Goal: Task Accomplishment & Management: Manage account settings

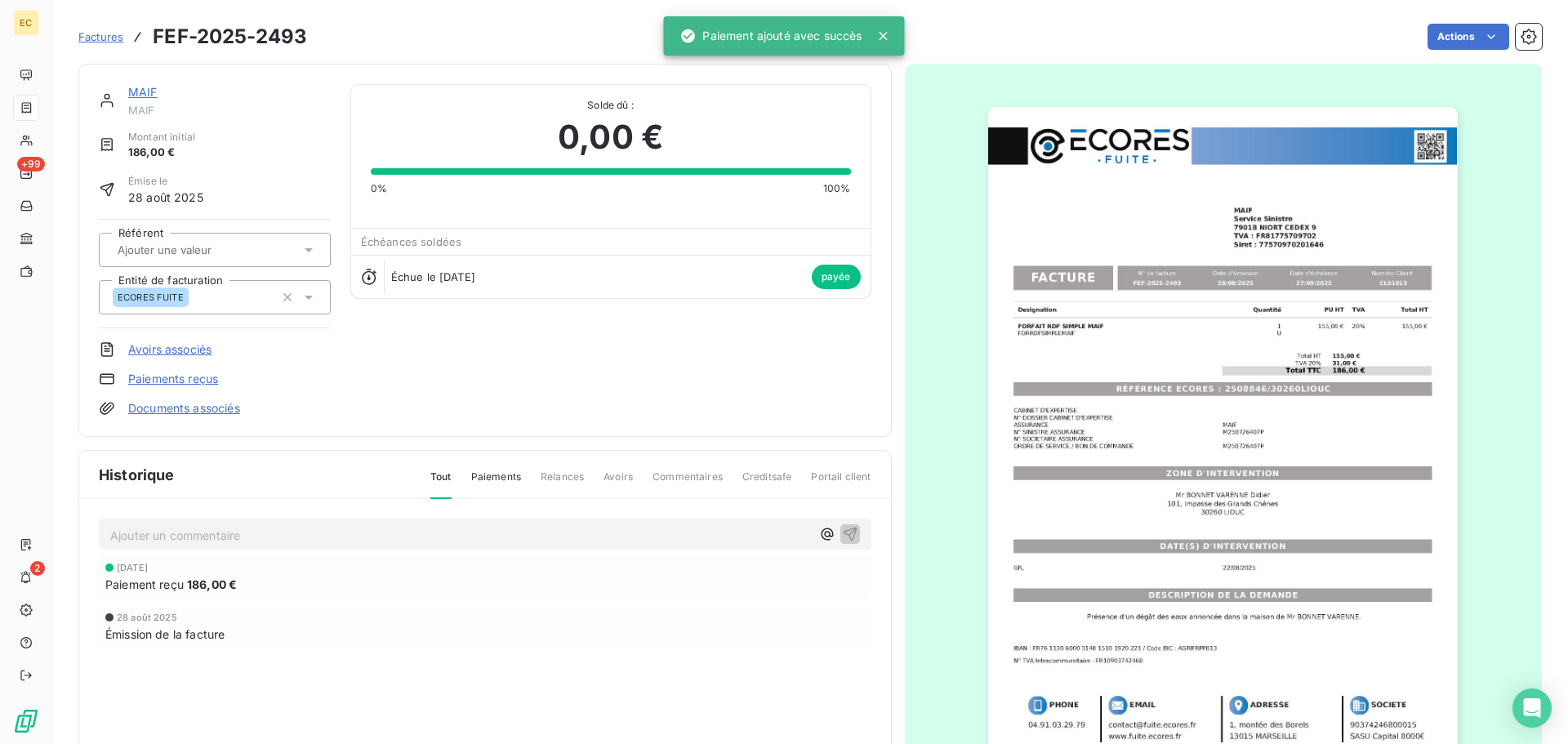
click at [103, 40] on span "Factures" at bounding box center [100, 37] width 45 height 13
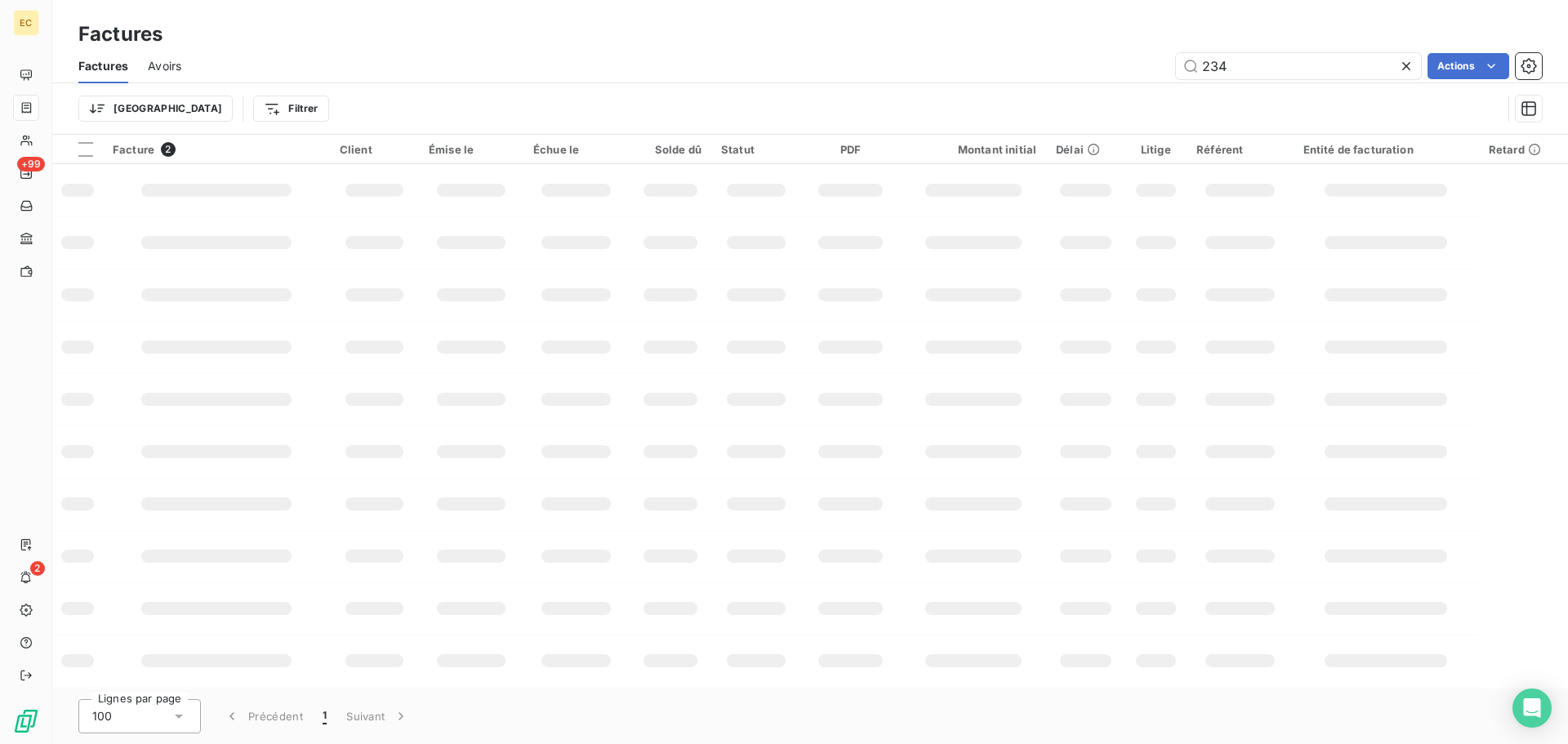
type input "2349"
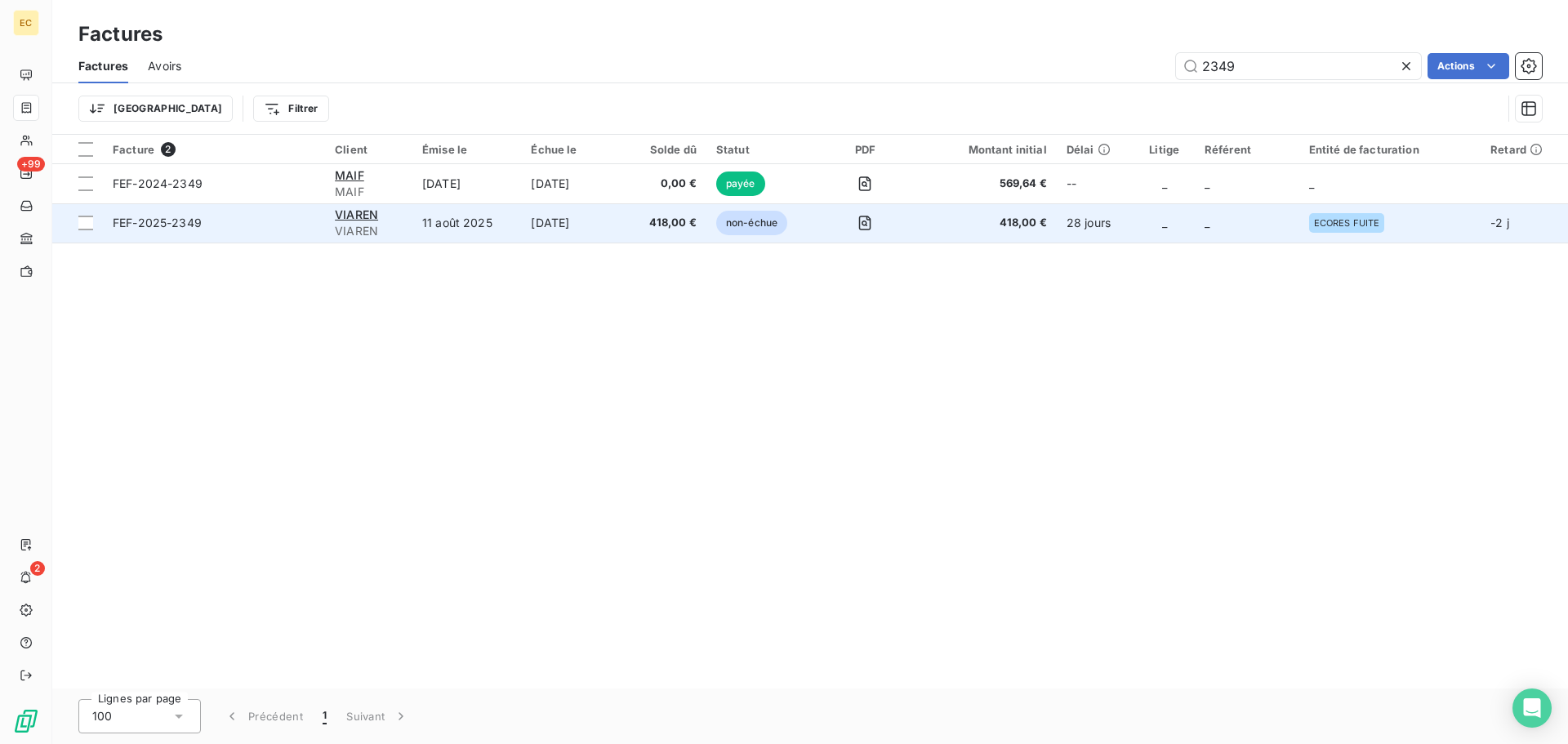
click at [379, 229] on span "VIAREN" at bounding box center [368, 231] width 67 height 16
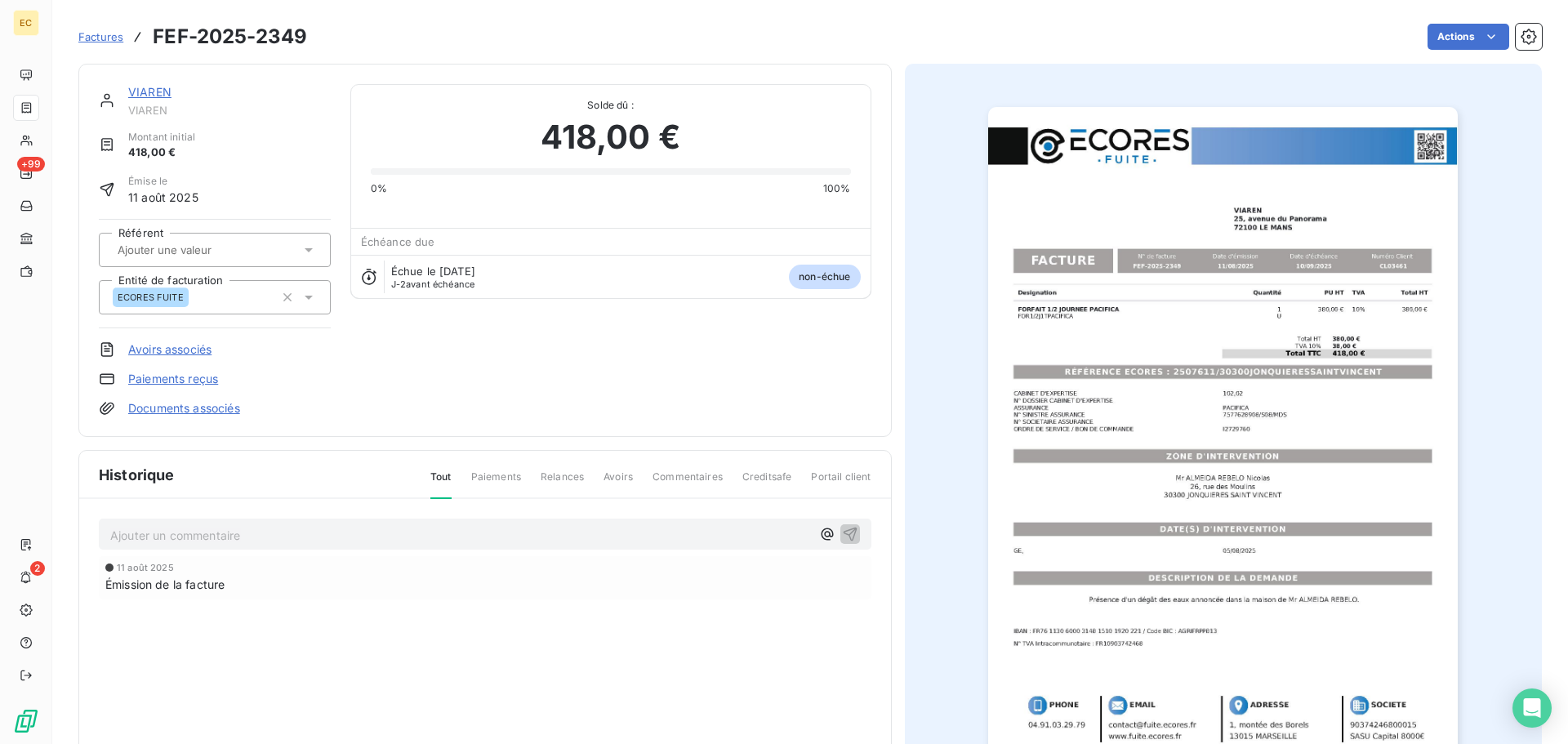
click at [106, 36] on span "Factures" at bounding box center [100, 37] width 45 height 13
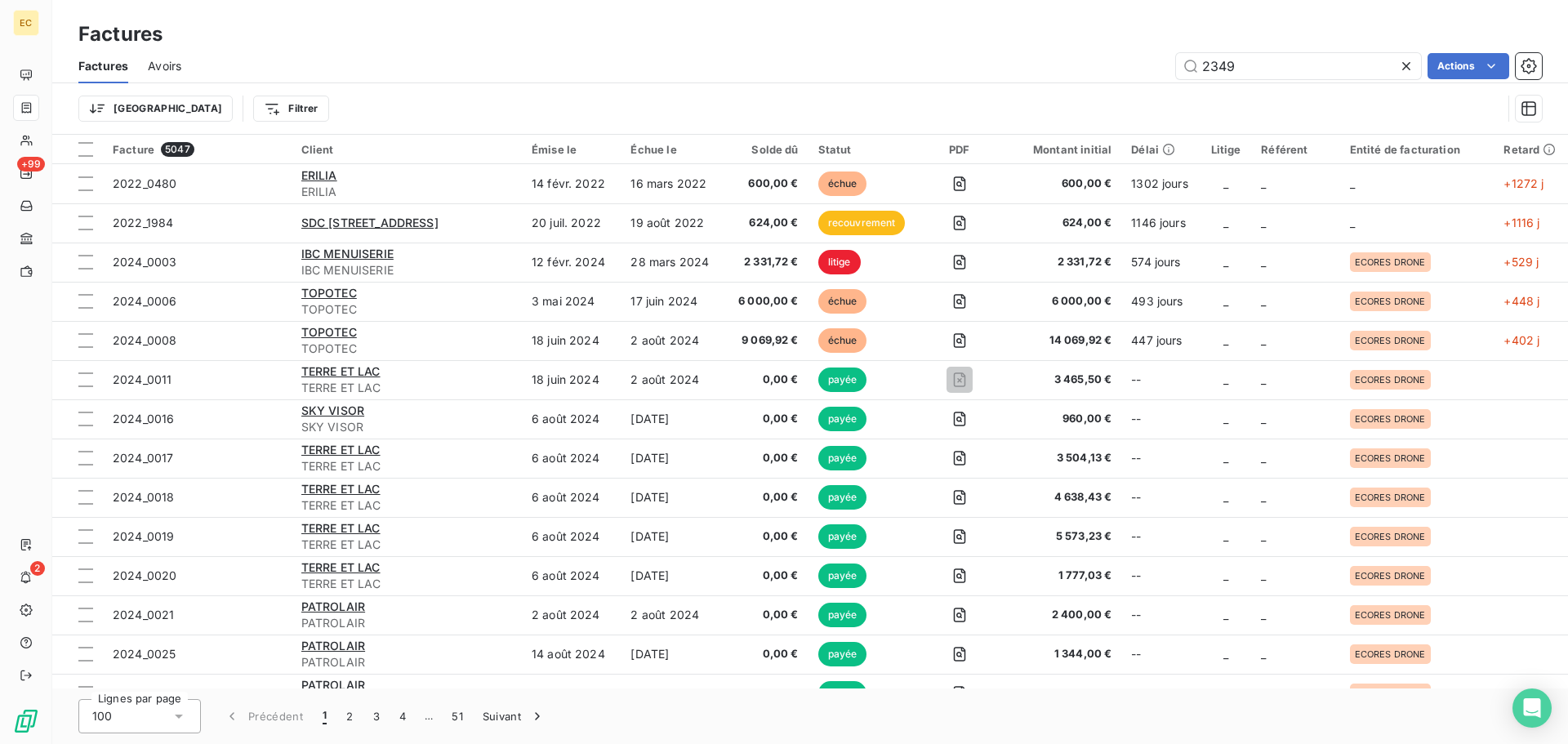
type input "2349"
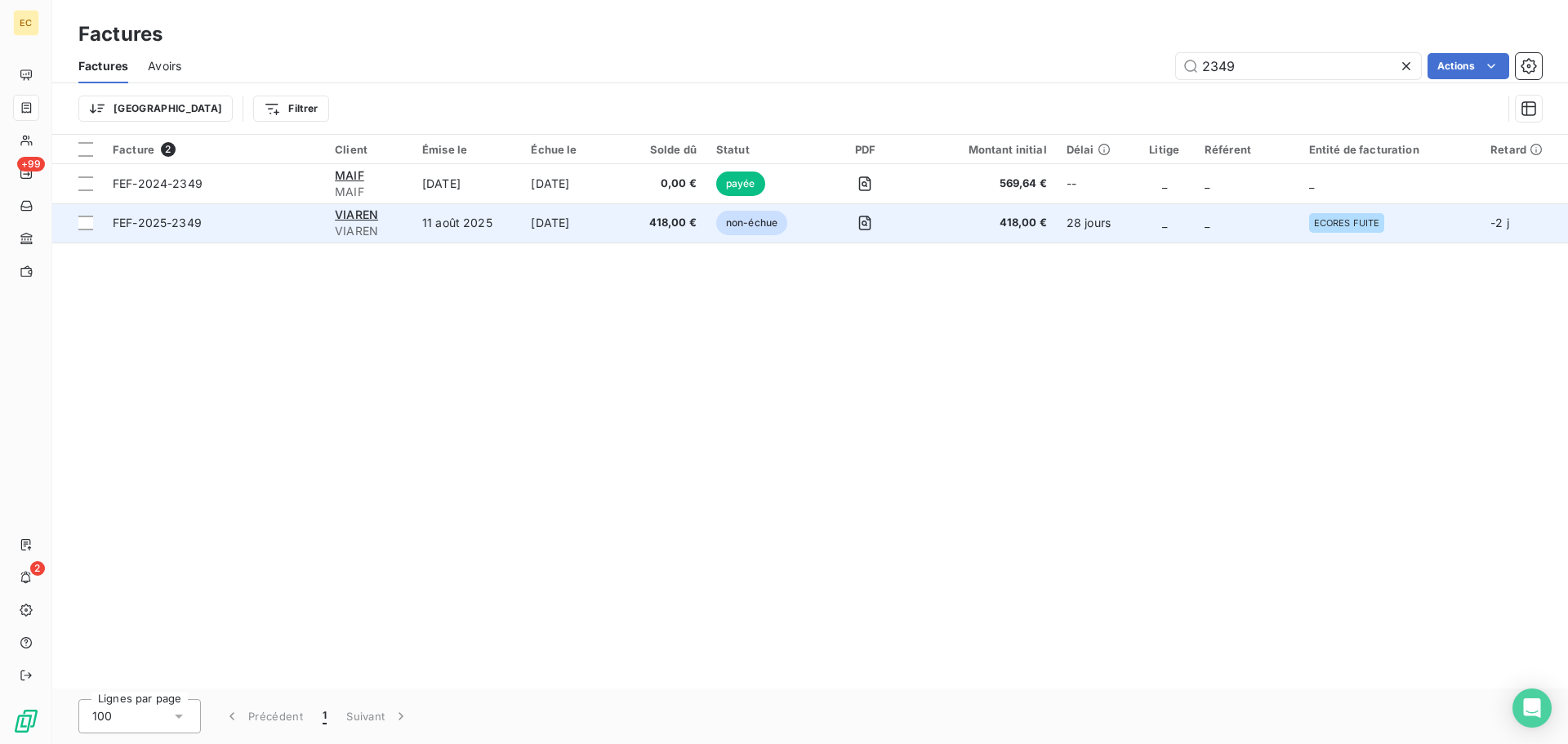
click at [238, 224] on span "FEF-2025-2349" at bounding box center [214, 223] width 202 height 16
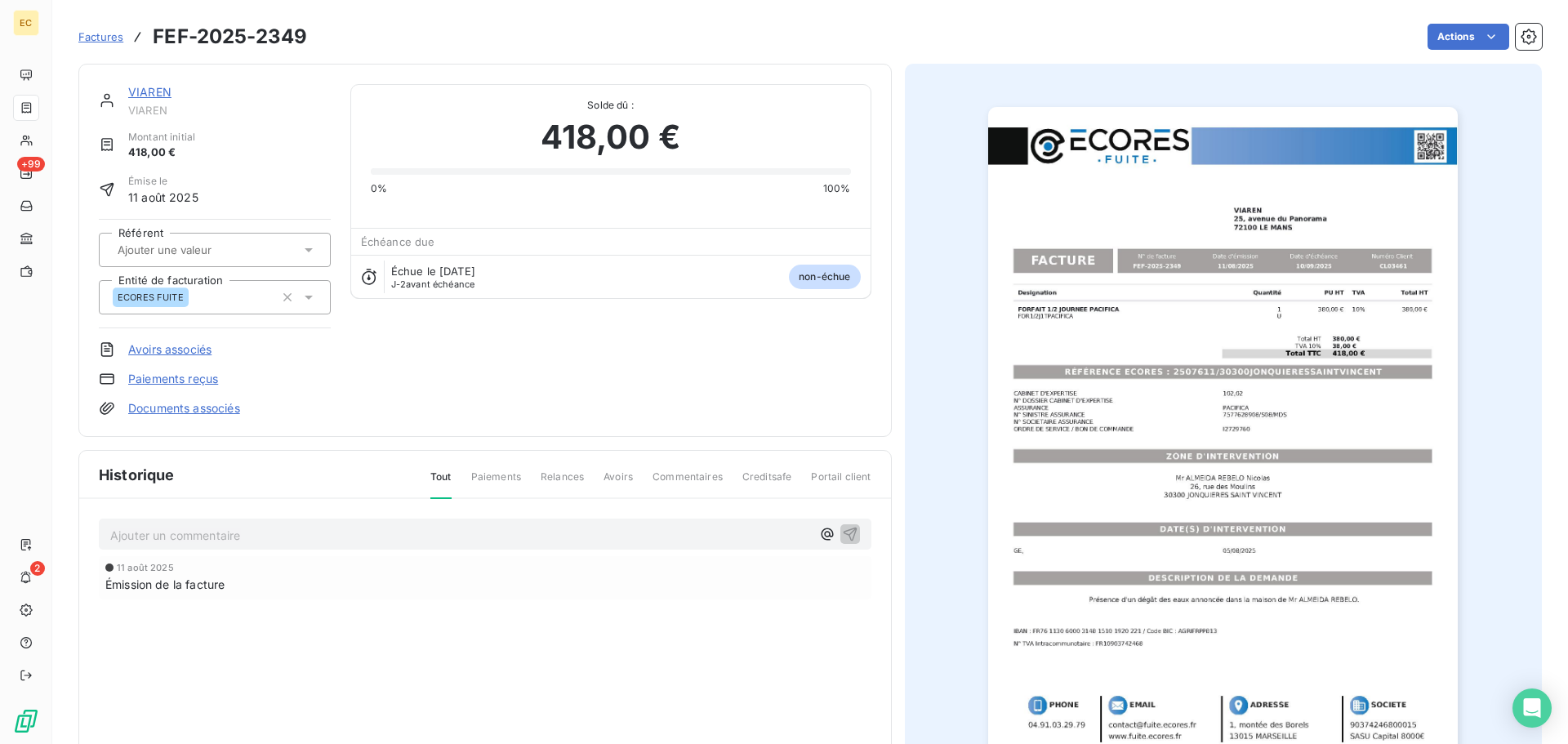
click at [187, 381] on link "Paiements reçus" at bounding box center [173, 379] width 90 height 16
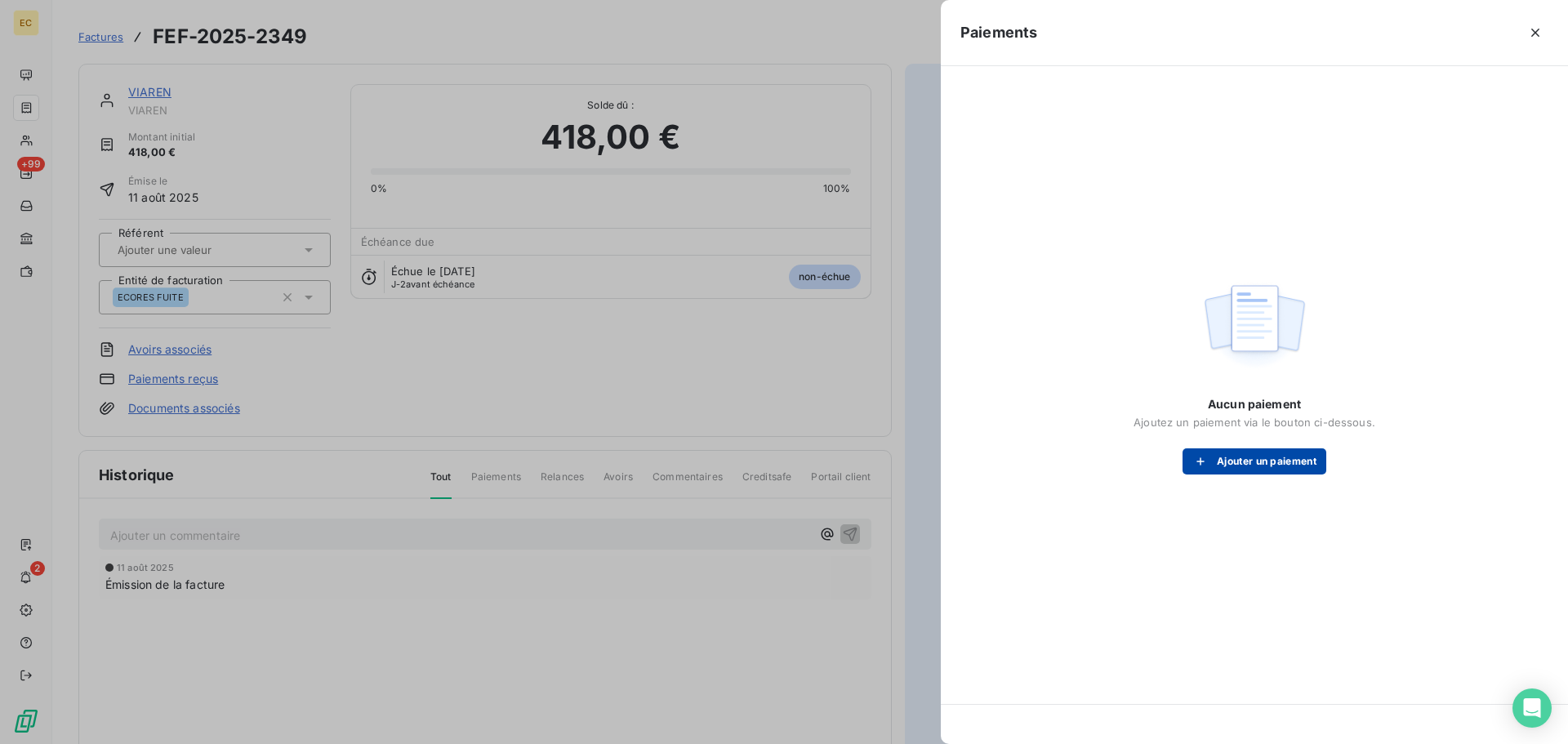
click at [1198, 465] on icon "button" at bounding box center [1200, 461] width 16 height 16
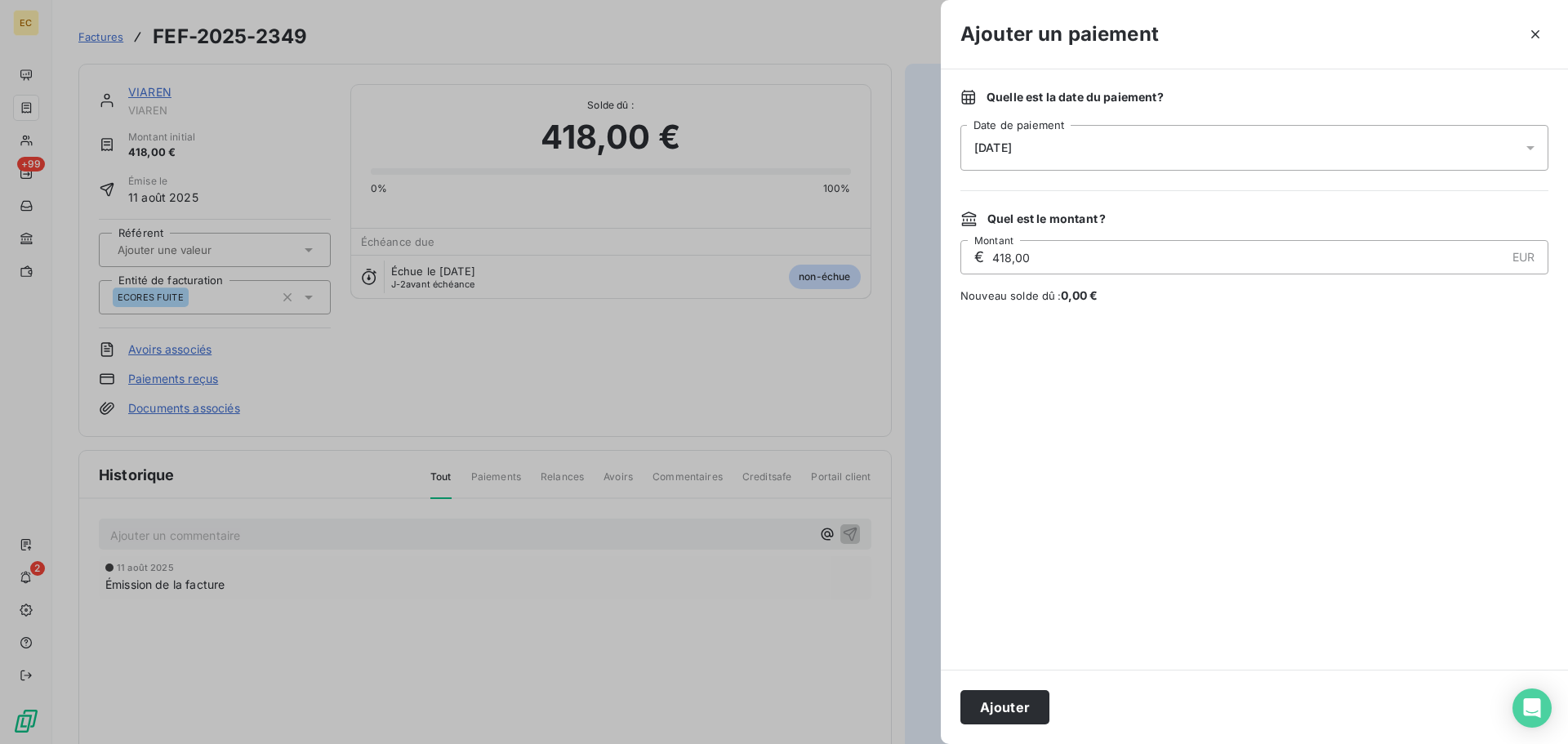
click at [1068, 149] on div "[DATE]" at bounding box center [1254, 148] width 588 height 46
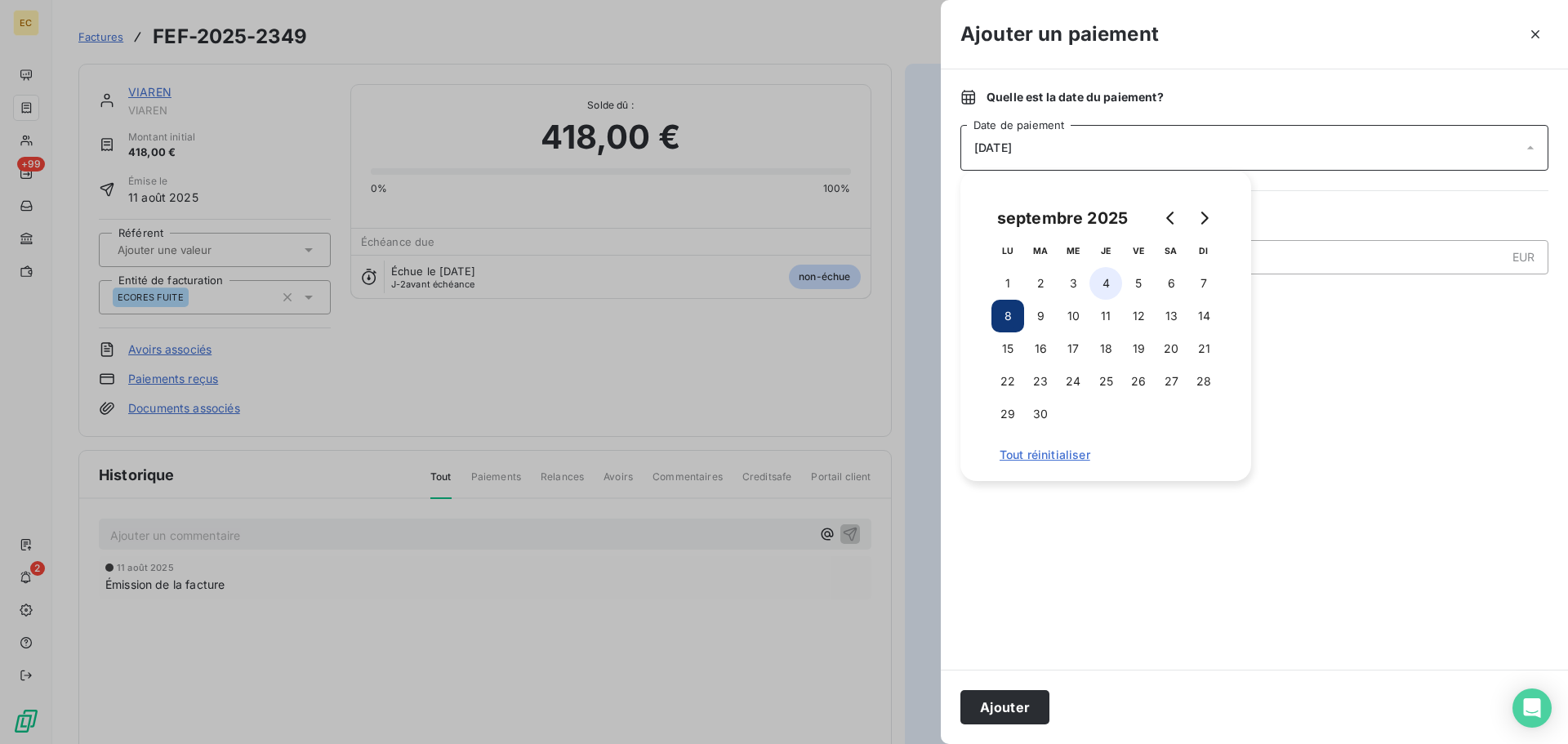
click at [1098, 286] on button "4" at bounding box center [1106, 284] width 33 height 33
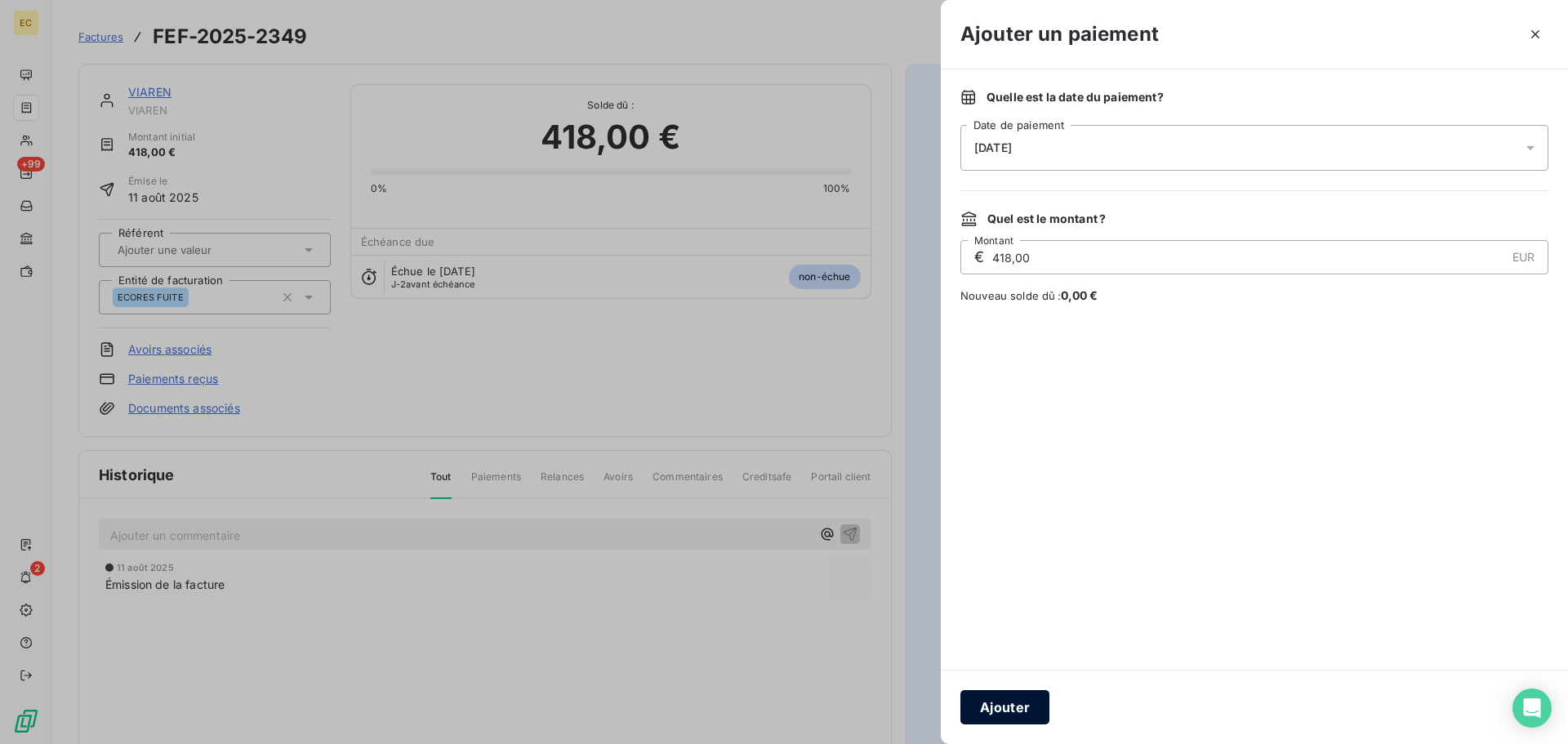
click at [991, 704] on button "Ajouter" at bounding box center [1005, 707] width 89 height 35
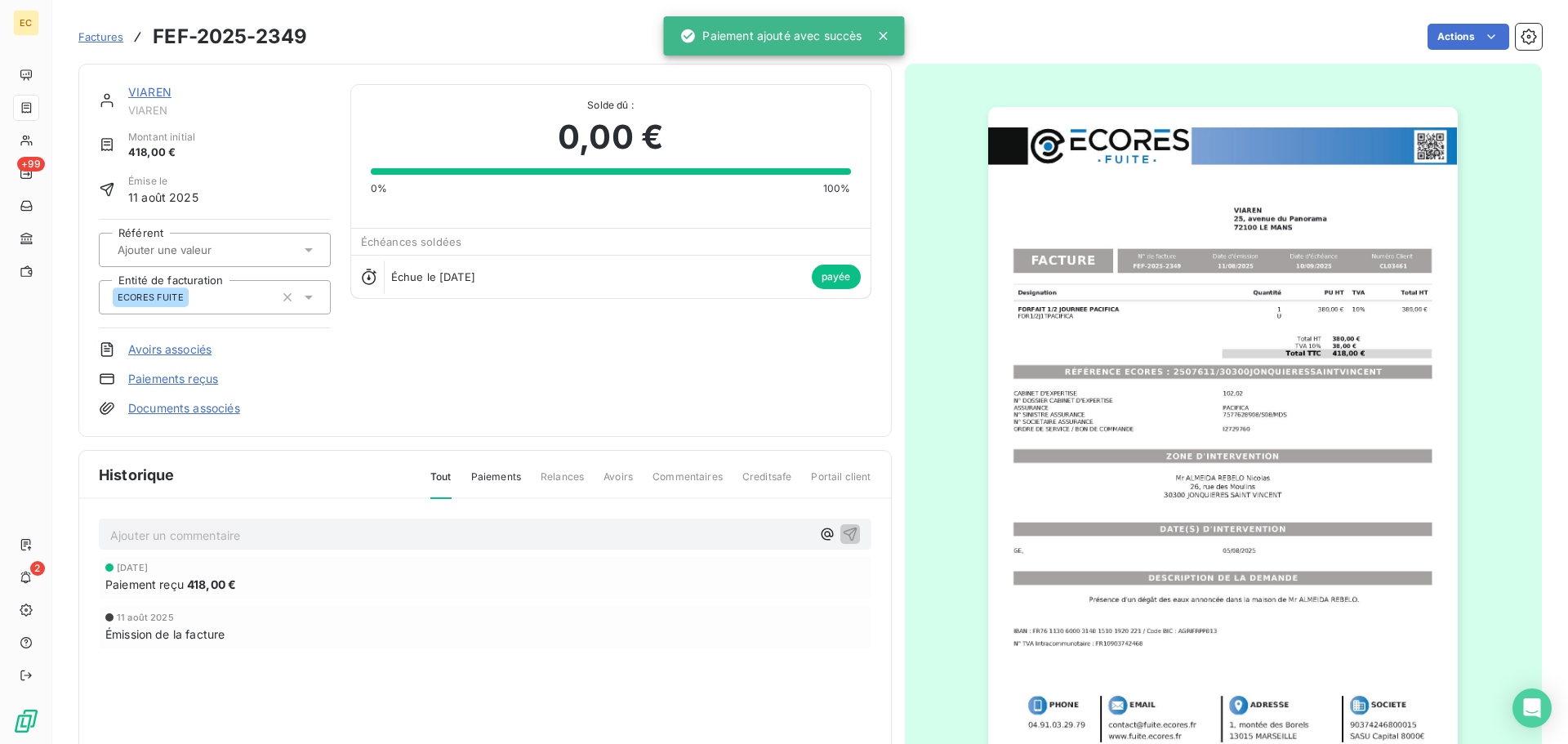
click at [164, 376] on link "Paiements reçus" at bounding box center [173, 379] width 90 height 16
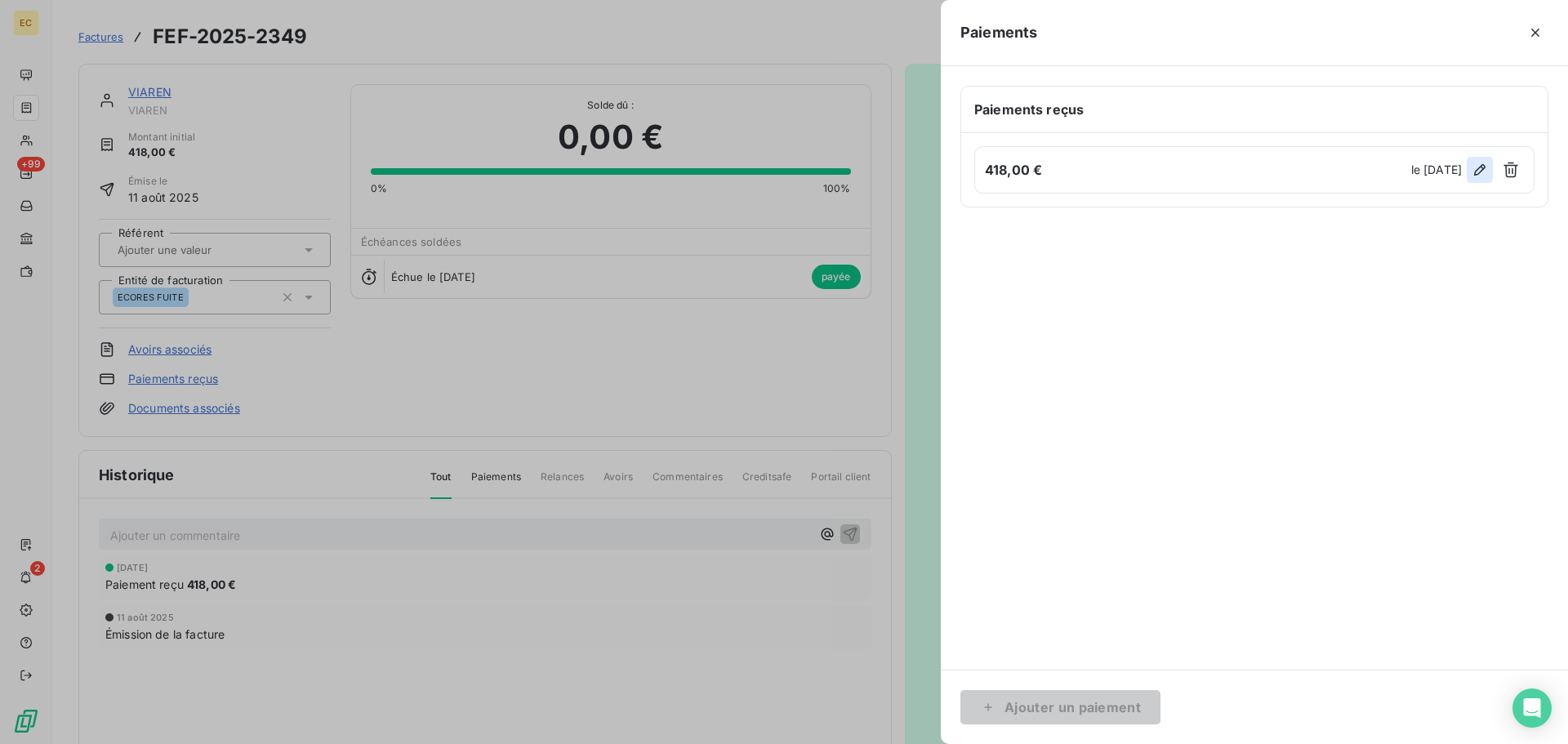
click at [1479, 171] on icon "button" at bounding box center [1480, 170] width 16 height 16
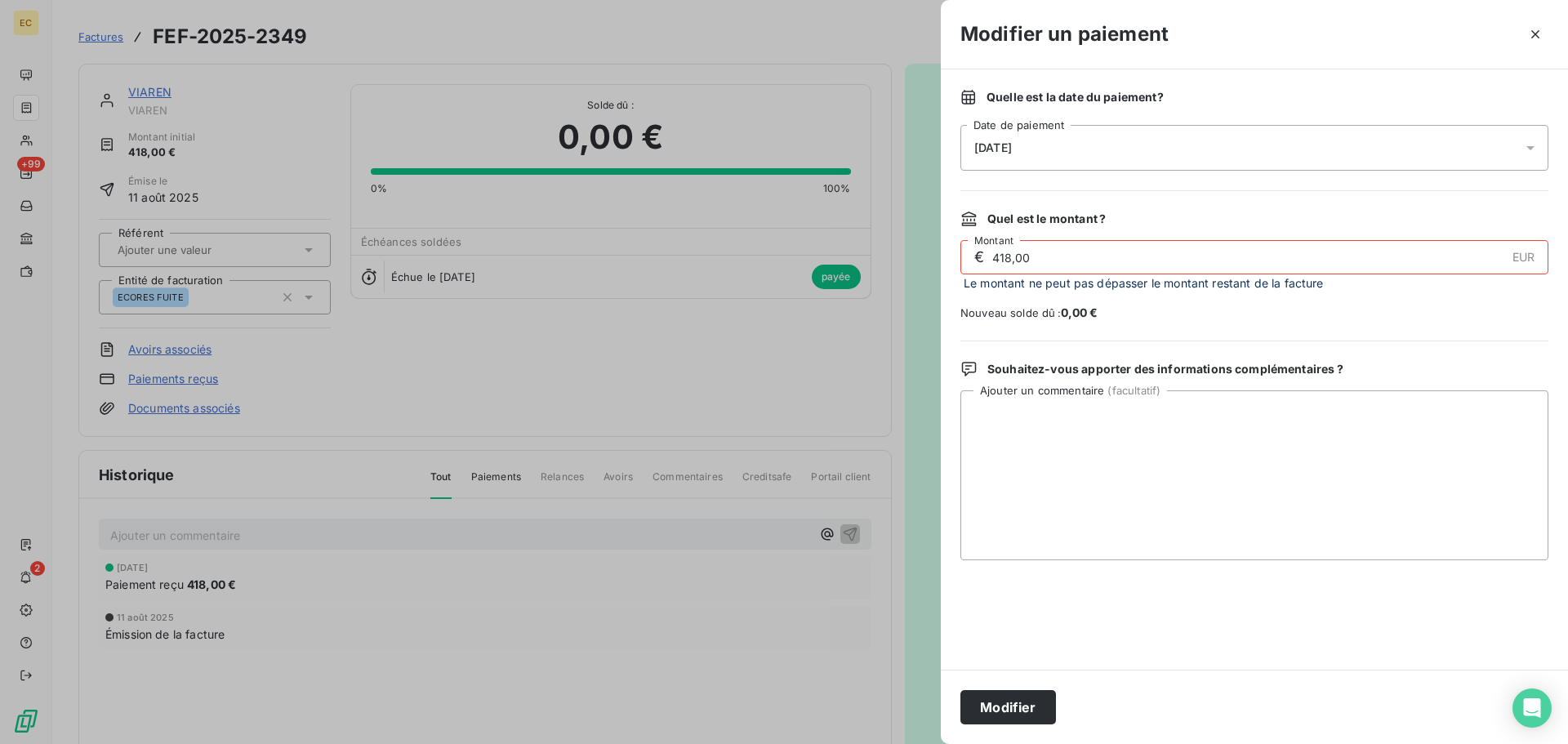
drag, startPoint x: 1011, startPoint y: 256, endPoint x: 992, endPoint y: 256, distance: 19.0
click at [992, 256] on input "418,00" at bounding box center [1248, 257] width 515 height 33
type input "102,02"
click at [1011, 714] on button "Modifier" at bounding box center [1008, 707] width 95 height 35
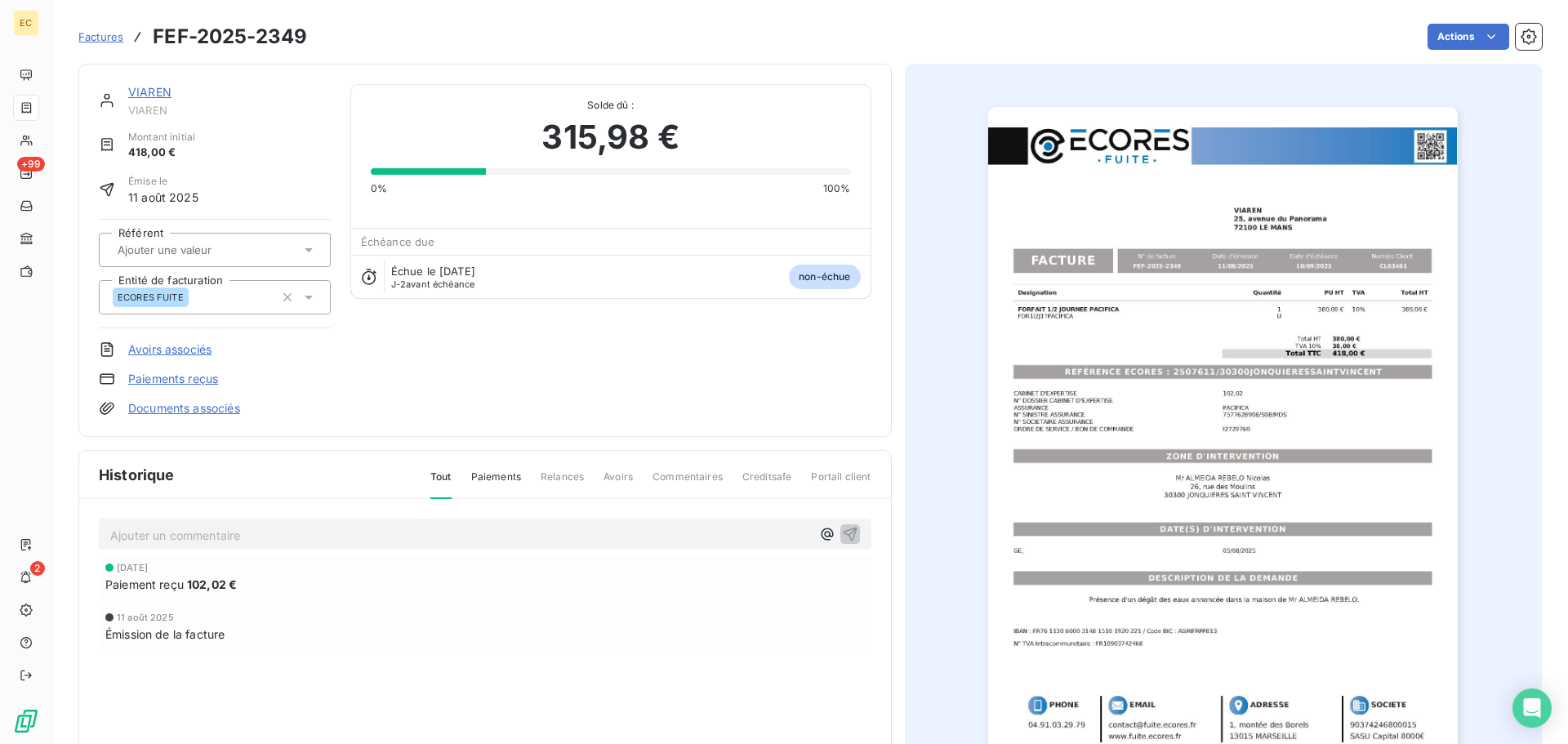
click at [193, 372] on link "Paiements reçus" at bounding box center [173, 379] width 90 height 16
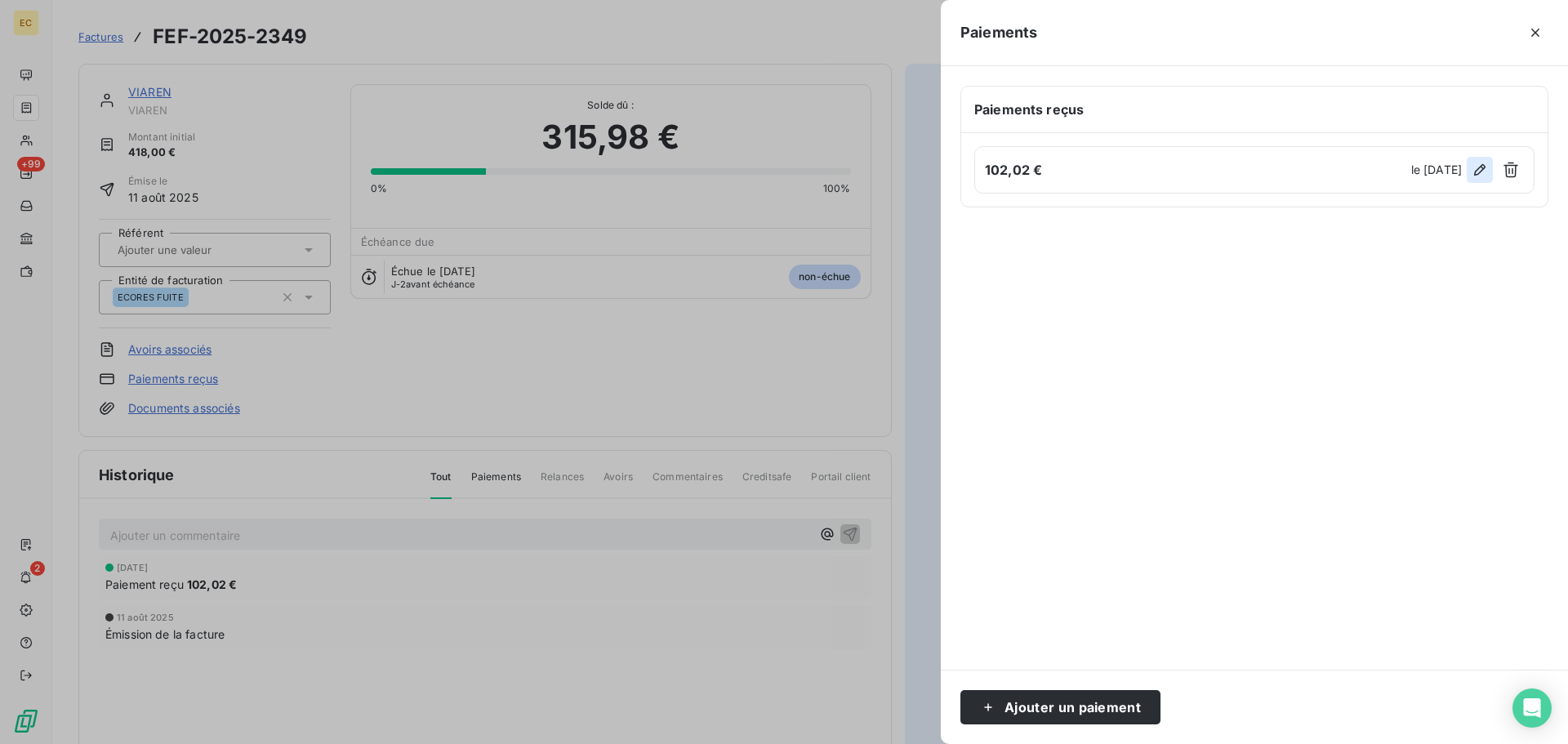
click at [1480, 170] on icon "button" at bounding box center [1480, 170] width 16 height 16
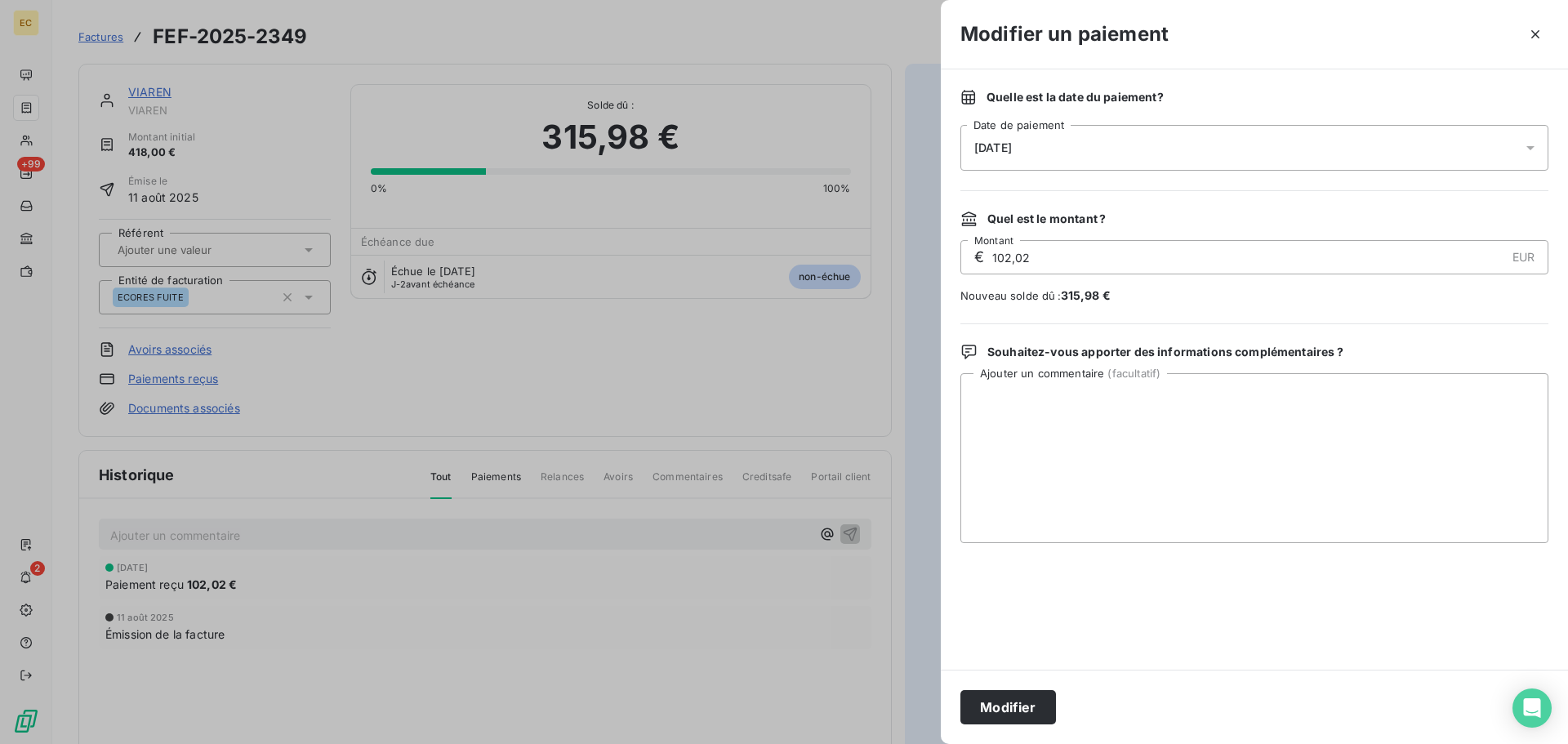
click at [1081, 154] on div "[DATE]" at bounding box center [1254, 148] width 588 height 46
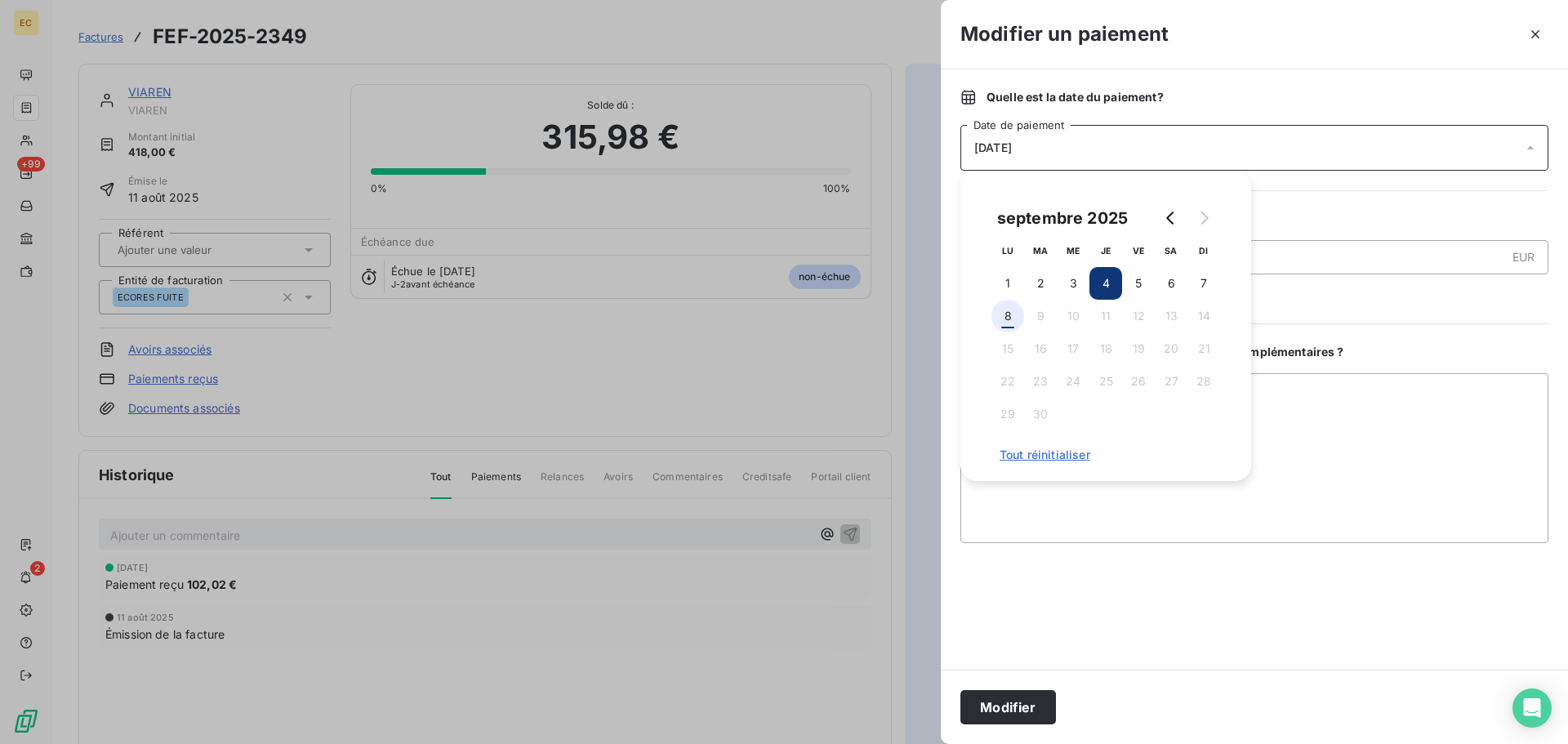
click at [1011, 317] on button "8" at bounding box center [1008, 317] width 33 height 33
click at [1091, 622] on div at bounding box center [1254, 606] width 588 height 87
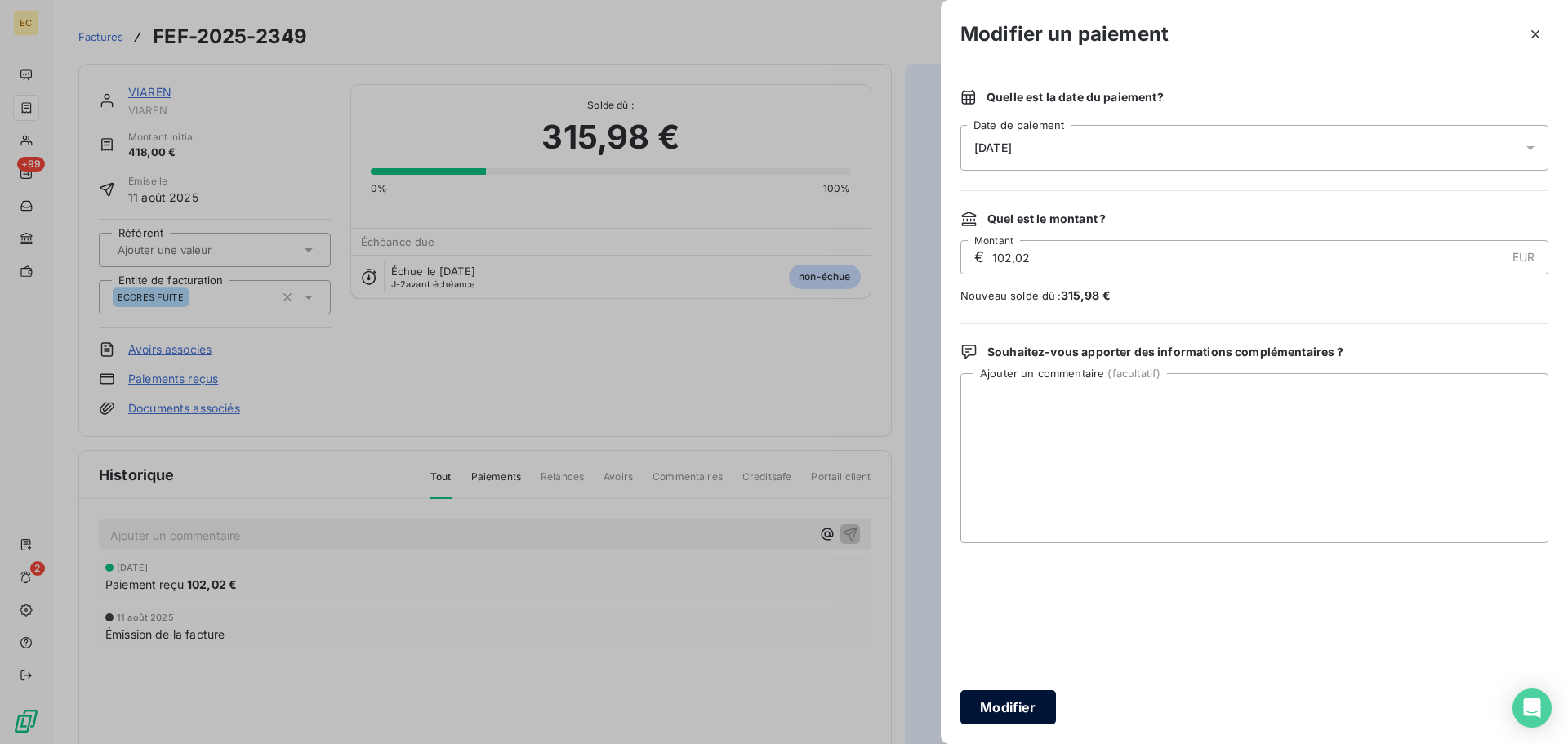
click at [1005, 704] on button "Modifier" at bounding box center [1008, 707] width 95 height 35
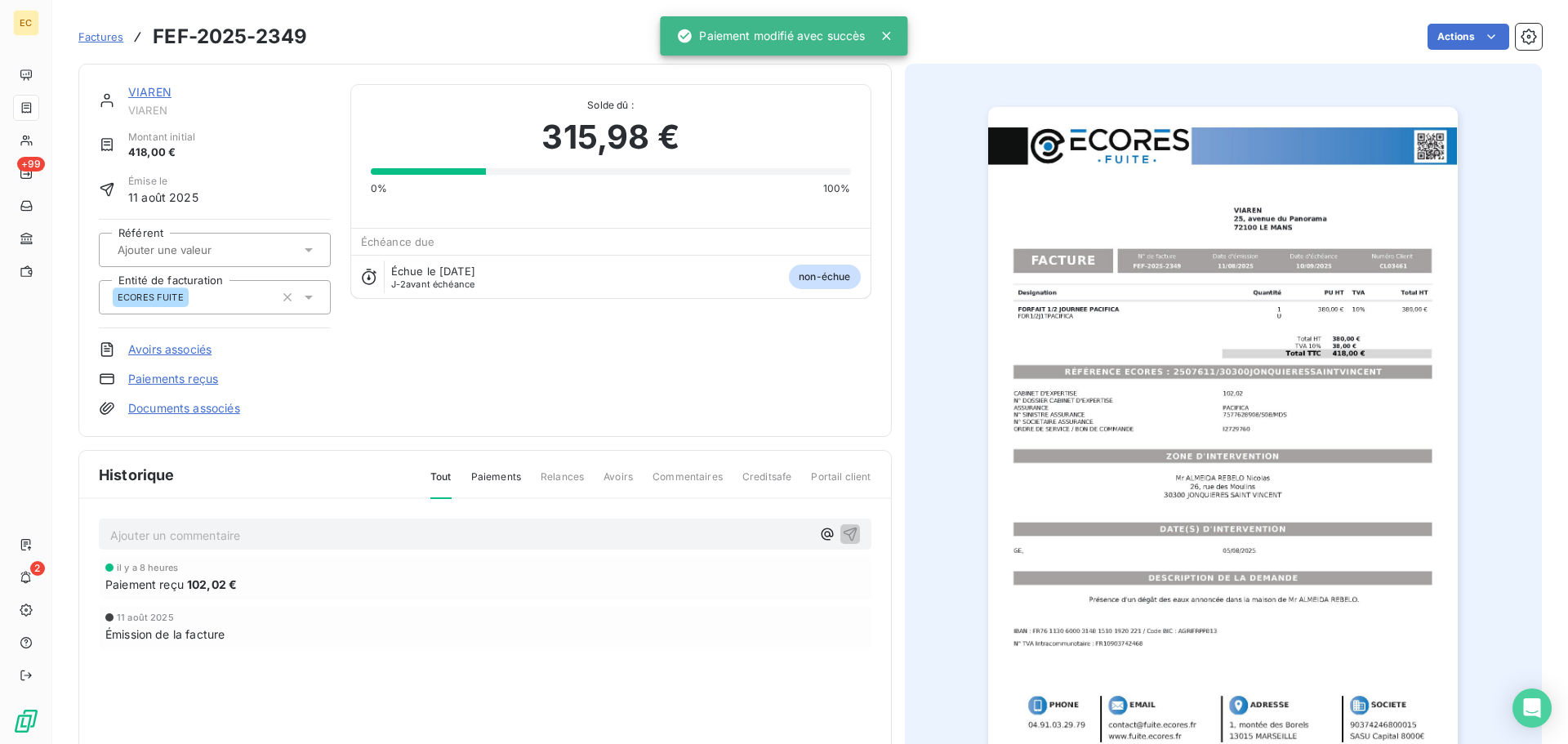
click at [164, 376] on link "Paiements reçus" at bounding box center [173, 379] width 90 height 16
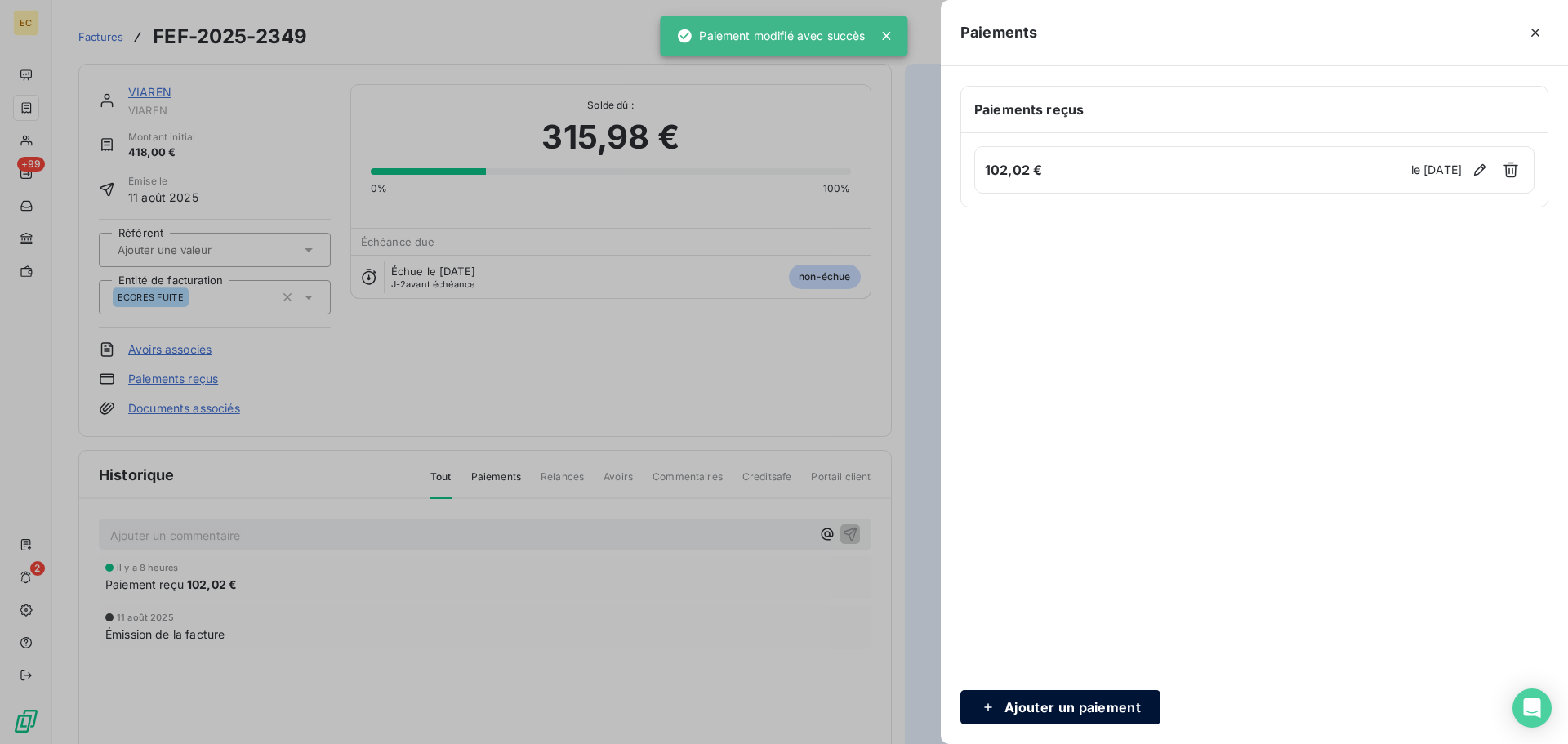
click at [1049, 711] on button "Ajouter un paiement" at bounding box center [1060, 707] width 200 height 35
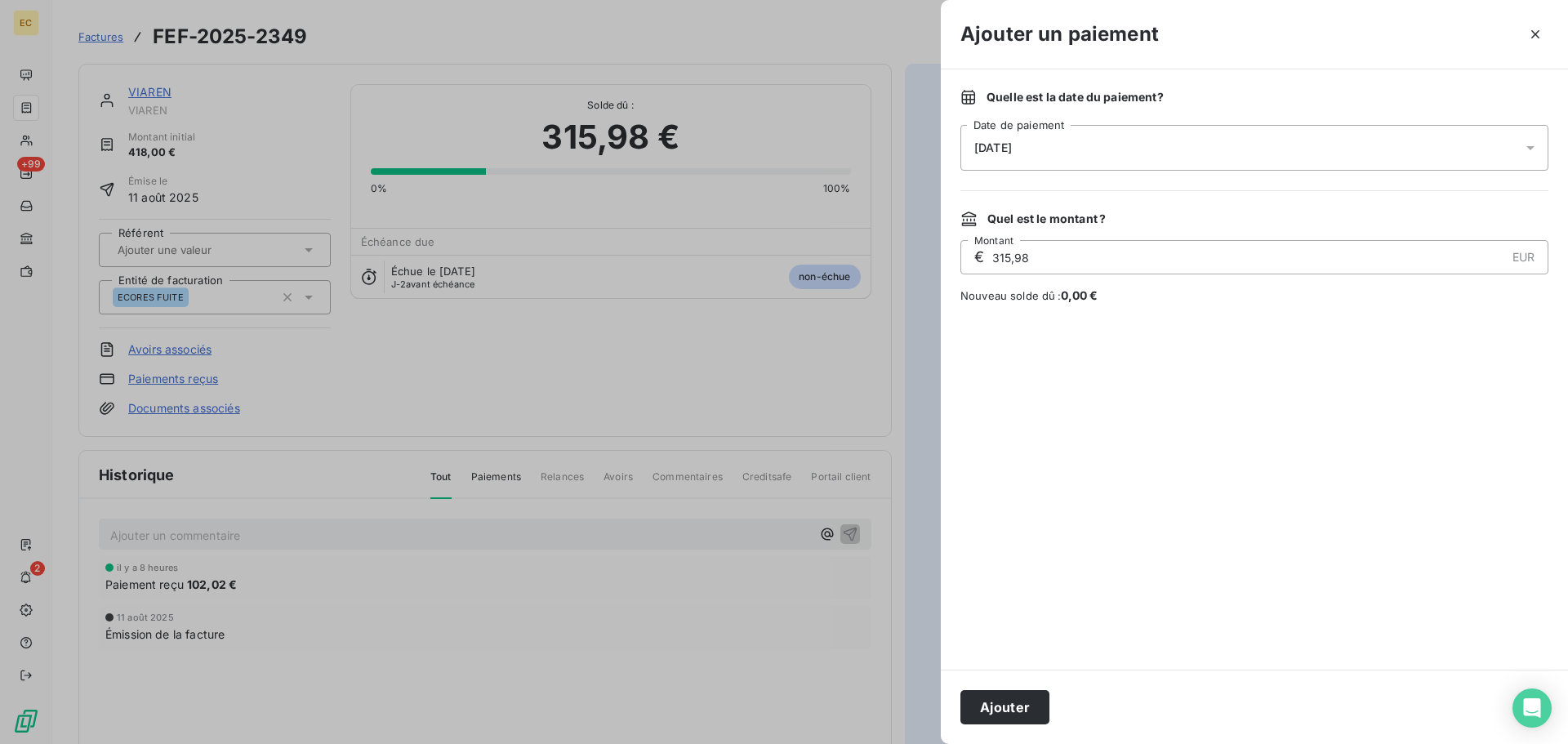
click at [1056, 142] on div "[DATE]" at bounding box center [1254, 148] width 588 height 46
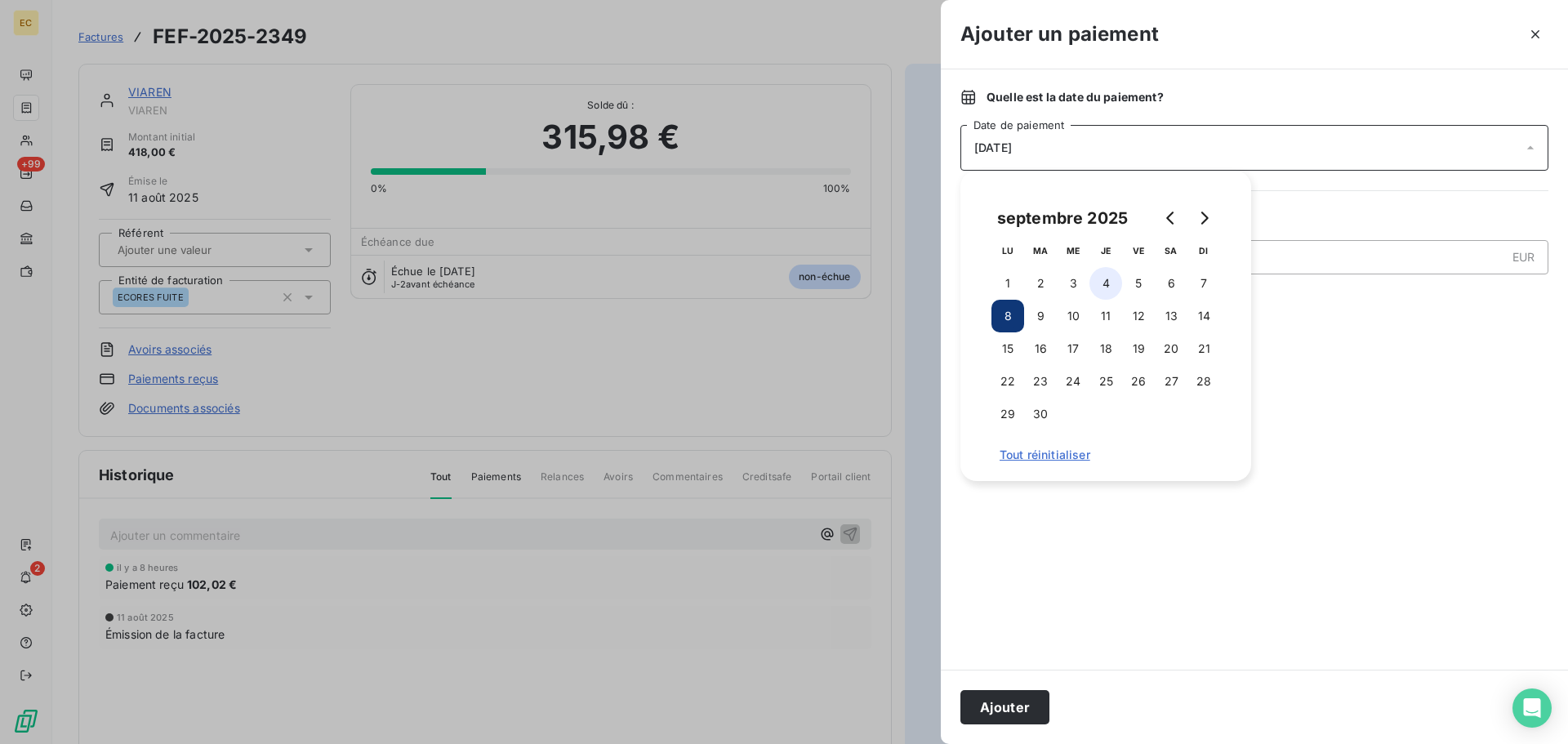
click at [1106, 285] on button "4" at bounding box center [1106, 284] width 33 height 33
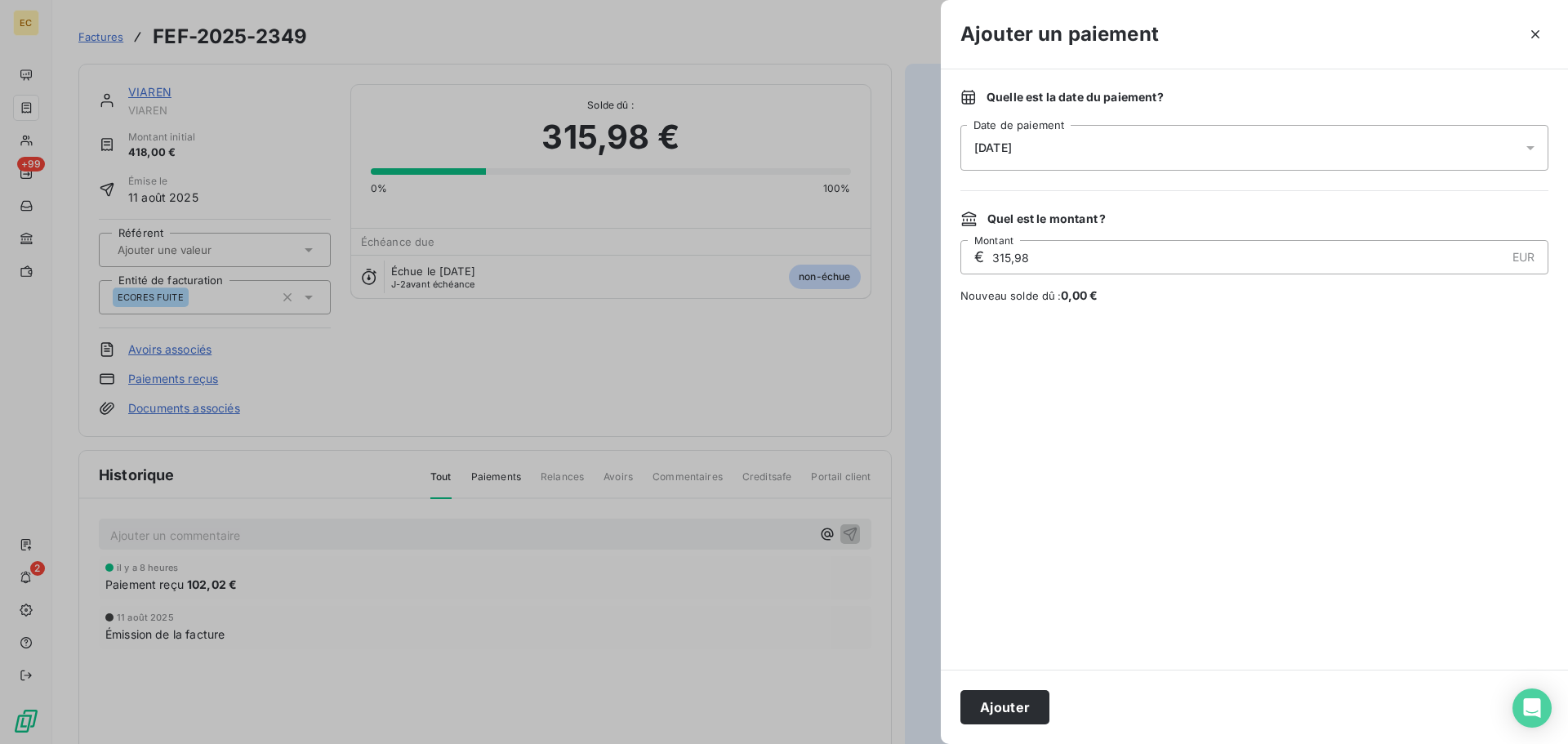
click at [1206, 612] on div at bounding box center [1254, 486] width 588 height 326
click at [1019, 708] on button "Ajouter" at bounding box center [1005, 707] width 89 height 35
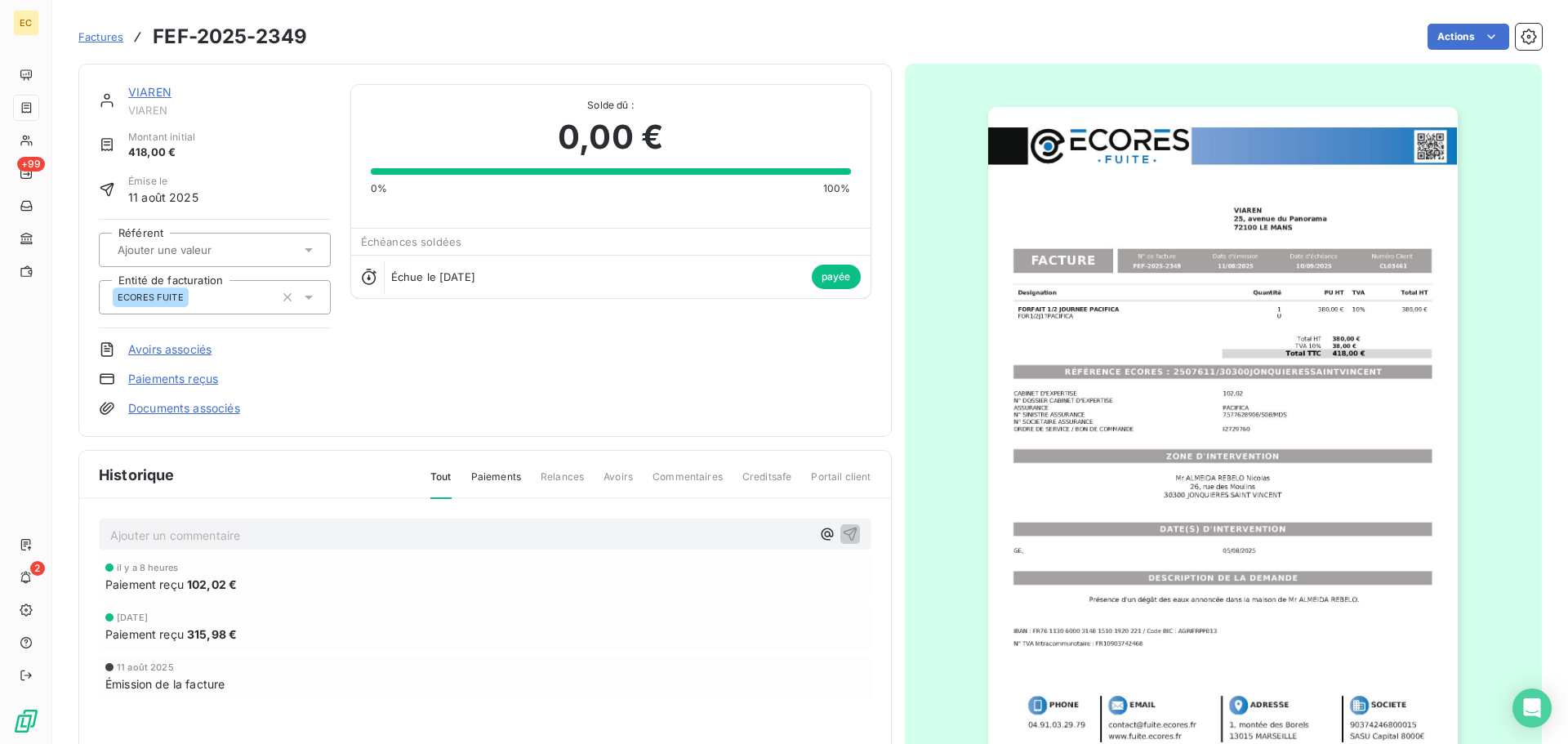
click at [99, 34] on span "Factures" at bounding box center [100, 37] width 45 height 13
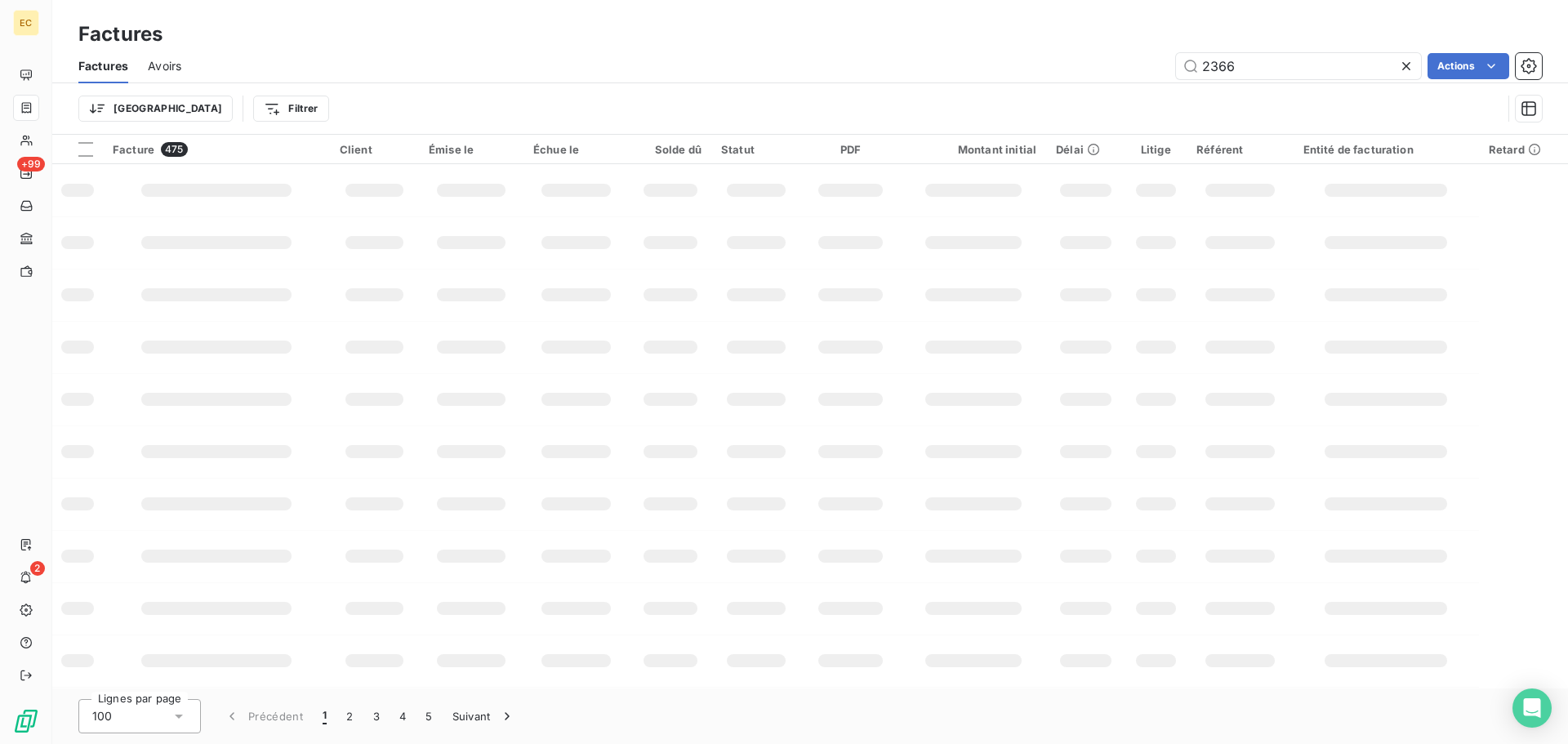
type input "2366"
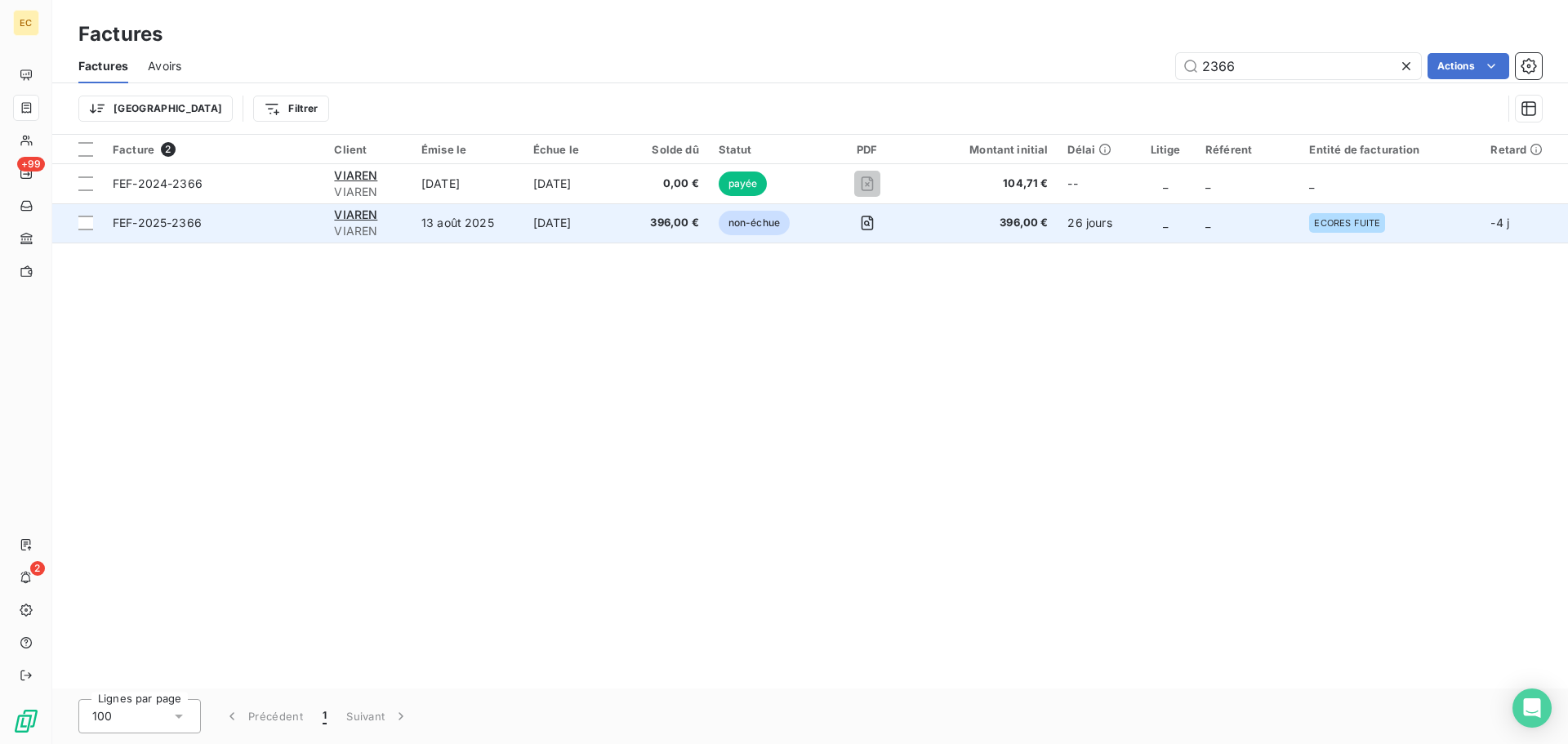
click at [382, 224] on span "VIAREN" at bounding box center [368, 231] width 67 height 16
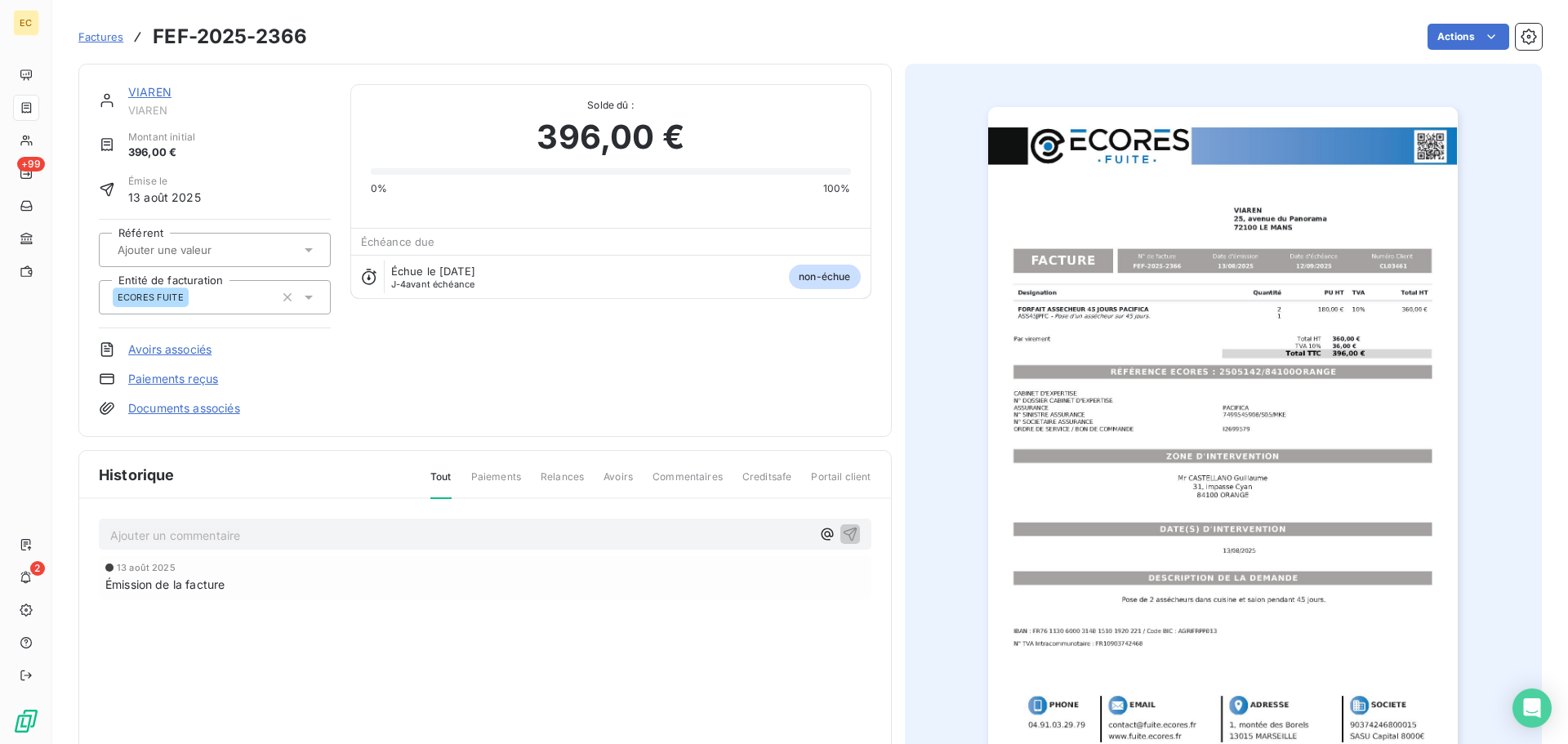
click at [160, 372] on link "Paiements reçus" at bounding box center [173, 379] width 90 height 16
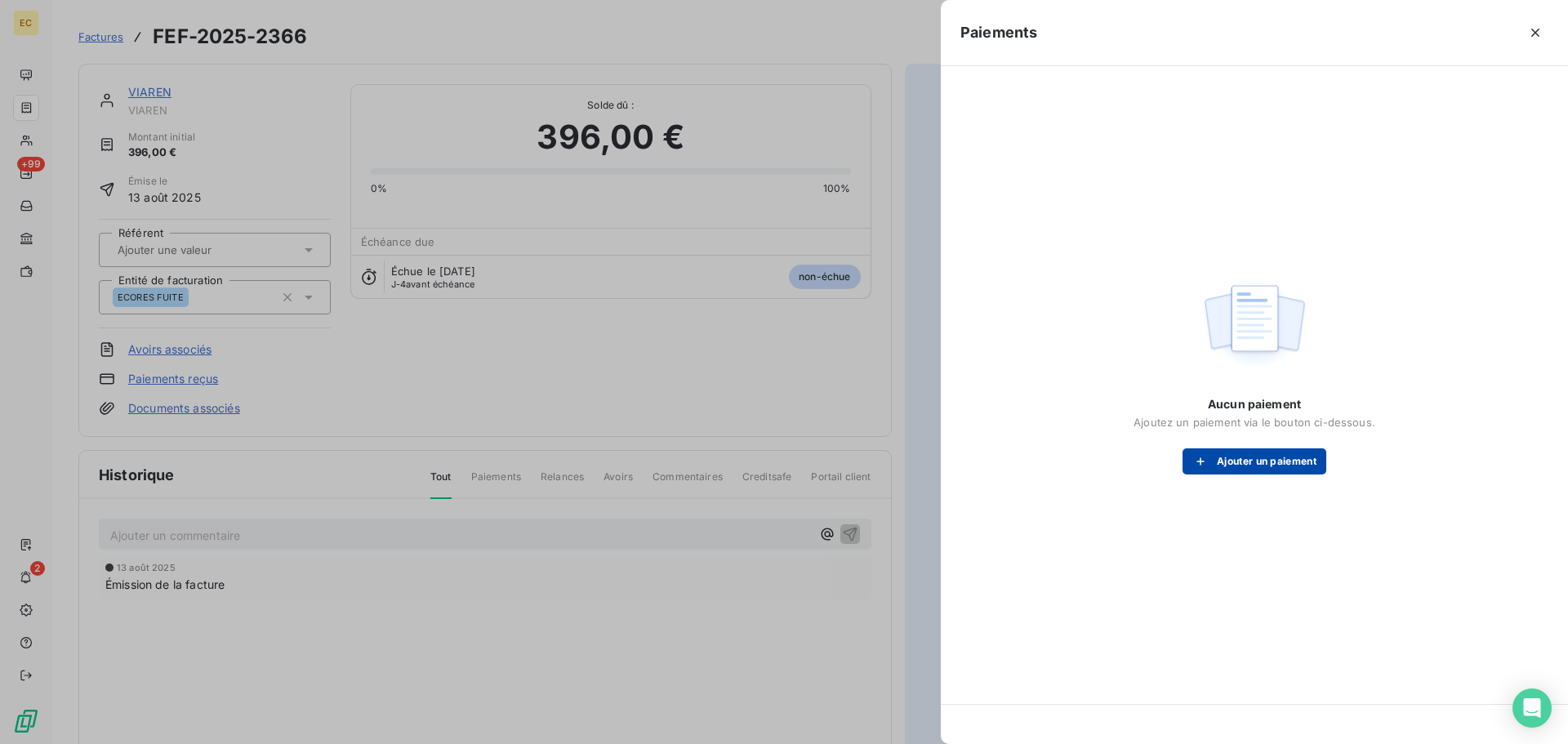
click at [1251, 463] on button "Ajouter un paiement" at bounding box center [1254, 461] width 144 height 26
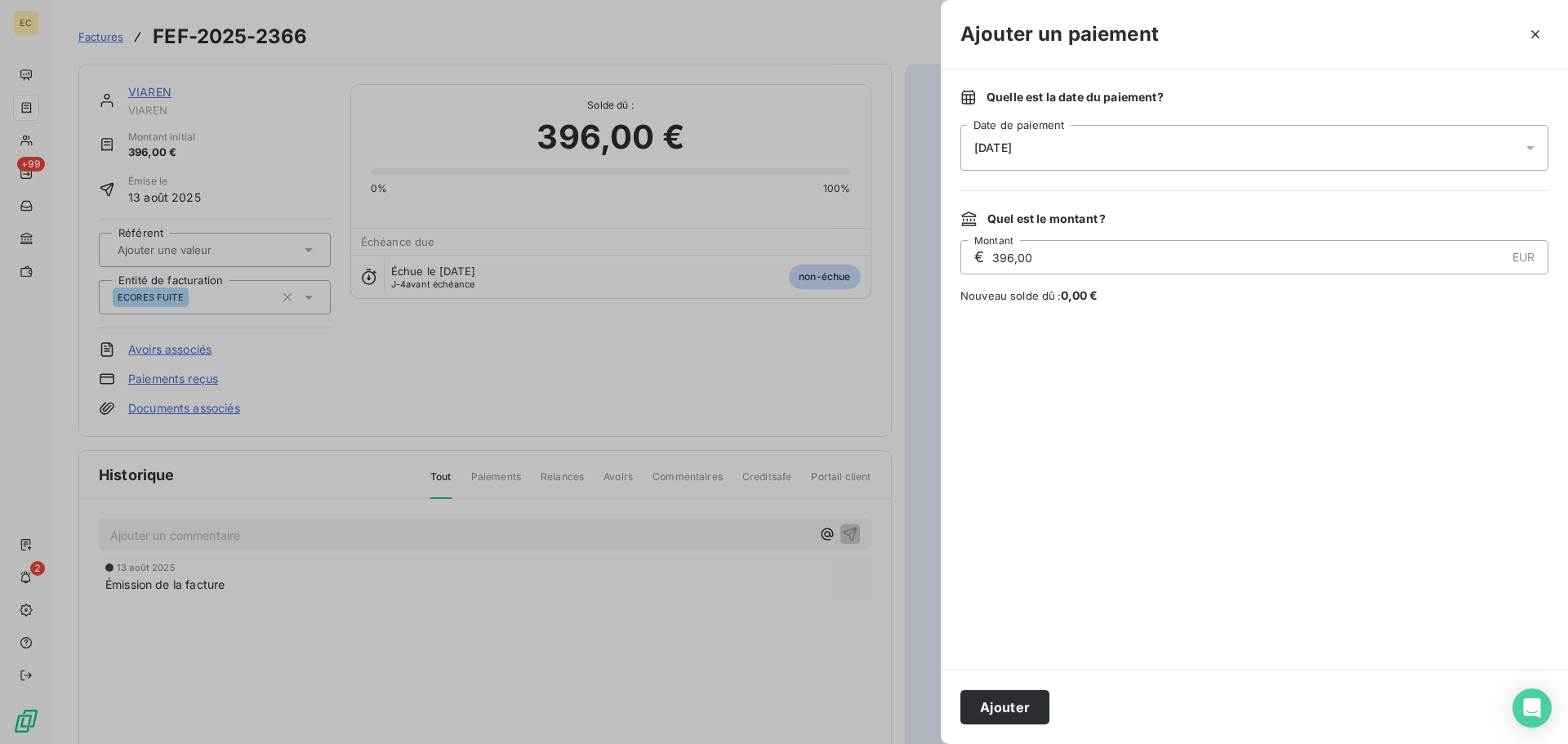
click at [998, 257] on input "396,00" at bounding box center [1248, 257] width 515 height 33
type input "200,00"
click at [1018, 704] on button "Ajouter" at bounding box center [1005, 707] width 89 height 35
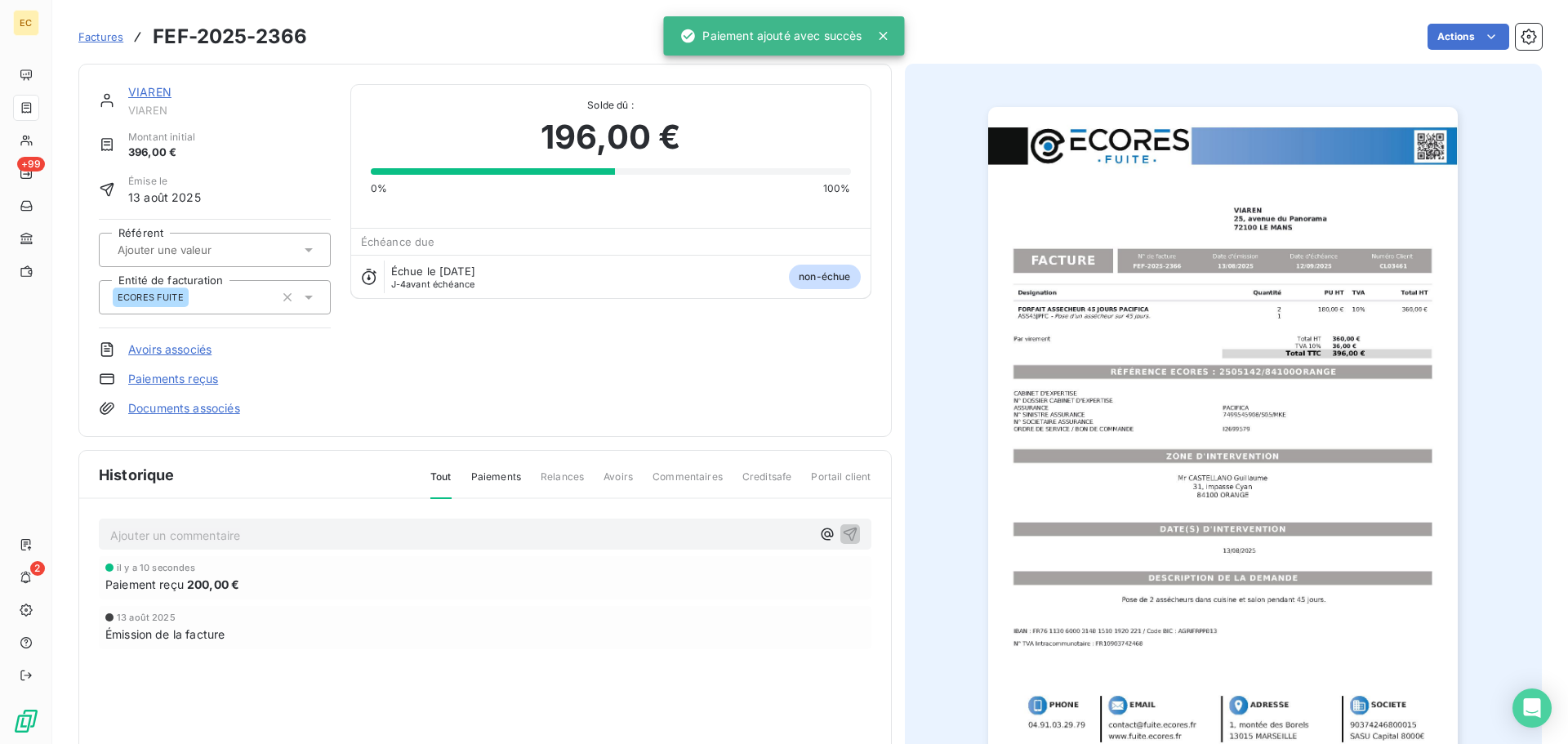
click at [192, 377] on link "Paiements reçus" at bounding box center [173, 379] width 90 height 16
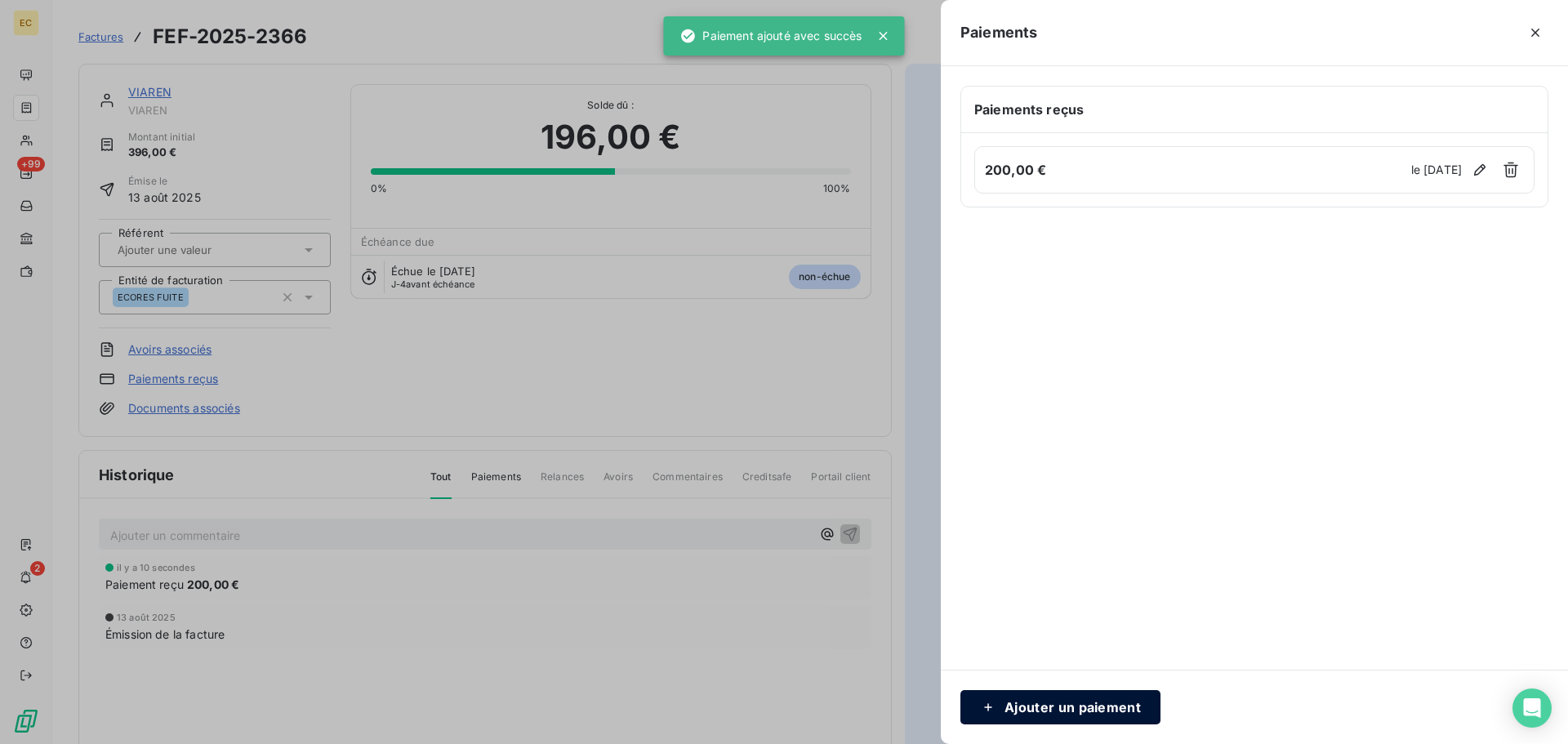
click at [1089, 706] on button "Ajouter un paiement" at bounding box center [1060, 707] width 200 height 35
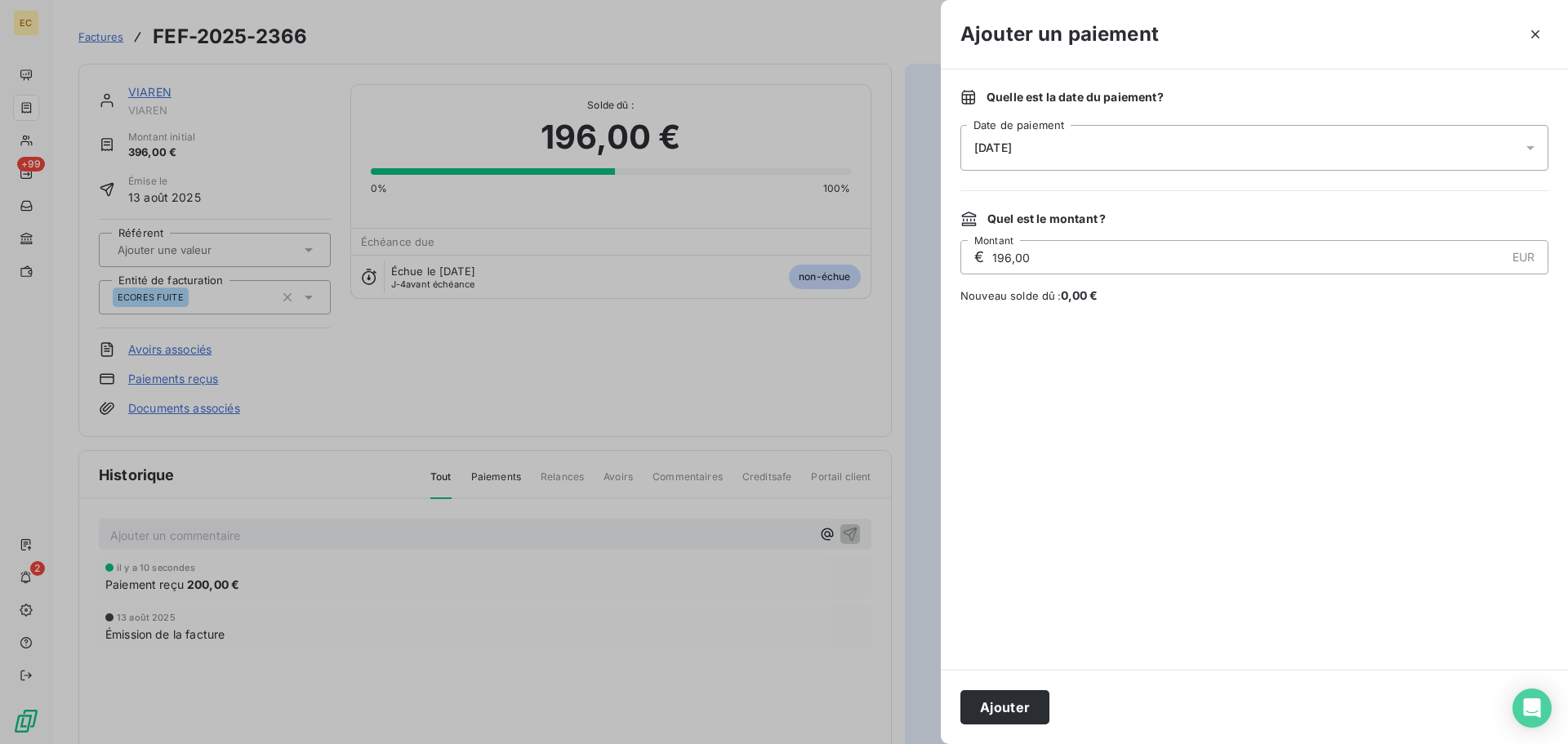
click at [1096, 150] on div "[DATE]" at bounding box center [1254, 148] width 588 height 46
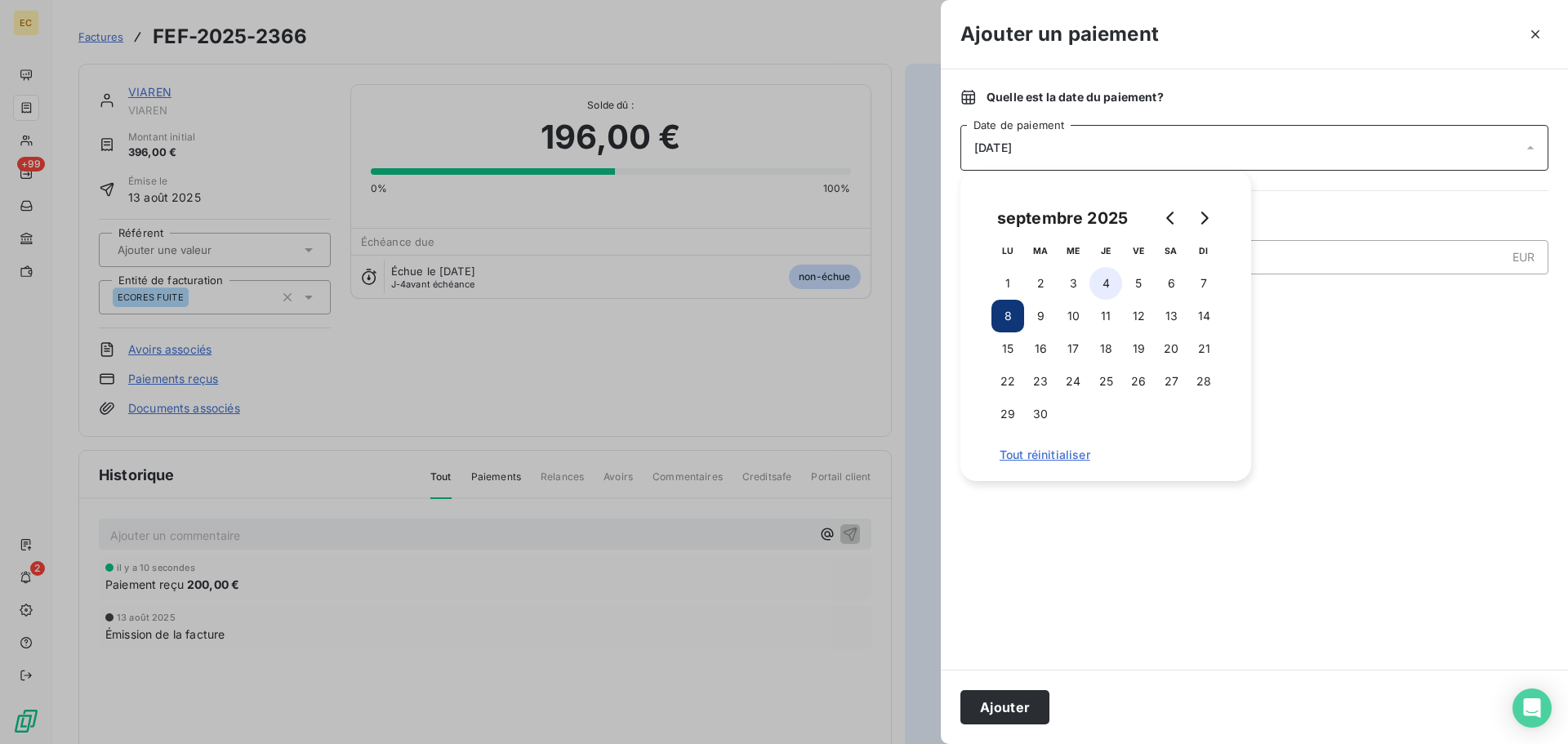
click at [1097, 284] on button "4" at bounding box center [1106, 284] width 33 height 33
drag, startPoint x: 1251, startPoint y: 552, endPoint x: 1230, endPoint y: 552, distance: 21.0
click at [1251, 551] on div at bounding box center [1254, 486] width 588 height 326
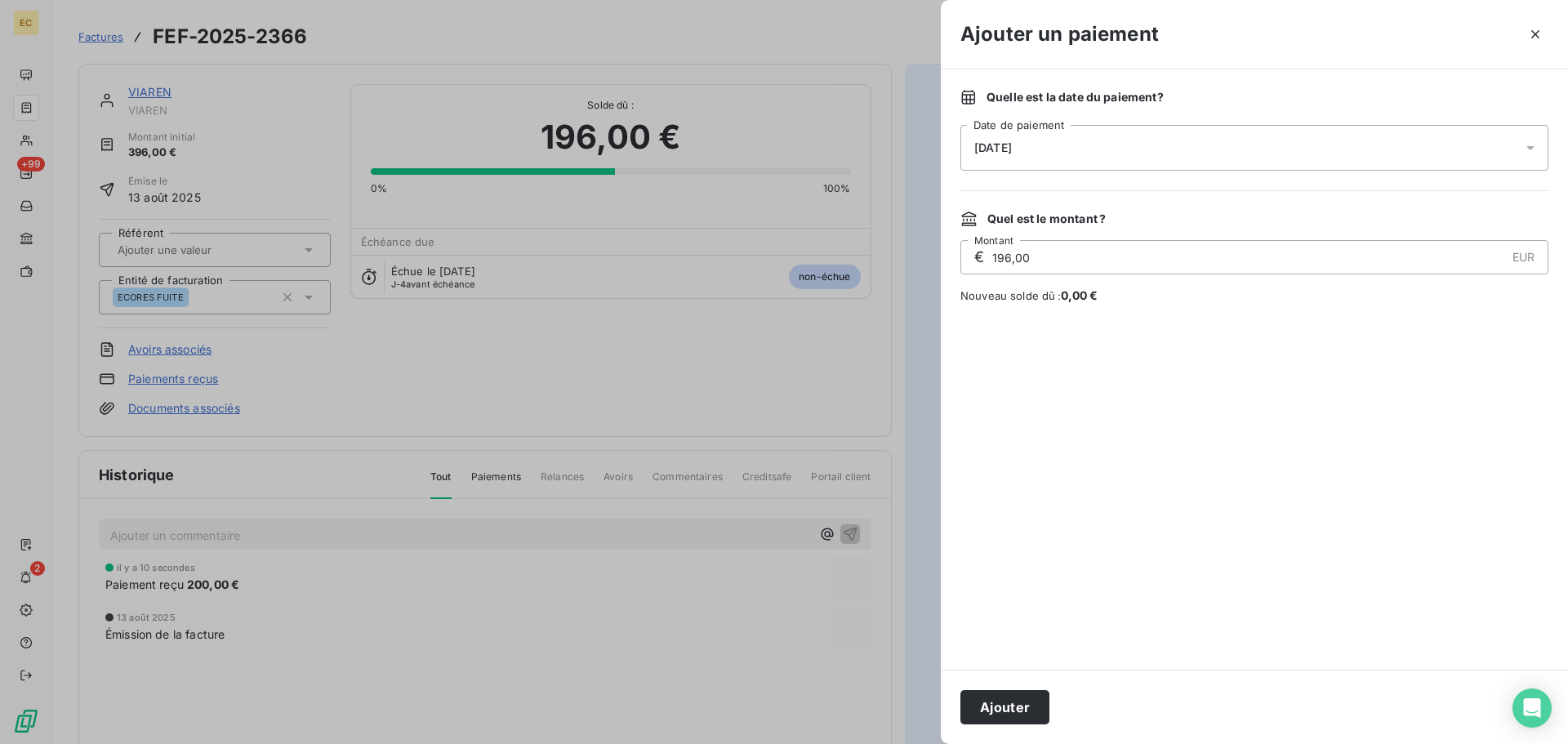
click at [1001, 710] on button "Ajouter" at bounding box center [1005, 707] width 89 height 35
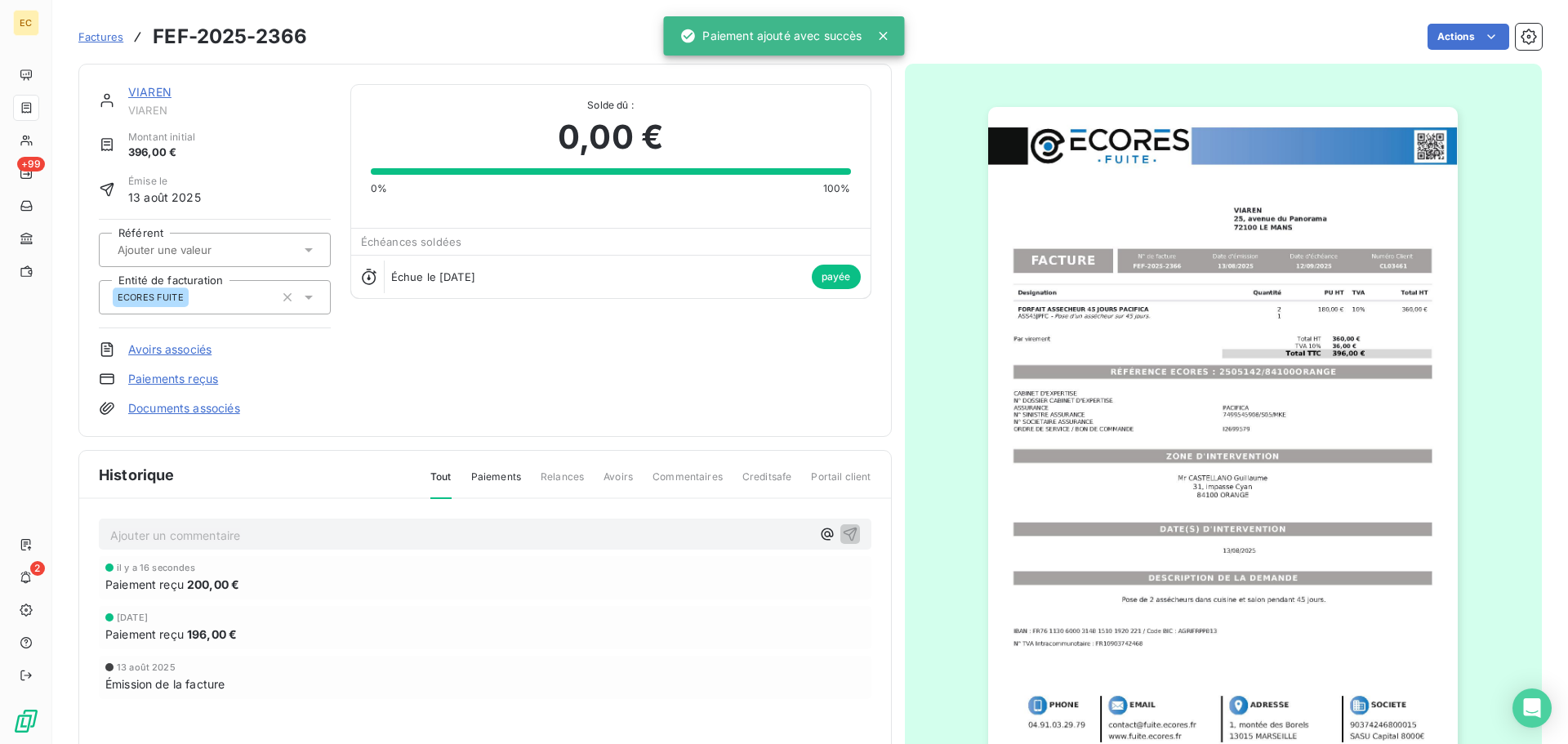
click at [103, 39] on span "Factures" at bounding box center [100, 37] width 45 height 13
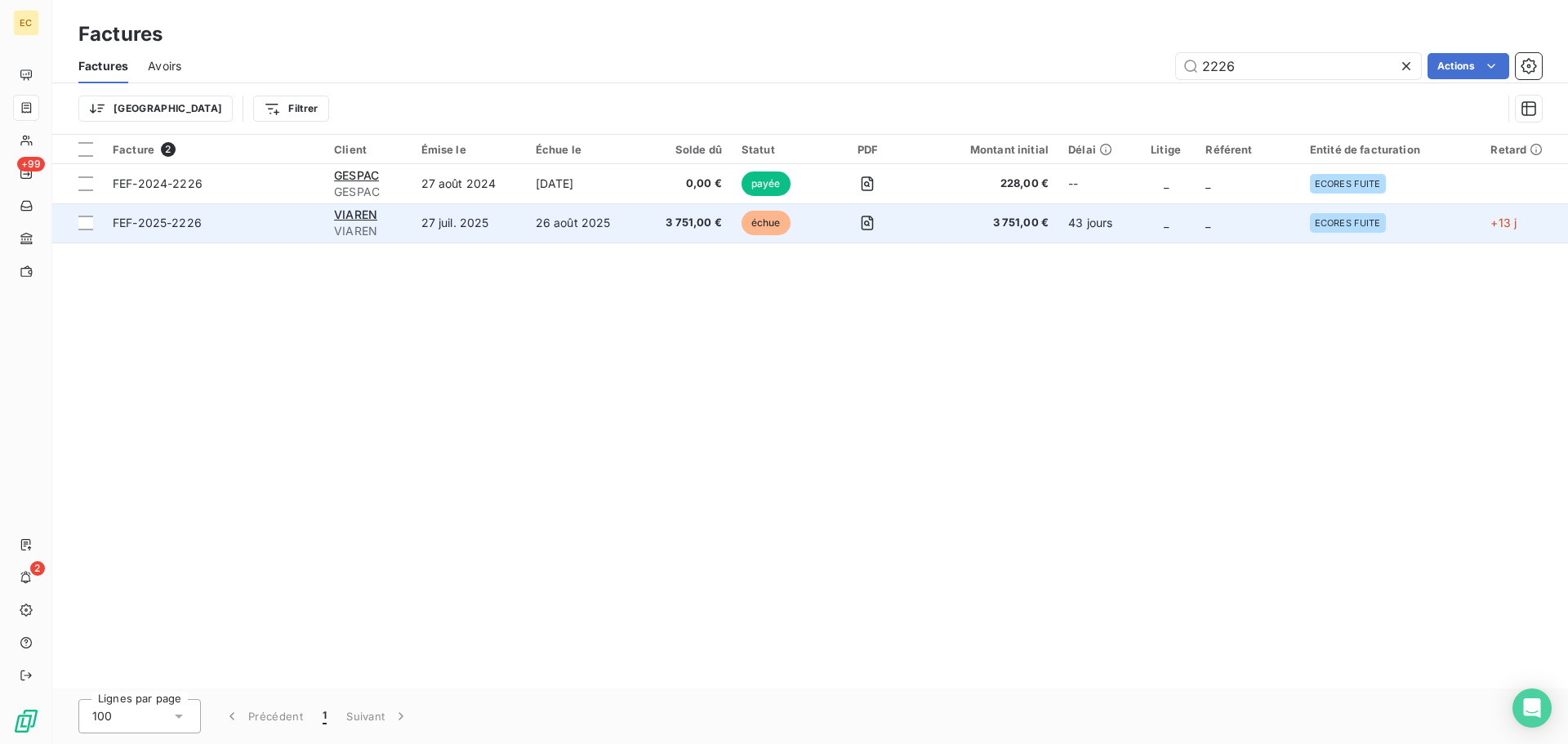
type input "2226"
click at [246, 212] on td "FEF-2025-2226" at bounding box center [213, 223] width 221 height 39
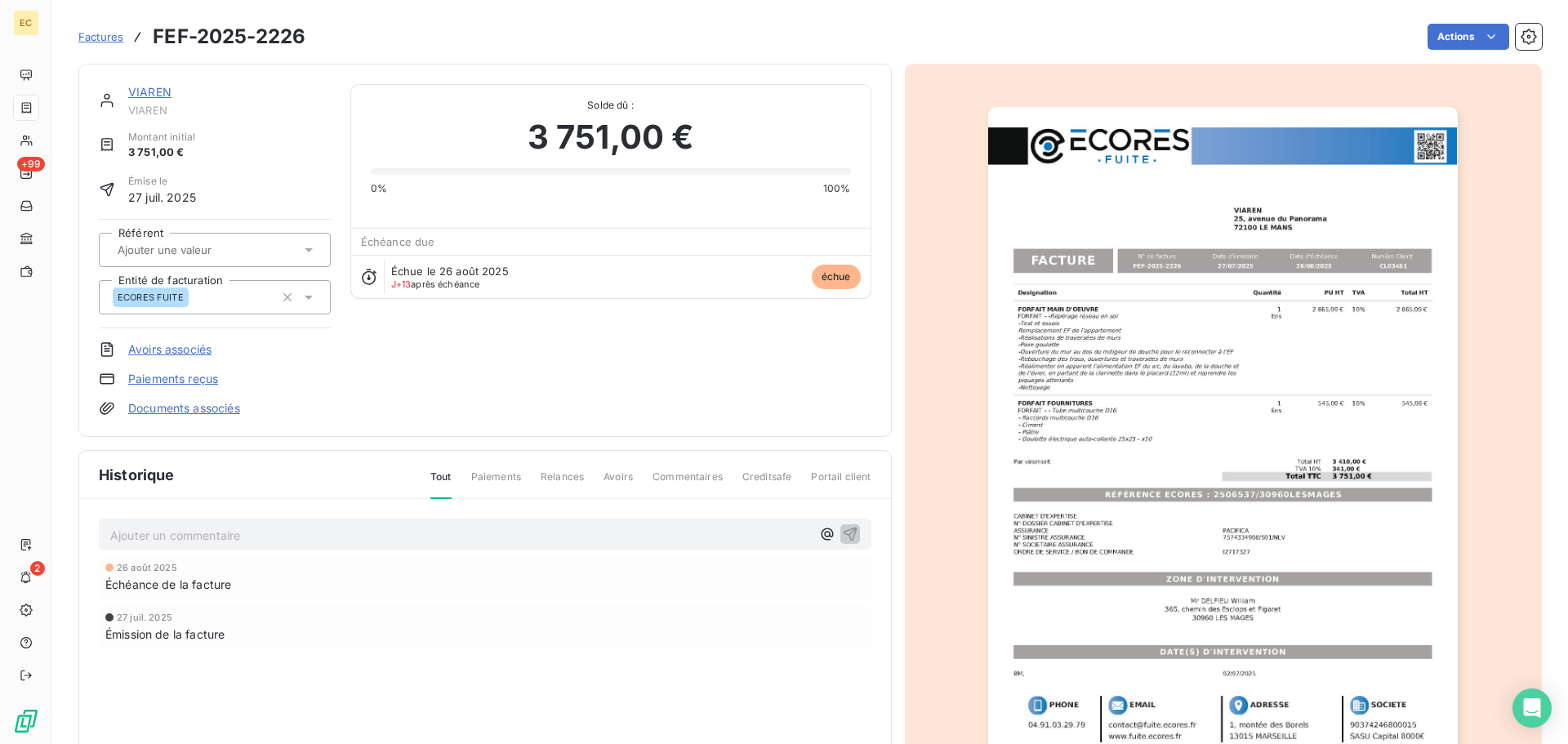
click at [187, 377] on link "Paiements reçus" at bounding box center [173, 379] width 90 height 16
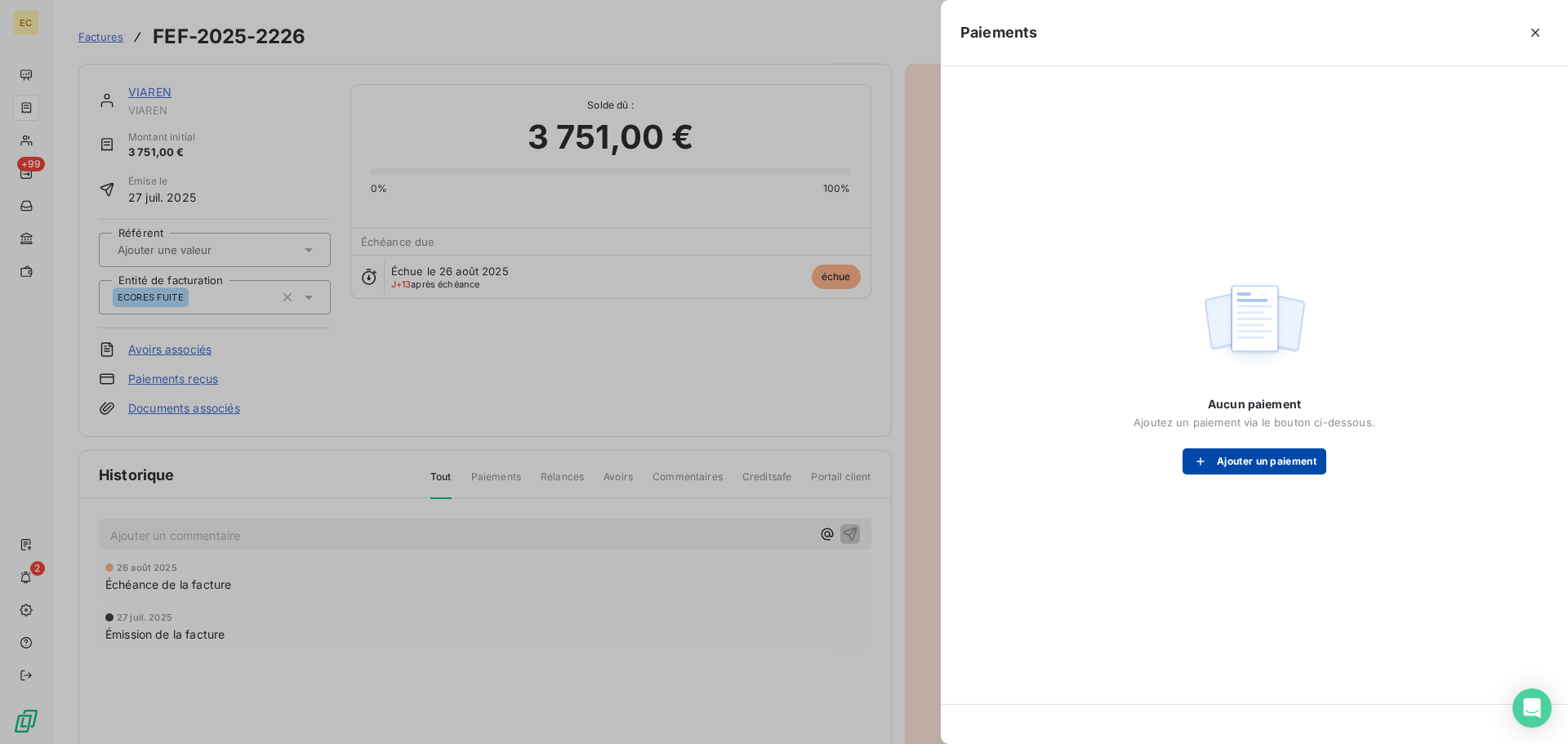
click at [1201, 455] on icon "button" at bounding box center [1200, 461] width 16 height 16
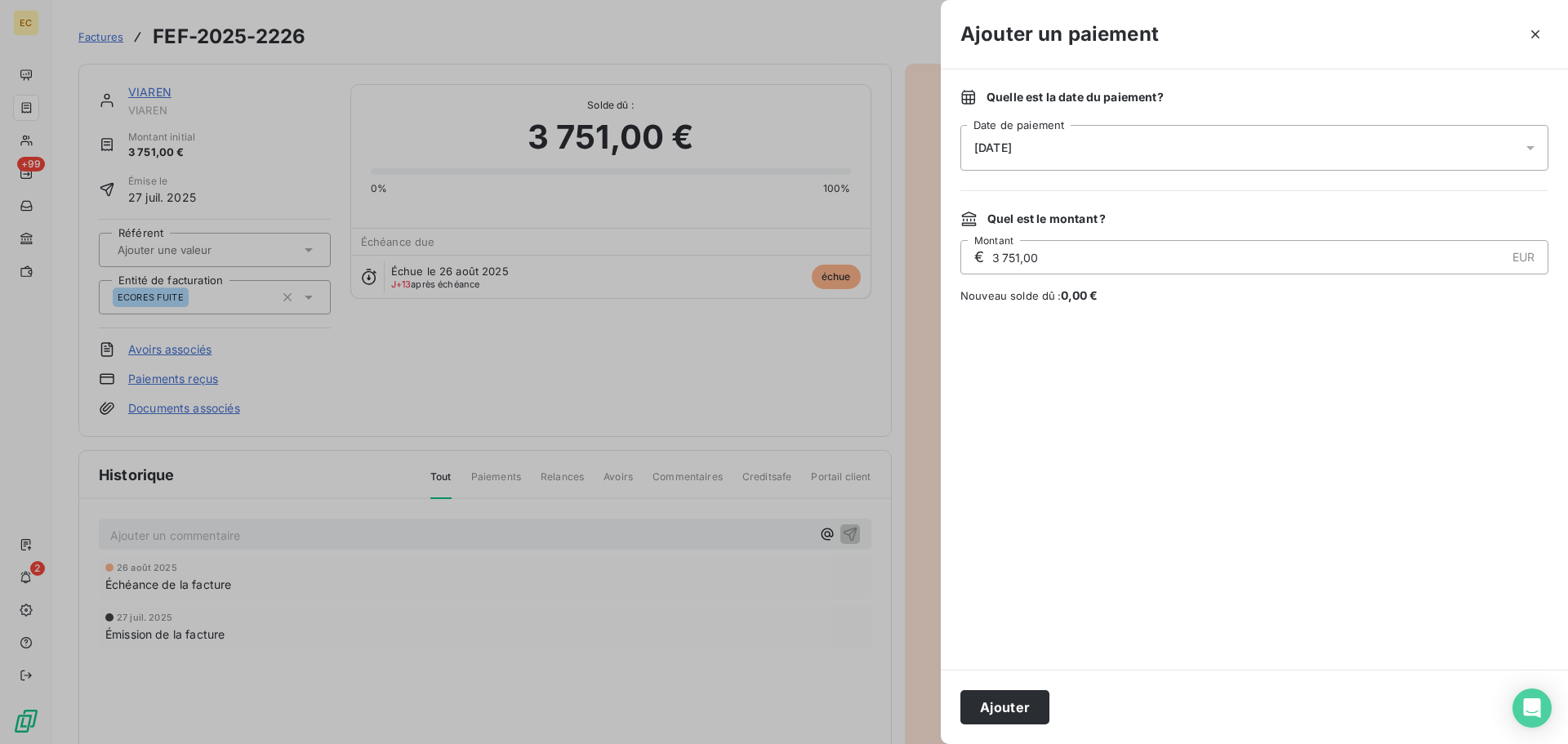
click at [1100, 157] on div "[DATE]" at bounding box center [1254, 148] width 588 height 46
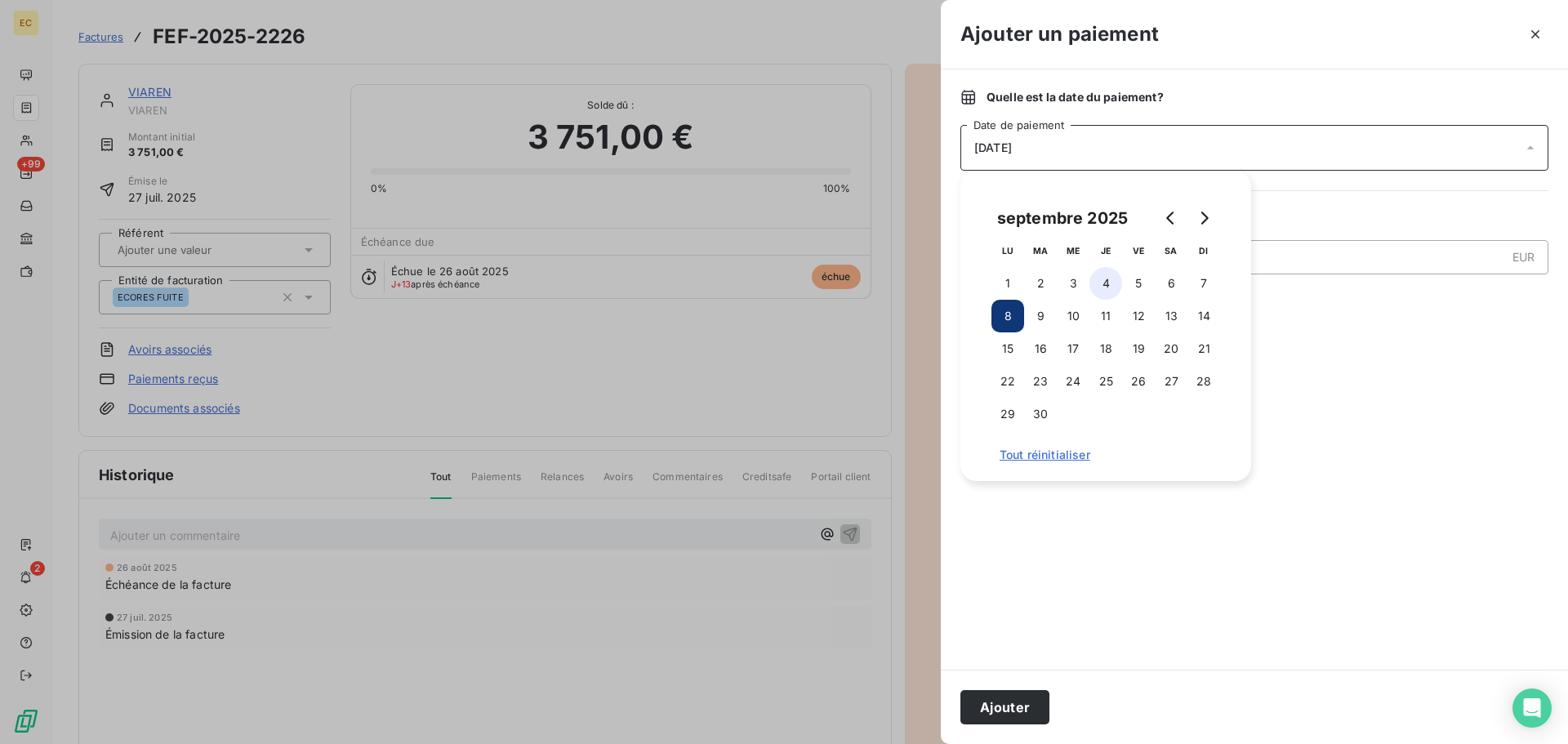
click at [1097, 284] on button "4" at bounding box center [1106, 284] width 33 height 33
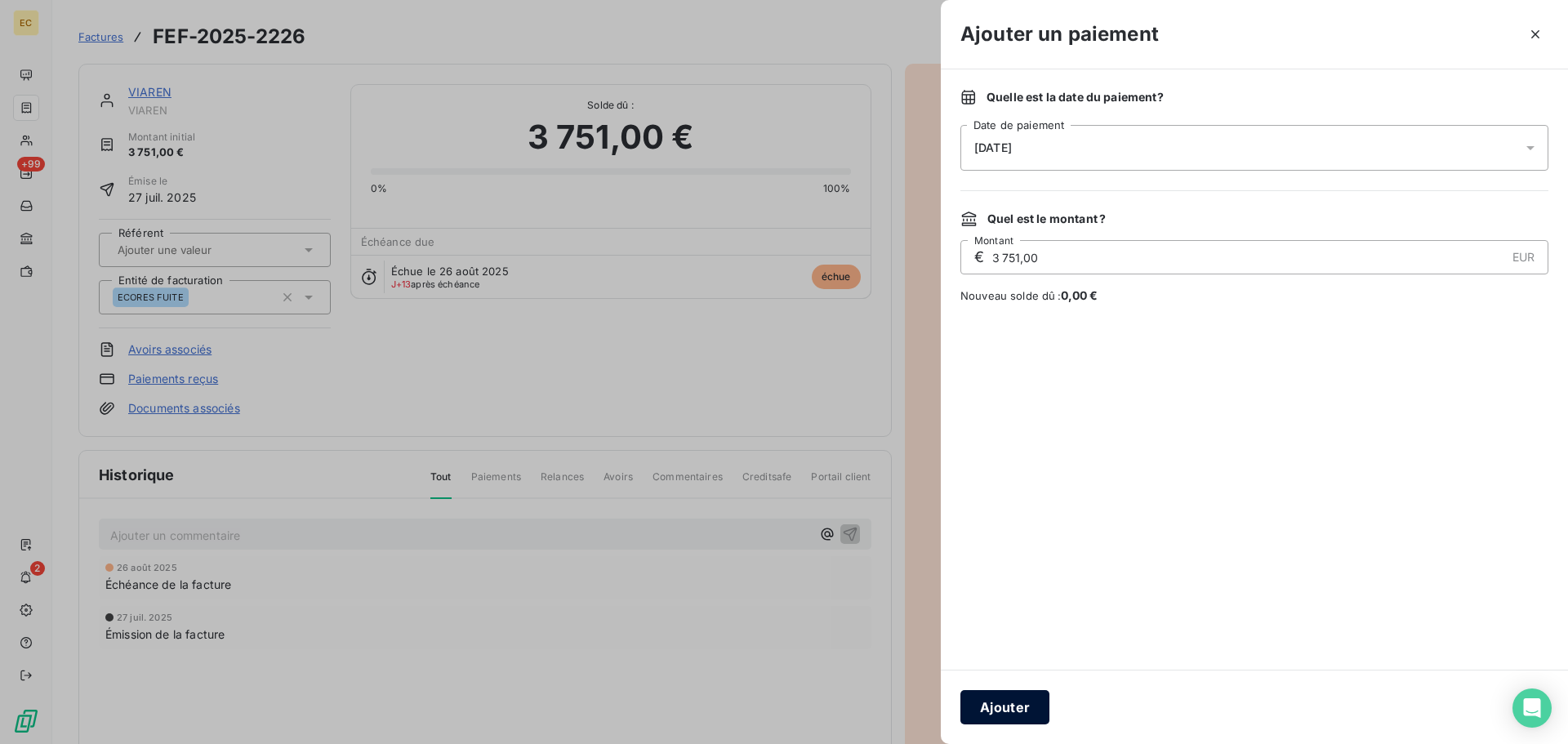
click at [1009, 709] on button "Ajouter" at bounding box center [1005, 707] width 89 height 35
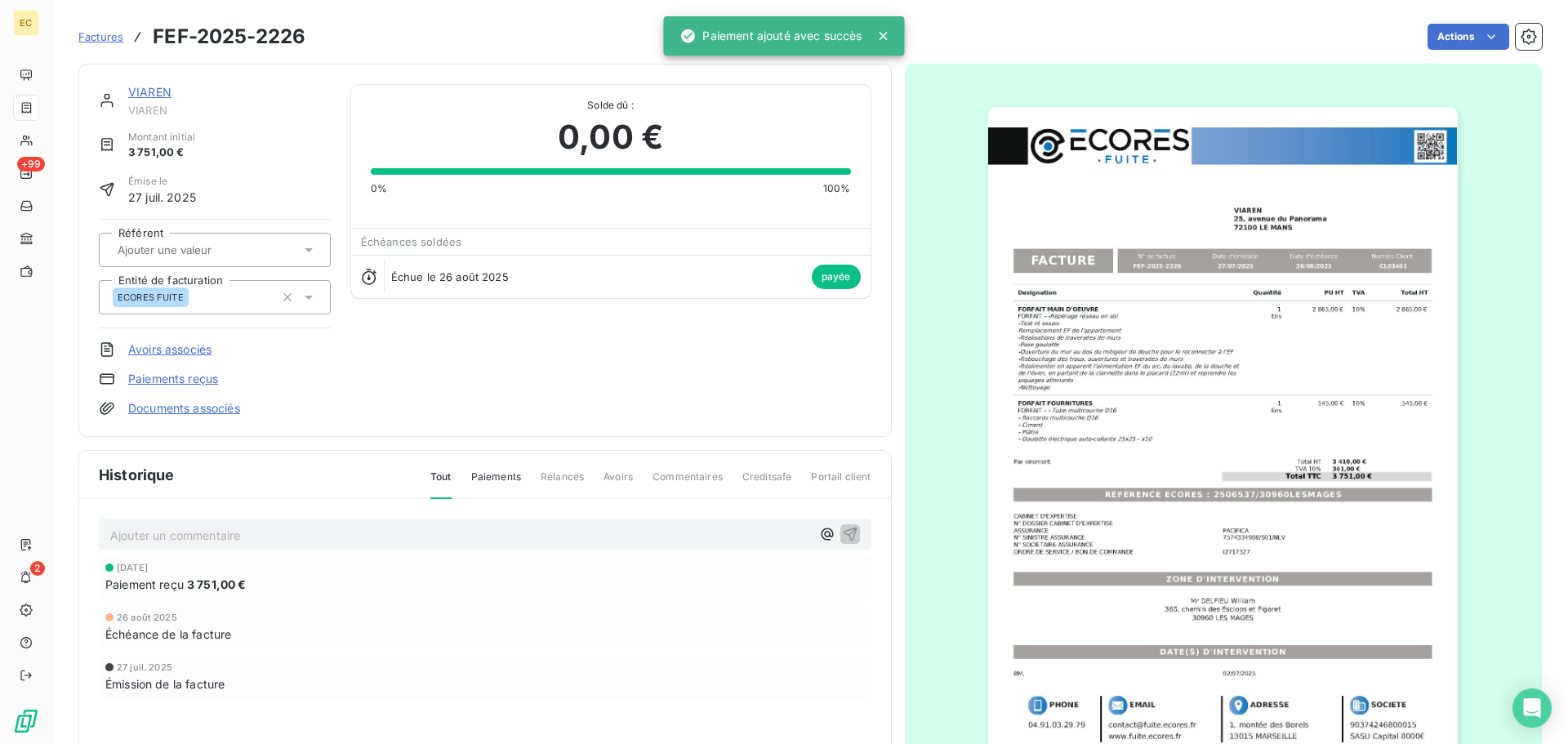
click at [109, 39] on span "Factures" at bounding box center [100, 37] width 45 height 13
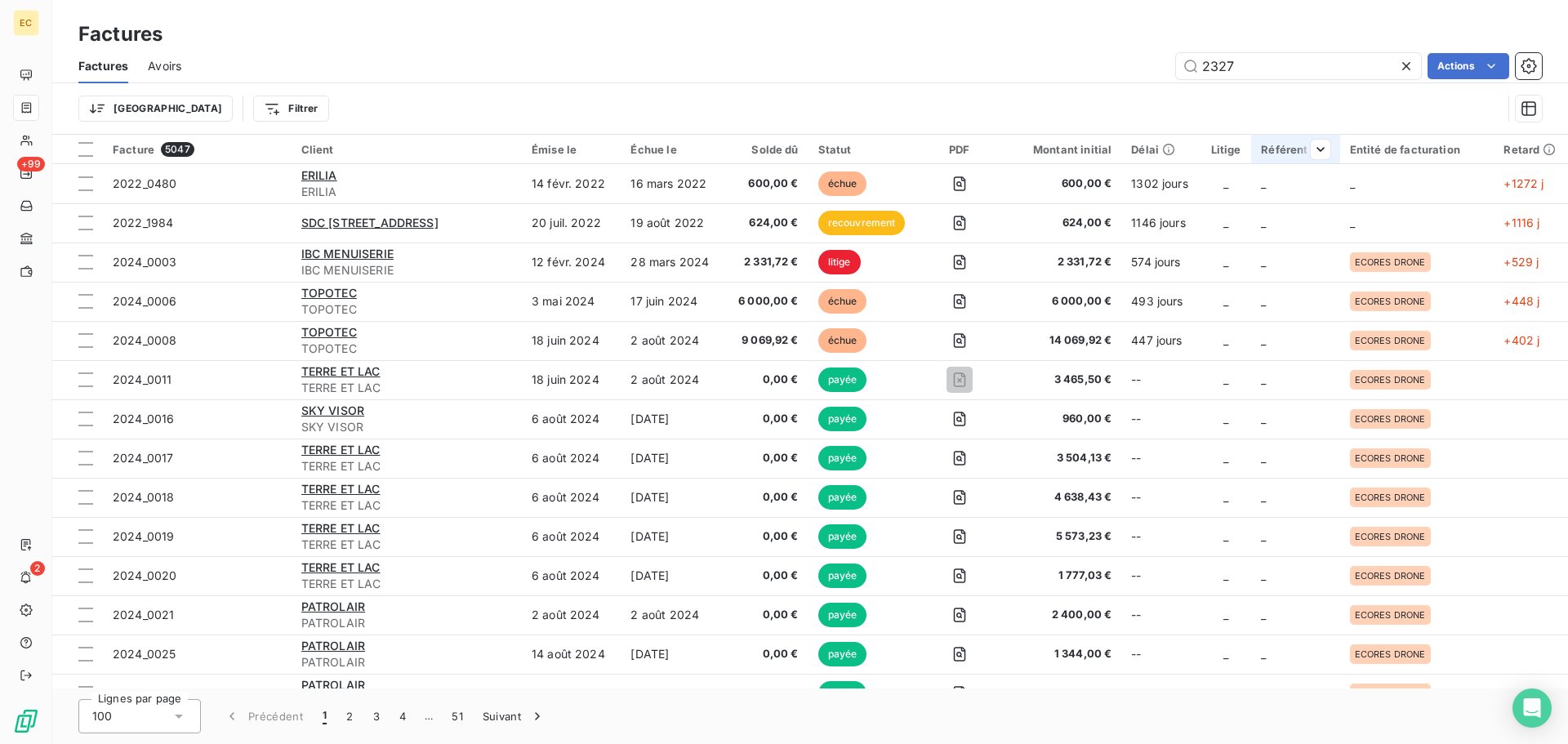
type input "2327"
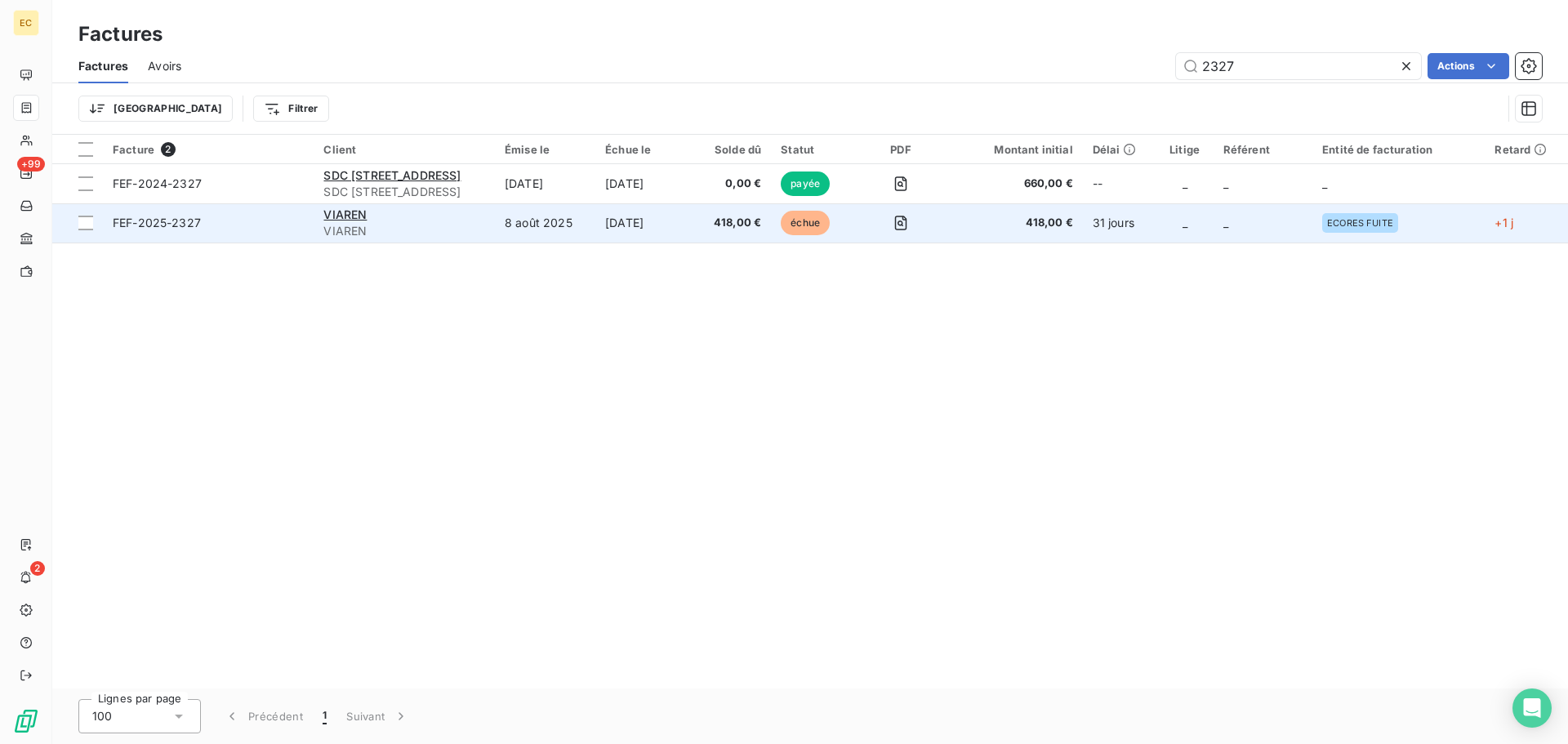
click at [405, 229] on span "VIAREN" at bounding box center [404, 231] width 162 height 16
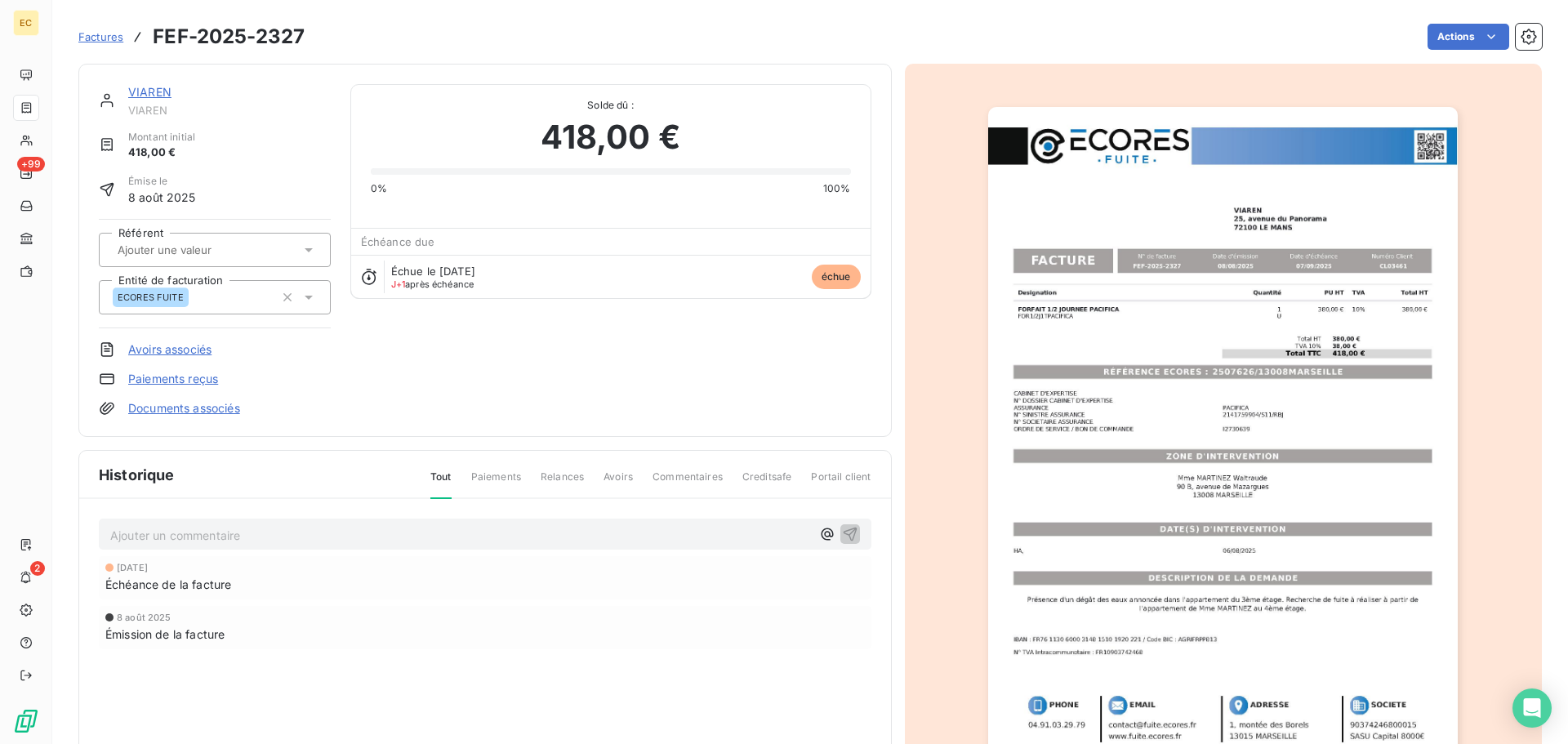
click at [172, 374] on link "Paiements reçus" at bounding box center [173, 379] width 90 height 16
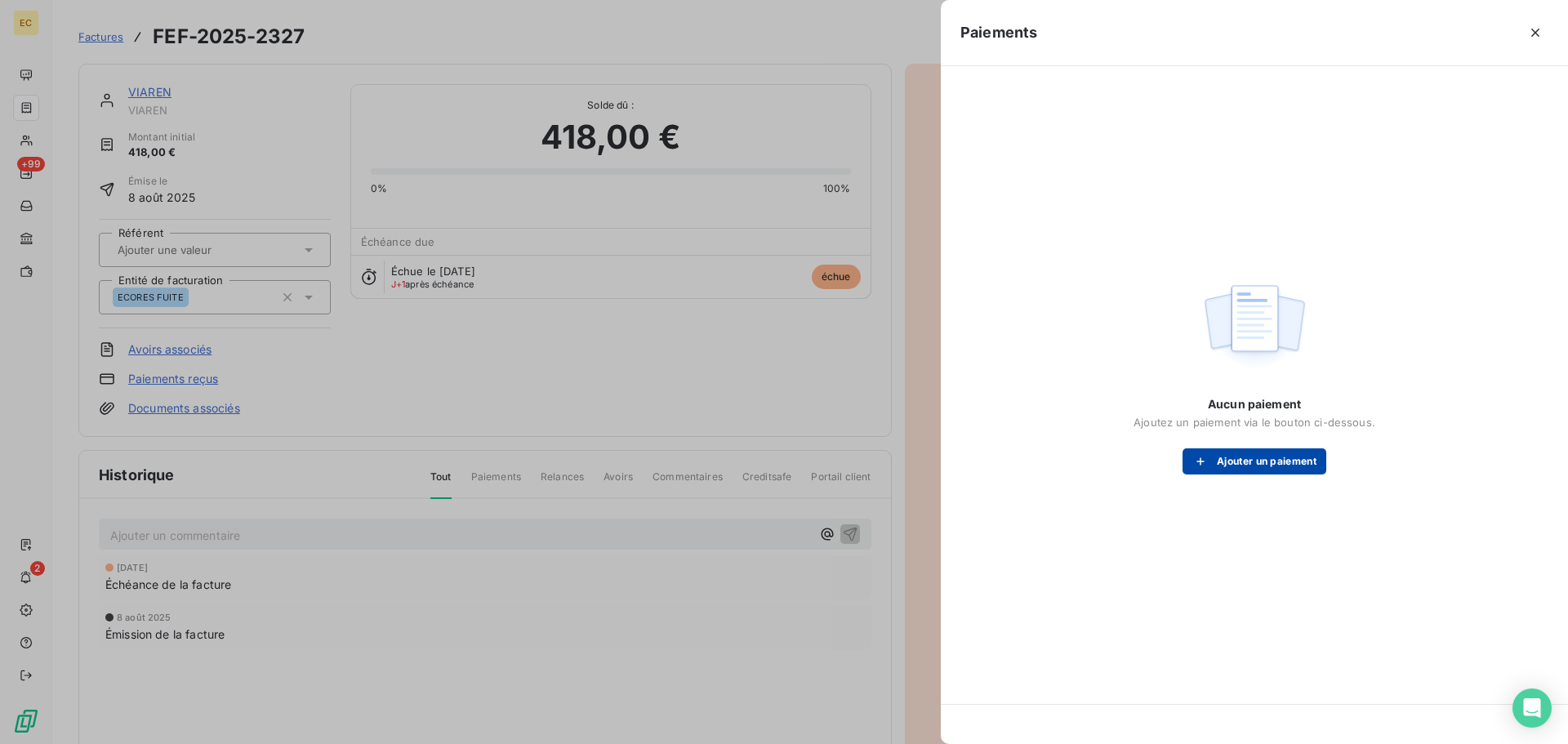
click at [1203, 462] on icon "button" at bounding box center [1200, 461] width 16 height 16
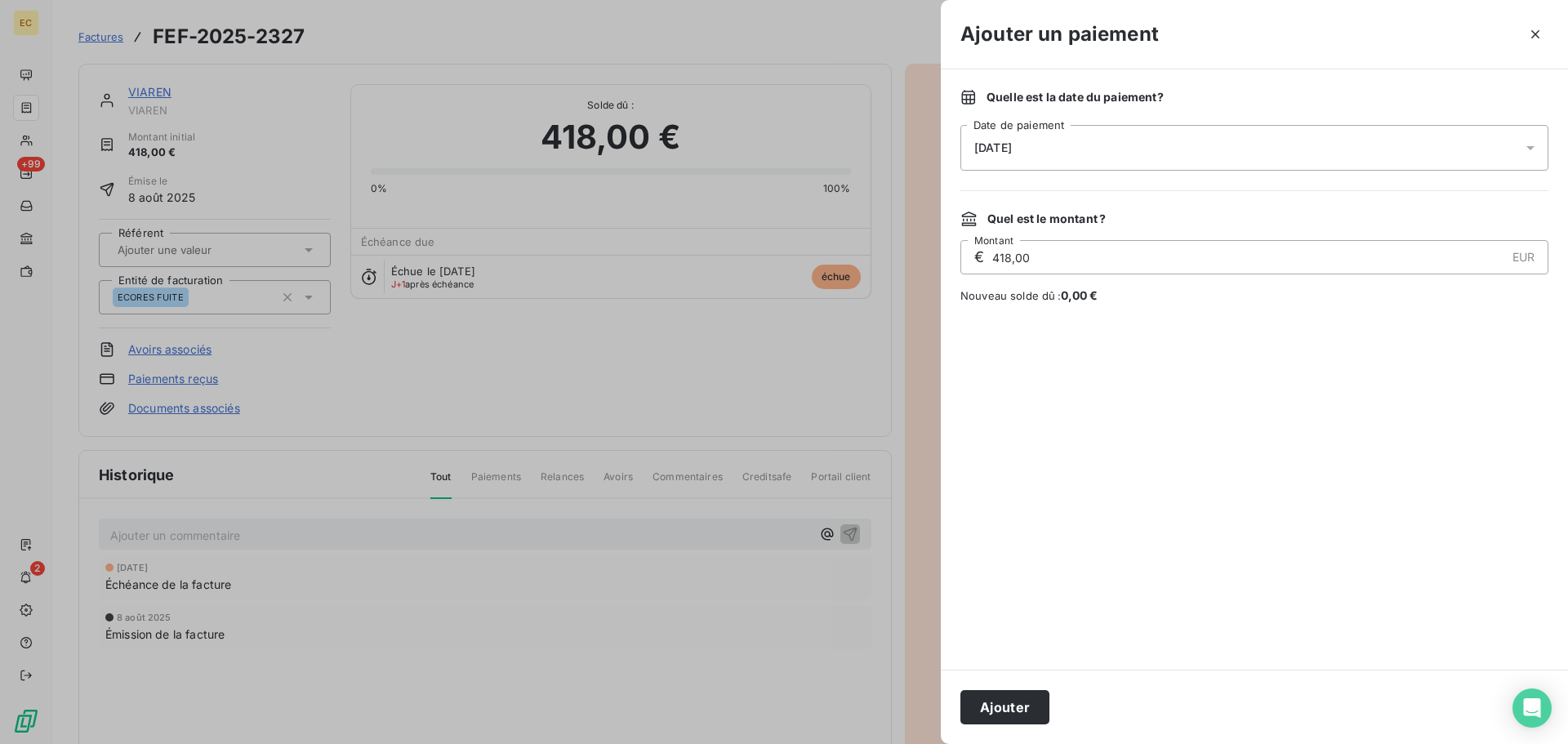
click at [1126, 165] on div "[DATE]" at bounding box center [1254, 148] width 588 height 46
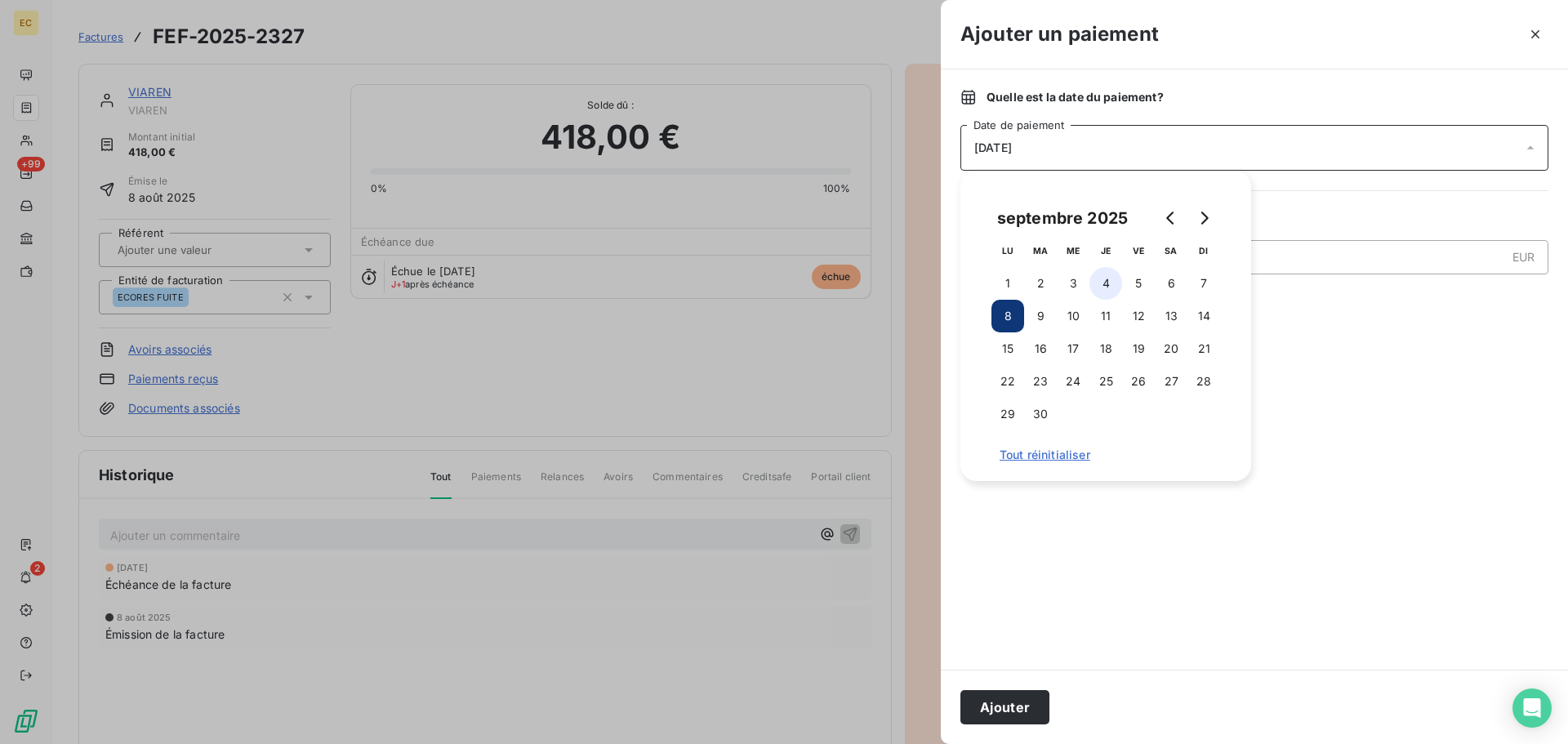
click at [1109, 283] on button "4" at bounding box center [1106, 284] width 33 height 33
click at [1015, 706] on button "Ajouter" at bounding box center [1005, 707] width 89 height 35
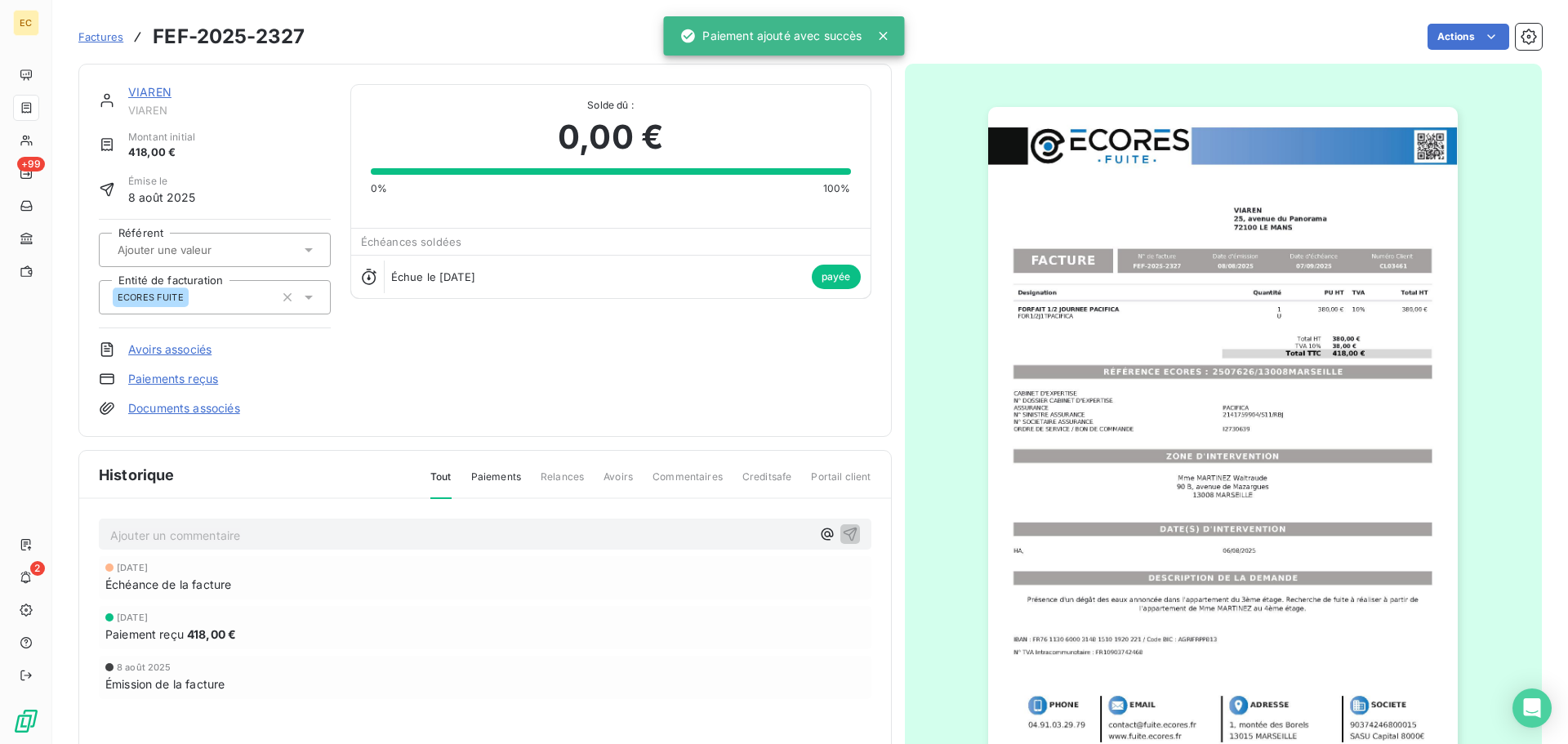
click at [94, 39] on span "Factures" at bounding box center [100, 37] width 45 height 13
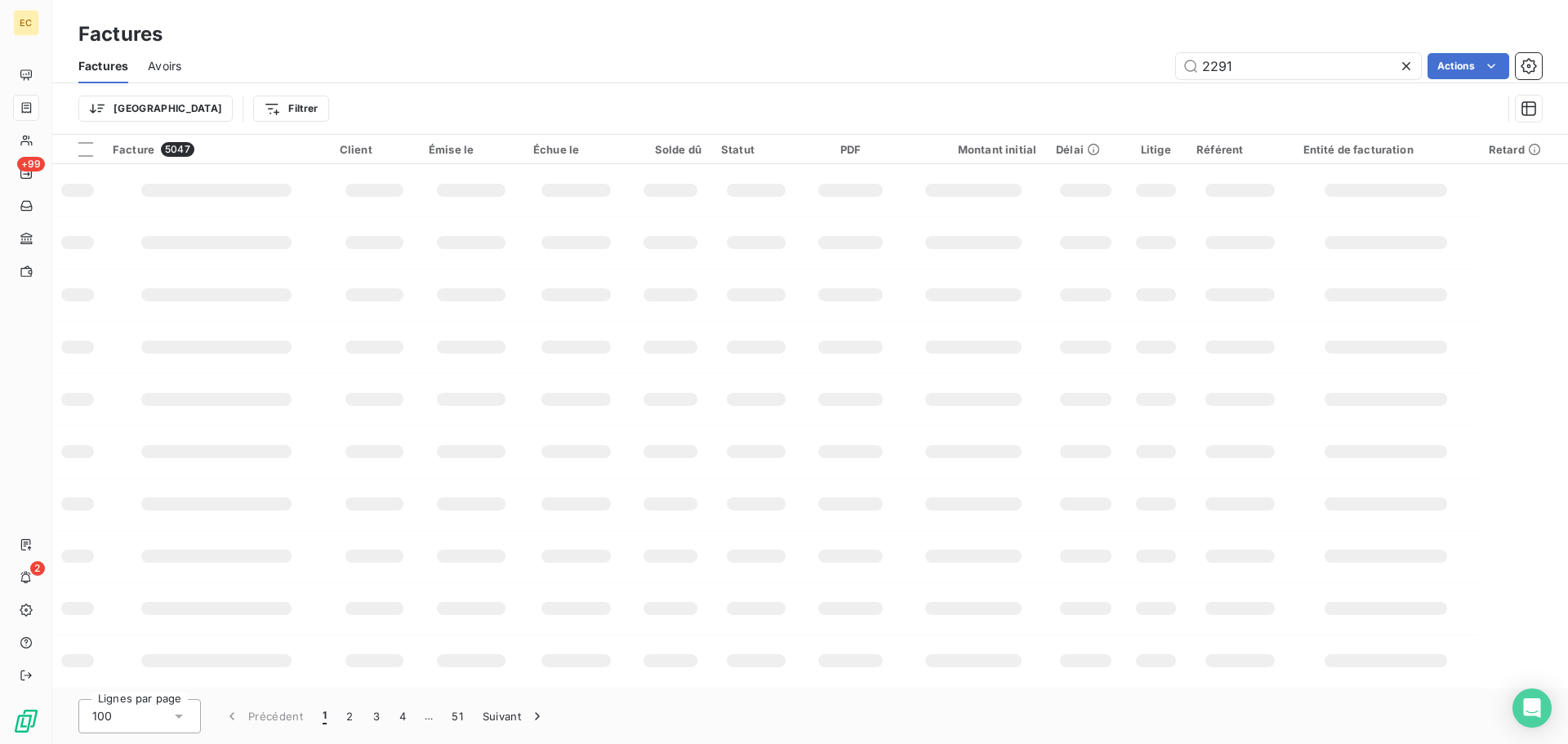
type input "2291"
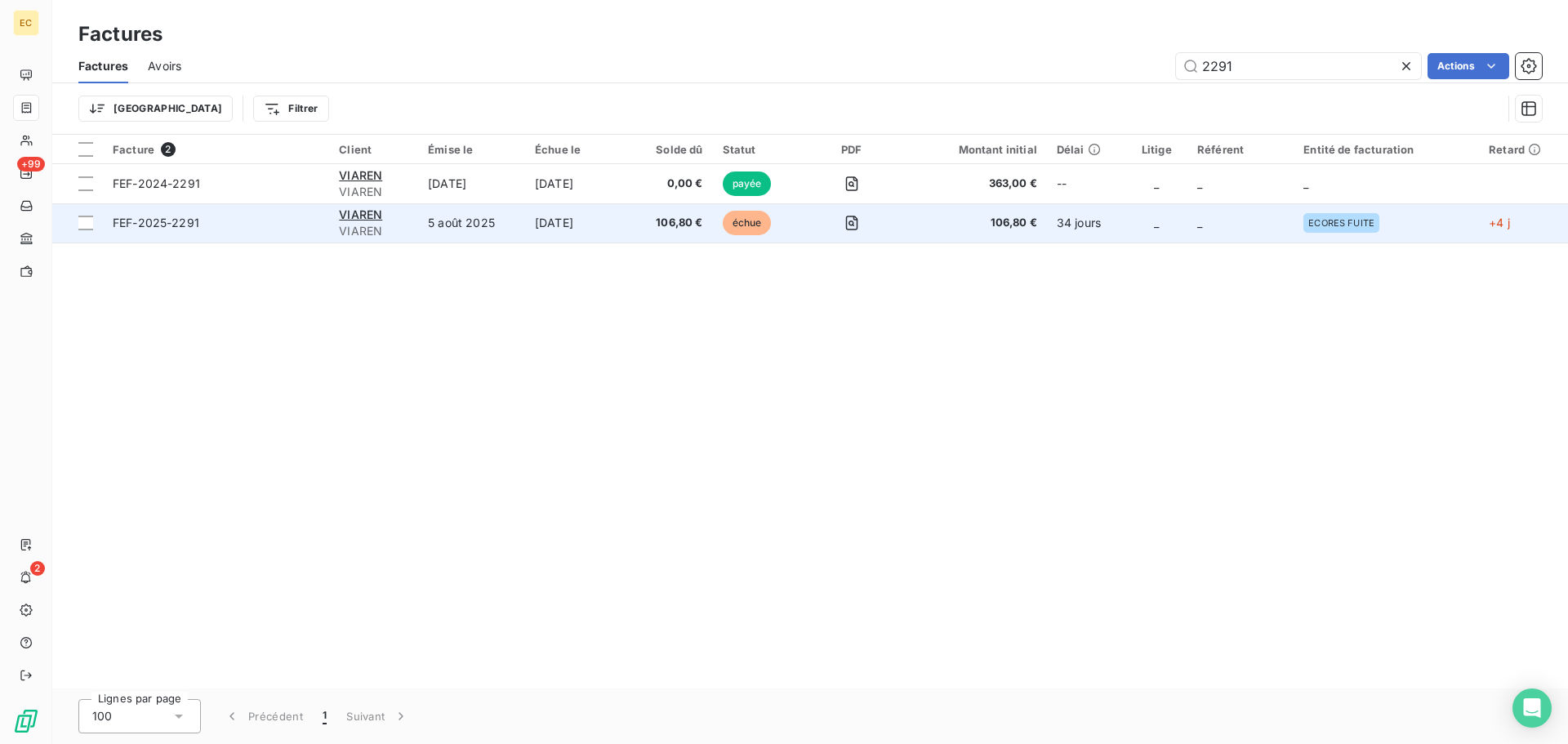
click at [279, 232] on td "FEF-2025-2291" at bounding box center [215, 223] width 226 height 39
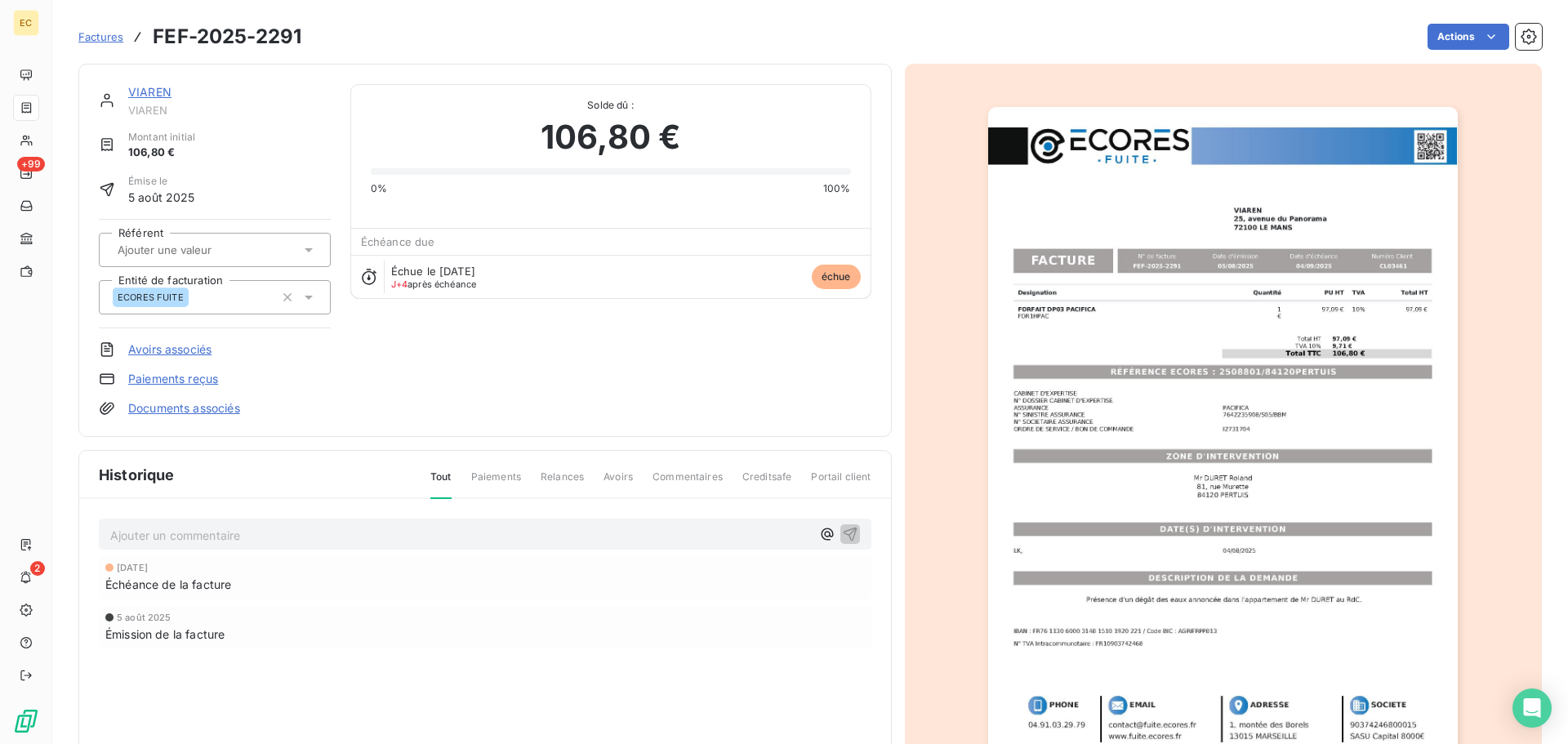
click at [182, 378] on link "Paiements reçus" at bounding box center [173, 379] width 90 height 16
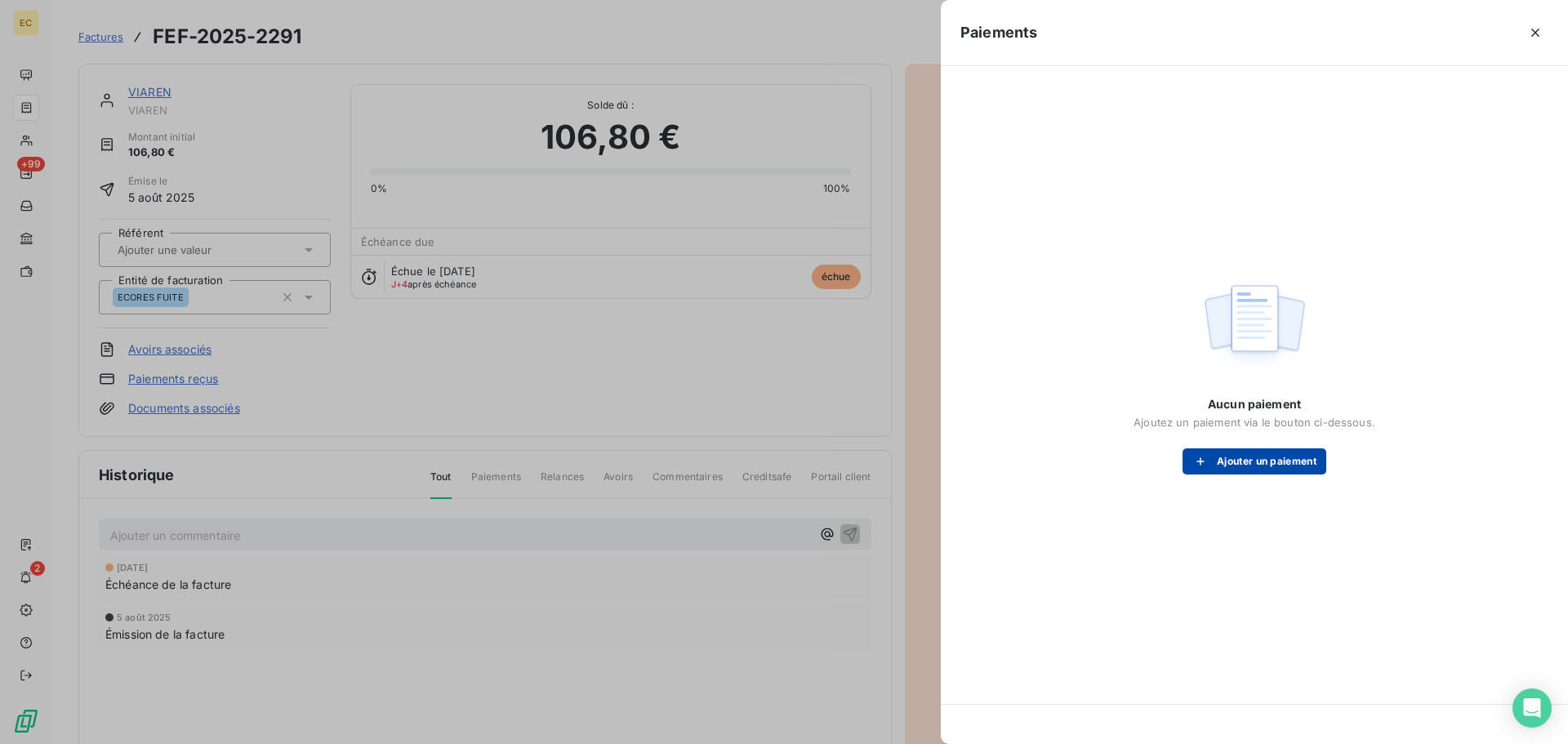
click at [1209, 465] on div "button" at bounding box center [1205, 461] width 25 height 16
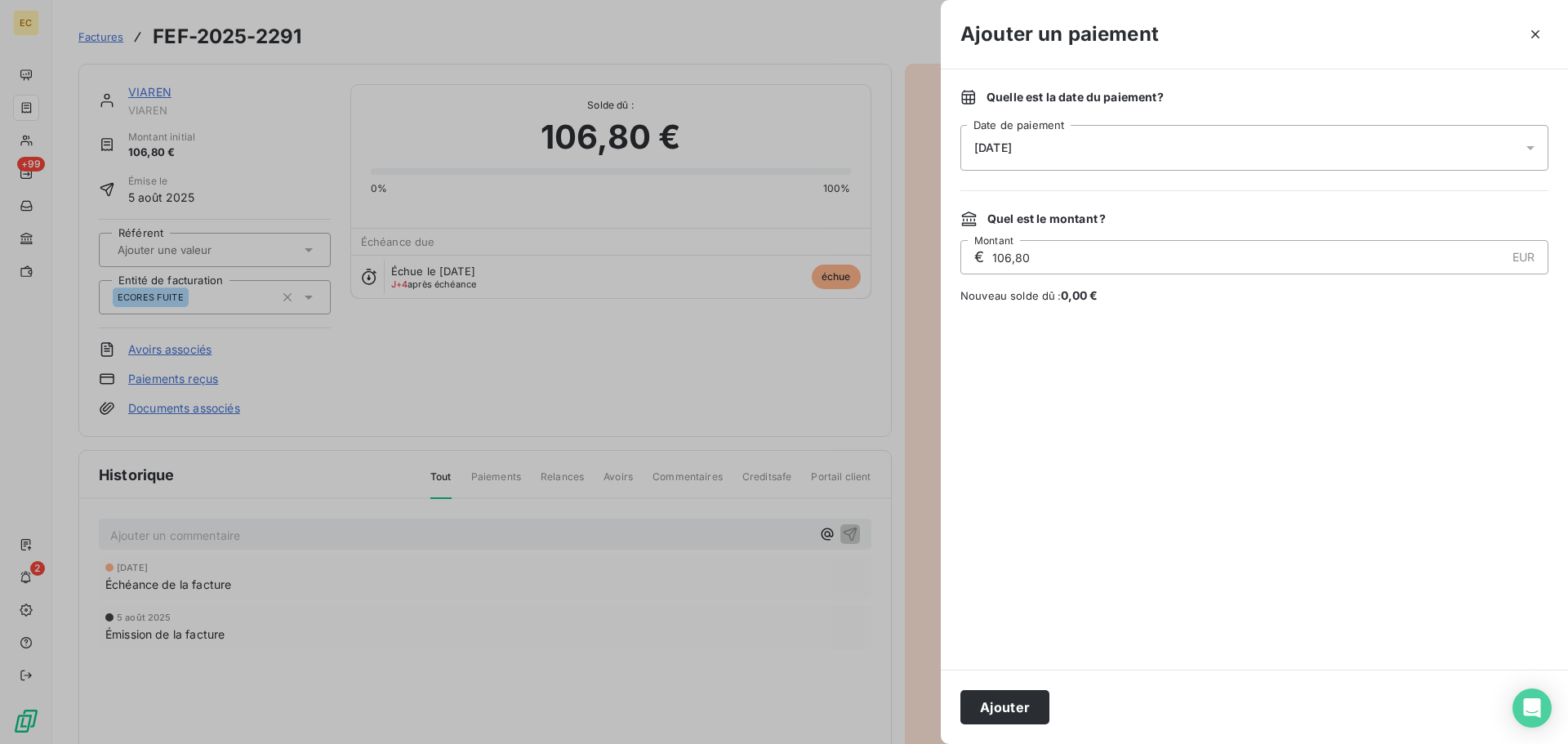
click at [1044, 135] on div "[DATE]" at bounding box center [1254, 148] width 588 height 46
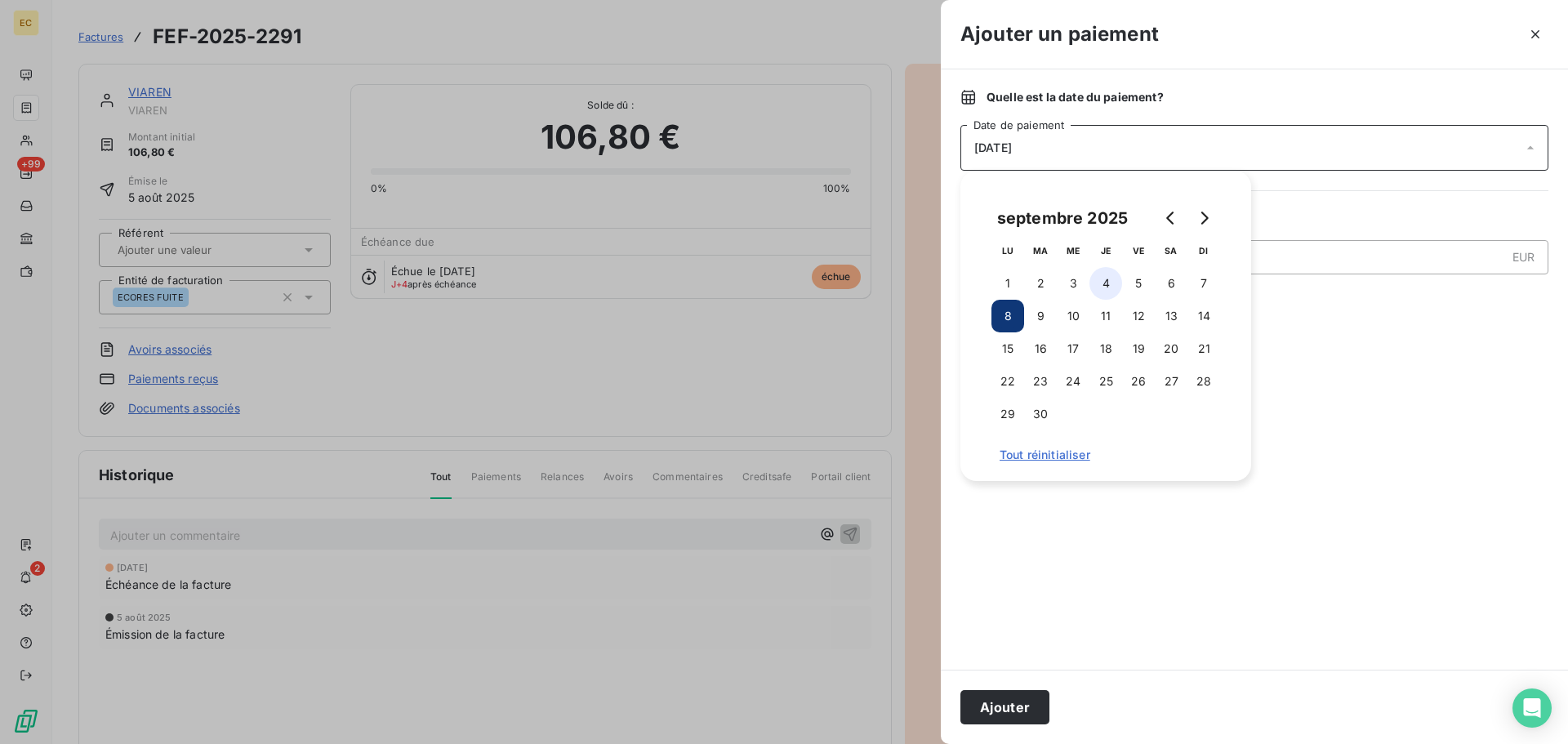
click at [1105, 270] on button "4" at bounding box center [1106, 284] width 33 height 33
drag, startPoint x: 1022, startPoint y: 705, endPoint x: 1020, endPoint y: 688, distance: 17.1
click at [1022, 704] on button "Ajouter" at bounding box center [1005, 707] width 89 height 35
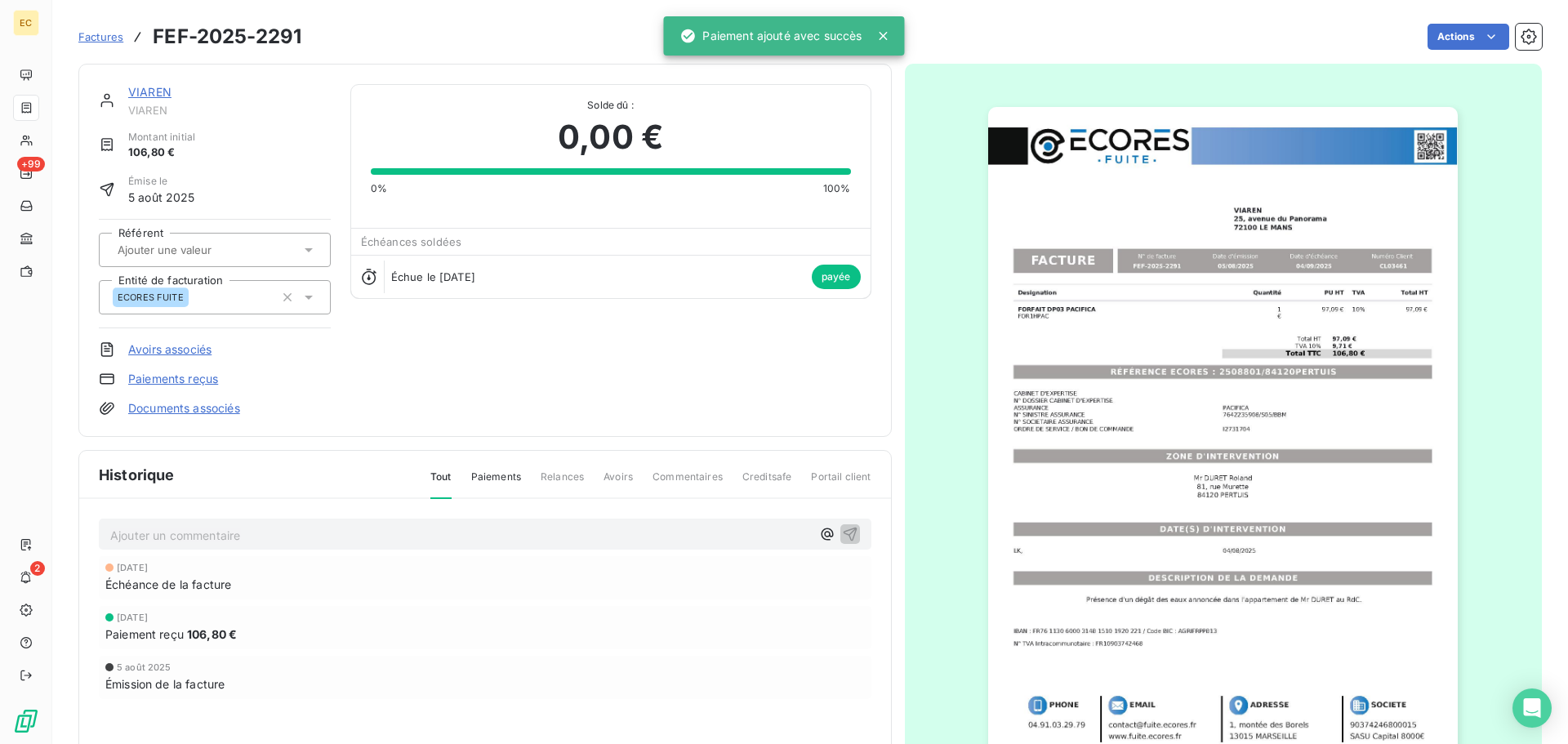
click at [94, 39] on span "Factures" at bounding box center [100, 37] width 45 height 13
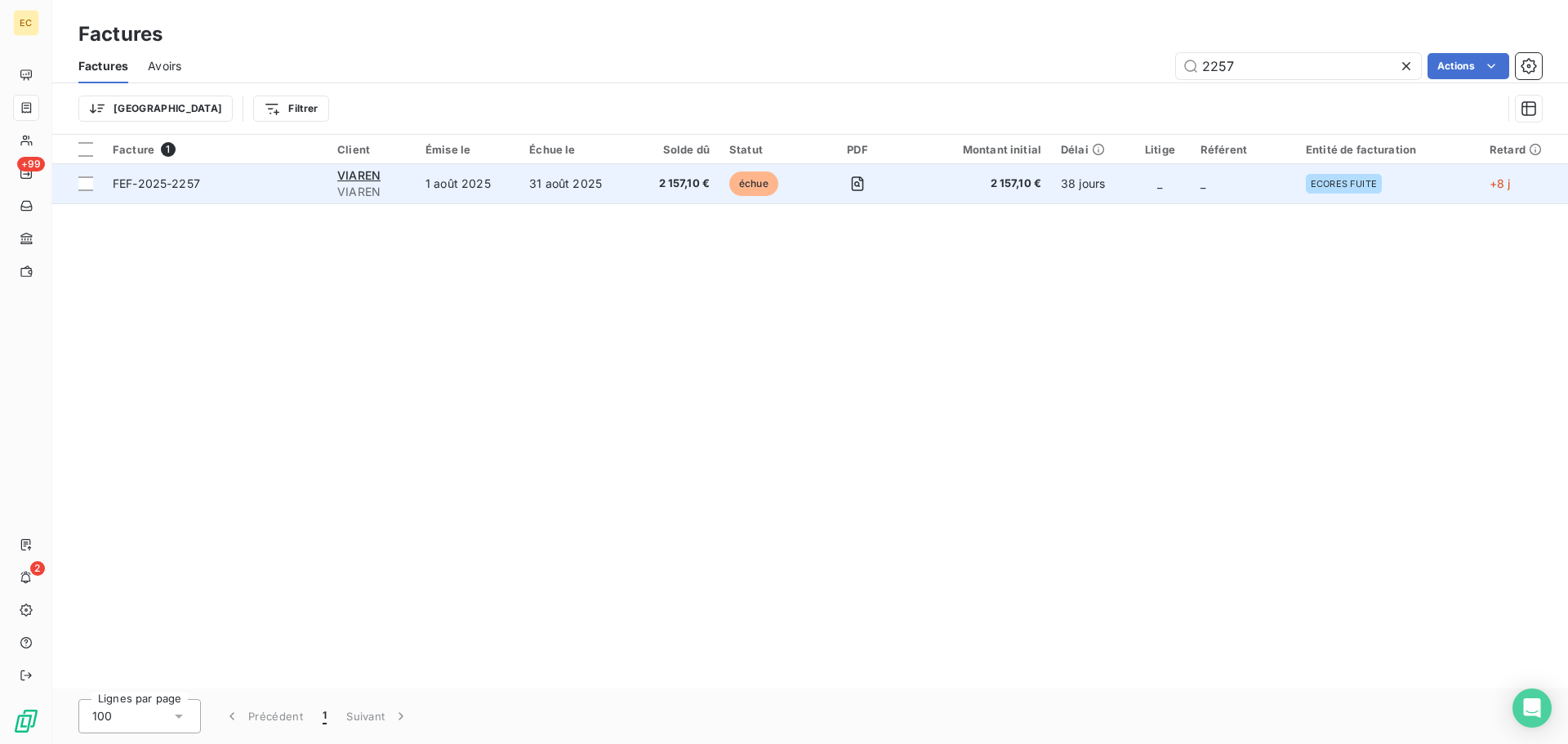
type input "2257"
click at [197, 184] on span "FEF-2025-2257" at bounding box center [156, 183] width 87 height 14
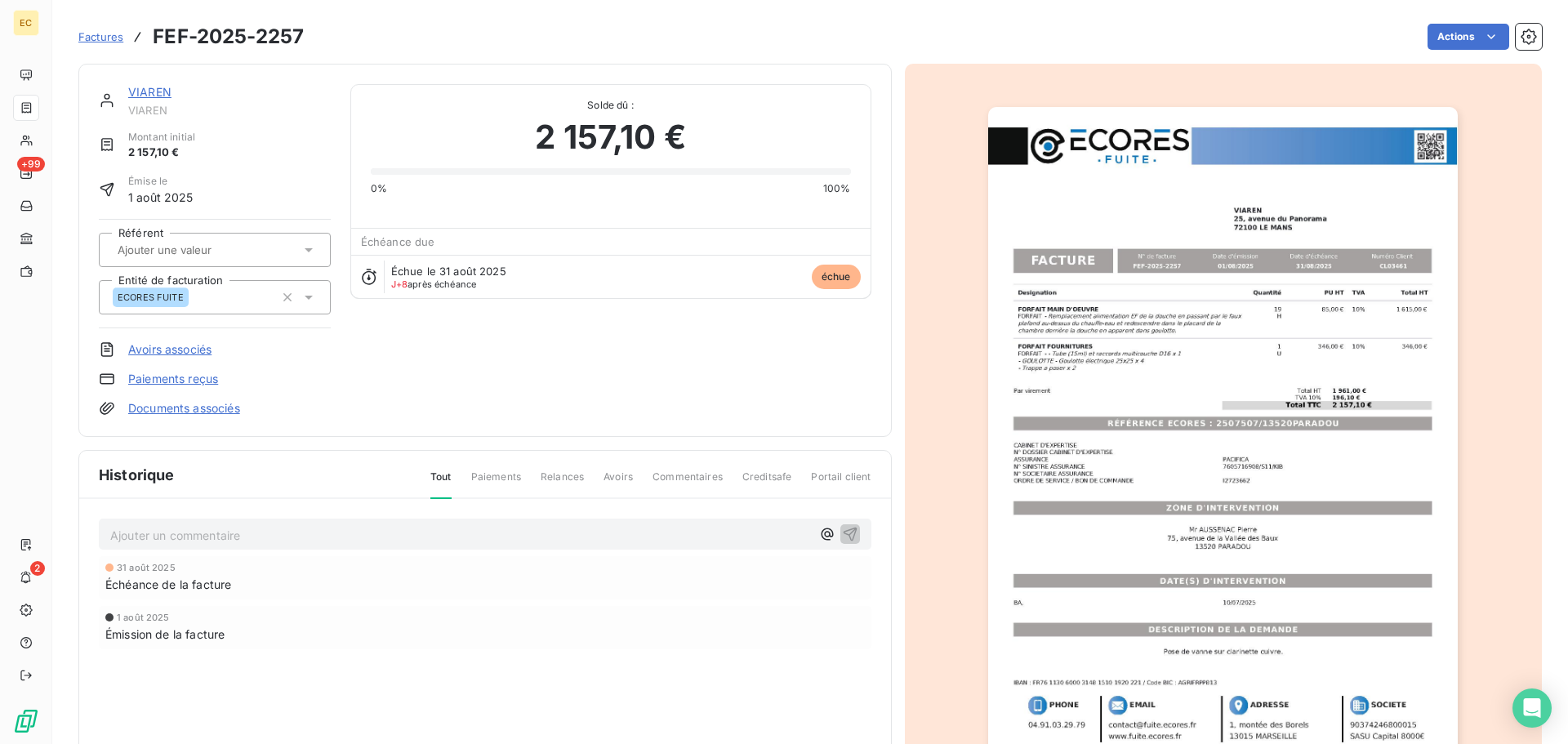
click at [173, 378] on link "Paiements reçus" at bounding box center [173, 379] width 90 height 16
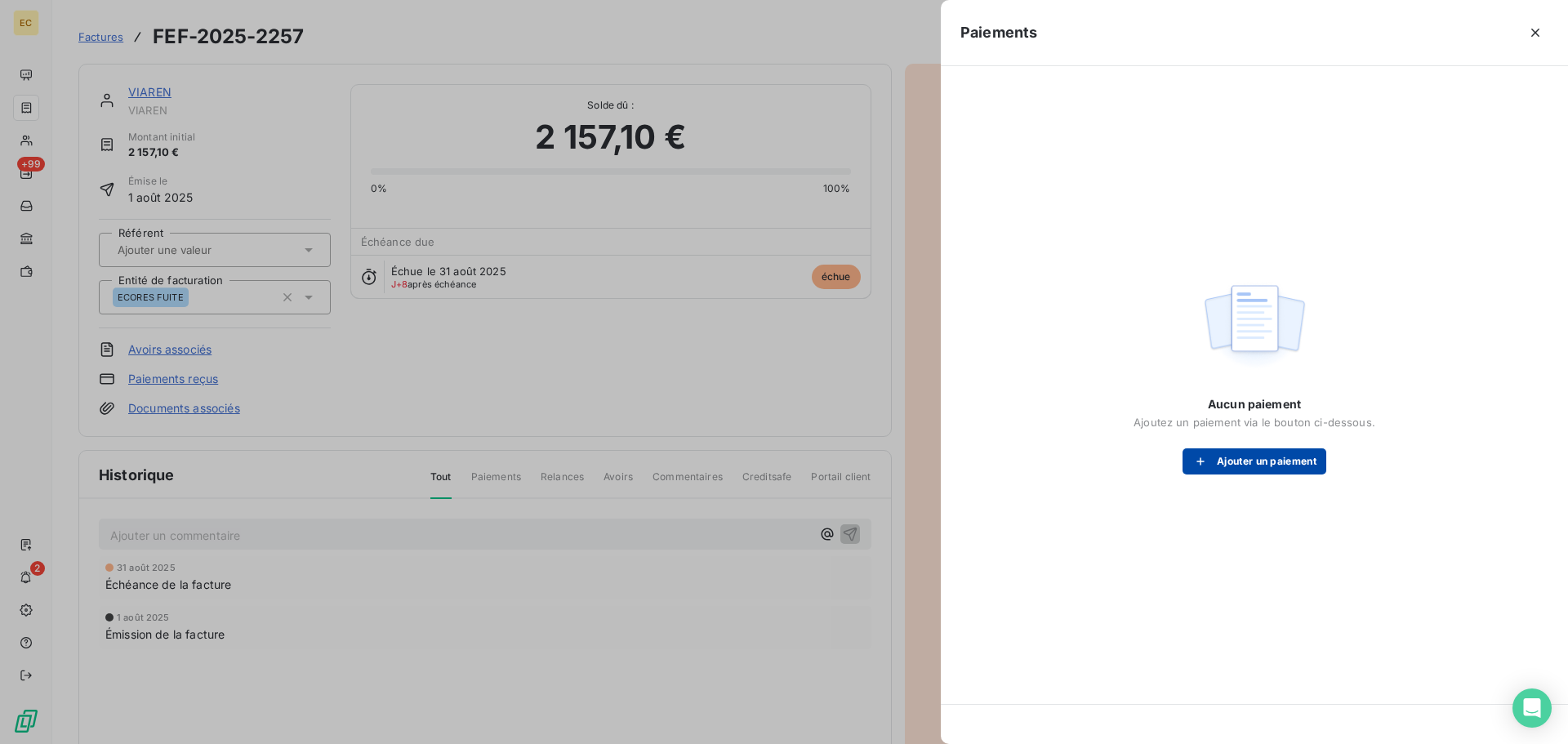
click at [1260, 468] on button "Ajouter un paiement" at bounding box center [1254, 461] width 144 height 26
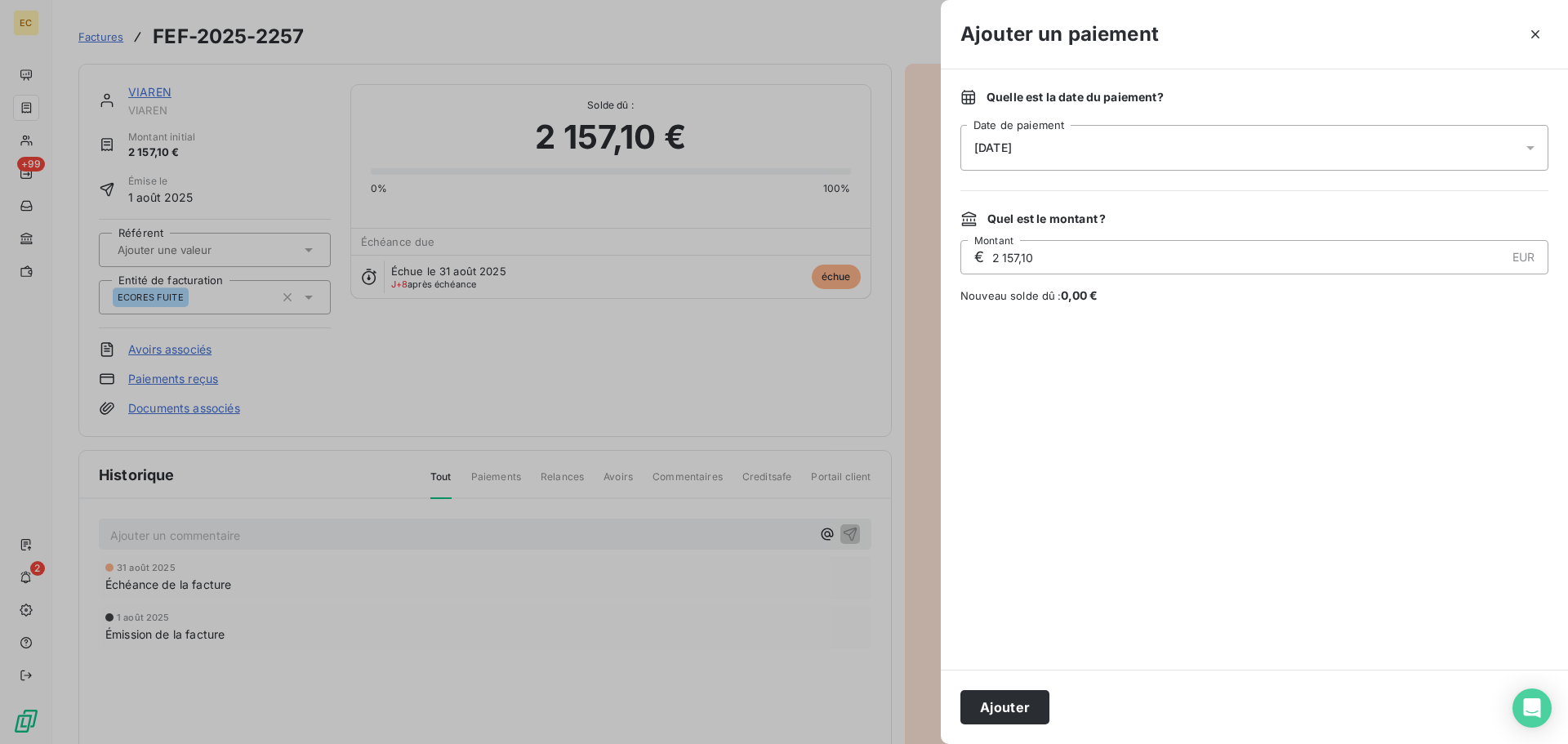
click at [1154, 154] on div "[DATE]" at bounding box center [1254, 148] width 588 height 46
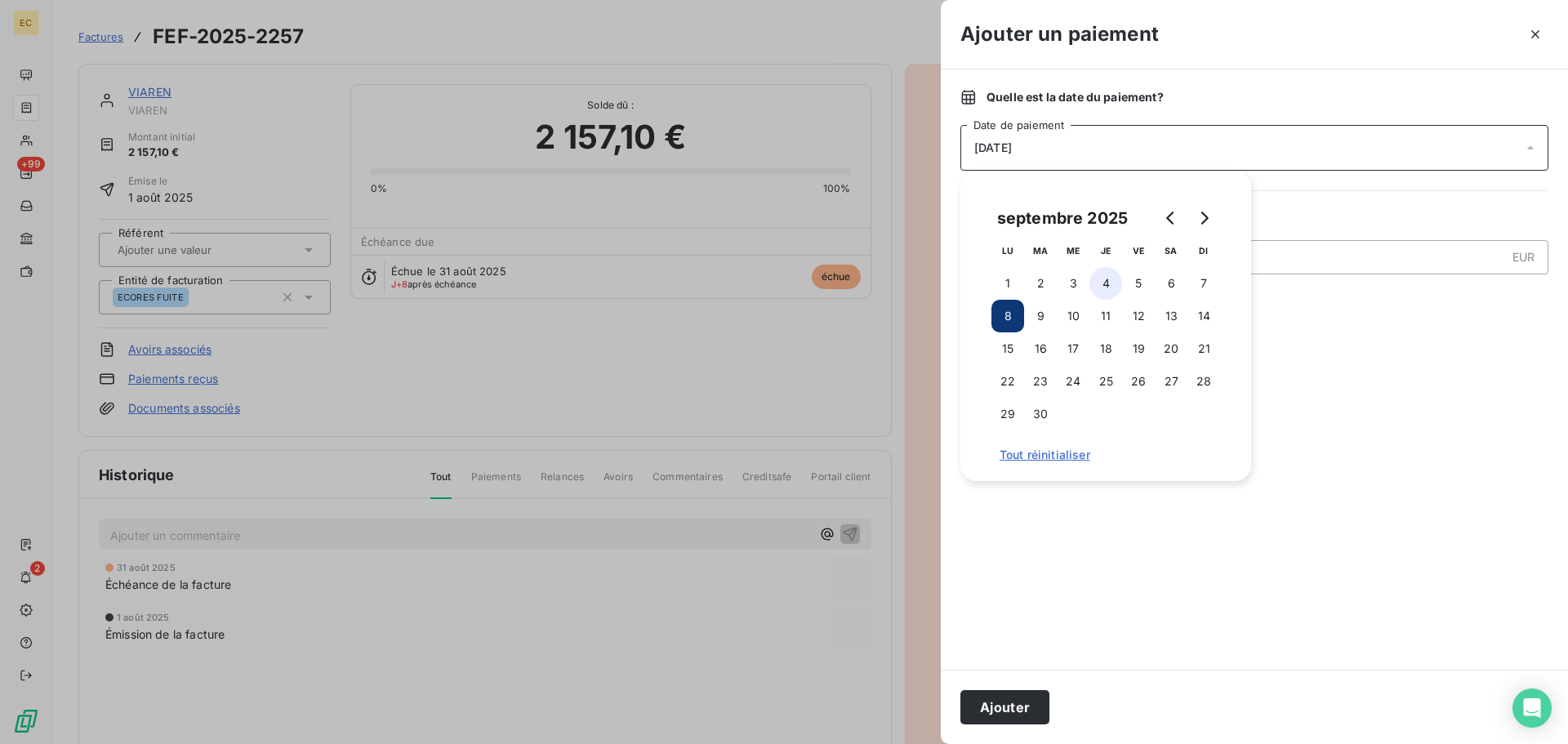
click at [1113, 280] on button "4" at bounding box center [1106, 284] width 33 height 33
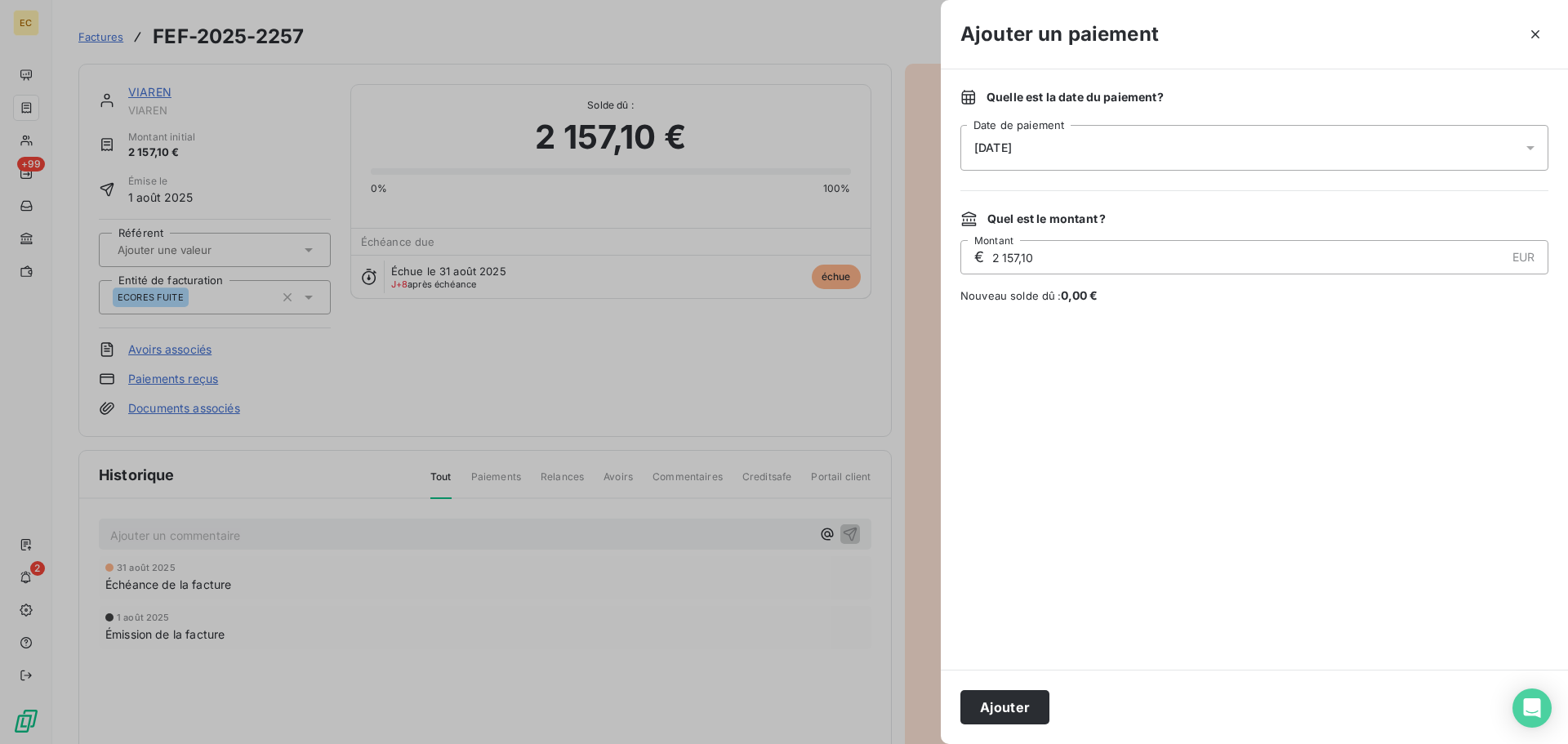
drag, startPoint x: 1011, startPoint y: 706, endPoint x: 746, endPoint y: 416, distance: 392.8
click at [1011, 705] on button "Ajouter" at bounding box center [1005, 707] width 89 height 35
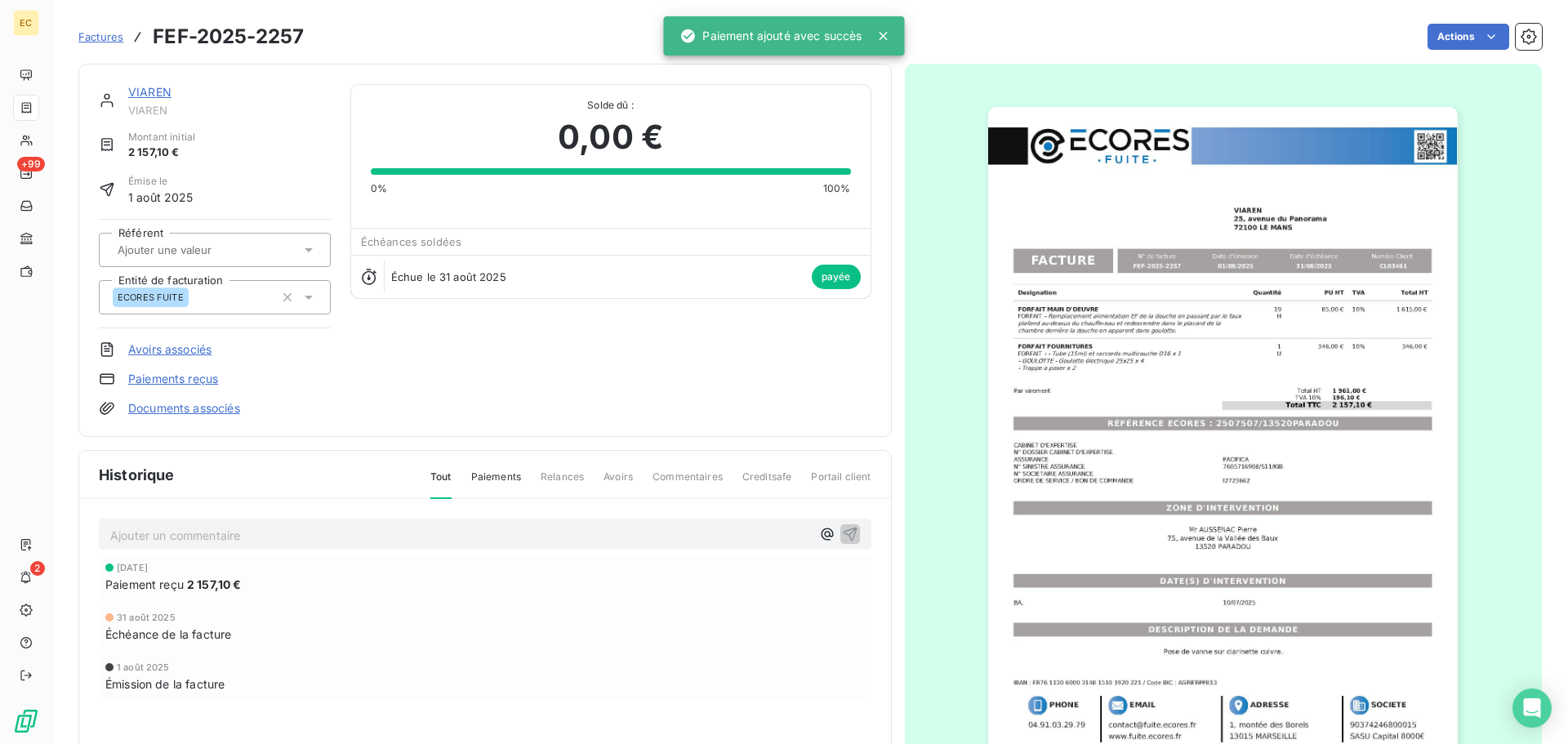
click at [106, 38] on span "Factures" at bounding box center [100, 37] width 45 height 13
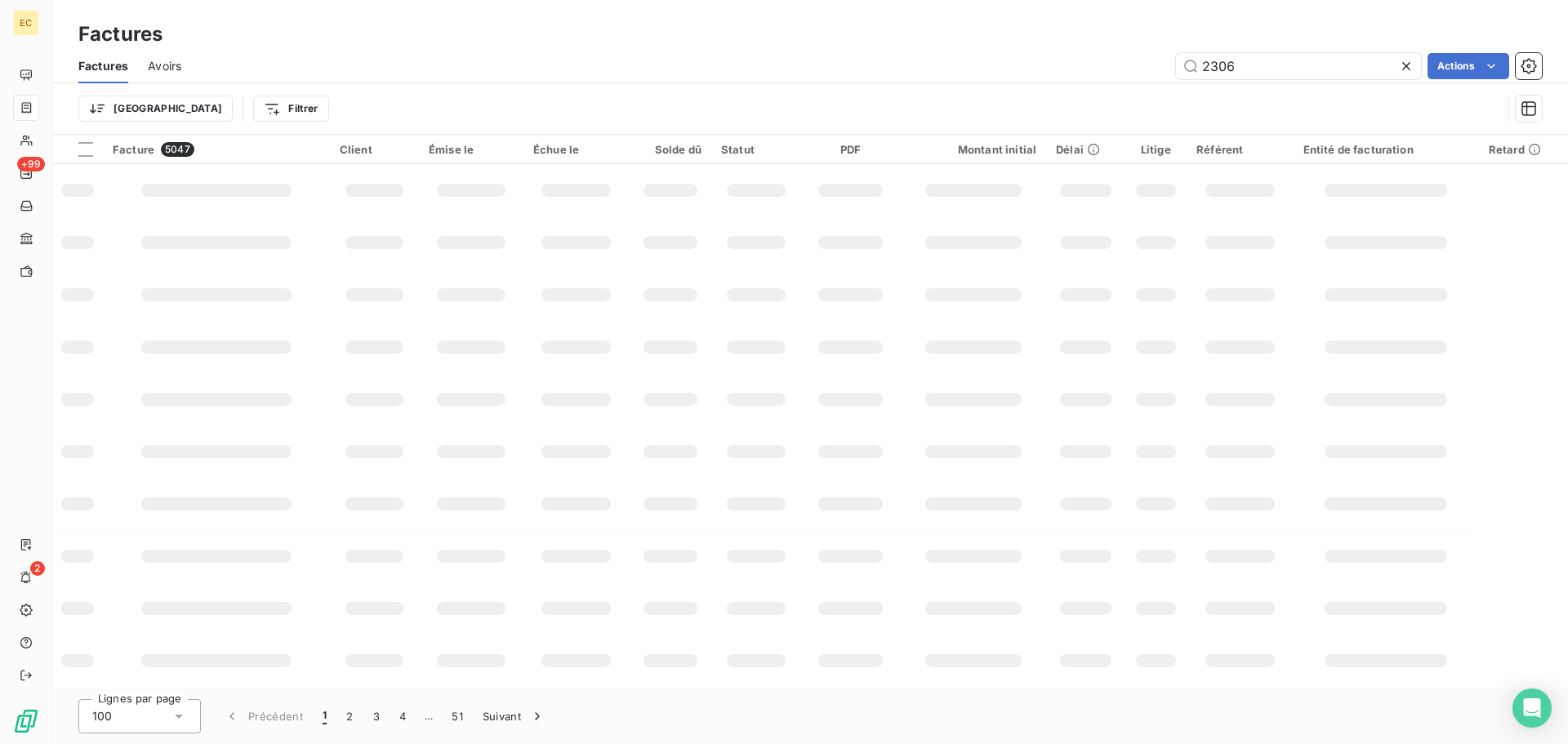
type input "2306"
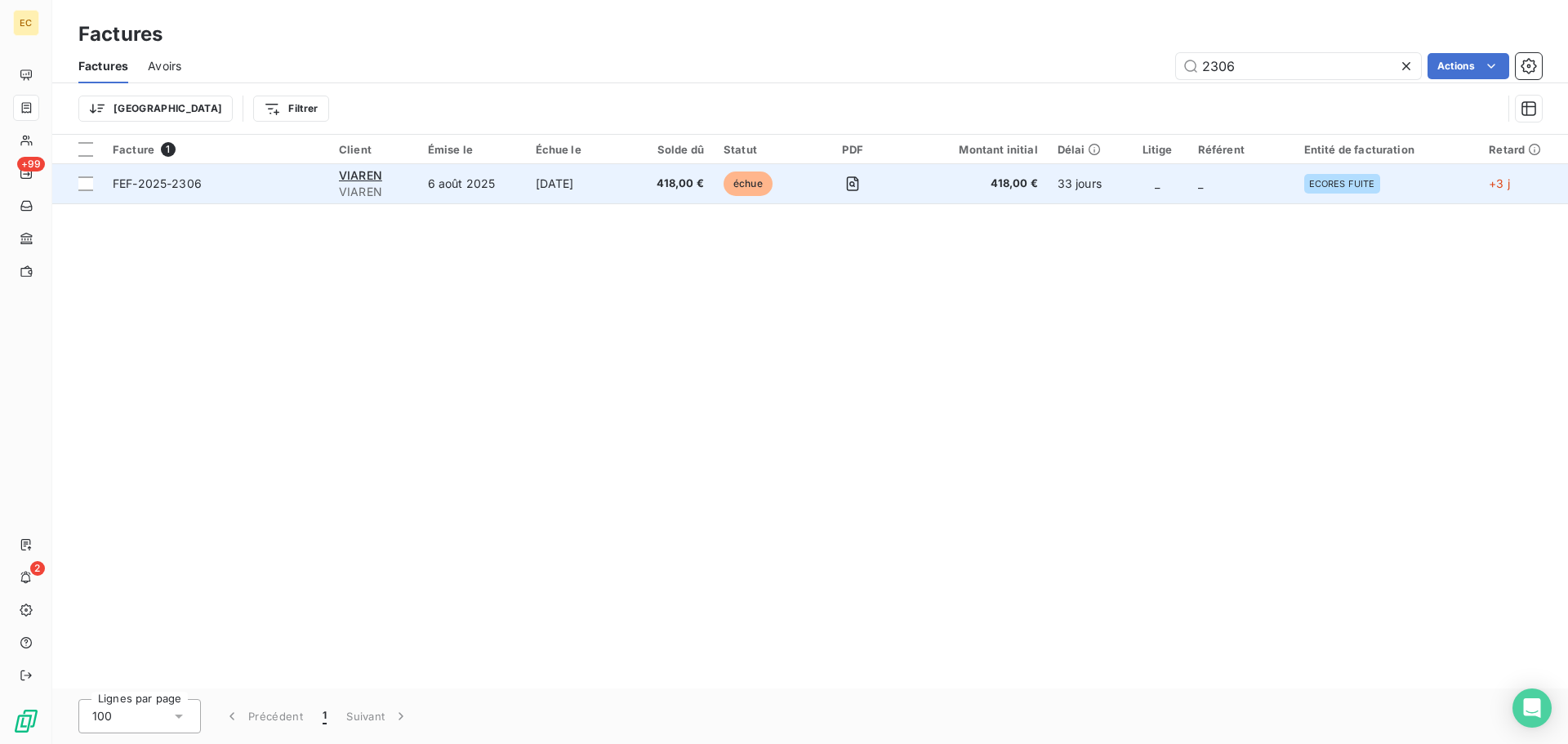
click at [261, 186] on span "FEF-2025-2306" at bounding box center [215, 184] width 206 height 16
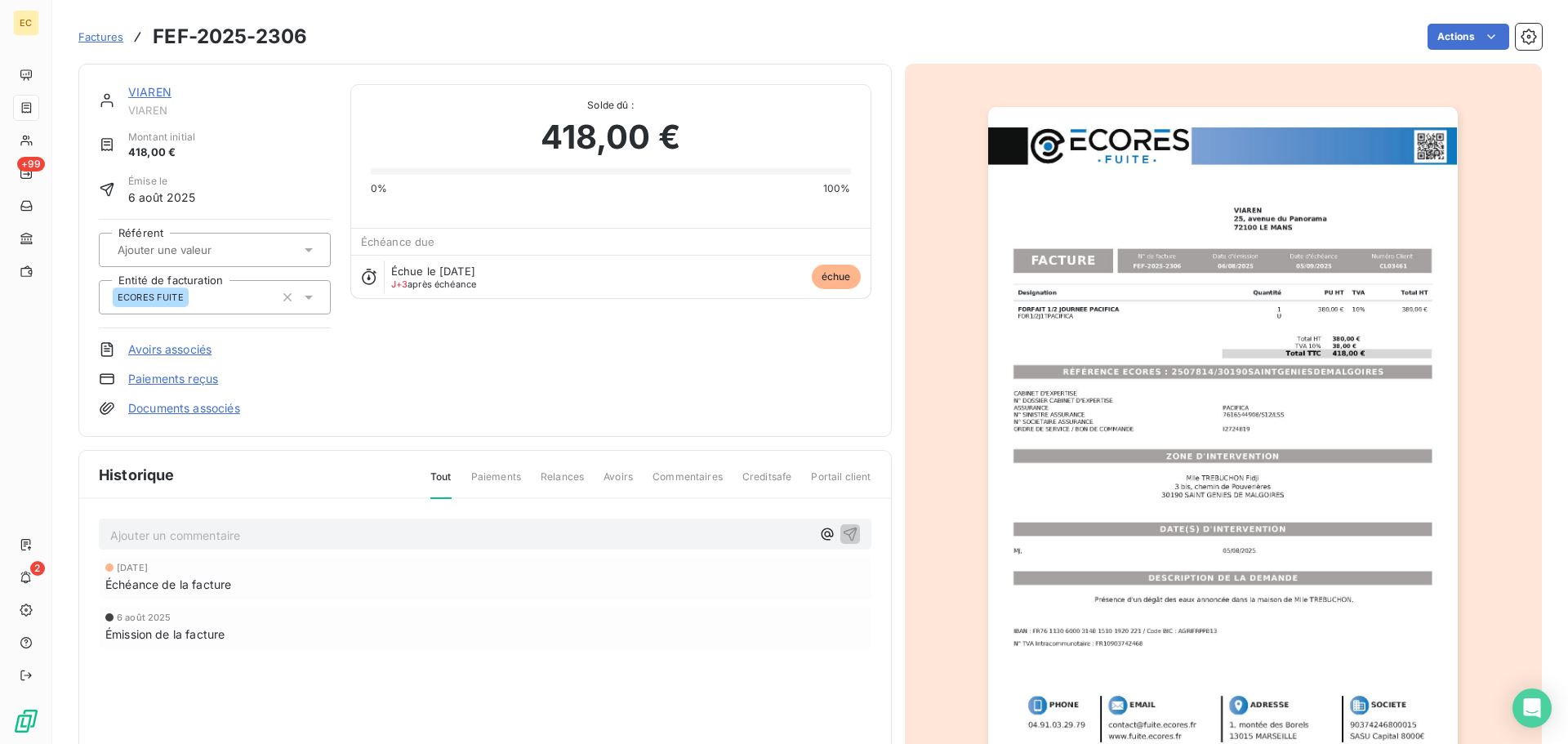
click at [190, 379] on link "Paiements reçus" at bounding box center [173, 379] width 90 height 16
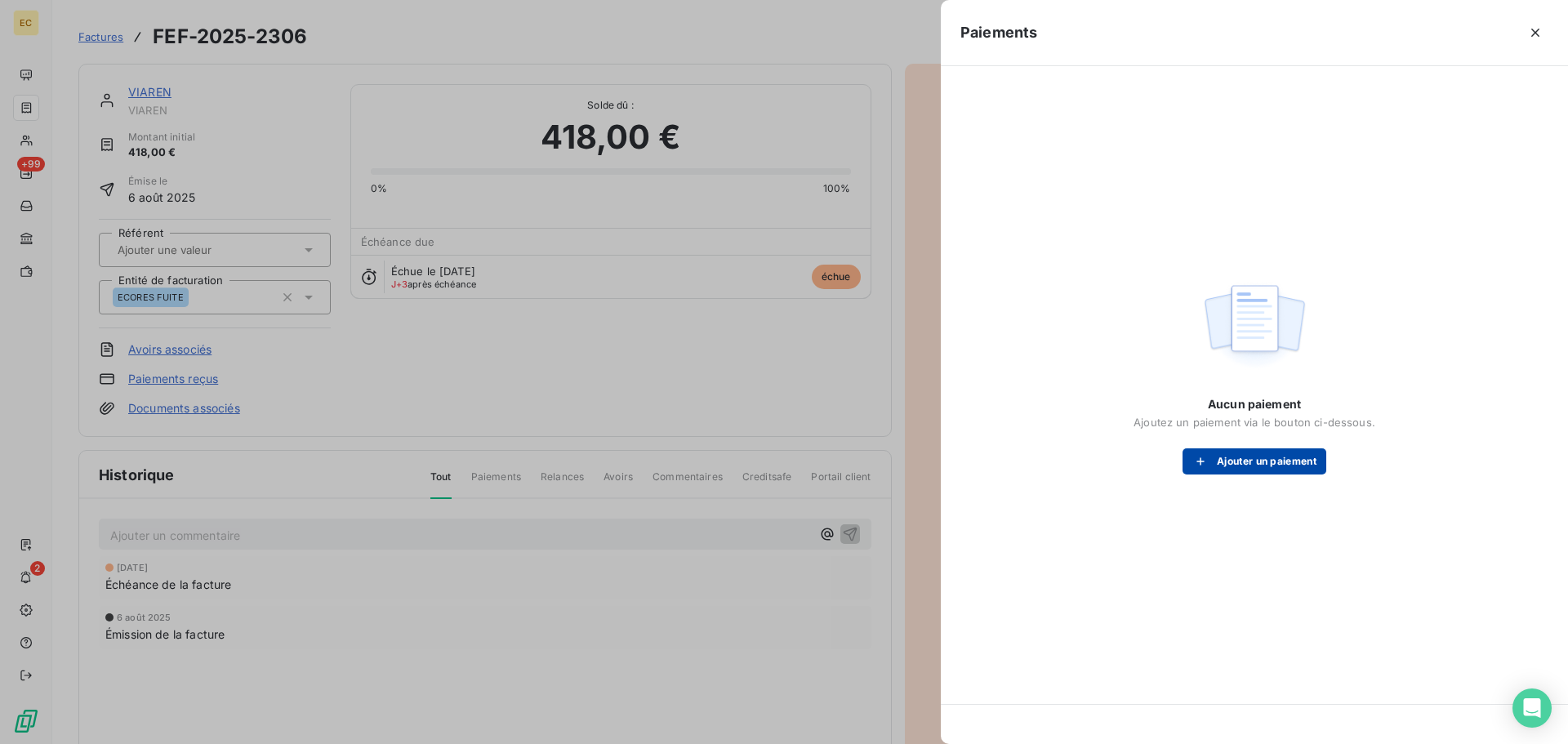
click at [1198, 464] on icon "button" at bounding box center [1200, 461] width 16 height 16
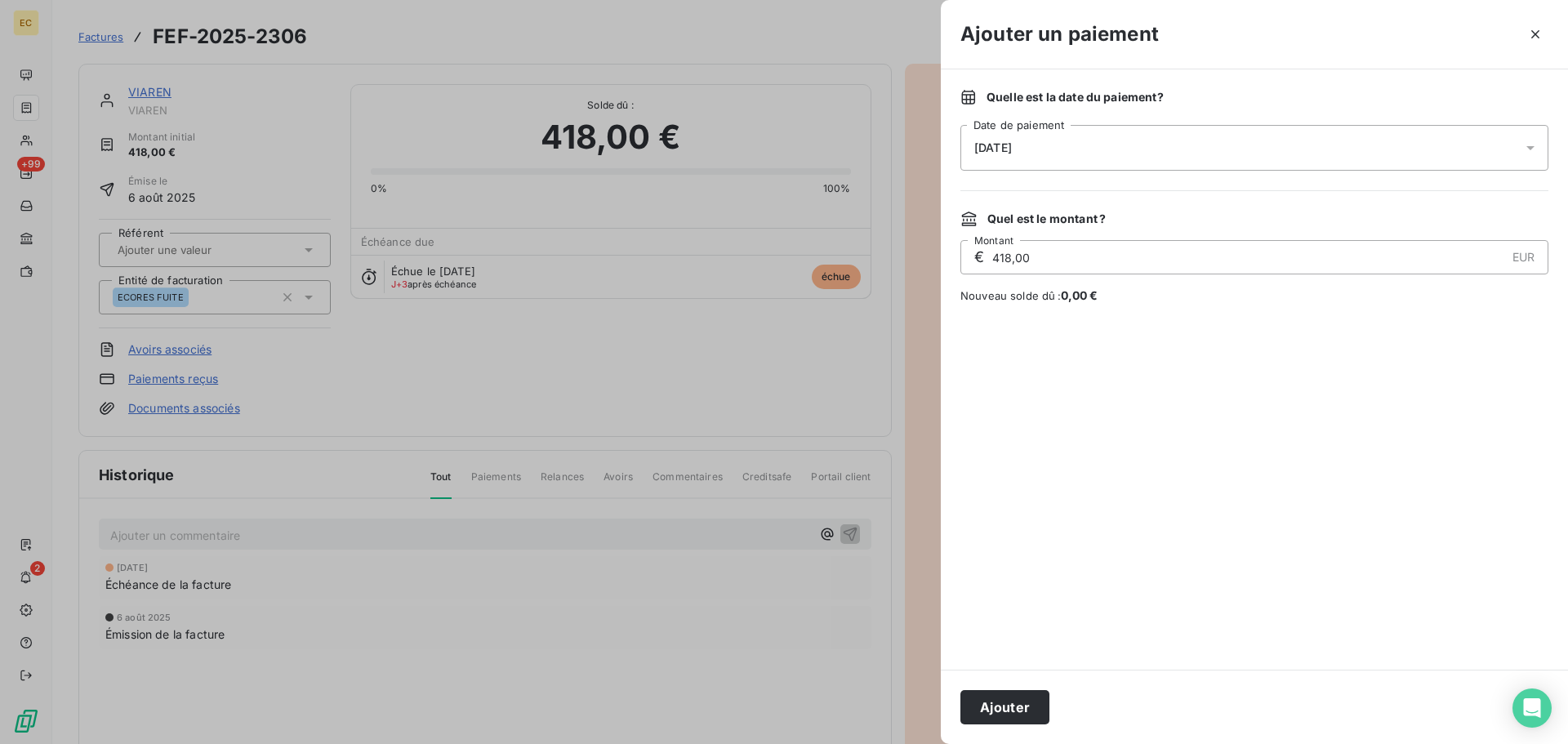
click at [1118, 149] on div "[DATE]" at bounding box center [1254, 148] width 588 height 46
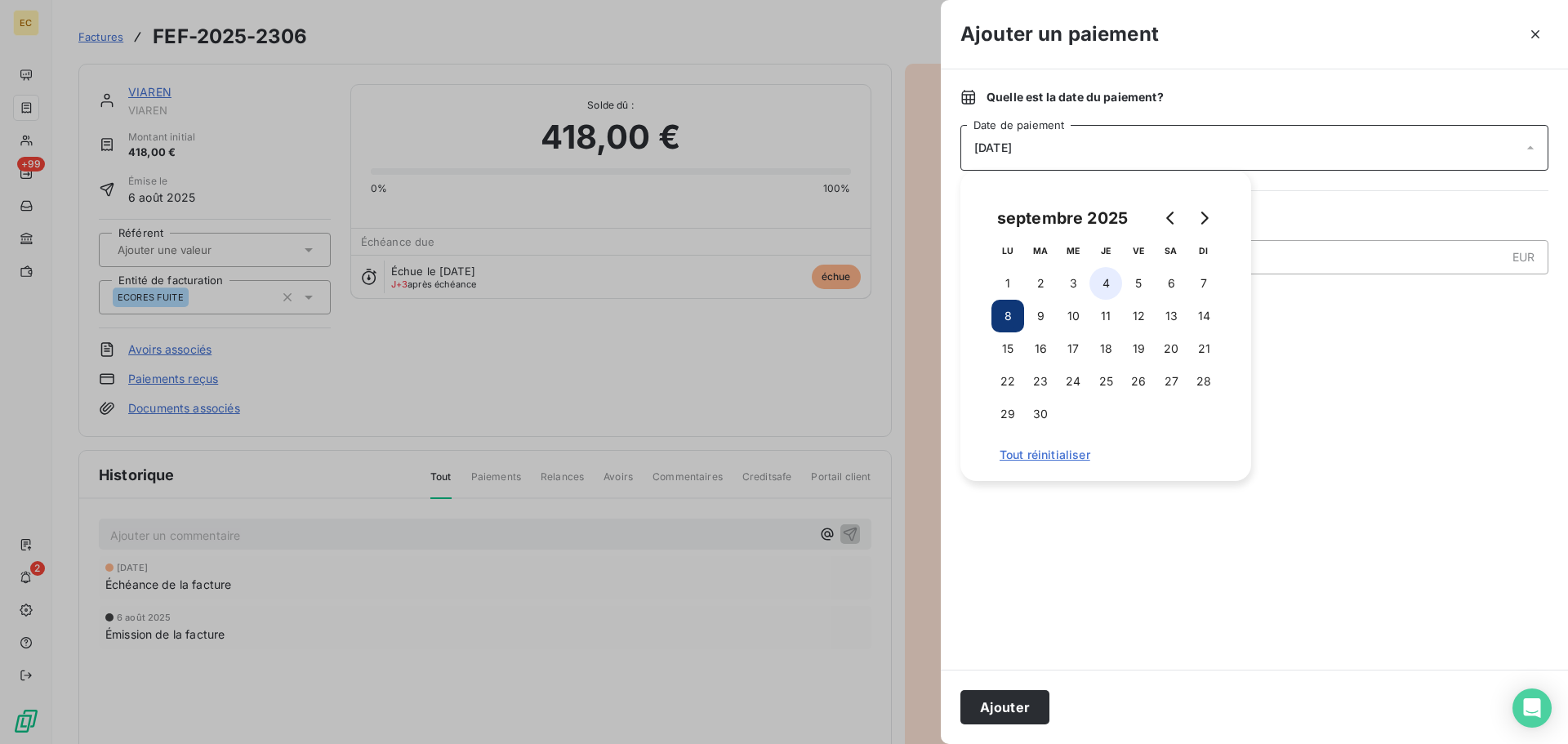
click at [1106, 293] on button "4" at bounding box center [1106, 284] width 33 height 33
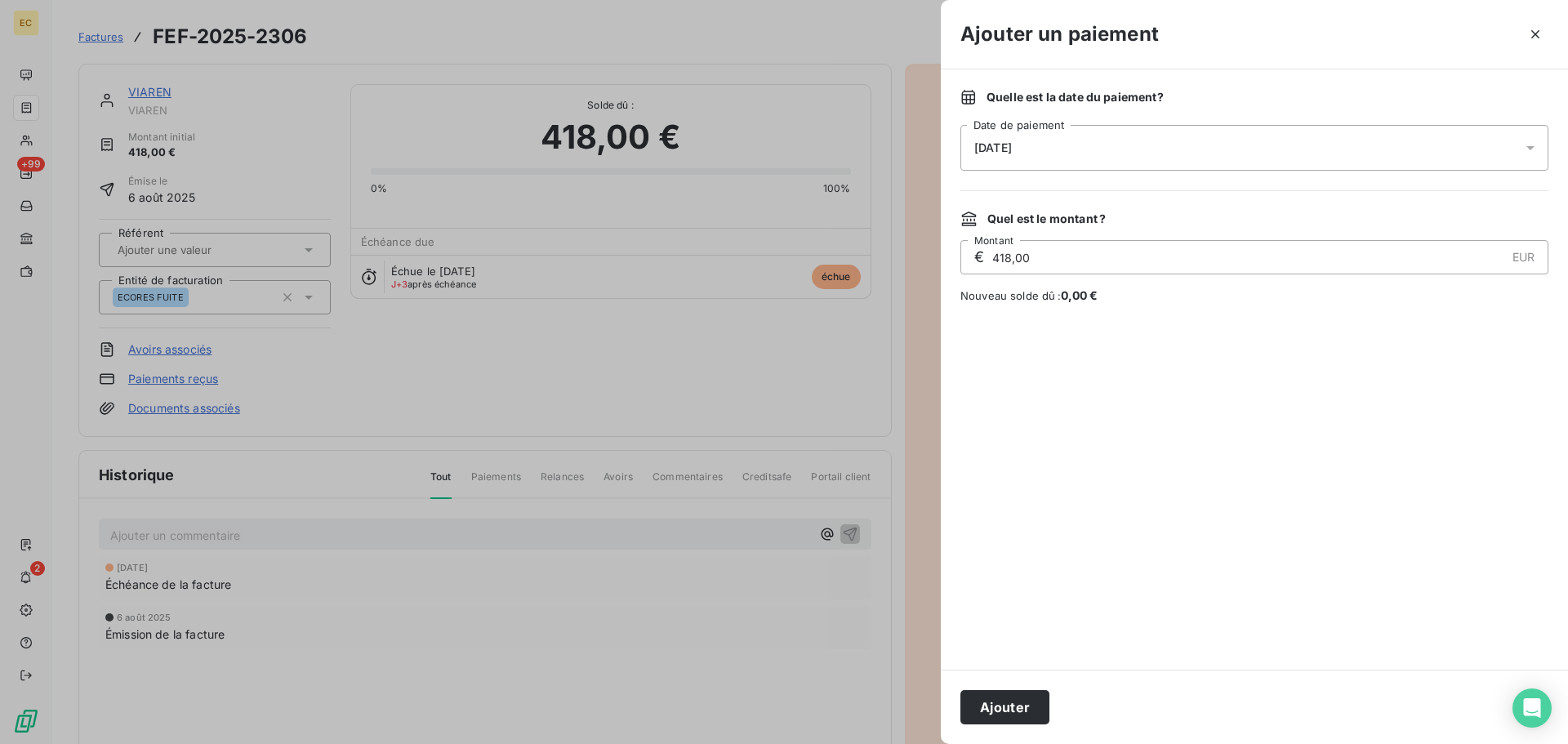
drag, startPoint x: 1015, startPoint y: 704, endPoint x: 983, endPoint y: 625, distance: 85.2
click at [1015, 704] on button "Ajouter" at bounding box center [1005, 707] width 89 height 35
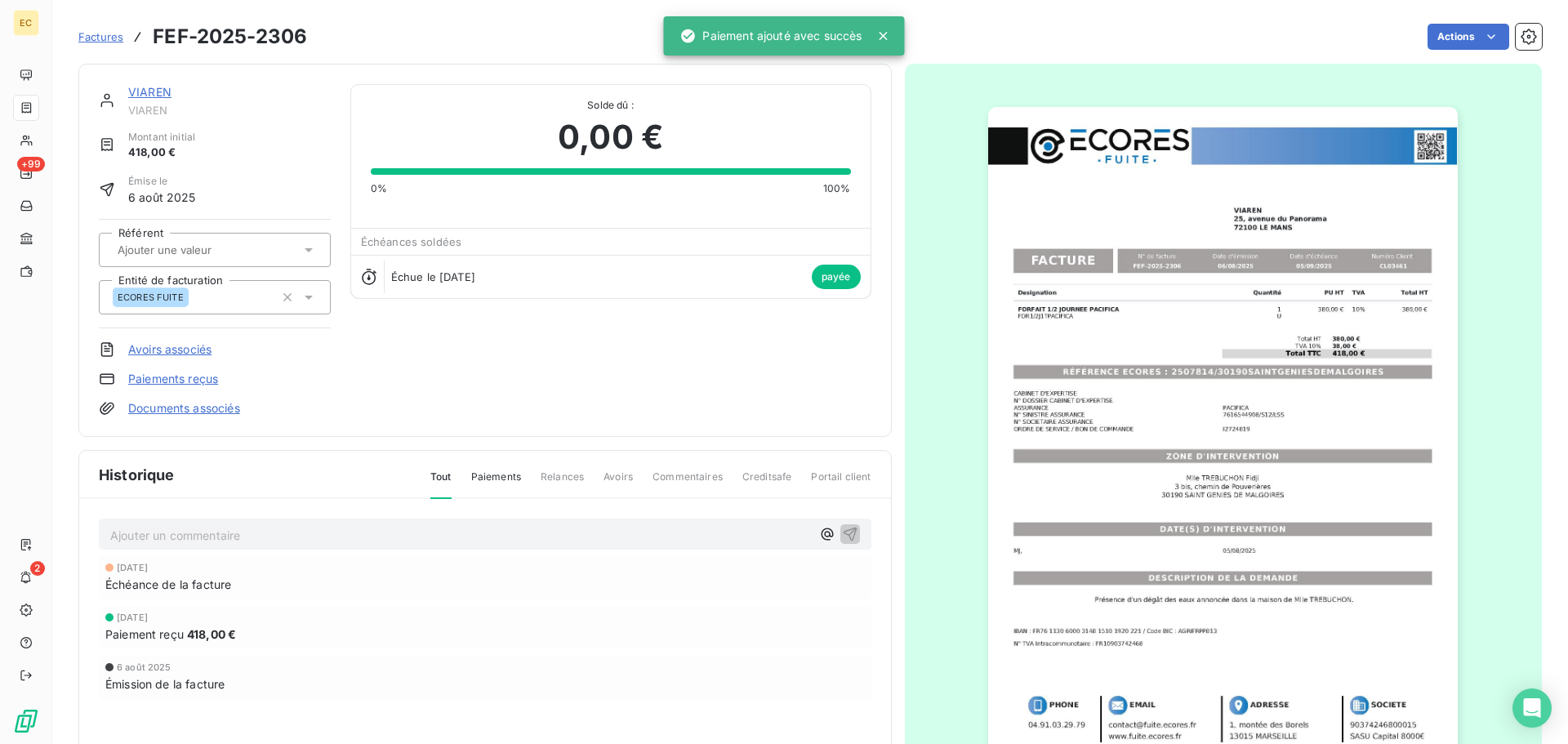
click at [109, 37] on span "Factures" at bounding box center [100, 37] width 45 height 13
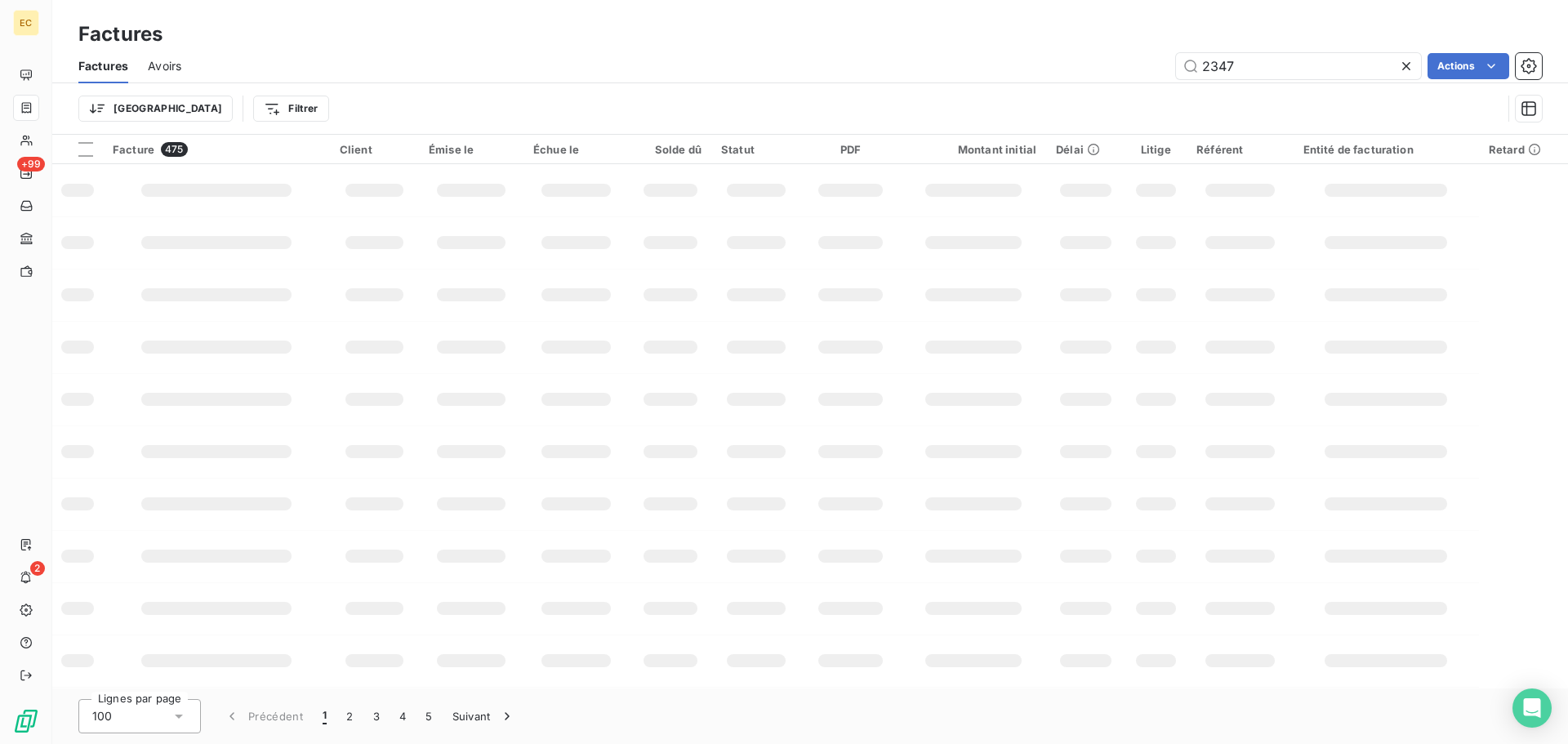
type input "2347"
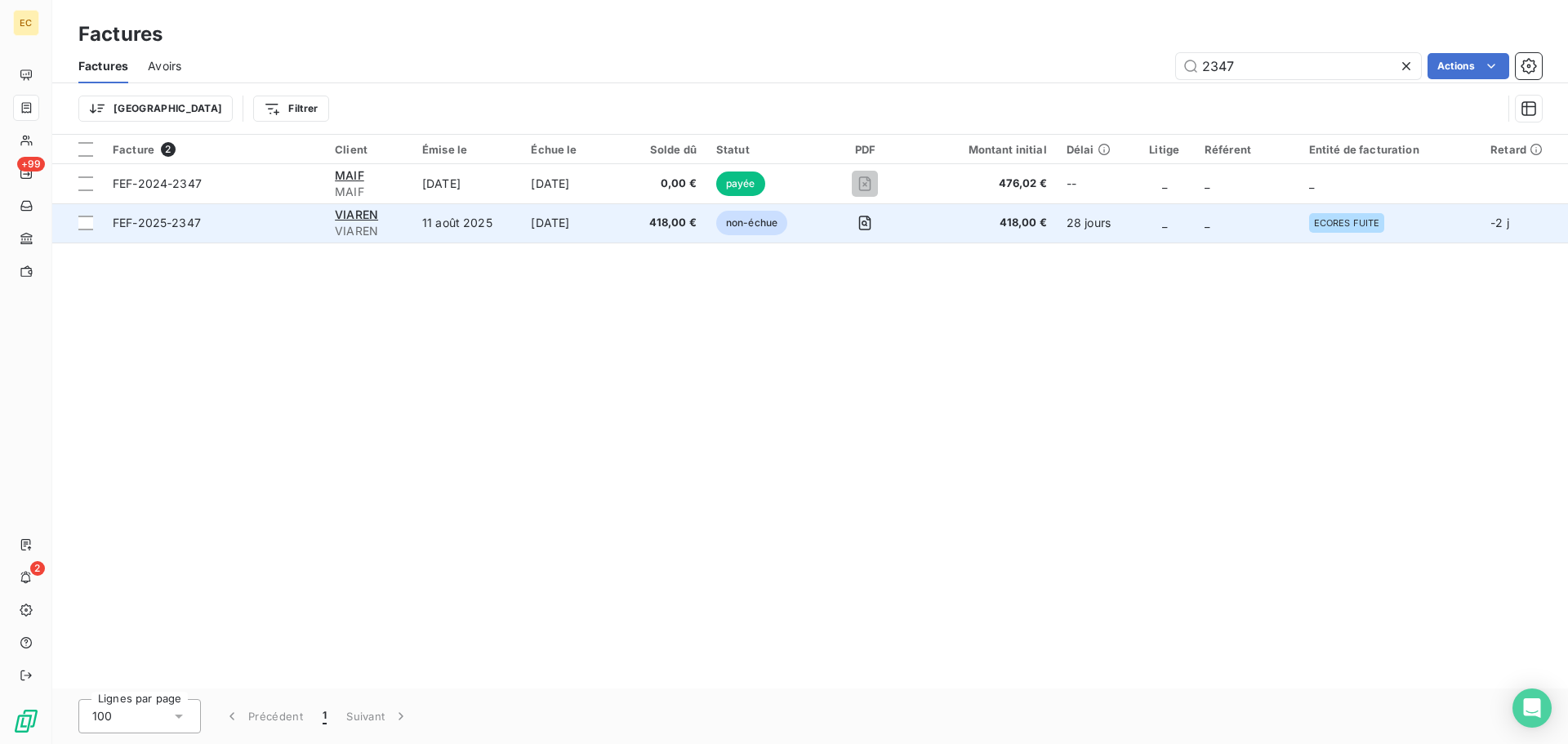
click at [286, 231] on td "FEF-2025-2347" at bounding box center [214, 223] width 222 height 39
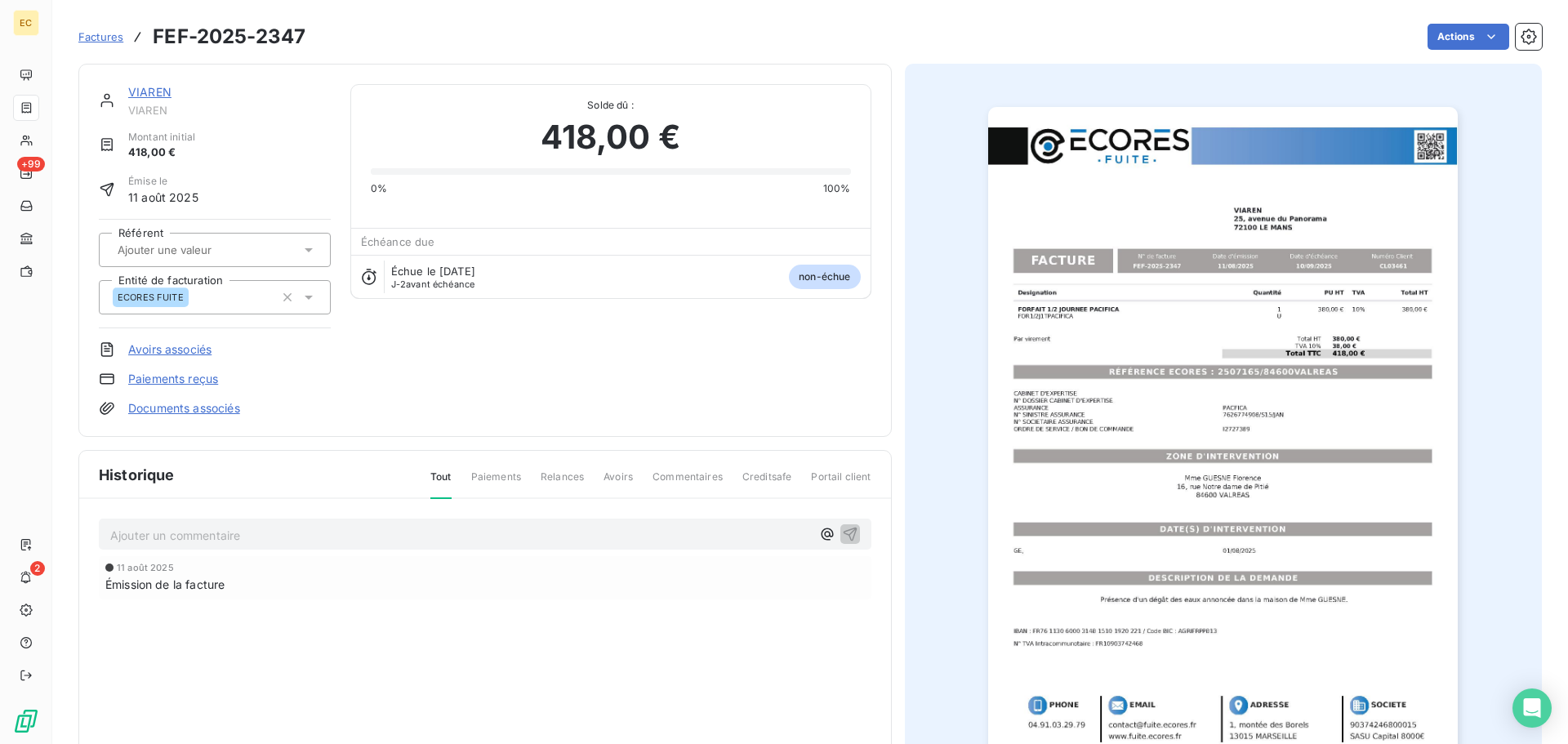
click at [190, 377] on link "Paiements reçus" at bounding box center [173, 379] width 90 height 16
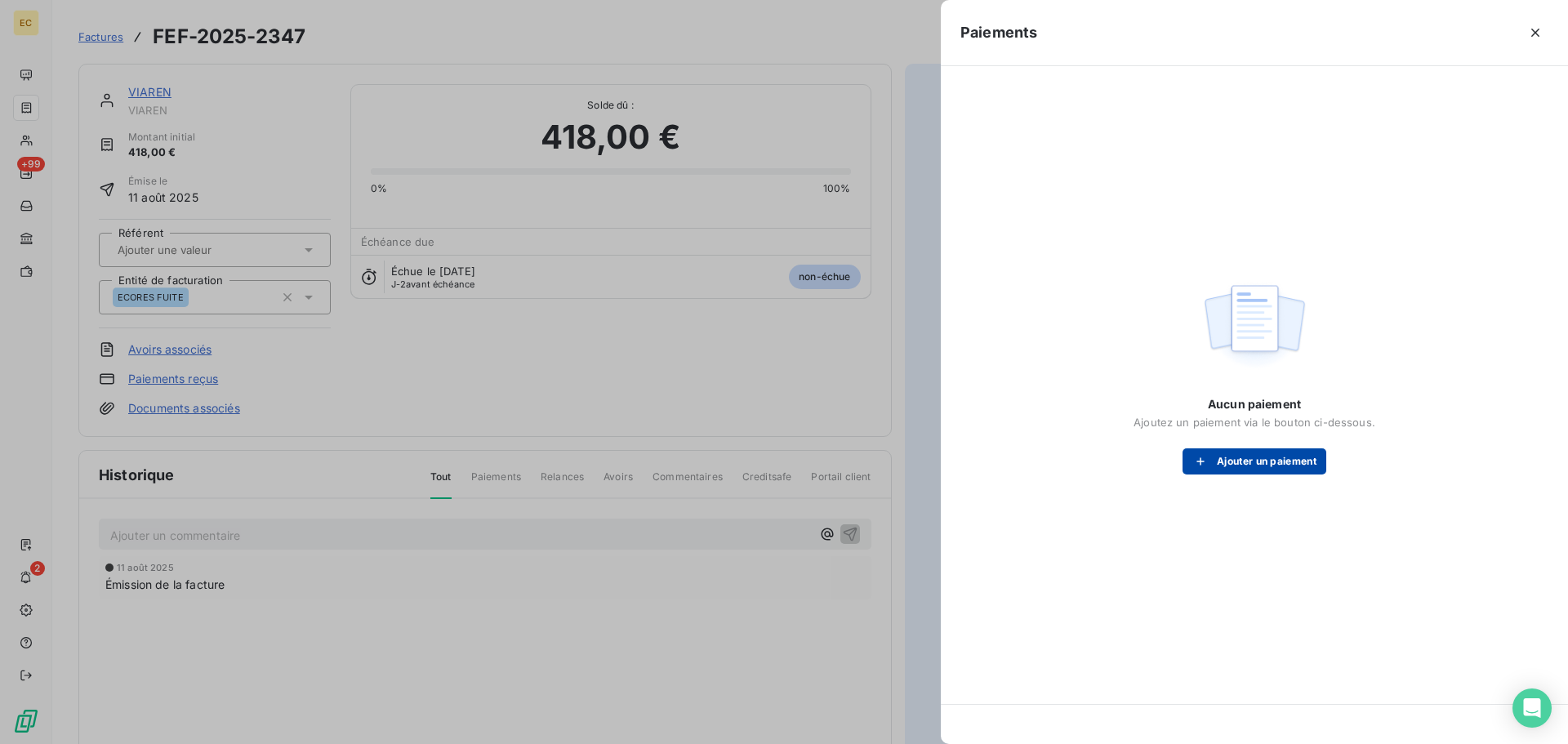
click at [1245, 469] on button "Ajouter un paiement" at bounding box center [1254, 461] width 144 height 26
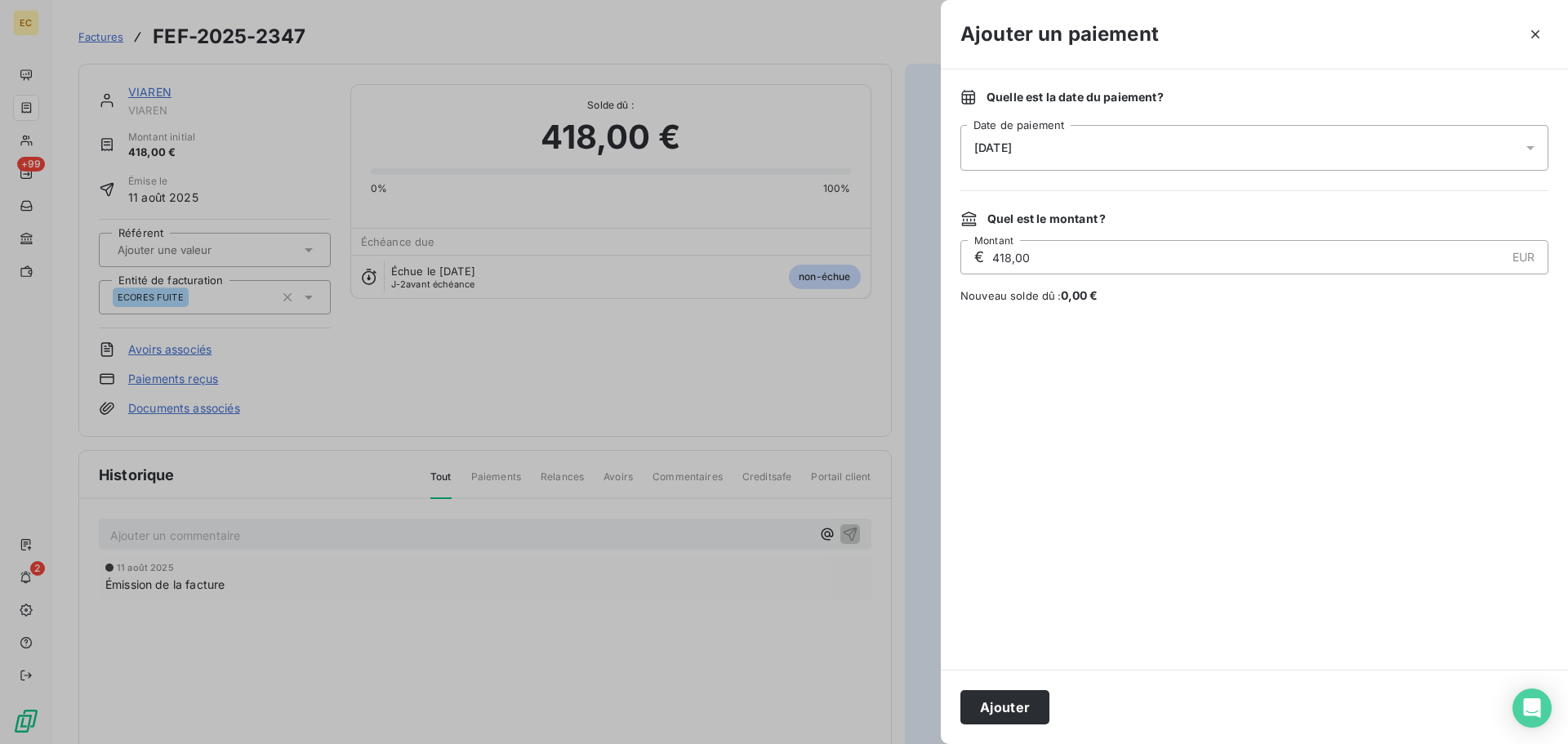
click at [1079, 133] on div "[DATE]" at bounding box center [1254, 148] width 588 height 46
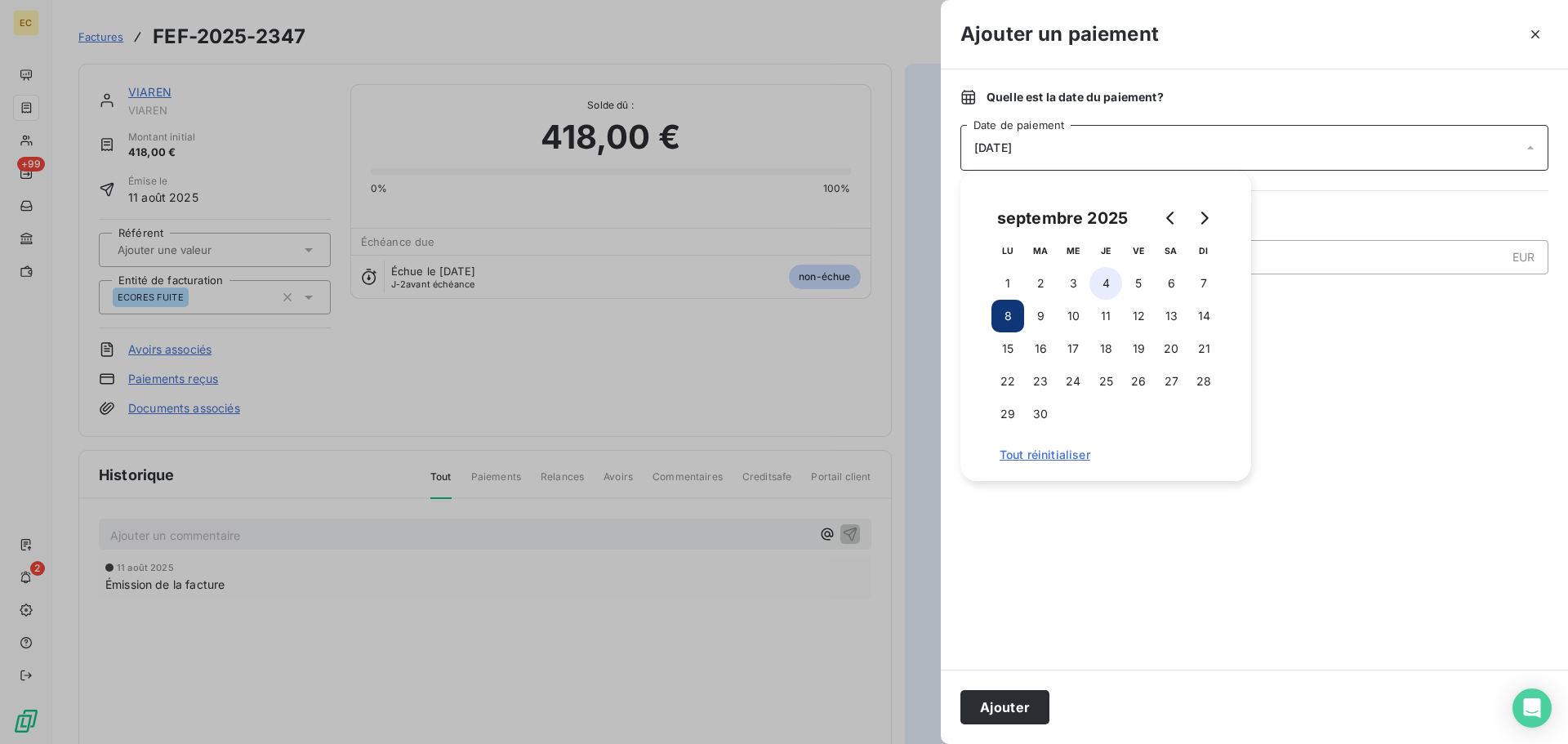
click at [1107, 276] on button "4" at bounding box center [1106, 284] width 33 height 33
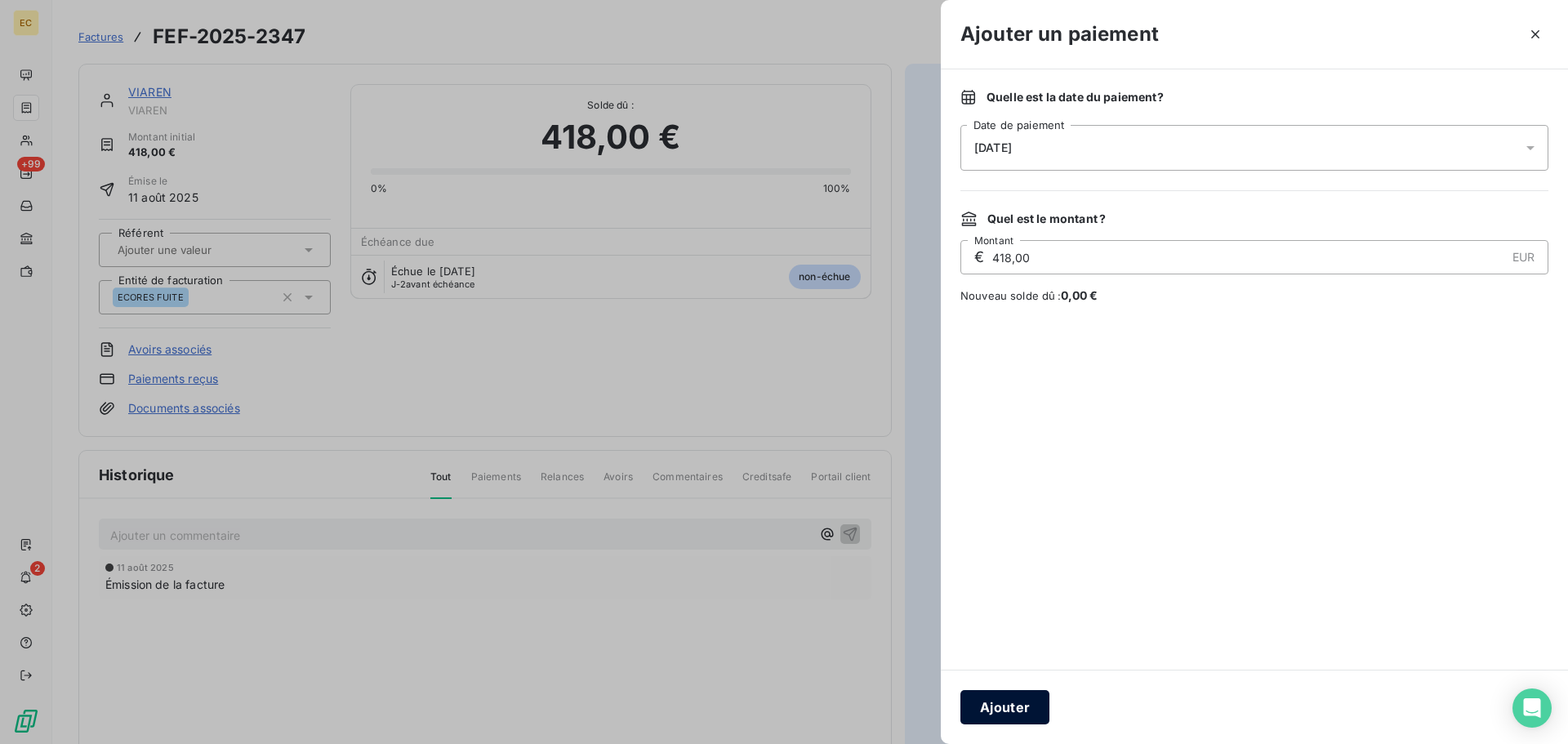
click at [1020, 700] on button "Ajouter" at bounding box center [1005, 707] width 89 height 35
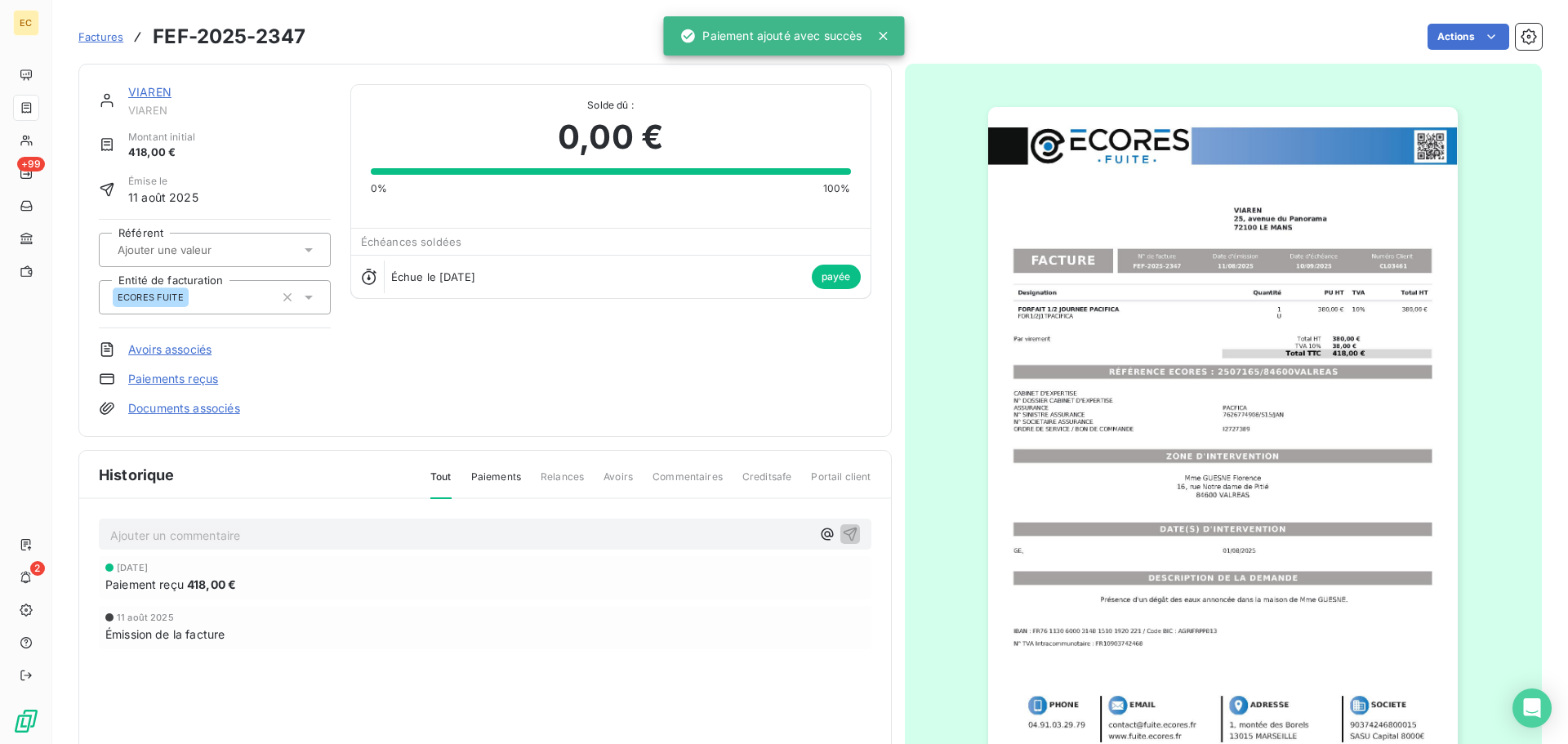
click at [101, 34] on span "Factures" at bounding box center [100, 37] width 45 height 13
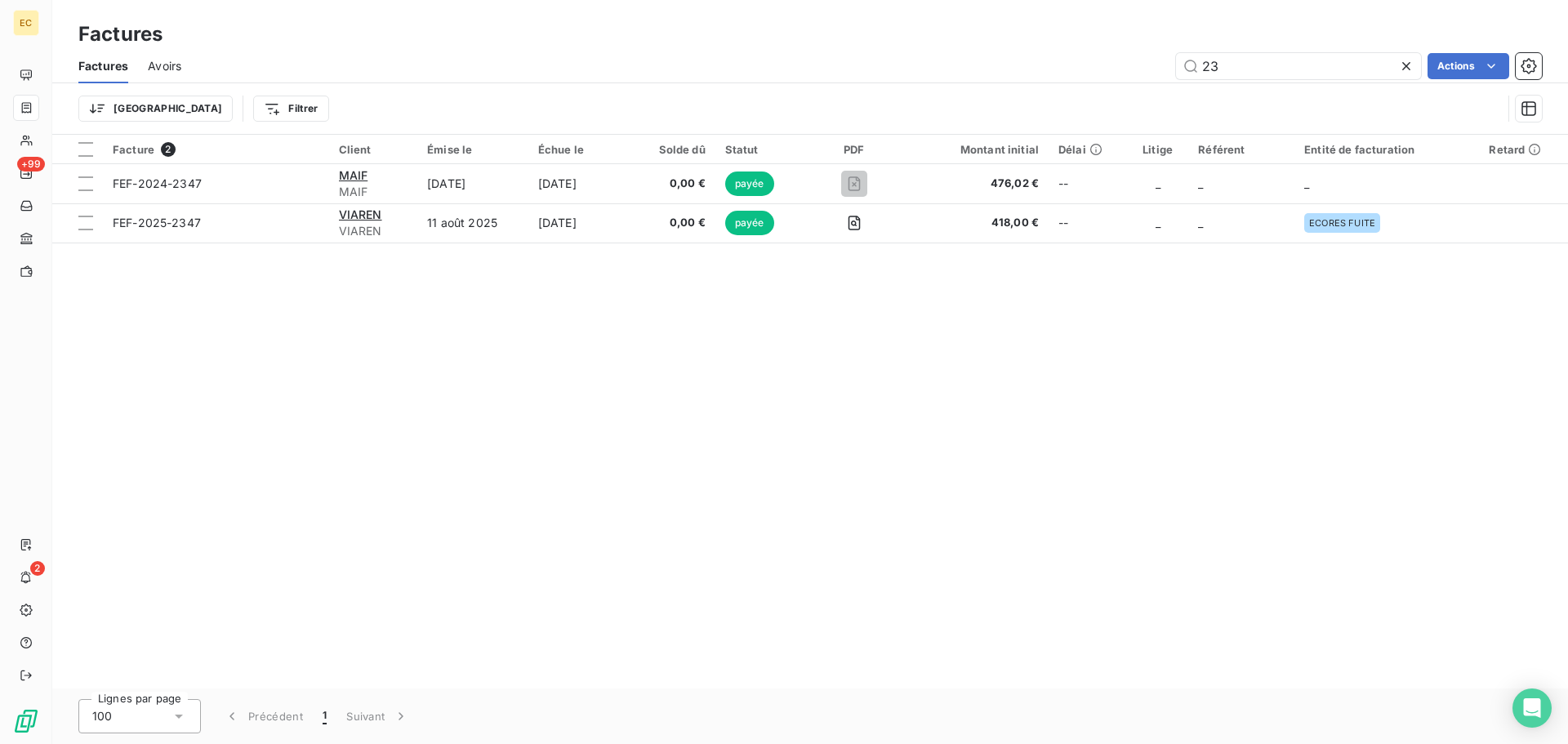
type input "2"
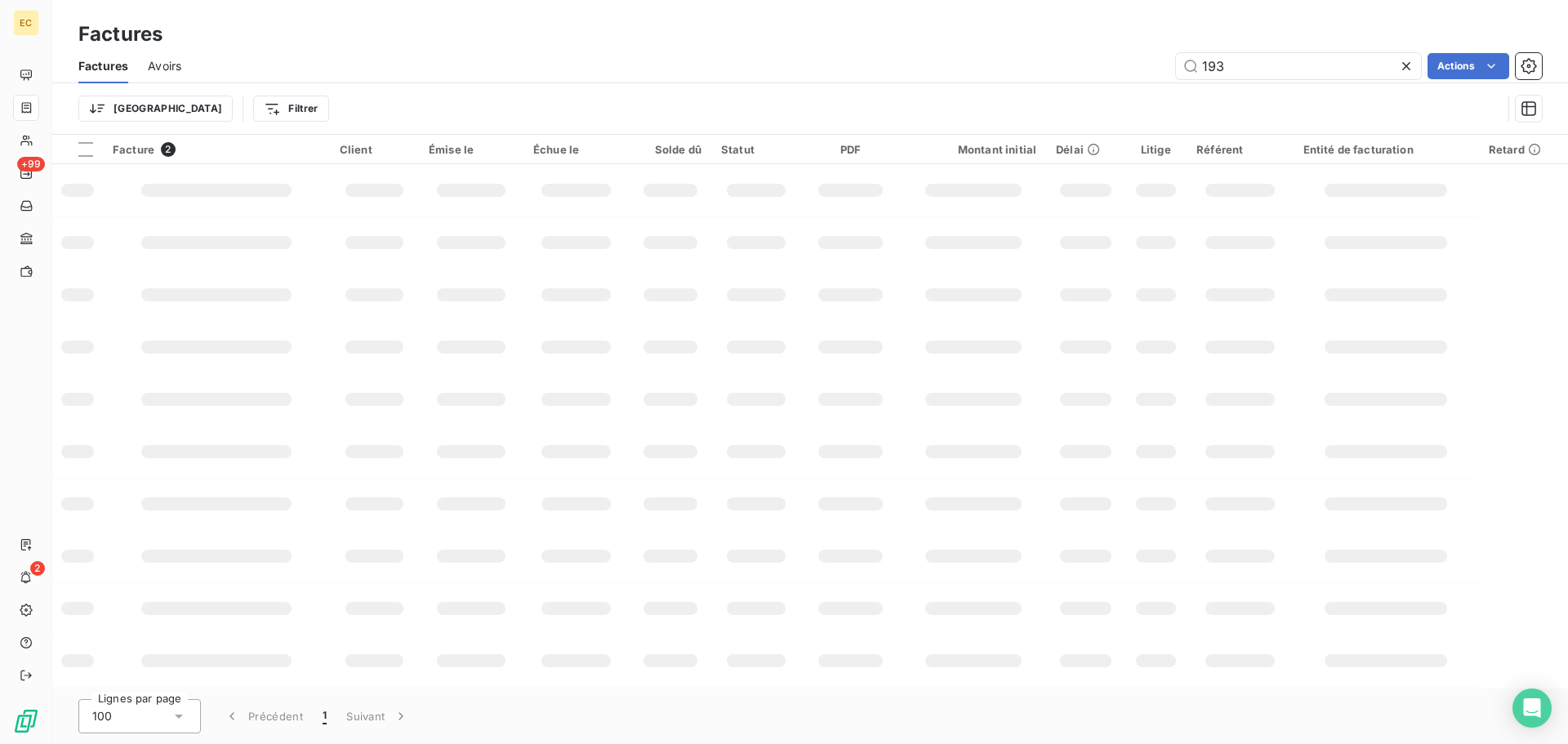
type input "1938"
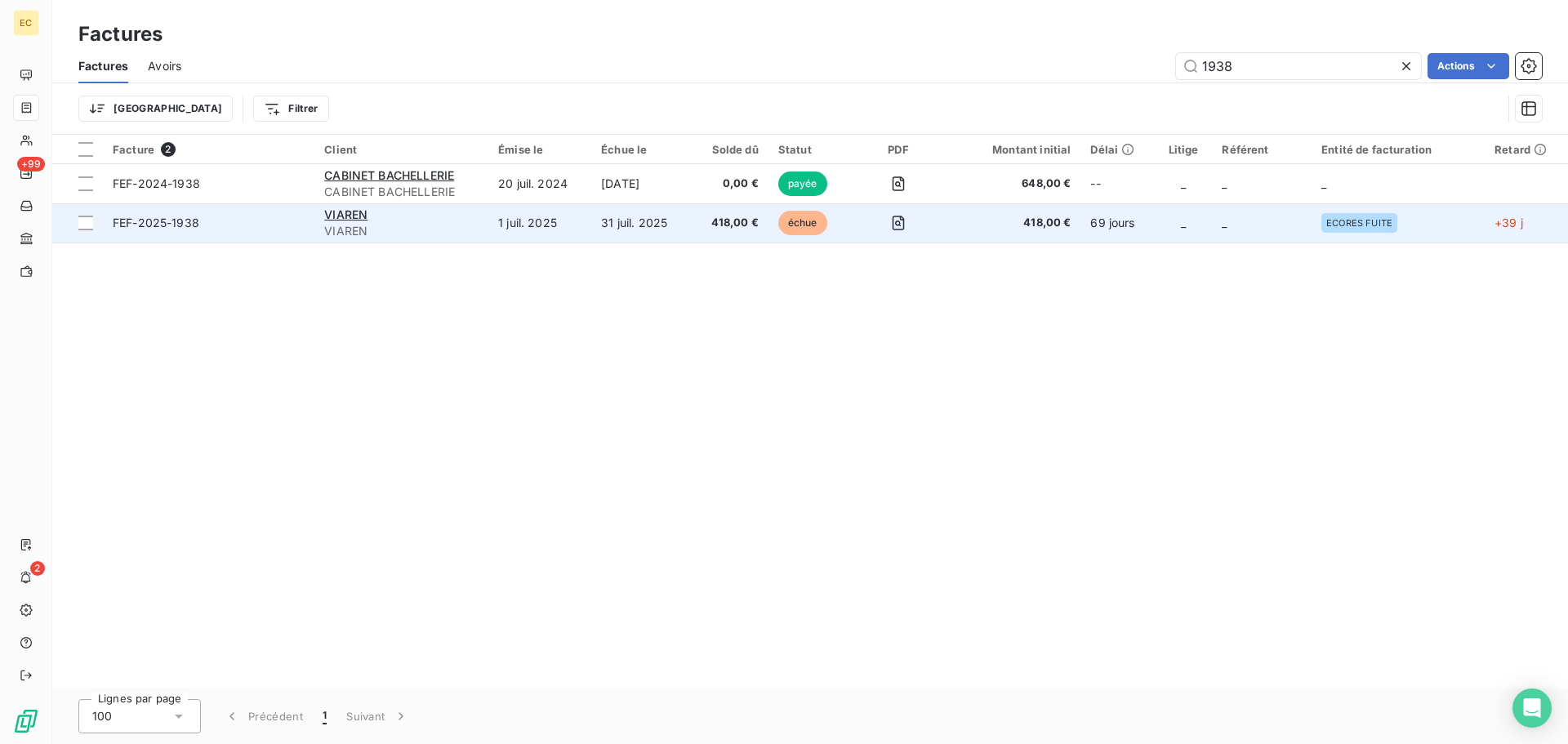
click at [261, 220] on span "FEF-2025-1938" at bounding box center [208, 223] width 192 height 16
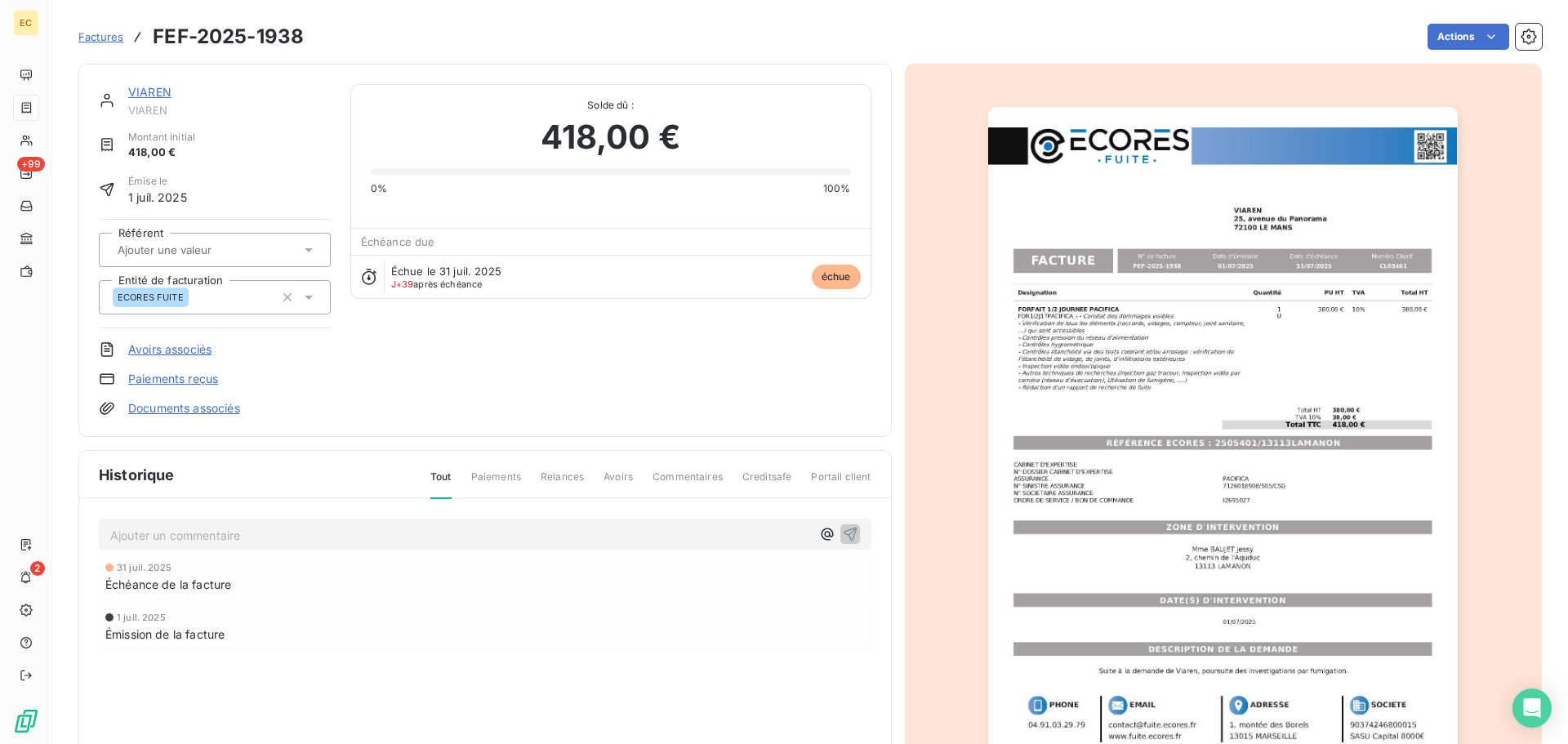
click at [176, 381] on link "Paiements reçus" at bounding box center [173, 379] width 90 height 16
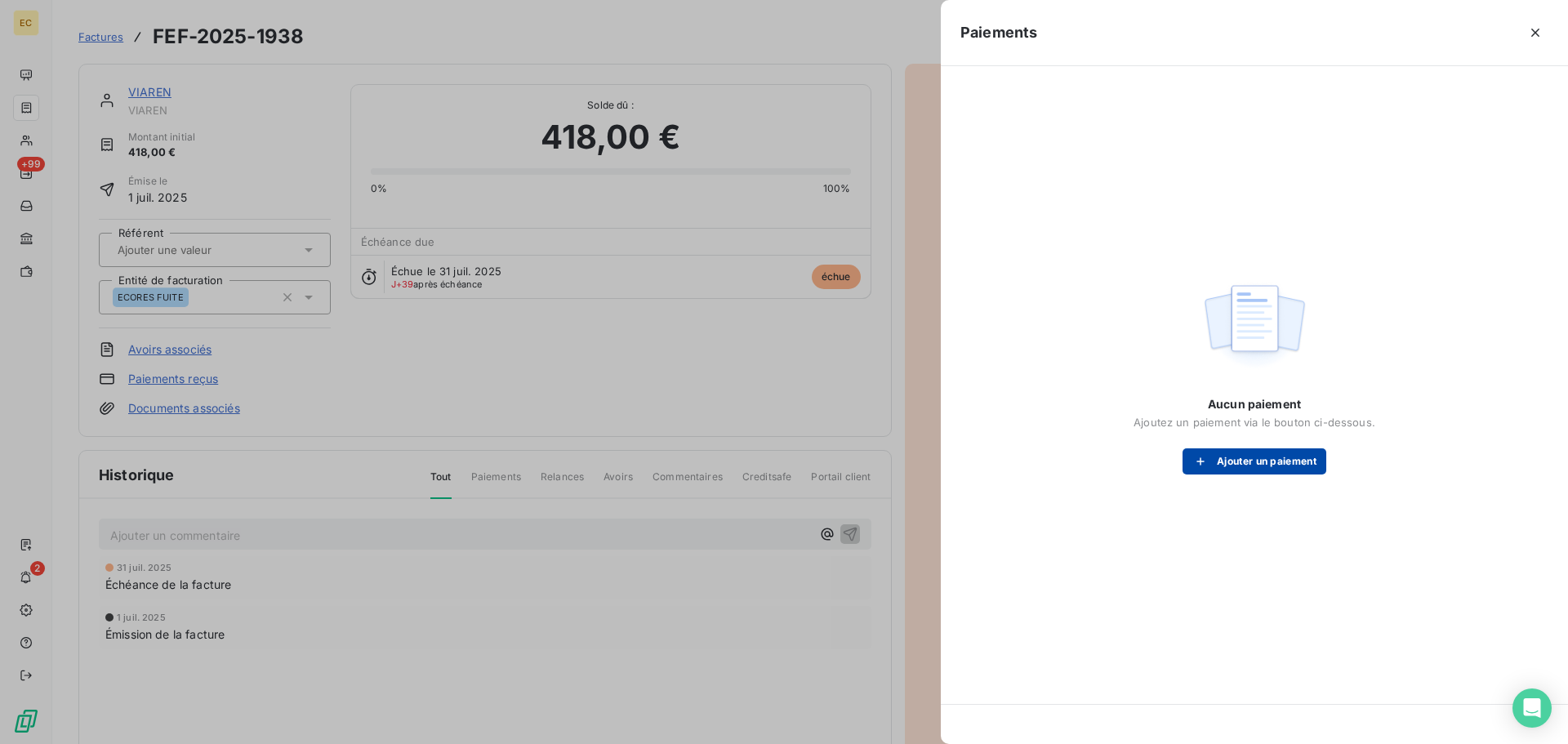
click at [1247, 460] on button "Ajouter un paiement" at bounding box center [1254, 461] width 144 height 26
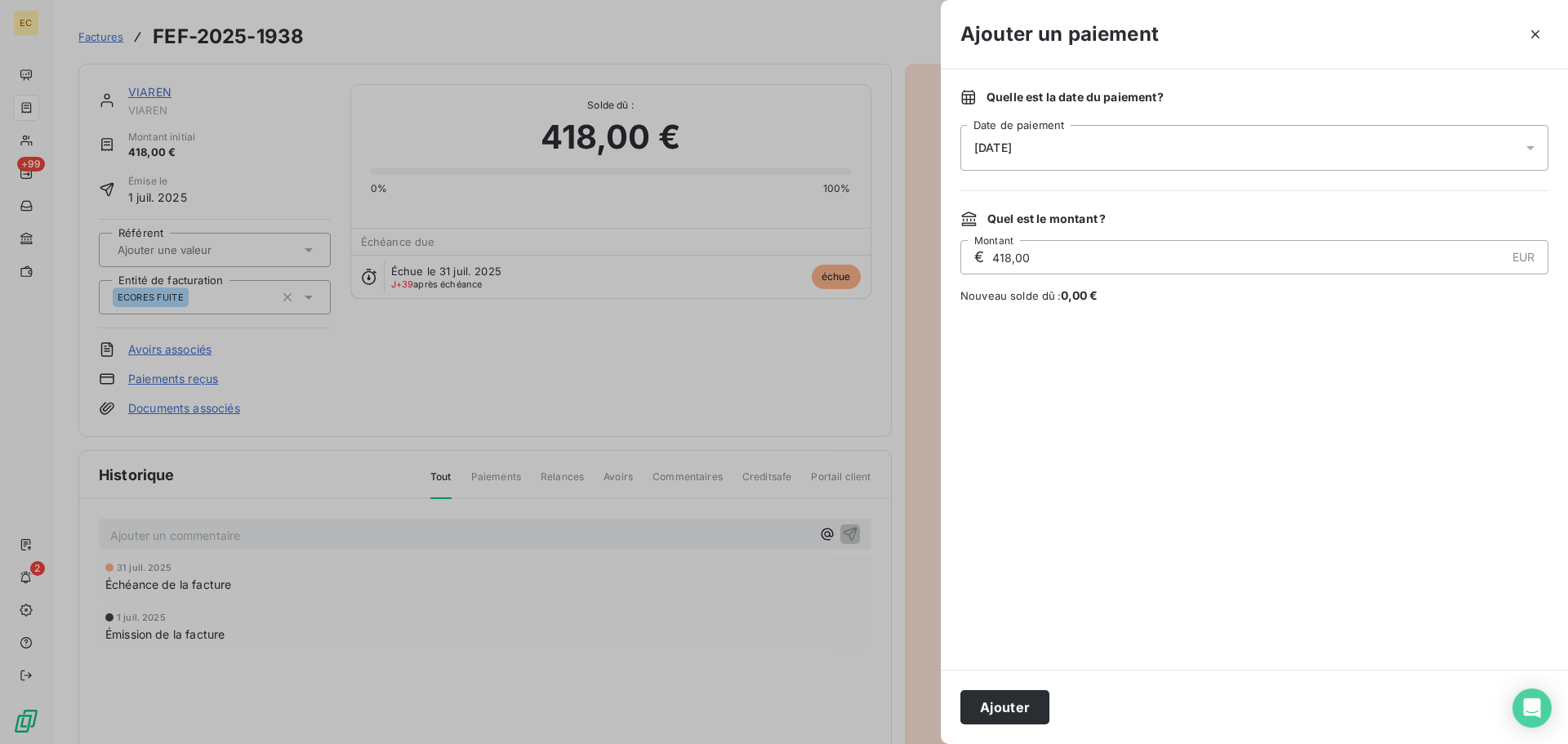
click at [1090, 160] on div "[DATE]" at bounding box center [1254, 148] width 588 height 46
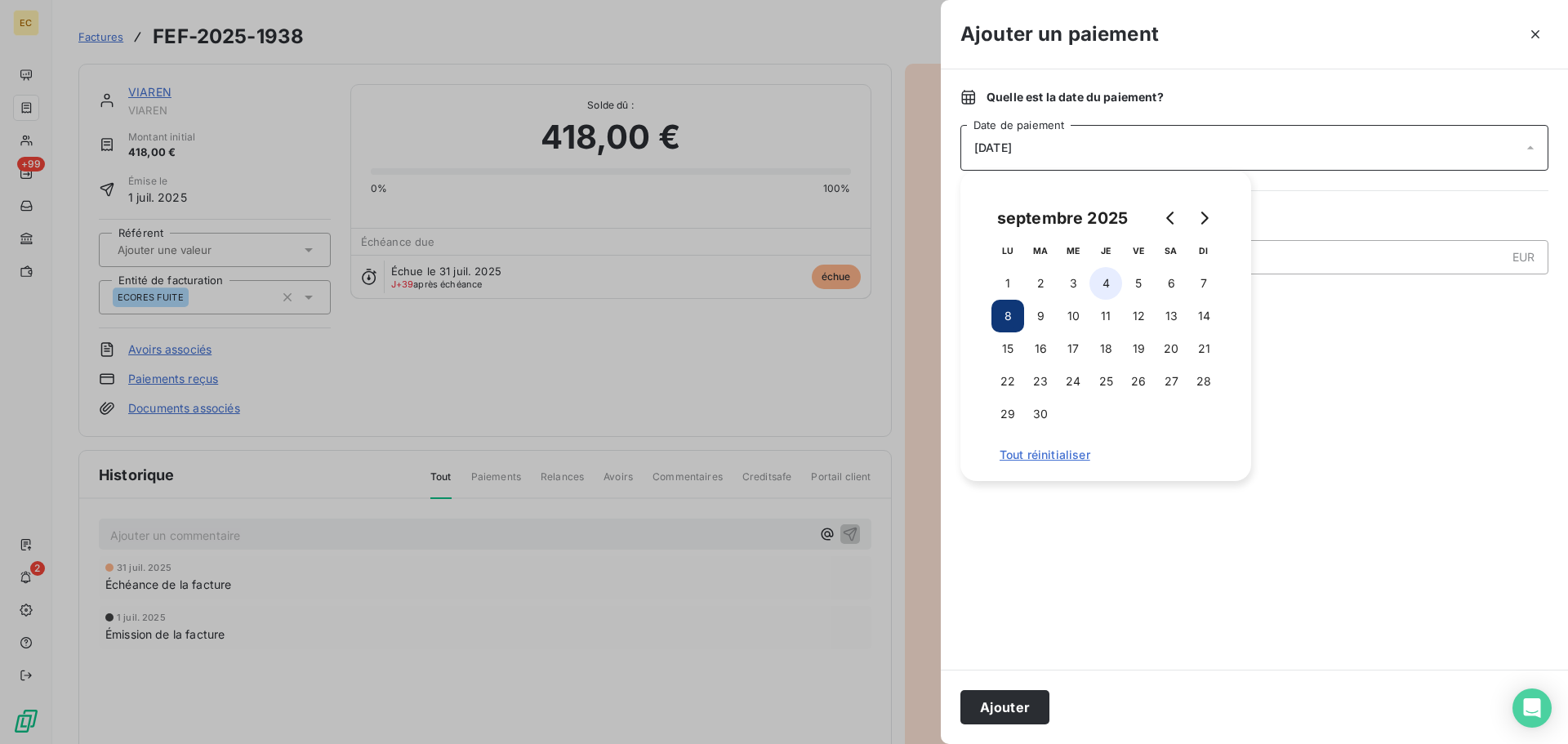
click at [1109, 282] on button "4" at bounding box center [1106, 284] width 33 height 33
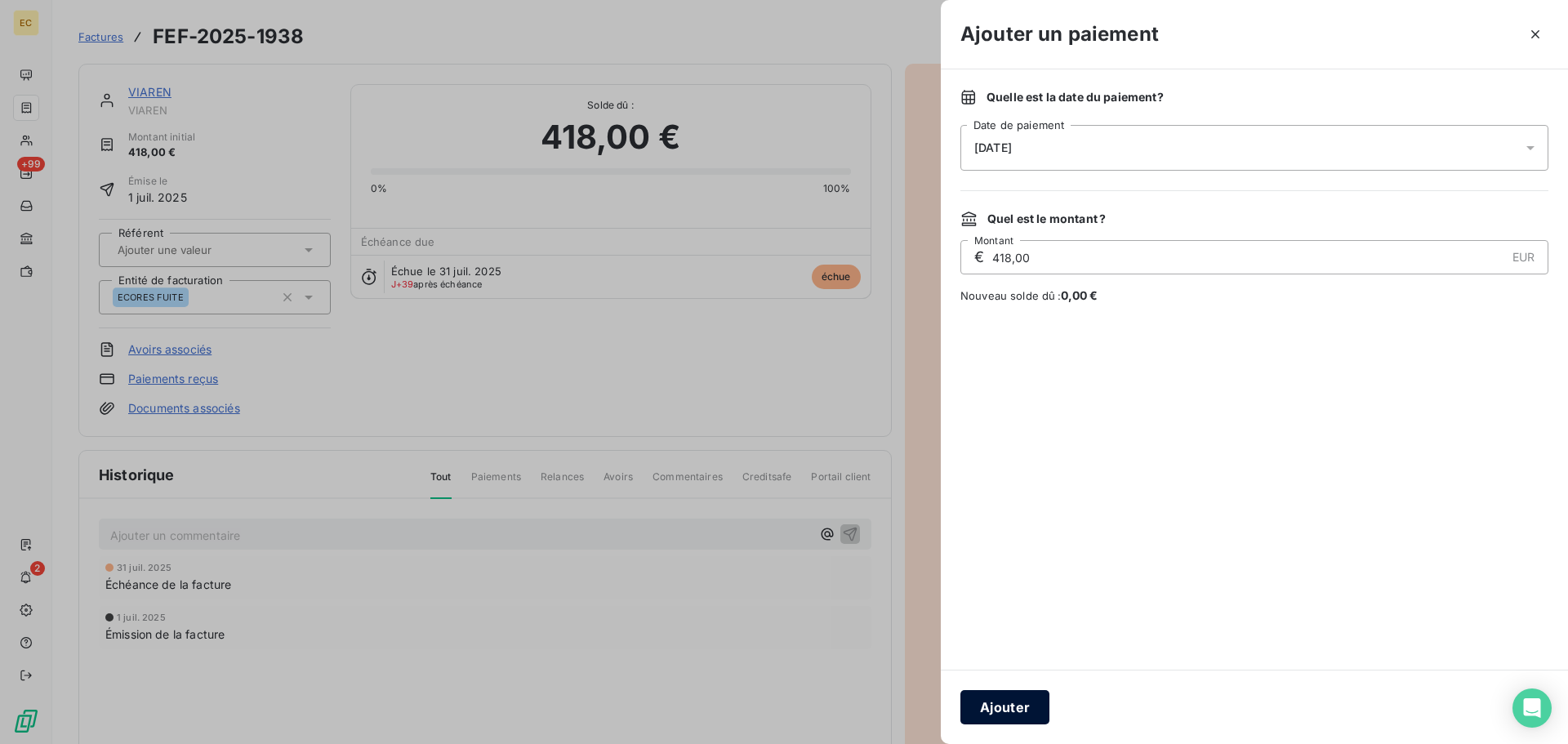
click at [1025, 704] on button "Ajouter" at bounding box center [1005, 707] width 89 height 35
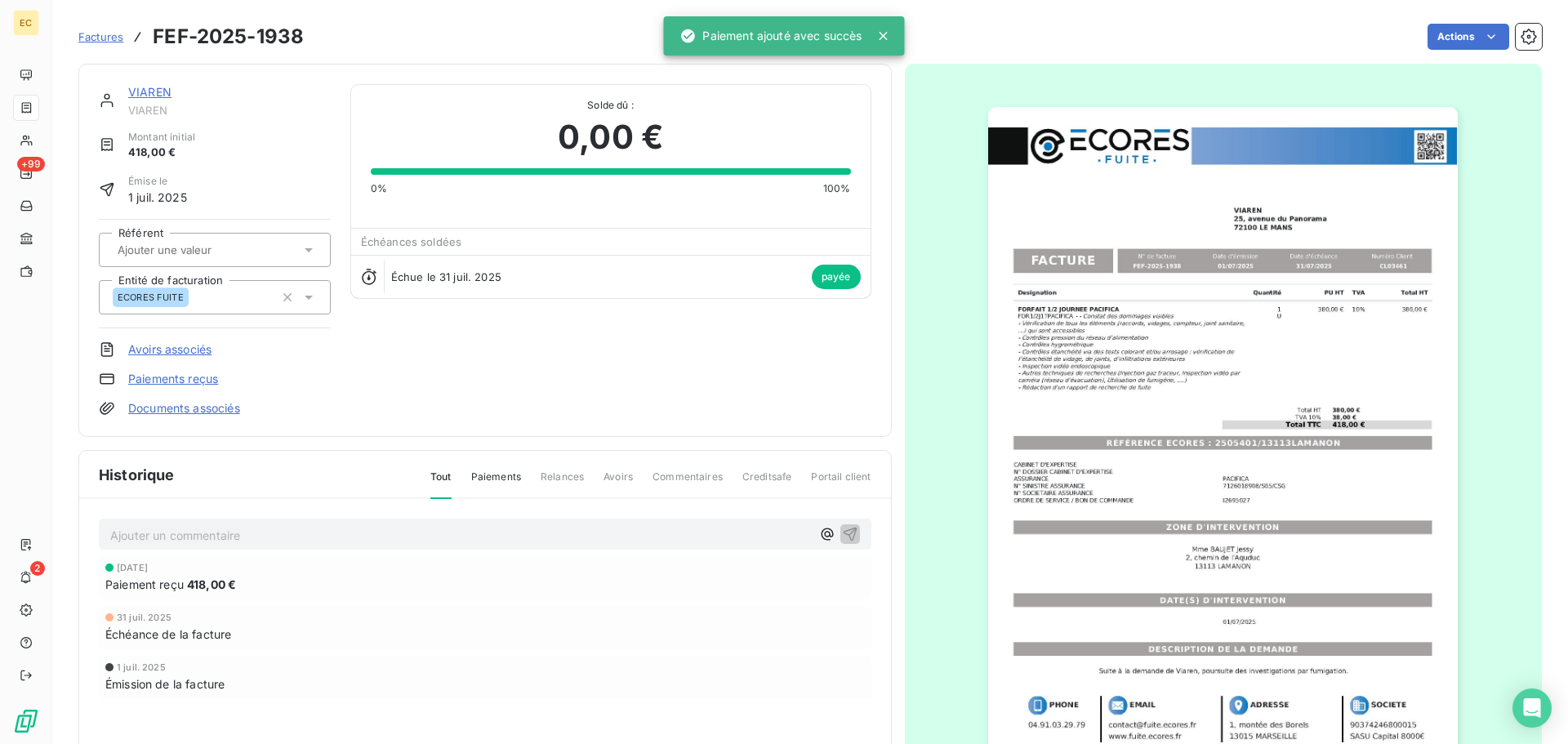
click at [89, 34] on span "Factures" at bounding box center [100, 37] width 45 height 13
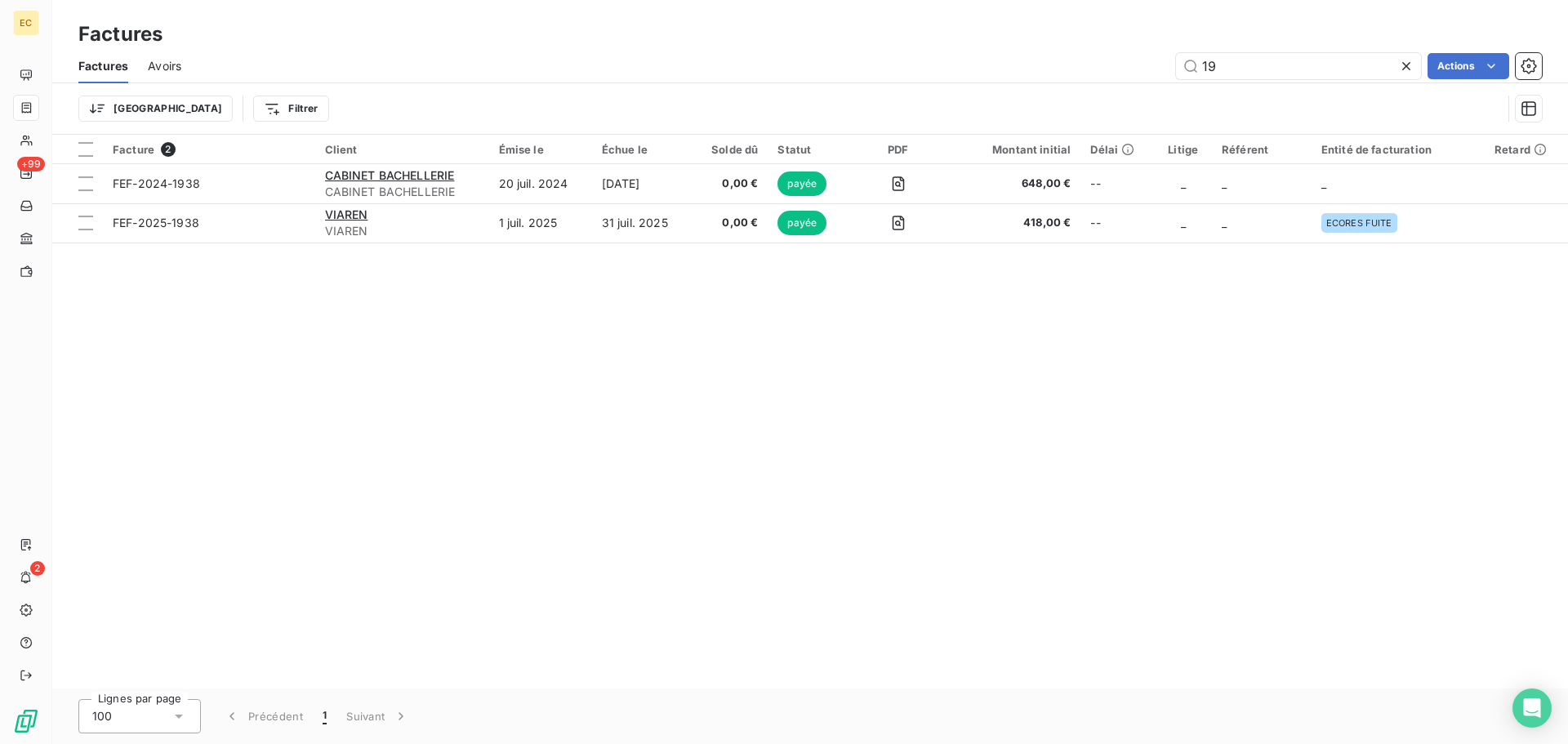
type input "1"
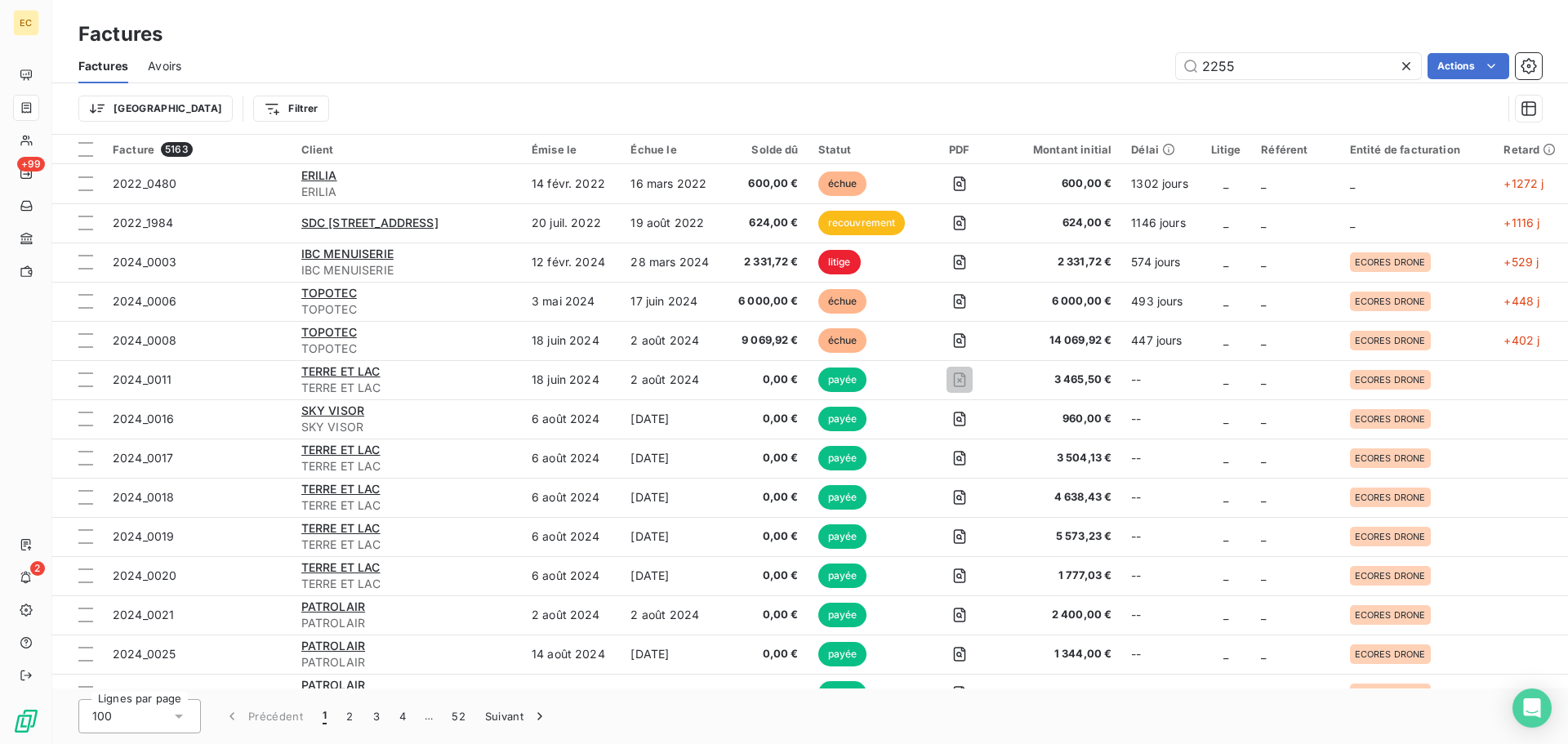
type input "2255"
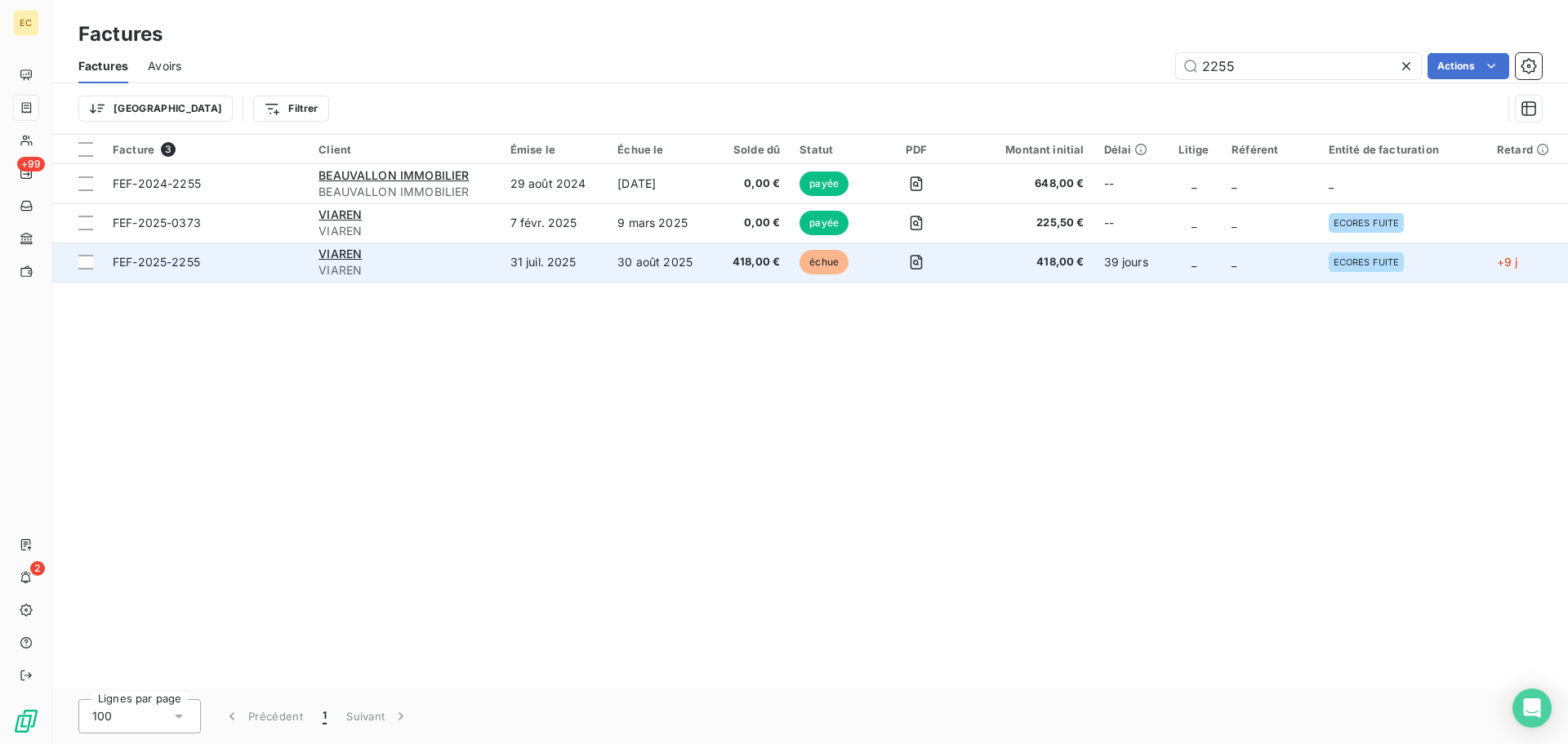
click at [280, 260] on span "FEF-2025-2255" at bounding box center [206, 262] width 186 height 16
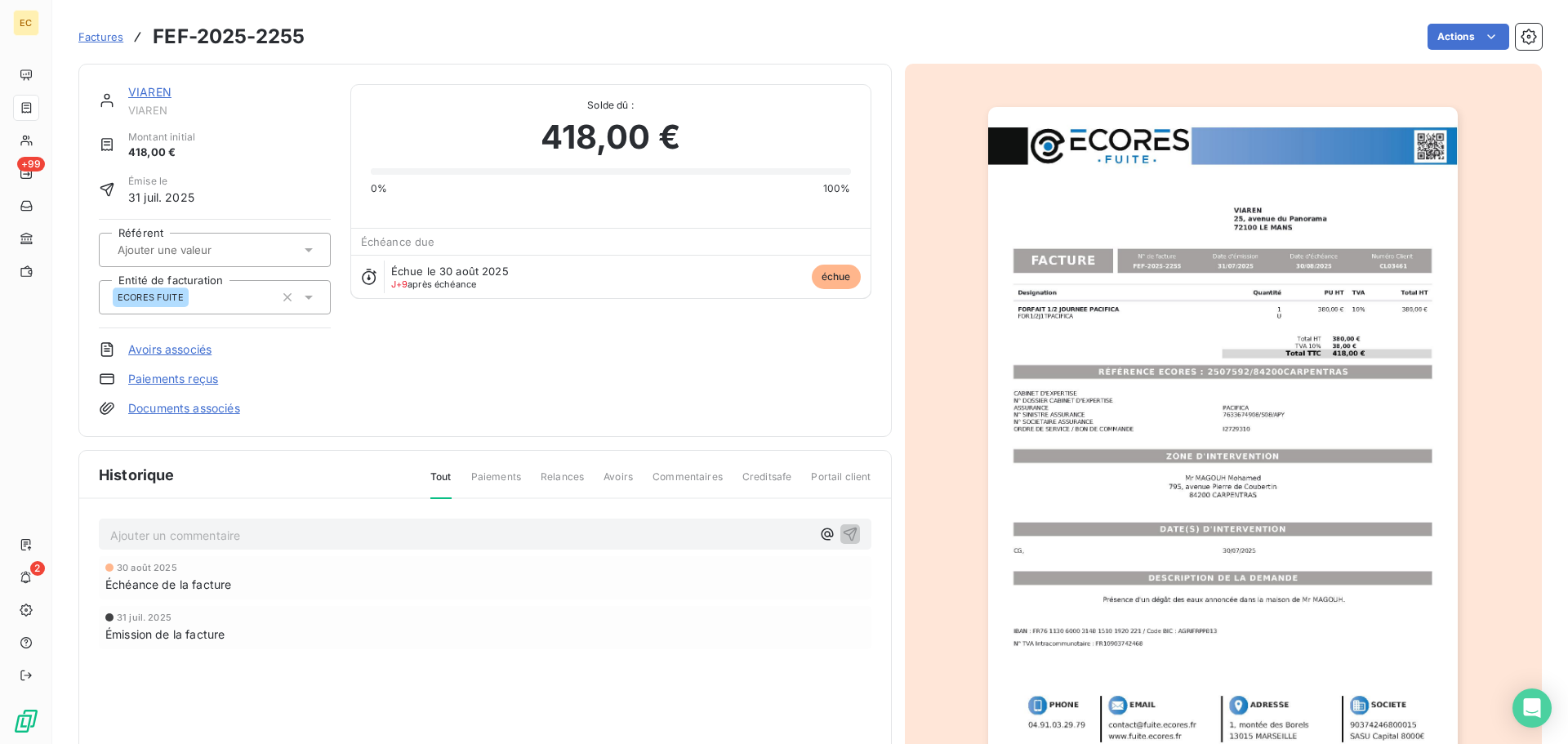
click at [191, 376] on link "Paiements reçus" at bounding box center [173, 379] width 90 height 16
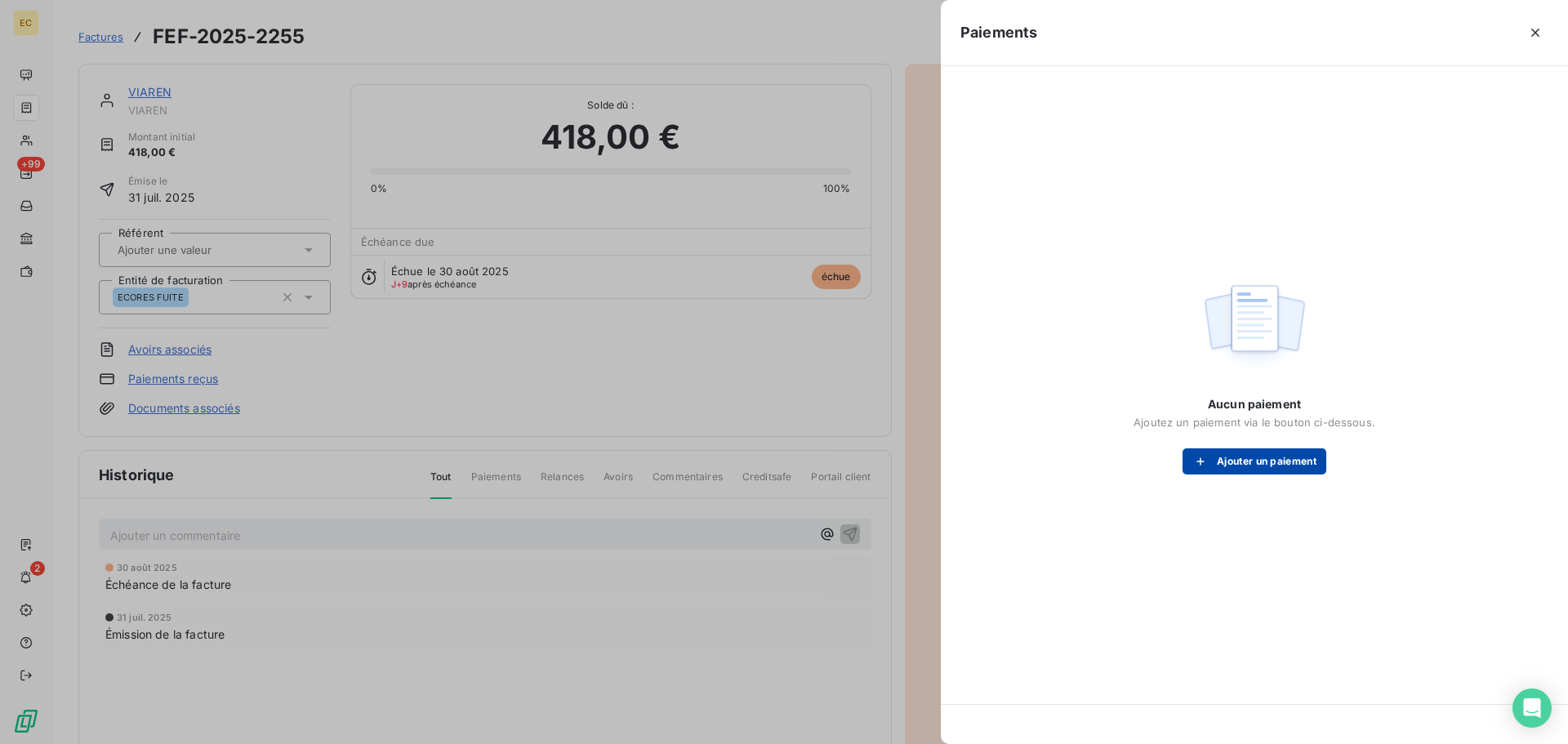
click at [1239, 463] on button "Ajouter un paiement" at bounding box center [1254, 461] width 144 height 26
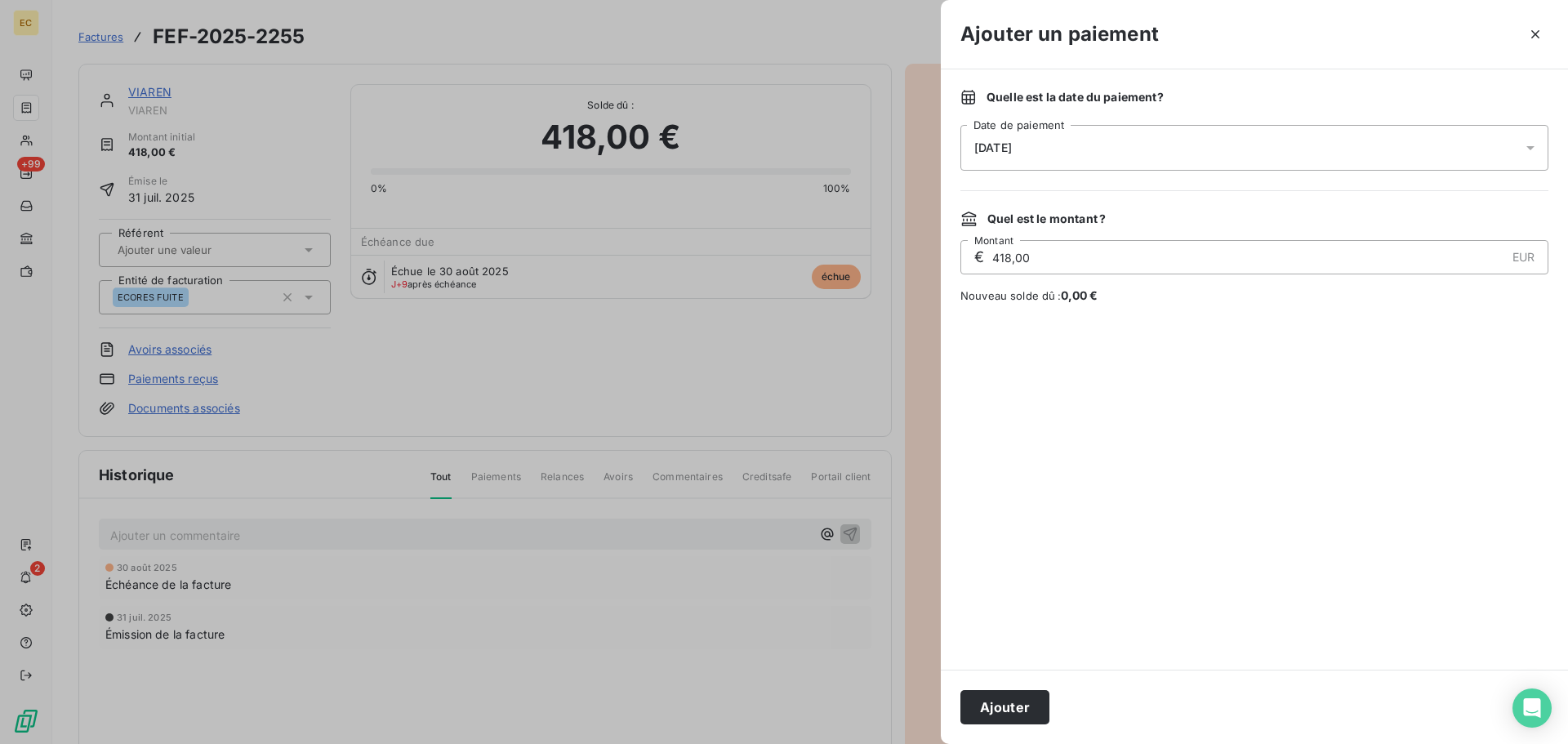
click at [1078, 155] on div "[DATE]" at bounding box center [1254, 148] width 588 height 46
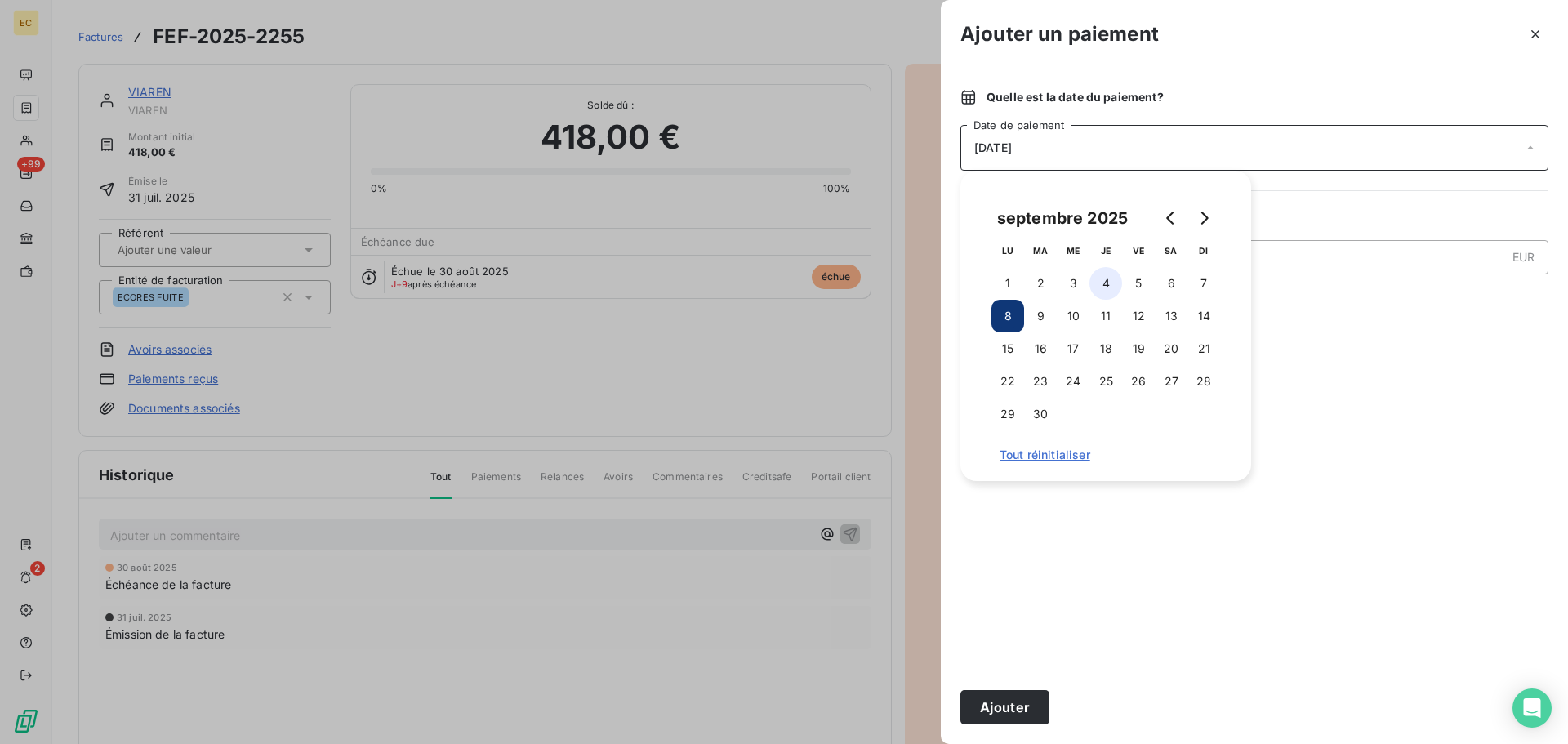
click at [1098, 287] on button "4" at bounding box center [1106, 284] width 33 height 33
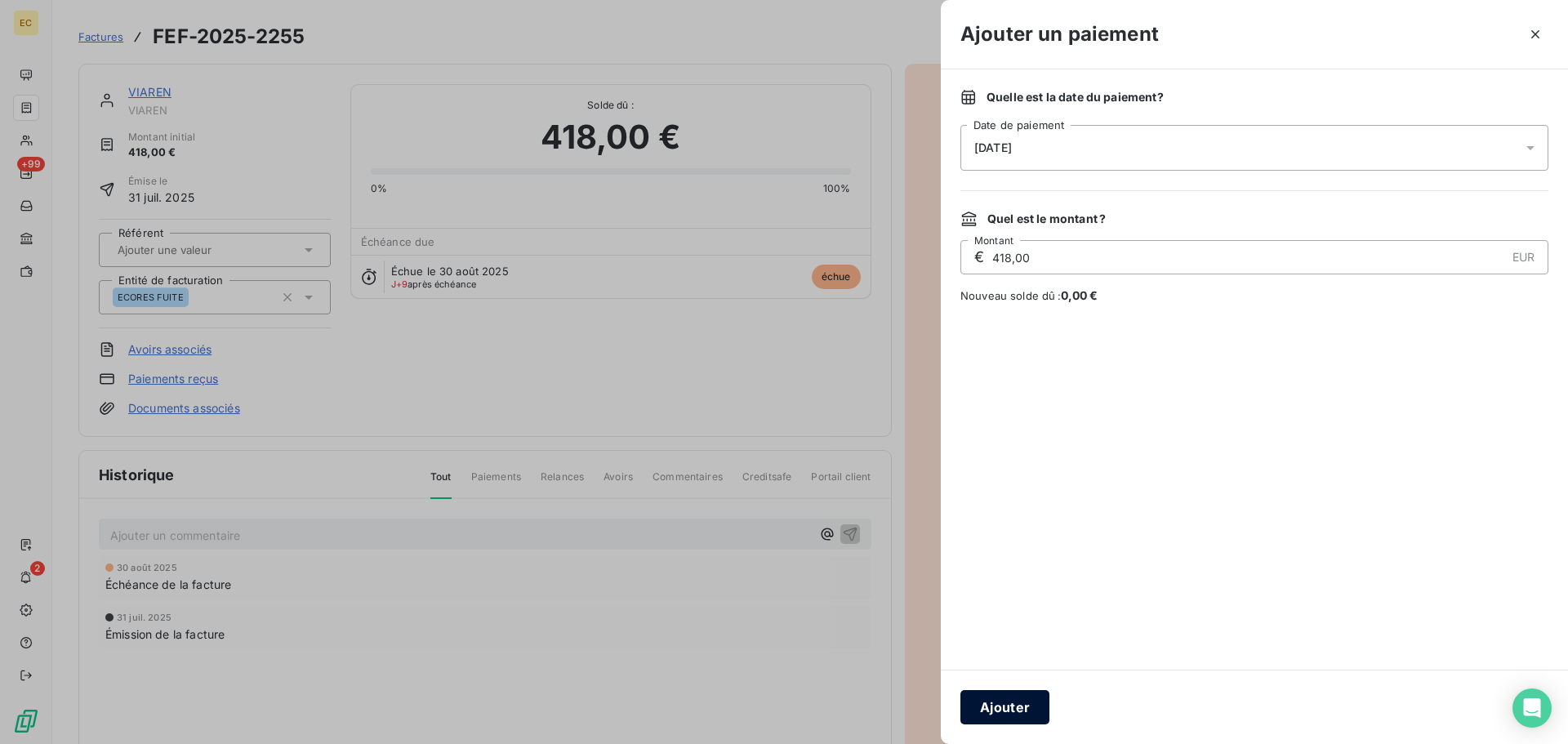
click at [1036, 705] on button "Ajouter" at bounding box center [1005, 707] width 89 height 35
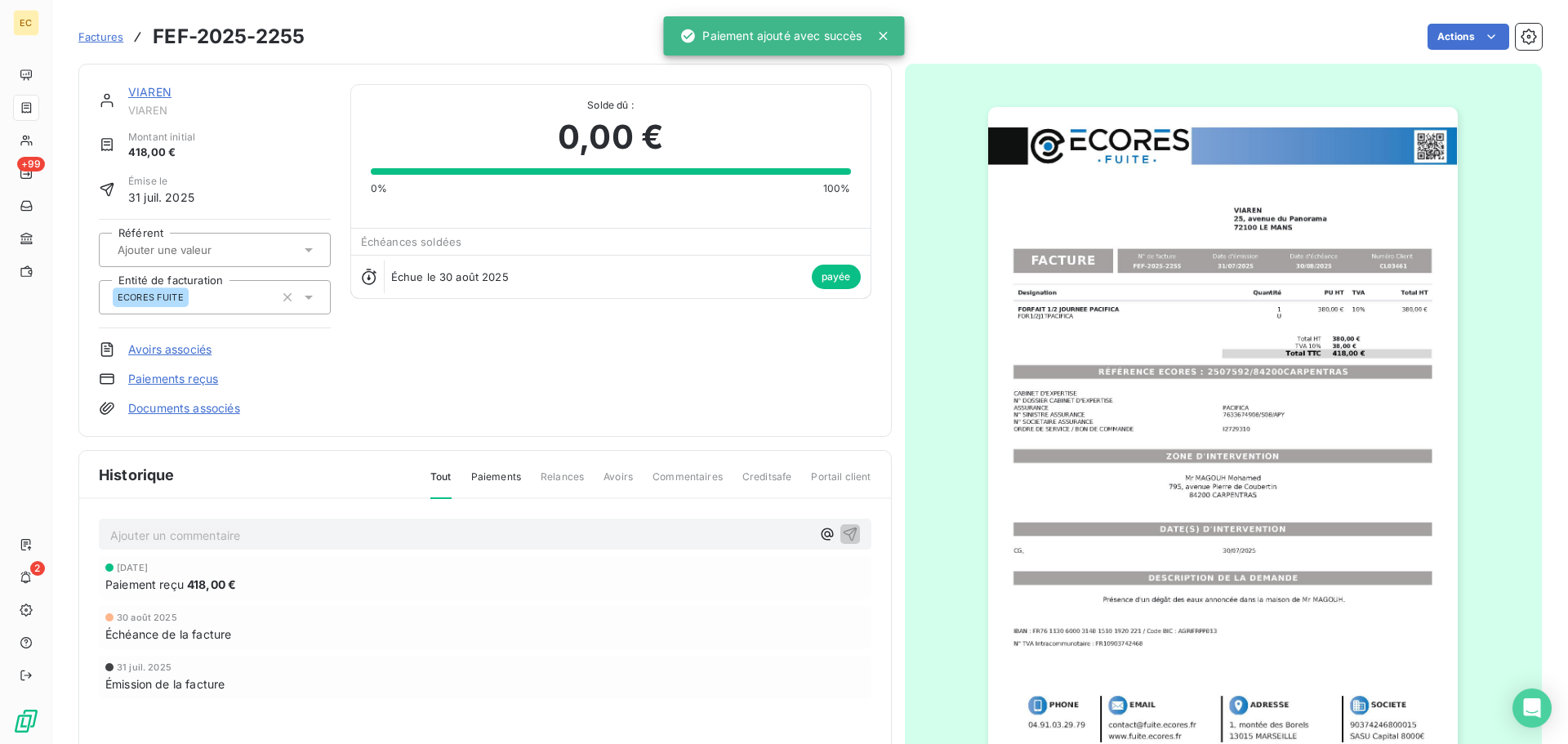
click at [101, 37] on span "Factures" at bounding box center [100, 37] width 45 height 13
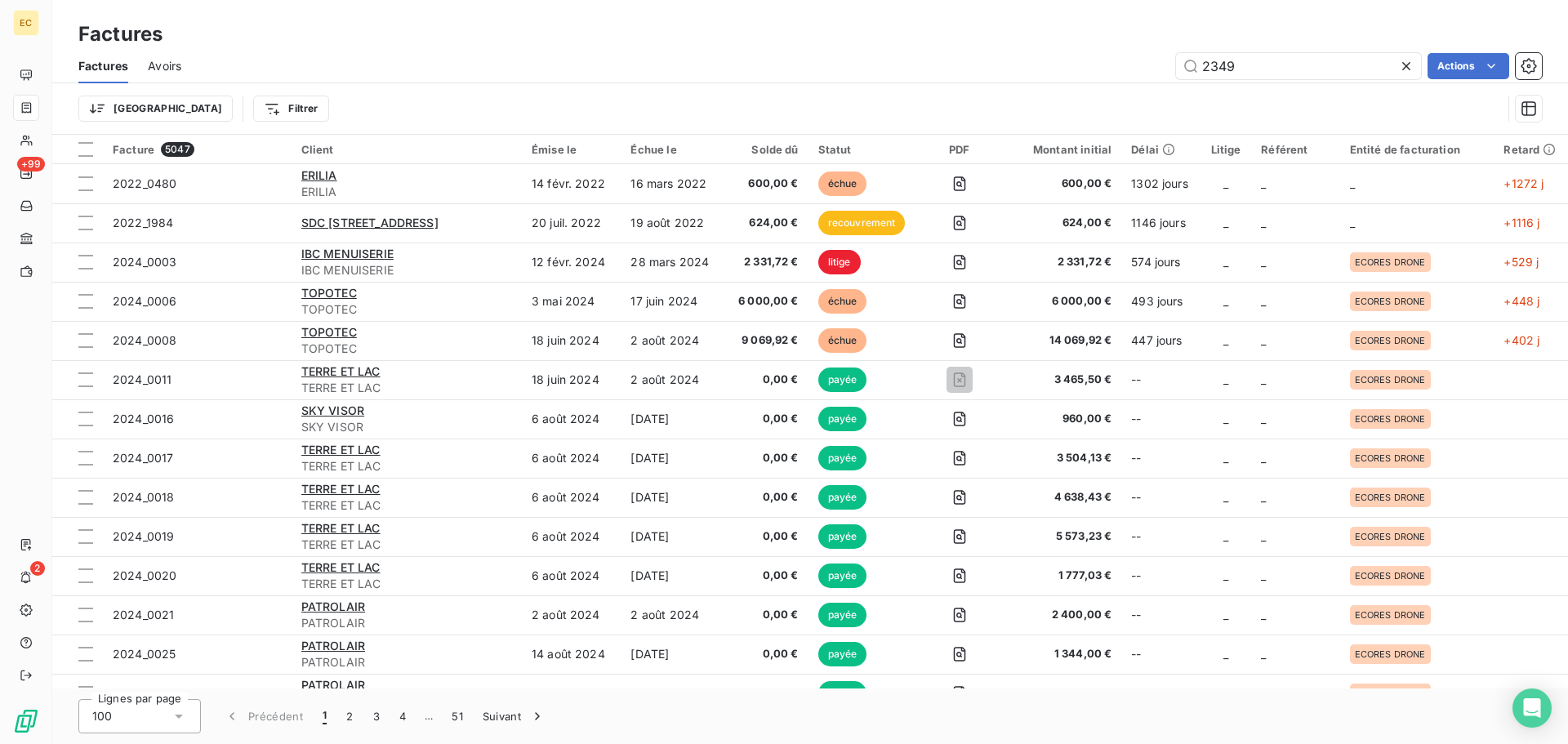
type input "2349"
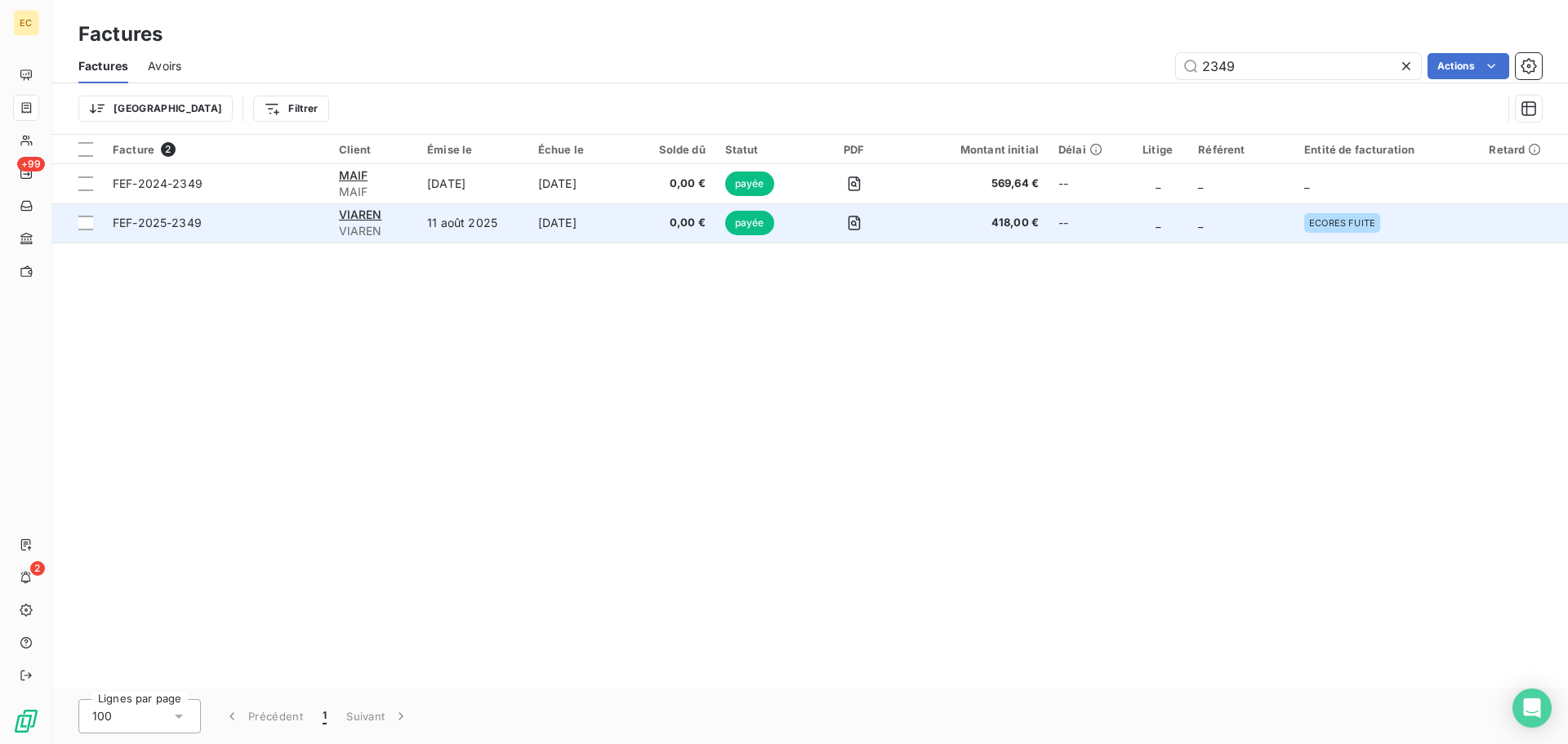
click at [270, 223] on span "FEF-2025-2349" at bounding box center [215, 223] width 206 height 16
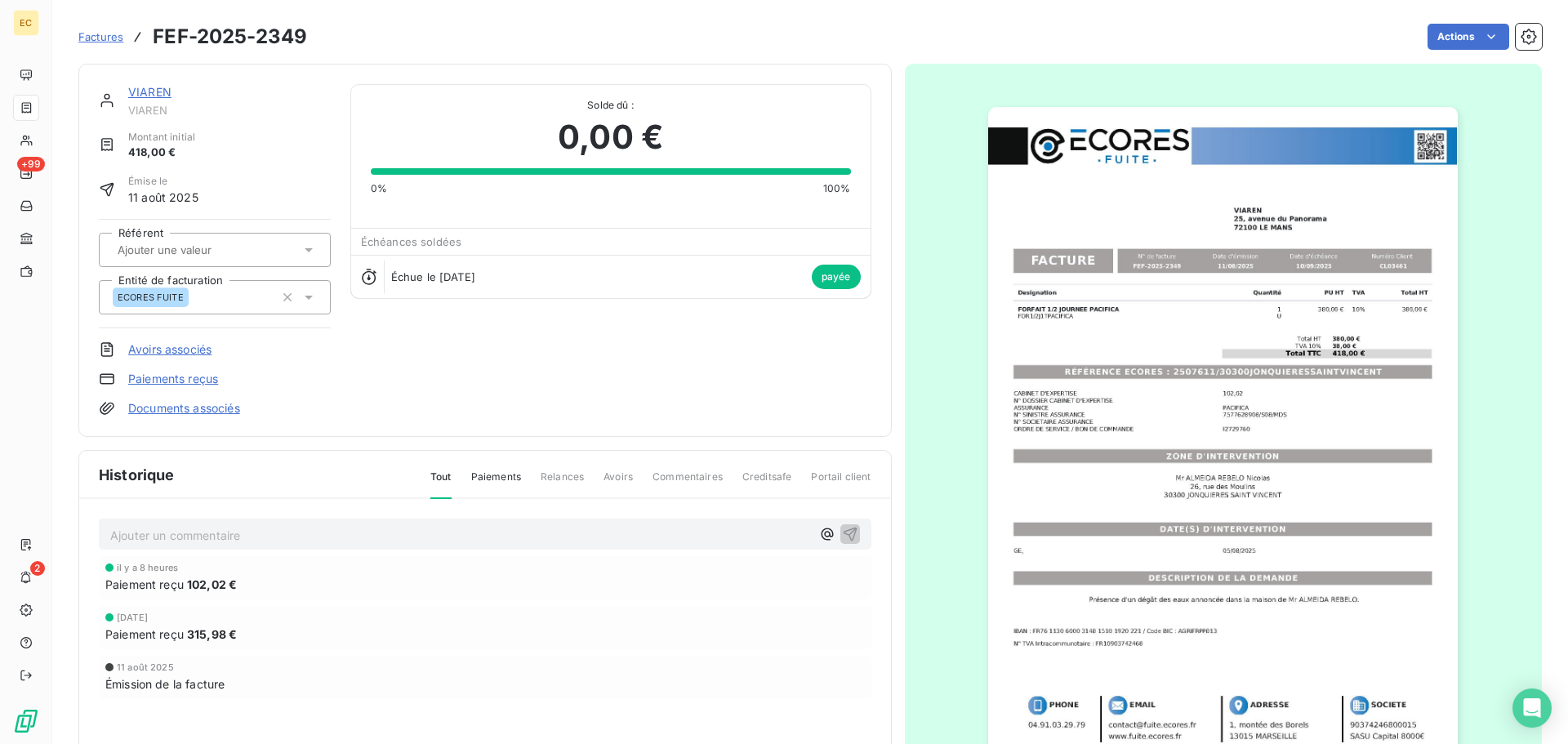
click at [198, 378] on link "Paiements reçus" at bounding box center [173, 379] width 90 height 16
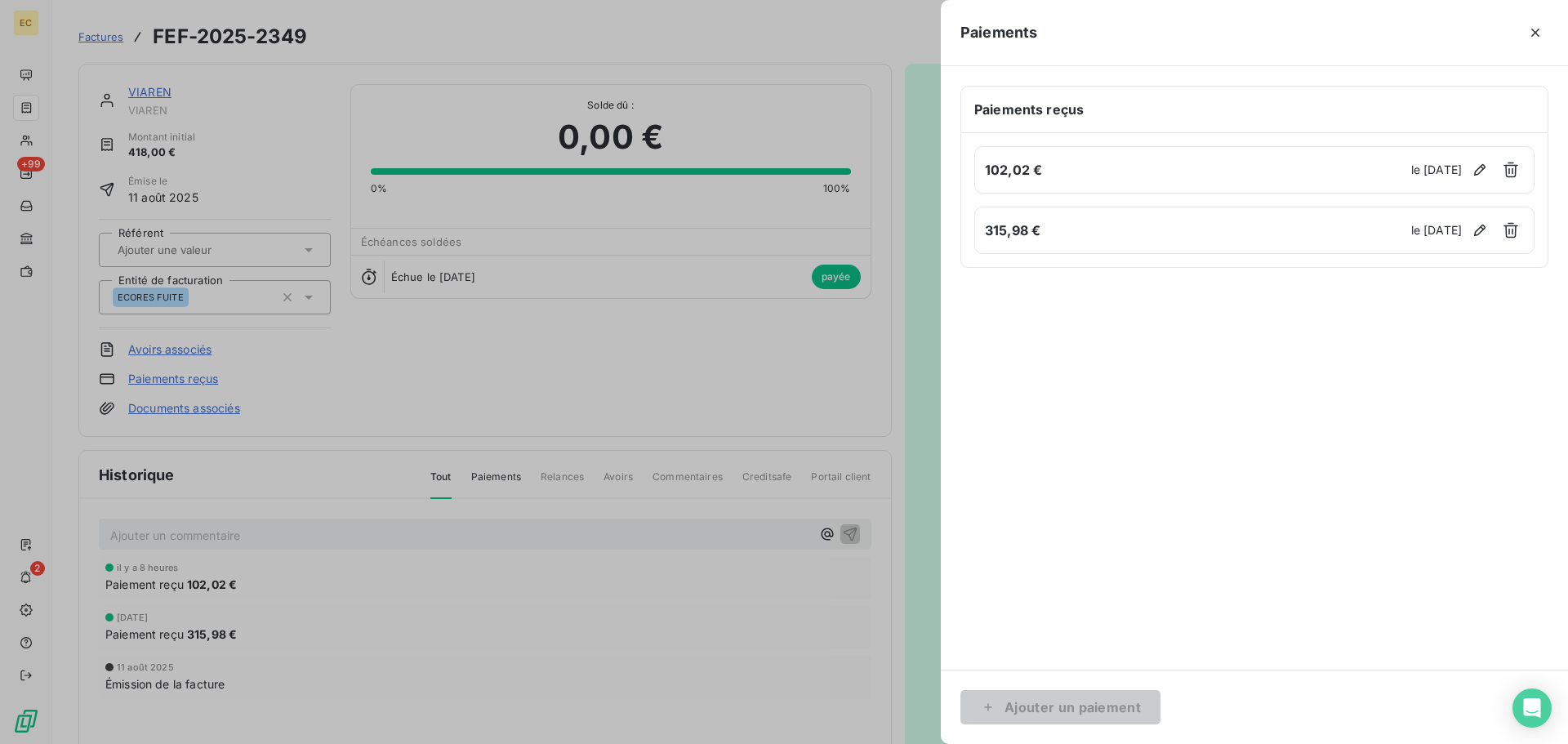
click at [864, 348] on div at bounding box center [784, 372] width 1568 height 744
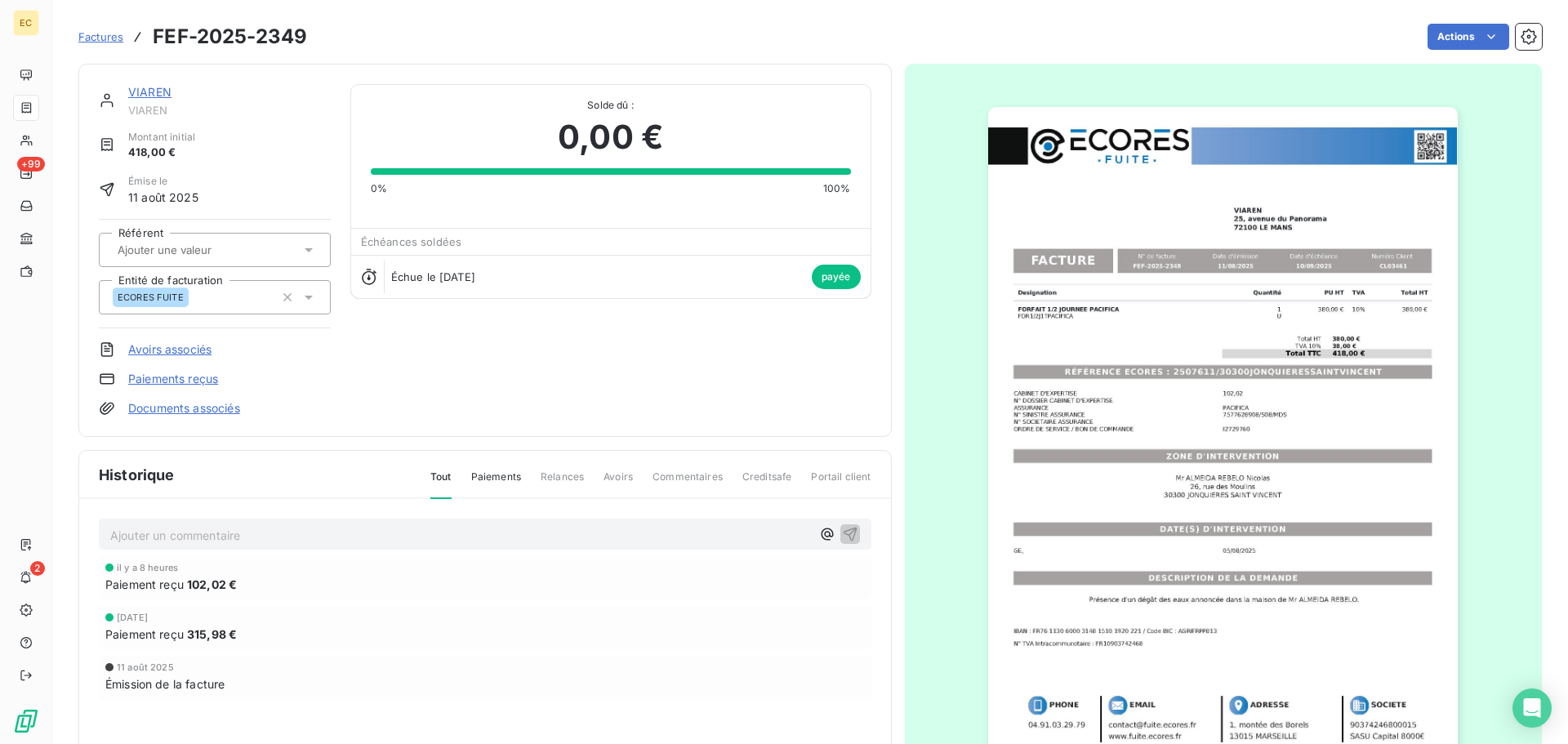
click at [94, 37] on span "Factures" at bounding box center [100, 37] width 45 height 13
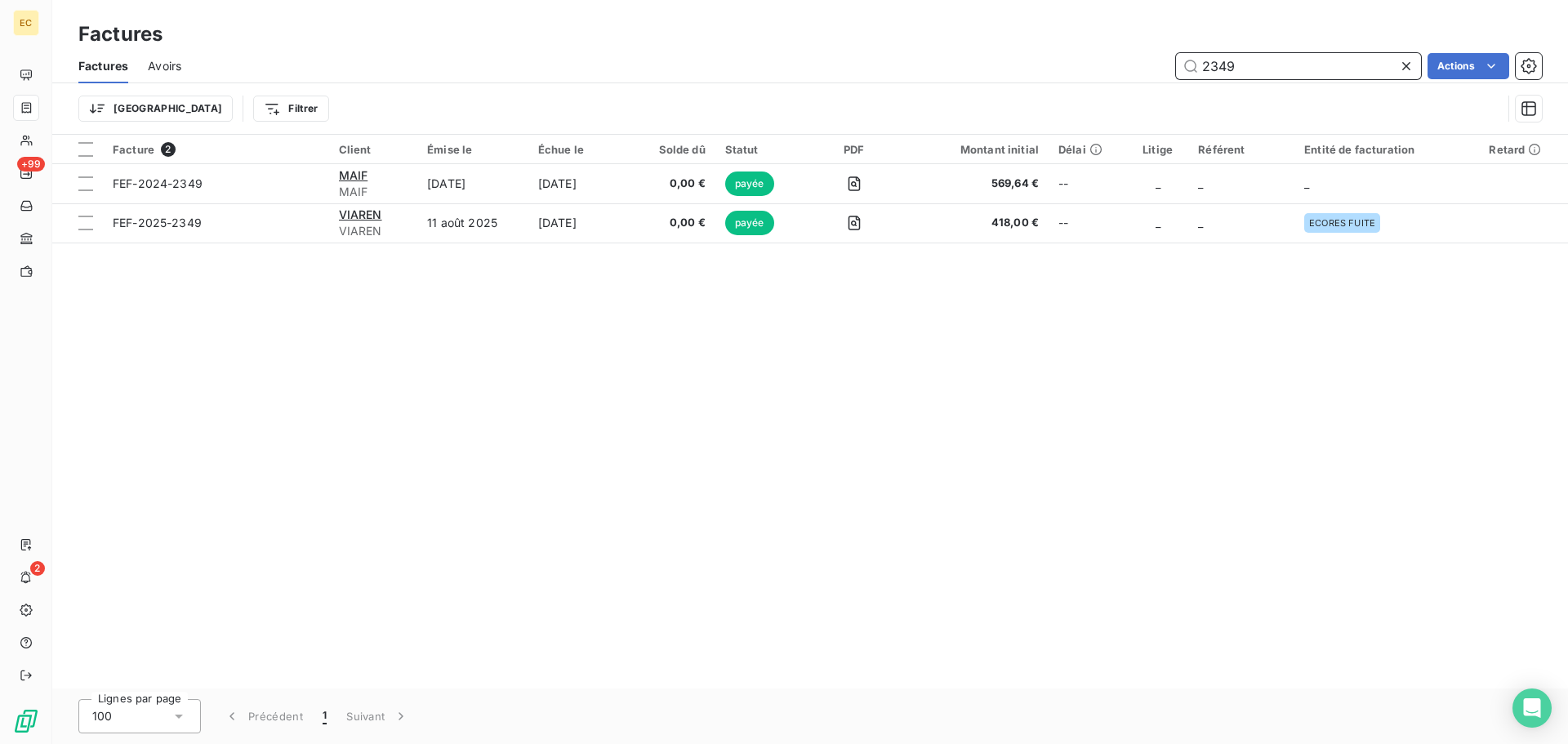
click at [1262, 69] on input "2349" at bounding box center [1298, 67] width 245 height 26
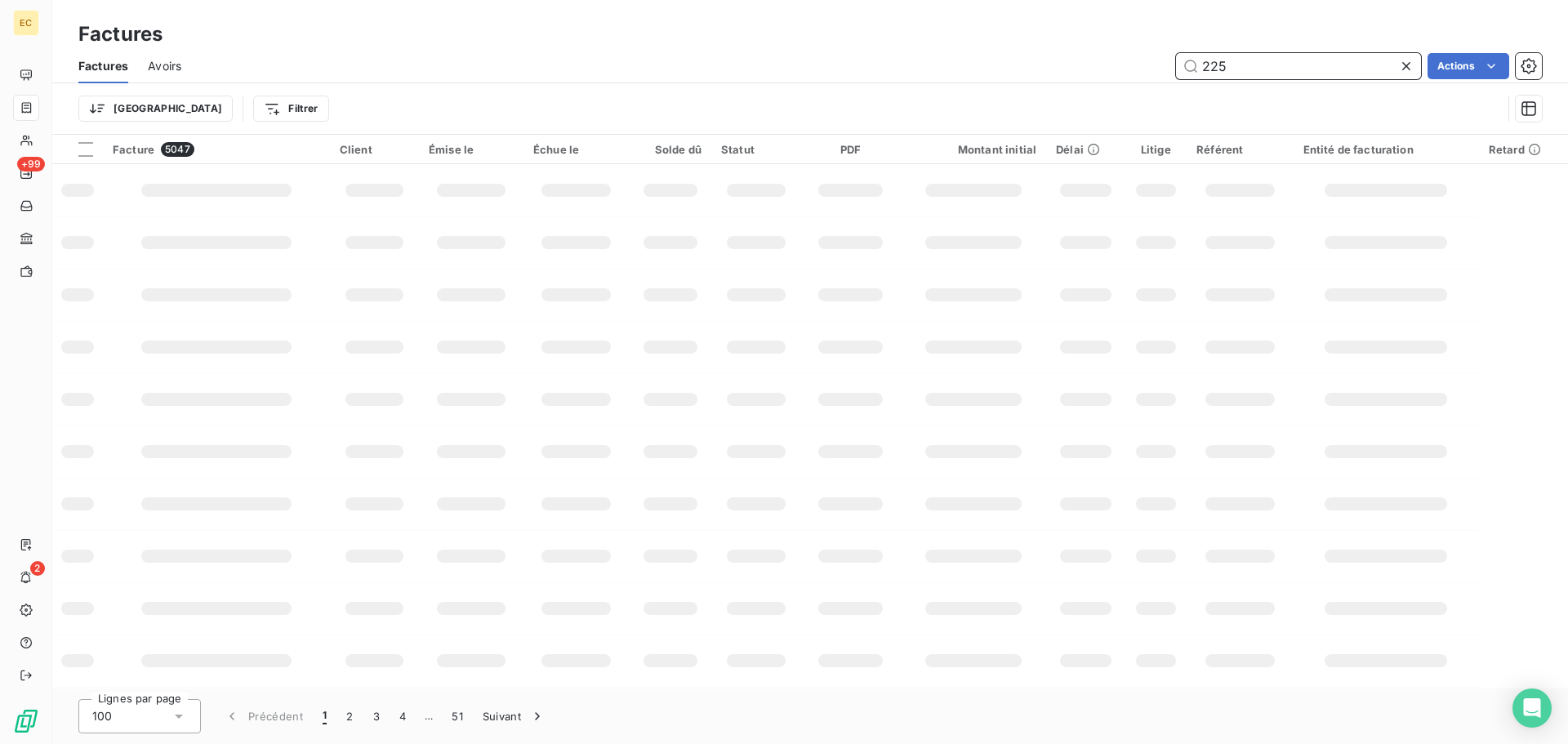
type input "2256"
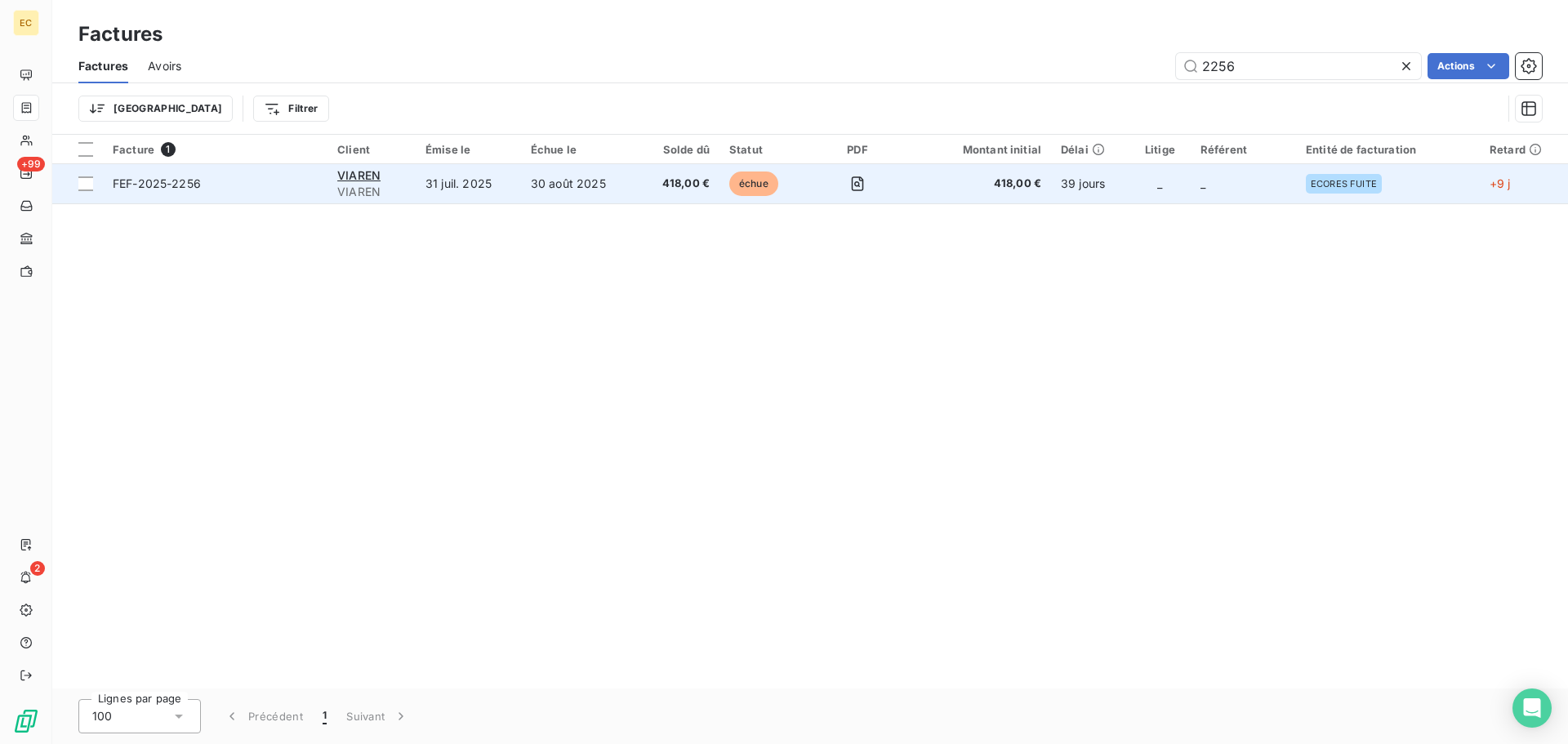
click at [243, 182] on span "FEF-2025-2256" at bounding box center [215, 184] width 205 height 16
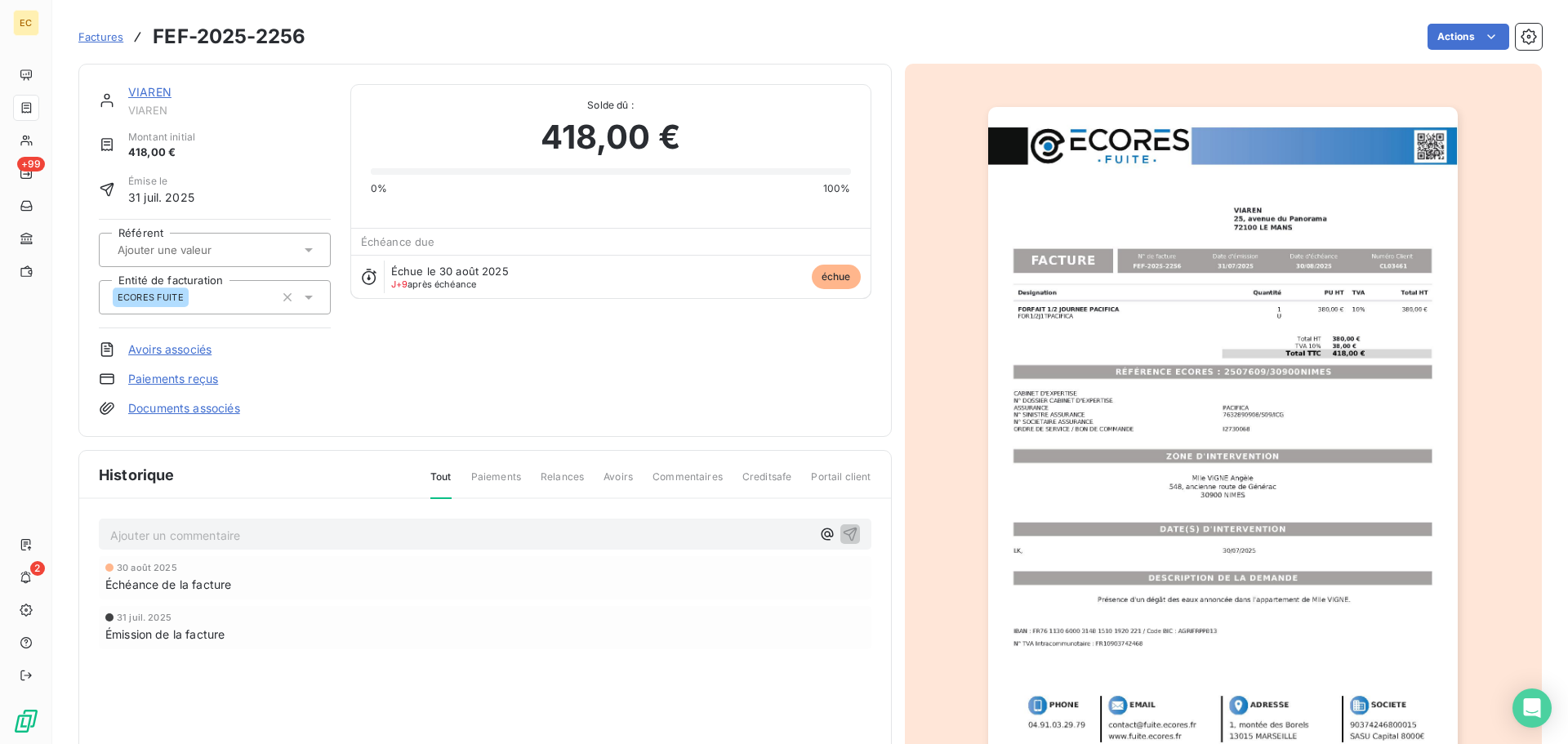
click at [201, 377] on link "Paiements reçus" at bounding box center [173, 379] width 90 height 16
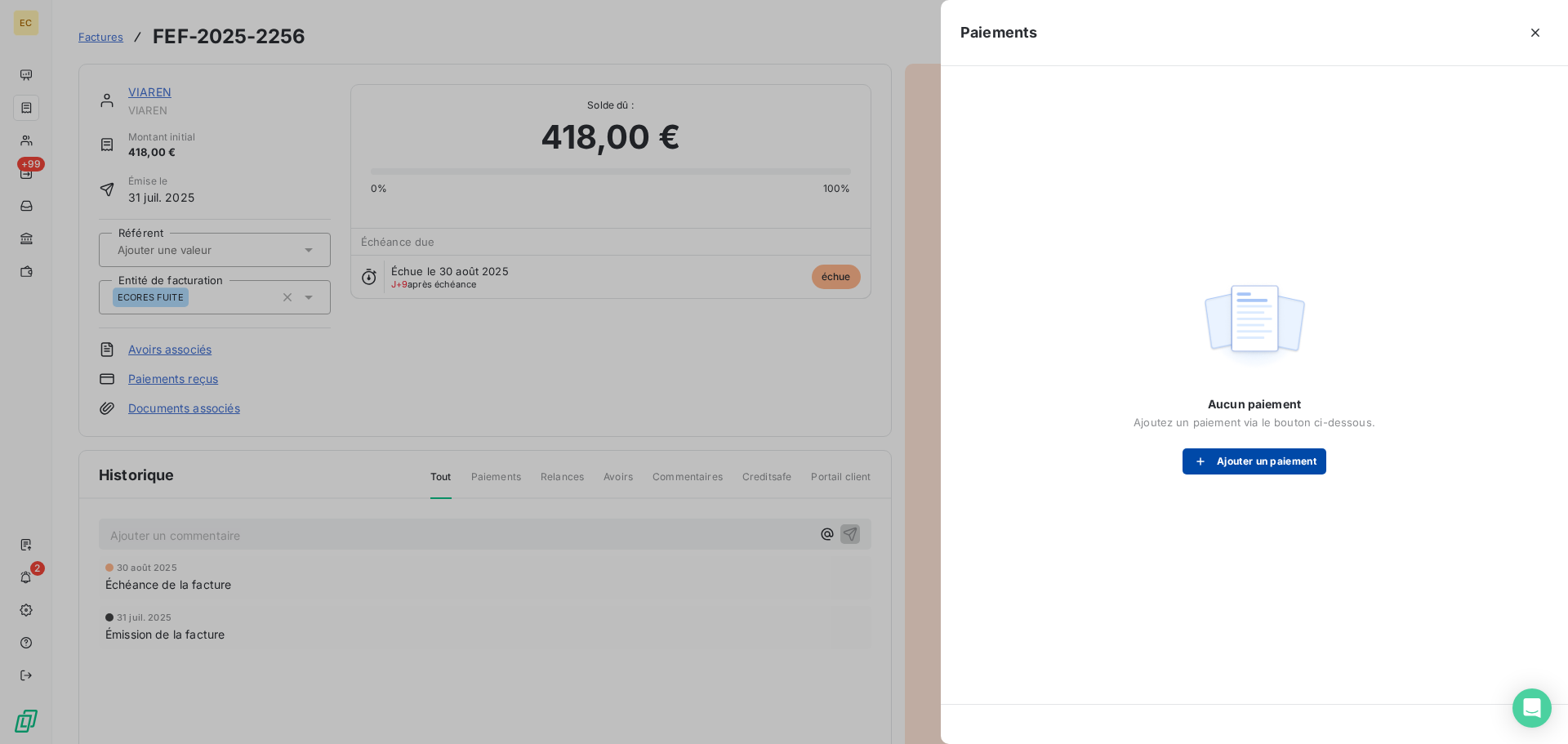
click at [1246, 469] on button "Ajouter un paiement" at bounding box center [1254, 461] width 144 height 26
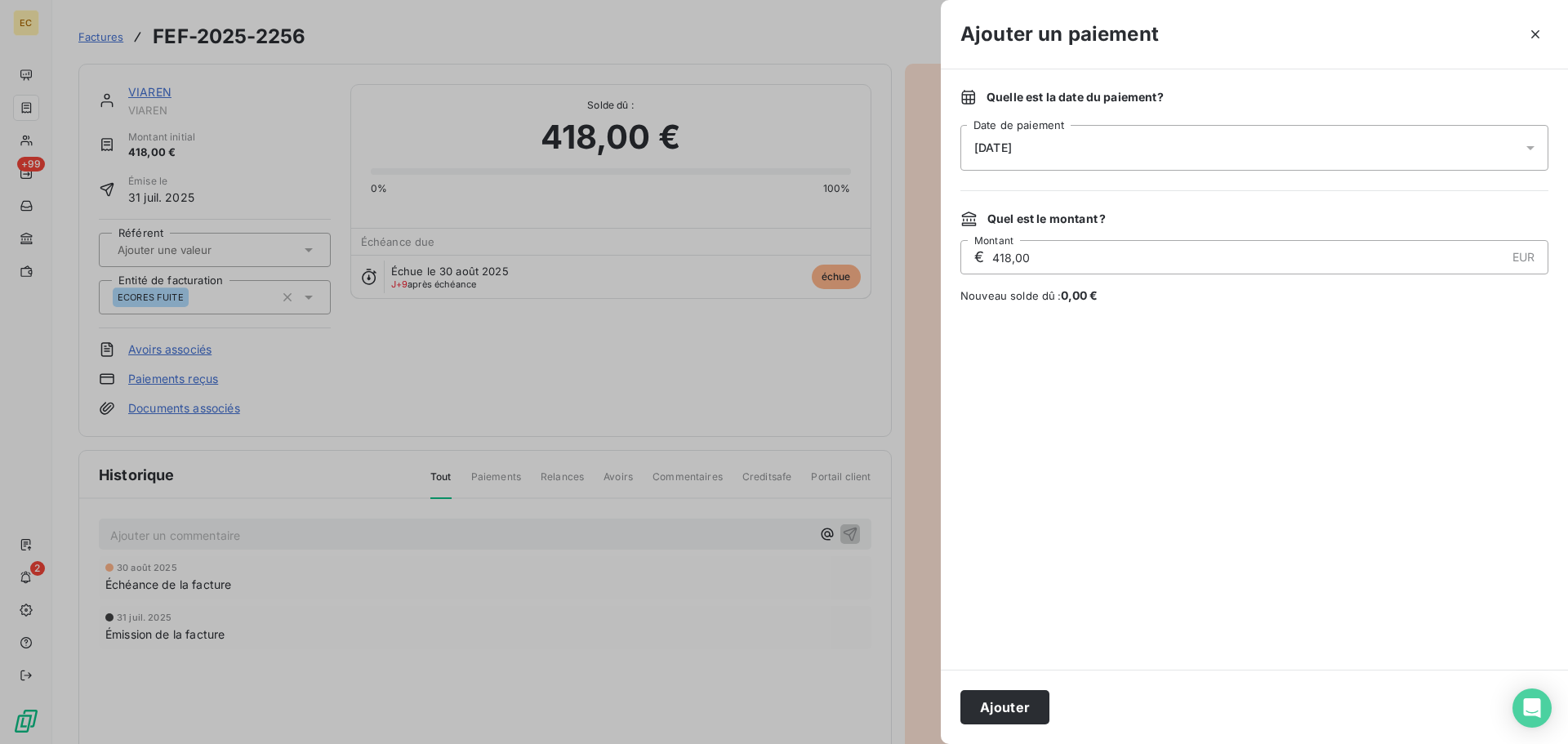
click at [1073, 134] on div "[DATE]" at bounding box center [1254, 148] width 588 height 46
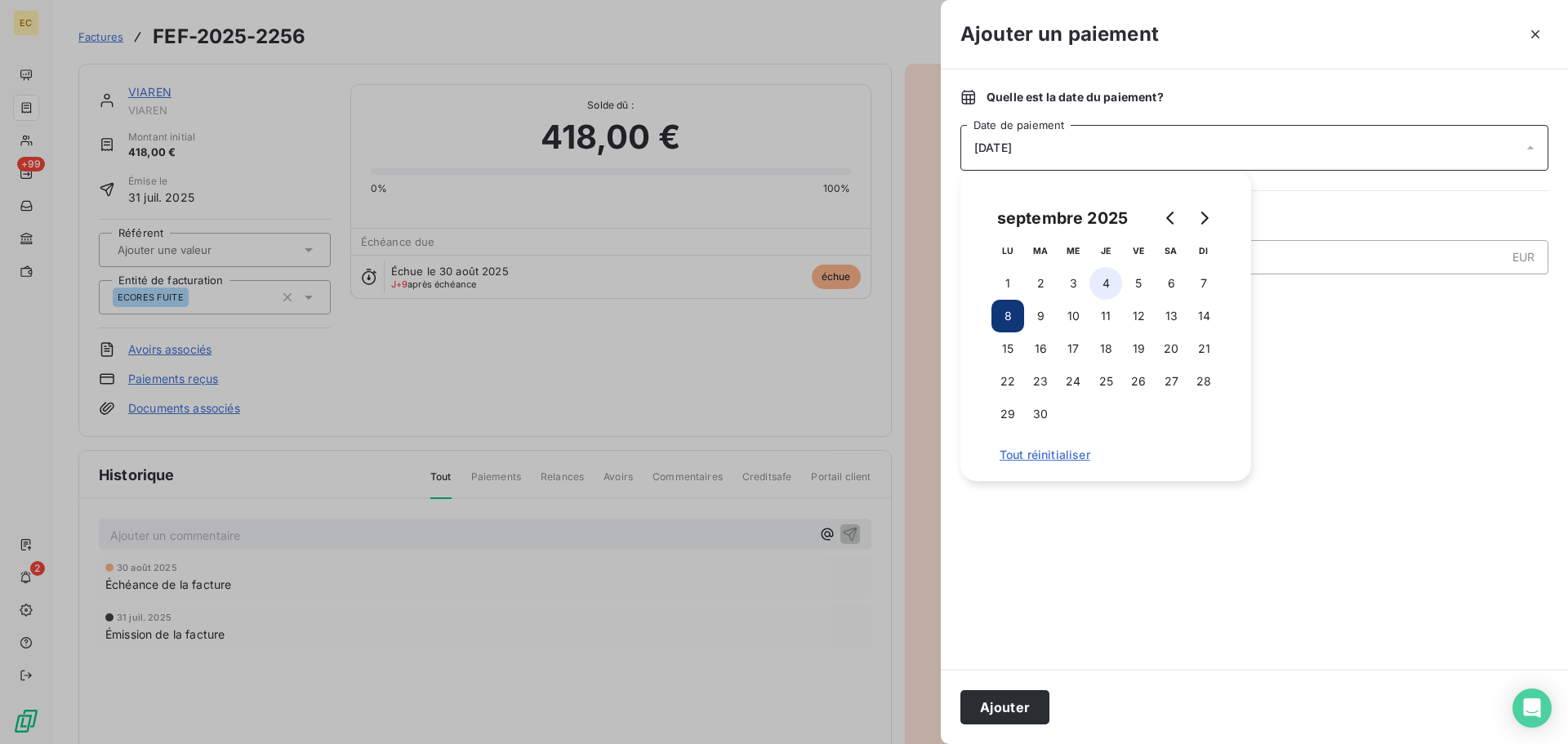
click at [1108, 289] on button "4" at bounding box center [1106, 284] width 33 height 33
click at [1010, 709] on button "Ajouter" at bounding box center [1005, 707] width 89 height 35
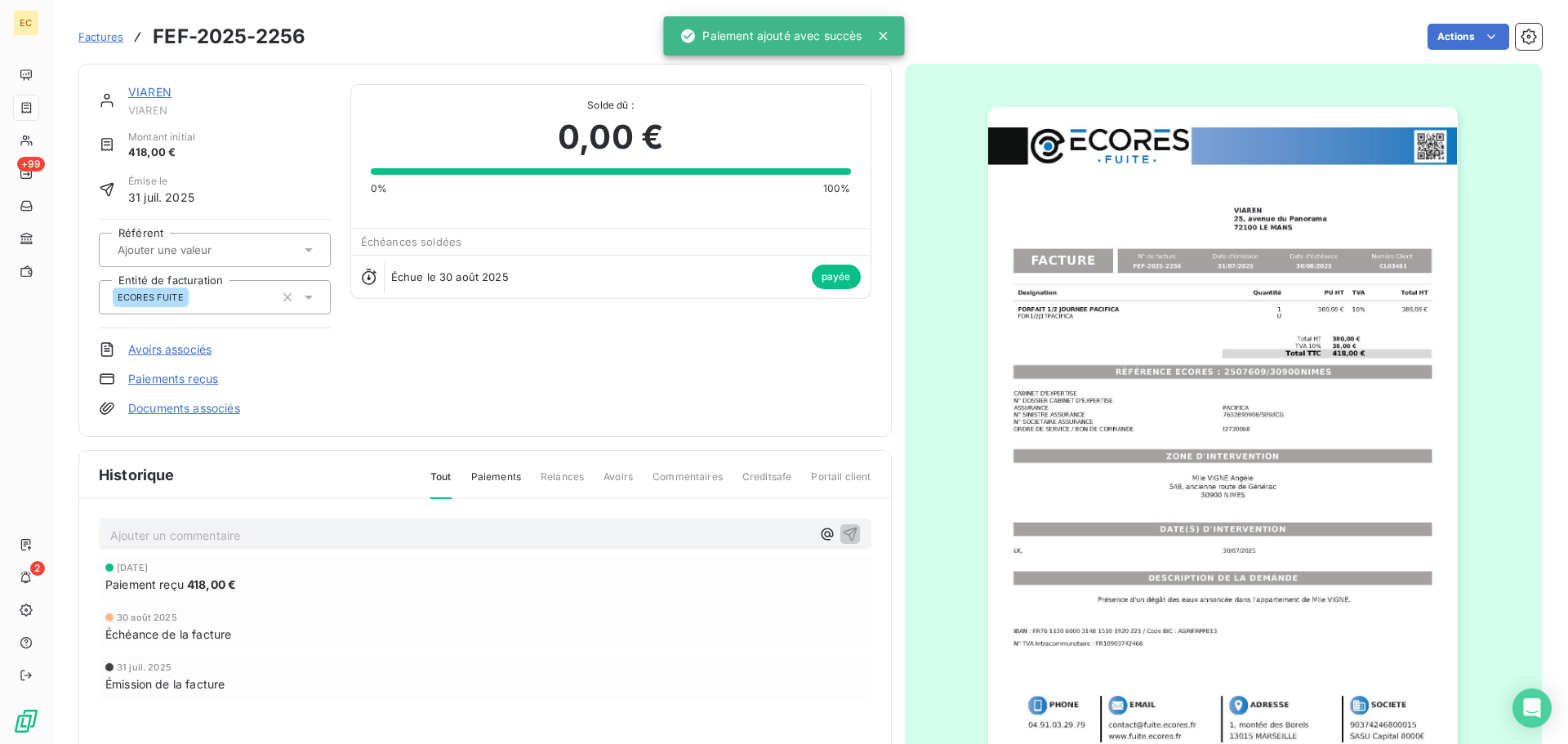
click at [102, 37] on span "Factures" at bounding box center [100, 37] width 45 height 13
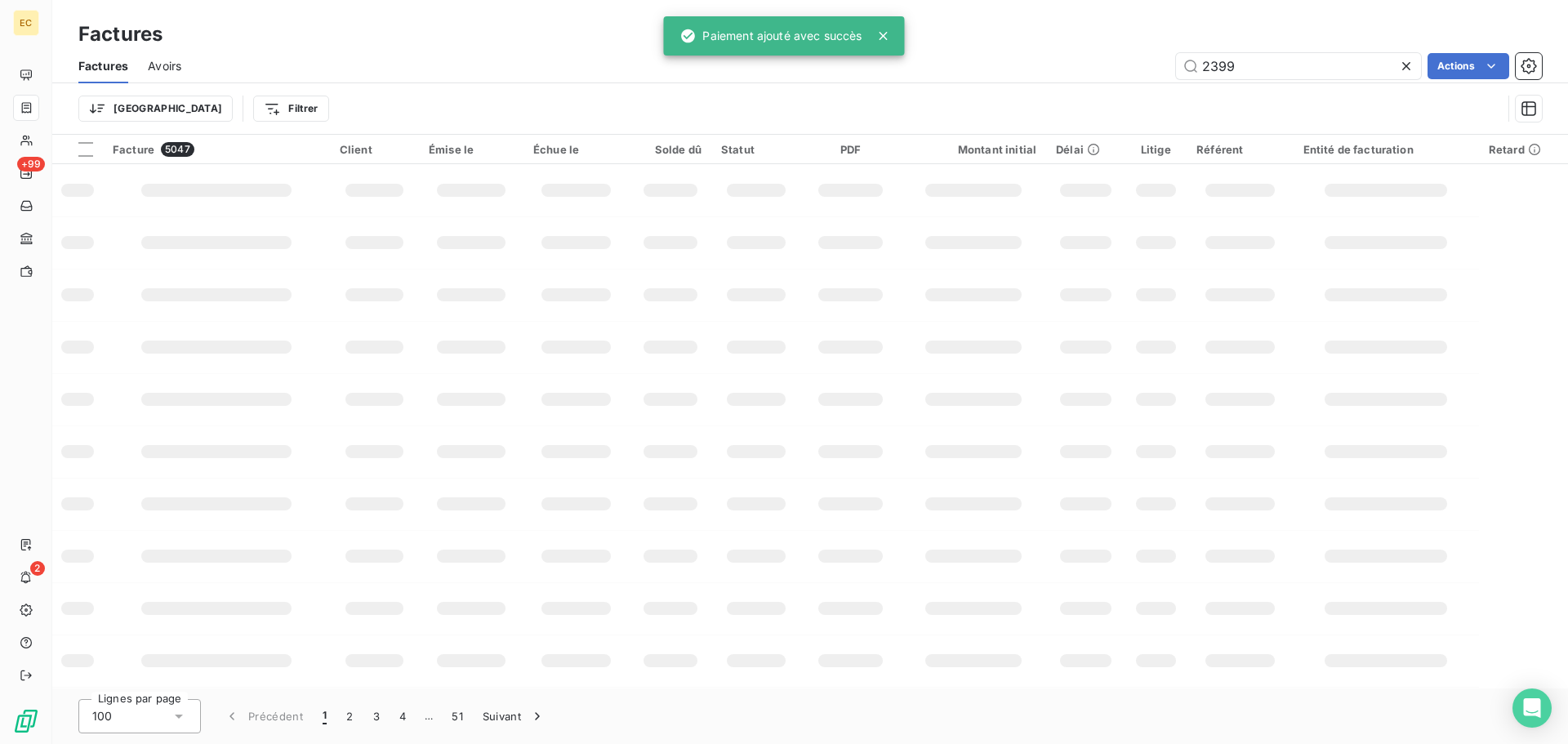
type input "2399"
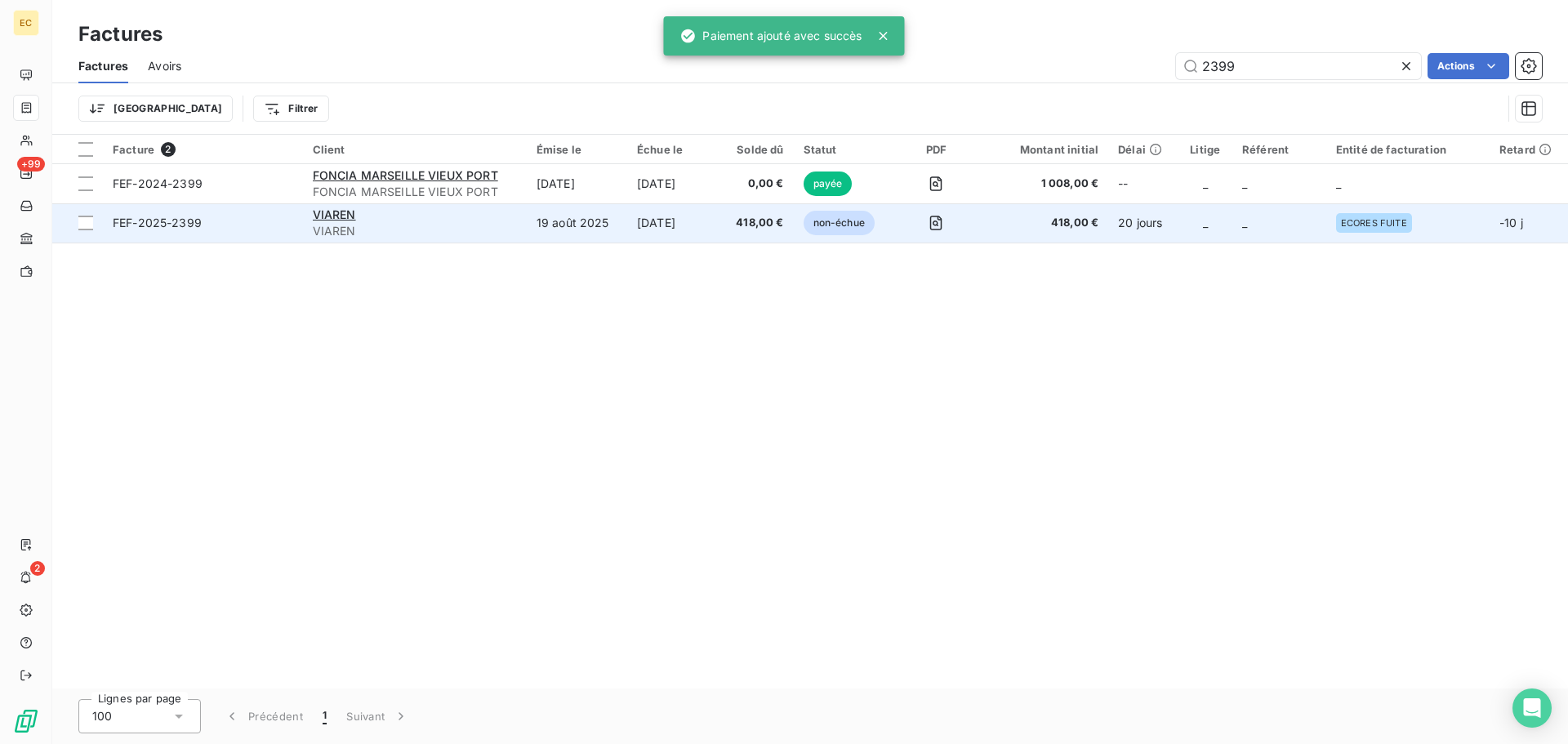
click at [459, 233] on span "VIAREN" at bounding box center [414, 231] width 204 height 16
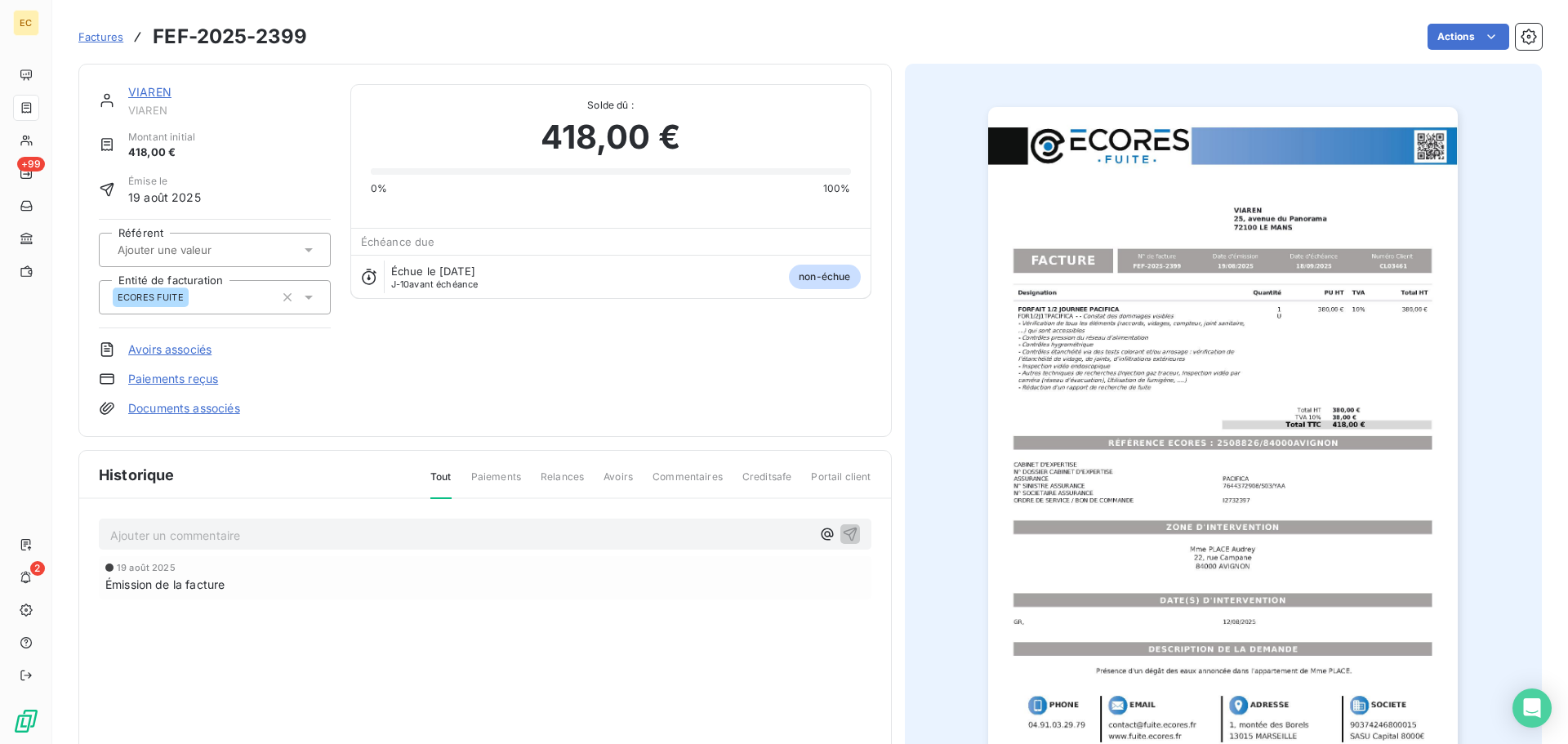
click at [178, 380] on link "Paiements reçus" at bounding box center [173, 379] width 90 height 16
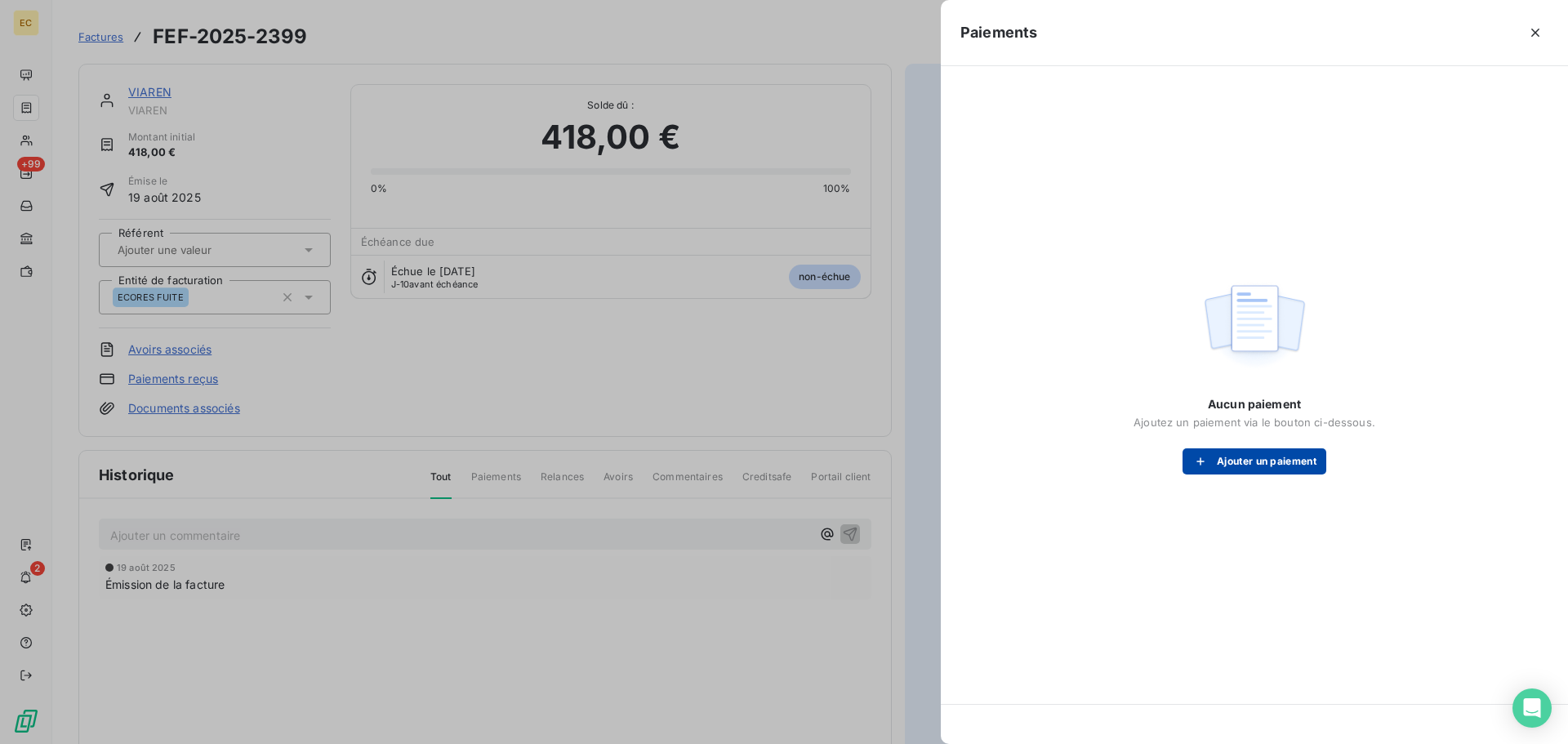
click at [1256, 461] on button "Ajouter un paiement" at bounding box center [1254, 461] width 144 height 26
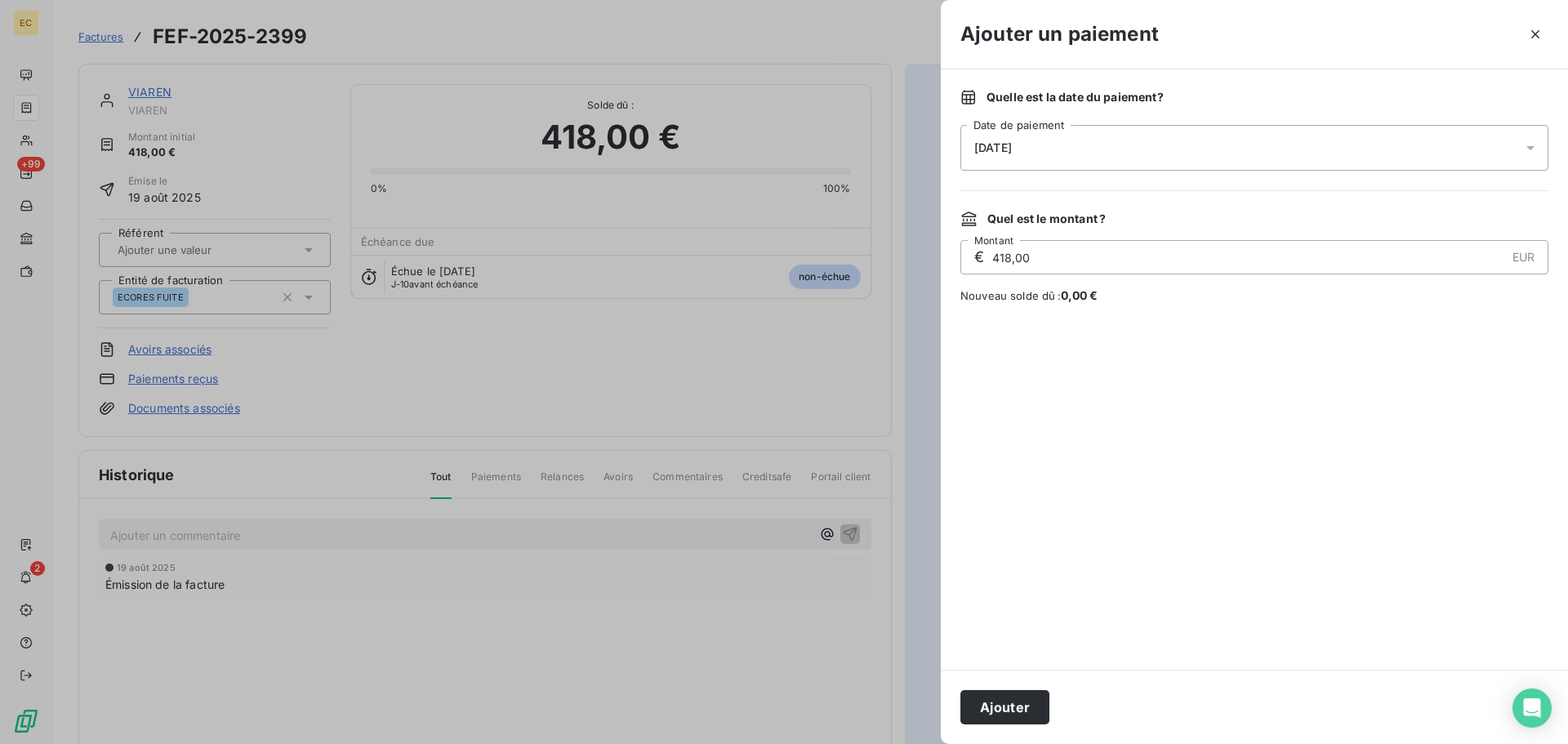
click at [1159, 157] on div "[DATE]" at bounding box center [1254, 148] width 588 height 46
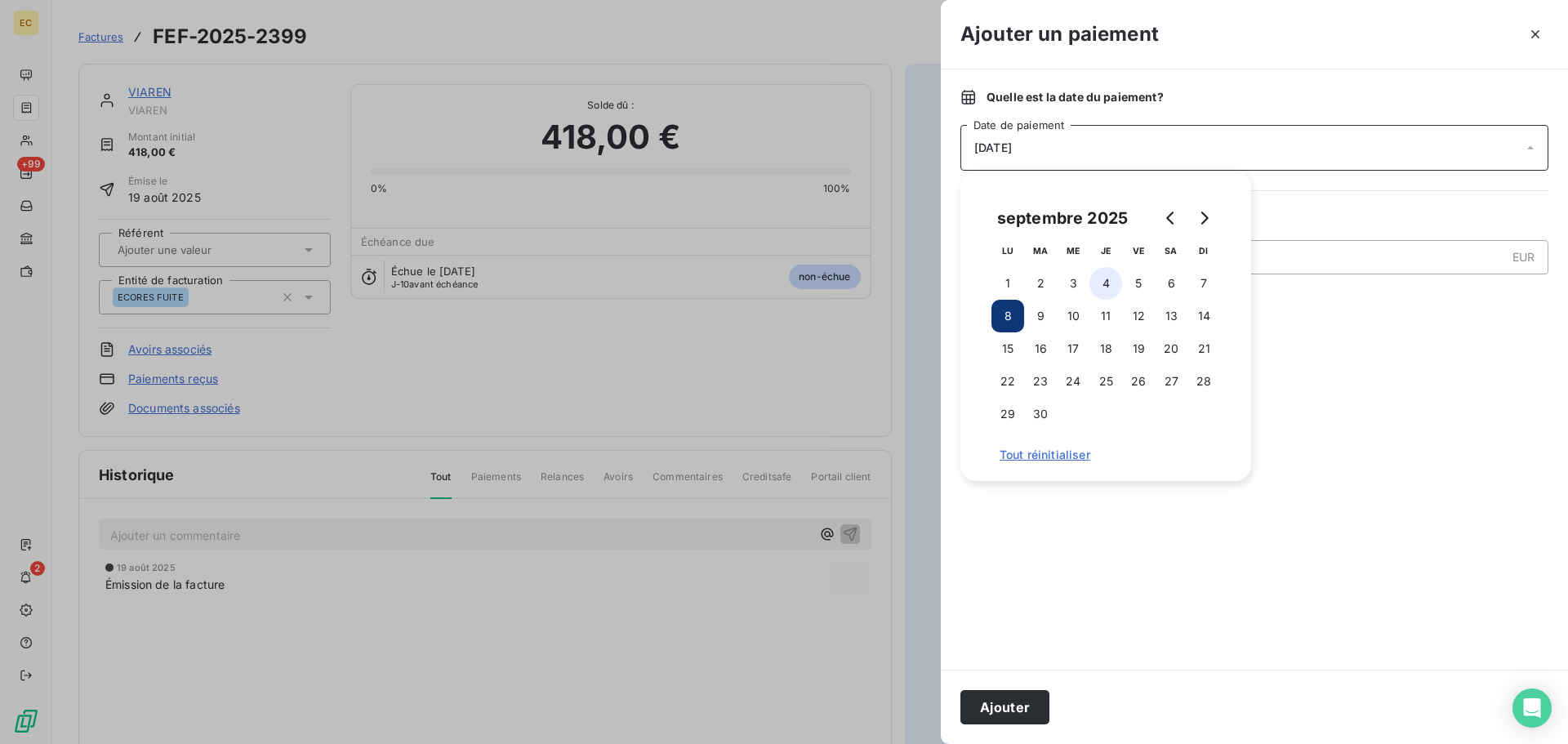
click at [1106, 289] on button "4" at bounding box center [1106, 284] width 33 height 33
click at [1015, 700] on button "Ajouter" at bounding box center [1005, 707] width 89 height 35
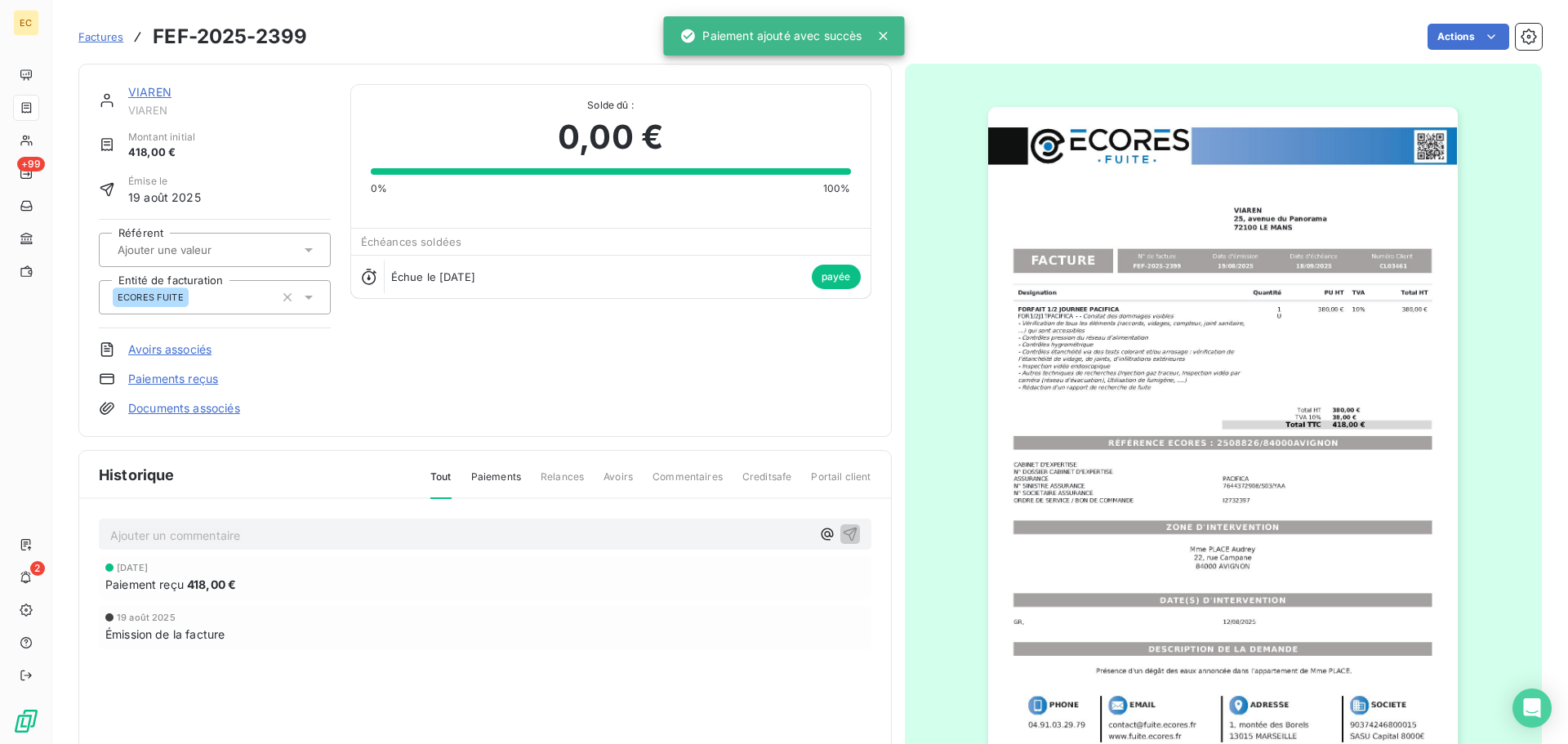
click at [95, 42] on span "Factures" at bounding box center [100, 37] width 45 height 13
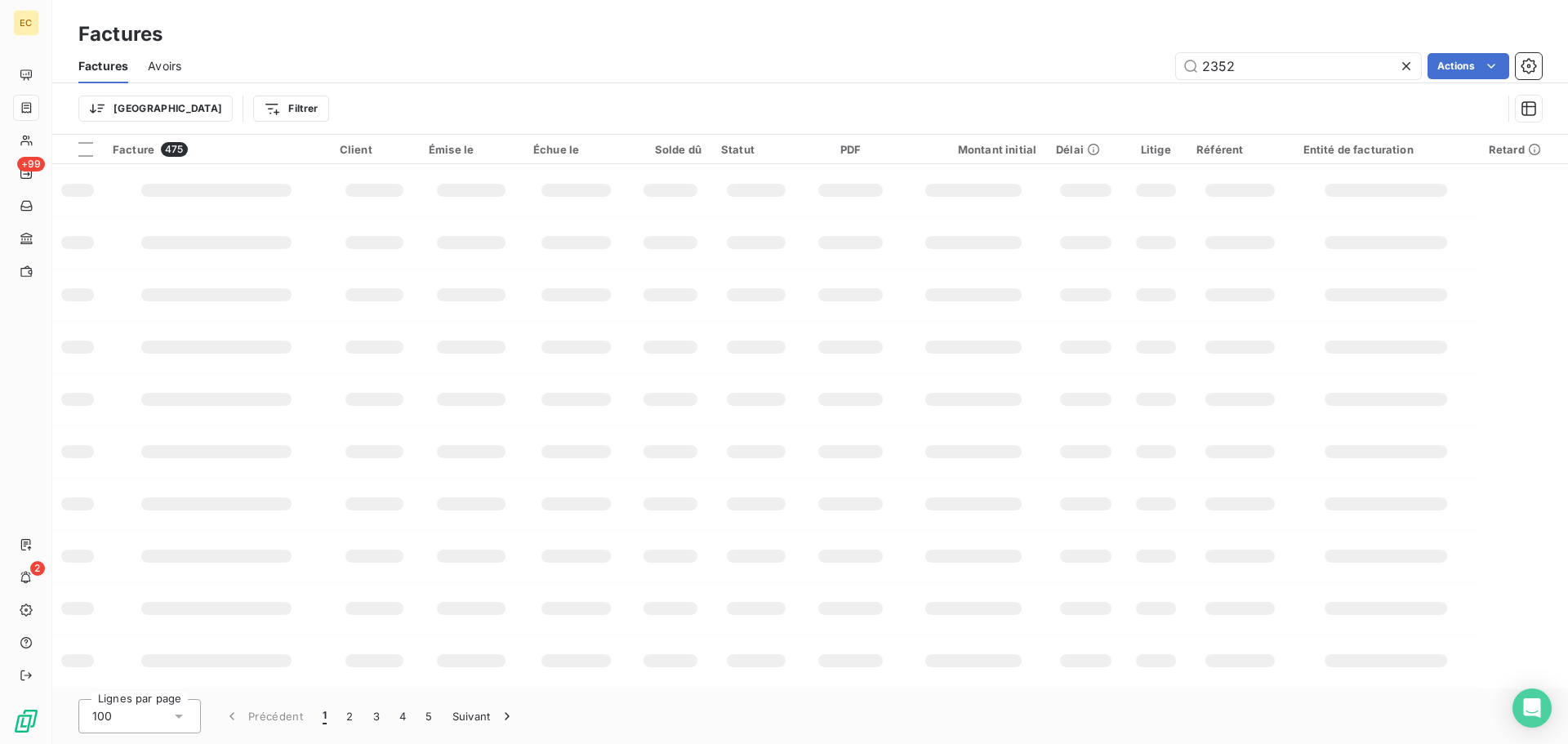
type input "2352"
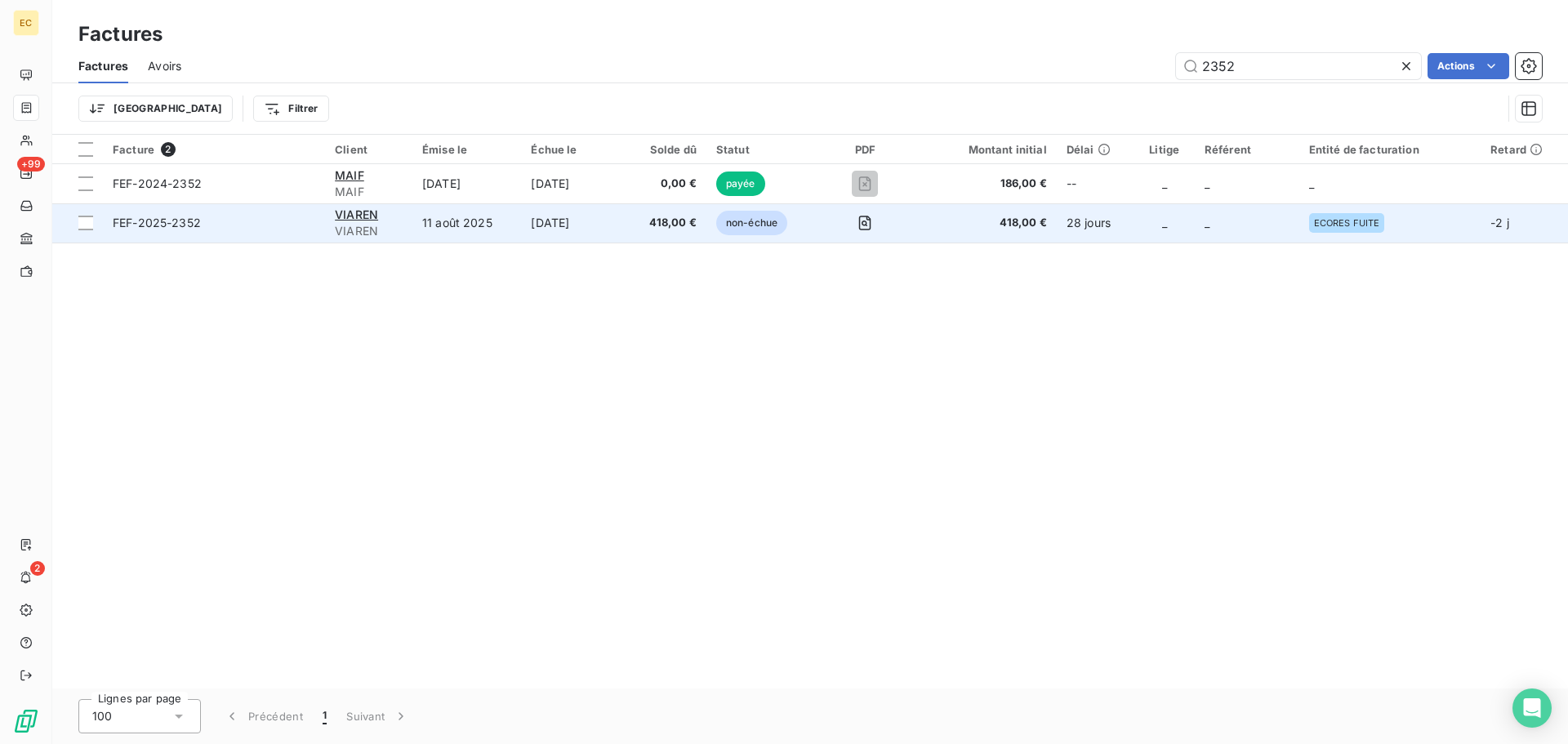
click at [247, 210] on td "FEF-2025-2352" at bounding box center [214, 223] width 222 height 39
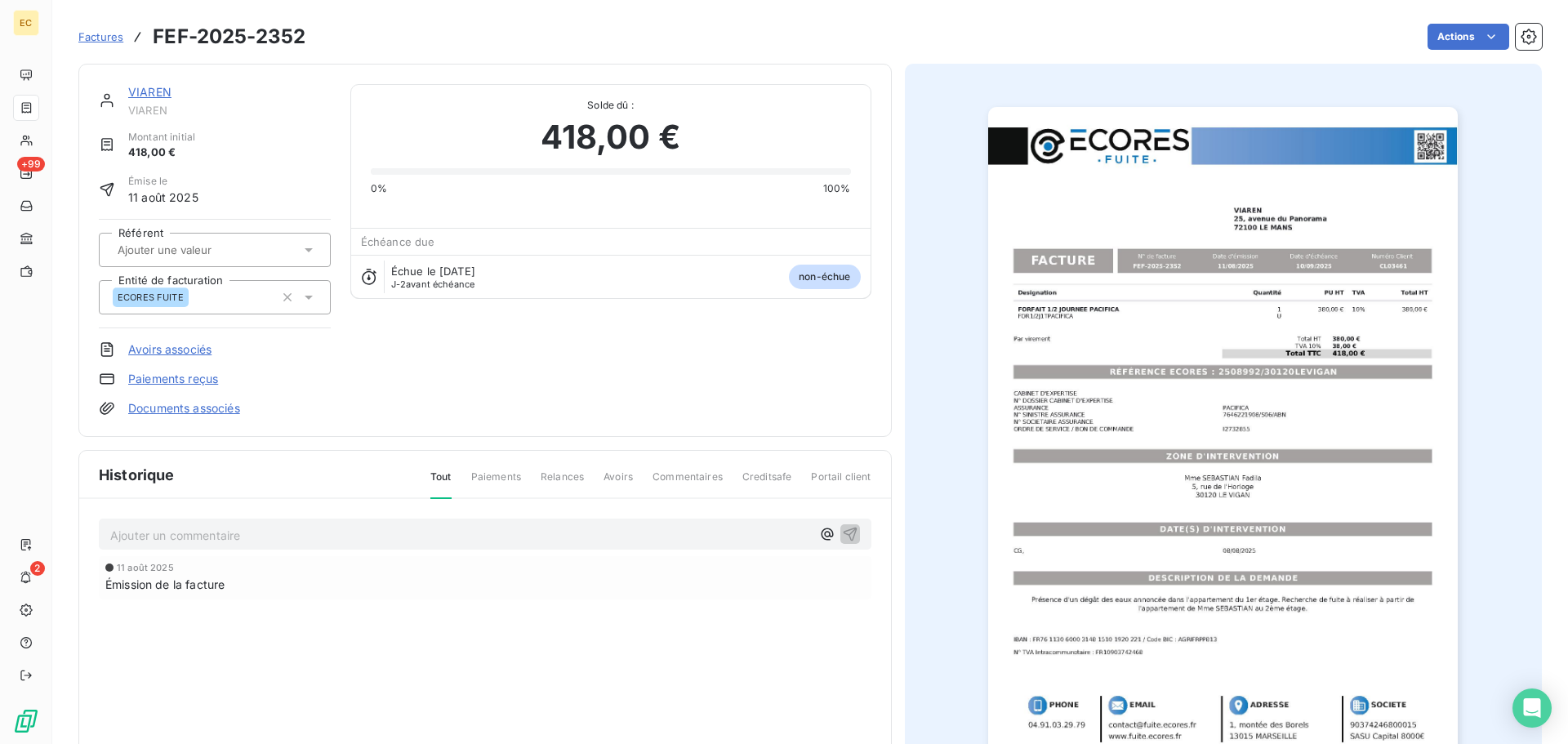
click at [201, 375] on link "Paiements reçus" at bounding box center [173, 379] width 90 height 16
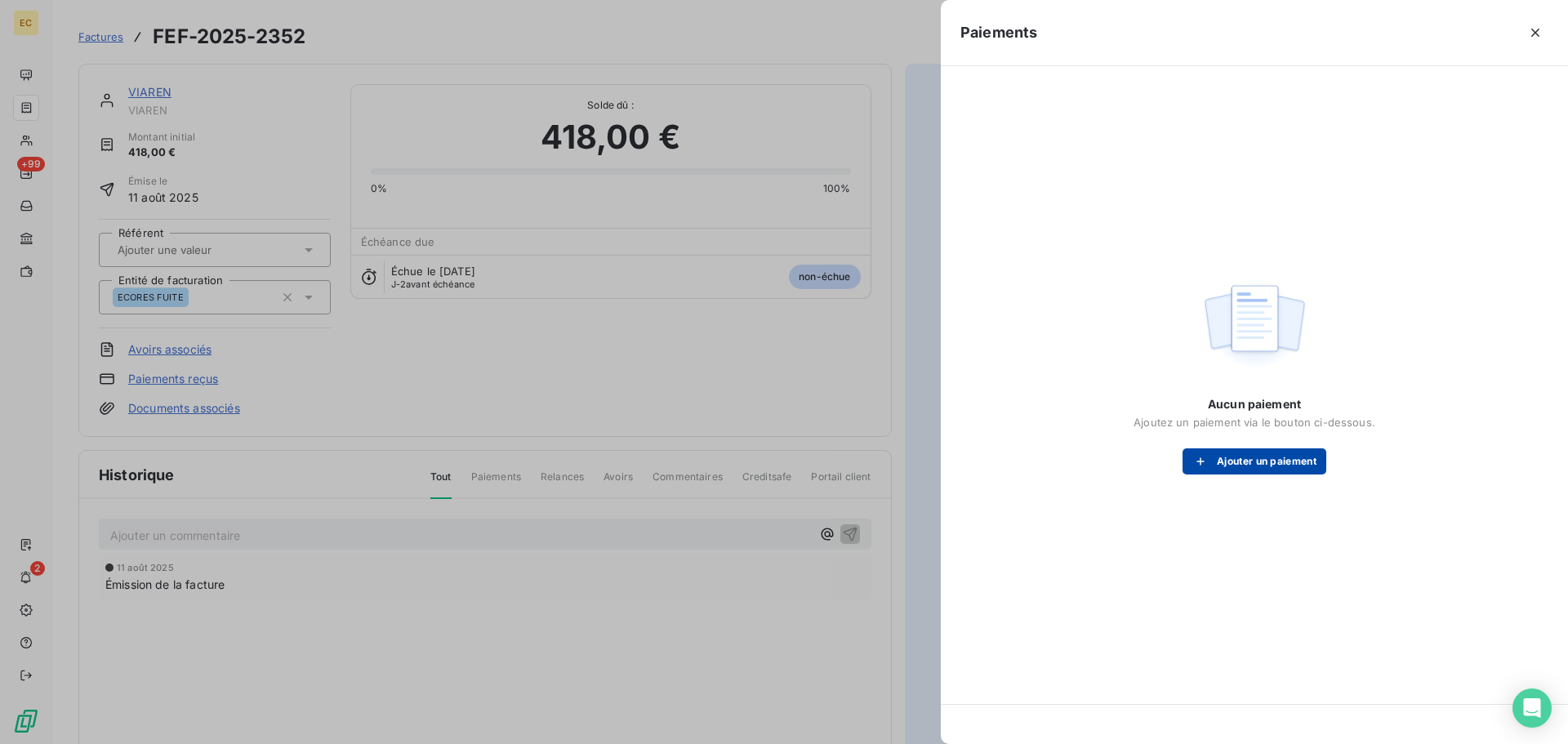
click at [1255, 459] on button "Ajouter un paiement" at bounding box center [1254, 461] width 144 height 26
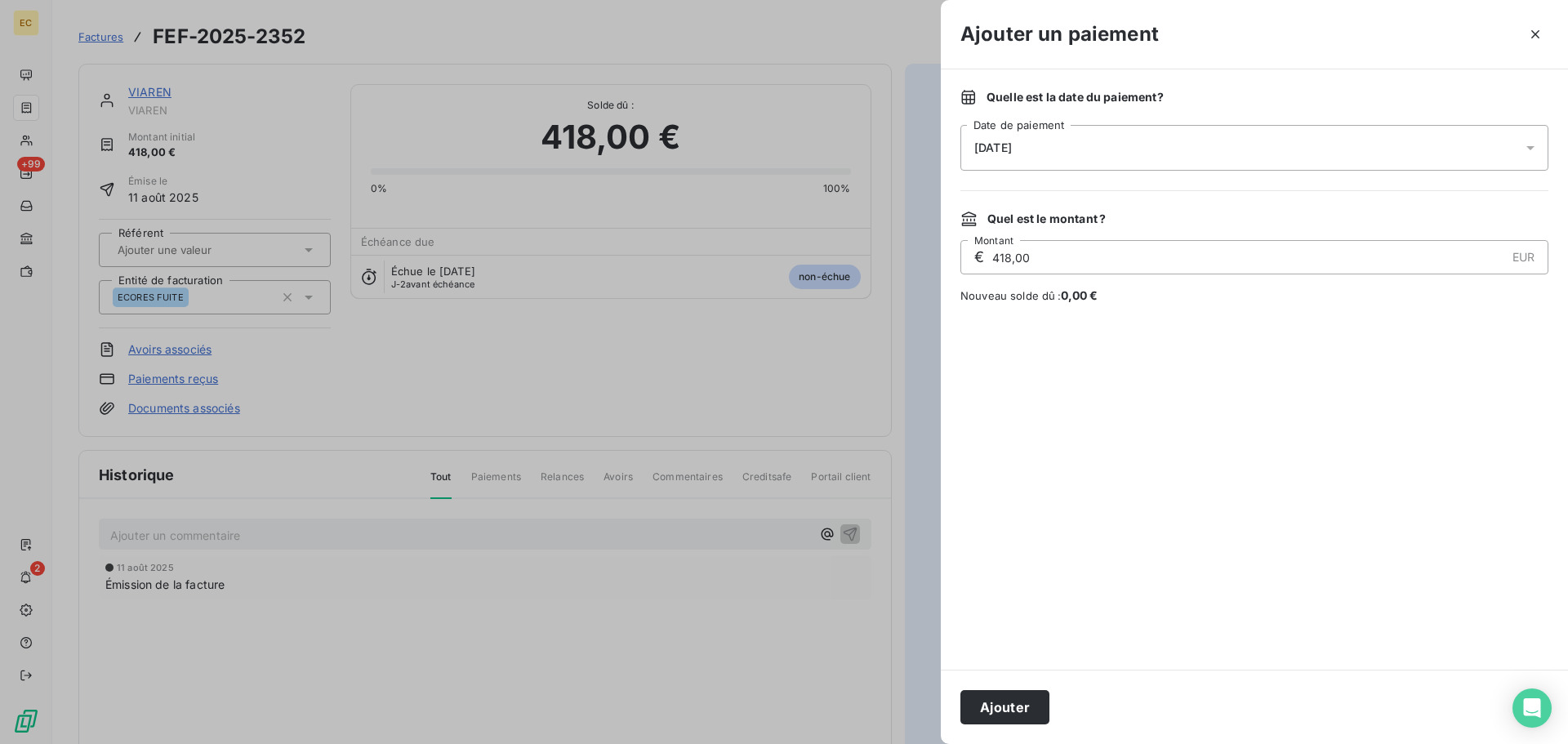
drag, startPoint x: 1025, startPoint y: 146, endPoint x: 1039, endPoint y: 169, distance: 26.9
click at [1012, 145] on span "[DATE]" at bounding box center [993, 148] width 38 height 13
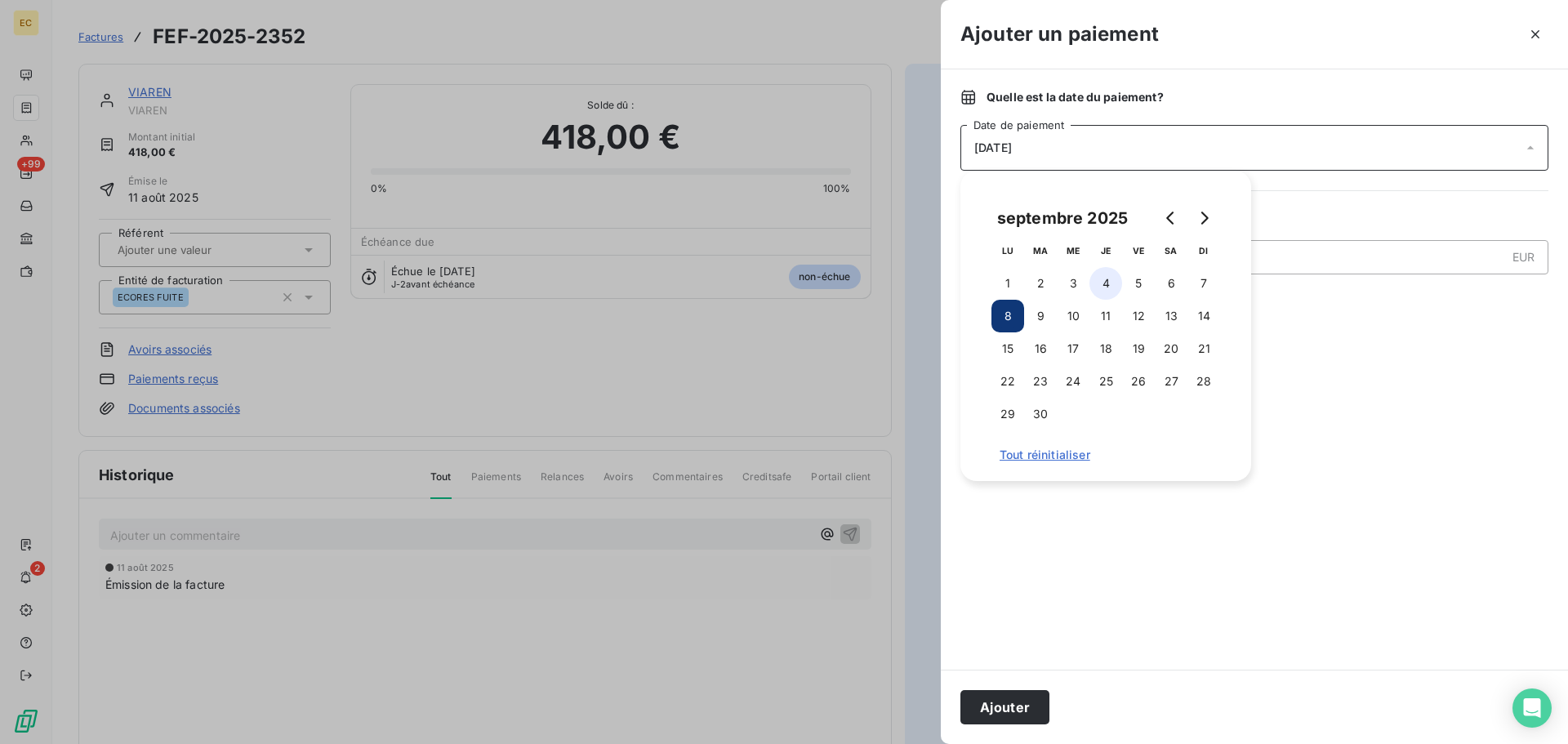
click at [1103, 285] on button "4" at bounding box center [1106, 284] width 33 height 33
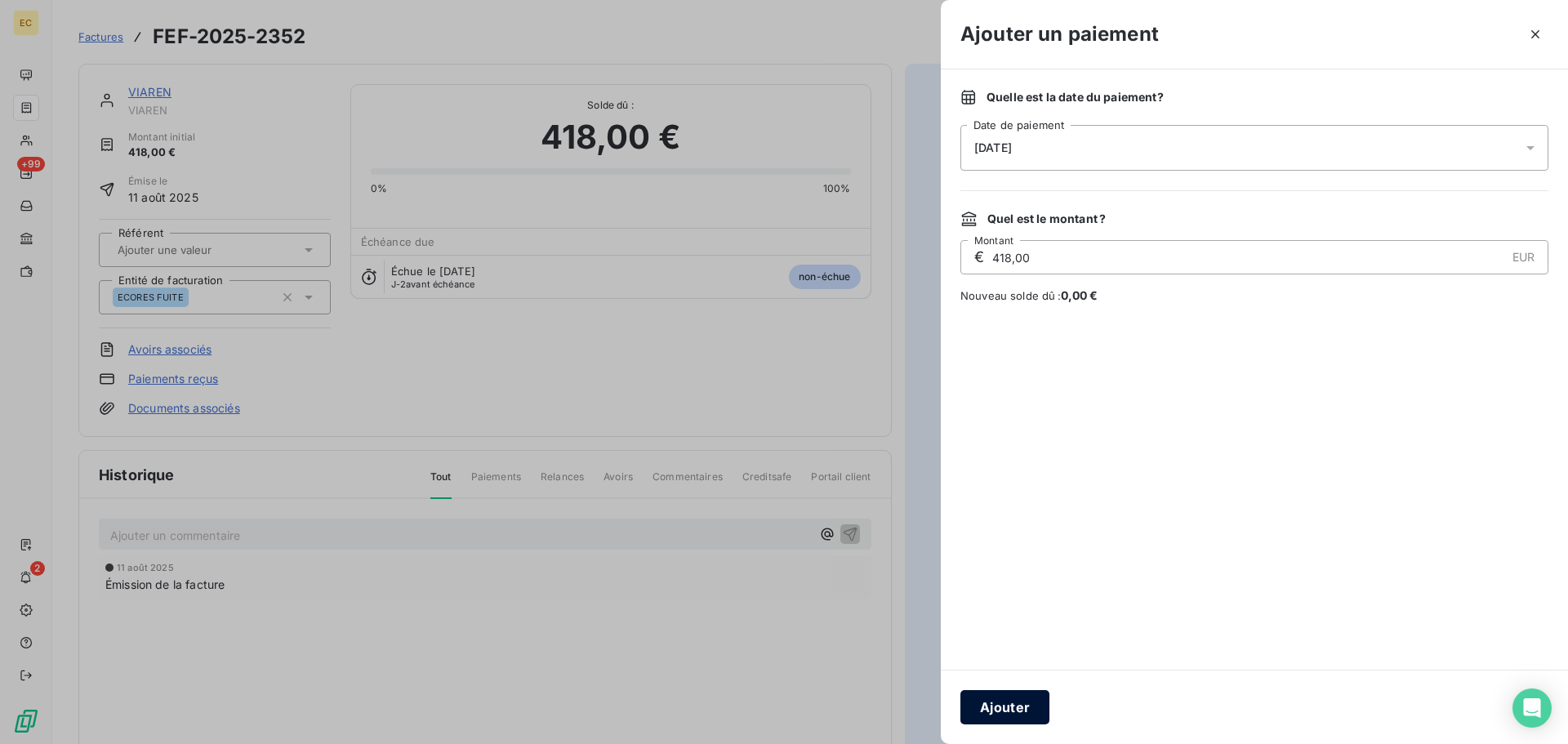
click at [1011, 705] on button "Ajouter" at bounding box center [1005, 707] width 89 height 35
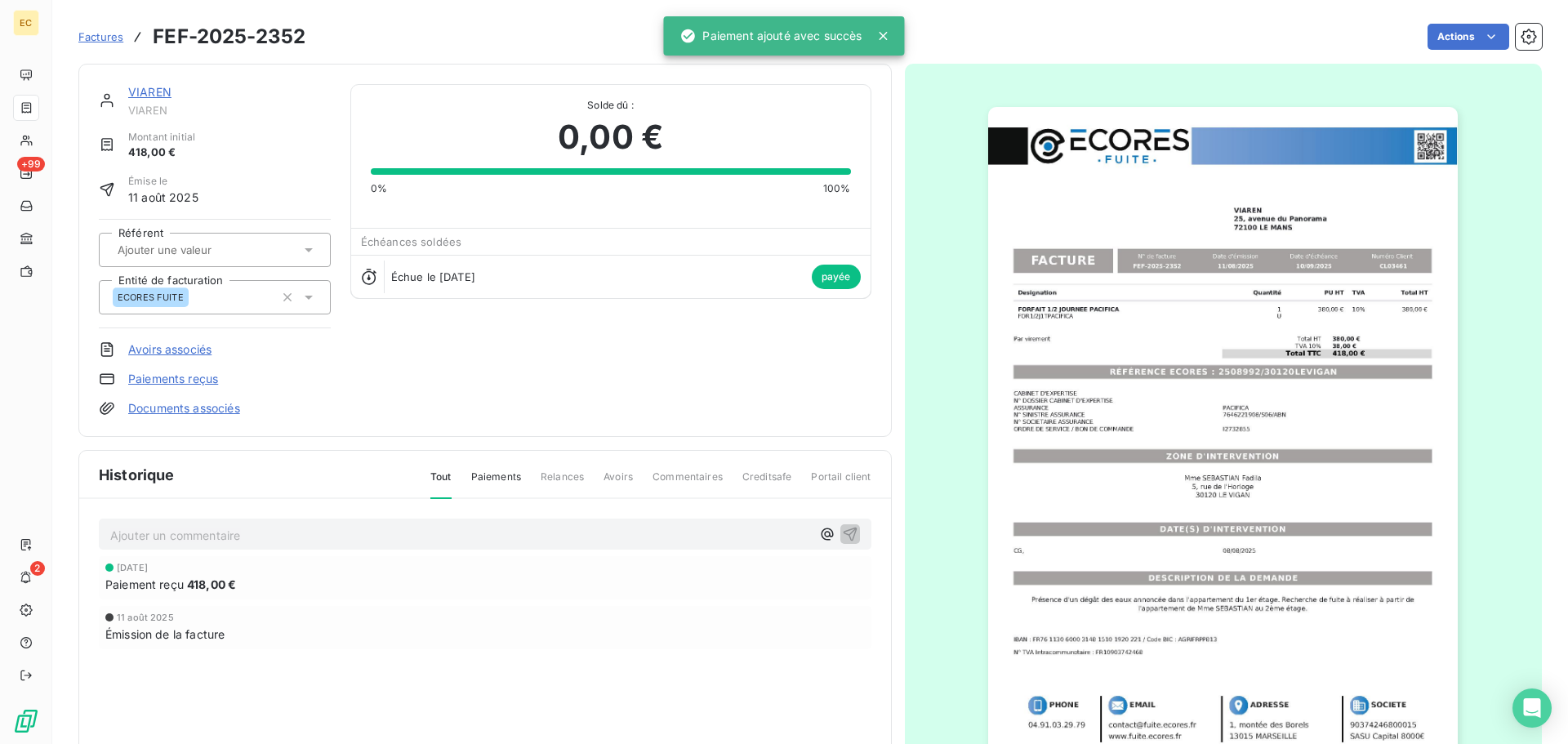
click at [93, 44] on link "Factures" at bounding box center [100, 37] width 45 height 16
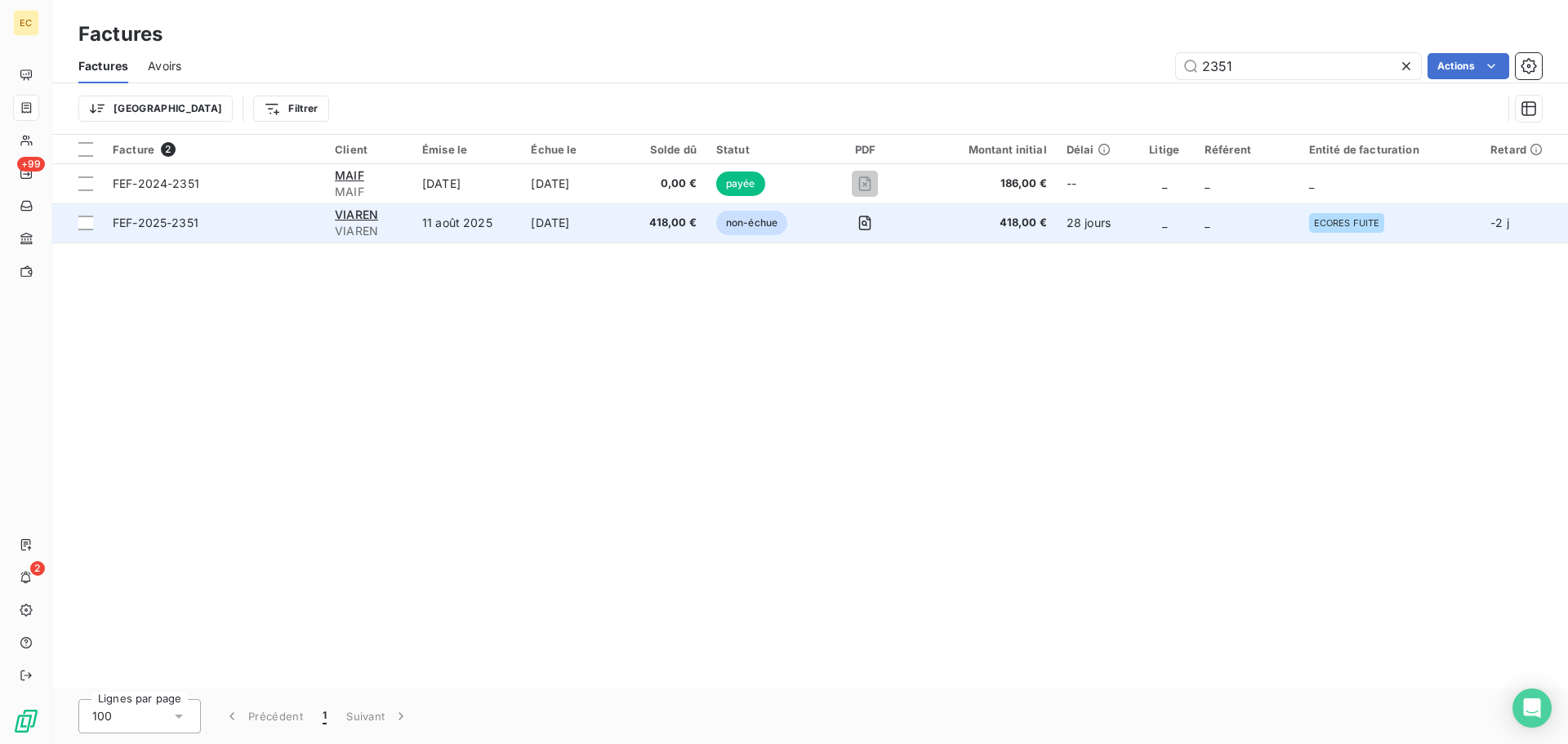
type input "2351"
click at [266, 234] on td "FEF-2025-2351" at bounding box center [214, 223] width 222 height 39
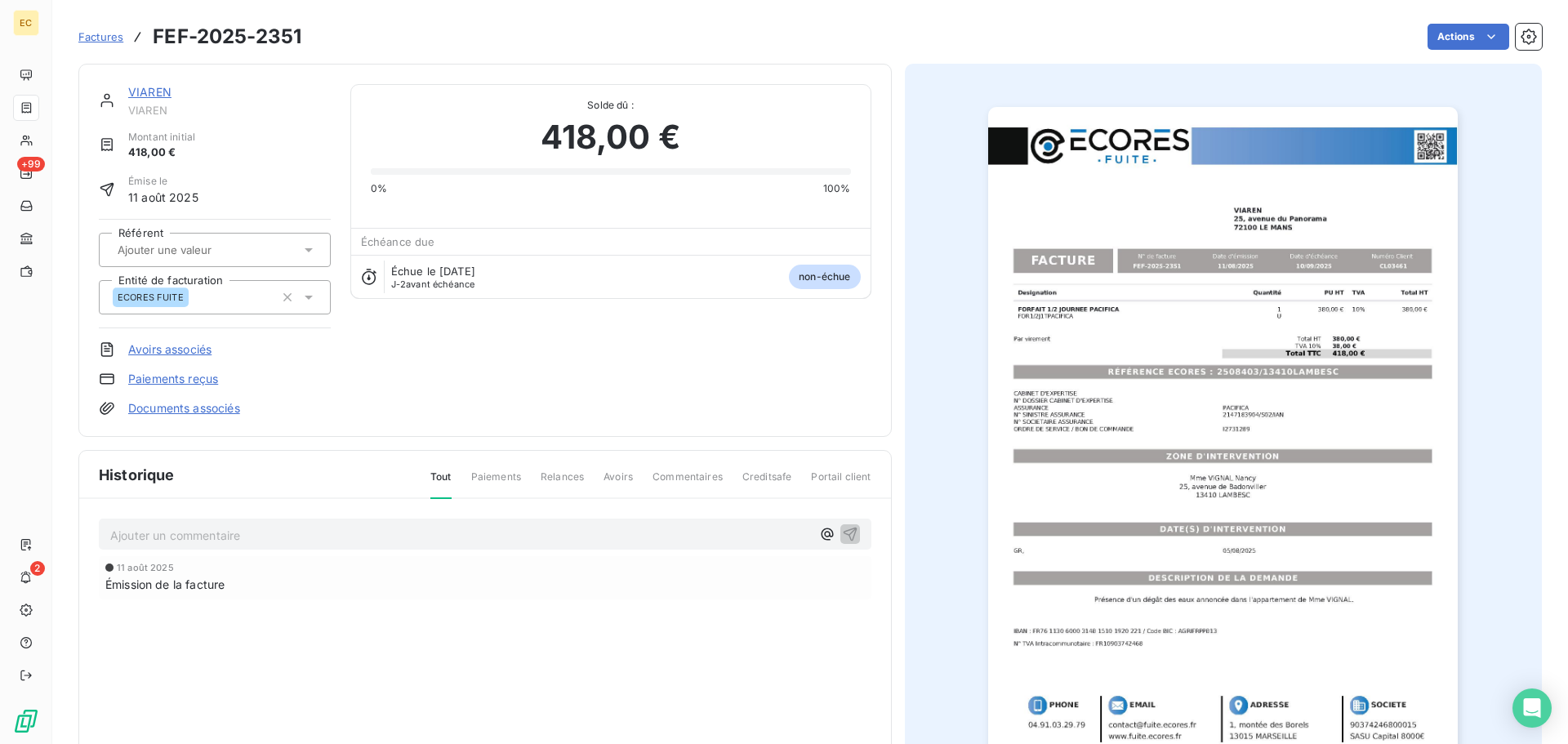
click at [192, 380] on link "Paiements reçus" at bounding box center [173, 379] width 90 height 16
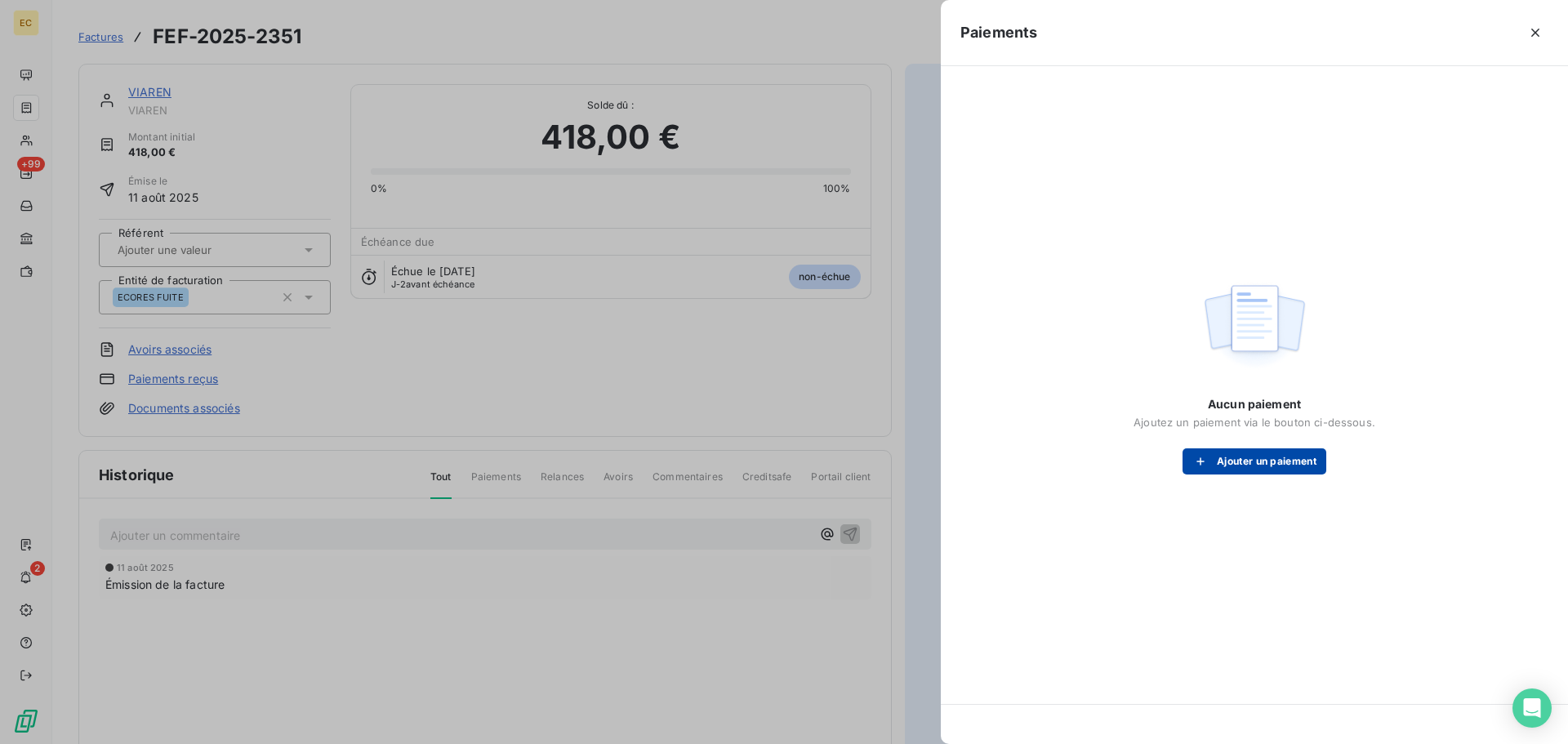
click at [1249, 457] on button "Ajouter un paiement" at bounding box center [1254, 461] width 144 height 26
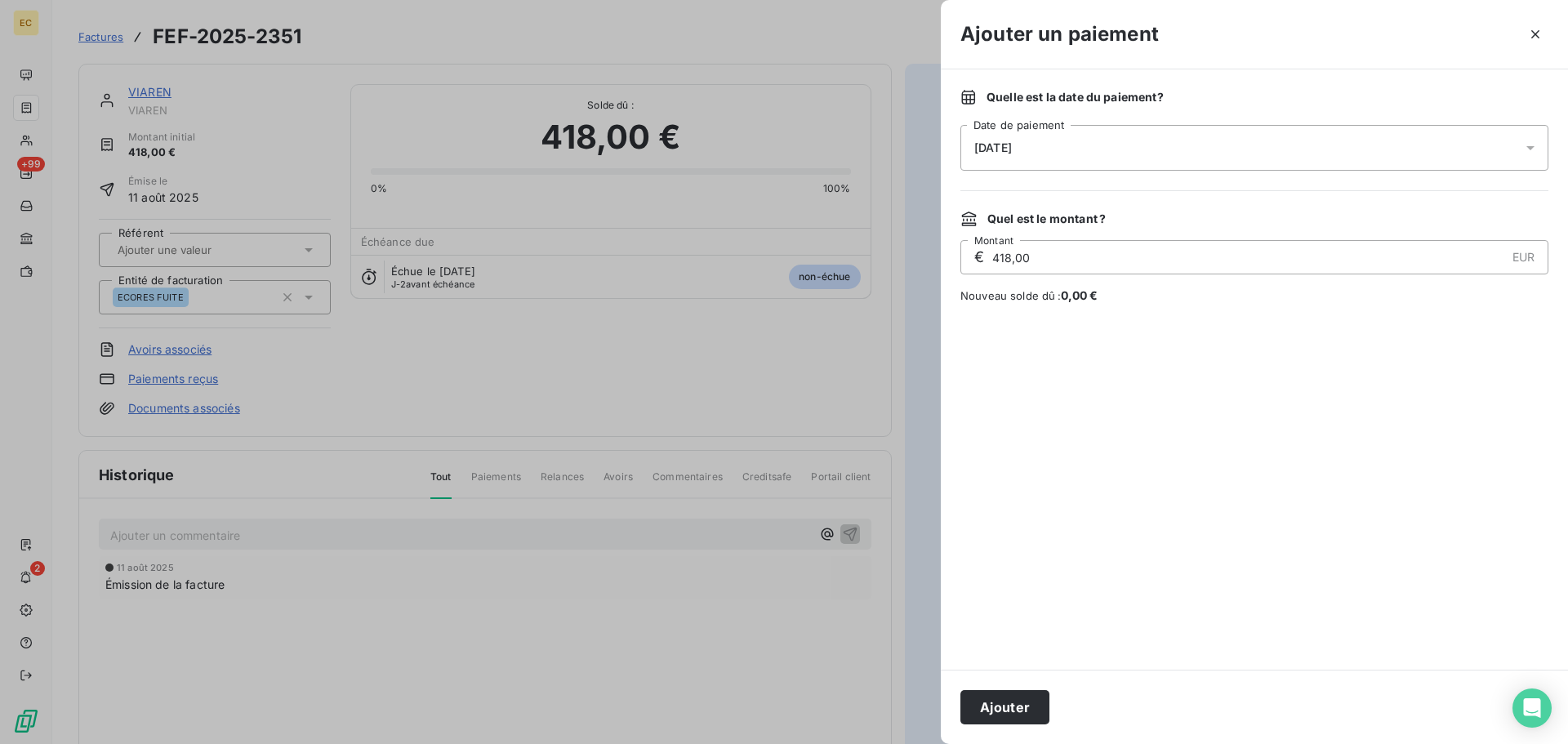
click at [1108, 153] on div "[DATE]" at bounding box center [1254, 148] width 588 height 46
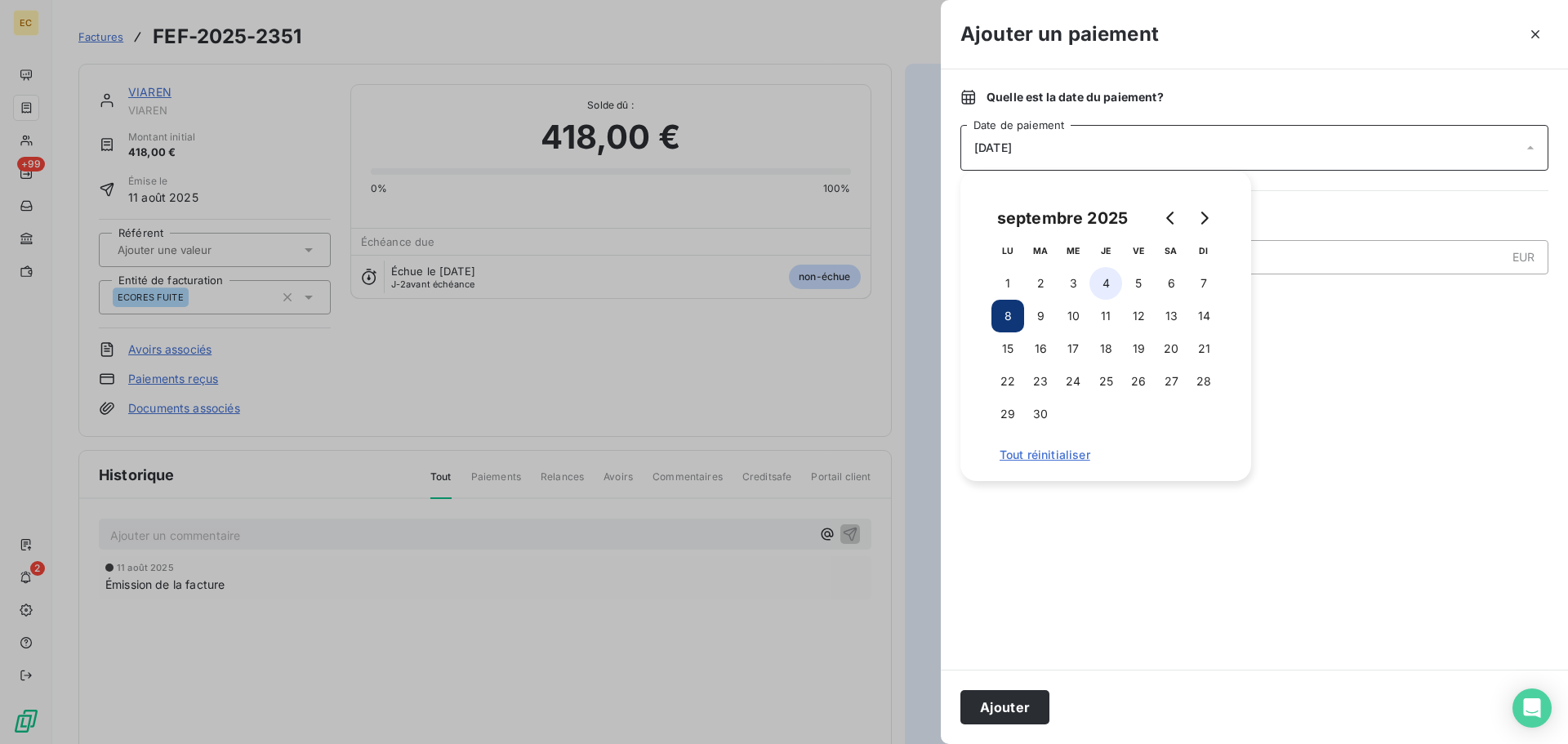
click at [1108, 287] on button "4" at bounding box center [1106, 284] width 33 height 33
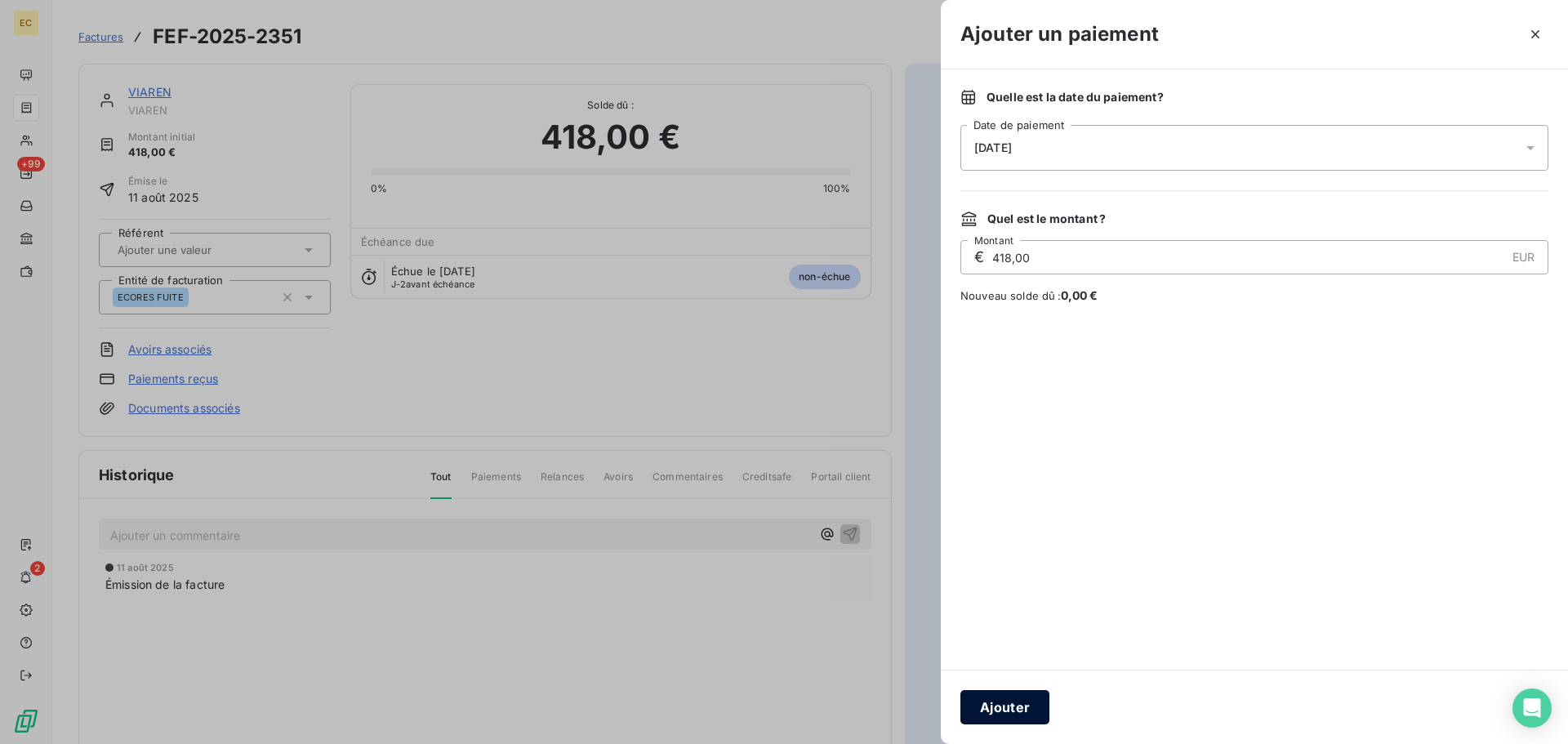
click at [1032, 702] on button "Ajouter" at bounding box center [1005, 707] width 89 height 35
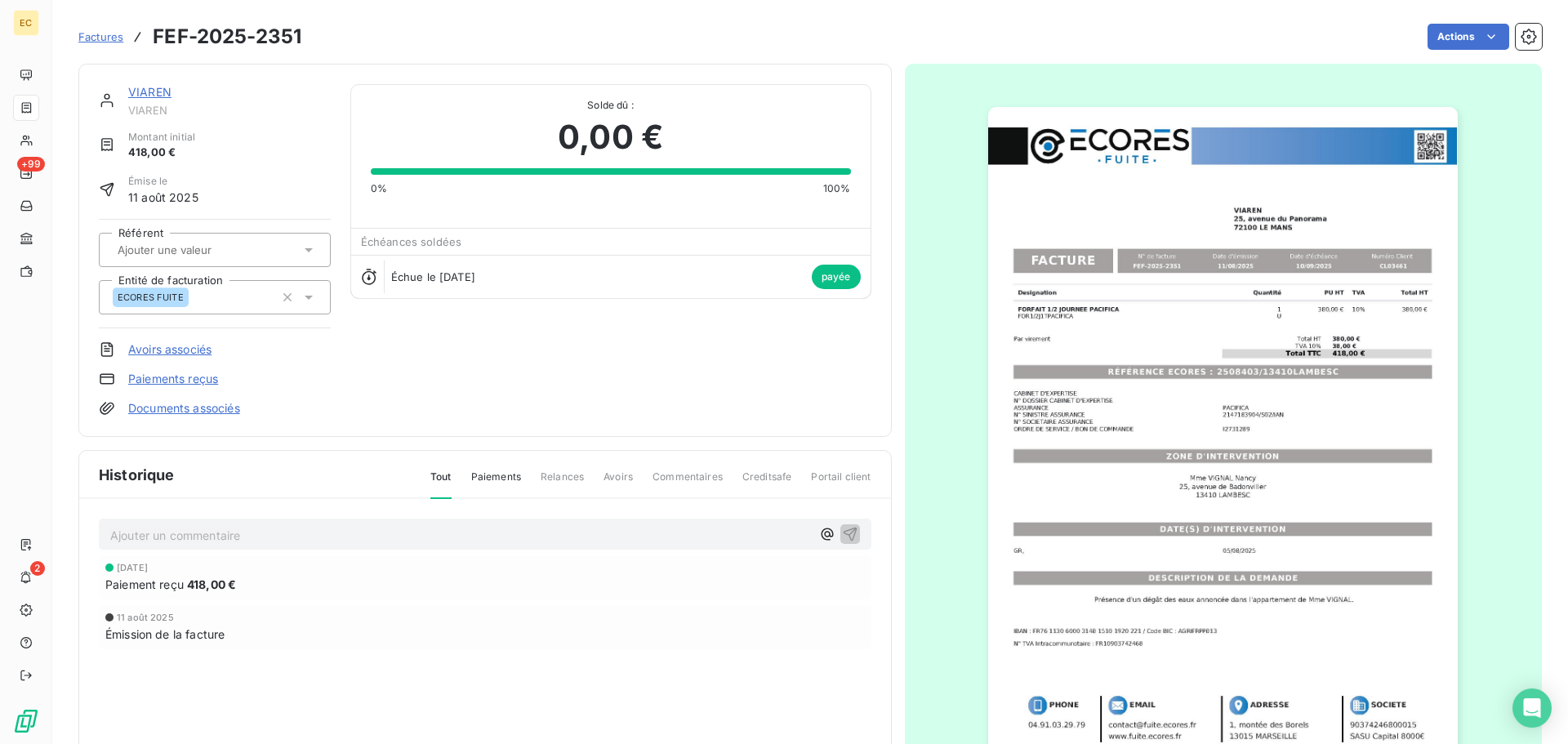
click at [104, 37] on span "Factures" at bounding box center [100, 37] width 45 height 13
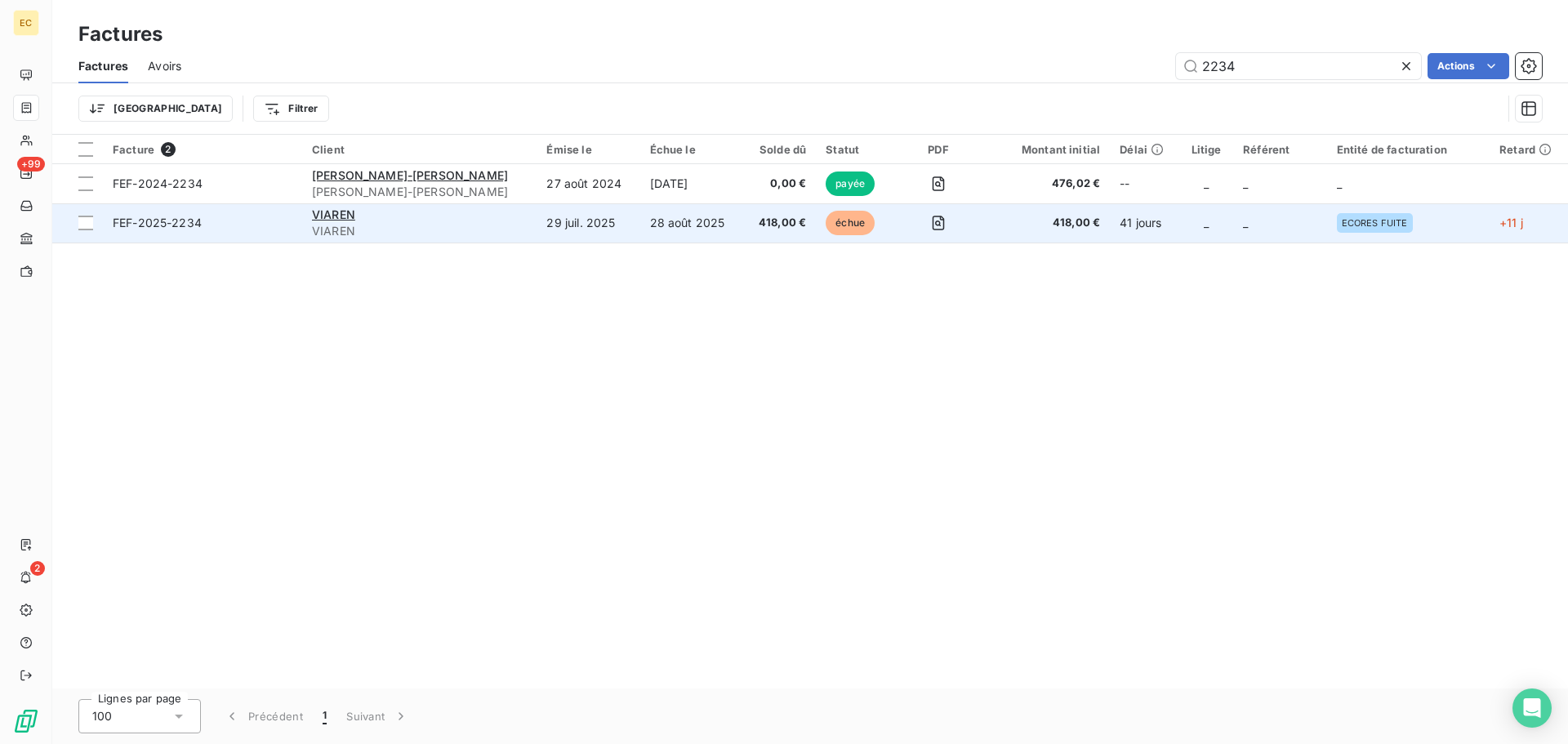
type input "2234"
click at [426, 230] on span "VIAREN" at bounding box center [419, 231] width 215 height 16
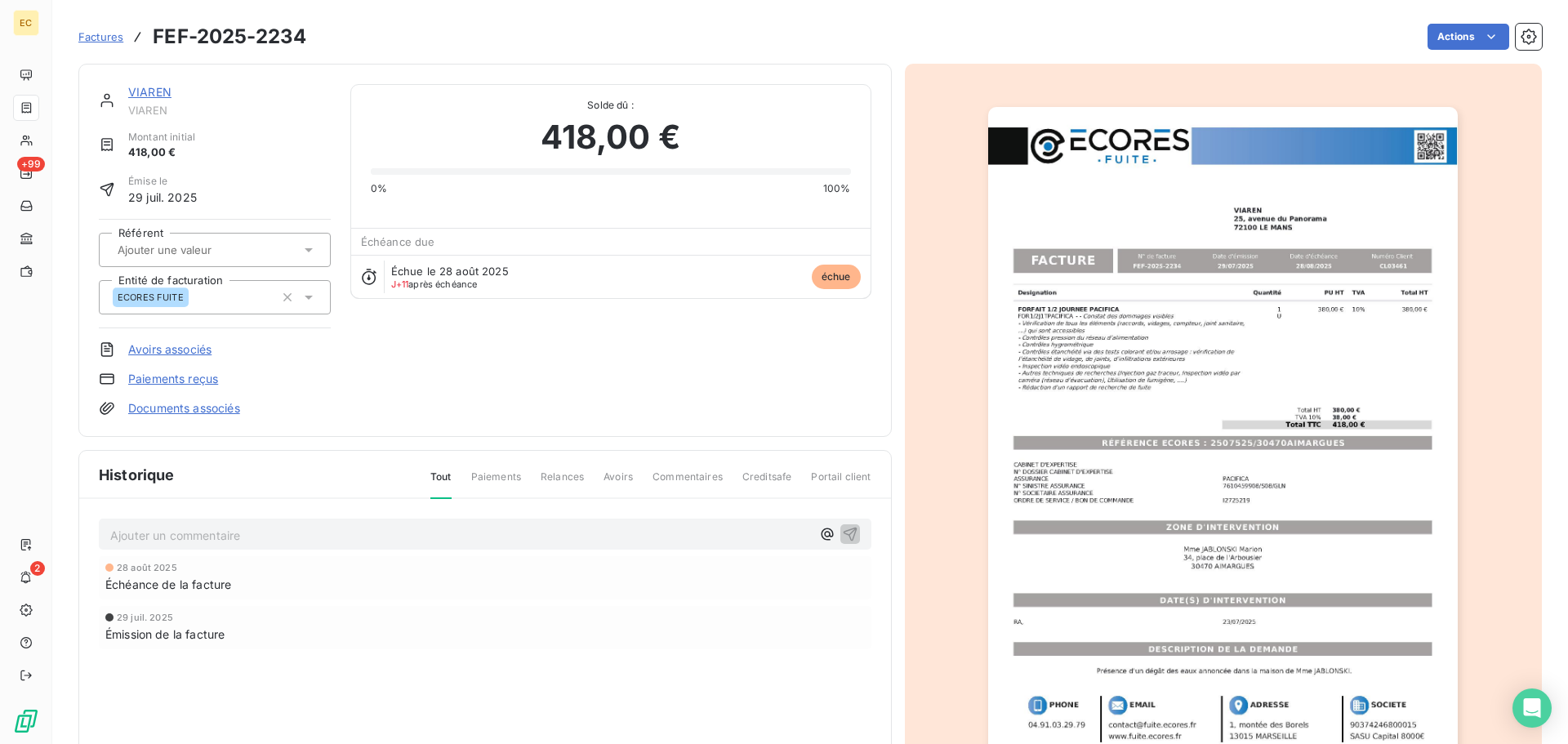
click at [197, 382] on link "Paiements reçus" at bounding box center [173, 379] width 90 height 16
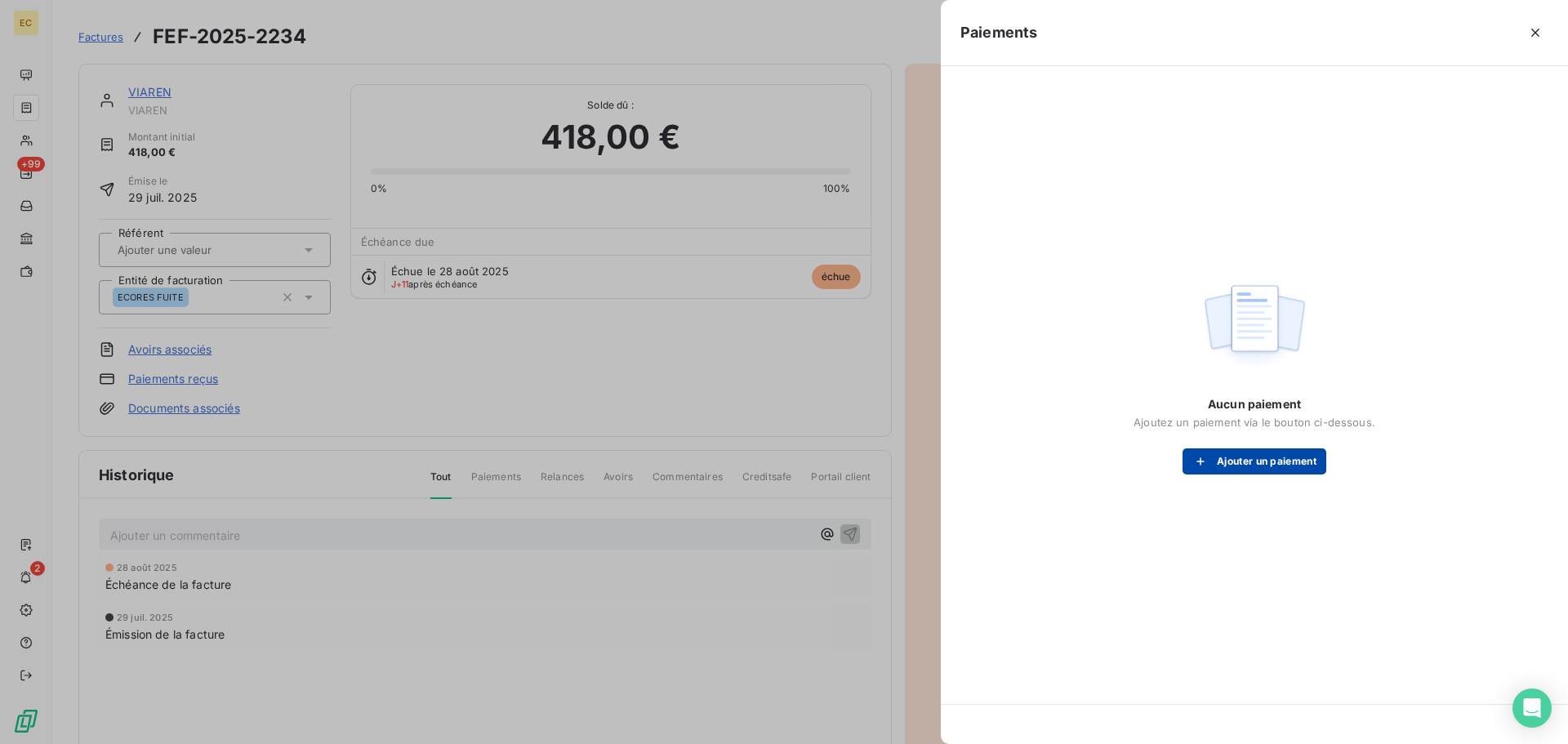
click at [1230, 462] on button "Ajouter un paiement" at bounding box center [1254, 461] width 144 height 26
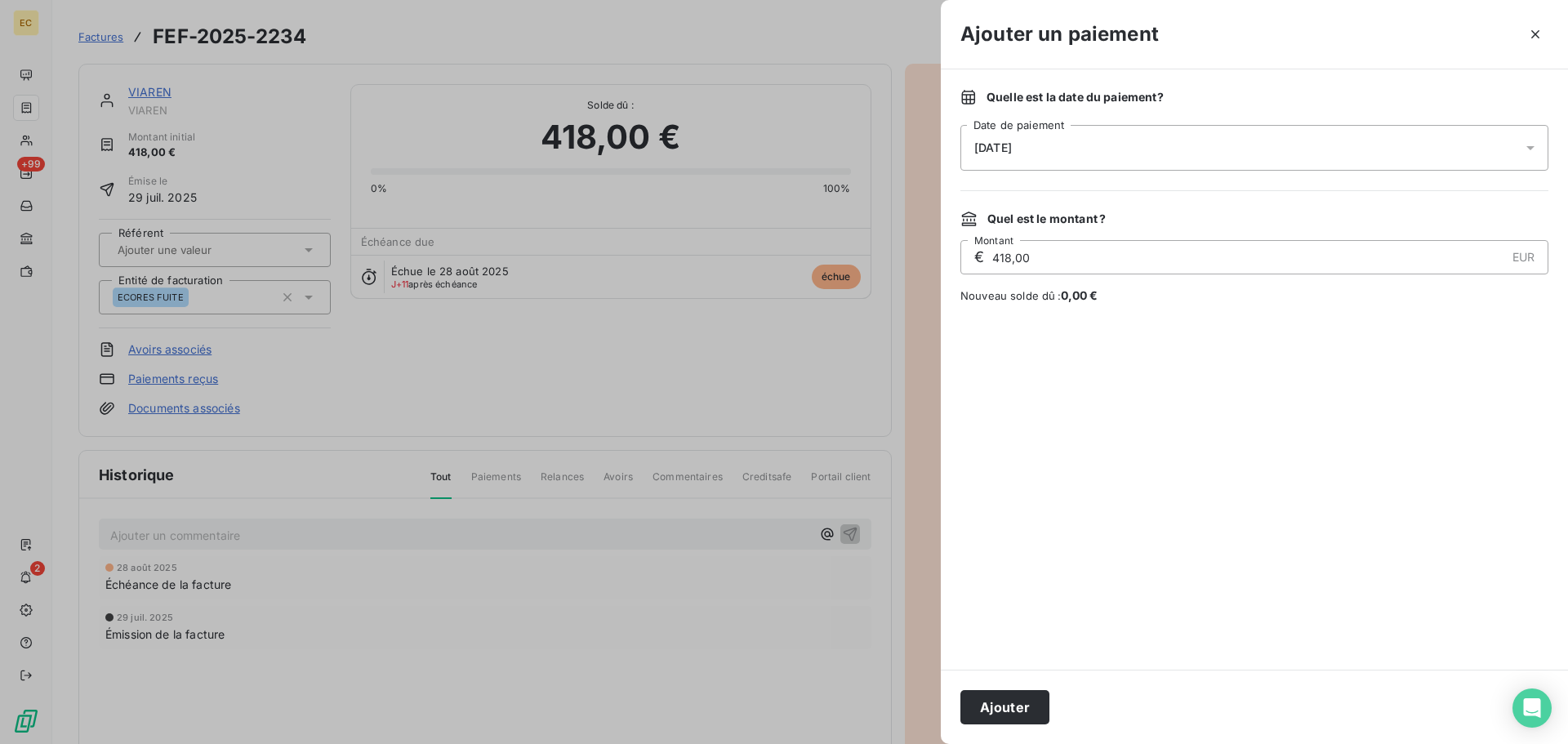
click at [1151, 154] on div "[DATE]" at bounding box center [1254, 148] width 588 height 46
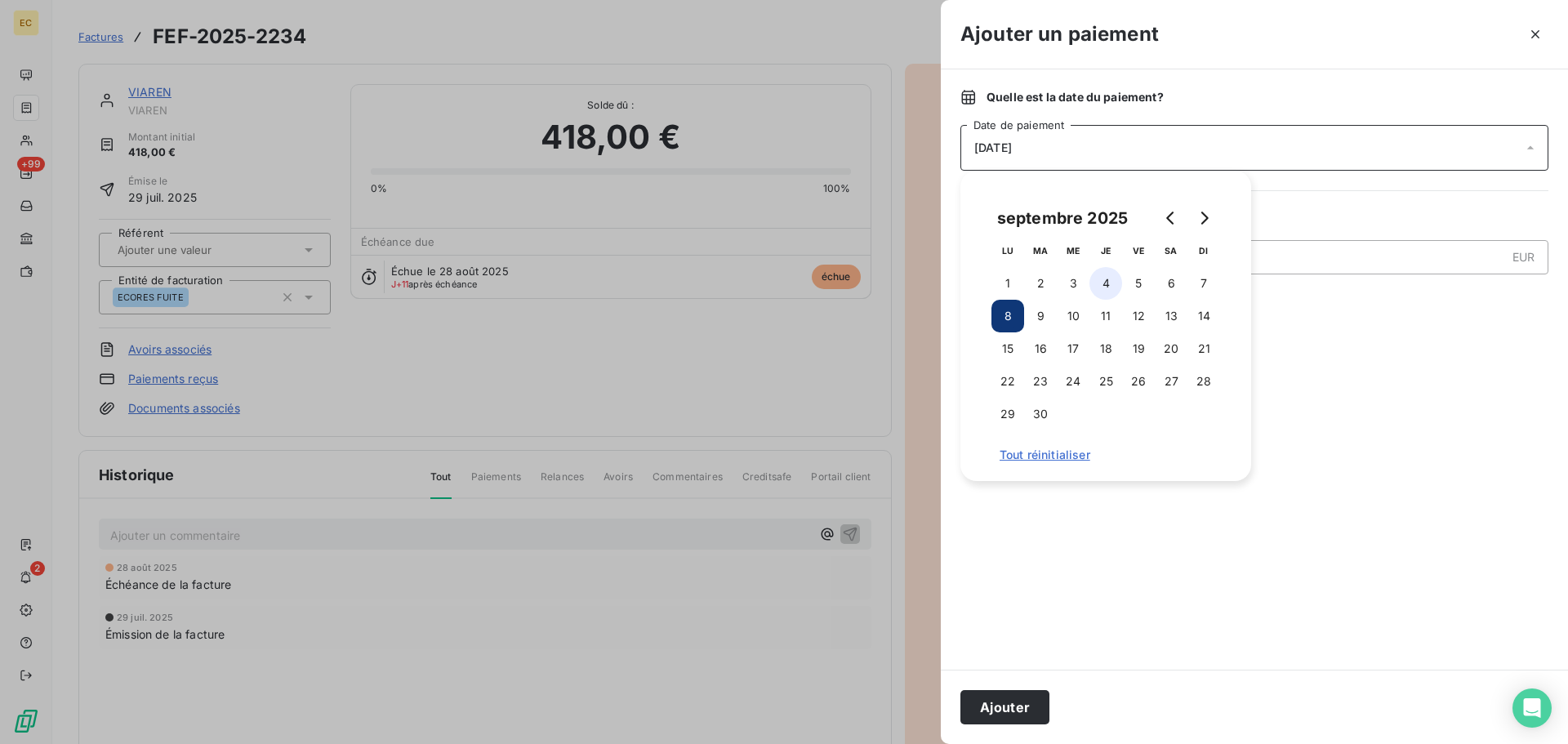
click at [1108, 279] on button "4" at bounding box center [1106, 284] width 33 height 33
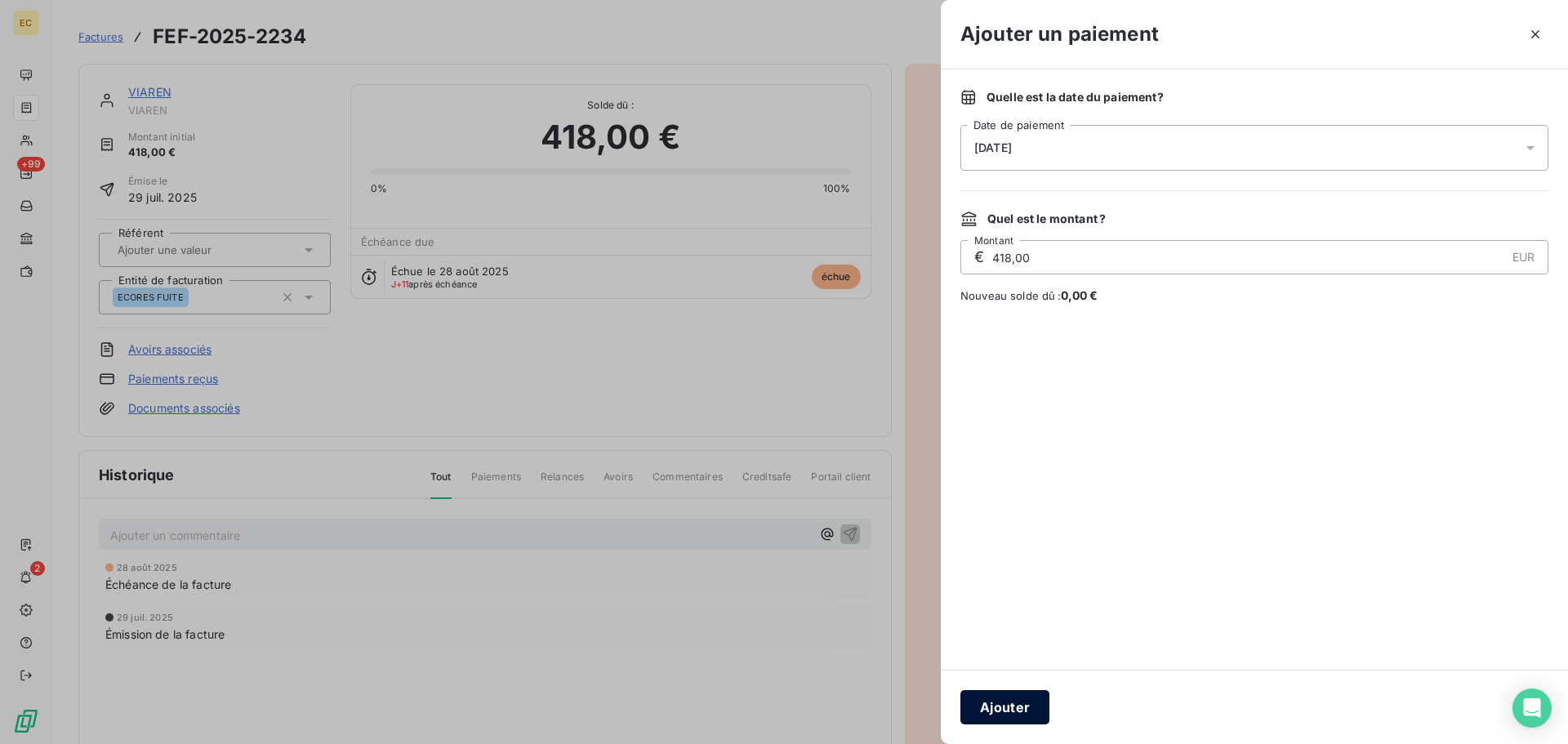
click at [1034, 711] on button "Ajouter" at bounding box center [1005, 707] width 89 height 35
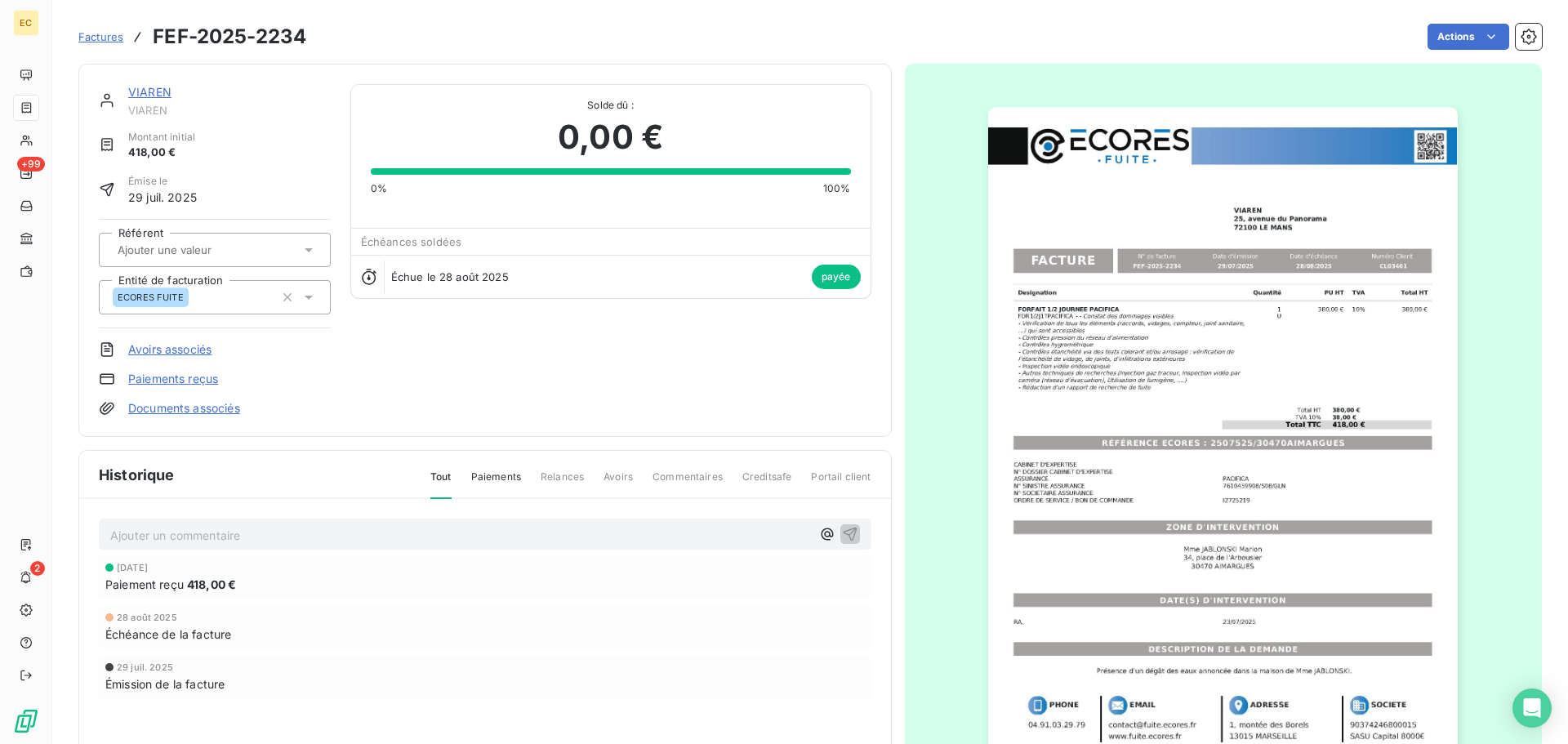
click at [99, 37] on span "Factures" at bounding box center [100, 37] width 45 height 13
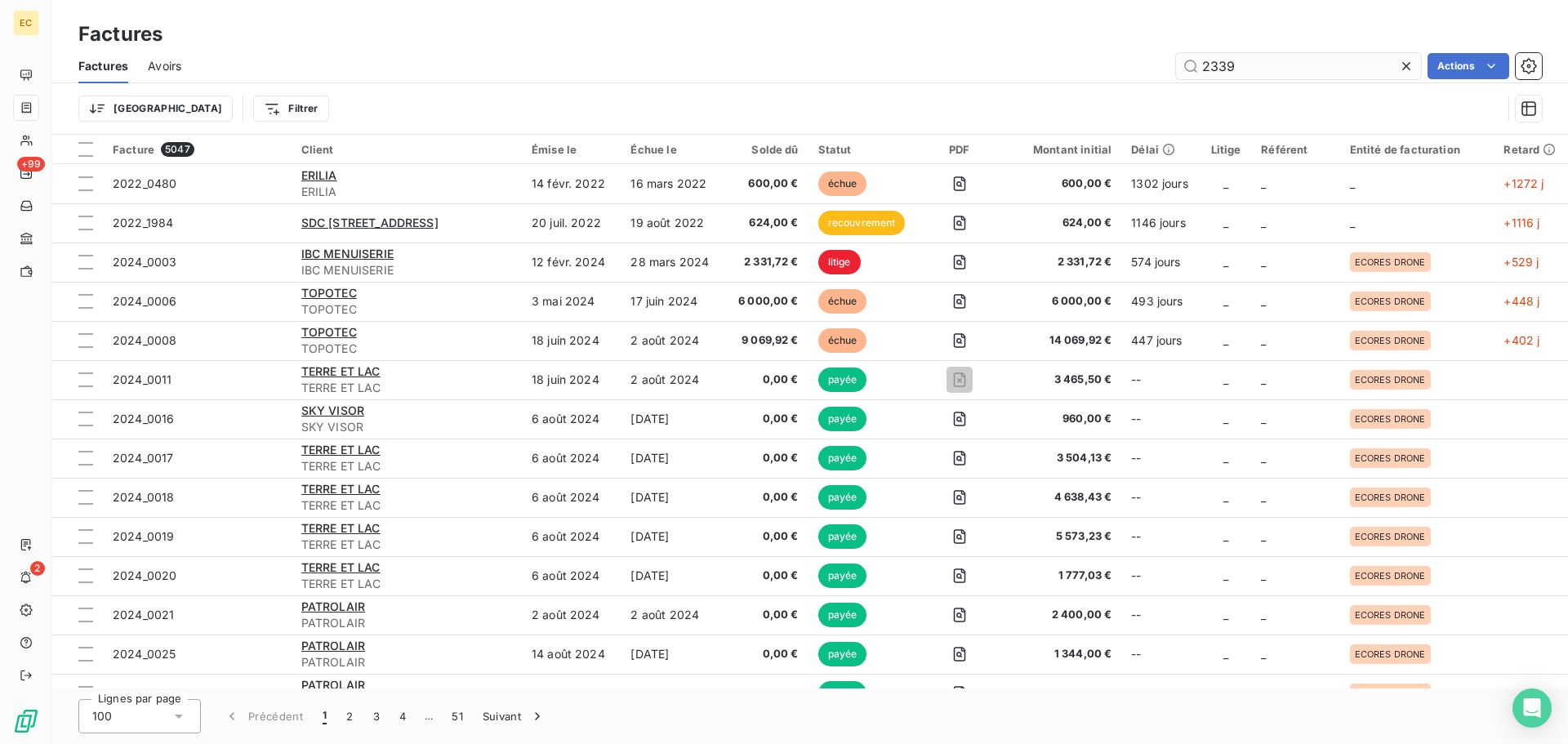
type input "2339"
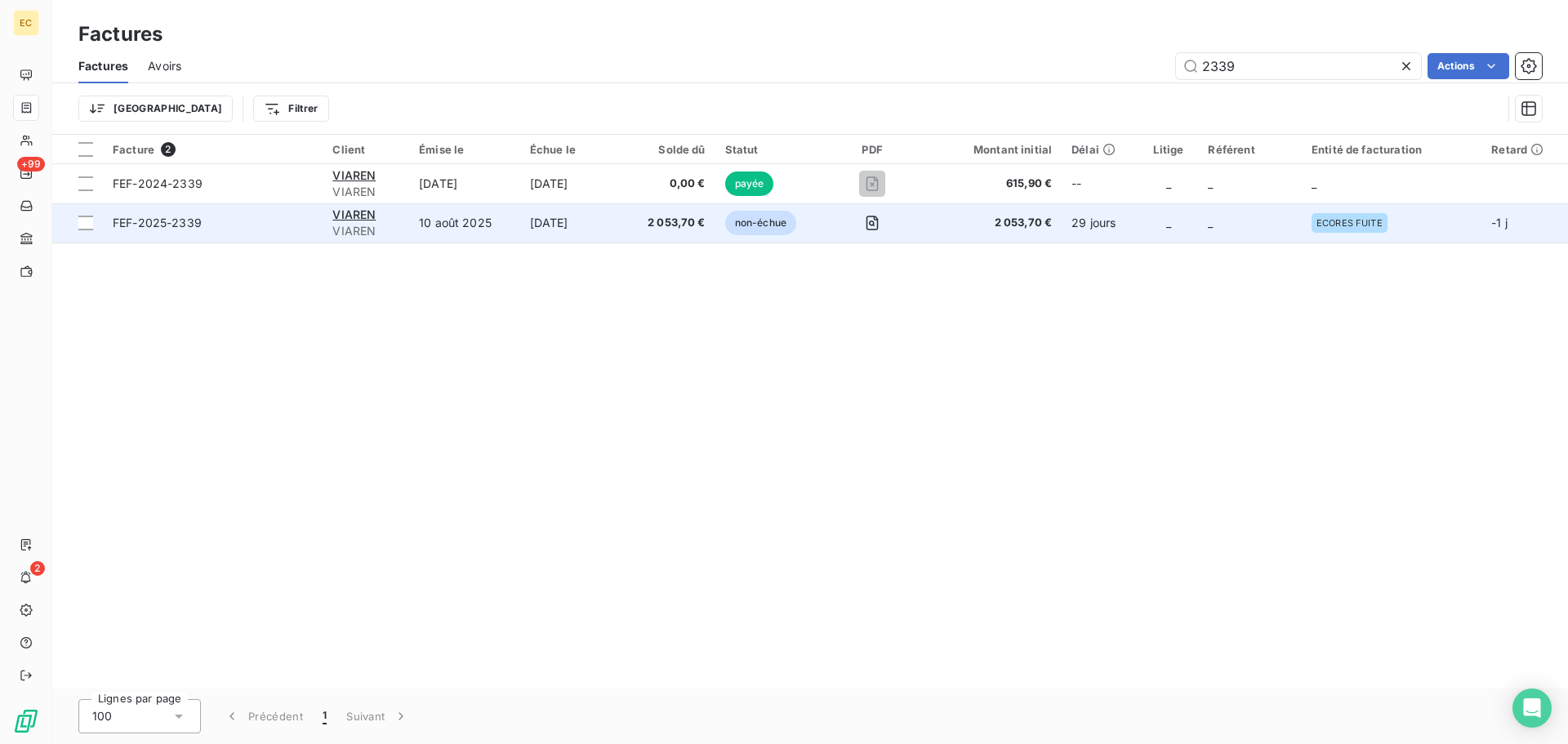
click at [268, 232] on td "FEF-2025-2339" at bounding box center [212, 223] width 220 height 39
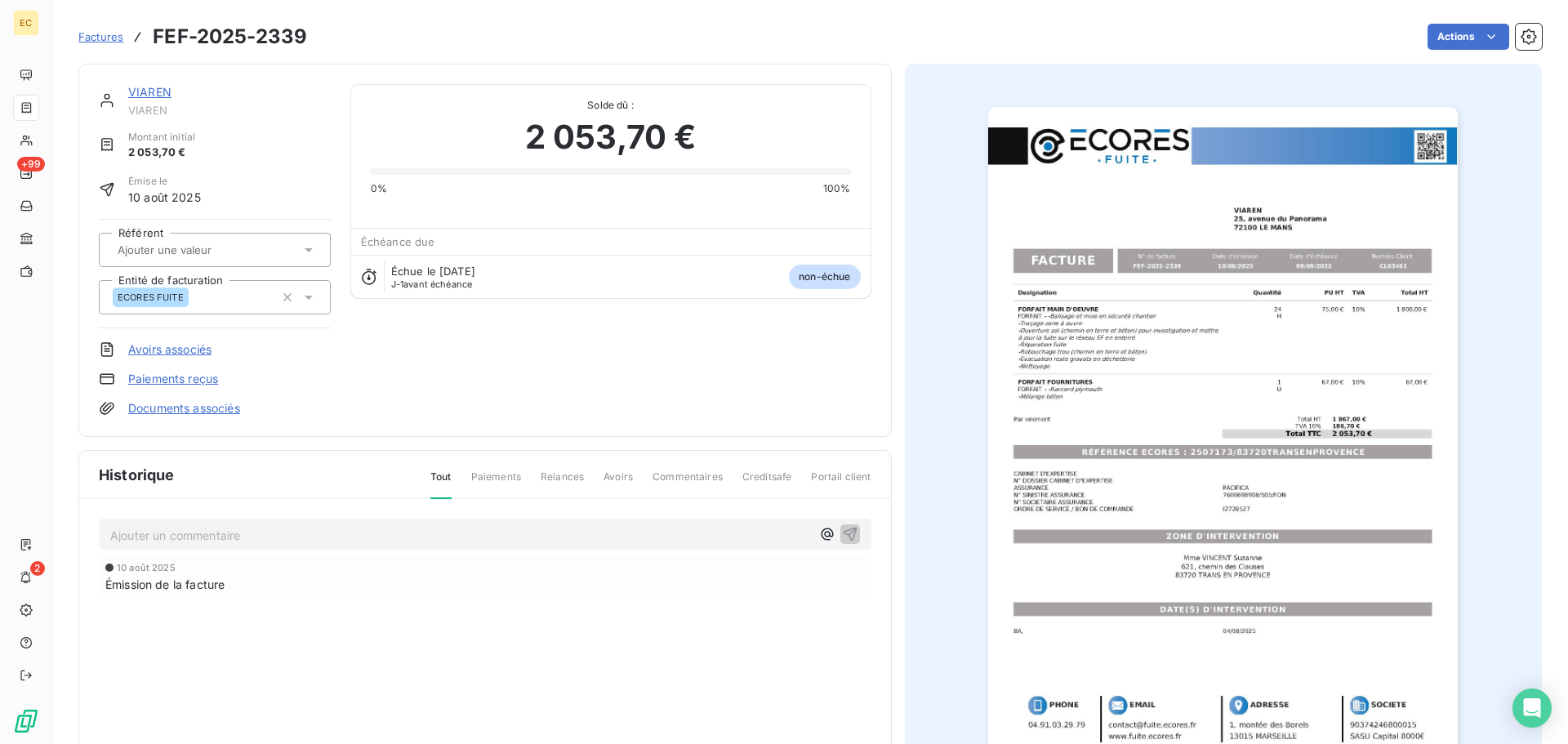
click at [112, 35] on span "Factures" at bounding box center [100, 37] width 45 height 13
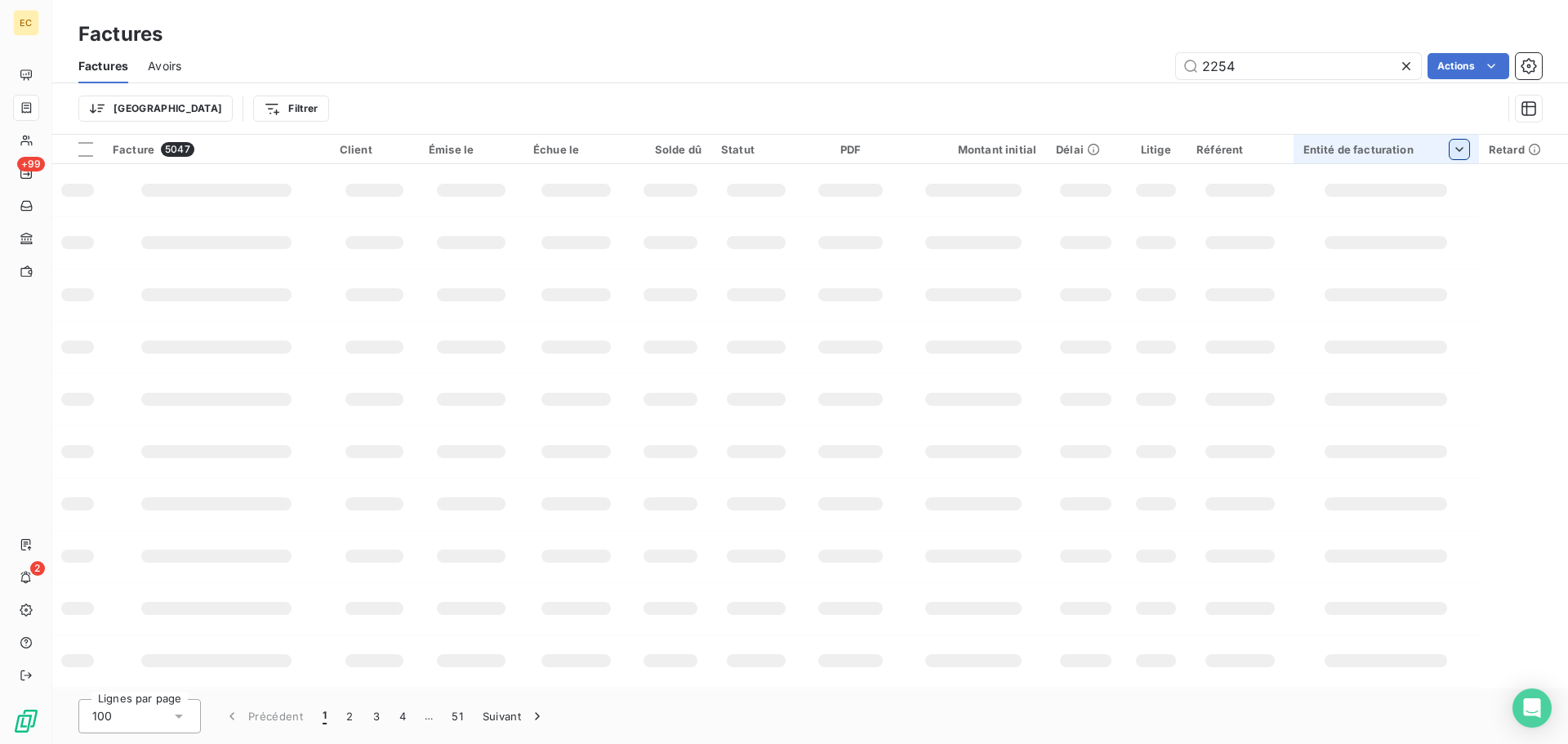
type input "2254"
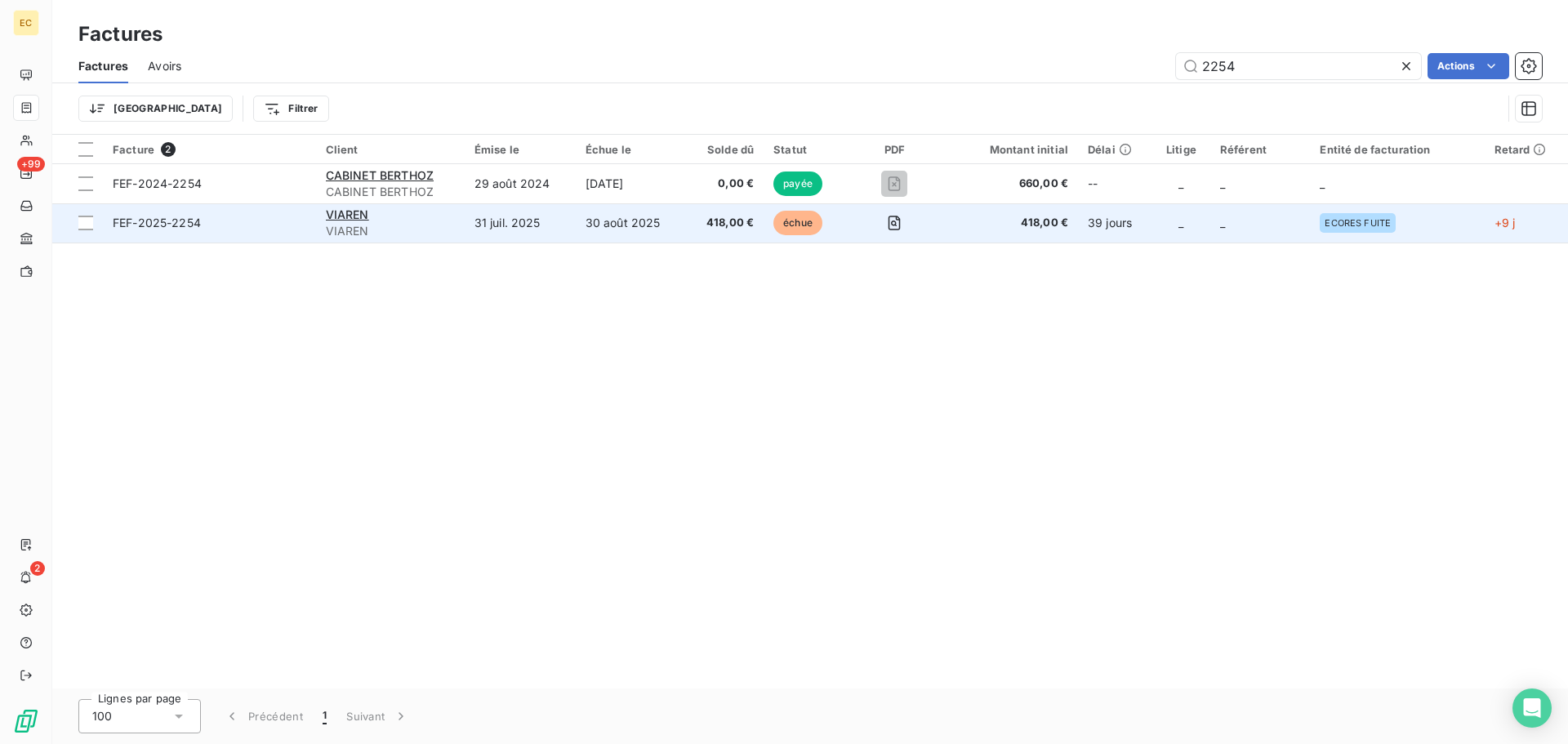
click at [225, 220] on span "FEF-2025-2254" at bounding box center [209, 223] width 193 height 16
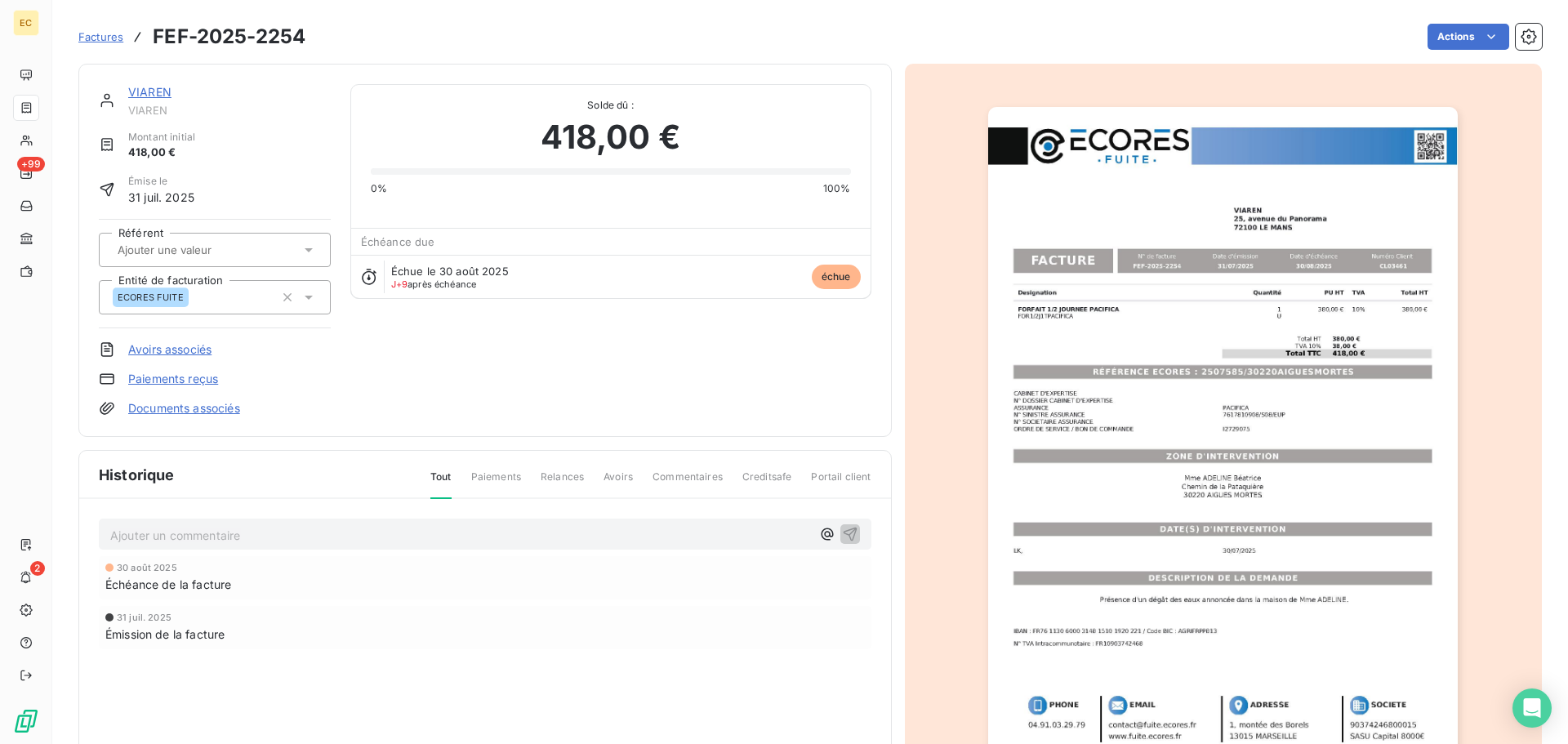
click at [183, 377] on link "Paiements reçus" at bounding box center [173, 379] width 90 height 16
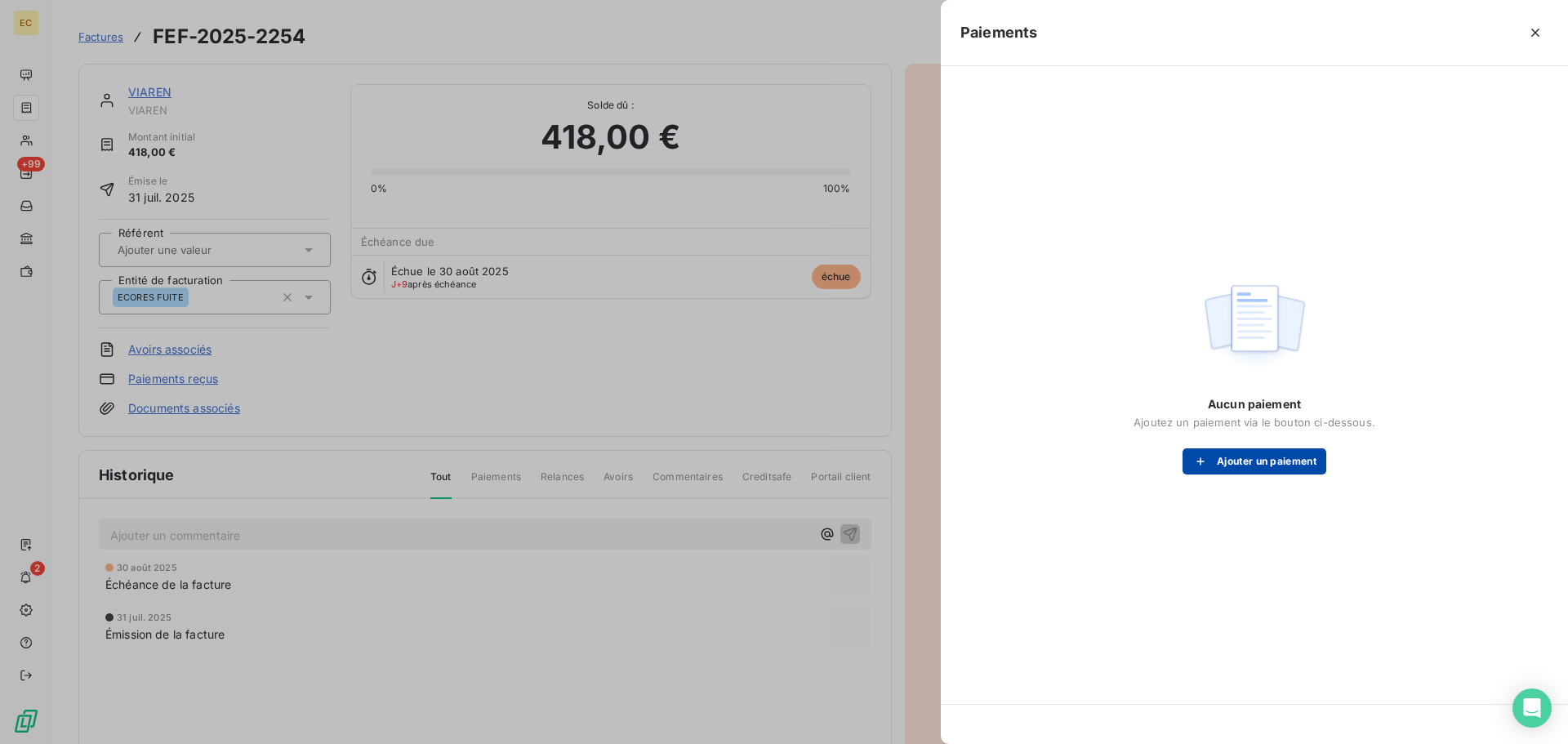
click at [1208, 459] on div "button" at bounding box center [1205, 461] width 25 height 16
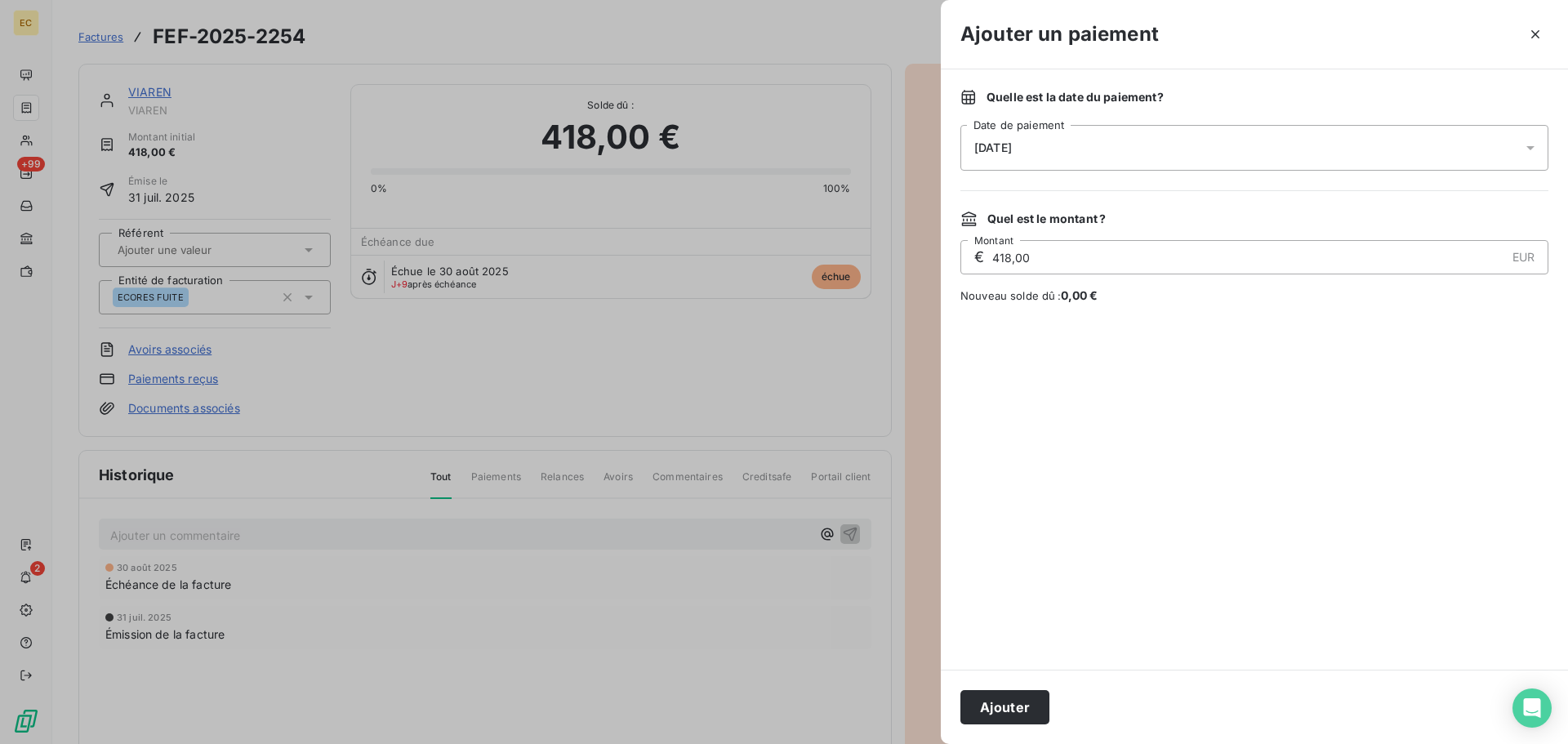
click at [1078, 148] on div "[DATE]" at bounding box center [1254, 148] width 588 height 46
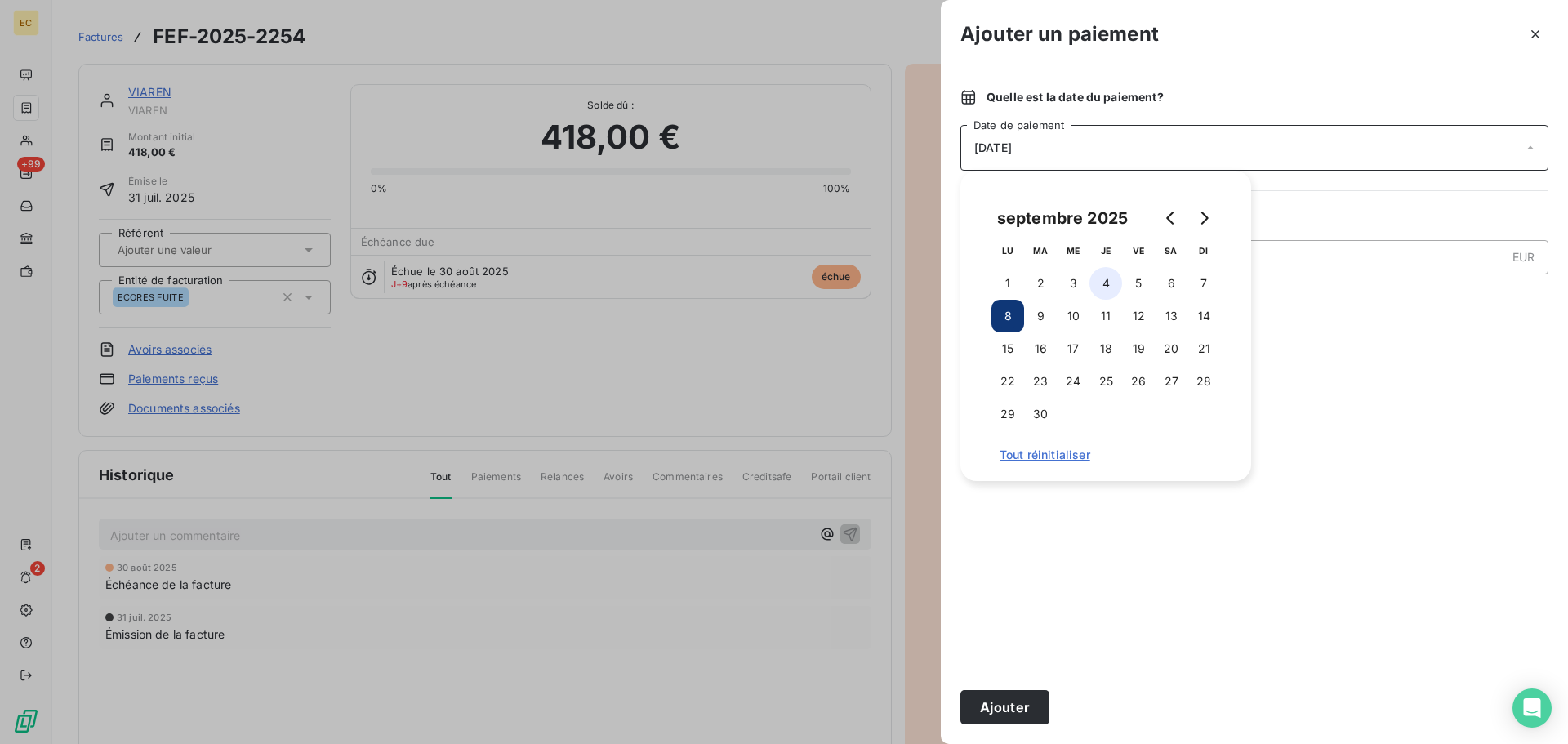
click at [1107, 285] on button "4" at bounding box center [1106, 284] width 33 height 33
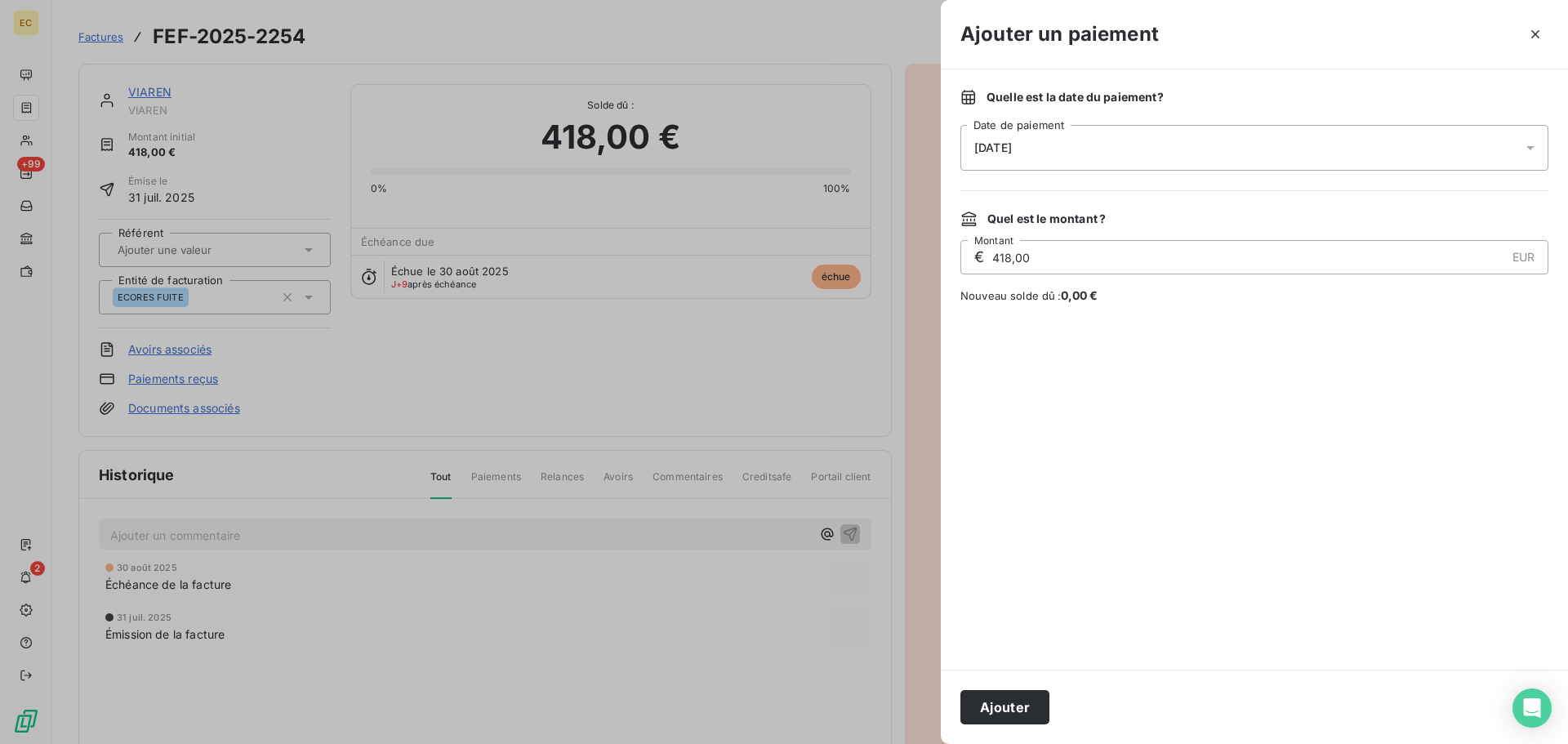
drag, startPoint x: 1011, startPoint y: 700, endPoint x: 771, endPoint y: 501, distance: 311.8
click at [1010, 700] on button "Ajouter" at bounding box center [1005, 707] width 89 height 35
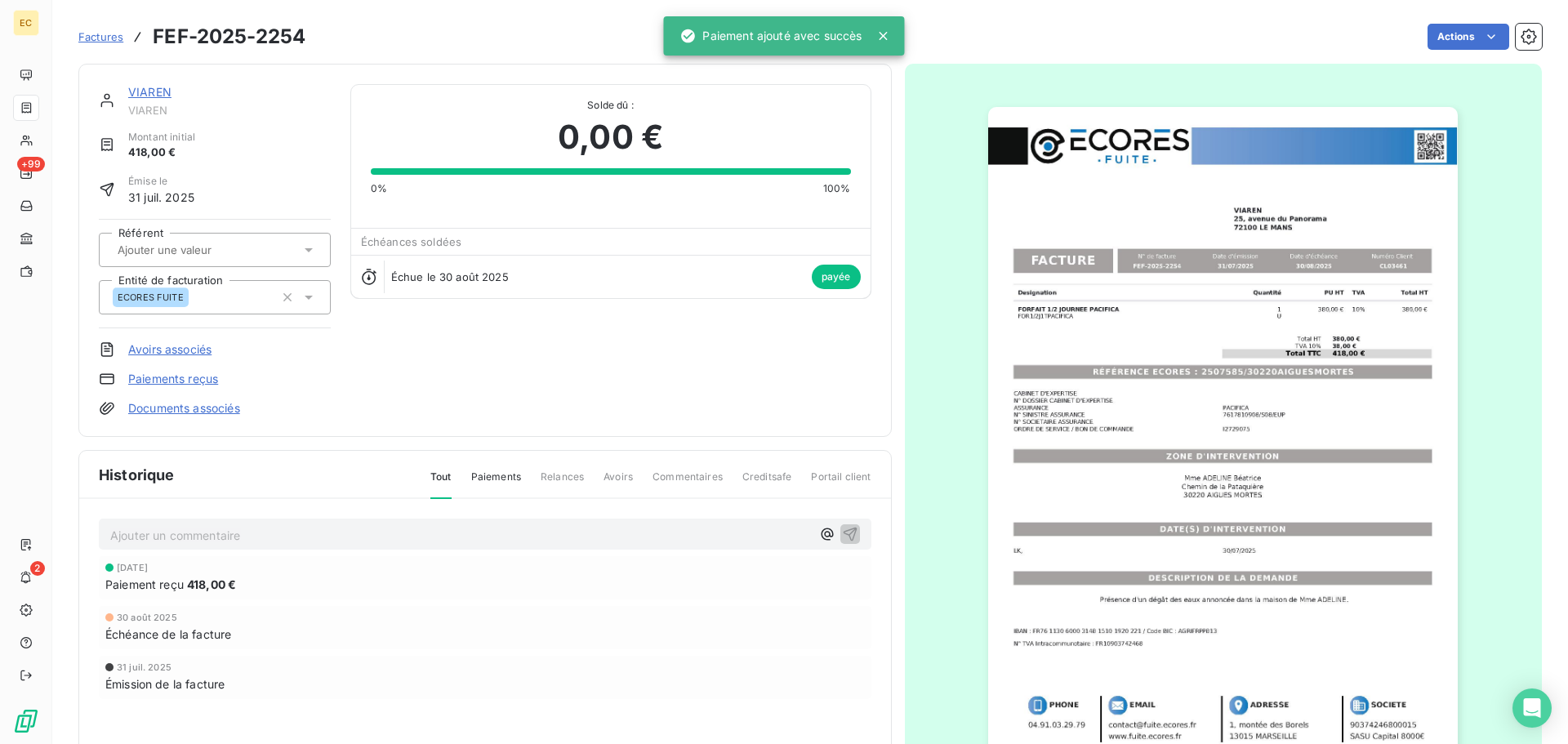
click at [101, 40] on span "Factures" at bounding box center [100, 37] width 45 height 13
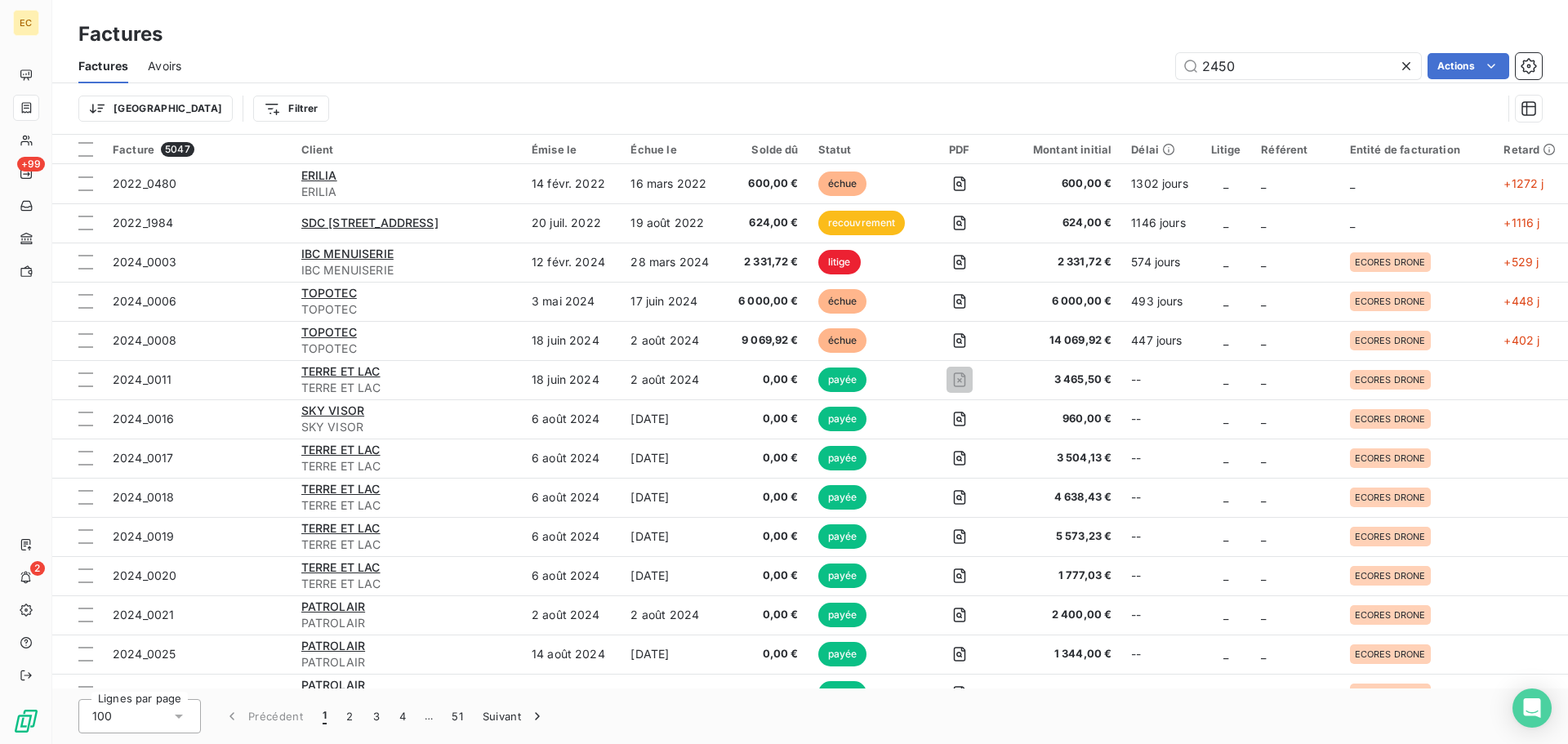
type input "2450"
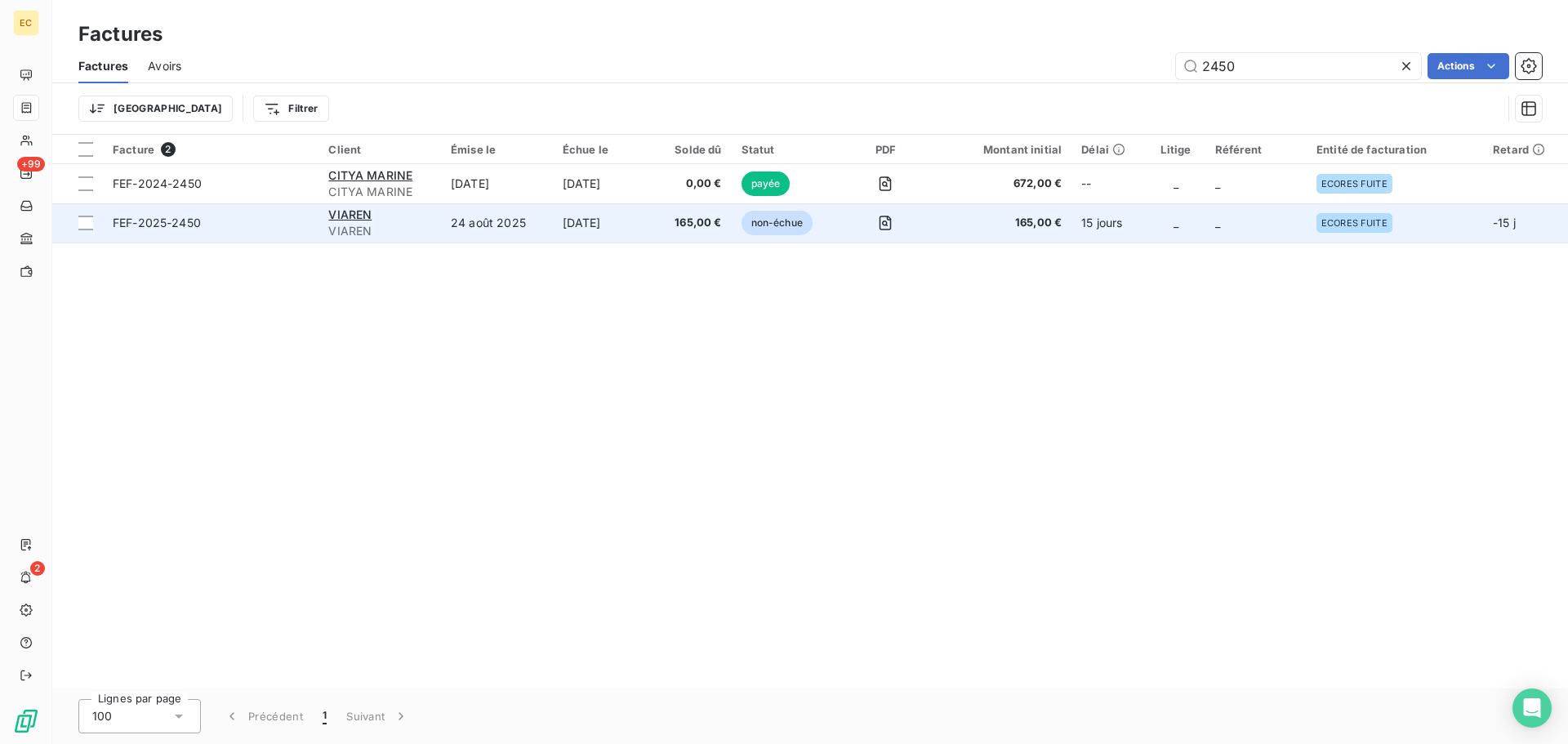
click at [271, 217] on span "FEF-2025-2450" at bounding box center [210, 223] width 196 height 16
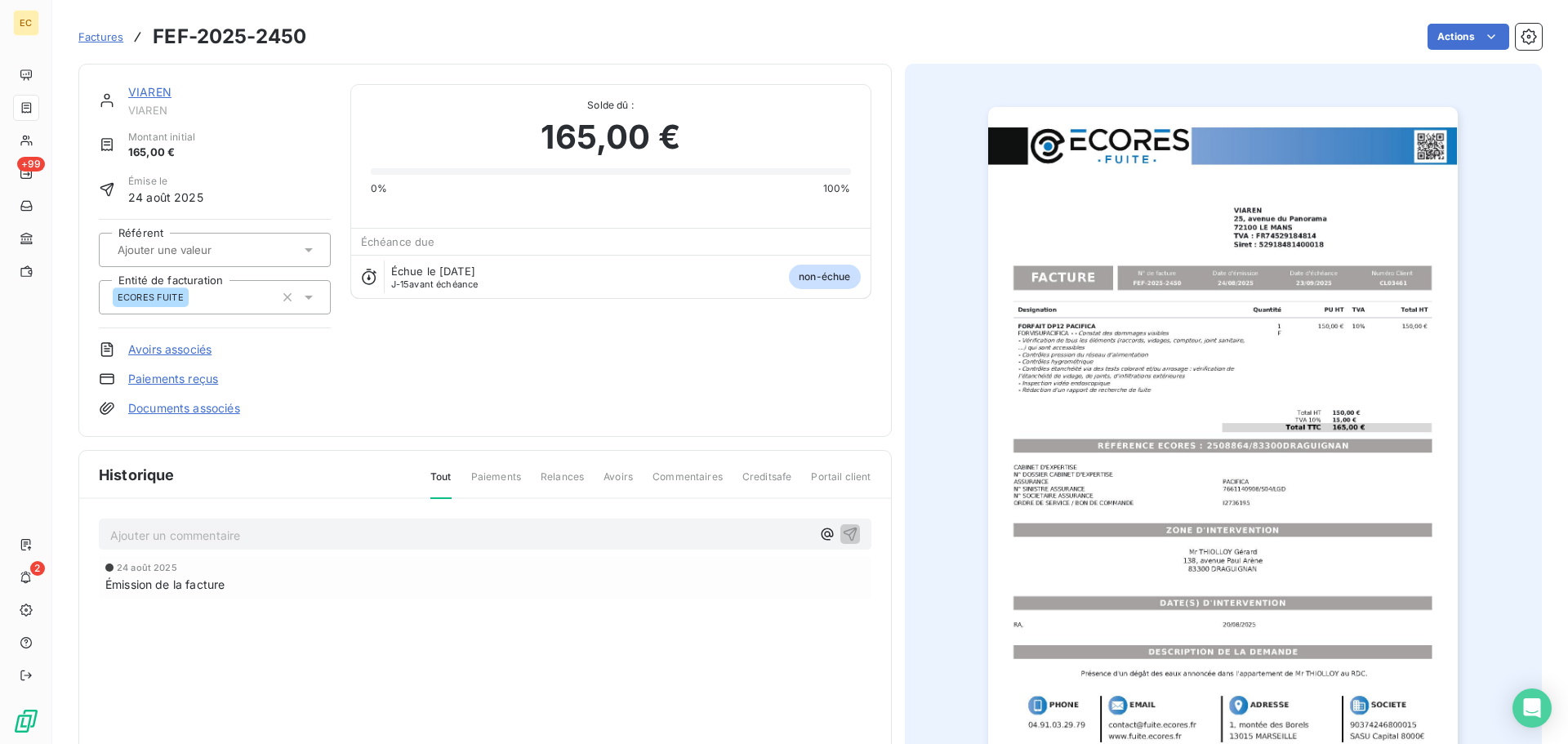
click at [175, 379] on link "Paiements reçus" at bounding box center [173, 379] width 90 height 16
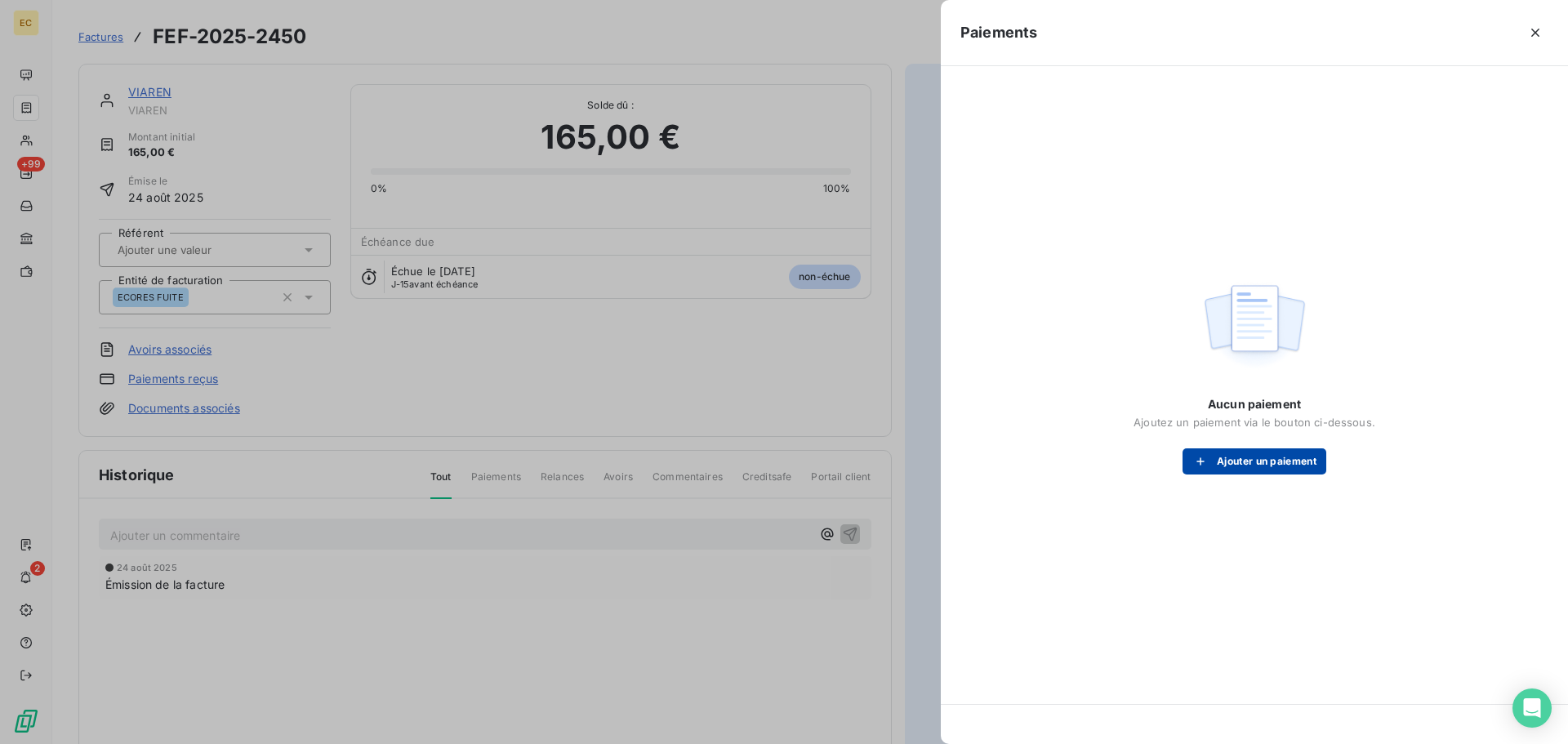
click at [1242, 456] on button "Ajouter un paiement" at bounding box center [1254, 461] width 144 height 26
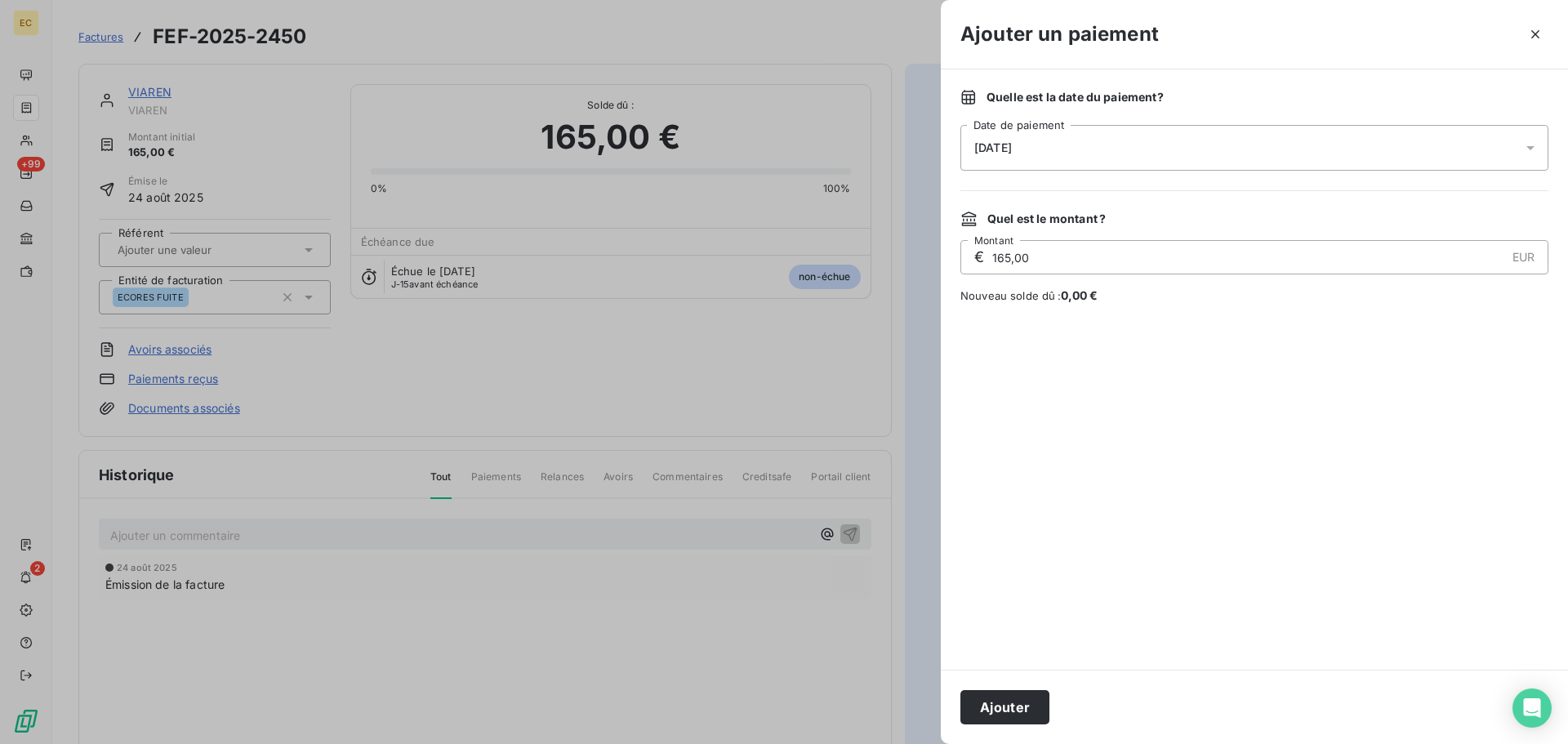
click at [1057, 158] on div "[DATE]" at bounding box center [1254, 148] width 588 height 46
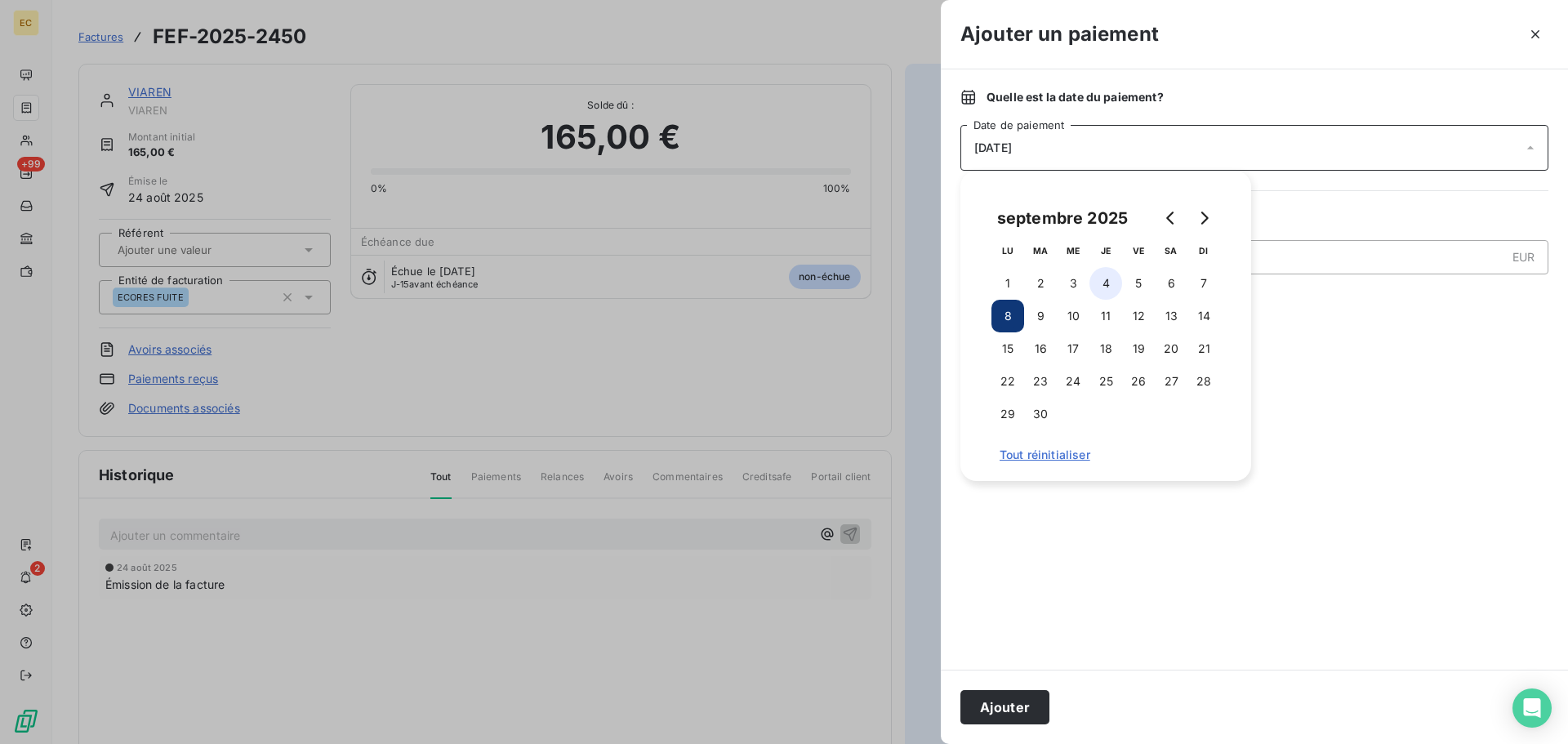
click at [1103, 281] on button "4" at bounding box center [1106, 284] width 33 height 33
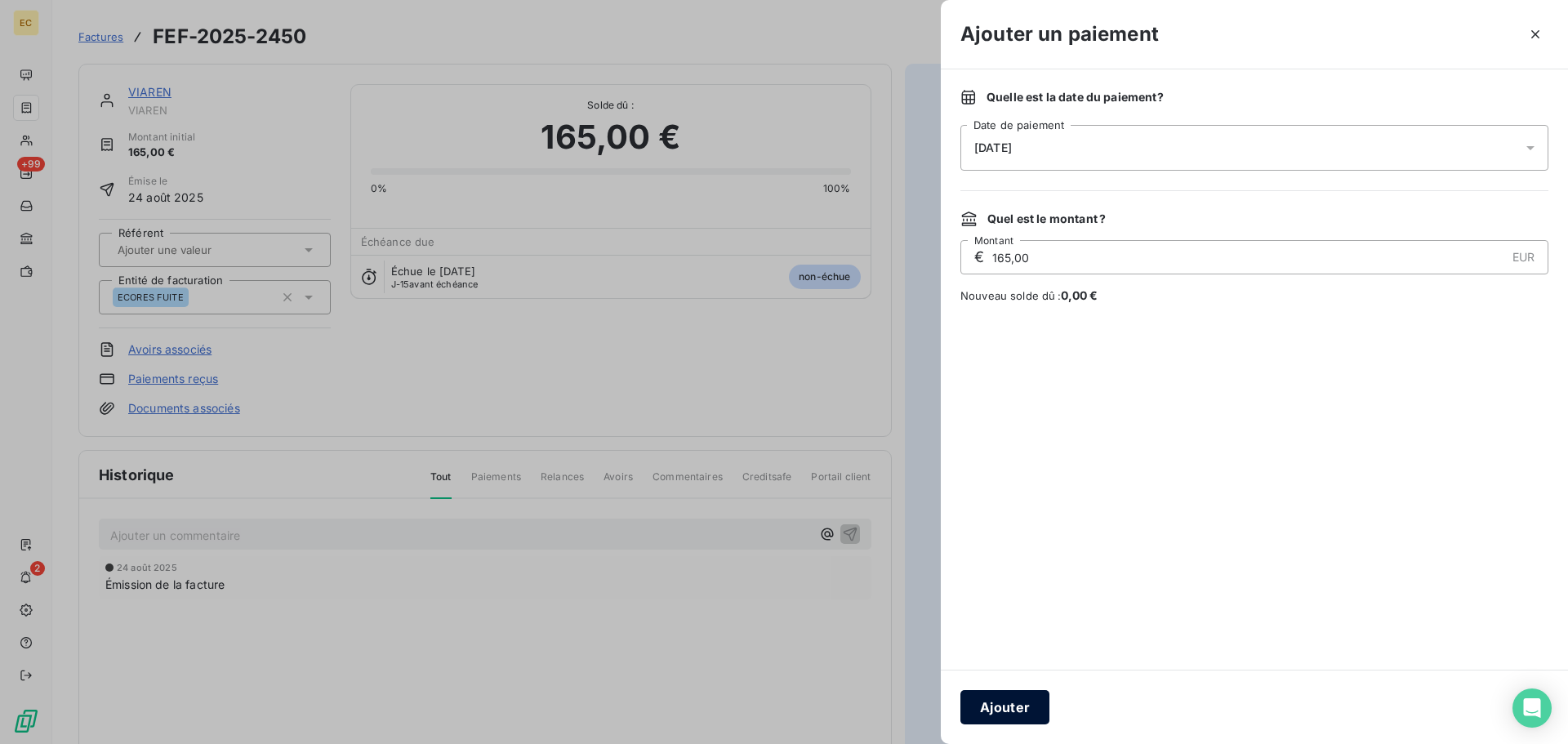
click at [1018, 697] on button "Ajouter" at bounding box center [1005, 707] width 89 height 35
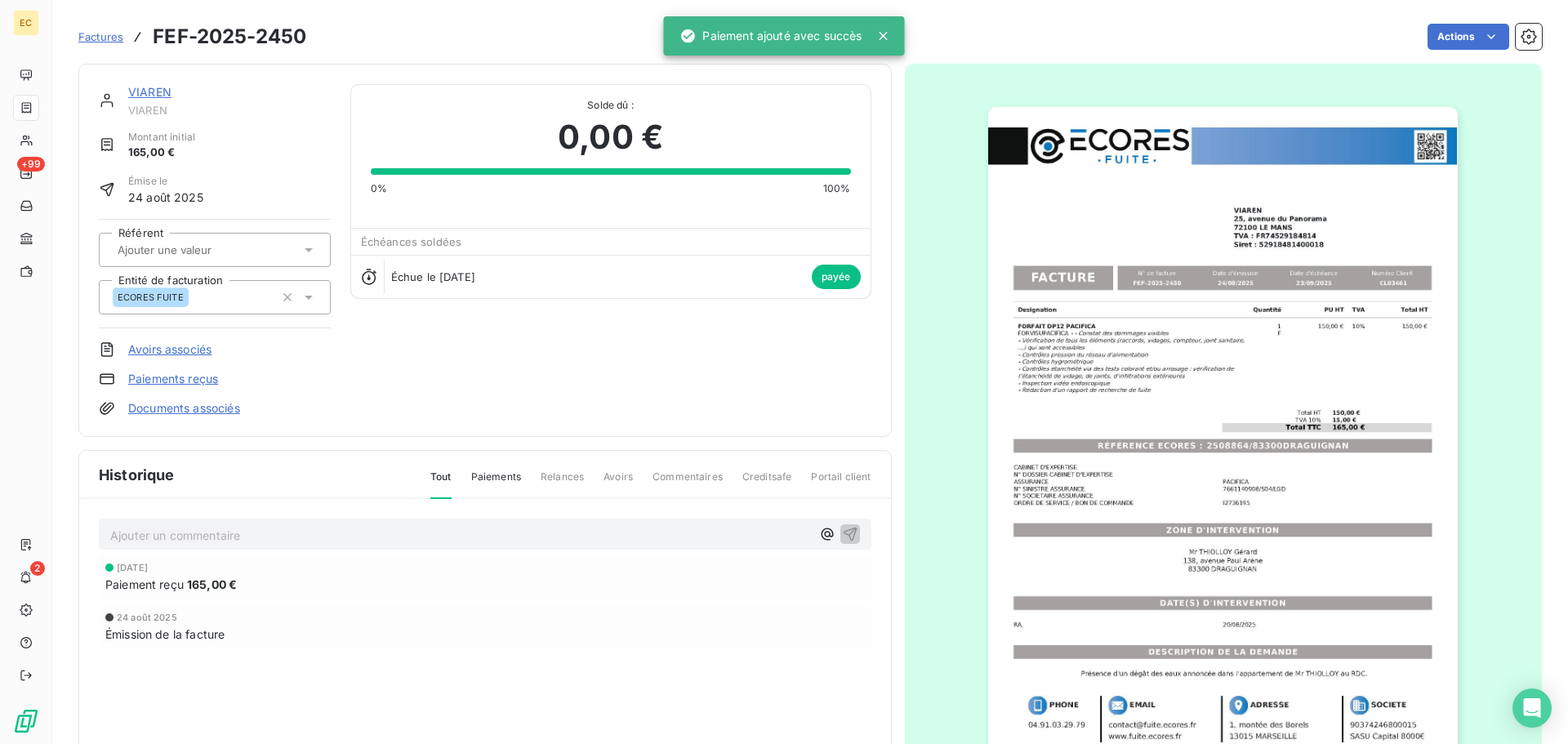
click at [101, 34] on span "Factures" at bounding box center [100, 37] width 45 height 13
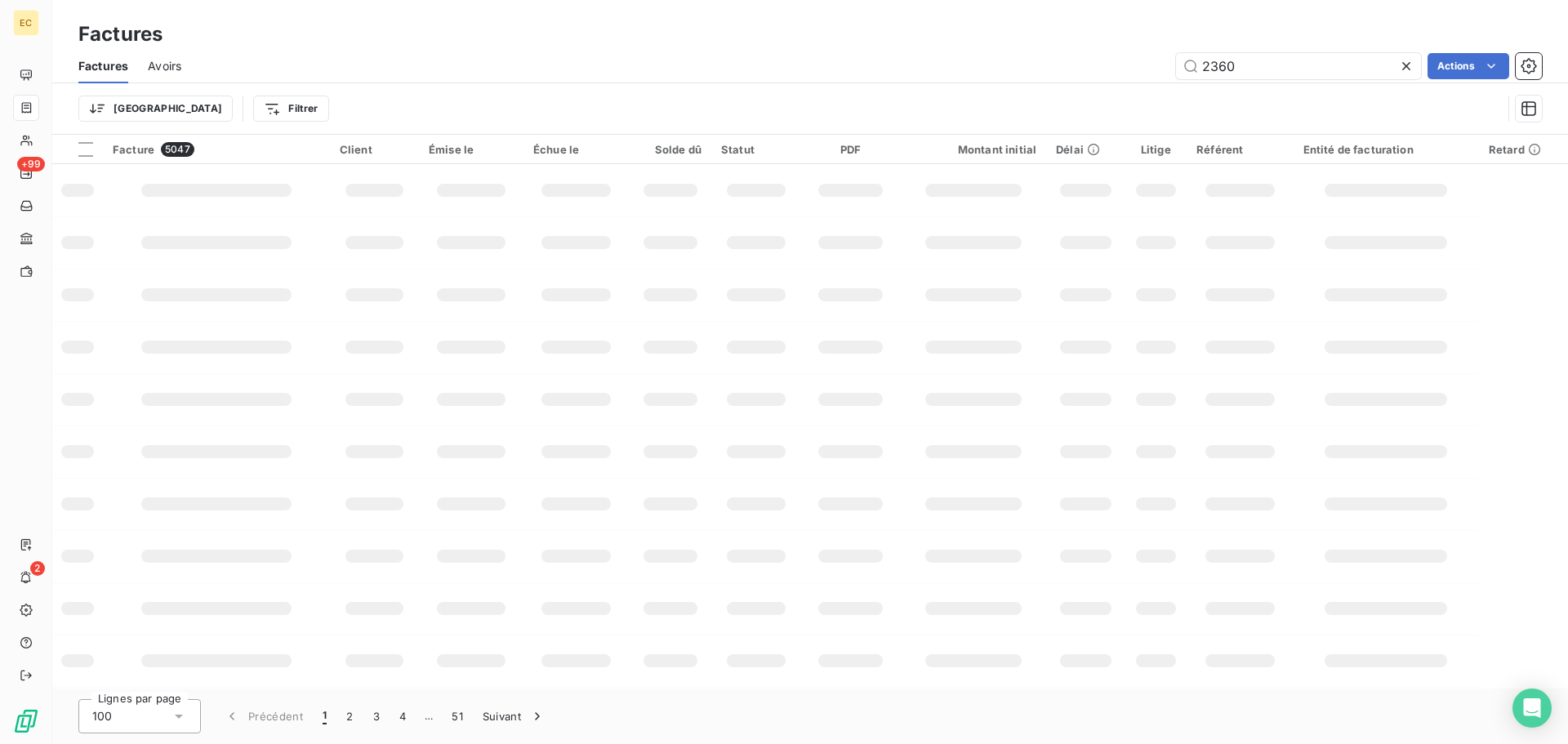
type input "2360"
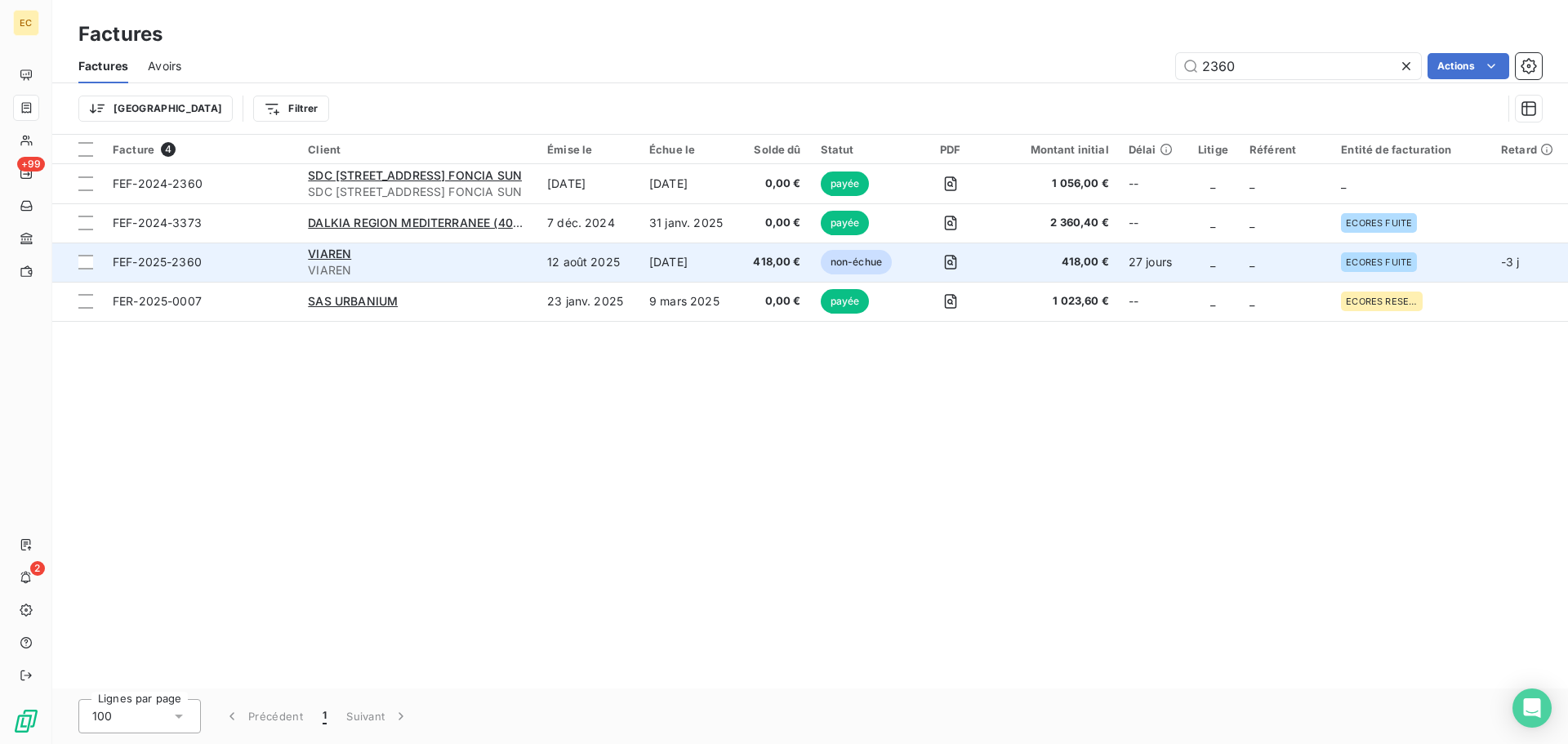
click at [264, 259] on span "FEF-2025-2360" at bounding box center [201, 262] width 176 height 16
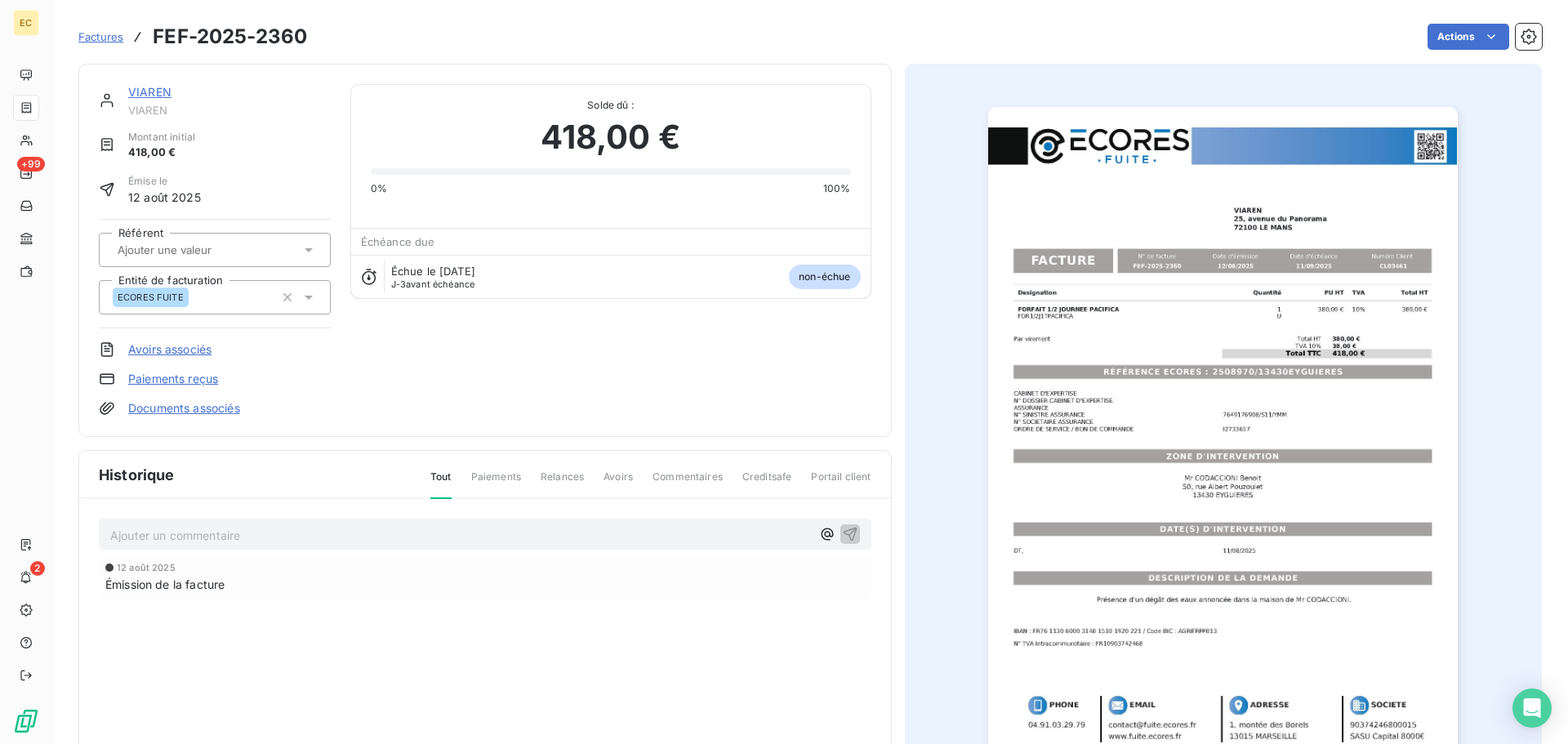
click at [181, 380] on link "Paiements reçus" at bounding box center [173, 379] width 90 height 16
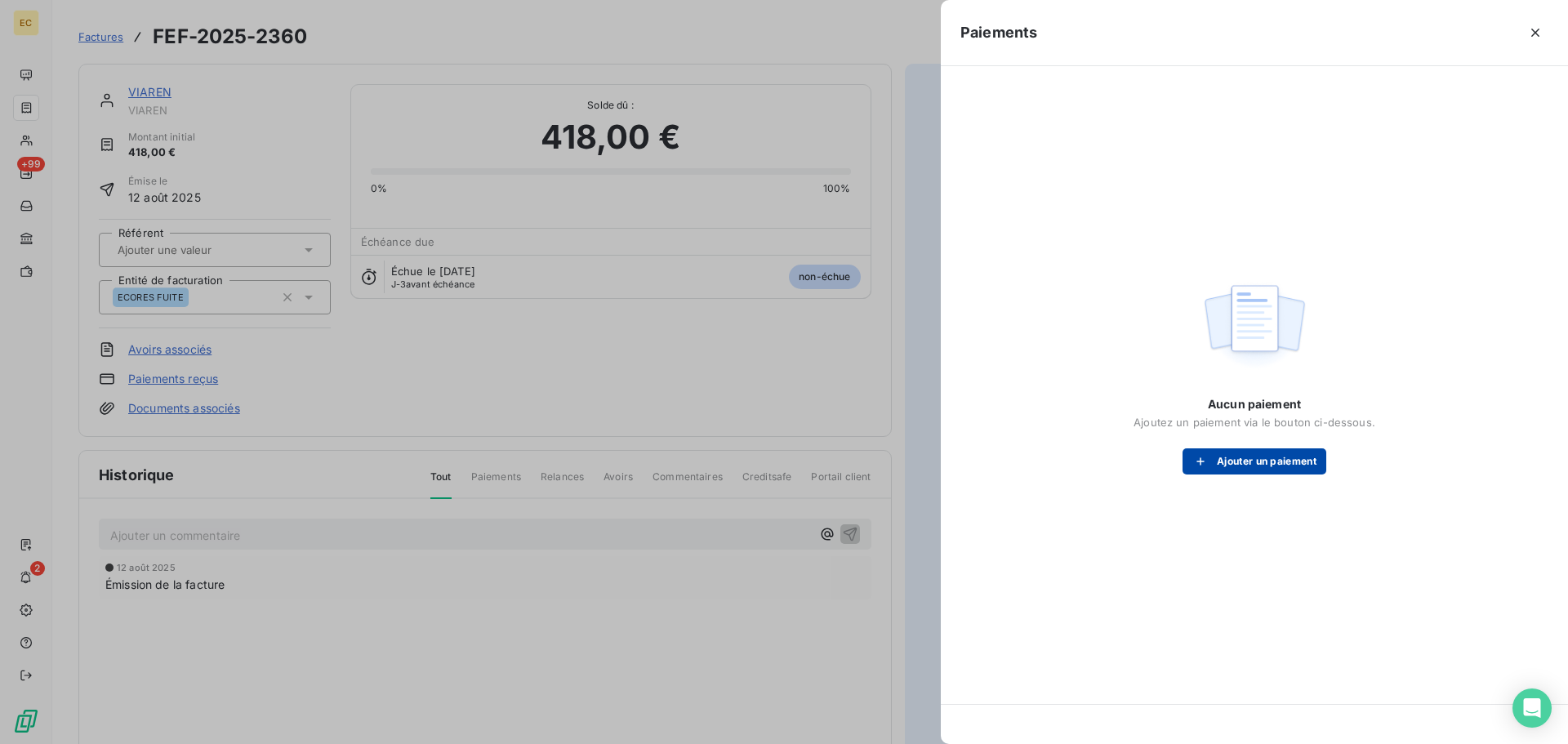
click at [1245, 463] on button "Ajouter un paiement" at bounding box center [1254, 461] width 144 height 26
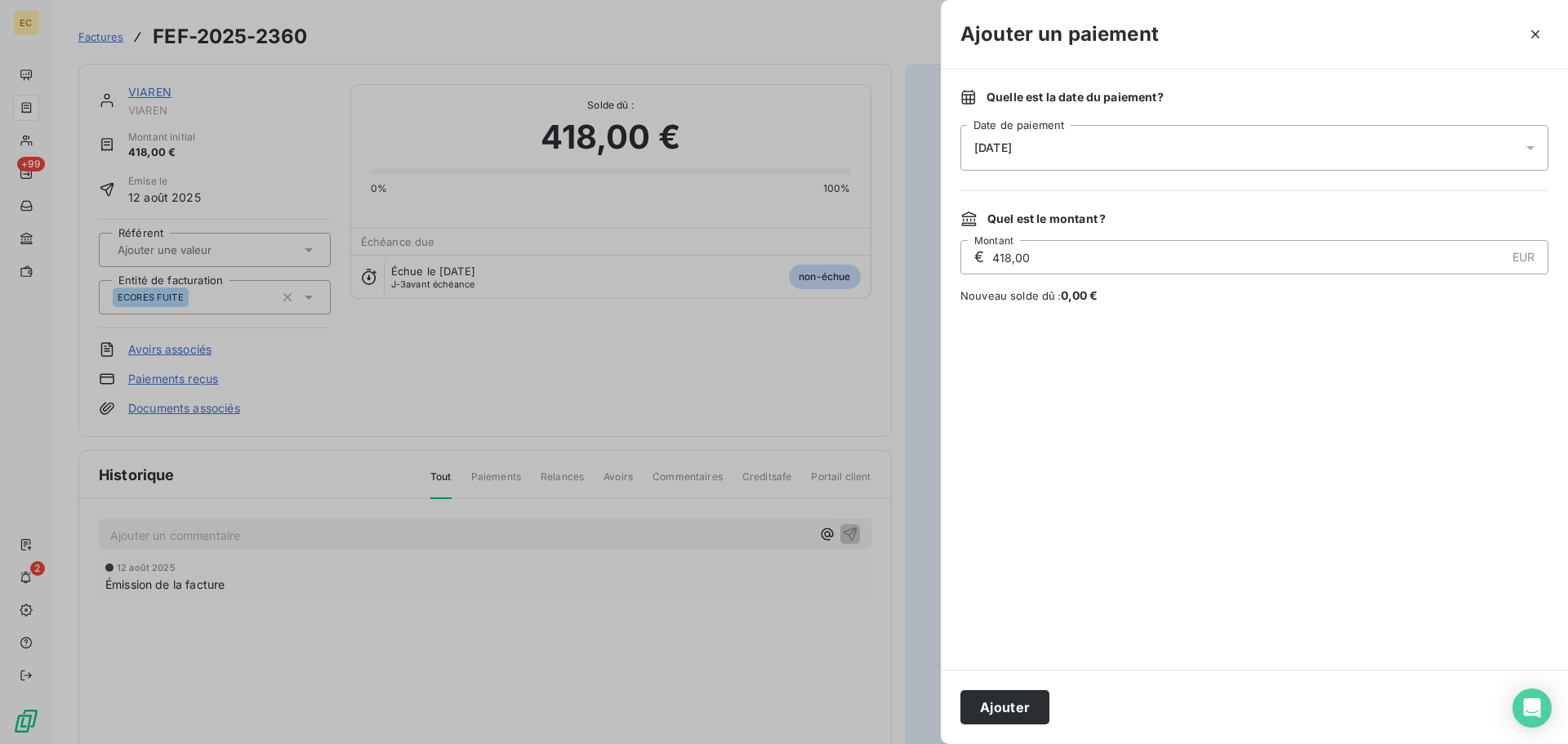
click at [1153, 163] on div "[DATE]" at bounding box center [1254, 148] width 588 height 46
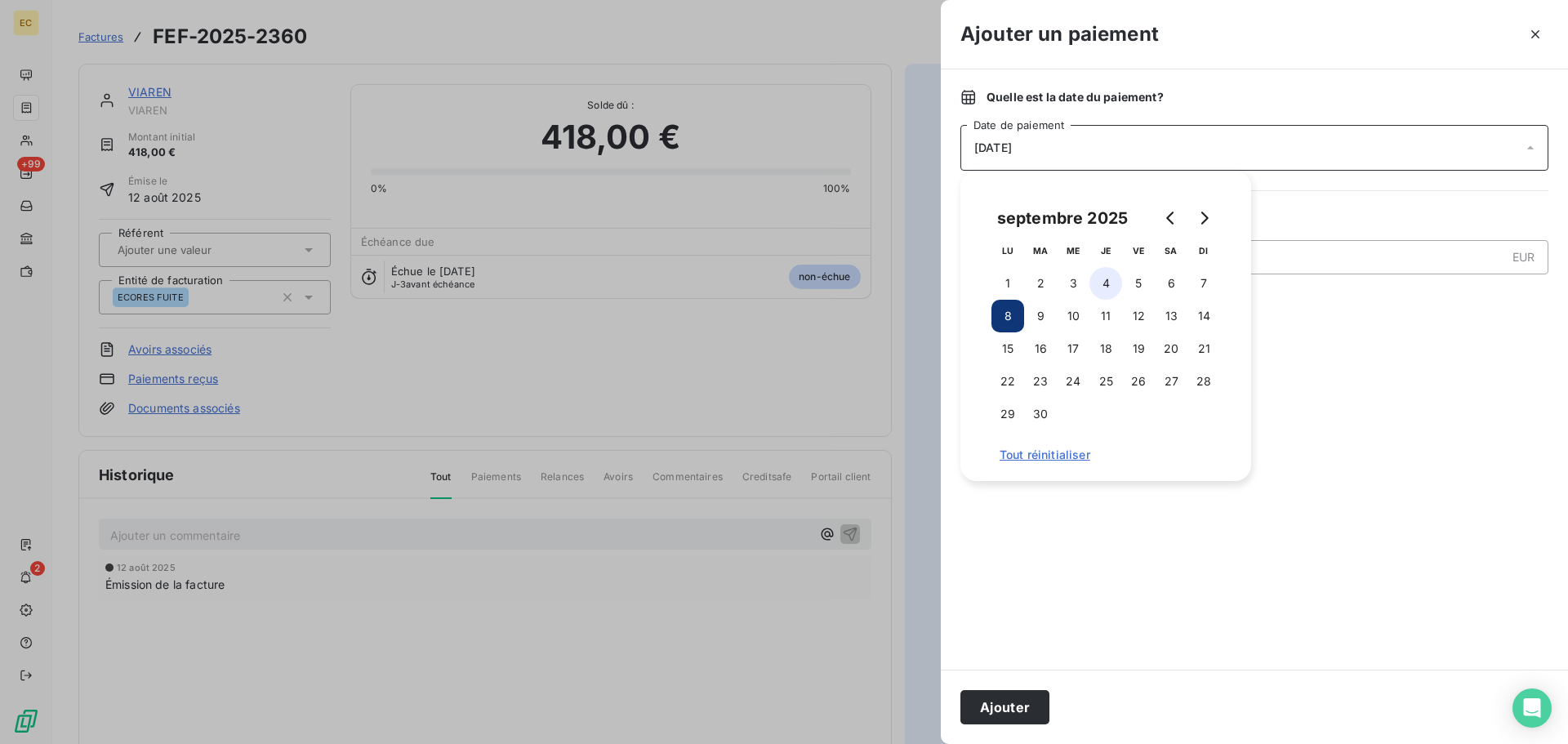
click at [1108, 286] on button "4" at bounding box center [1106, 284] width 33 height 33
drag, startPoint x: 994, startPoint y: 709, endPoint x: 997, endPoint y: 700, distance: 9.5
click at [995, 709] on button "Ajouter" at bounding box center [1005, 707] width 89 height 35
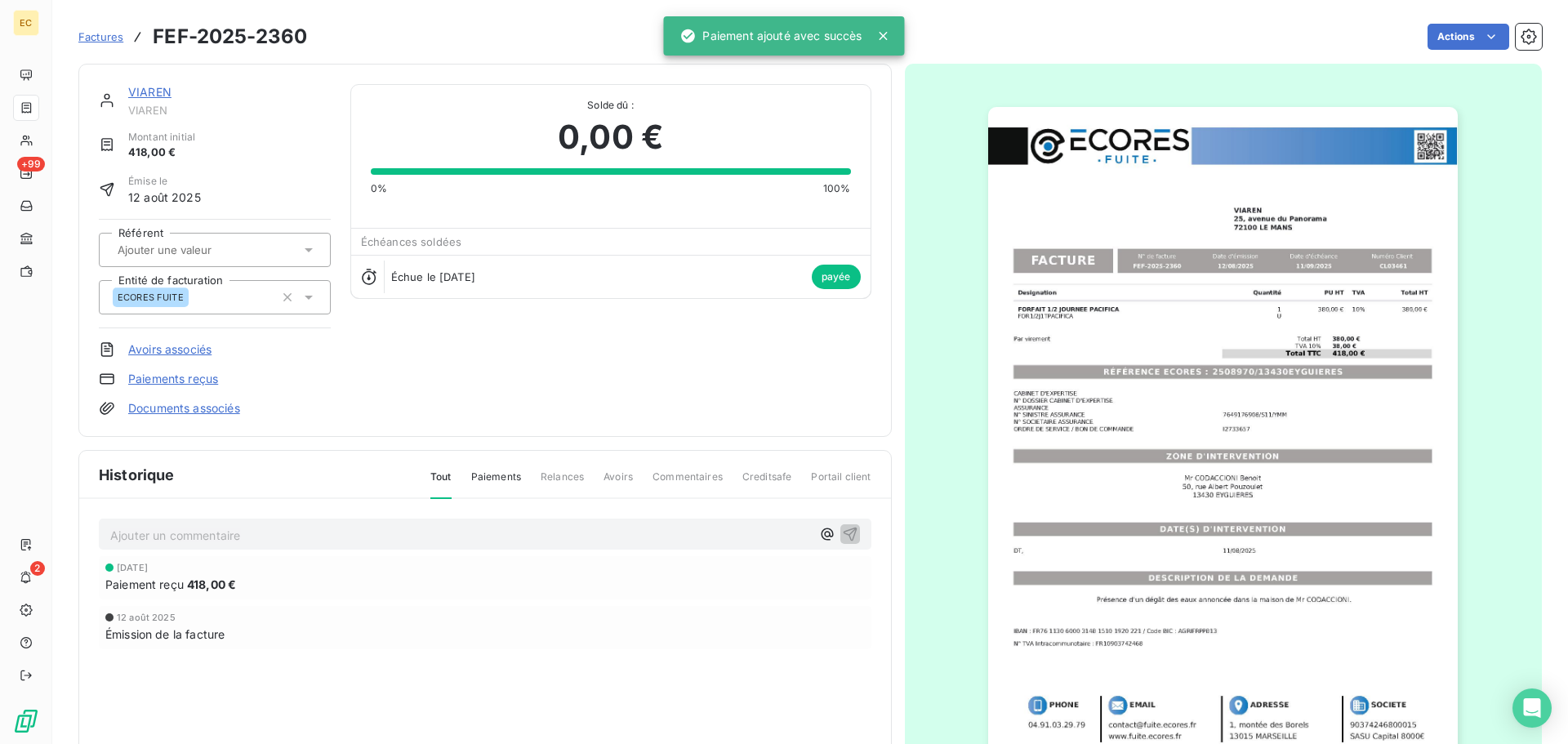
click at [101, 42] on span "Factures" at bounding box center [100, 37] width 45 height 13
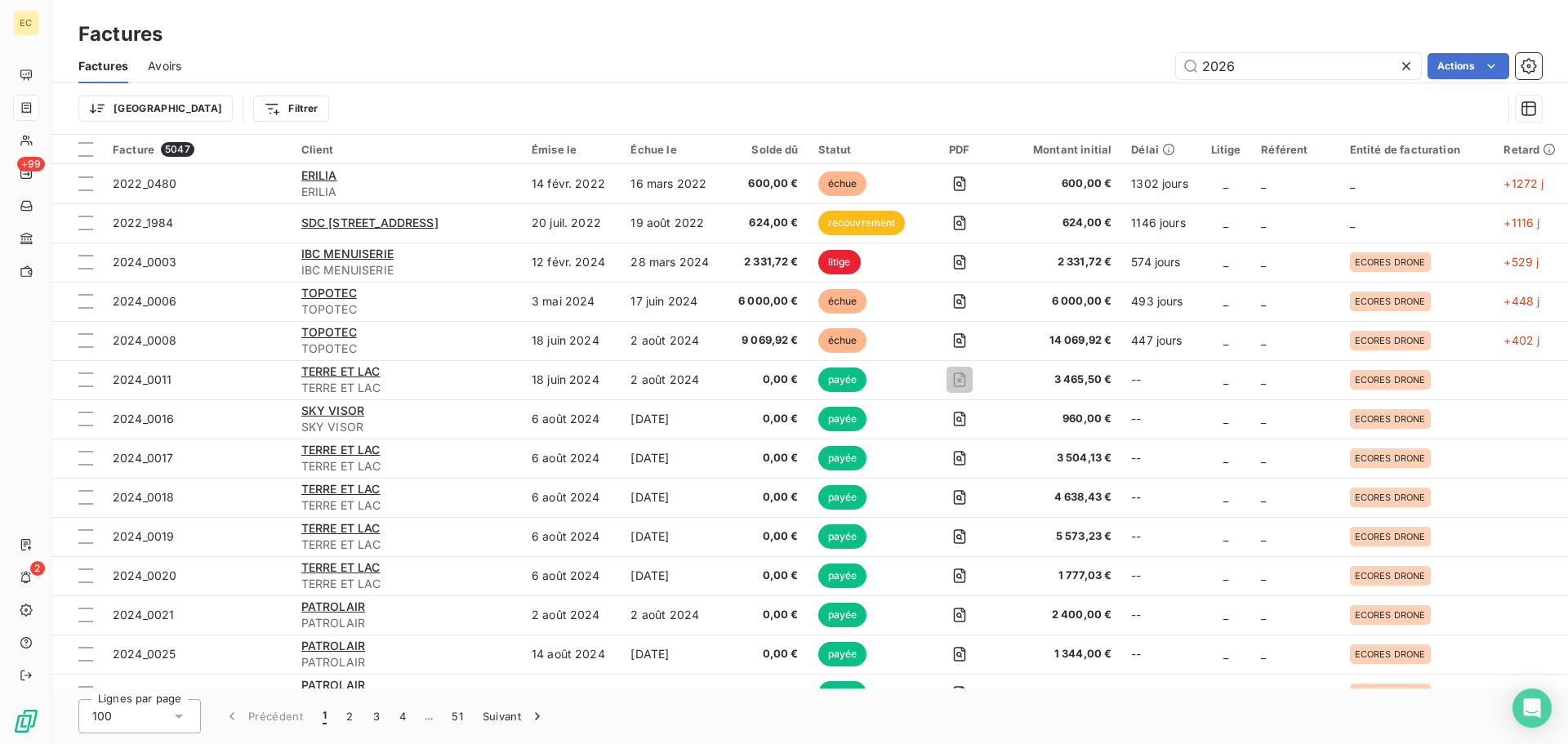
type input "2026"
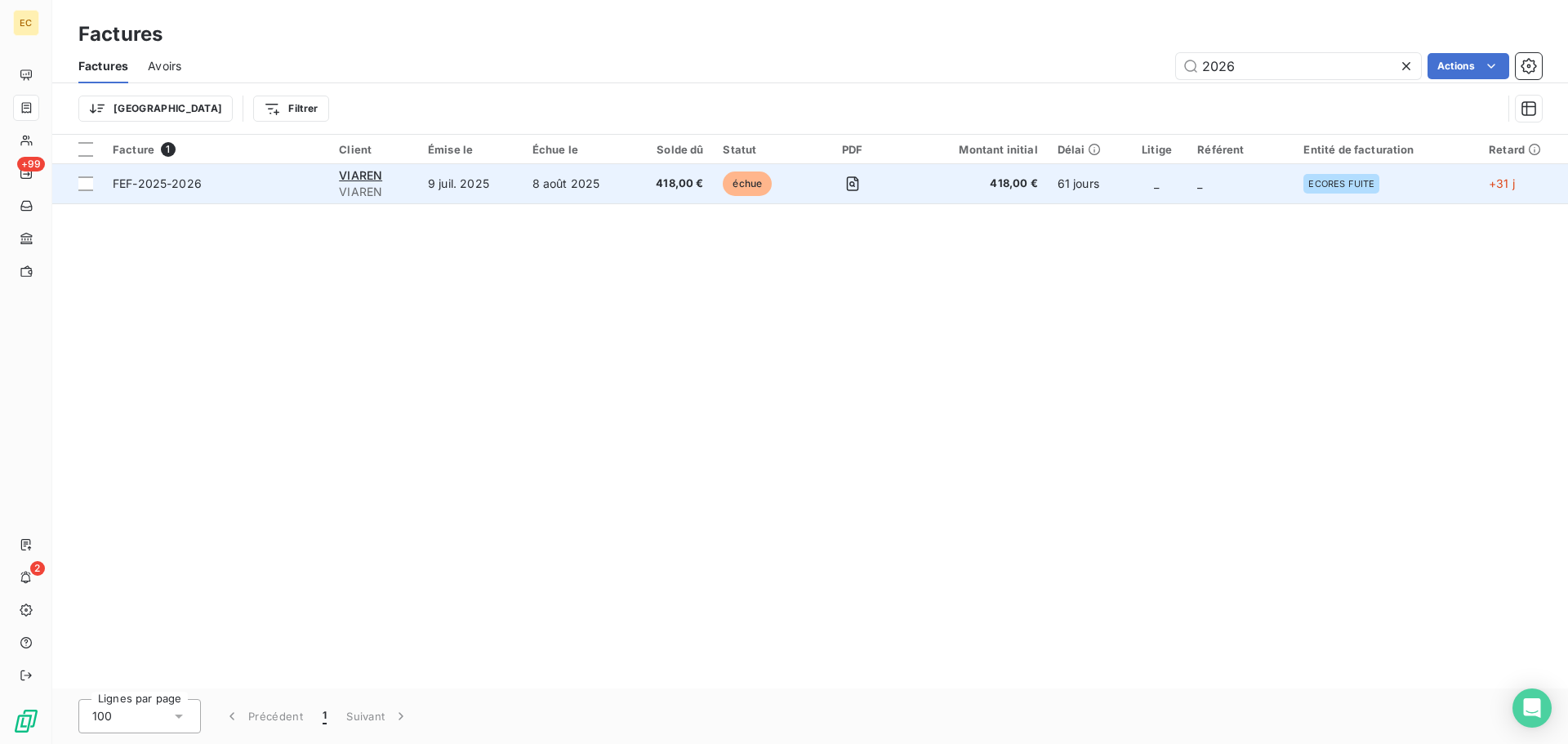
click at [254, 188] on span "FEF-2025-2026" at bounding box center [215, 184] width 206 height 16
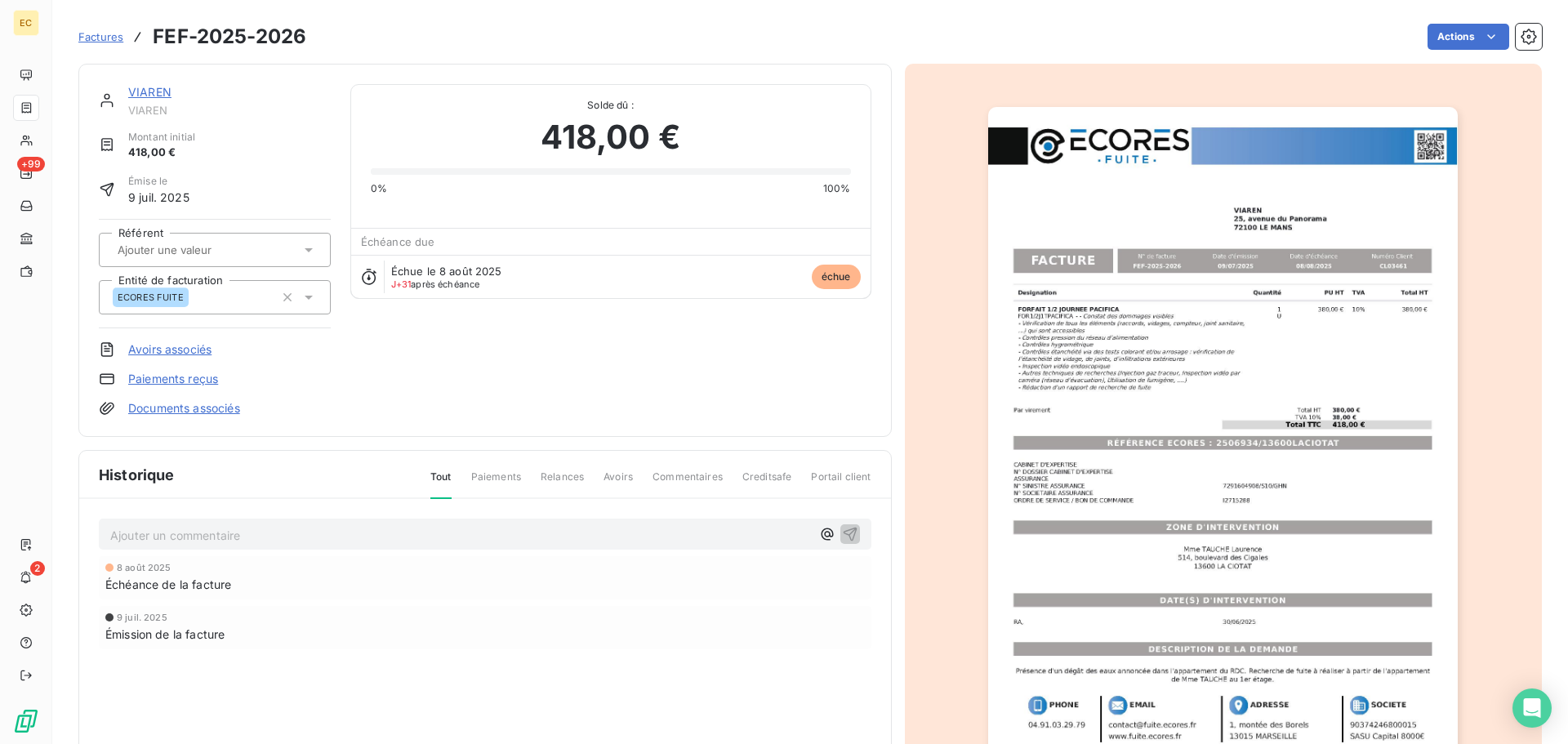
click at [170, 381] on link "Paiements reçus" at bounding box center [173, 379] width 90 height 16
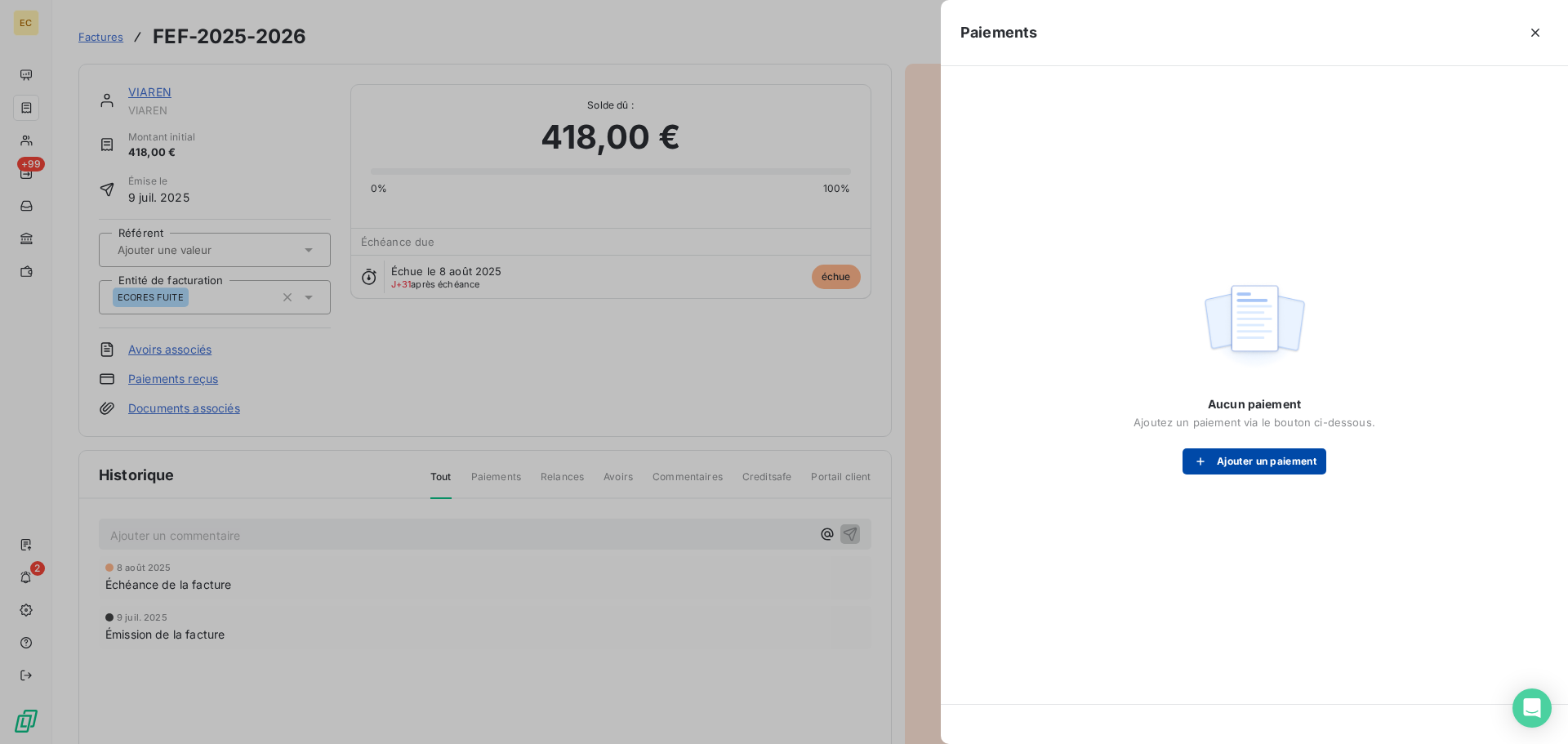
click at [1247, 452] on button "Ajouter un paiement" at bounding box center [1254, 461] width 144 height 26
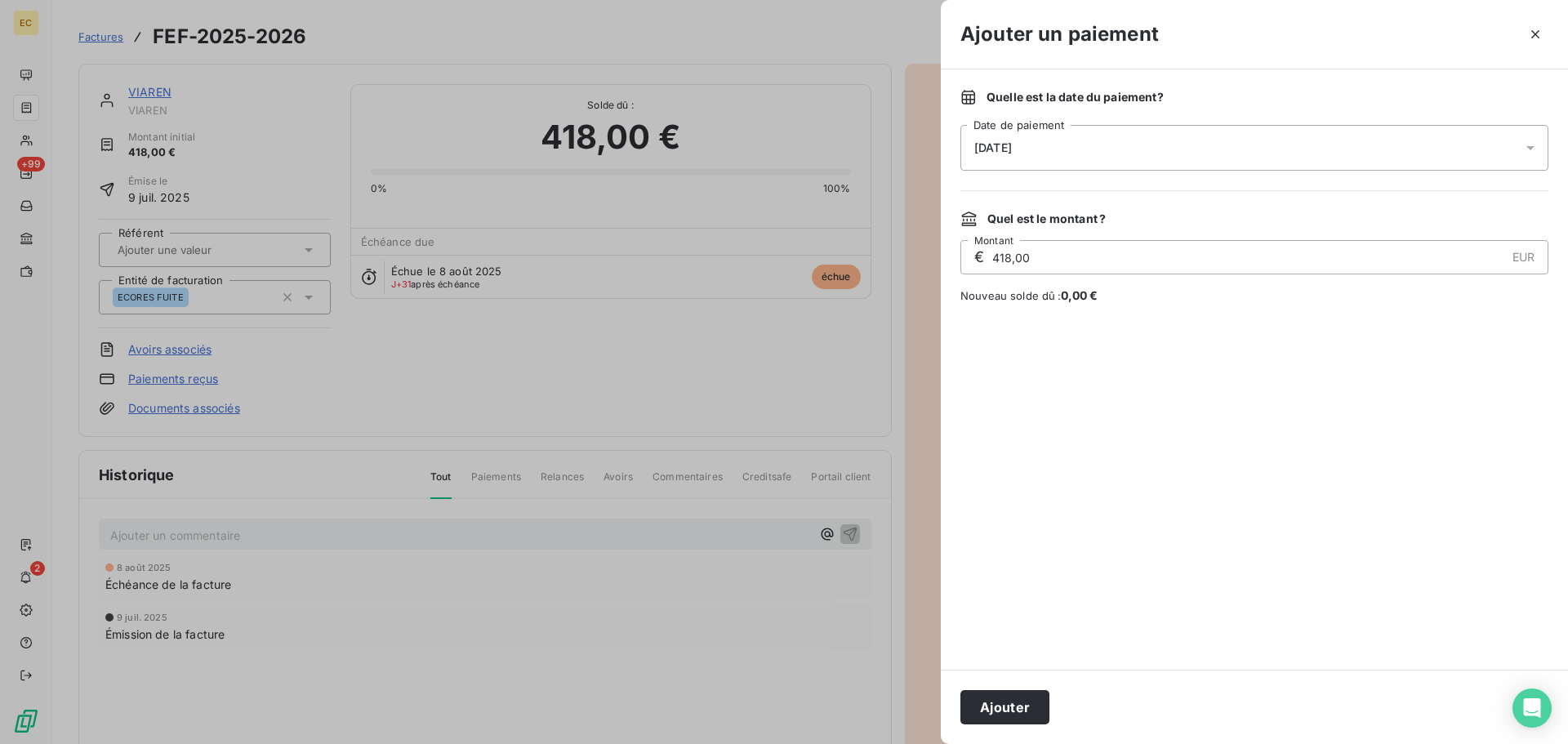
click at [1074, 153] on div "[DATE]" at bounding box center [1254, 148] width 588 height 46
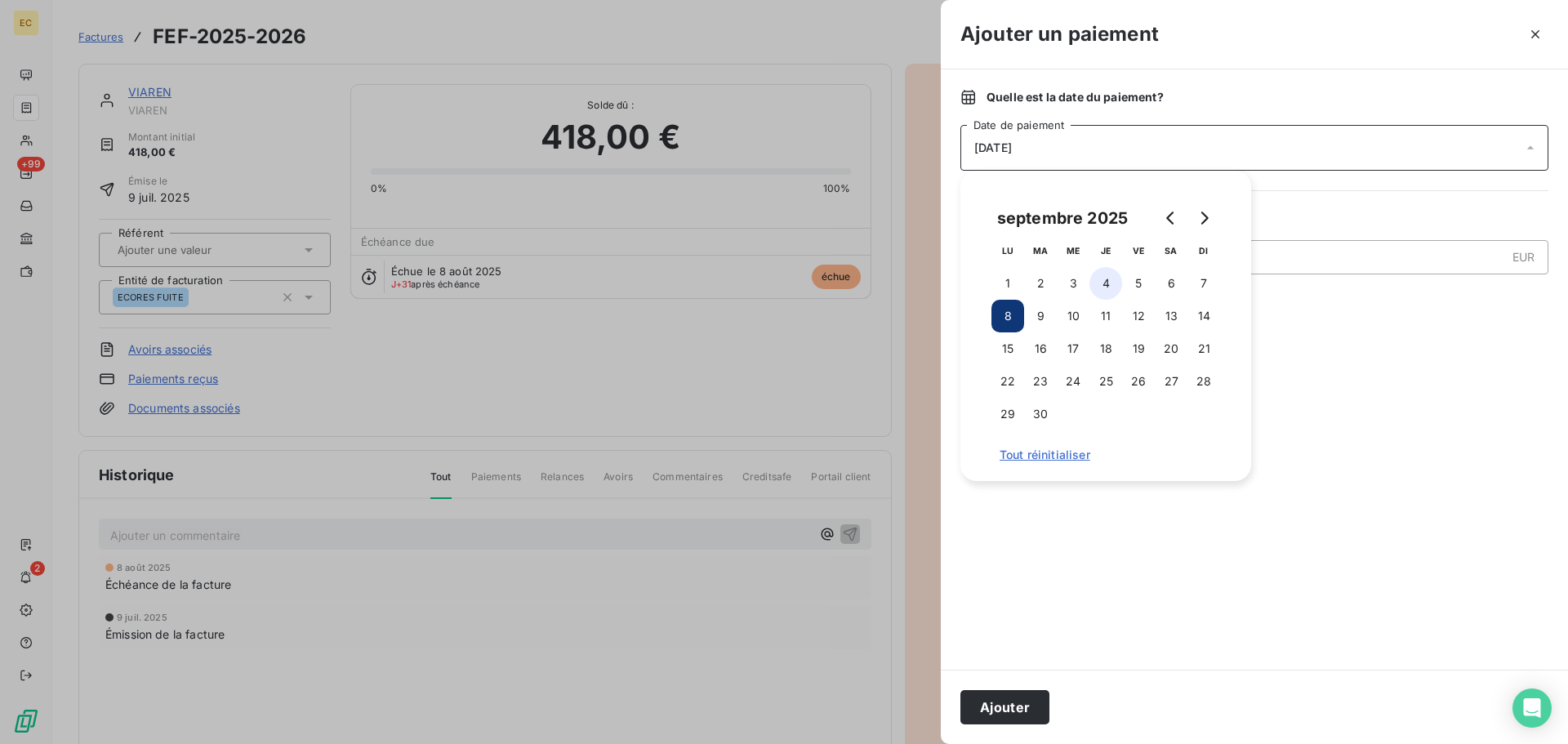
click at [1110, 284] on button "4" at bounding box center [1106, 284] width 33 height 33
click at [1011, 705] on button "Ajouter" at bounding box center [1005, 707] width 89 height 35
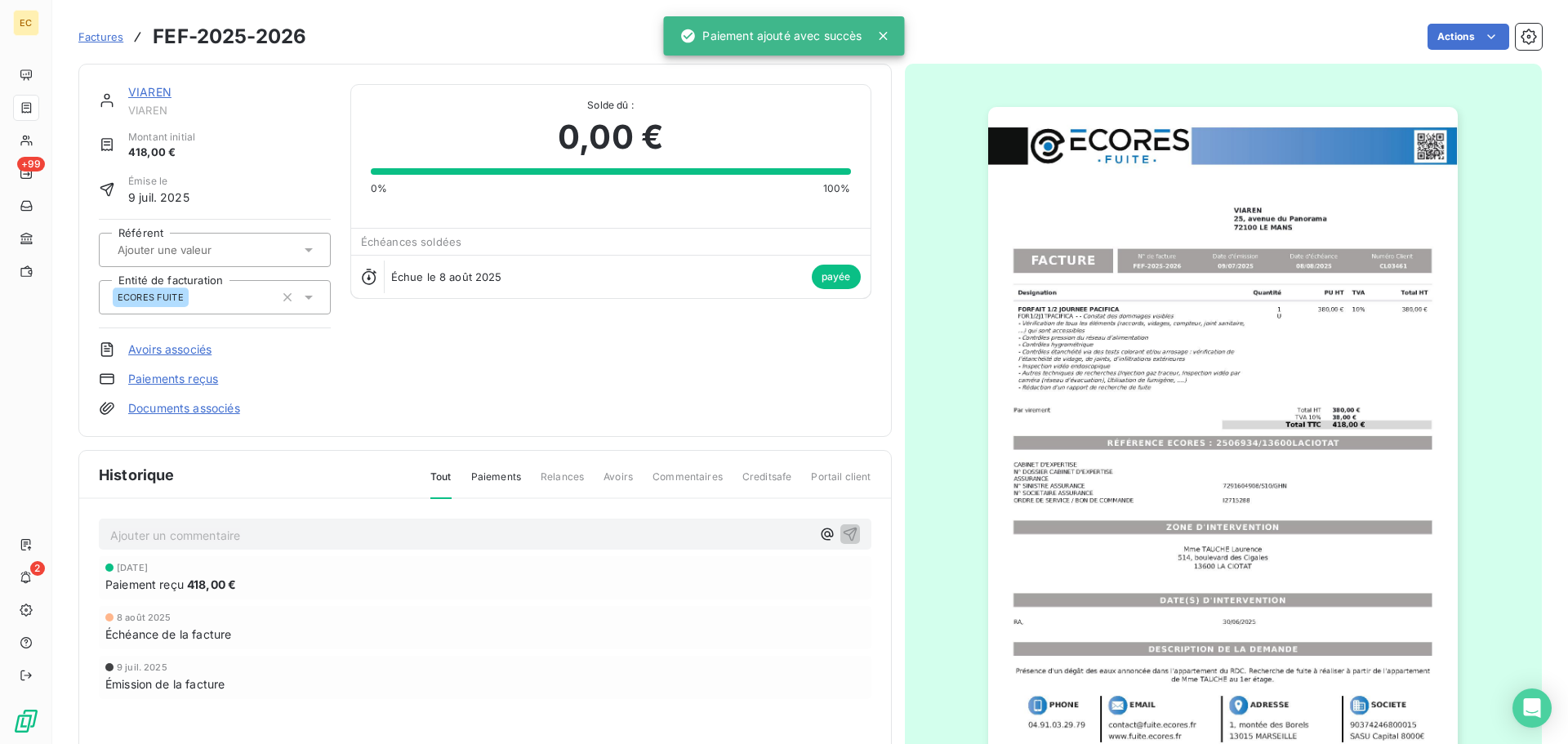
click at [100, 35] on span "Factures" at bounding box center [100, 37] width 45 height 13
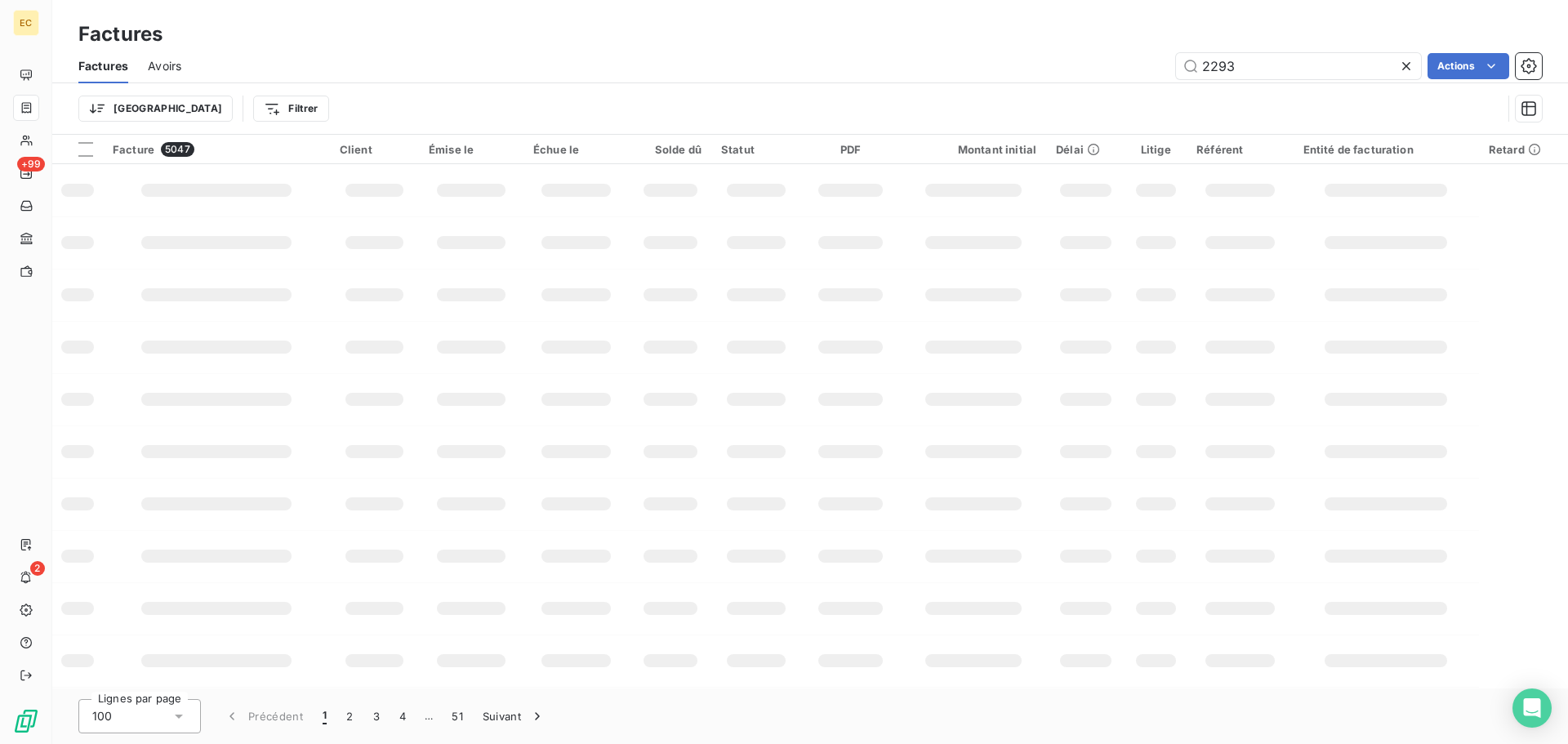
type input "2293"
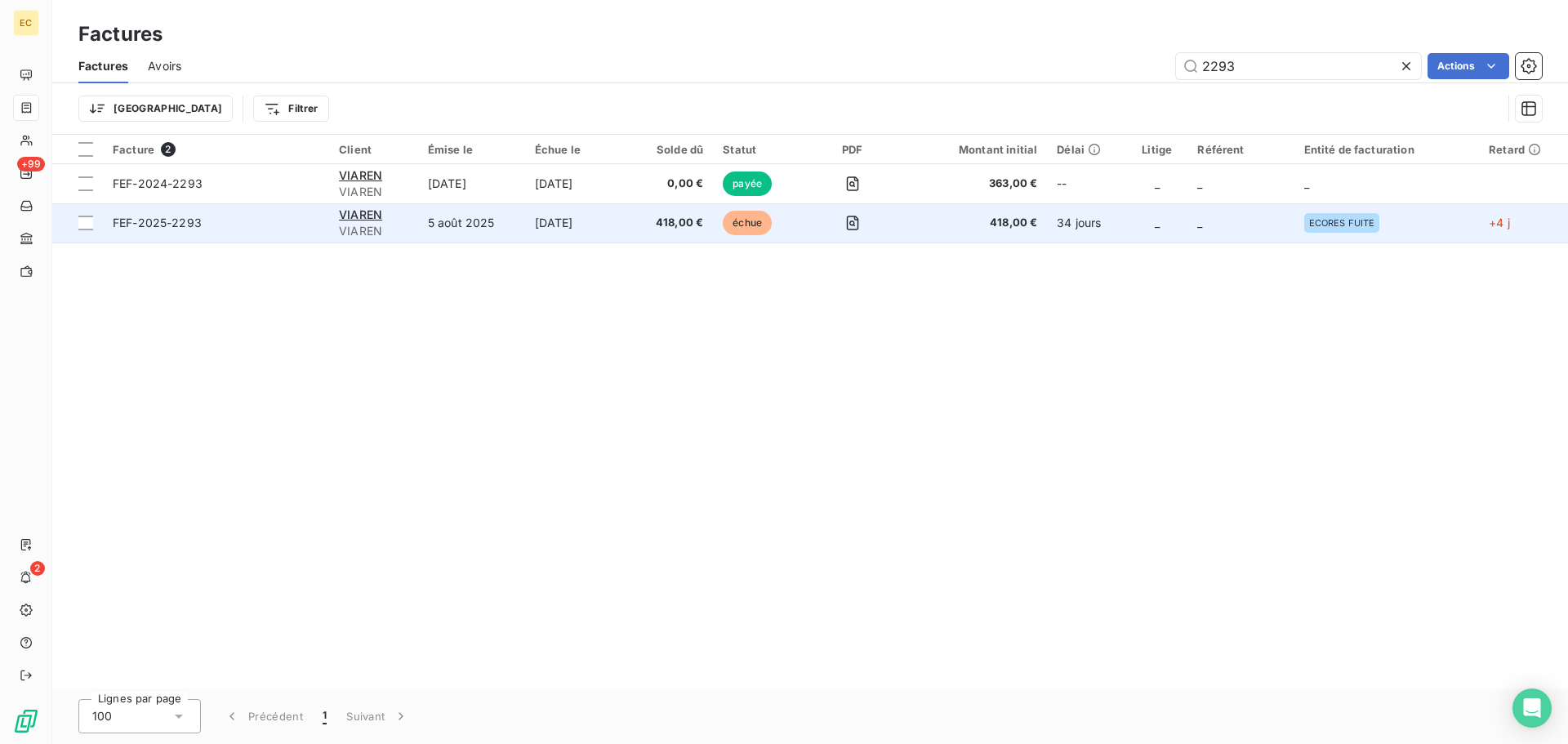
click at [386, 228] on span "VIAREN" at bounding box center [373, 231] width 69 height 16
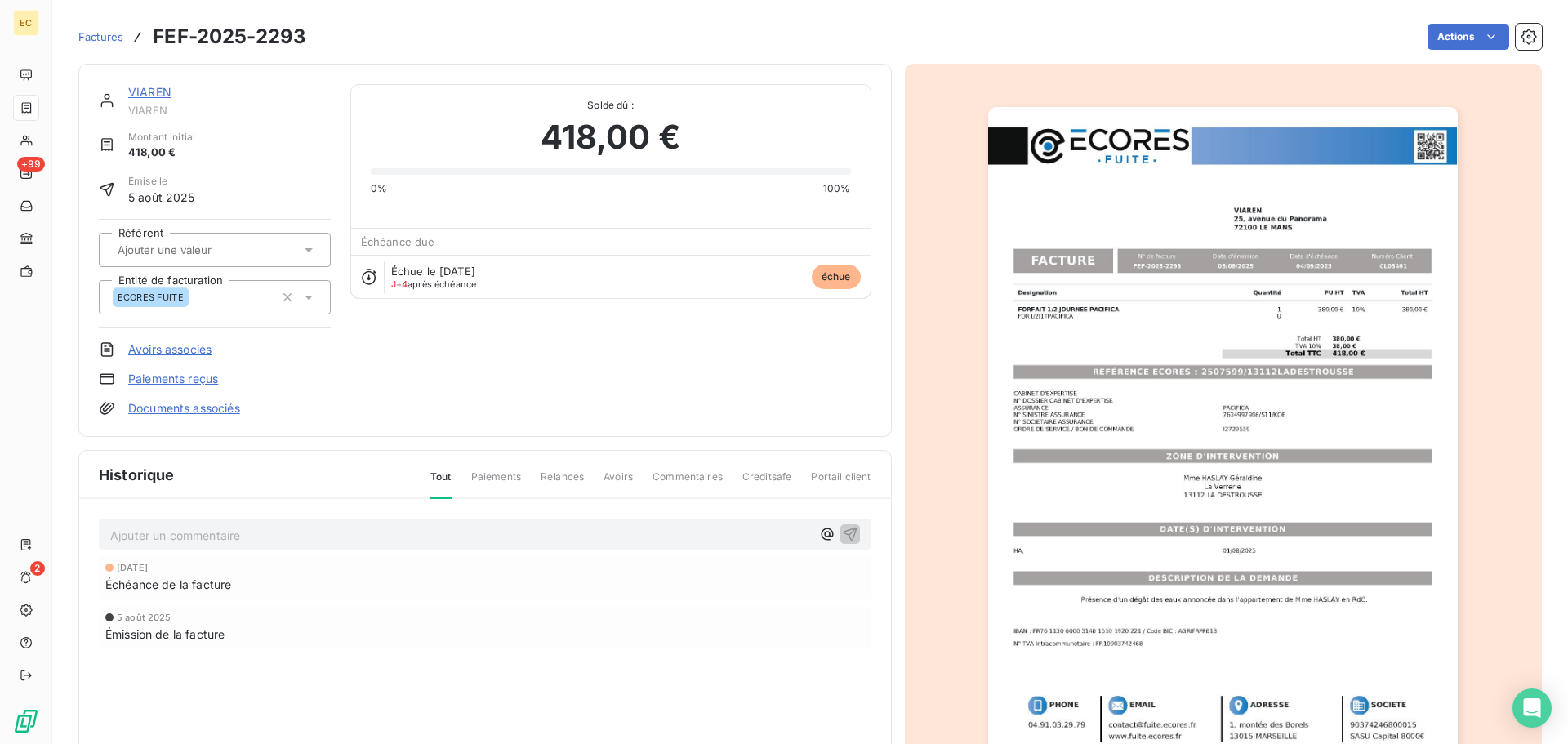
click at [194, 381] on link "Paiements reçus" at bounding box center [173, 379] width 90 height 16
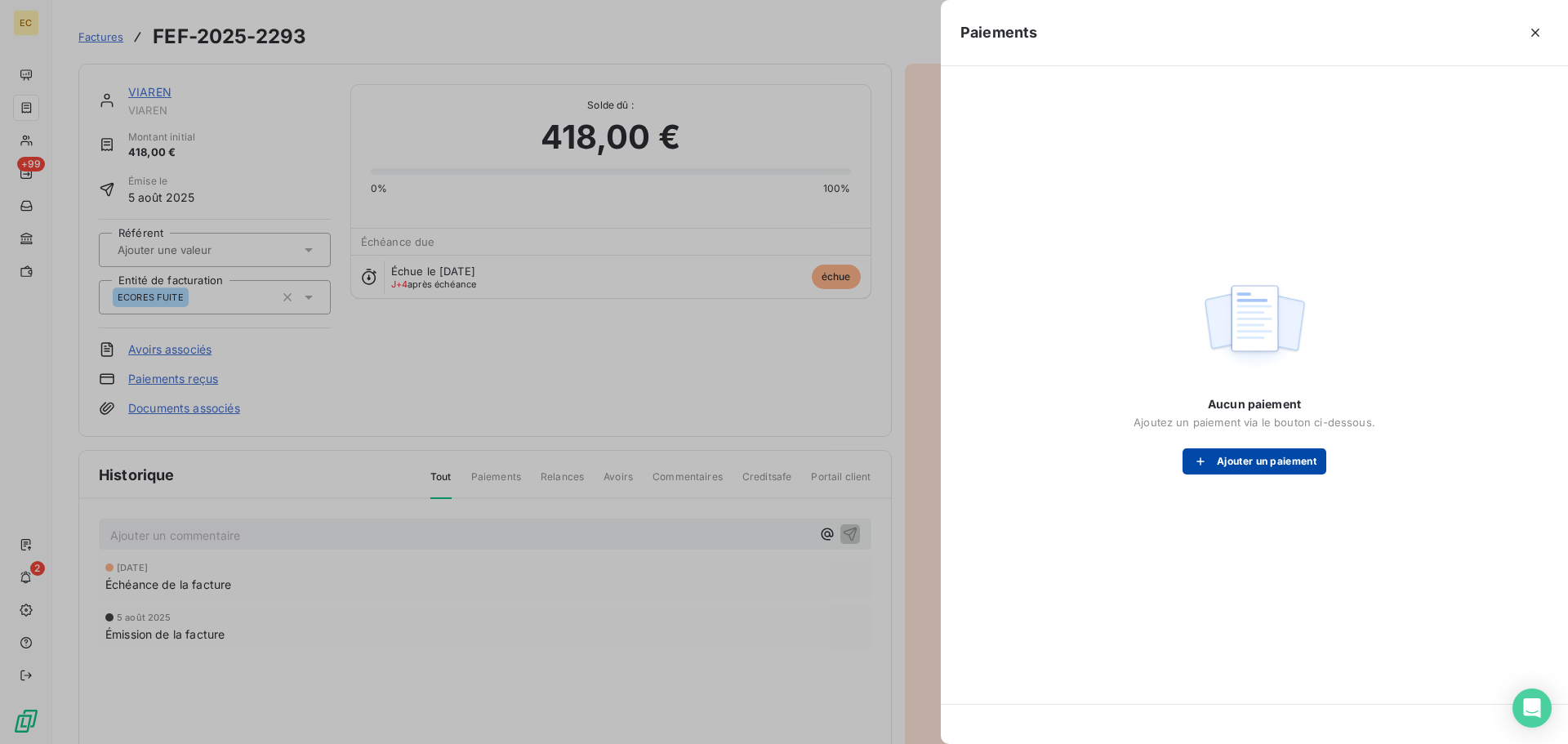
click at [1229, 461] on button "Ajouter un paiement" at bounding box center [1254, 461] width 144 height 26
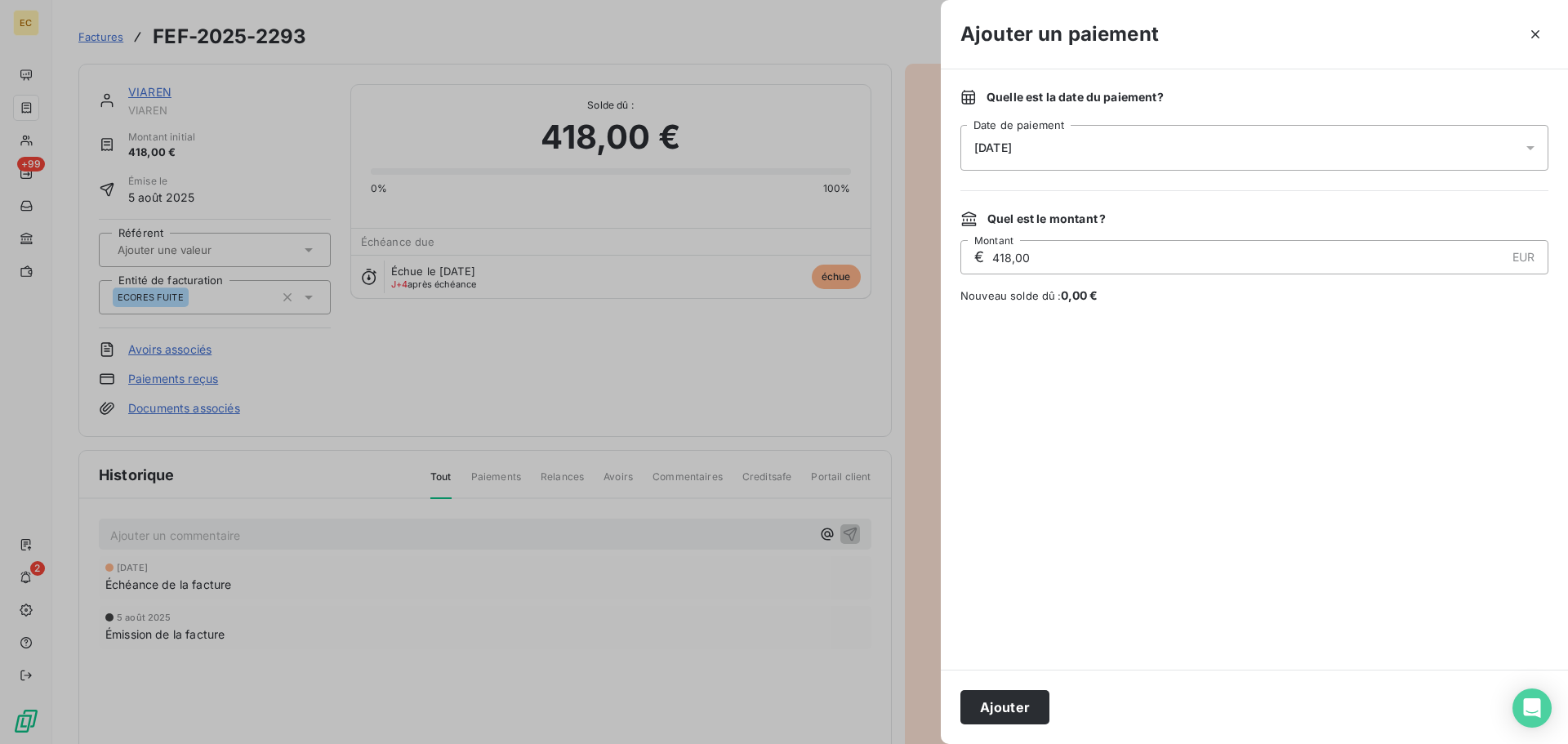
click at [1069, 152] on div "[DATE]" at bounding box center [1254, 148] width 588 height 46
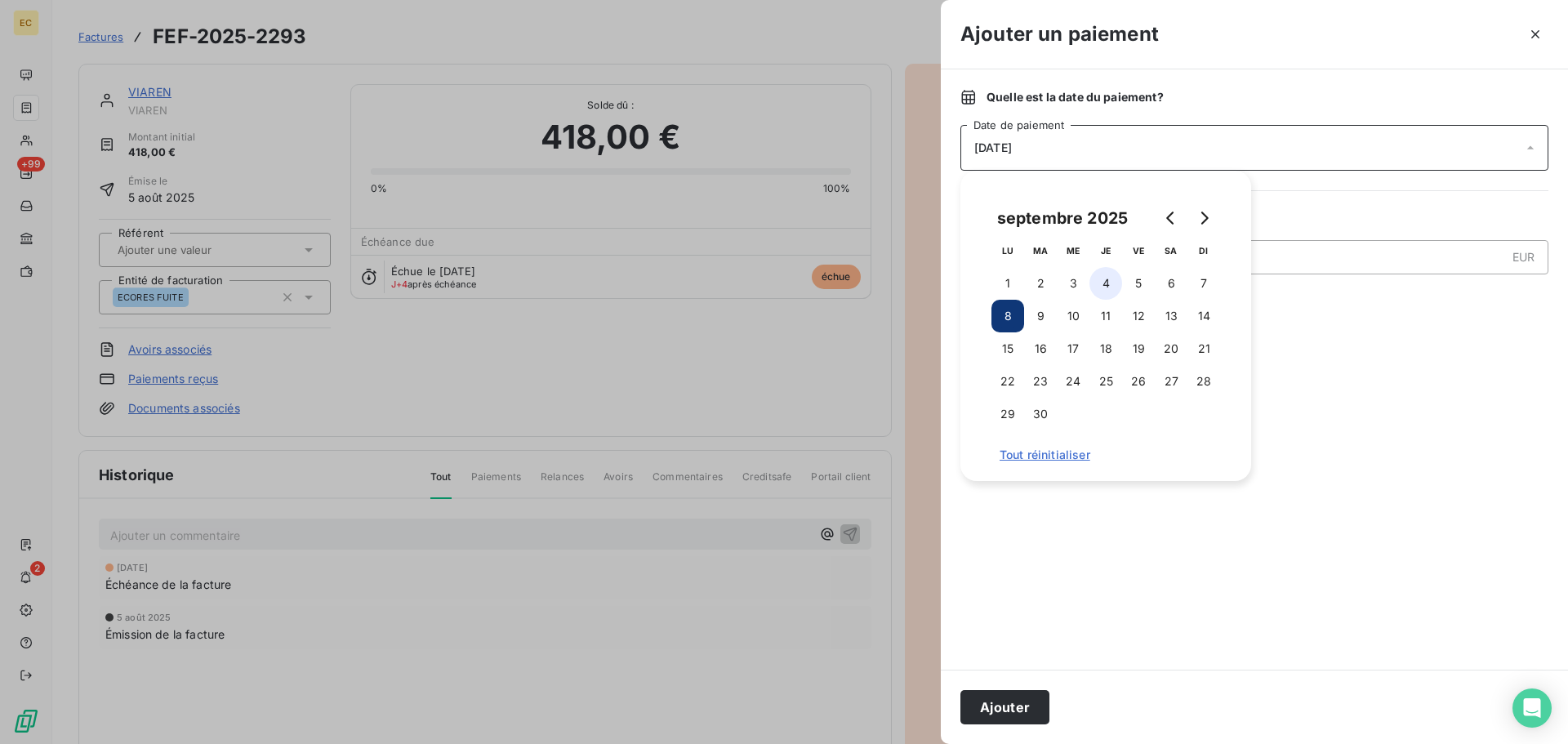
click at [1104, 289] on button "4" at bounding box center [1106, 284] width 33 height 33
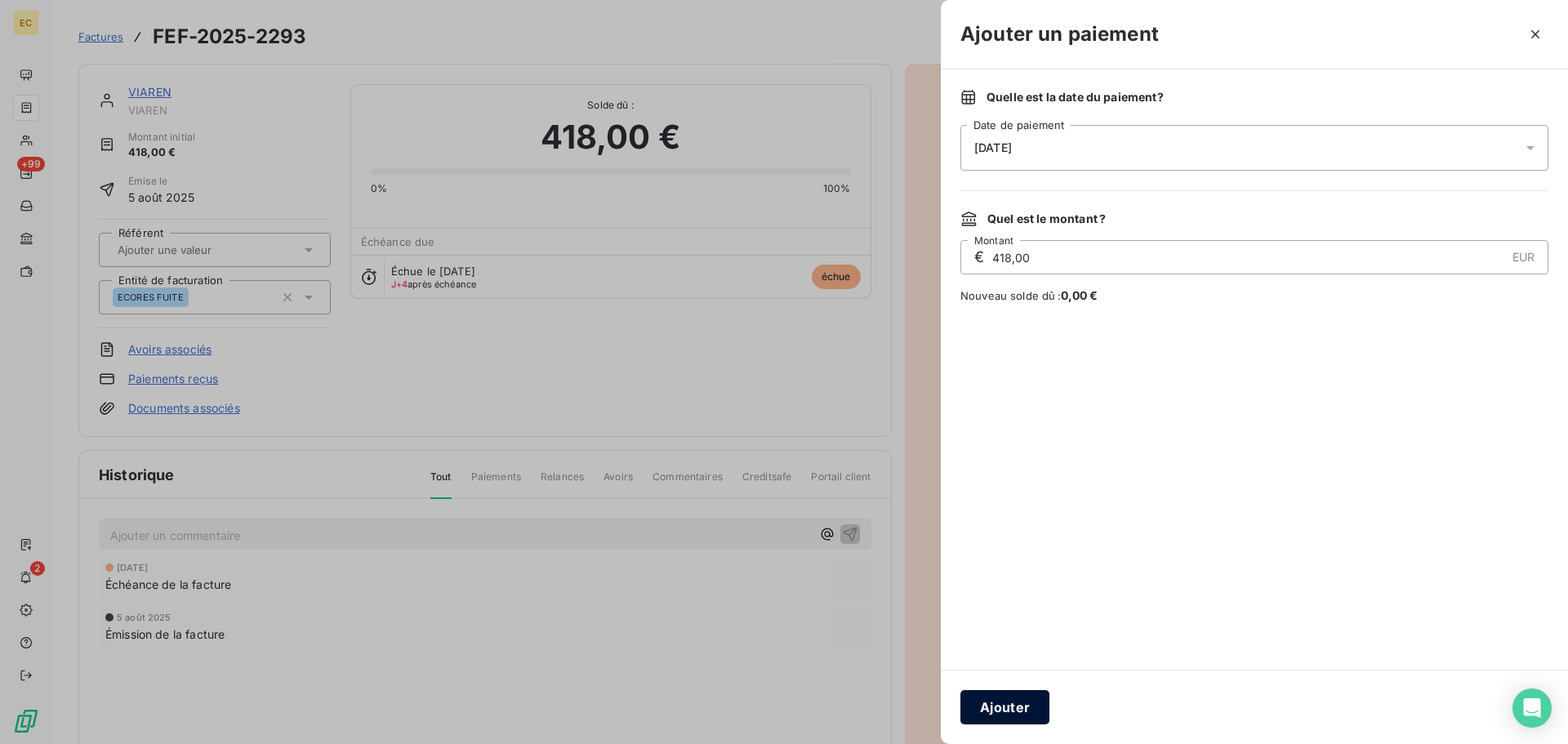
click at [1019, 703] on button "Ajouter" at bounding box center [1005, 707] width 89 height 35
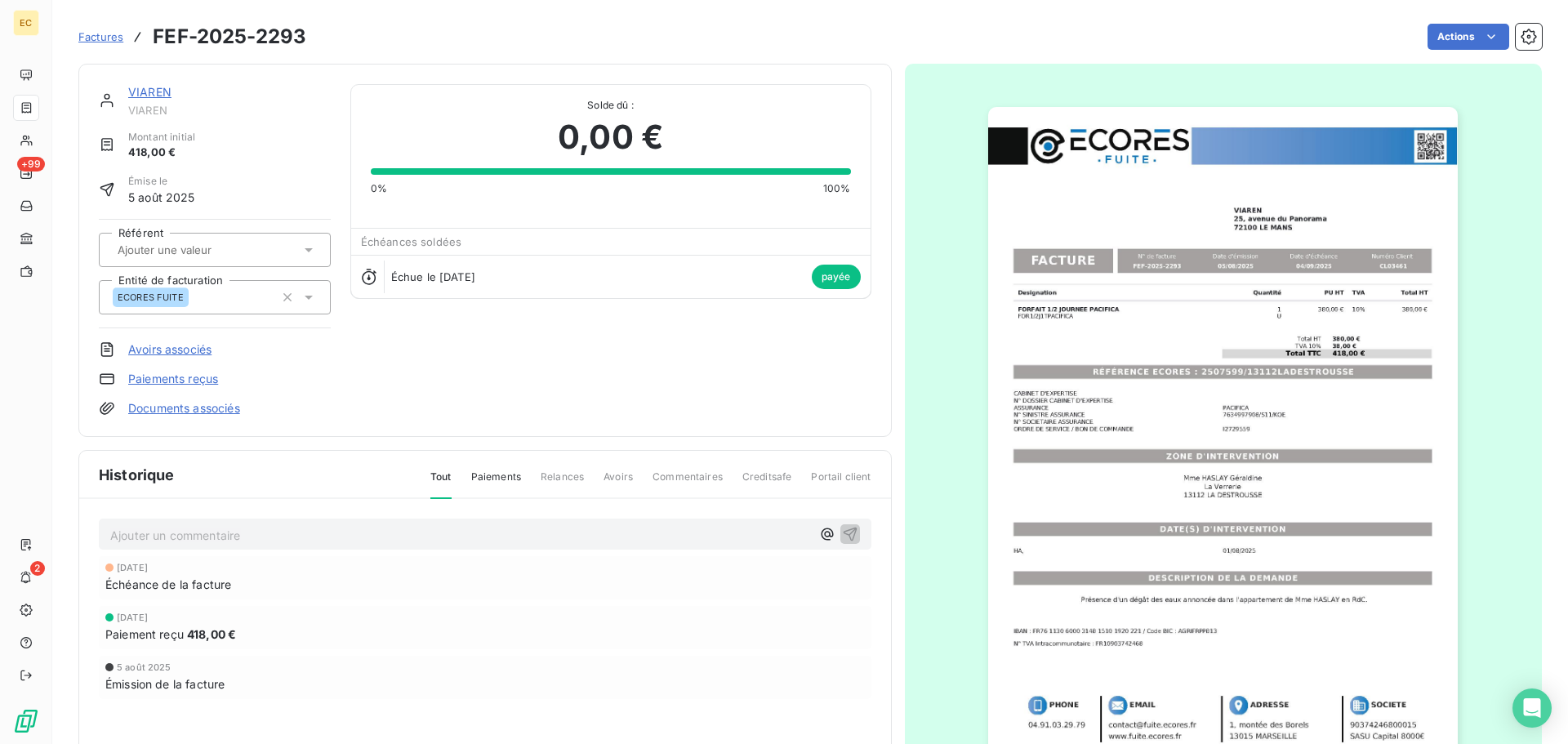
click at [103, 38] on span "Factures" at bounding box center [100, 37] width 45 height 13
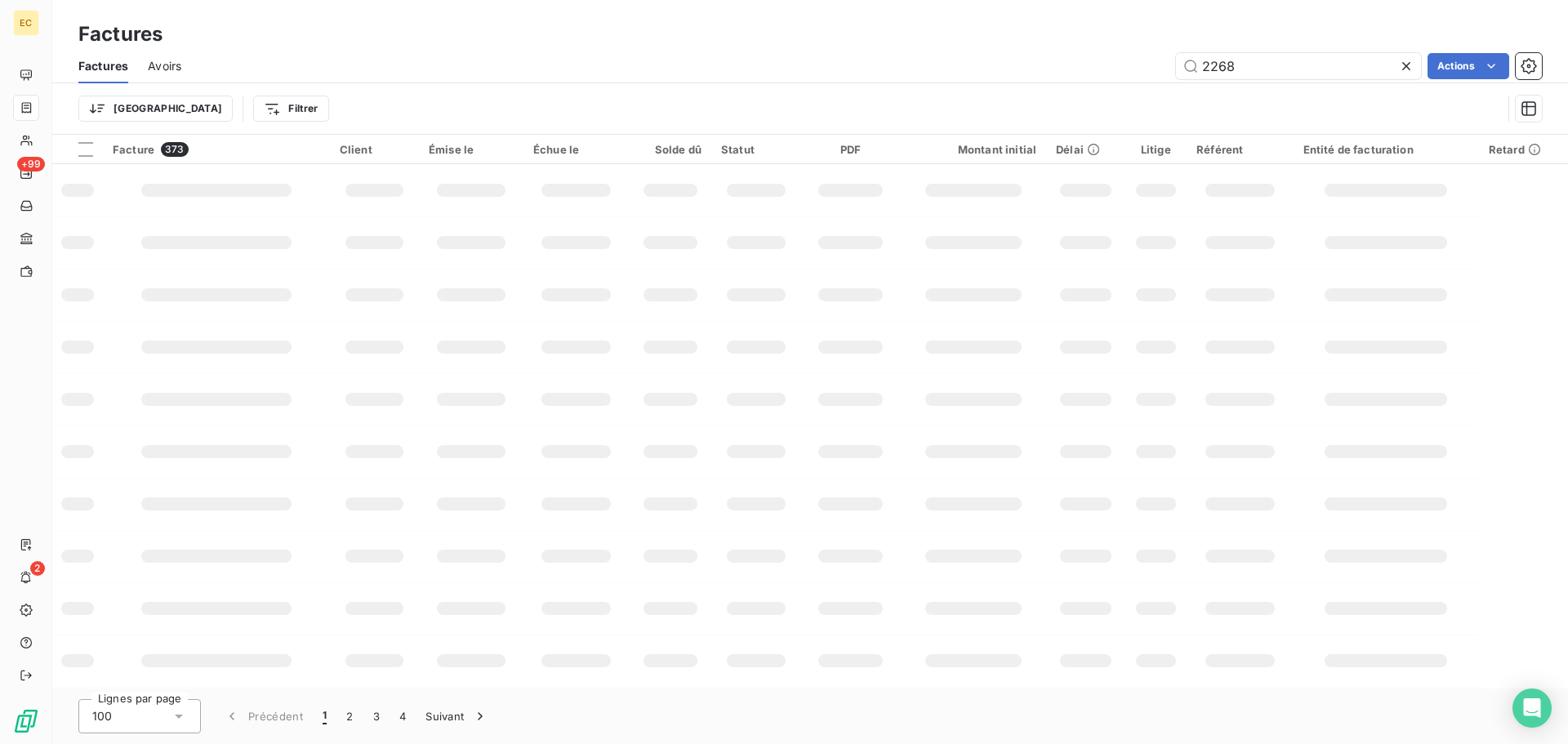
type input "2268"
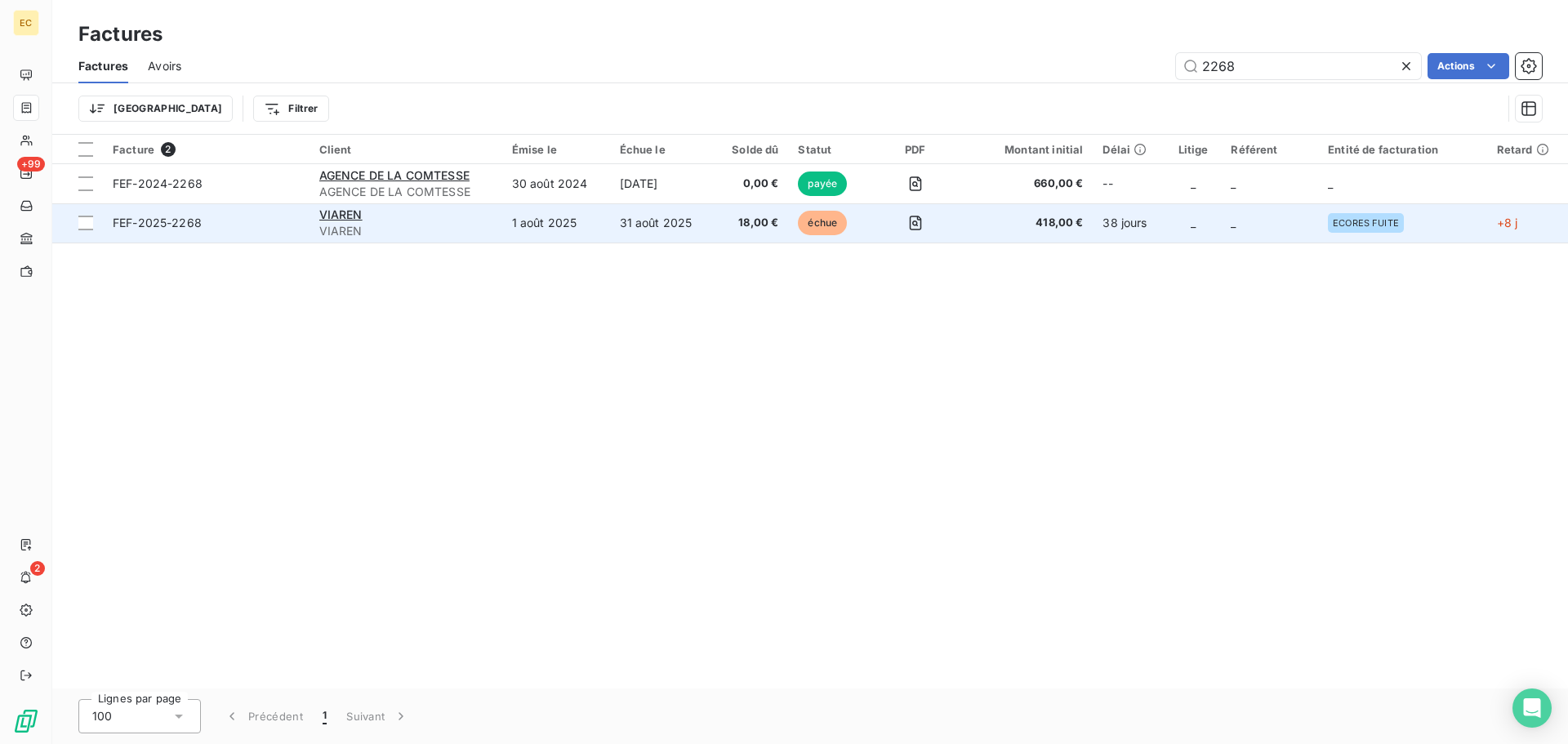
click at [406, 219] on div "VIAREN" at bounding box center [405, 215] width 173 height 16
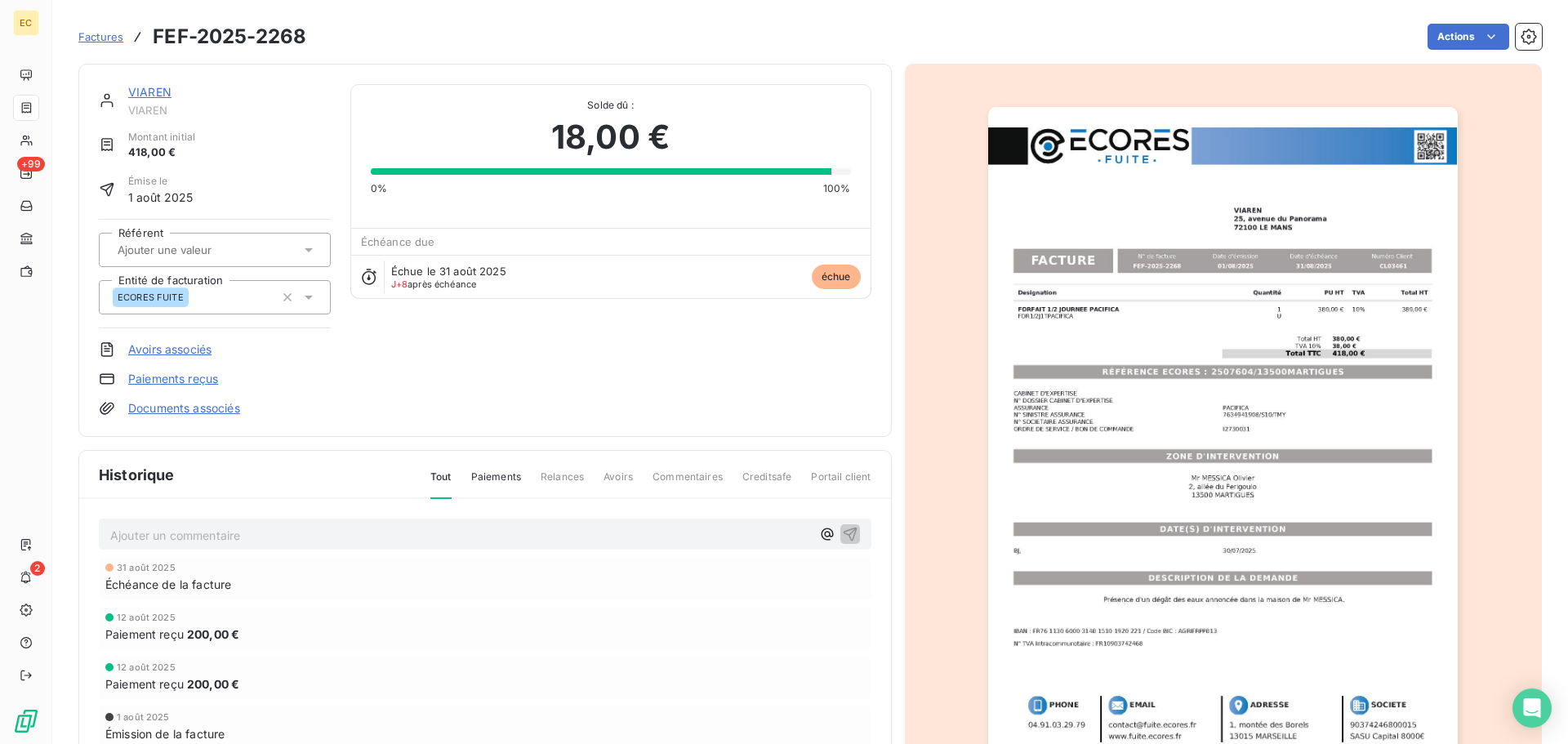
click at [190, 375] on link "Paiements reçus" at bounding box center [173, 379] width 90 height 16
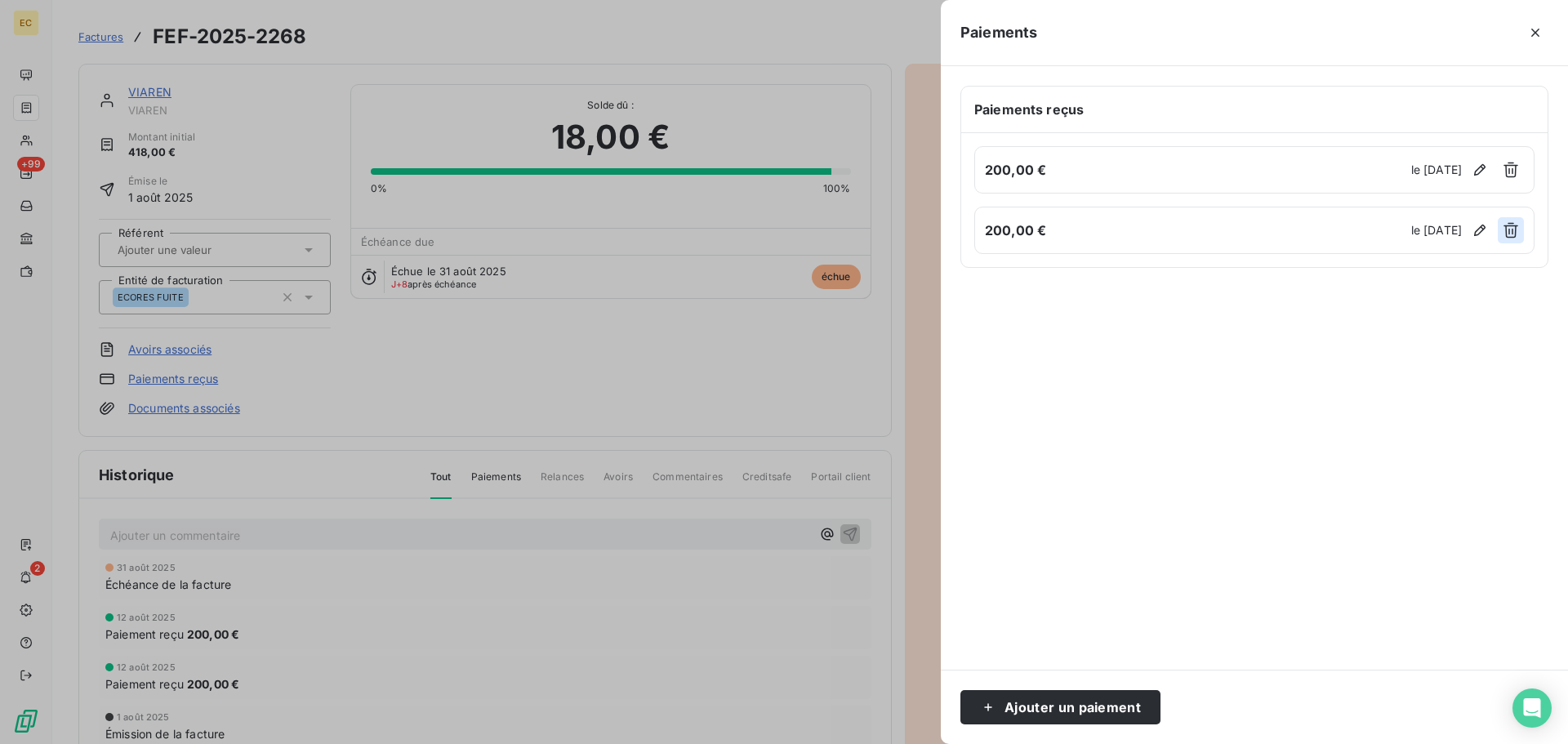
click at [1510, 229] on icon "button" at bounding box center [1511, 230] width 16 height 16
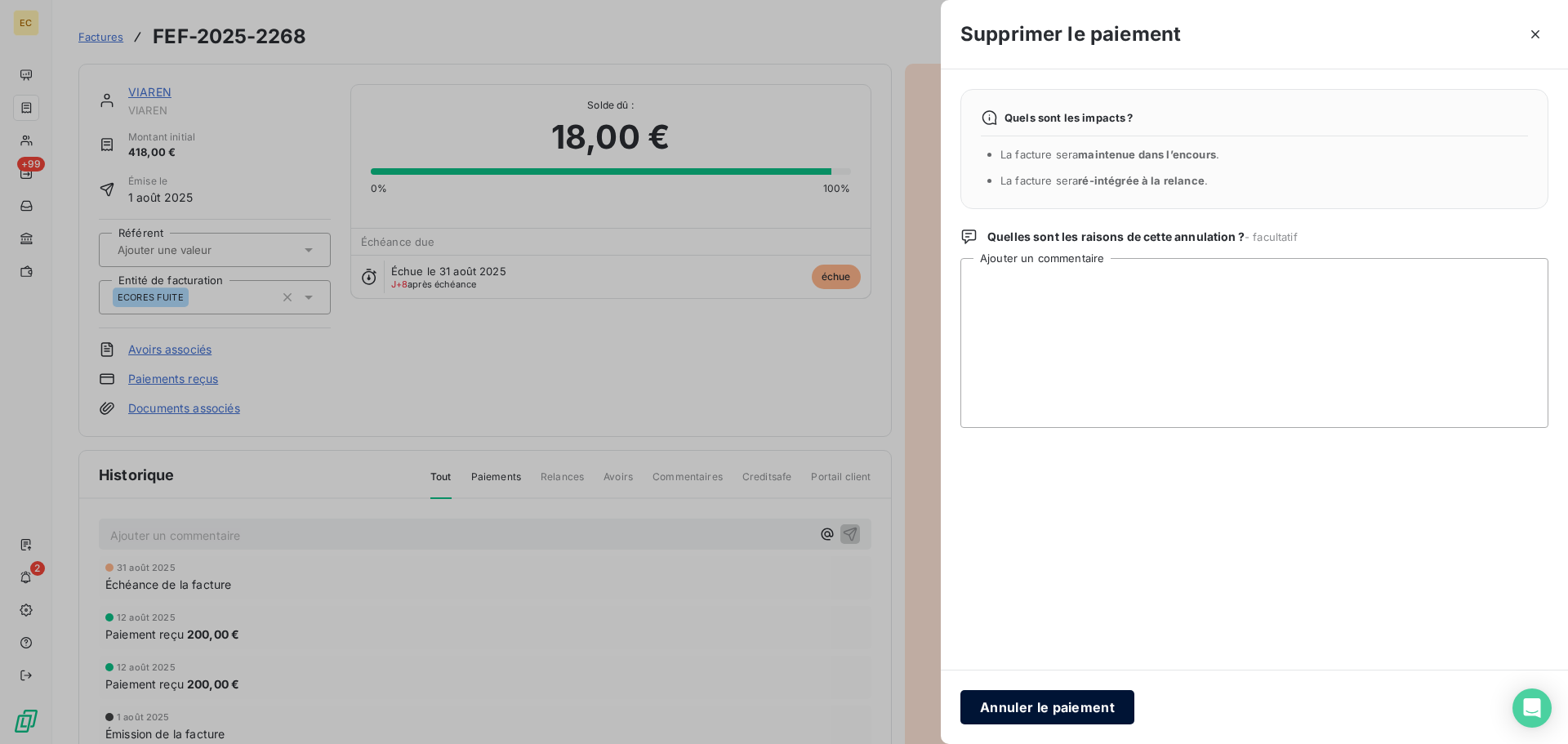
click at [1043, 711] on button "Annuler le paiement" at bounding box center [1048, 707] width 174 height 35
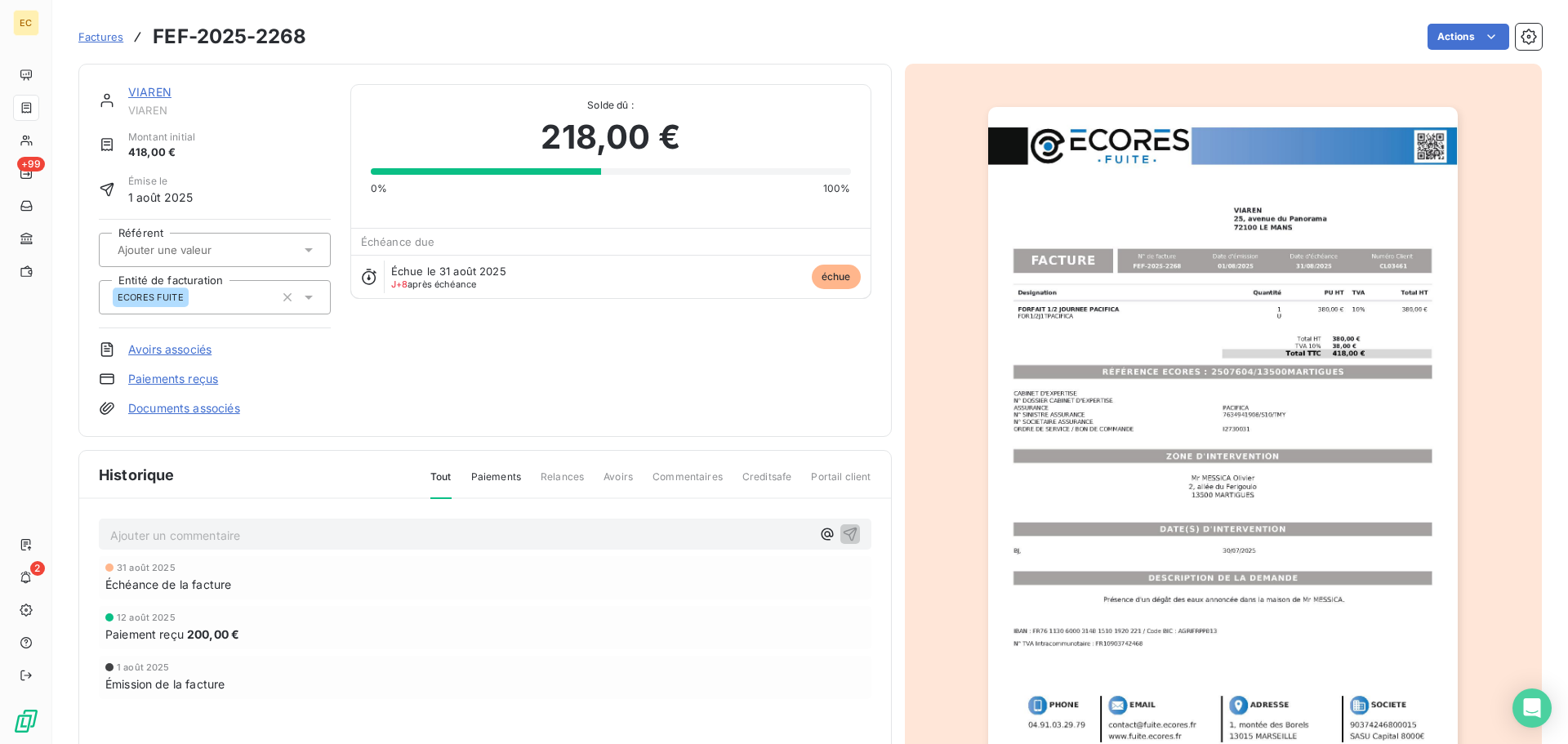
click at [173, 380] on link "Paiements reçus" at bounding box center [173, 379] width 90 height 16
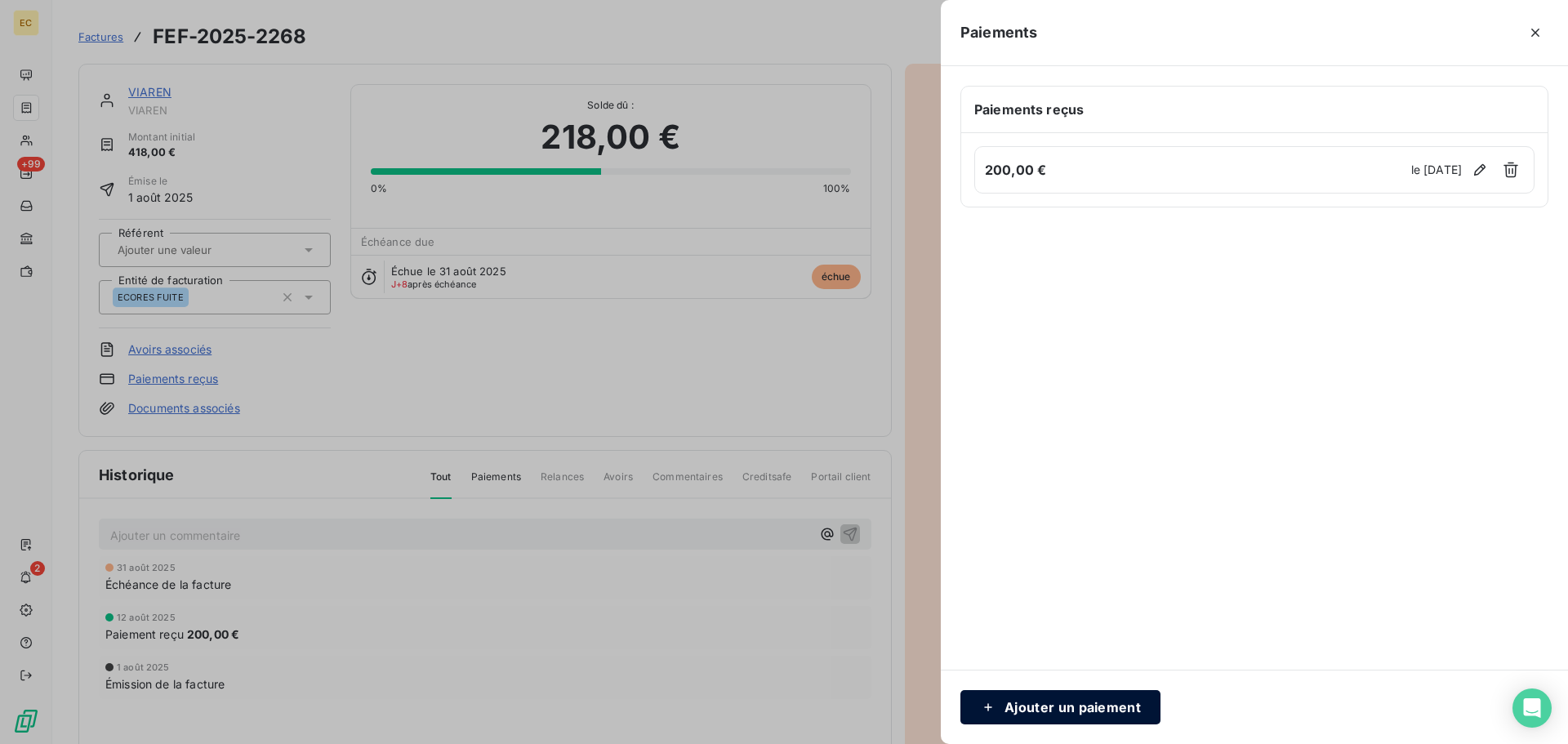
click at [1060, 697] on button "Ajouter un paiement" at bounding box center [1060, 707] width 200 height 35
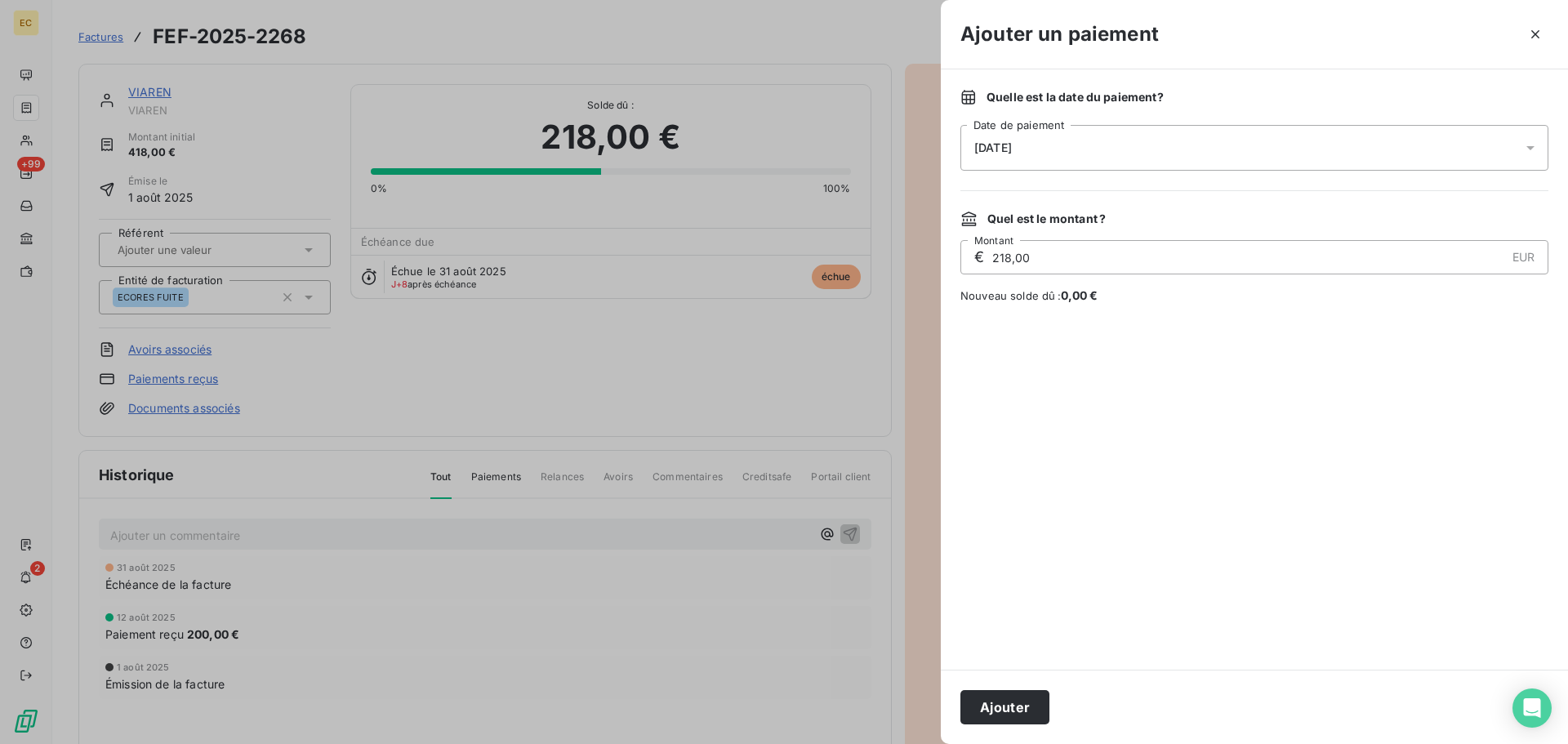
click at [1063, 146] on div "[DATE]" at bounding box center [1254, 148] width 588 height 46
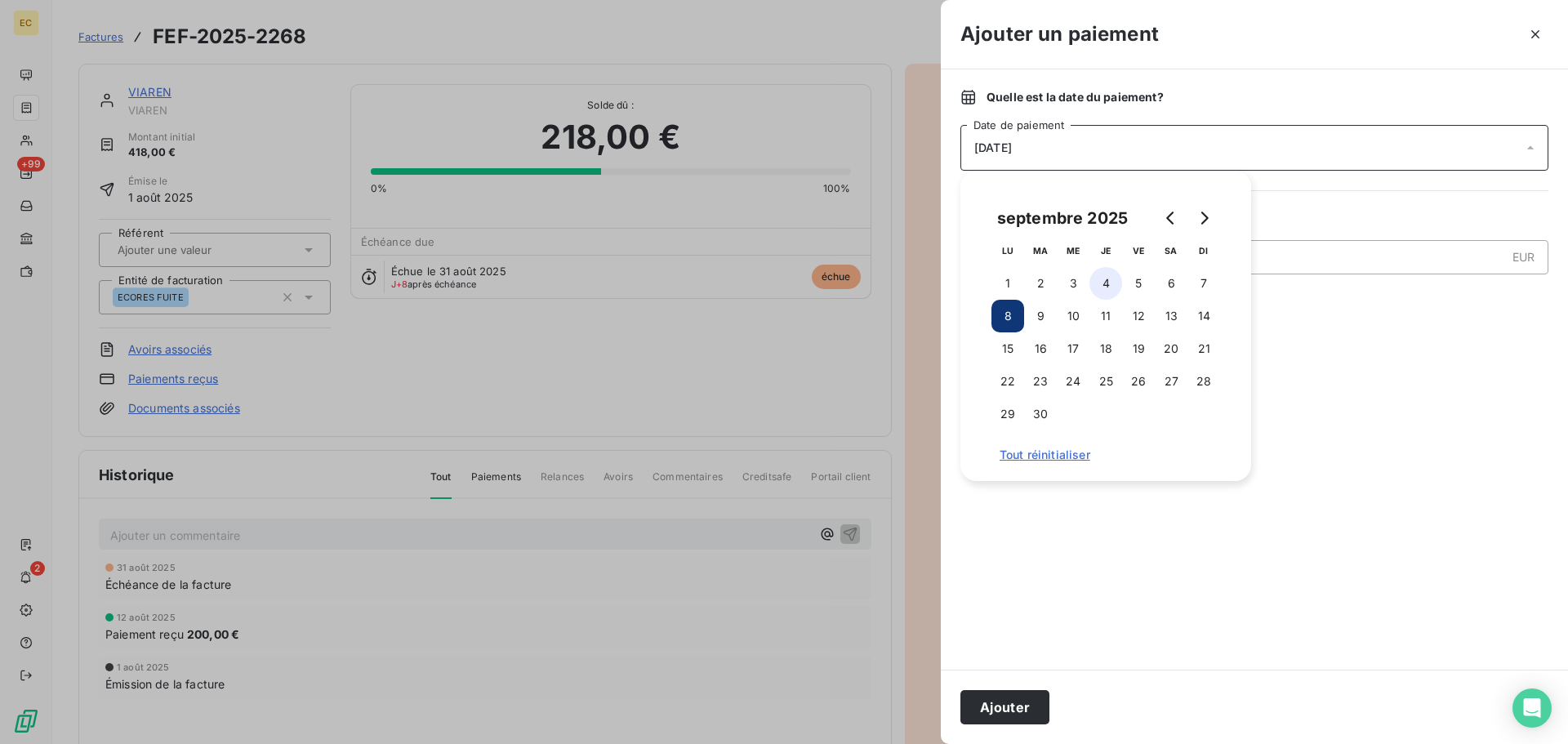
click at [1104, 280] on button "4" at bounding box center [1106, 284] width 33 height 33
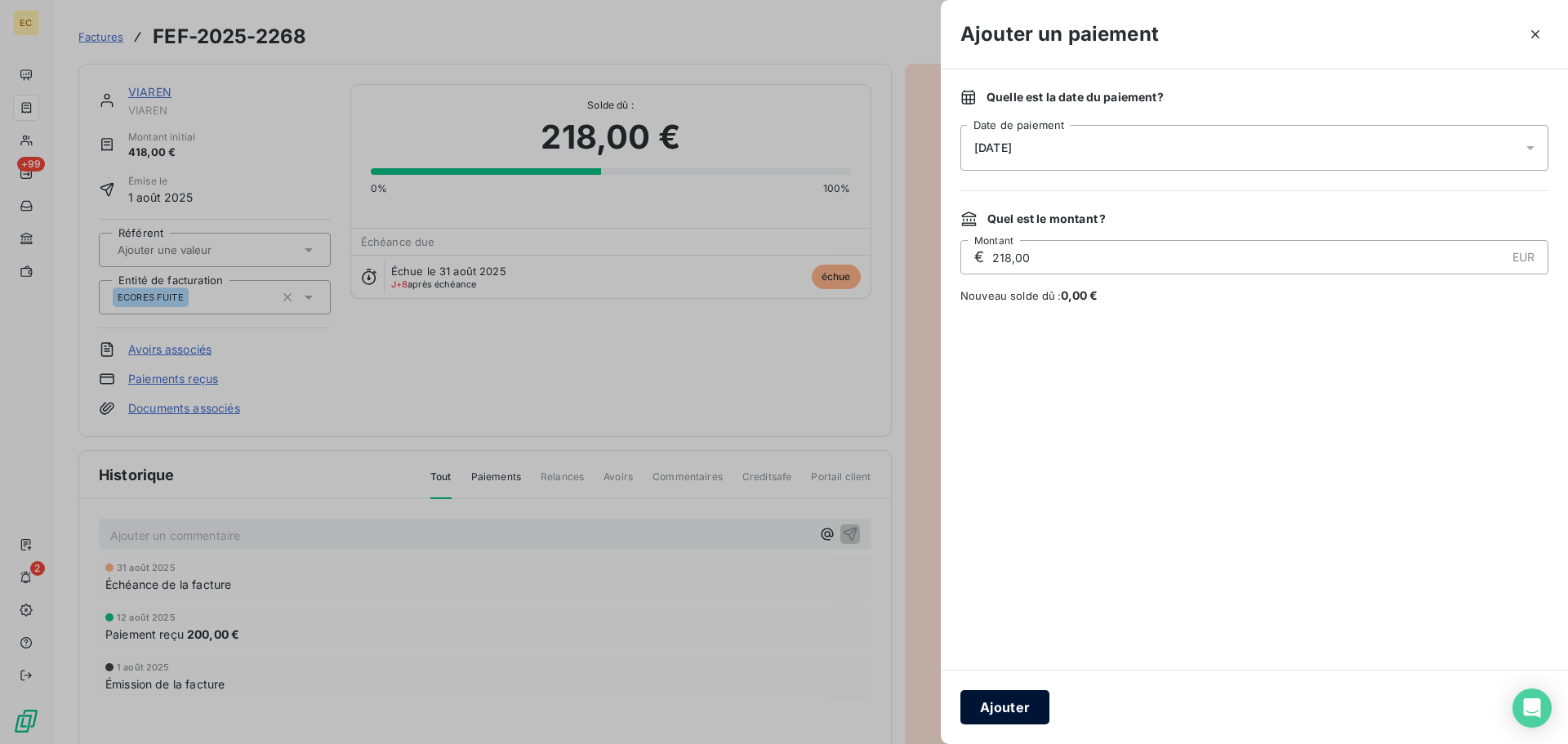
click at [1026, 709] on button "Ajouter" at bounding box center [1005, 707] width 89 height 35
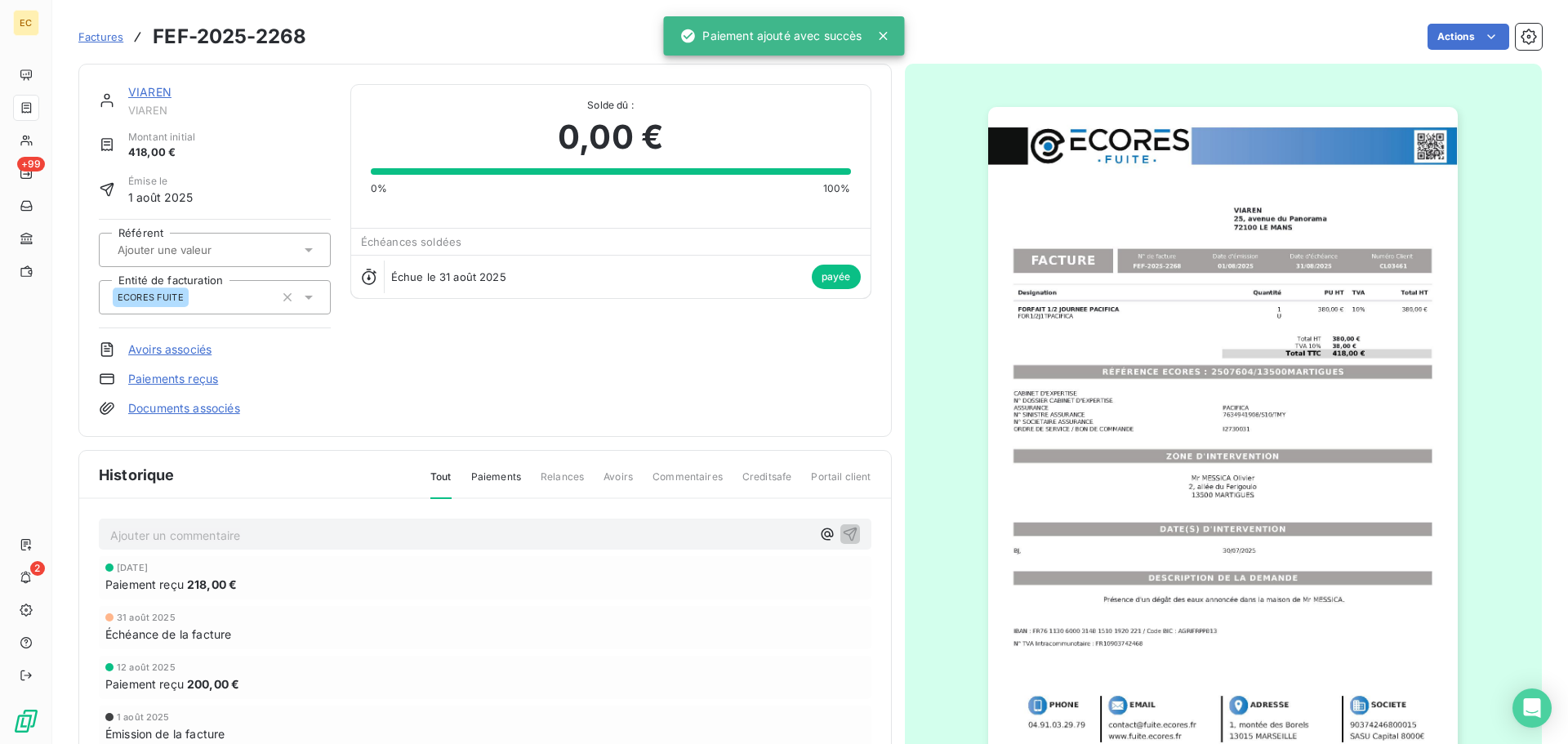
click at [99, 39] on span "Factures" at bounding box center [100, 37] width 45 height 13
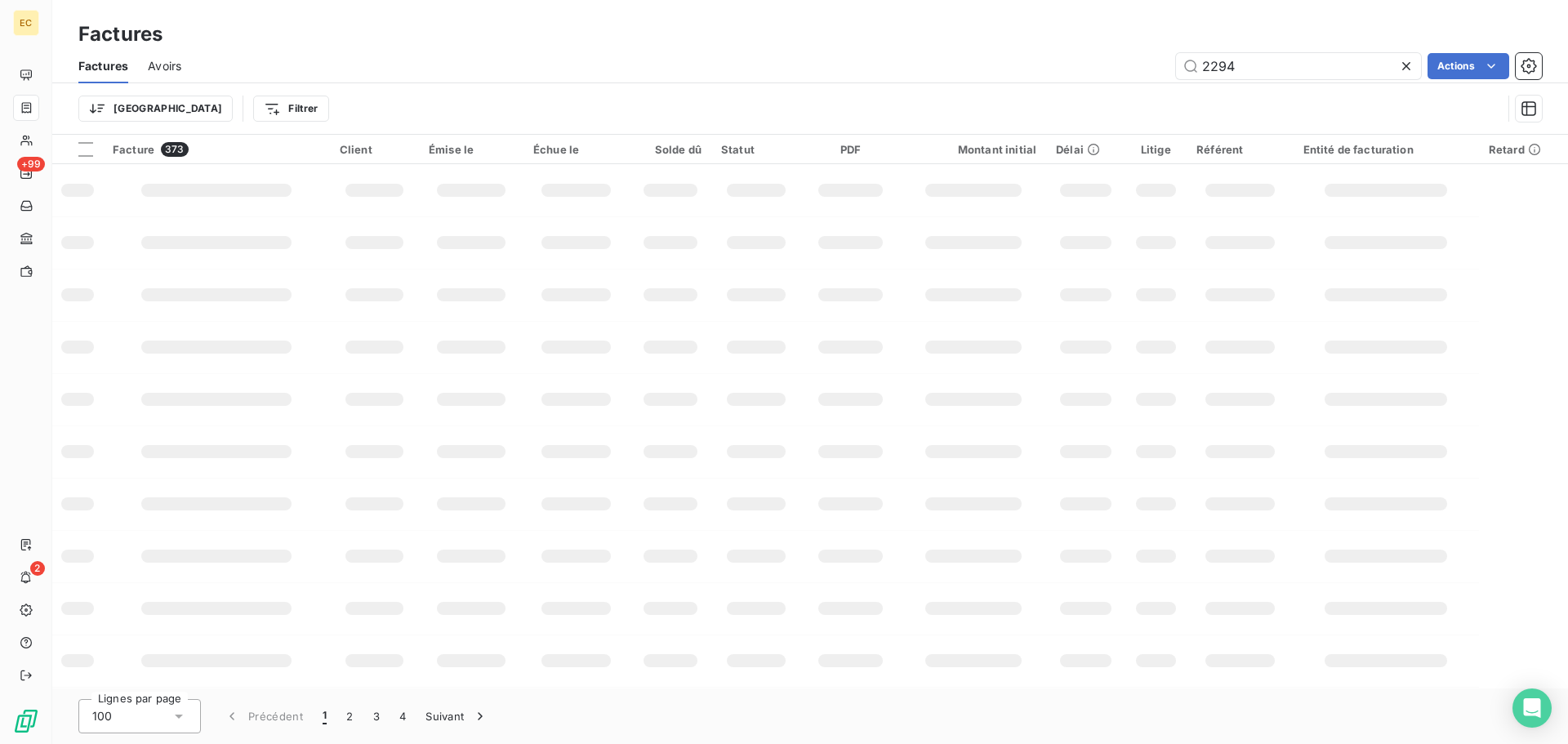
type input "2294"
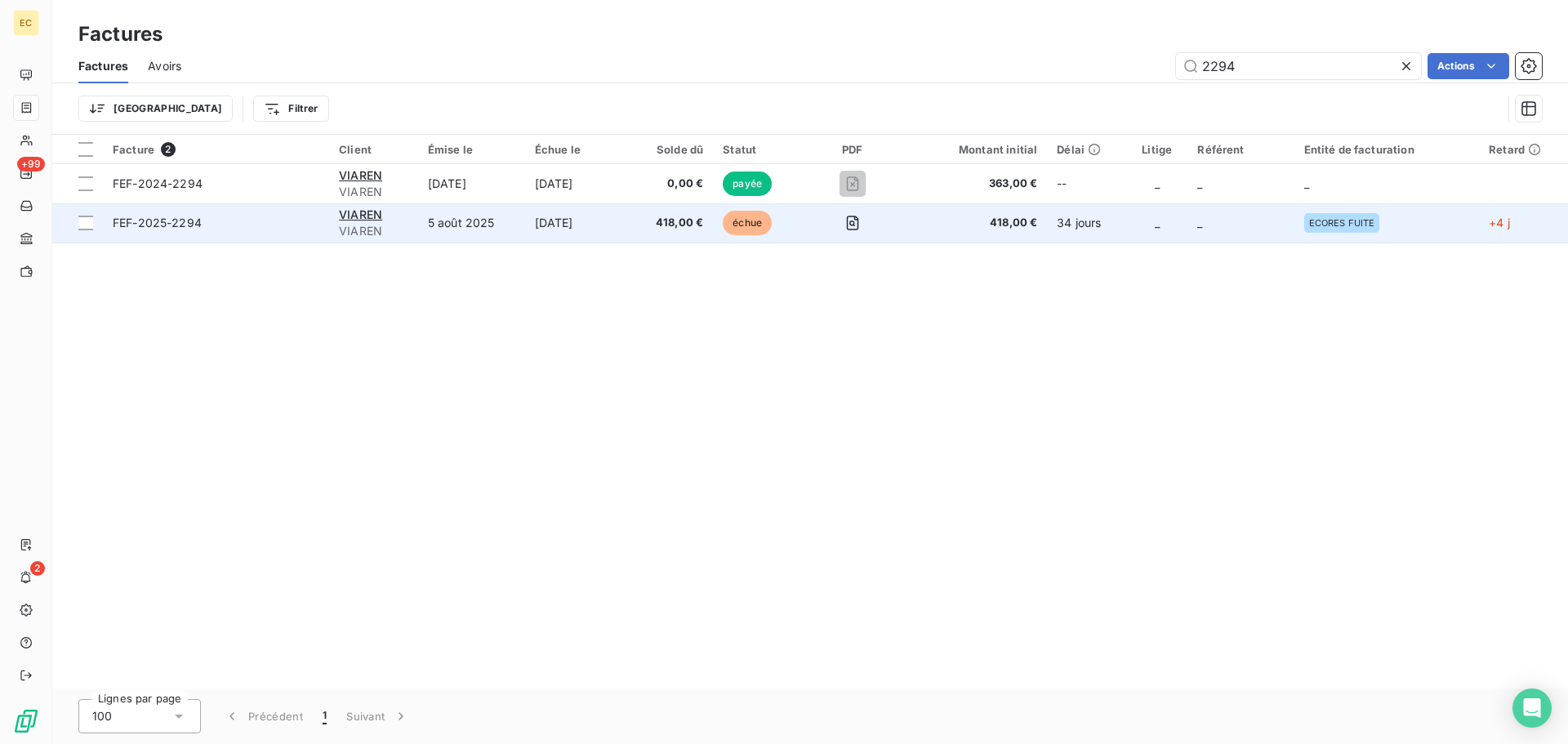
click at [268, 215] on span "FEF-2025-2294" at bounding box center [215, 223] width 206 height 16
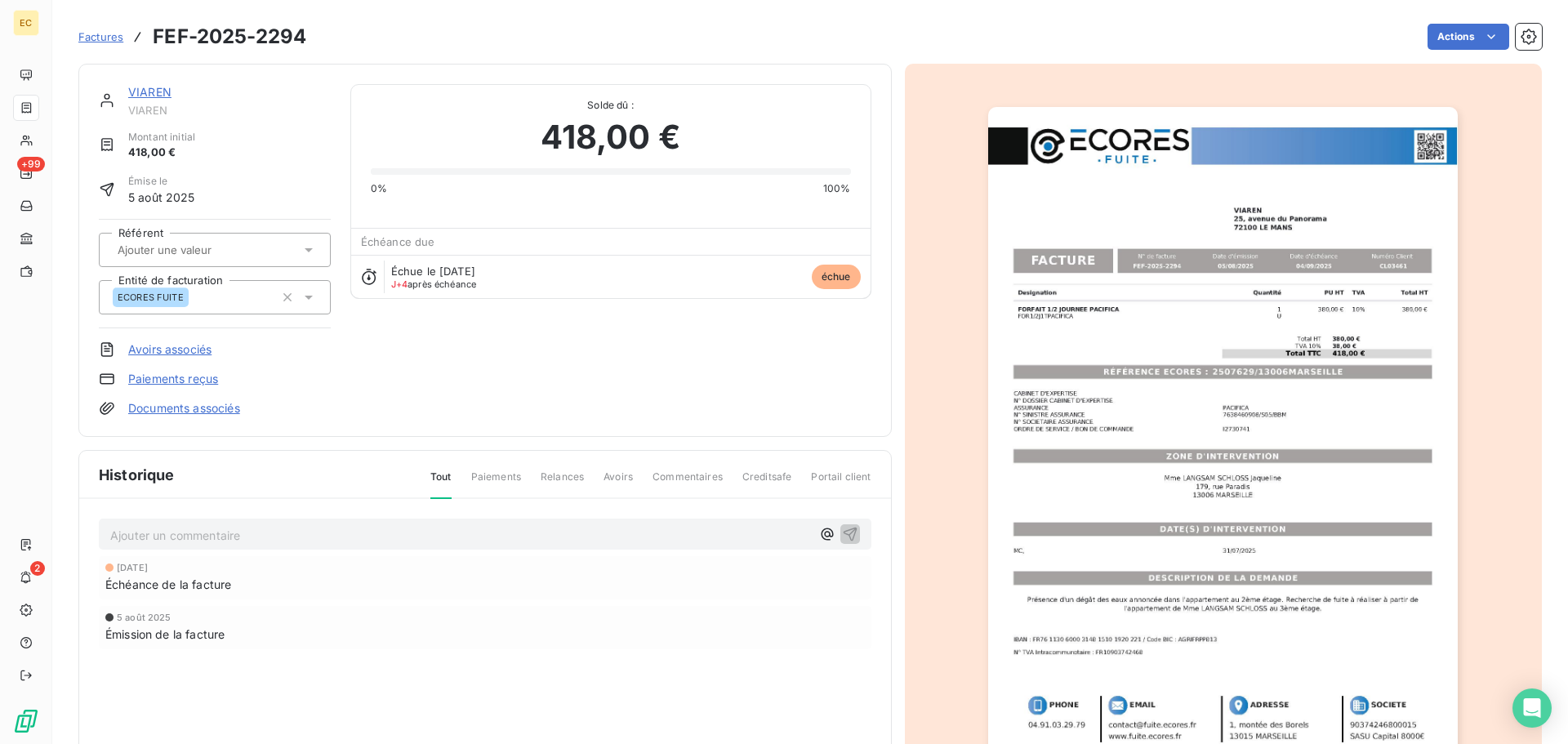
click at [185, 380] on link "Paiements reçus" at bounding box center [173, 379] width 90 height 16
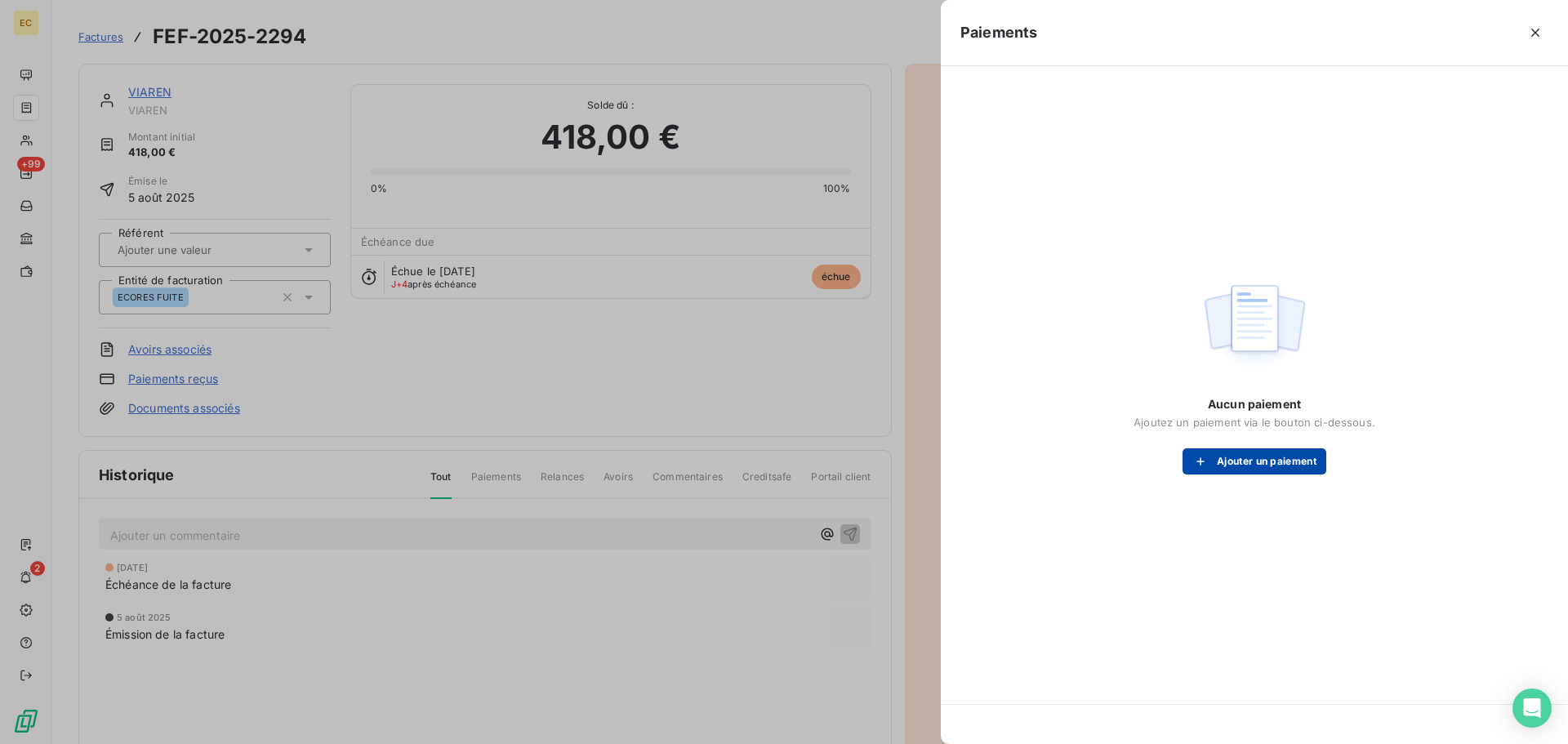
click at [1196, 459] on icon "button" at bounding box center [1200, 461] width 16 height 16
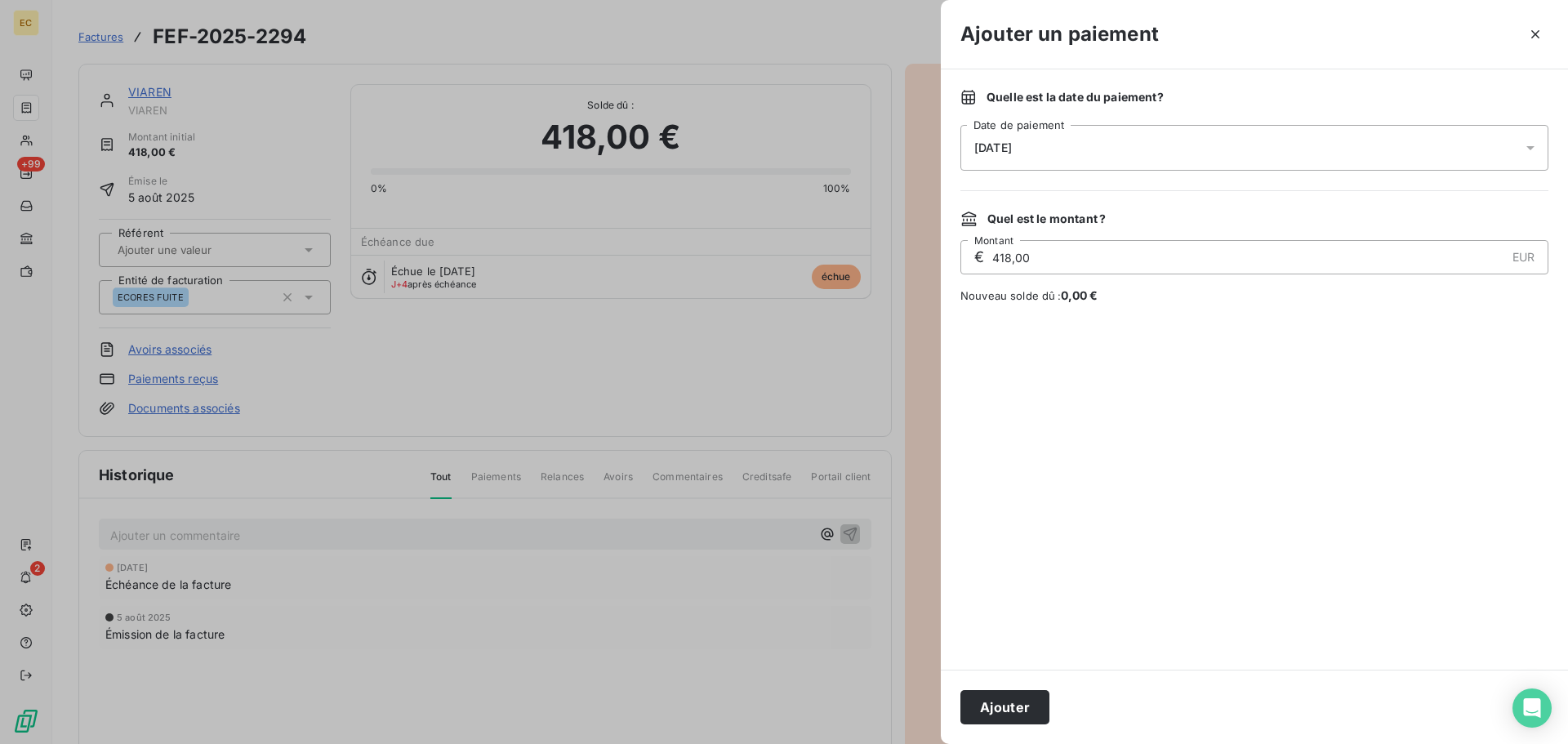
click at [1071, 147] on div "[DATE]" at bounding box center [1254, 148] width 588 height 46
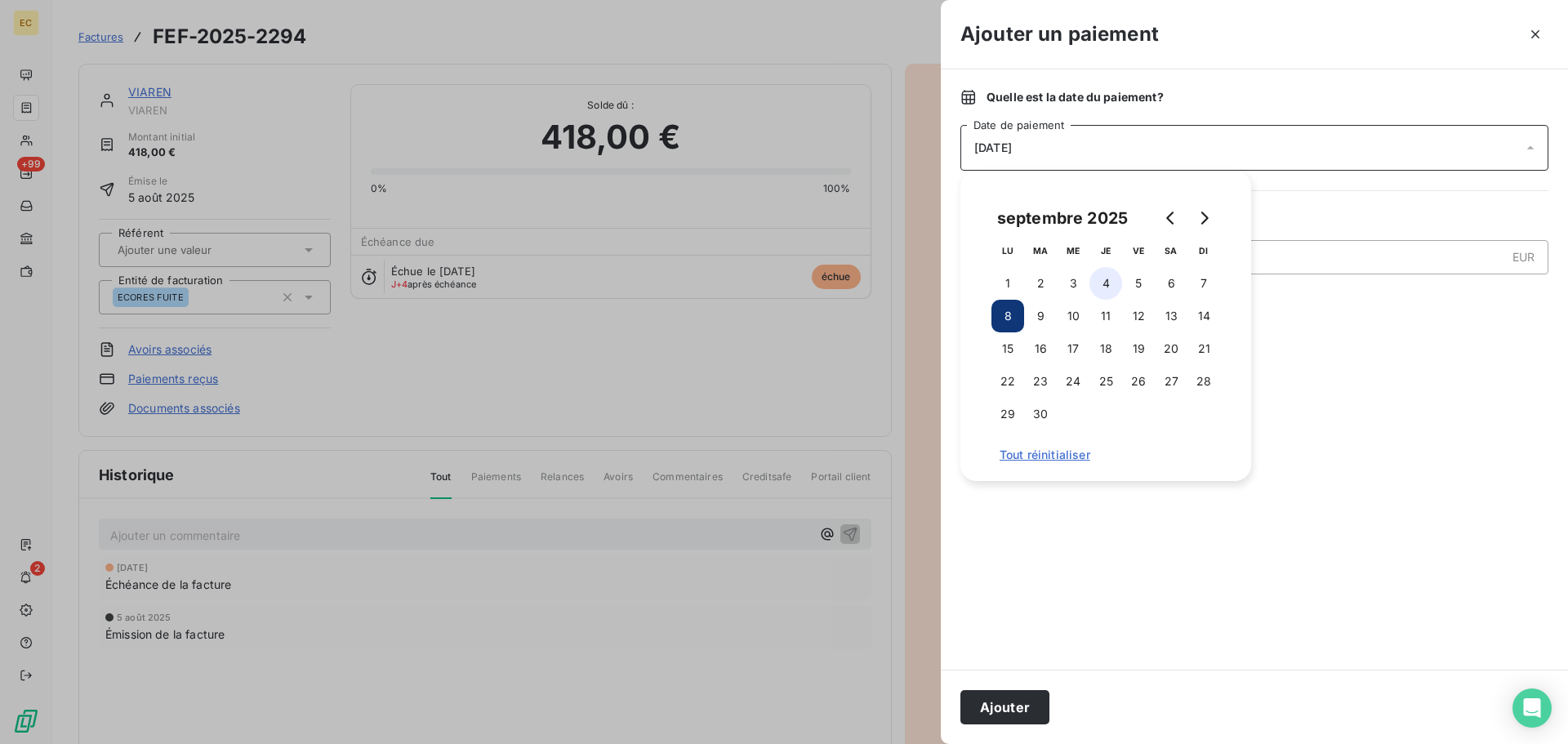
click at [1109, 283] on button "4" at bounding box center [1106, 284] width 33 height 33
click at [991, 709] on button "Ajouter" at bounding box center [1005, 707] width 89 height 35
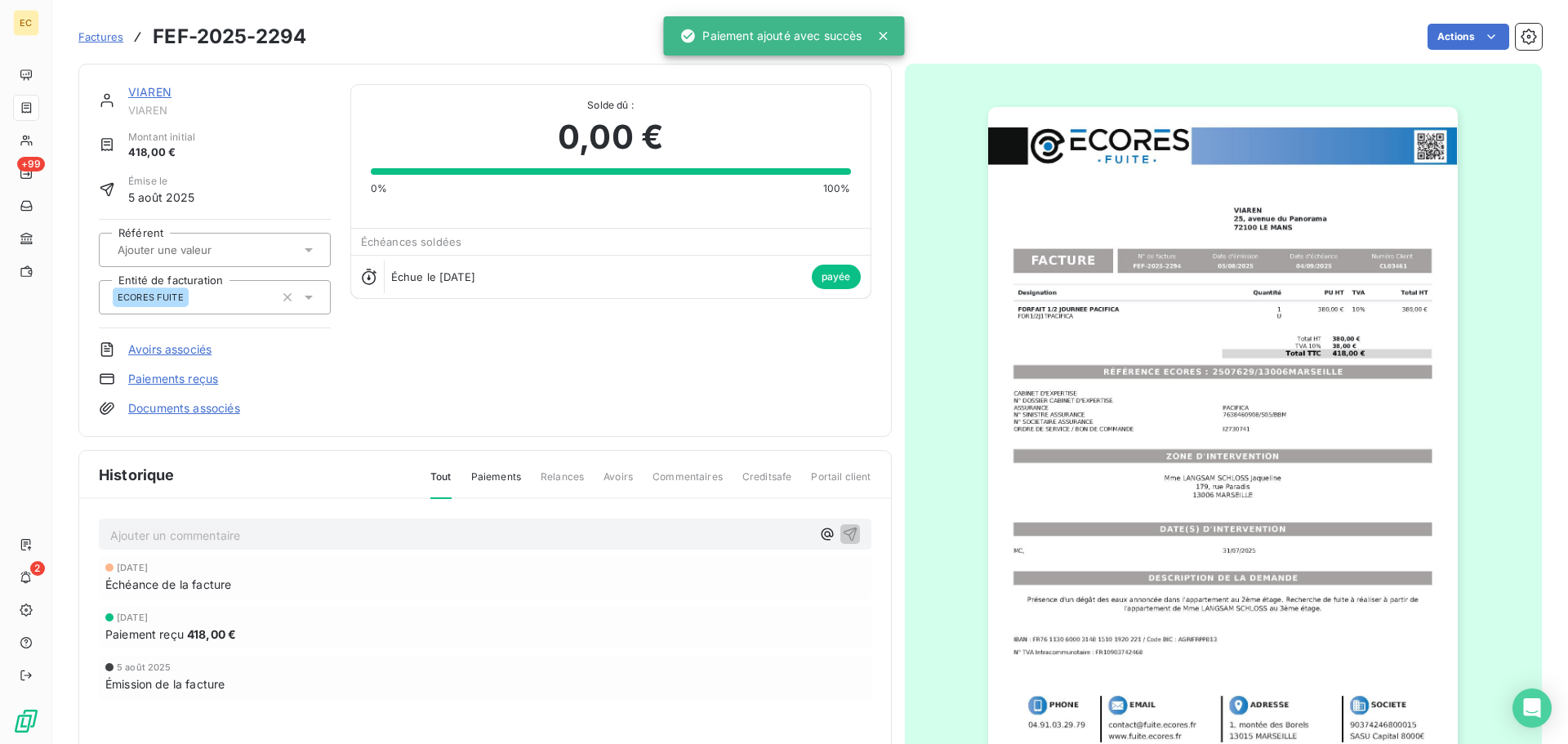
click at [97, 41] on span "Factures" at bounding box center [100, 37] width 45 height 13
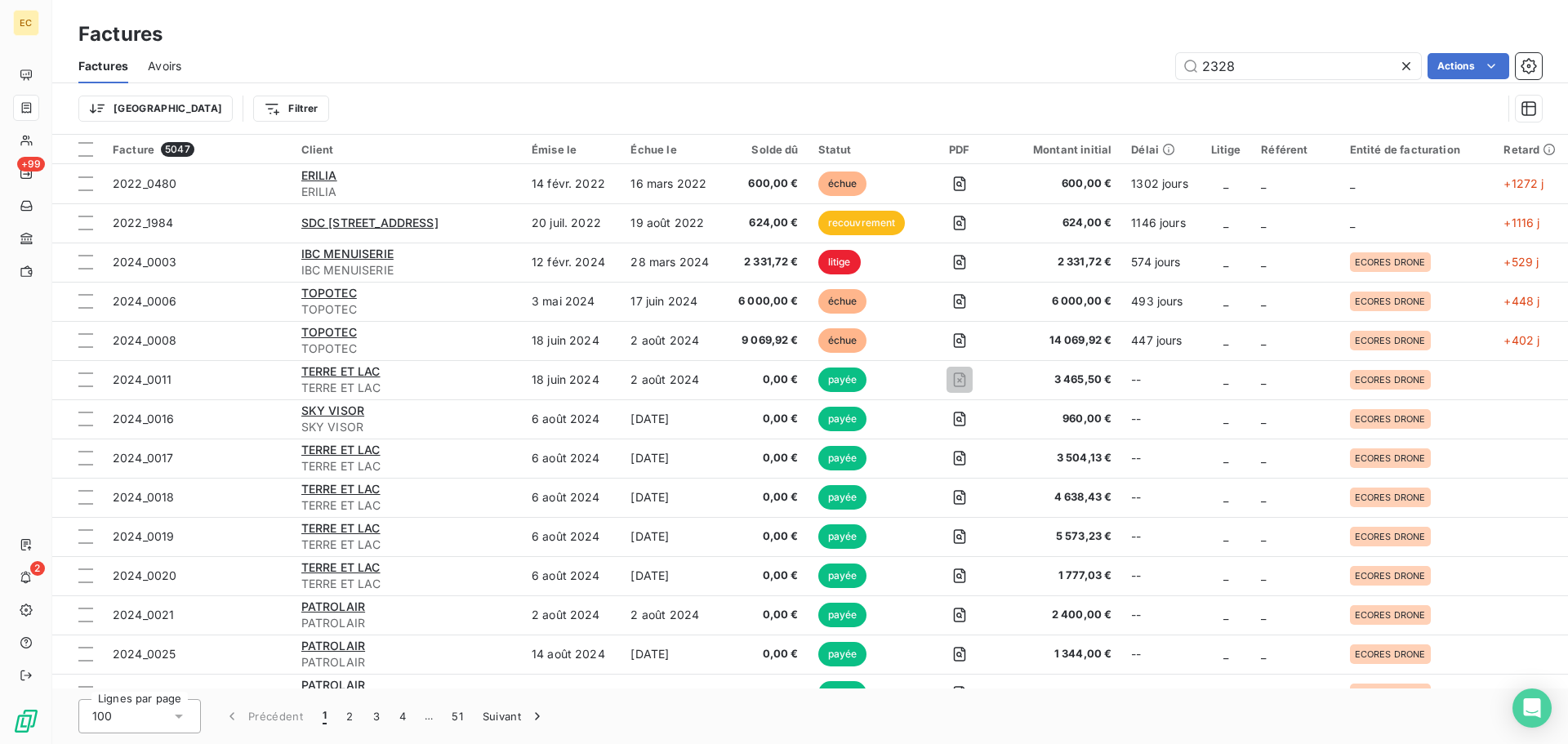
type input "2328"
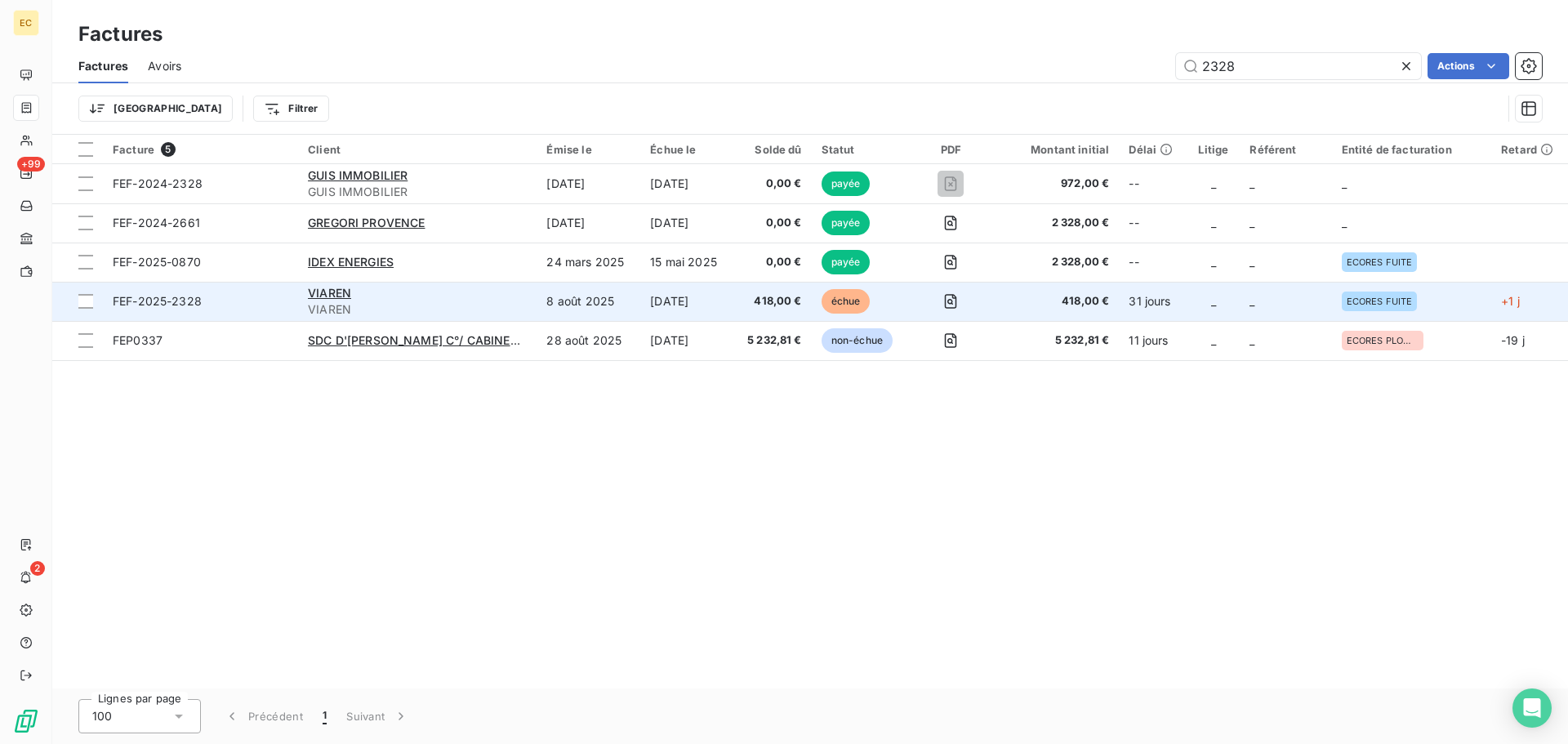
click at [326, 300] on div "VIAREN" at bounding box center [417, 293] width 219 height 16
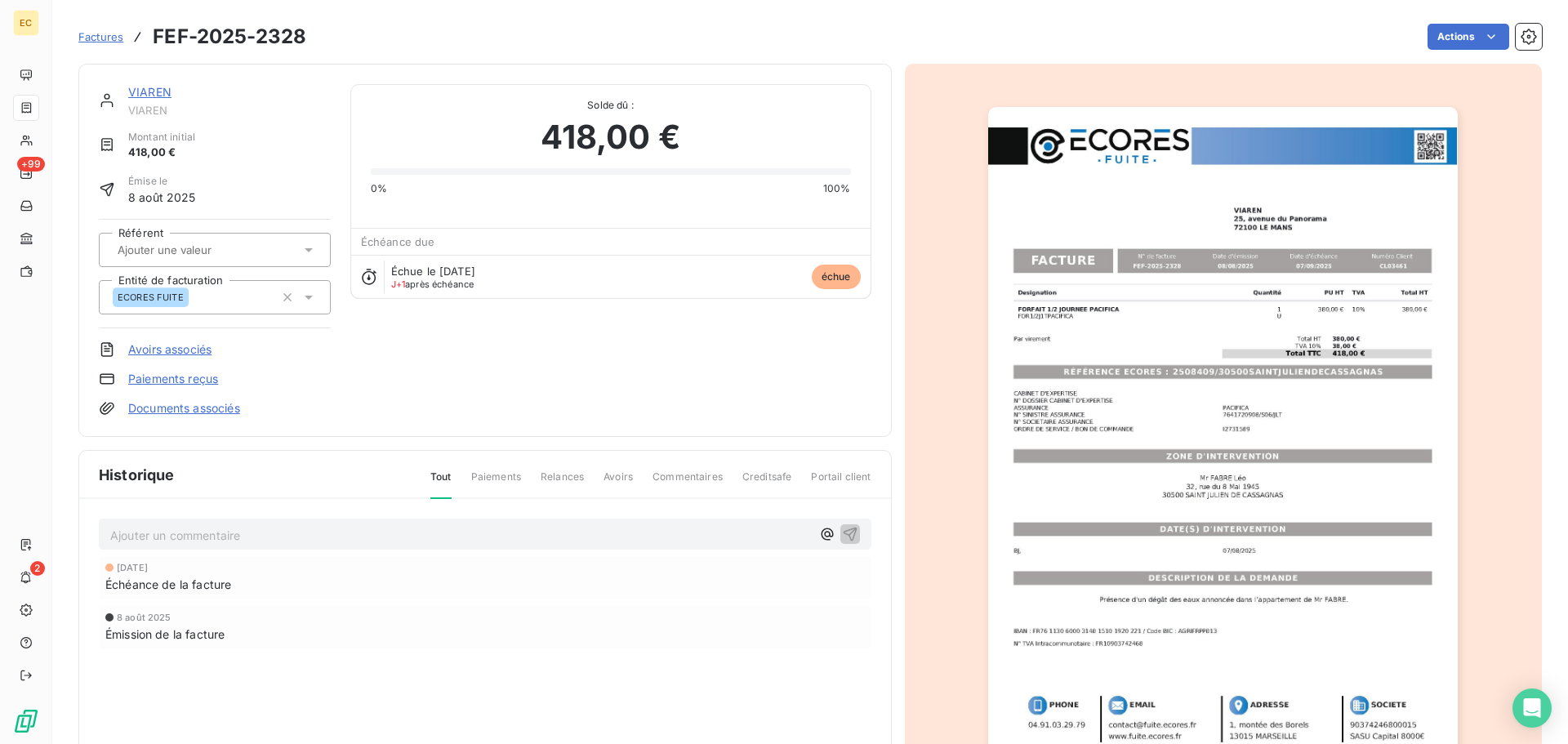
click at [183, 382] on link "Paiements reçus" at bounding box center [173, 379] width 90 height 16
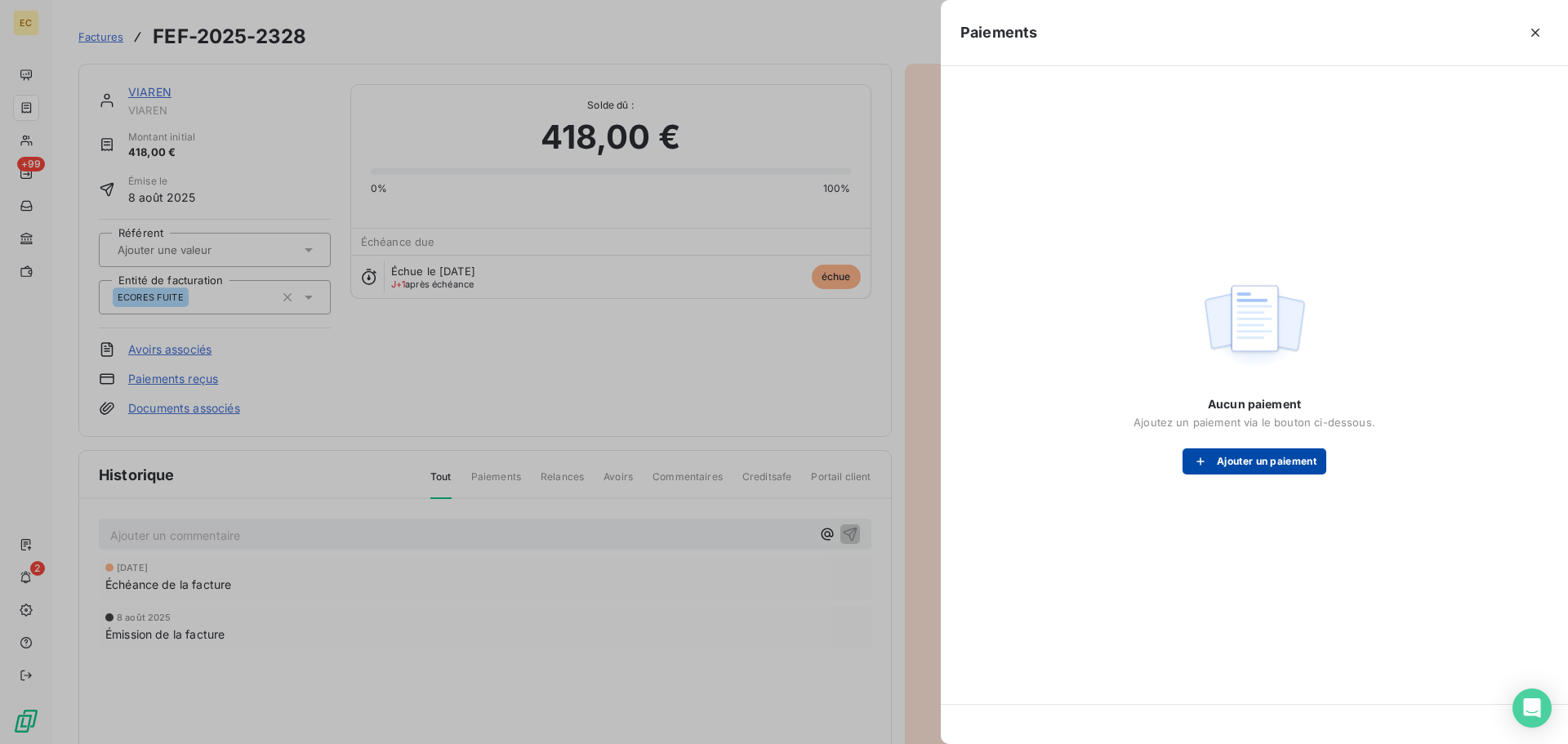
click at [1205, 452] on button "Ajouter un paiement" at bounding box center [1254, 461] width 144 height 26
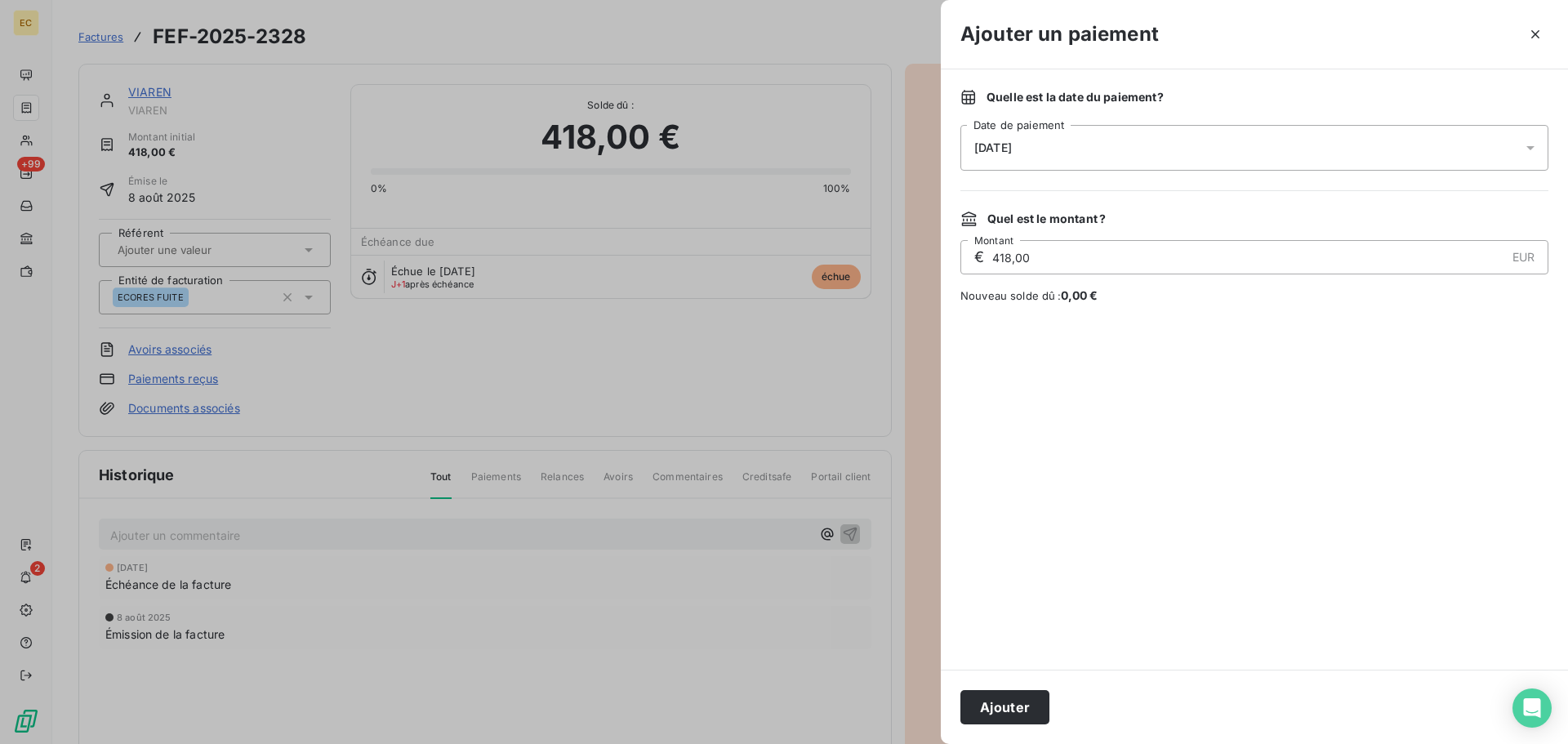
click at [1070, 133] on div "[DATE]" at bounding box center [1254, 148] width 588 height 46
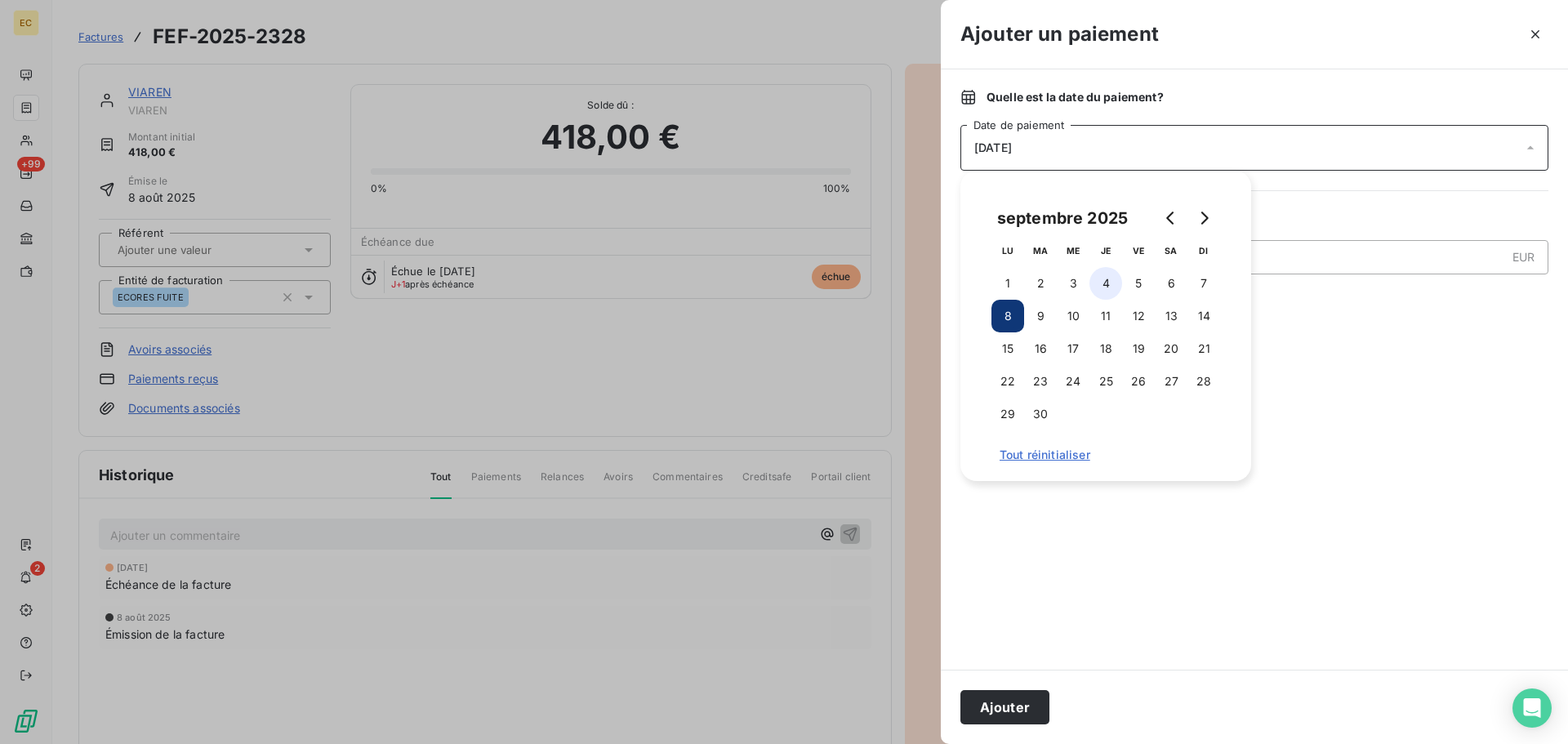
click at [1108, 282] on button "4" at bounding box center [1106, 284] width 33 height 33
drag, startPoint x: 1019, startPoint y: 706, endPoint x: 1002, endPoint y: 641, distance: 67.2
click at [1020, 705] on button "Ajouter" at bounding box center [1005, 707] width 89 height 35
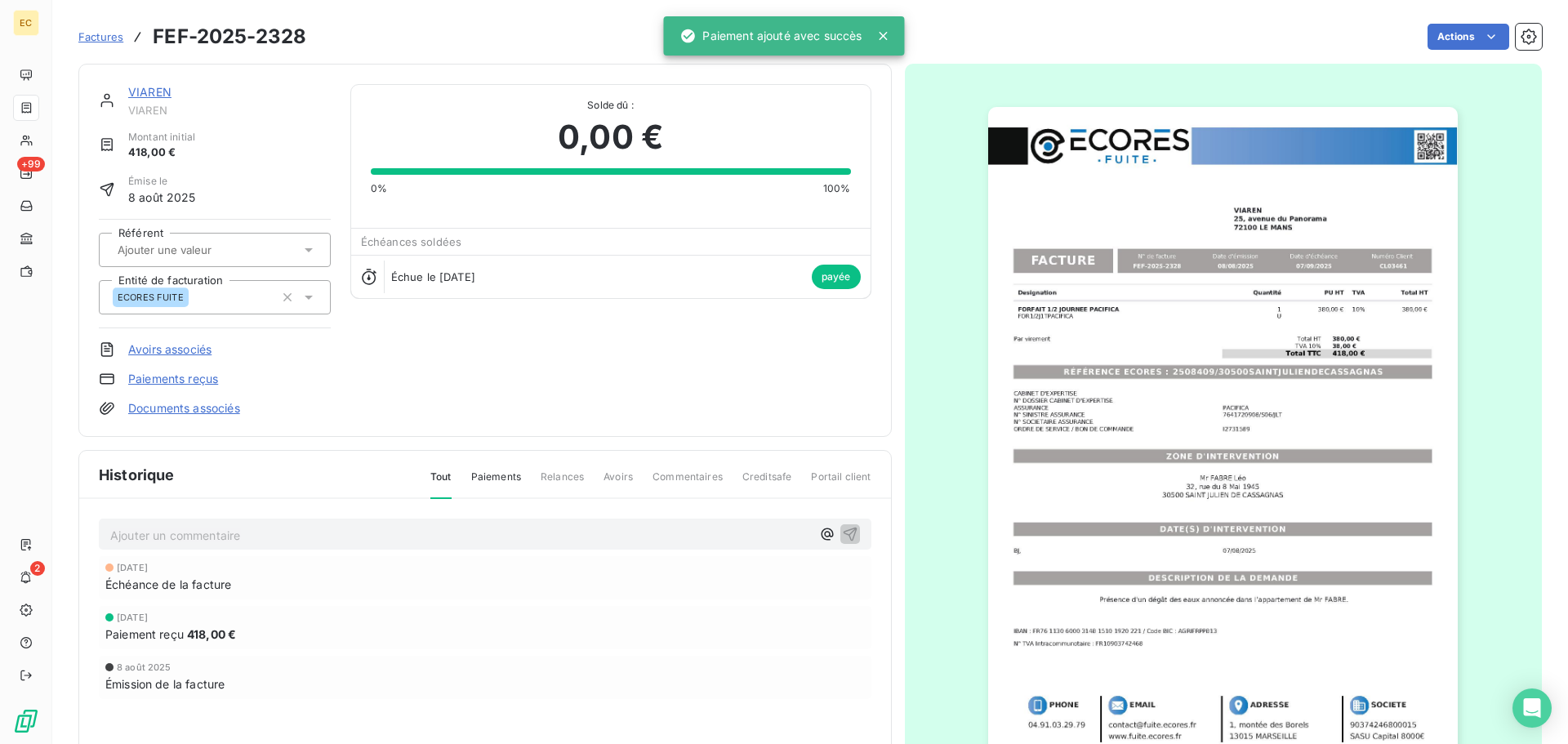
click at [99, 39] on span "Factures" at bounding box center [100, 37] width 45 height 13
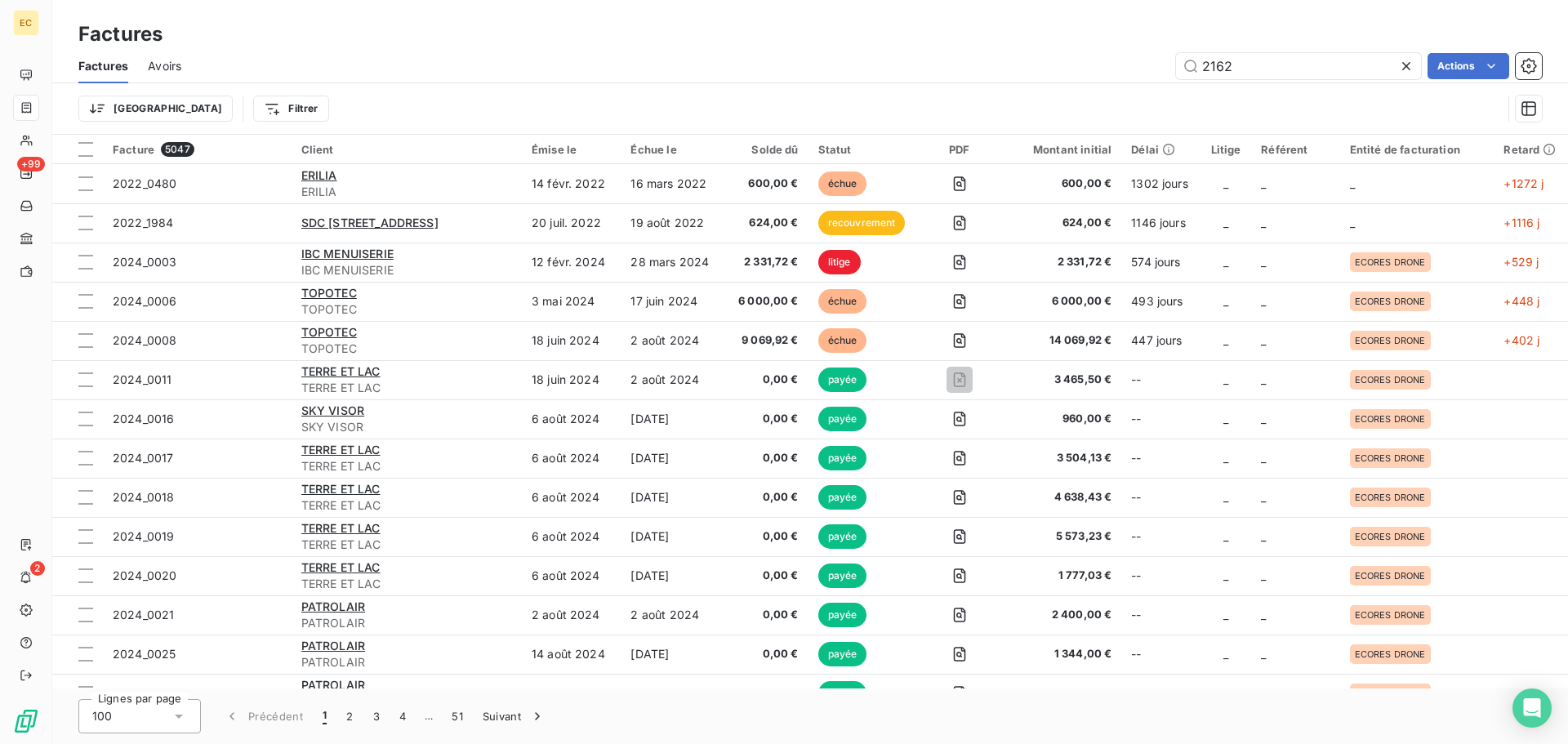
type input "2162"
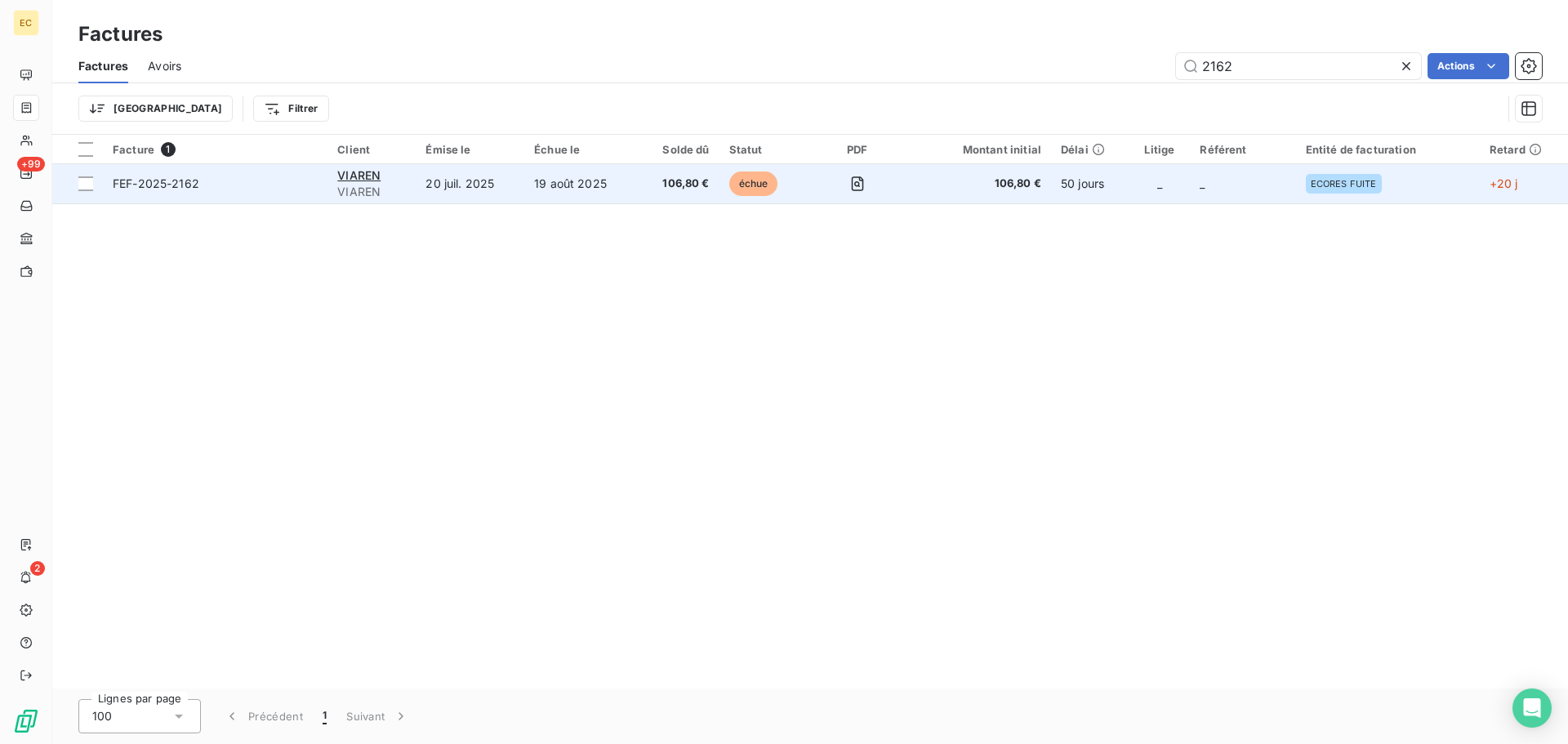
click at [249, 189] on span "FEF-2025-2162" at bounding box center [215, 184] width 205 height 16
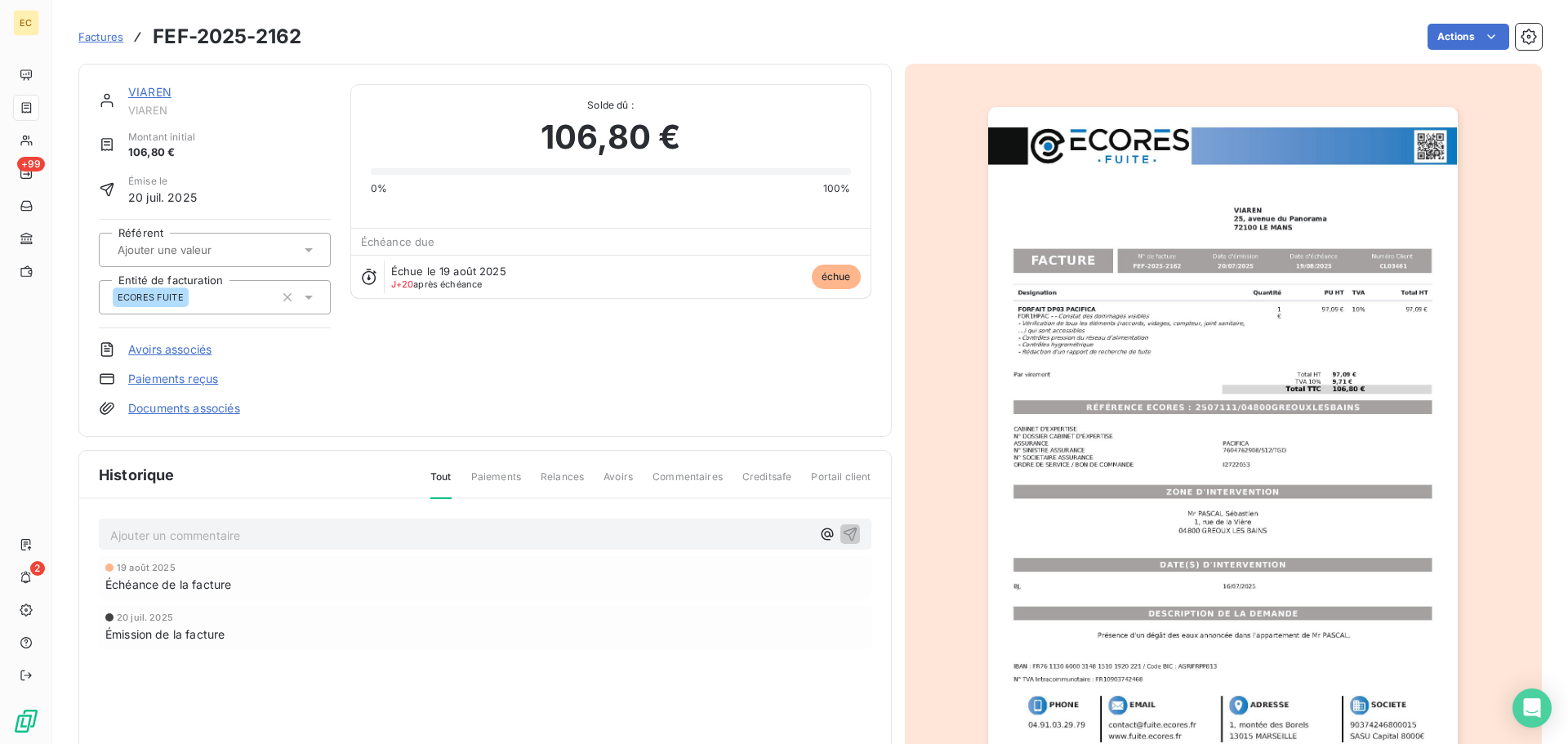
click at [205, 376] on link "Paiements reçus" at bounding box center [173, 379] width 90 height 16
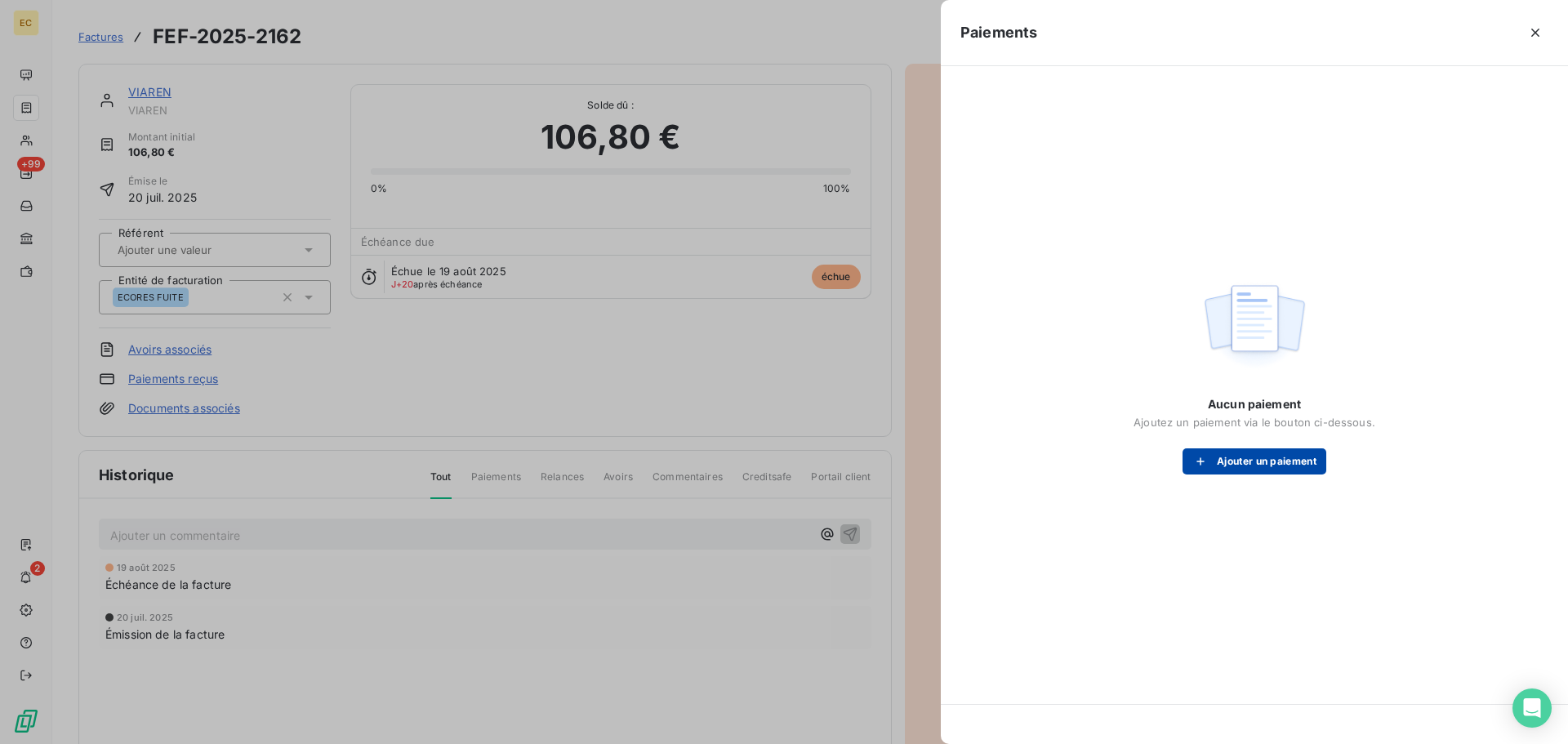
click at [1199, 464] on icon "button" at bounding box center [1200, 462] width 8 height 8
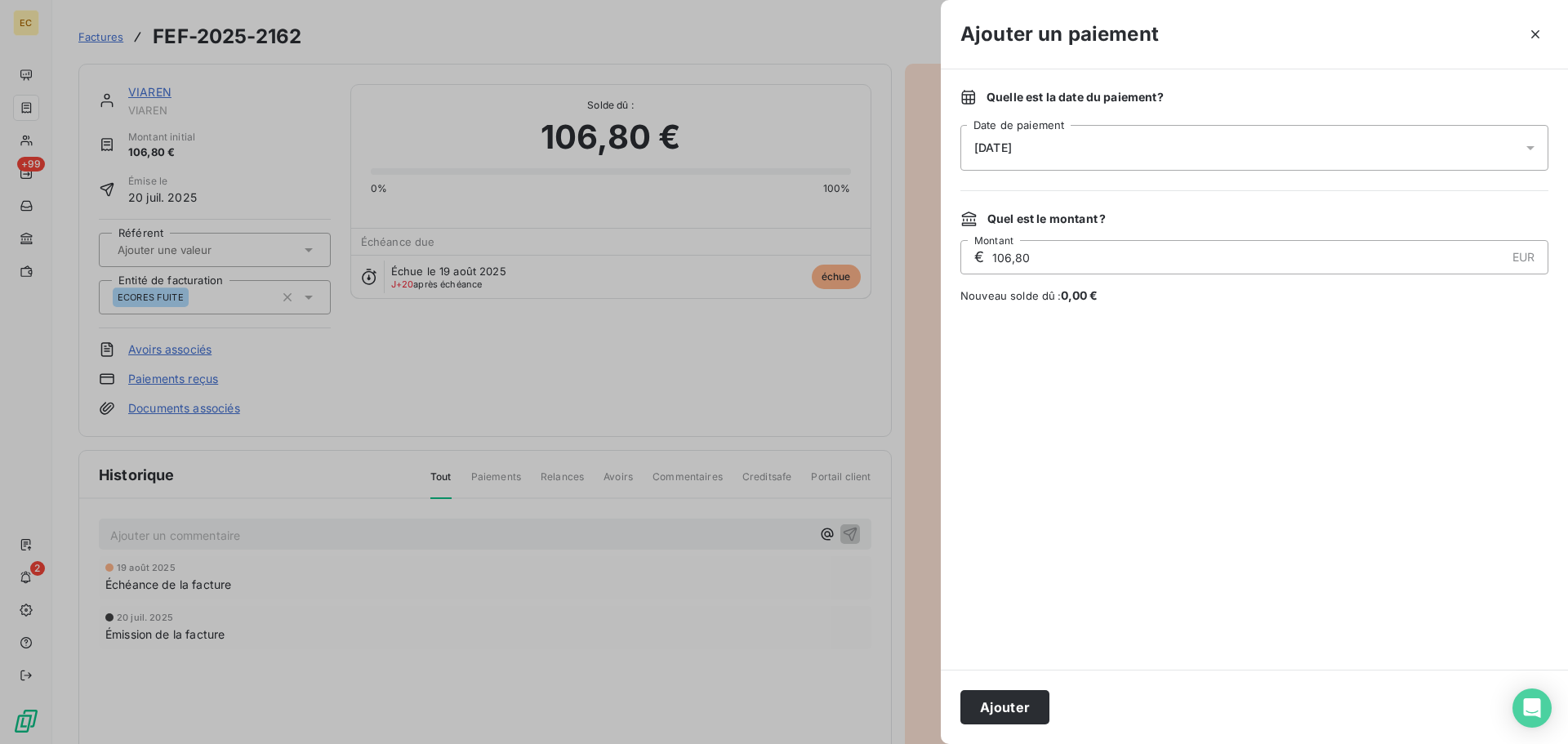
click at [1128, 141] on div "[DATE]" at bounding box center [1254, 148] width 588 height 46
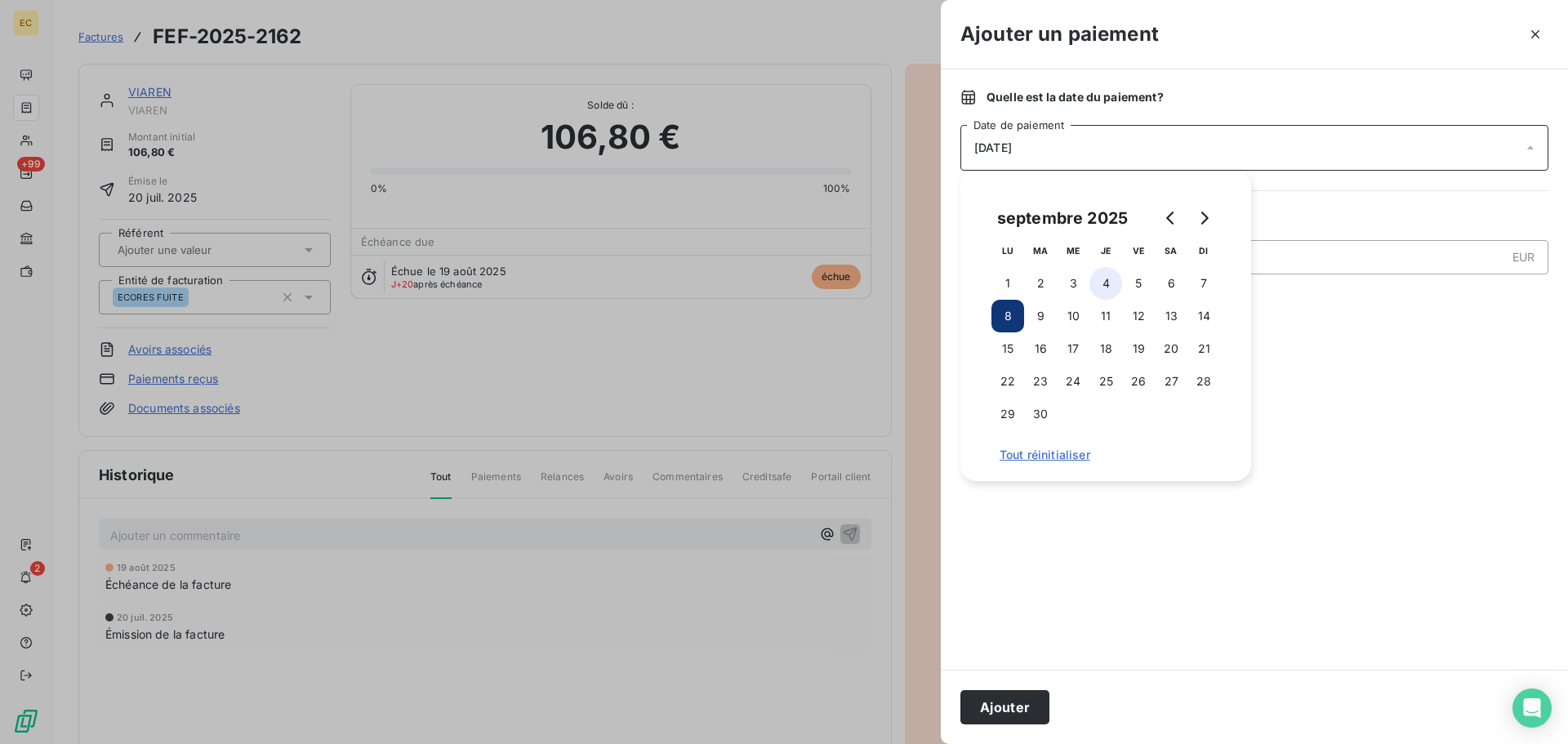
click at [1108, 289] on button "4" at bounding box center [1106, 284] width 33 height 33
click at [1009, 702] on button "Ajouter" at bounding box center [1005, 707] width 89 height 35
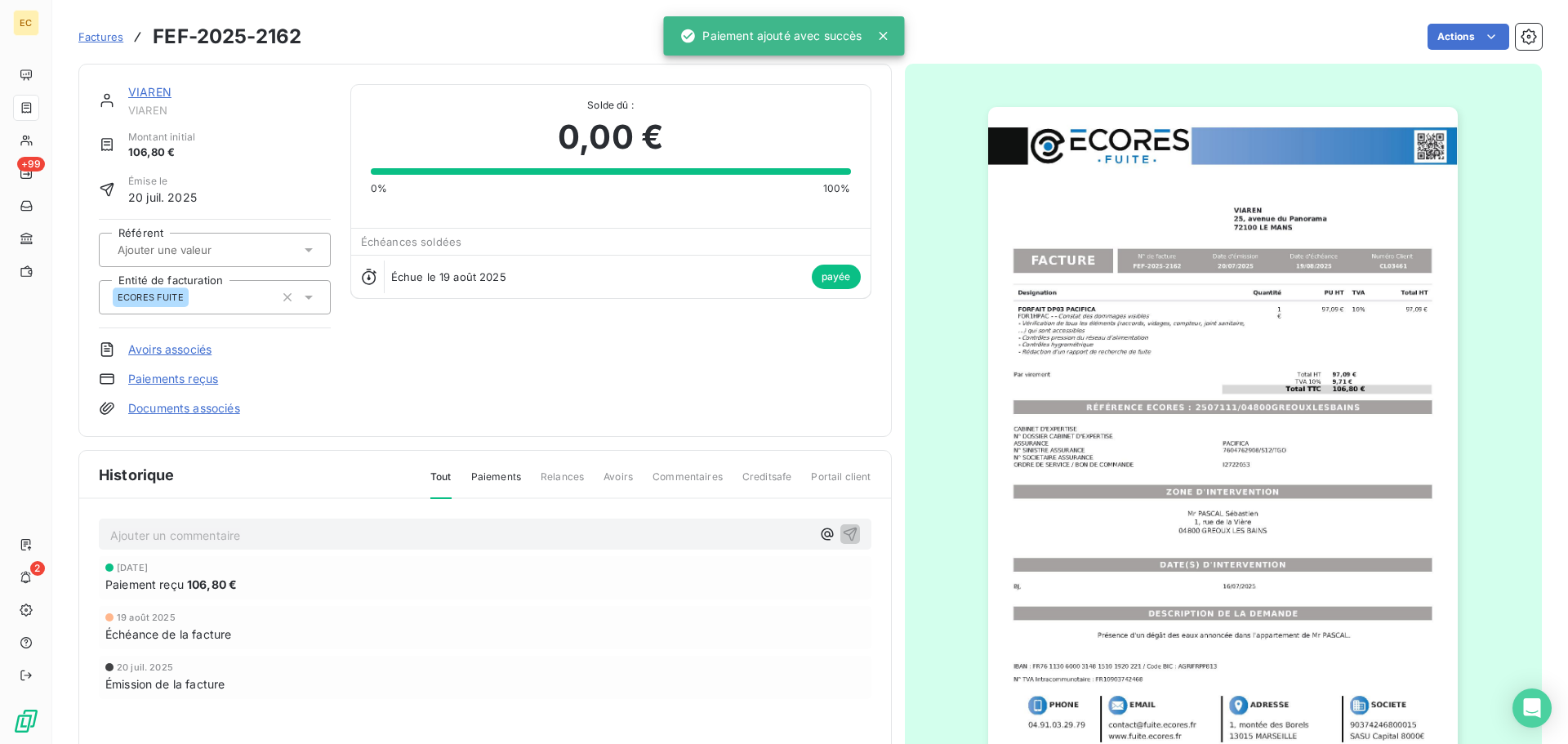
click at [99, 37] on span "Factures" at bounding box center [100, 37] width 45 height 13
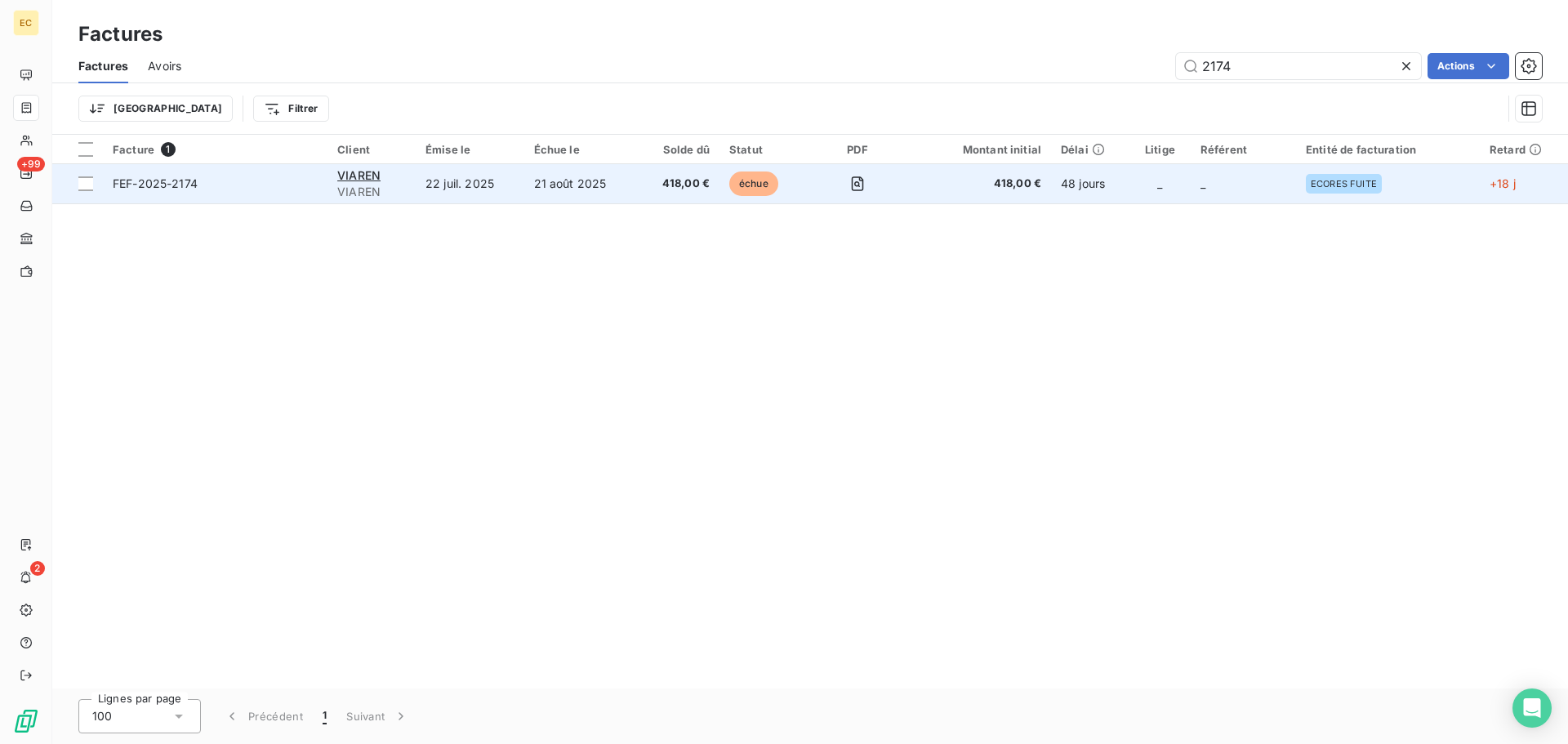
type input "2174"
click at [267, 182] on span "FEF-2025-2174" at bounding box center [215, 184] width 205 height 16
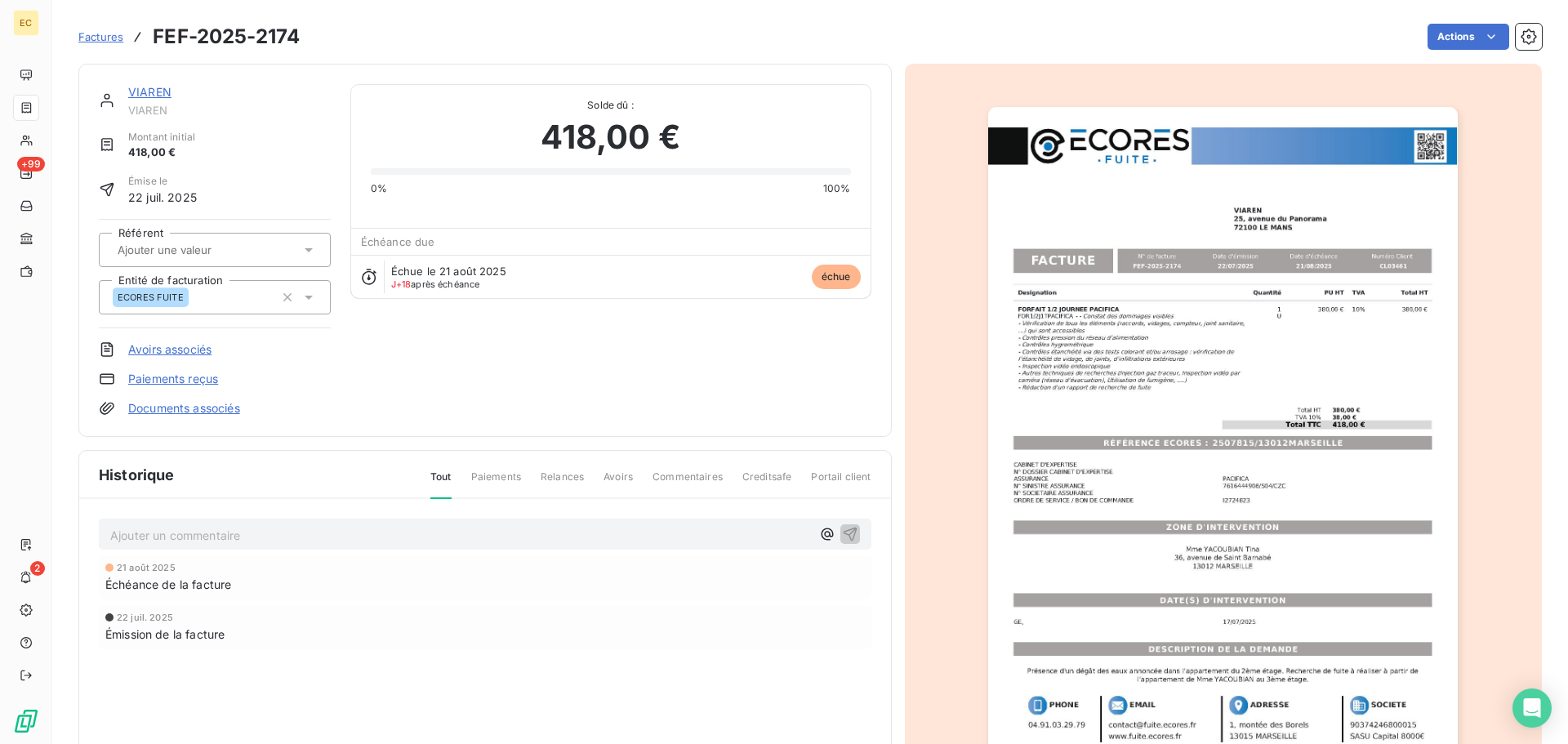
click at [184, 380] on link "Paiements reçus" at bounding box center [173, 379] width 90 height 16
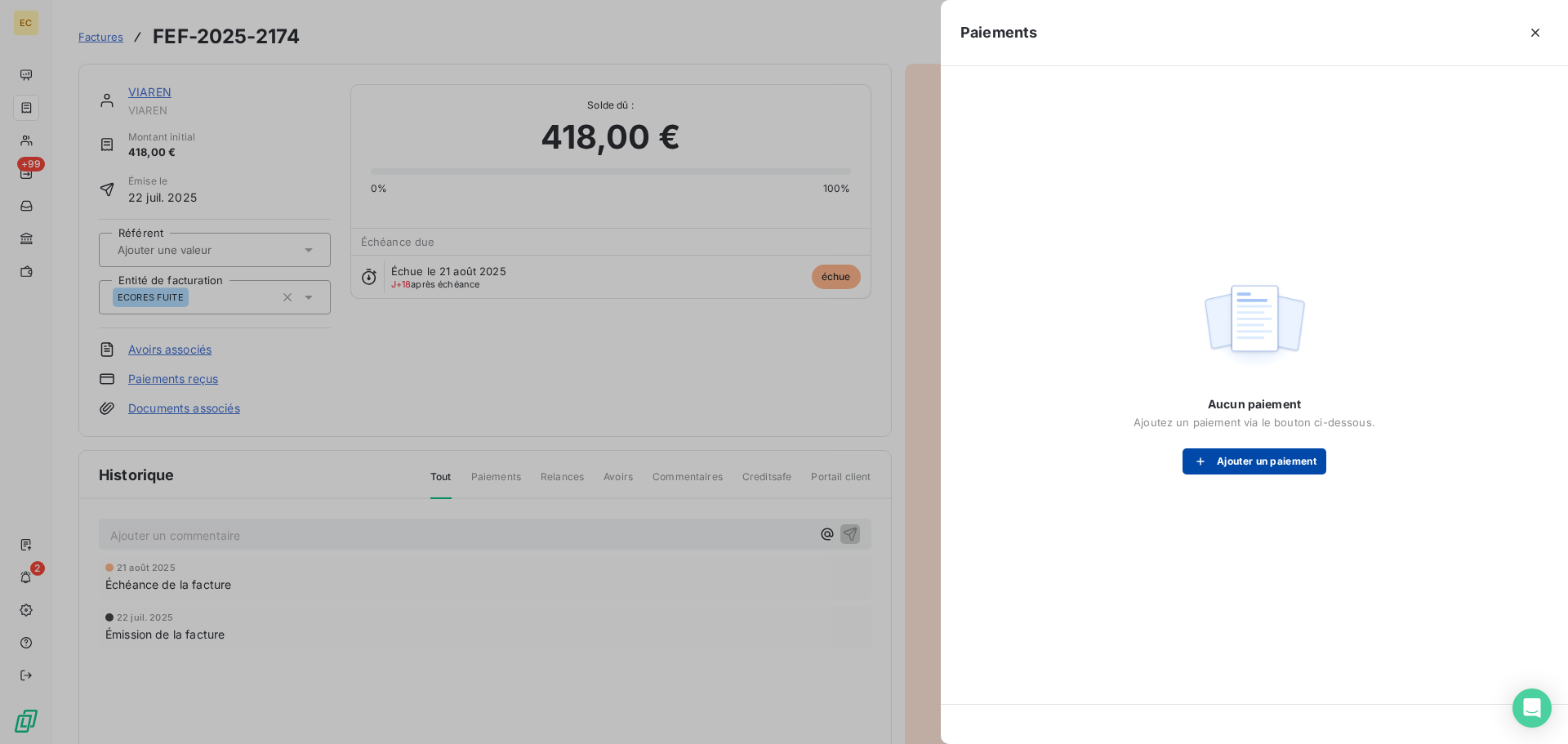
click at [1232, 467] on button "Ajouter un paiement" at bounding box center [1254, 461] width 144 height 26
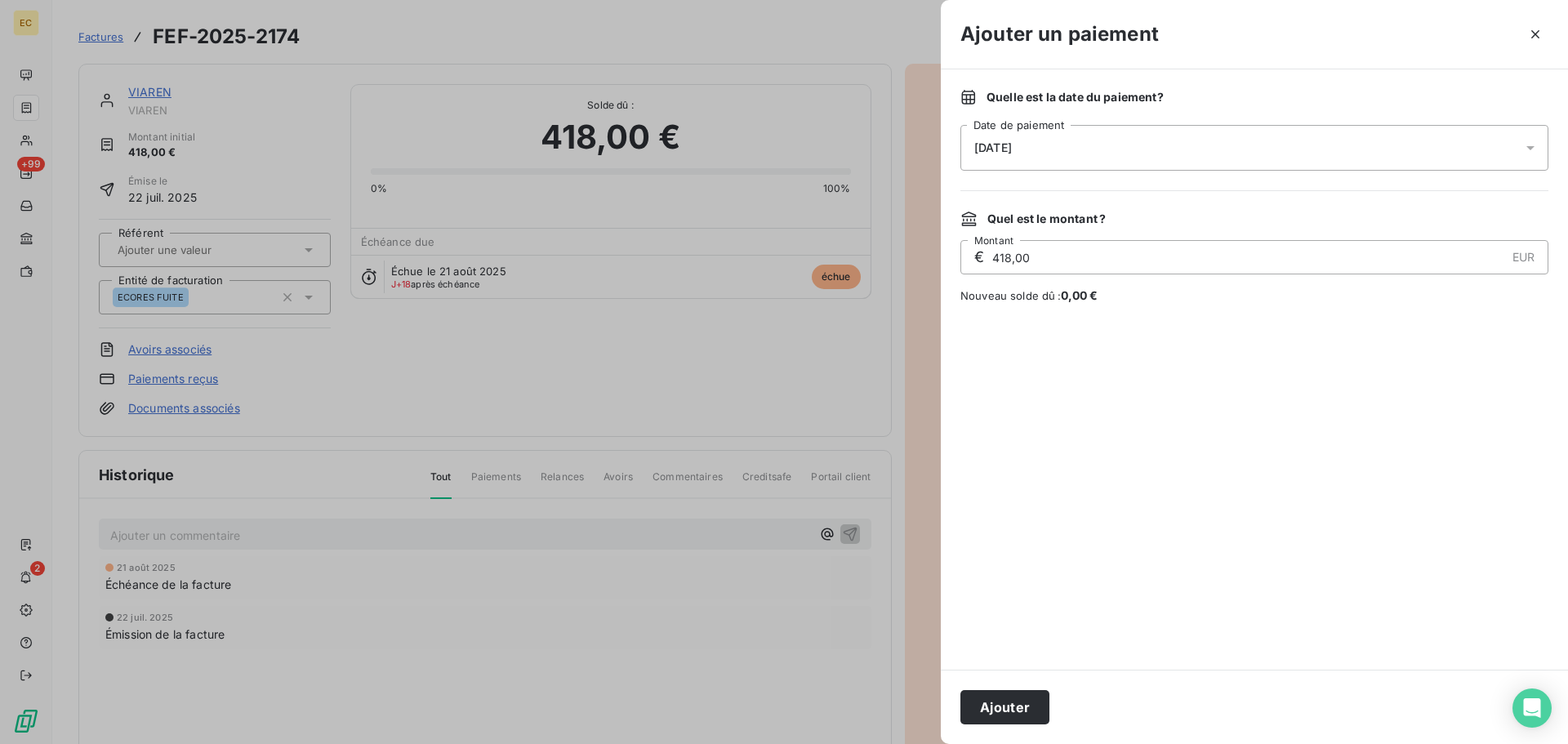
click at [1071, 146] on div "[DATE]" at bounding box center [1254, 148] width 588 height 46
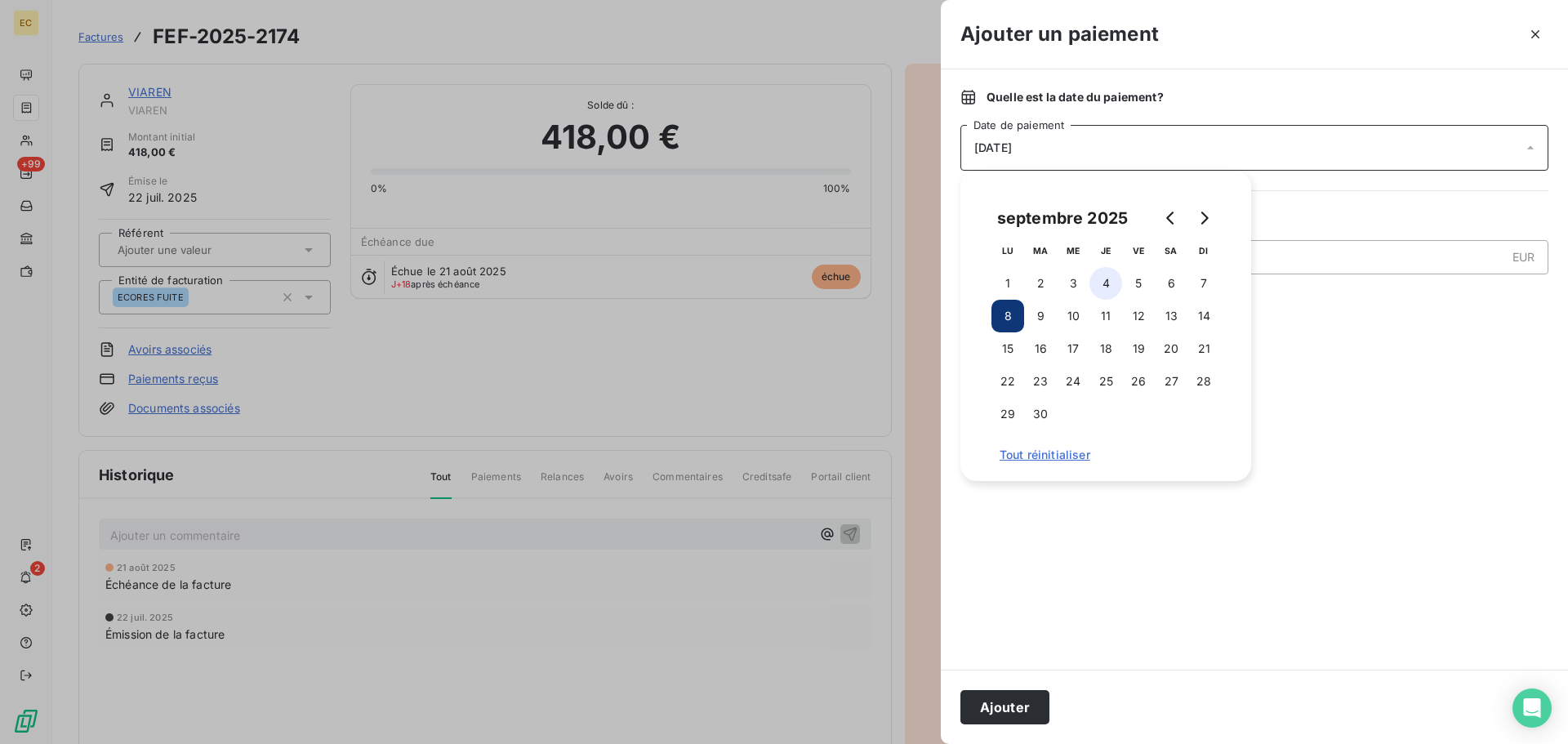
click at [1107, 286] on button "4" at bounding box center [1106, 284] width 33 height 33
drag, startPoint x: 1031, startPoint y: 711, endPoint x: 1011, endPoint y: 676, distance: 40.3
click at [1030, 711] on button "Ajouter" at bounding box center [1005, 707] width 89 height 35
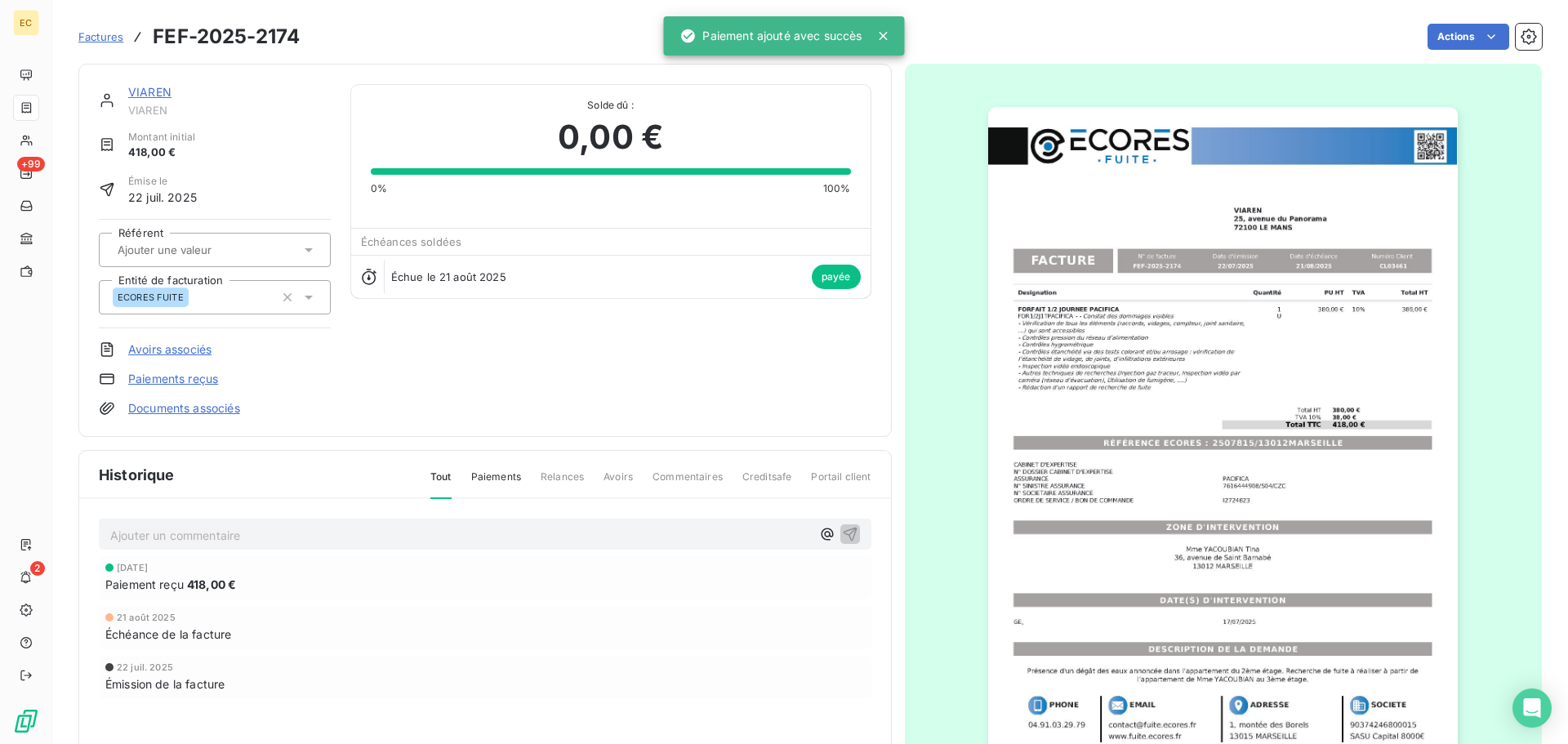
click at [94, 38] on span "Factures" at bounding box center [100, 37] width 45 height 13
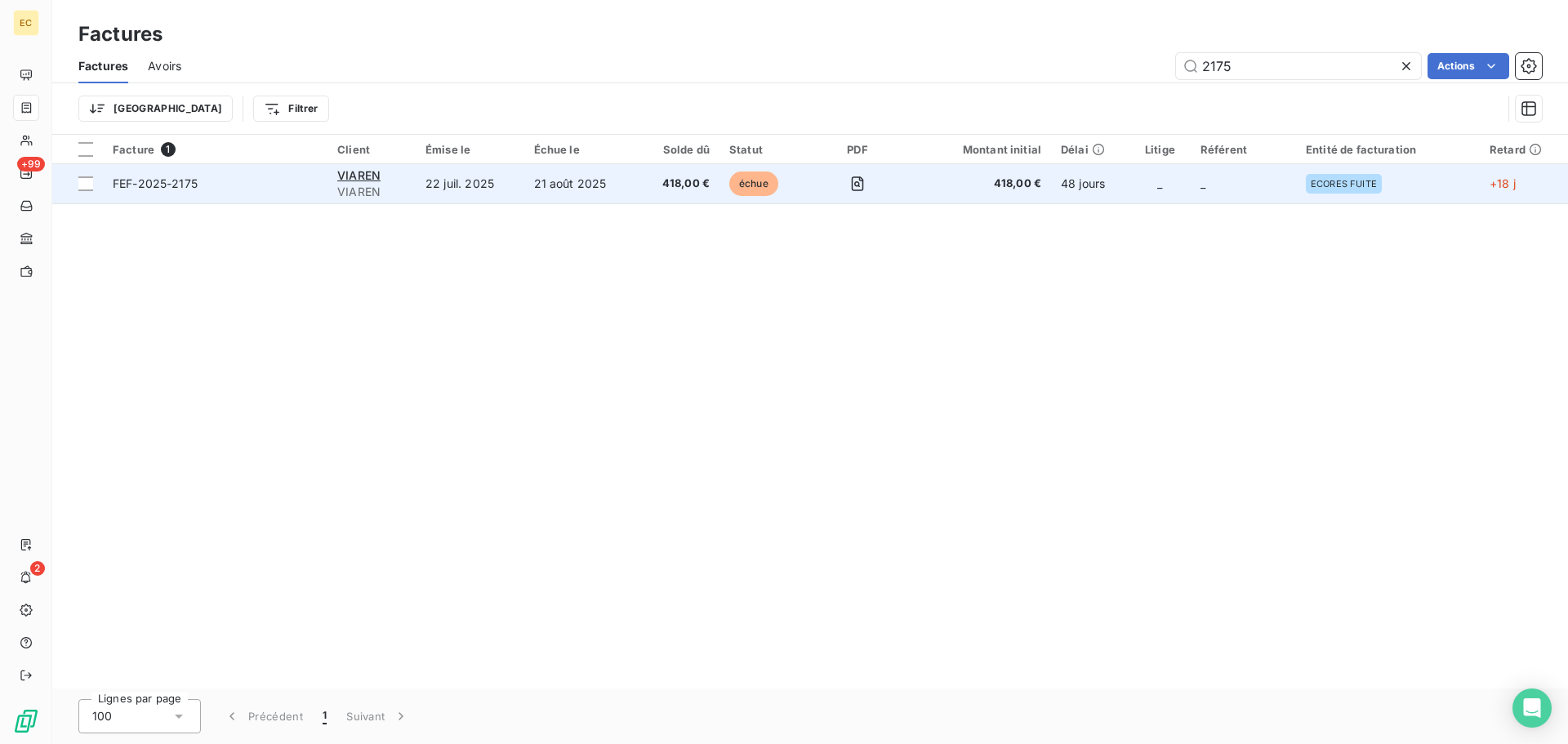
type input "2175"
click at [229, 192] on td "FEF-2025-2175" at bounding box center [215, 184] width 224 height 39
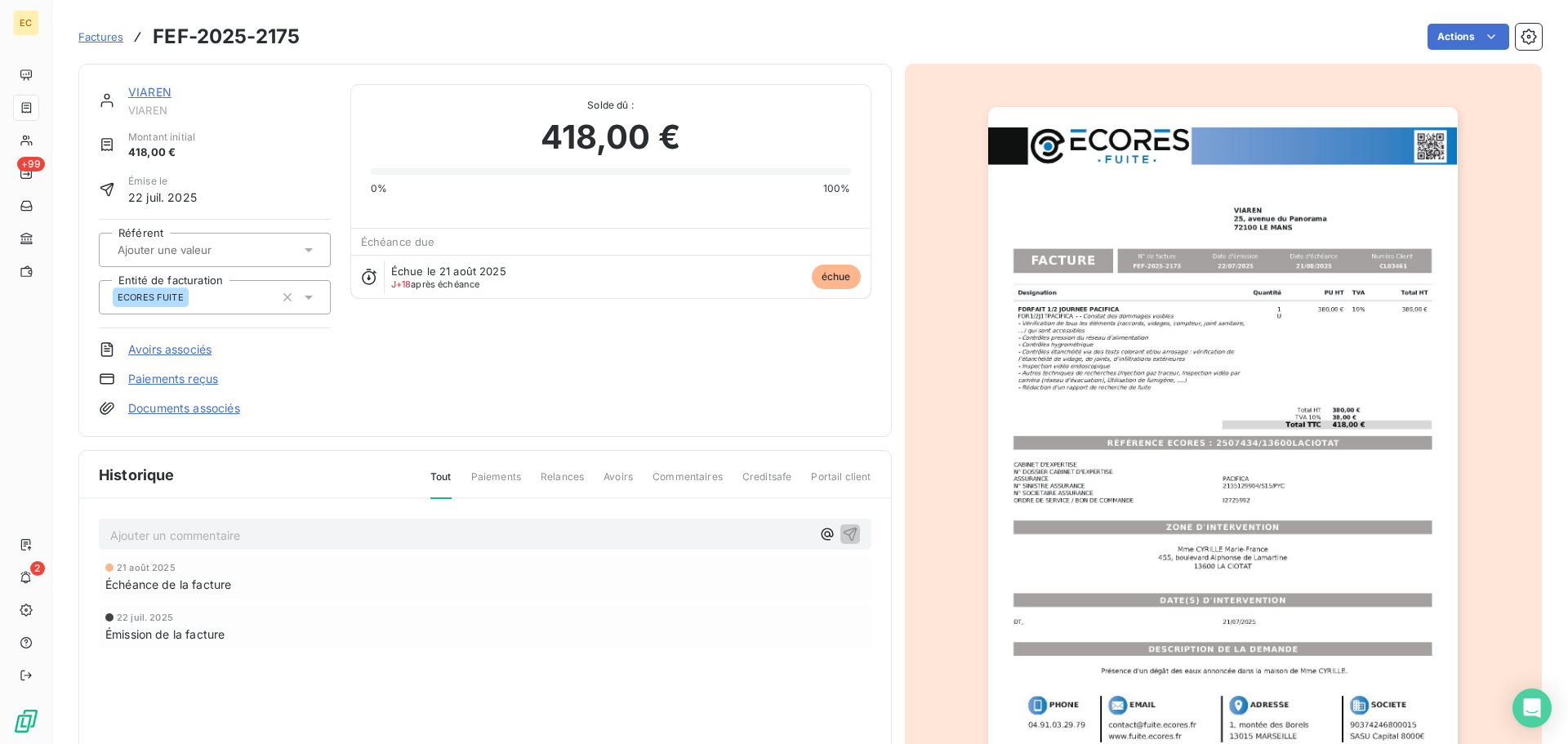
click at [187, 380] on link "Paiements reçus" at bounding box center [173, 379] width 90 height 16
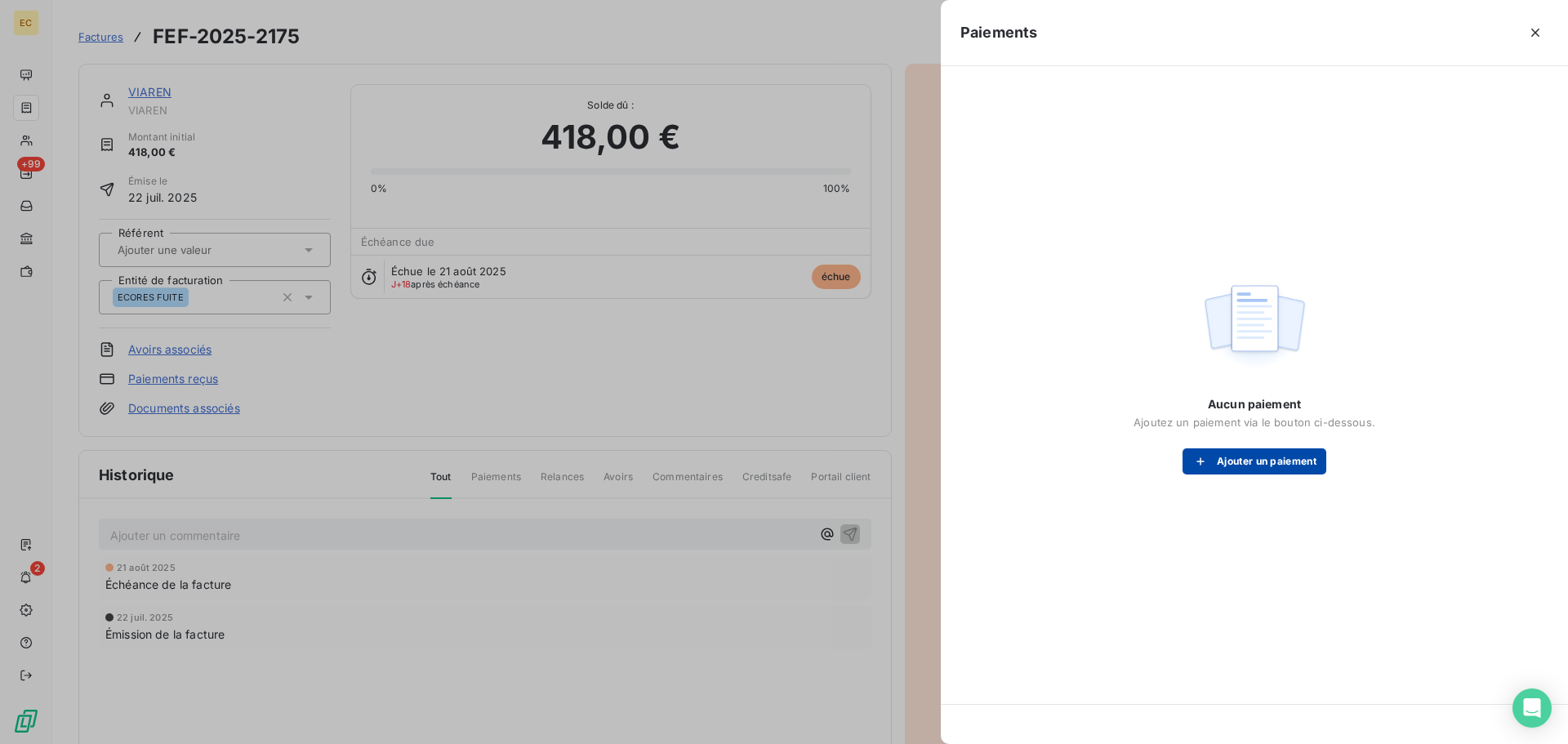
click at [1237, 465] on button "Ajouter un paiement" at bounding box center [1254, 461] width 144 height 26
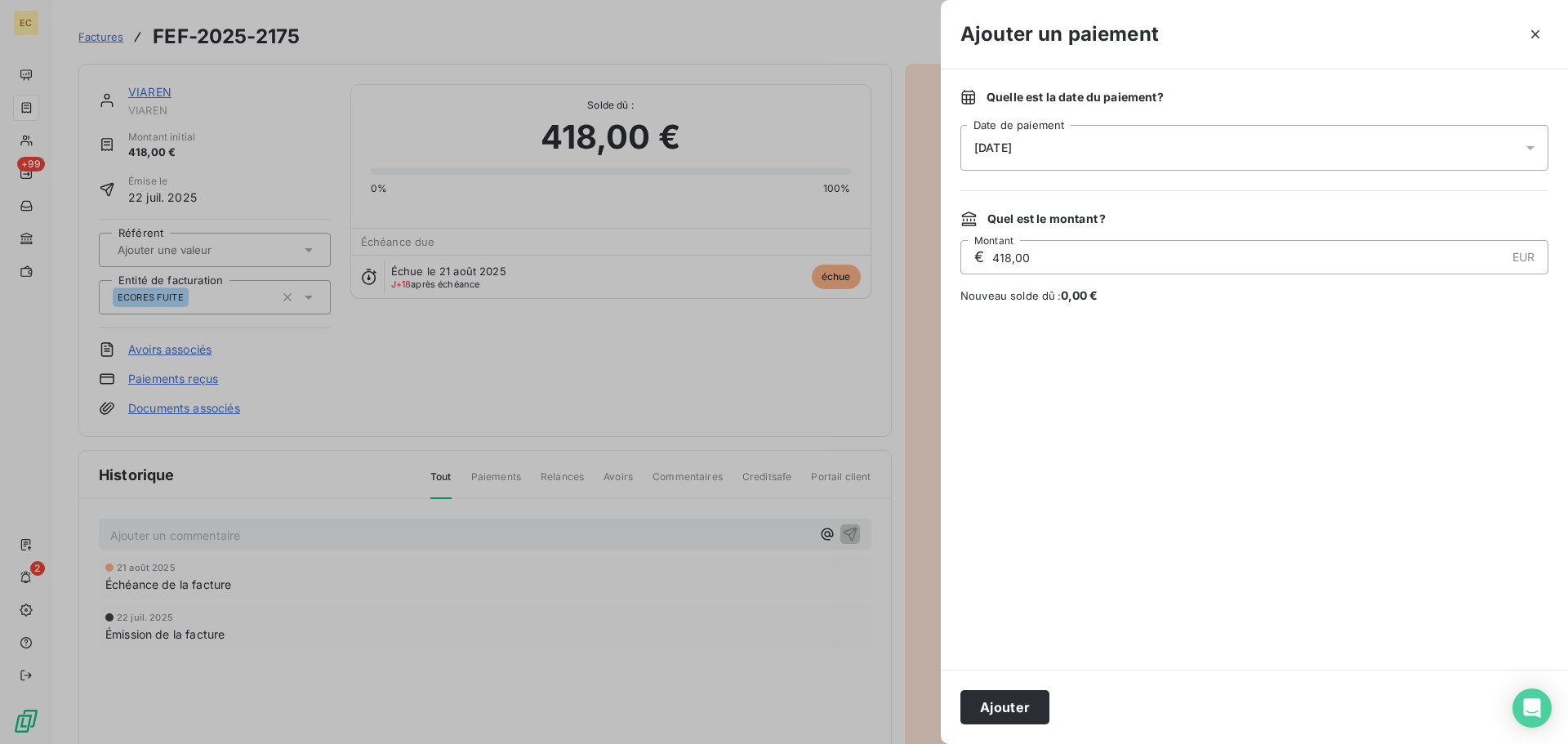
click at [1048, 141] on div "[DATE]" at bounding box center [1254, 148] width 588 height 46
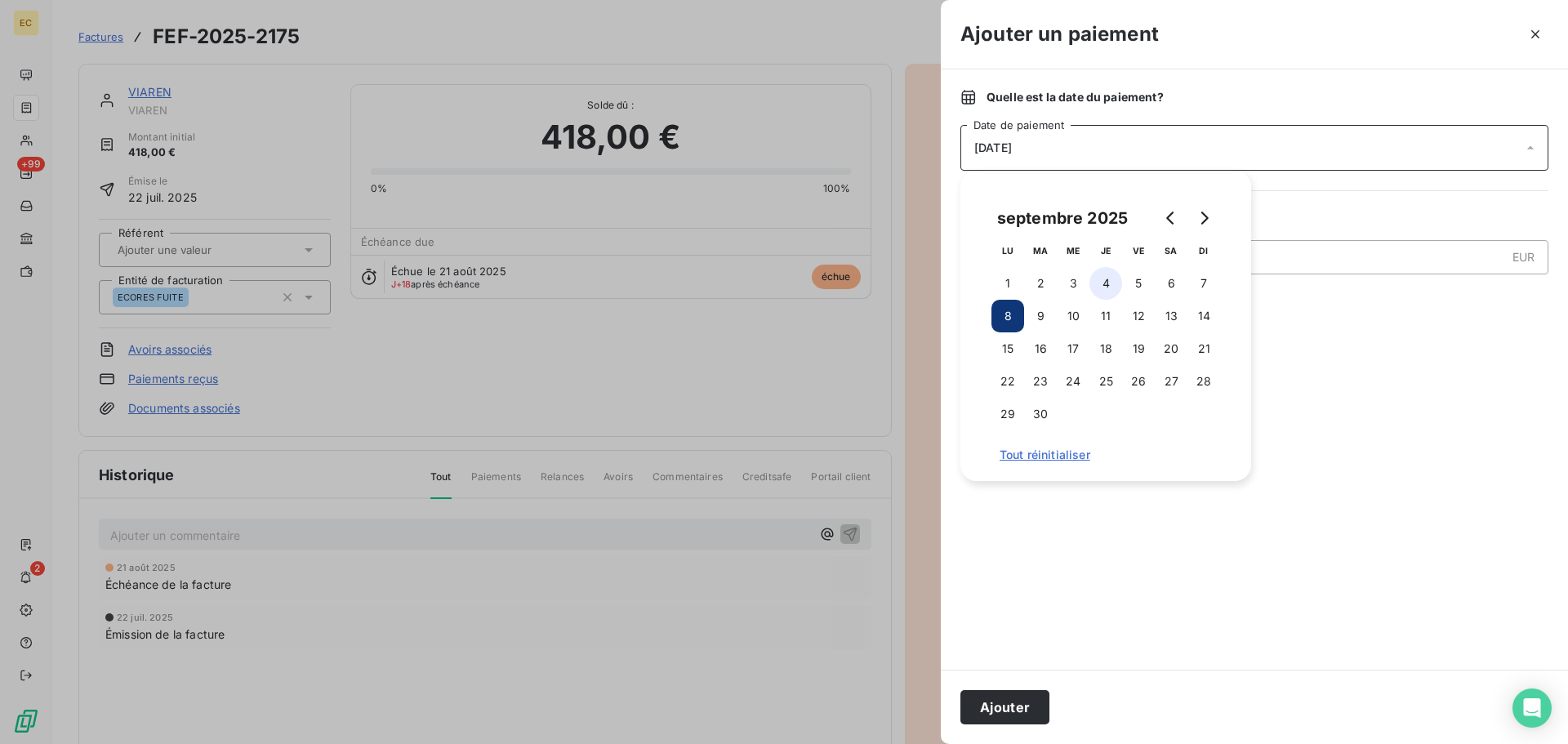
click at [1103, 287] on button "4" at bounding box center [1106, 284] width 33 height 33
click at [996, 708] on button "Ajouter" at bounding box center [1005, 707] width 89 height 35
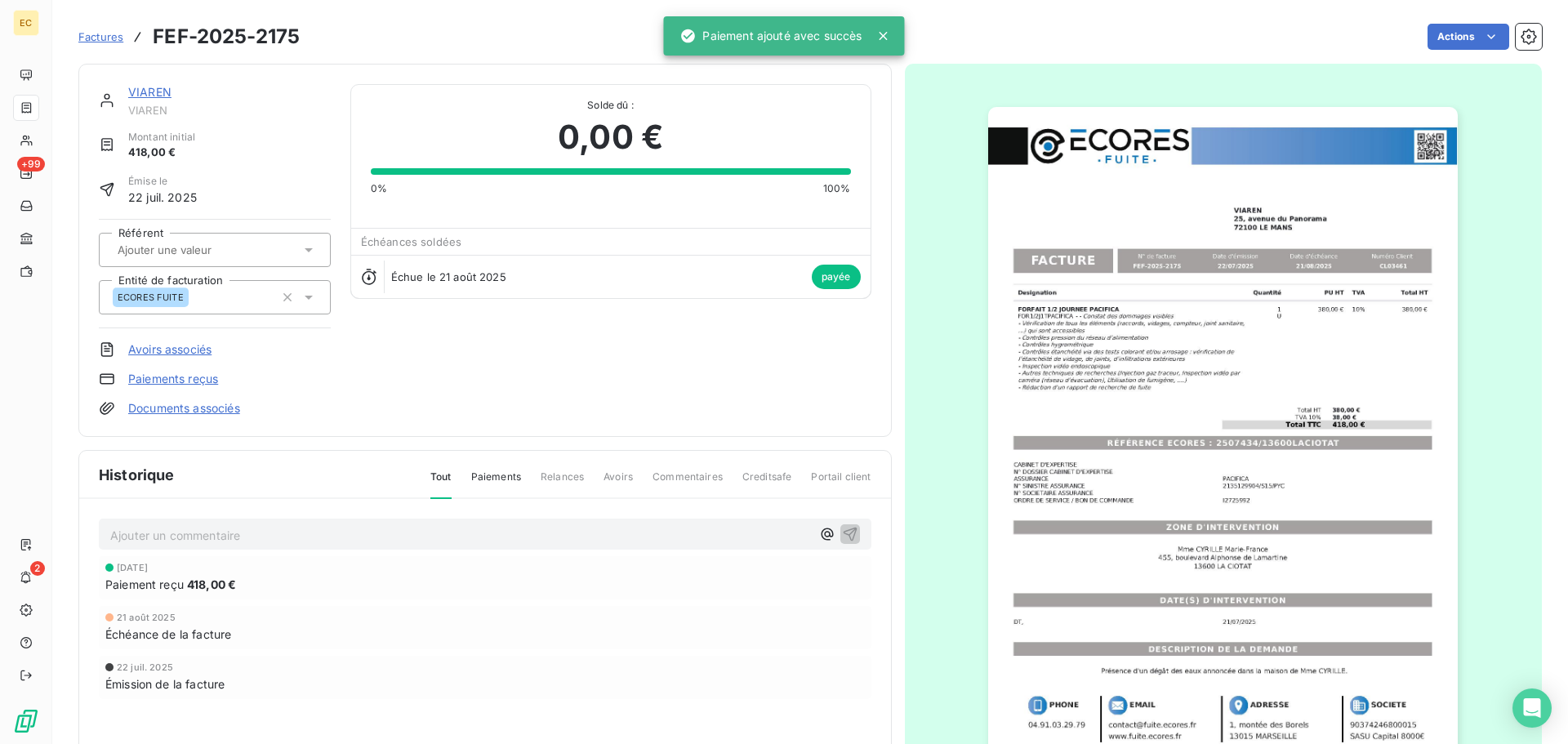
click at [102, 45] on div "Factures FEF-2025-2175" at bounding box center [188, 37] width 221 height 30
click at [96, 39] on span "Factures" at bounding box center [100, 37] width 45 height 13
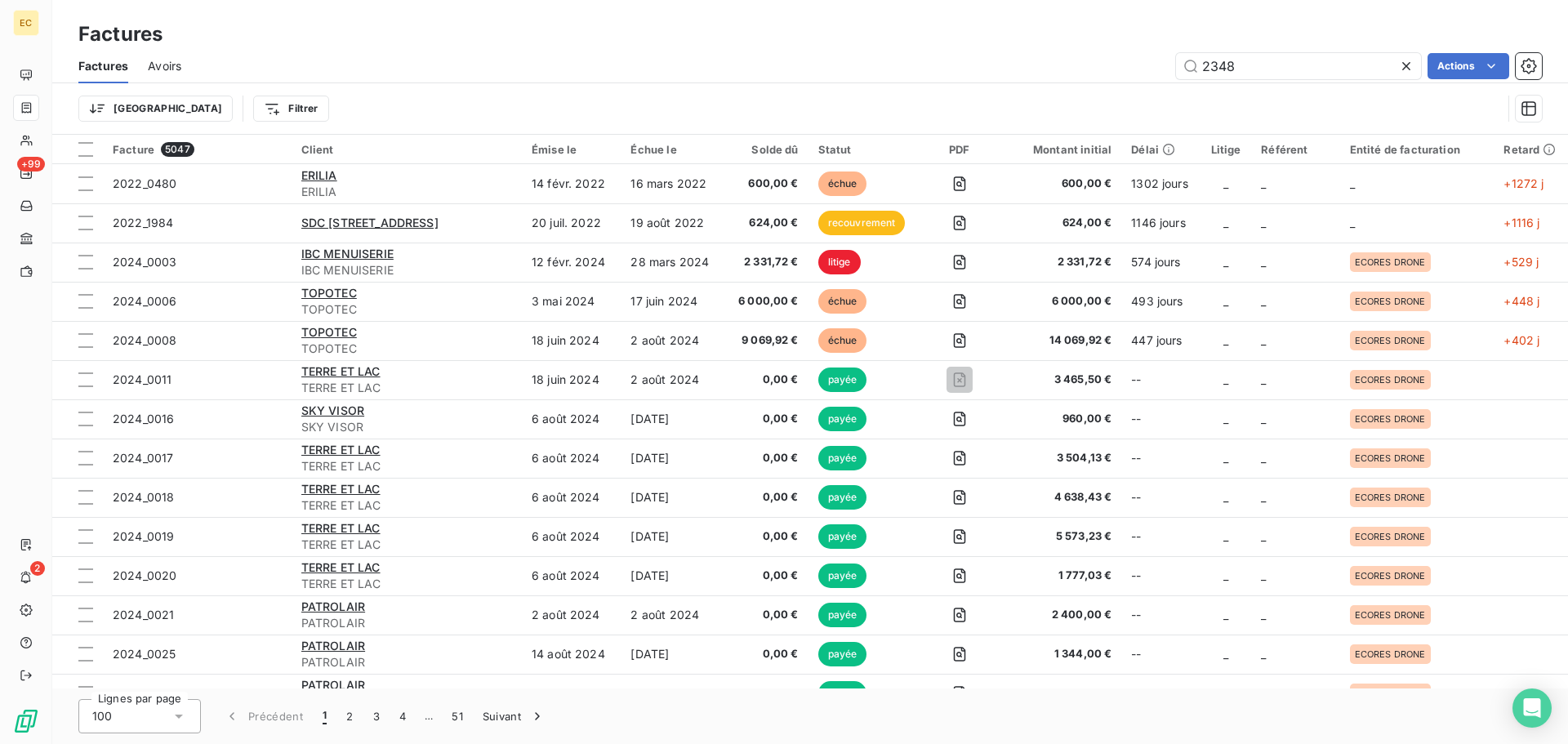
type input "2348"
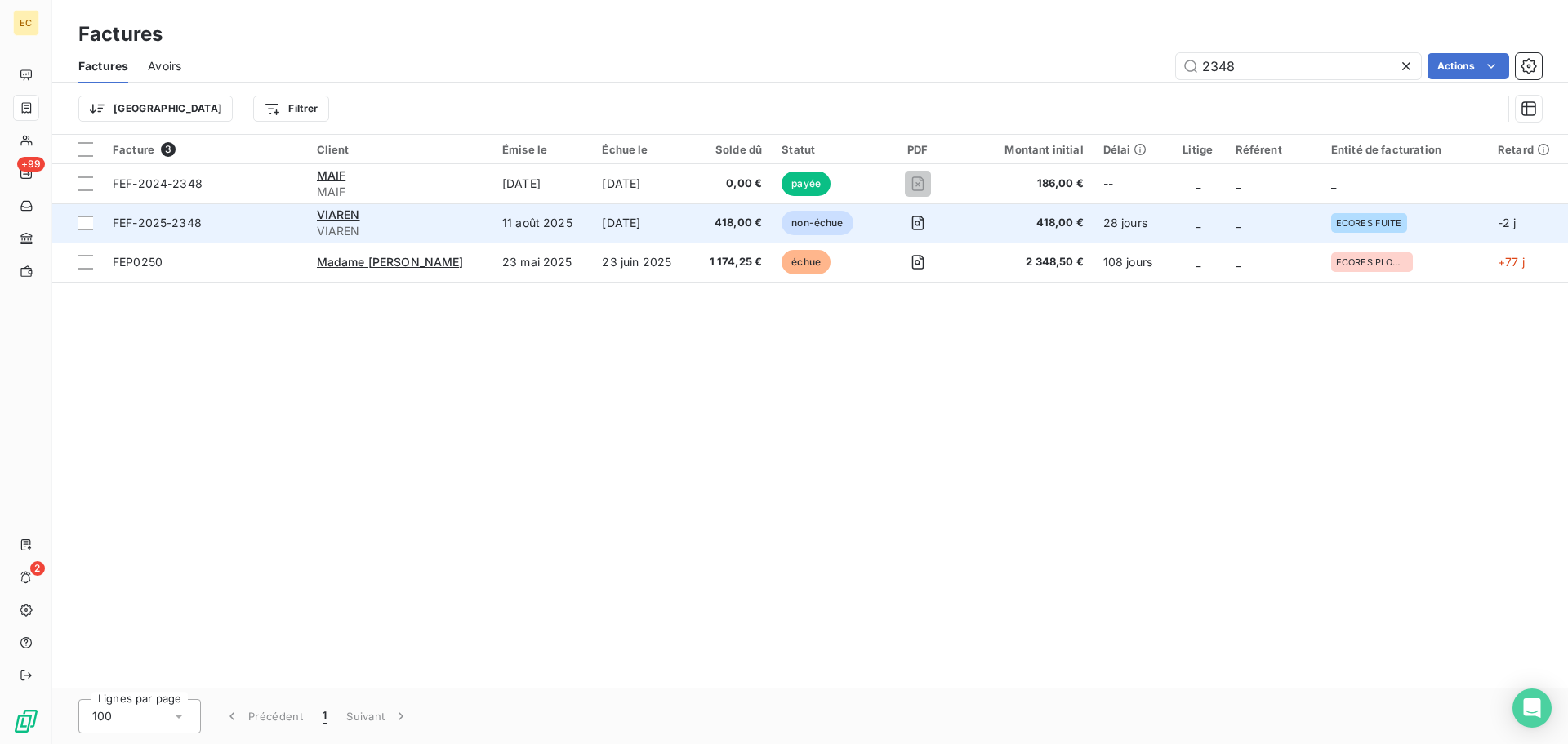
click at [262, 226] on span "FEF-2025-2348" at bounding box center [205, 223] width 184 height 16
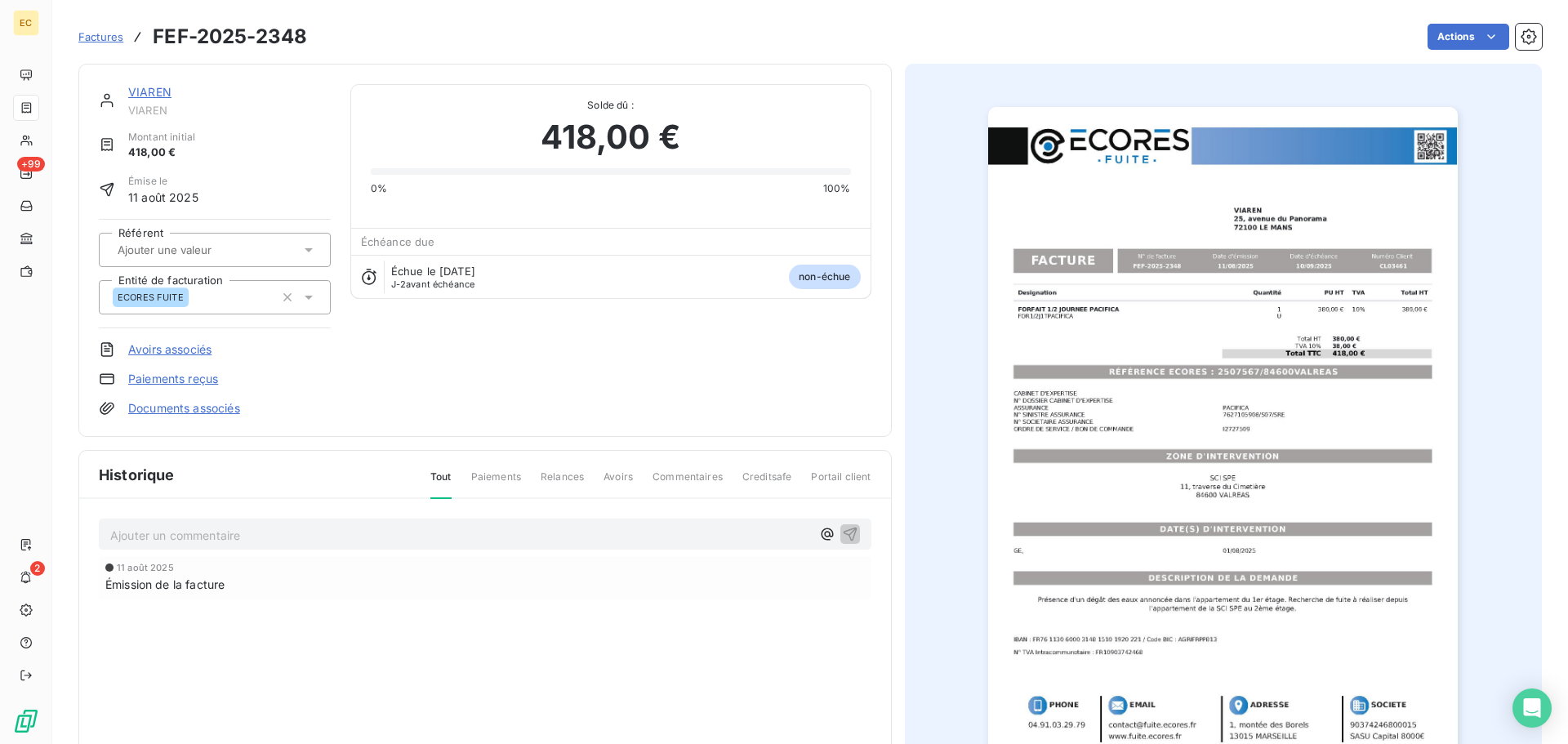
click at [163, 380] on link "Paiements reçus" at bounding box center [173, 379] width 90 height 16
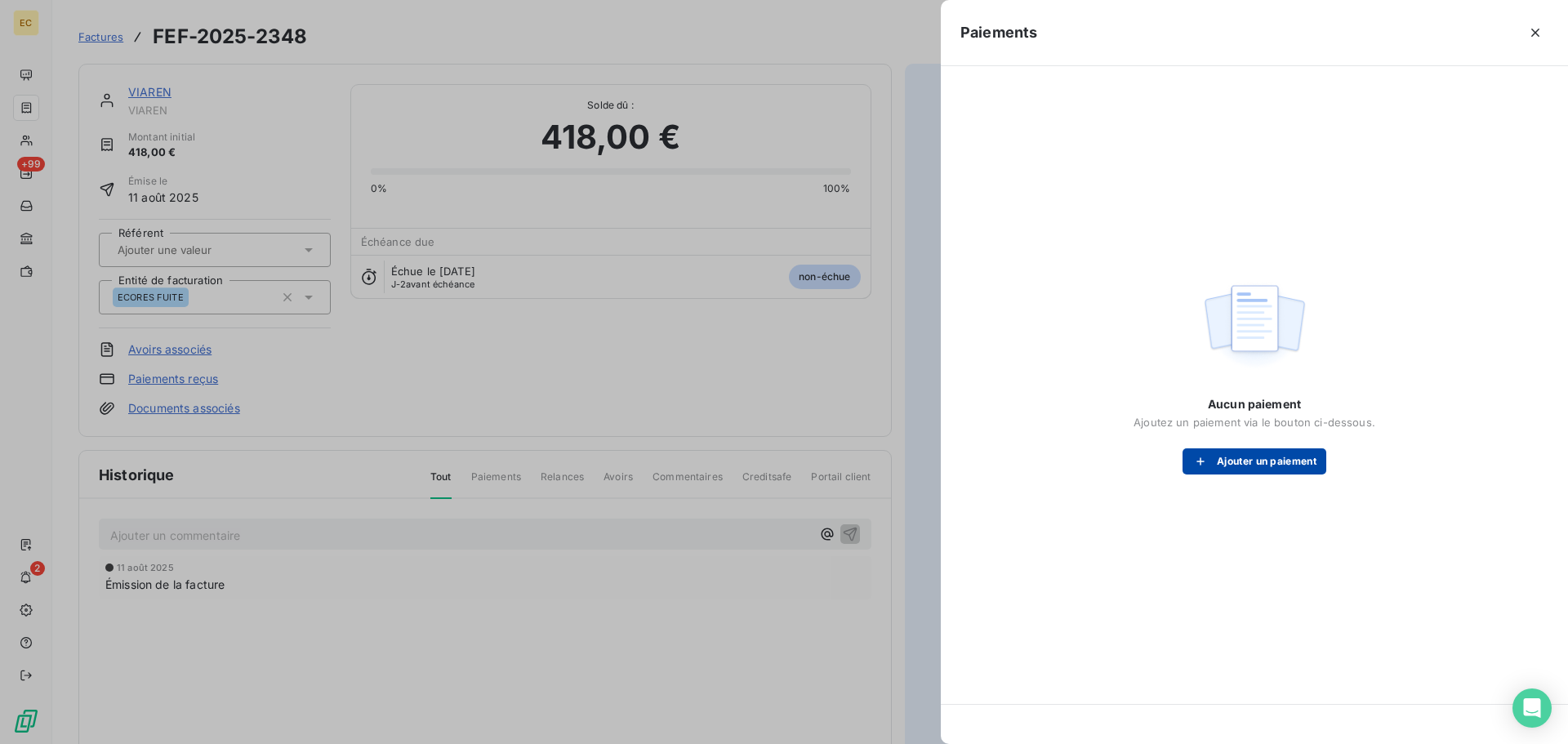
click at [1250, 467] on button "Ajouter un paiement" at bounding box center [1254, 461] width 144 height 26
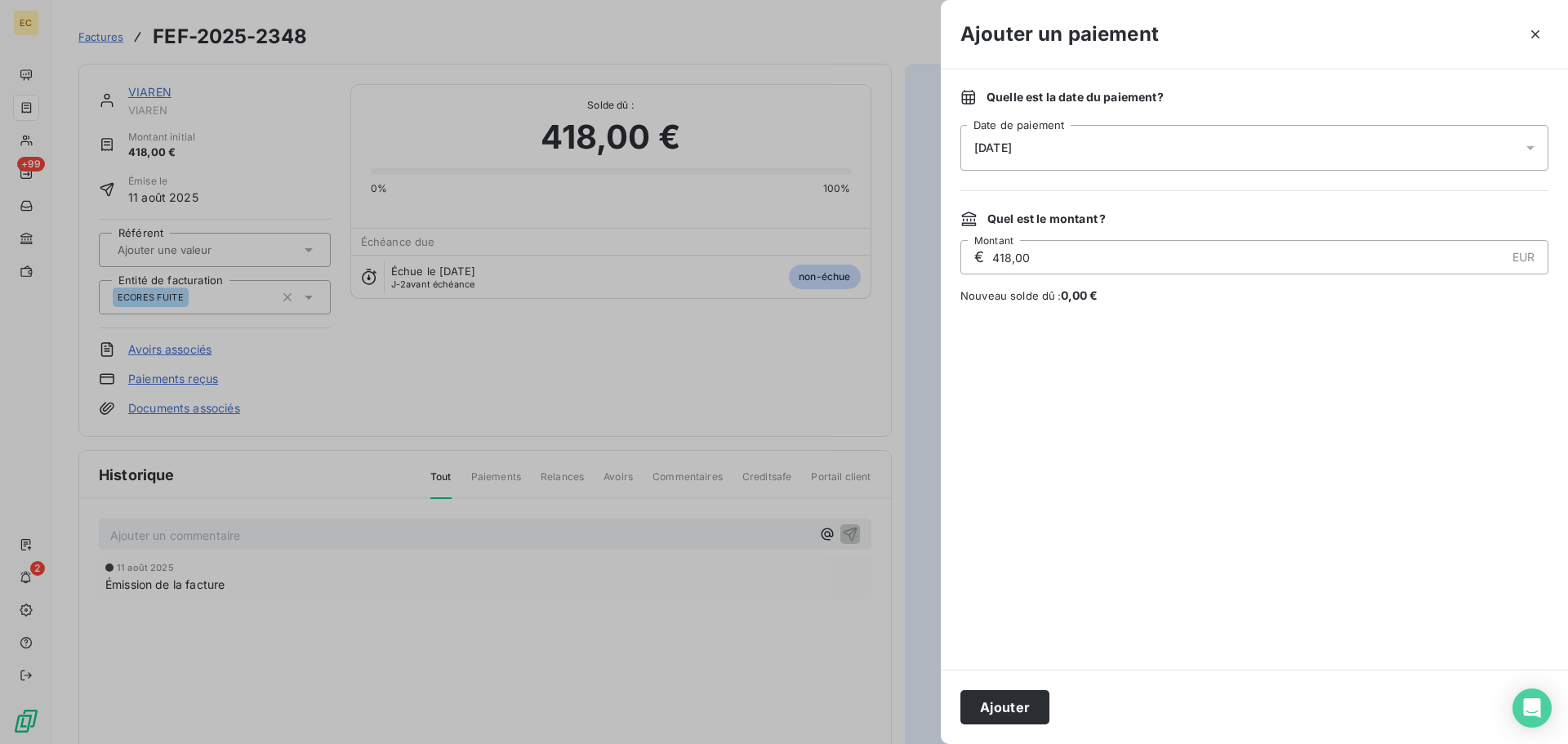
click at [1054, 146] on div "[DATE]" at bounding box center [1254, 148] width 588 height 46
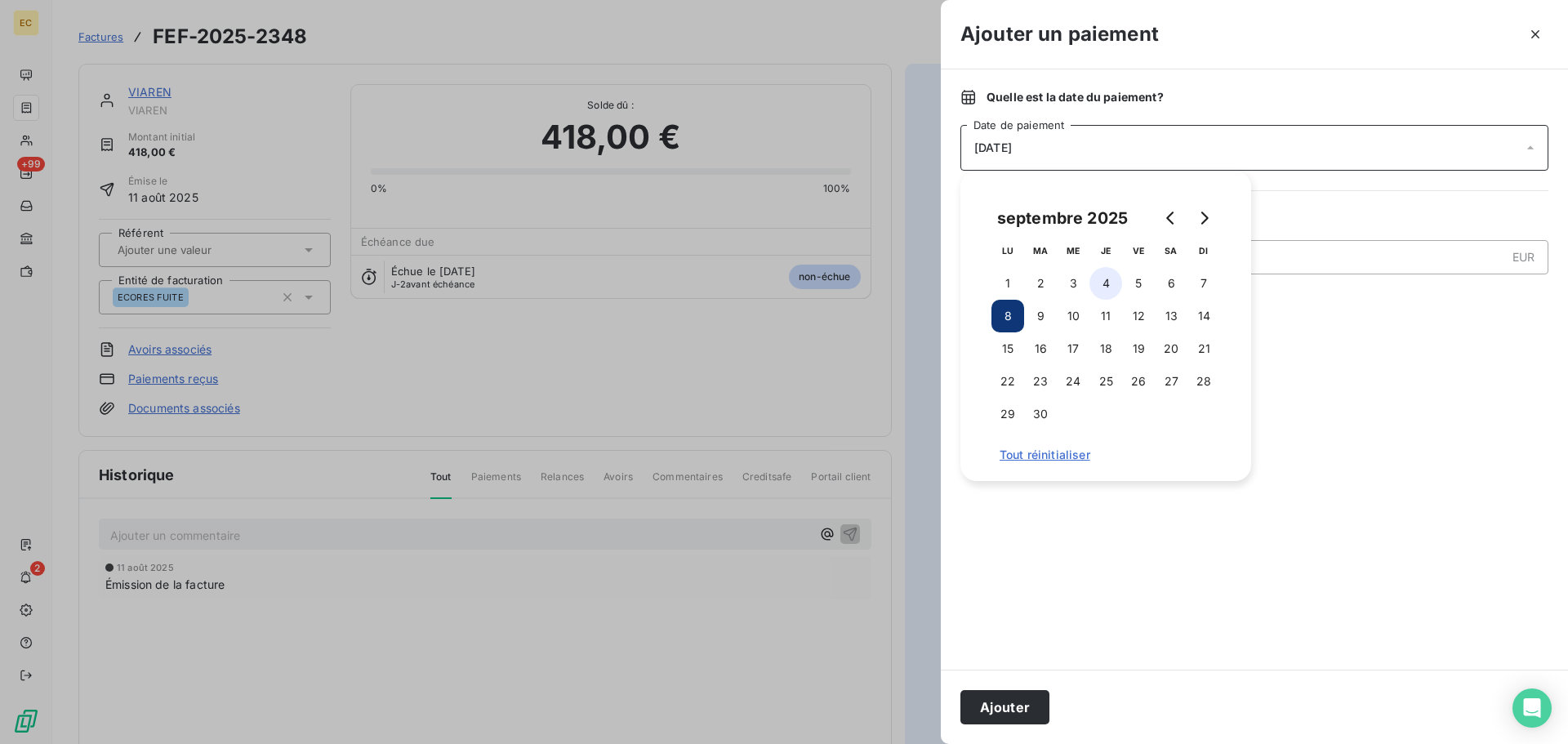
click at [1107, 283] on button "4" at bounding box center [1106, 284] width 33 height 33
click at [1009, 704] on button "Ajouter" at bounding box center [1005, 707] width 89 height 35
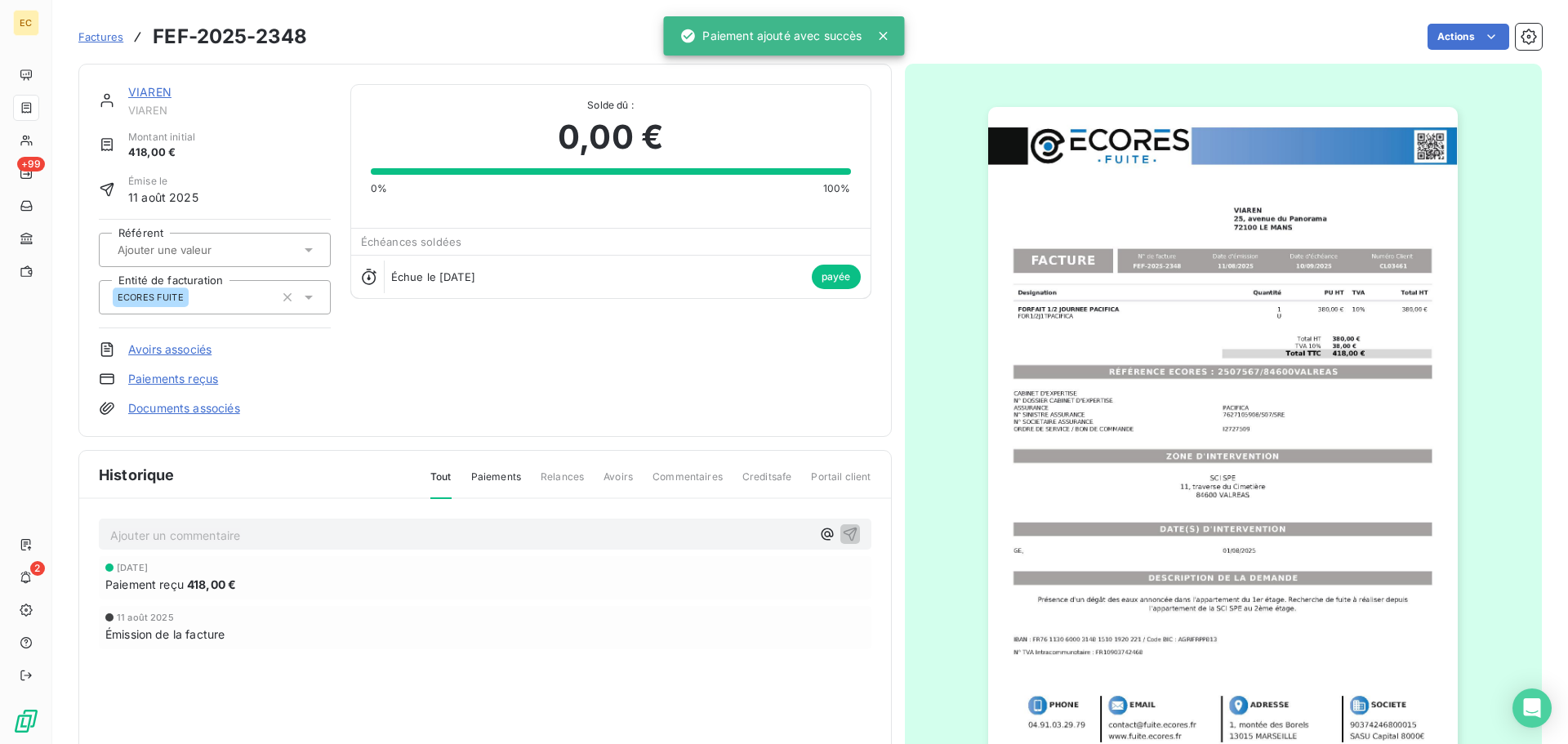
click at [99, 38] on span "Factures" at bounding box center [100, 37] width 45 height 13
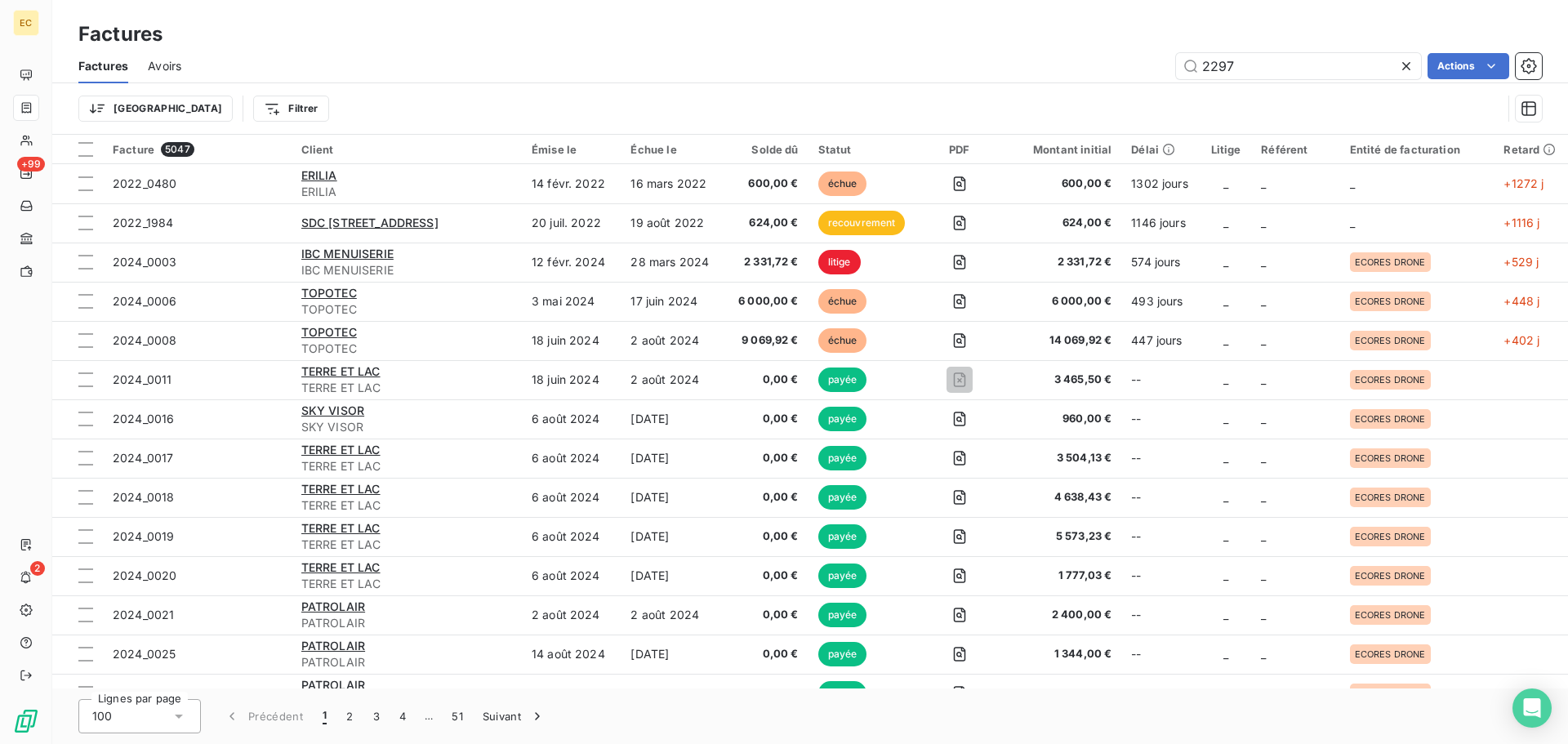
type input "2297"
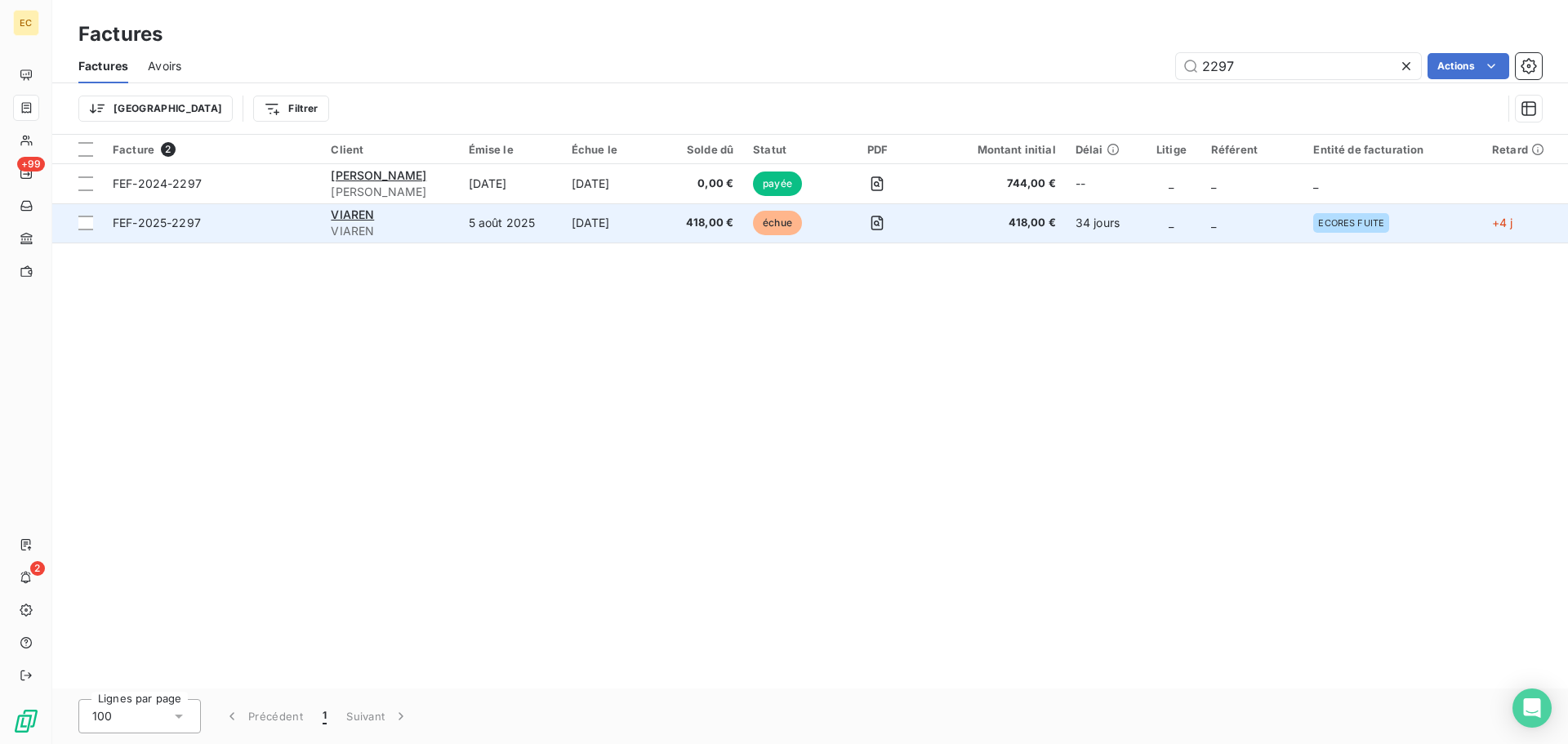
click at [203, 219] on span "FEF-2025-2297" at bounding box center [211, 223] width 198 height 16
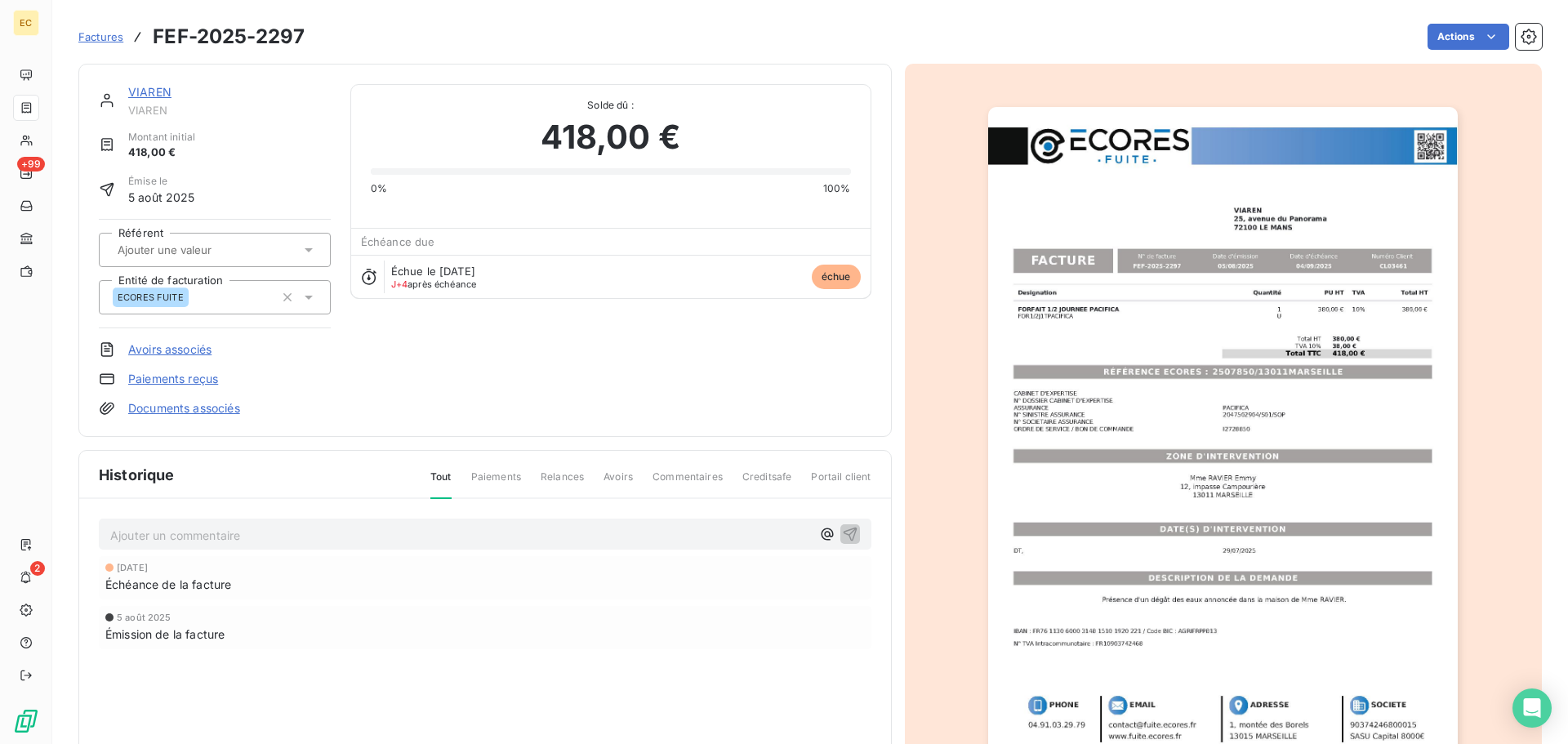
click at [184, 377] on link "Paiements reçus" at bounding box center [173, 379] width 90 height 16
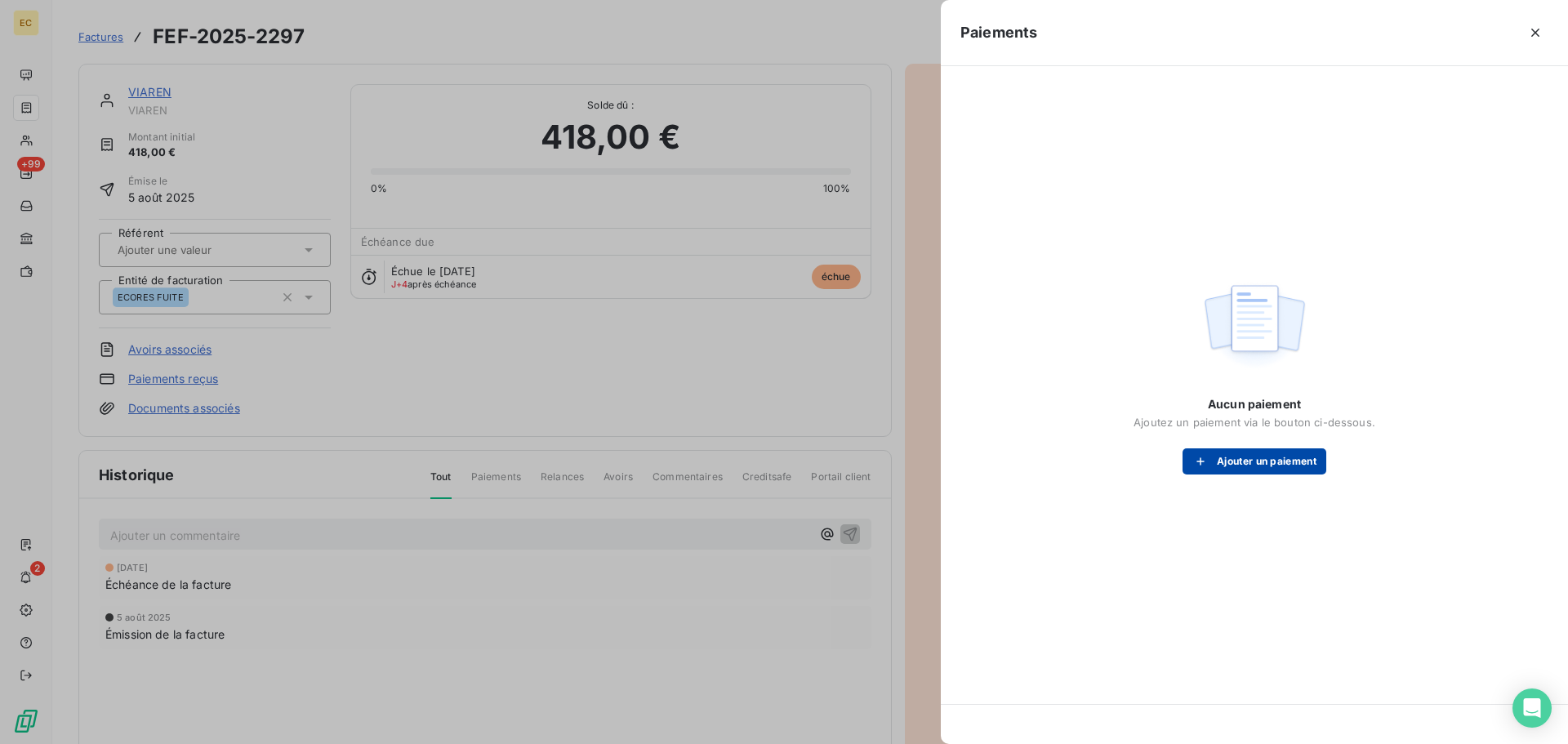
click at [1238, 463] on button "Ajouter un paiement" at bounding box center [1254, 461] width 144 height 26
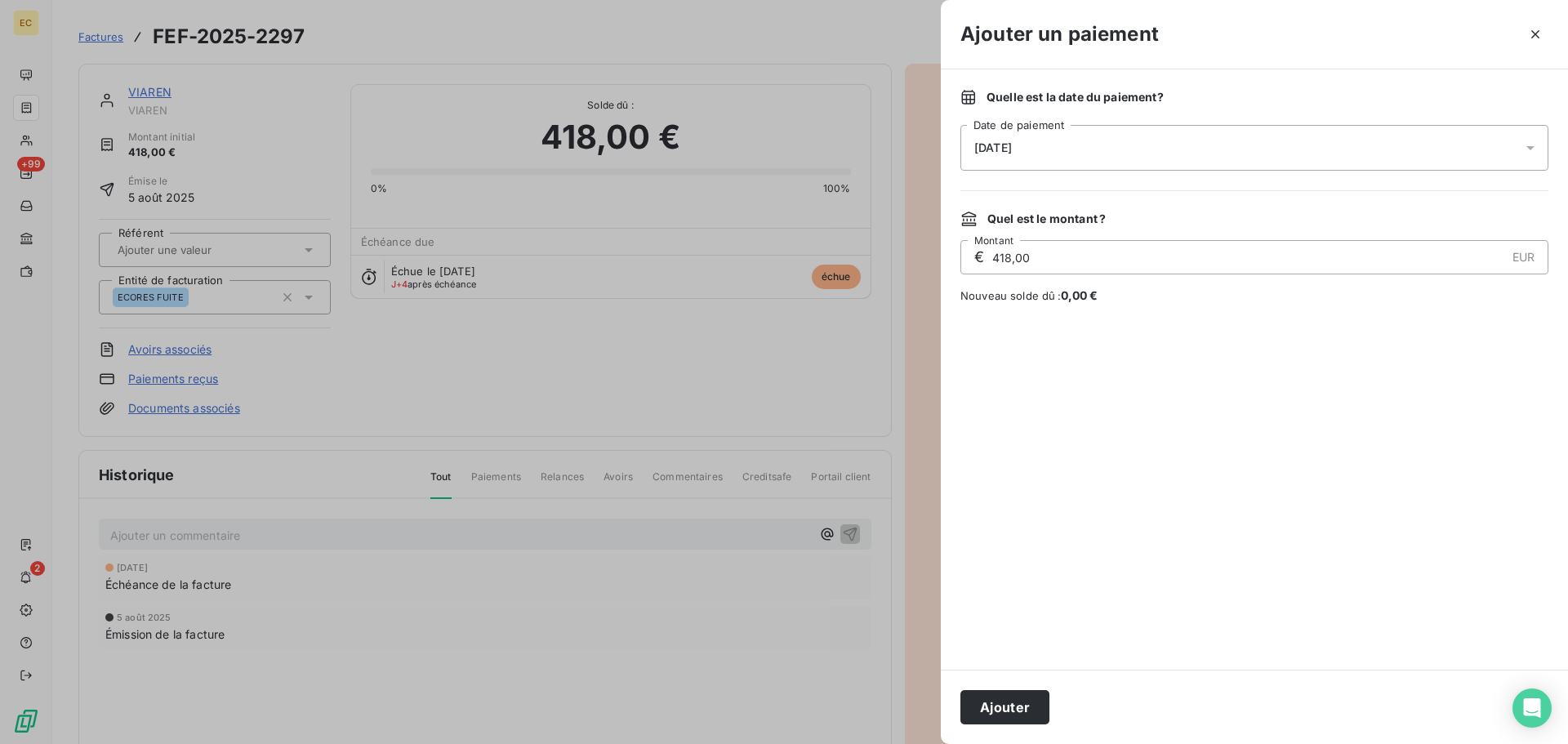
click at [1048, 154] on div "[DATE]" at bounding box center [1254, 148] width 588 height 46
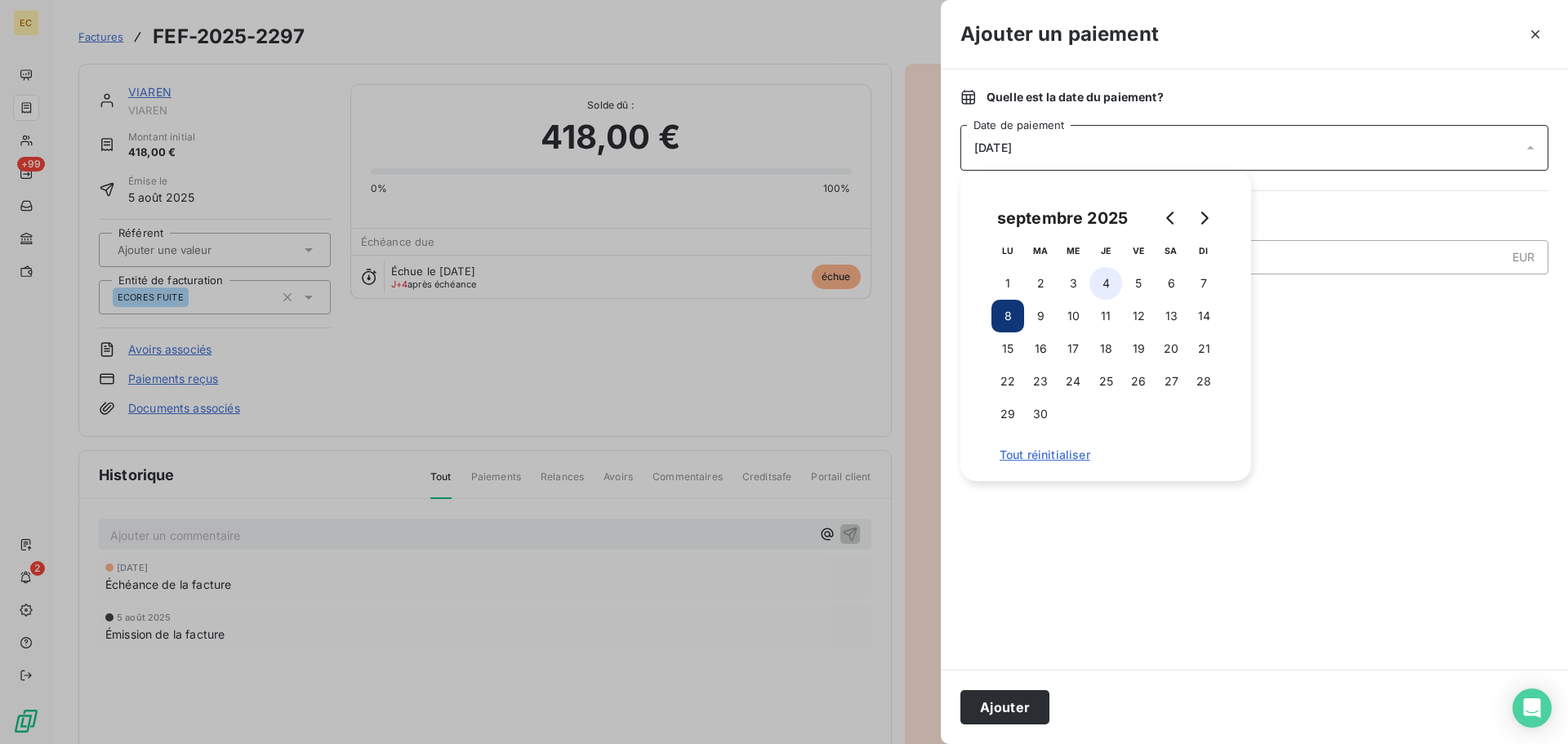
click at [1108, 289] on button "4" at bounding box center [1106, 284] width 33 height 33
click at [1009, 708] on button "Ajouter" at bounding box center [1005, 707] width 89 height 35
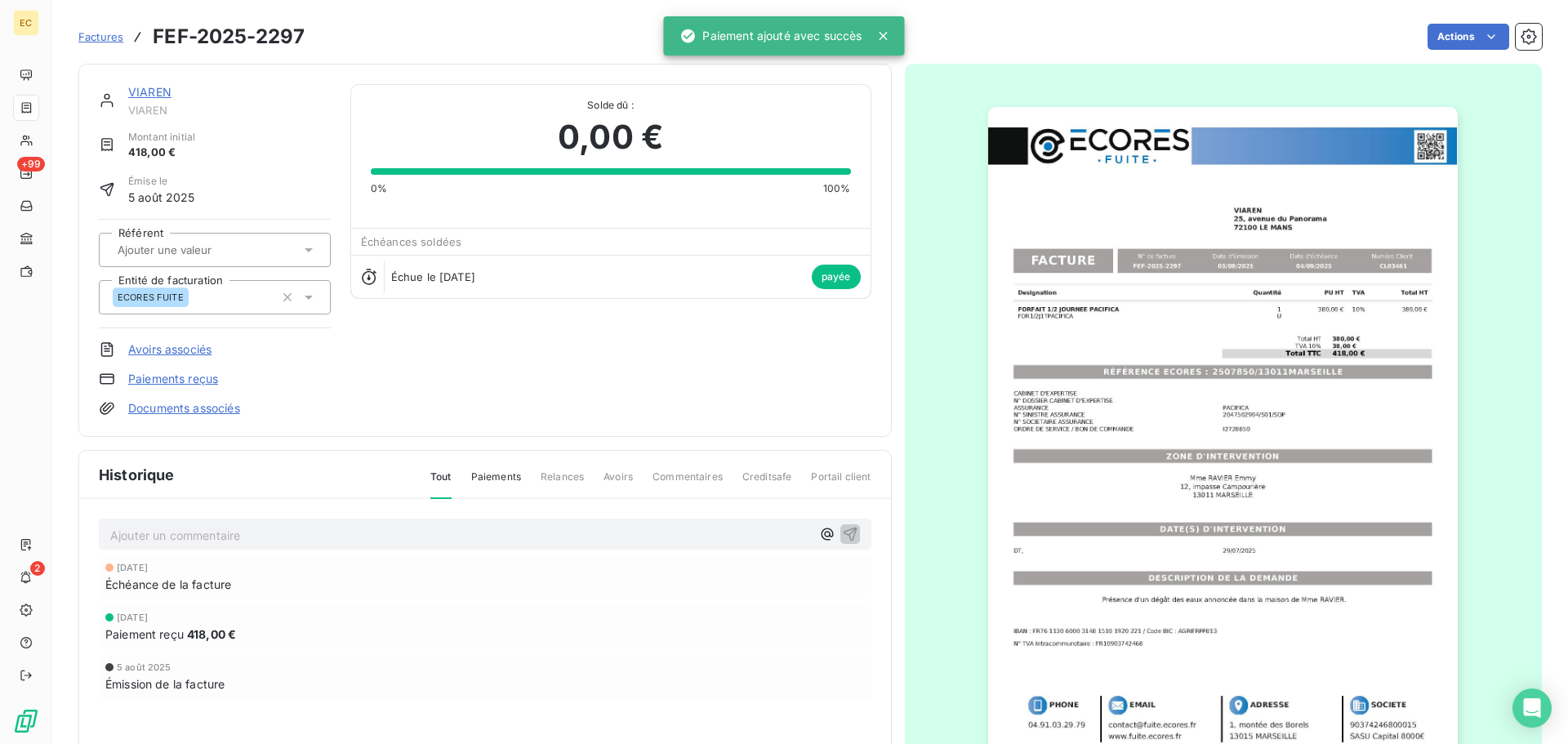
click at [104, 38] on span "Factures" at bounding box center [100, 37] width 45 height 13
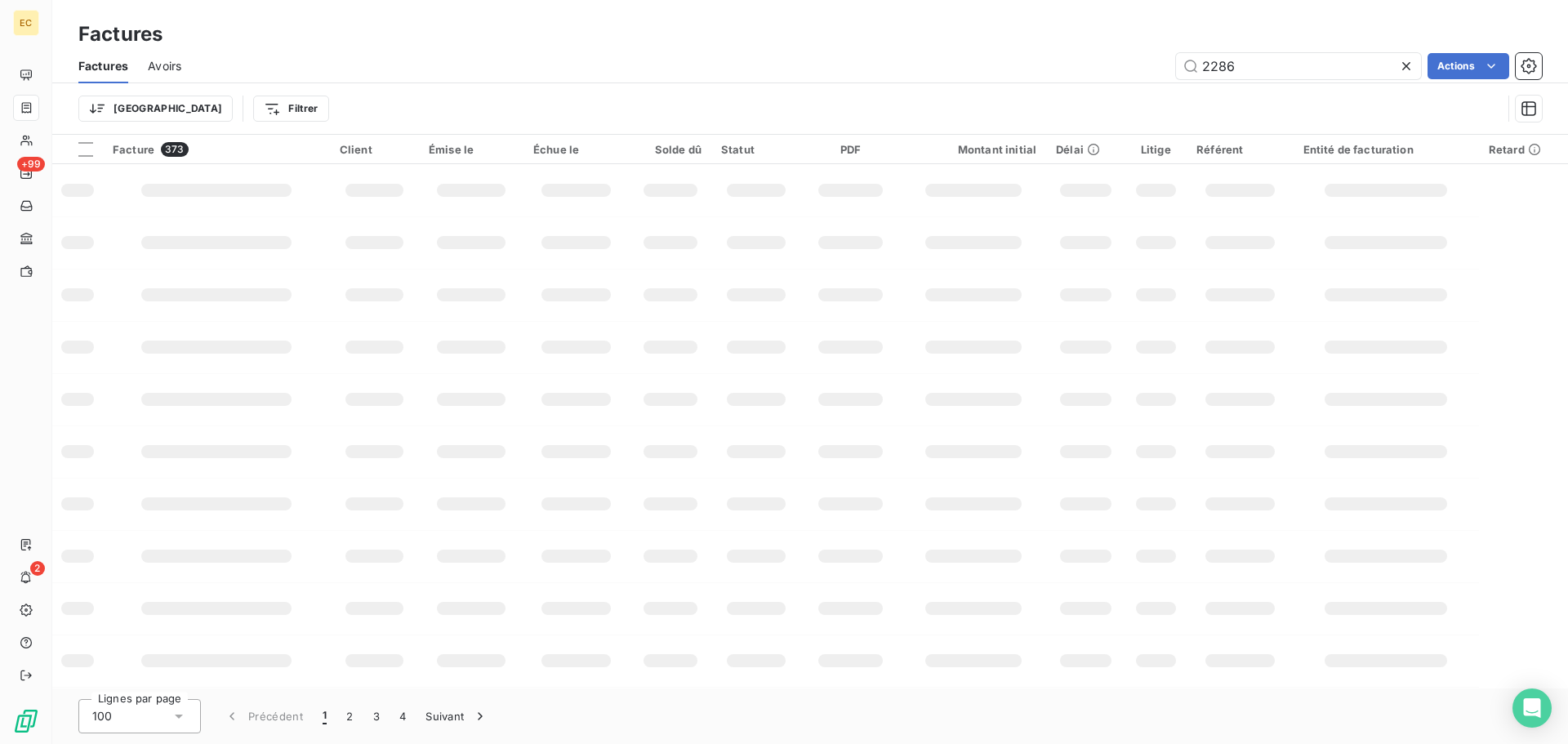
type input "2286"
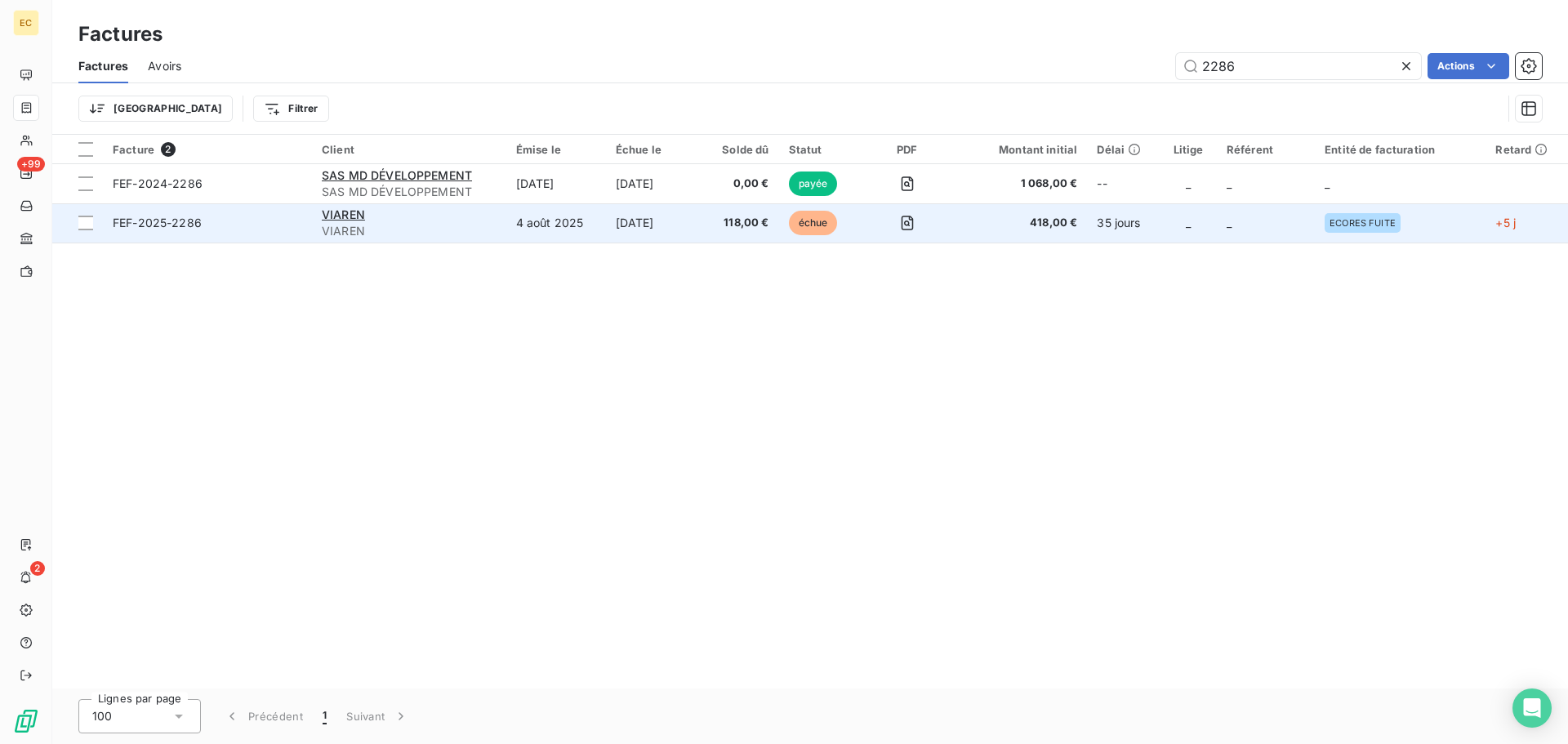
click at [287, 229] on span "FEF-2025-2286" at bounding box center [207, 223] width 189 height 16
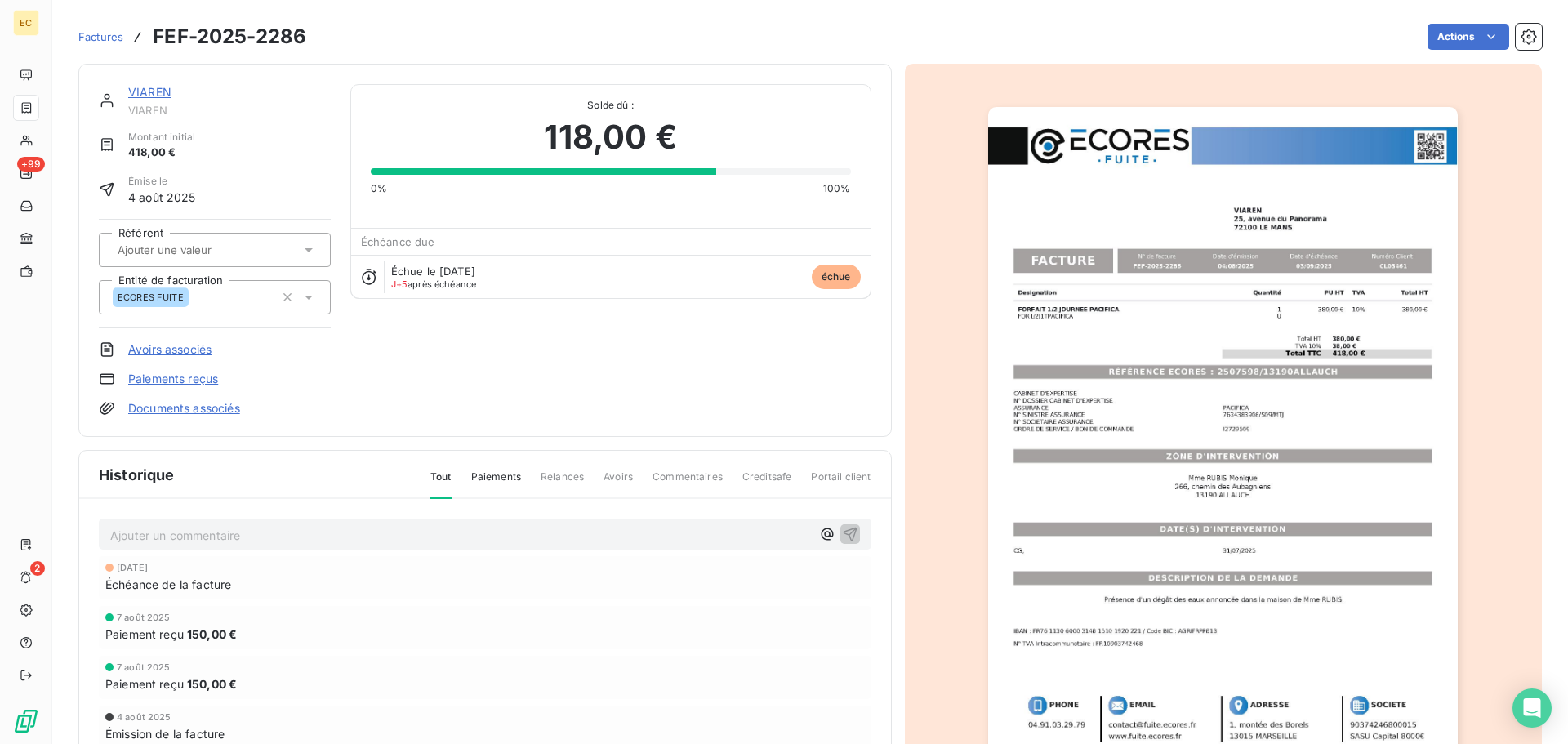
click at [195, 381] on link "Paiements reçus" at bounding box center [173, 379] width 90 height 16
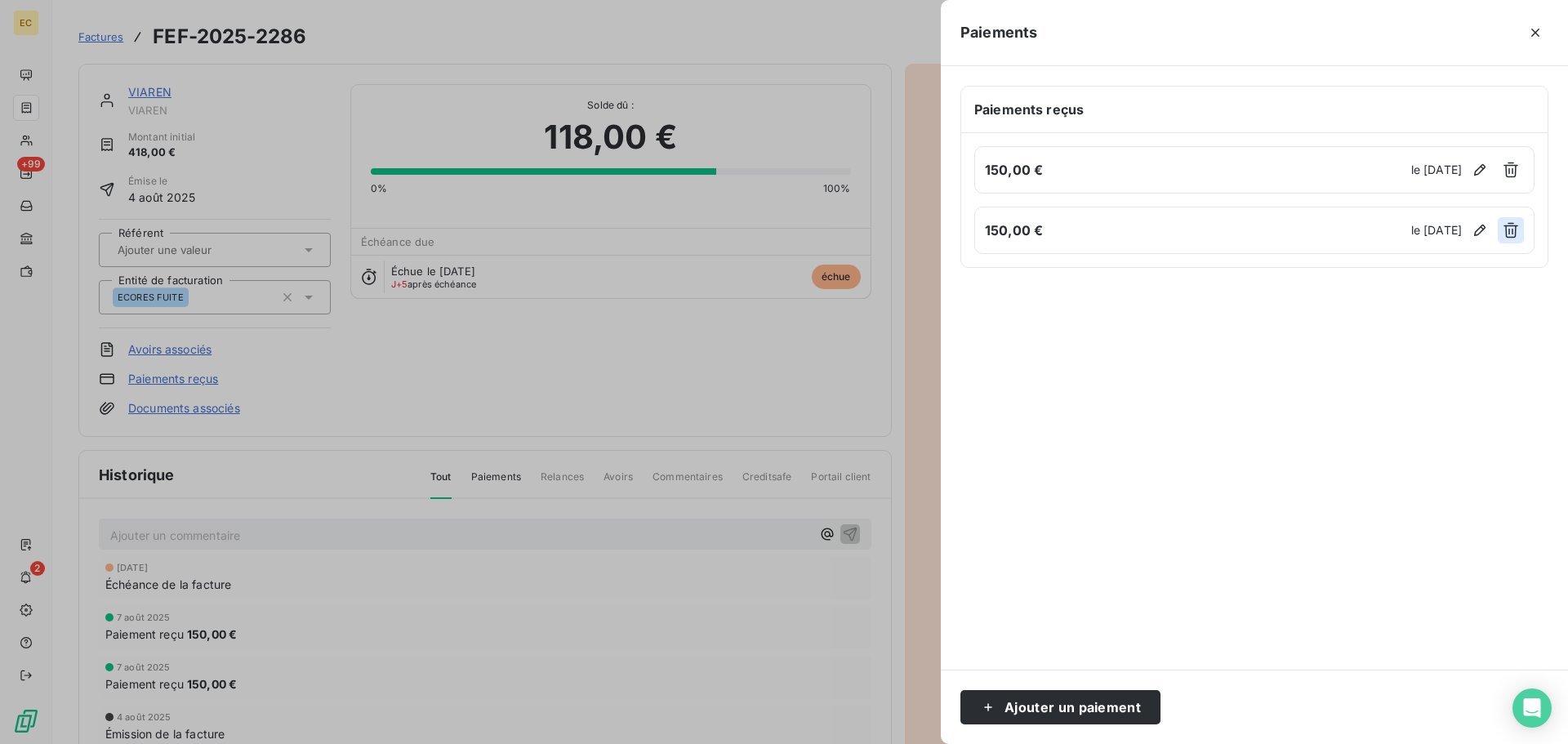
click at [1516, 233] on icon "button" at bounding box center [1511, 230] width 15 height 16
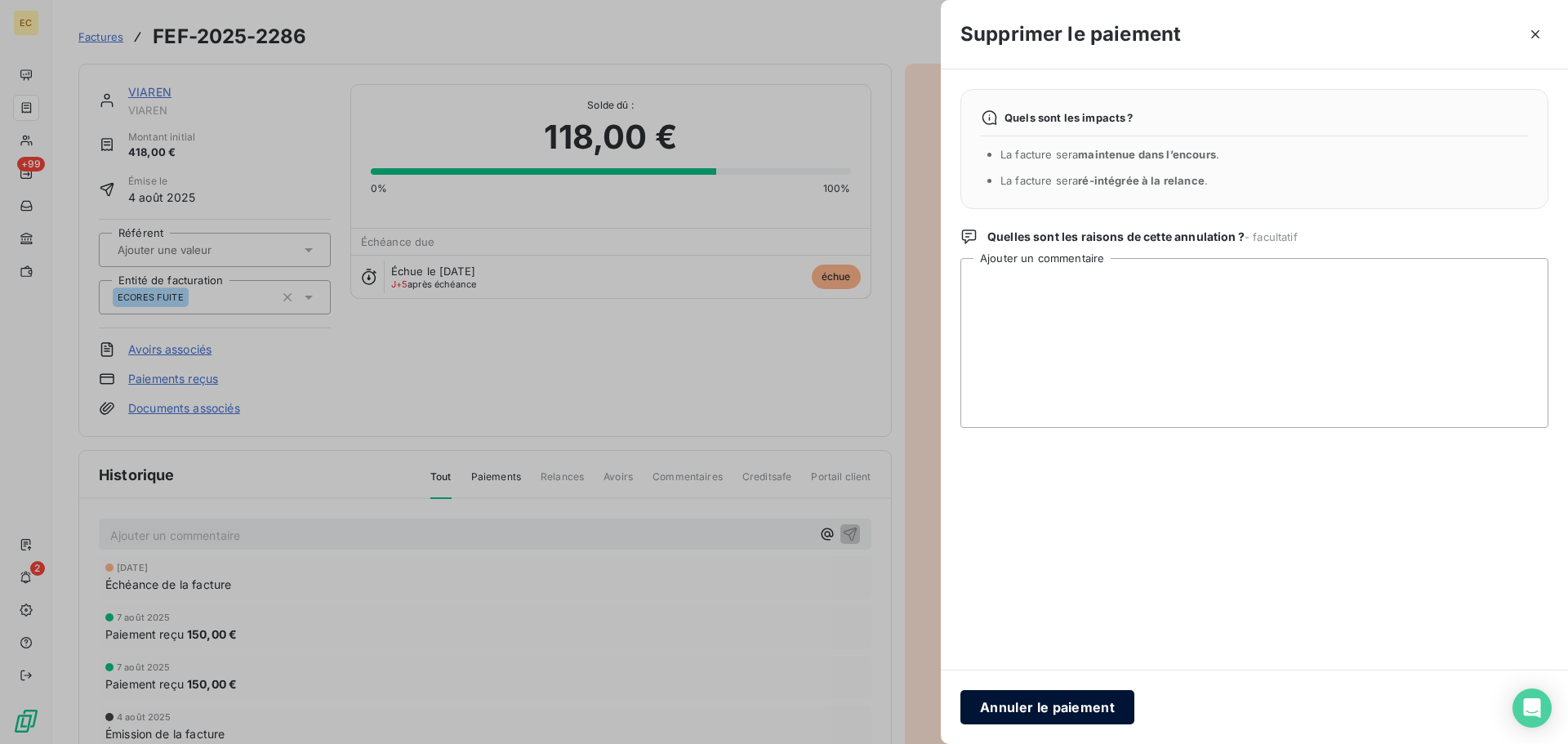
click at [1051, 705] on button "Annuler le paiement" at bounding box center [1048, 707] width 174 height 35
click at [1051, 705] on div "Supprimer le paiement Quels sont les impacts ? La facture sera maintenue dans l…" at bounding box center [1254, 372] width 627 height 744
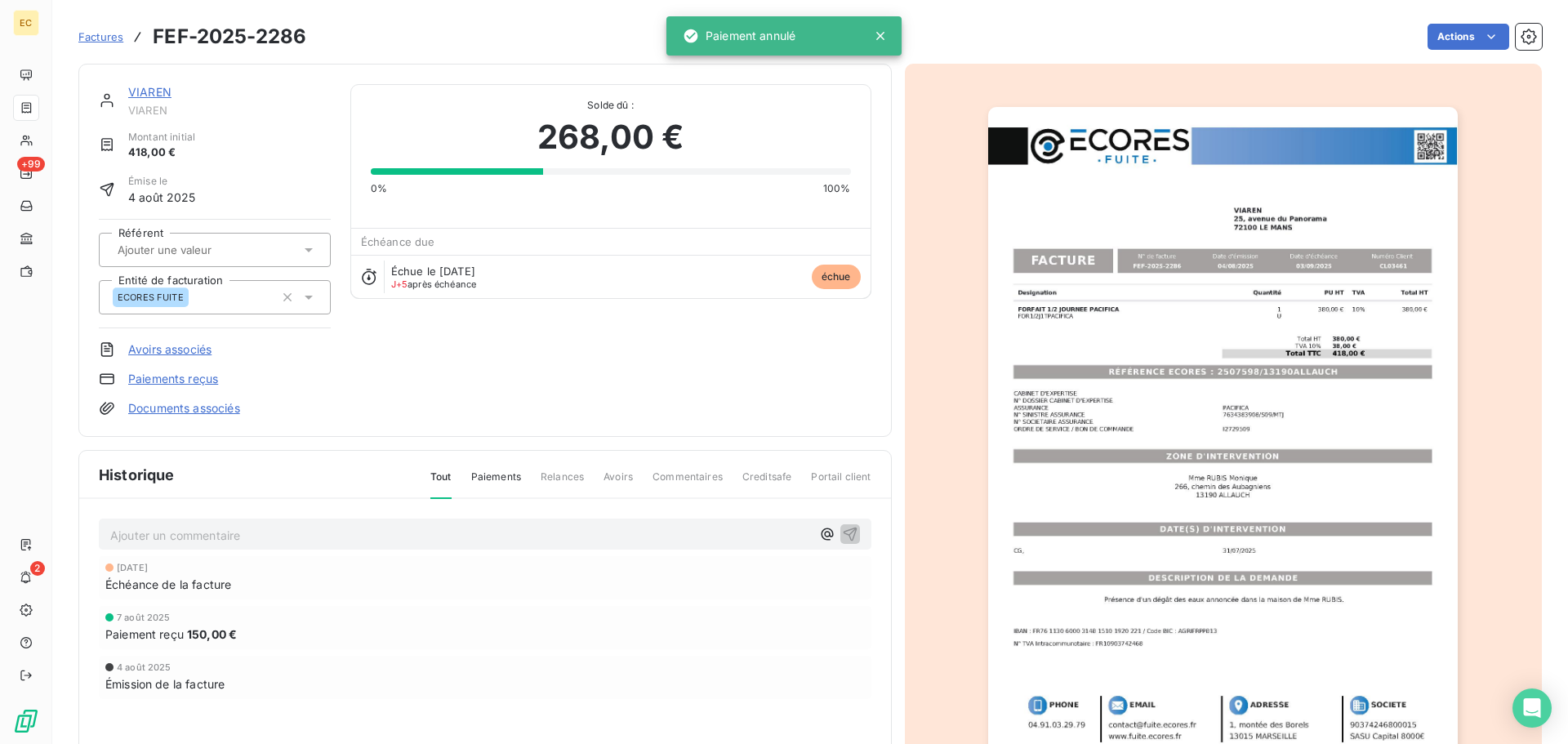
click at [185, 377] on link "Paiements reçus" at bounding box center [173, 379] width 90 height 16
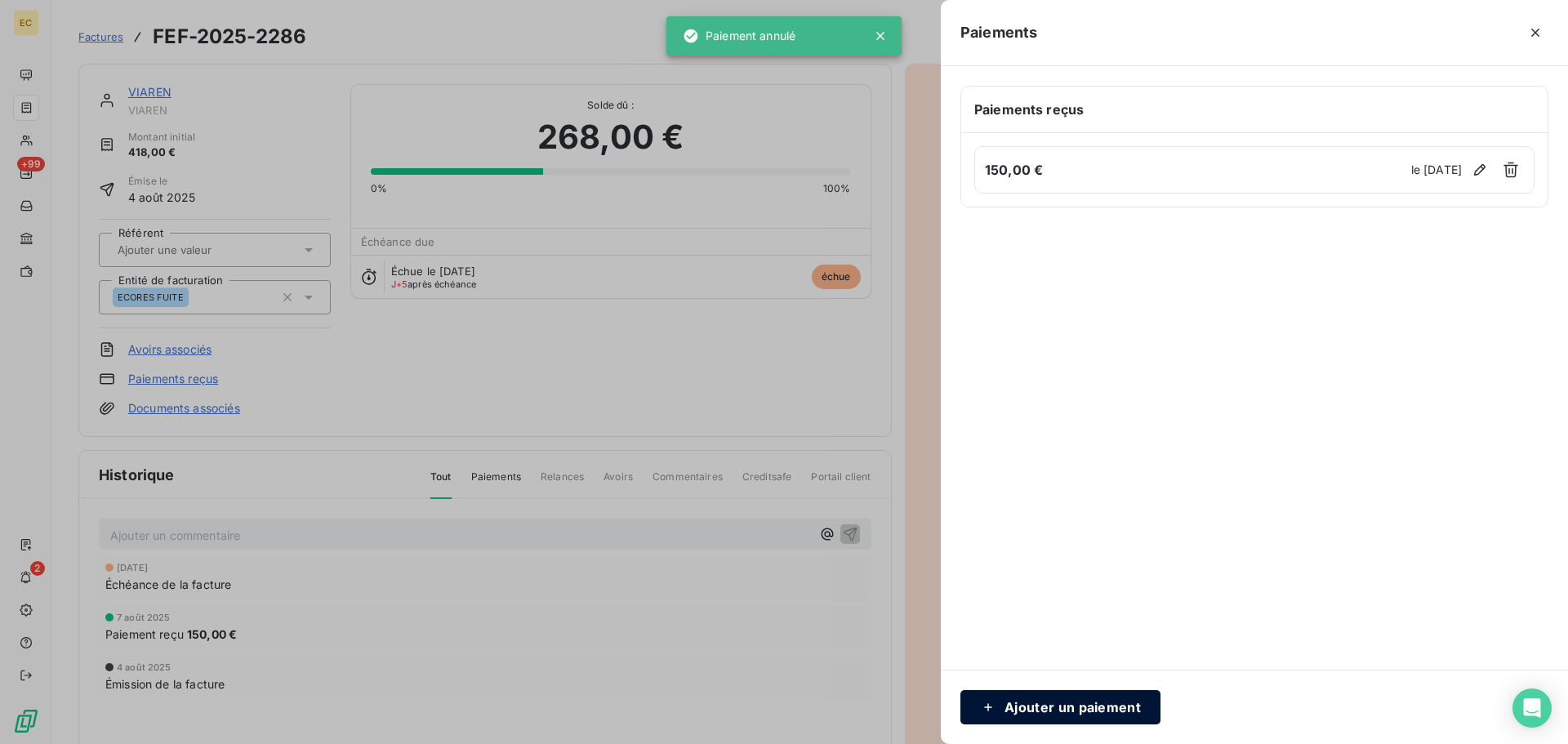
click at [1071, 703] on button "Ajouter un paiement" at bounding box center [1060, 707] width 200 height 35
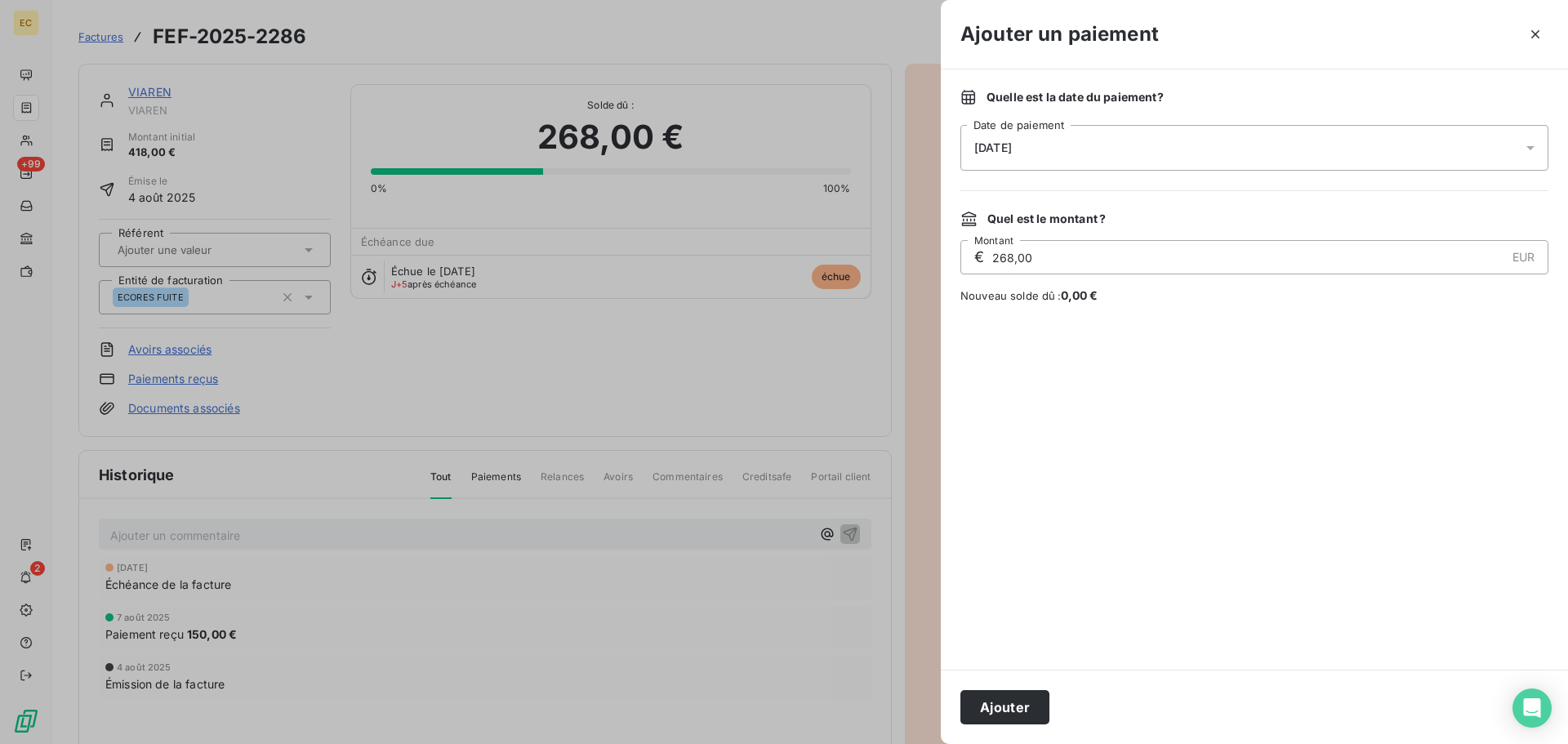
click at [1052, 146] on div "[DATE]" at bounding box center [1254, 148] width 588 height 46
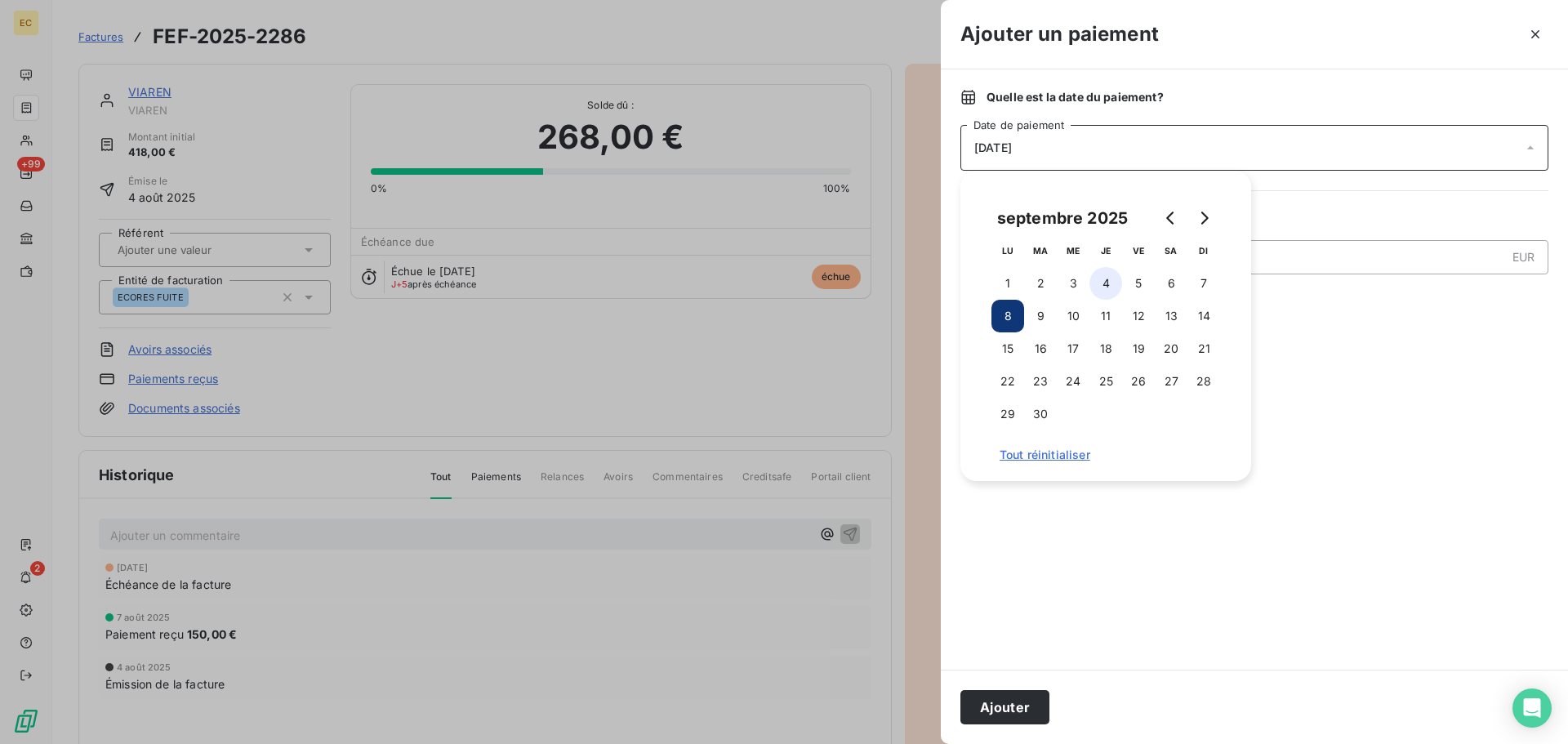
click at [1108, 285] on button "4" at bounding box center [1106, 284] width 33 height 33
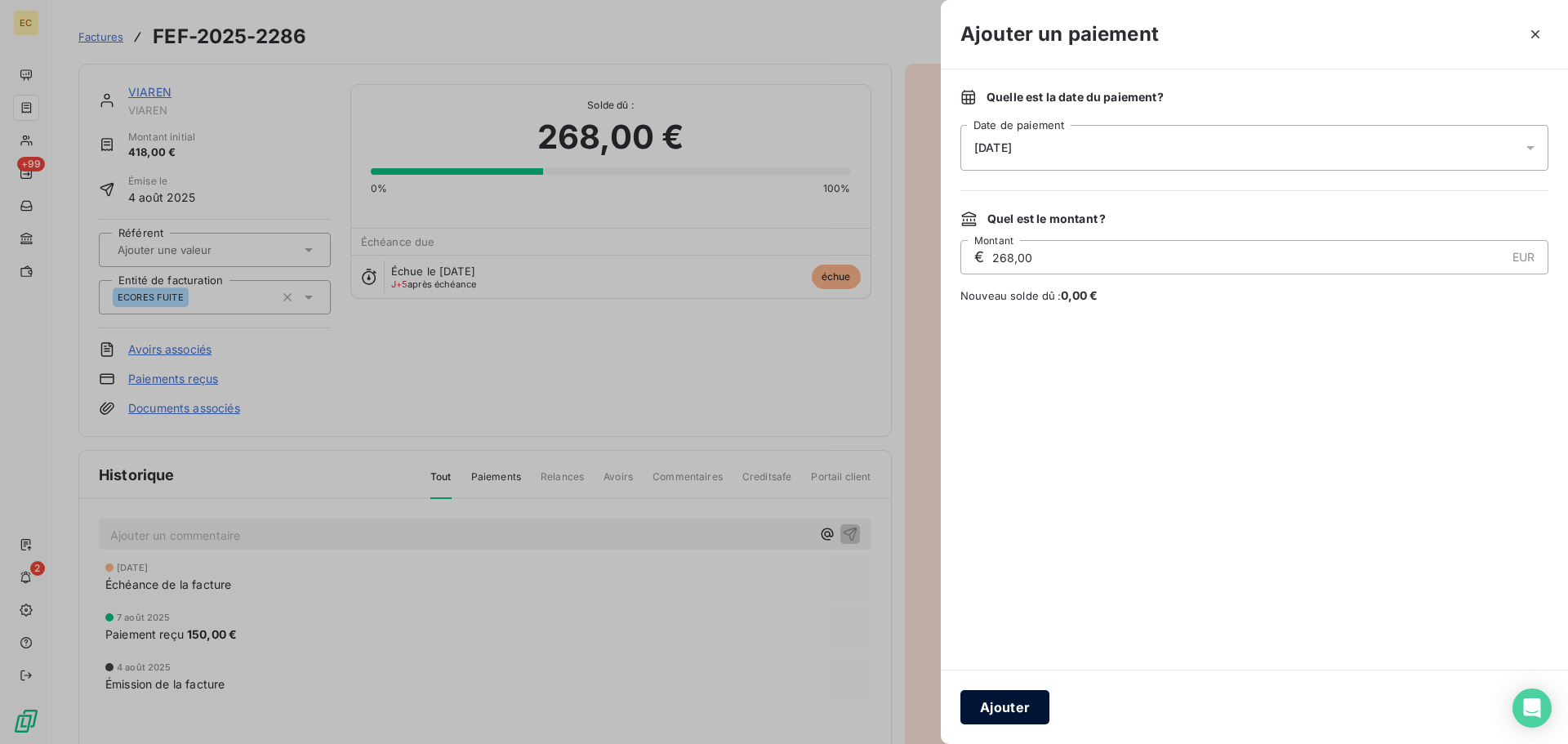
click at [1029, 705] on button "Ajouter" at bounding box center [1005, 707] width 89 height 35
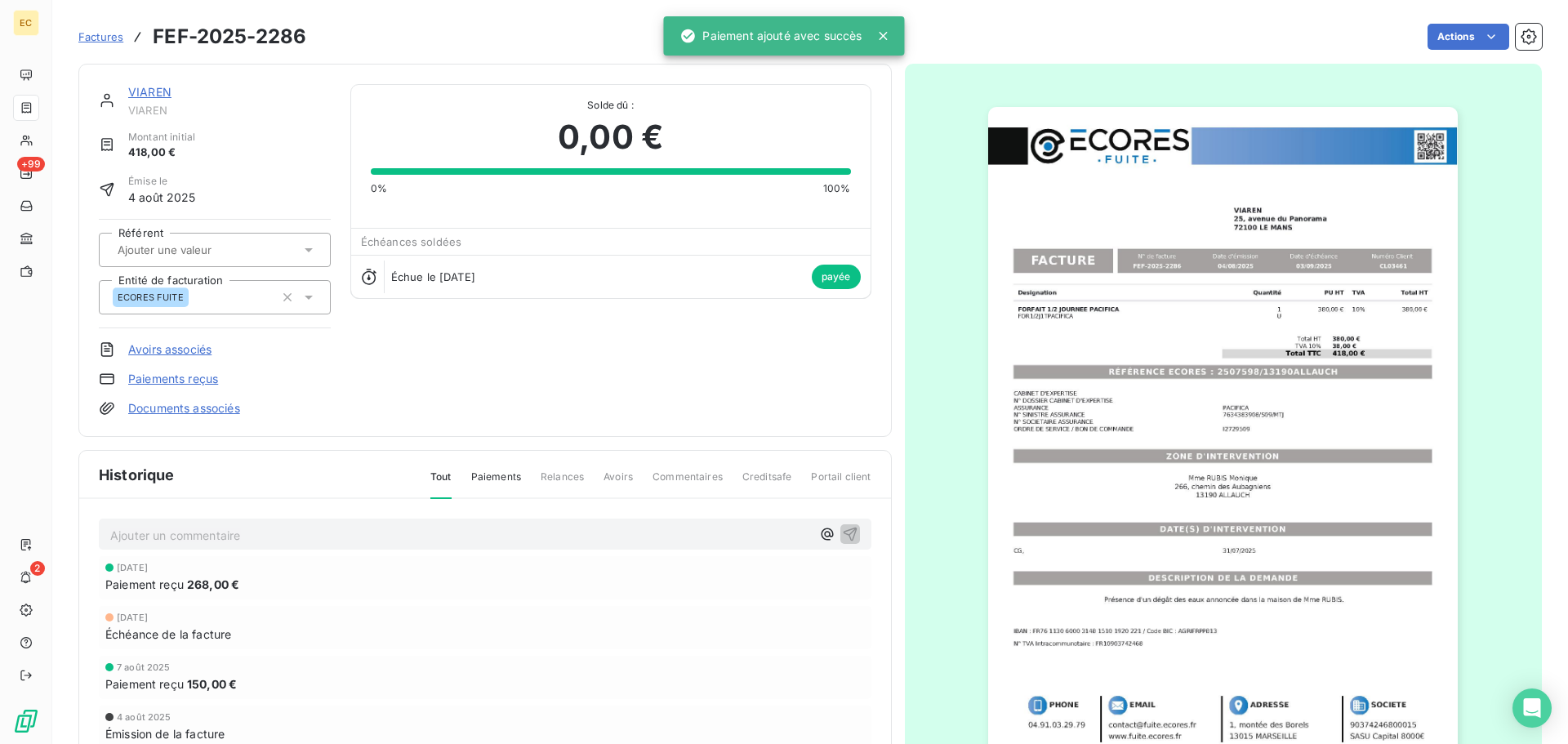
click at [104, 36] on span "Factures" at bounding box center [100, 37] width 45 height 13
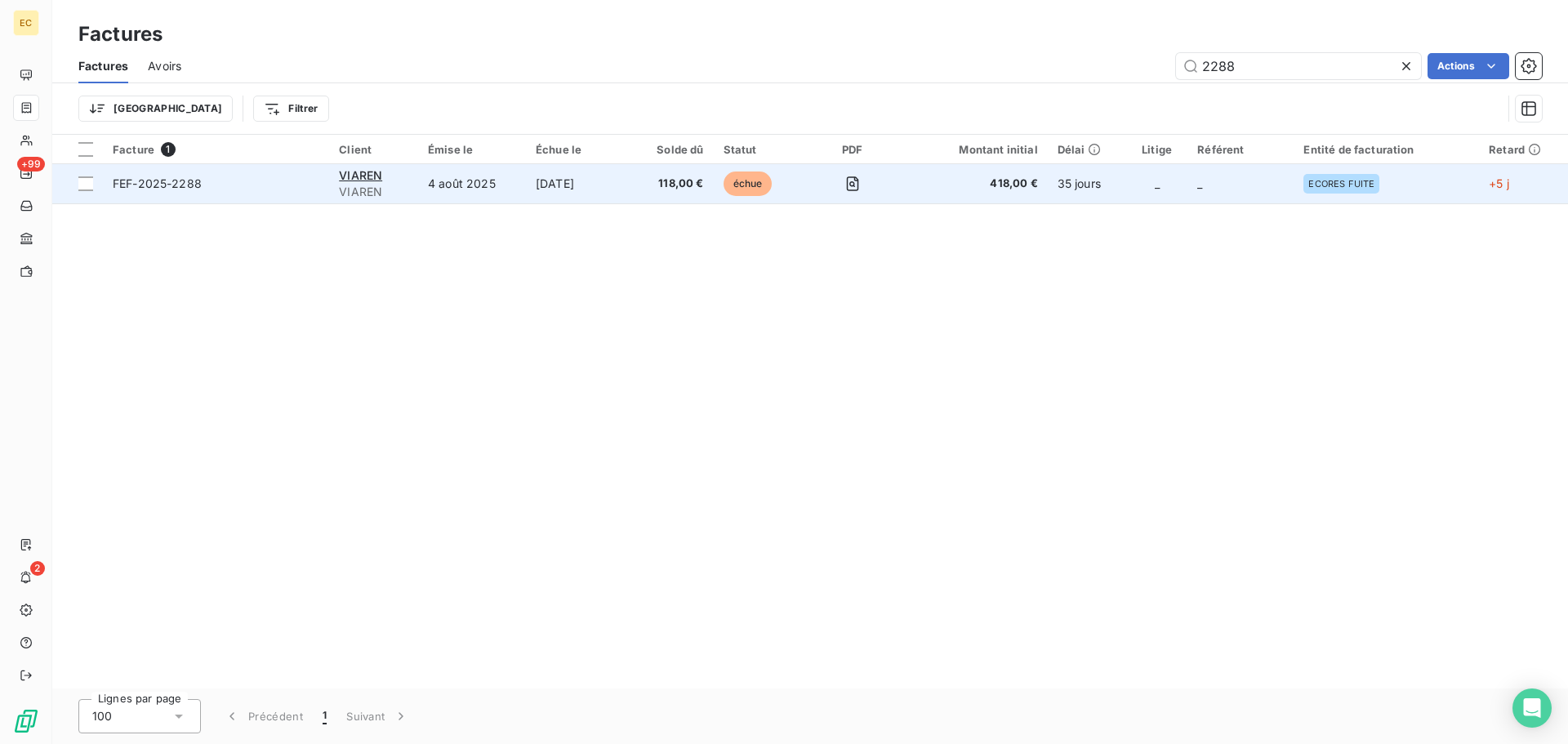
type input "2288"
click at [278, 196] on td "FEF-2025-2288" at bounding box center [215, 184] width 226 height 39
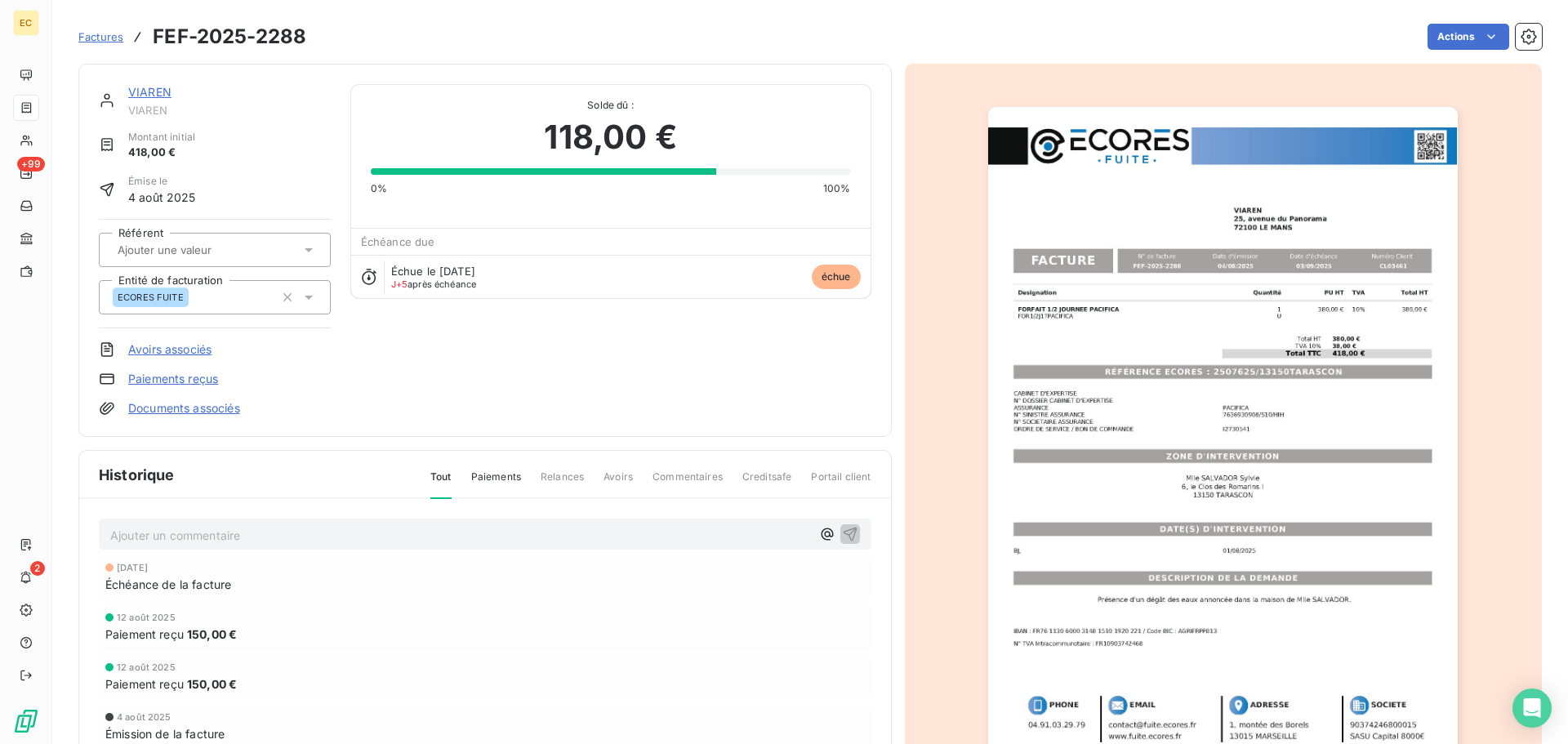
click at [189, 375] on link "Paiements reçus" at bounding box center [173, 379] width 90 height 16
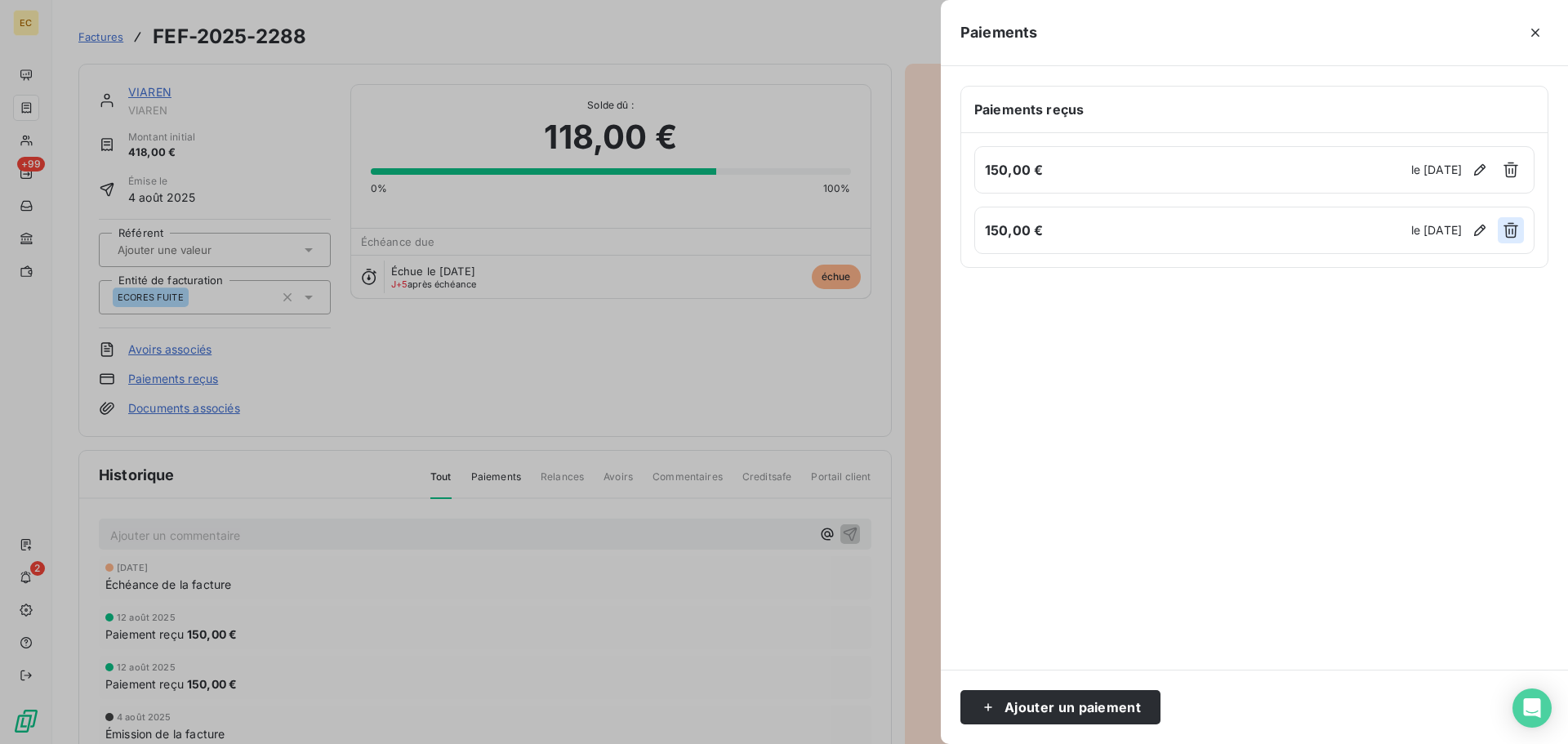
click at [1510, 233] on icon "button" at bounding box center [1511, 230] width 16 height 16
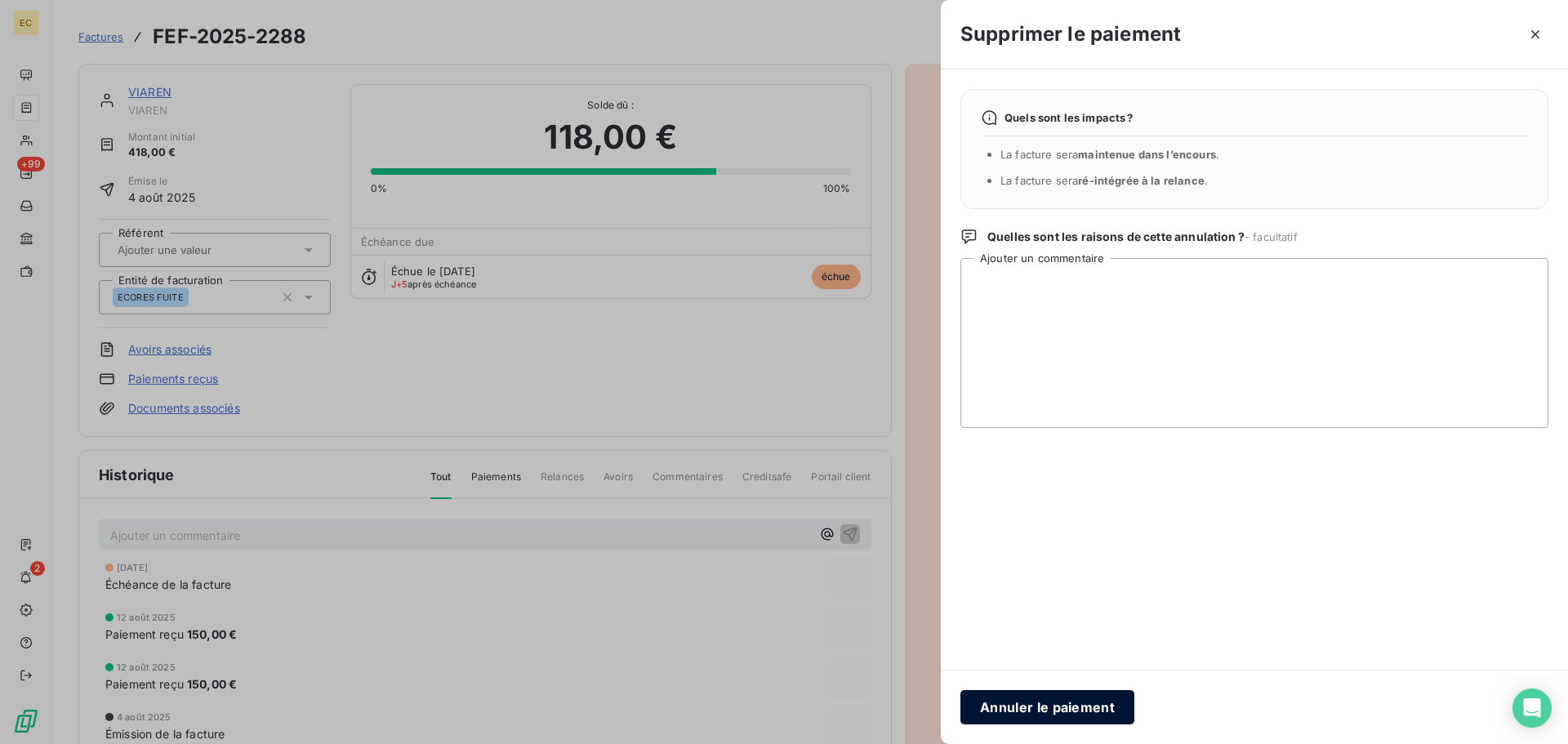
click at [1096, 711] on button "Annuler le paiement" at bounding box center [1048, 707] width 174 height 35
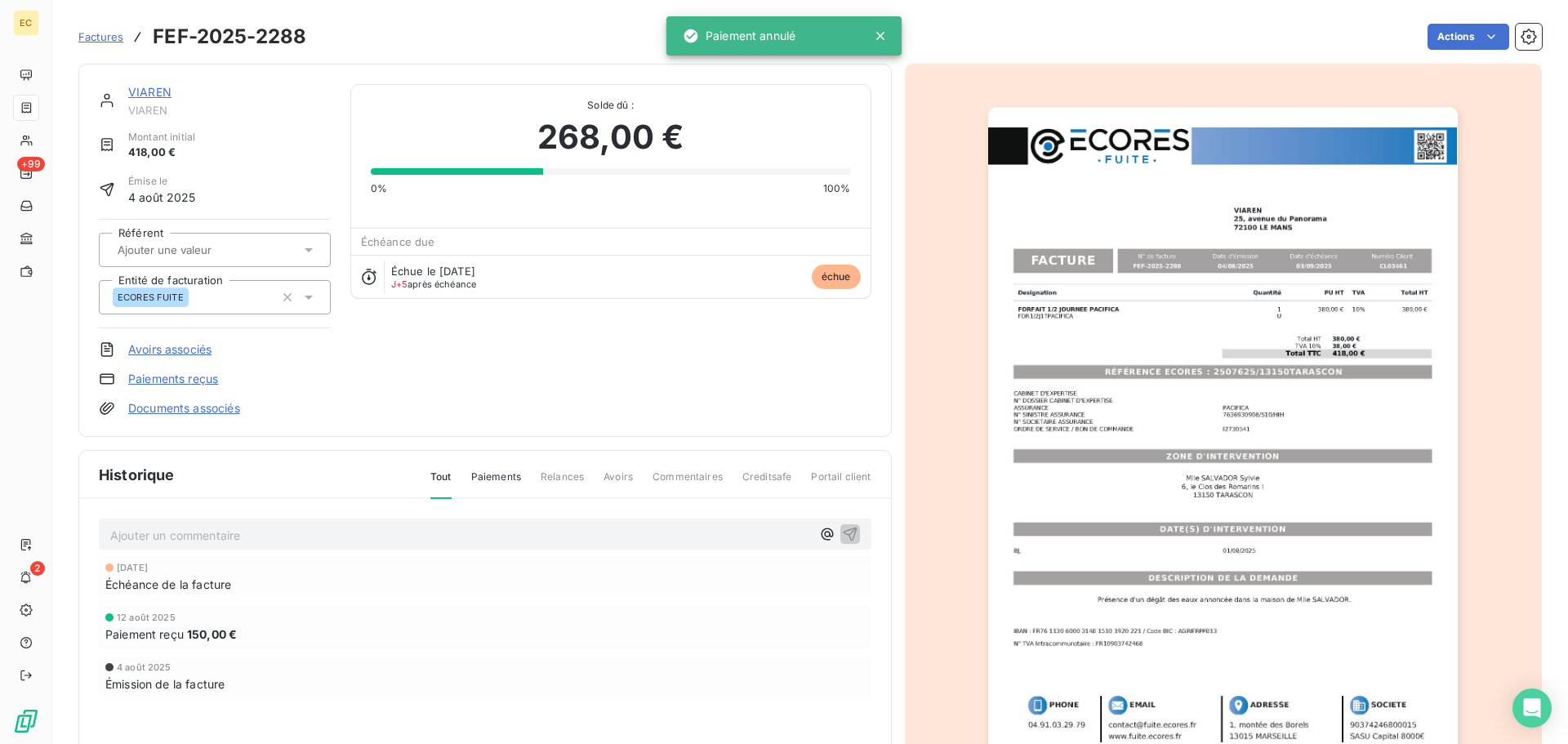
click at [174, 379] on link "Paiements reçus" at bounding box center [173, 379] width 90 height 16
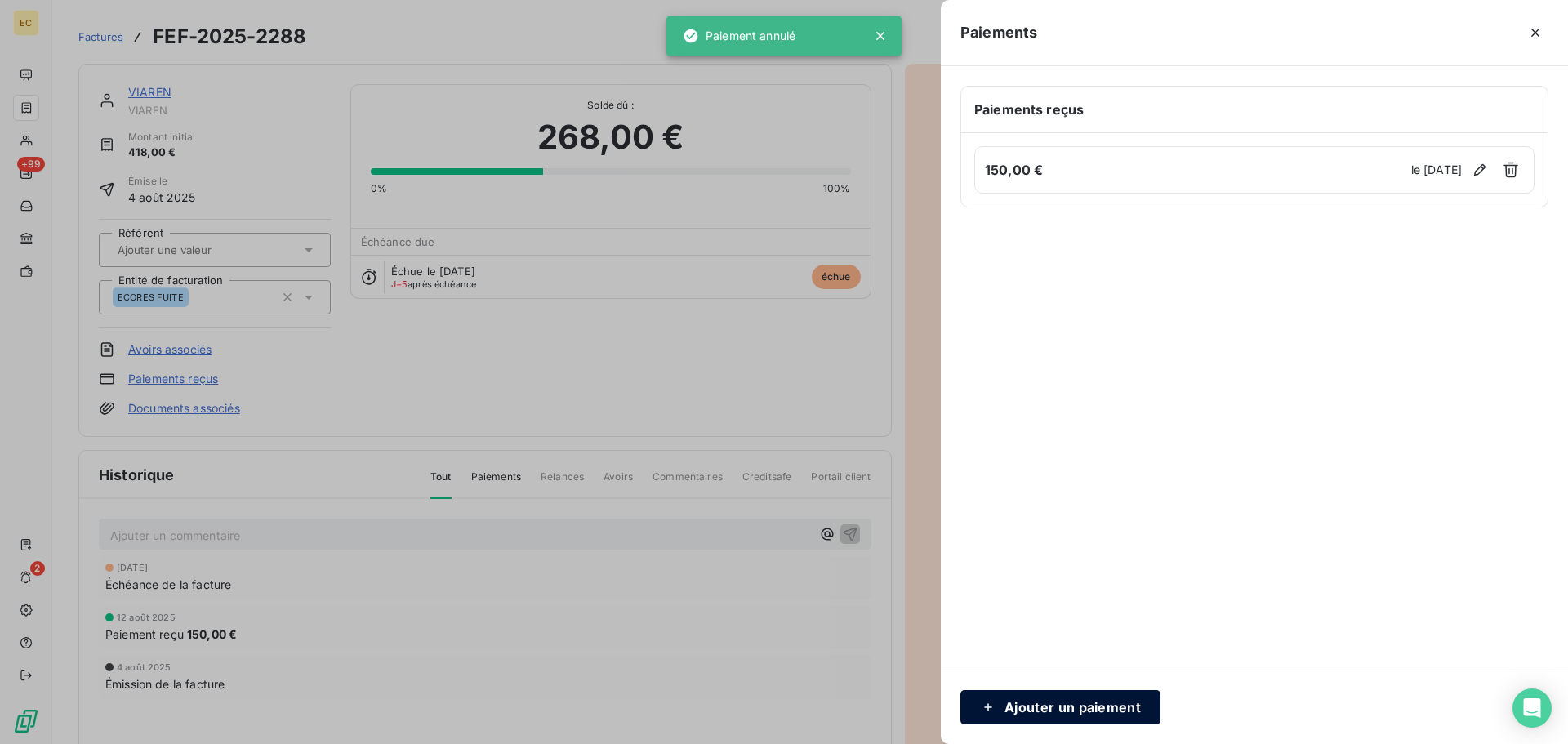
click at [1108, 705] on button "Ajouter un paiement" at bounding box center [1060, 707] width 200 height 35
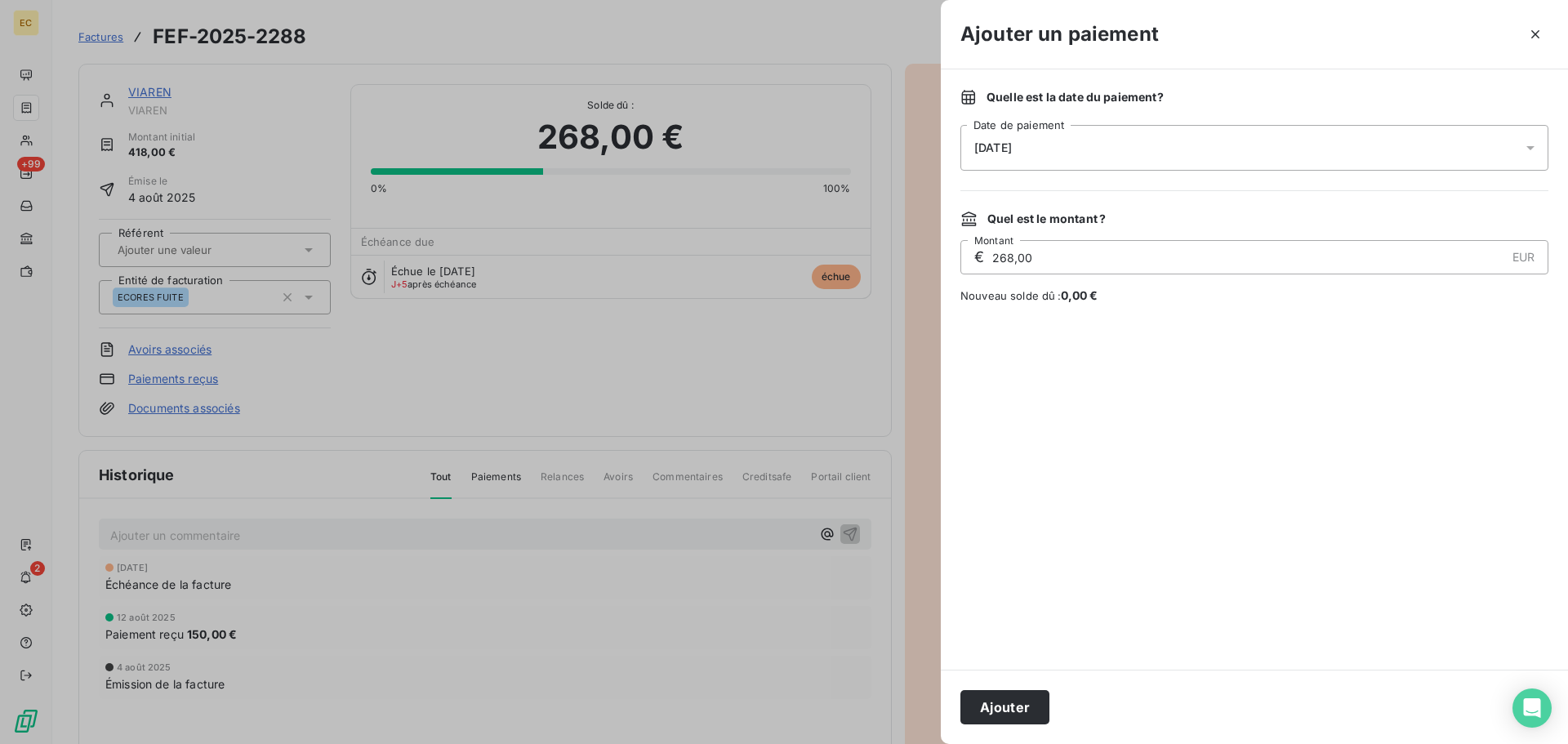
click at [1068, 143] on div "[DATE]" at bounding box center [1254, 148] width 588 height 46
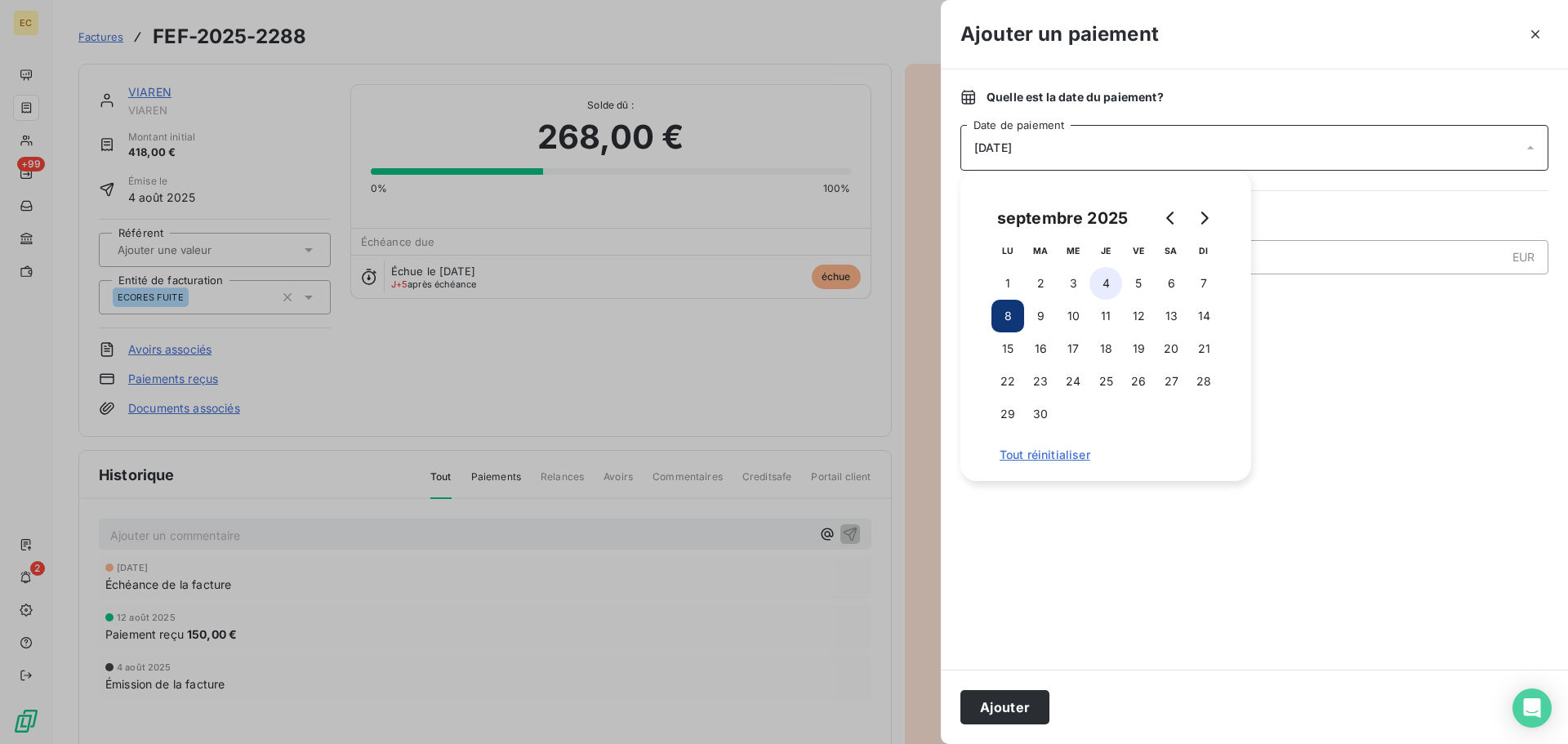
click at [1108, 283] on button "4" at bounding box center [1106, 284] width 33 height 33
click at [1035, 708] on button "Ajouter" at bounding box center [1005, 707] width 89 height 35
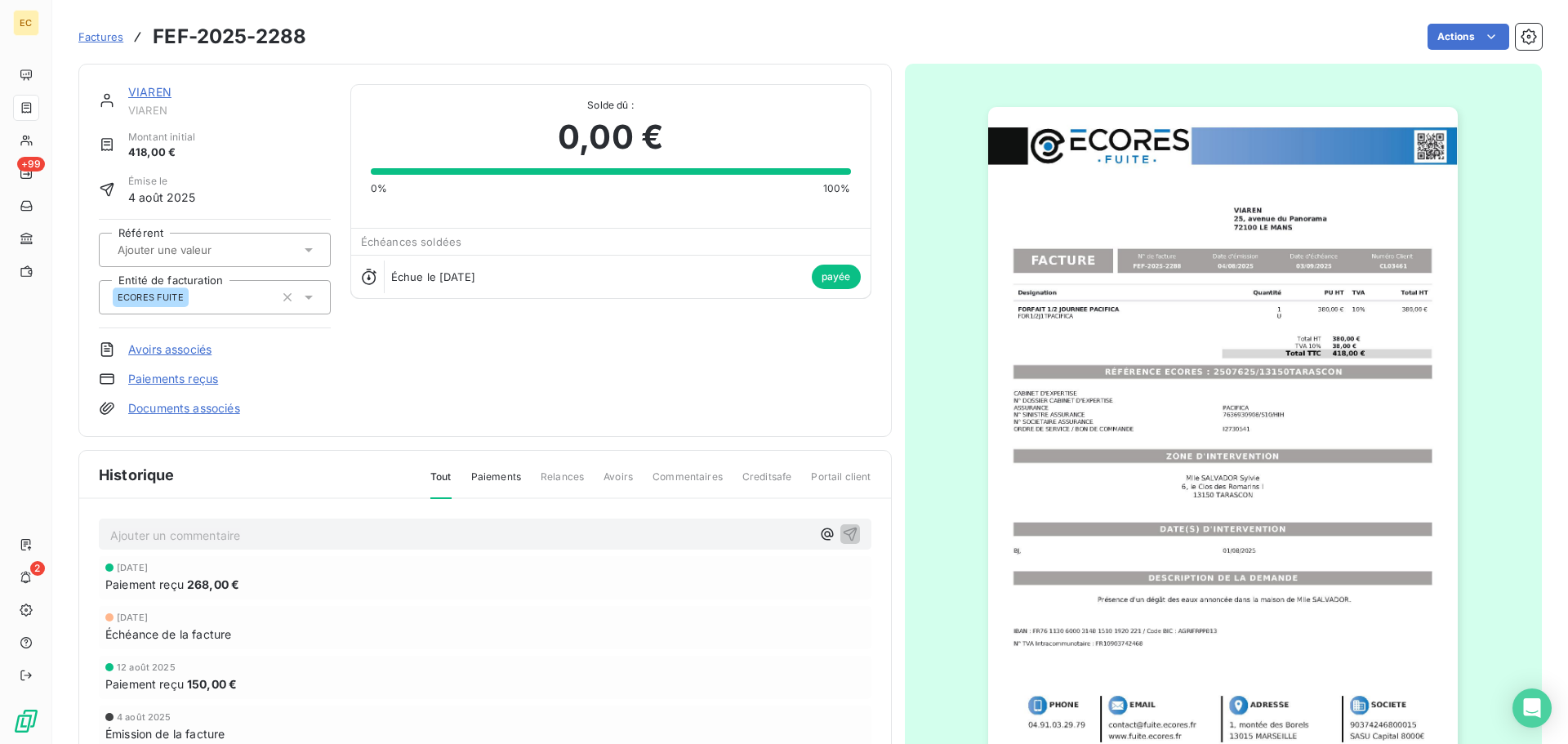
drag, startPoint x: 86, startPoint y: 37, endPoint x: 104, endPoint y: 40, distance: 18.2
click at [89, 38] on span "Factures" at bounding box center [100, 37] width 45 height 13
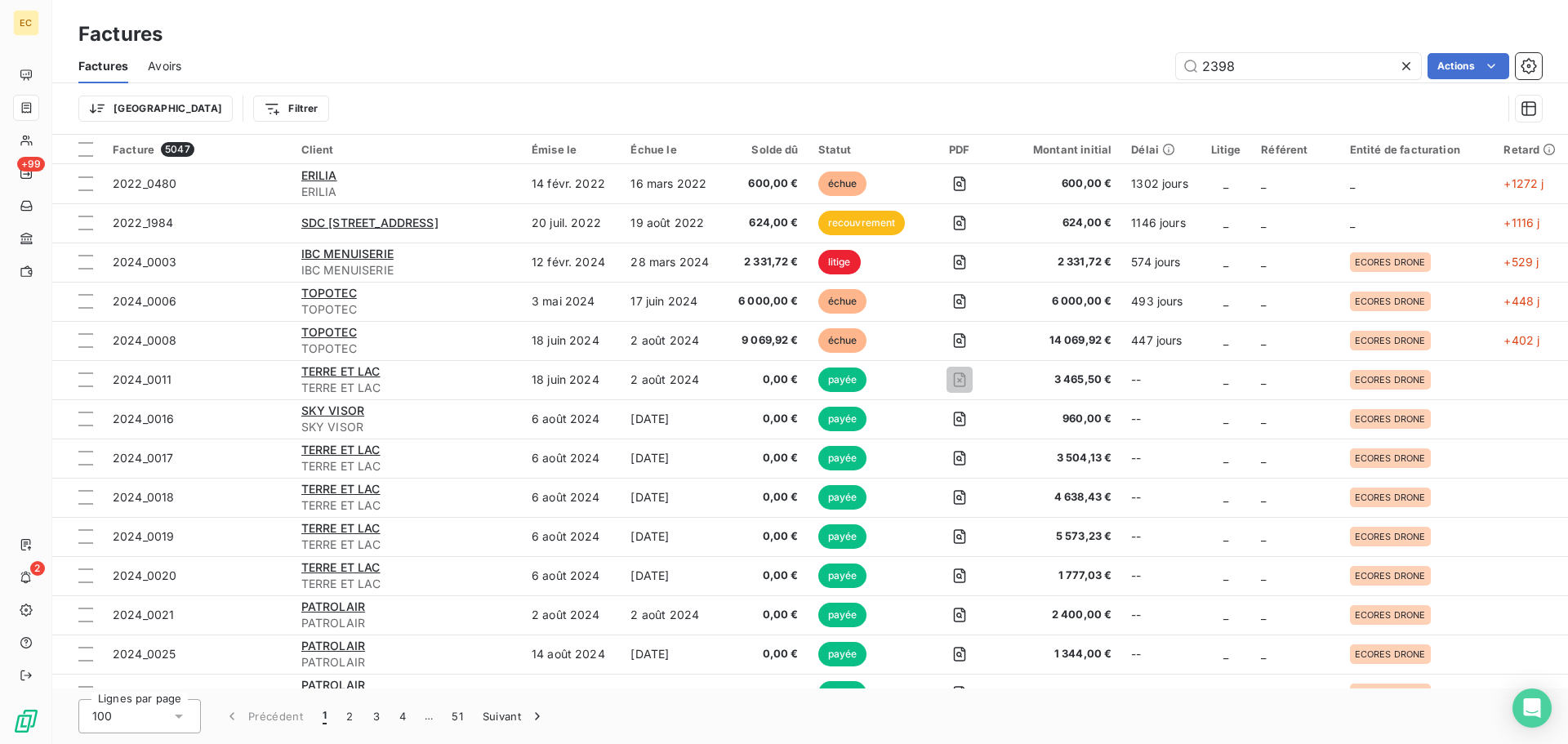
type input "2398"
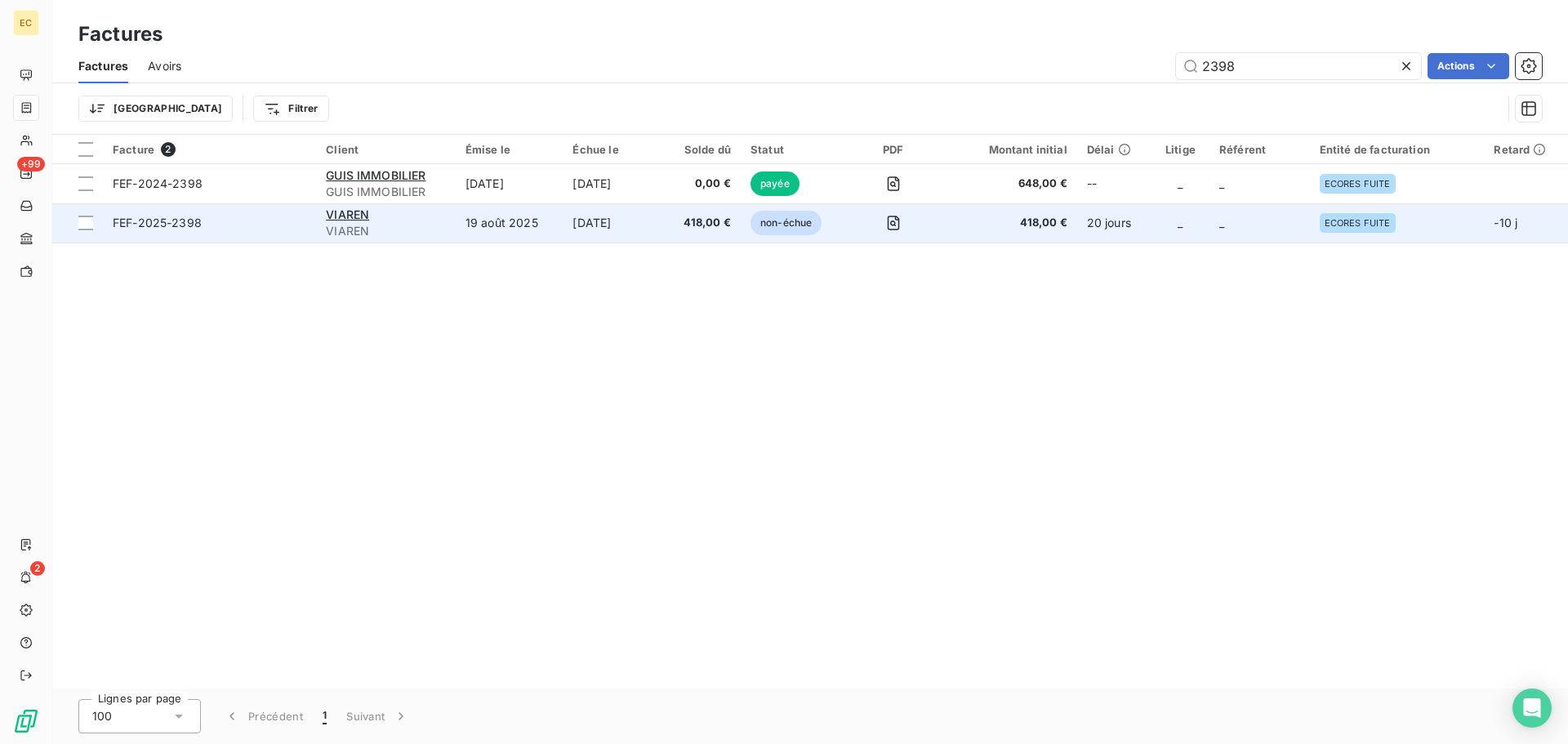
click at [264, 220] on span "FEF-2025-2398" at bounding box center [209, 223] width 193 height 16
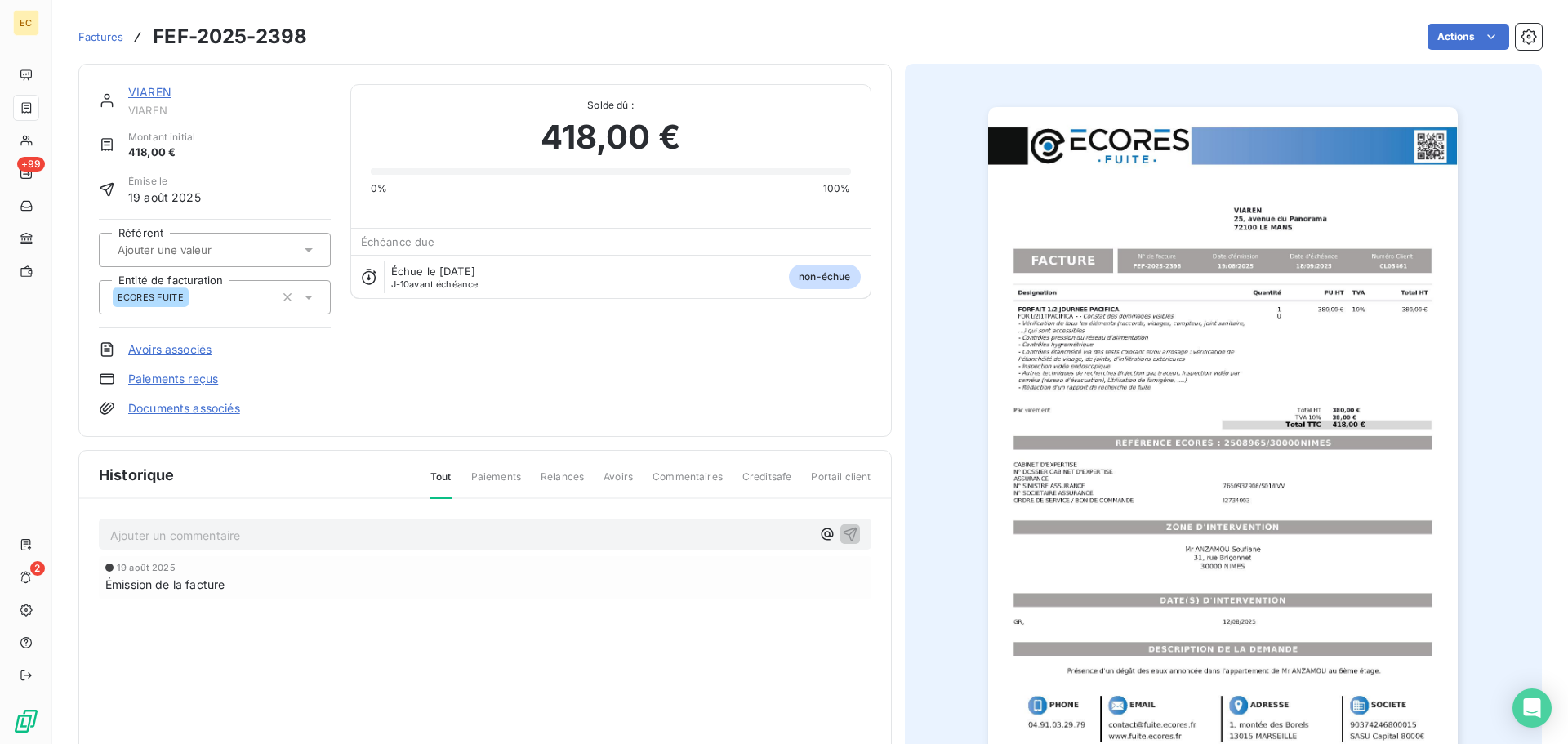
click at [173, 381] on link "Paiements reçus" at bounding box center [173, 379] width 90 height 16
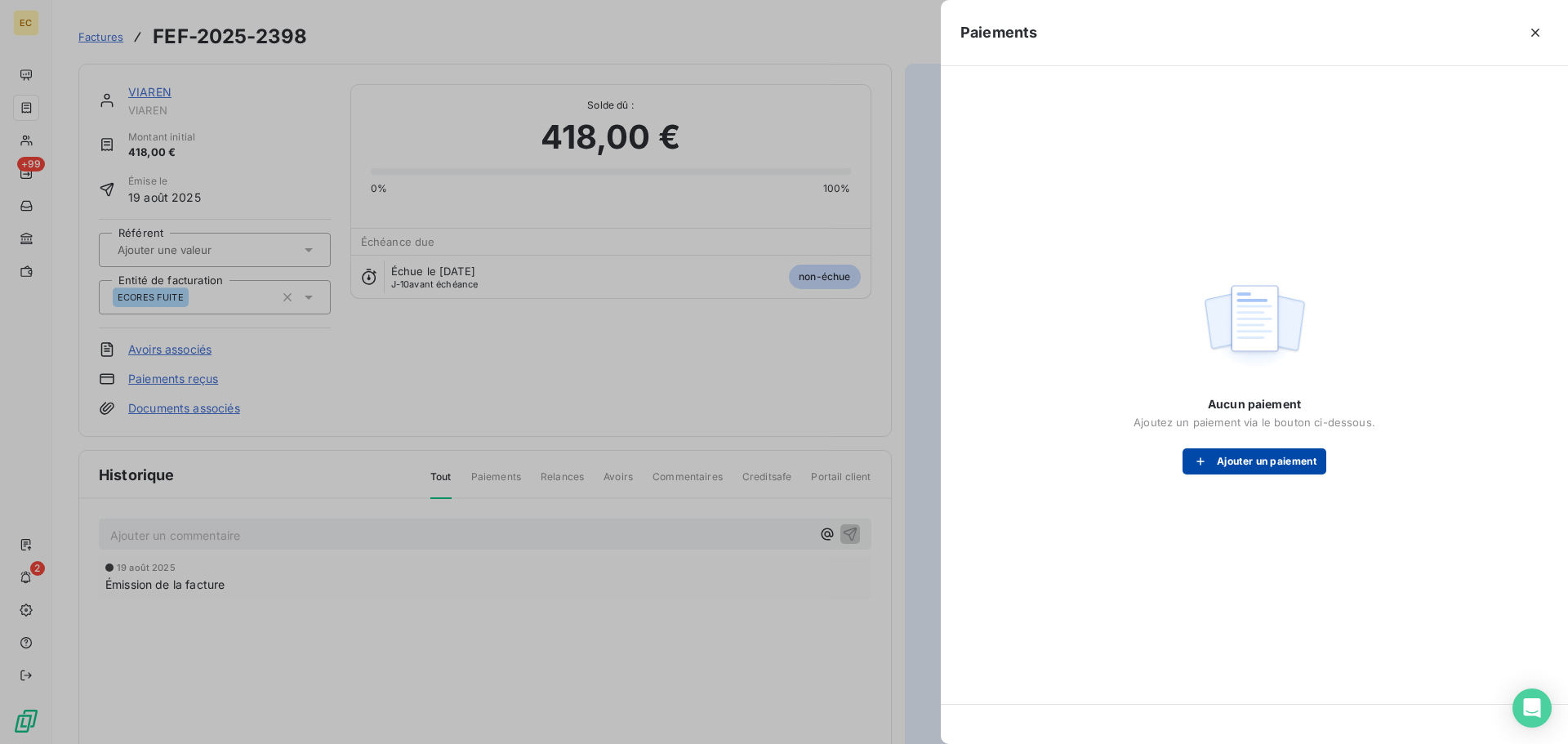
click at [1222, 473] on button "Ajouter un paiement" at bounding box center [1254, 461] width 144 height 26
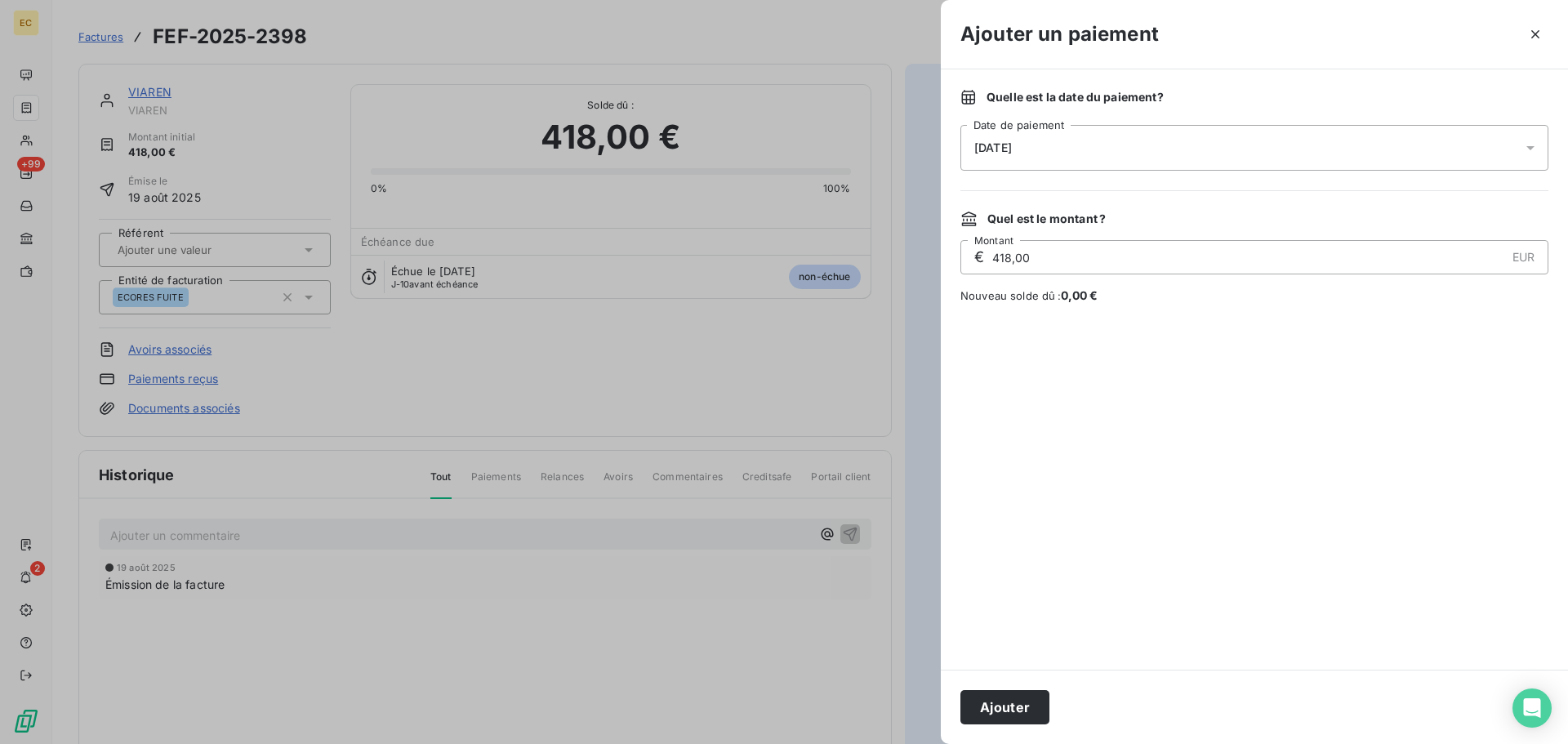
click at [1132, 150] on div "[DATE]" at bounding box center [1254, 148] width 588 height 46
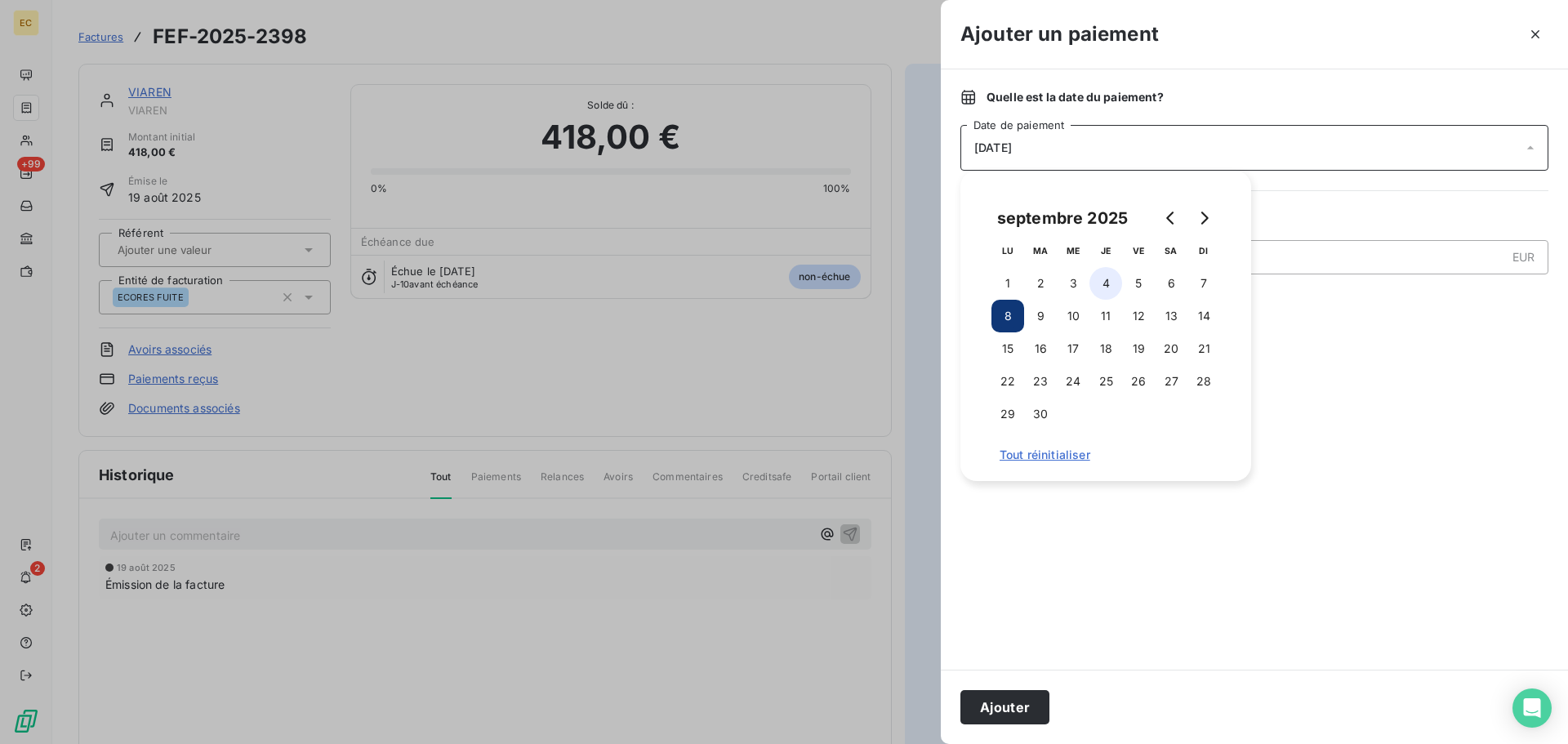
click at [1104, 286] on button "4" at bounding box center [1106, 284] width 33 height 33
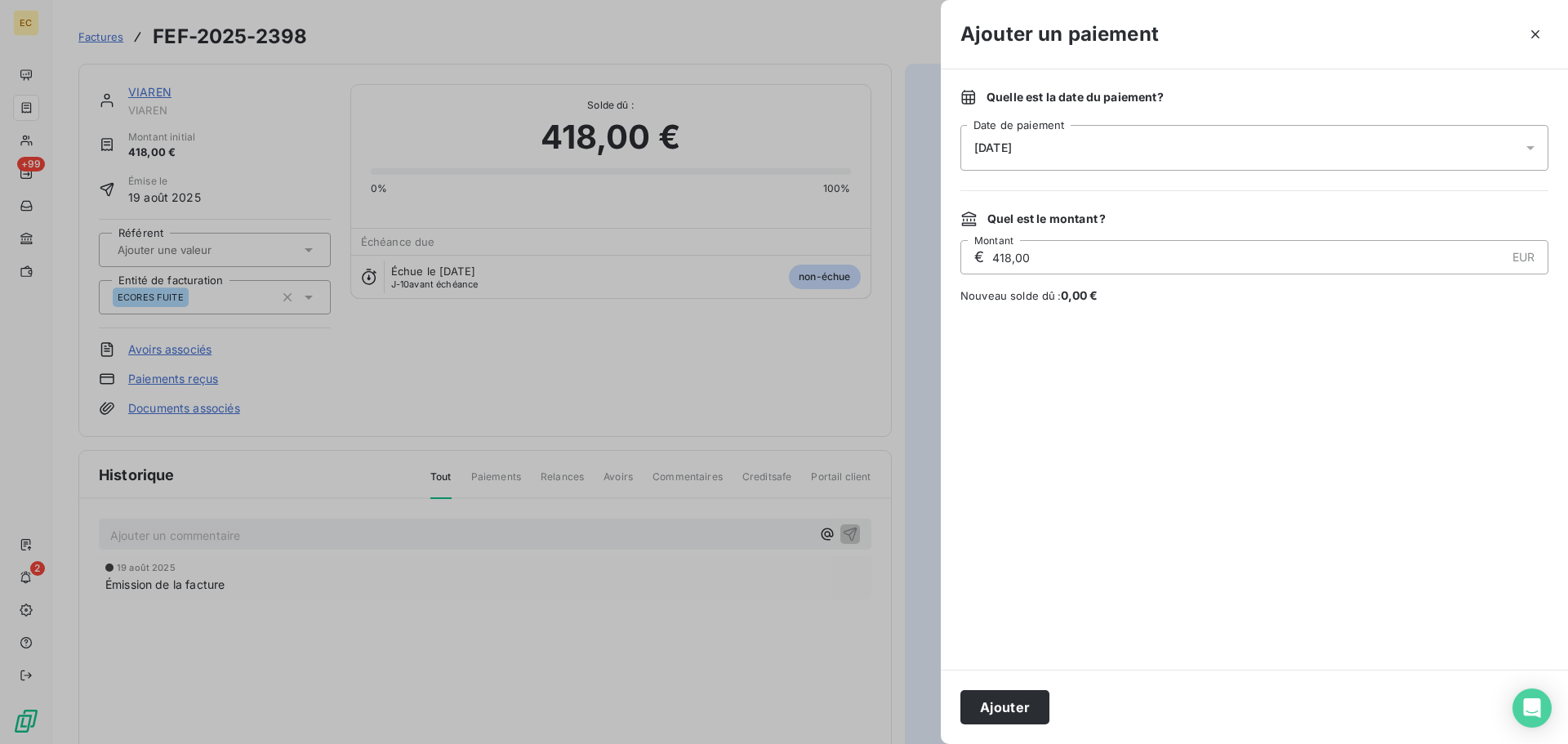
drag, startPoint x: 1001, startPoint y: 711, endPoint x: 796, endPoint y: 487, distance: 303.6
click at [1001, 707] on button "Ajouter" at bounding box center [1005, 707] width 89 height 35
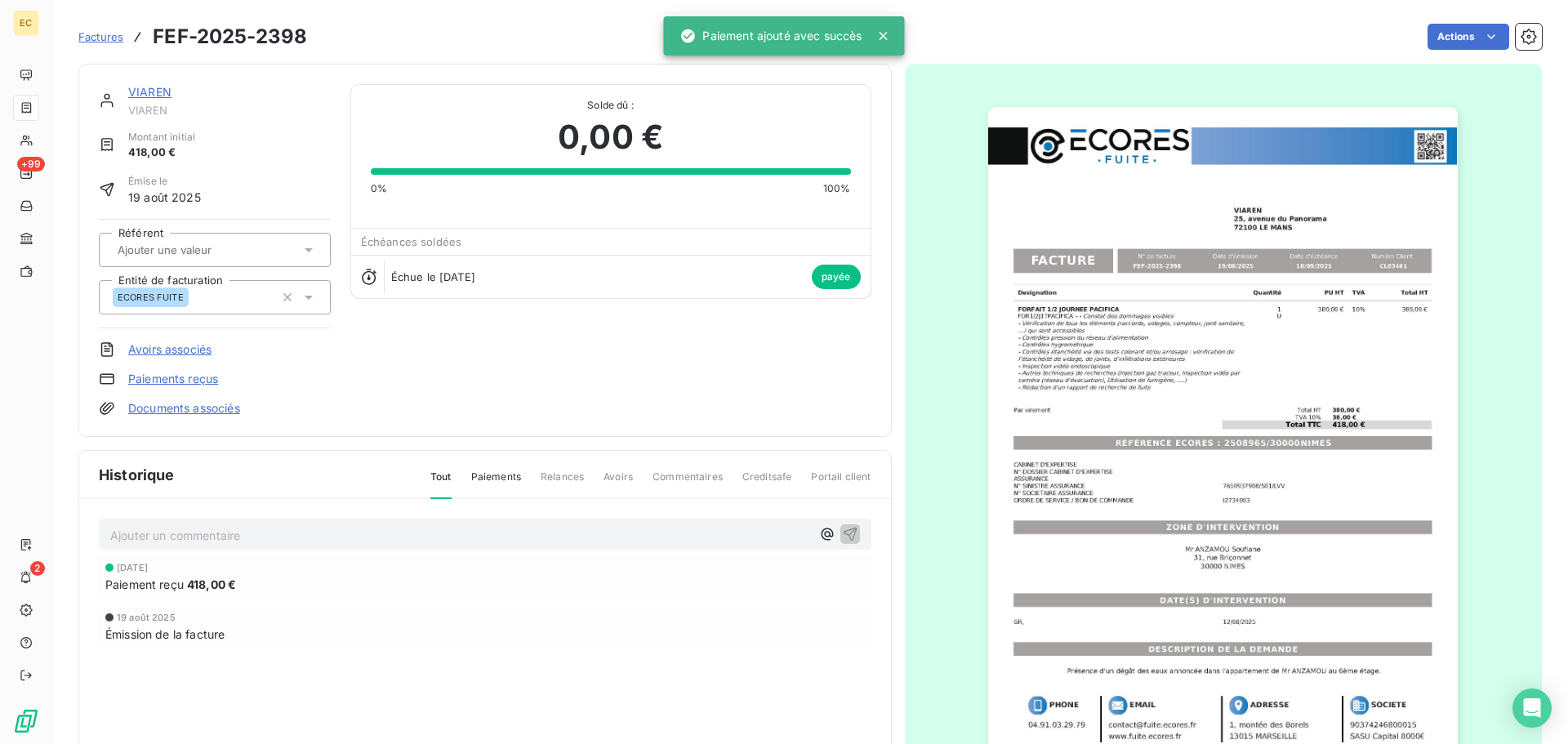
click at [90, 35] on span "Factures" at bounding box center [100, 37] width 45 height 13
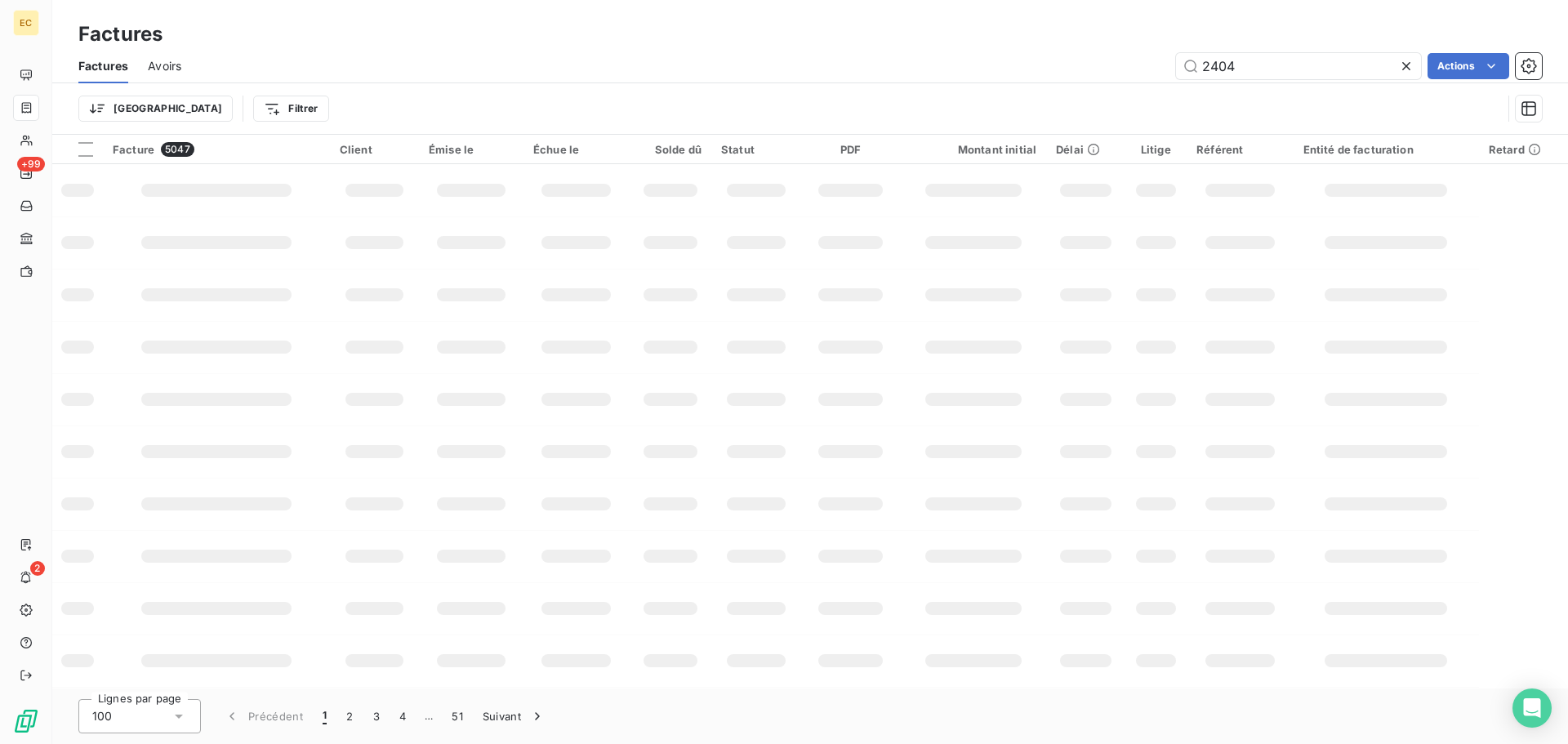
type input "2404"
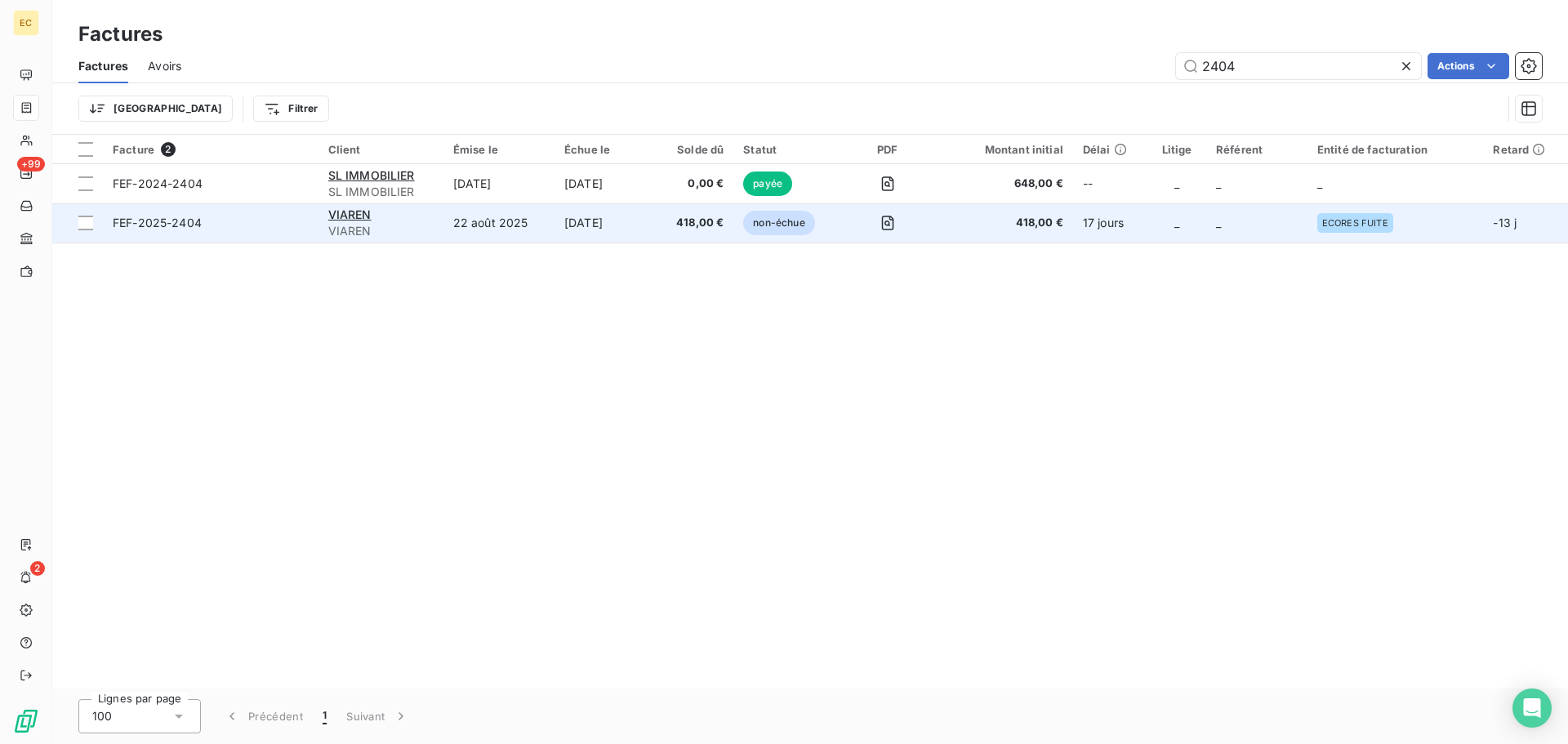
click at [243, 233] on td "FEF-2025-2404" at bounding box center [210, 223] width 215 height 39
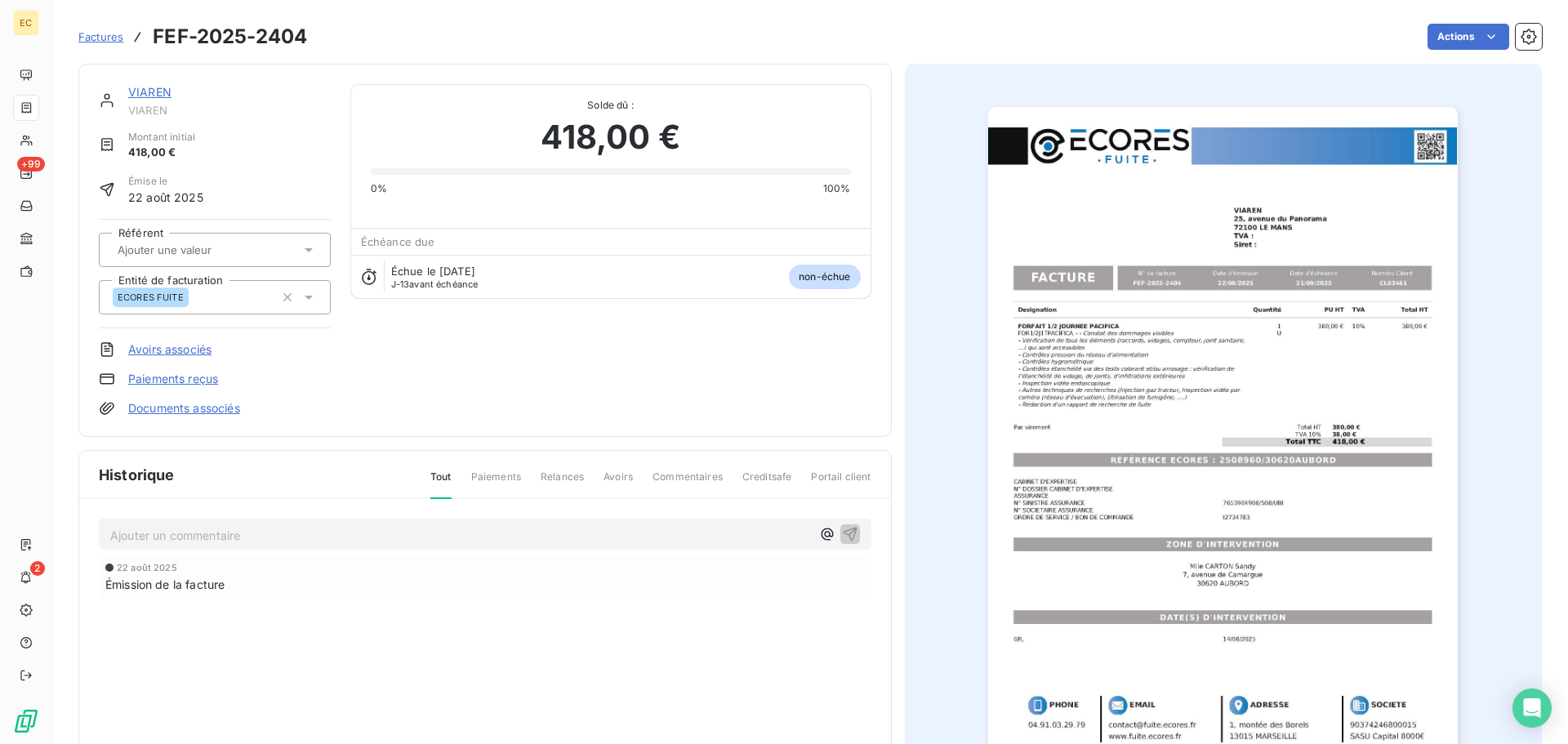
click at [187, 379] on link "Paiements reçus" at bounding box center [173, 379] width 90 height 16
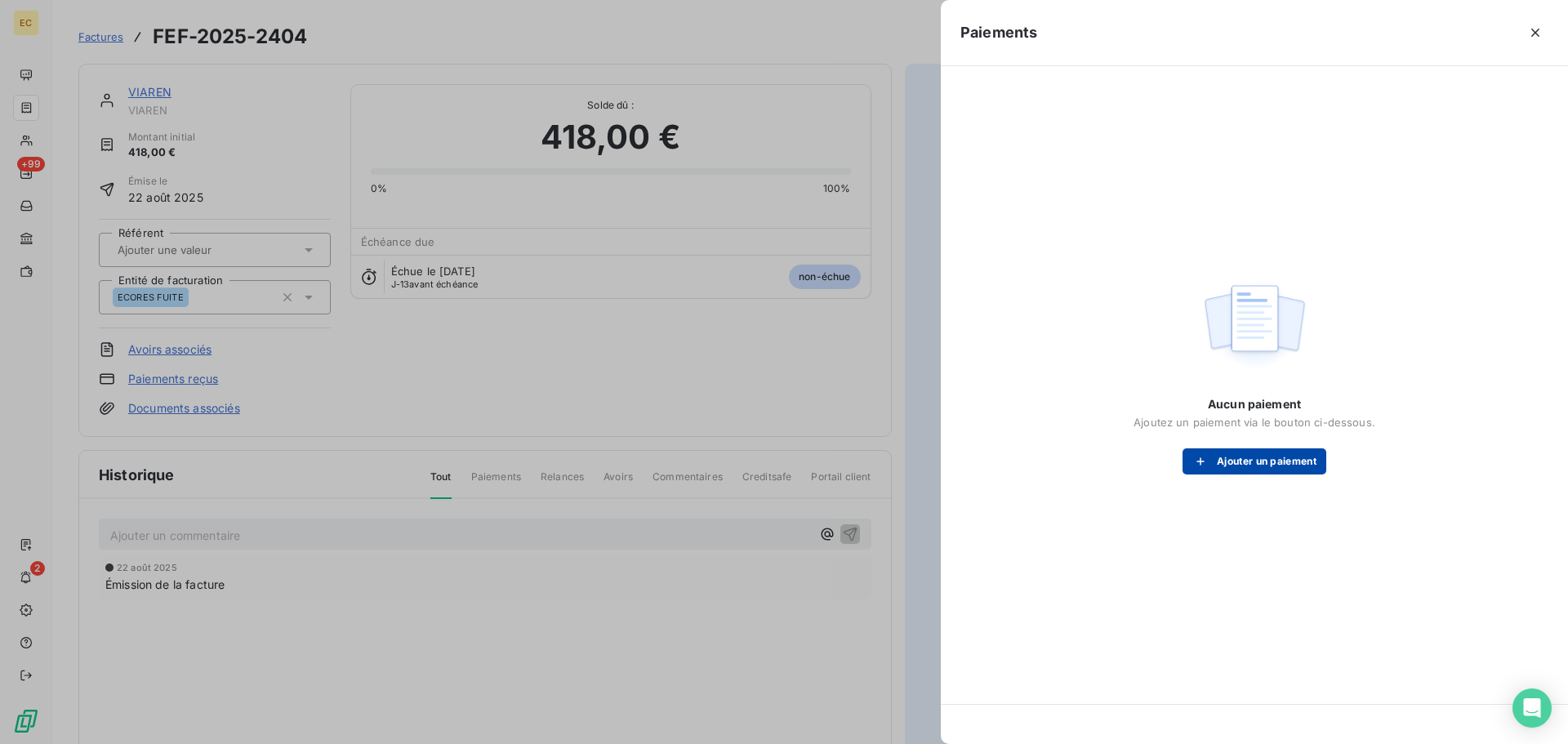
click at [1223, 464] on button "Ajouter un paiement" at bounding box center [1254, 461] width 144 height 26
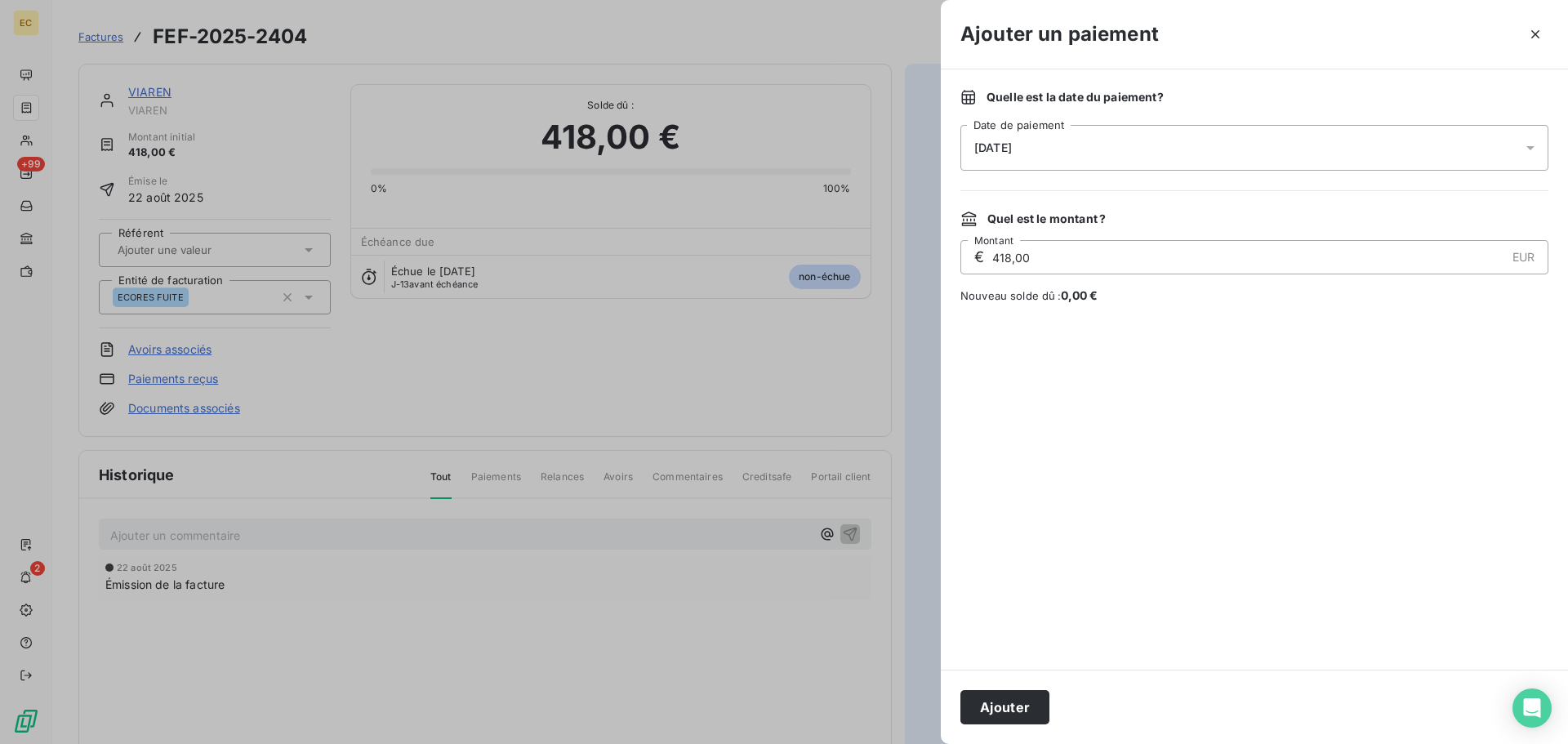
drag, startPoint x: 1071, startPoint y: 124, endPoint x: 1077, endPoint y: 140, distance: 17.1
click at [1071, 126] on div "Quelle est la date du paiement ? [DATE] Date de paiement" at bounding box center [1254, 129] width 588 height 81
click at [1086, 155] on div "[DATE]" at bounding box center [1254, 148] width 588 height 46
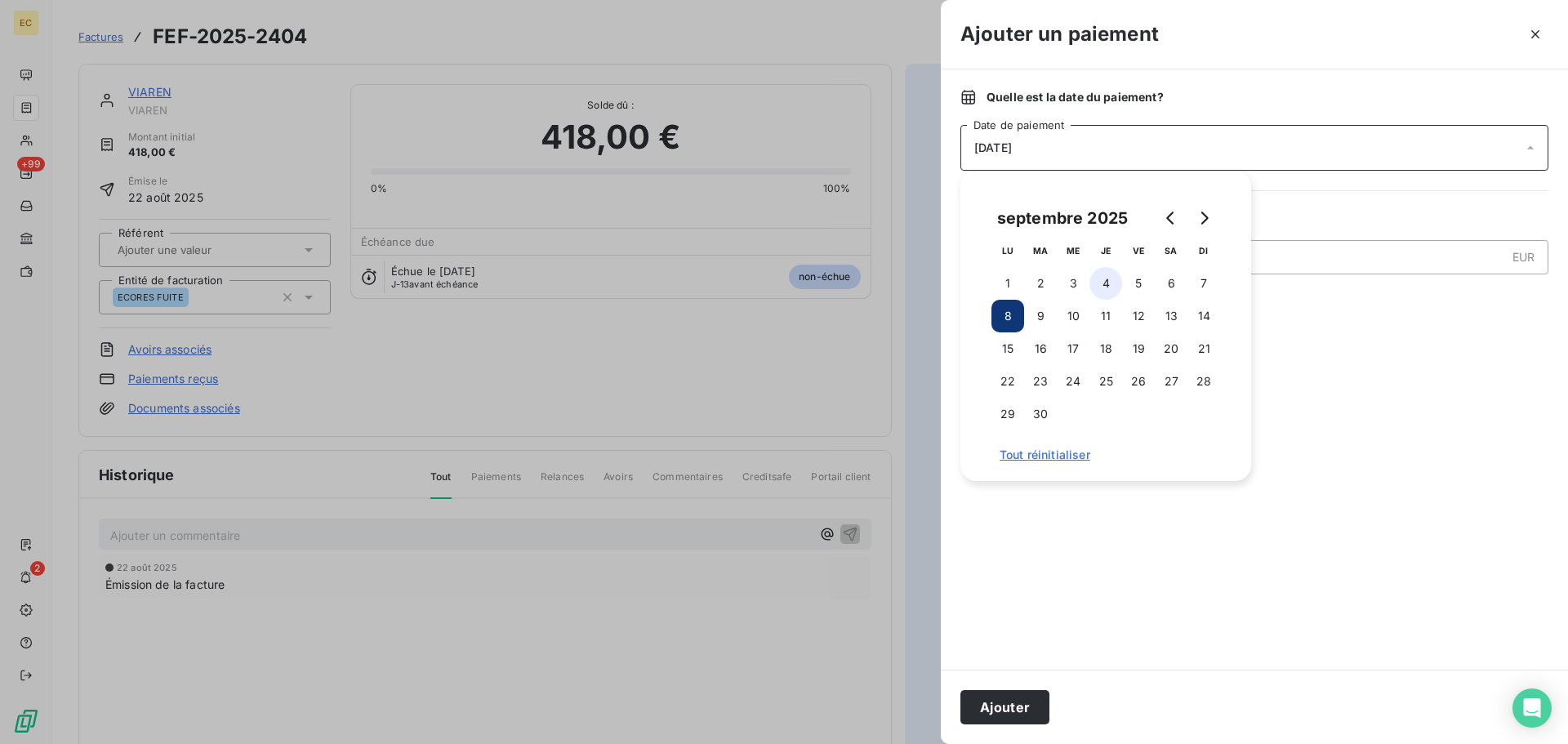
click at [1103, 273] on button "4" at bounding box center [1106, 284] width 33 height 33
click at [1012, 699] on button "Ajouter" at bounding box center [1005, 707] width 89 height 35
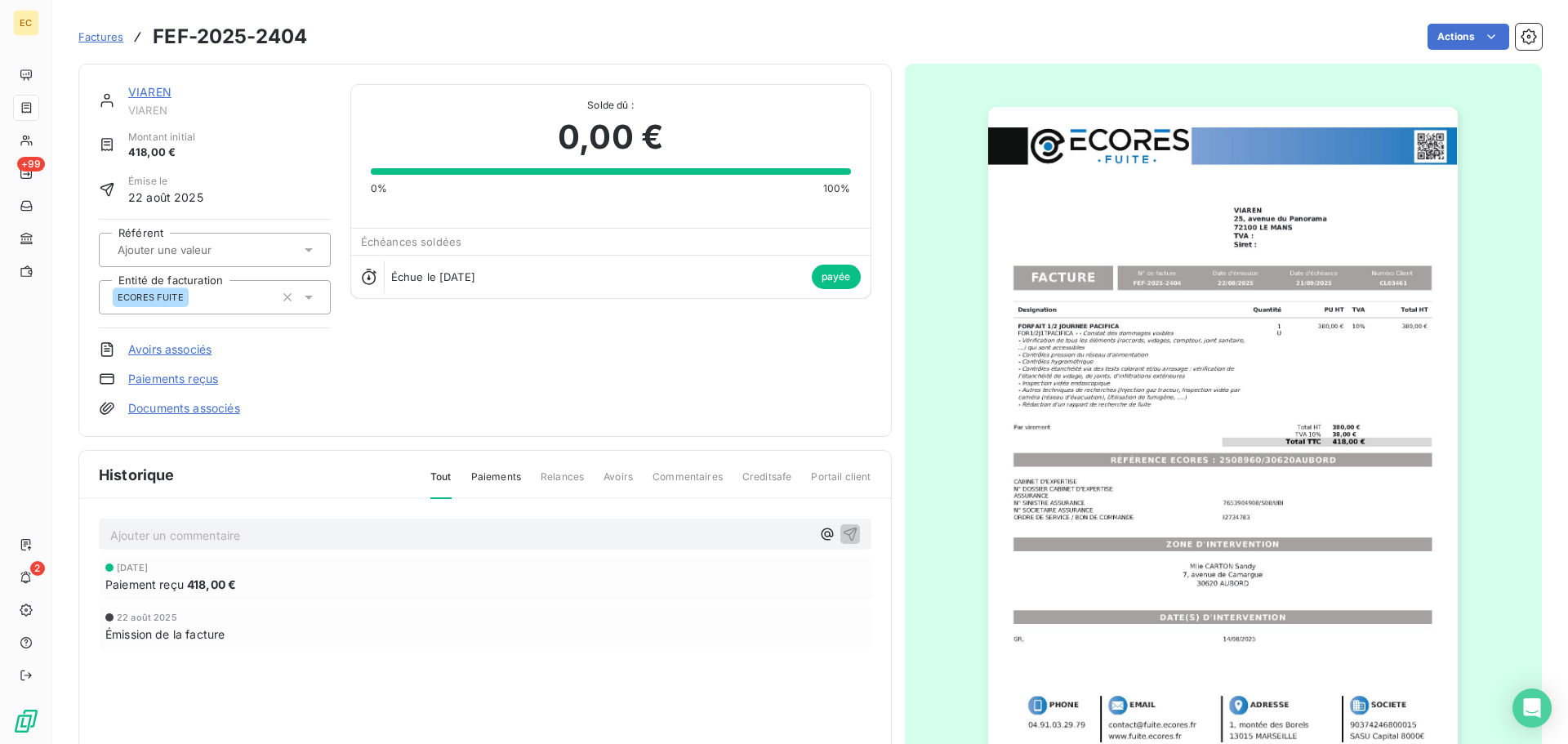
click at [98, 38] on span "Factures" at bounding box center [100, 37] width 45 height 13
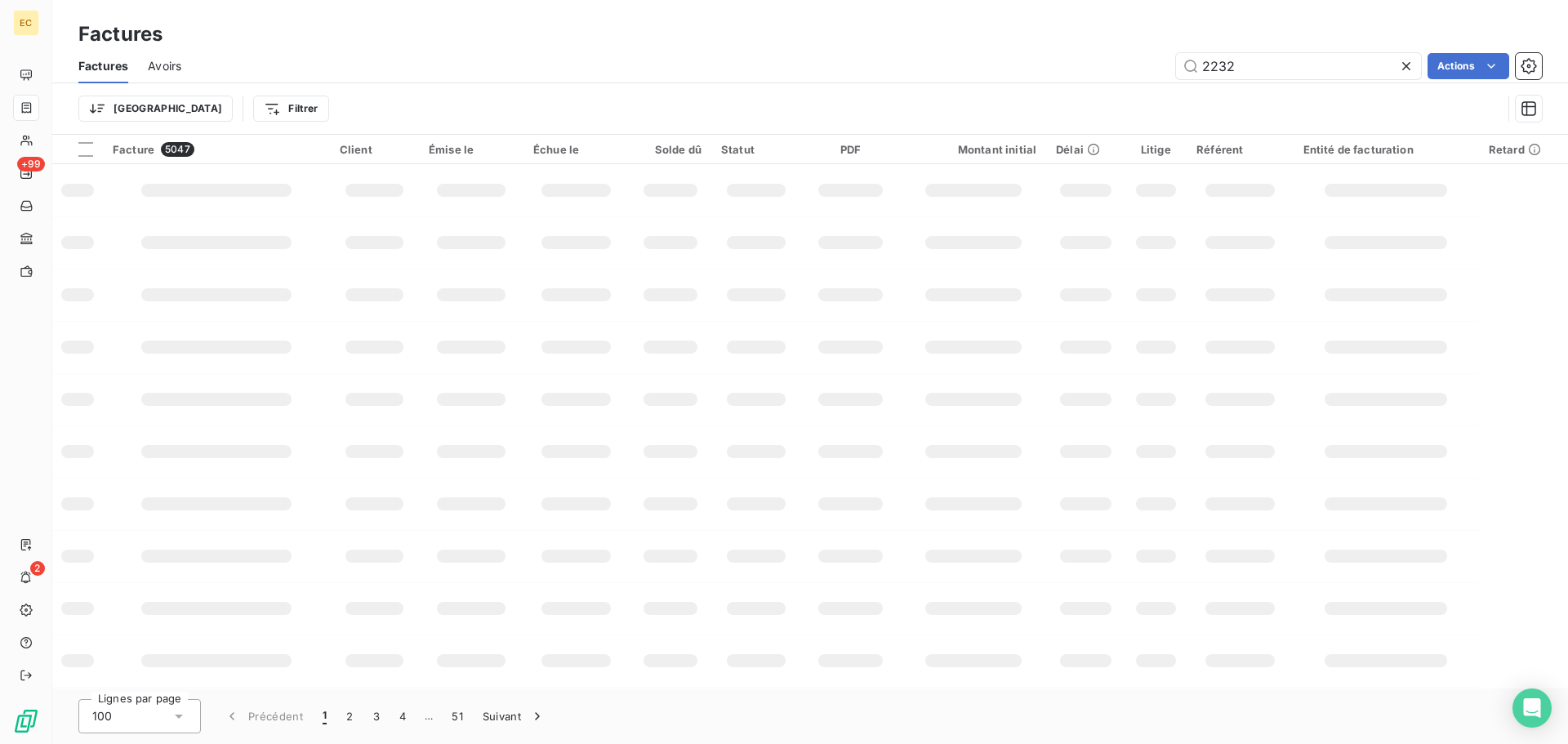
type input "2232"
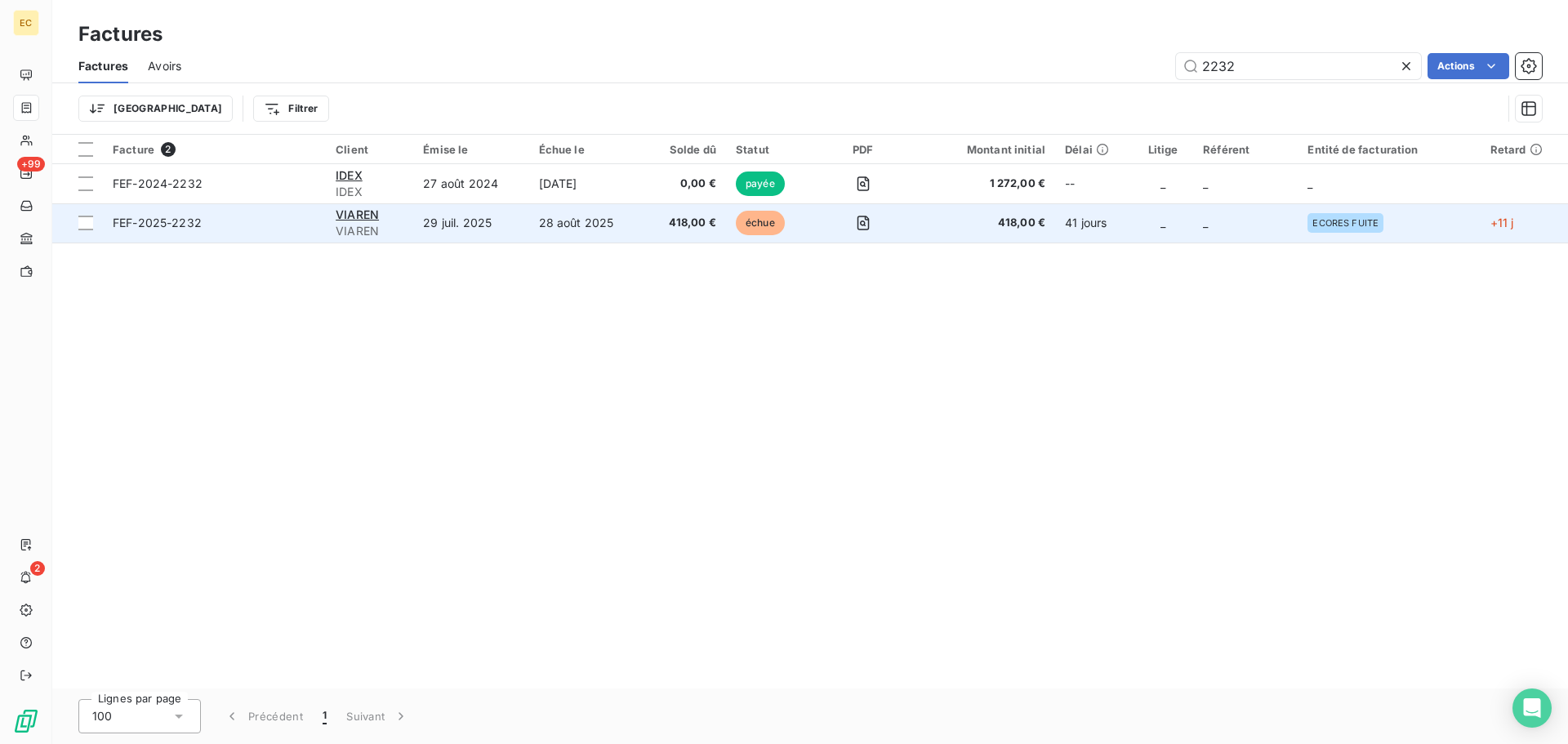
click at [220, 216] on span "FEF-2025-2232" at bounding box center [214, 223] width 203 height 16
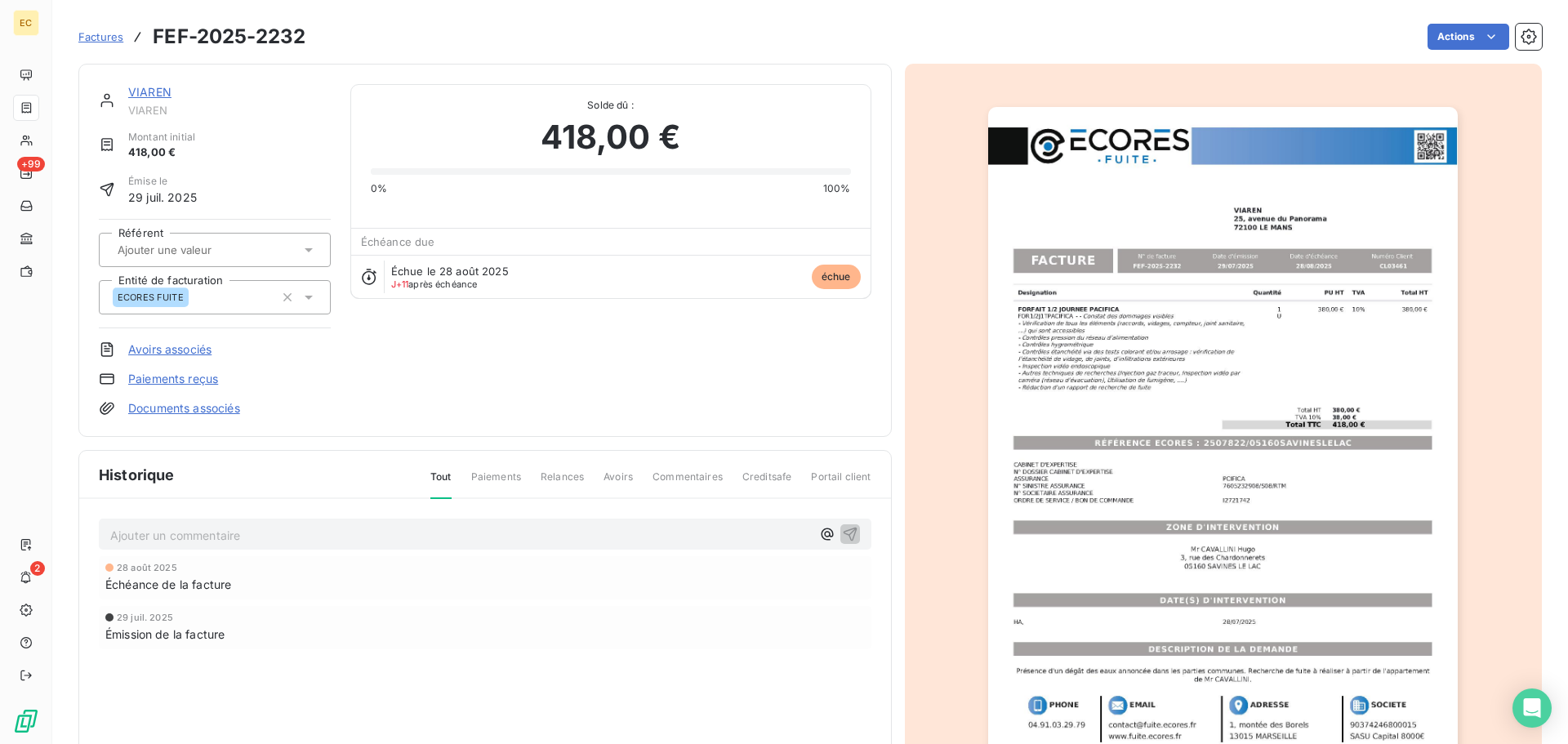
click at [161, 377] on link "Paiements reçus" at bounding box center [173, 379] width 90 height 16
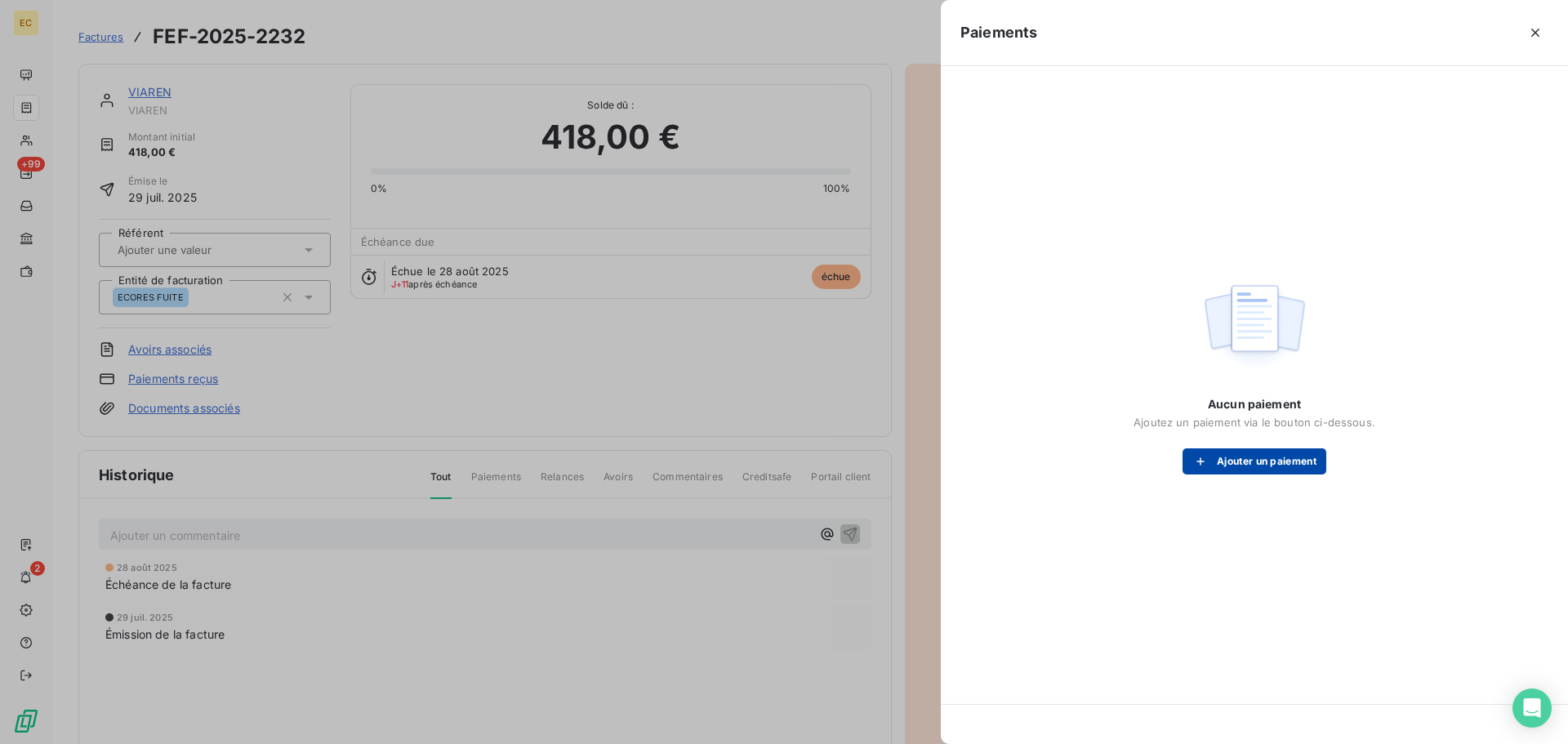
click at [1250, 464] on button "Ajouter un paiement" at bounding box center [1254, 461] width 144 height 26
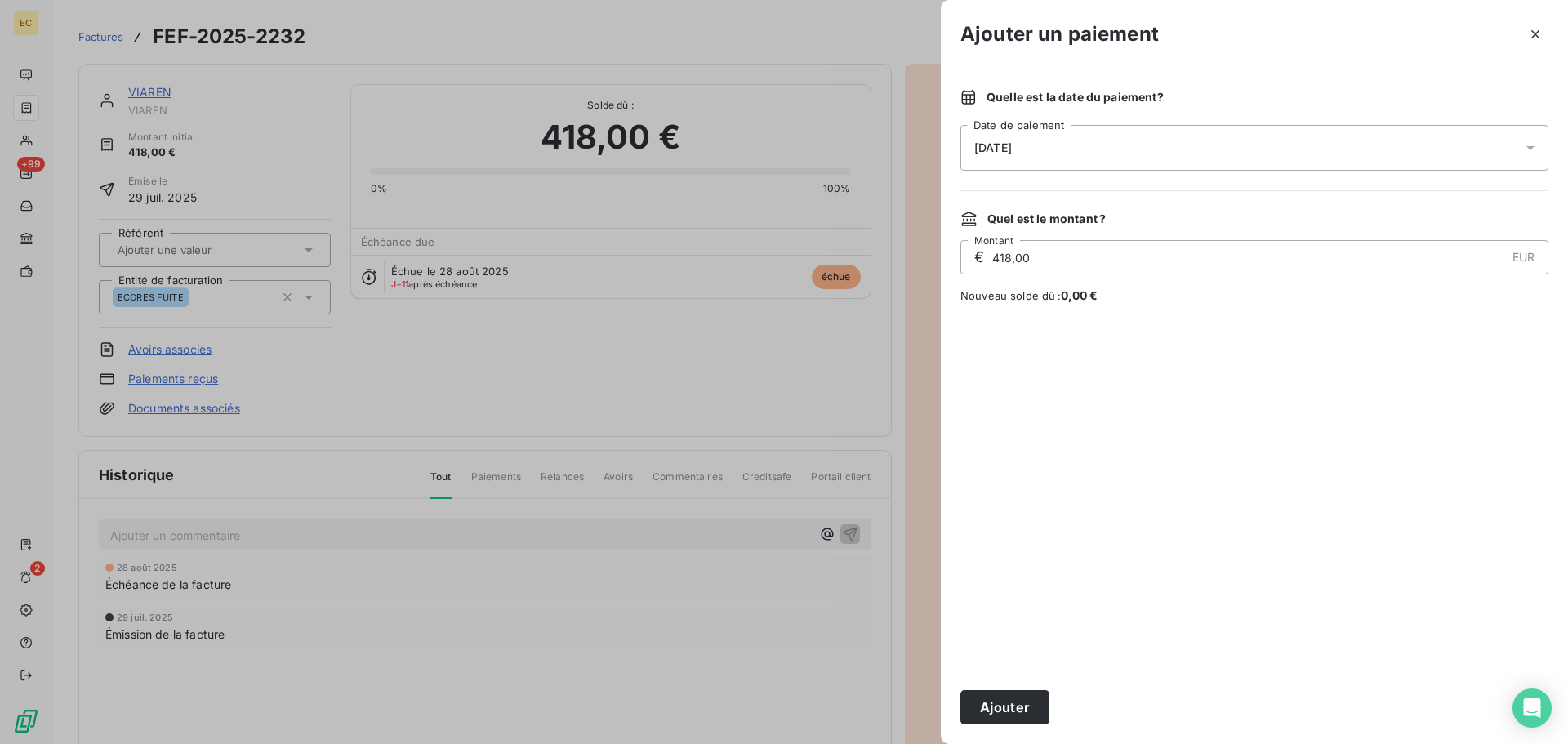
click at [1071, 168] on div "[DATE]" at bounding box center [1254, 148] width 588 height 46
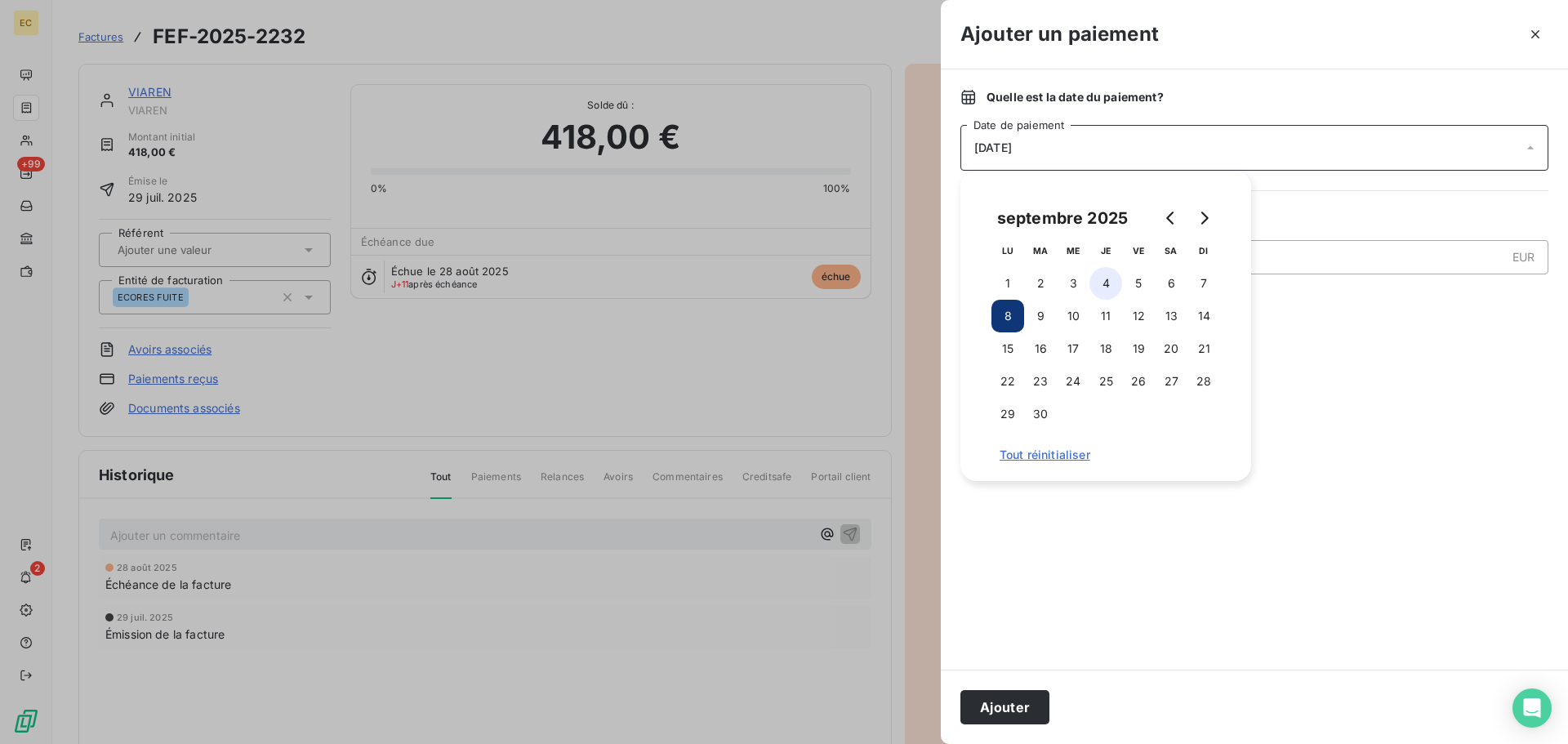
click at [1102, 284] on button "4" at bounding box center [1106, 284] width 33 height 33
click at [1025, 702] on button "Ajouter" at bounding box center [1005, 707] width 89 height 35
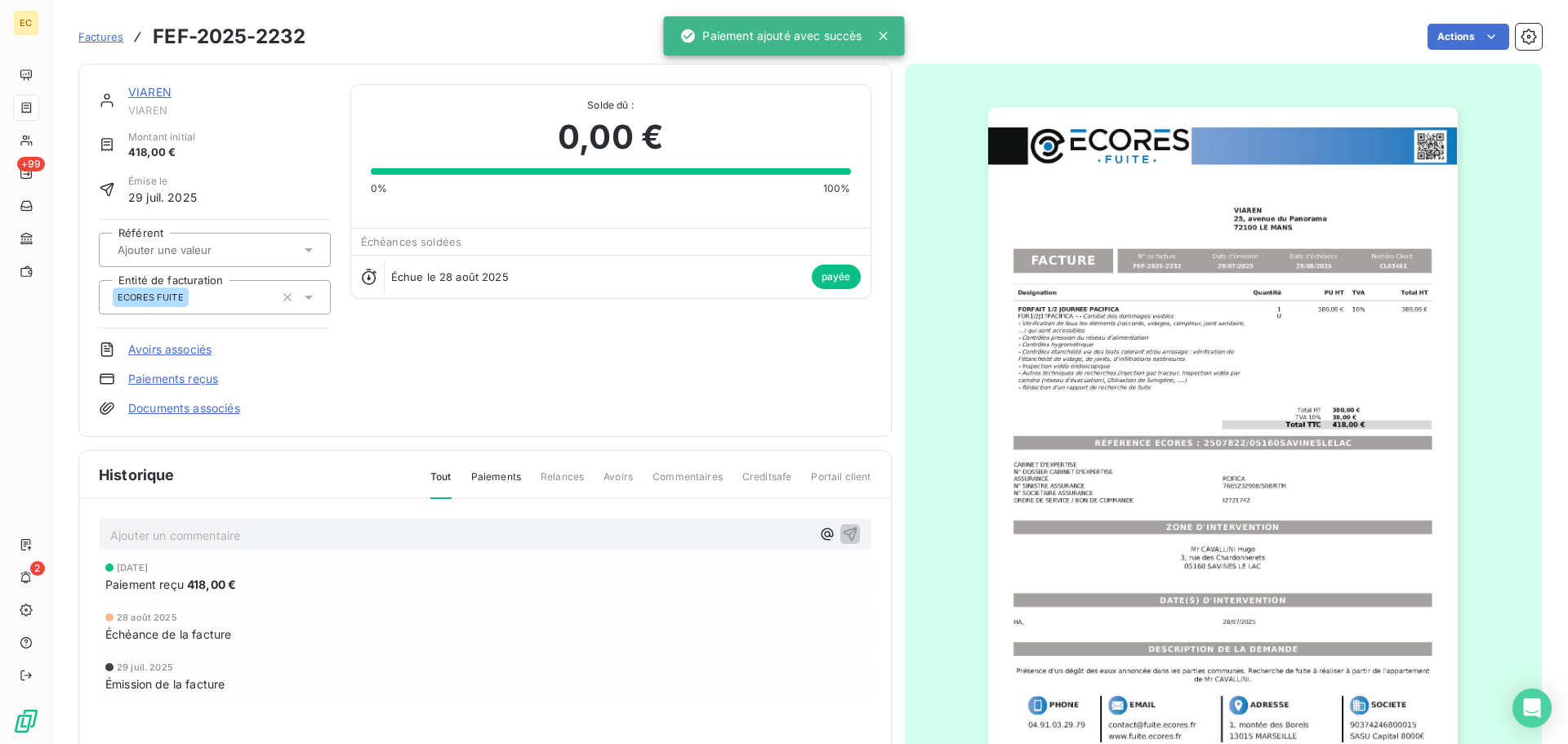
click at [94, 34] on span "Factures" at bounding box center [100, 37] width 45 height 13
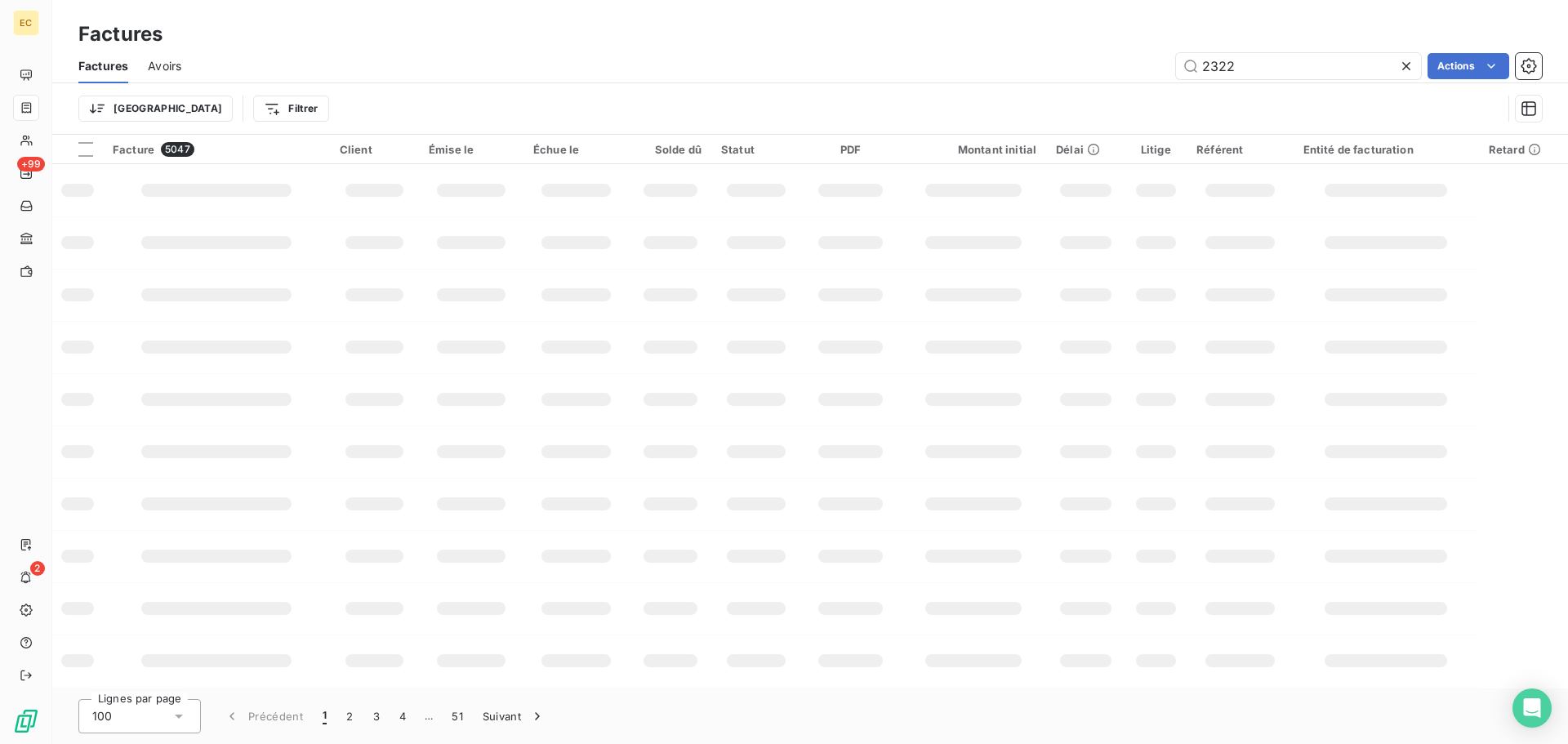
type input "2322"
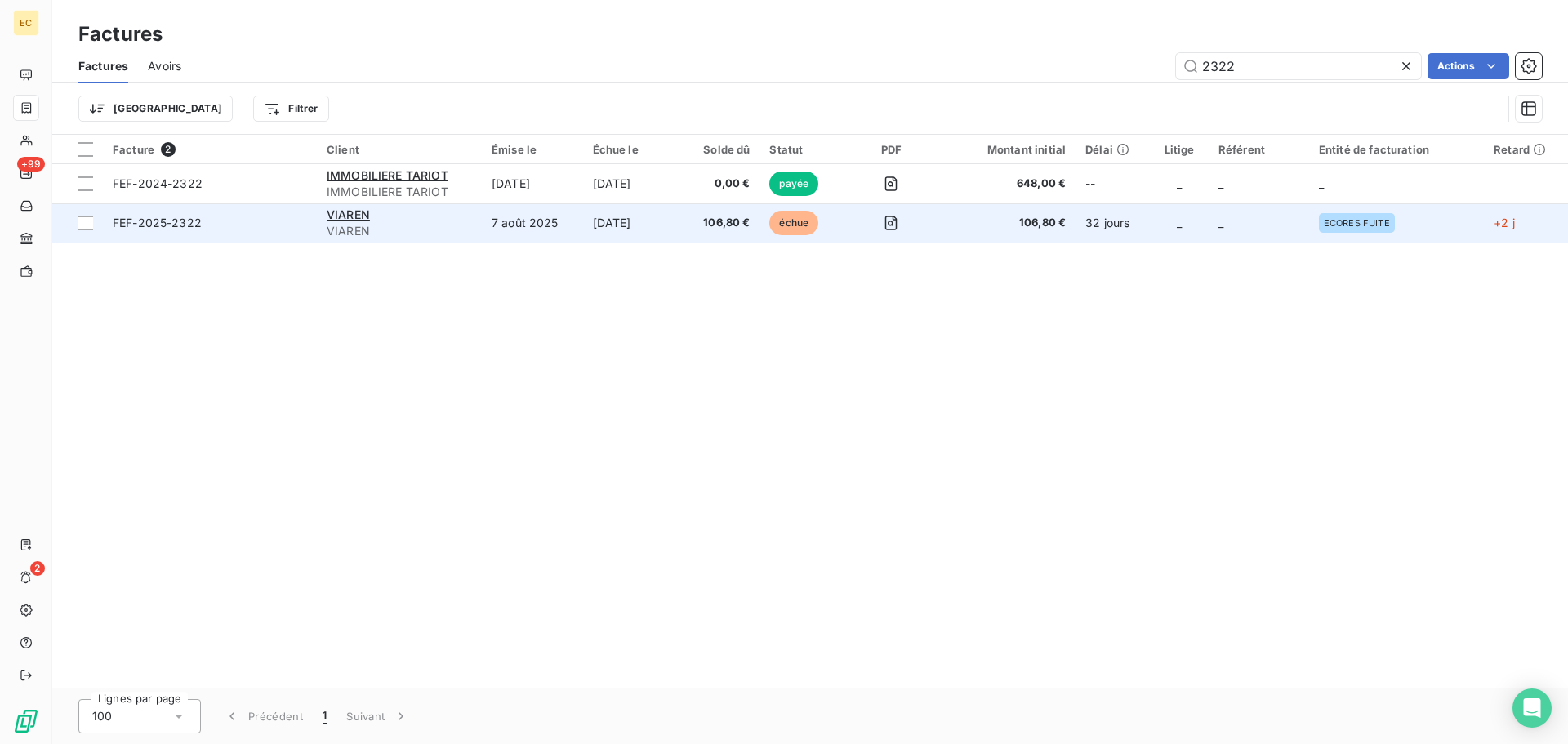
click at [238, 212] on td "FEF-2025-2322" at bounding box center [210, 223] width 214 height 39
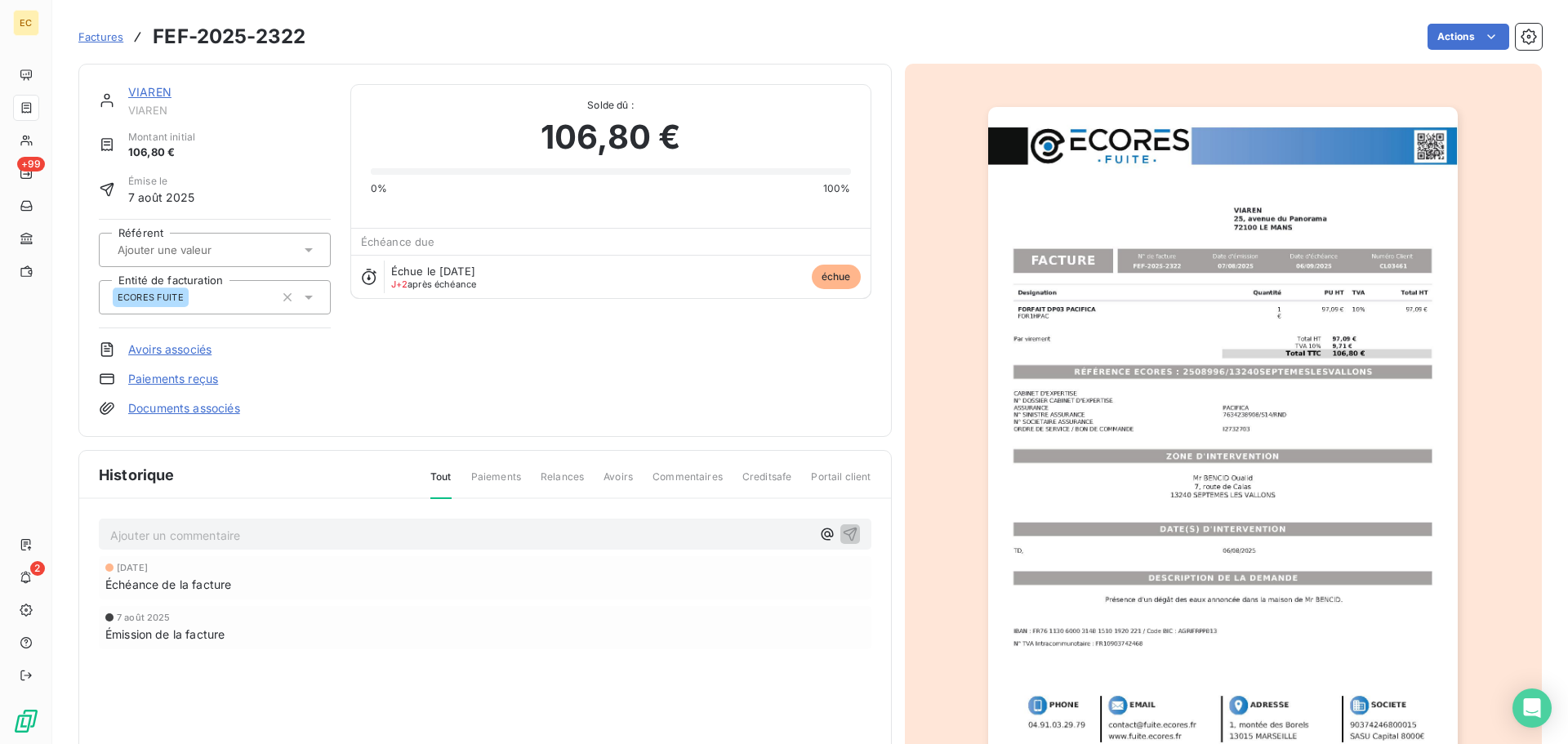
click at [186, 380] on link "Paiements reçus" at bounding box center [173, 379] width 90 height 16
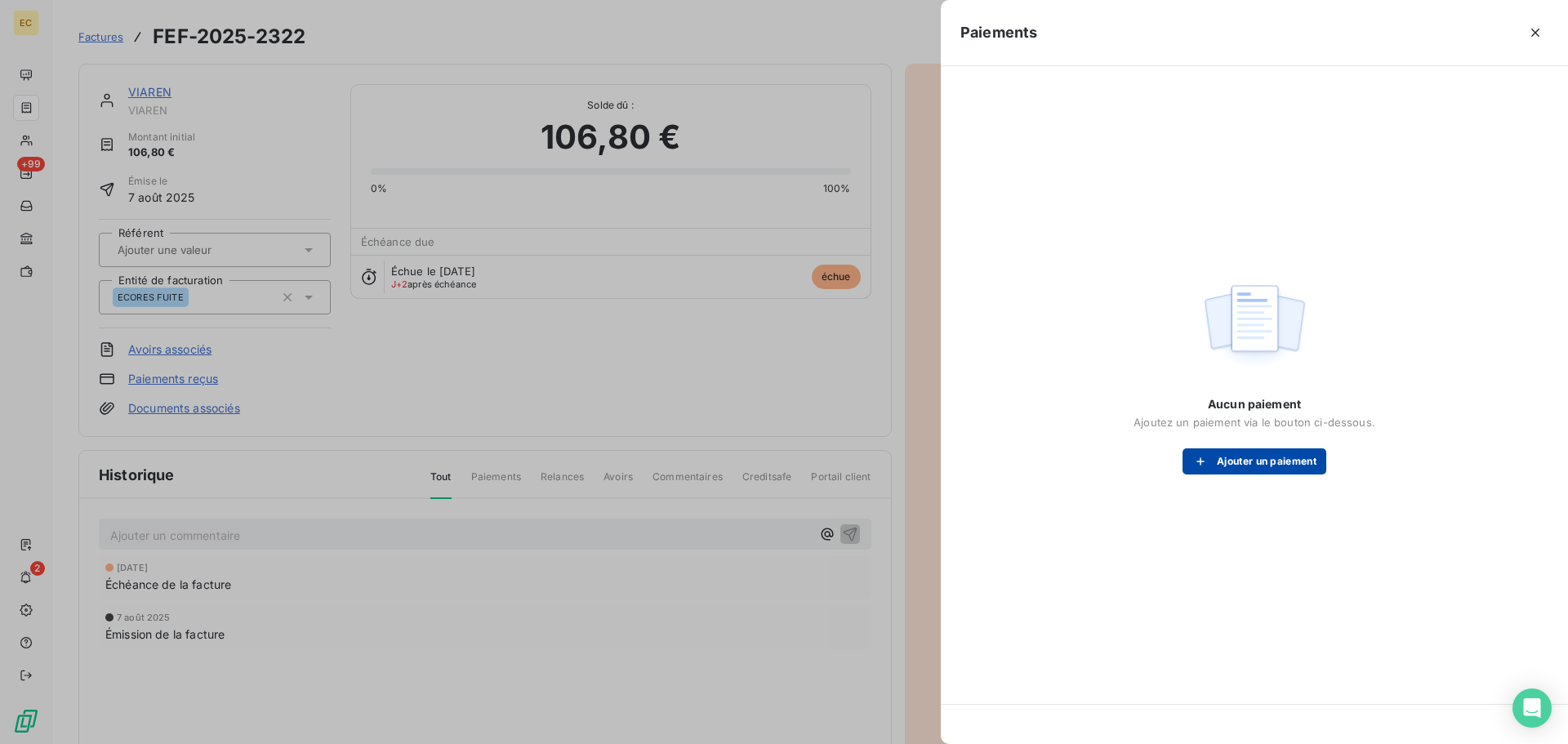
click at [1236, 453] on button "Ajouter un paiement" at bounding box center [1254, 461] width 144 height 26
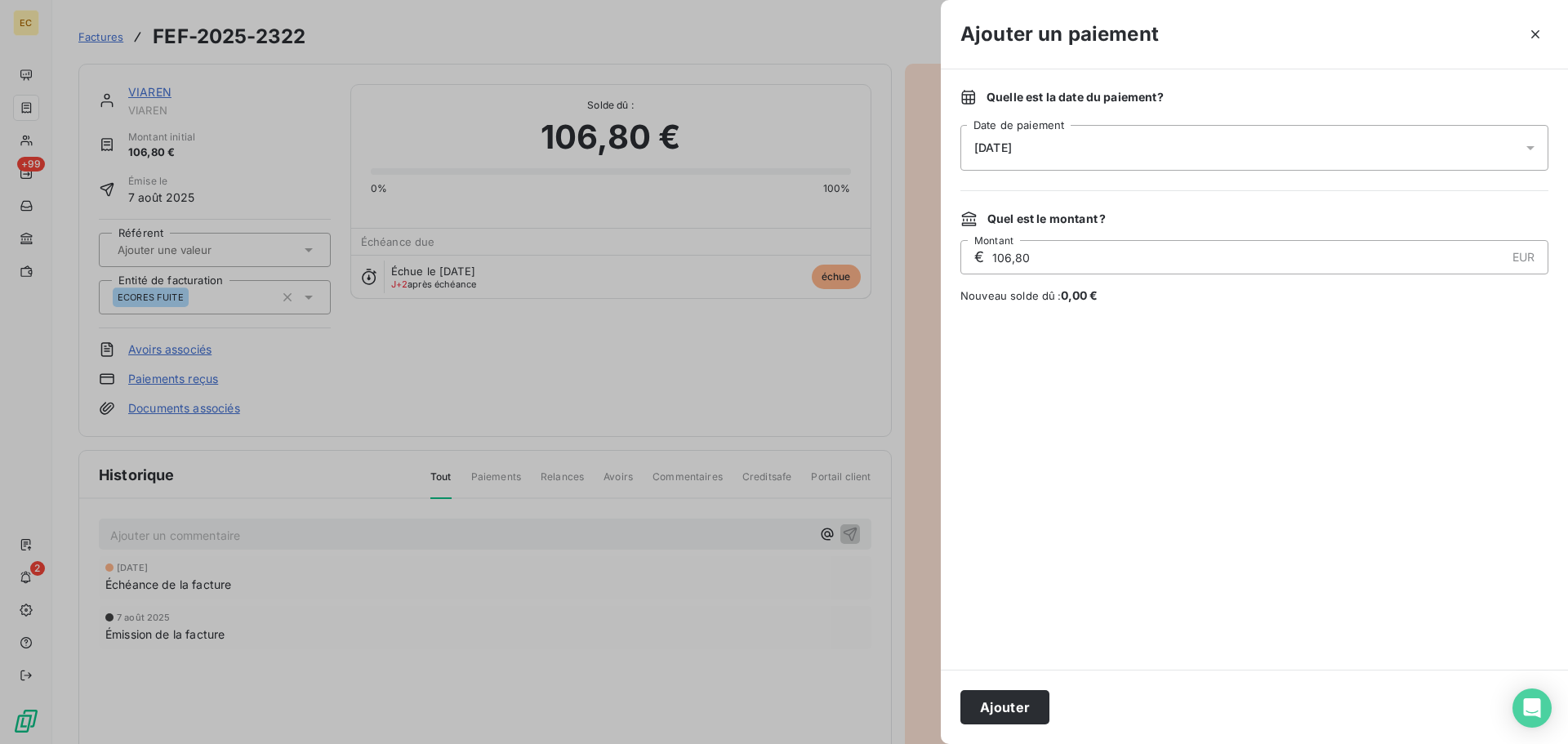
click at [1126, 148] on div "[DATE]" at bounding box center [1254, 148] width 588 height 46
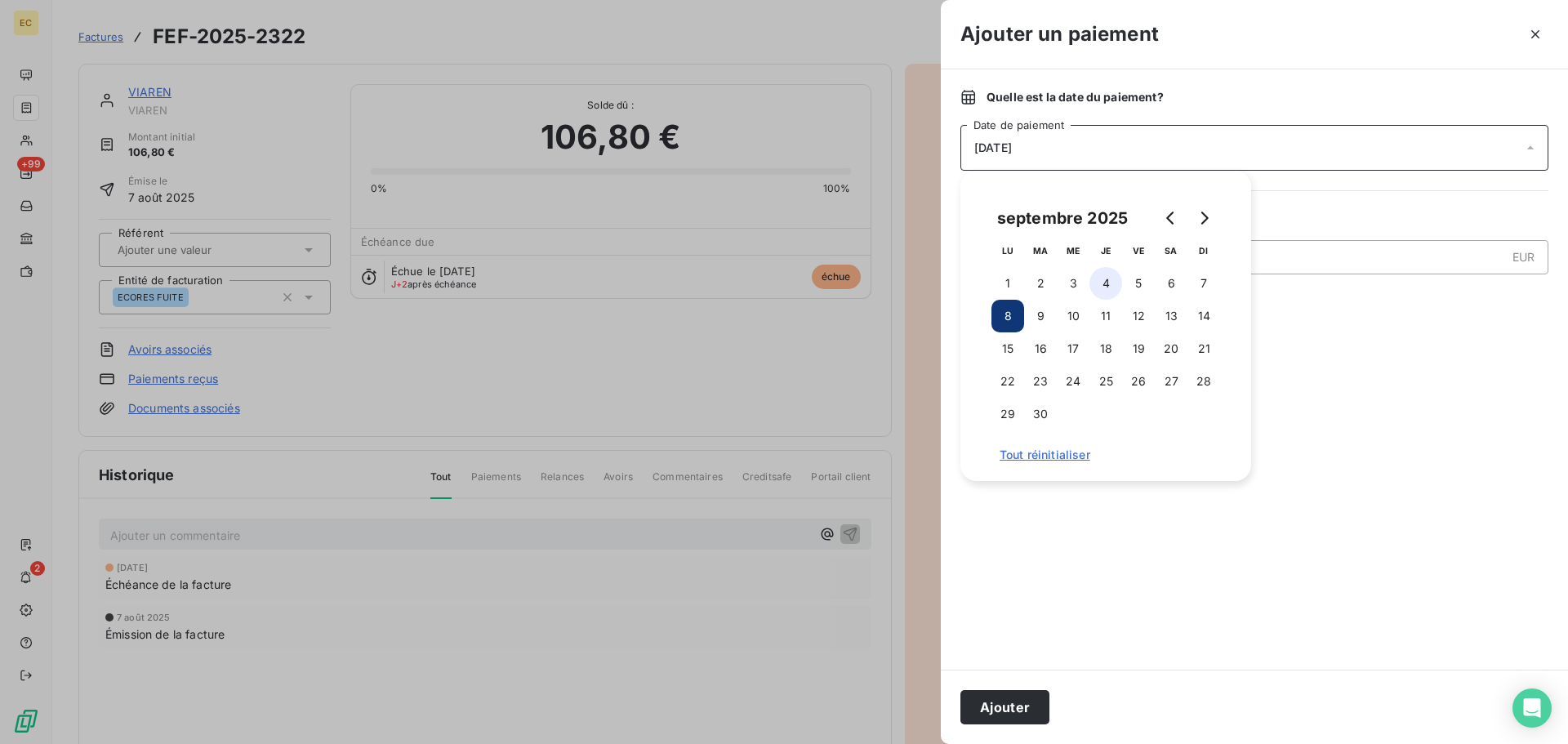
click at [1105, 282] on button "4" at bounding box center [1106, 284] width 33 height 33
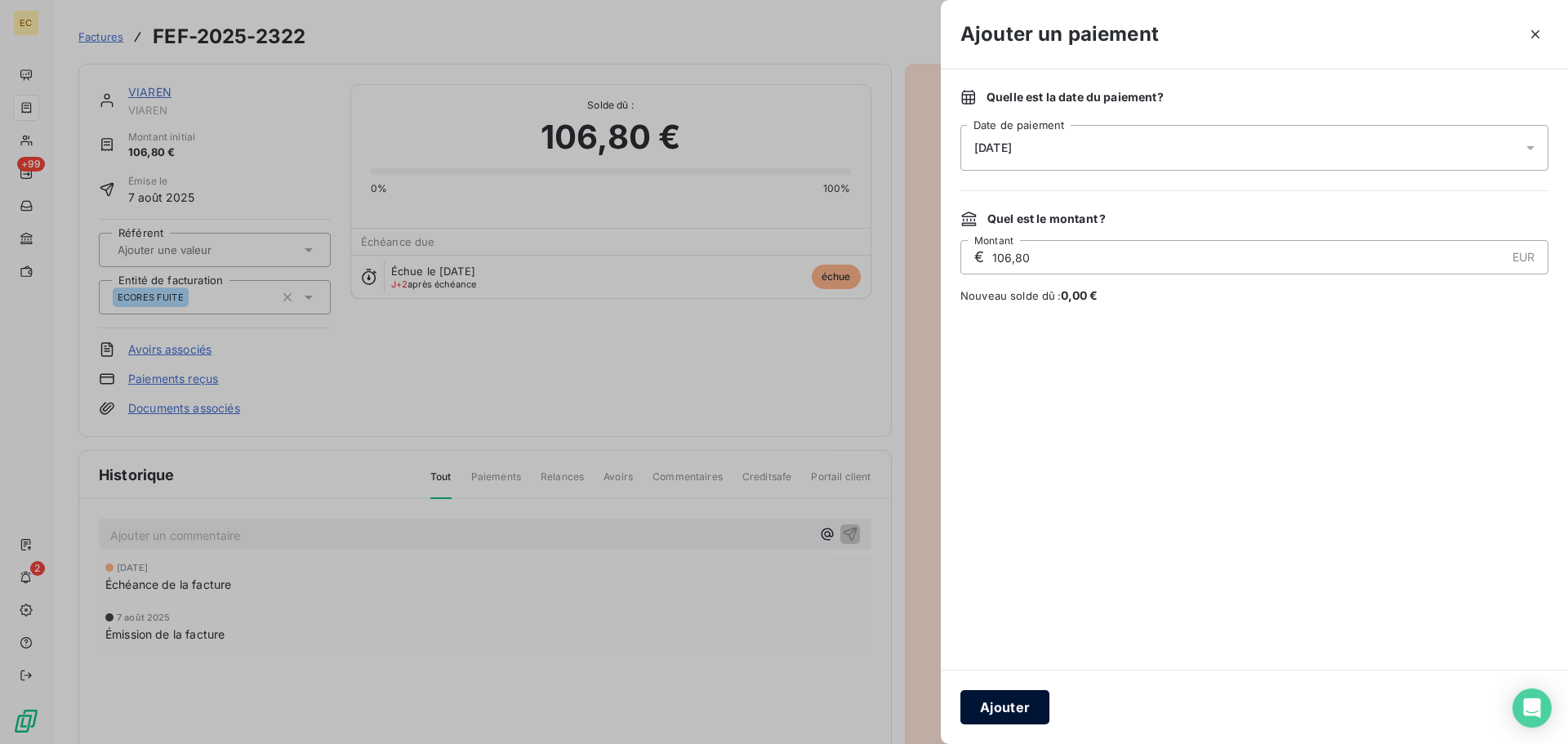
click at [1009, 705] on button "Ajouter" at bounding box center [1005, 707] width 89 height 35
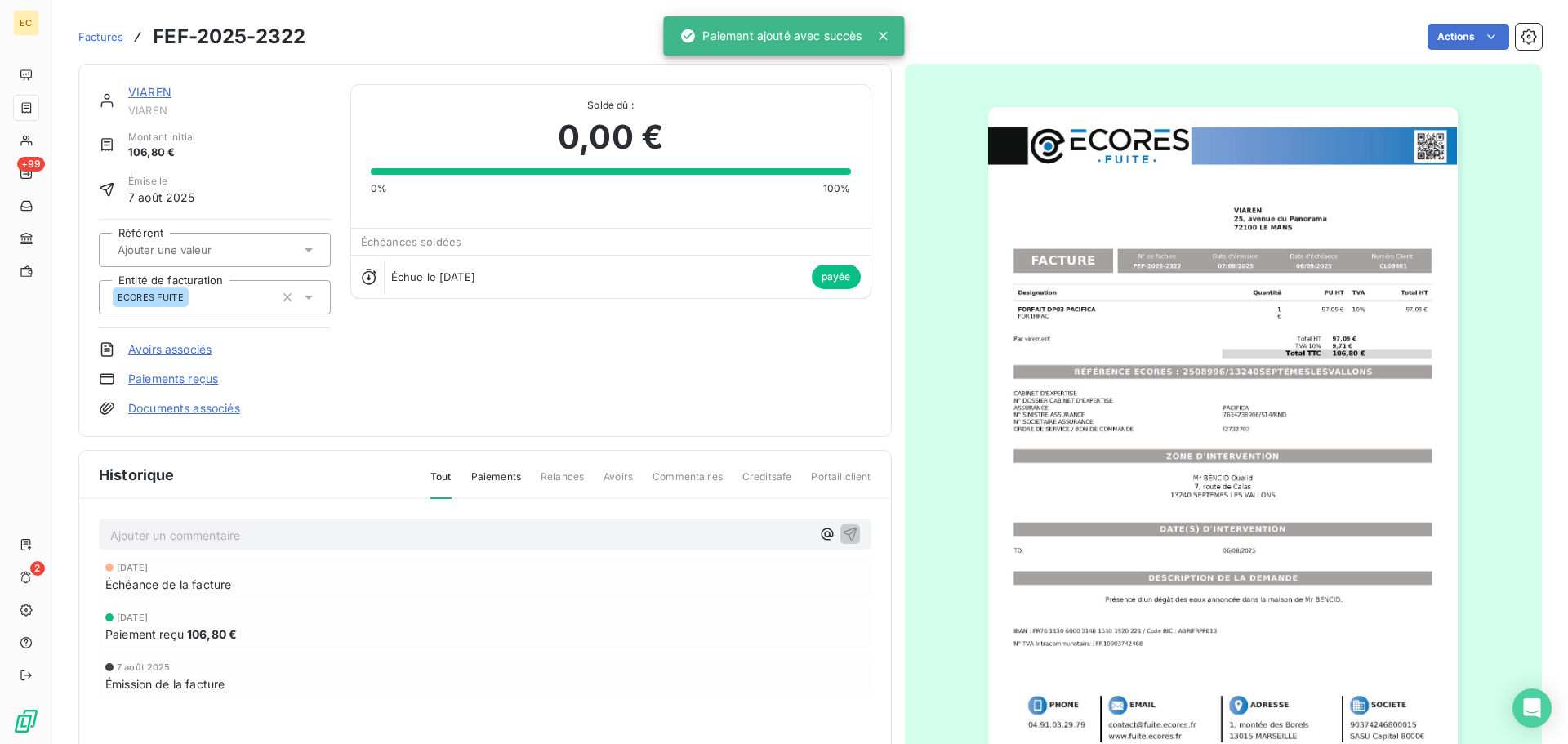
click at [95, 36] on span "Factures" at bounding box center [100, 37] width 45 height 13
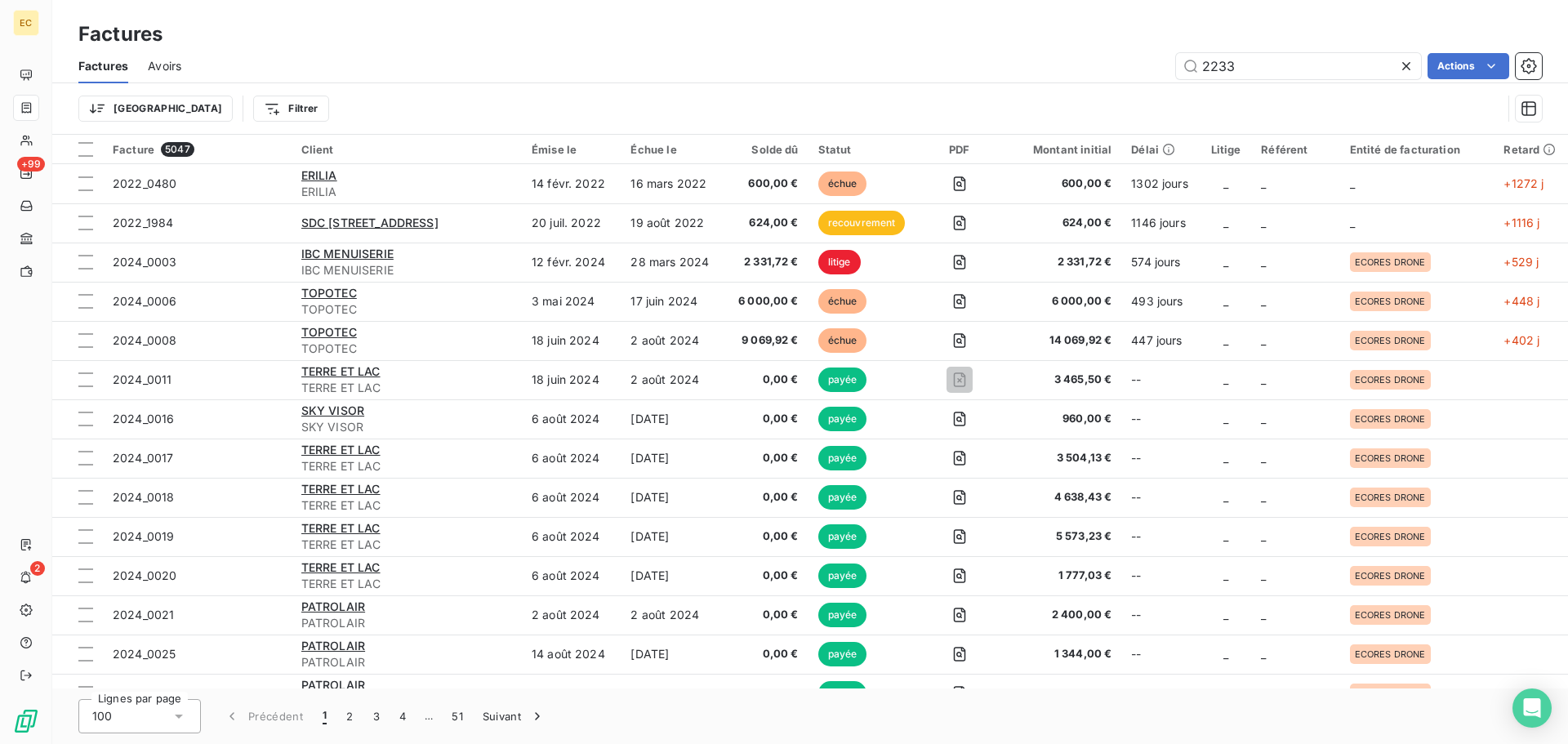
type input "2233"
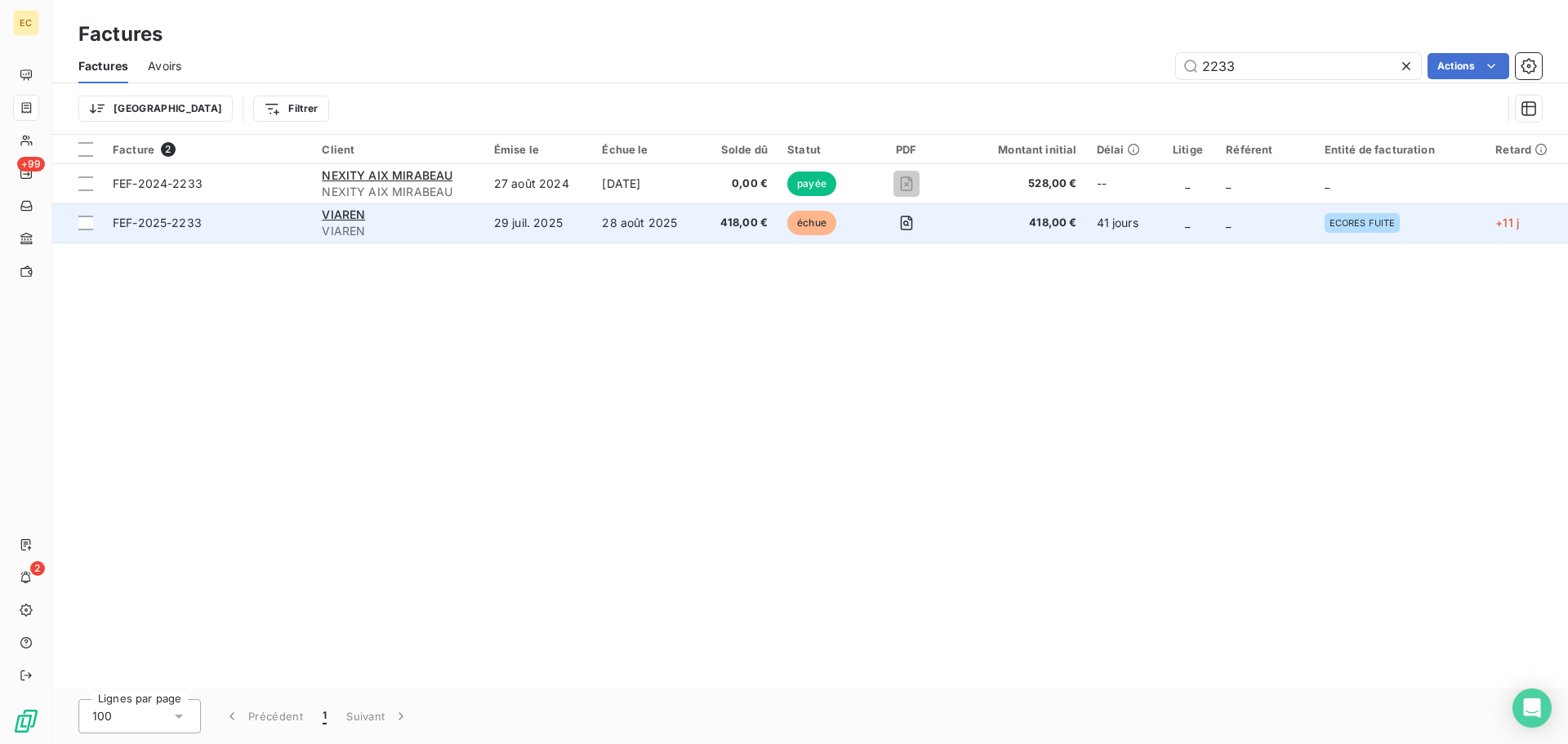
click at [238, 228] on span "FEF-2025-2233" at bounding box center [207, 223] width 189 height 16
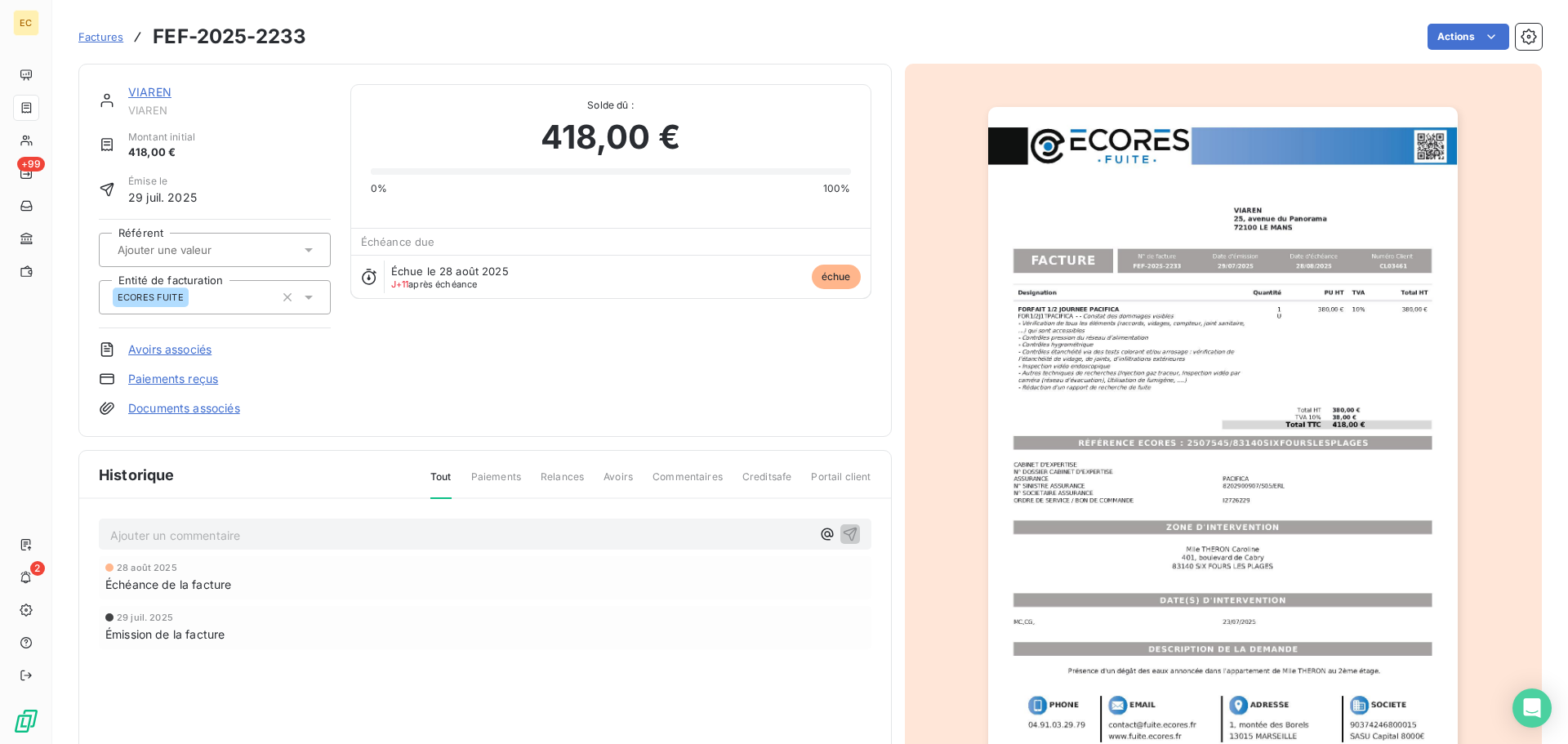
click at [172, 377] on link "Paiements reçus" at bounding box center [173, 379] width 90 height 16
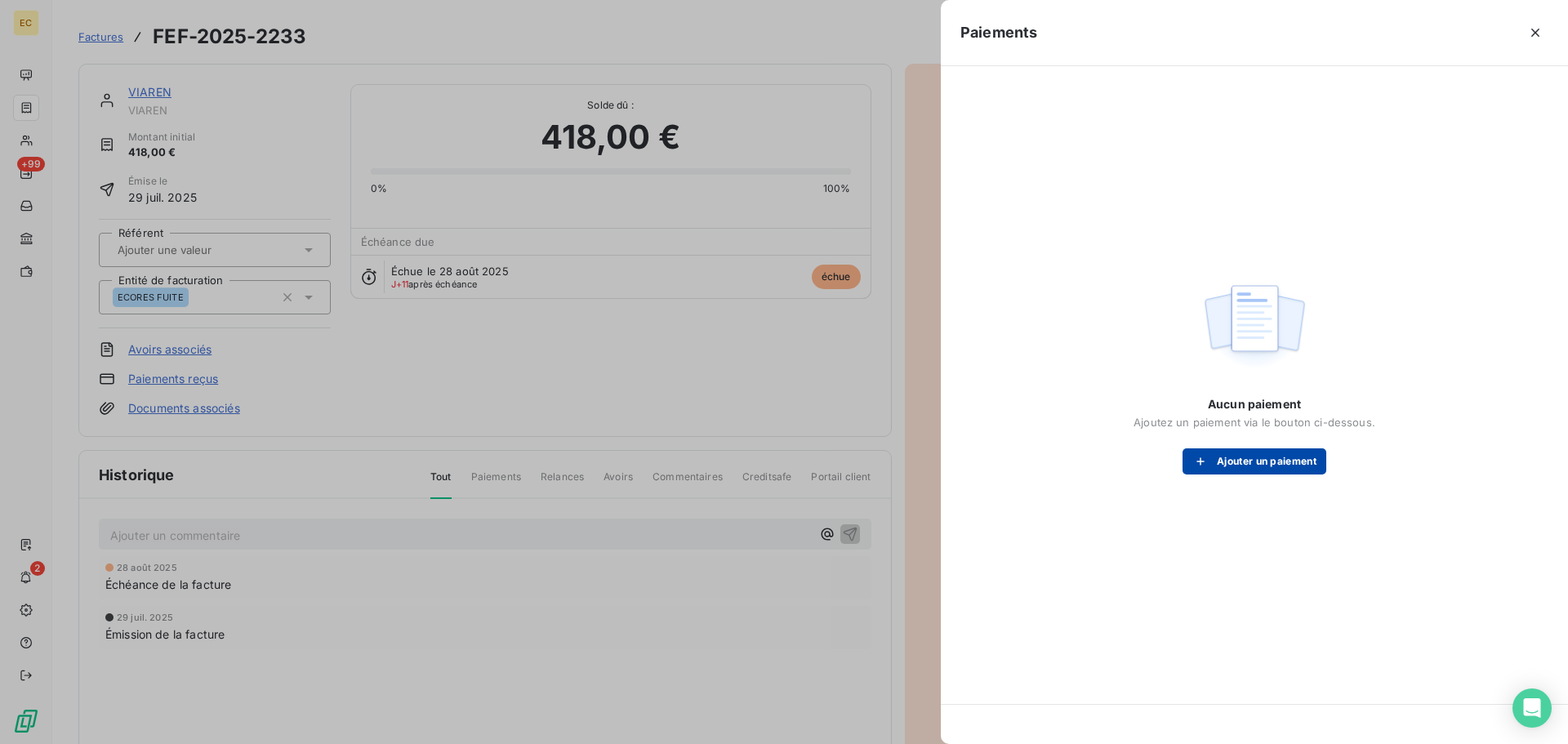
click at [1229, 453] on button "Ajouter un paiement" at bounding box center [1254, 461] width 144 height 26
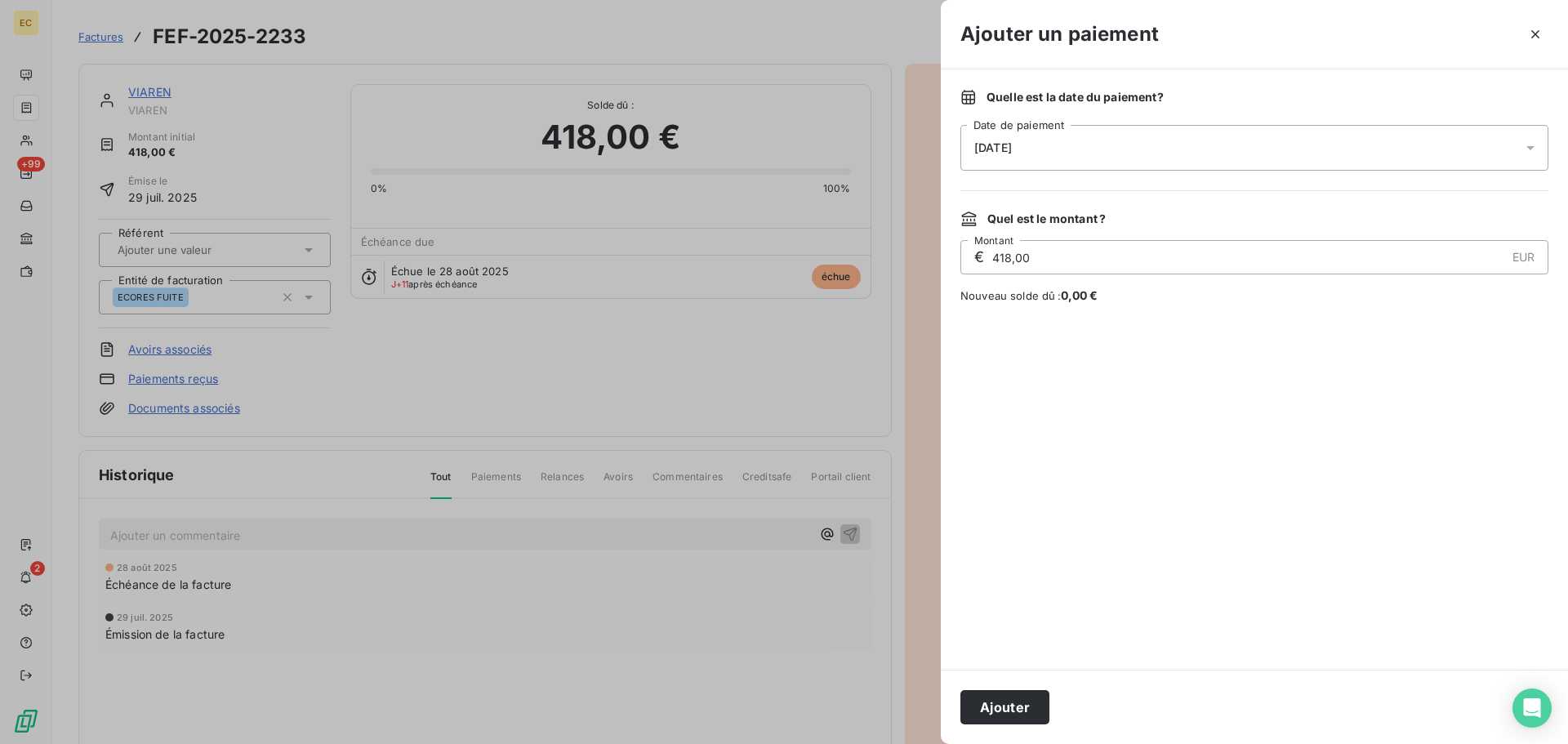
click at [1043, 141] on div "[DATE]" at bounding box center [1254, 148] width 588 height 46
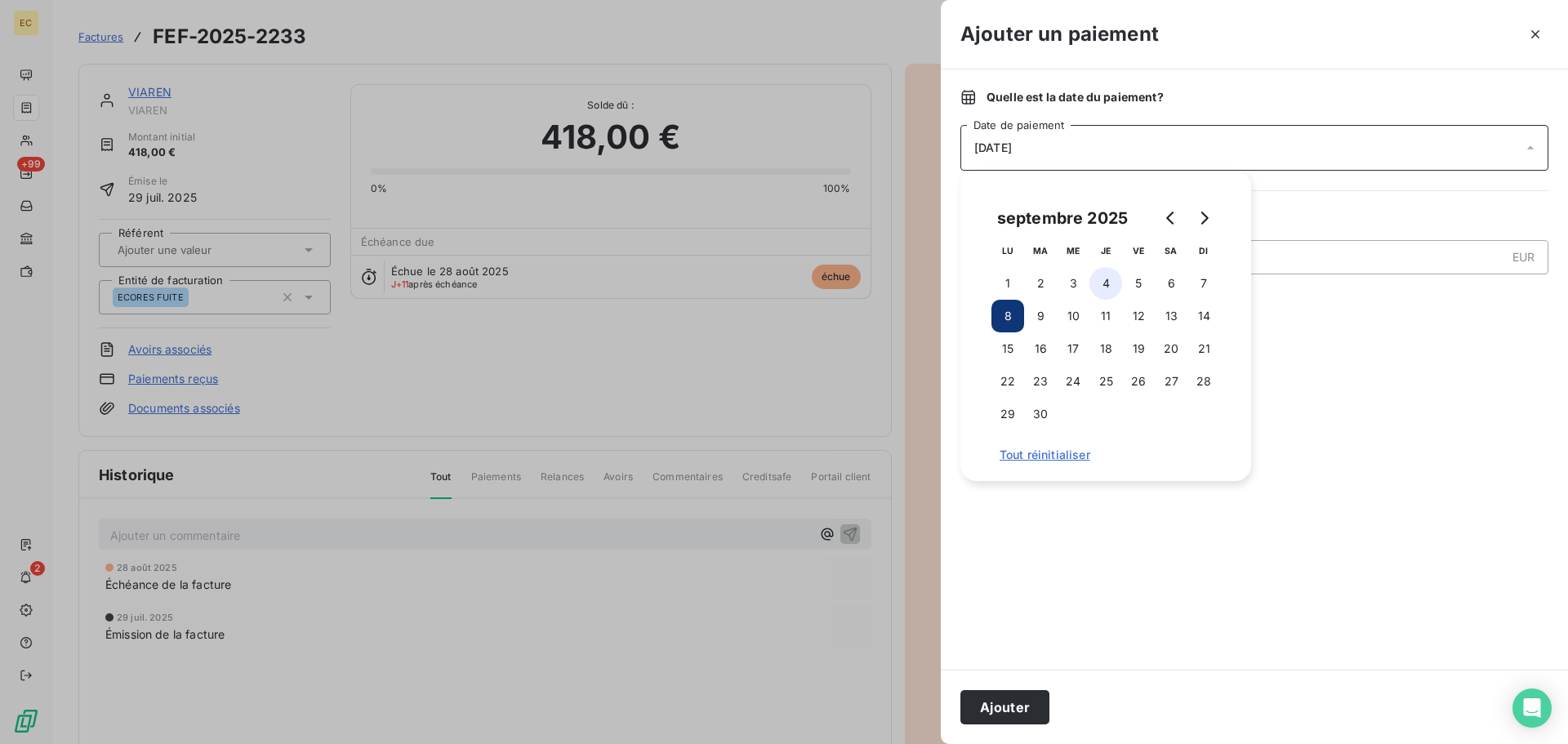
click at [1108, 289] on button "4" at bounding box center [1106, 284] width 33 height 33
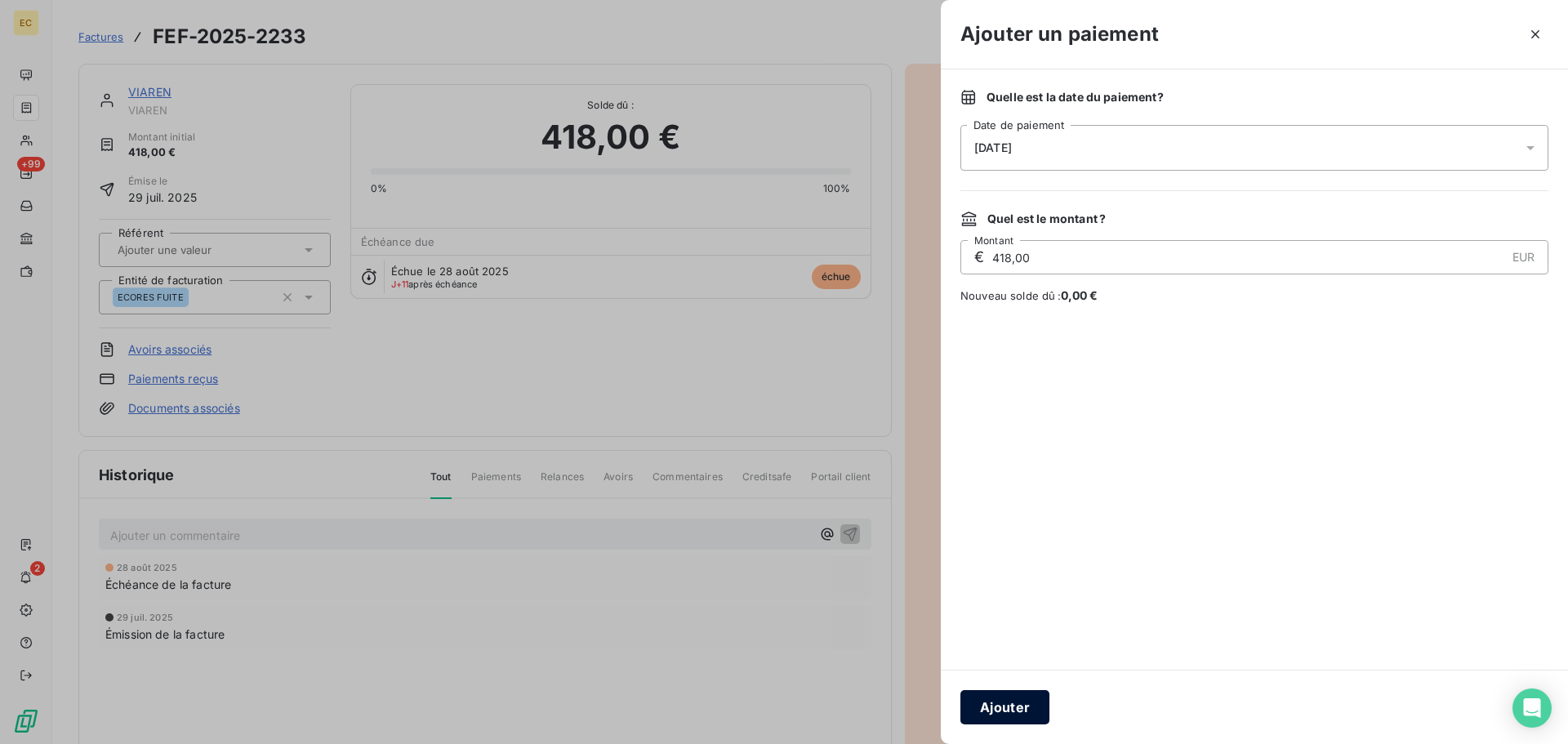
drag, startPoint x: 1010, startPoint y: 713, endPoint x: 1011, endPoint y: 621, distance: 92.0
click at [1010, 711] on button "Ajouter" at bounding box center [1005, 707] width 89 height 35
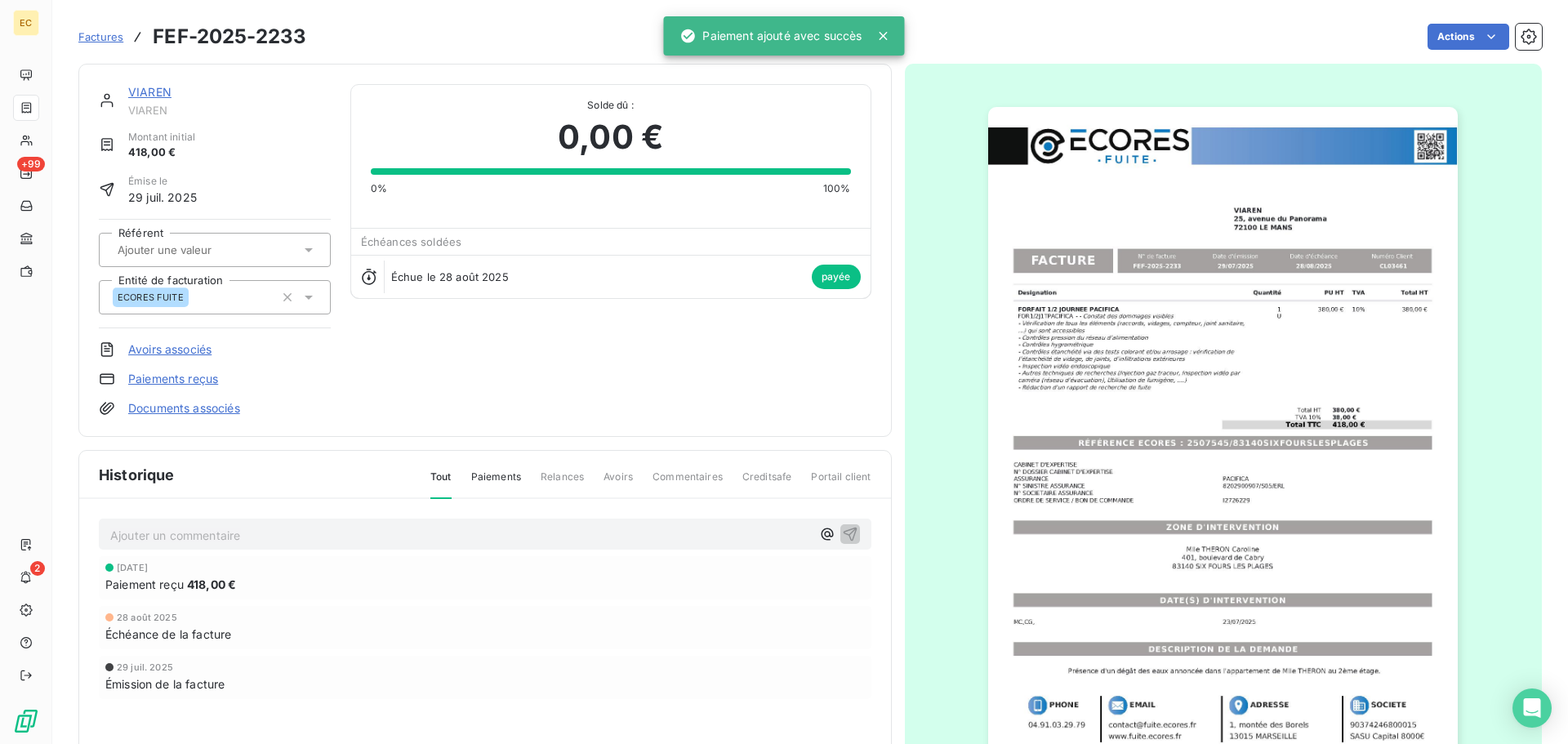
click at [103, 37] on span "Factures" at bounding box center [100, 37] width 45 height 13
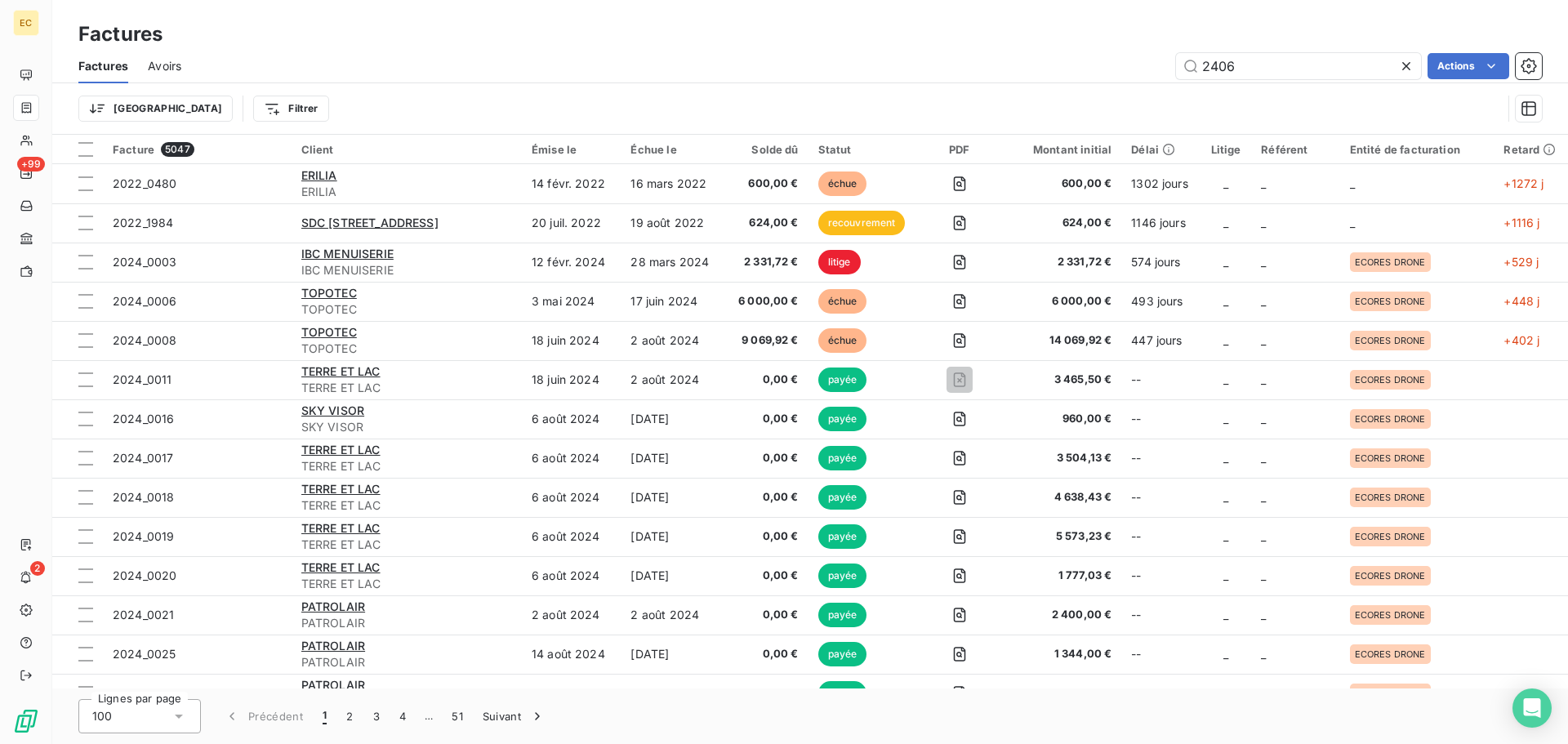
type input "2406"
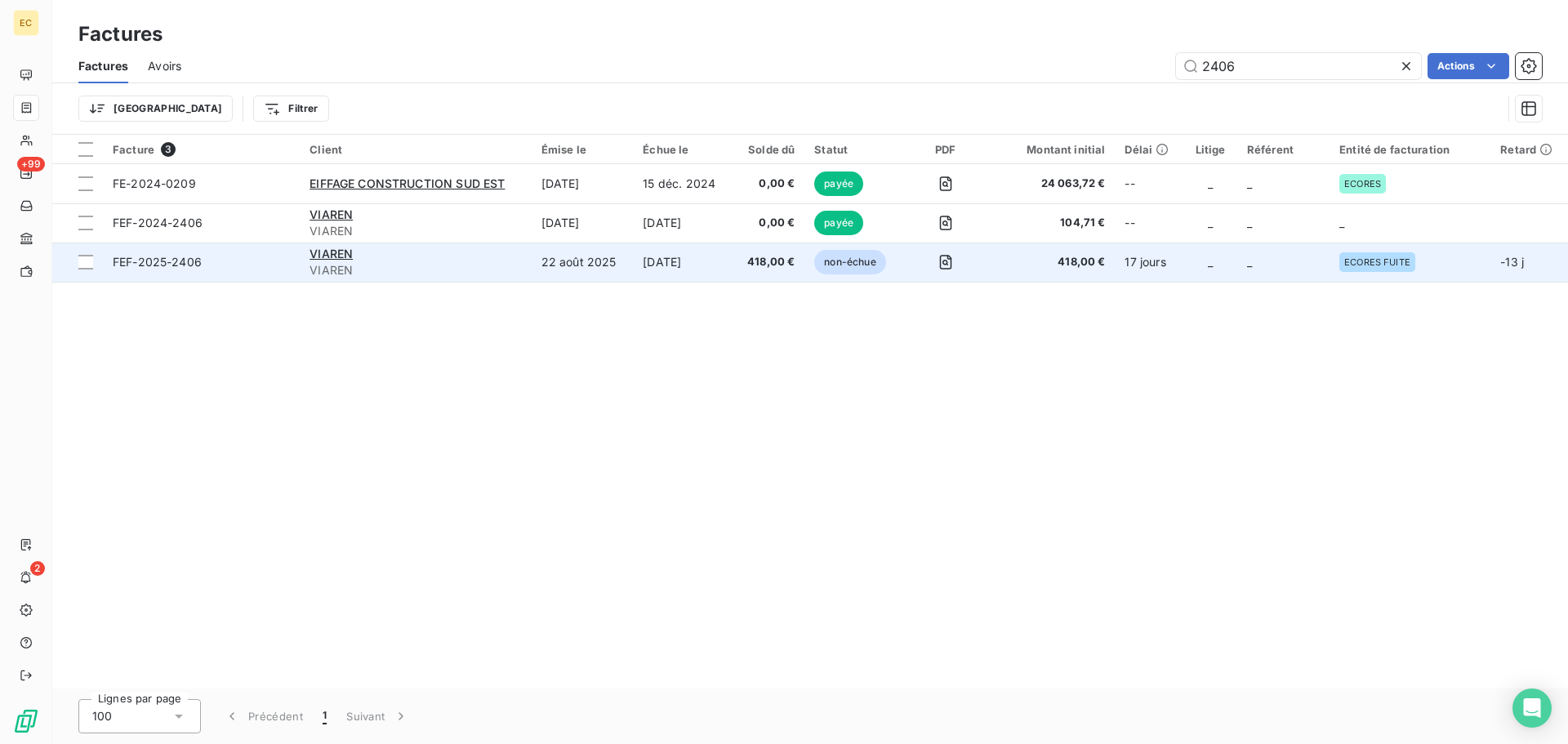
click at [233, 263] on span "FEF-2025-2406" at bounding box center [201, 262] width 178 height 16
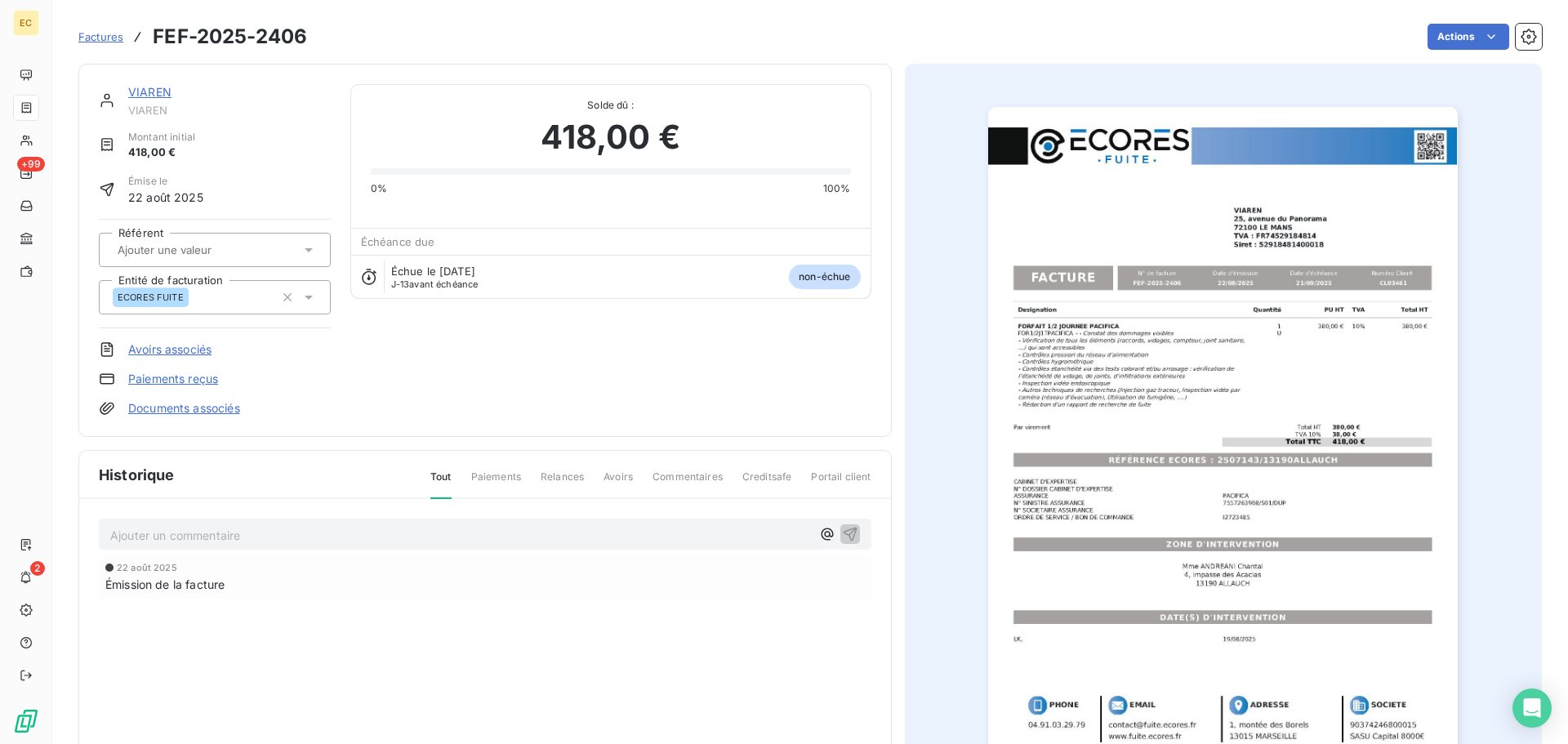
click at [194, 380] on link "Paiements reçus" at bounding box center [173, 379] width 90 height 16
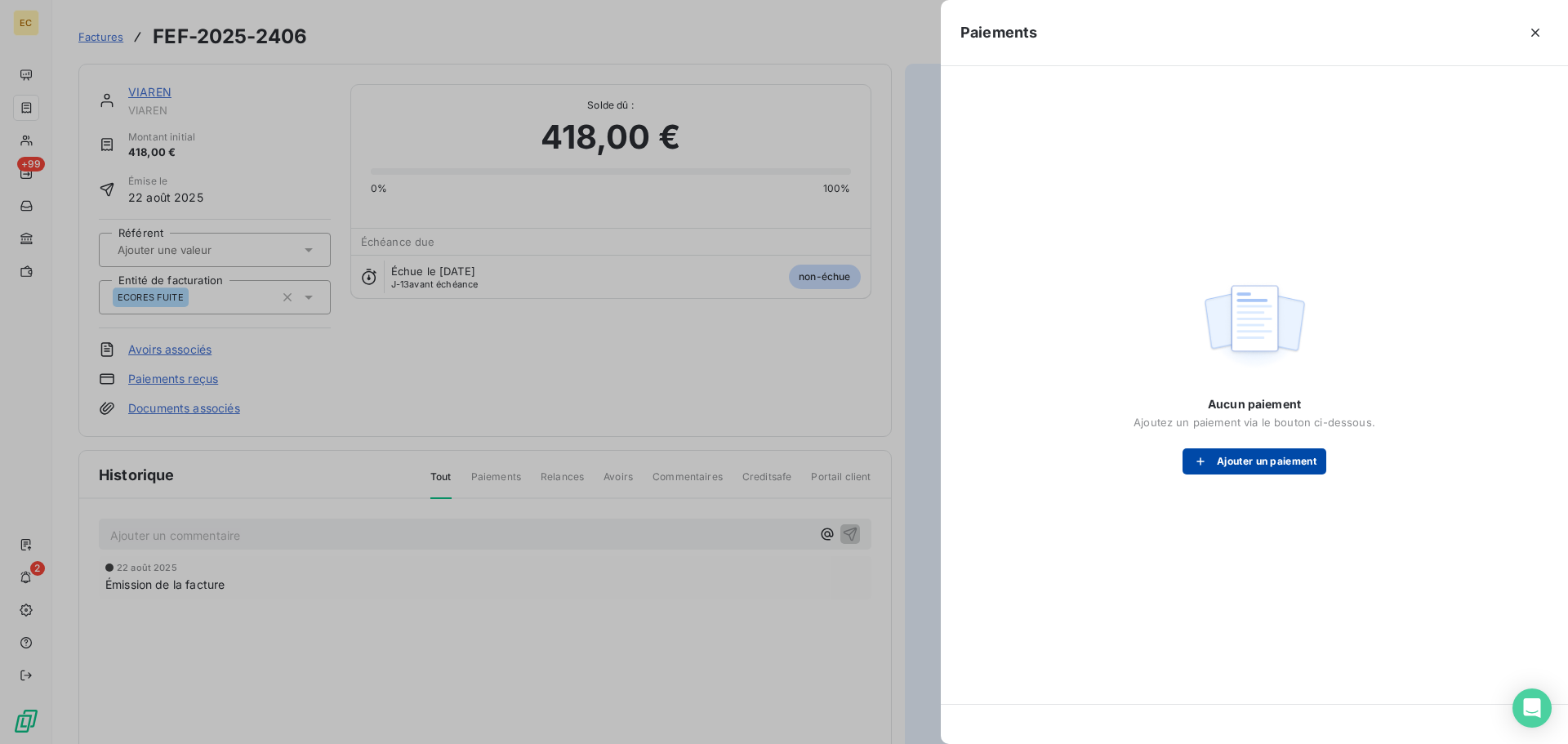
click at [1223, 456] on button "Ajouter un paiement" at bounding box center [1254, 461] width 144 height 26
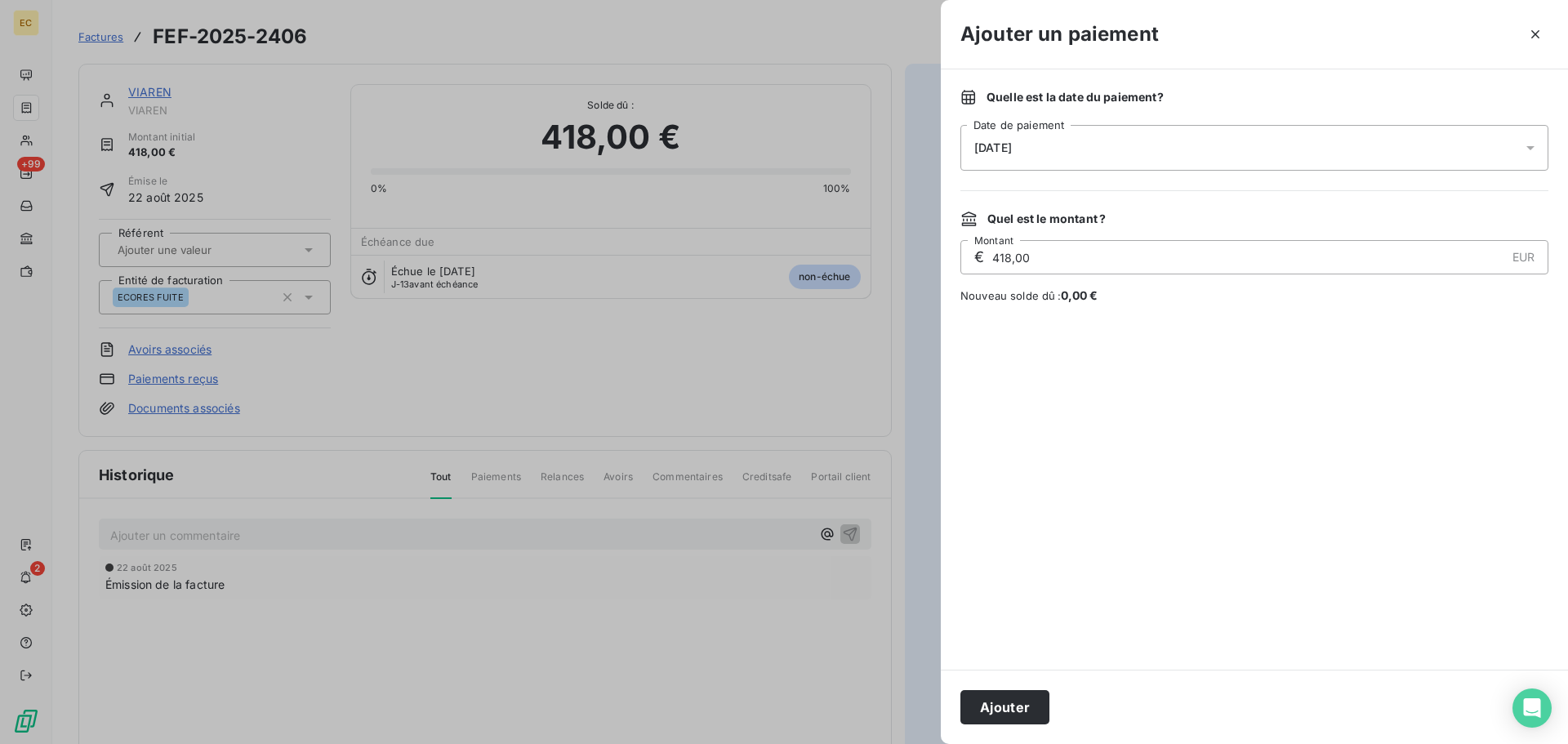
click at [1092, 146] on div "[DATE]" at bounding box center [1254, 148] width 588 height 46
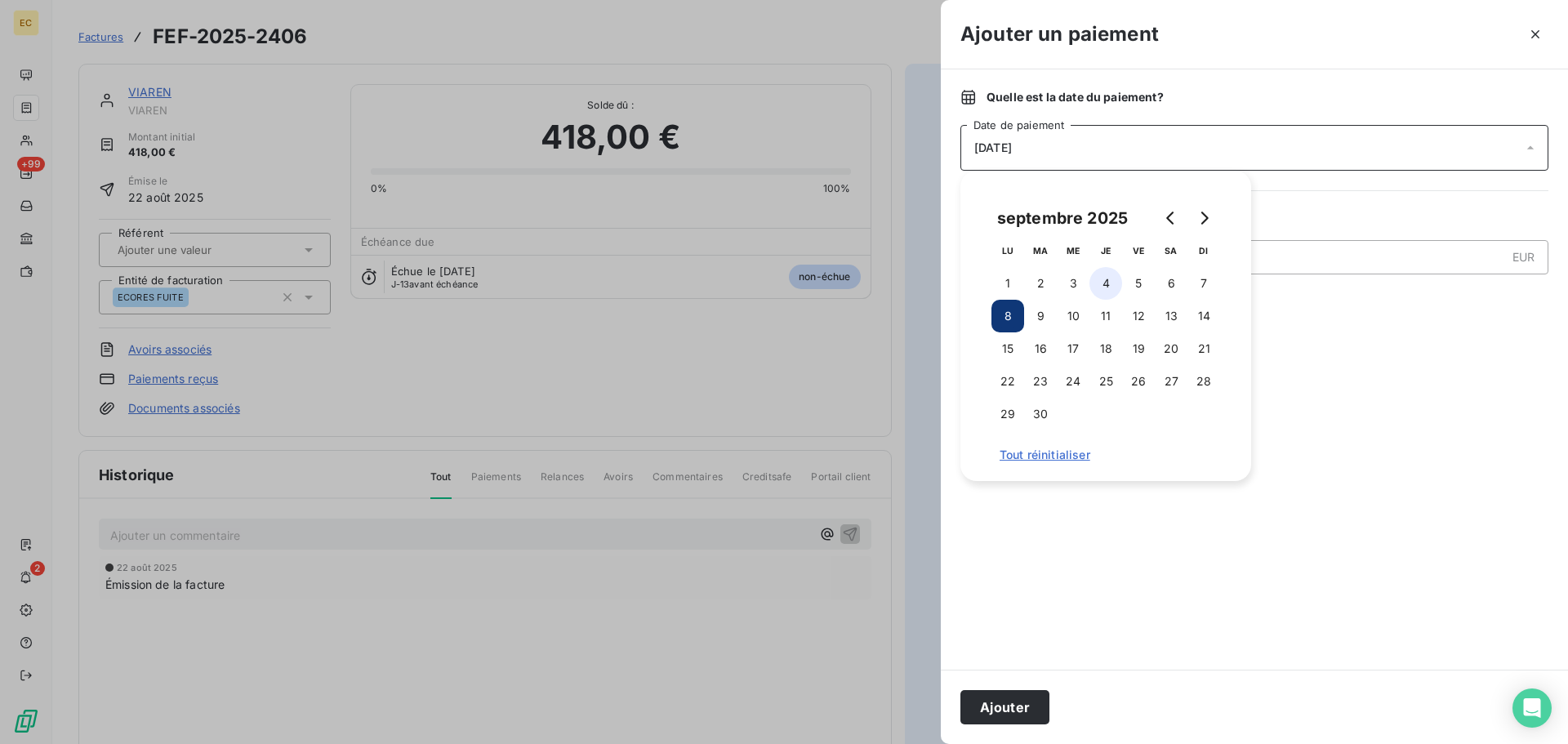
click at [1103, 283] on button "4" at bounding box center [1106, 284] width 33 height 33
click at [1004, 709] on button "Ajouter" at bounding box center [1005, 707] width 89 height 35
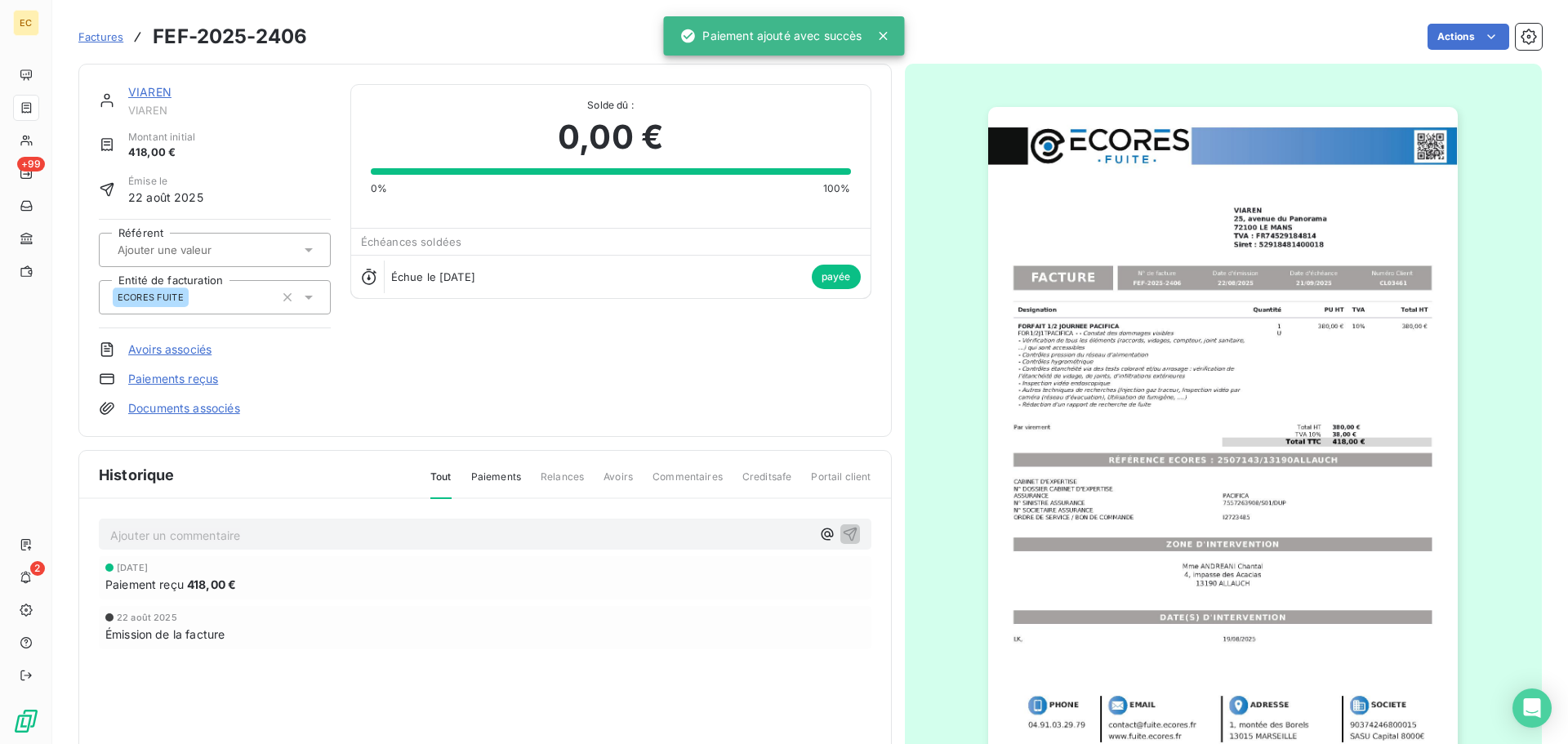
click at [92, 39] on span "Factures" at bounding box center [100, 37] width 45 height 13
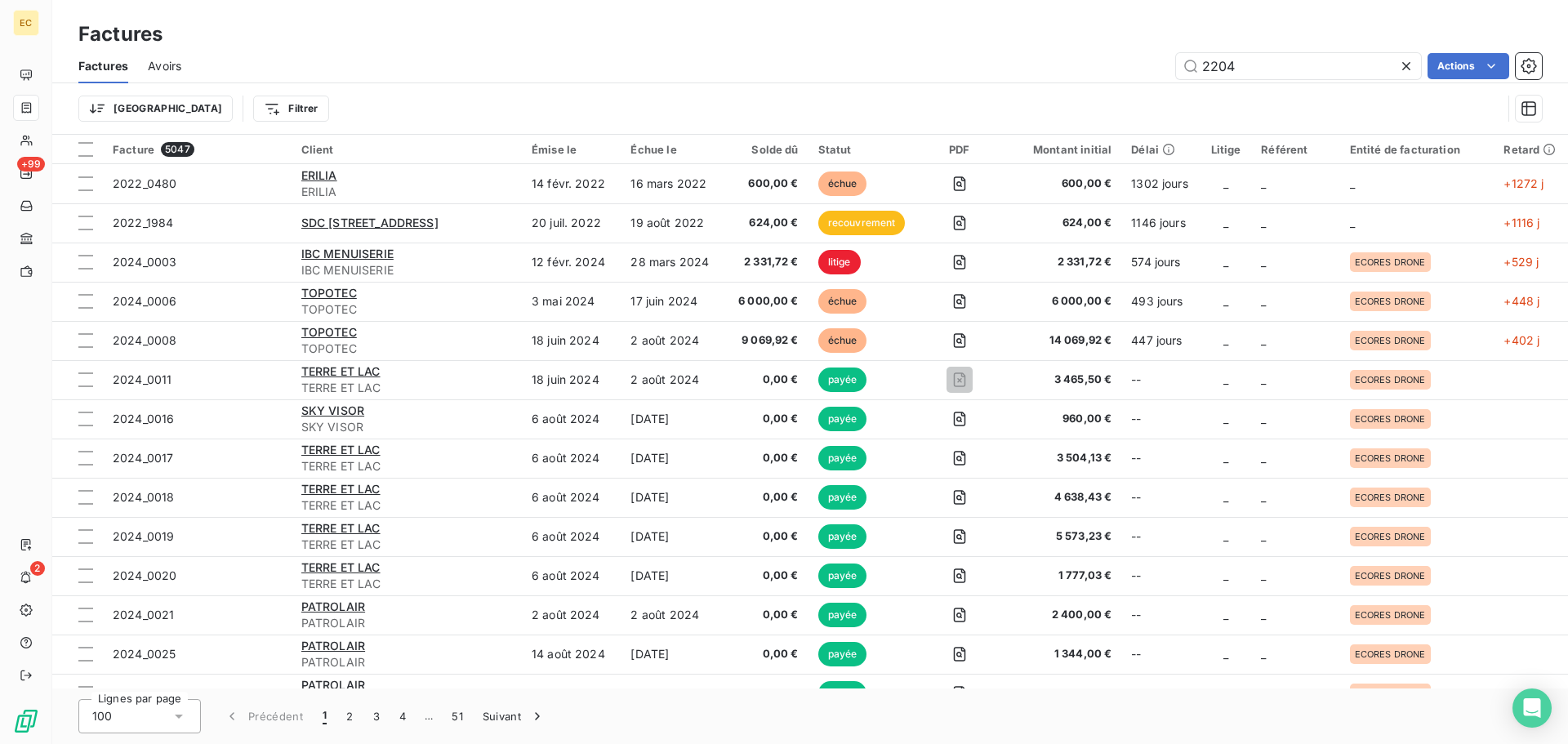
type input "2204"
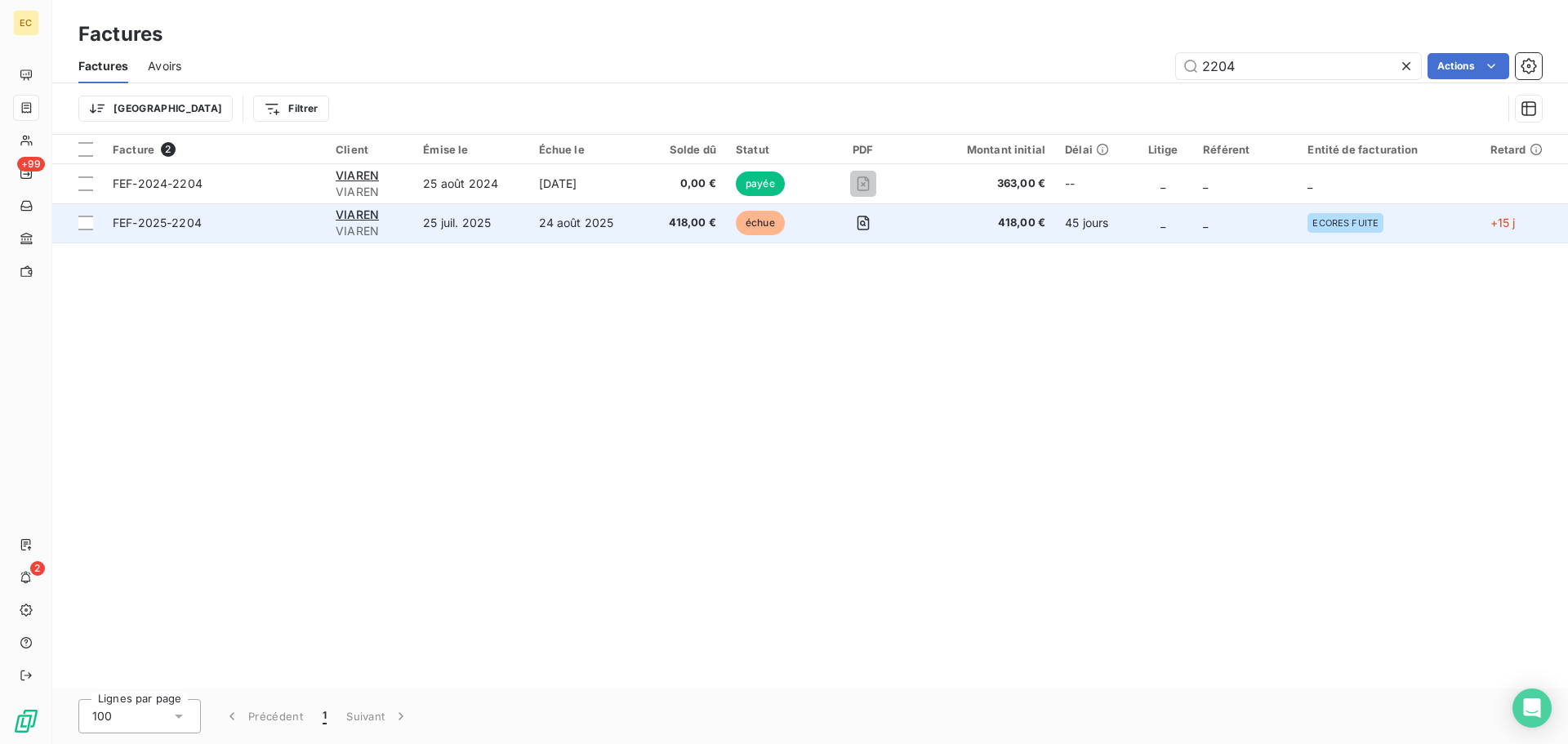
click at [243, 227] on span "FEF-2025-2204" at bounding box center [214, 223] width 203 height 16
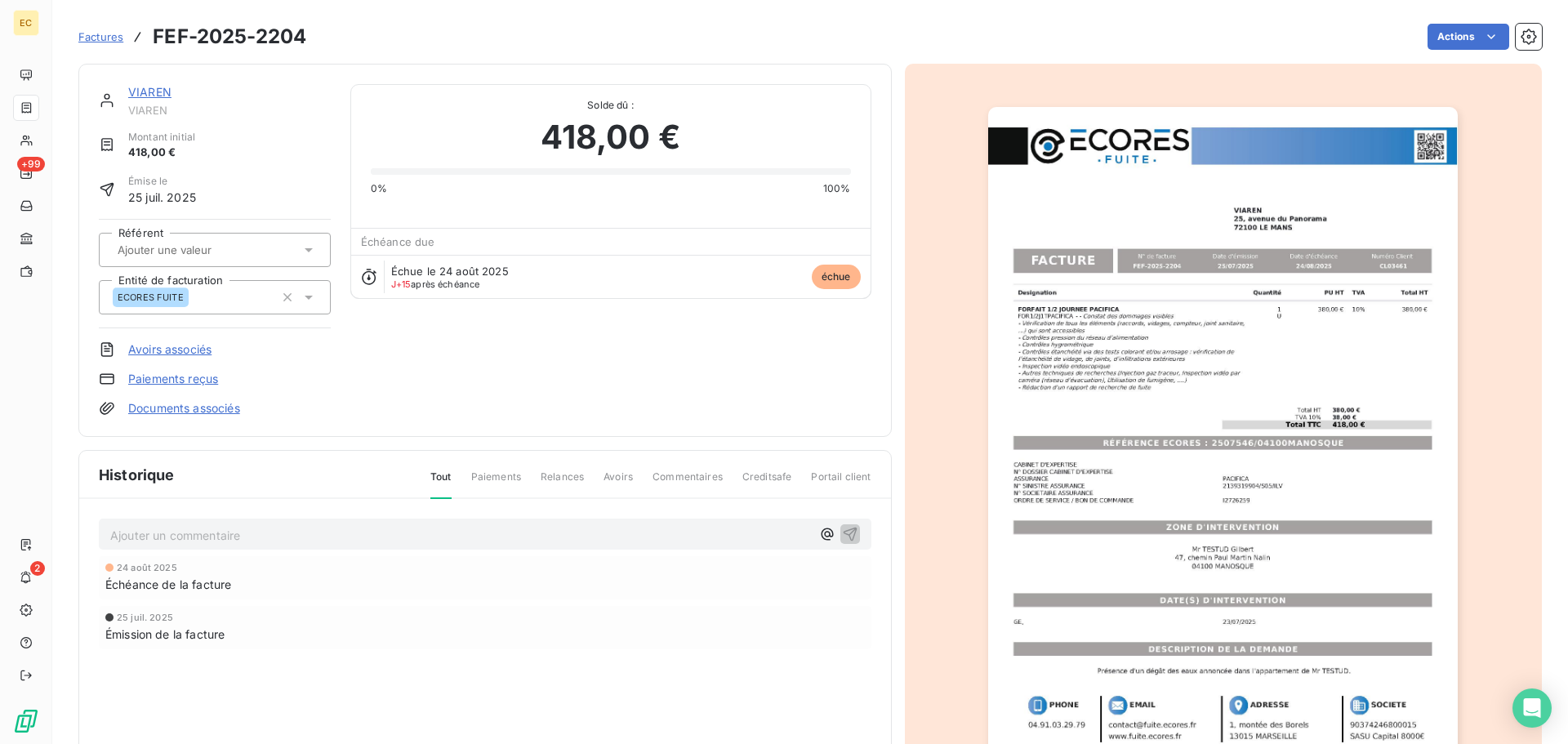
click at [182, 379] on link "Paiements reçus" at bounding box center [173, 379] width 90 height 16
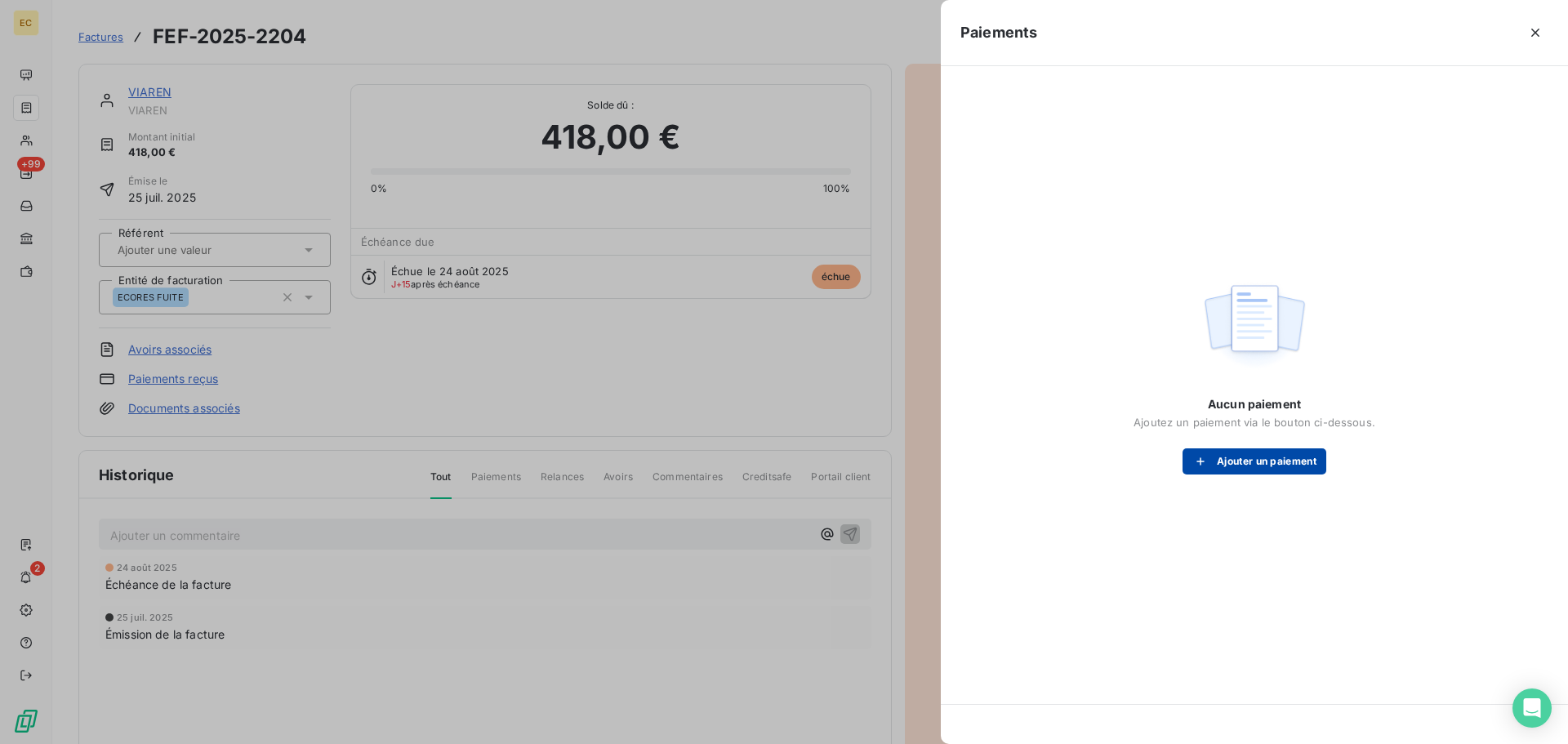
click at [1221, 466] on button "Ajouter un paiement" at bounding box center [1254, 461] width 144 height 26
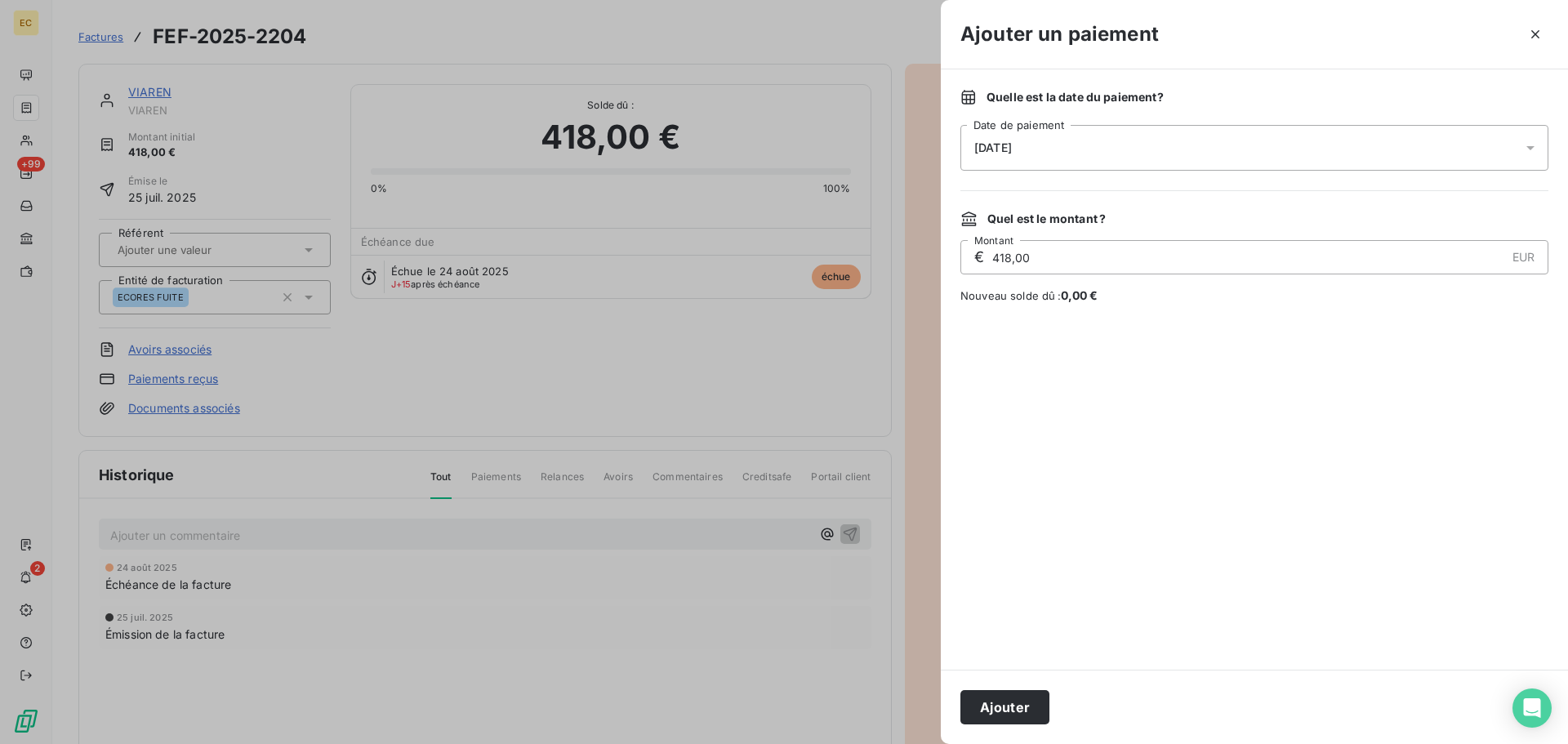
click at [1034, 134] on div "[DATE]" at bounding box center [1254, 148] width 588 height 46
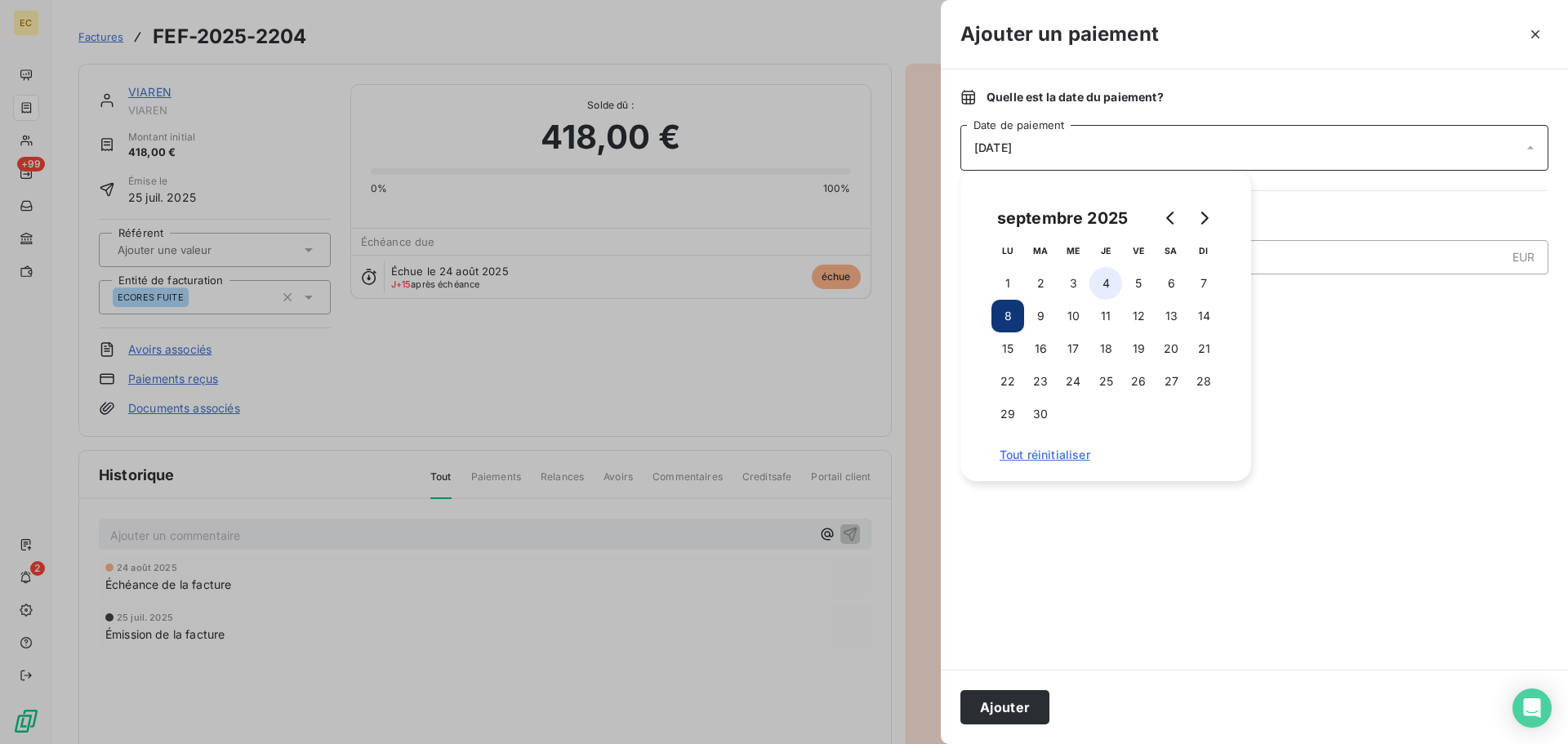
click at [1108, 291] on button "4" at bounding box center [1106, 284] width 33 height 33
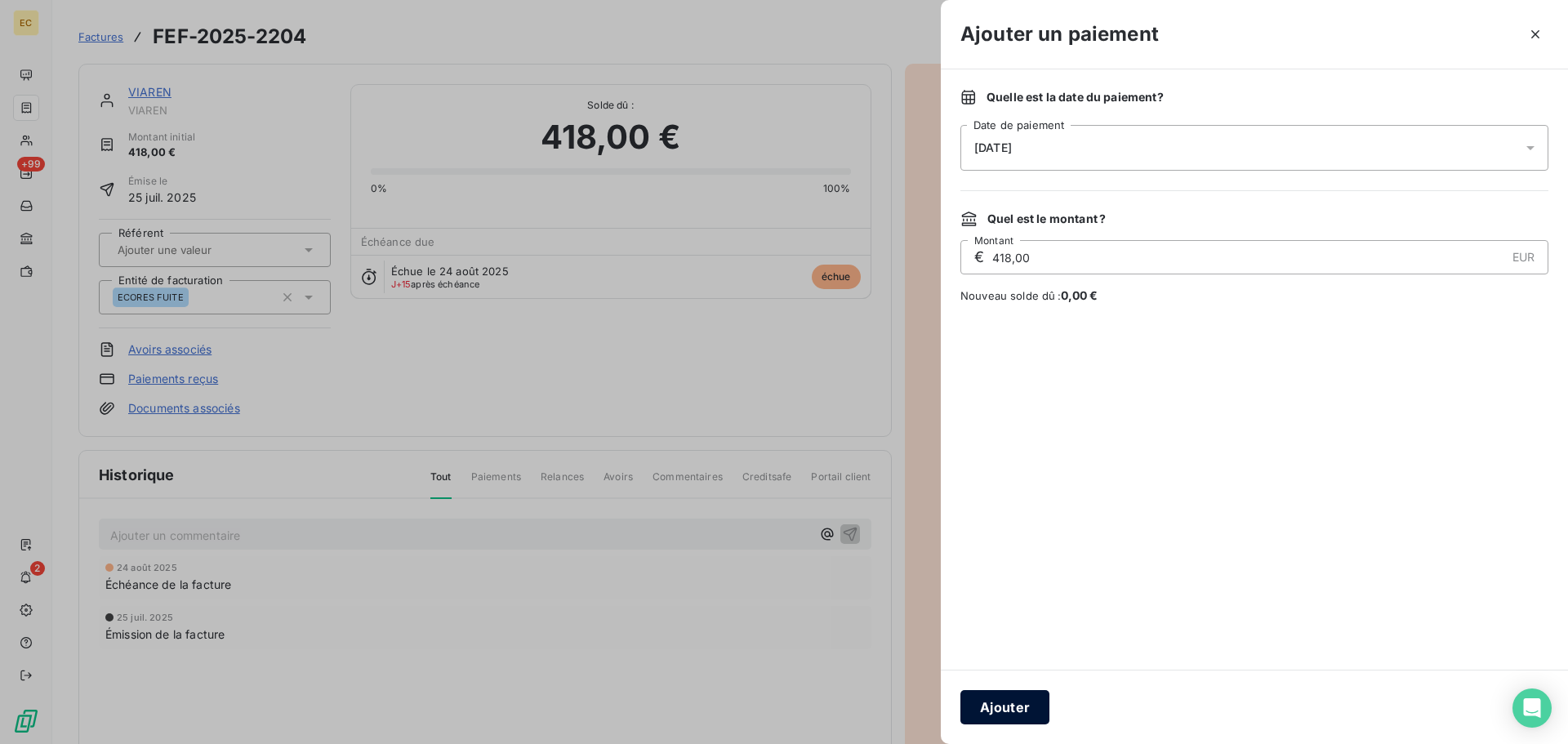
click at [1005, 705] on button "Ajouter" at bounding box center [1005, 707] width 89 height 35
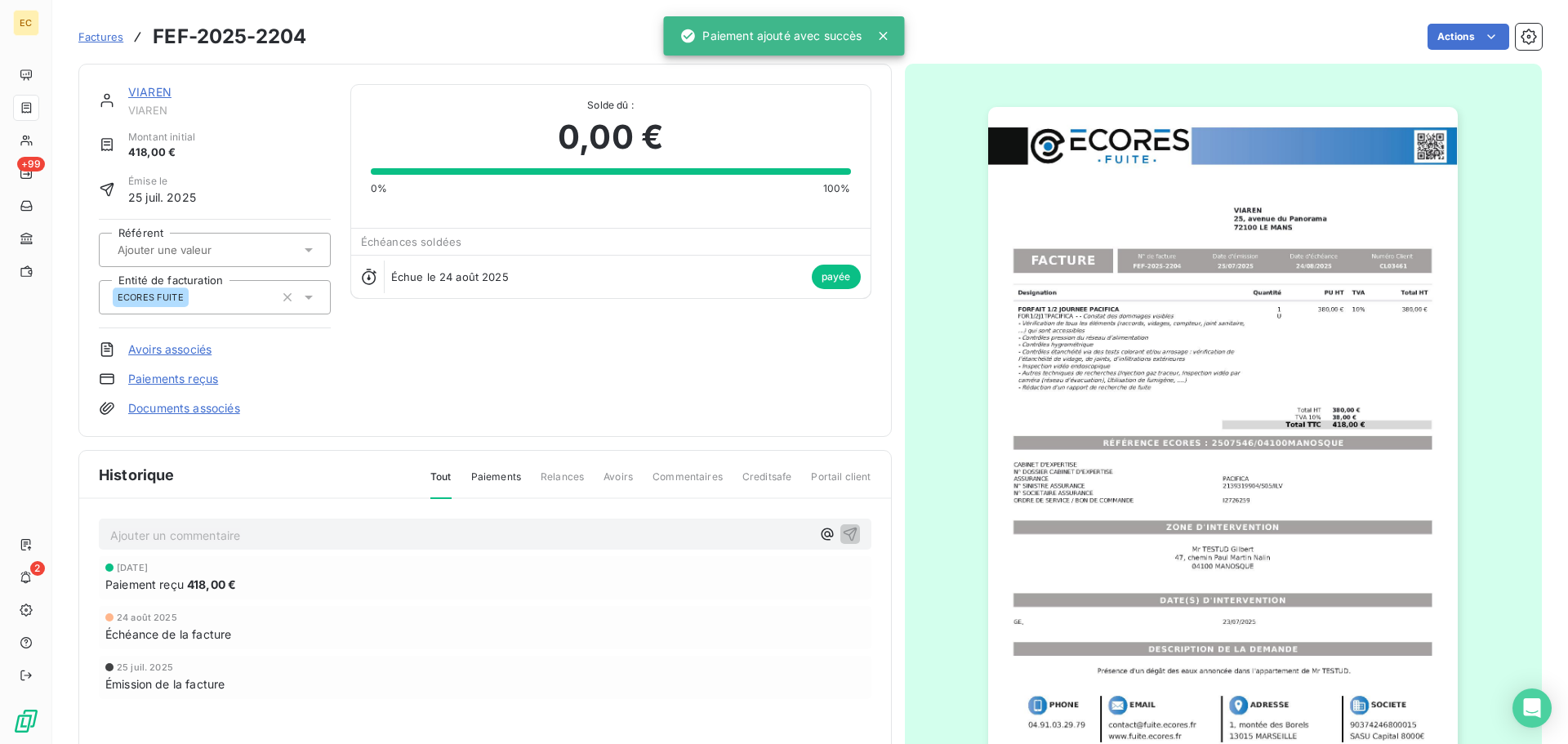
click at [113, 35] on span "Factures" at bounding box center [100, 37] width 45 height 13
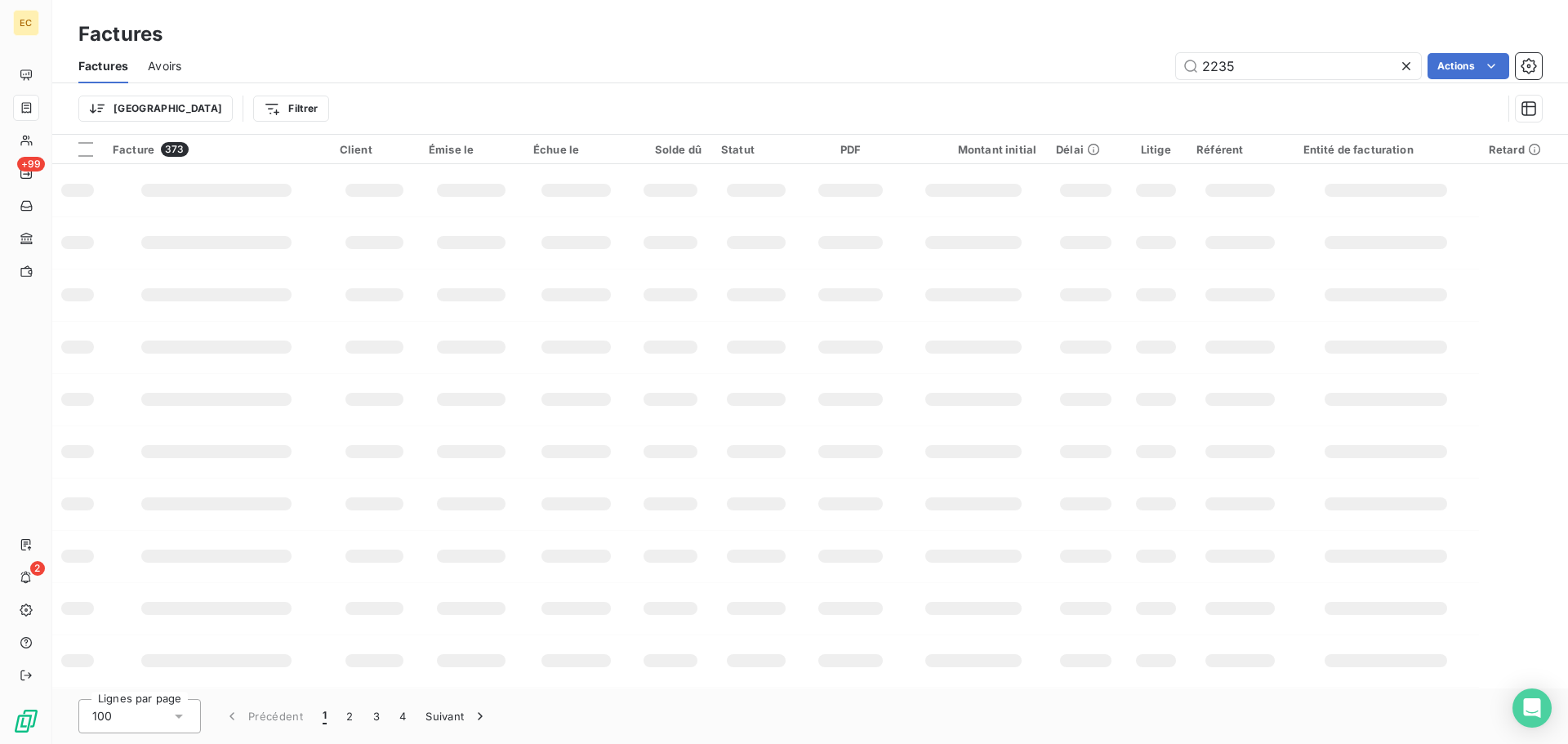
type input "2235"
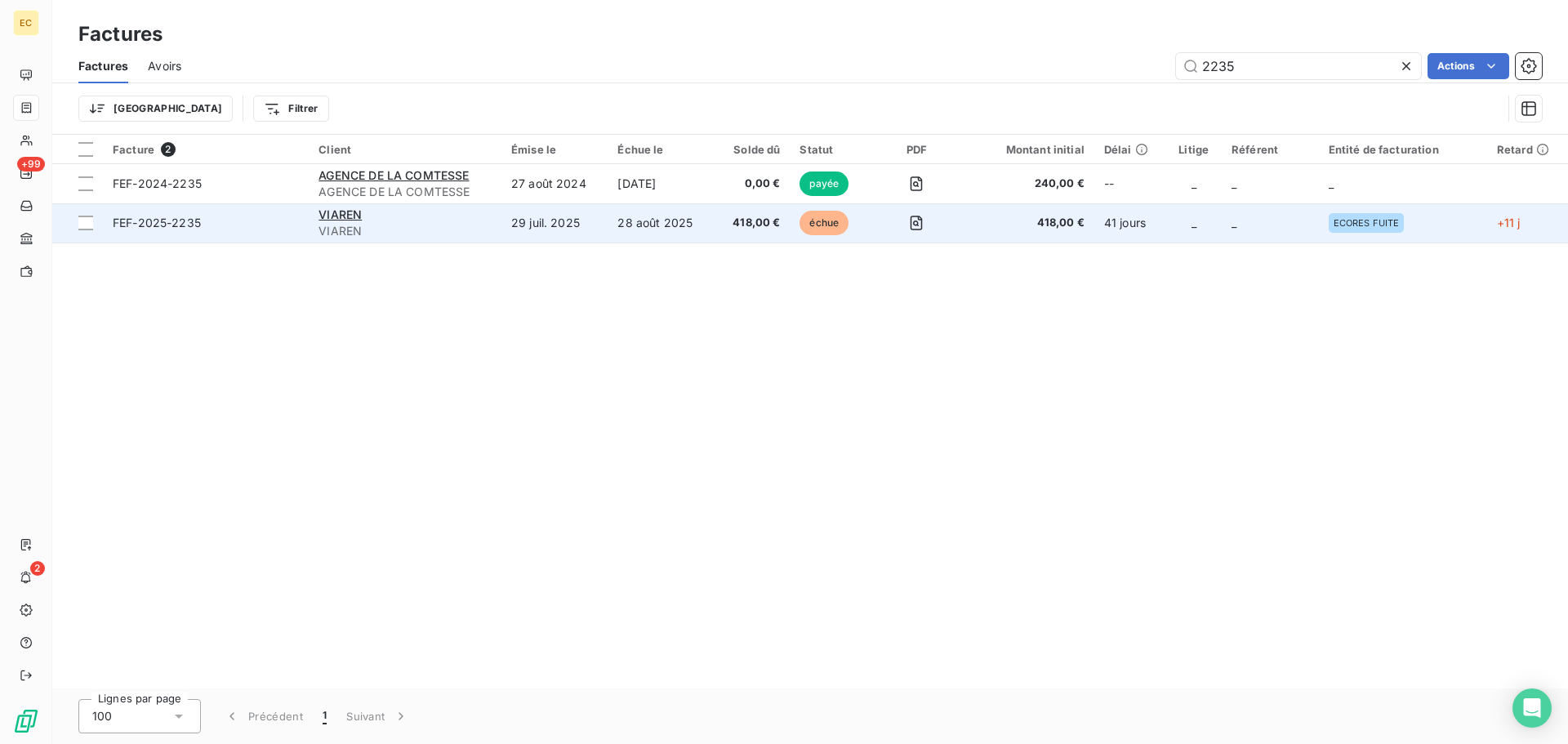
click at [223, 227] on span "FEF-2025-2235" at bounding box center [206, 223] width 186 height 16
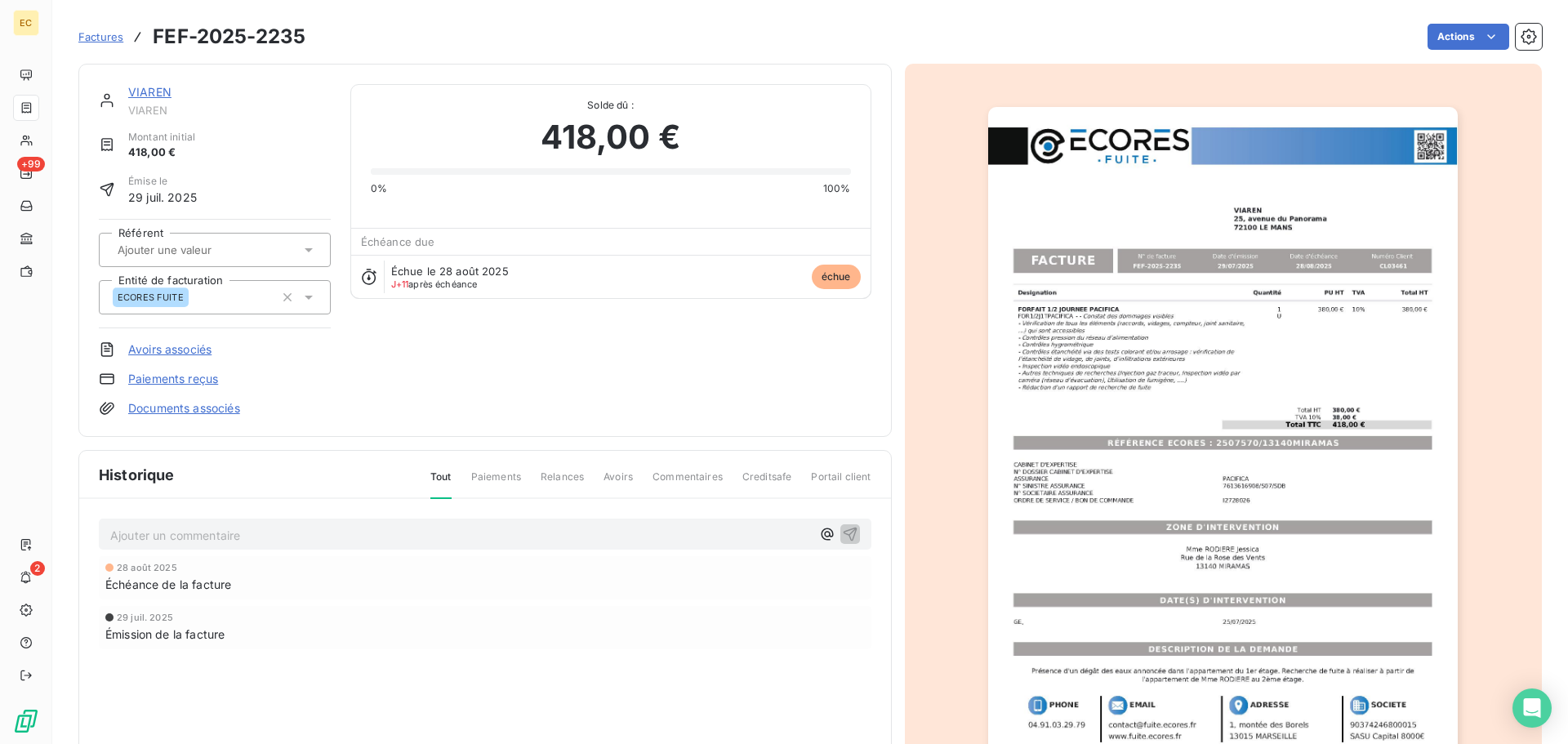
click at [191, 372] on link "Paiements reçus" at bounding box center [173, 379] width 90 height 16
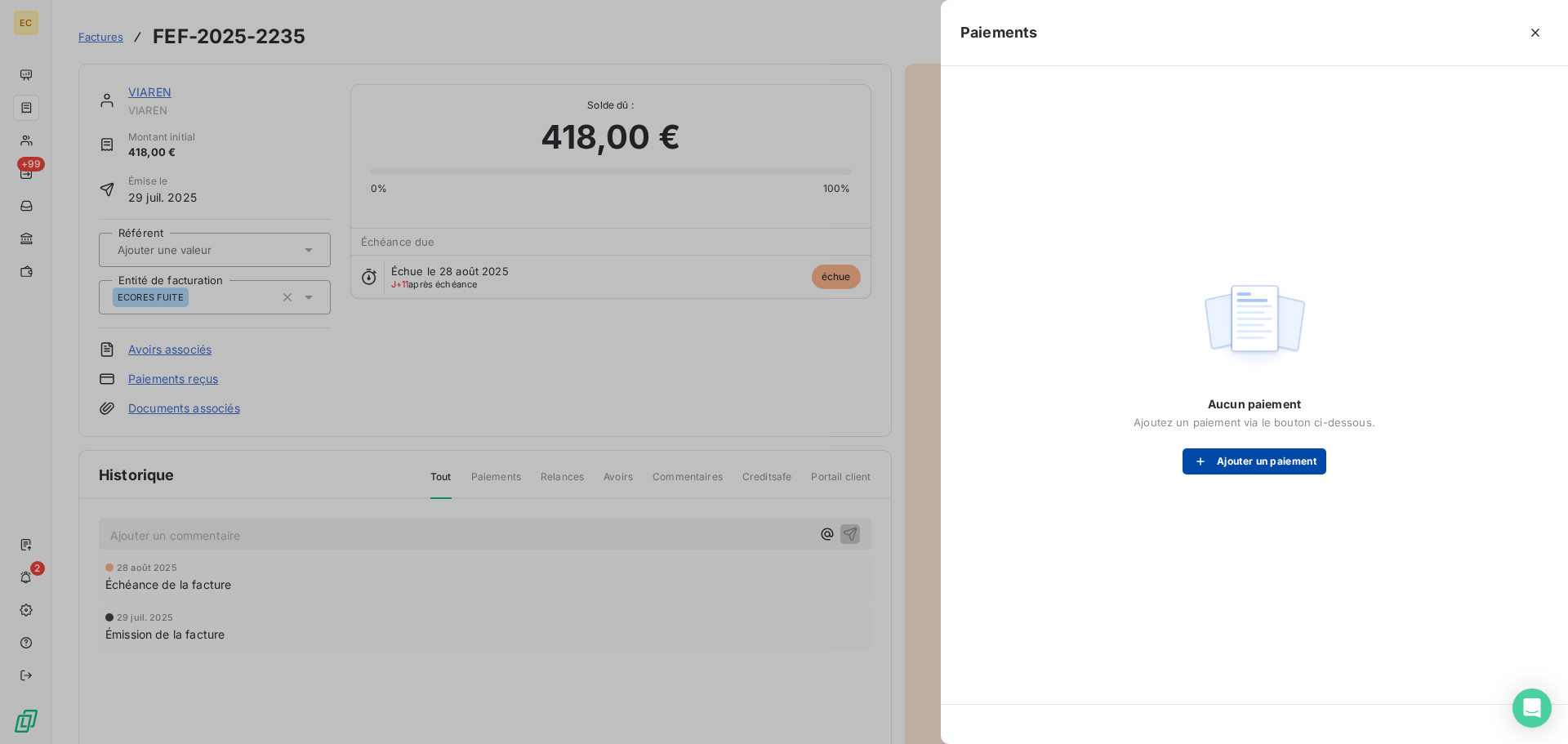
click at [1218, 470] on button "Ajouter un paiement" at bounding box center [1254, 461] width 144 height 26
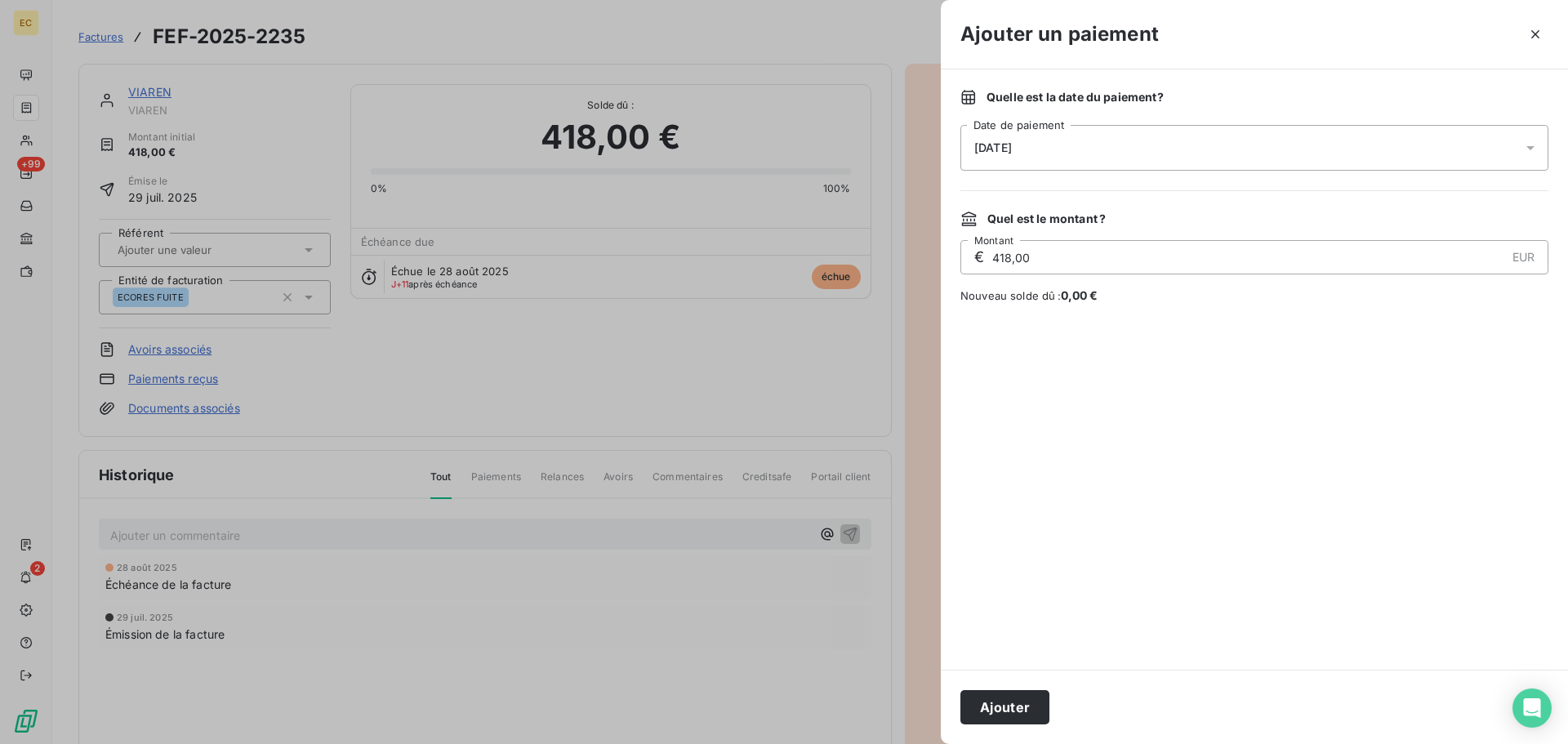
click at [1112, 159] on div "[DATE]" at bounding box center [1254, 148] width 588 height 46
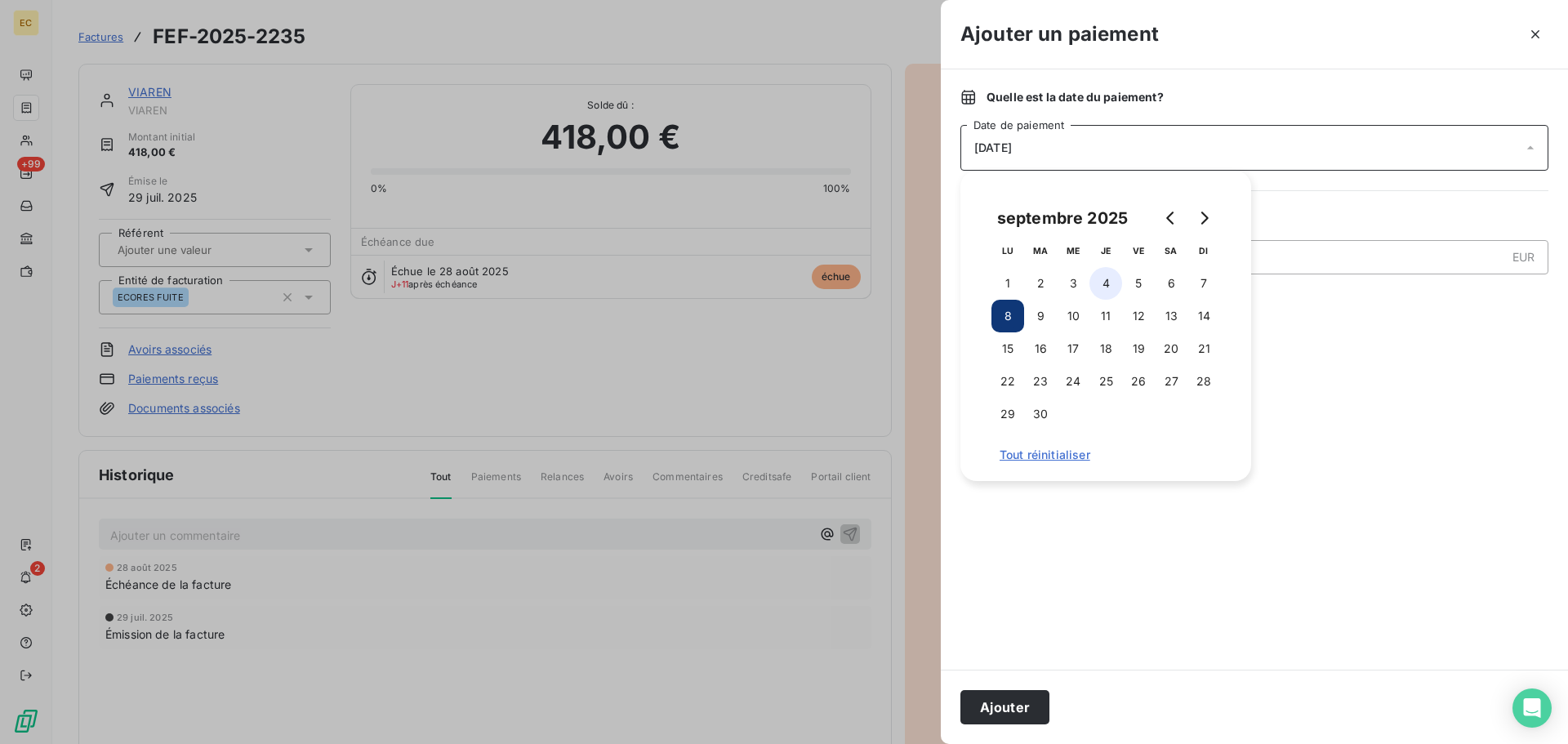
click at [1106, 284] on button "4" at bounding box center [1106, 284] width 33 height 33
click at [1012, 702] on button "Ajouter" at bounding box center [1005, 707] width 89 height 35
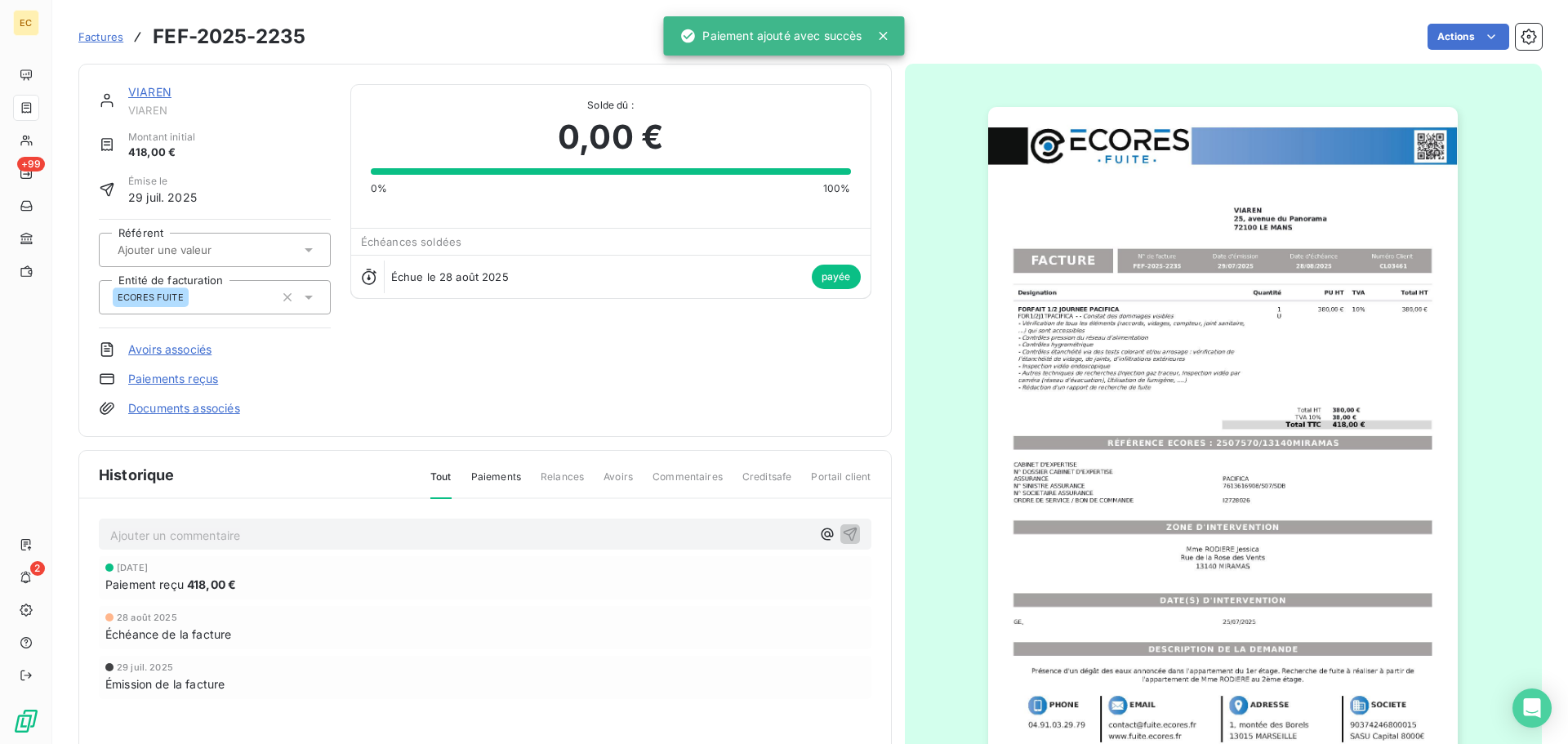
click at [104, 37] on span "Factures" at bounding box center [100, 37] width 45 height 13
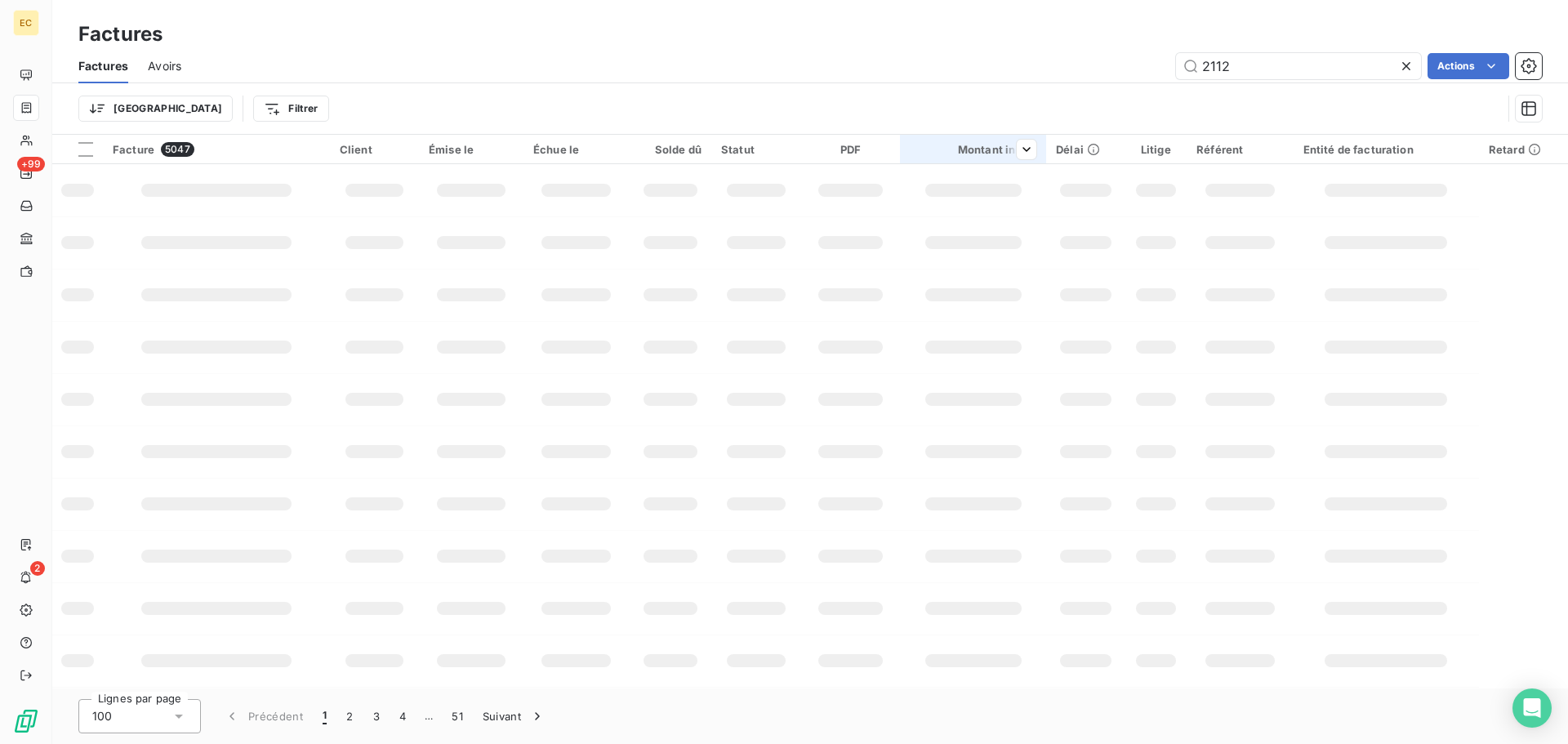
type input "2112"
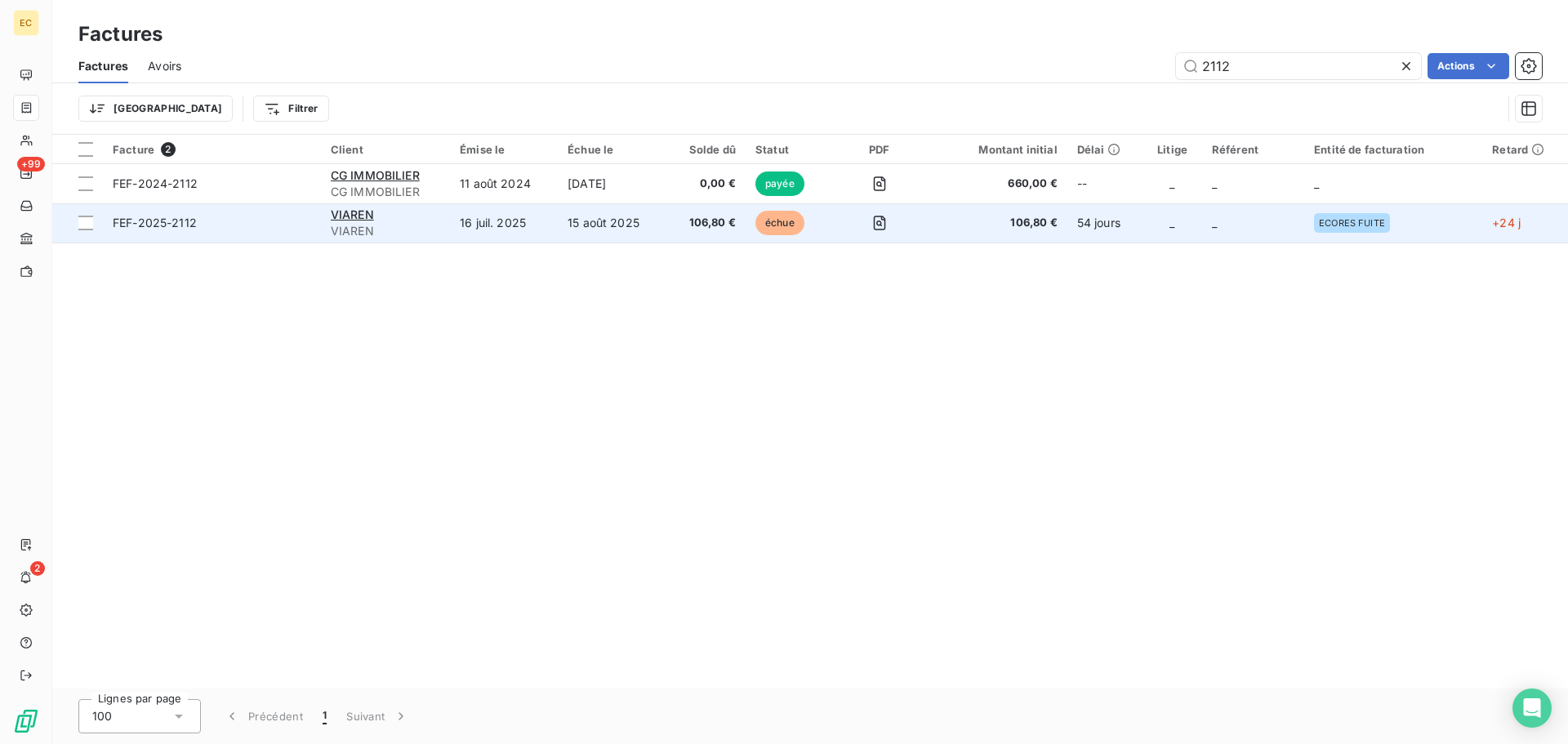
click at [236, 225] on span "FEF-2025-2112" at bounding box center [211, 223] width 198 height 16
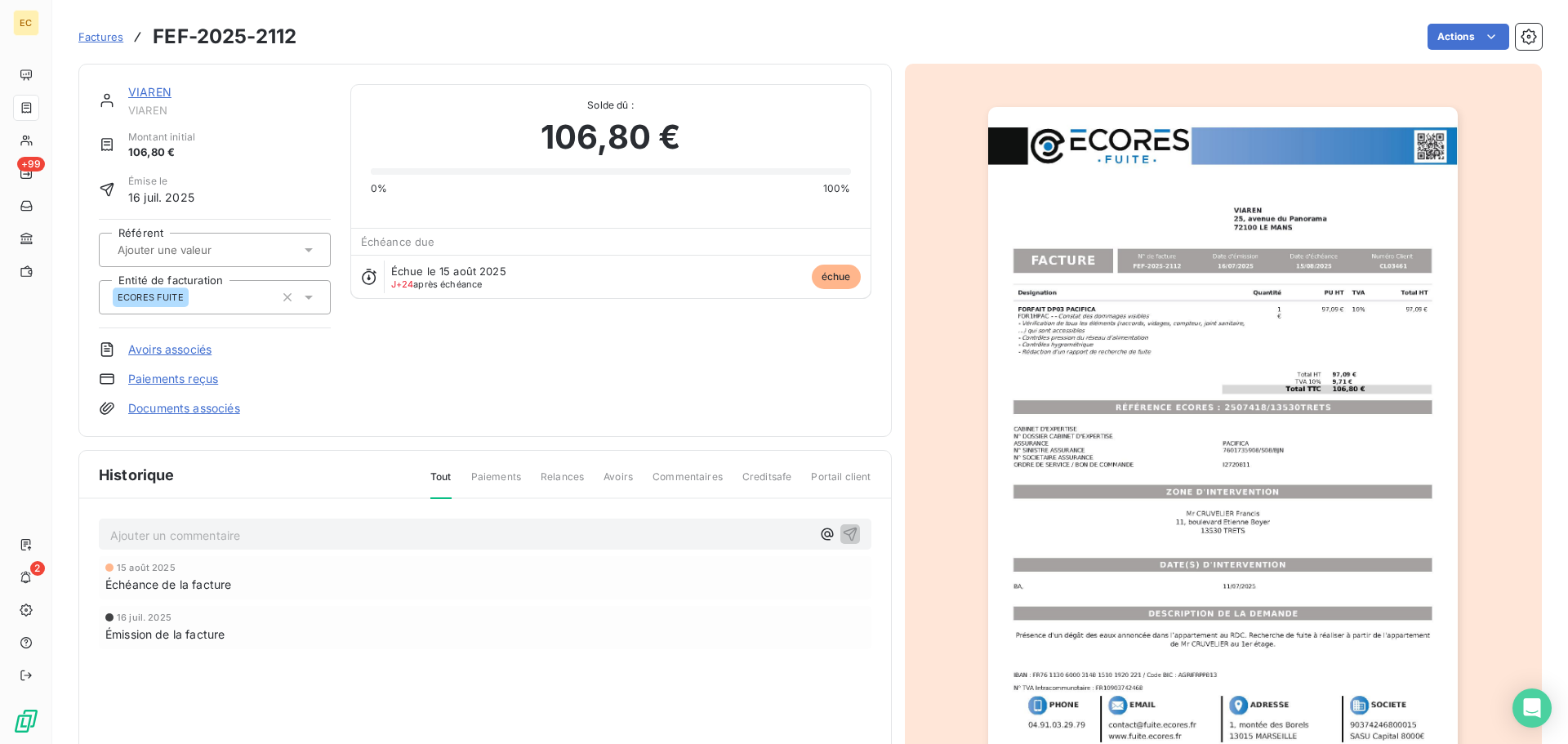
click at [204, 380] on link "Paiements reçus" at bounding box center [173, 379] width 90 height 16
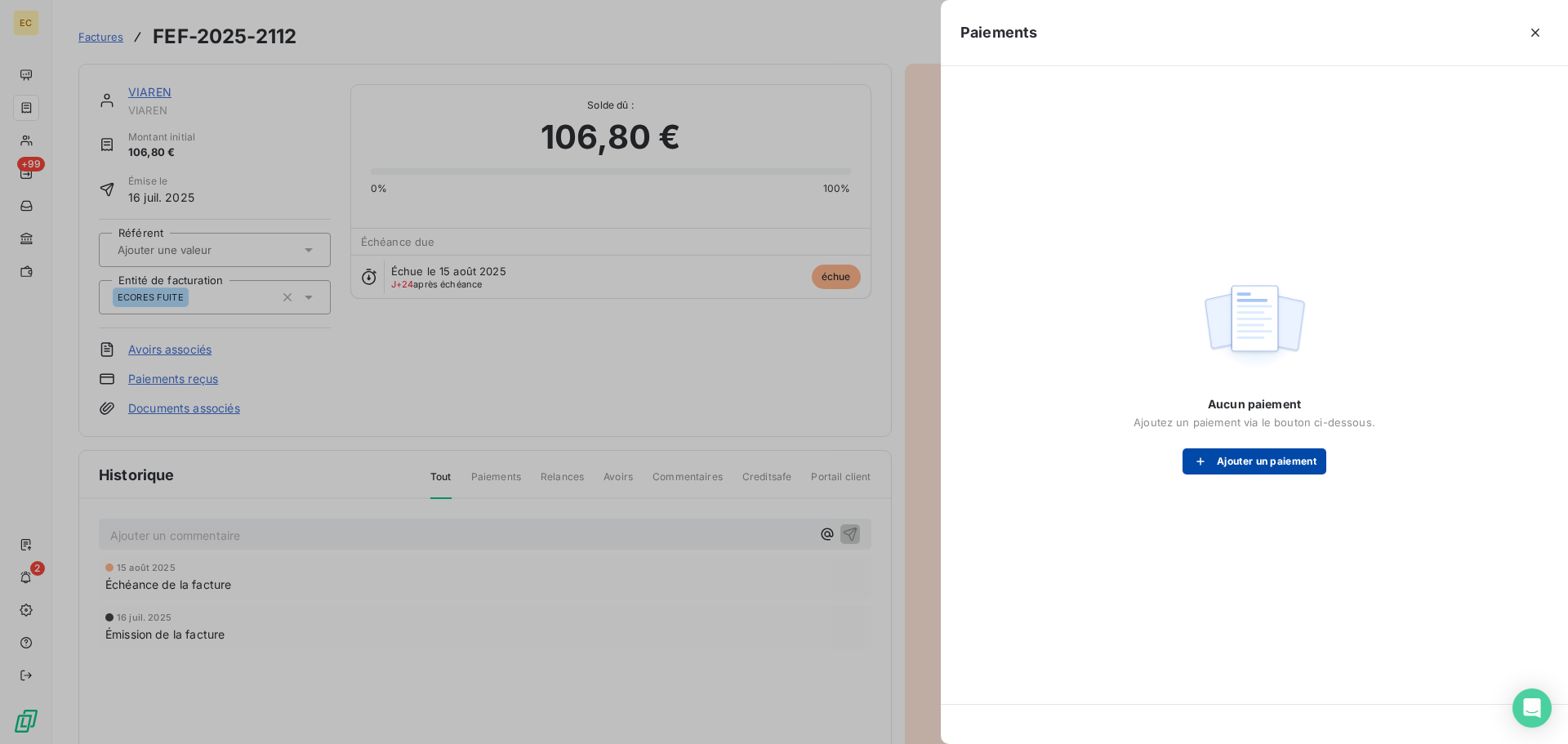
click at [1225, 458] on button "Ajouter un paiement" at bounding box center [1254, 461] width 144 height 26
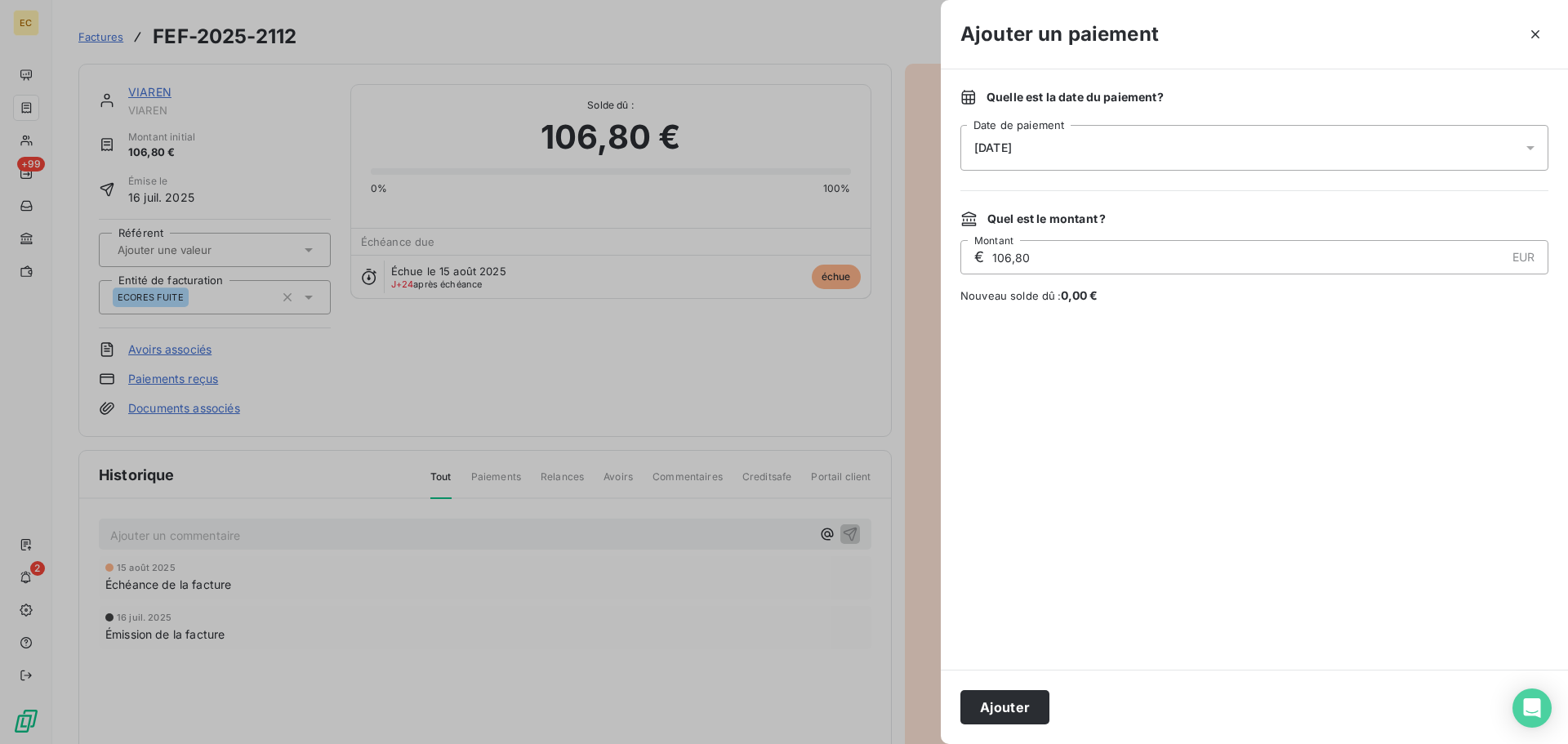
click at [1085, 147] on div "[DATE]" at bounding box center [1254, 148] width 588 height 46
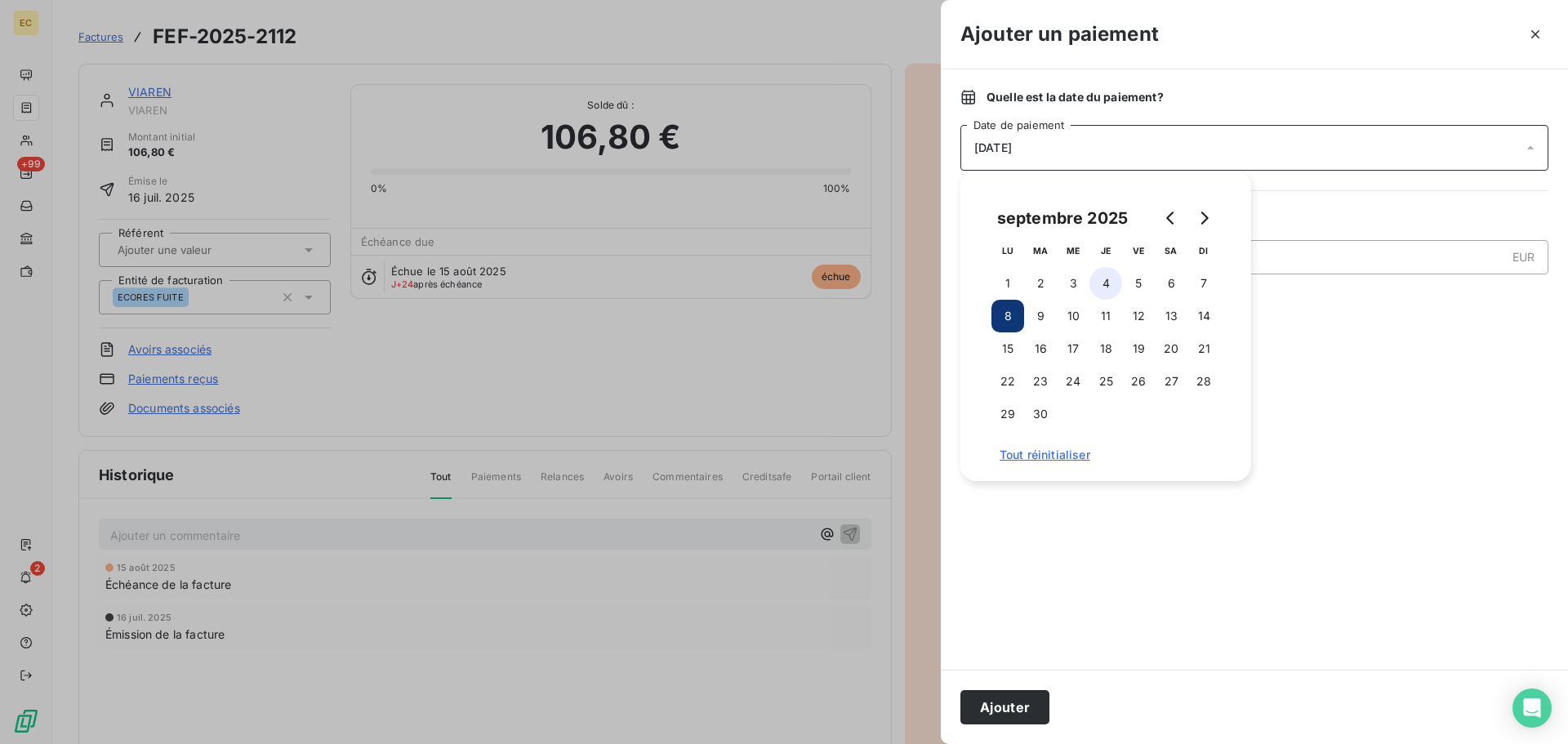
click at [1105, 271] on button "4" at bounding box center [1106, 284] width 33 height 33
click at [1031, 714] on button "Ajouter" at bounding box center [1005, 707] width 89 height 35
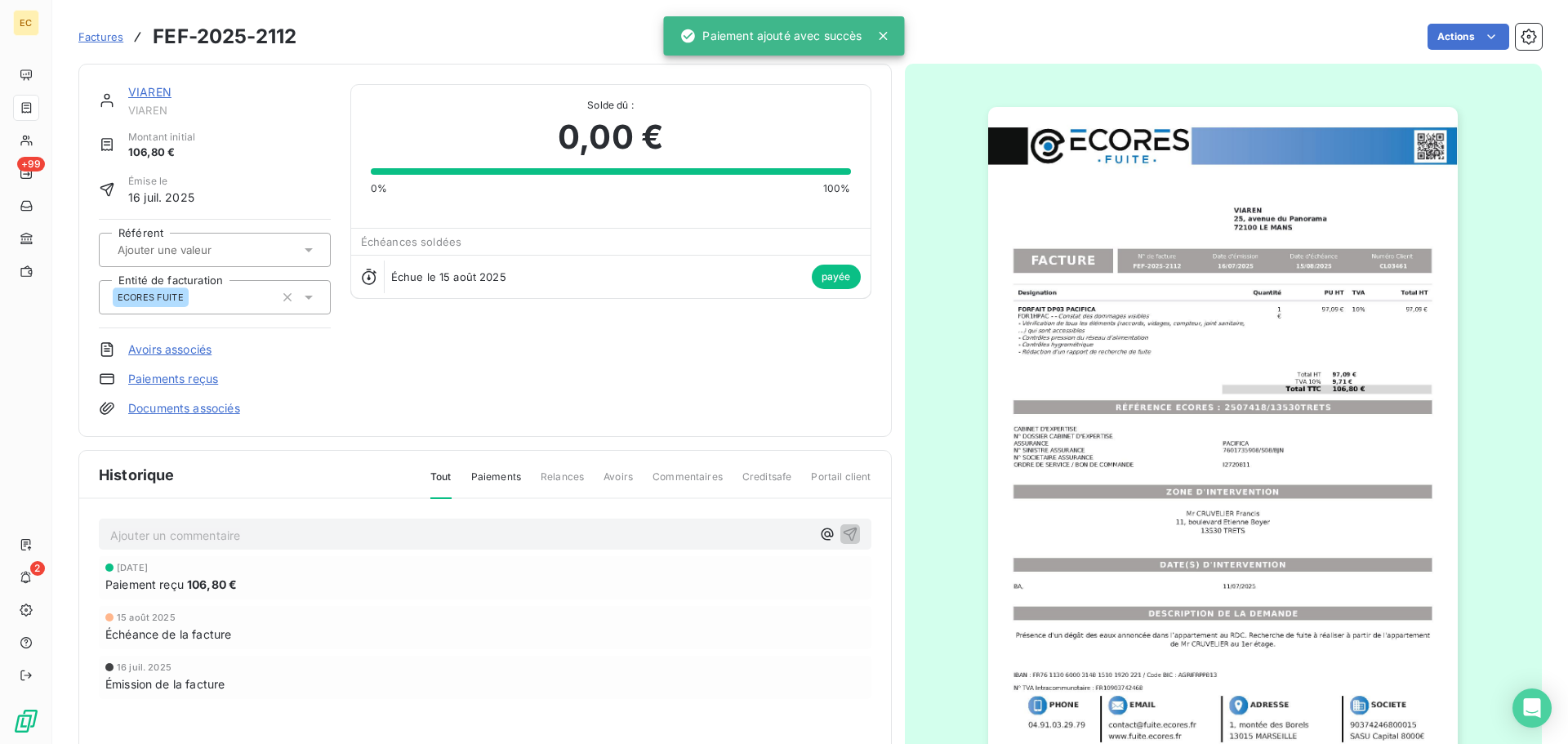
click at [99, 41] on span "Factures" at bounding box center [100, 37] width 45 height 13
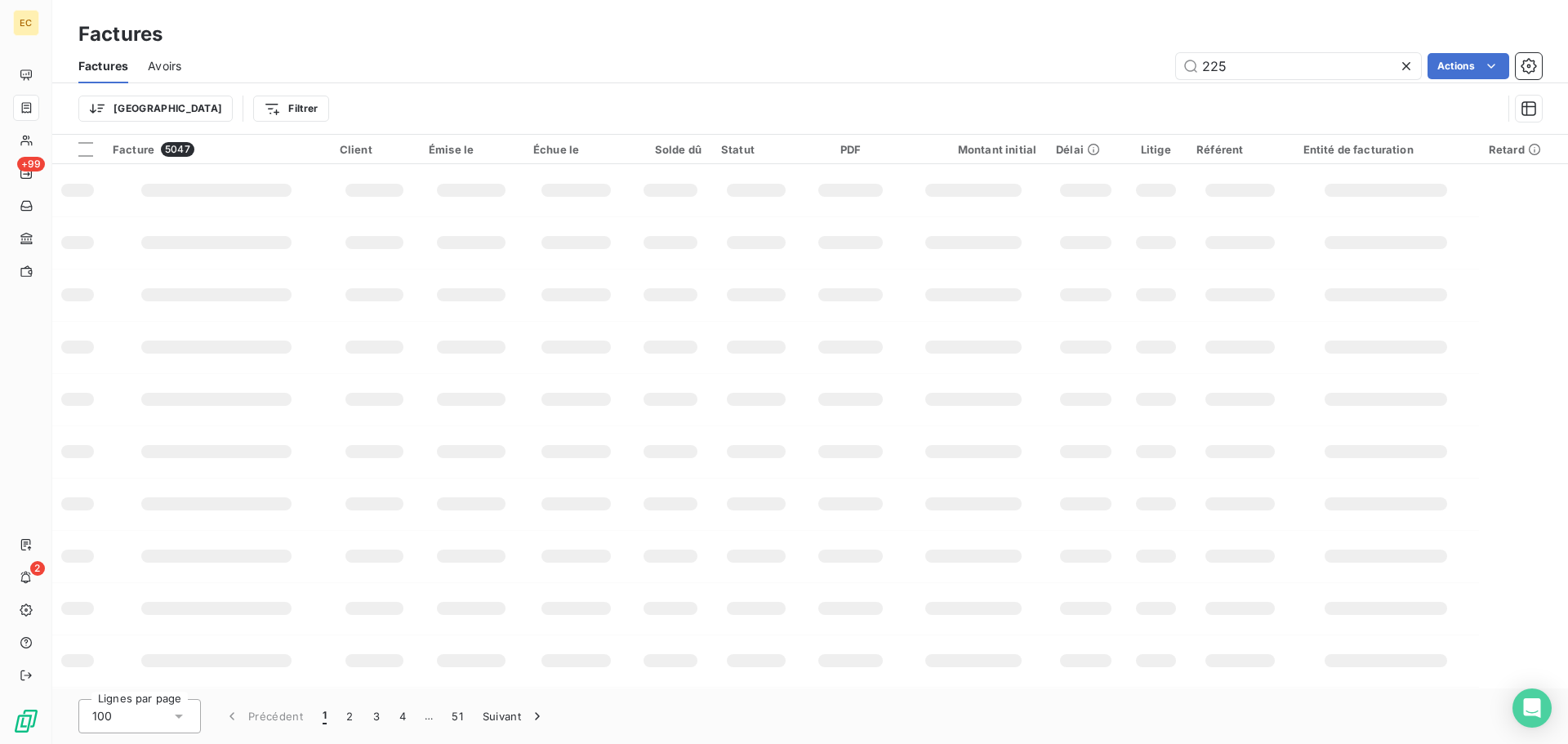
type input "2253"
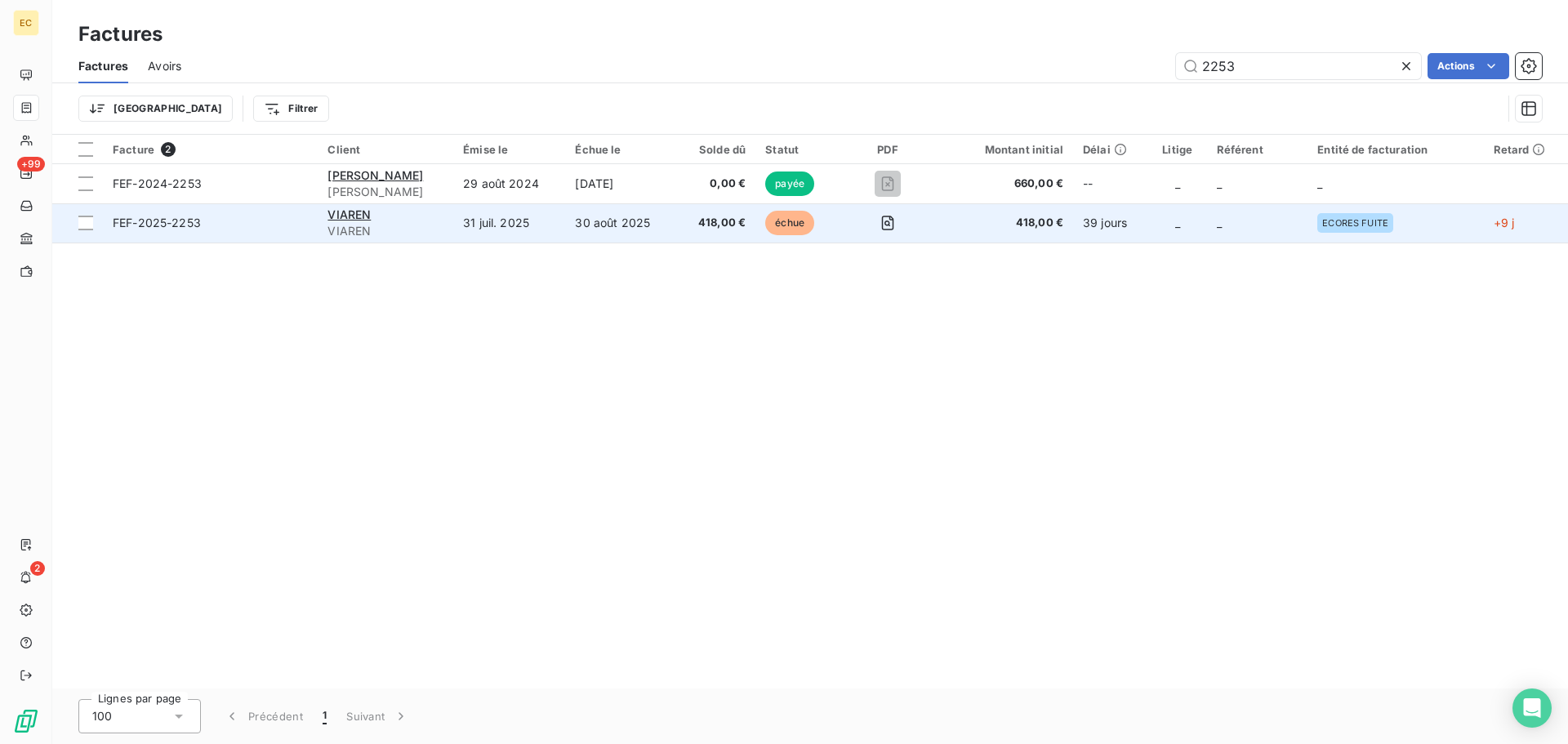
click at [226, 230] on span "FEF-2025-2253" at bounding box center [210, 223] width 195 height 16
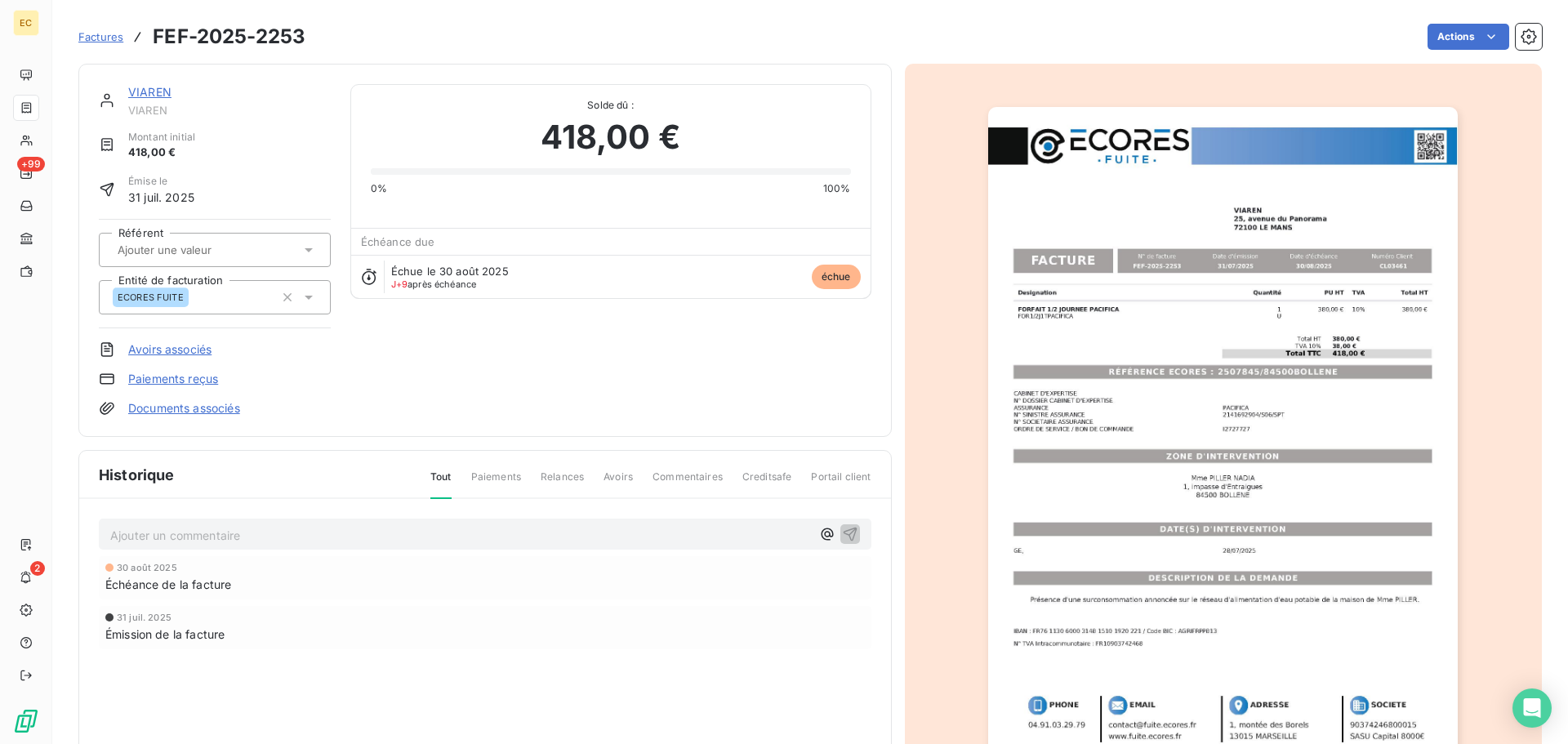
click at [176, 381] on link "Paiements reçus" at bounding box center [173, 379] width 90 height 16
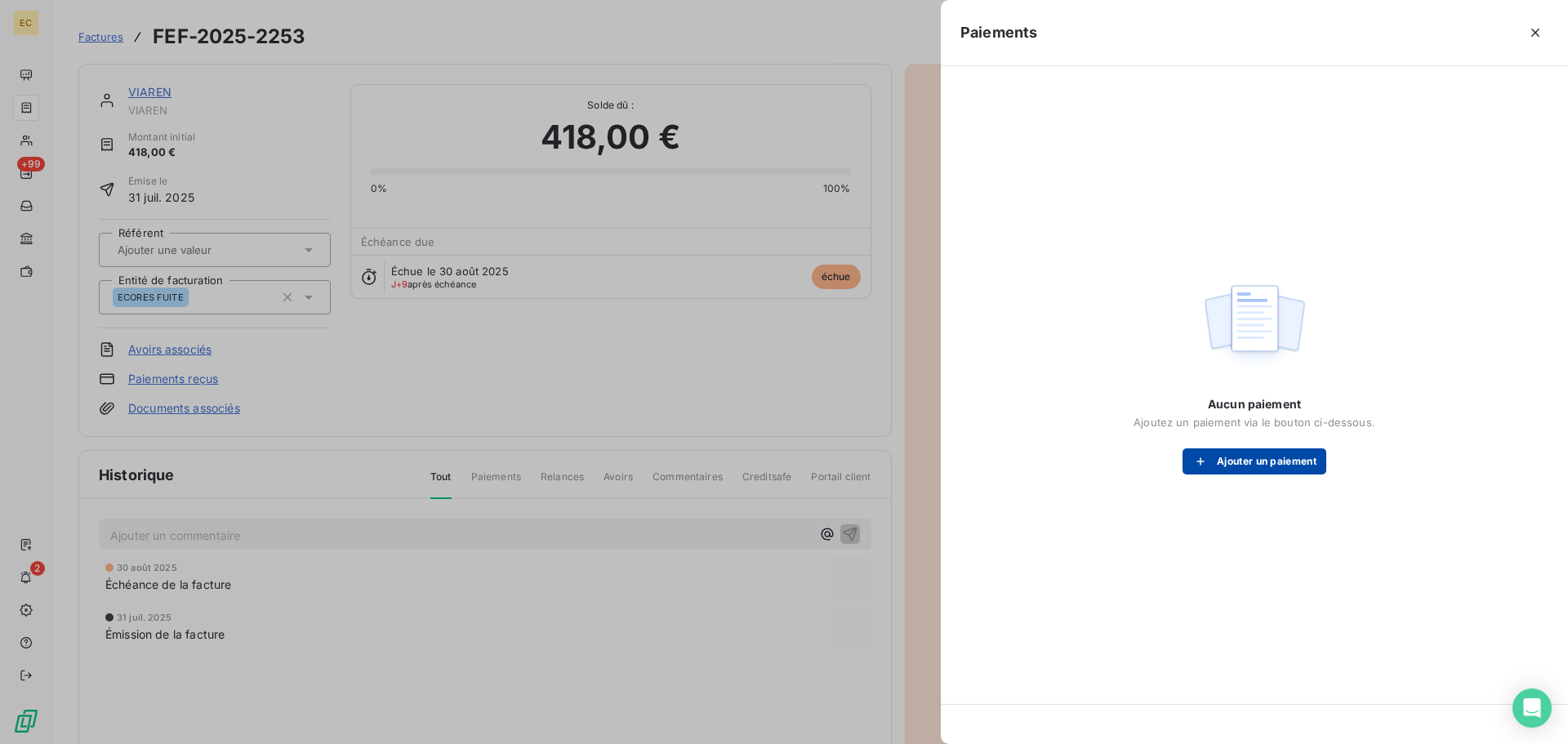
click at [1221, 454] on button "Ajouter un paiement" at bounding box center [1254, 461] width 144 height 26
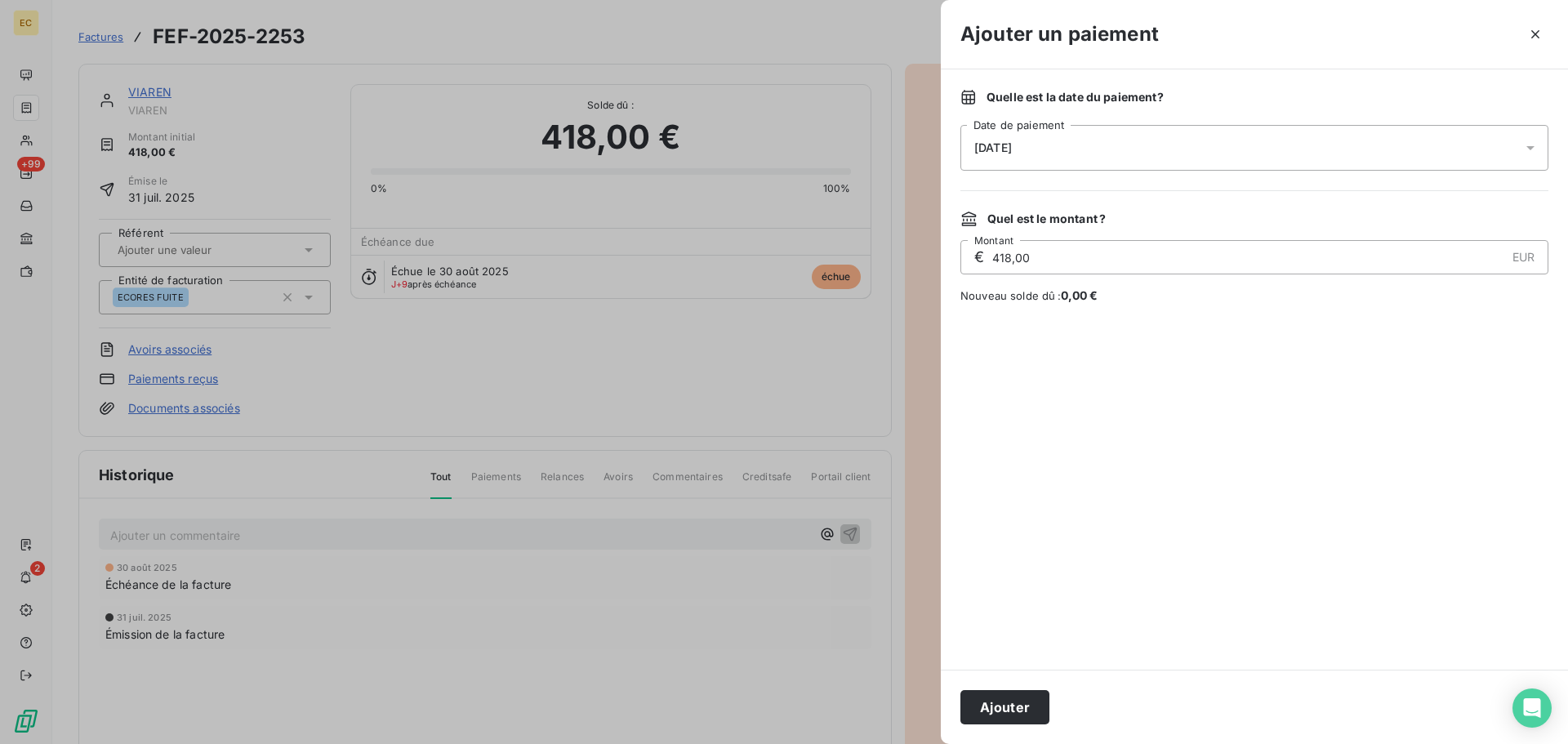
click at [1064, 158] on div "[DATE]" at bounding box center [1254, 148] width 588 height 46
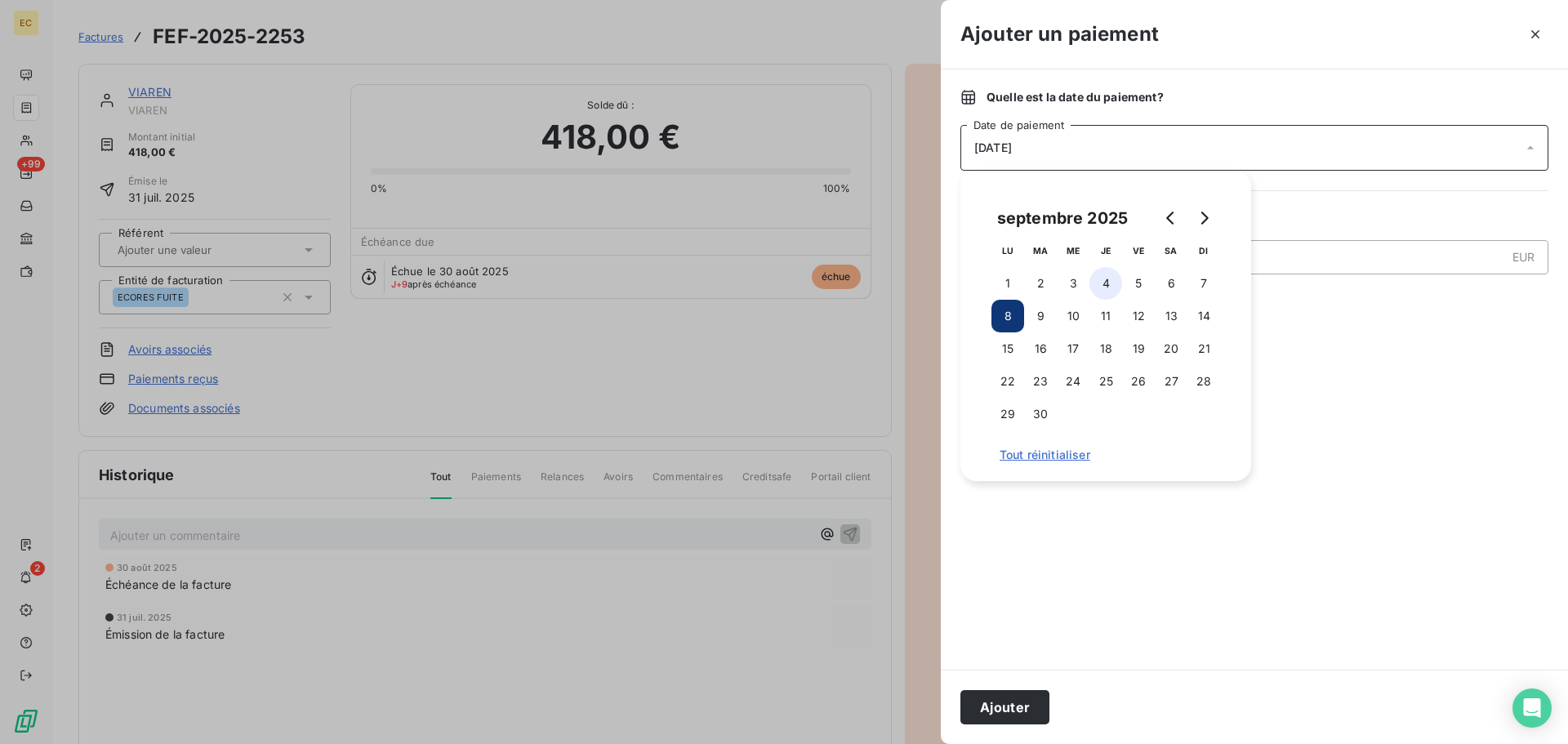
click at [1105, 284] on button "4" at bounding box center [1106, 284] width 33 height 33
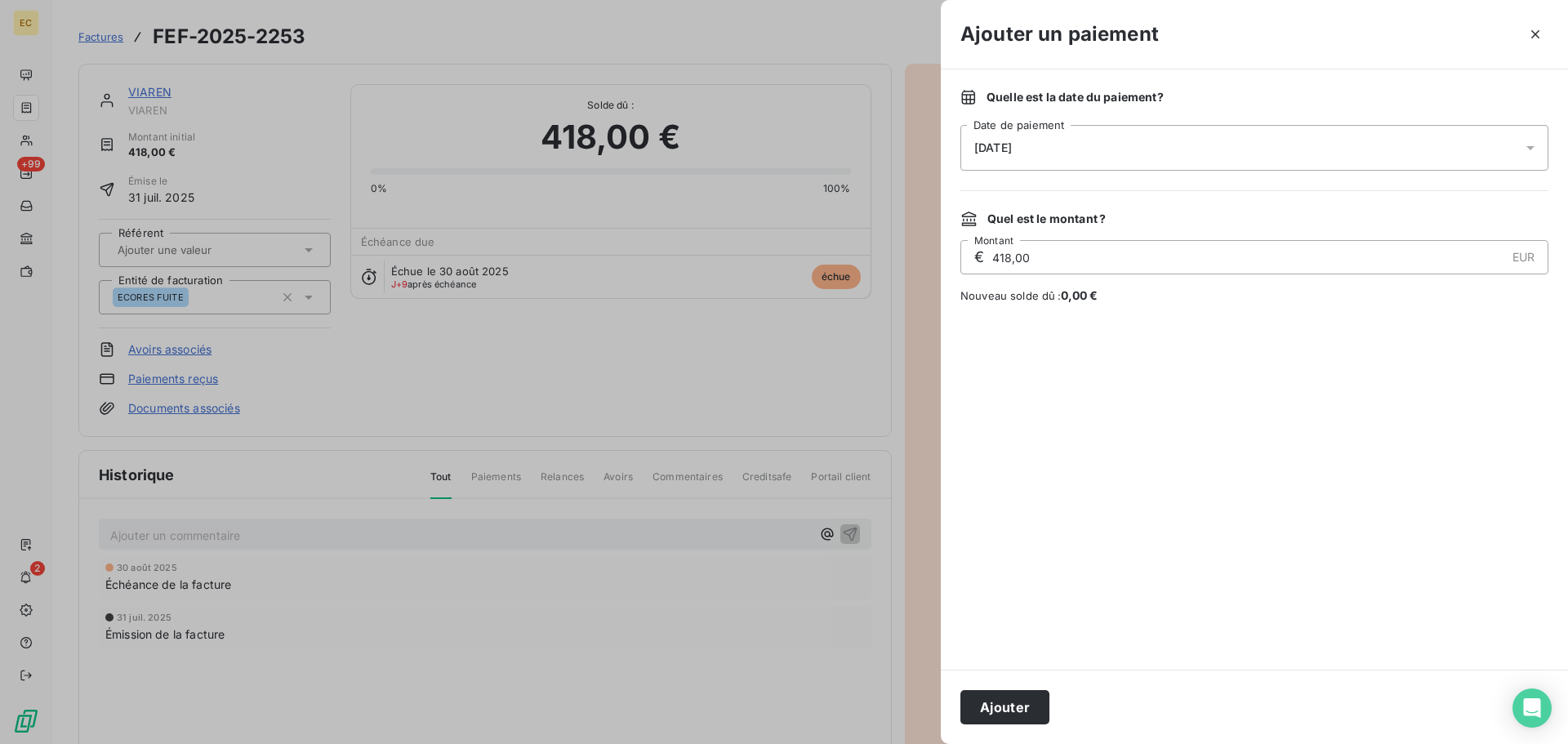
click at [1023, 705] on button "Ajouter" at bounding box center [1005, 707] width 89 height 35
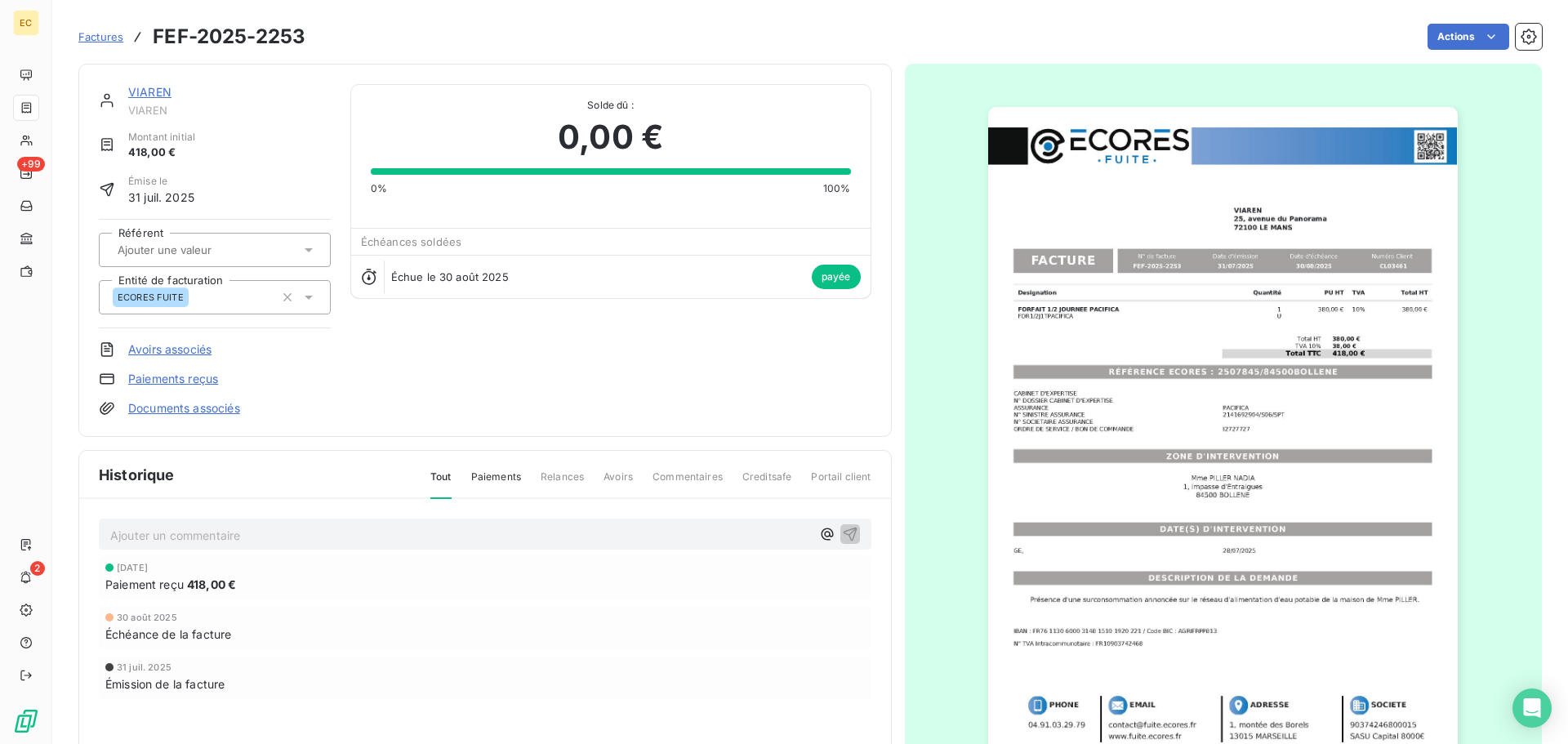
click at [116, 36] on span "Factures" at bounding box center [100, 37] width 45 height 13
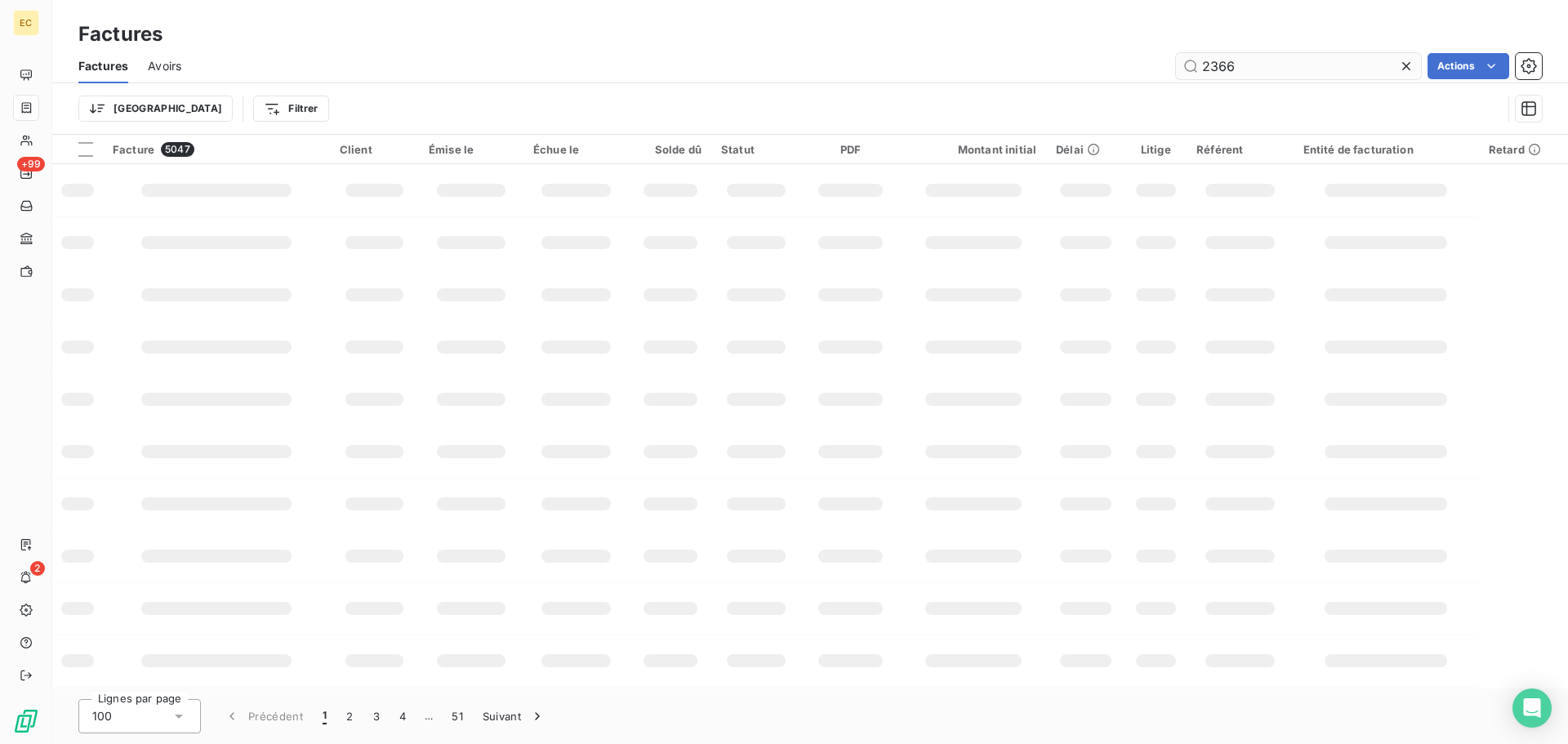
type input "2366"
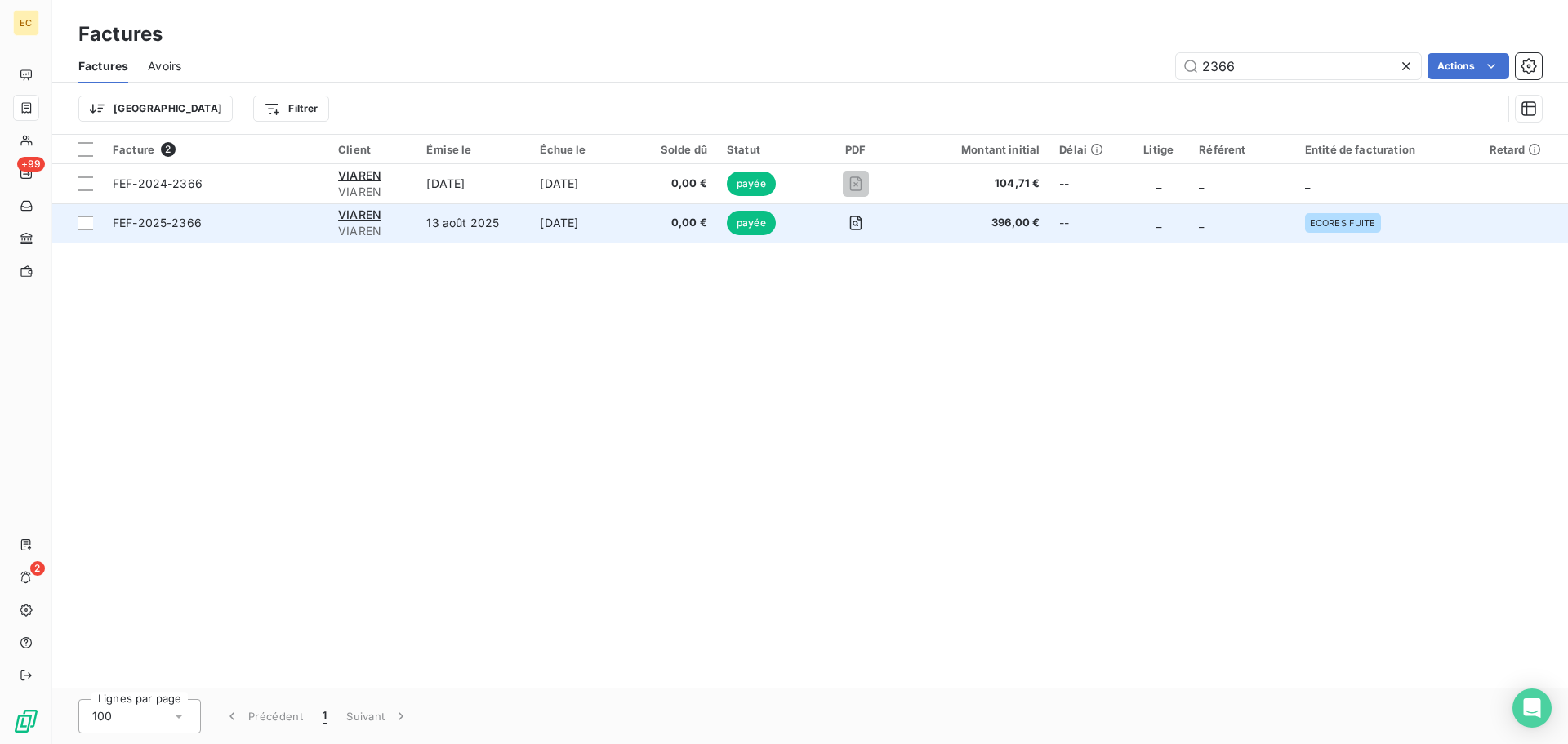
click at [269, 230] on span "FEF-2025-2366" at bounding box center [215, 223] width 206 height 16
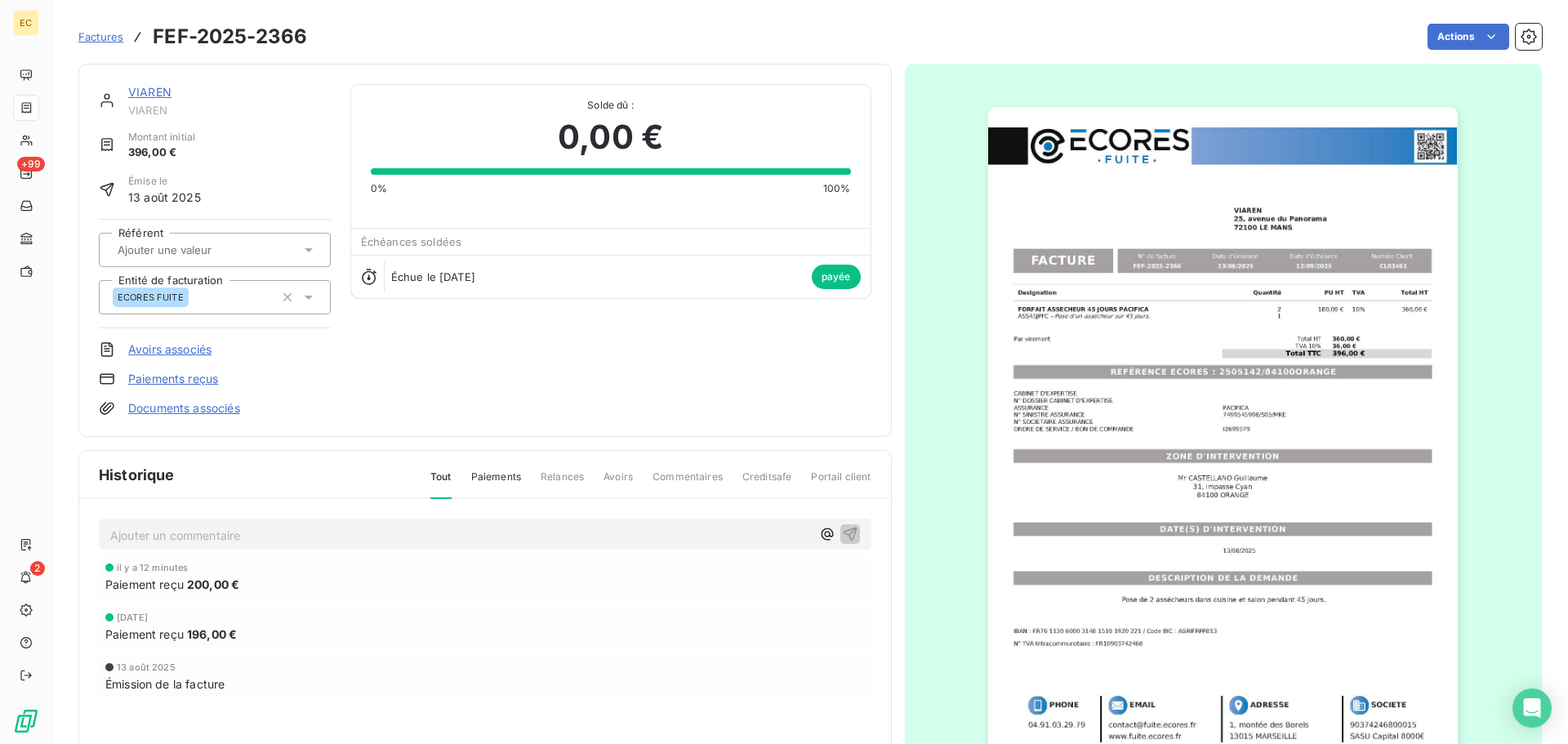
click at [90, 26] on div "Factures FEF-2025-2366" at bounding box center [192, 37] width 229 height 30
click at [92, 33] on span "Factures" at bounding box center [100, 37] width 45 height 13
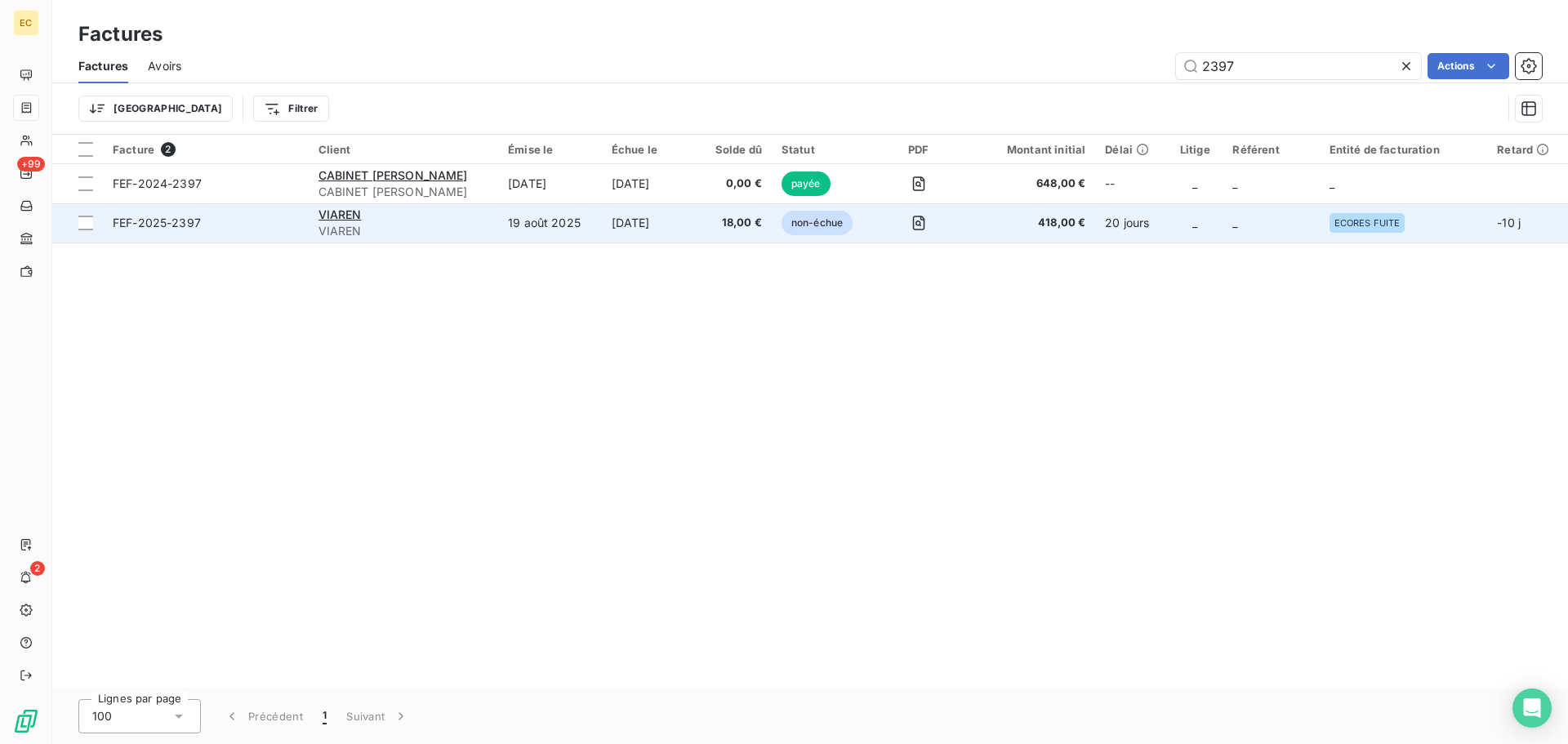
type input "2397"
click at [224, 220] on span "FEF-2025-2397" at bounding box center [206, 223] width 186 height 16
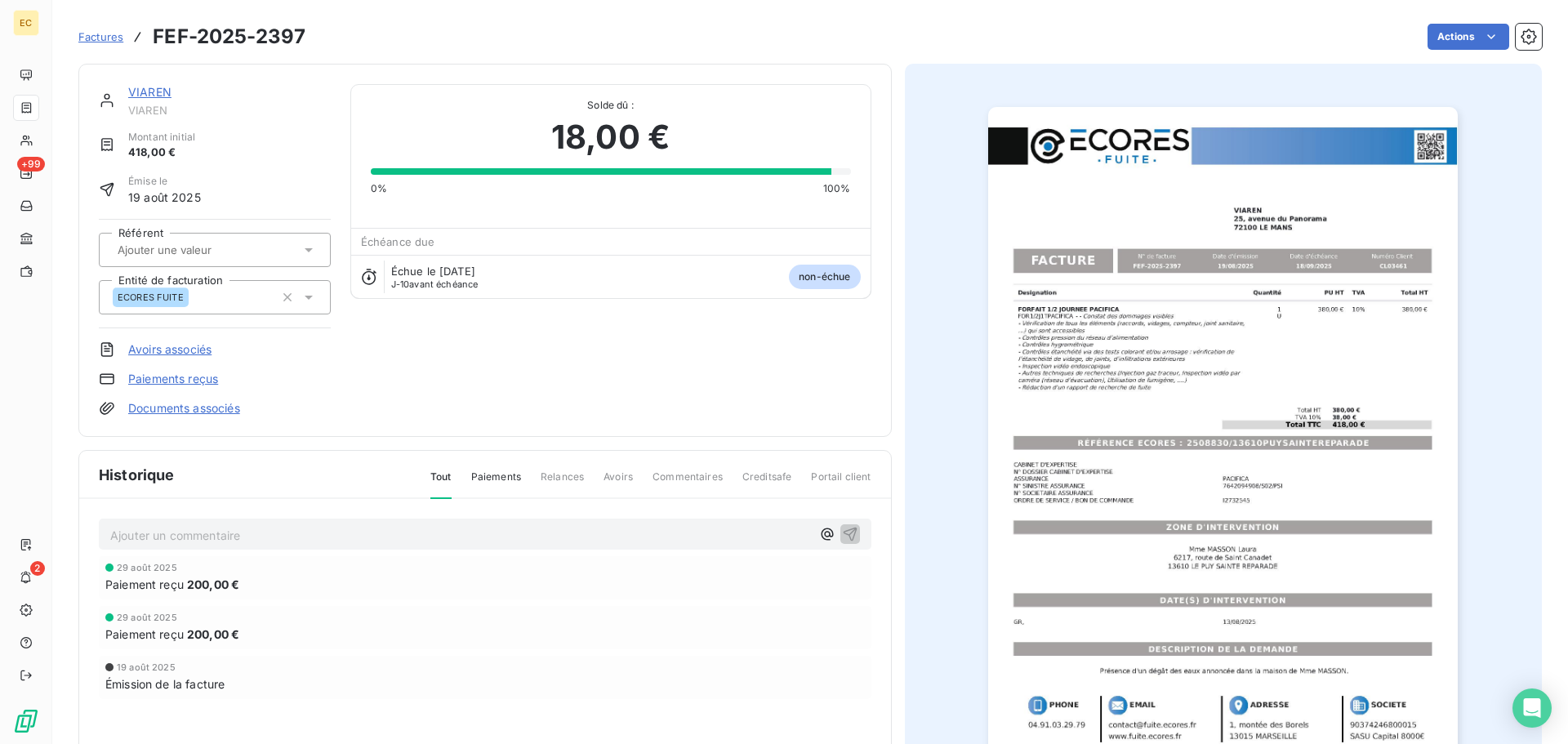
click at [189, 372] on link "Paiements reçus" at bounding box center [173, 379] width 90 height 16
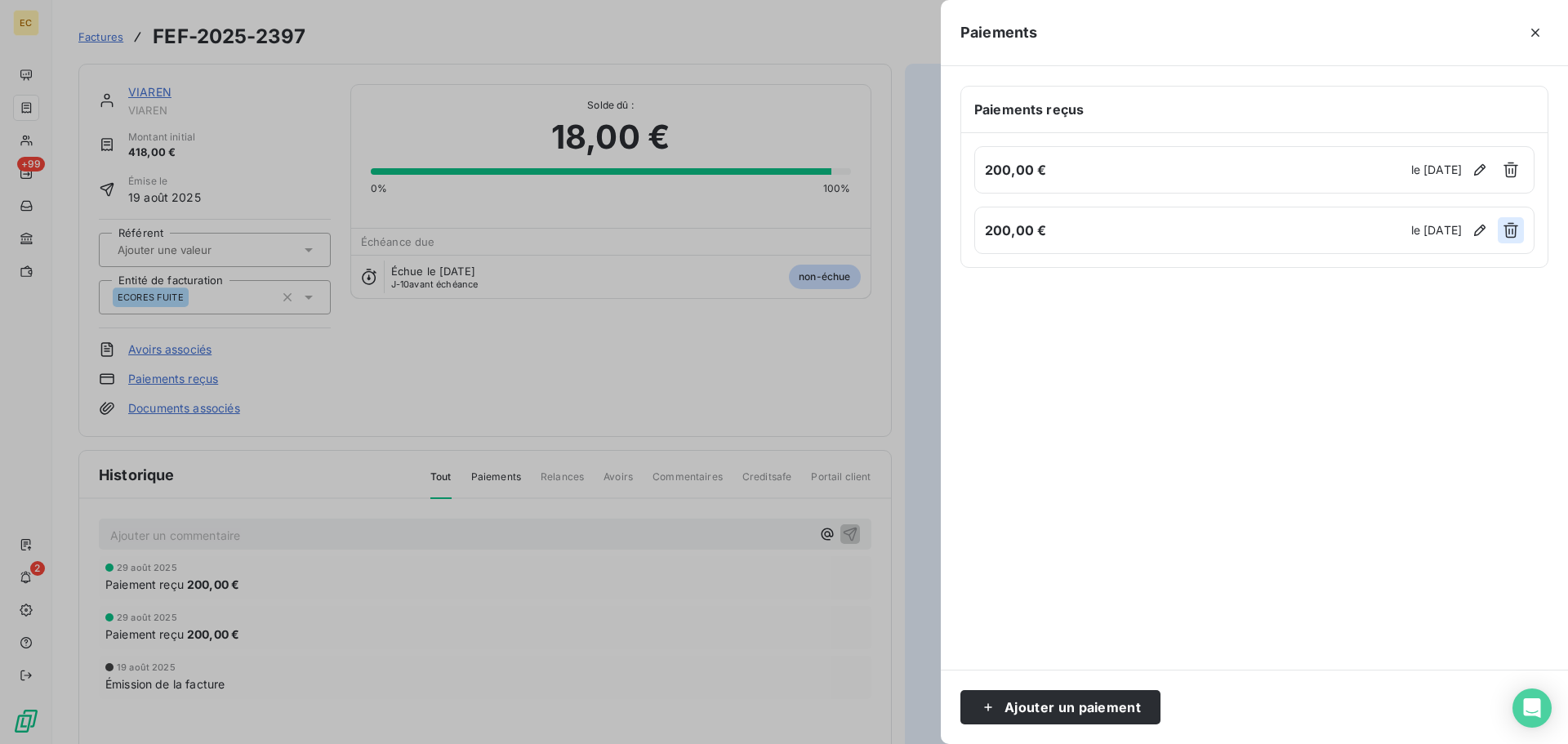
click at [1510, 234] on icon "button" at bounding box center [1511, 230] width 15 height 16
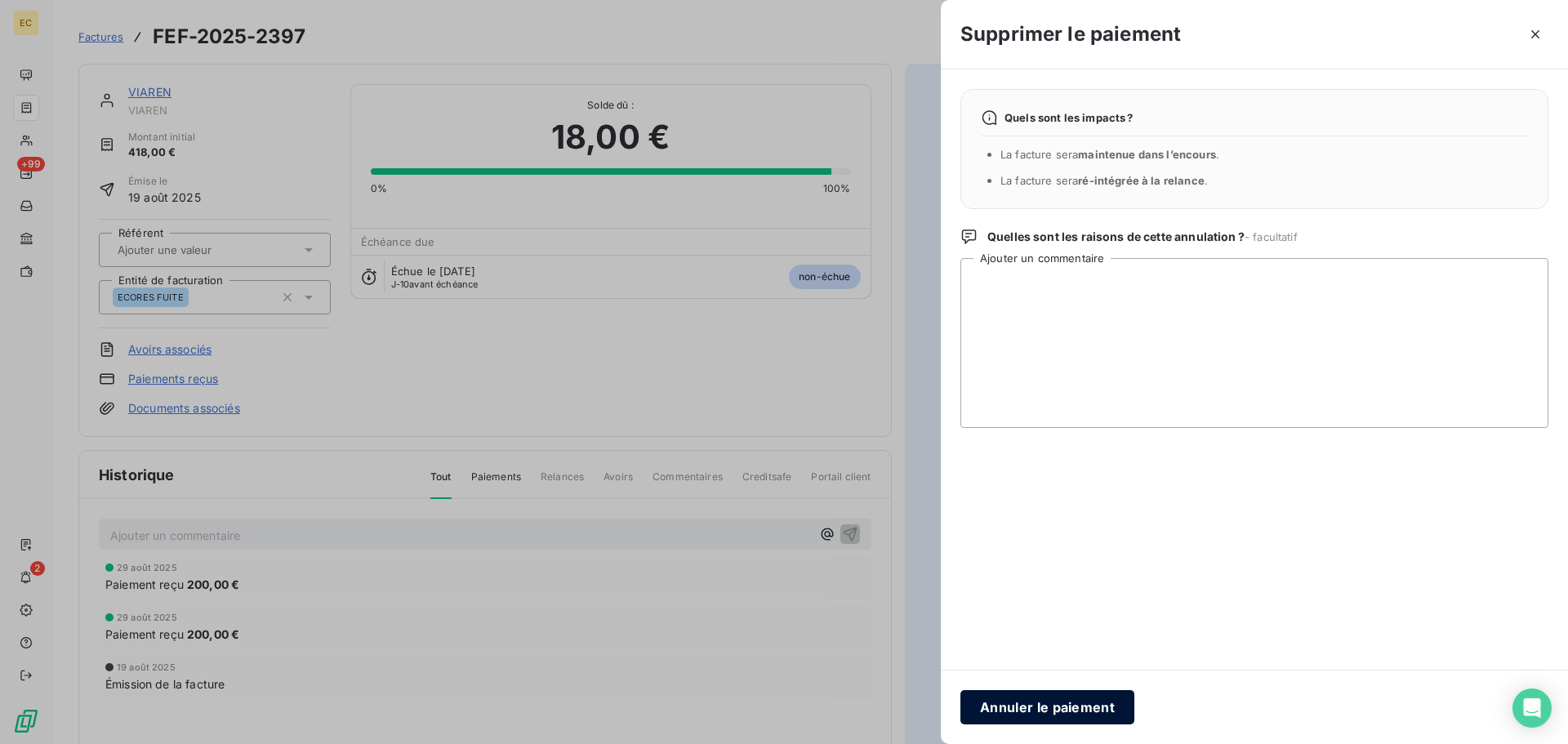
click at [1011, 694] on button "Annuler le paiement" at bounding box center [1048, 707] width 174 height 35
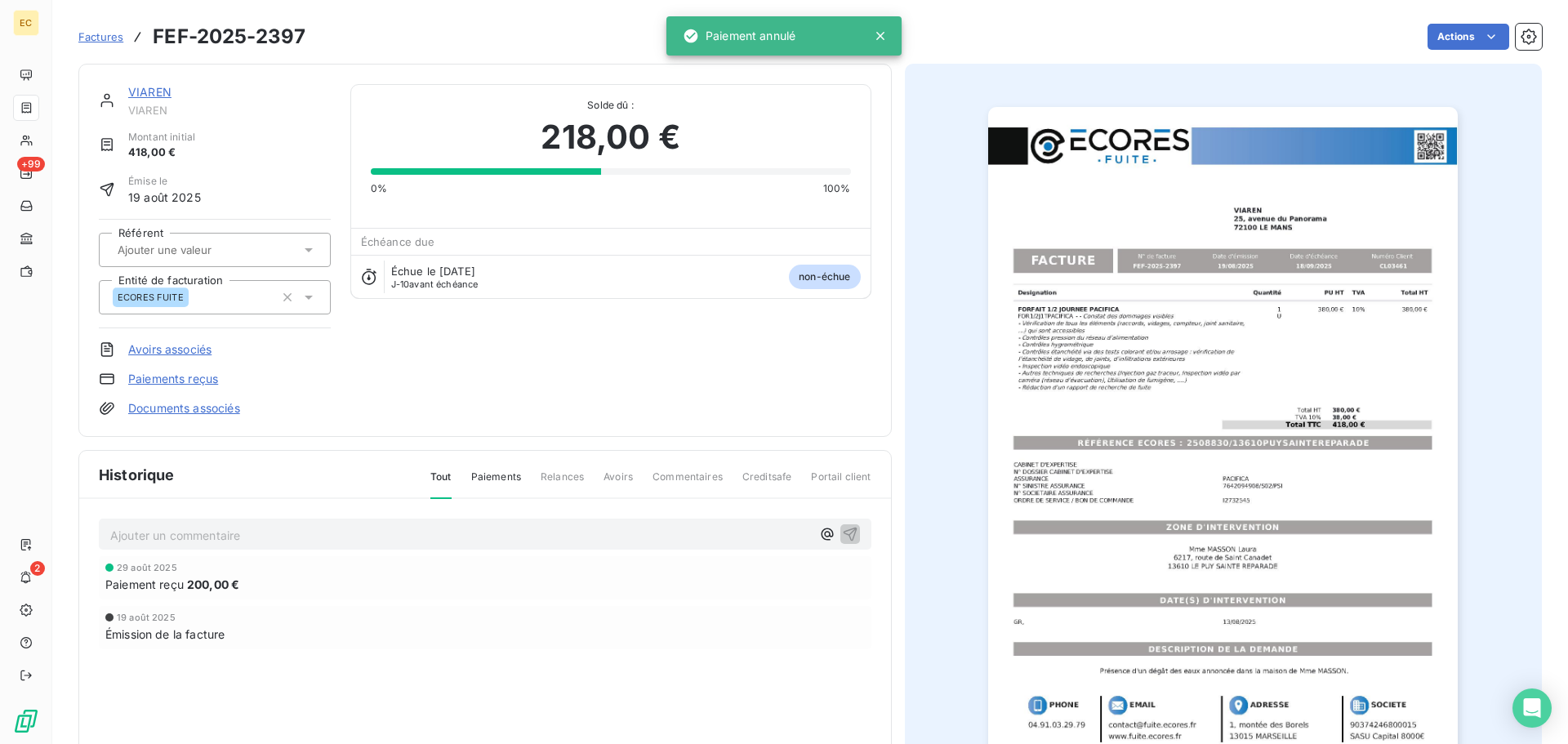
click at [181, 378] on link "Paiements reçus" at bounding box center [173, 379] width 90 height 16
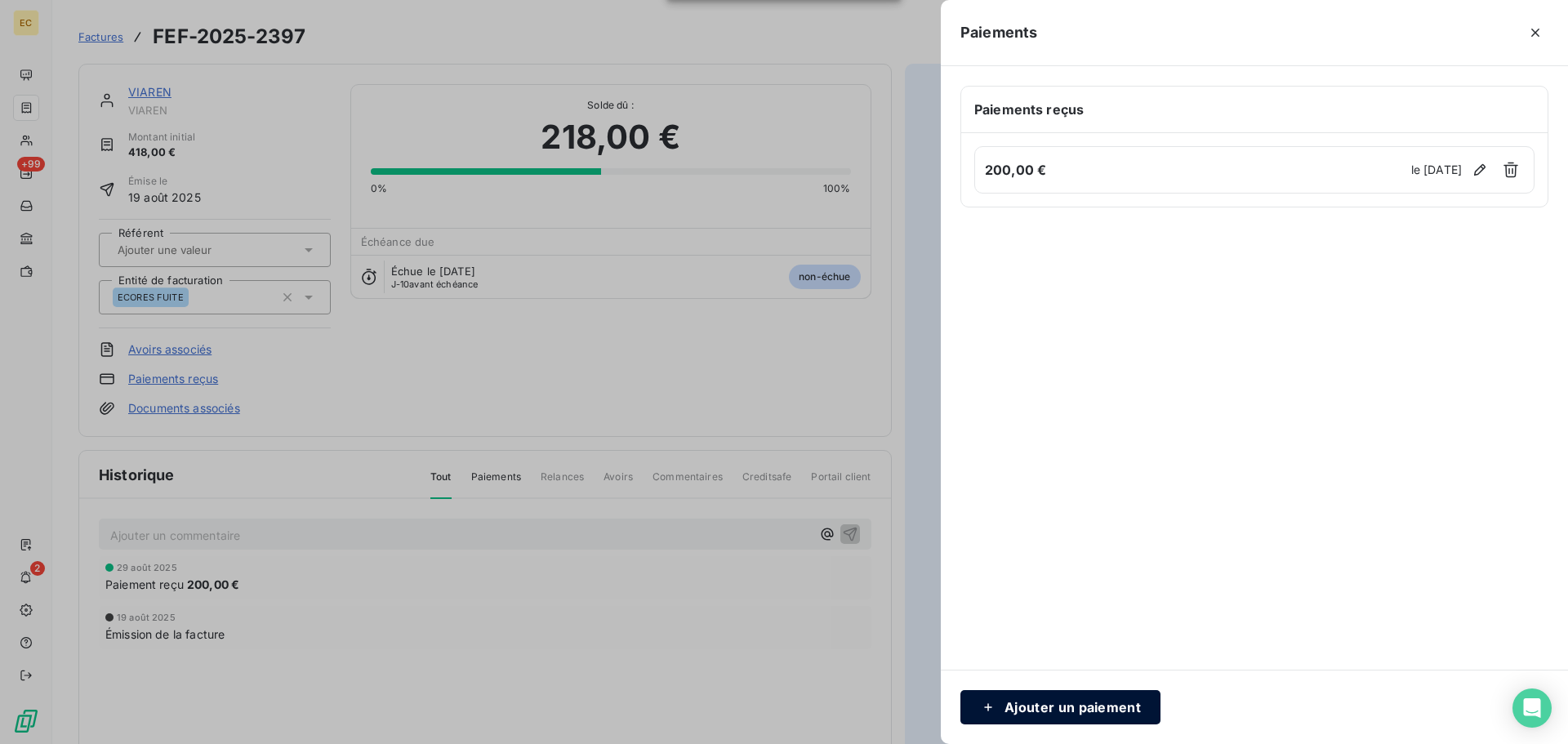
click at [1074, 700] on button "Ajouter un paiement" at bounding box center [1060, 707] width 200 height 35
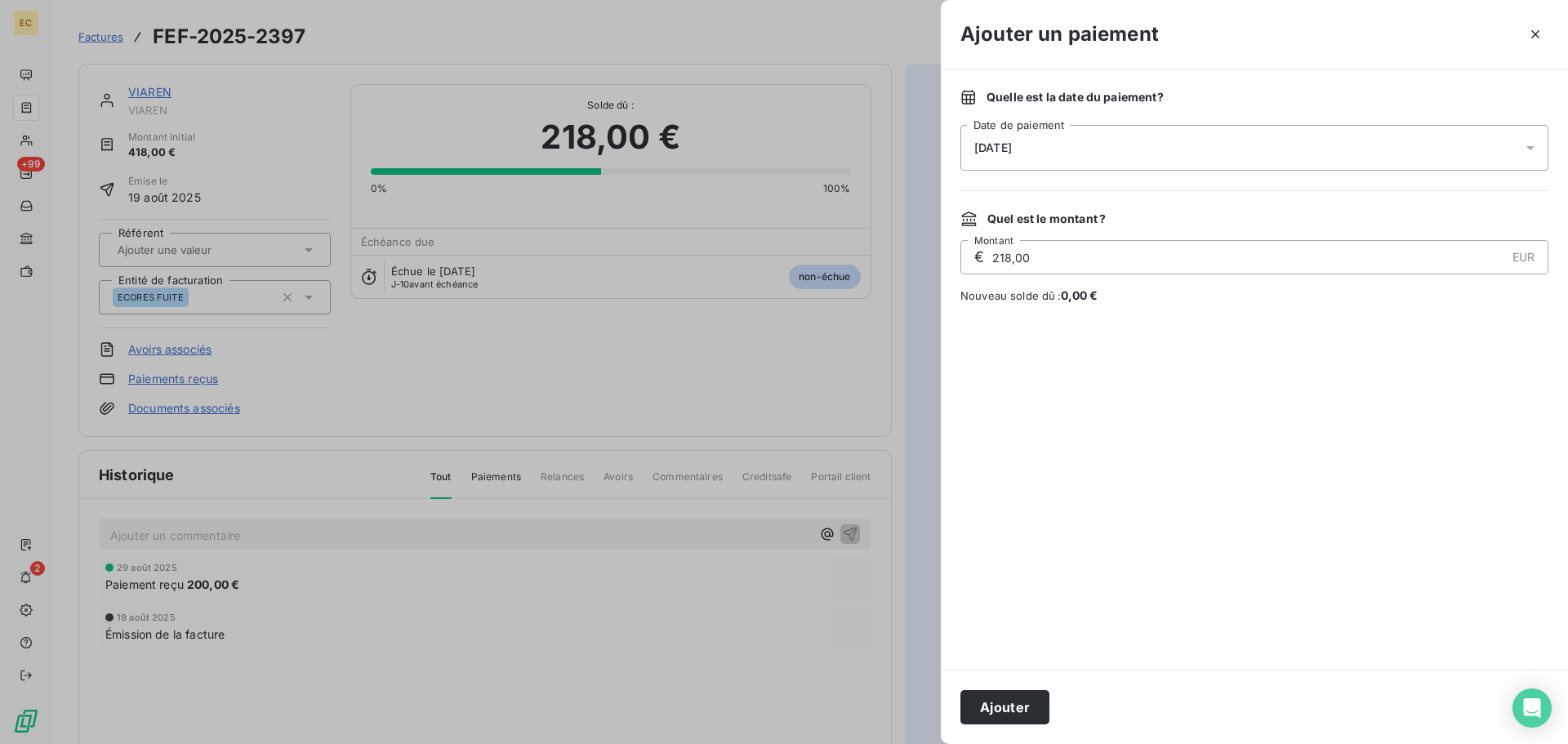
click at [1058, 144] on div "[DATE]" at bounding box center [1254, 148] width 588 height 46
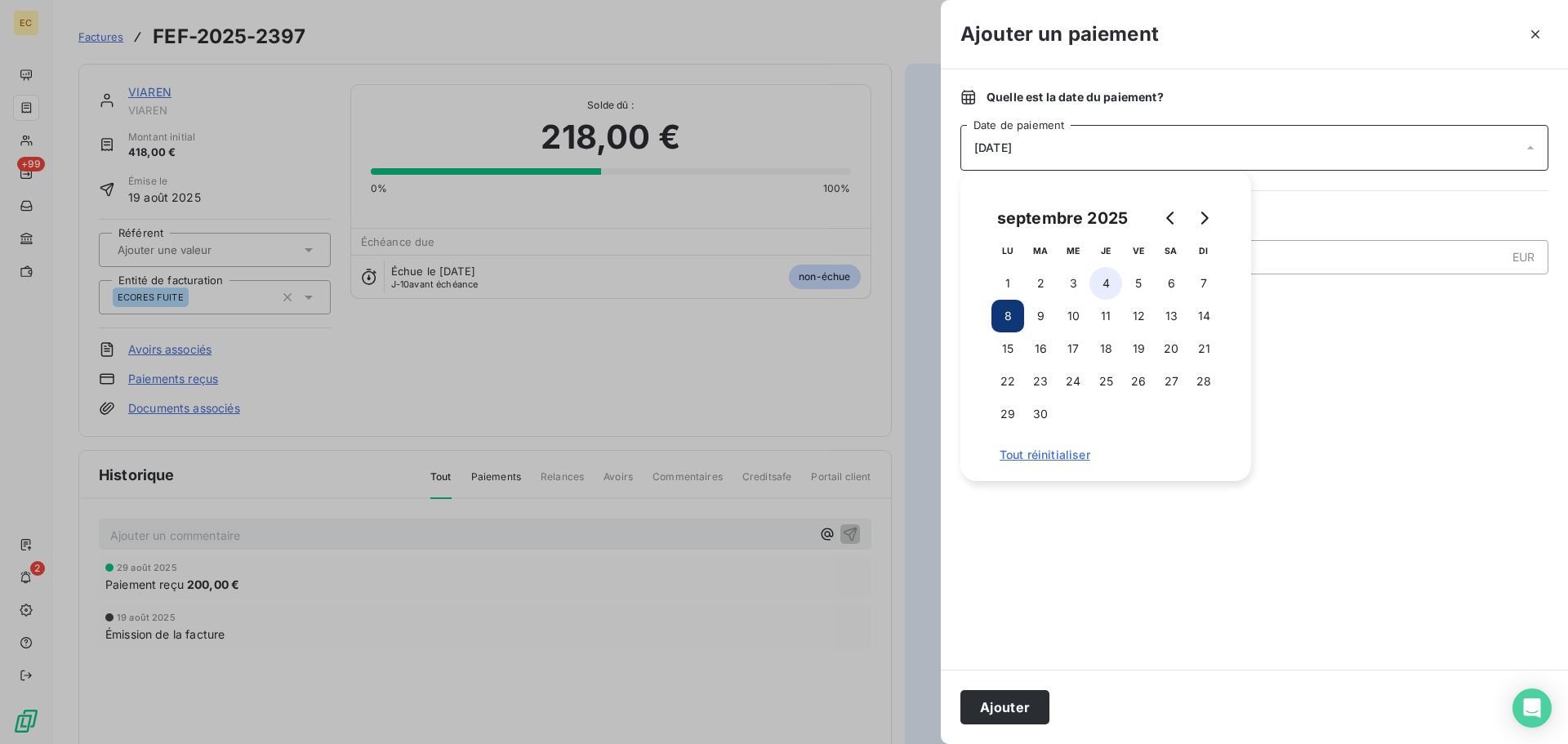
click at [1105, 284] on button "4" at bounding box center [1106, 284] width 33 height 33
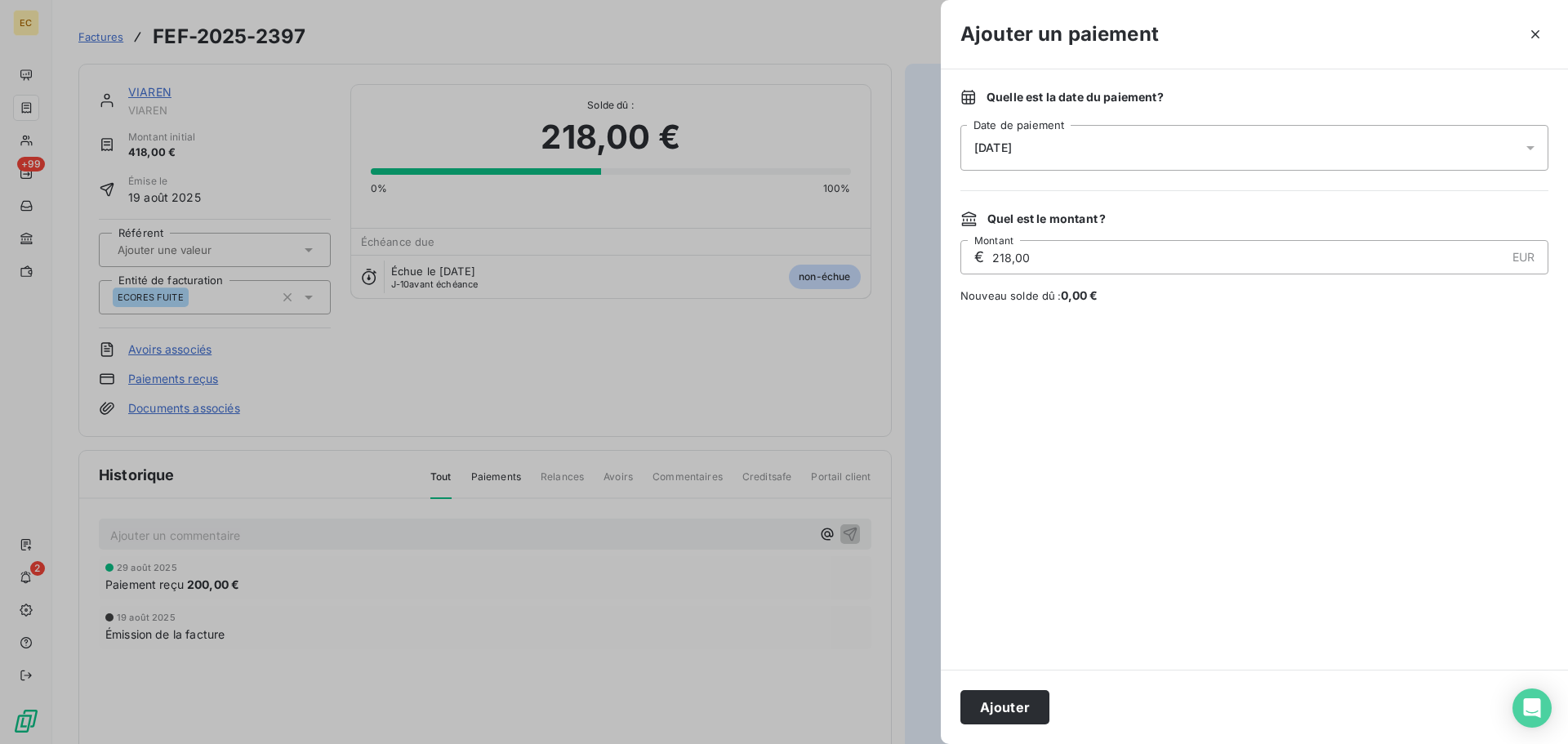
drag, startPoint x: 1025, startPoint y: 711, endPoint x: 900, endPoint y: 452, distance: 287.6
click at [1025, 711] on button "Ajouter" at bounding box center [1005, 707] width 89 height 35
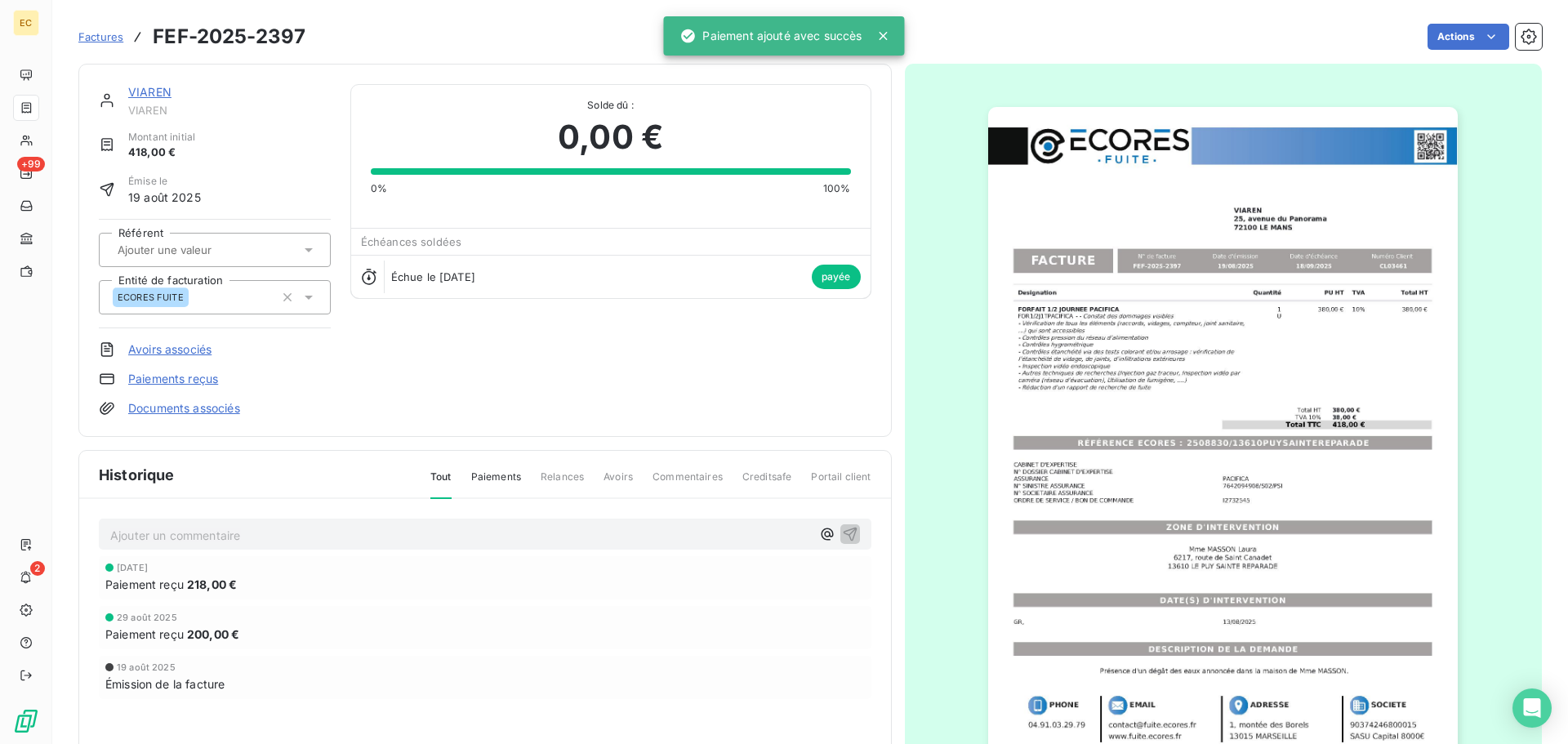
click at [103, 37] on span "Factures" at bounding box center [100, 37] width 45 height 13
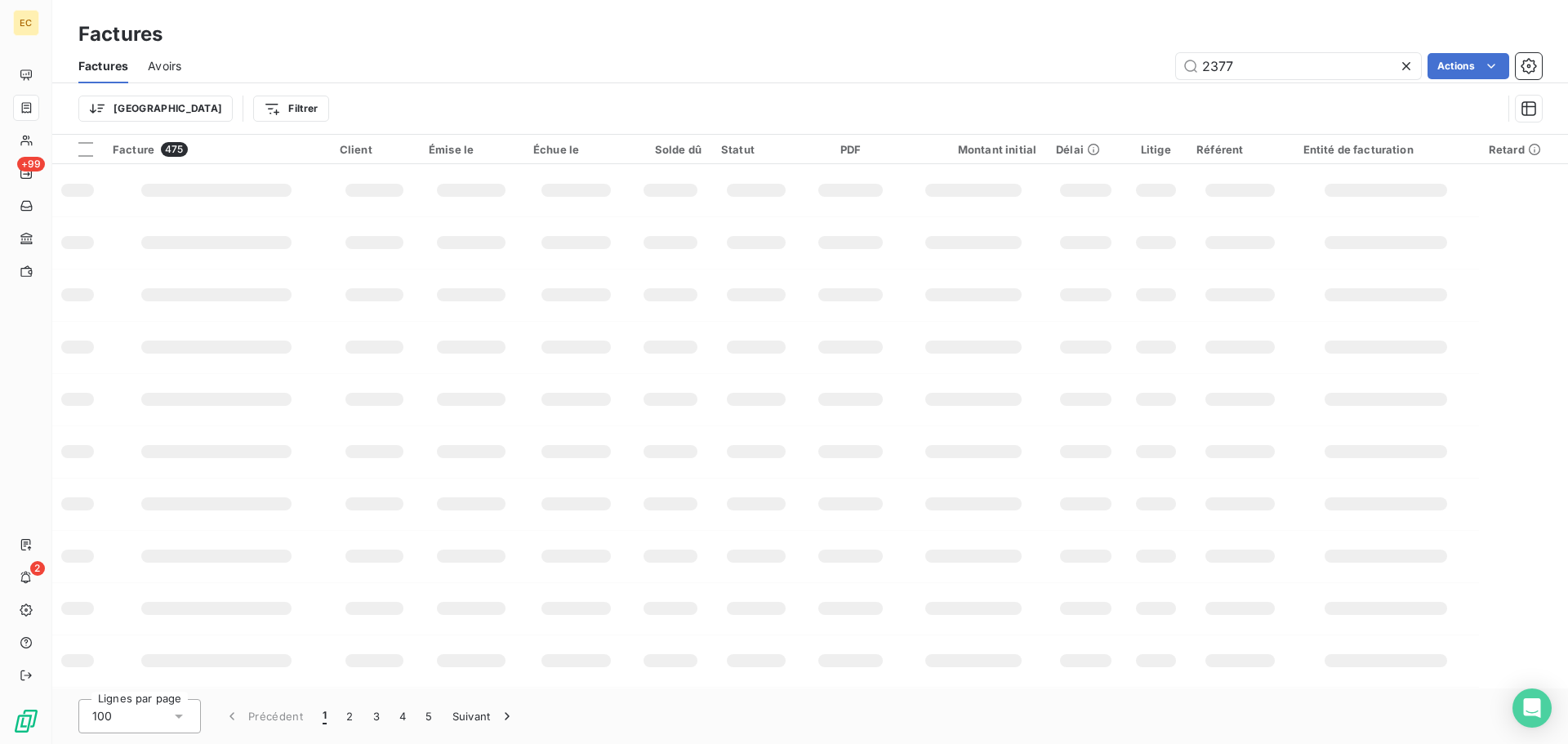
type input "2377"
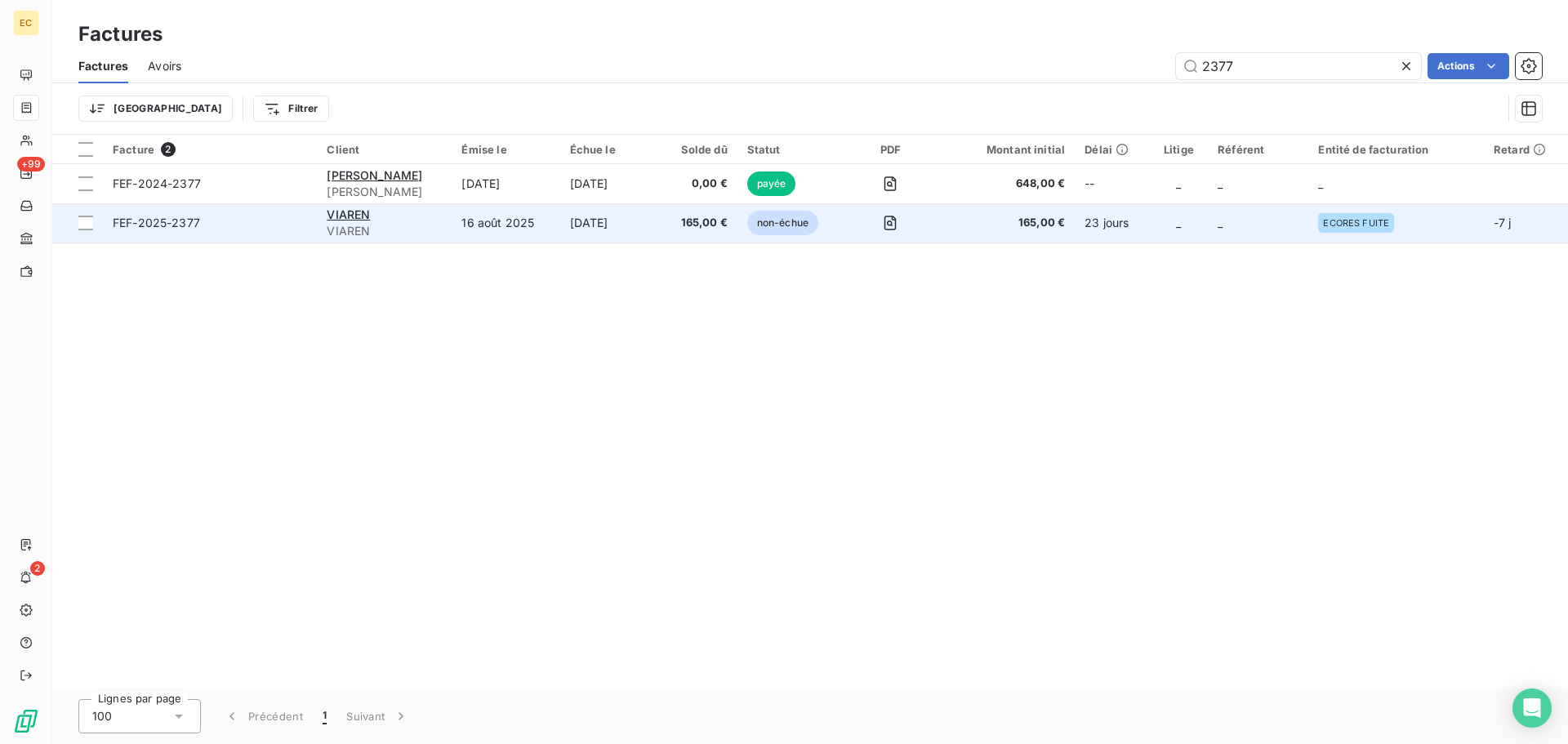
click at [239, 229] on span "FEF-2025-2377" at bounding box center [210, 223] width 194 height 16
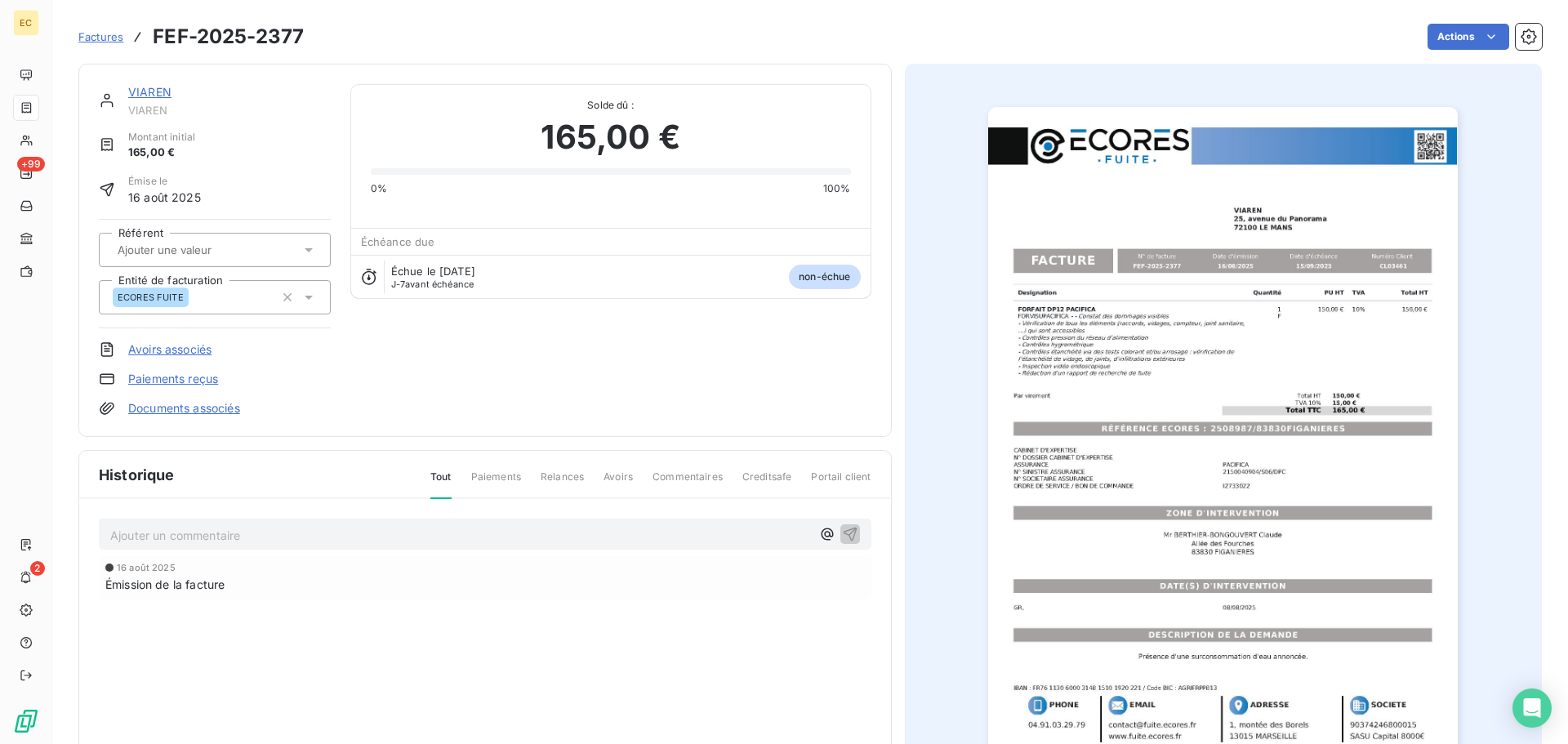
click at [191, 379] on link "Paiements reçus" at bounding box center [173, 379] width 90 height 16
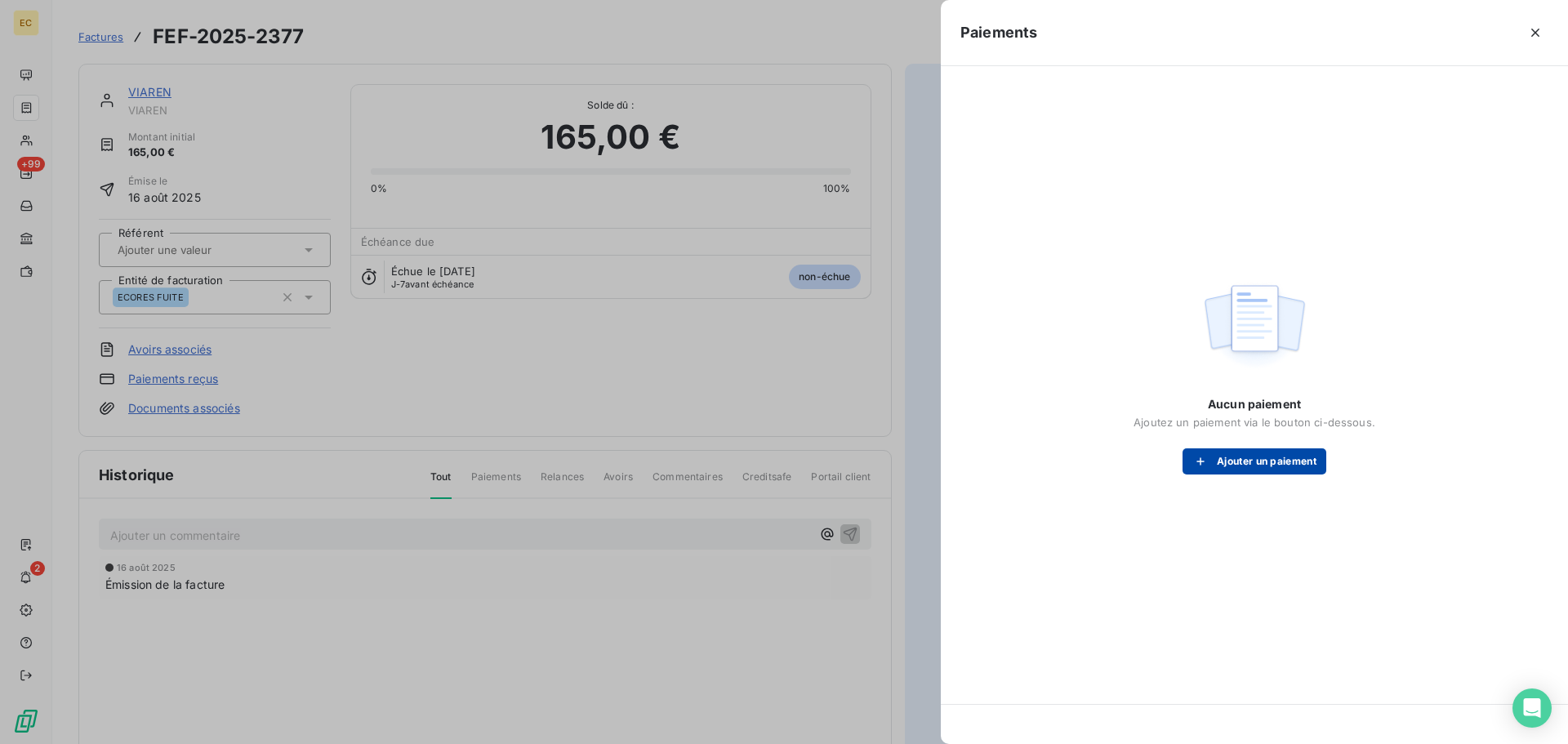
click at [1228, 460] on button "Ajouter un paiement" at bounding box center [1254, 461] width 144 height 26
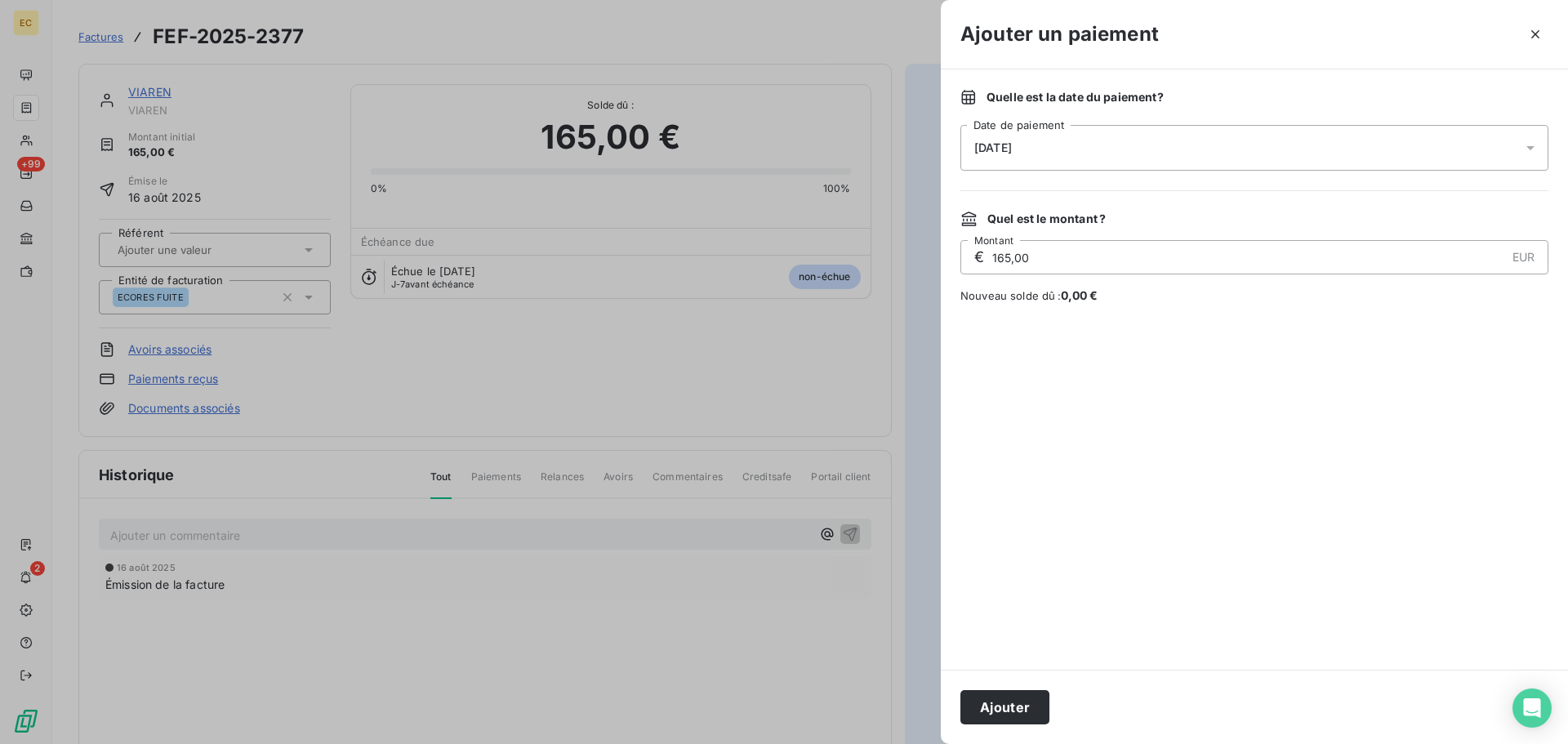
click at [1066, 143] on div "[DATE]" at bounding box center [1254, 148] width 588 height 46
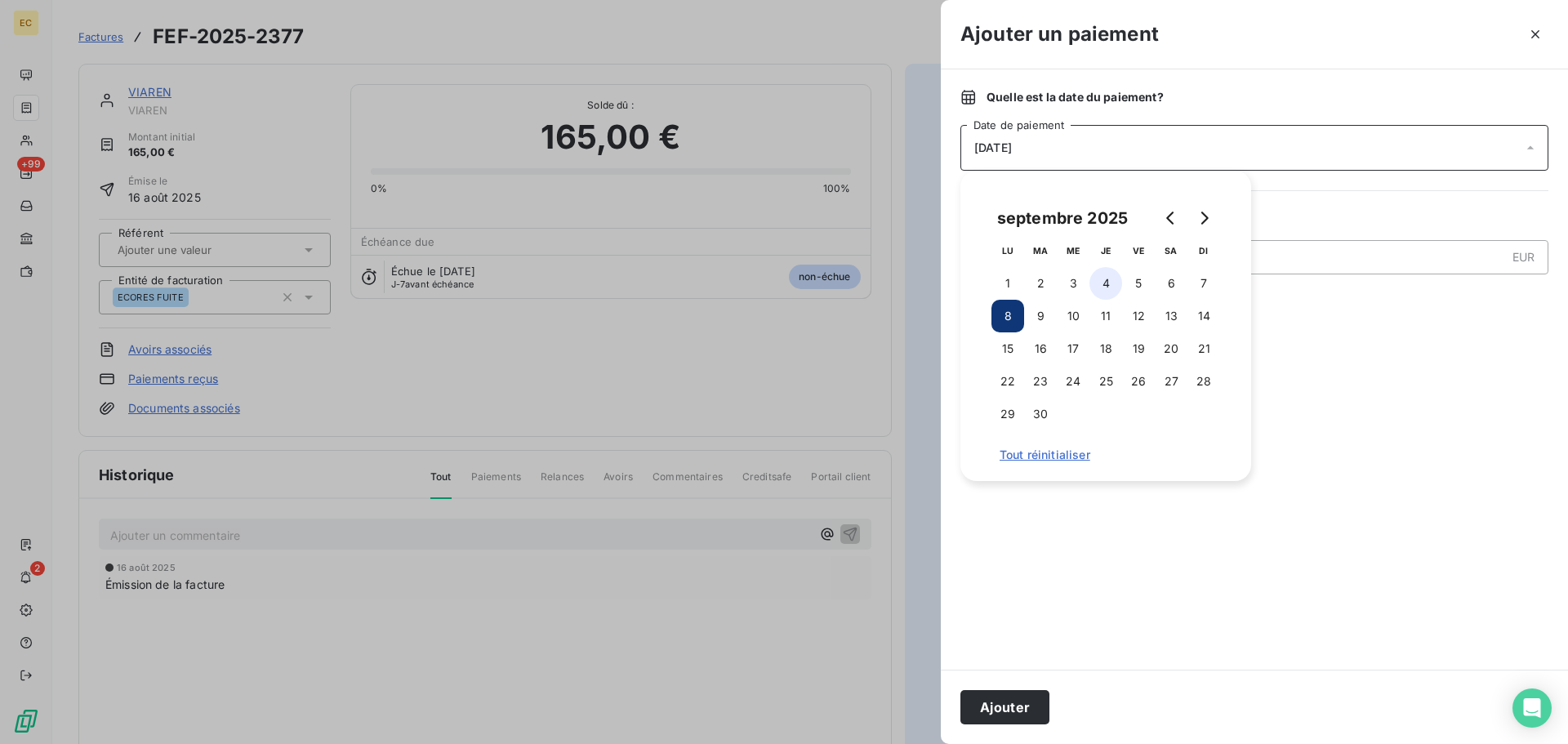
click at [1108, 280] on button "4" at bounding box center [1106, 284] width 33 height 33
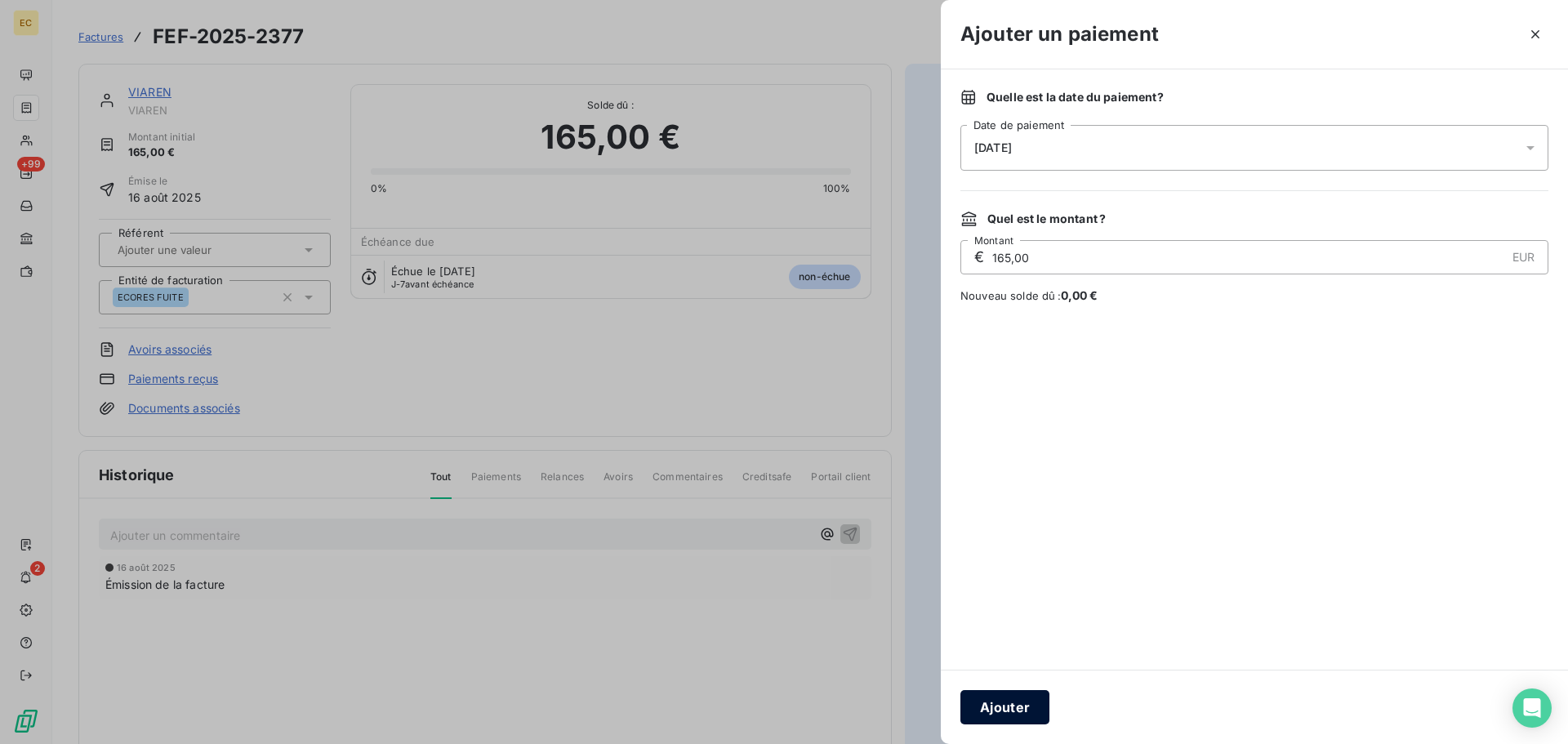
click at [1020, 702] on button "Ajouter" at bounding box center [1005, 707] width 89 height 35
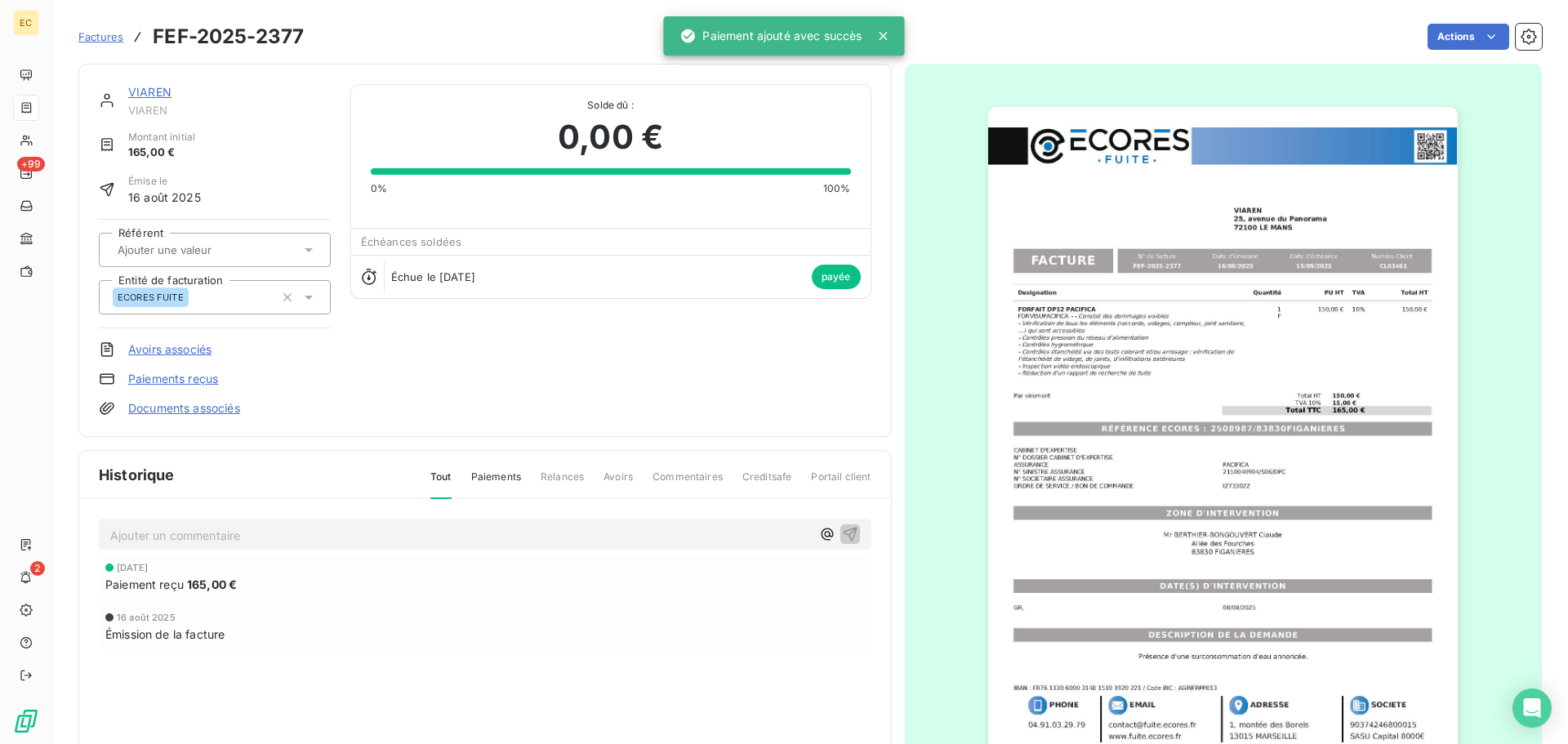
click at [104, 35] on span "Factures" at bounding box center [100, 37] width 45 height 13
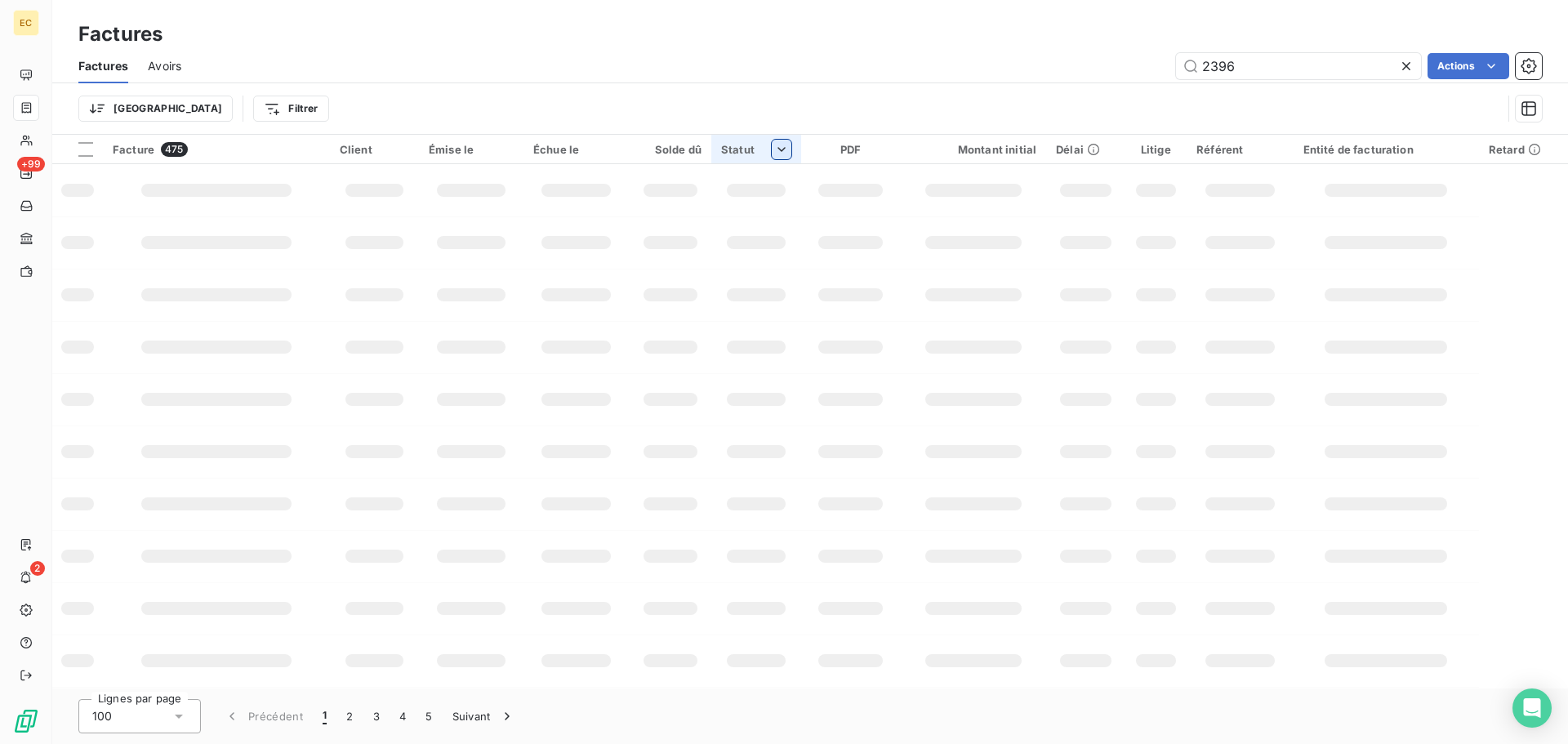
type input "2396"
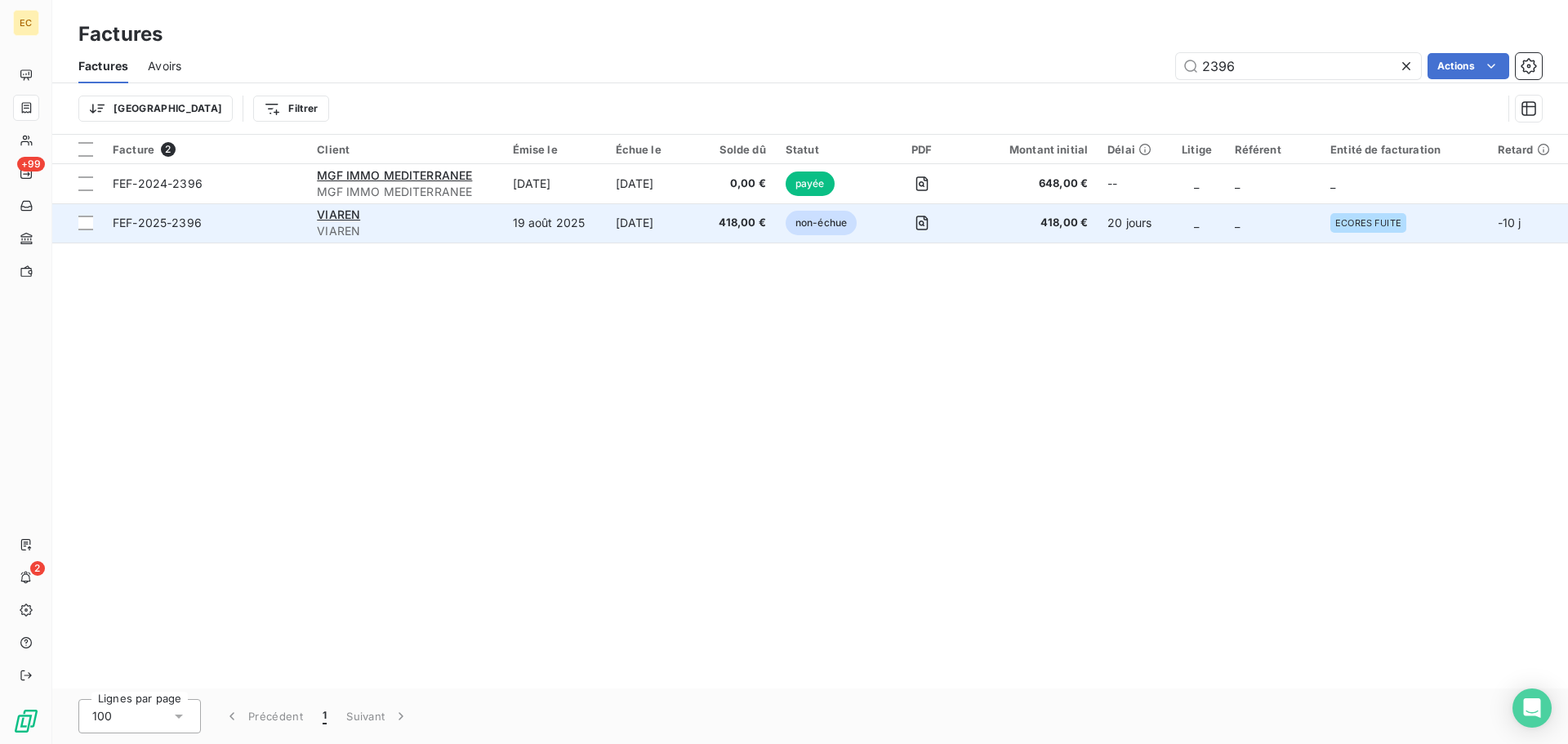
click at [275, 234] on td "FEF-2025-2396" at bounding box center [205, 223] width 204 height 39
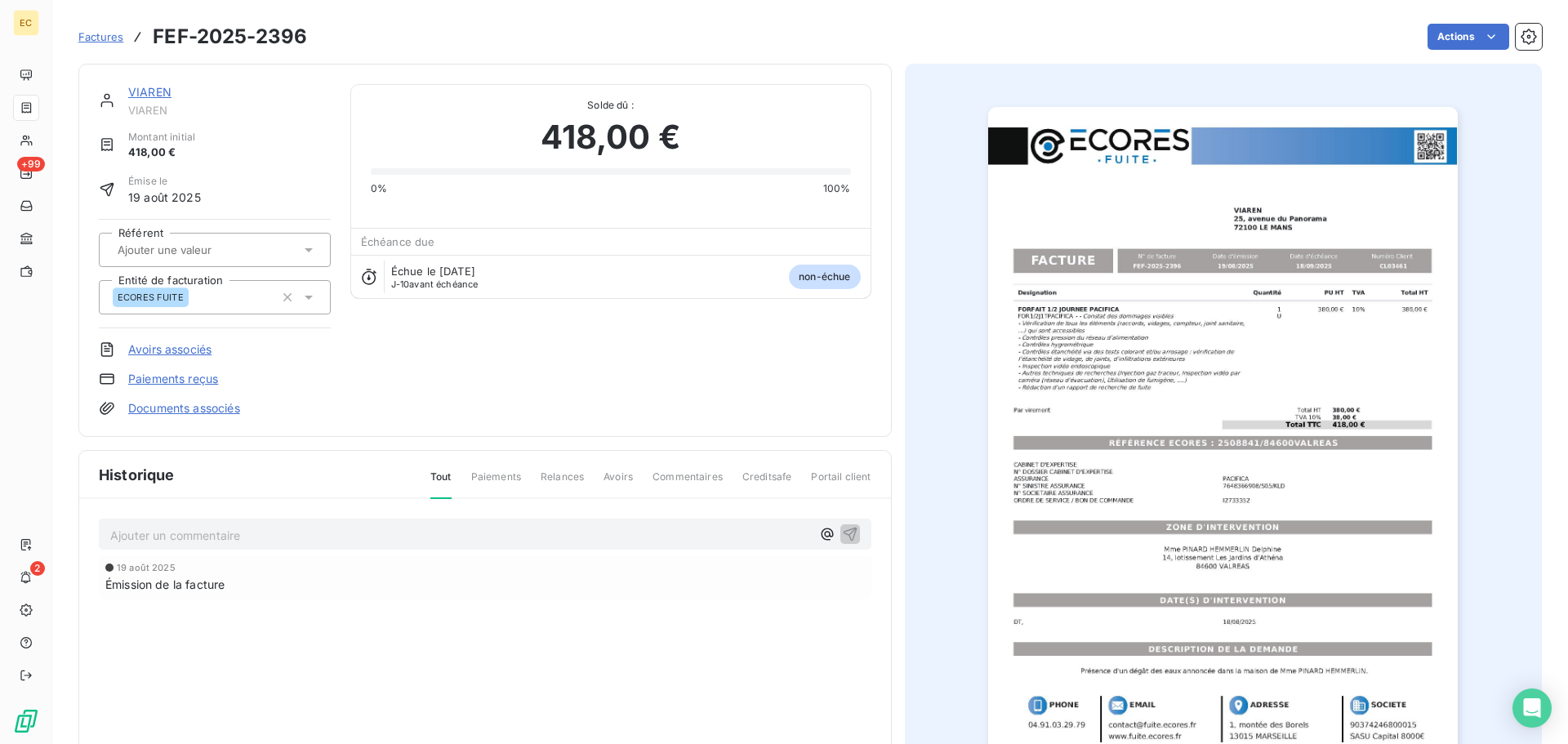
click at [188, 377] on link "Paiements reçus" at bounding box center [173, 379] width 90 height 16
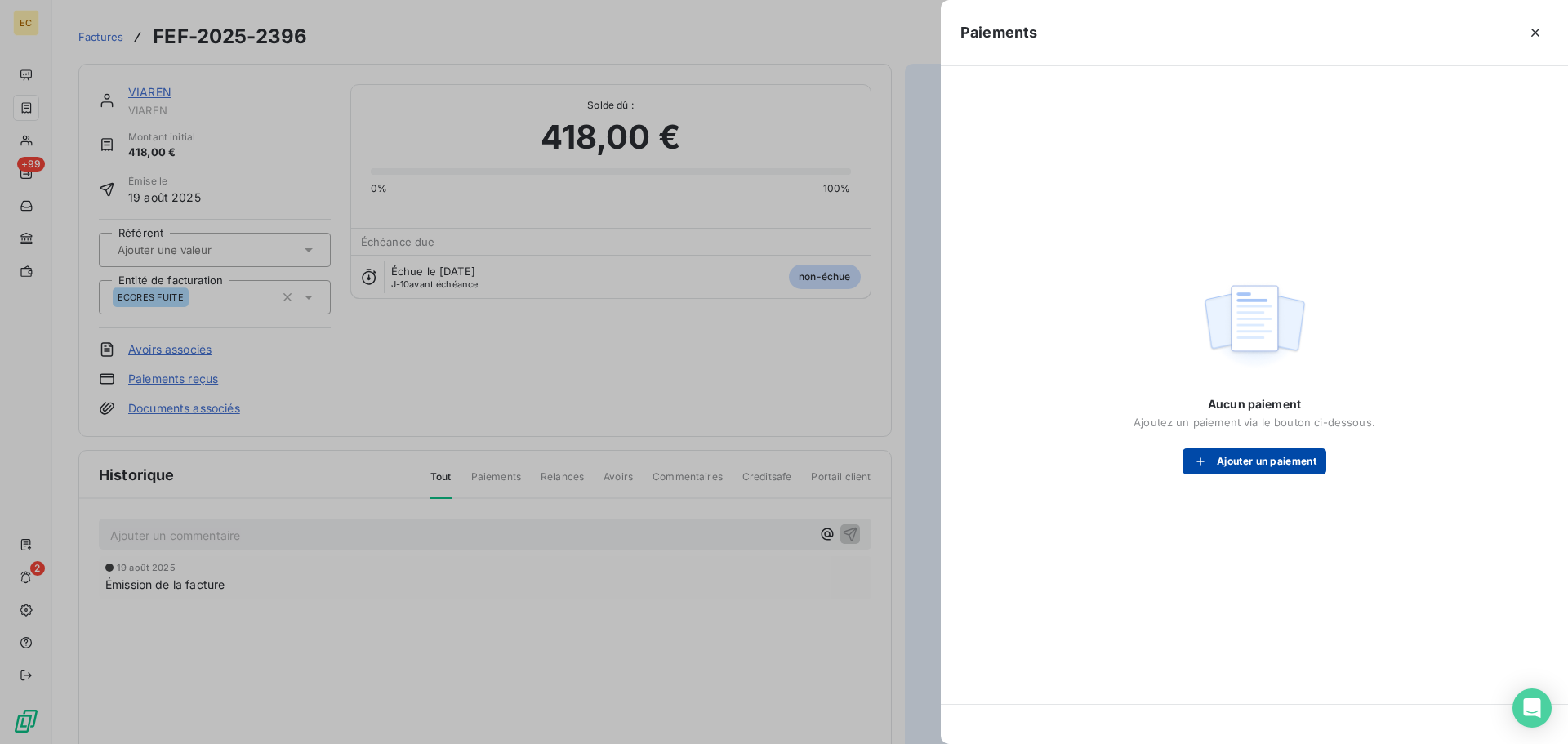
click at [1230, 454] on button "Ajouter un paiement" at bounding box center [1254, 461] width 144 height 26
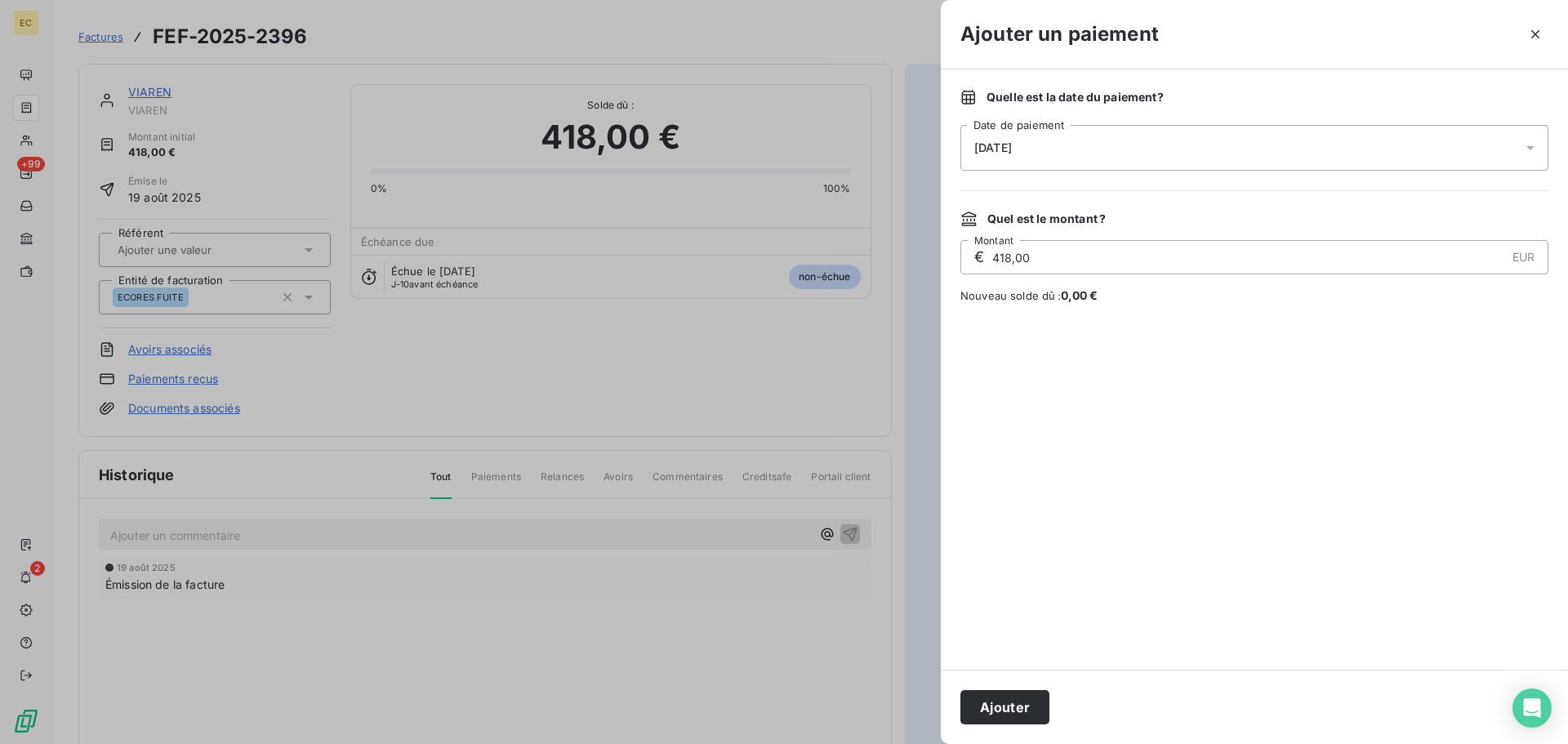
click at [1097, 150] on div "[DATE]" at bounding box center [1254, 148] width 588 height 46
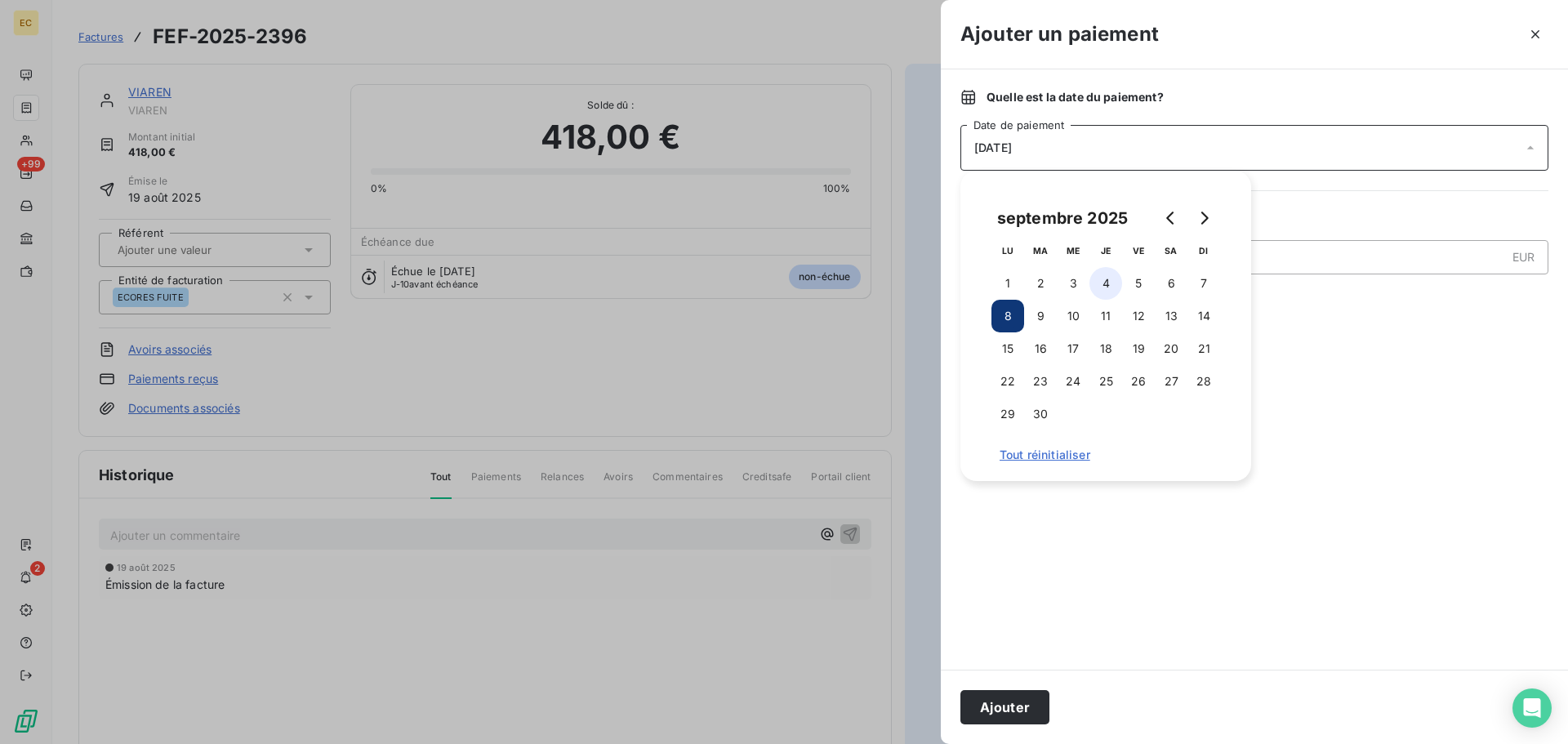
click at [1109, 280] on button "4" at bounding box center [1106, 284] width 33 height 33
click at [1013, 700] on button "Ajouter" at bounding box center [1005, 707] width 89 height 35
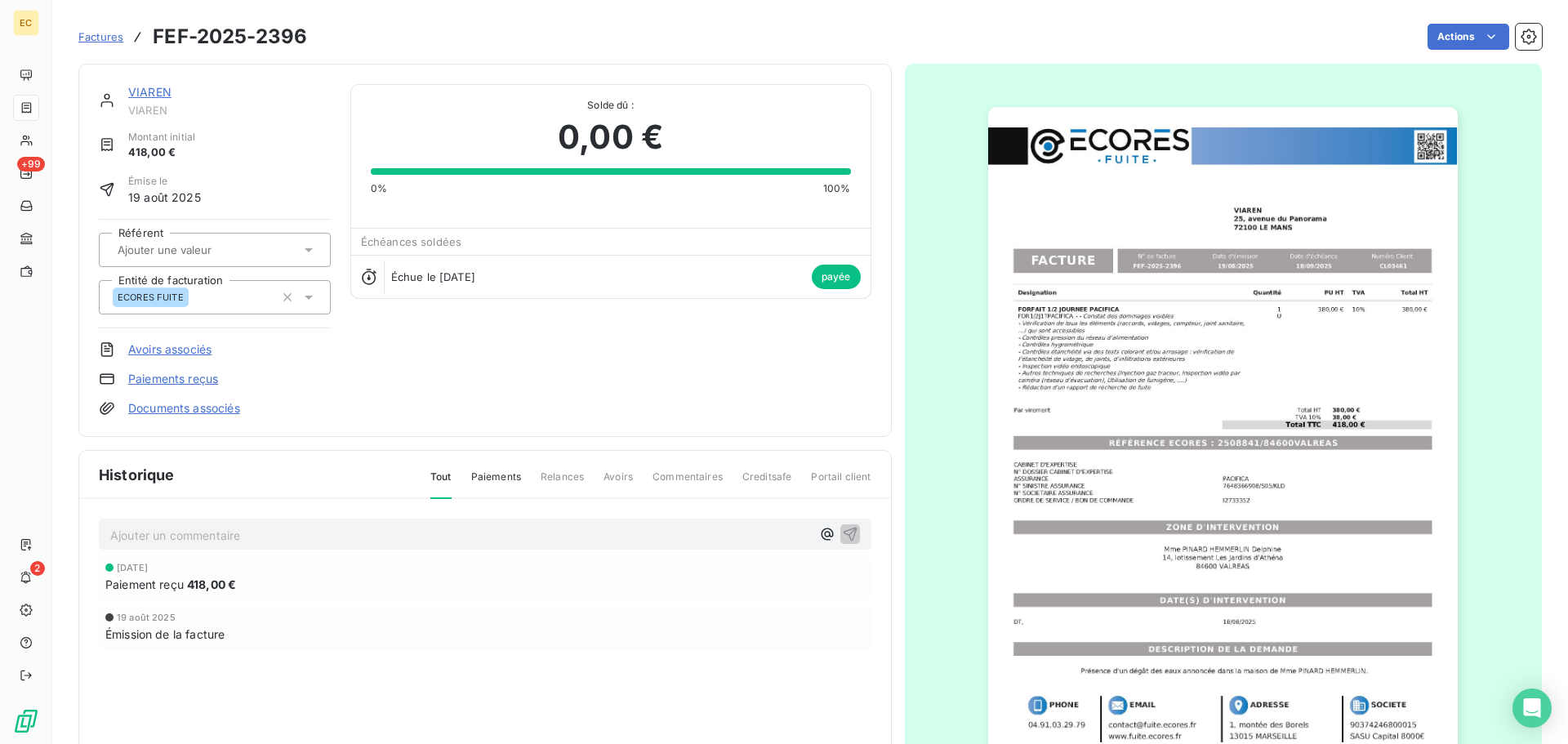
click at [113, 35] on span "Factures" at bounding box center [100, 37] width 45 height 13
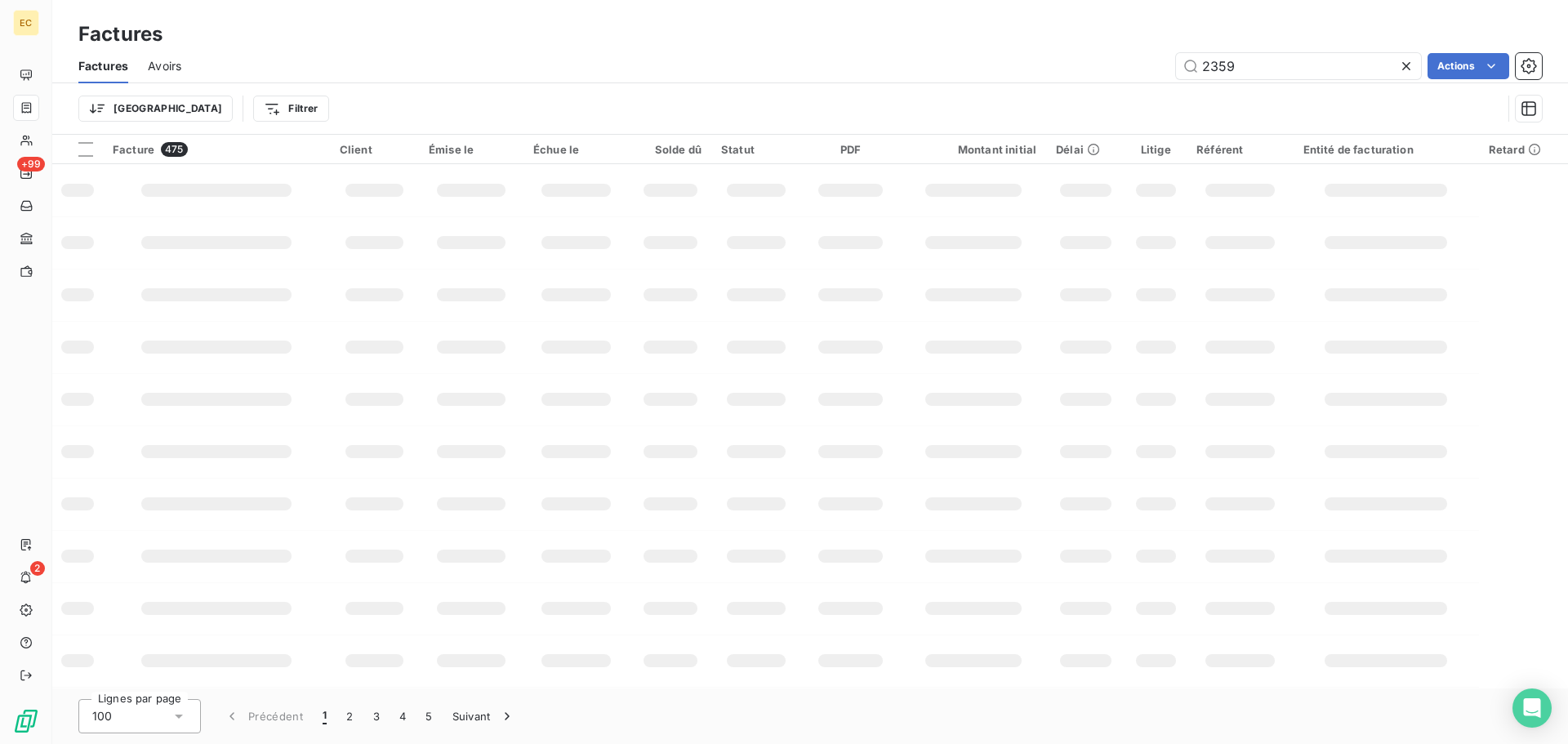
type input "2359"
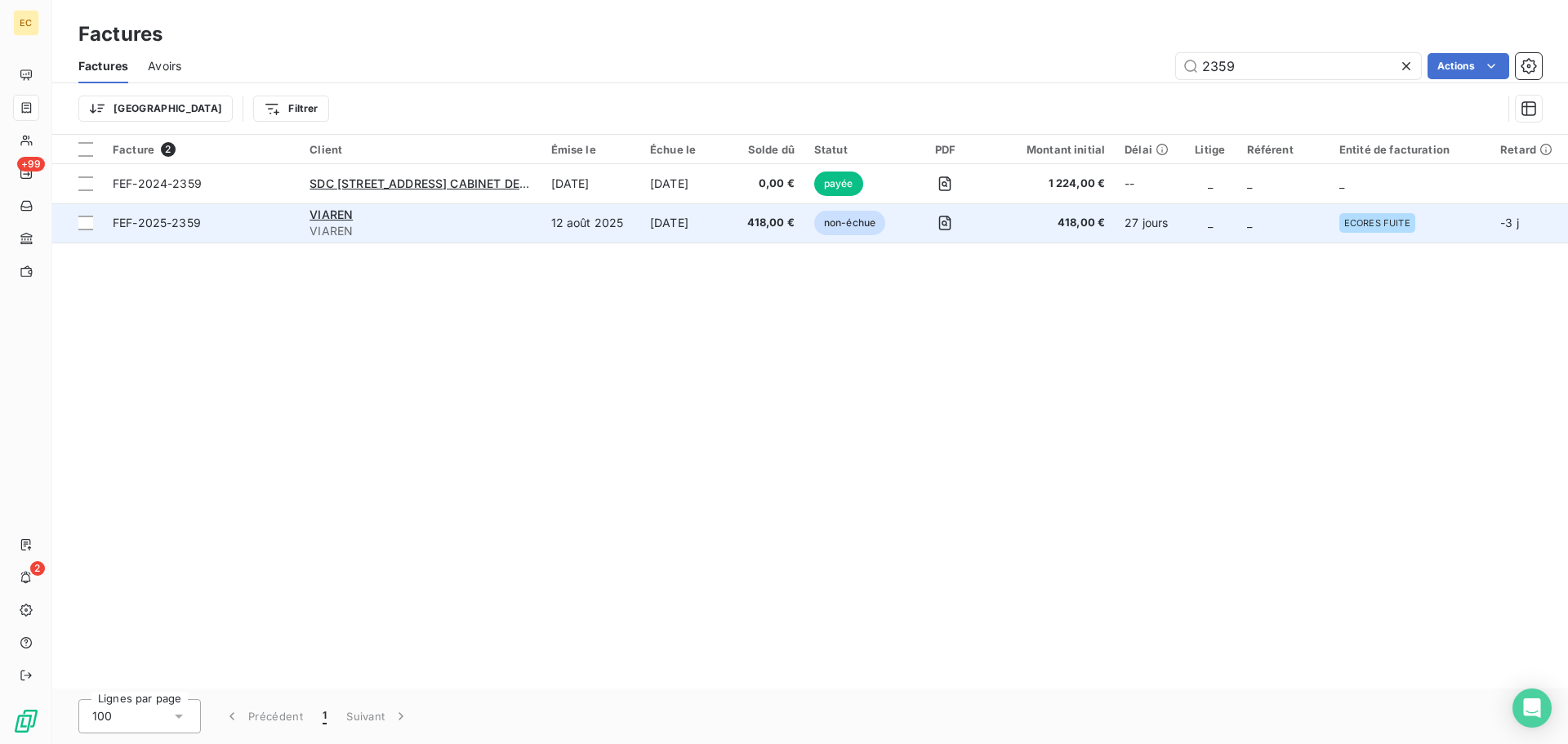
click at [237, 231] on td "FEF-2025-2359" at bounding box center [201, 223] width 197 height 39
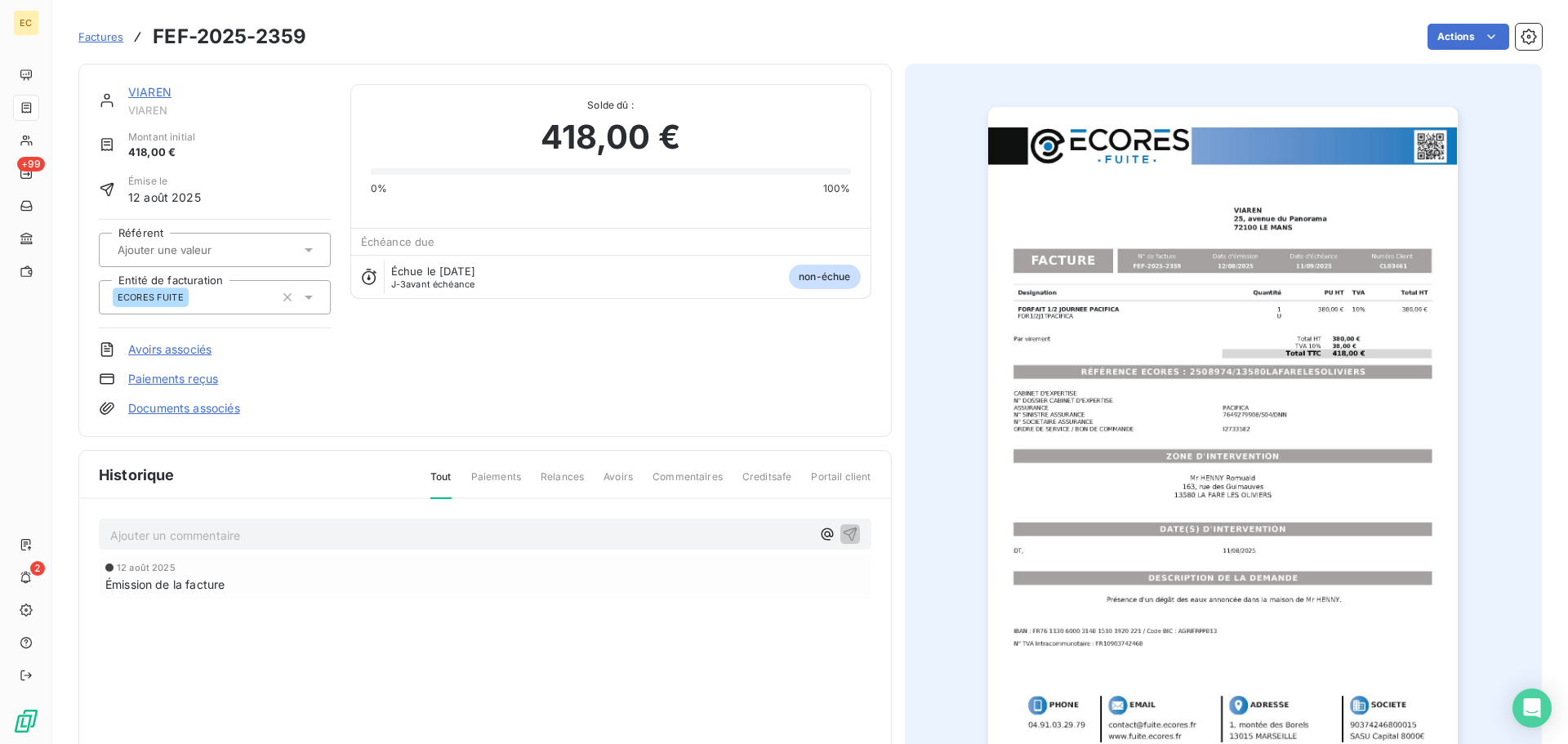
click at [204, 381] on link "Paiements reçus" at bounding box center [173, 379] width 90 height 16
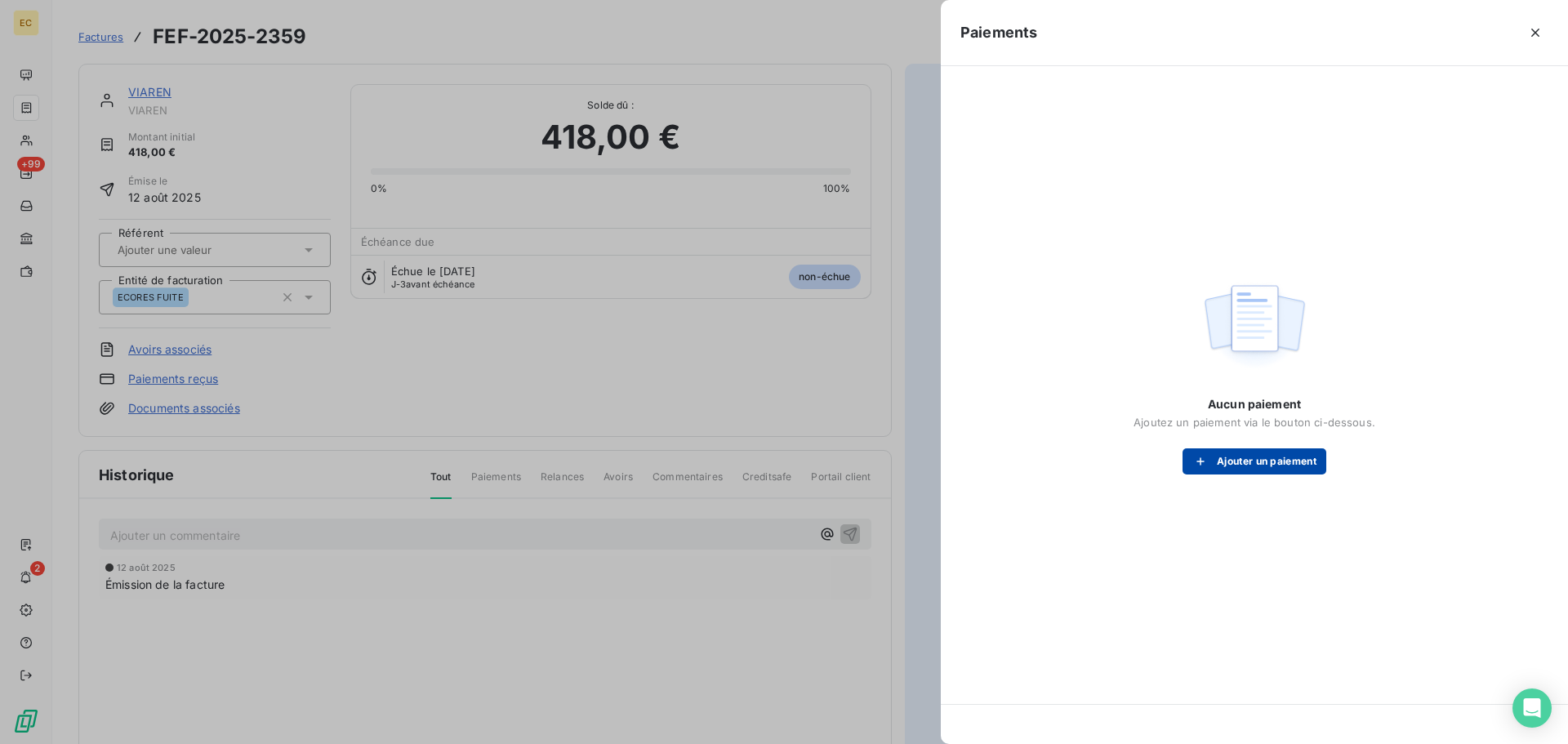
click at [1215, 462] on button "Ajouter un paiement" at bounding box center [1254, 461] width 144 height 26
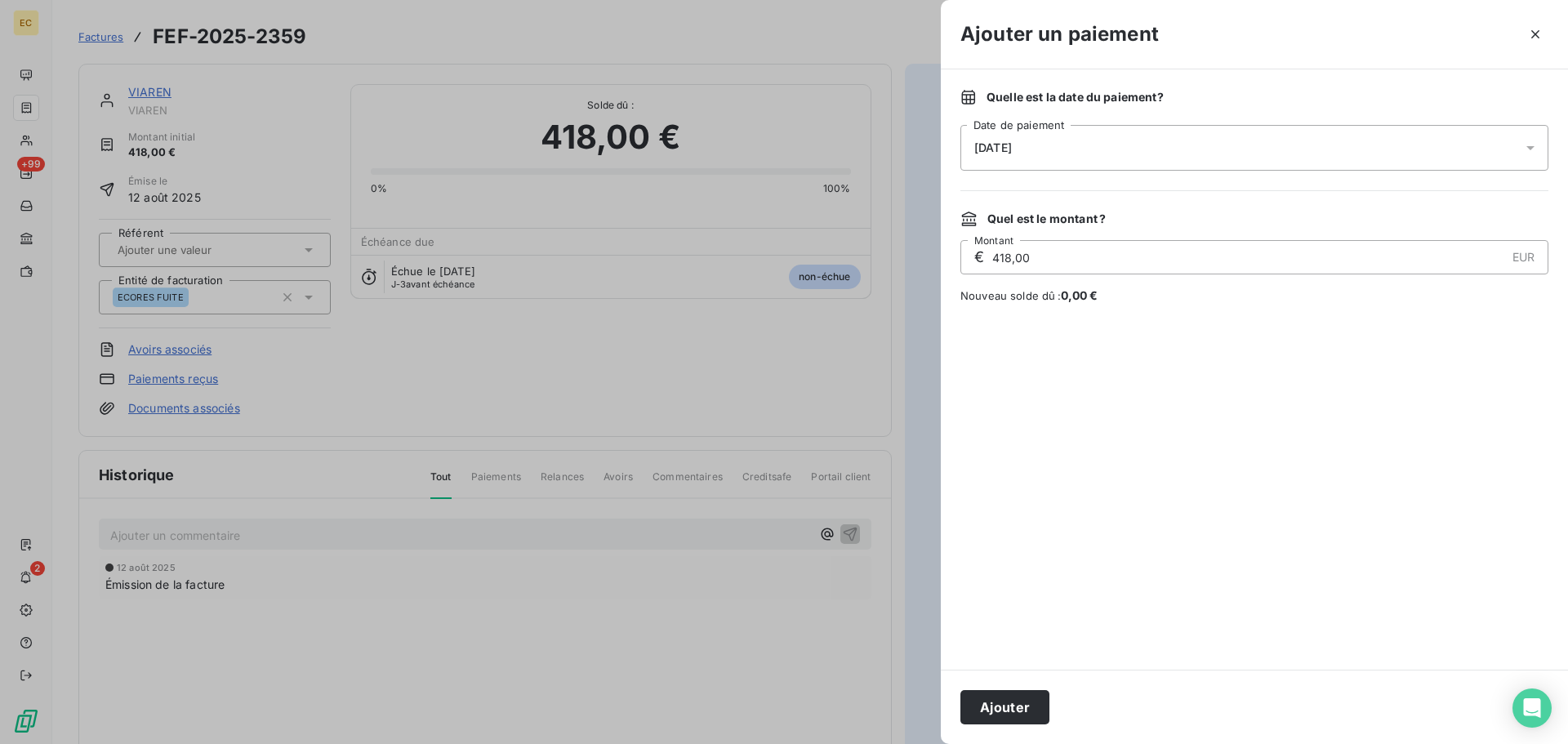
click at [1088, 151] on div "[DATE]" at bounding box center [1254, 148] width 588 height 46
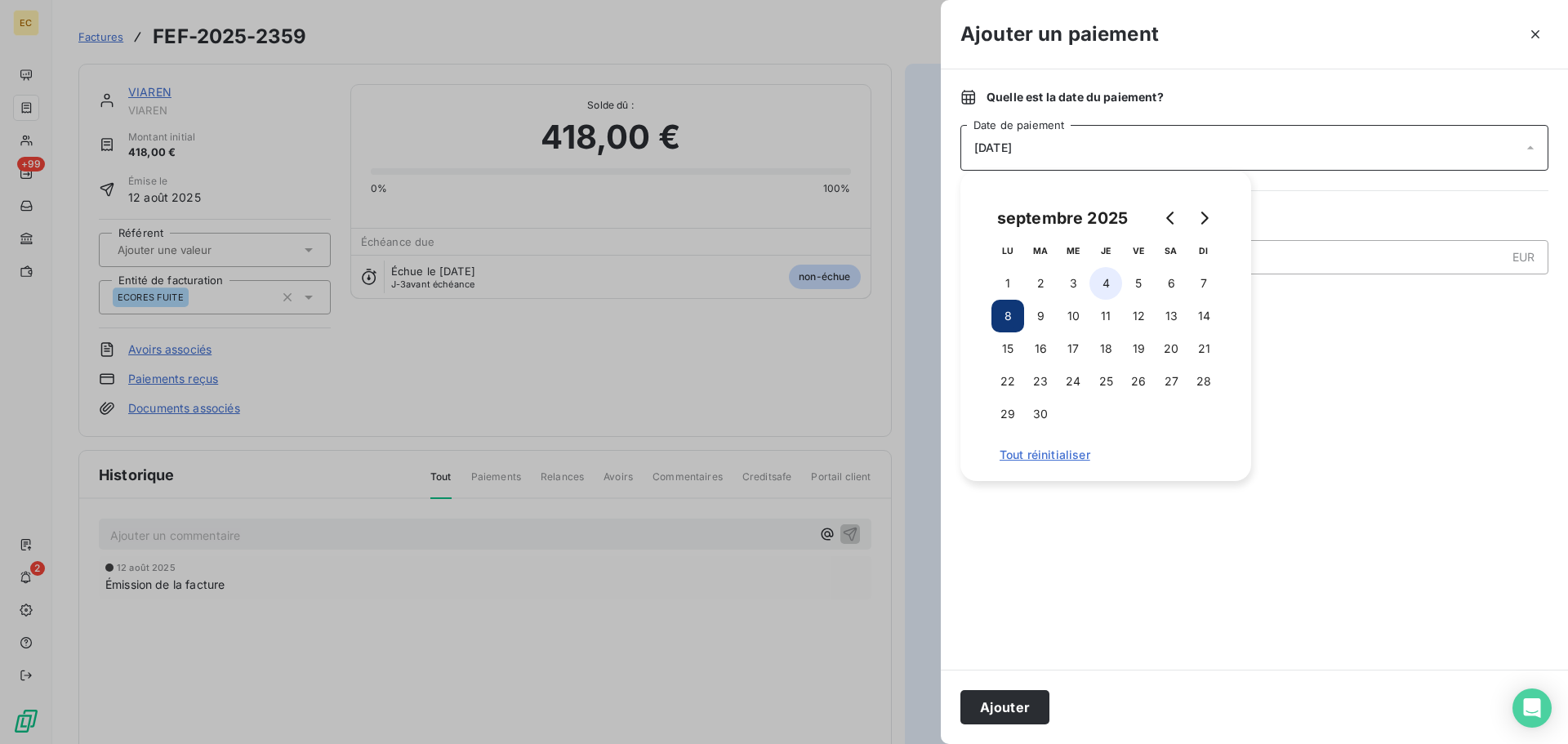
click at [1105, 282] on button "4" at bounding box center [1106, 284] width 33 height 33
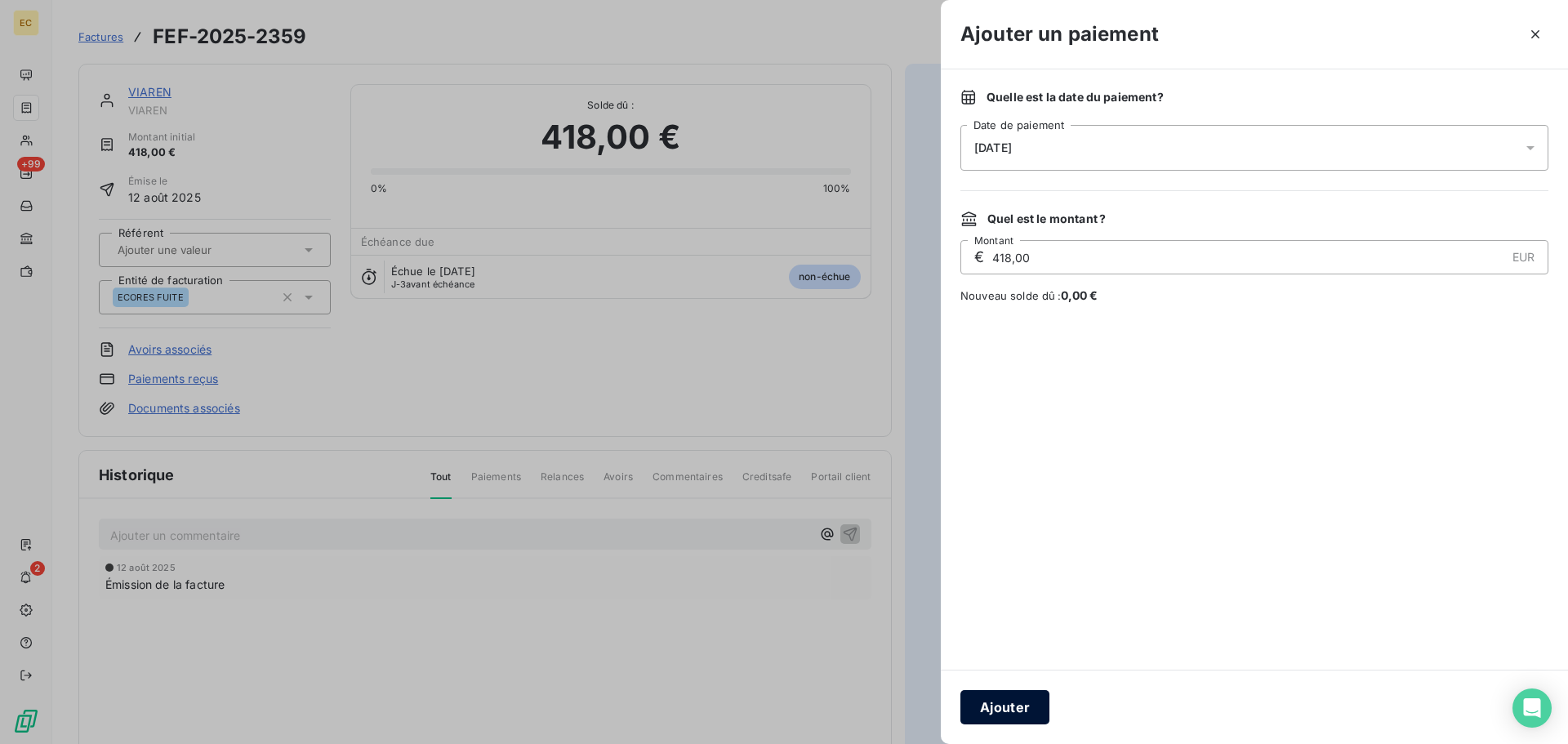
click at [1006, 703] on button "Ajouter" at bounding box center [1005, 707] width 89 height 35
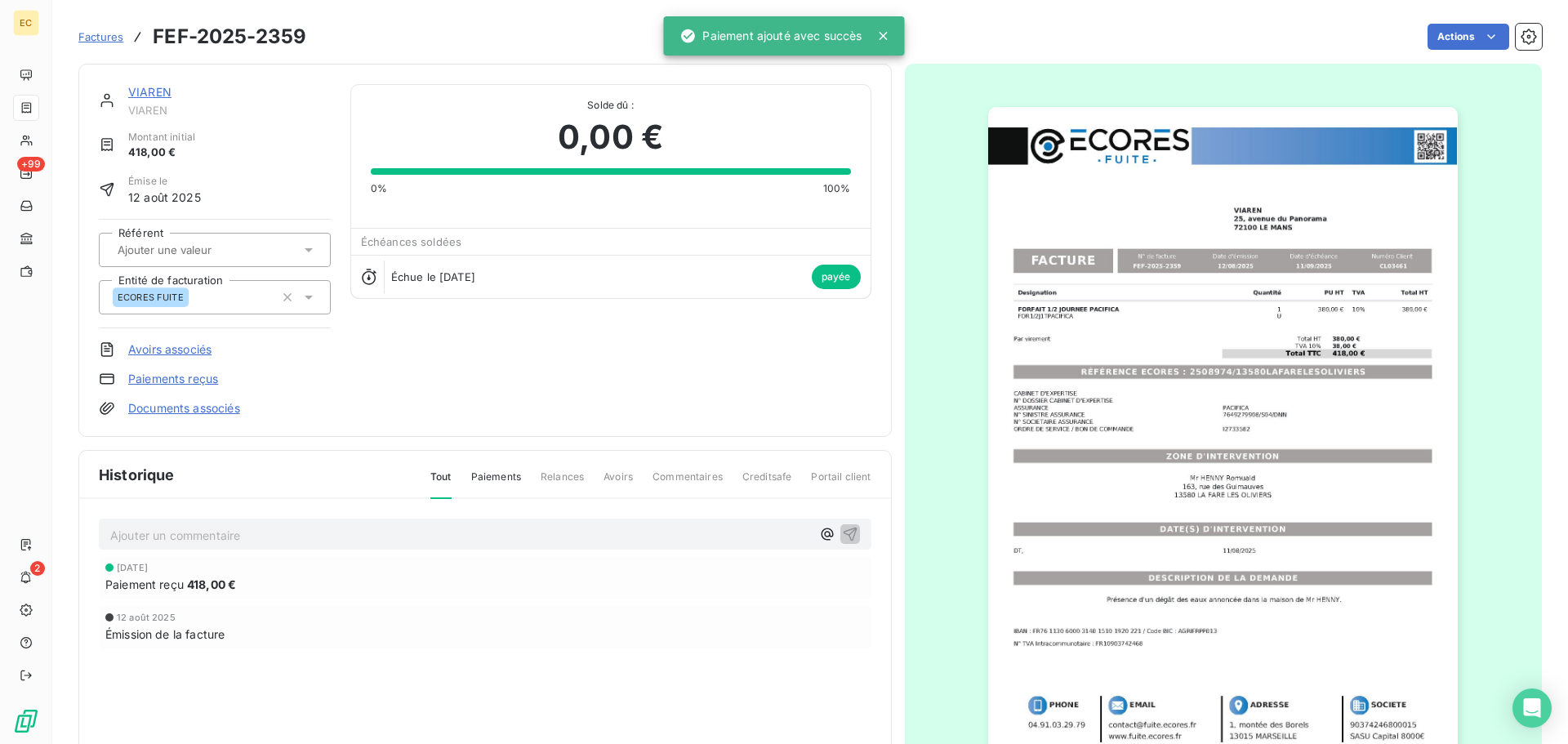
click at [102, 31] on span "Factures" at bounding box center [100, 37] width 45 height 13
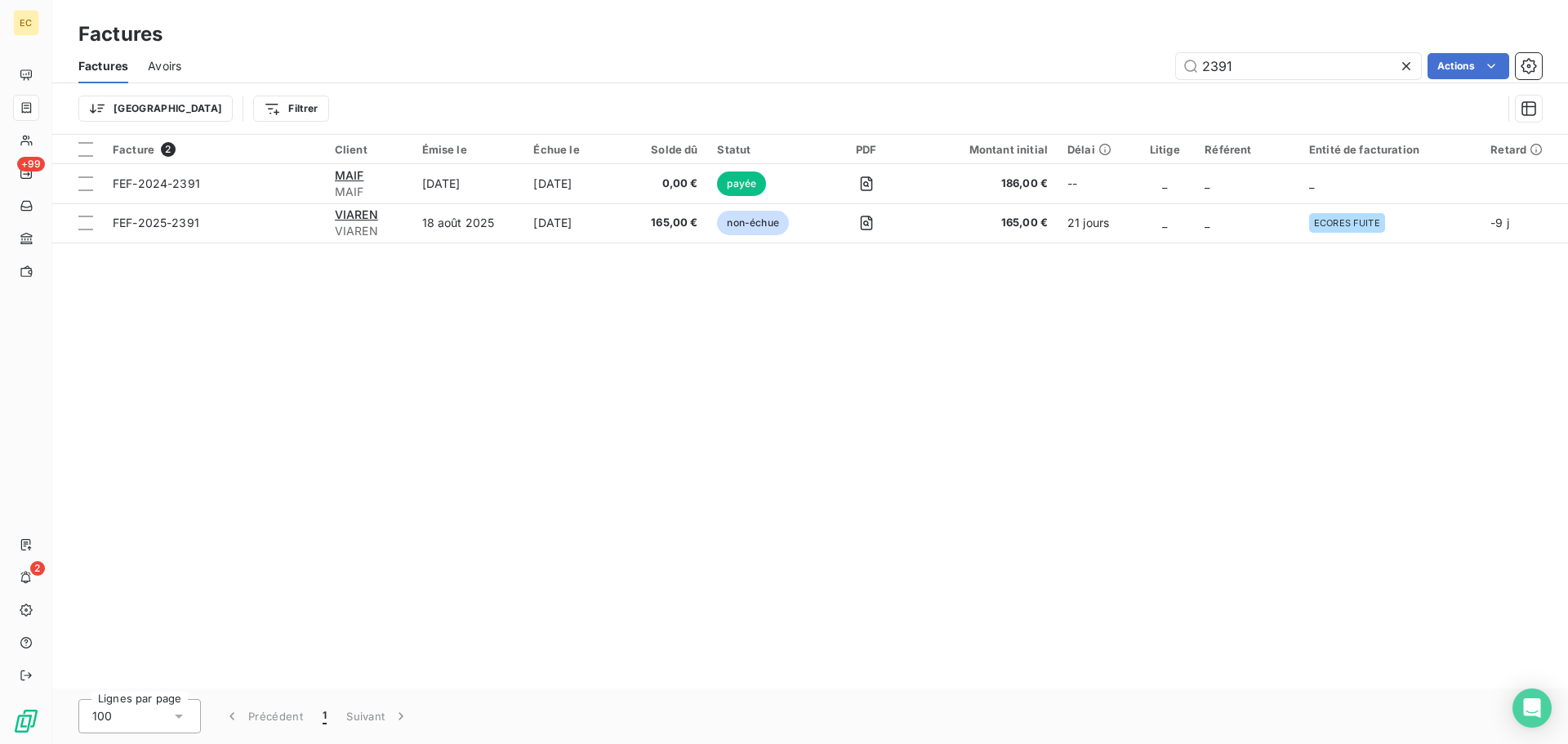
type input "2391"
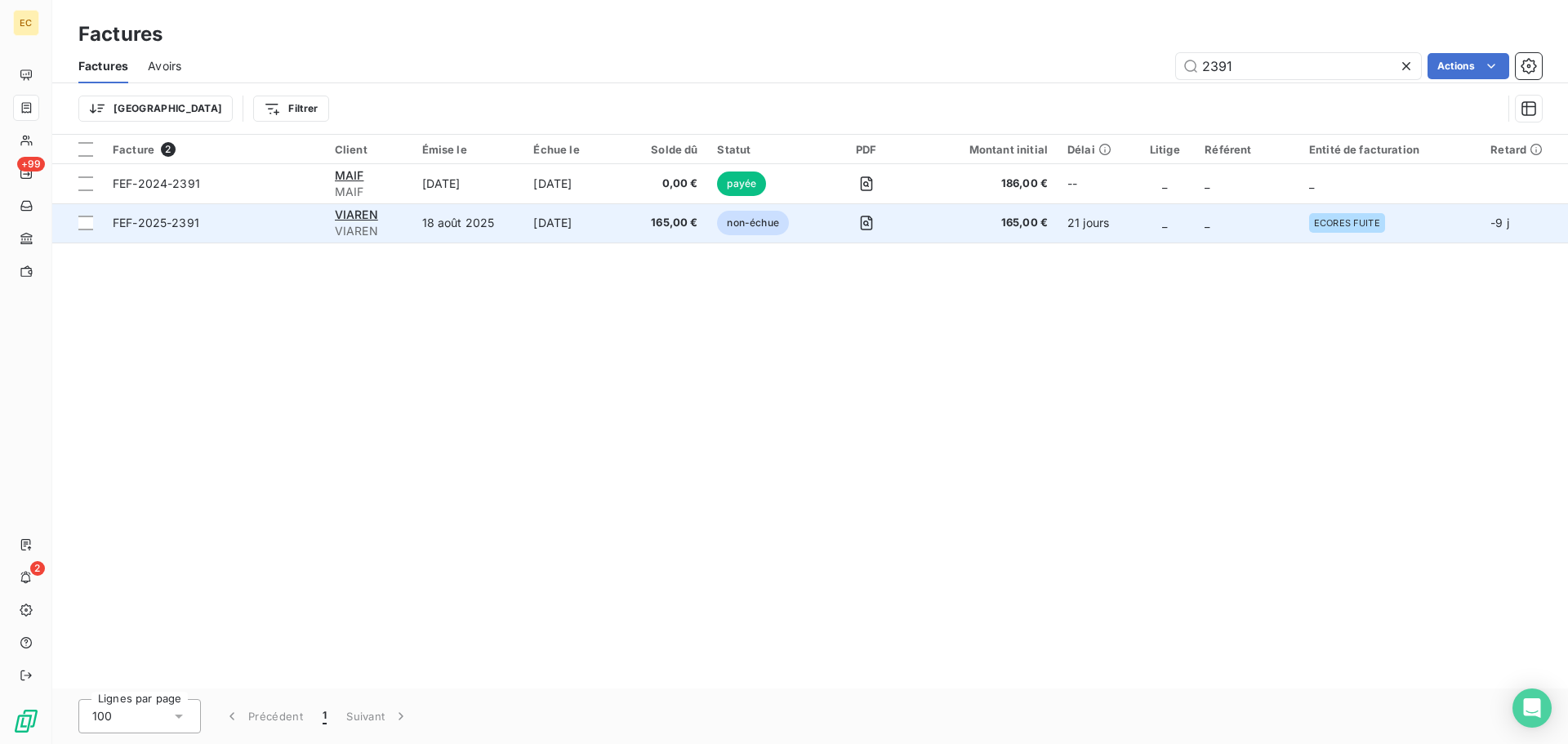
click at [229, 227] on span "FEF-2025-2391" at bounding box center [214, 223] width 202 height 16
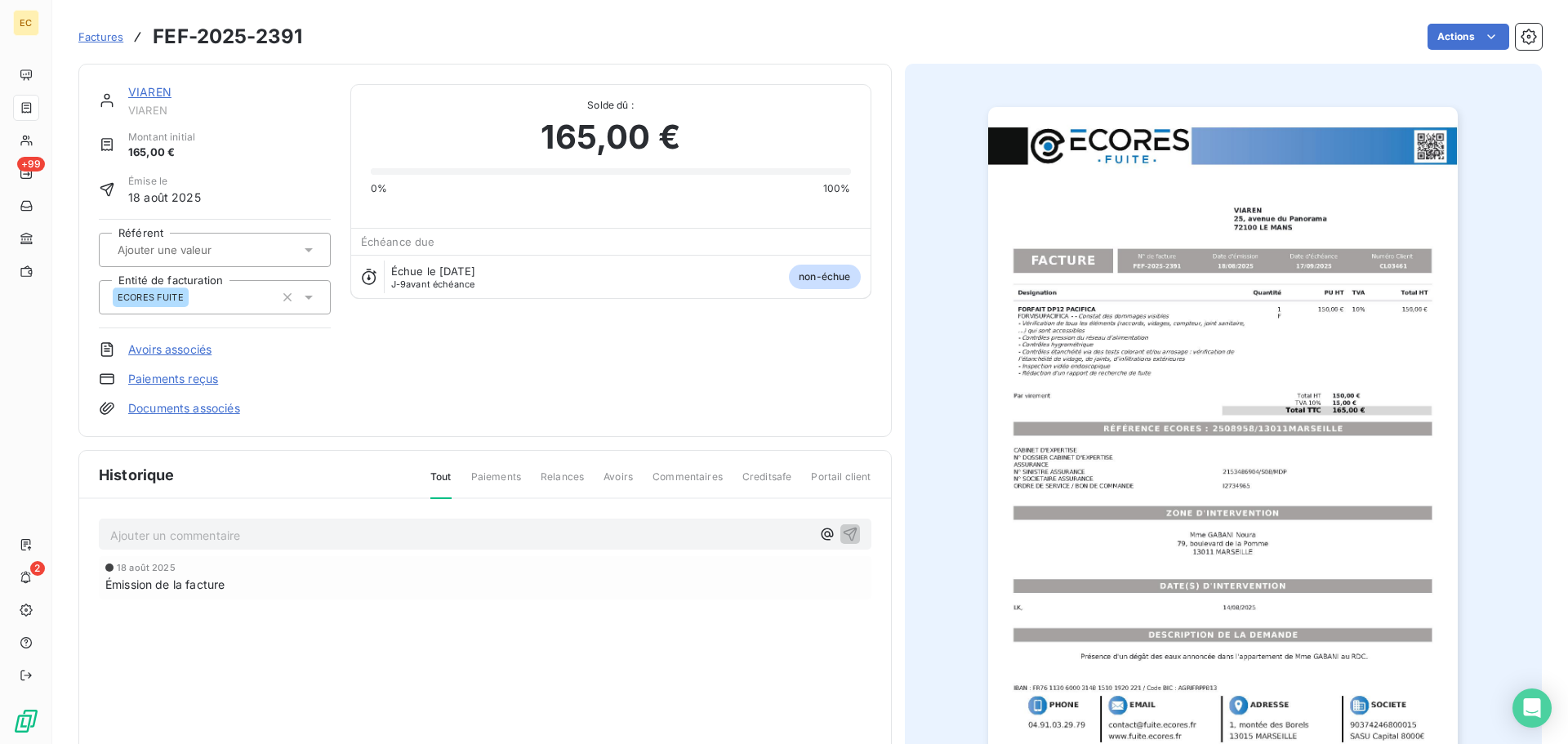
click at [178, 381] on link "Paiements reçus" at bounding box center [173, 379] width 90 height 16
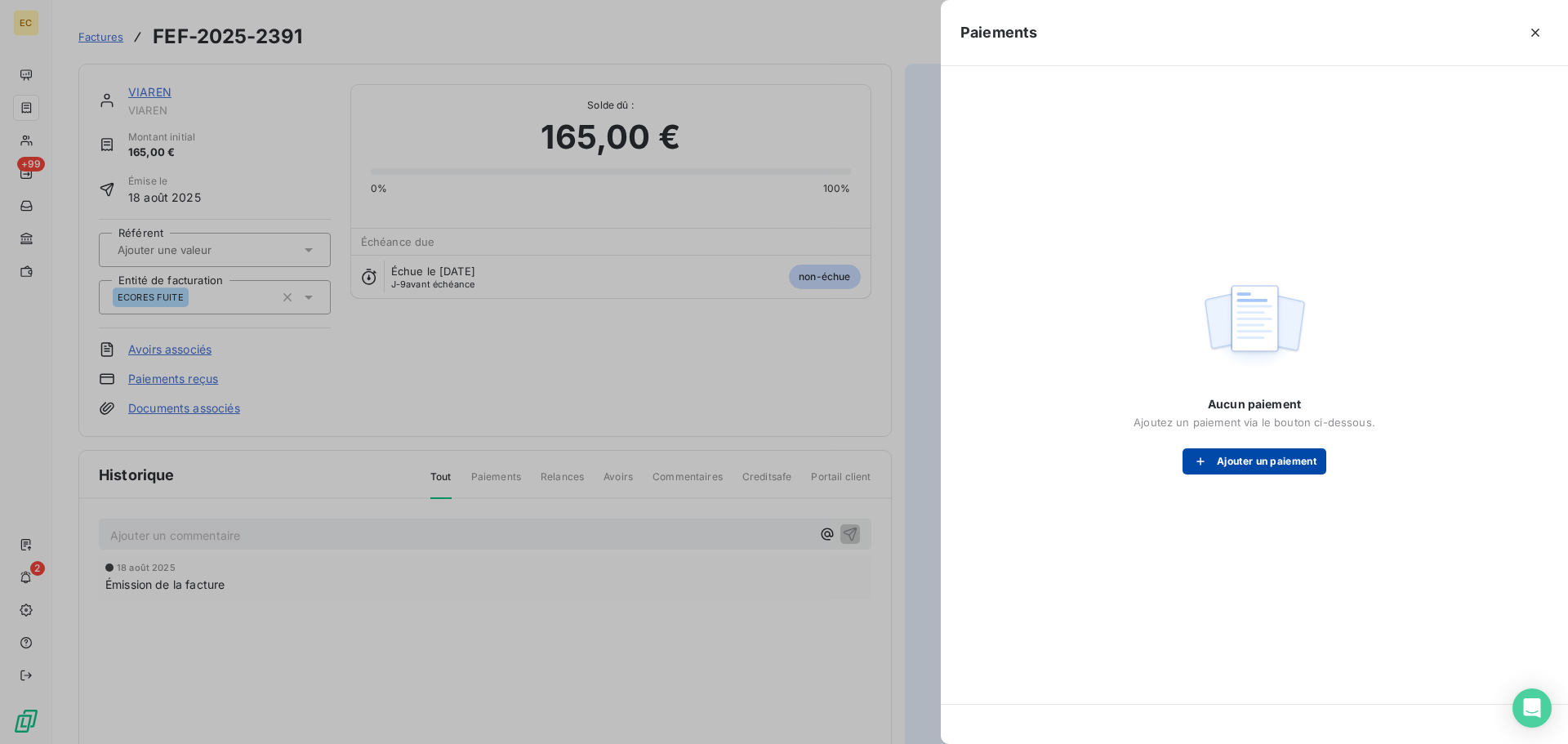
click at [1183, 460] on button "Ajouter un paiement" at bounding box center [1254, 461] width 144 height 26
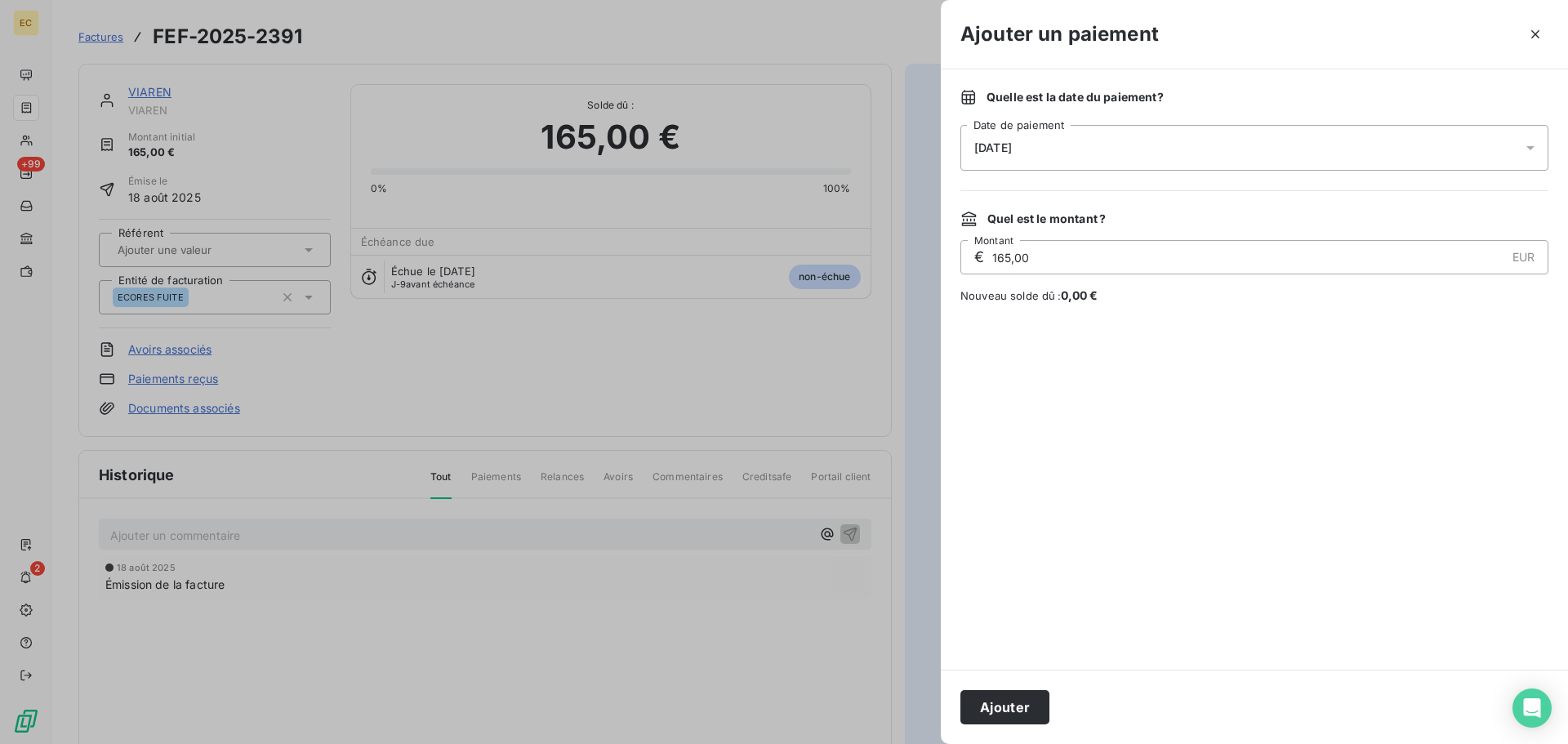
click at [1097, 150] on div "[DATE]" at bounding box center [1254, 148] width 588 height 46
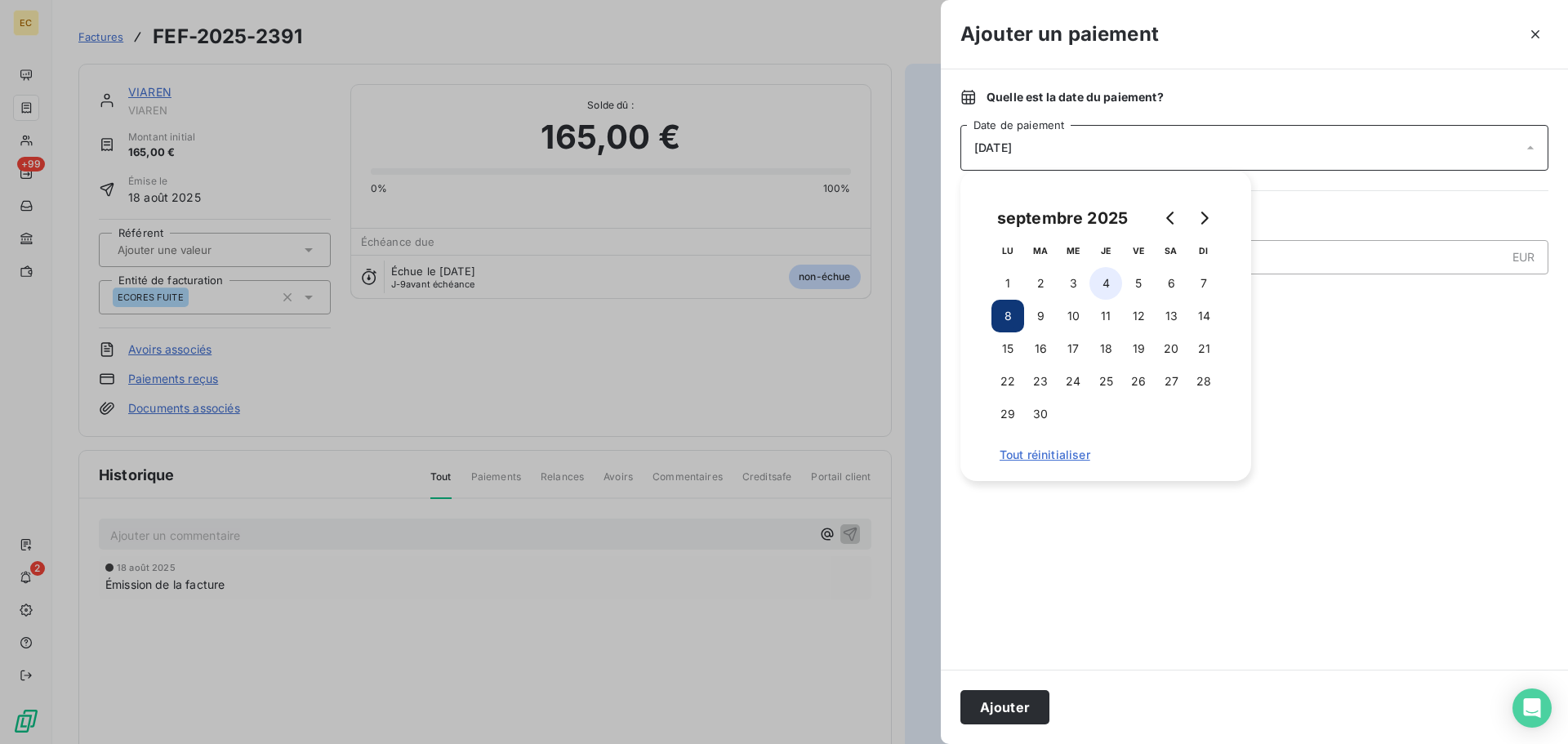
click at [1110, 287] on button "4" at bounding box center [1106, 284] width 33 height 33
click at [1014, 703] on button "Ajouter" at bounding box center [1005, 707] width 89 height 35
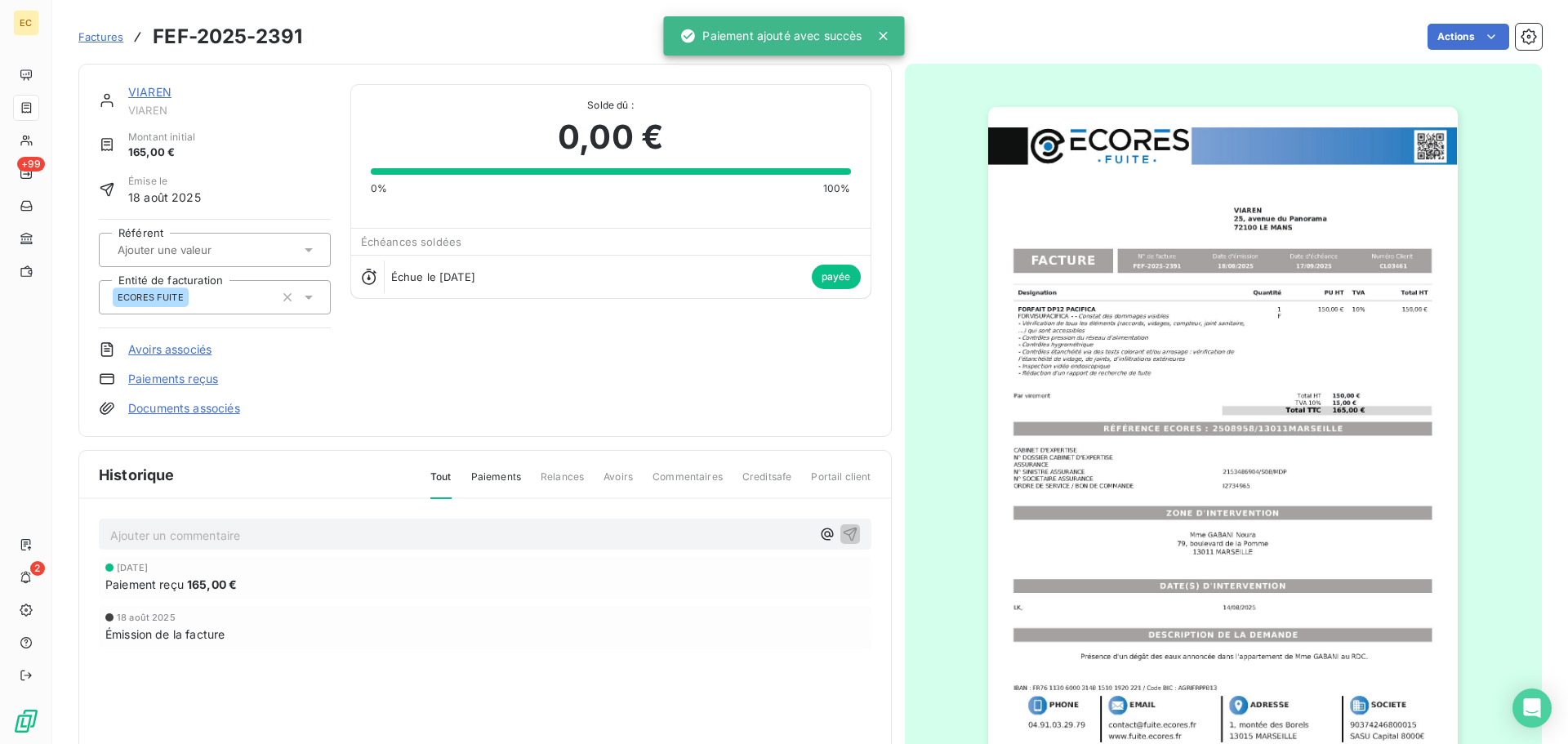
click at [109, 40] on span "Factures" at bounding box center [100, 37] width 45 height 13
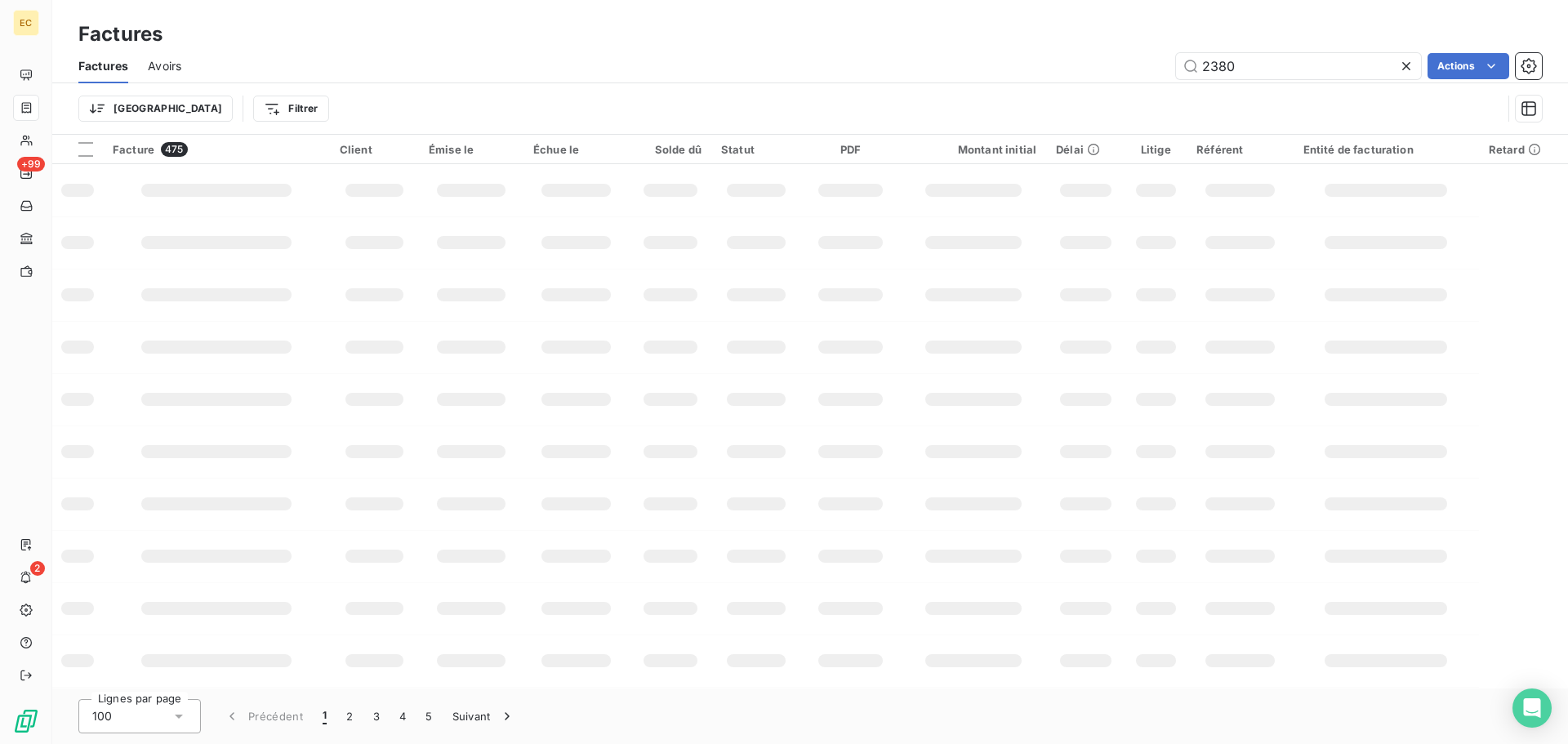
type input "2380"
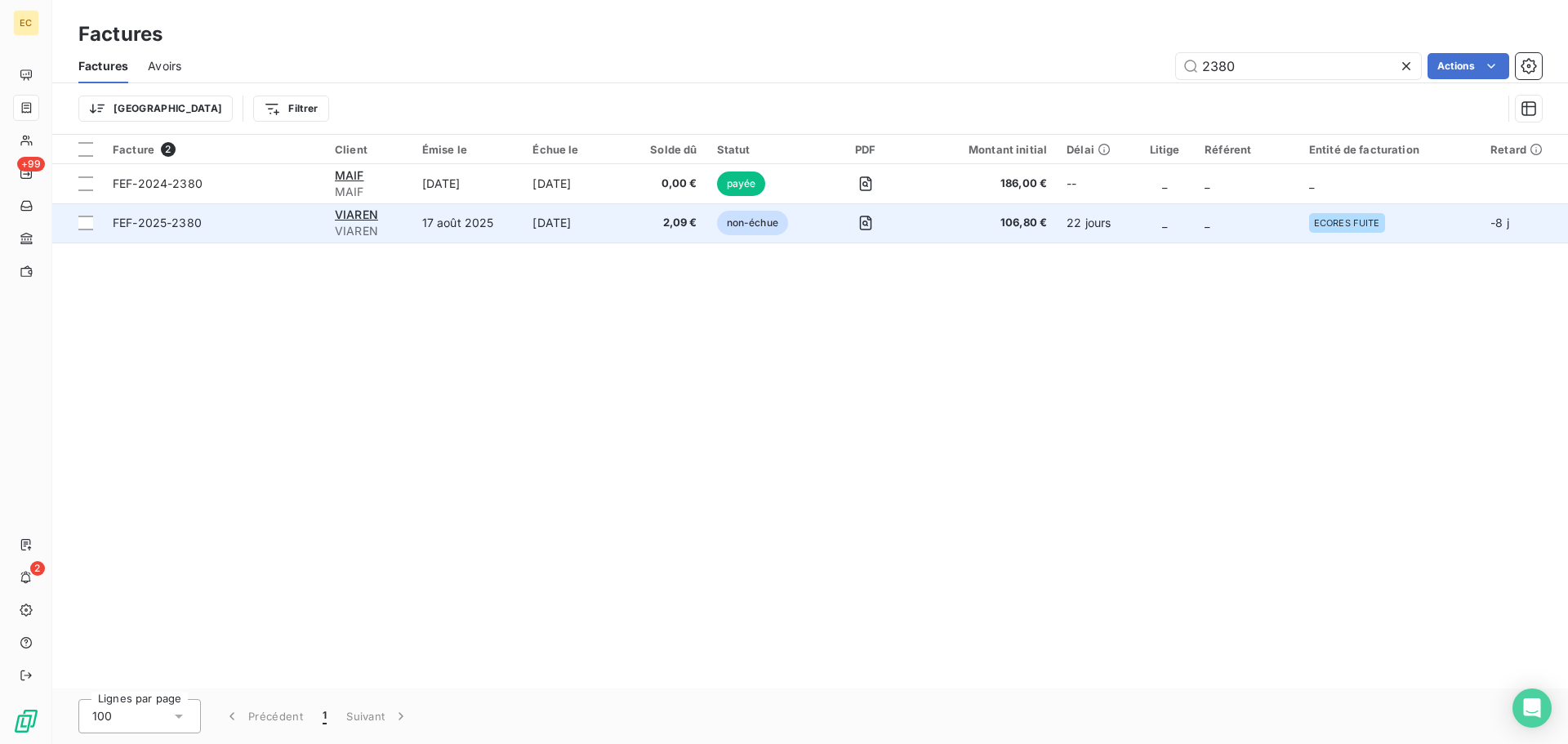
click at [263, 224] on span "FEF-2025-2380" at bounding box center [214, 223] width 202 height 16
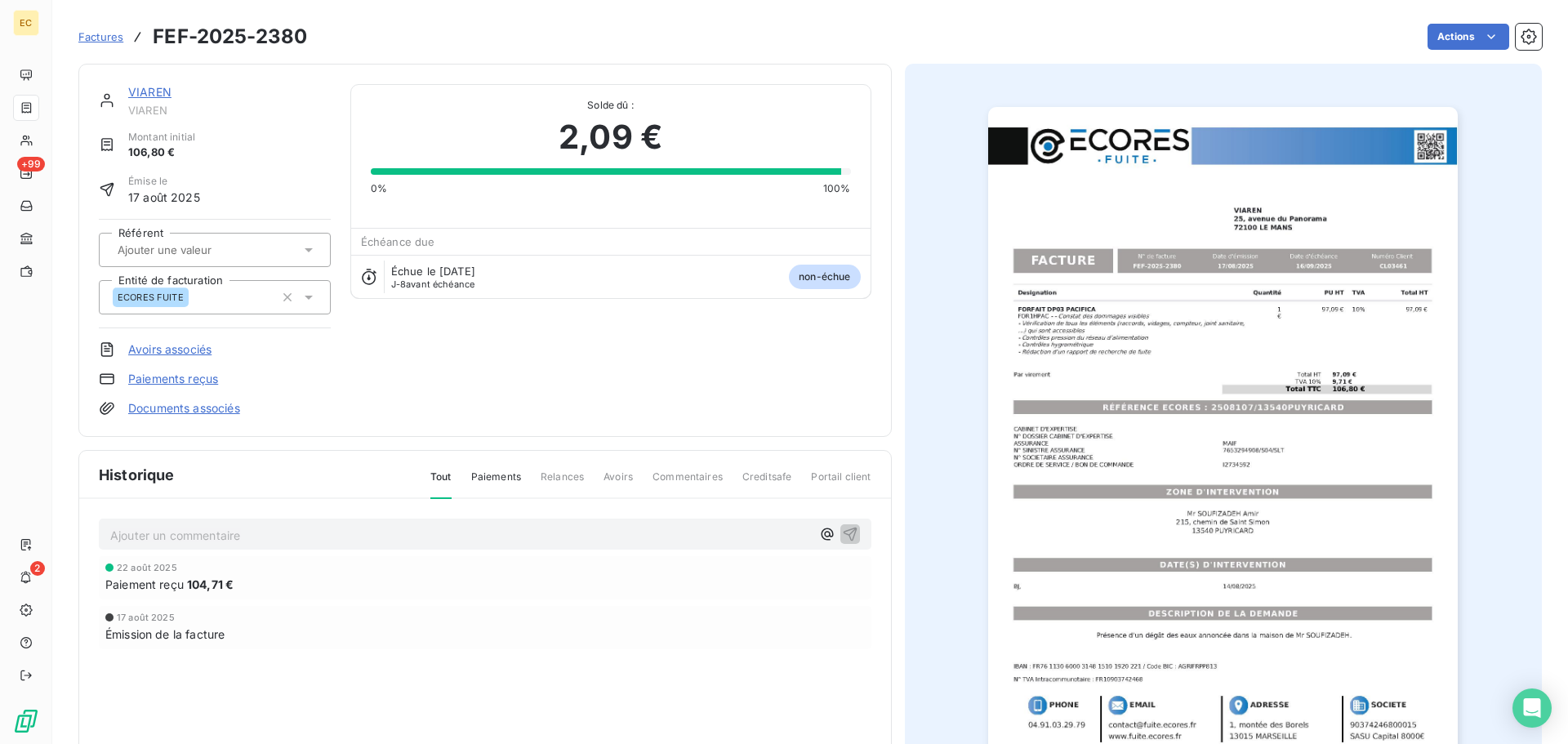
click at [105, 41] on span "Factures" at bounding box center [100, 37] width 45 height 13
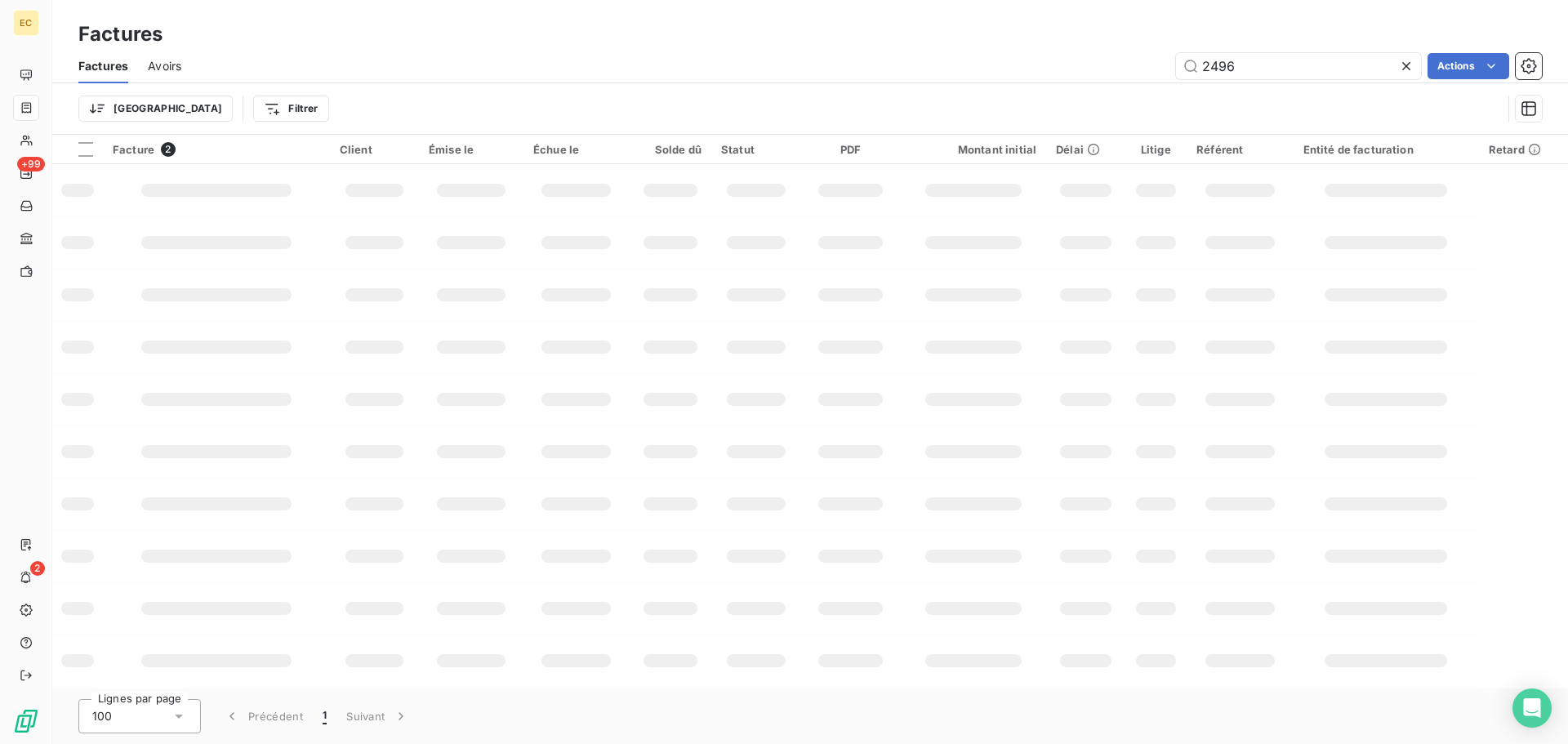
type input "2496"
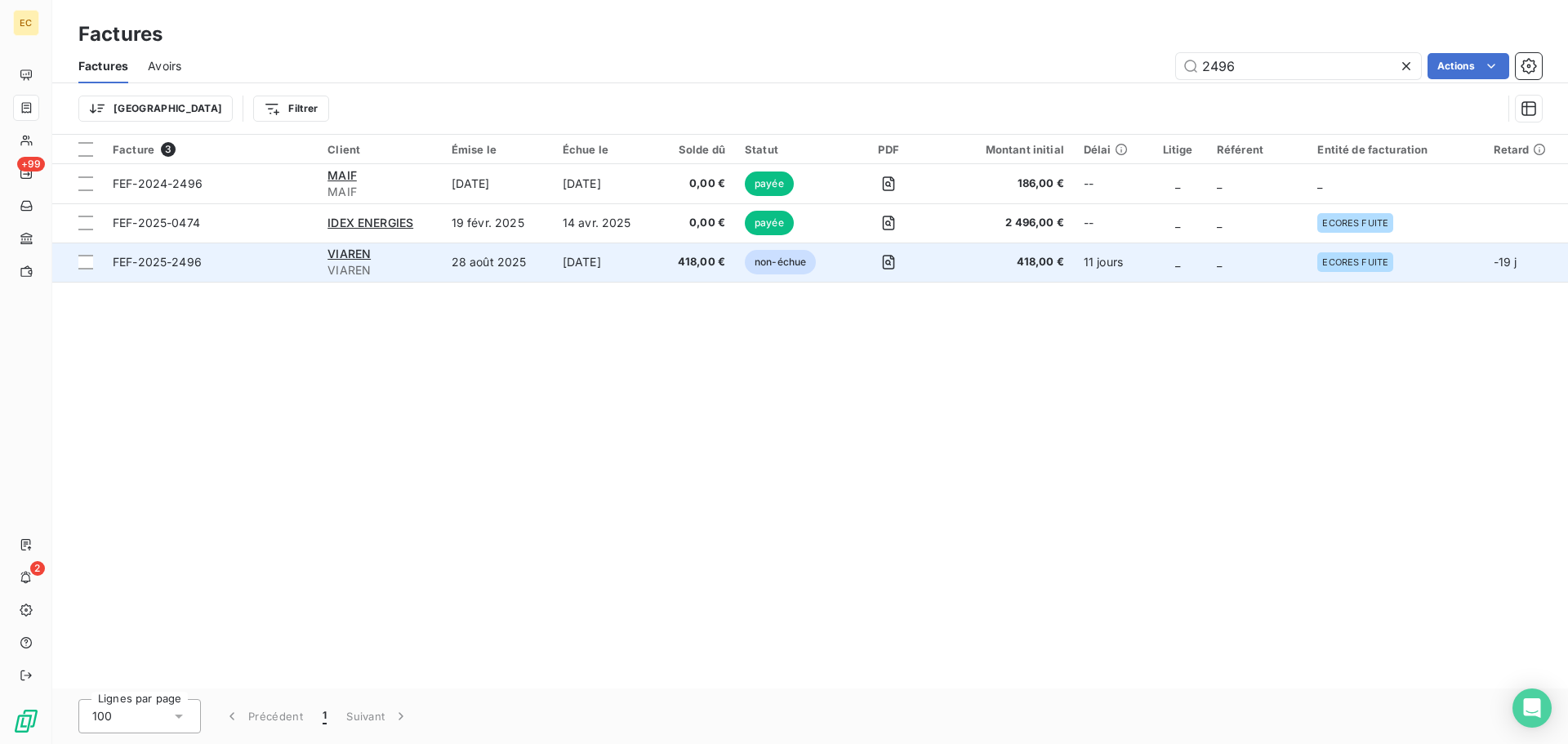
click at [275, 268] on span "FEF-2025-2496" at bounding box center [210, 262] width 195 height 16
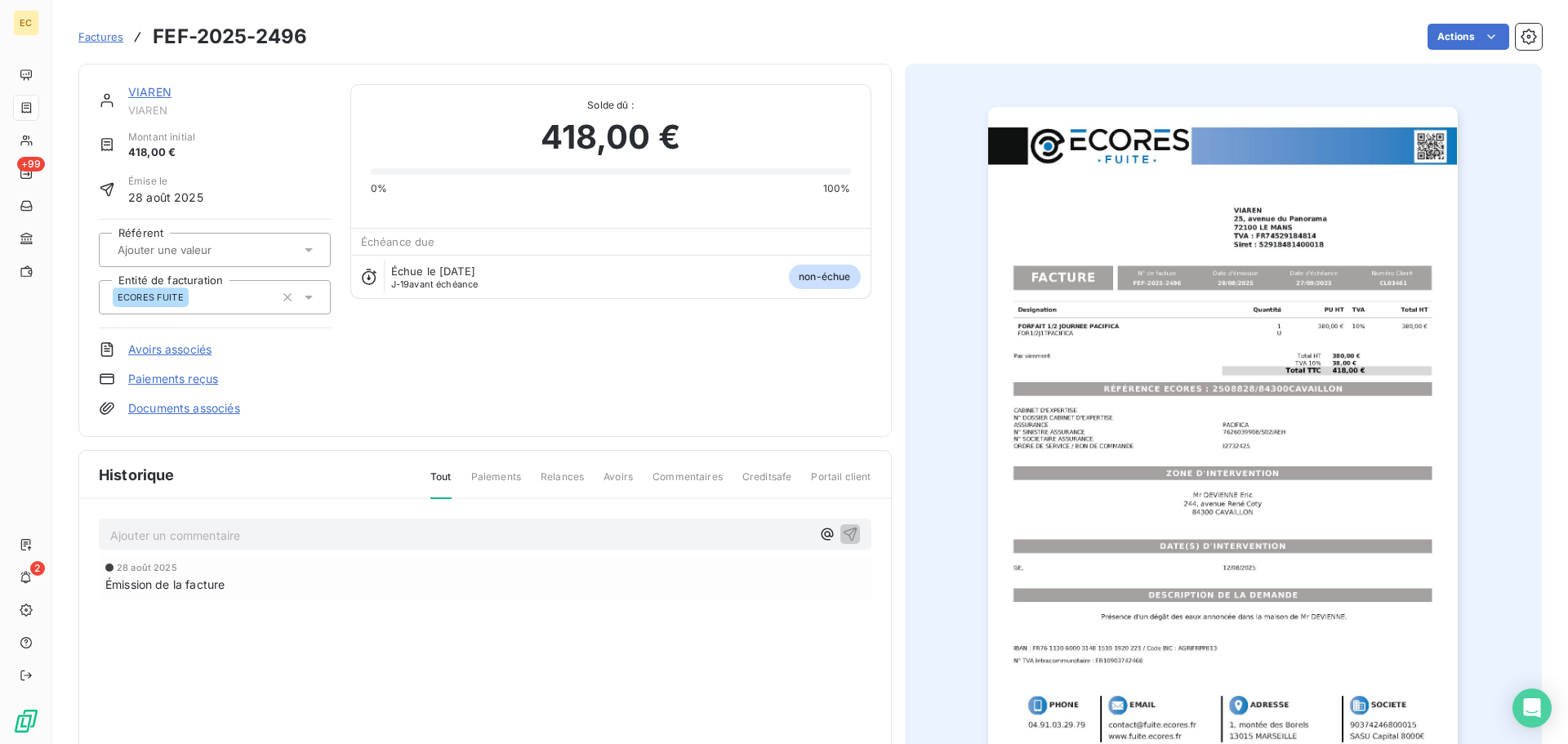
click at [180, 381] on link "Paiements reçus" at bounding box center [173, 379] width 90 height 16
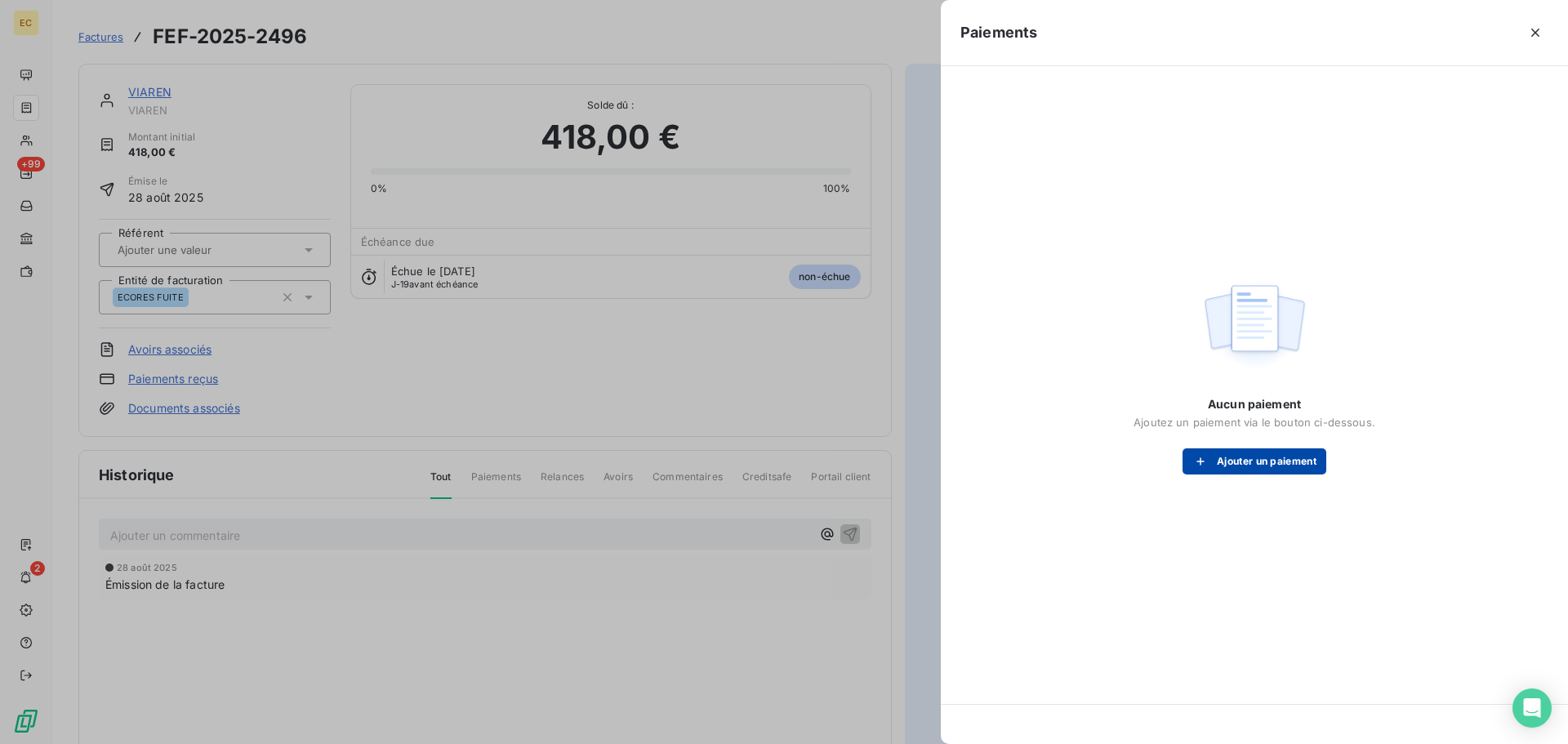
click at [1233, 464] on button "Ajouter un paiement" at bounding box center [1254, 461] width 144 height 26
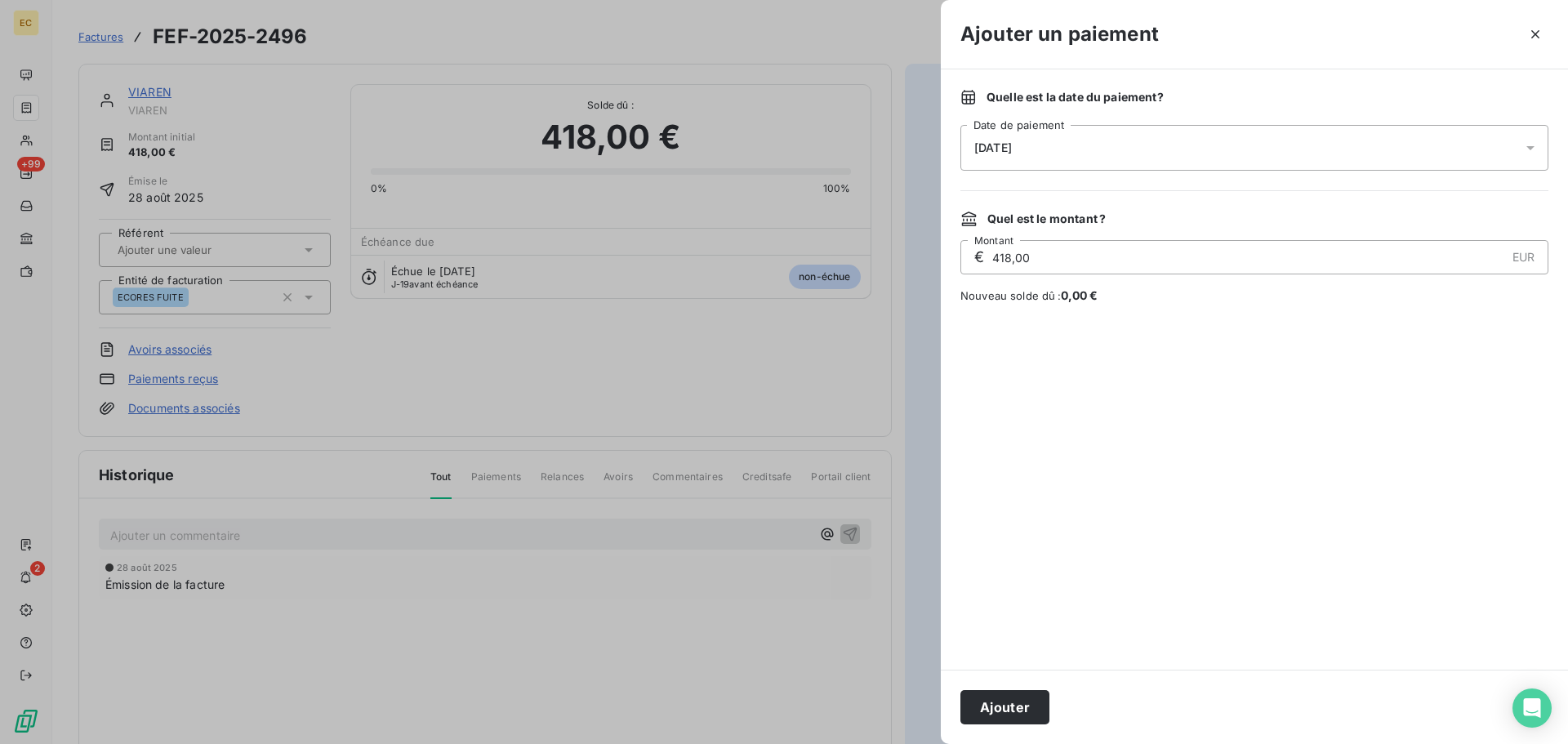
drag, startPoint x: 1009, startPoint y: 259, endPoint x: 978, endPoint y: 263, distance: 31.3
click at [978, 263] on div "€ 418,00 EUR Montant" at bounding box center [1254, 257] width 588 height 35
type input "200,00"
click at [989, 716] on button "Ajouter" at bounding box center [1005, 707] width 89 height 35
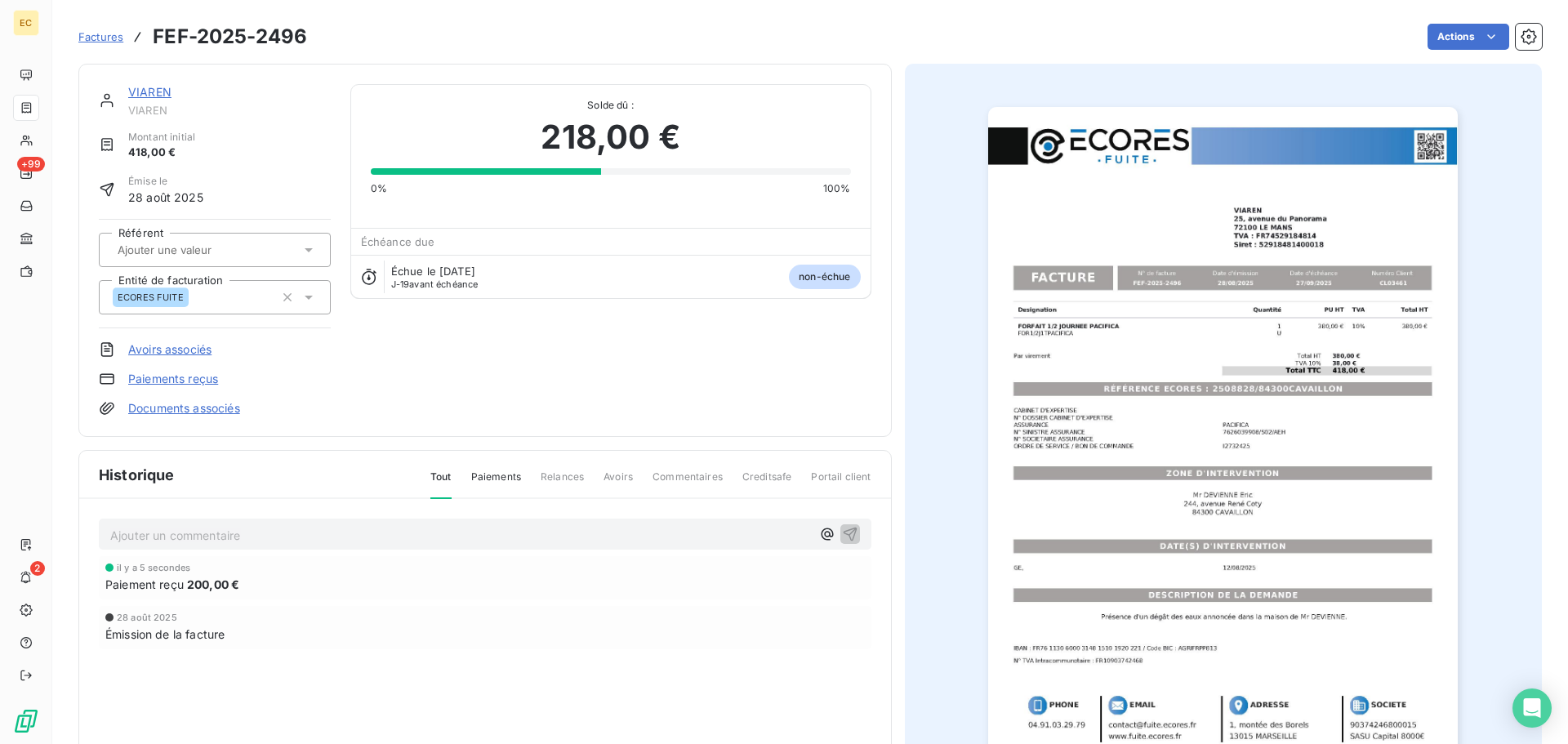
click at [113, 38] on span "Factures" at bounding box center [100, 37] width 45 height 13
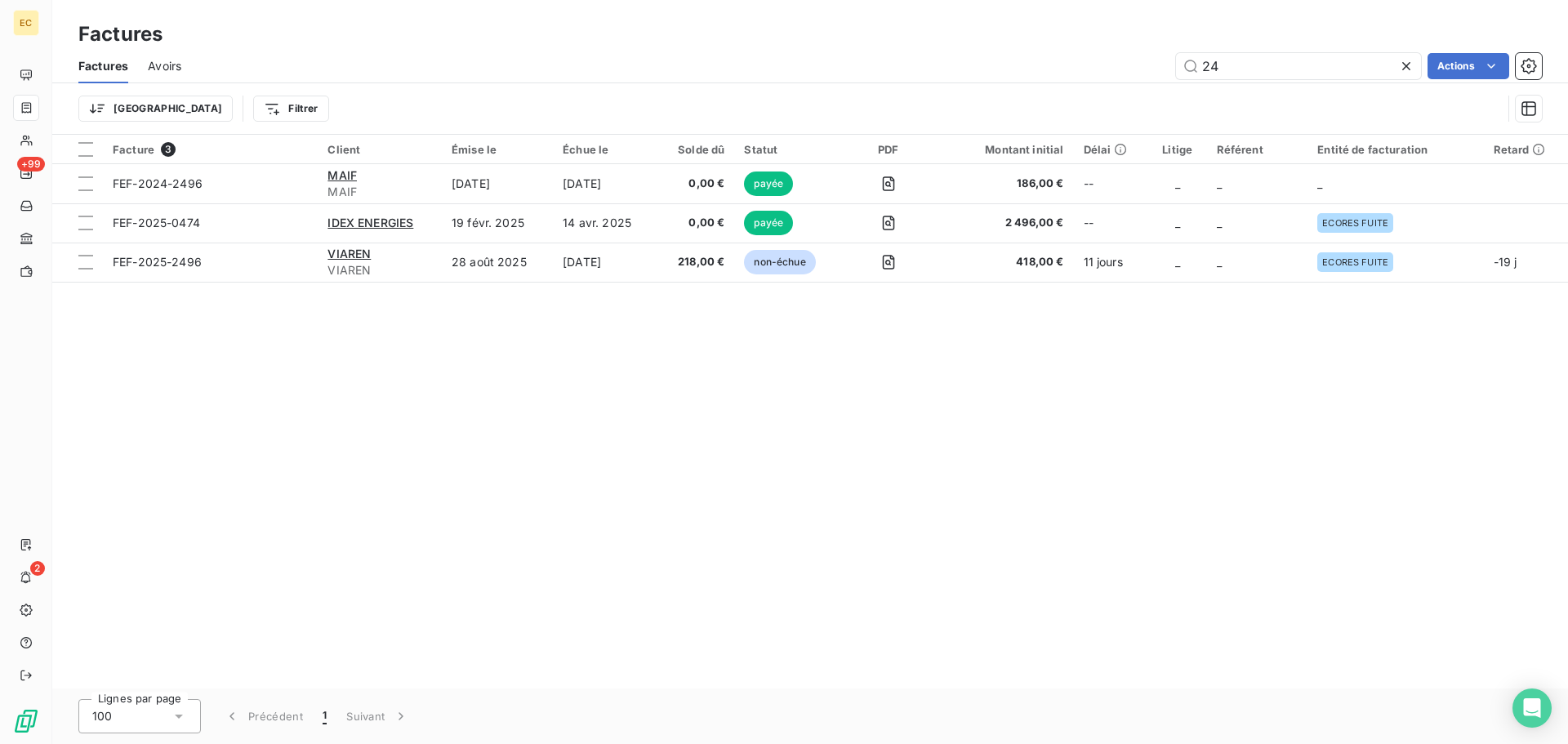
type input "2"
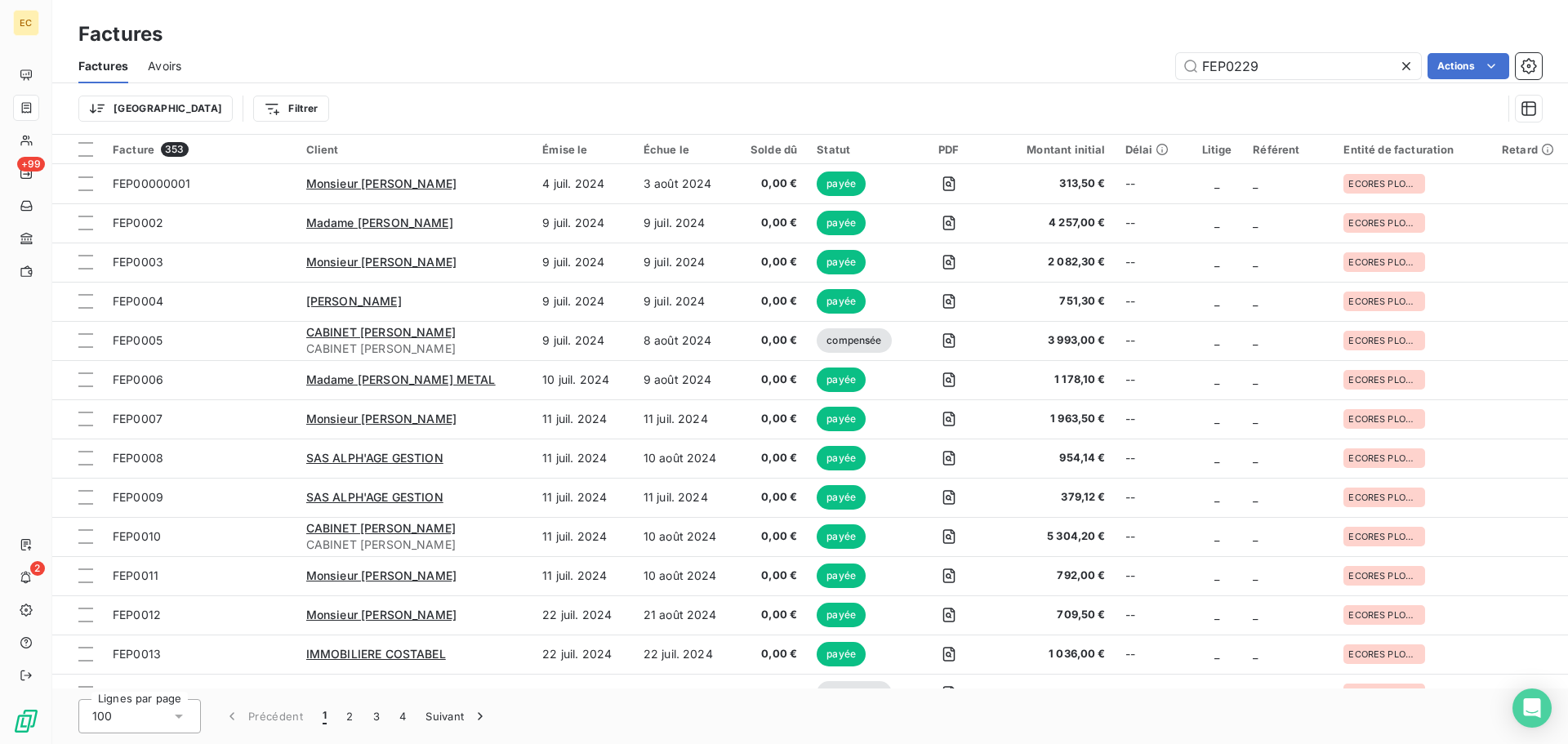
type input "FEP0229"
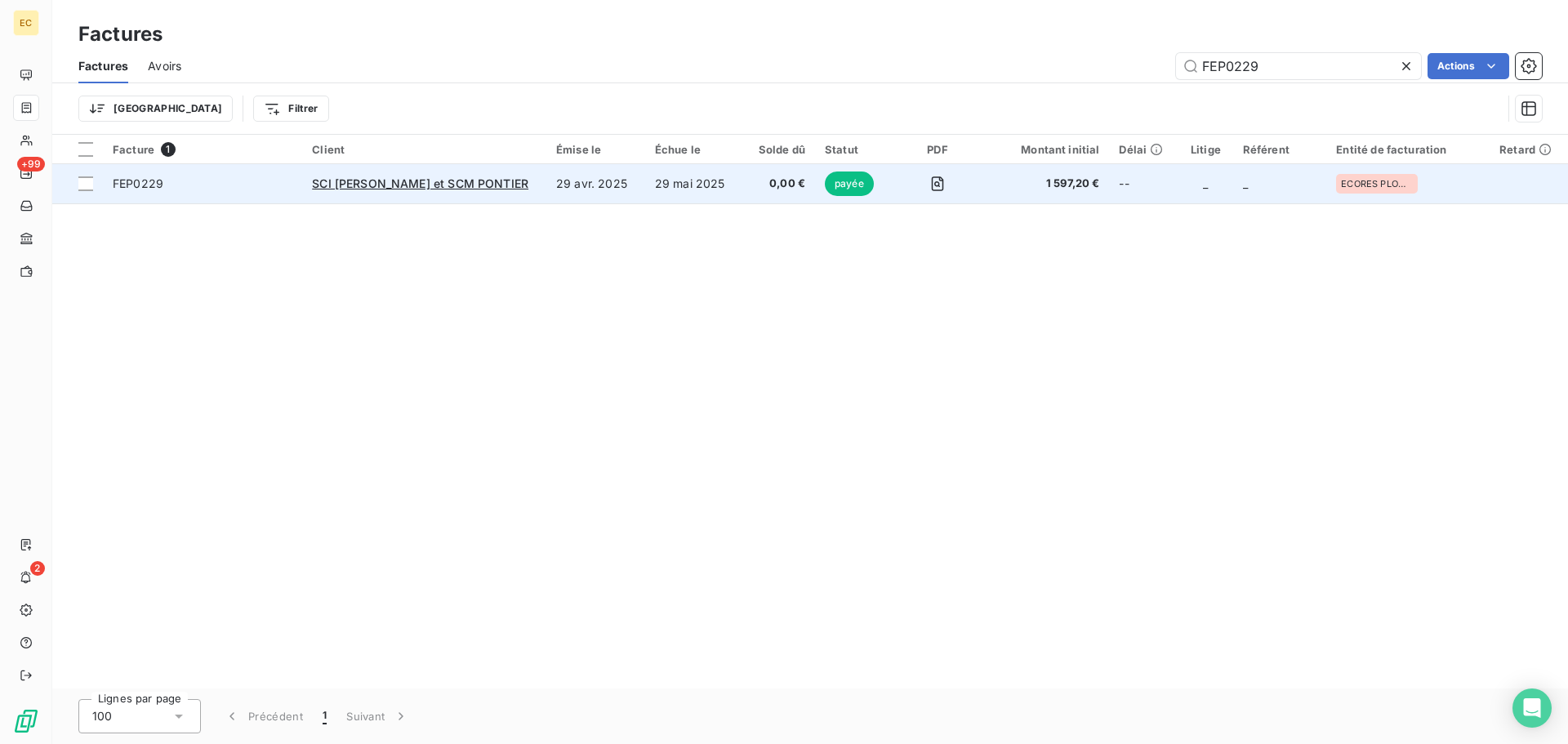
click at [267, 183] on span "FEP0229" at bounding box center [202, 184] width 180 height 16
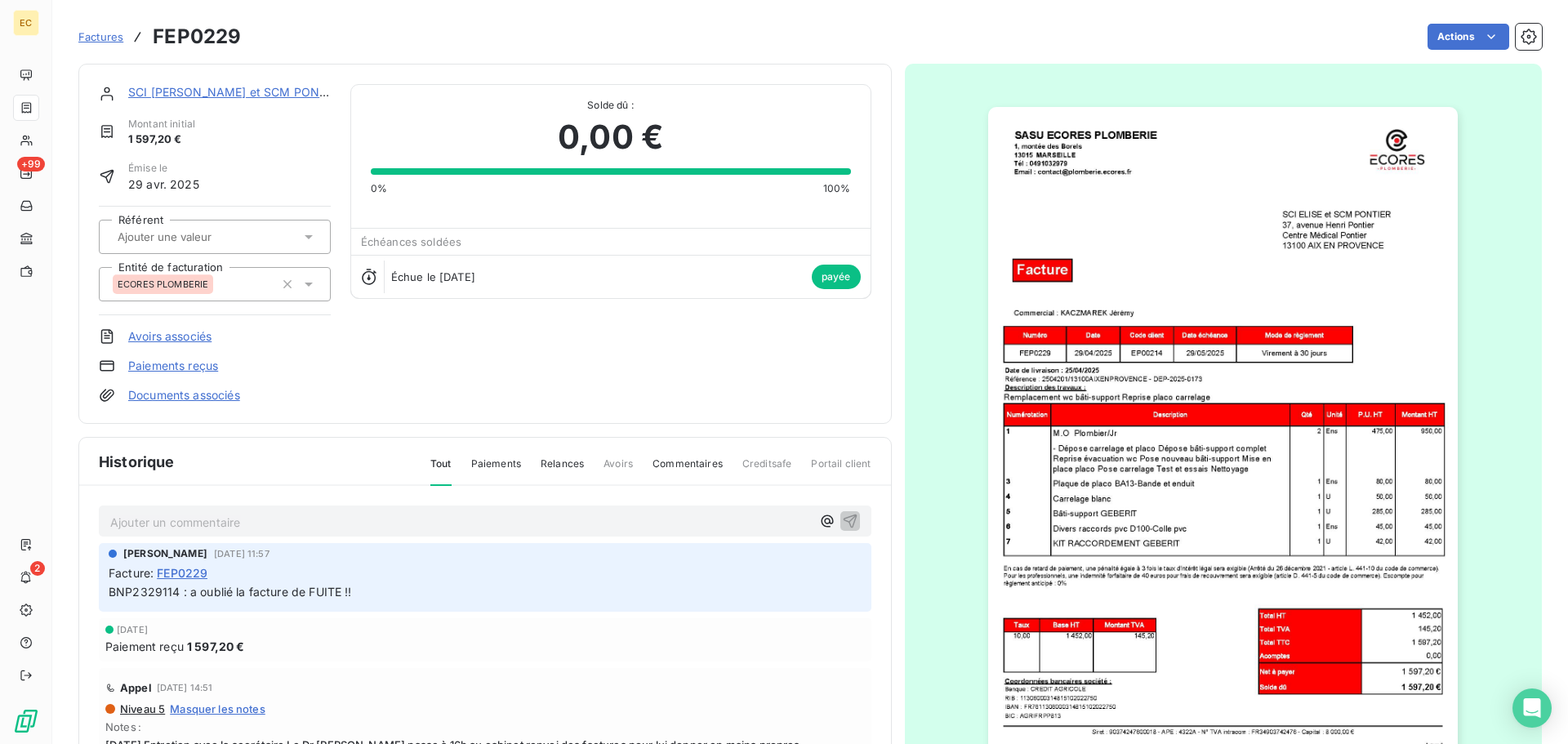
click at [1145, 420] on img "button" at bounding box center [1223, 439] width 469 height 665
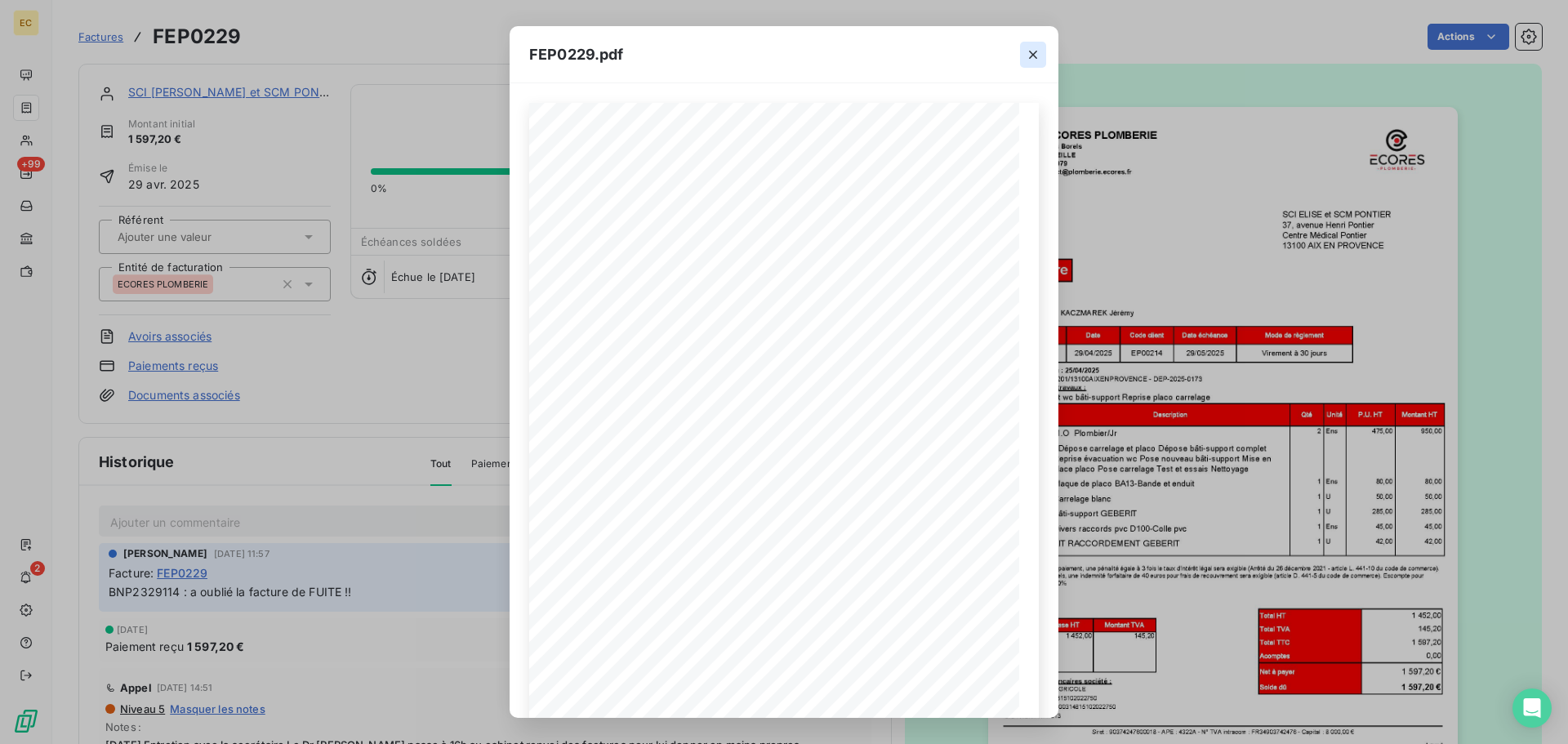
click at [1035, 57] on icon "button" at bounding box center [1034, 55] width 16 height 16
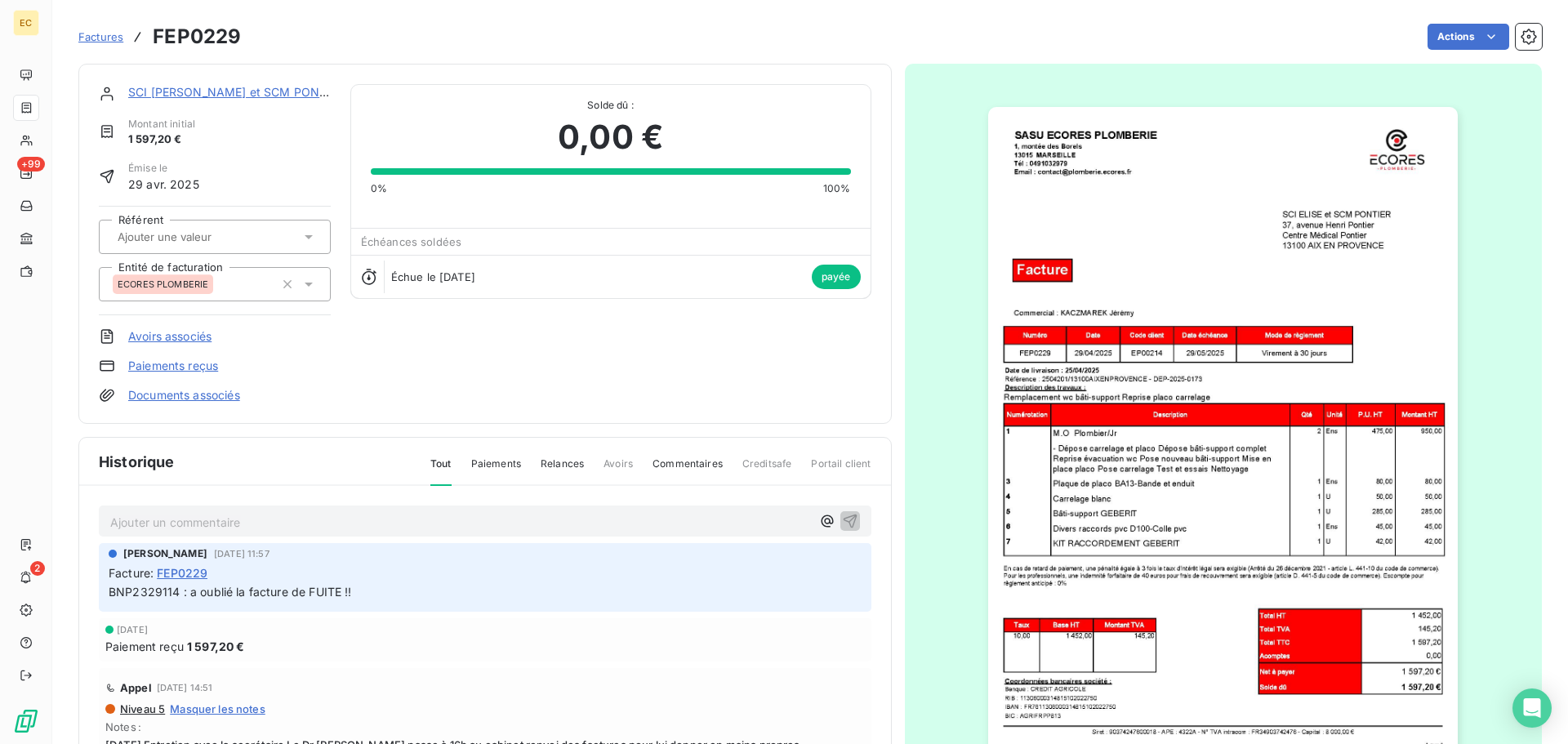
click at [106, 37] on span "Factures" at bounding box center [100, 37] width 45 height 13
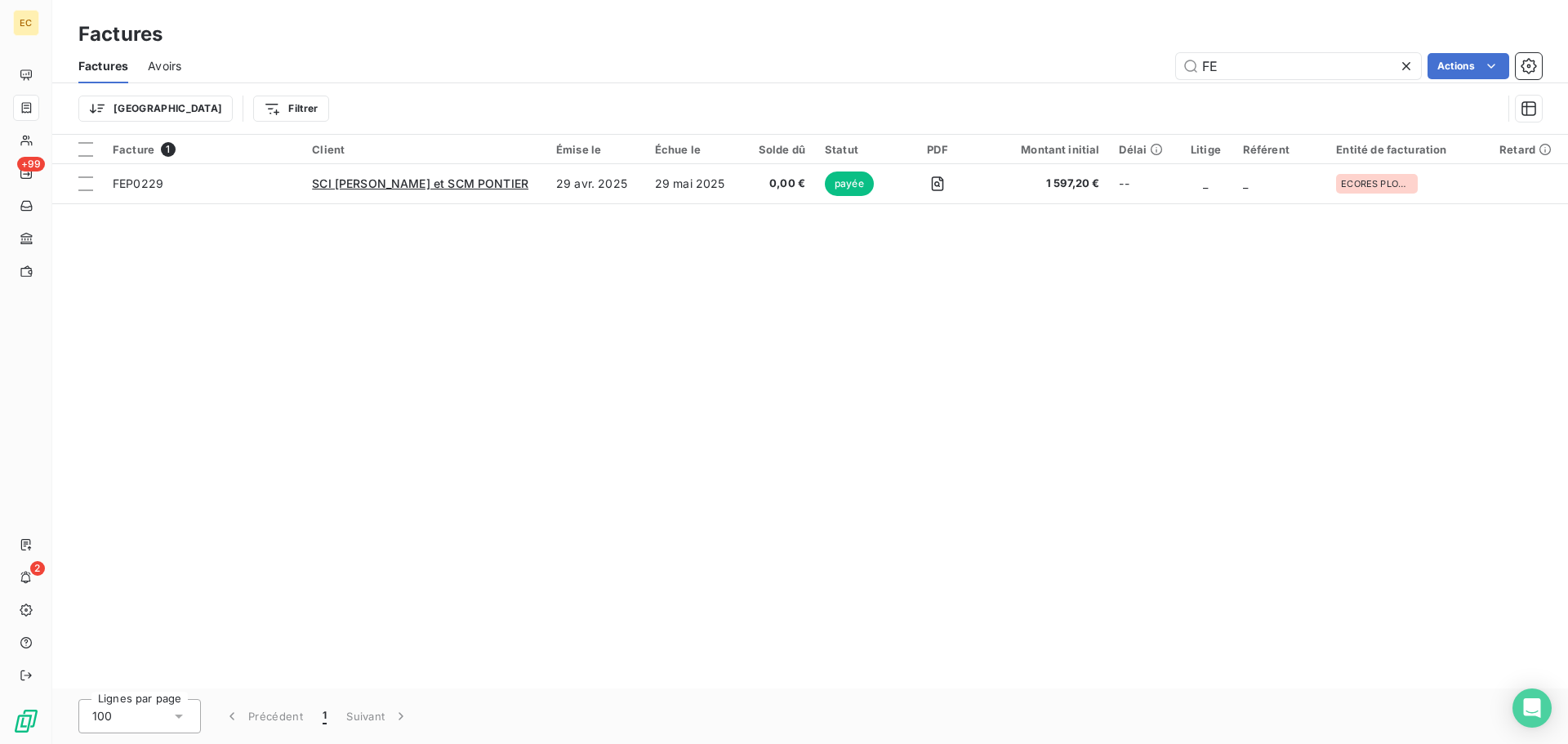
type input "F"
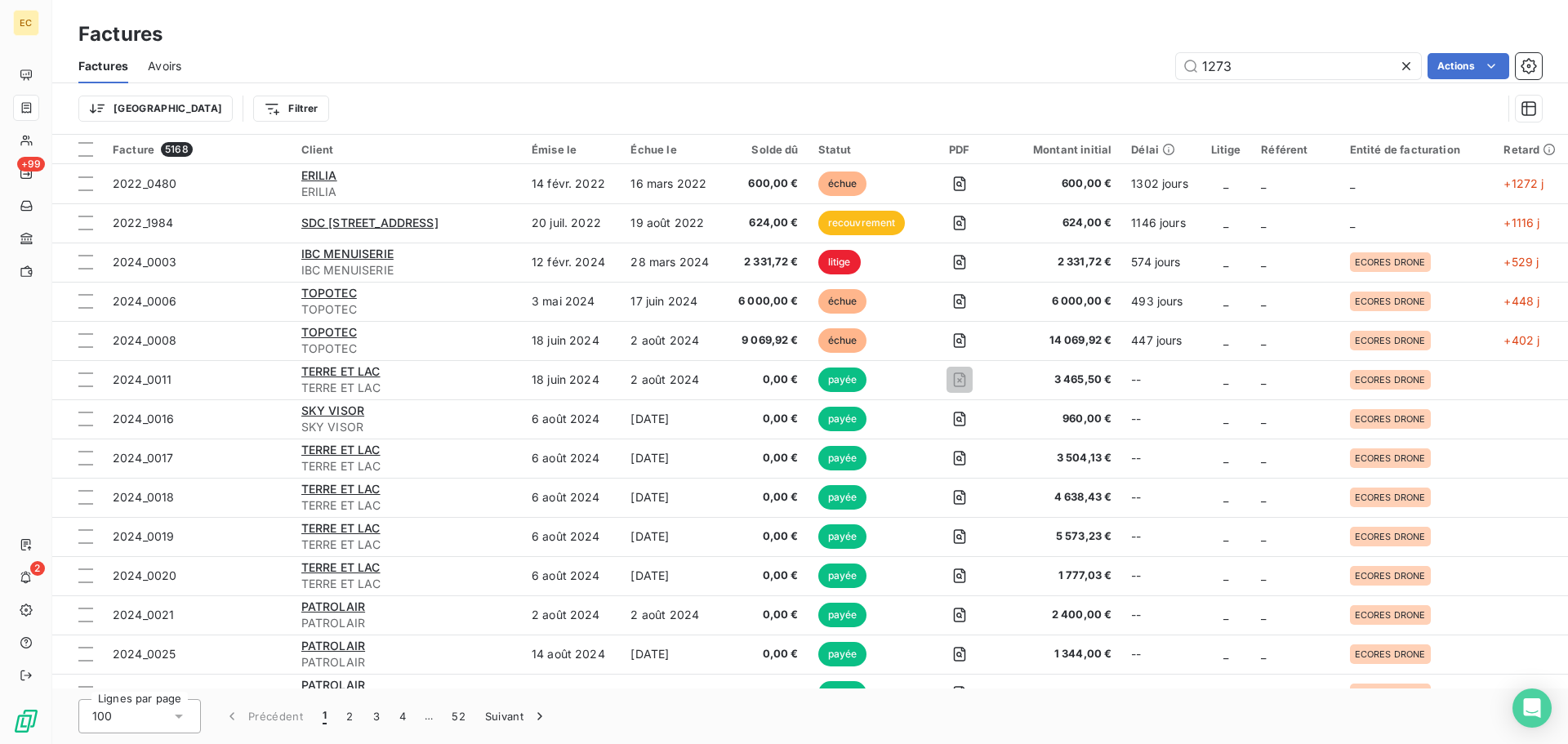
type input "1273"
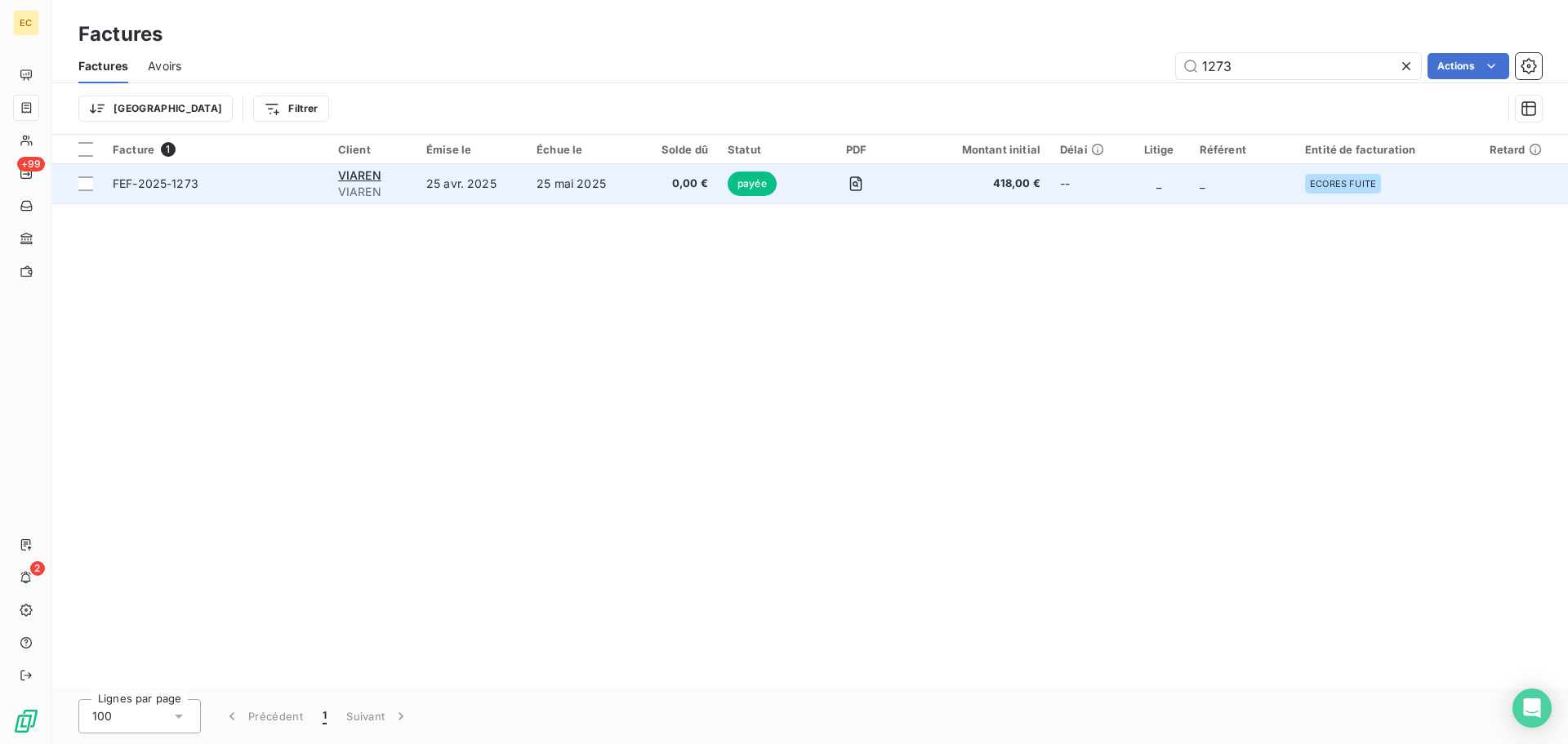
click at [289, 192] on td "FEF-2025-1273" at bounding box center [215, 184] width 225 height 39
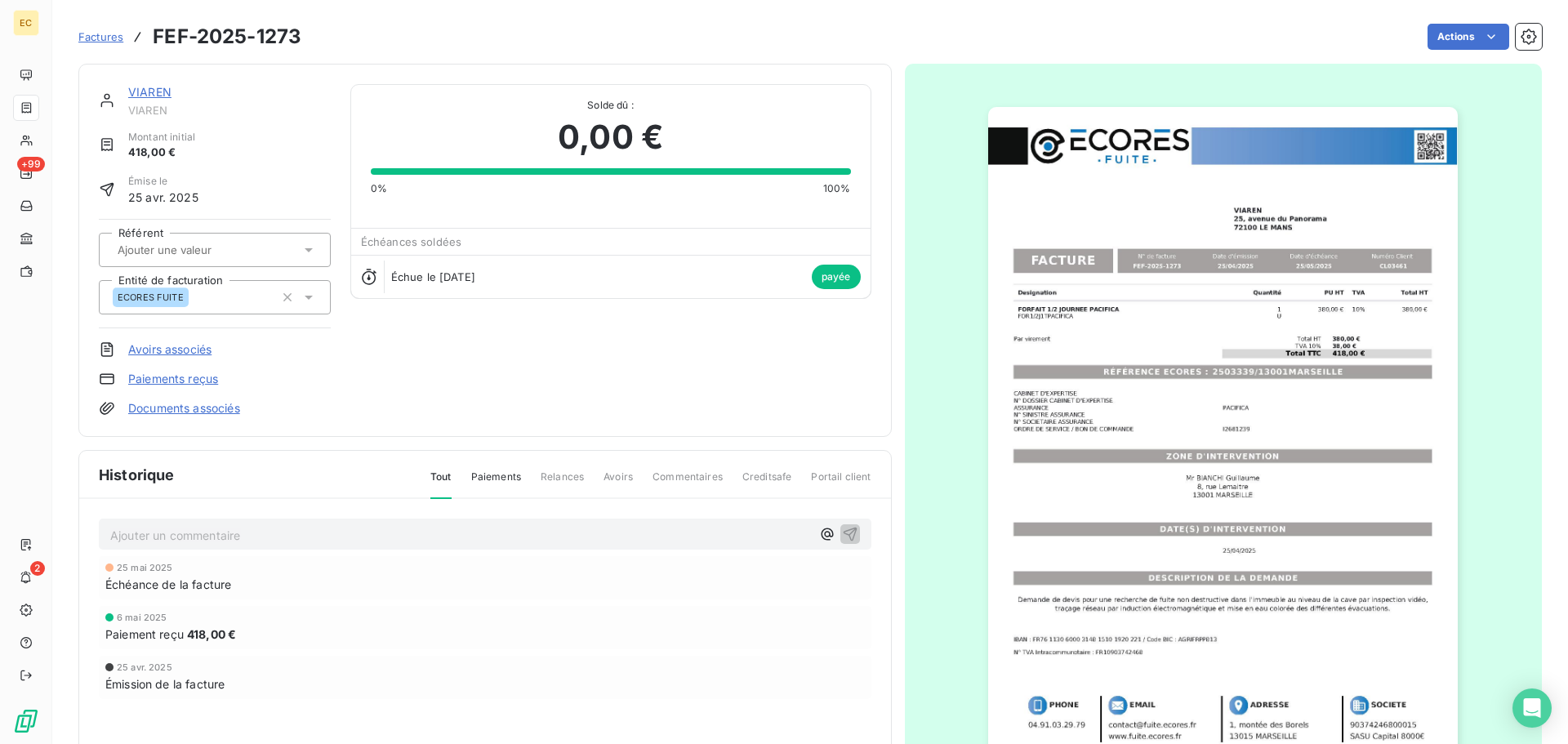
click at [1208, 420] on img "button" at bounding box center [1223, 439] width 469 height 665
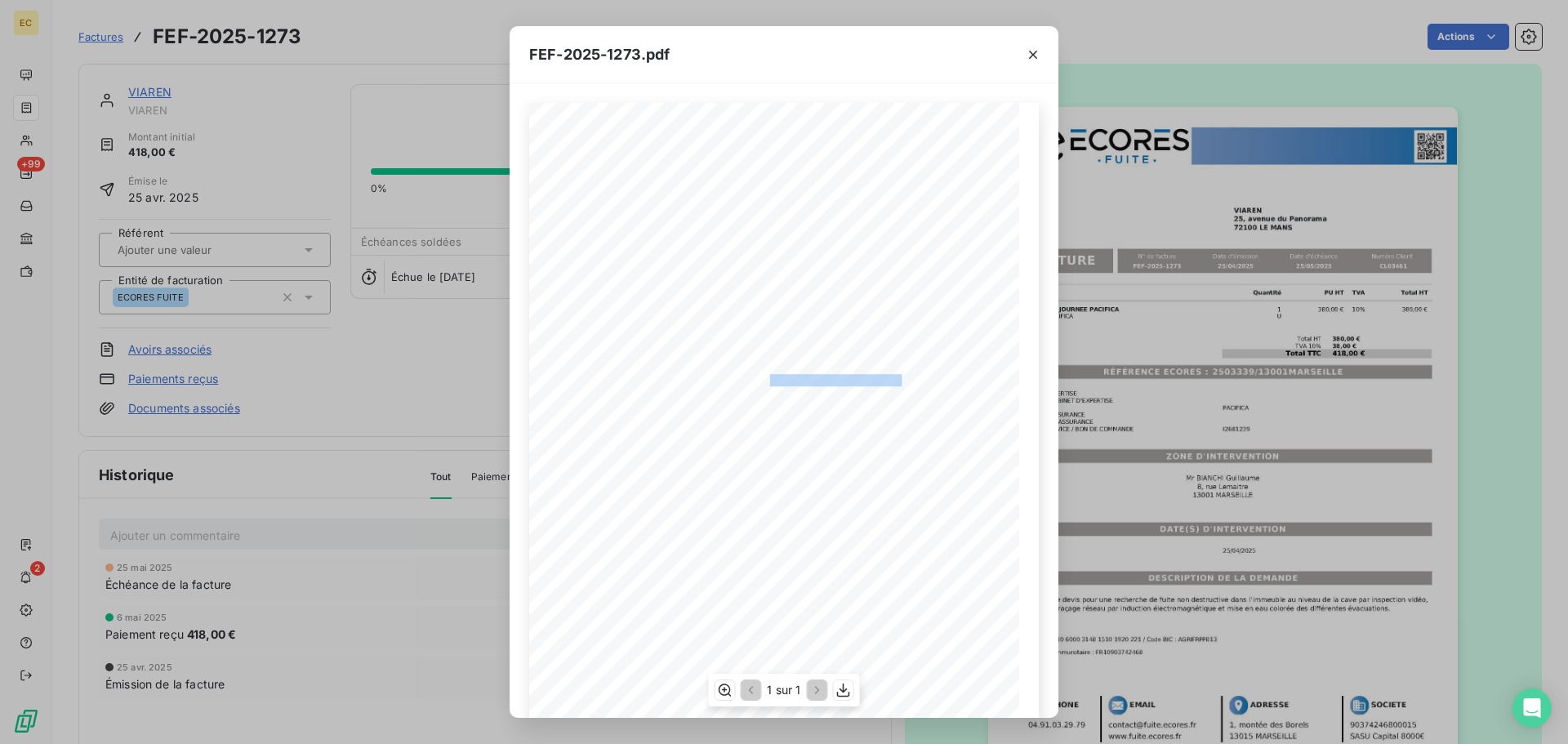
drag, startPoint x: 899, startPoint y: 379, endPoint x: 761, endPoint y: 379, distance: 138.0
click at [761, 379] on span "RÉFÉRENCE ECORES : 2503339/13001MARSEILLE" at bounding box center [784, 378] width 249 height 8
copy span ": 2503339/13001MARSEILL"
click at [93, 38] on div "FEF-2025-1273.pdf Designation Quantité PU HT TVA Total HT FORFAIT 1/2 JOURNEE P…" at bounding box center [784, 372] width 1568 height 744
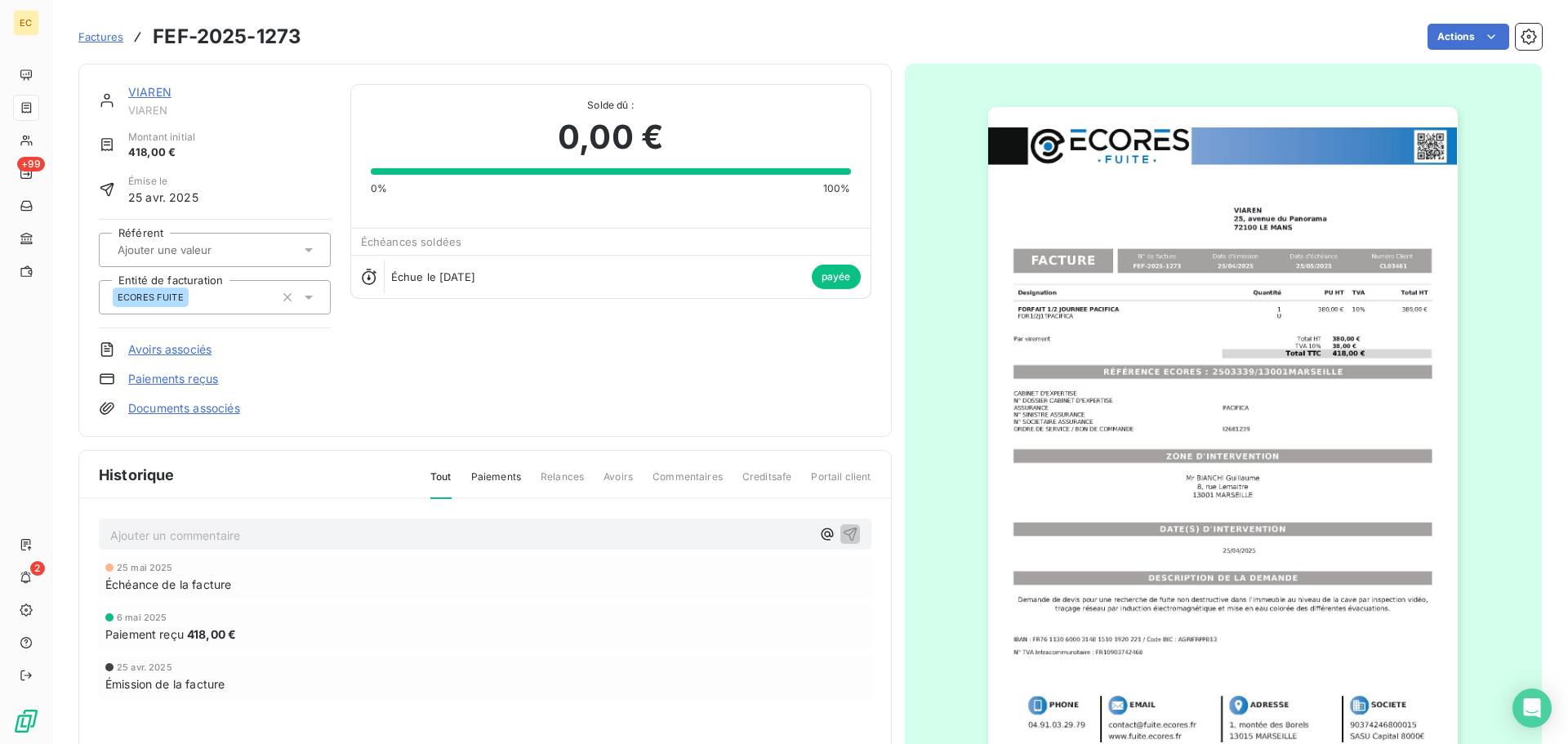
click at [94, 35] on span "Factures" at bounding box center [100, 37] width 45 height 13
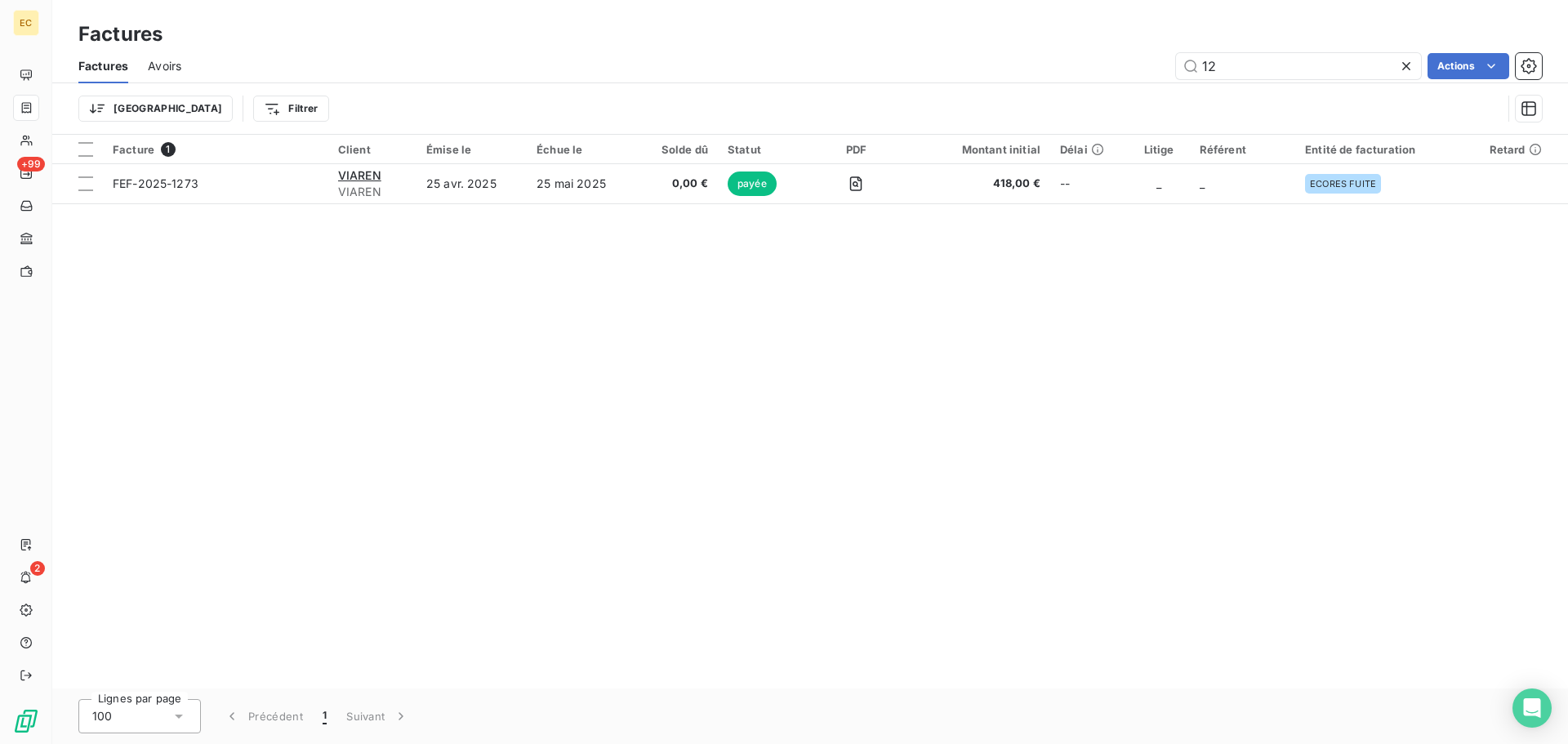
type input "1"
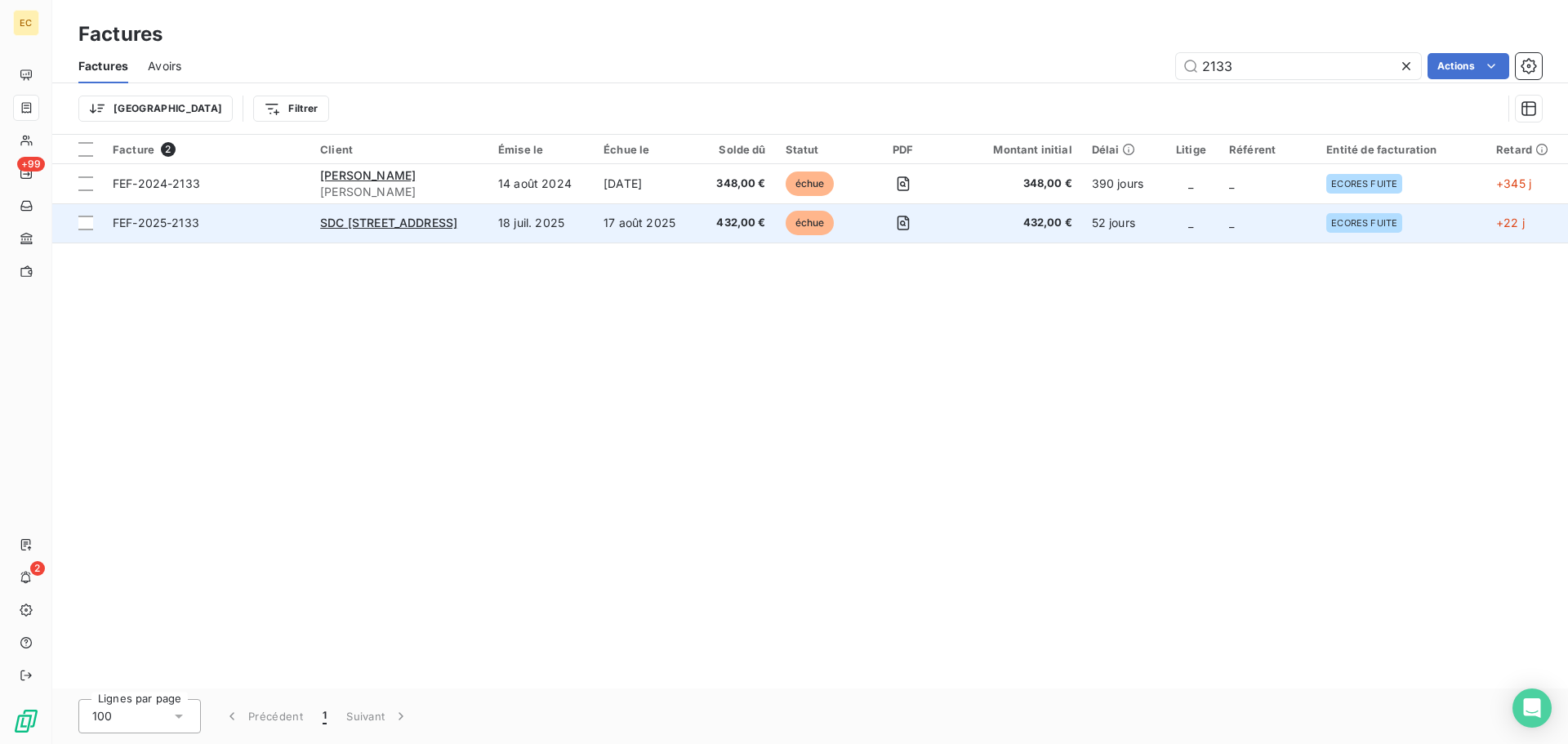
type input "2133"
click at [252, 225] on span "FEF-2025-2133" at bounding box center [206, 223] width 187 height 16
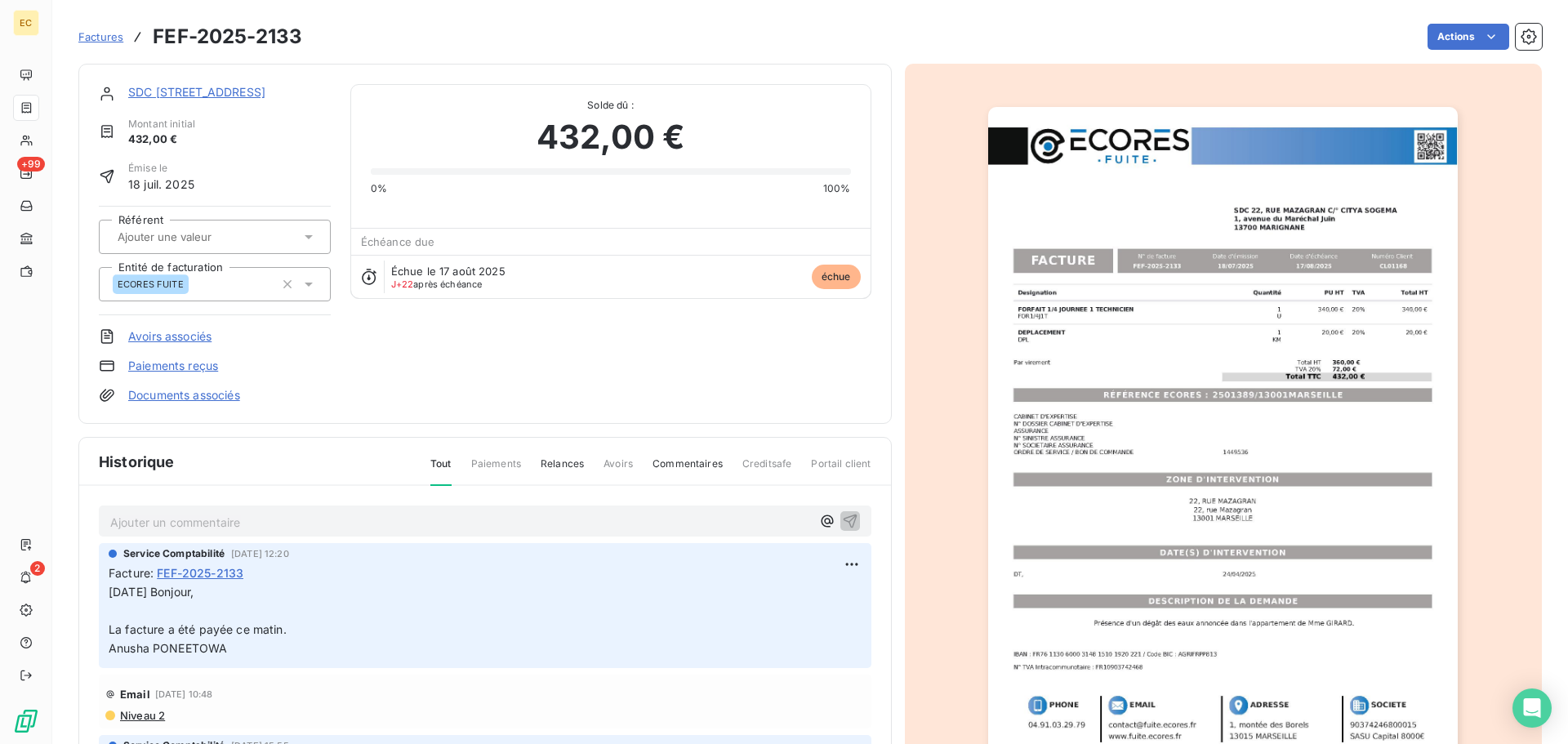
click at [198, 369] on link "Paiements reçus" at bounding box center [173, 366] width 90 height 16
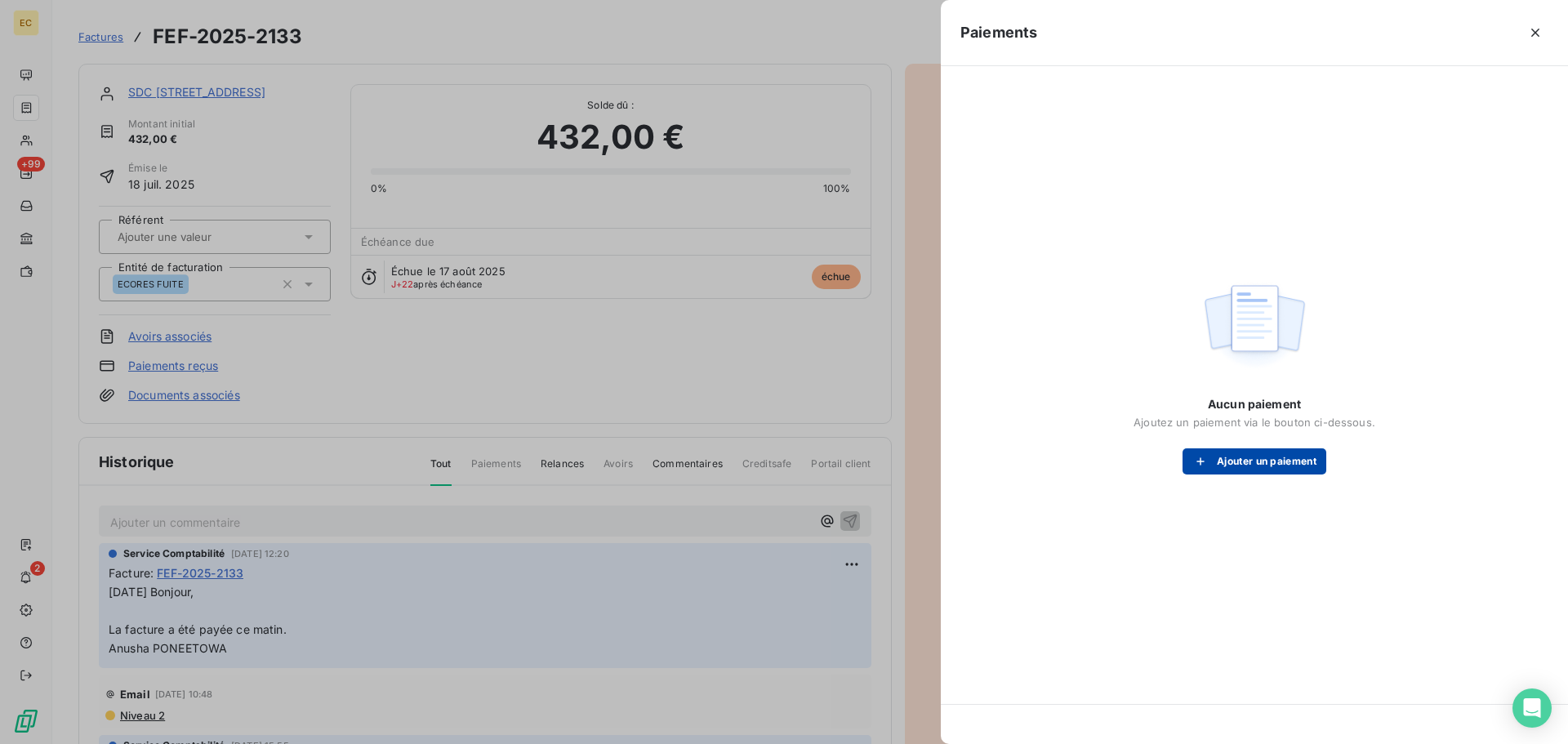
click at [1219, 462] on button "Ajouter un paiement" at bounding box center [1254, 461] width 144 height 26
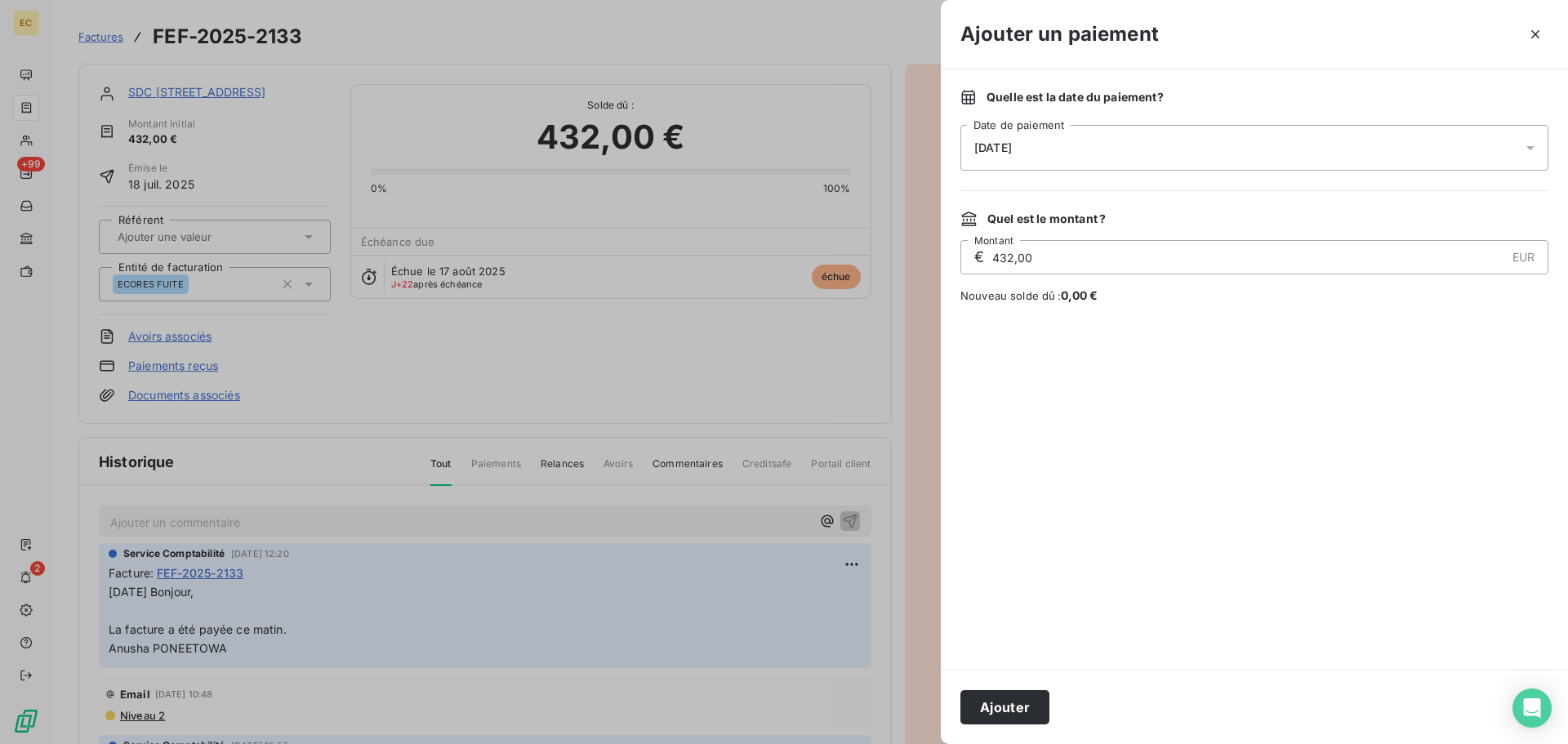
click at [1012, 150] on span "[DATE]" at bounding box center [993, 148] width 38 height 13
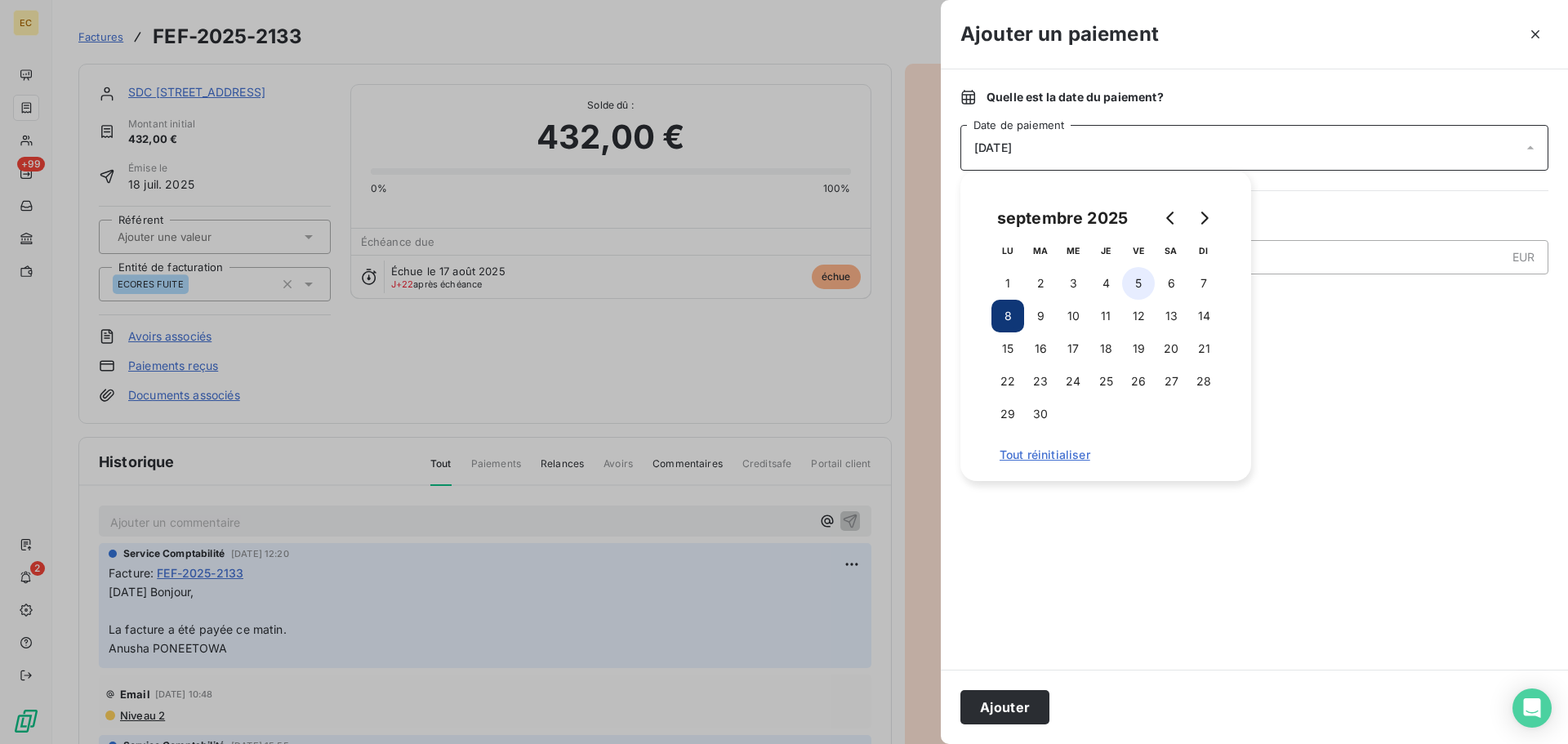
click at [1133, 288] on button "5" at bounding box center [1139, 284] width 33 height 33
click at [1001, 711] on button "Ajouter" at bounding box center [1005, 707] width 89 height 35
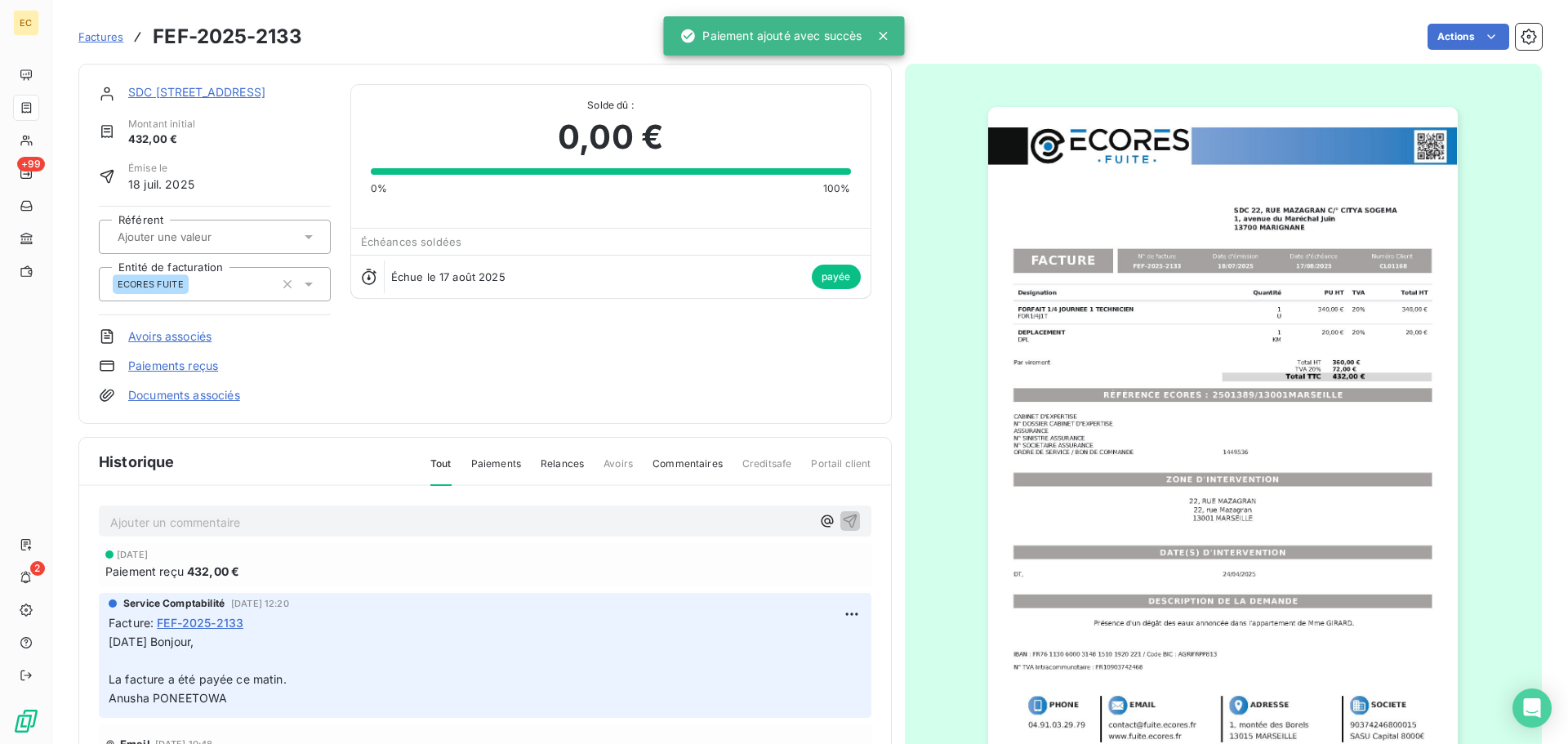
drag, startPoint x: 91, startPoint y: 34, endPoint x: 117, endPoint y: 27, distance: 26.9
click at [91, 34] on span "Factures" at bounding box center [100, 37] width 45 height 13
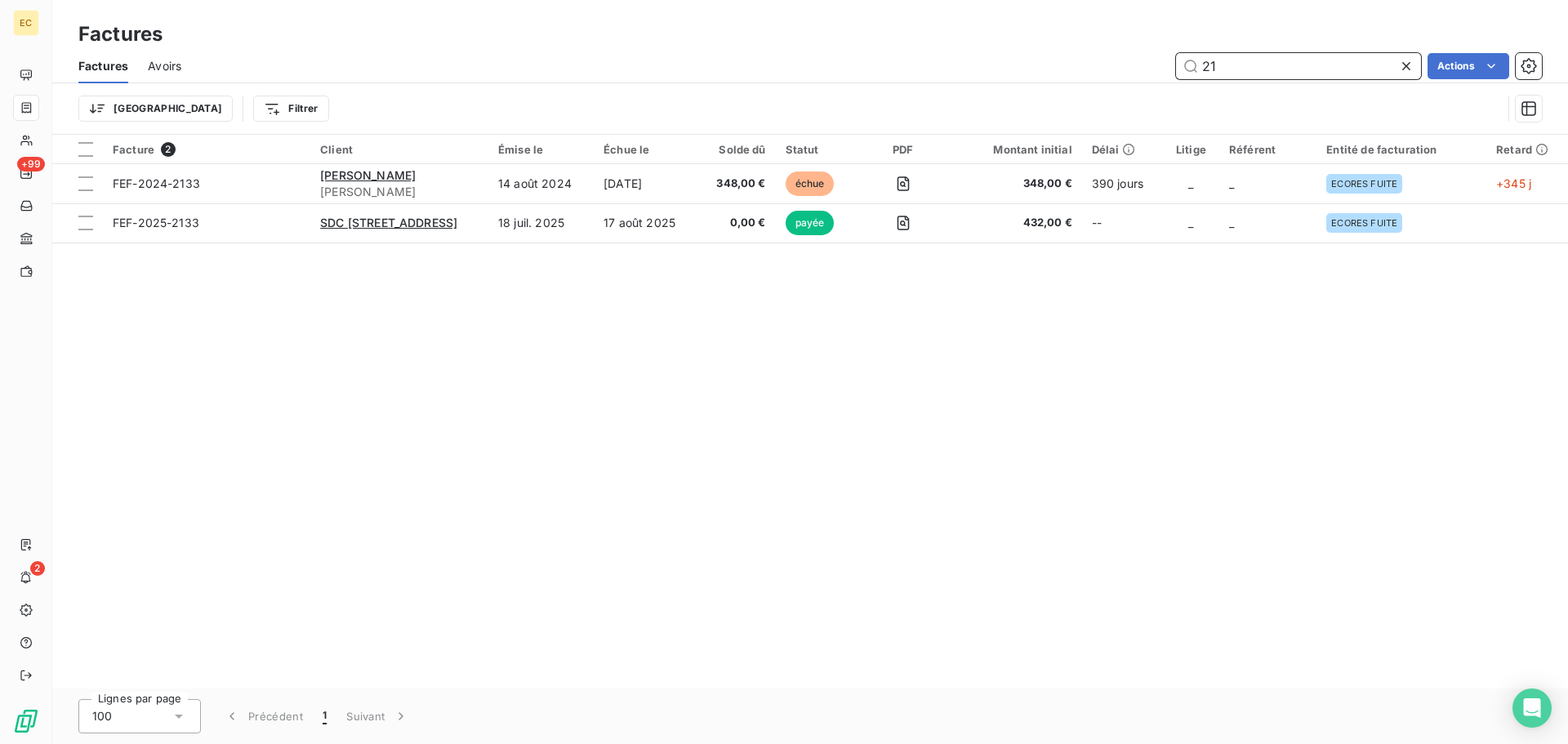
type input "2"
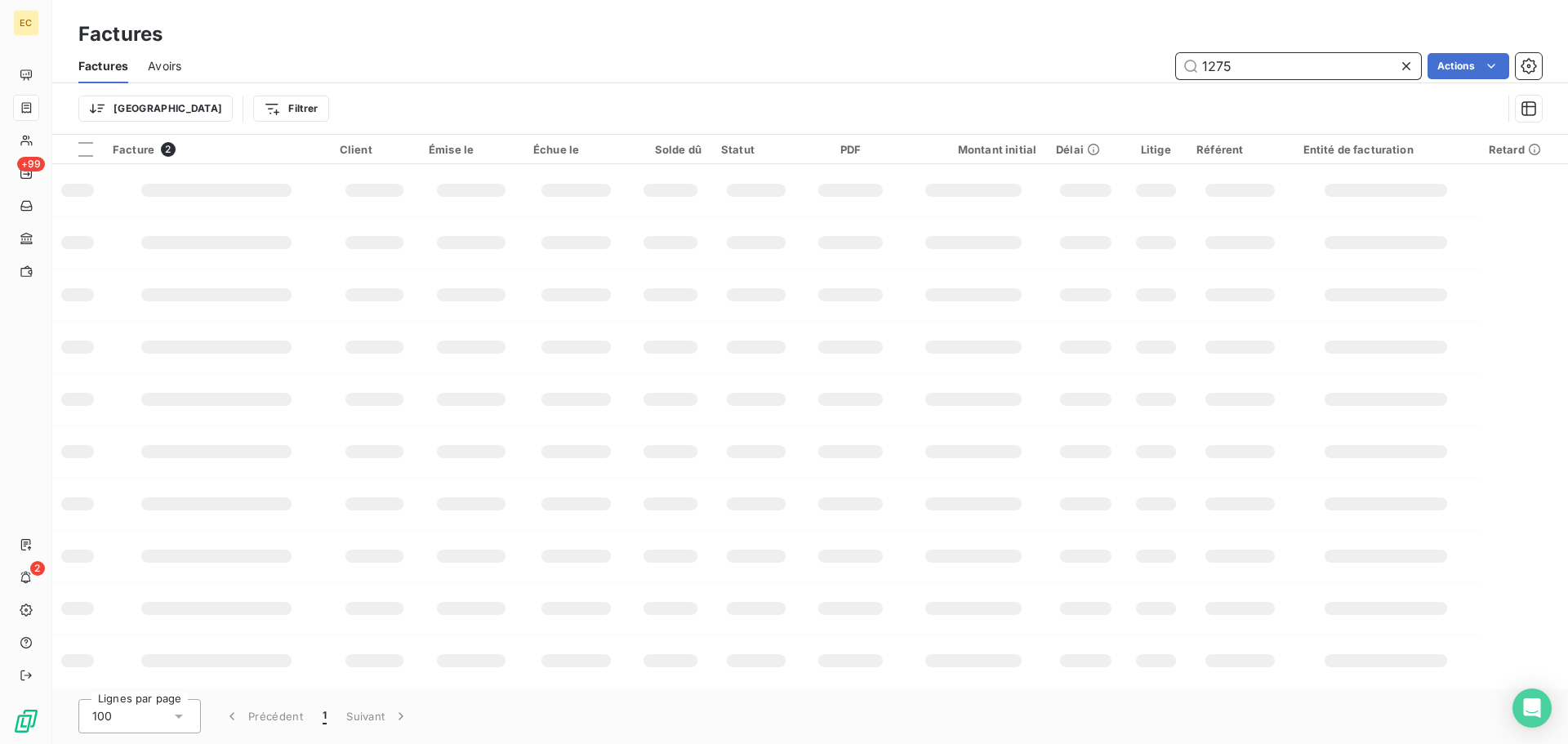
type input "1275"
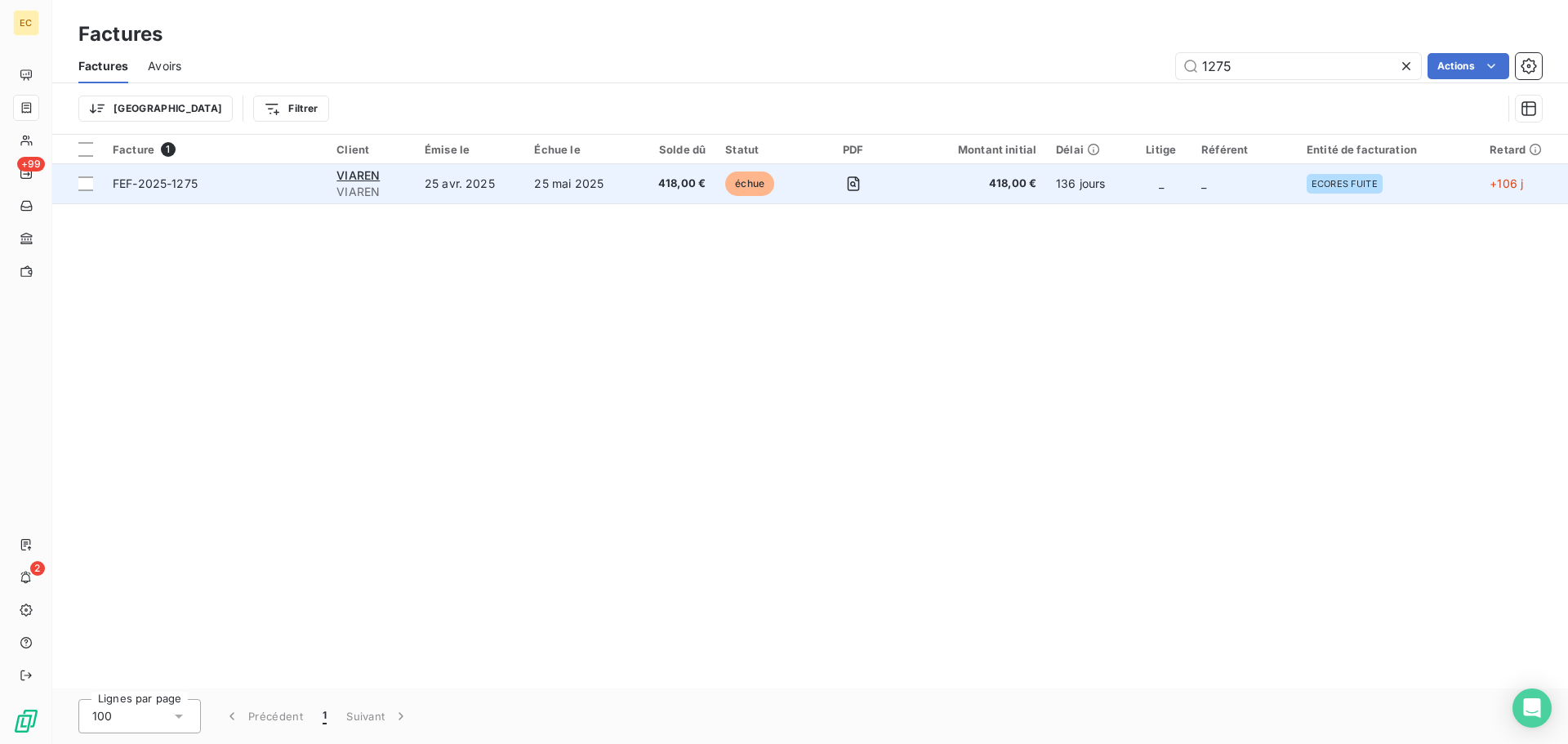
click at [282, 184] on span "FEF-2025-1275" at bounding box center [215, 184] width 204 height 16
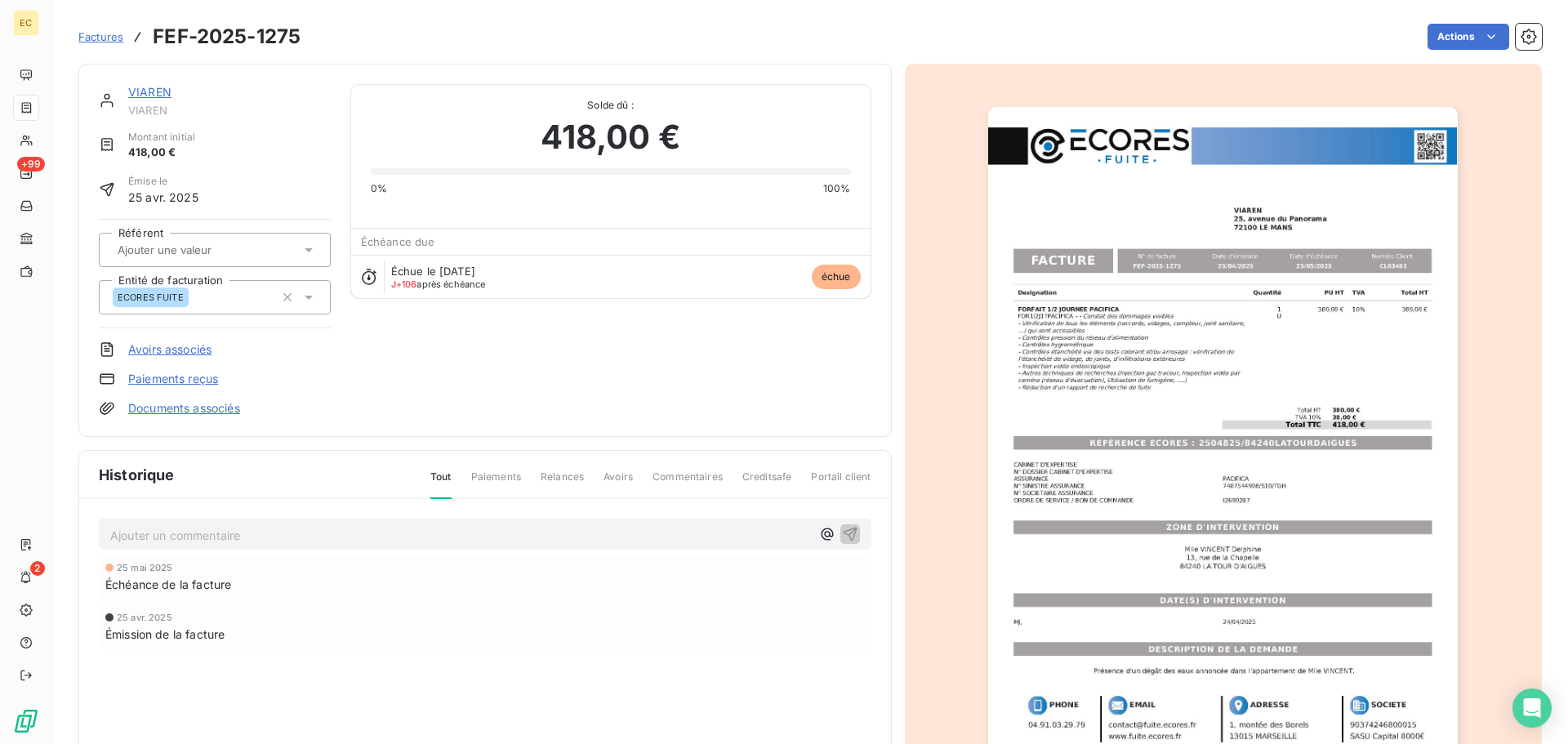
click at [205, 380] on link "Paiements reçus" at bounding box center [173, 379] width 90 height 16
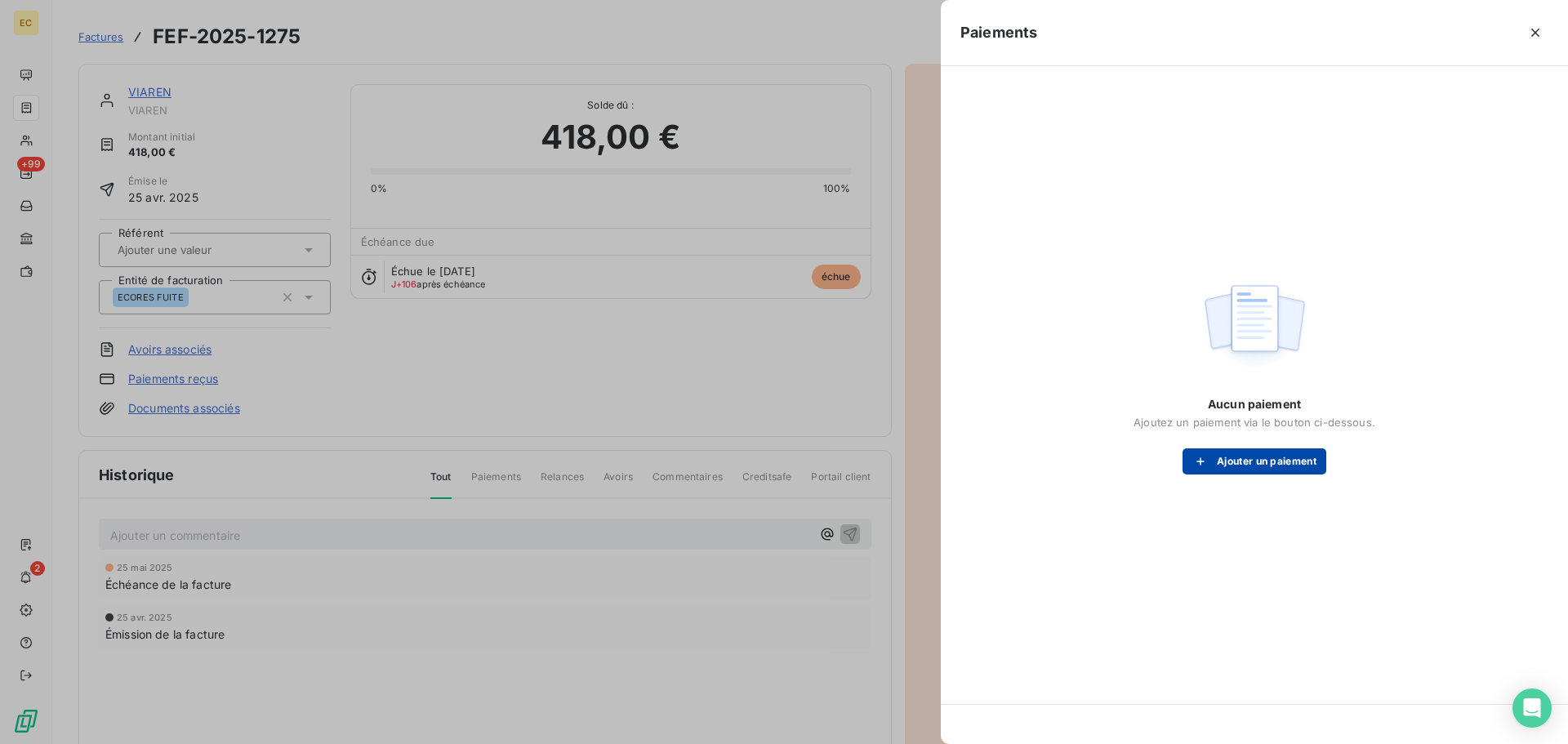
click at [1211, 469] on div "button" at bounding box center [1205, 461] width 25 height 16
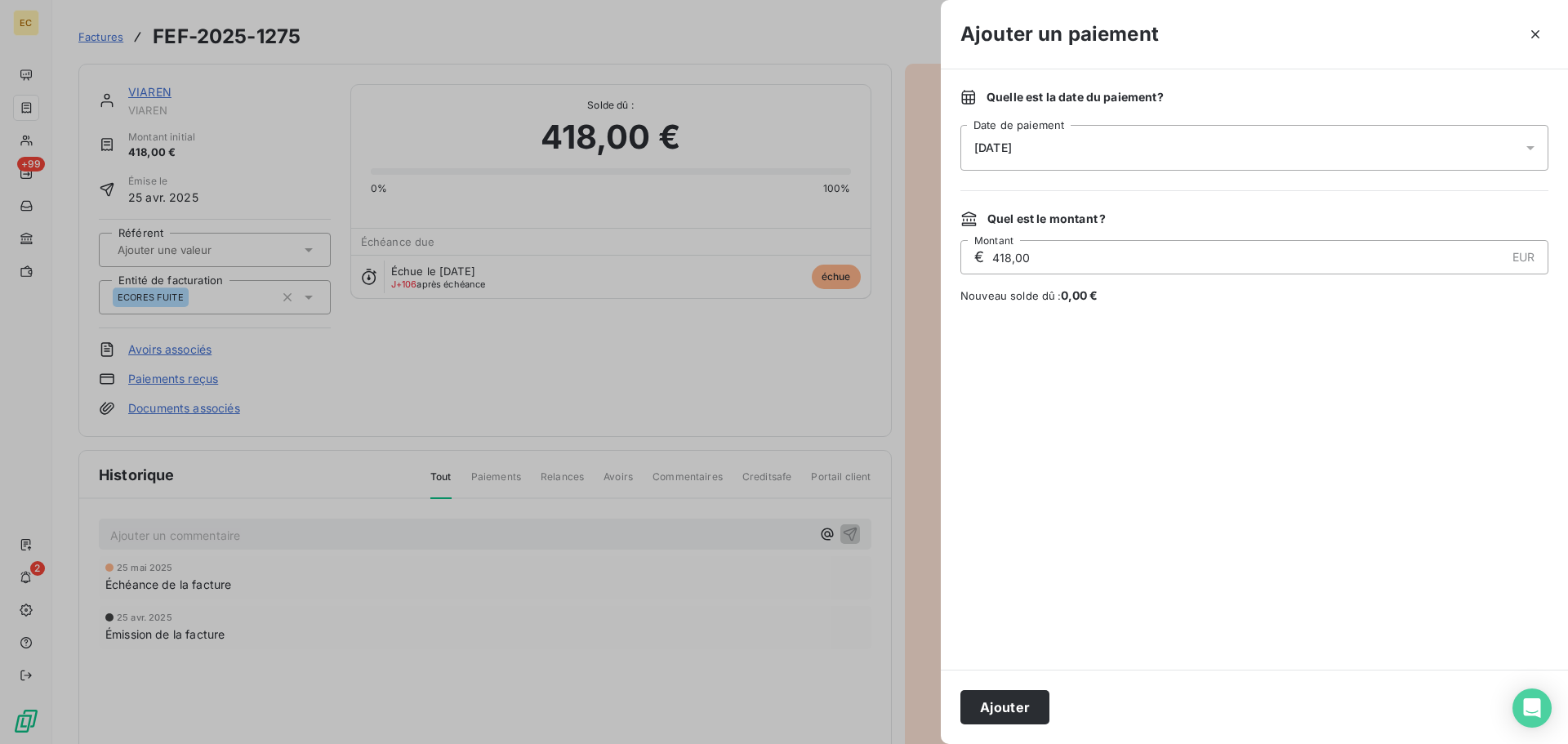
click at [1075, 146] on div "[DATE]" at bounding box center [1254, 148] width 588 height 46
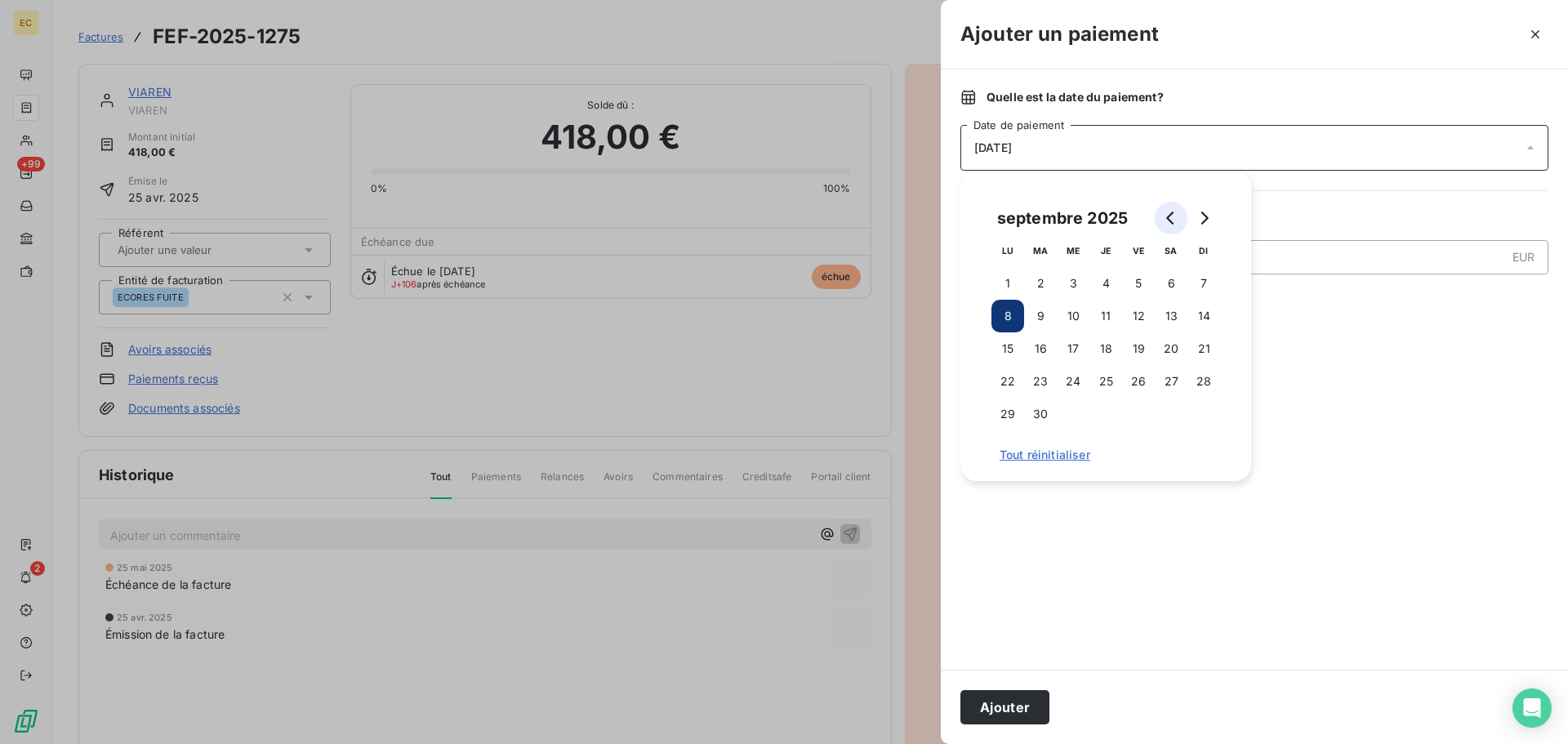
click at [1168, 221] on icon "Go to previous month" at bounding box center [1172, 218] width 13 height 13
click at [1006, 319] on button "5" at bounding box center [1008, 317] width 33 height 33
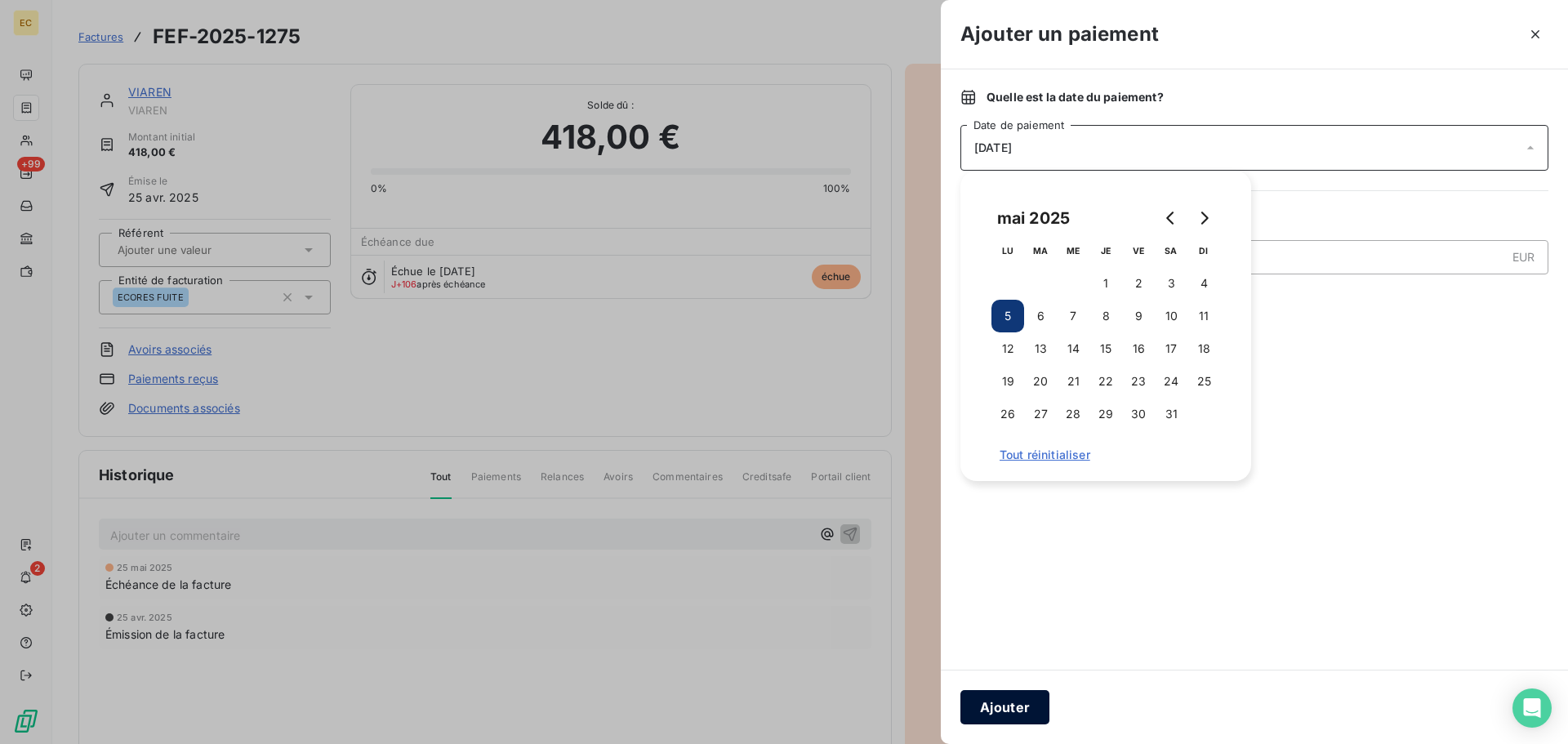
click at [1001, 708] on button "Ajouter" at bounding box center [1005, 707] width 89 height 35
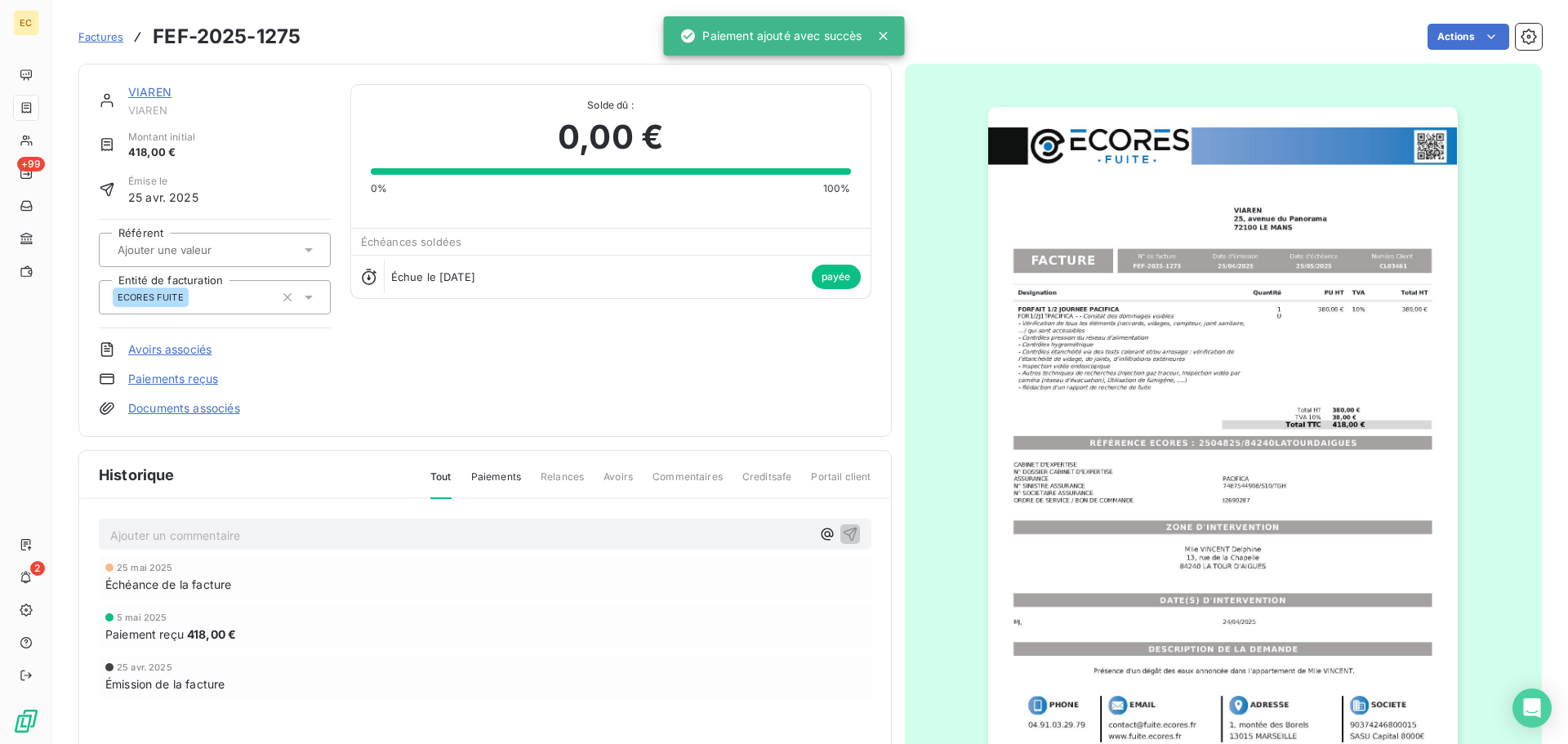
click at [110, 30] on span "Factures" at bounding box center [100, 37] width 45 height 13
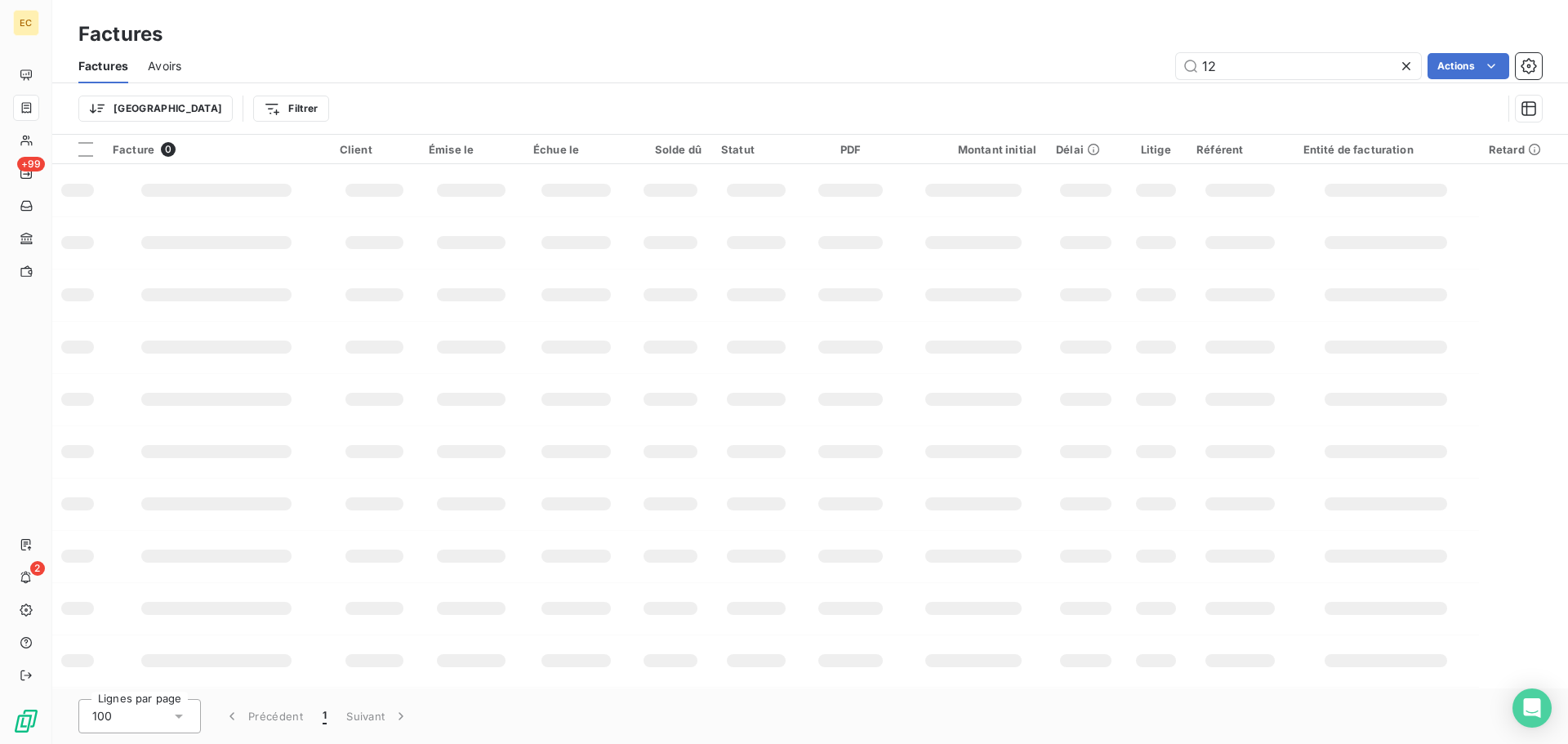
type input "1"
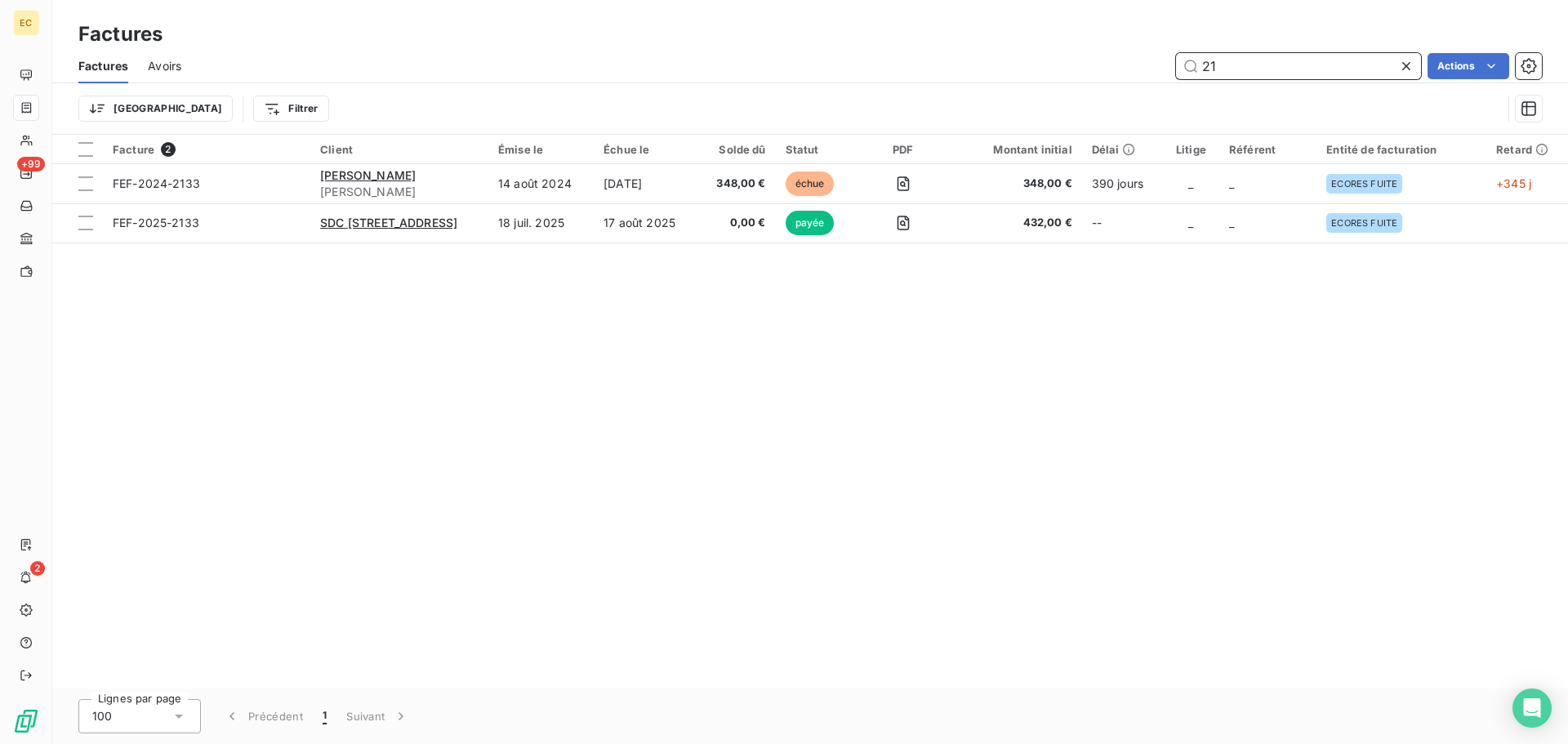
type input "2"
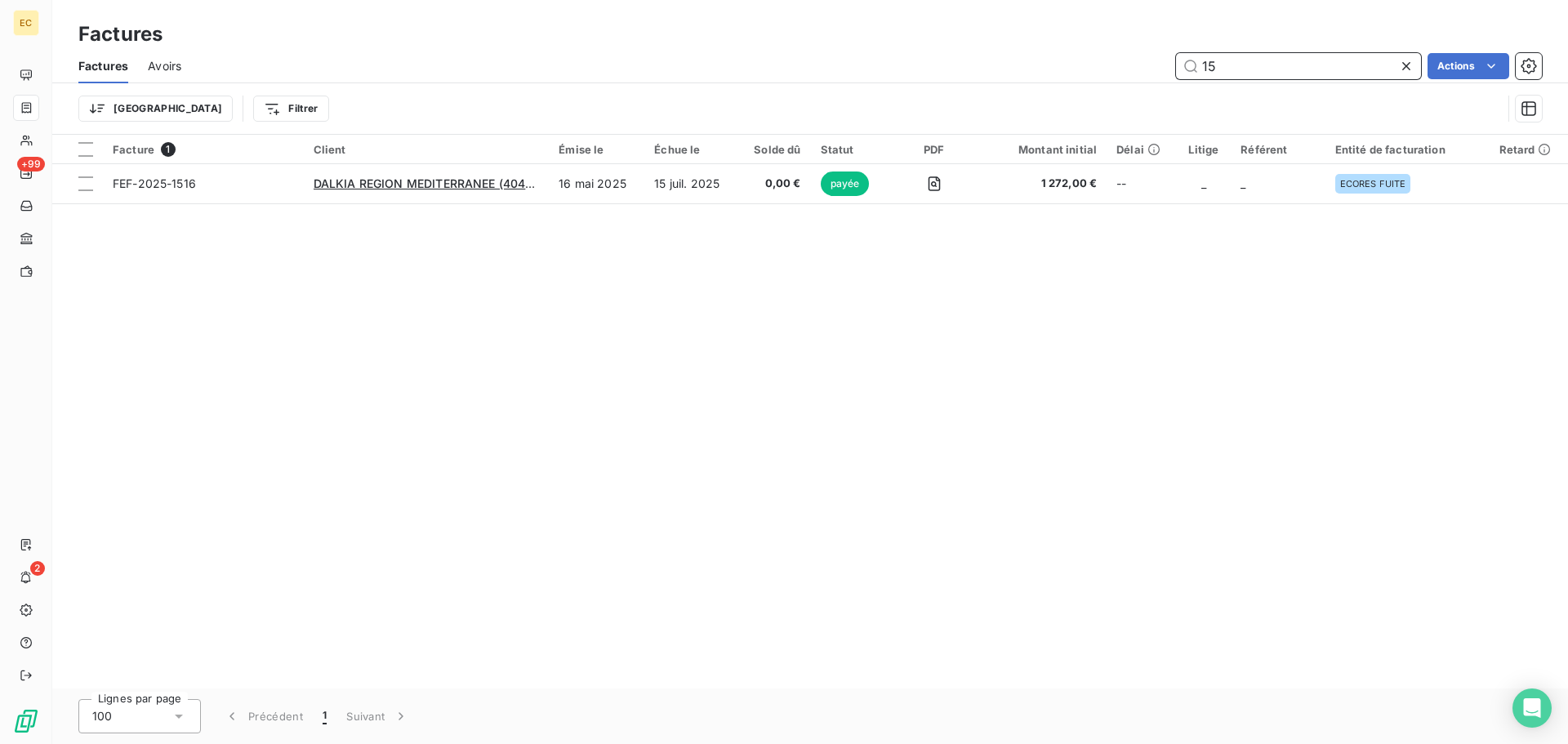
type input "1"
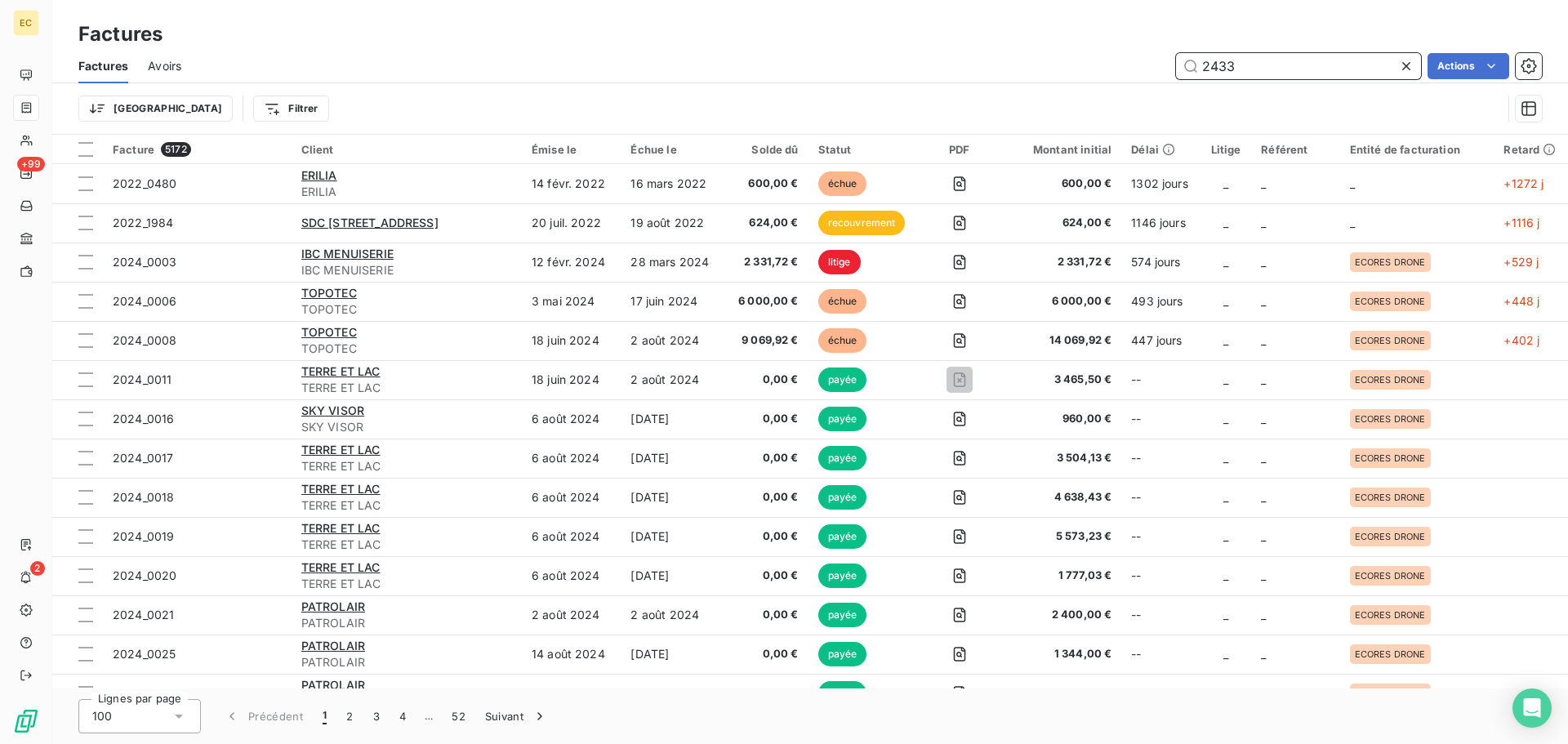
type input "2433"
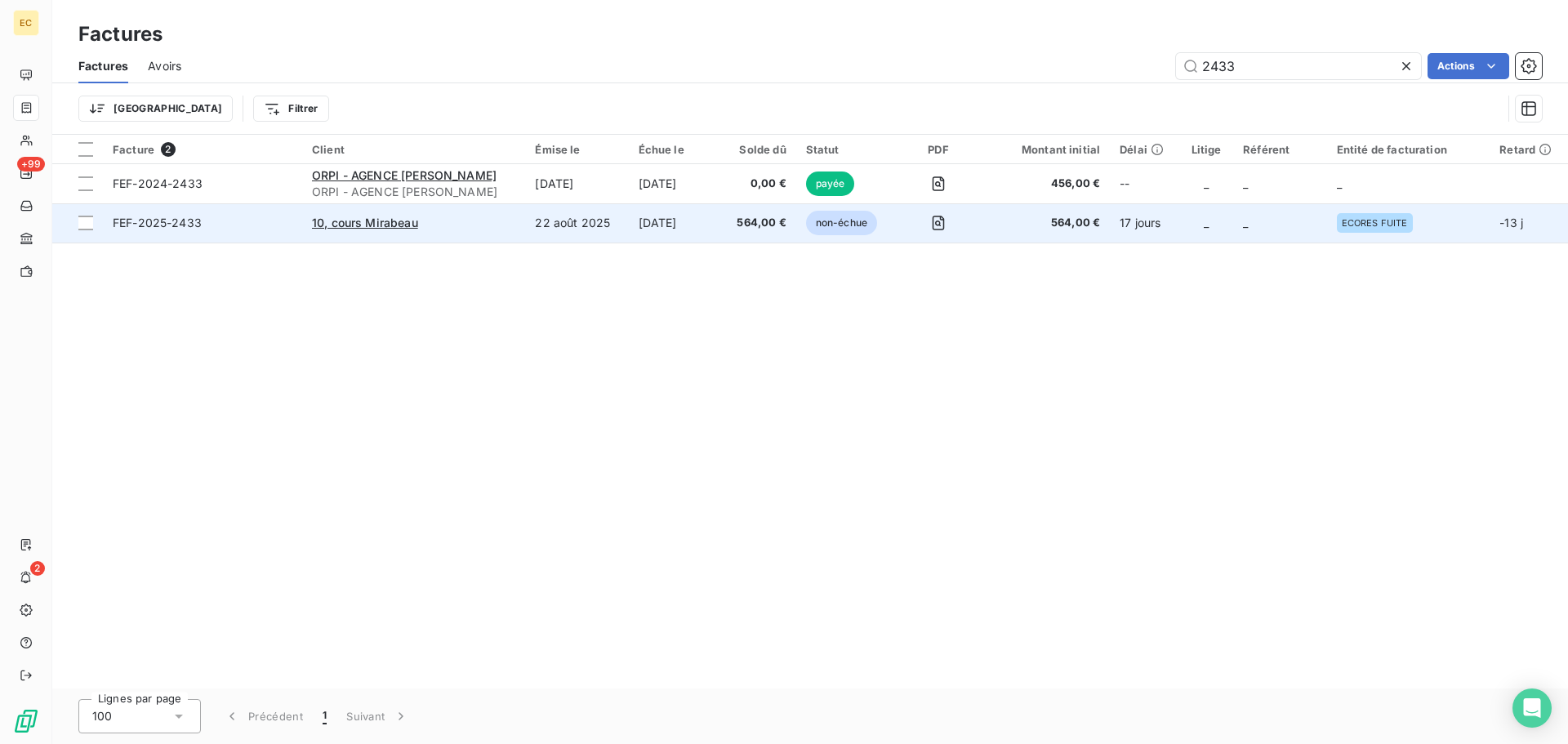
click at [433, 221] on div "10, cours Mirabeau" at bounding box center [413, 223] width 203 height 16
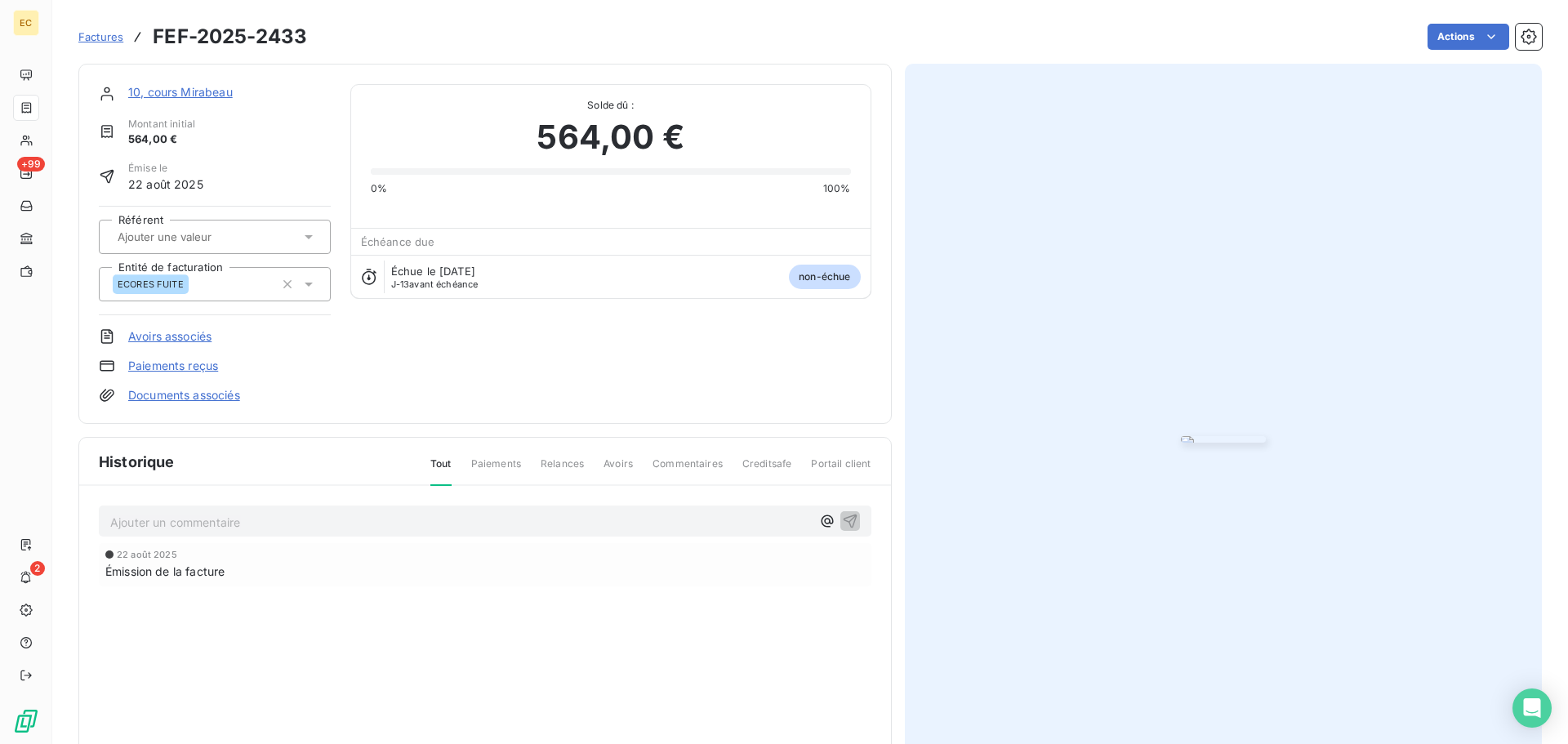
click at [150, 363] on link "Paiements reçus" at bounding box center [173, 366] width 90 height 16
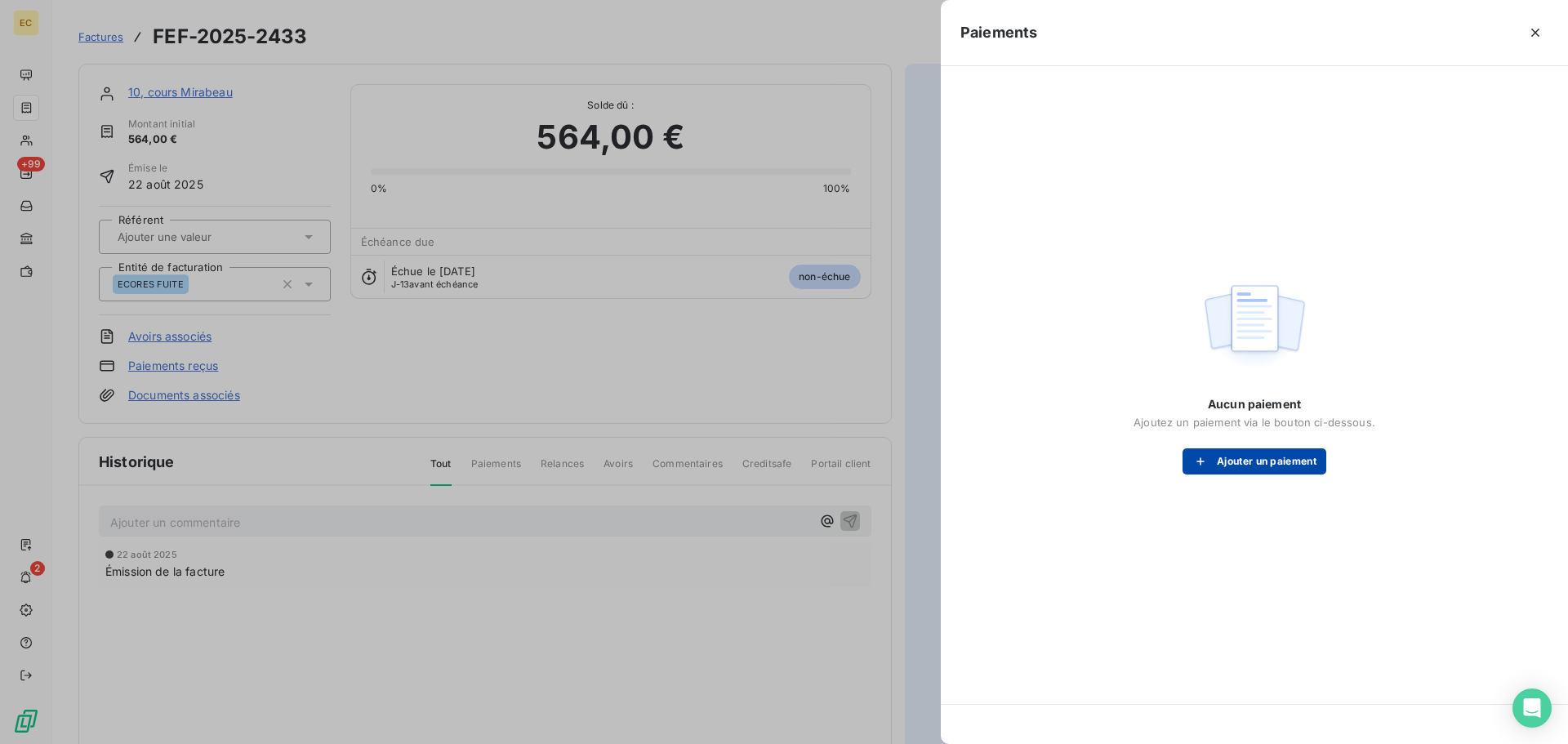
click at [1222, 463] on button "Ajouter un paiement" at bounding box center [1254, 461] width 144 height 26
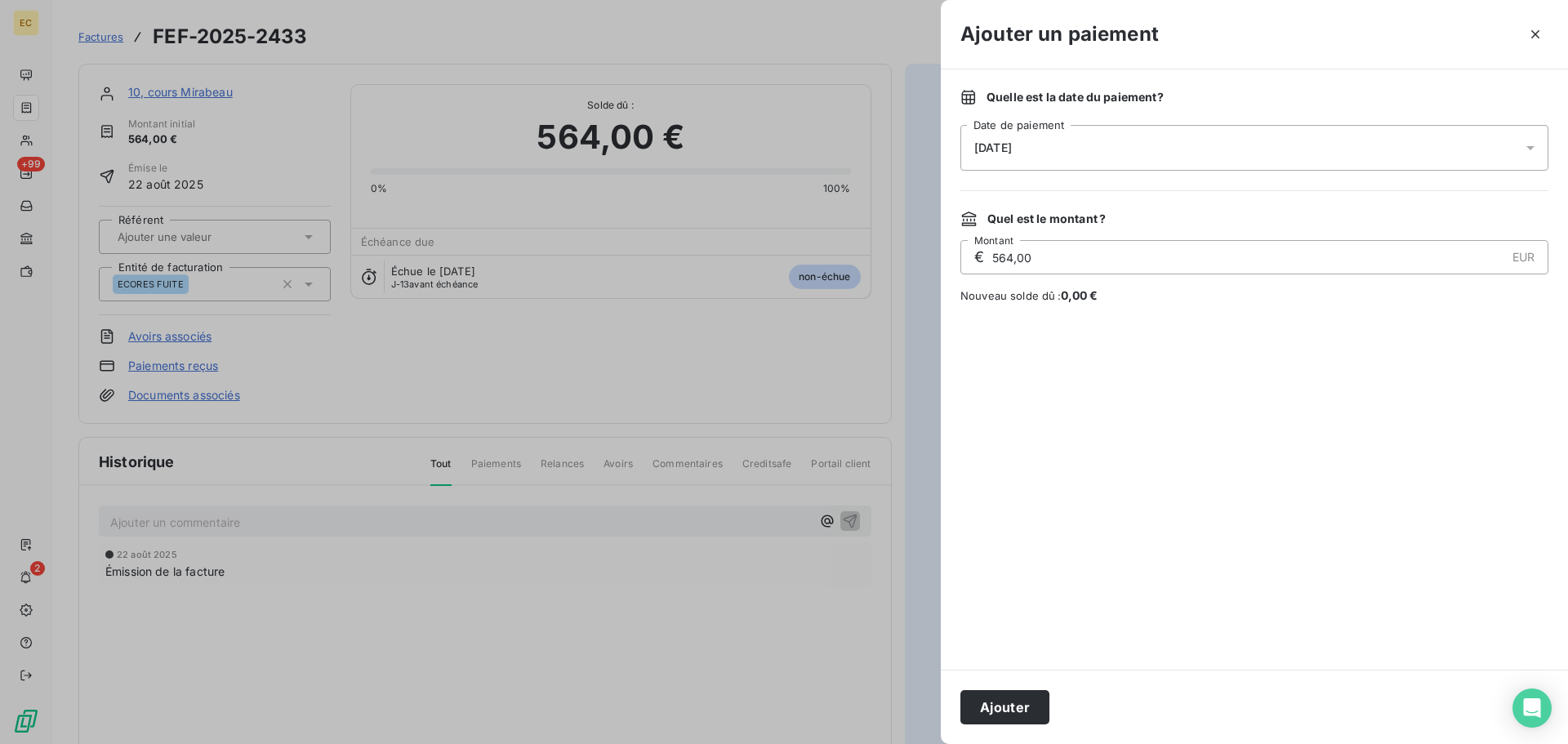
click at [1087, 155] on div "[DATE]" at bounding box center [1254, 148] width 588 height 46
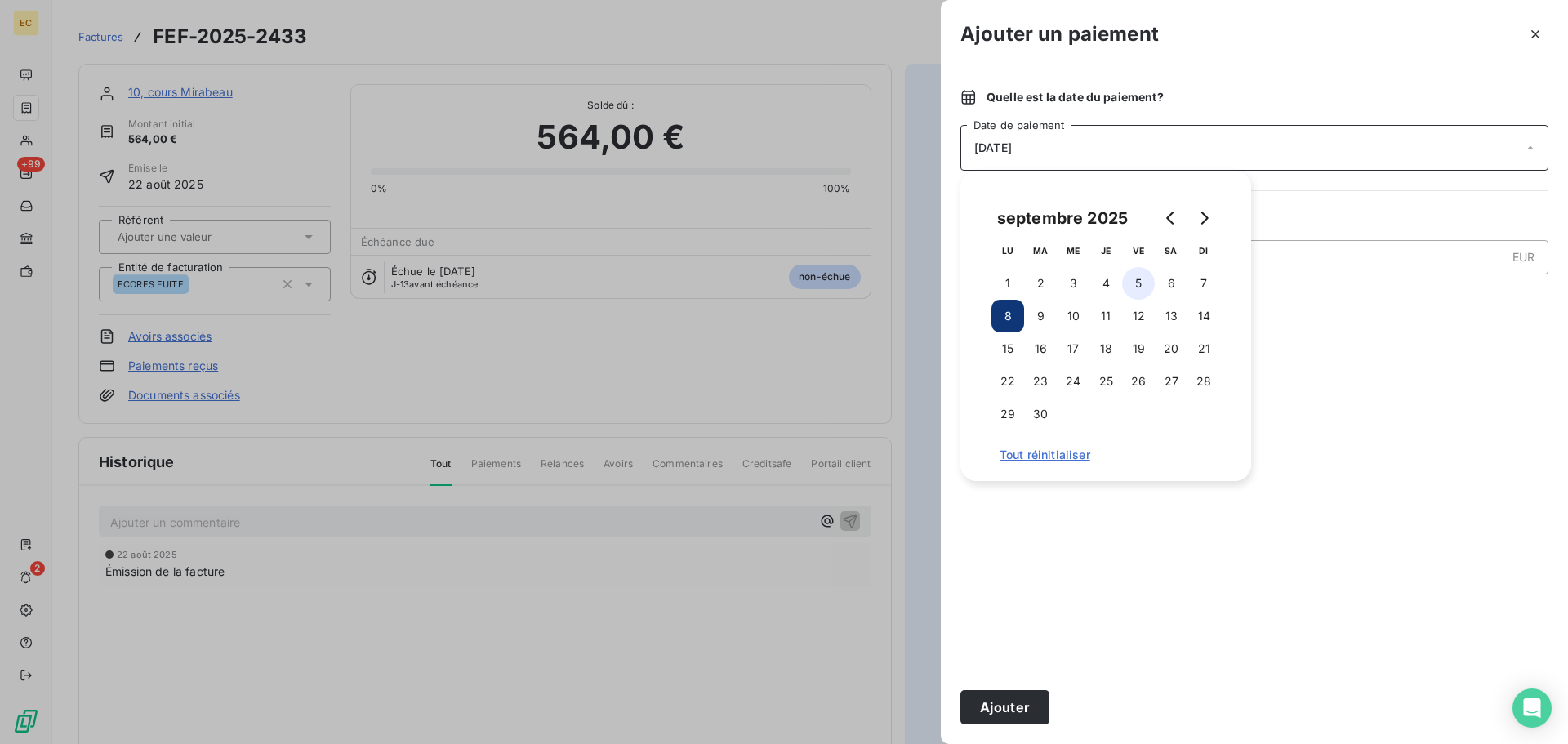
click at [1131, 281] on button "5" at bounding box center [1139, 284] width 33 height 33
drag, startPoint x: 997, startPoint y: 712, endPoint x: 981, endPoint y: 679, distance: 36.7
click at [997, 712] on button "Ajouter" at bounding box center [1005, 707] width 89 height 35
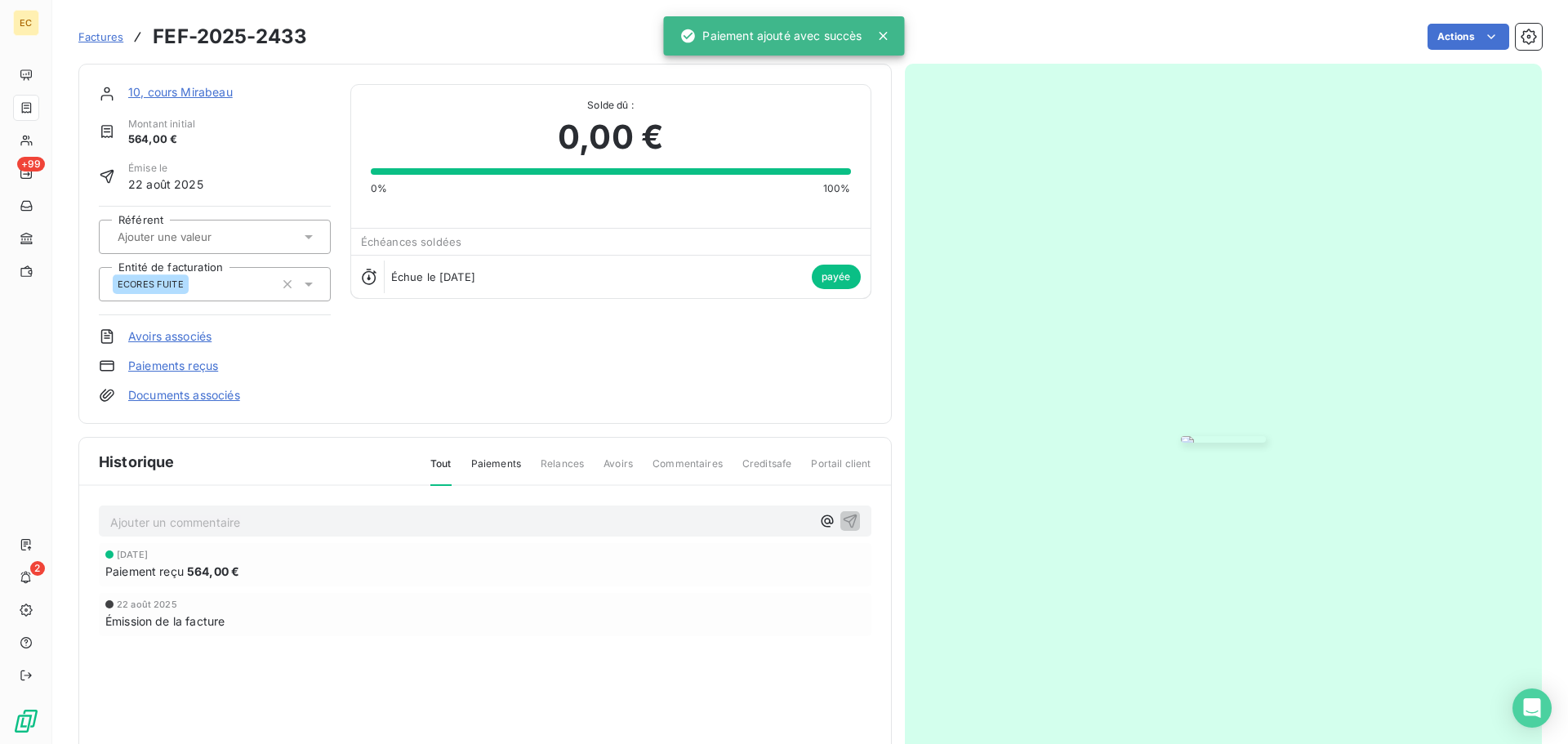
click at [86, 41] on span "Factures" at bounding box center [100, 37] width 45 height 13
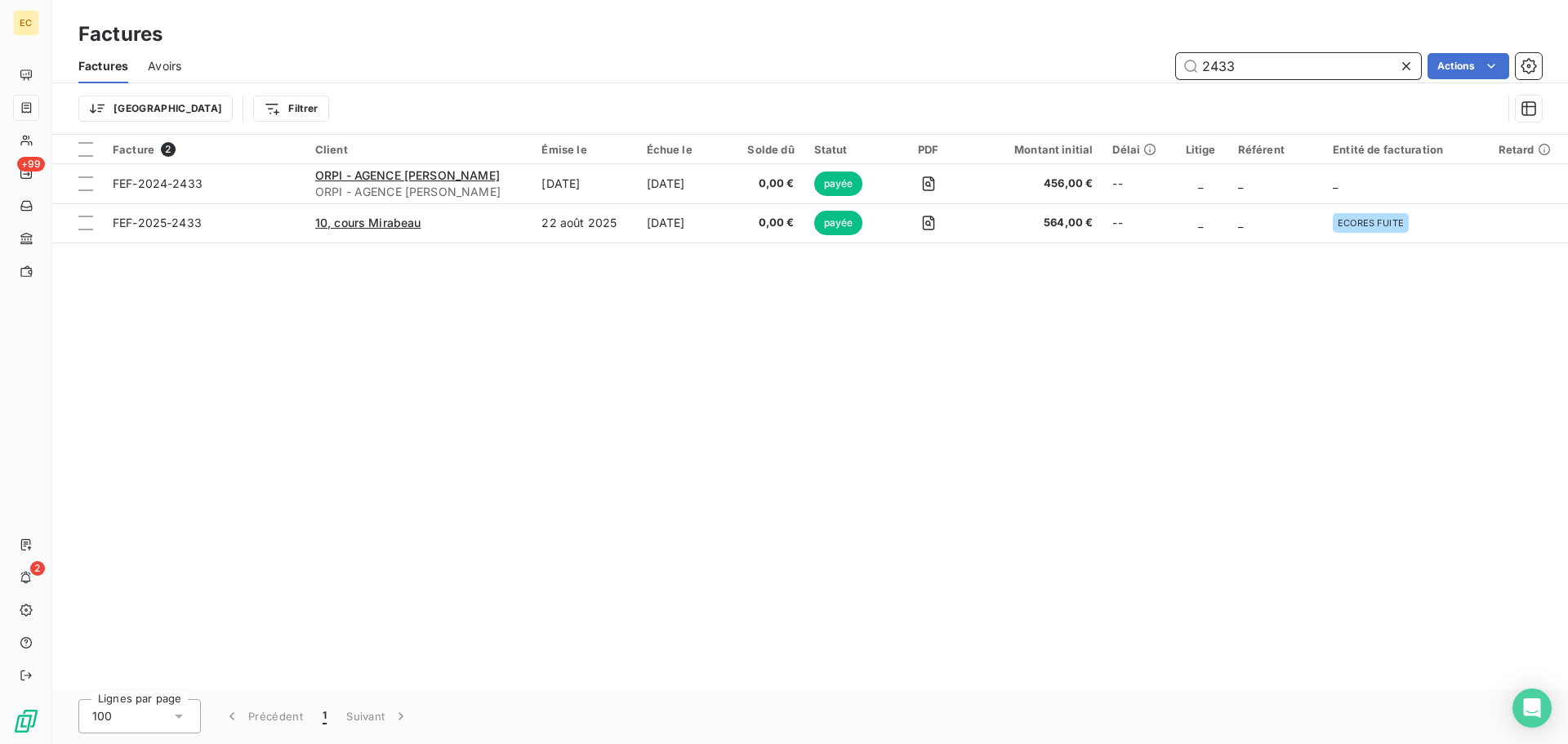
click at [1239, 69] on input "2433" at bounding box center [1298, 67] width 245 height 26
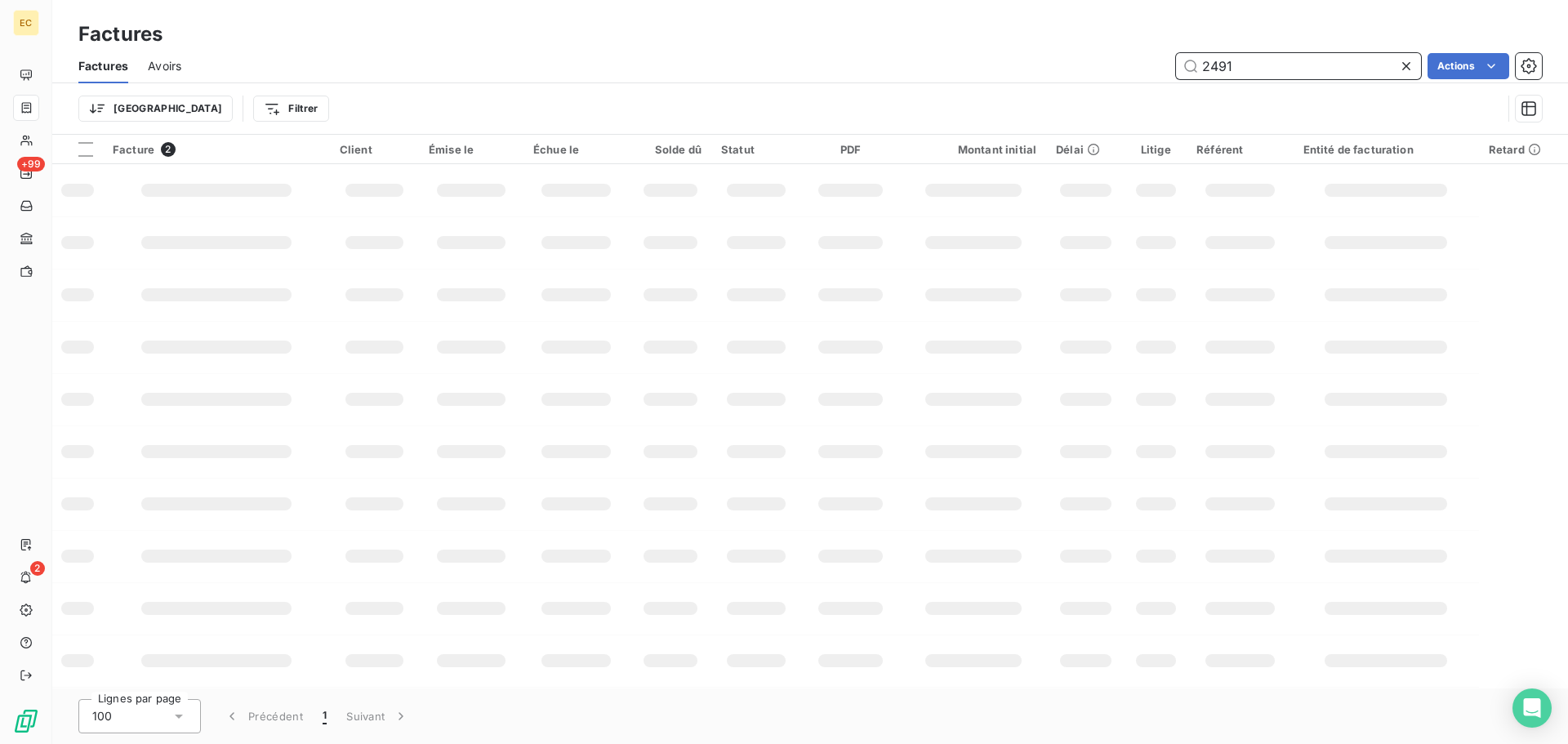
type input "2491"
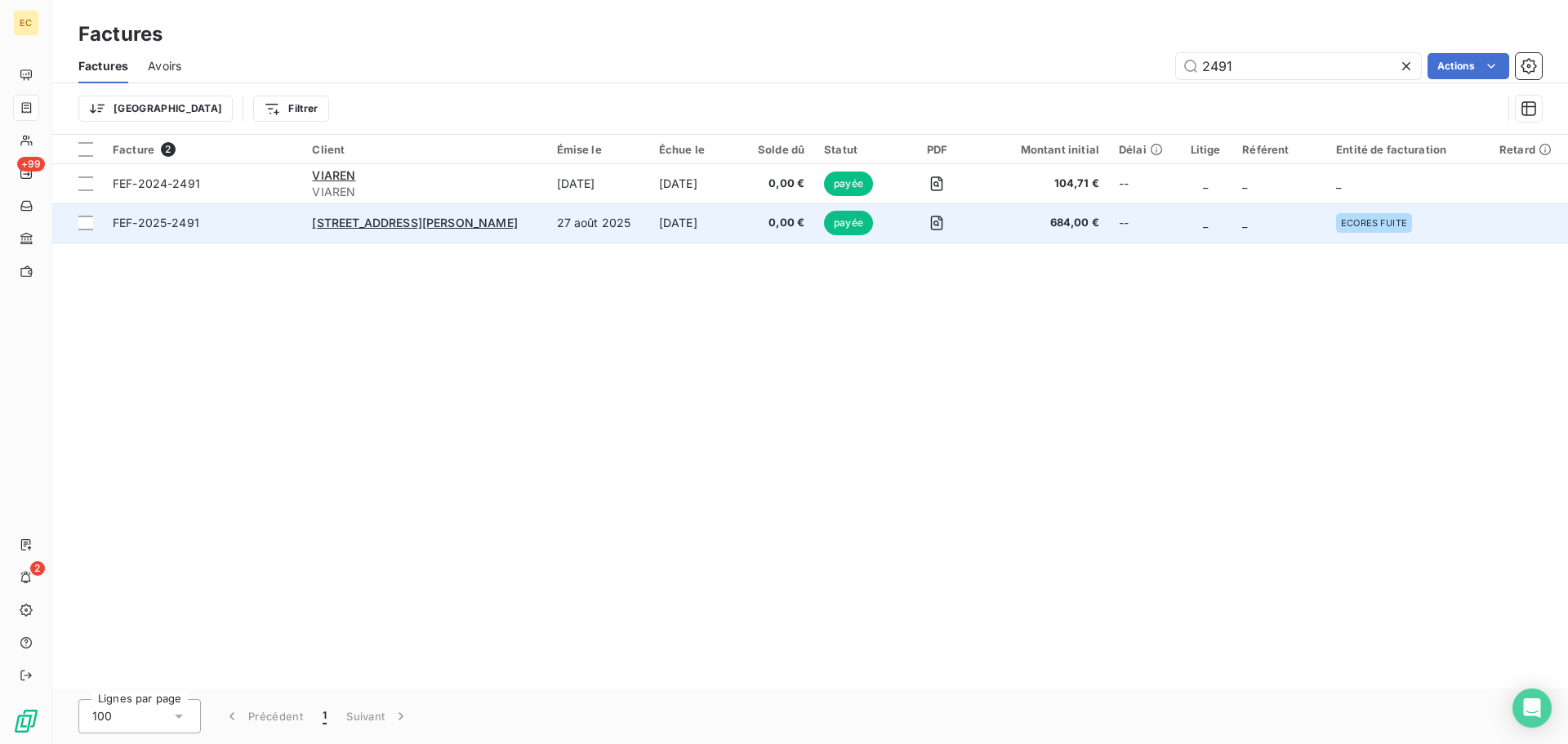
click at [214, 226] on span "FEF-2025-2491" at bounding box center [202, 223] width 180 height 16
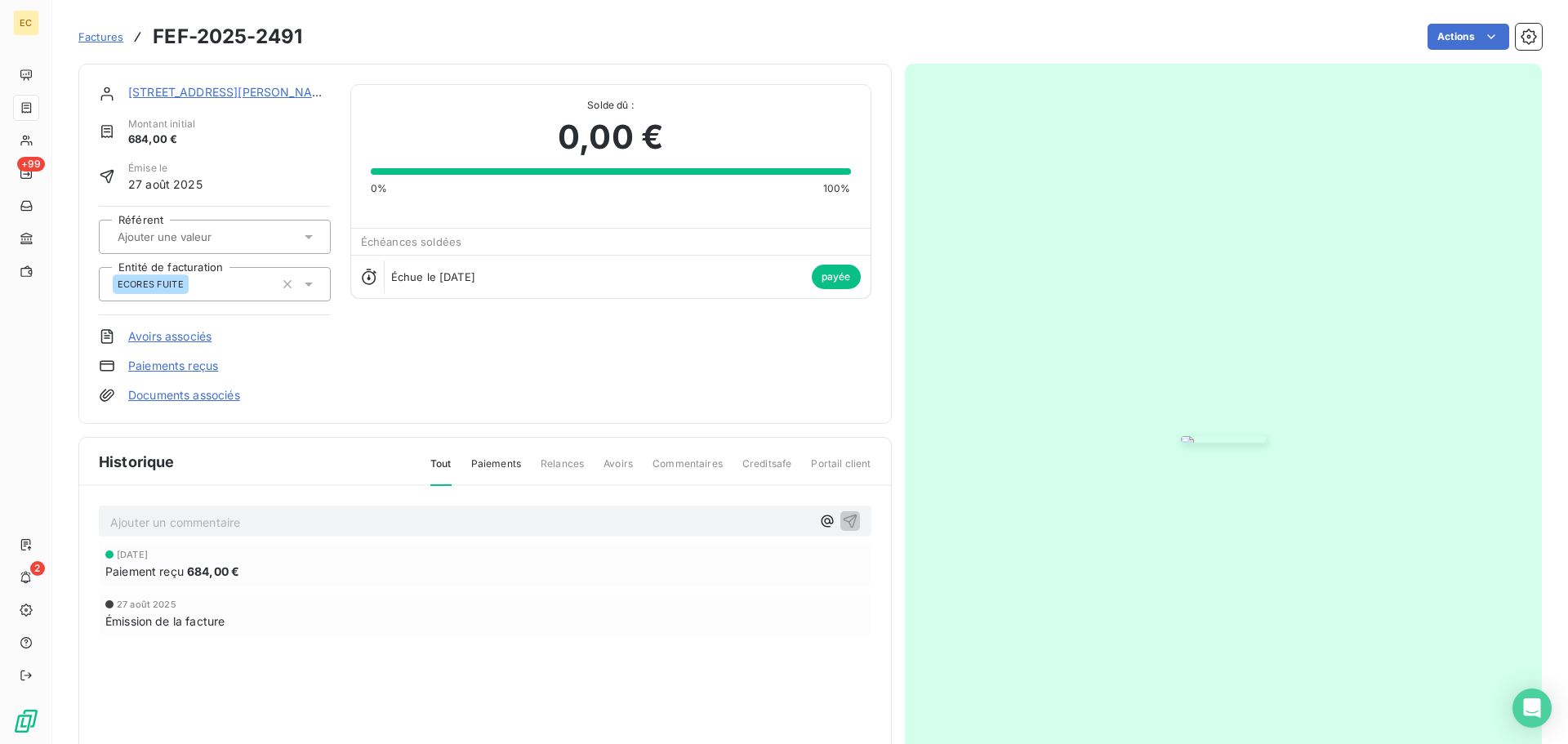
click at [110, 35] on span "Factures" at bounding box center [100, 37] width 45 height 13
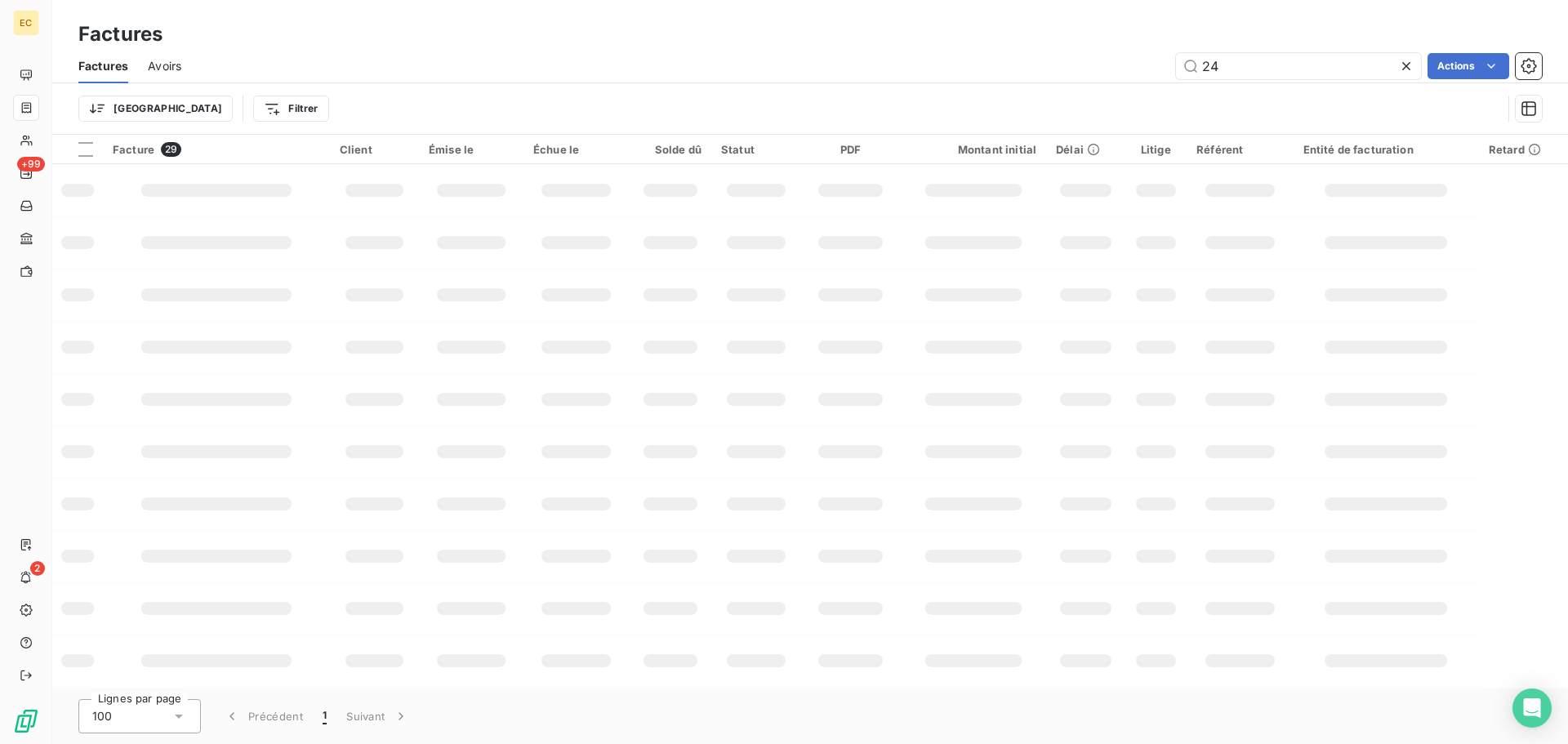
type input "2"
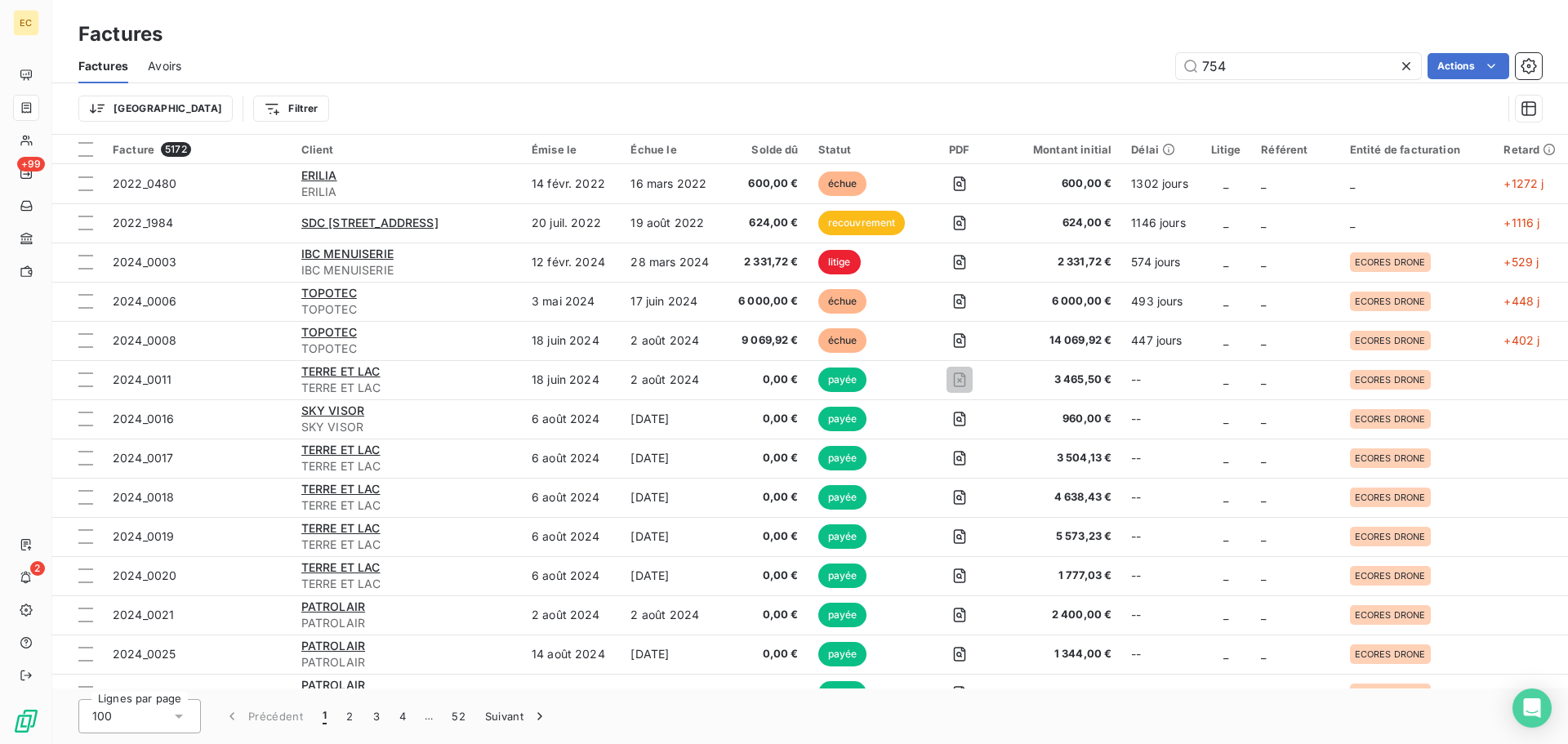
type input "754"
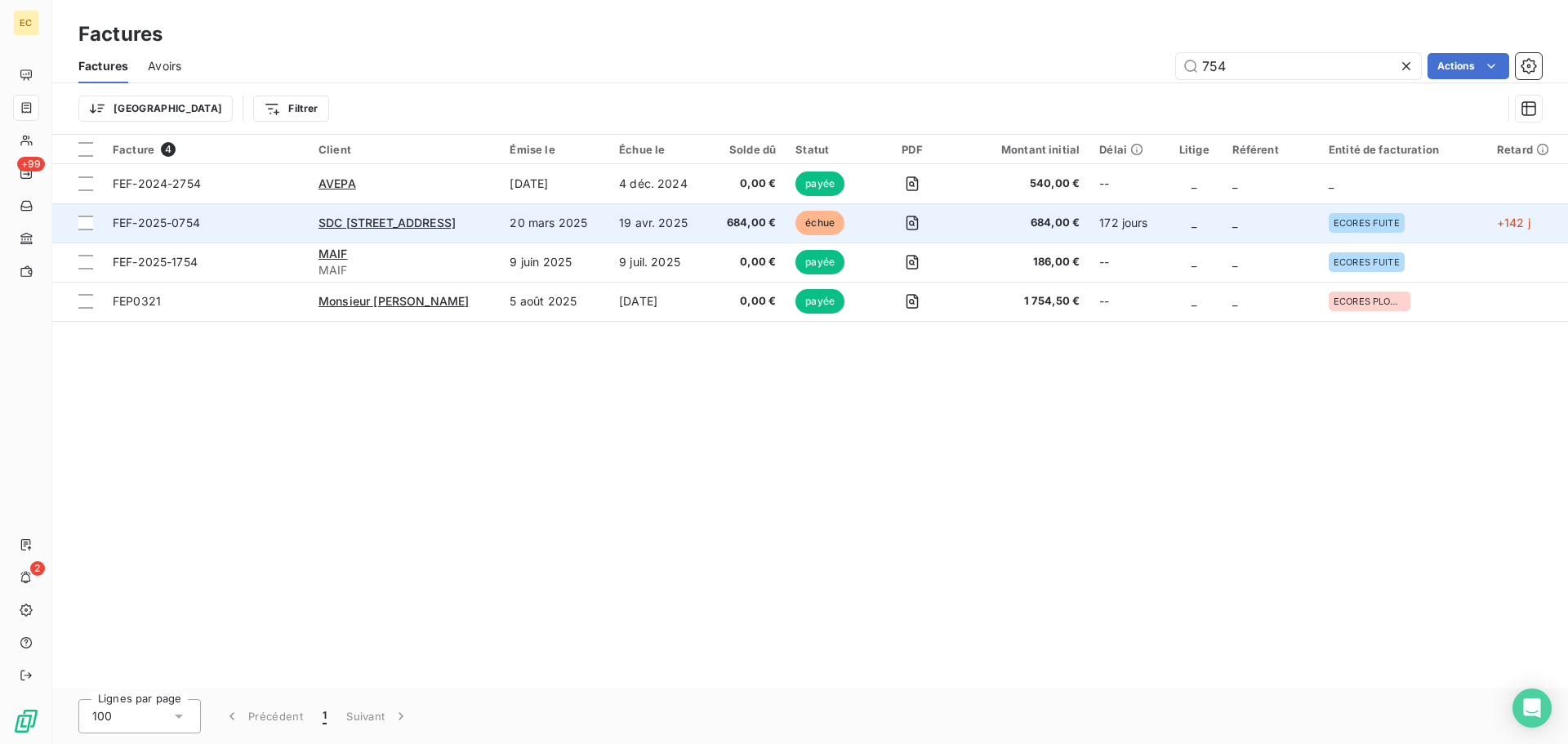
click at [275, 228] on span "FEF-2025-0754" at bounding box center [206, 223] width 186 height 16
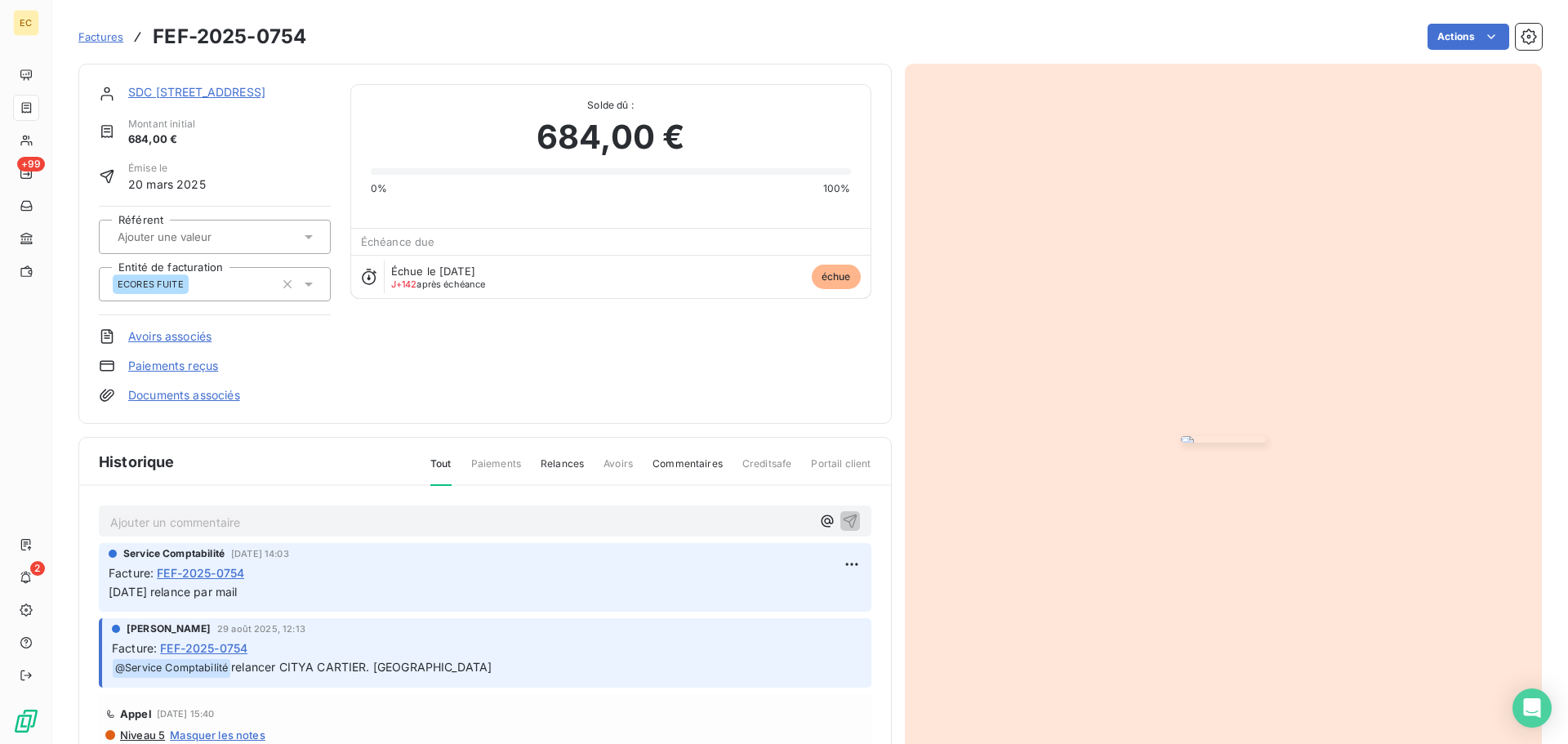
click at [182, 363] on link "Paiements reçus" at bounding box center [173, 366] width 90 height 16
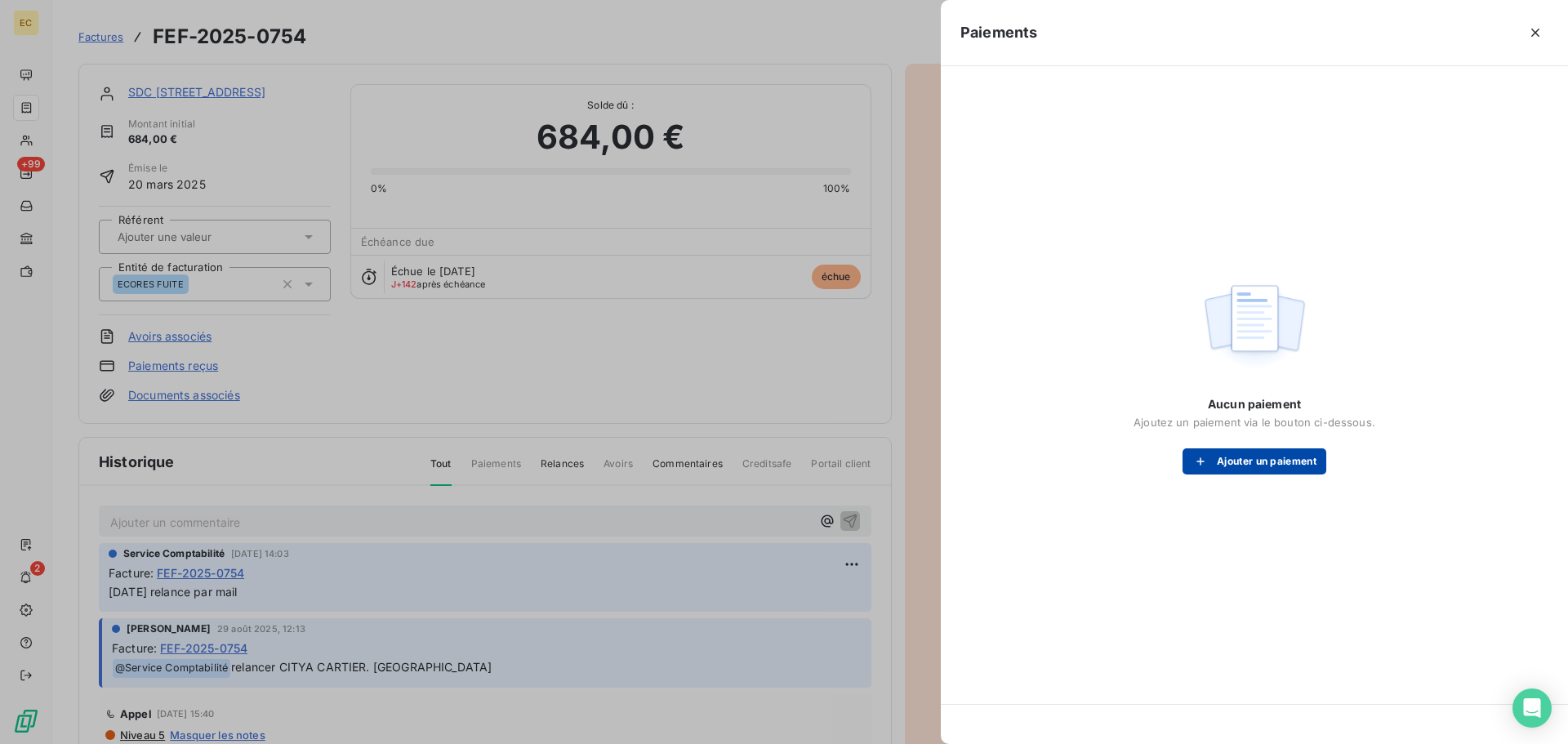
click at [1227, 461] on button "Ajouter un paiement" at bounding box center [1254, 461] width 144 height 26
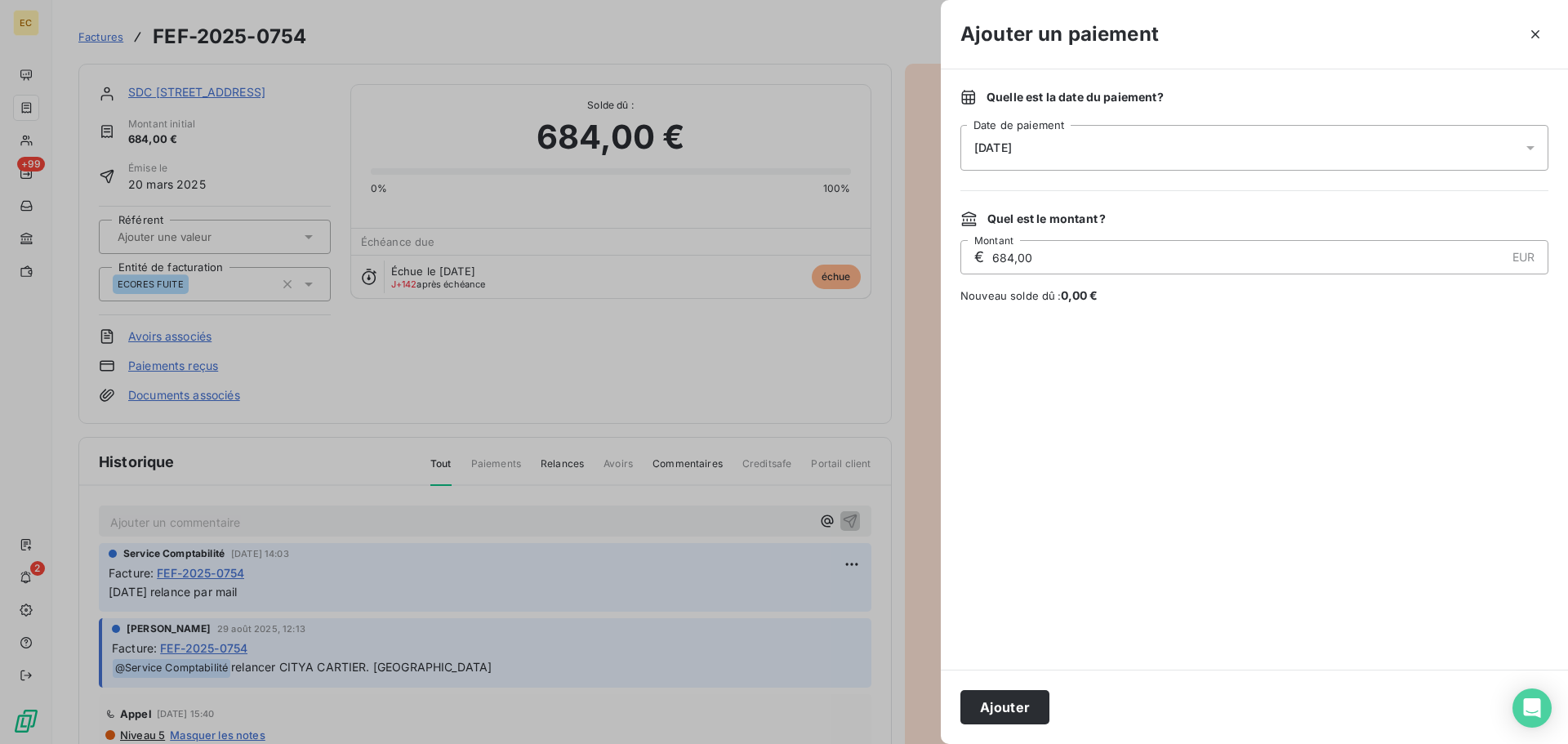
click at [1038, 139] on div "[DATE]" at bounding box center [1254, 148] width 588 height 46
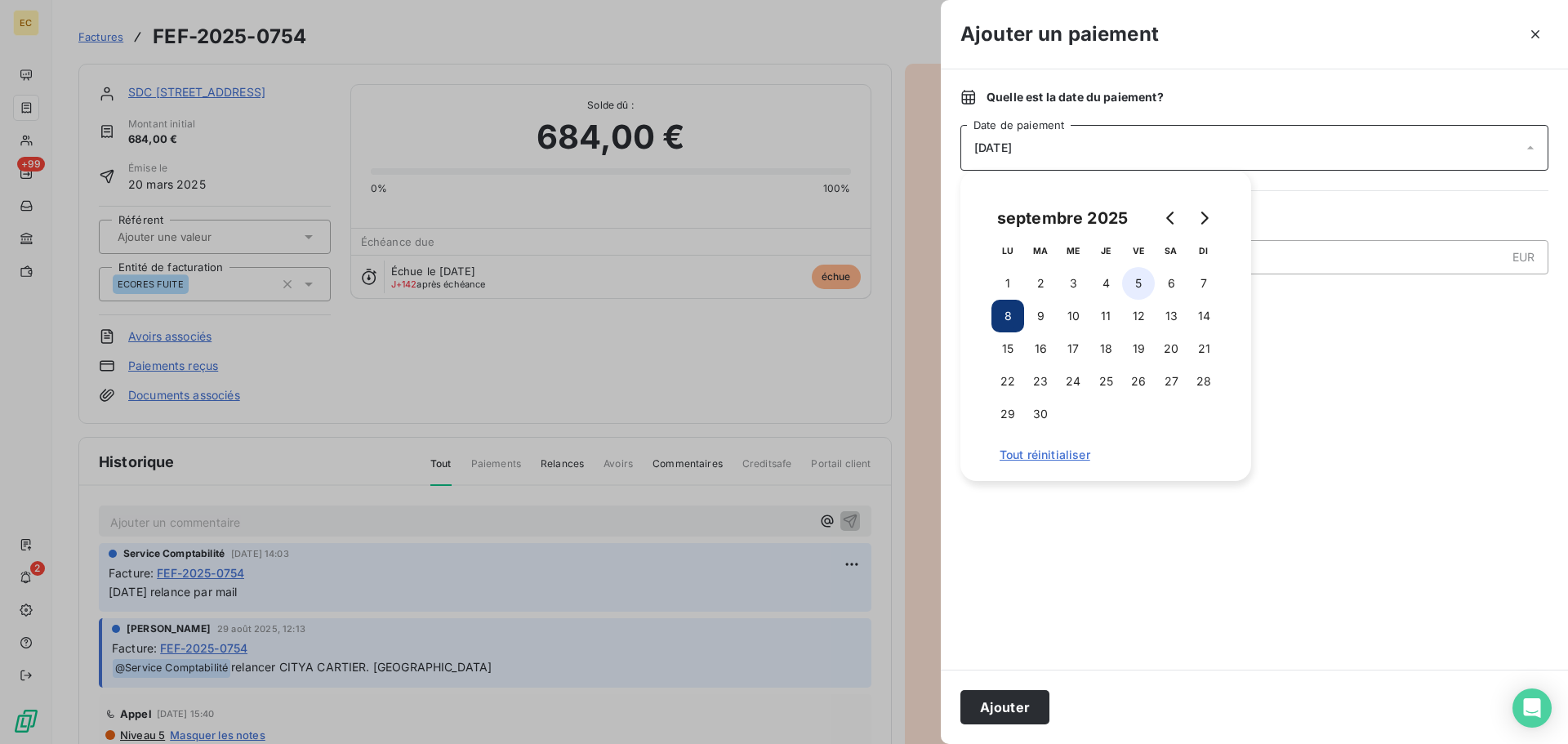
click at [1138, 284] on button "5" at bounding box center [1139, 284] width 33 height 33
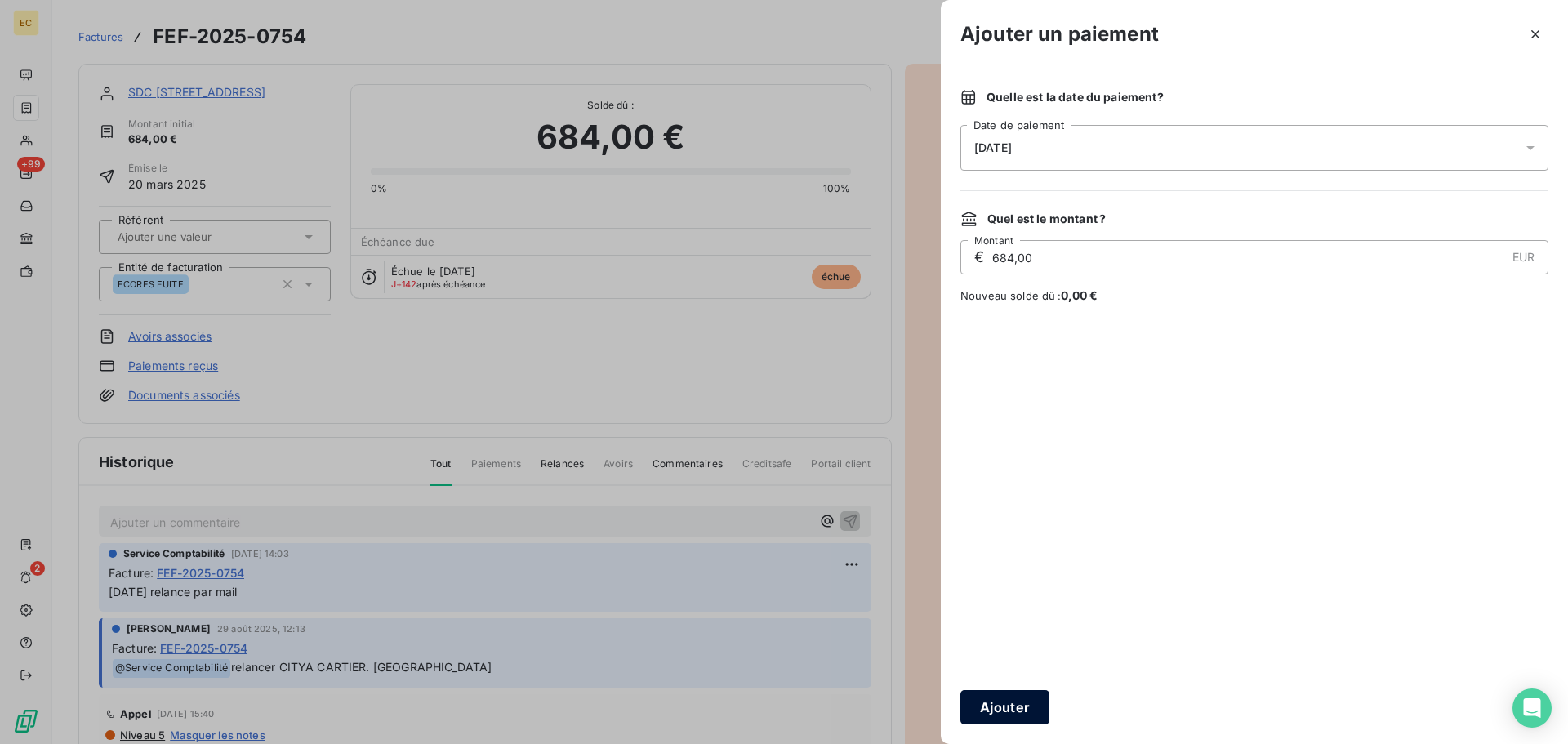
click at [1028, 701] on button "Ajouter" at bounding box center [1005, 707] width 89 height 35
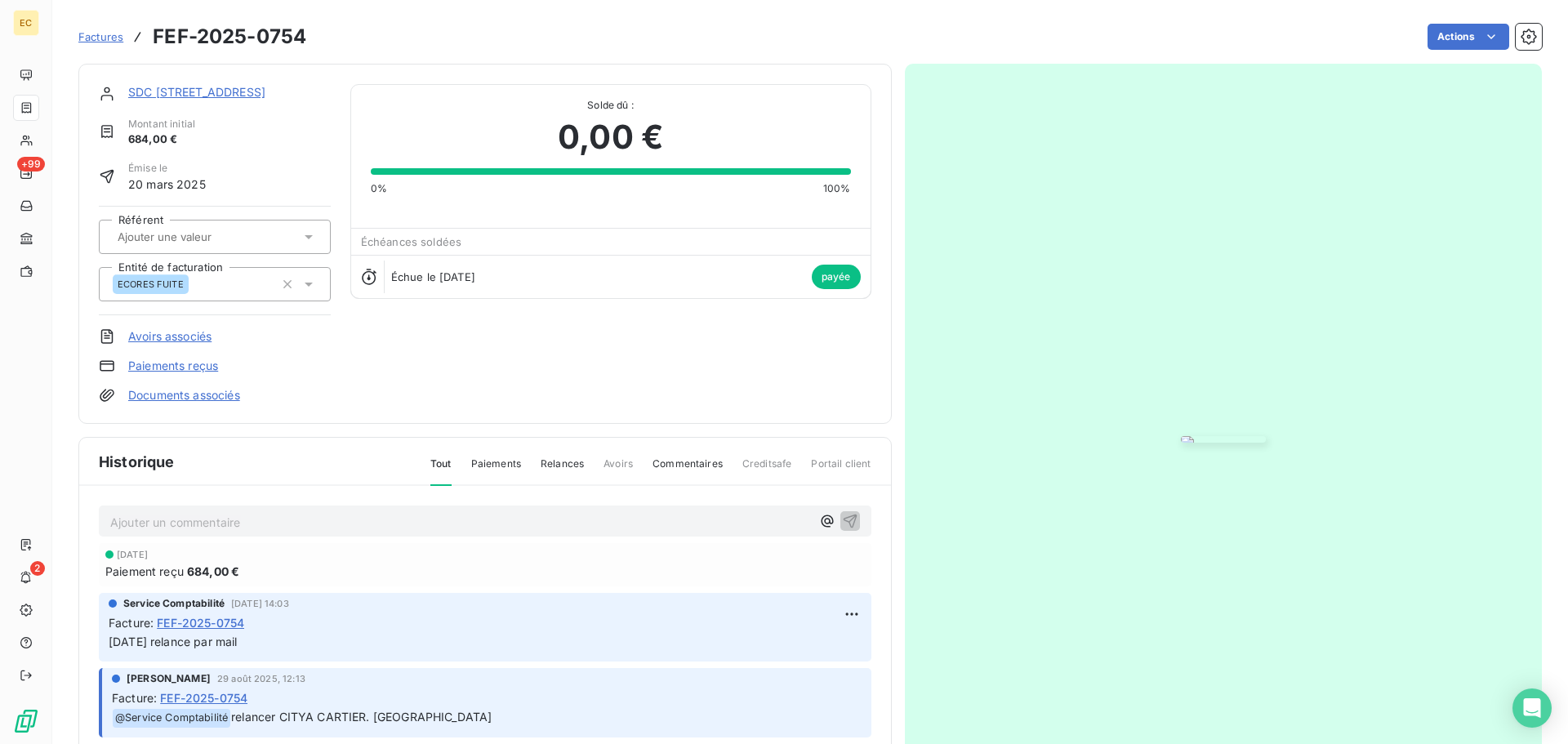
click at [99, 37] on span "Factures" at bounding box center [100, 37] width 45 height 13
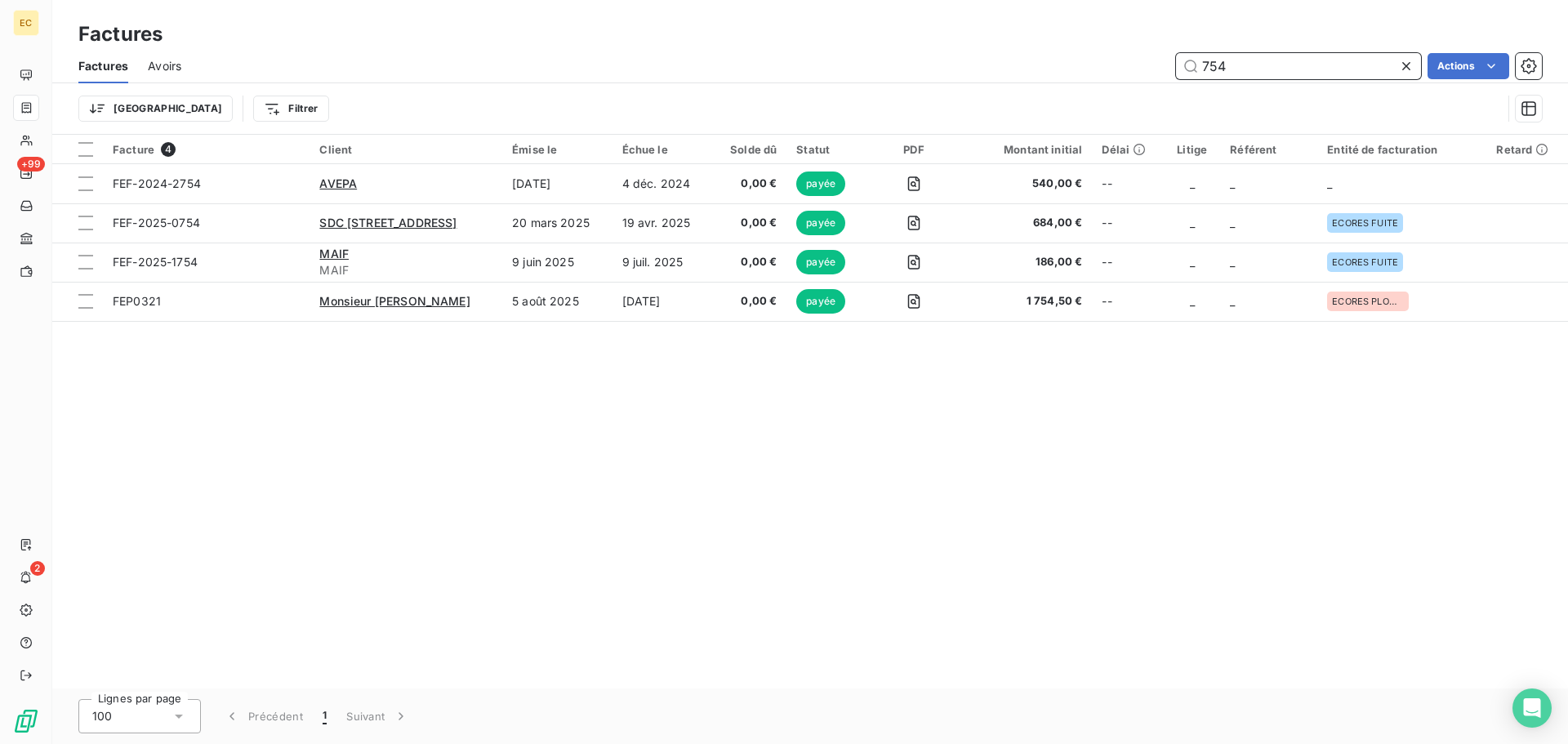
drag, startPoint x: 1249, startPoint y: 72, endPoint x: 1202, endPoint y: 72, distance: 47.0
click at [1202, 72] on input "754" at bounding box center [1298, 67] width 245 height 26
type input "2353"
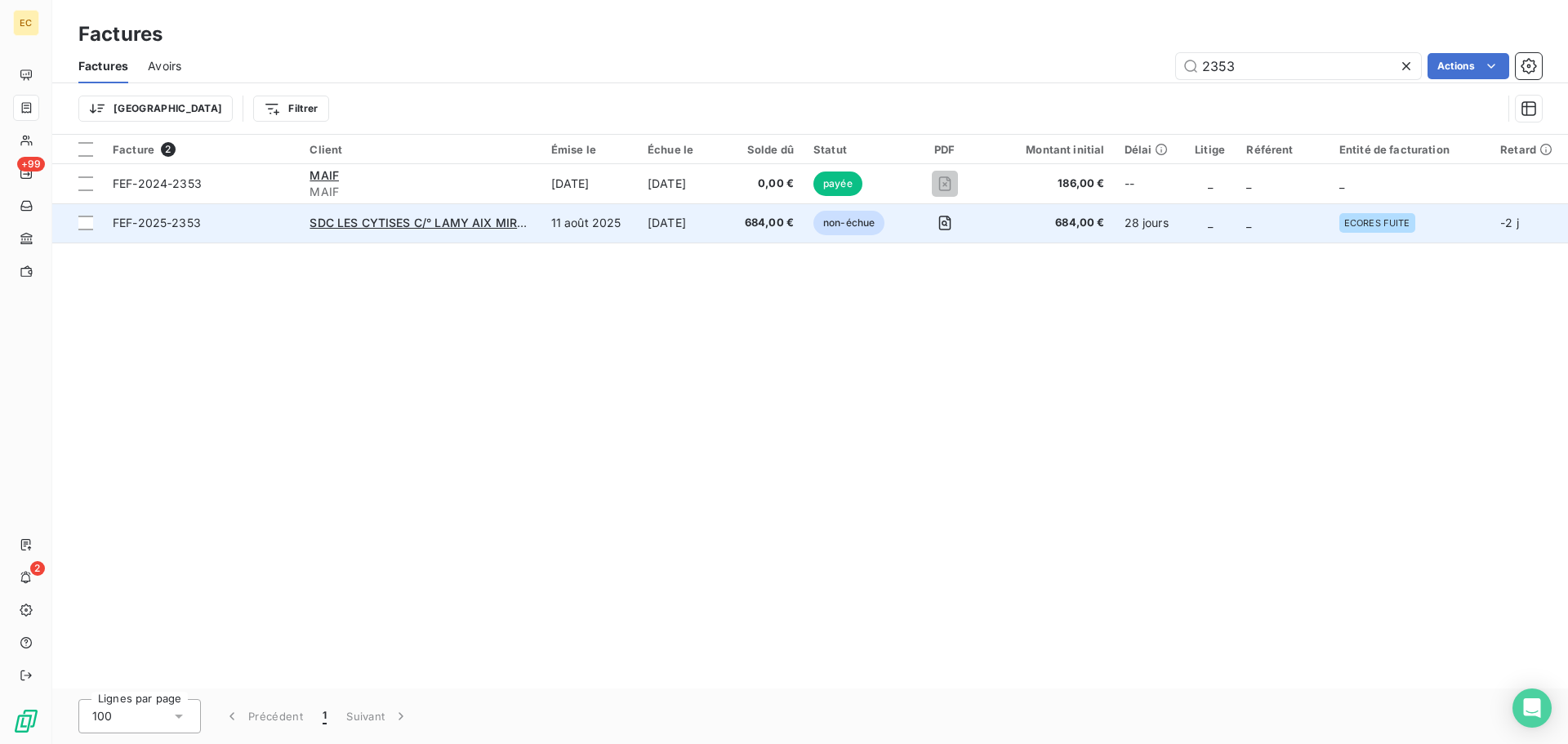
click at [261, 226] on span "FEF-2025-2353" at bounding box center [201, 223] width 178 height 16
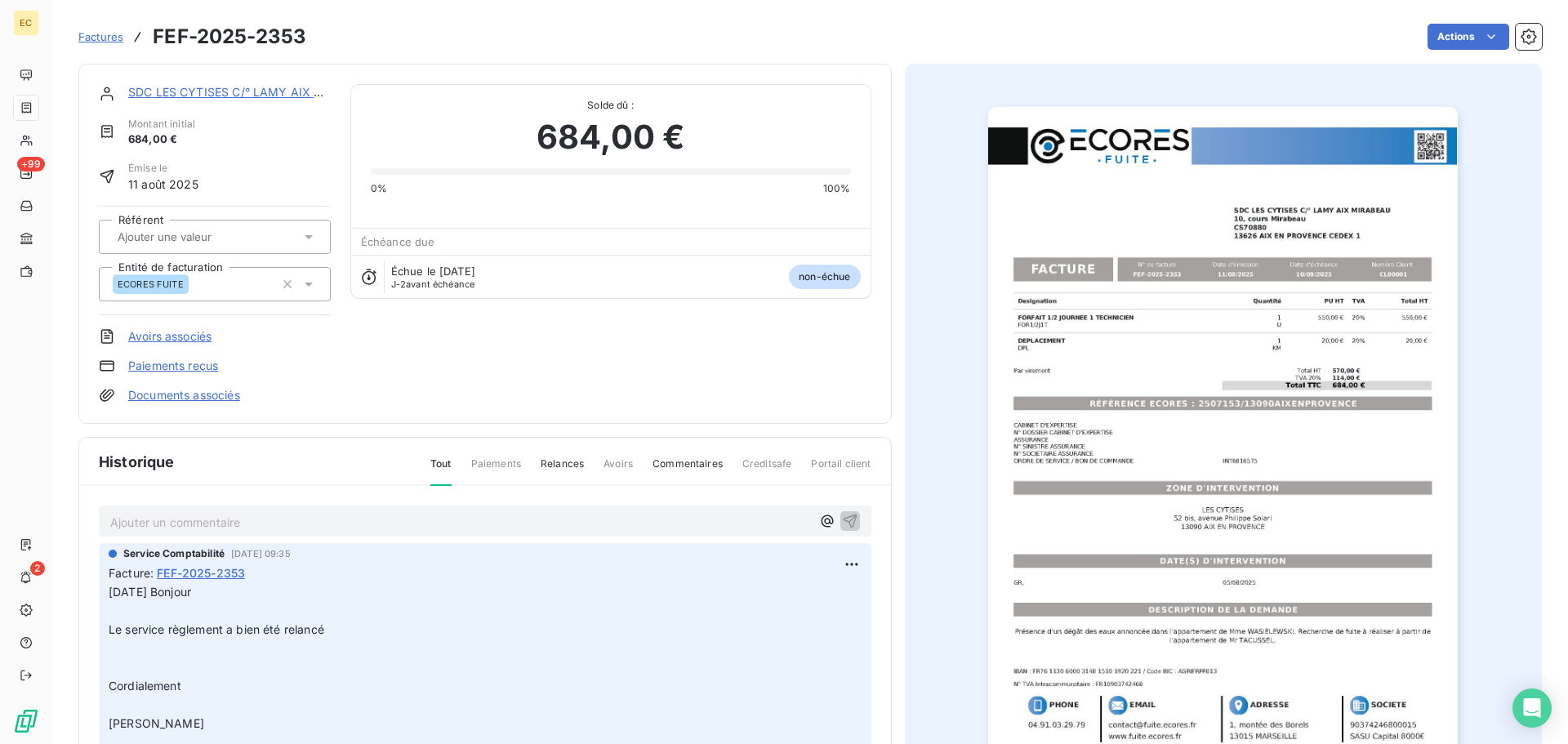
click at [187, 365] on link "Paiements reçus" at bounding box center [173, 366] width 90 height 16
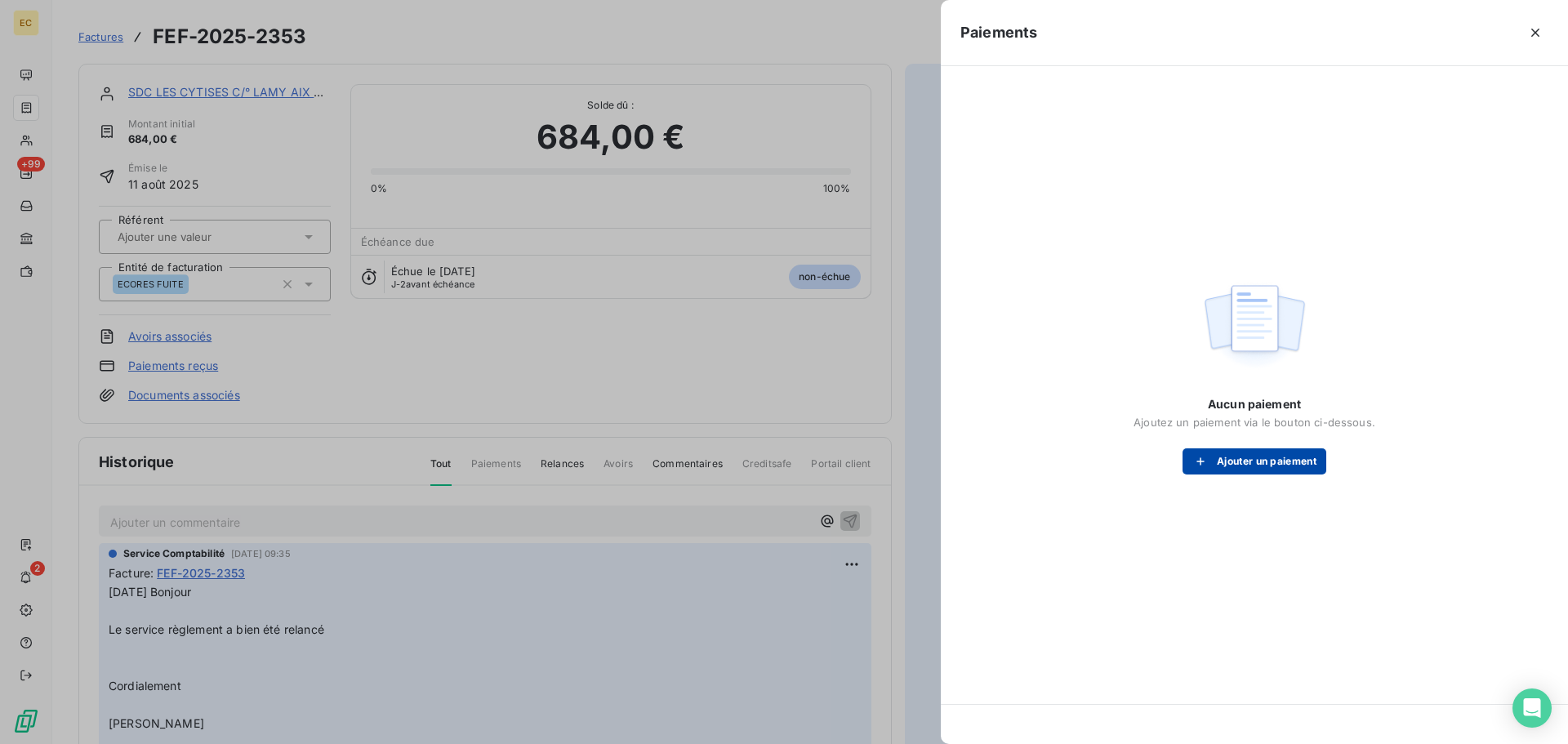
click at [1235, 461] on button "Ajouter un paiement" at bounding box center [1254, 461] width 144 height 26
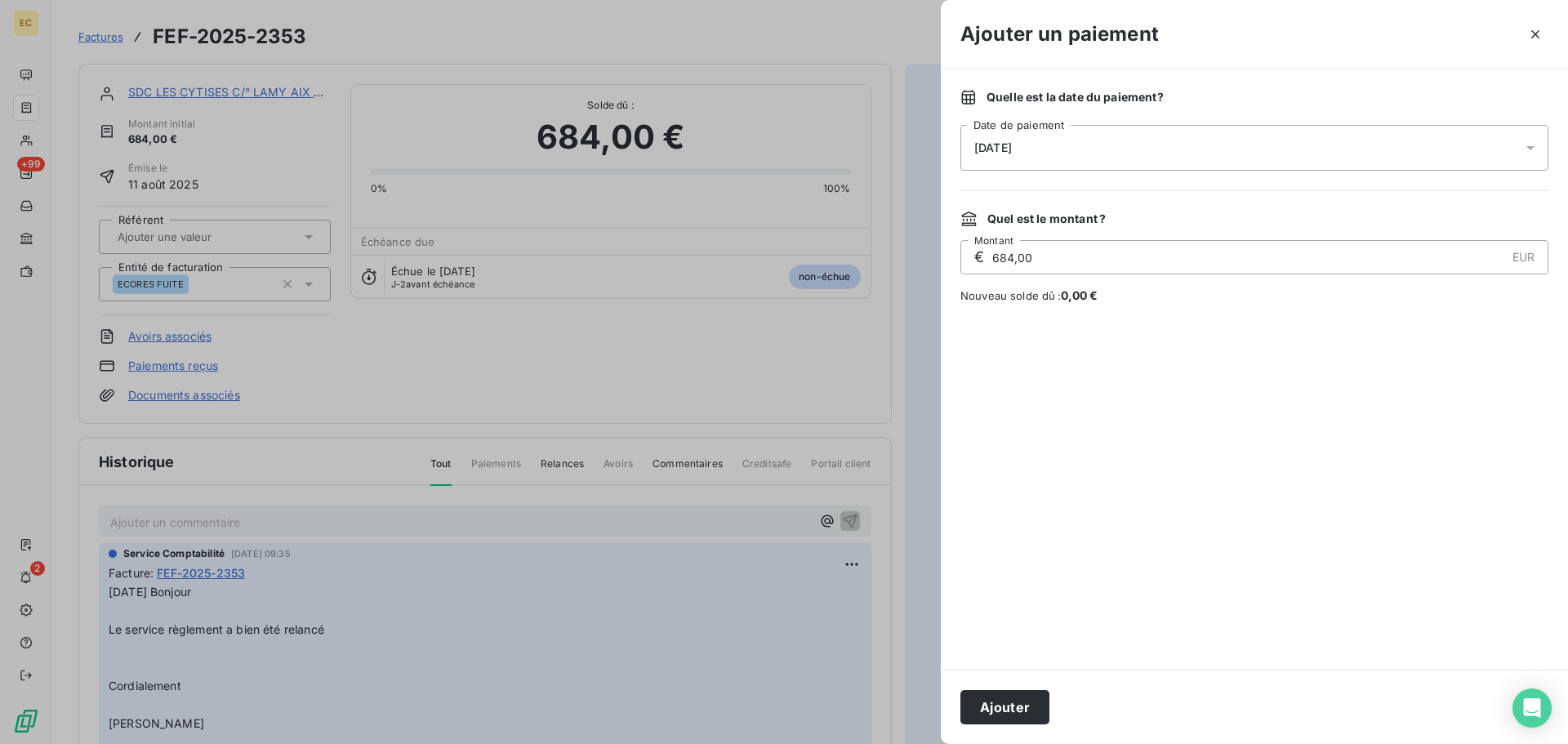
click at [1012, 154] on span "[DATE]" at bounding box center [993, 148] width 38 height 13
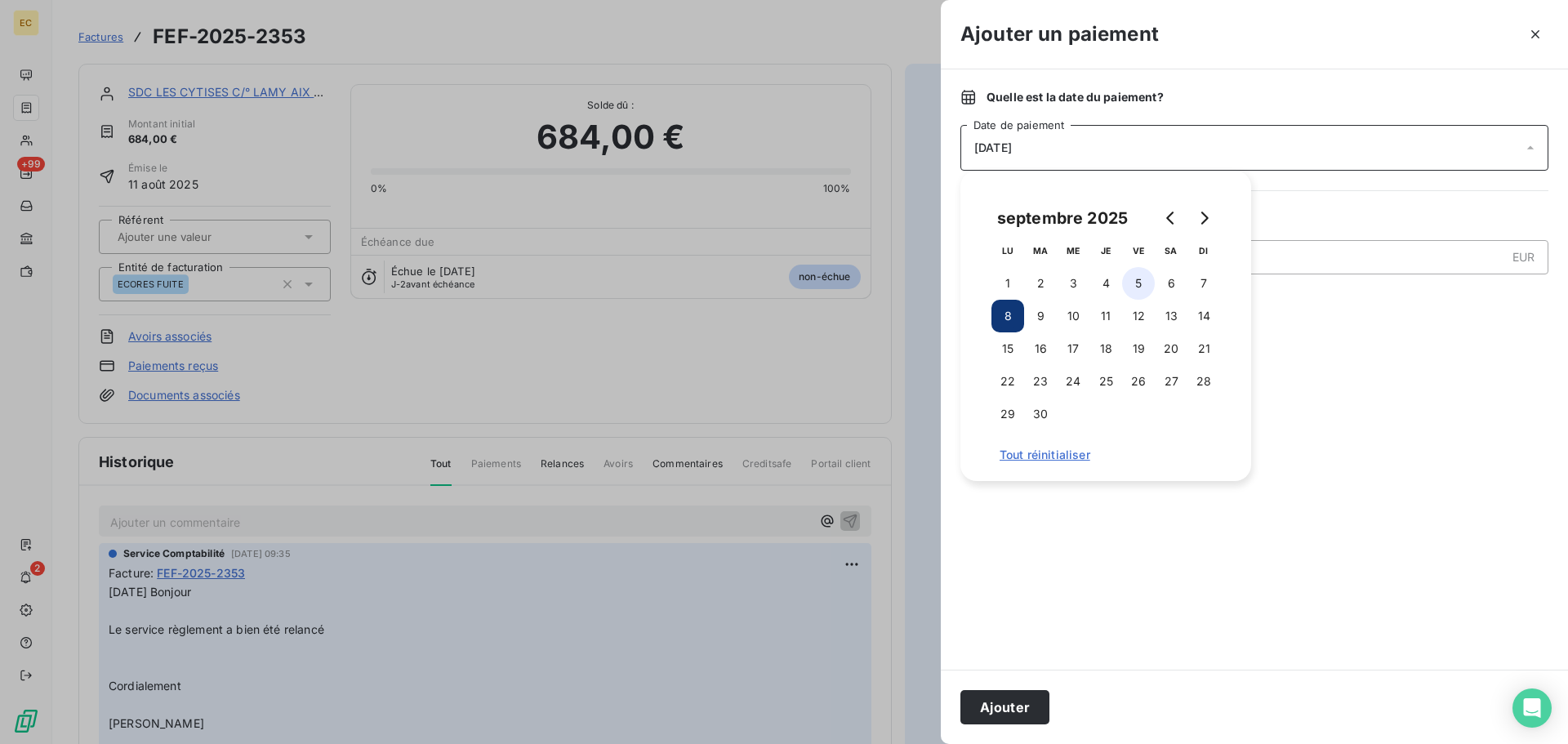
click at [1132, 285] on button "5" at bounding box center [1139, 284] width 33 height 33
click at [1010, 702] on button "Ajouter" at bounding box center [1005, 707] width 89 height 35
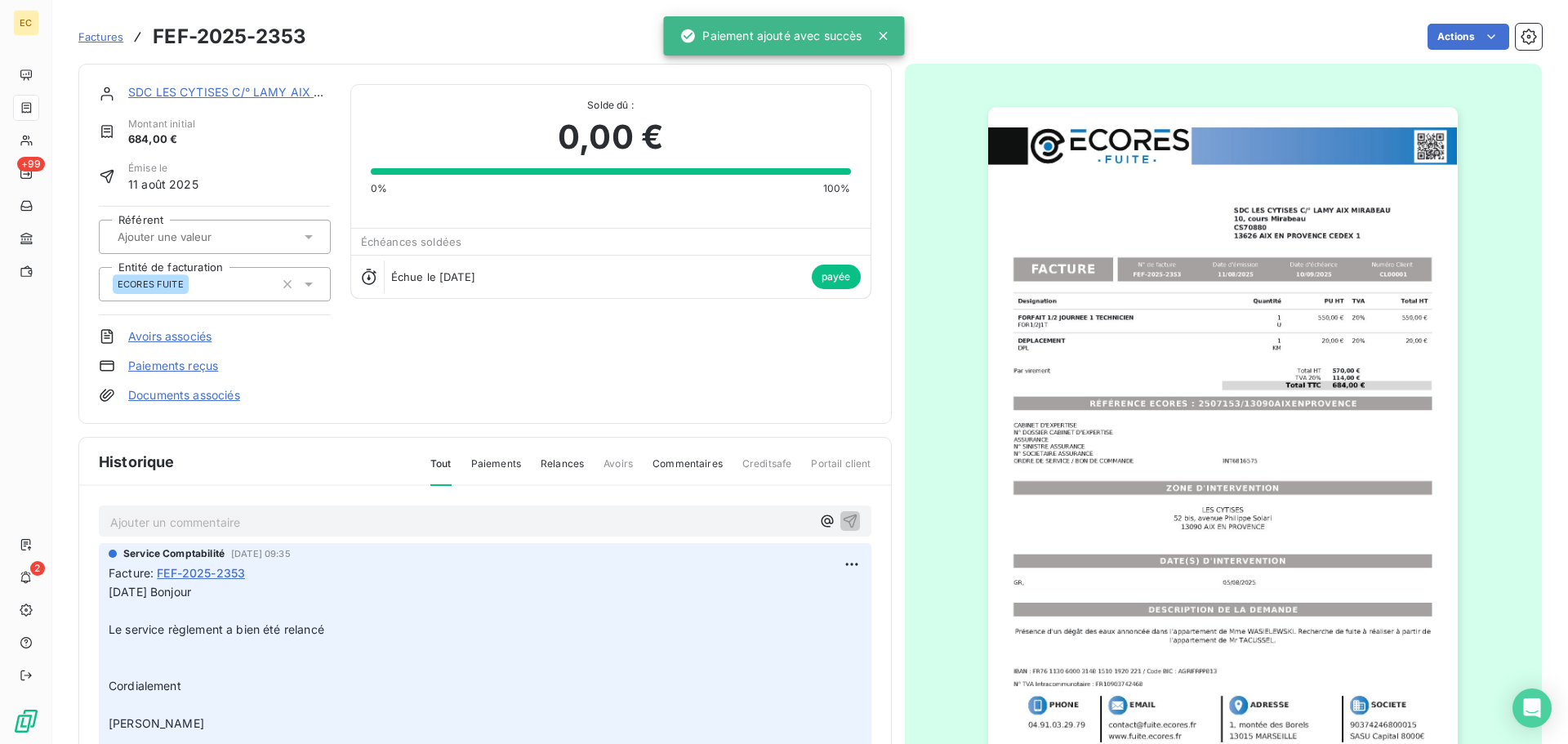
click at [109, 38] on span "Factures" at bounding box center [100, 37] width 45 height 13
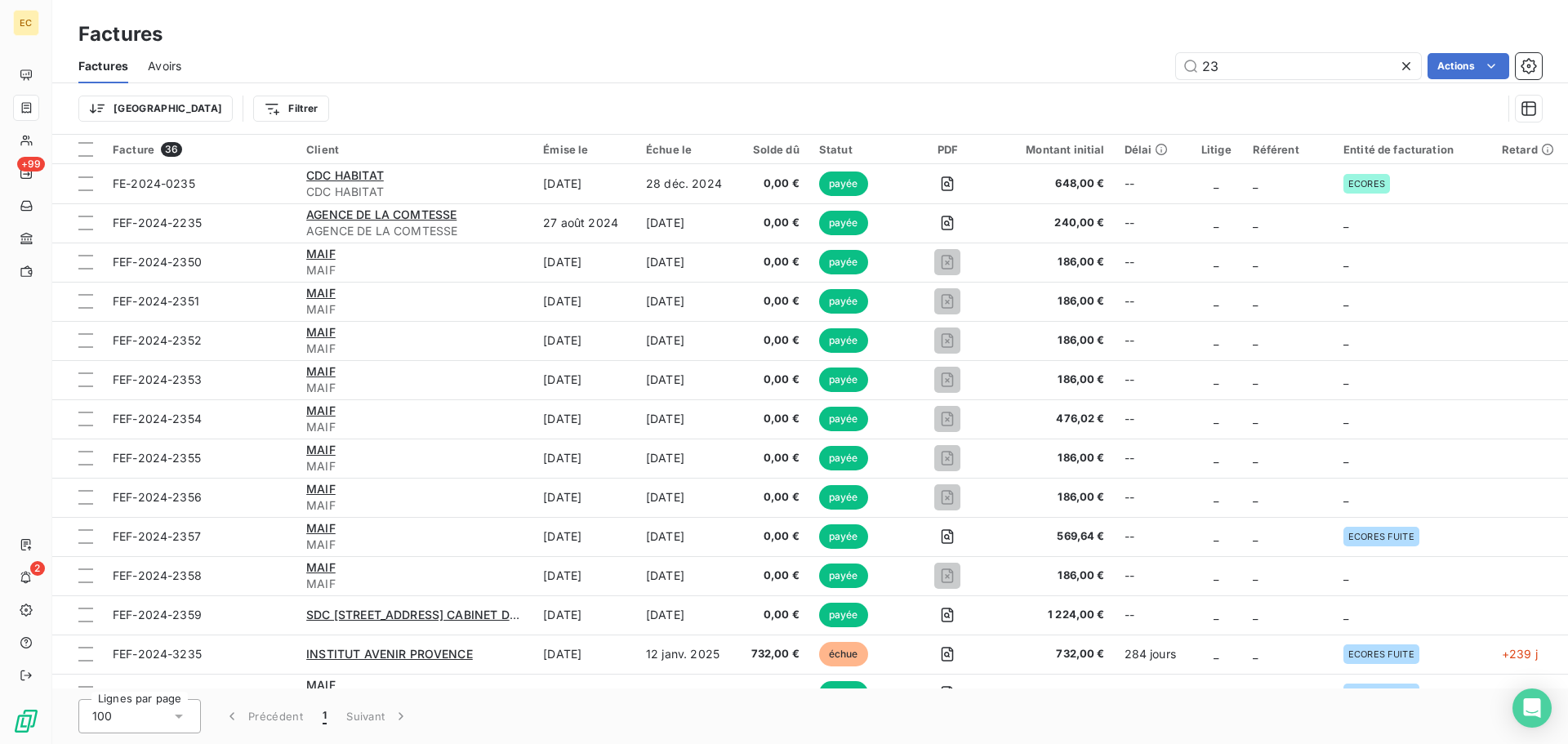
type input "2"
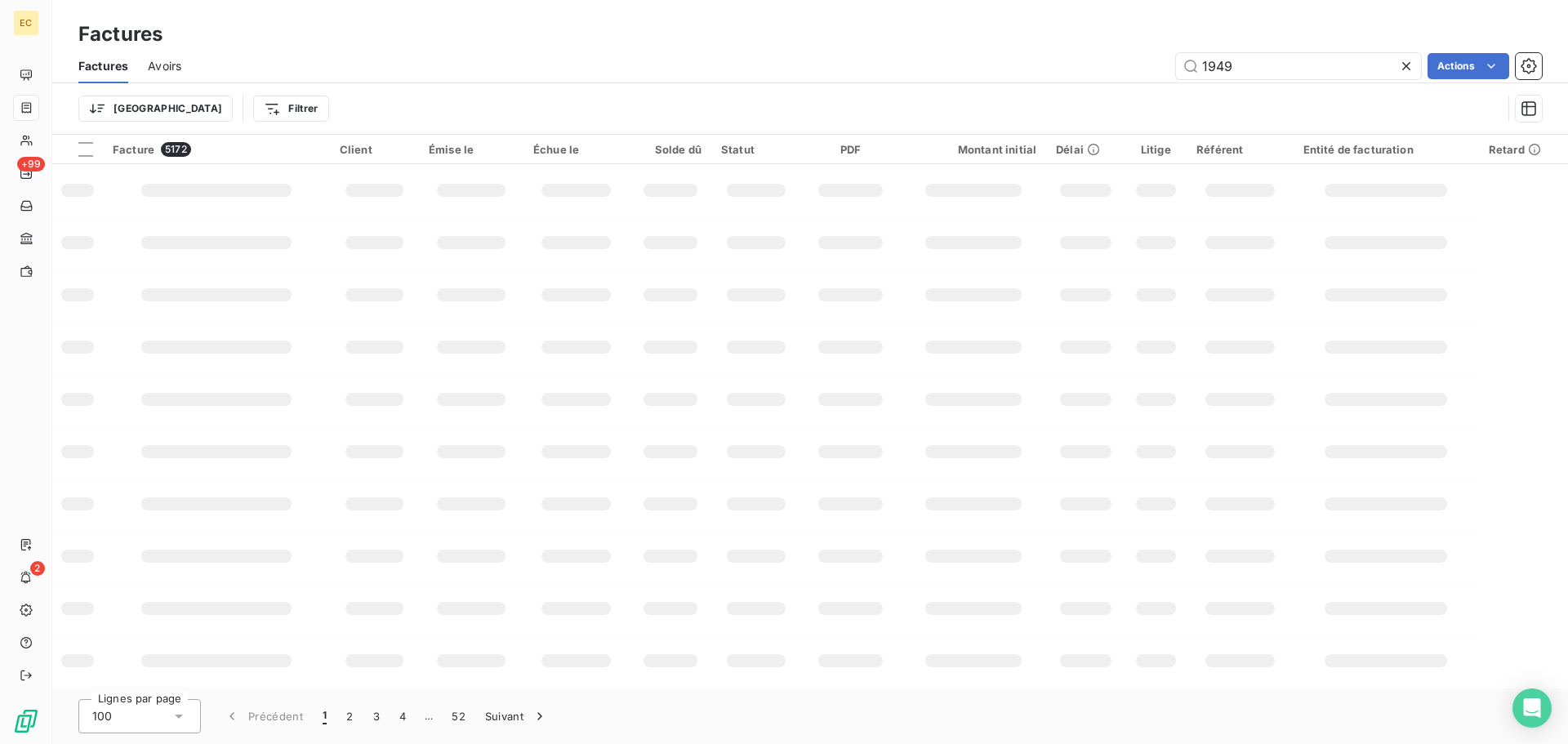
type input "1949"
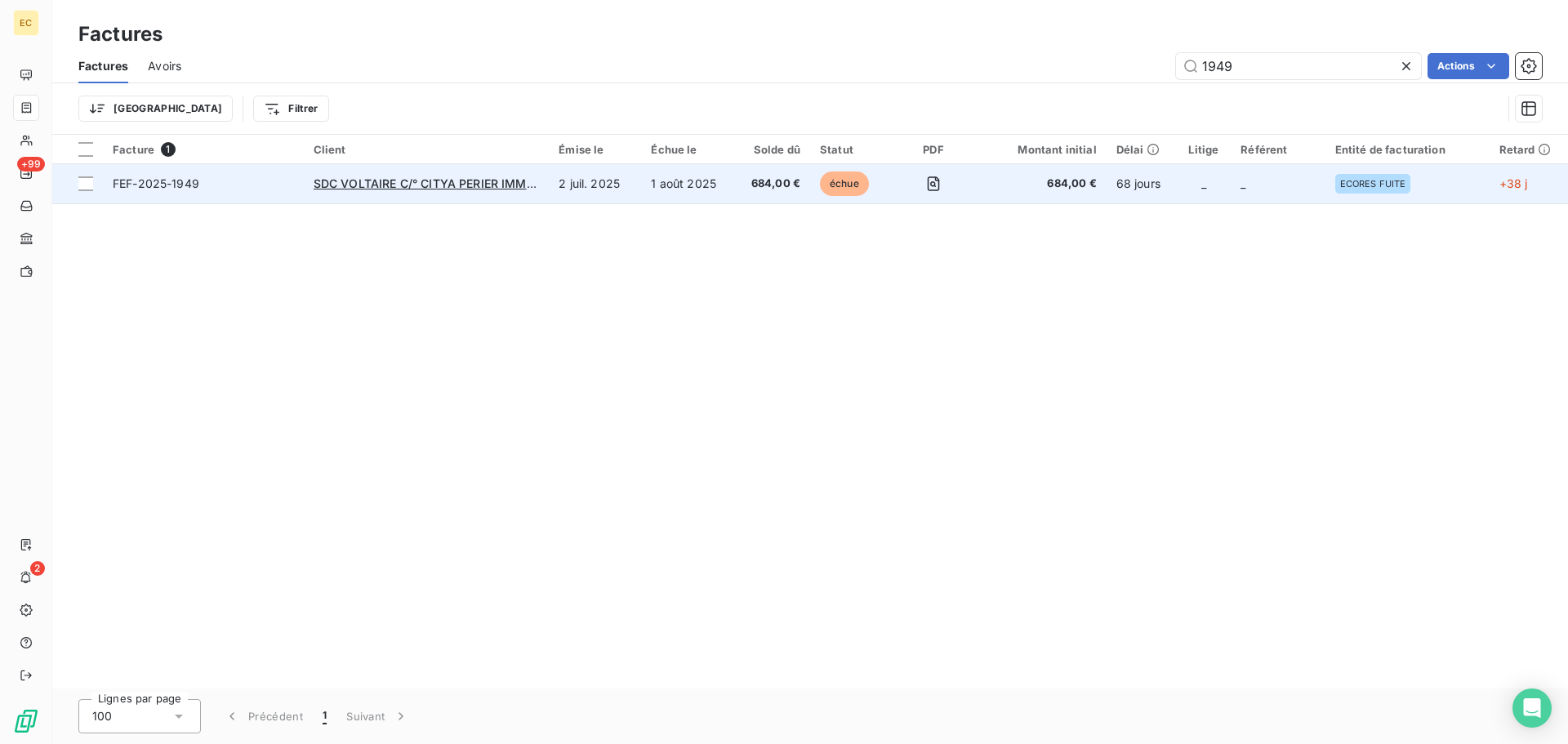
click at [229, 187] on span "FEF-2025-1949" at bounding box center [203, 184] width 182 height 16
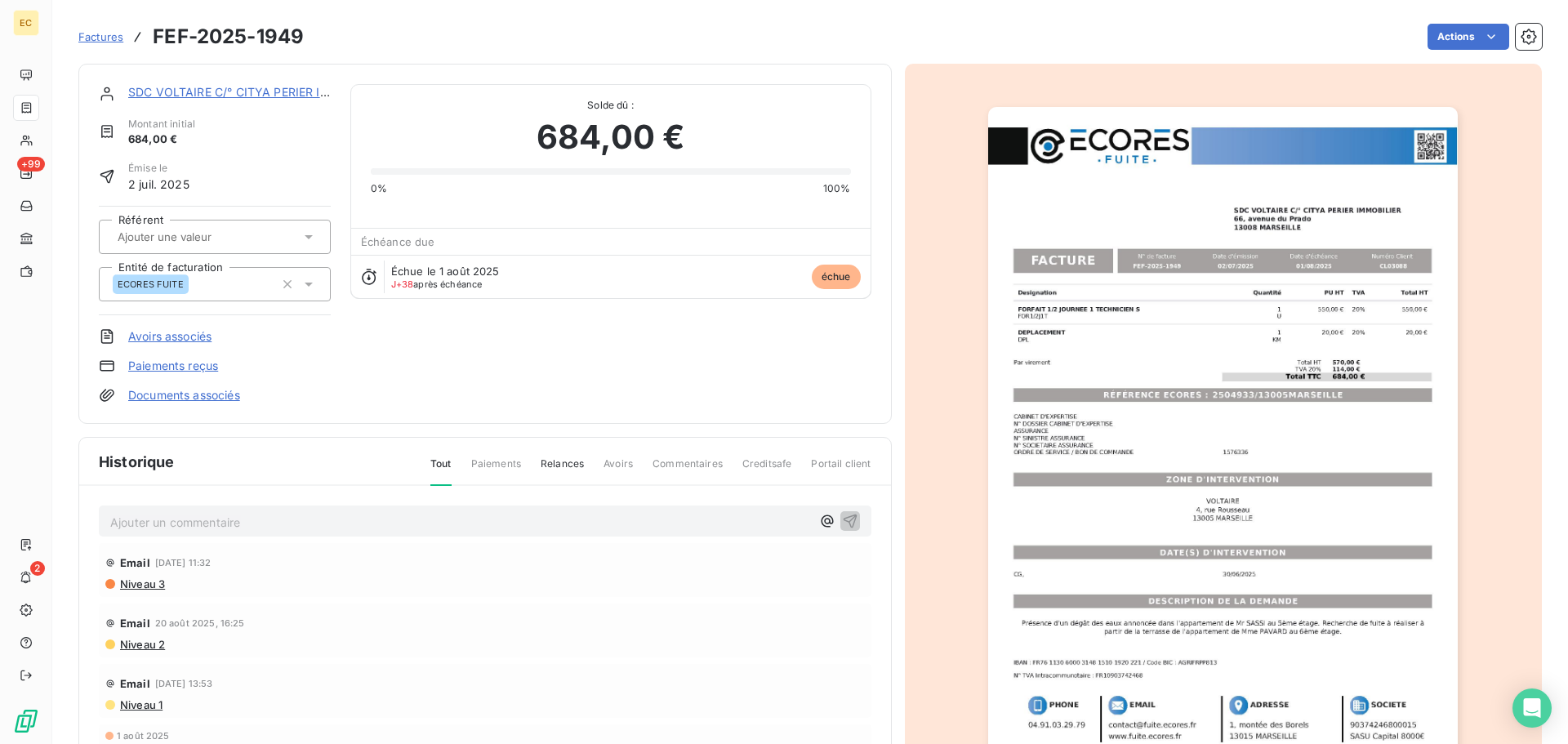
click at [187, 366] on link "Paiements reçus" at bounding box center [173, 366] width 90 height 16
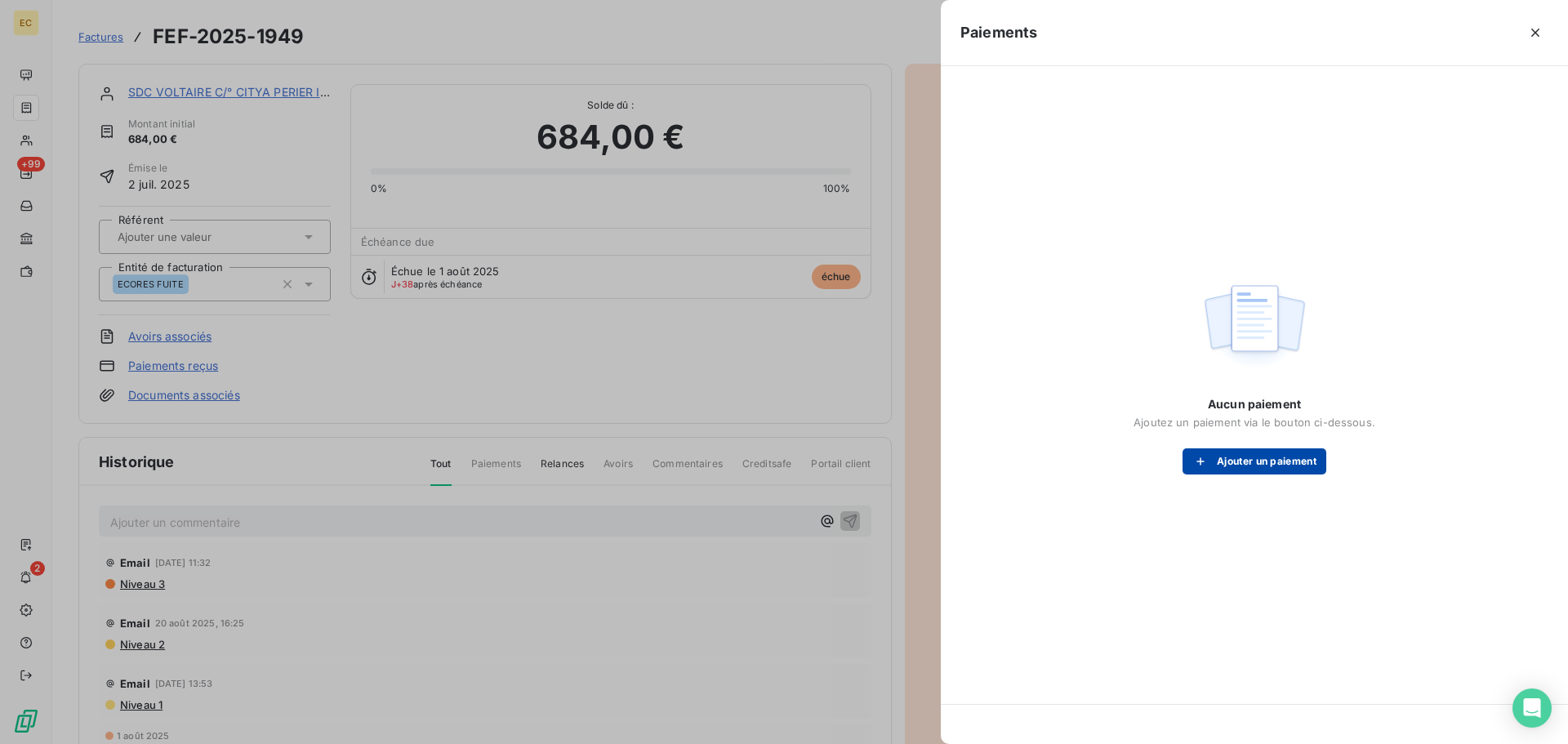
click at [1226, 451] on button "Ajouter un paiement" at bounding box center [1254, 461] width 144 height 26
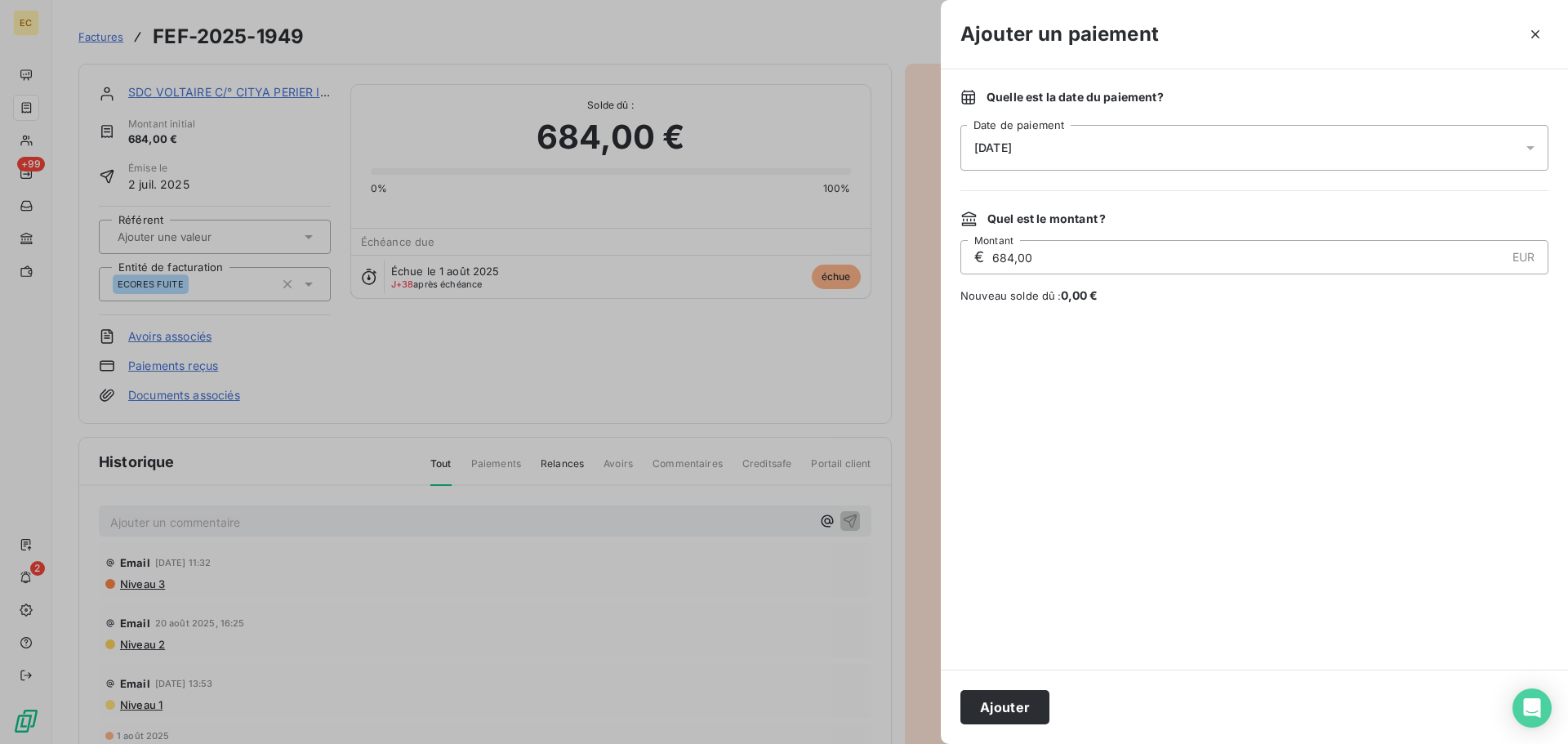
click at [1058, 144] on div "[DATE]" at bounding box center [1254, 148] width 588 height 46
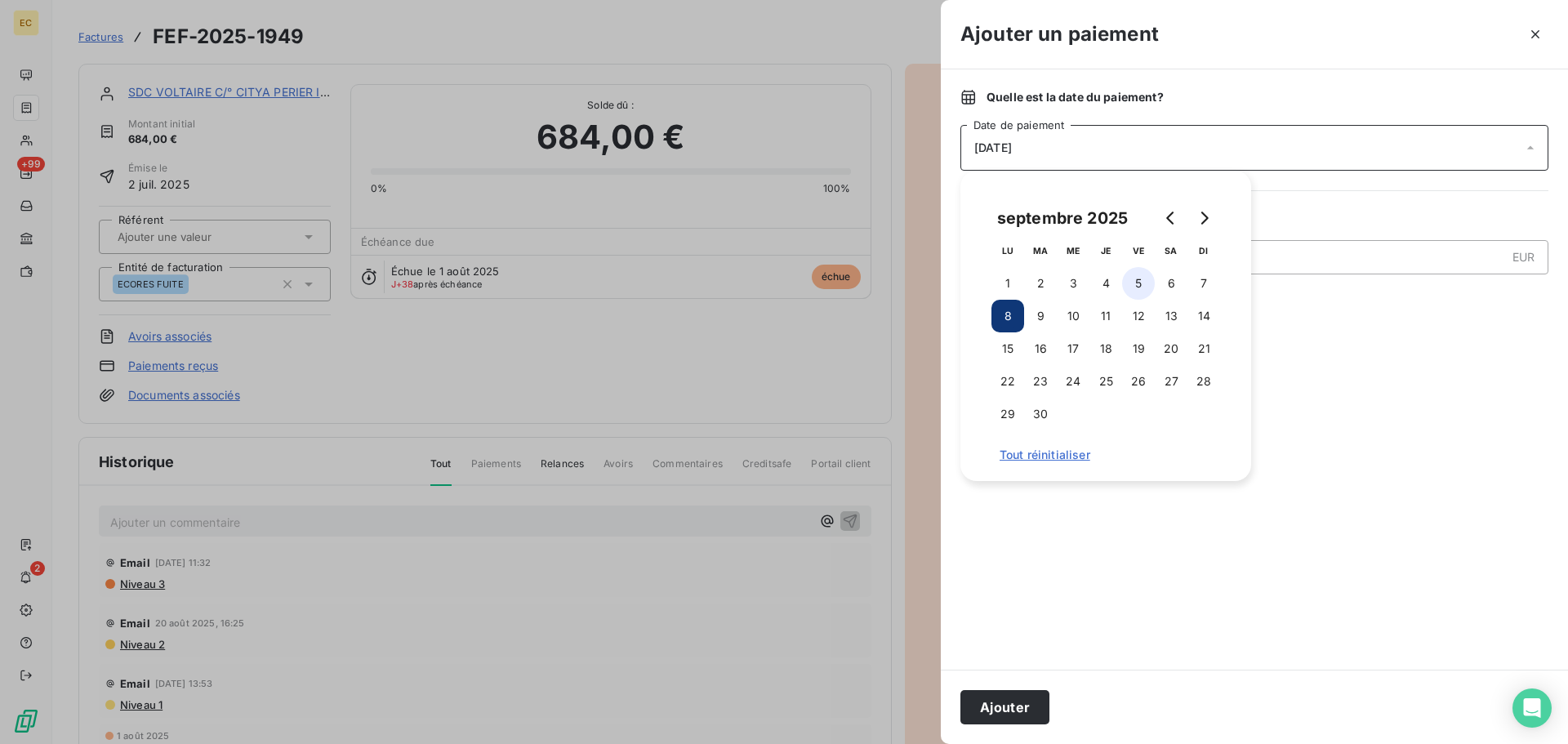
click at [1136, 283] on button "5" at bounding box center [1139, 284] width 33 height 33
click at [997, 711] on button "Ajouter" at bounding box center [1005, 707] width 89 height 35
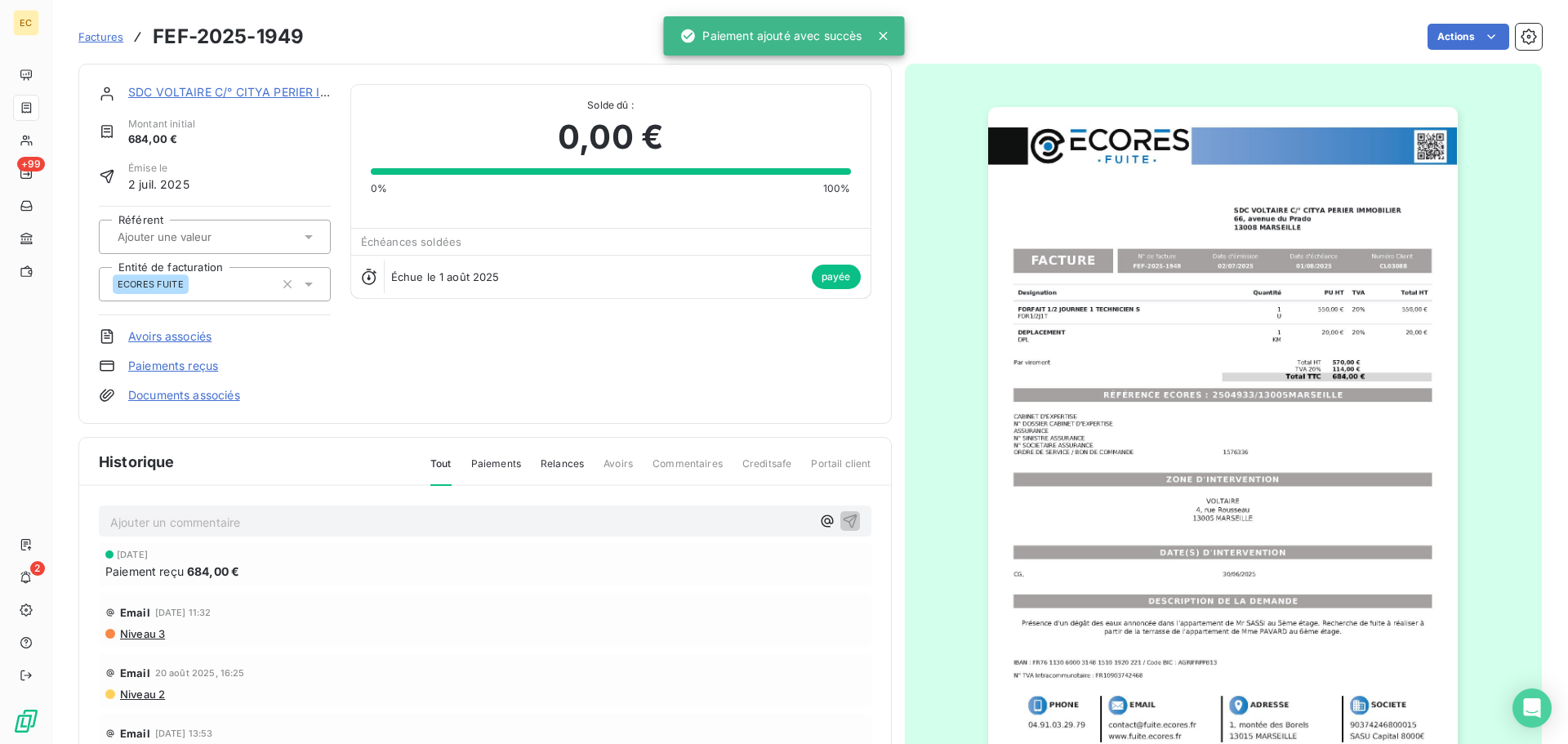
click at [105, 36] on span "Factures" at bounding box center [100, 37] width 45 height 13
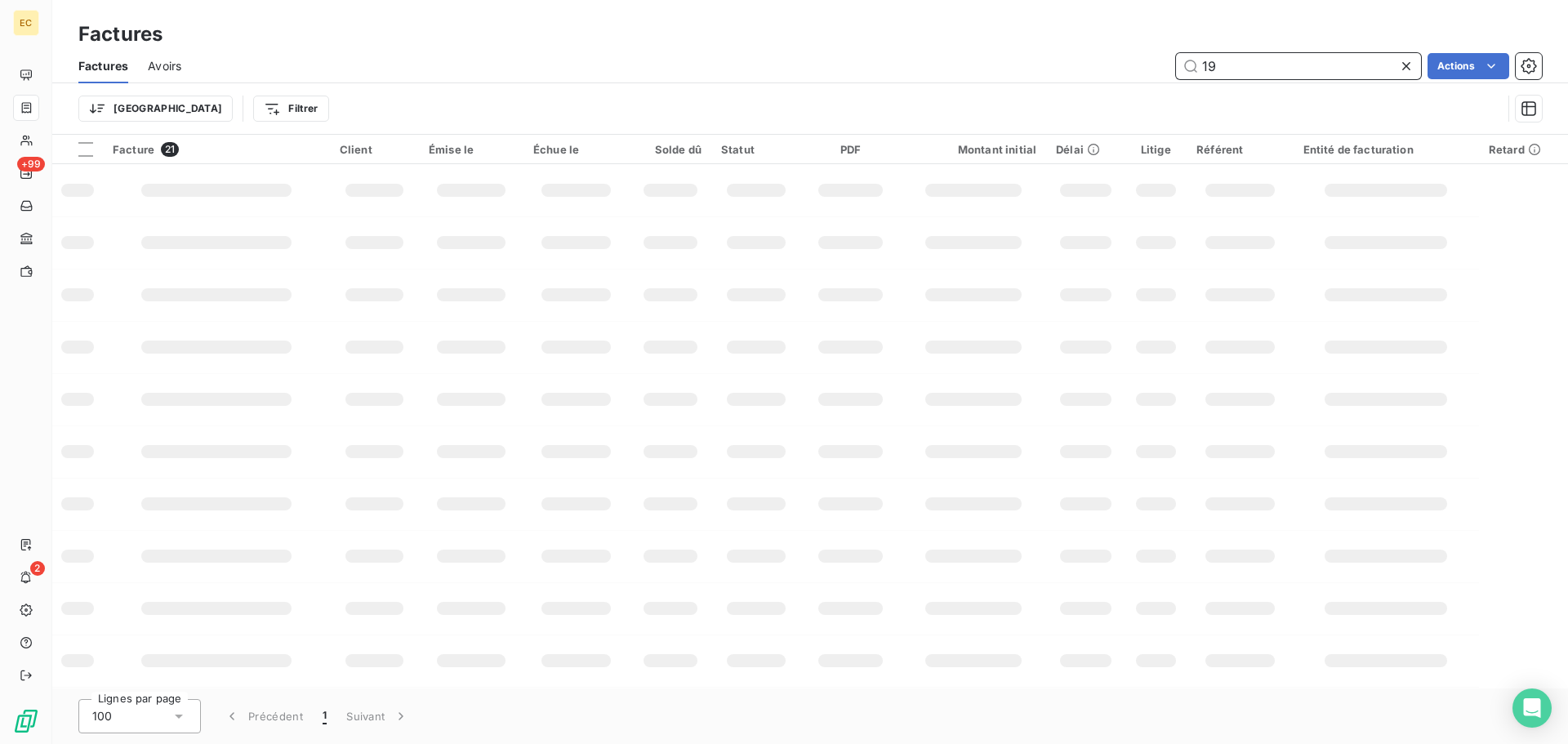
type input "1"
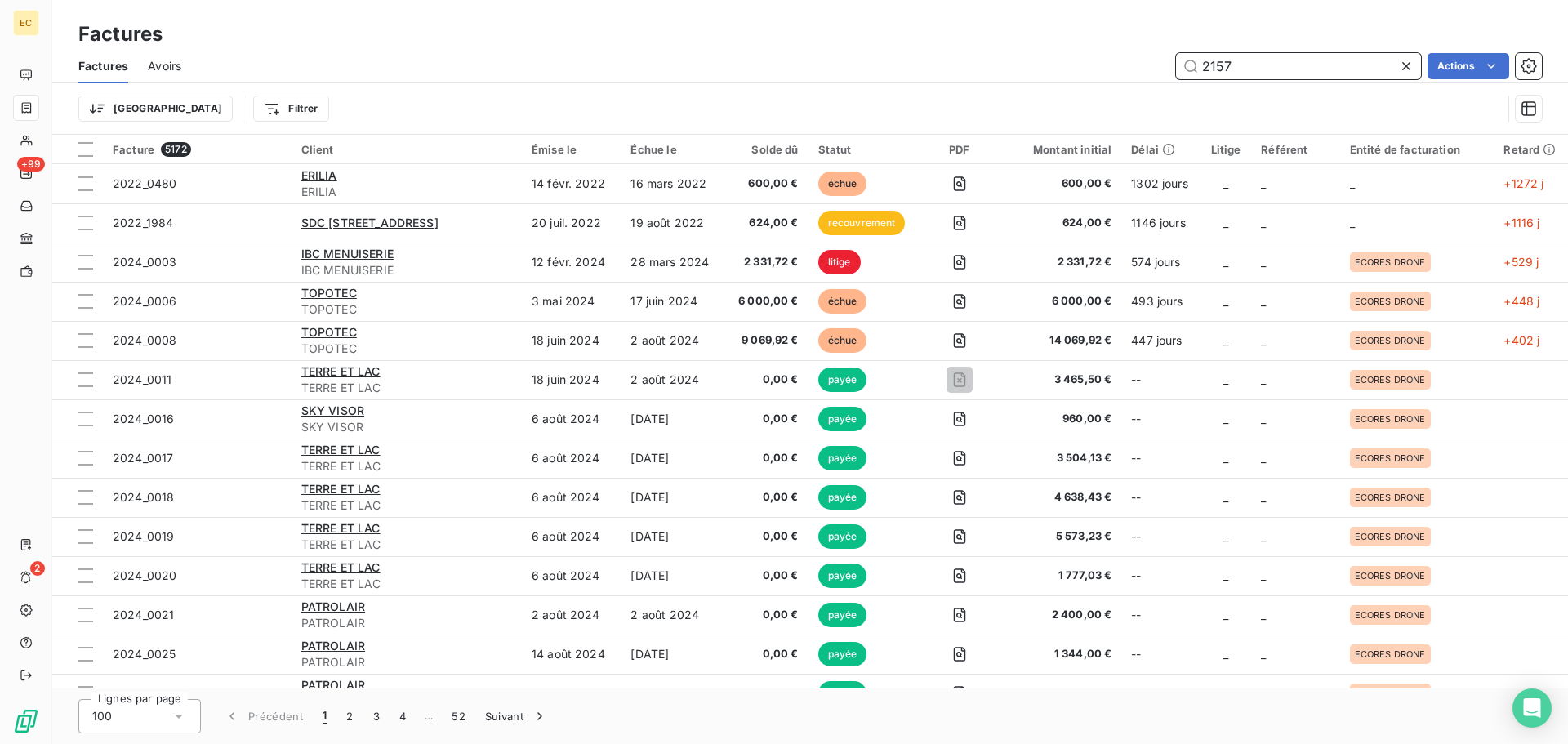
type input "2157"
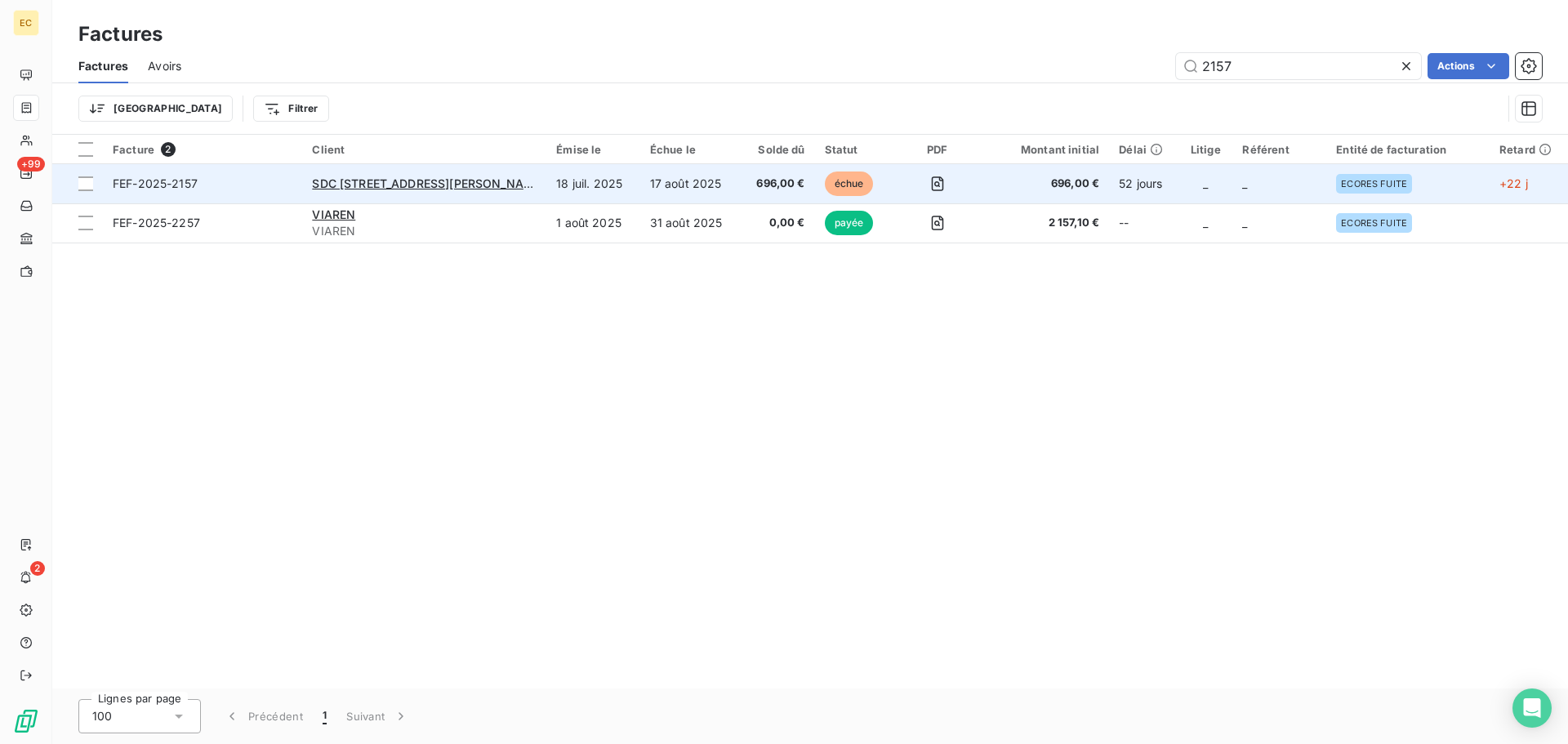
click at [241, 184] on span "FEF-2025-2157" at bounding box center [202, 184] width 180 height 16
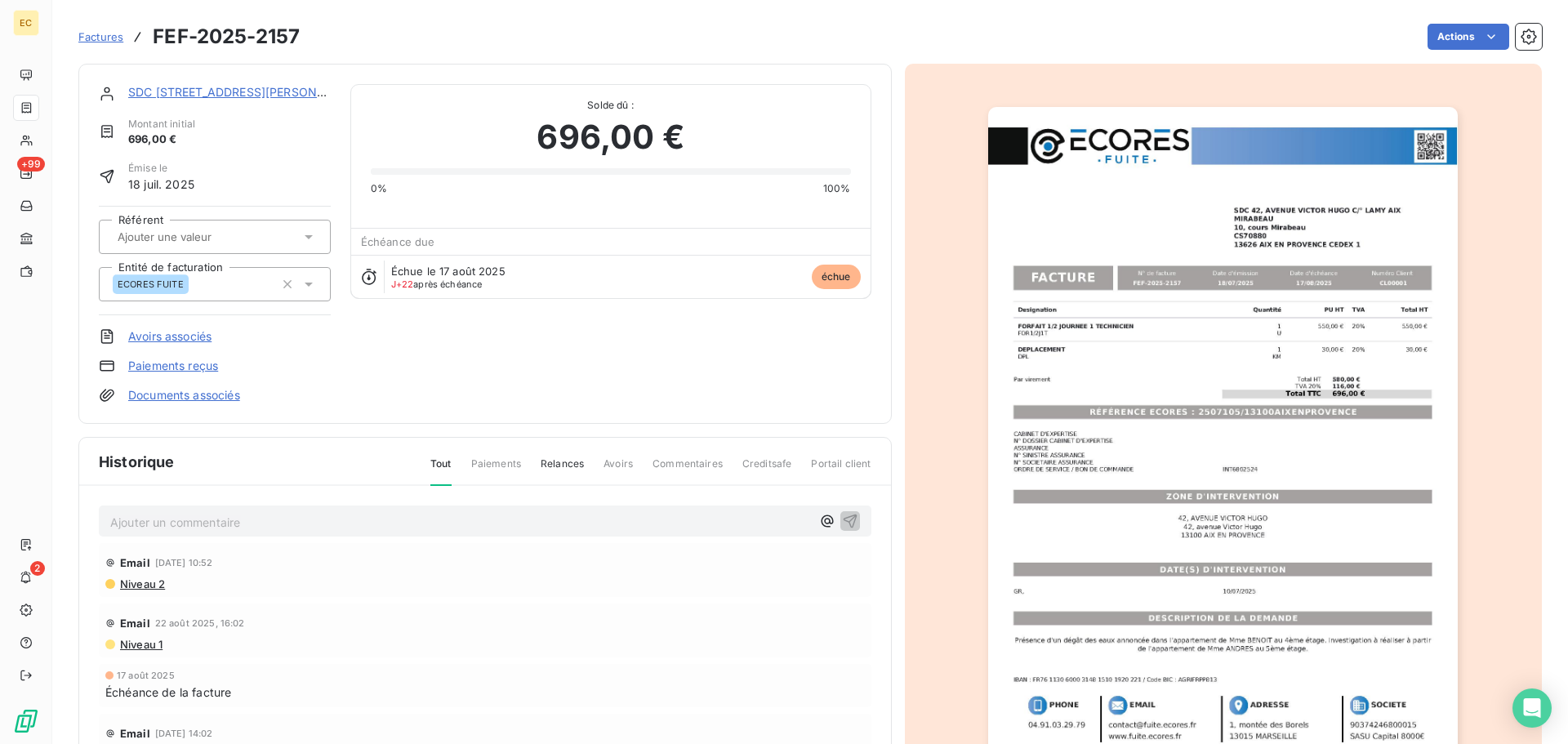
click at [170, 368] on link "Paiements reçus" at bounding box center [173, 366] width 90 height 16
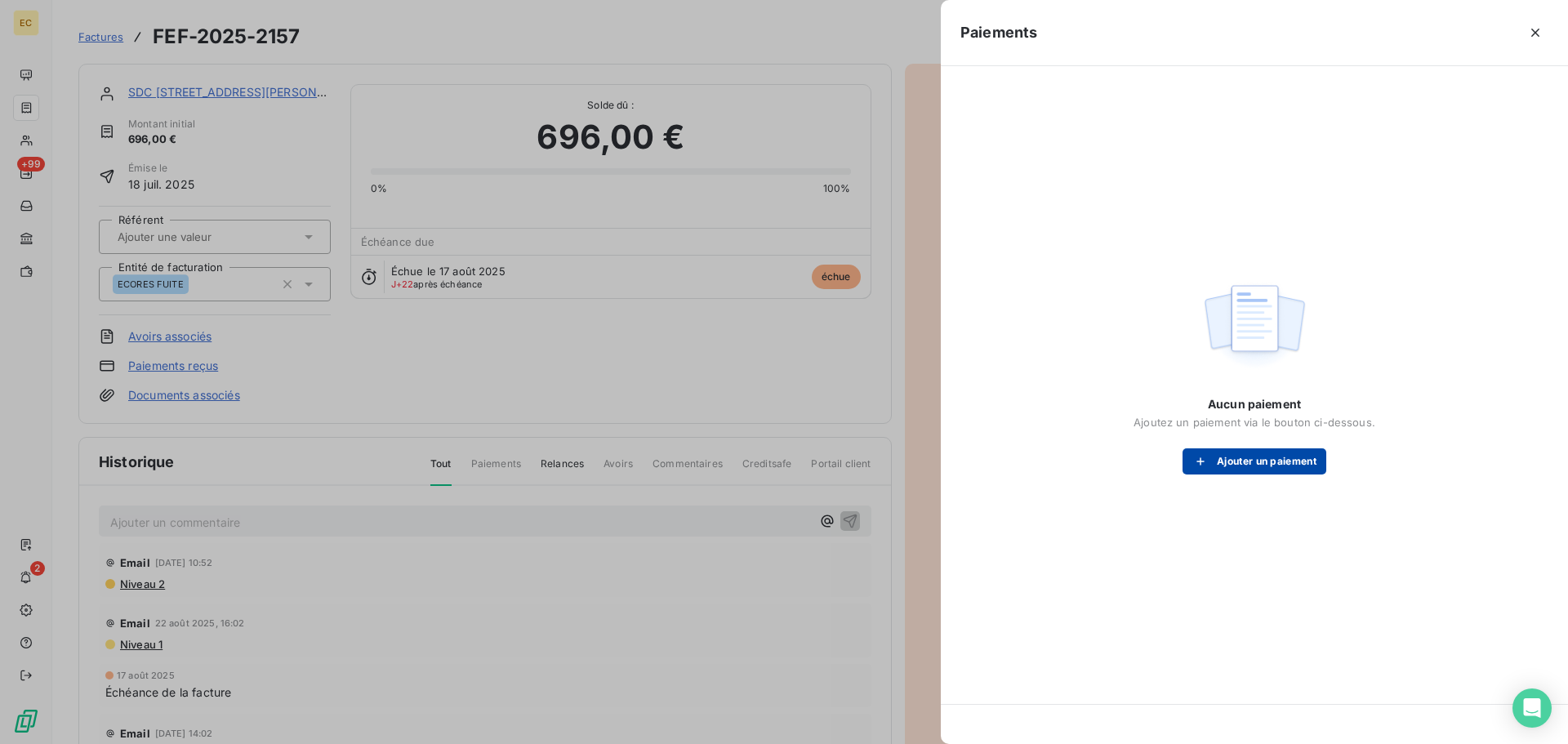
click at [1210, 453] on button "Ajouter un paiement" at bounding box center [1254, 461] width 144 height 26
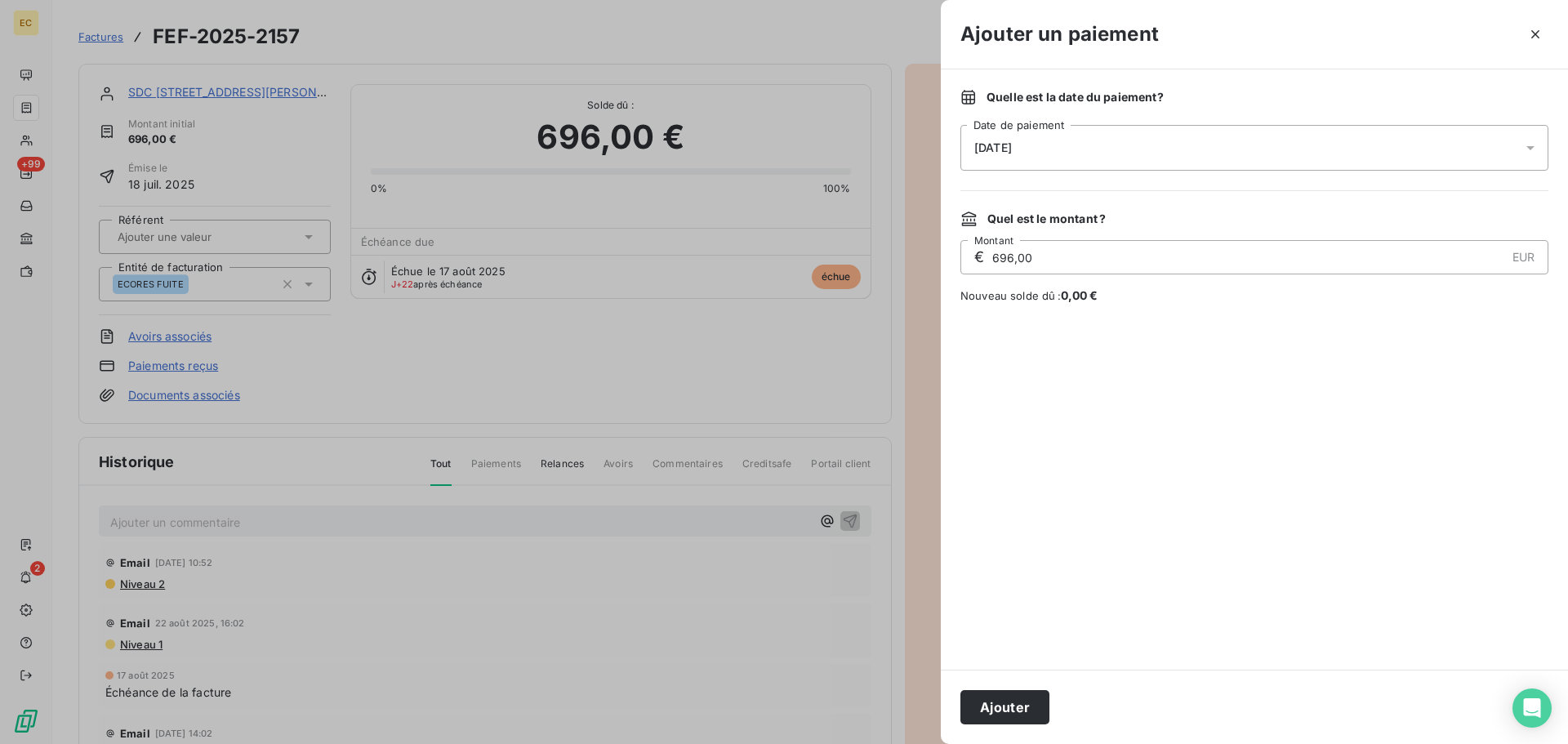
click at [1074, 153] on div "[DATE]" at bounding box center [1254, 148] width 588 height 46
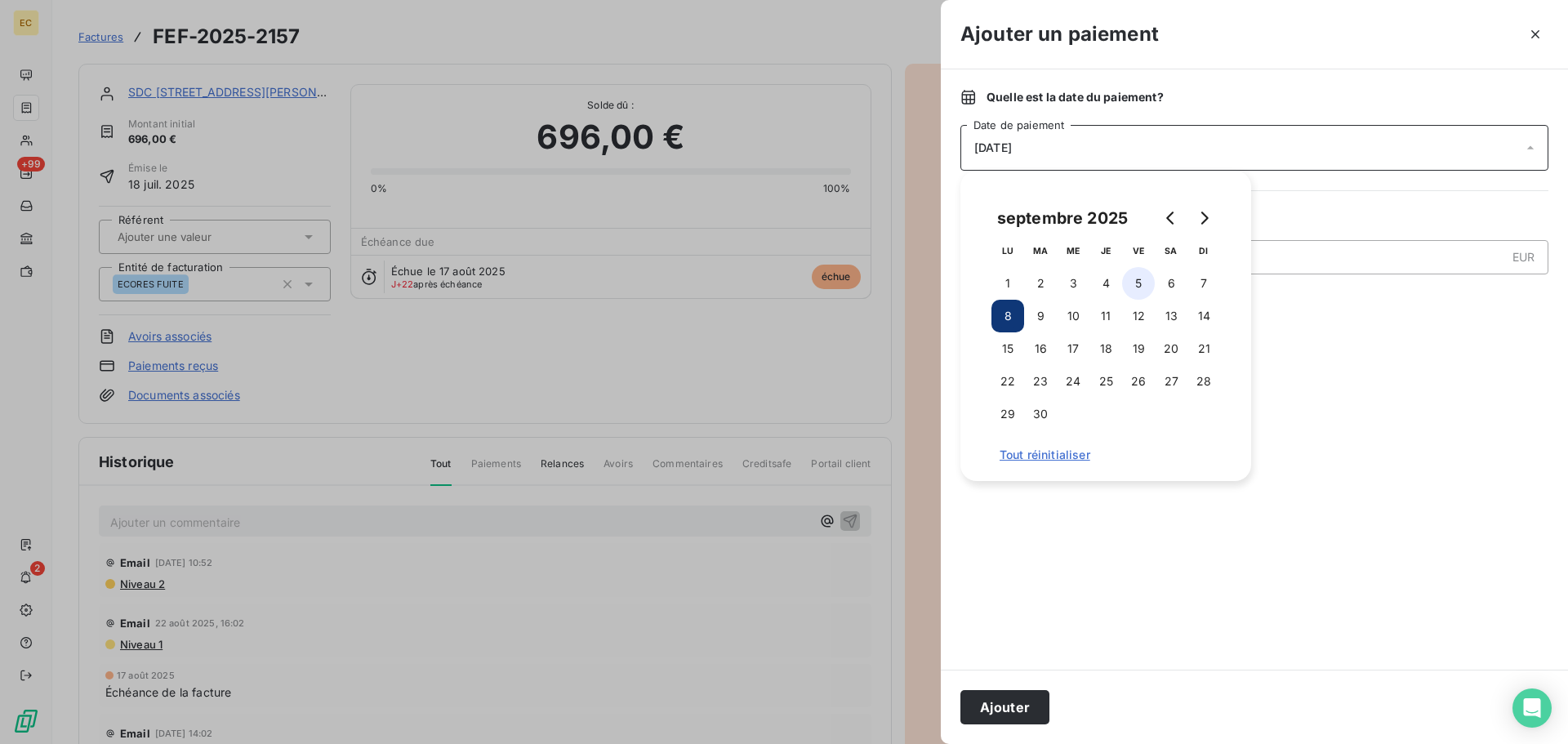
click at [1140, 277] on button "5" at bounding box center [1139, 284] width 33 height 33
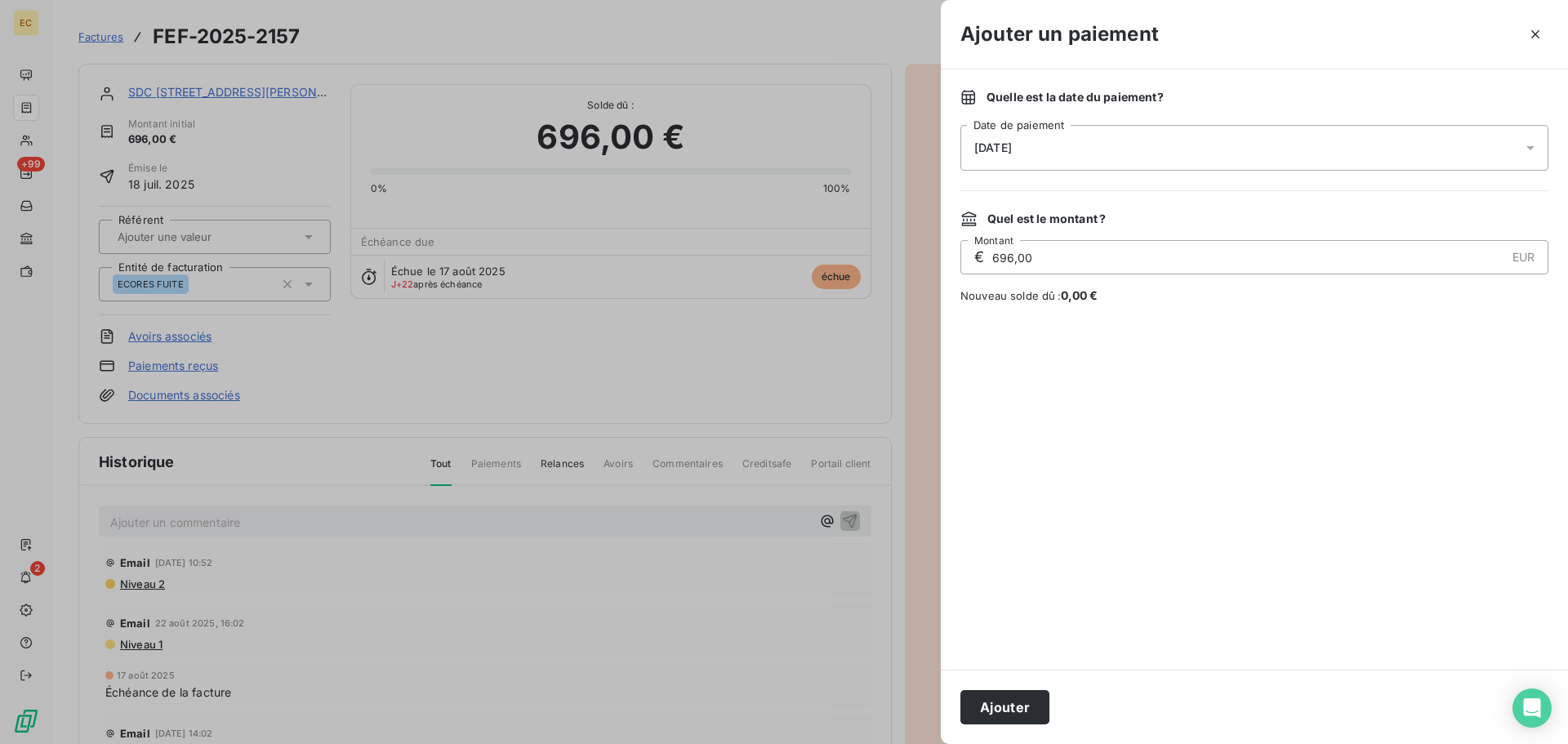
drag, startPoint x: 1018, startPoint y: 704, endPoint x: 1015, endPoint y: 649, distance: 55.1
click at [1018, 705] on button "Ajouter" at bounding box center [1005, 707] width 89 height 35
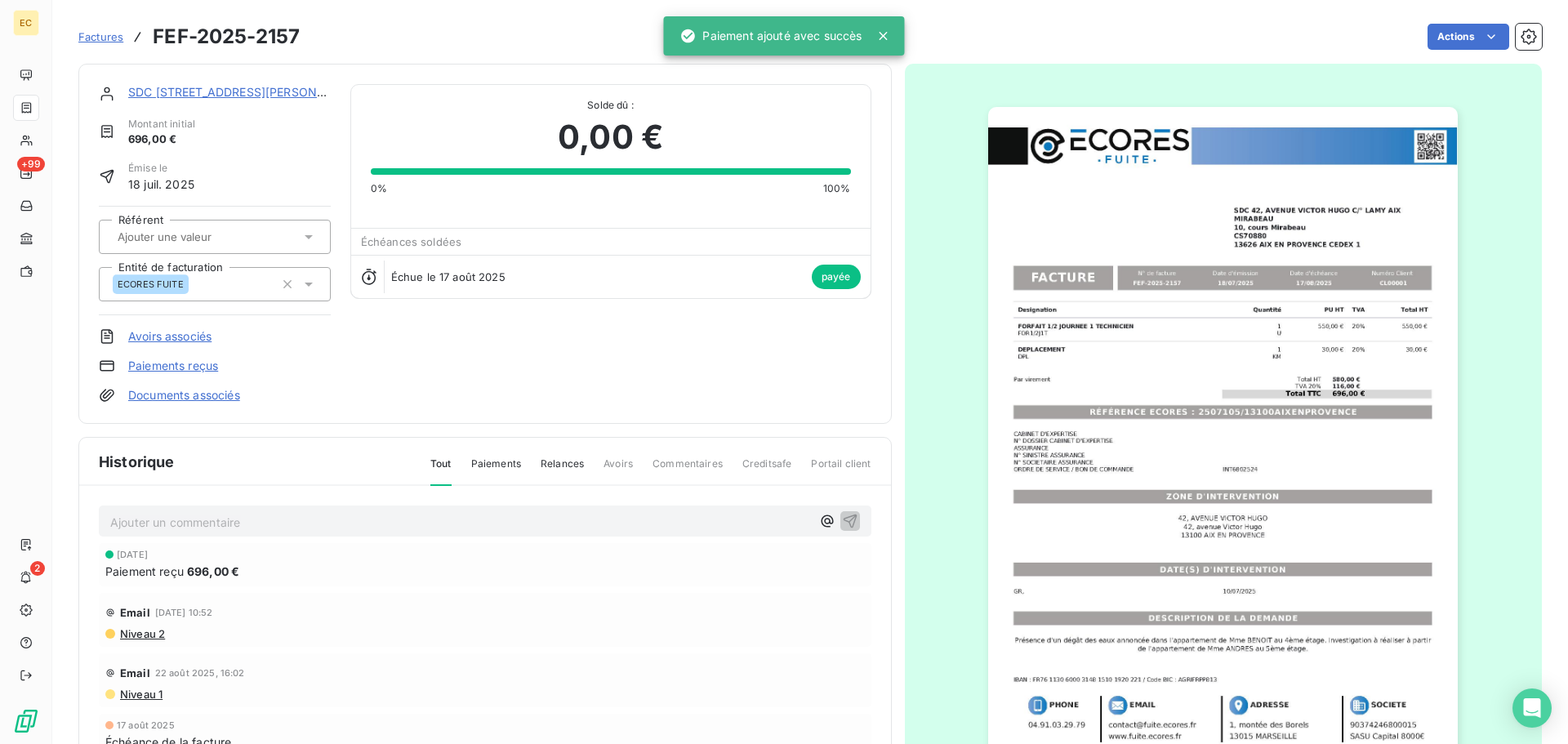
click at [97, 39] on span "Factures" at bounding box center [100, 37] width 45 height 13
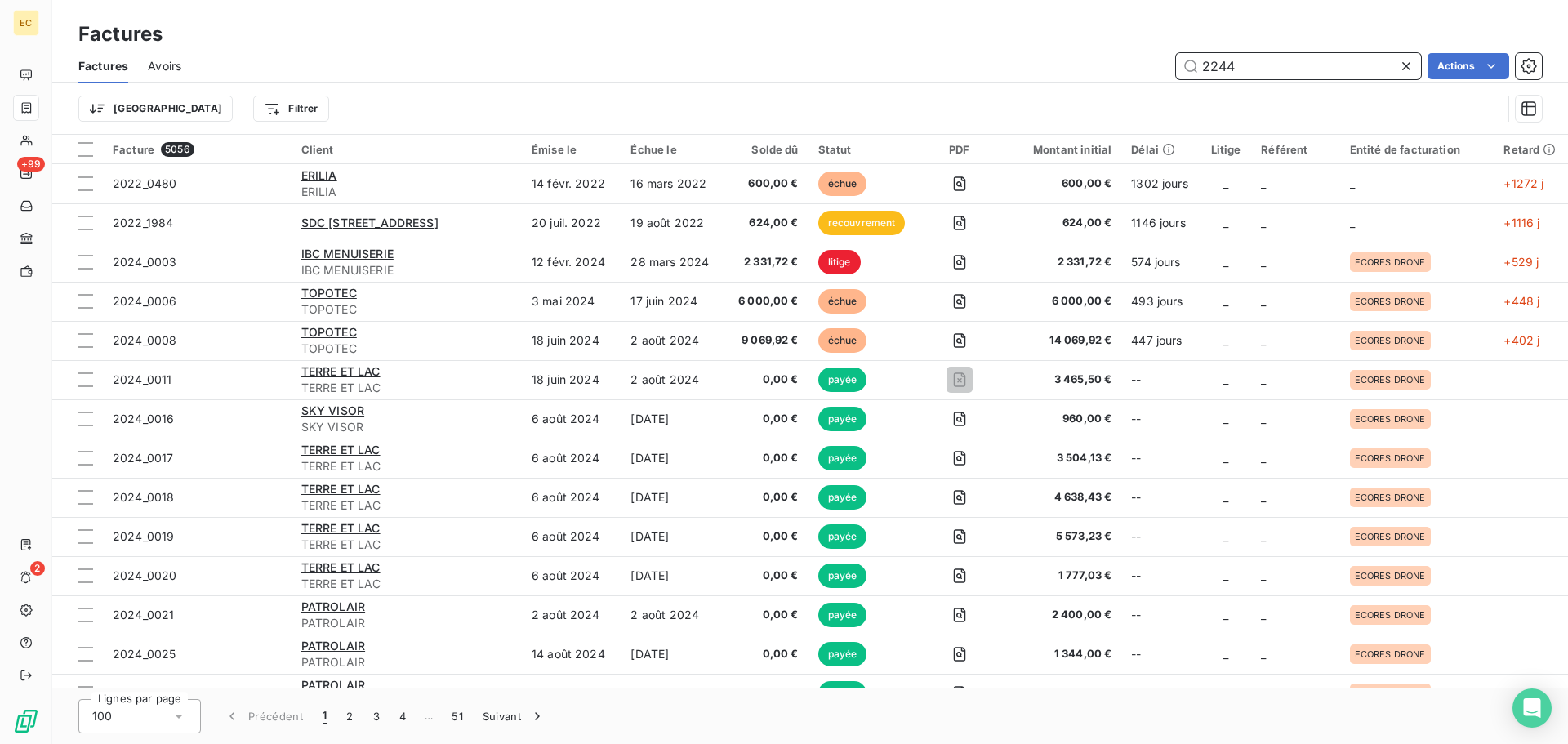
type input "2244"
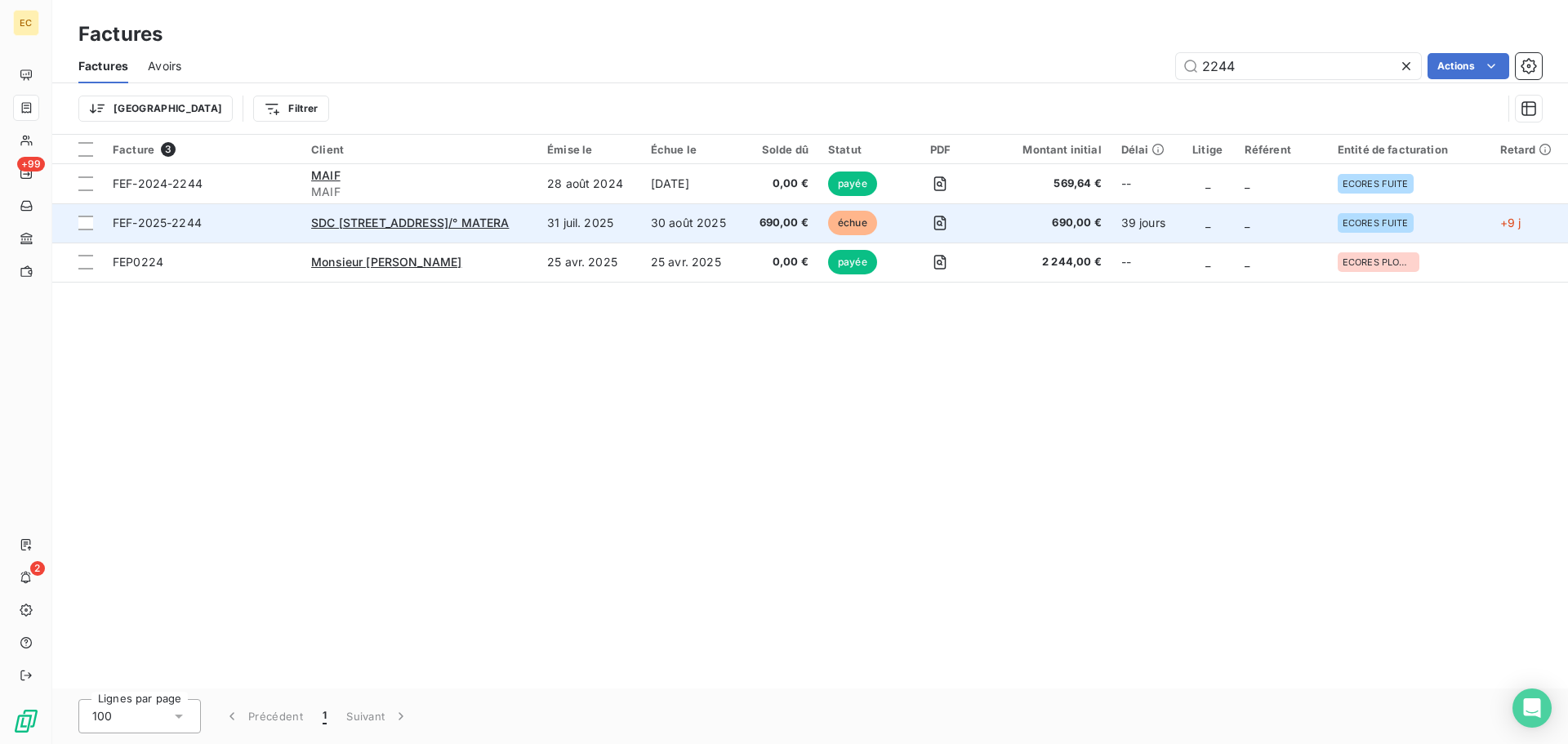
click at [264, 220] on span "FEF-2025-2244" at bounding box center [202, 223] width 179 height 16
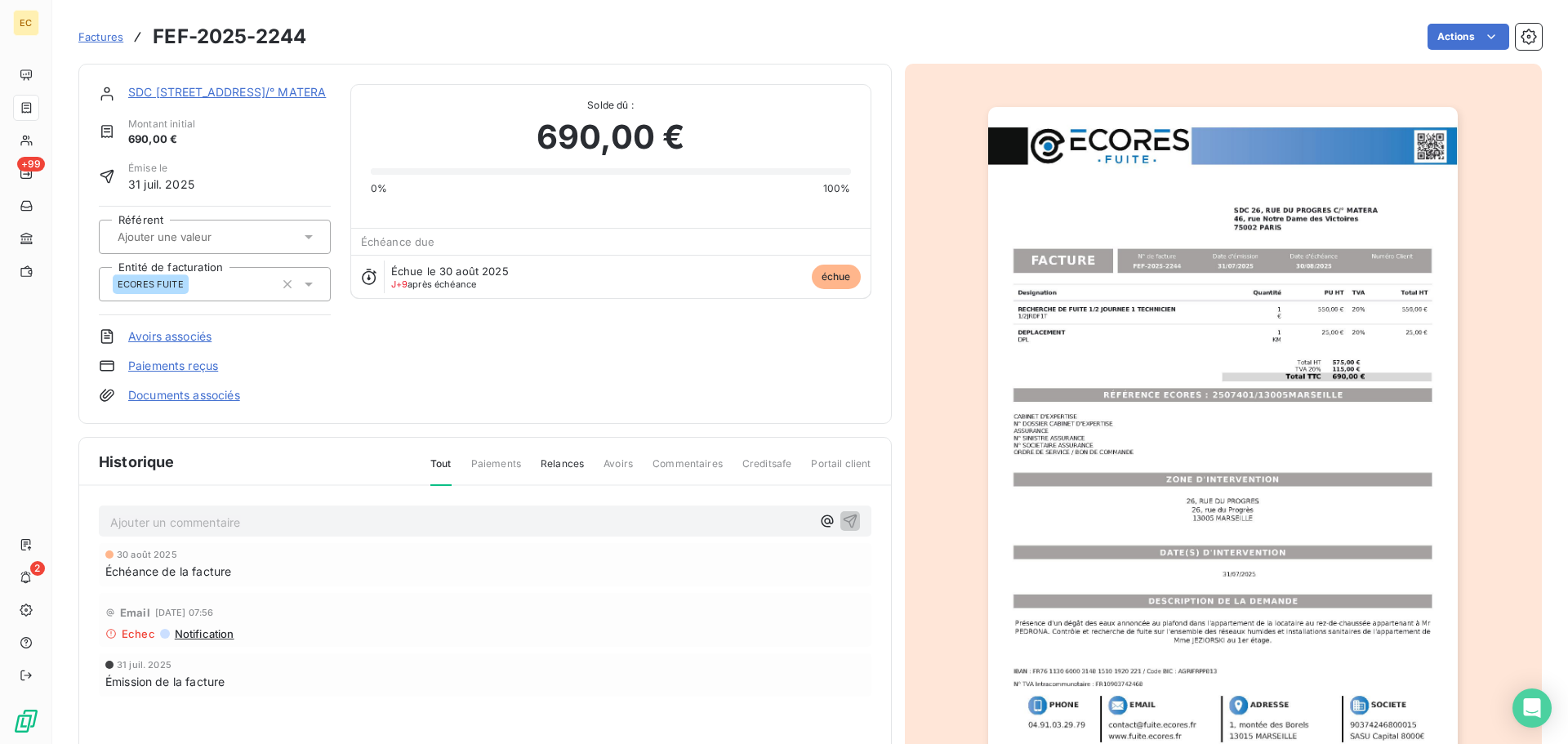
click at [188, 367] on link "Paiements reçus" at bounding box center [173, 366] width 90 height 16
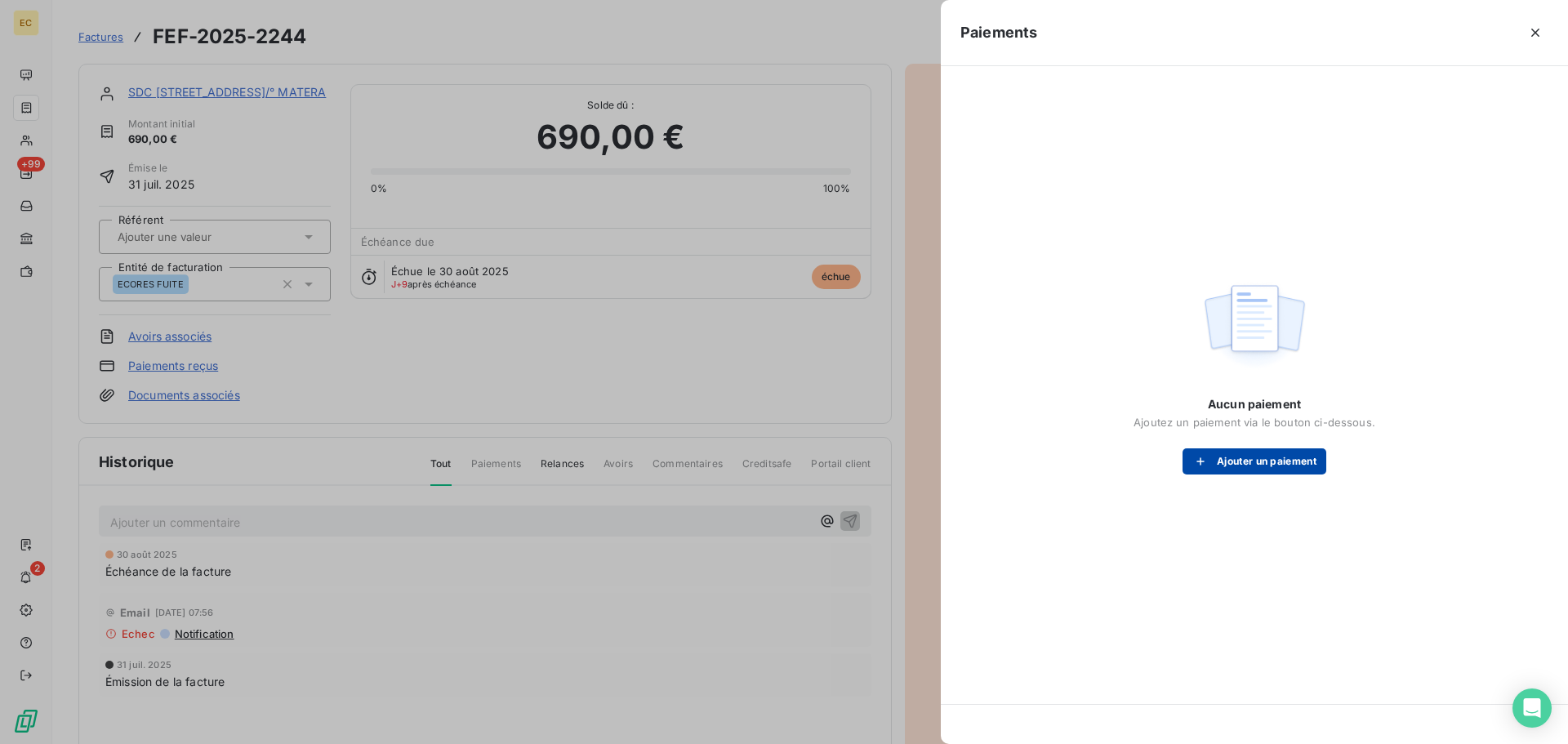
click at [1232, 460] on button "Ajouter un paiement" at bounding box center [1254, 461] width 144 height 26
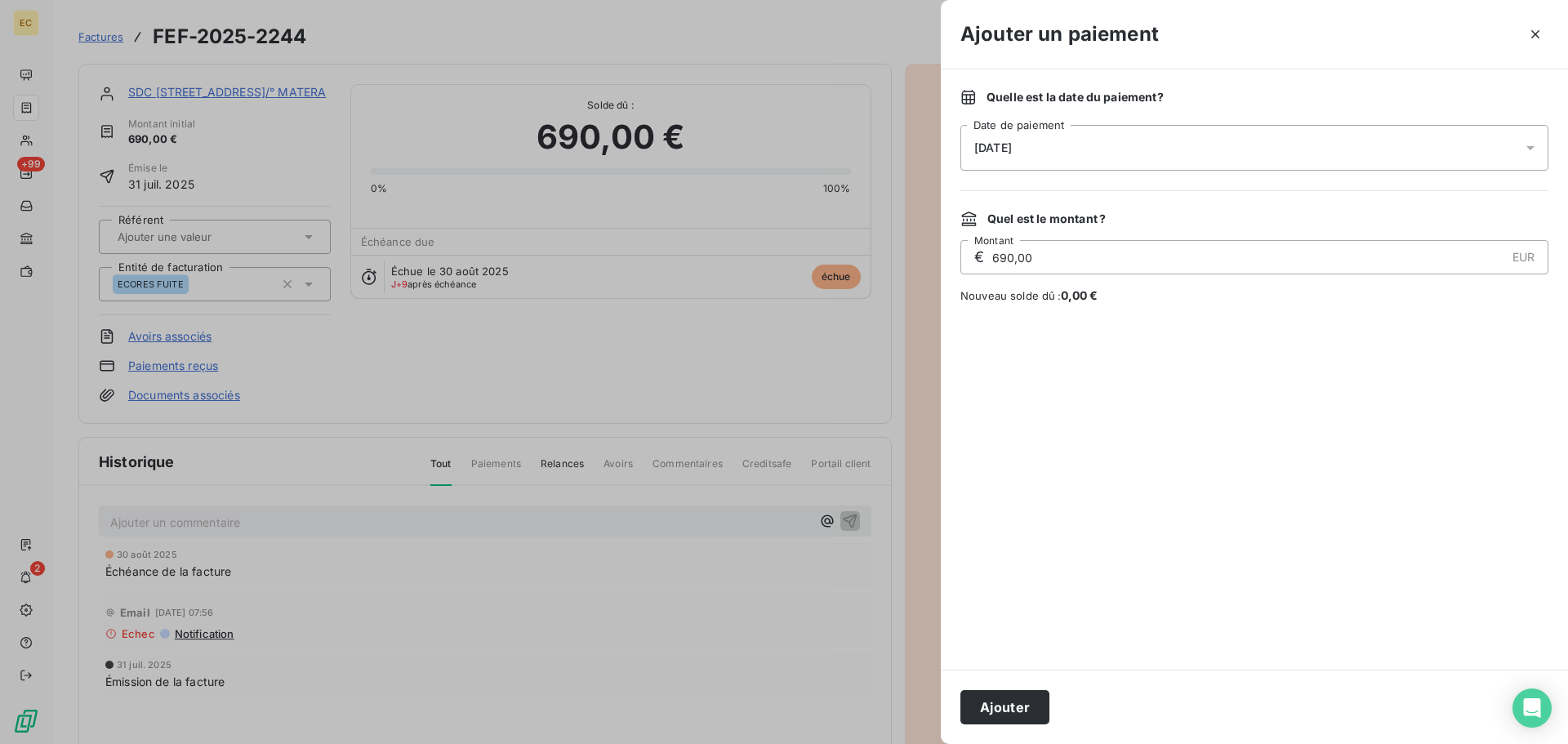
click at [1063, 150] on div "[DATE]" at bounding box center [1254, 148] width 588 height 46
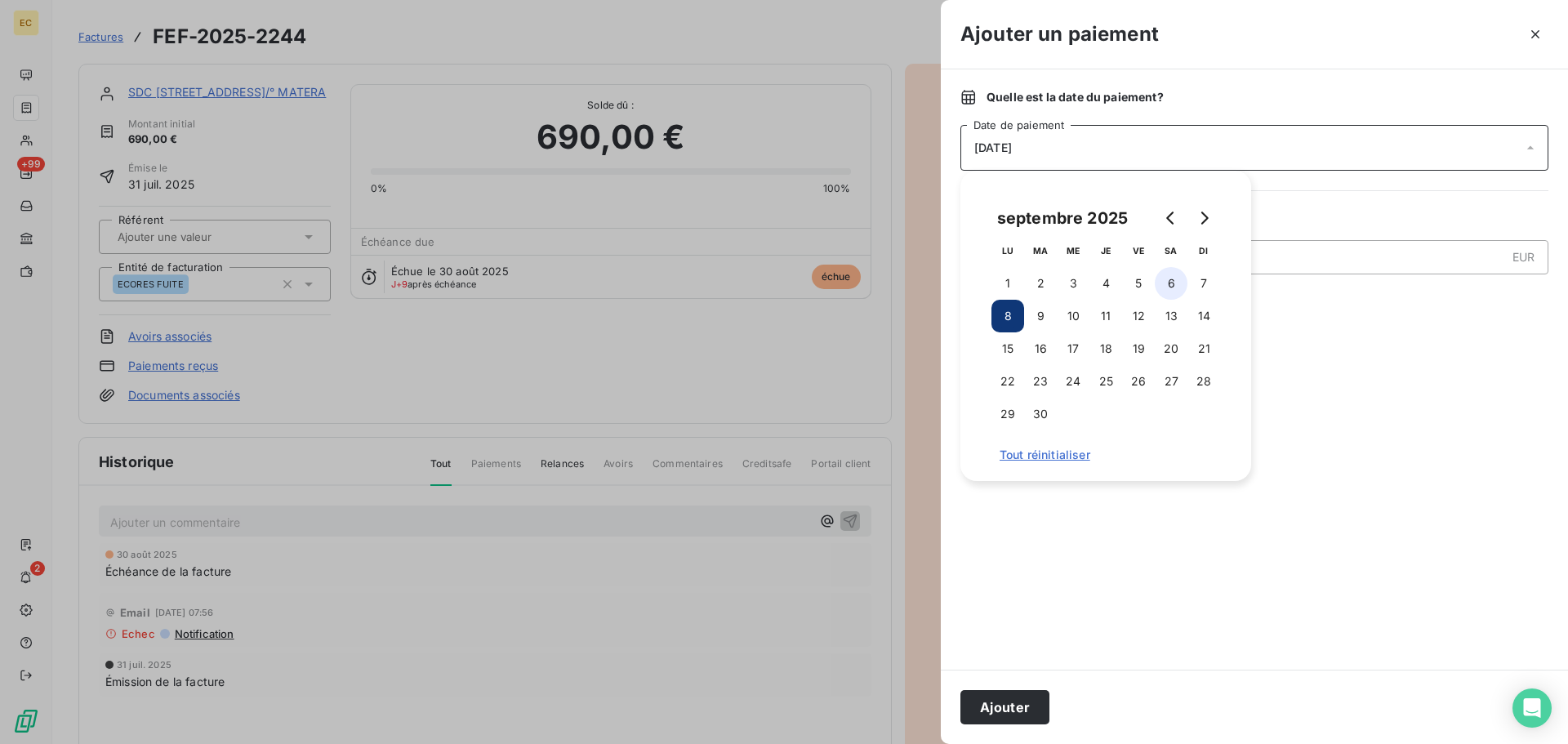
click at [1168, 281] on button "6" at bounding box center [1172, 284] width 33 height 33
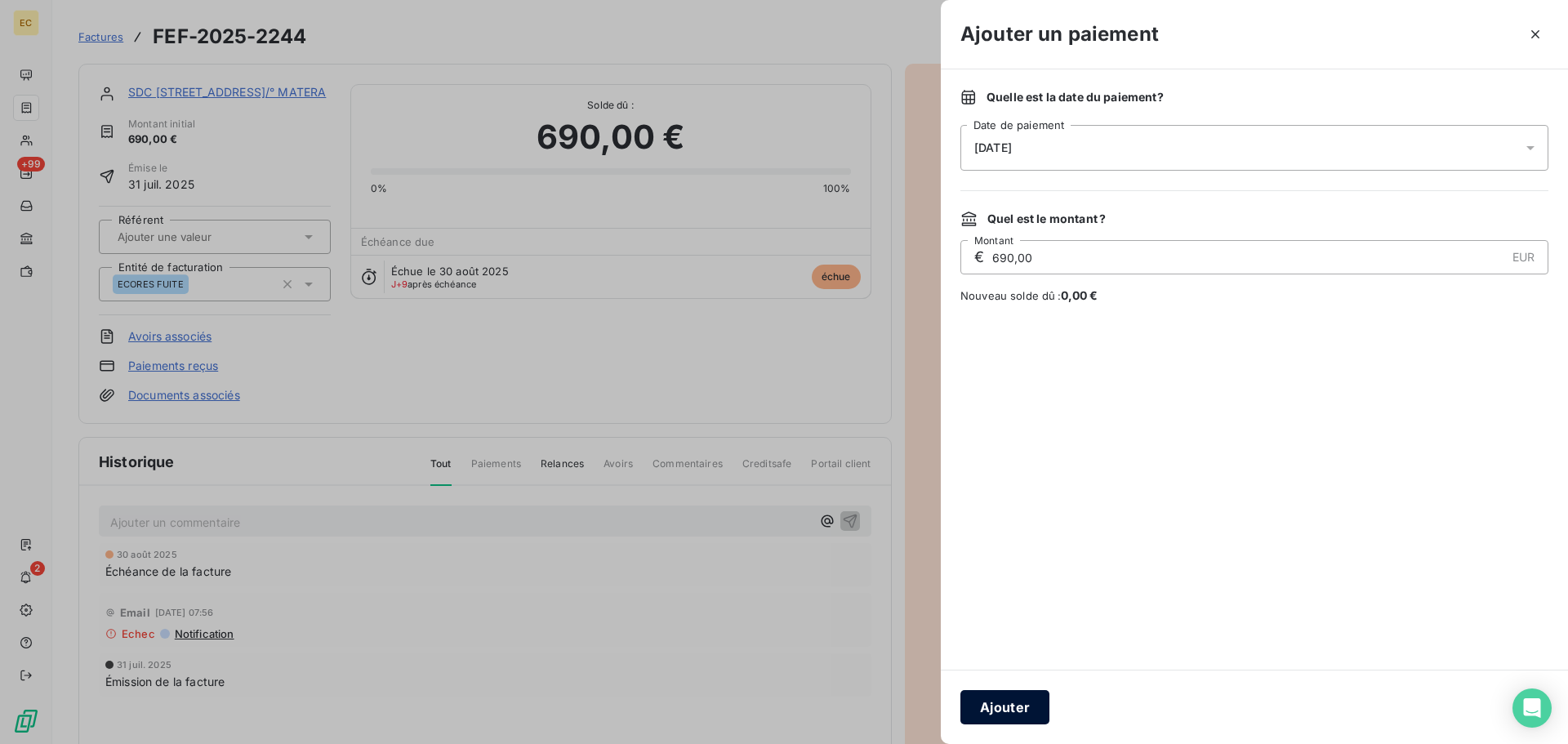
click at [1003, 710] on button "Ajouter" at bounding box center [1005, 707] width 89 height 35
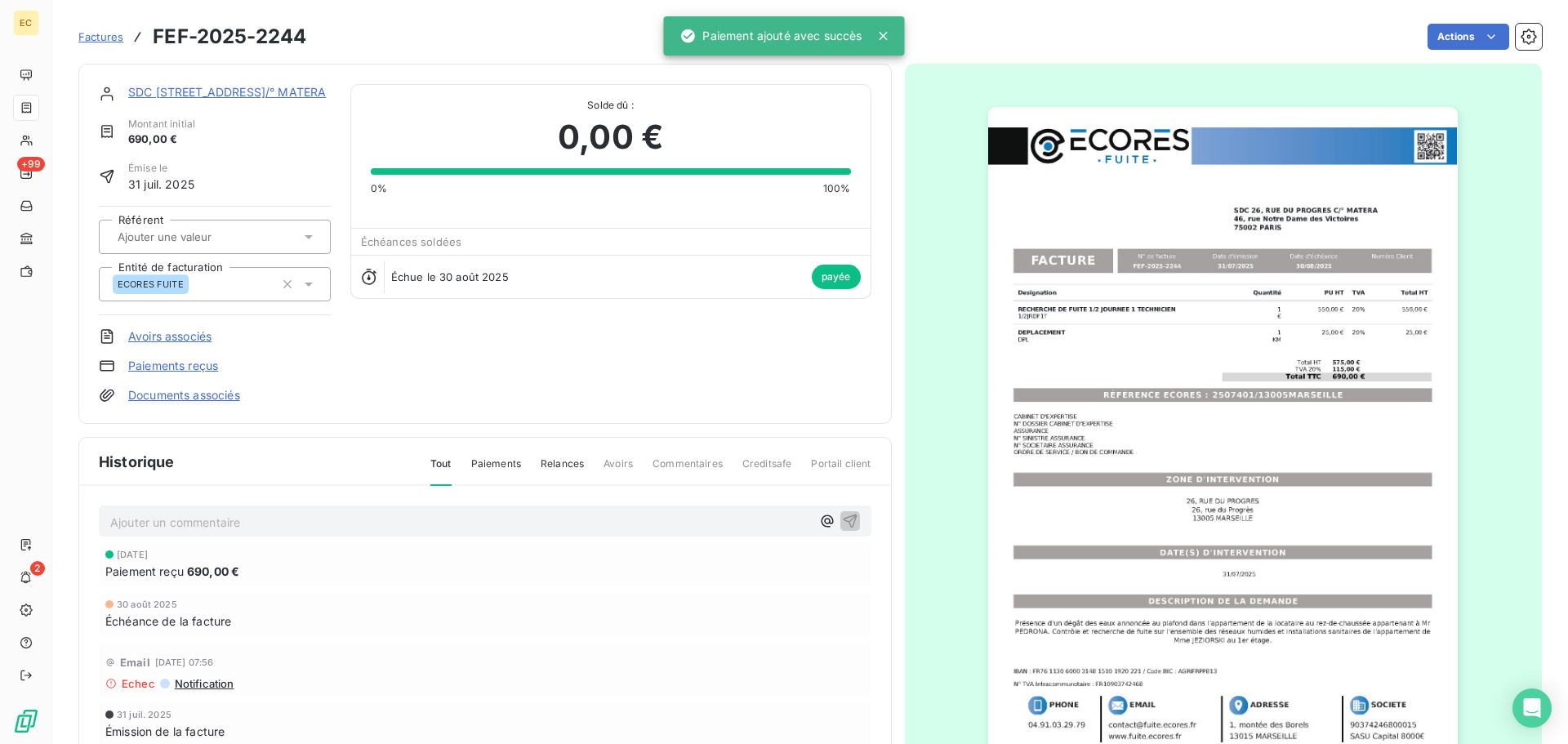
click at [107, 35] on span "Factures" at bounding box center [100, 37] width 45 height 13
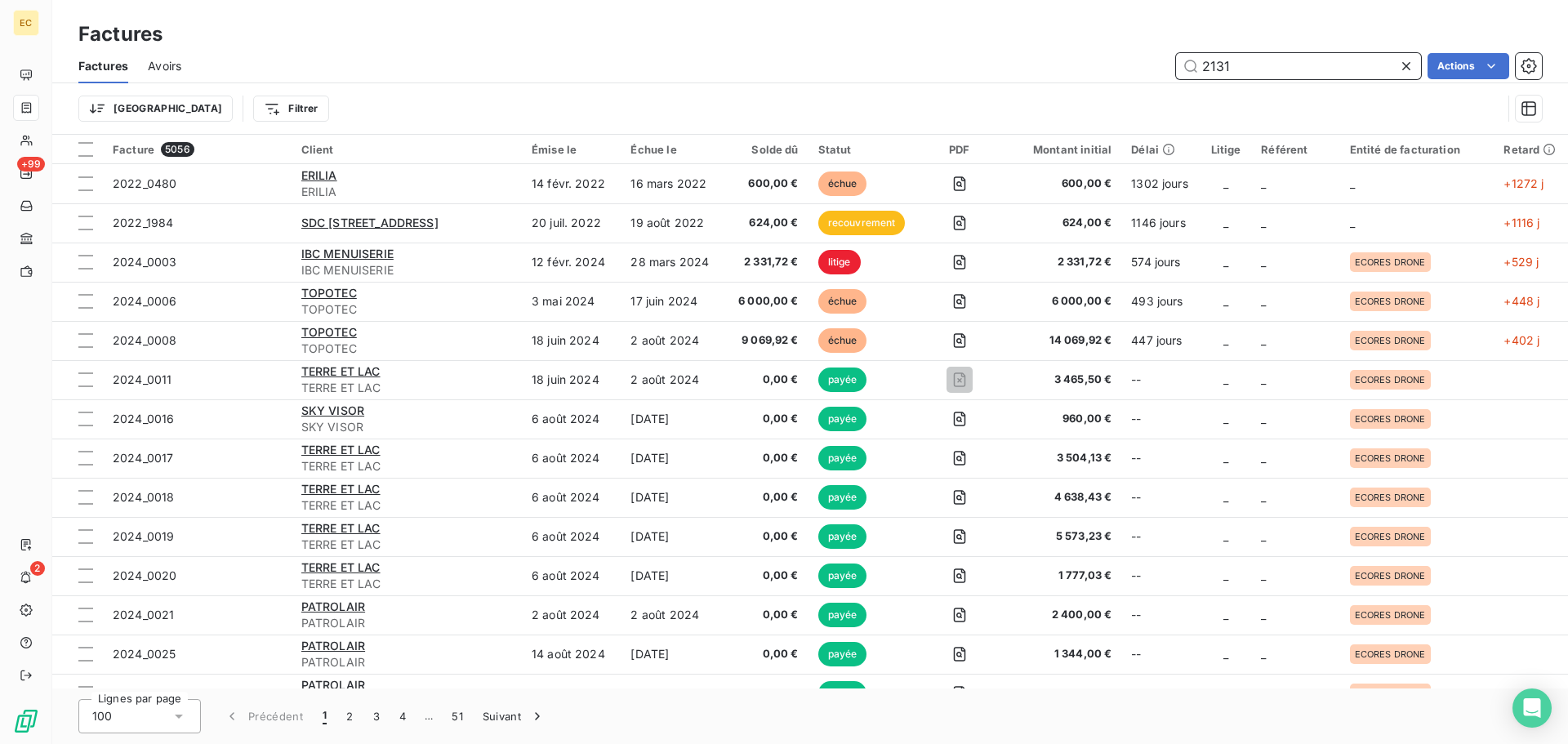
type input "2131"
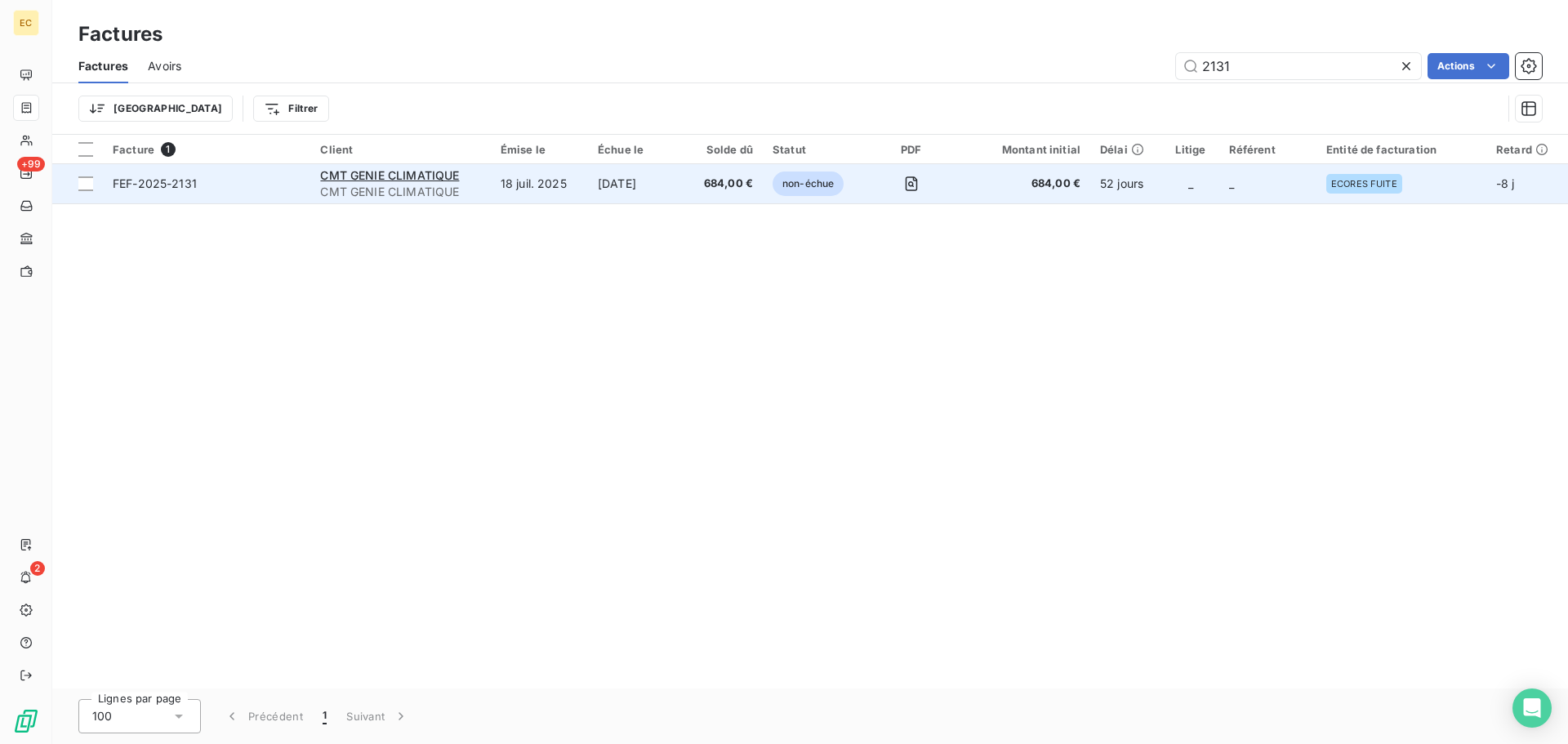
click at [291, 183] on span "FEF-2025-2131" at bounding box center [206, 184] width 187 height 16
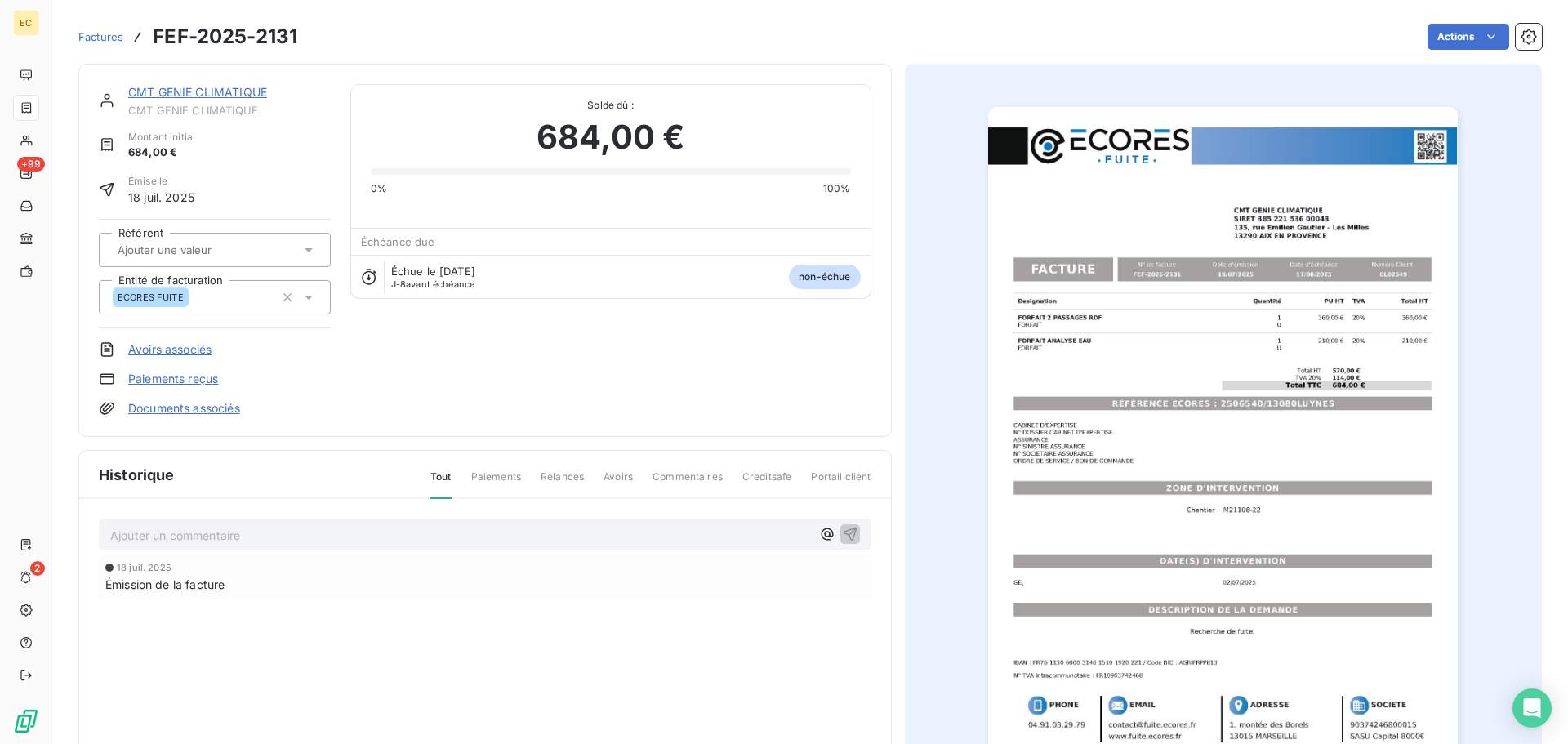
click at [145, 379] on link "Paiements reçus" at bounding box center [173, 379] width 90 height 16
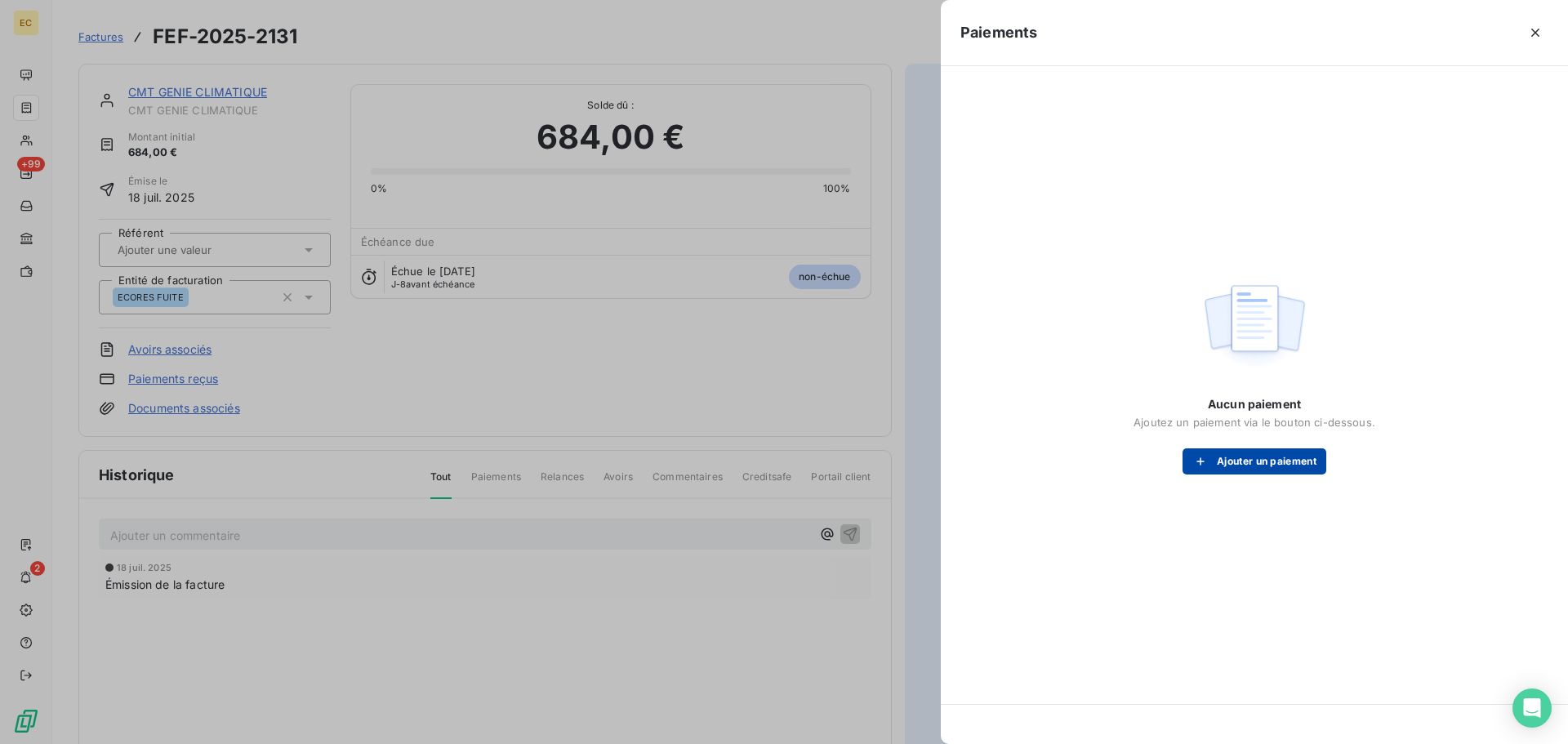
click at [1244, 465] on button "Ajouter un paiement" at bounding box center [1254, 461] width 144 height 26
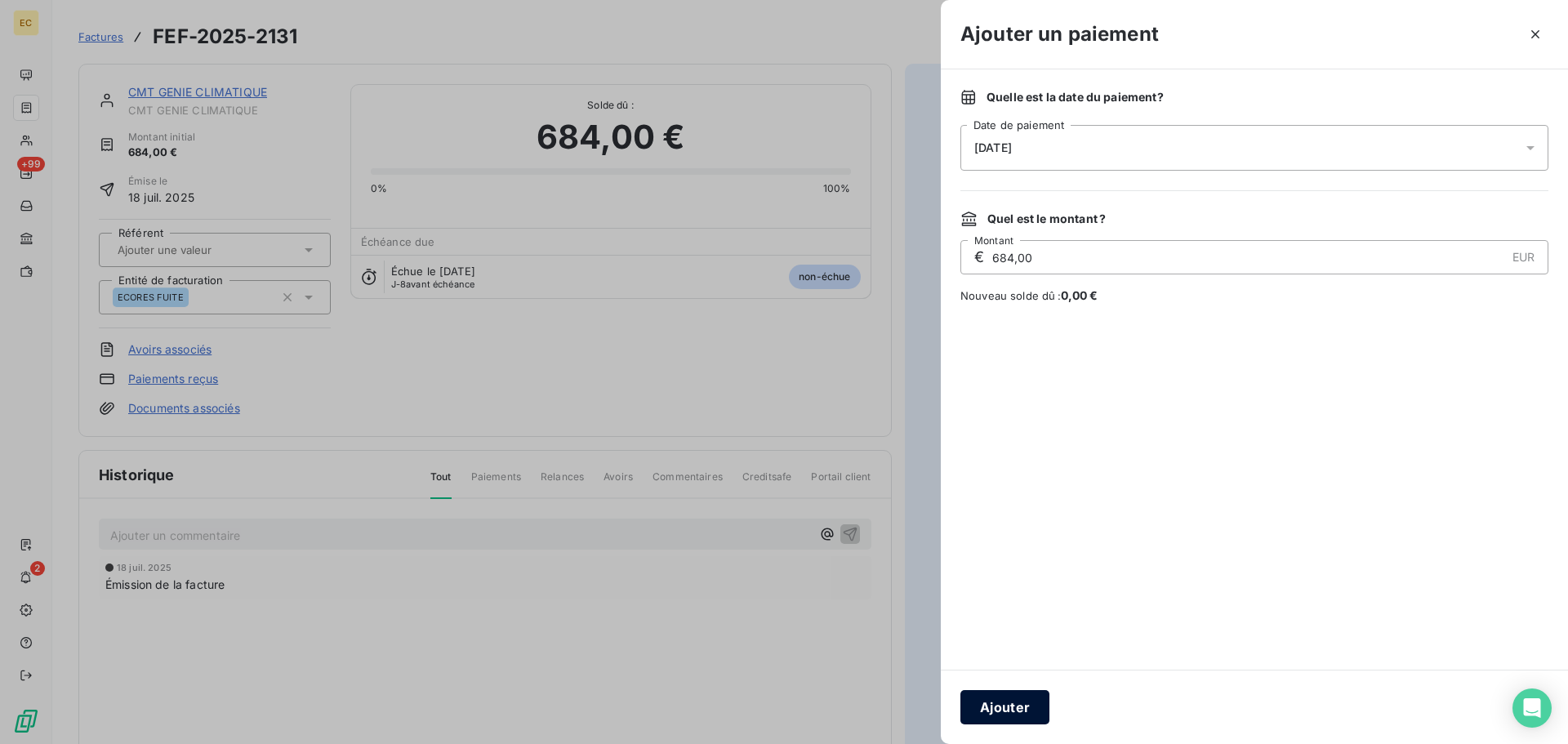
click at [1016, 716] on button "Ajouter" at bounding box center [1005, 707] width 89 height 35
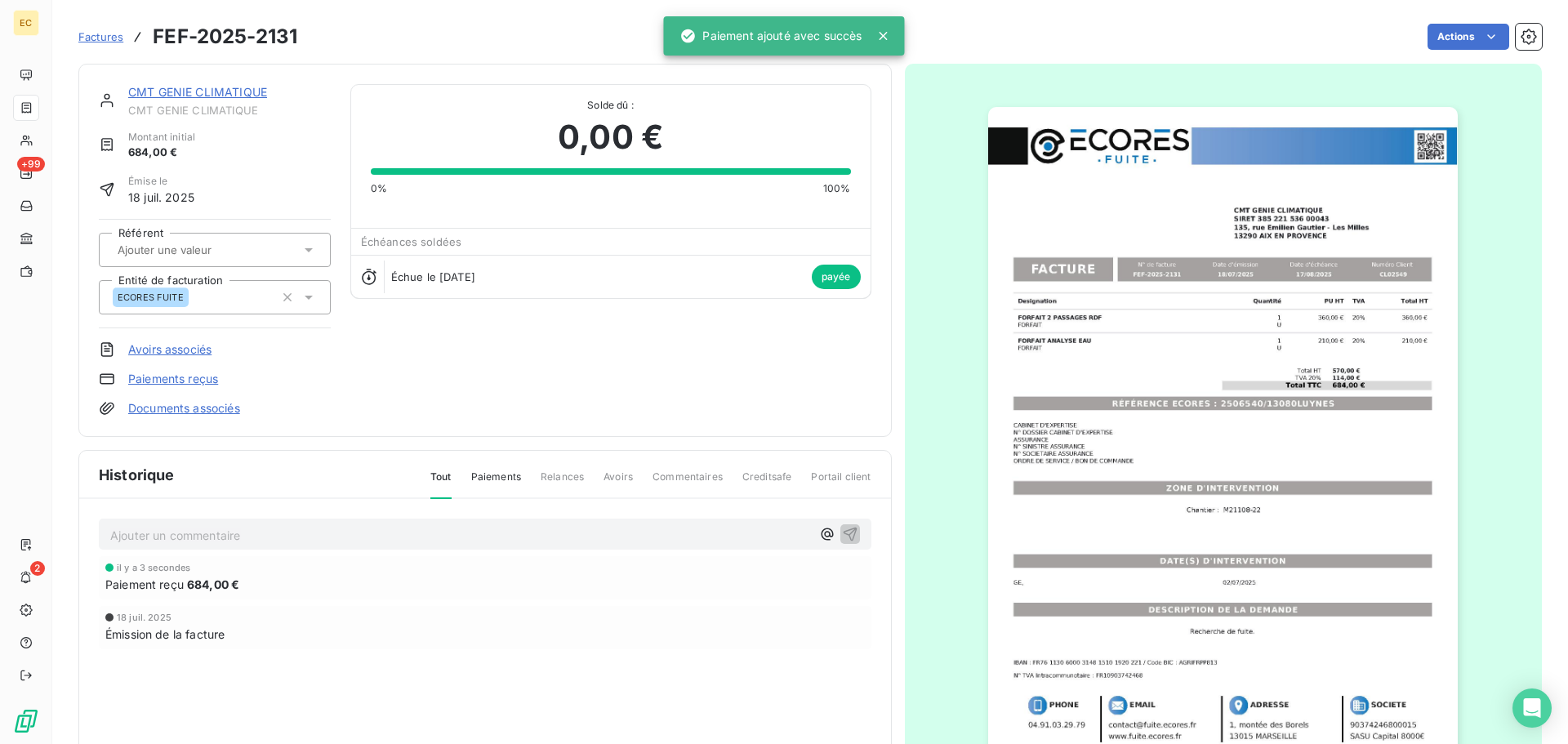
click at [104, 38] on span "Factures" at bounding box center [100, 37] width 45 height 13
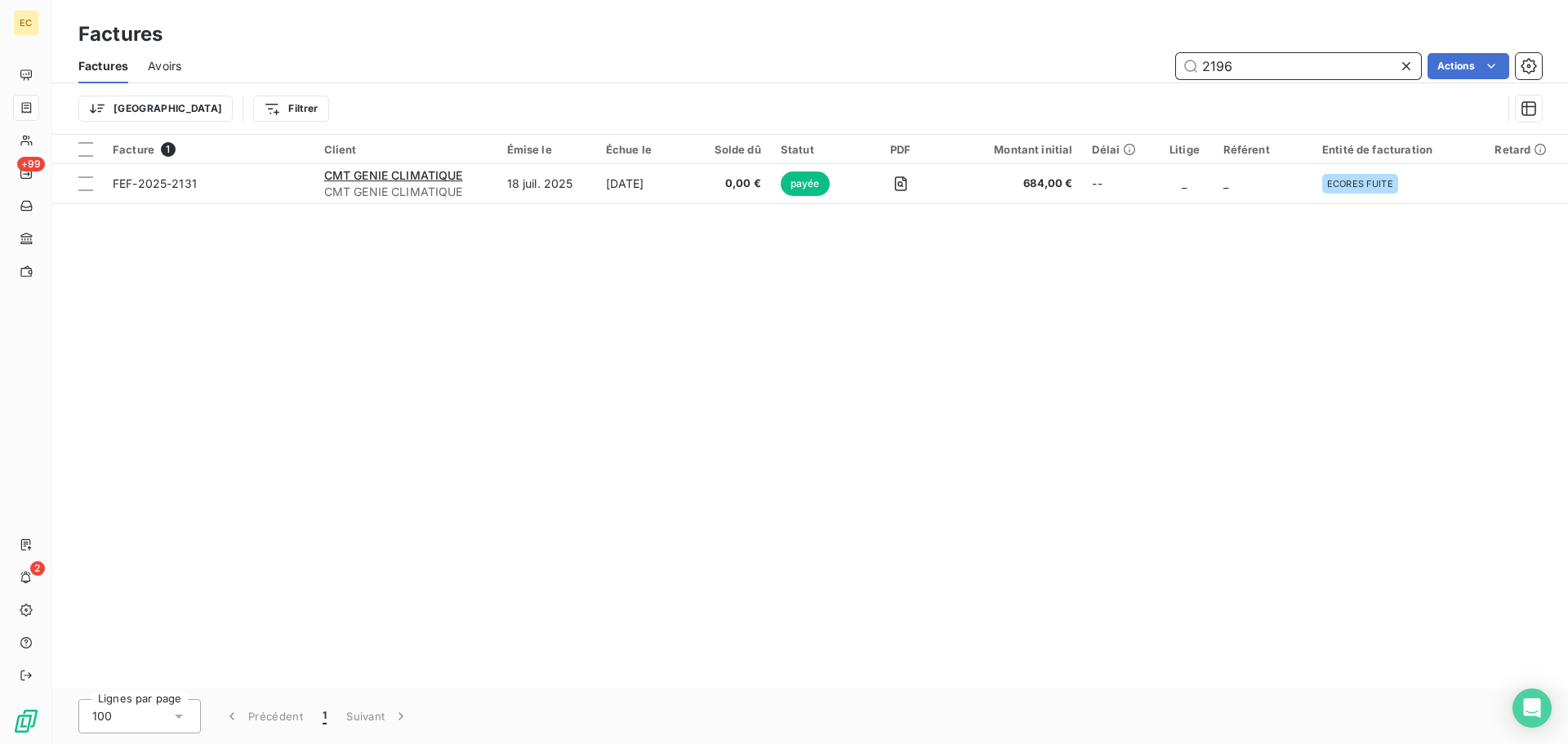
type input "2196"
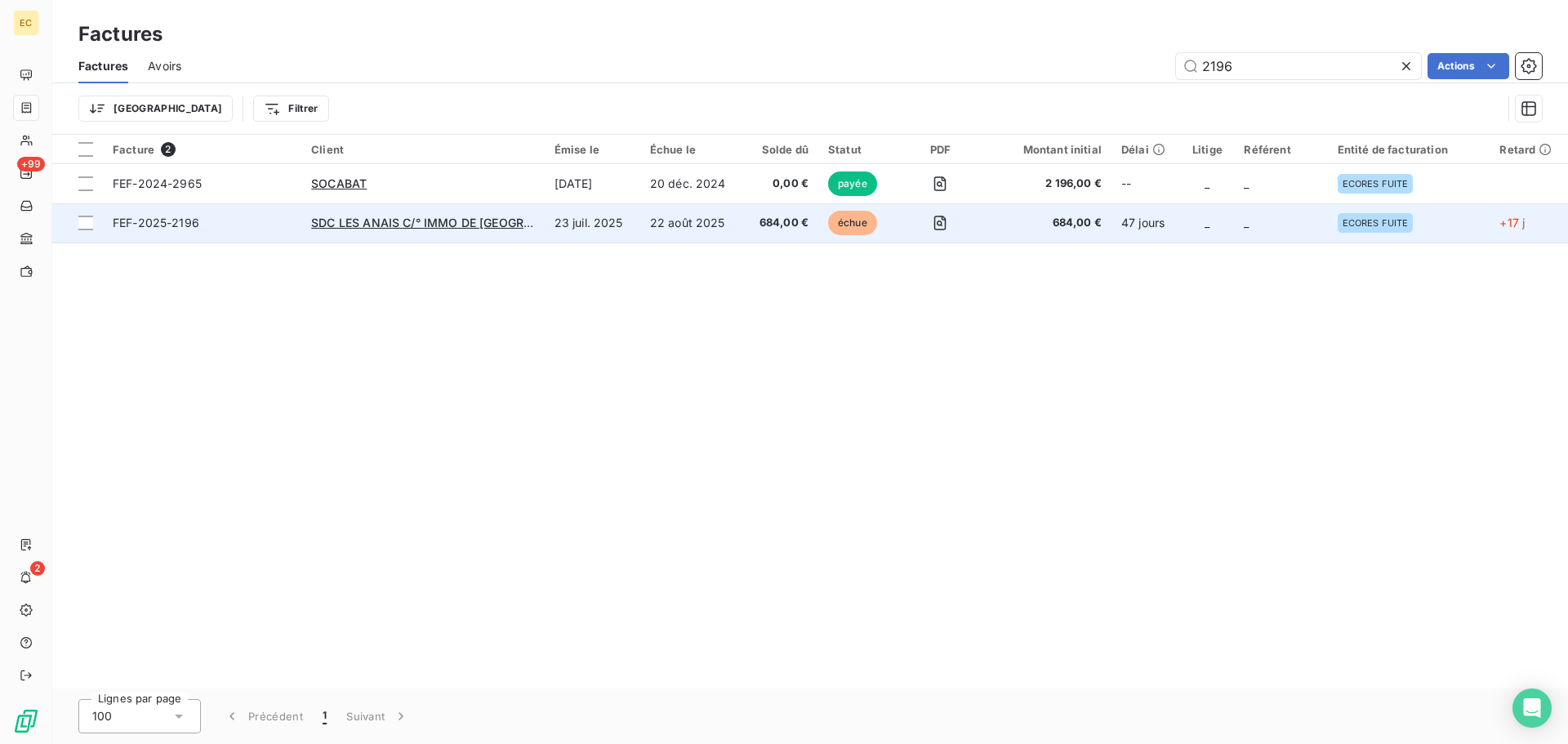
click at [260, 226] on span "FEF-2025-2196" at bounding box center [202, 223] width 179 height 16
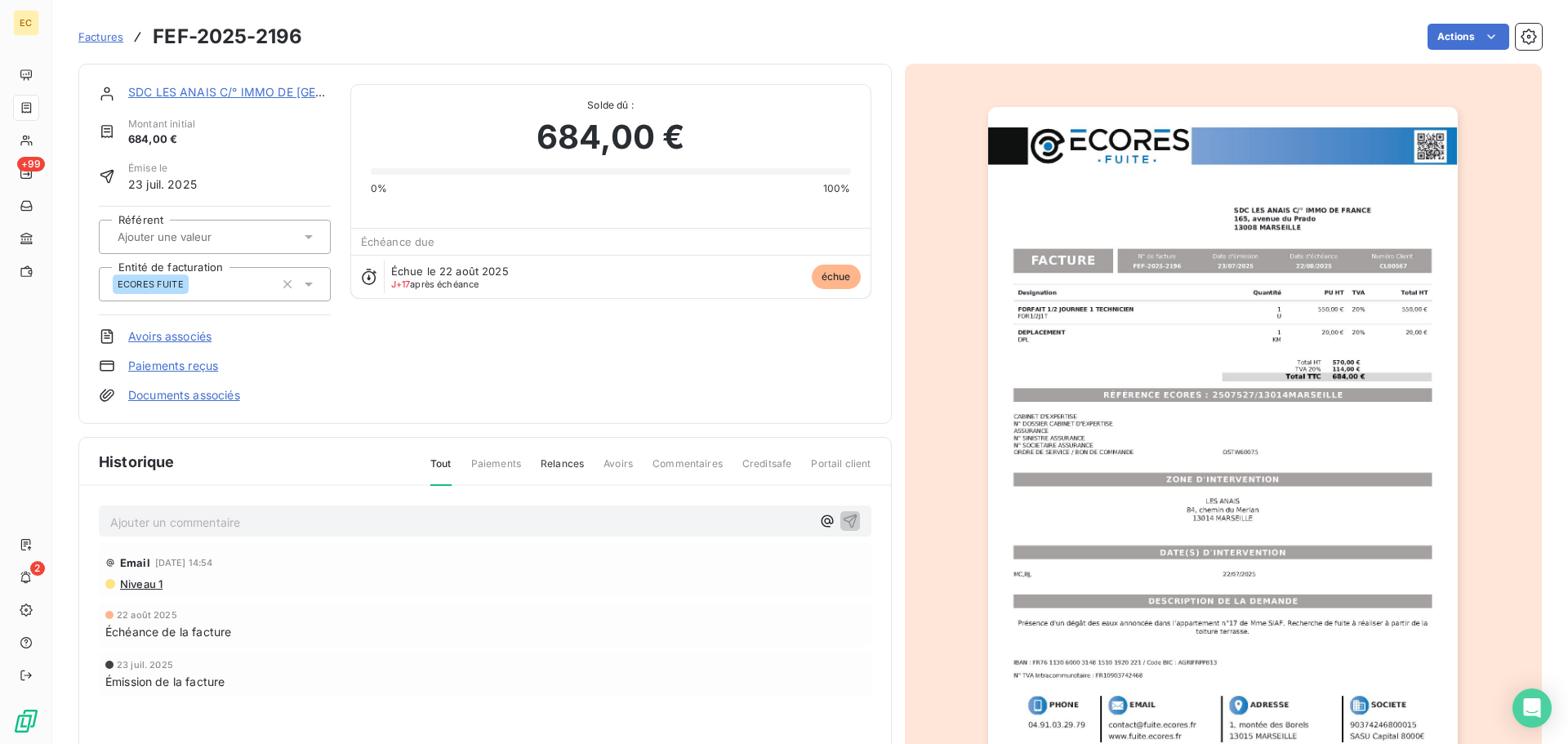
click at [196, 365] on link "Paiements reçus" at bounding box center [173, 366] width 90 height 16
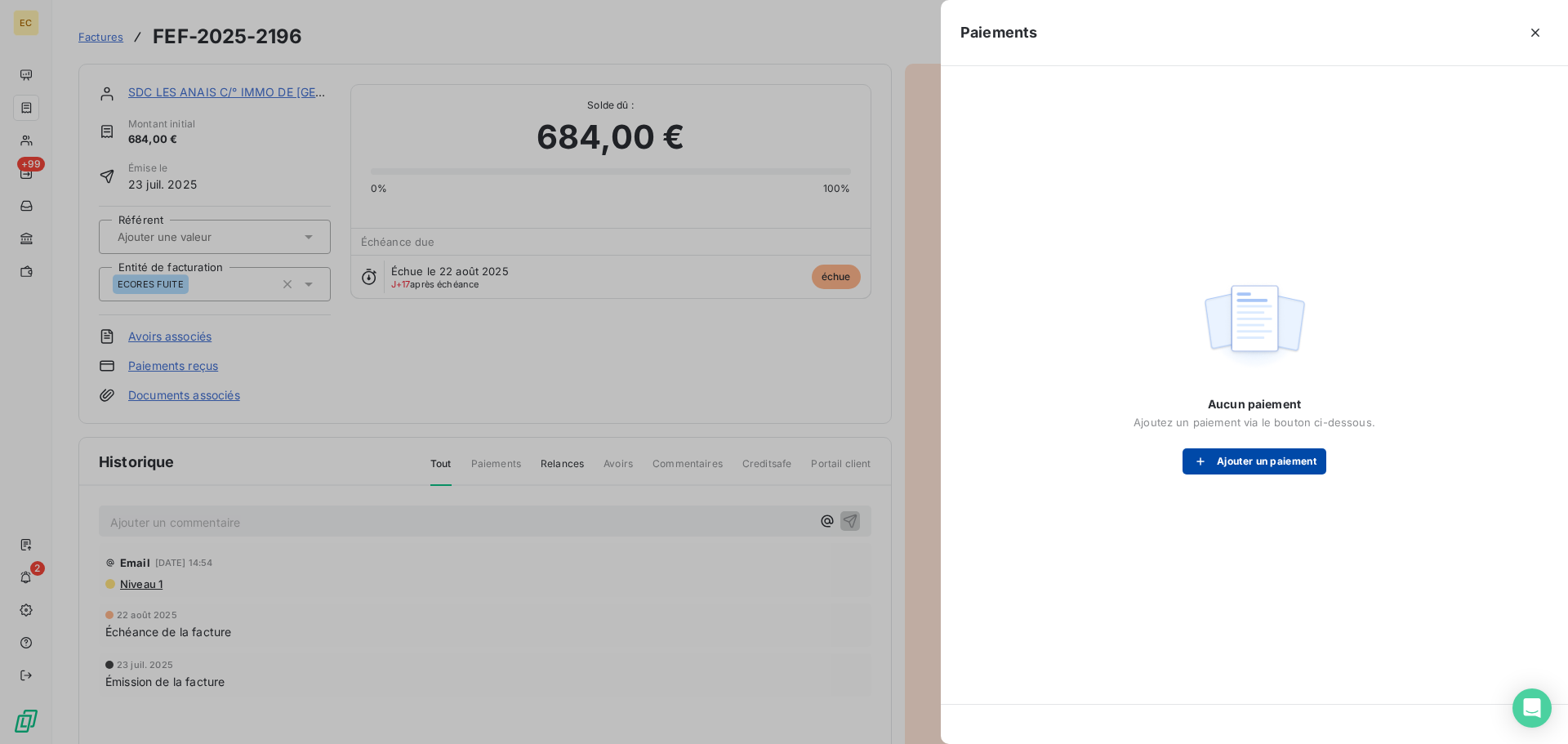
click at [1217, 465] on button "Ajouter un paiement" at bounding box center [1254, 461] width 144 height 26
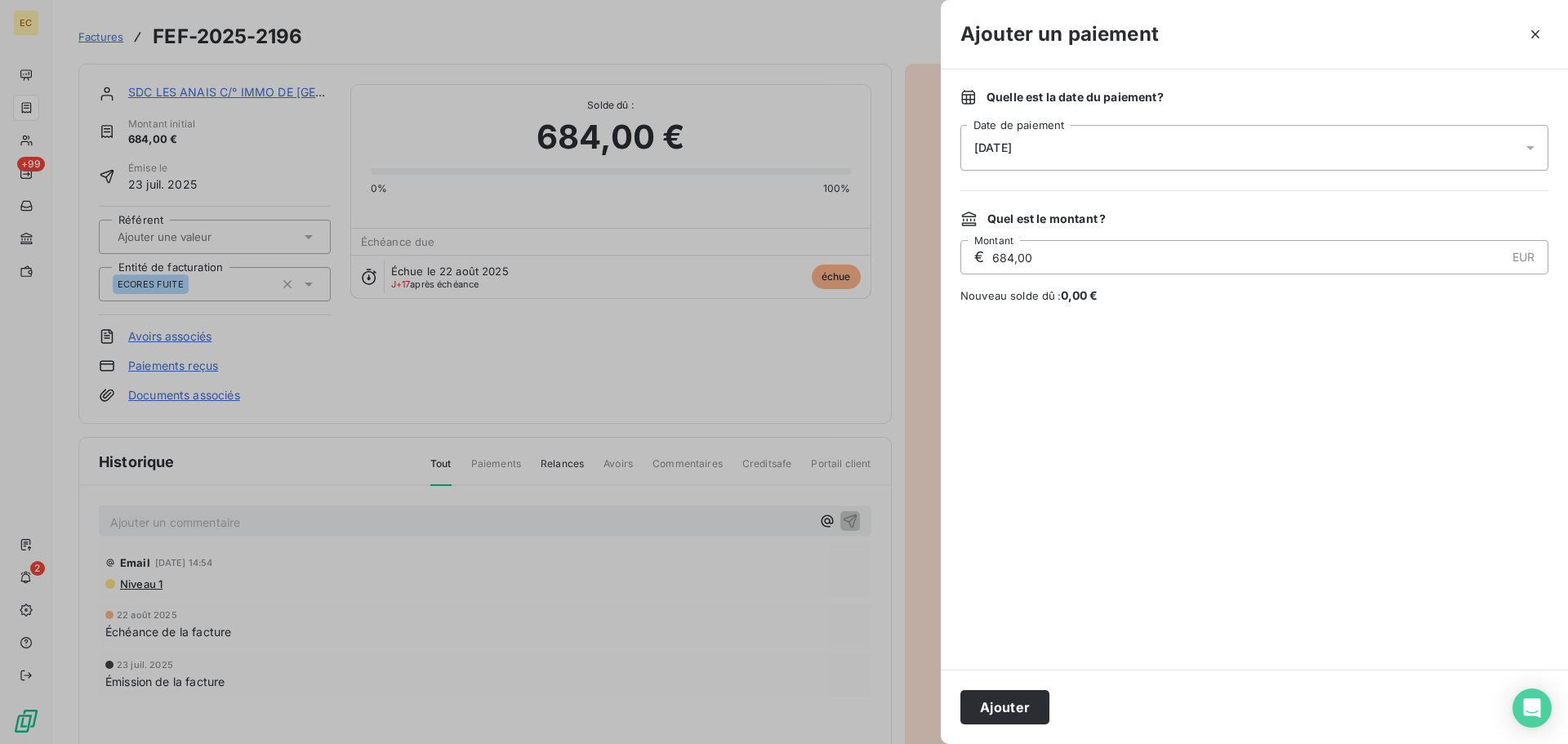
drag, startPoint x: 1011, startPoint y: 709, endPoint x: 1034, endPoint y: 700, distance: 24.7
click at [1011, 710] on button "Ajouter" at bounding box center [1005, 707] width 89 height 35
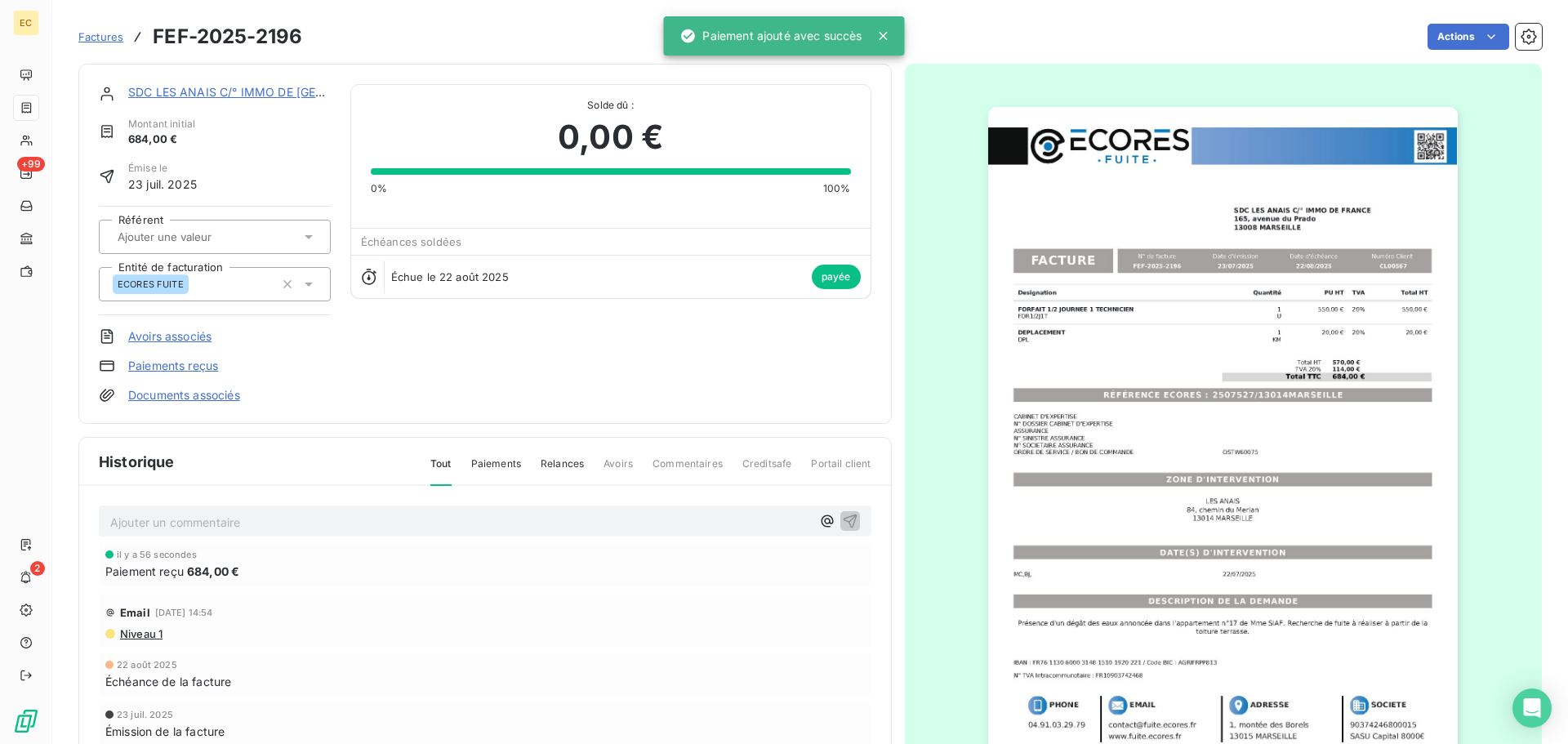
click at [86, 39] on span "Factures" at bounding box center [100, 37] width 45 height 13
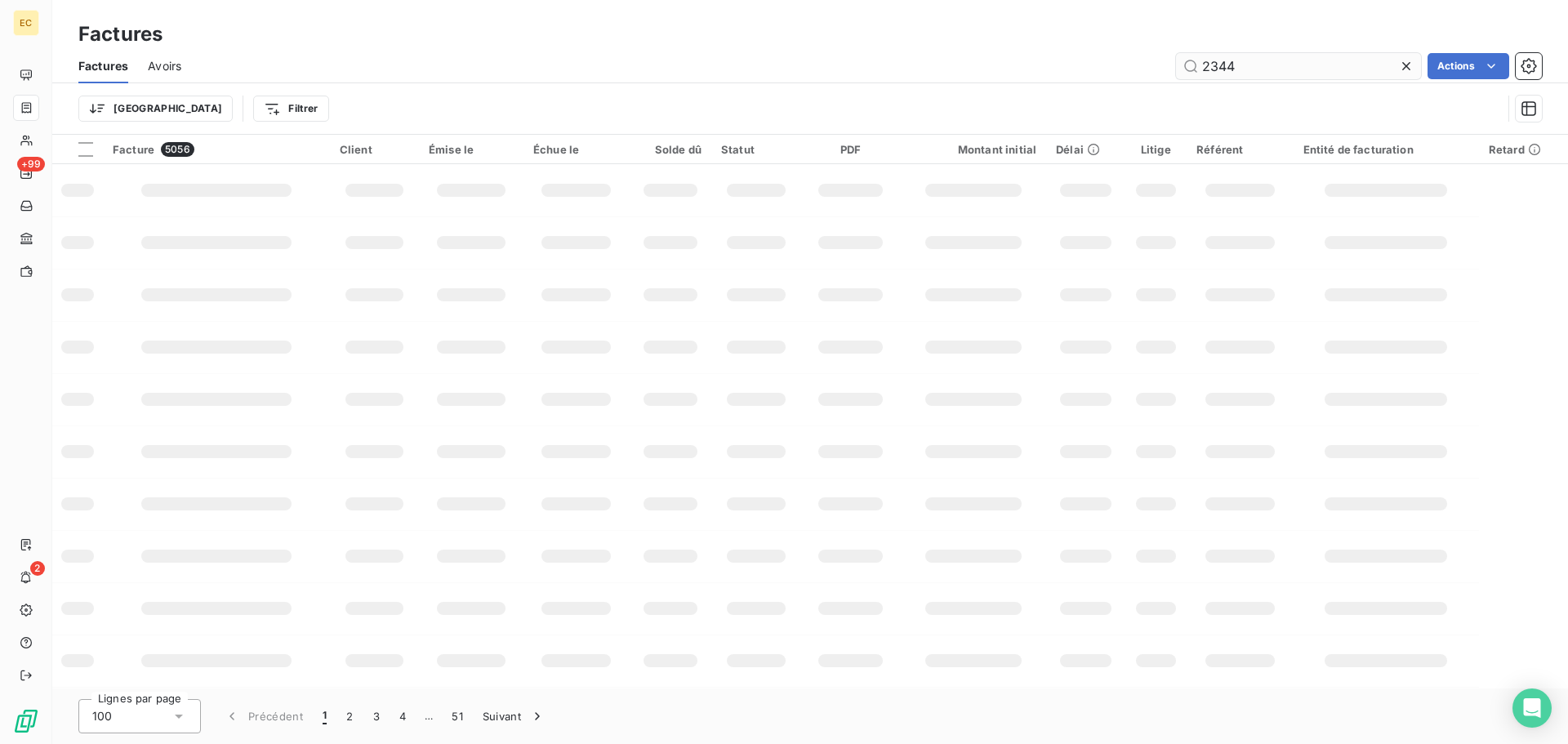
type input "2344"
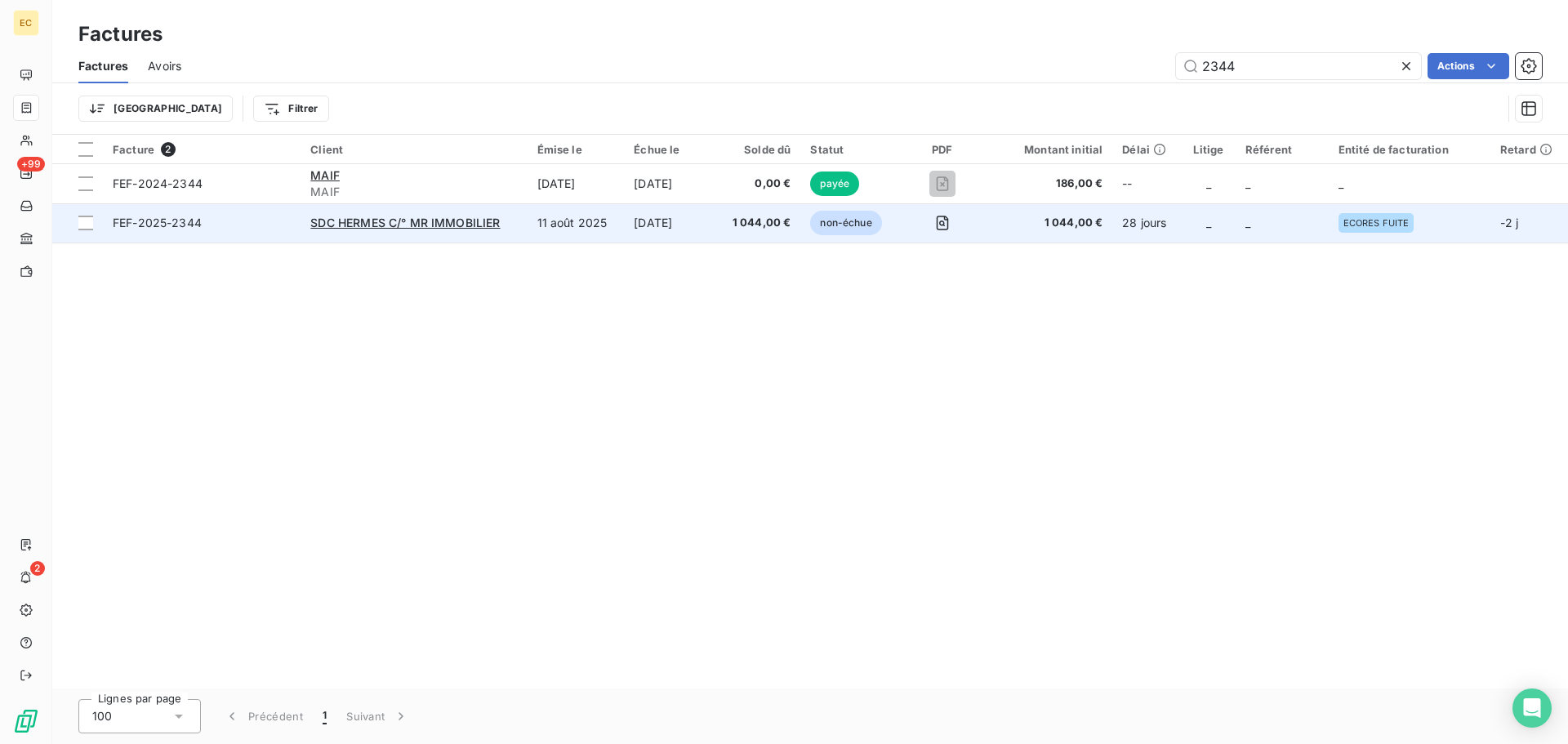
click at [346, 230] on div "SDC HERMES C/° MR IMMOBILIER" at bounding box center [413, 223] width 206 height 16
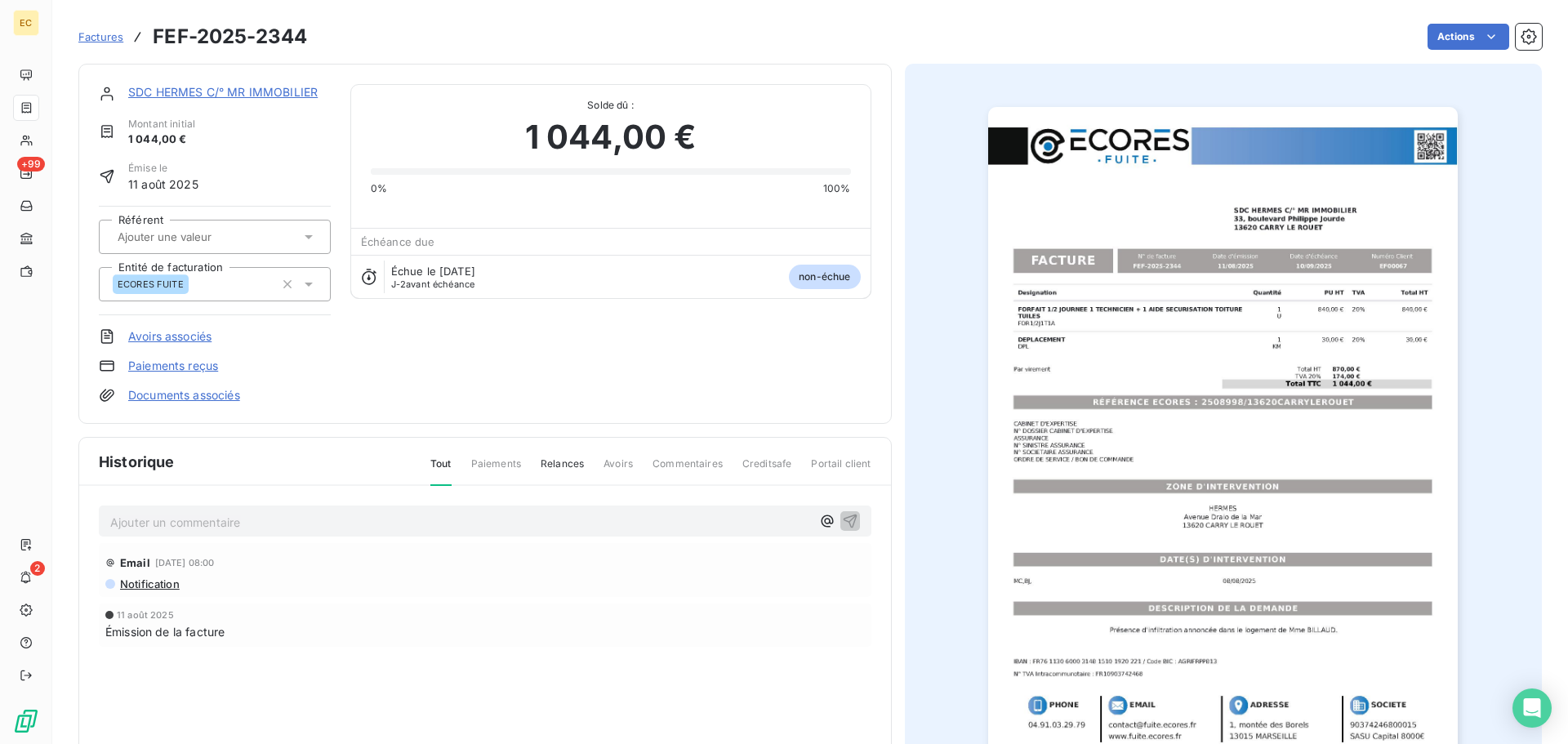
click at [200, 367] on link "Paiements reçus" at bounding box center [173, 366] width 90 height 16
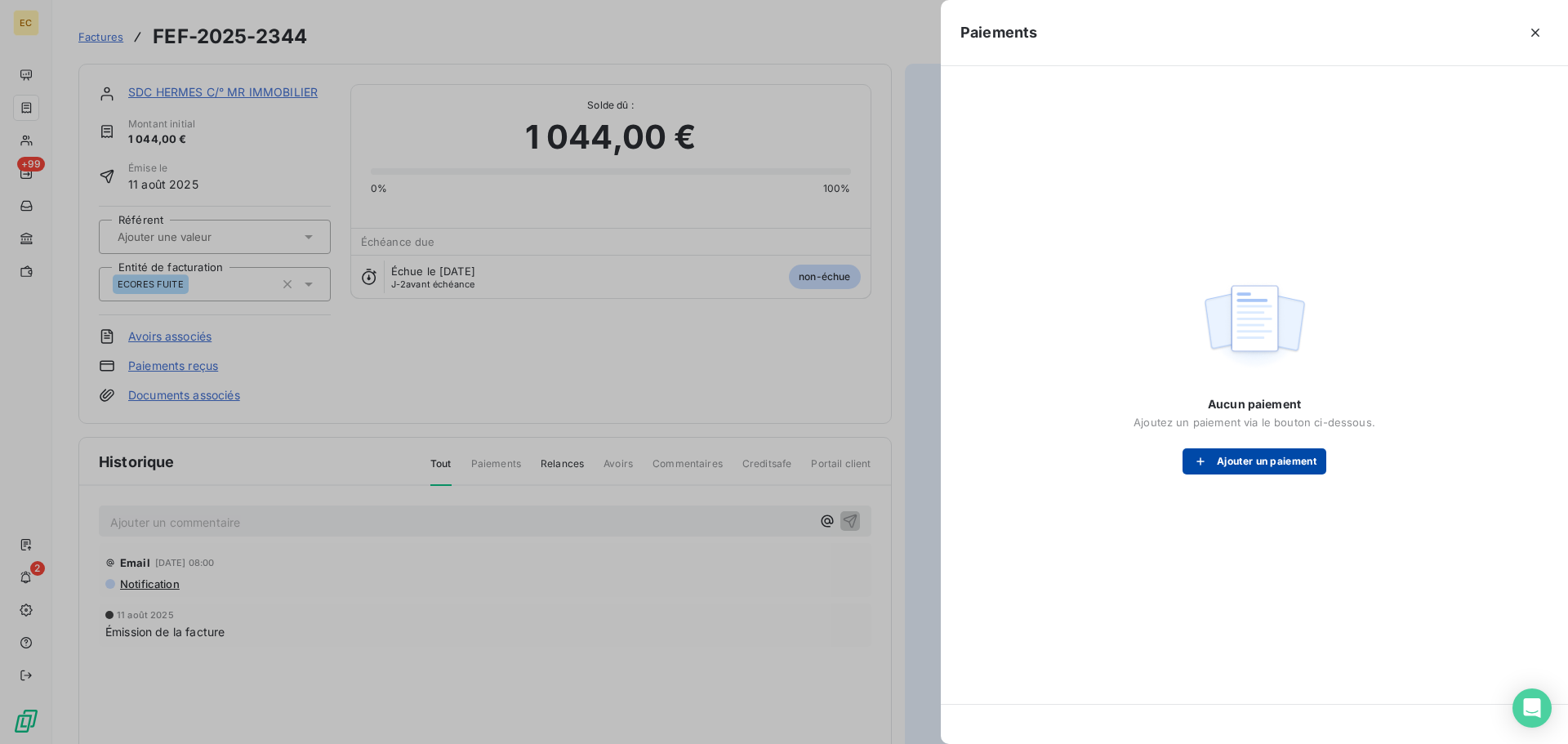
click at [1217, 469] on button "Ajouter un paiement" at bounding box center [1254, 461] width 144 height 26
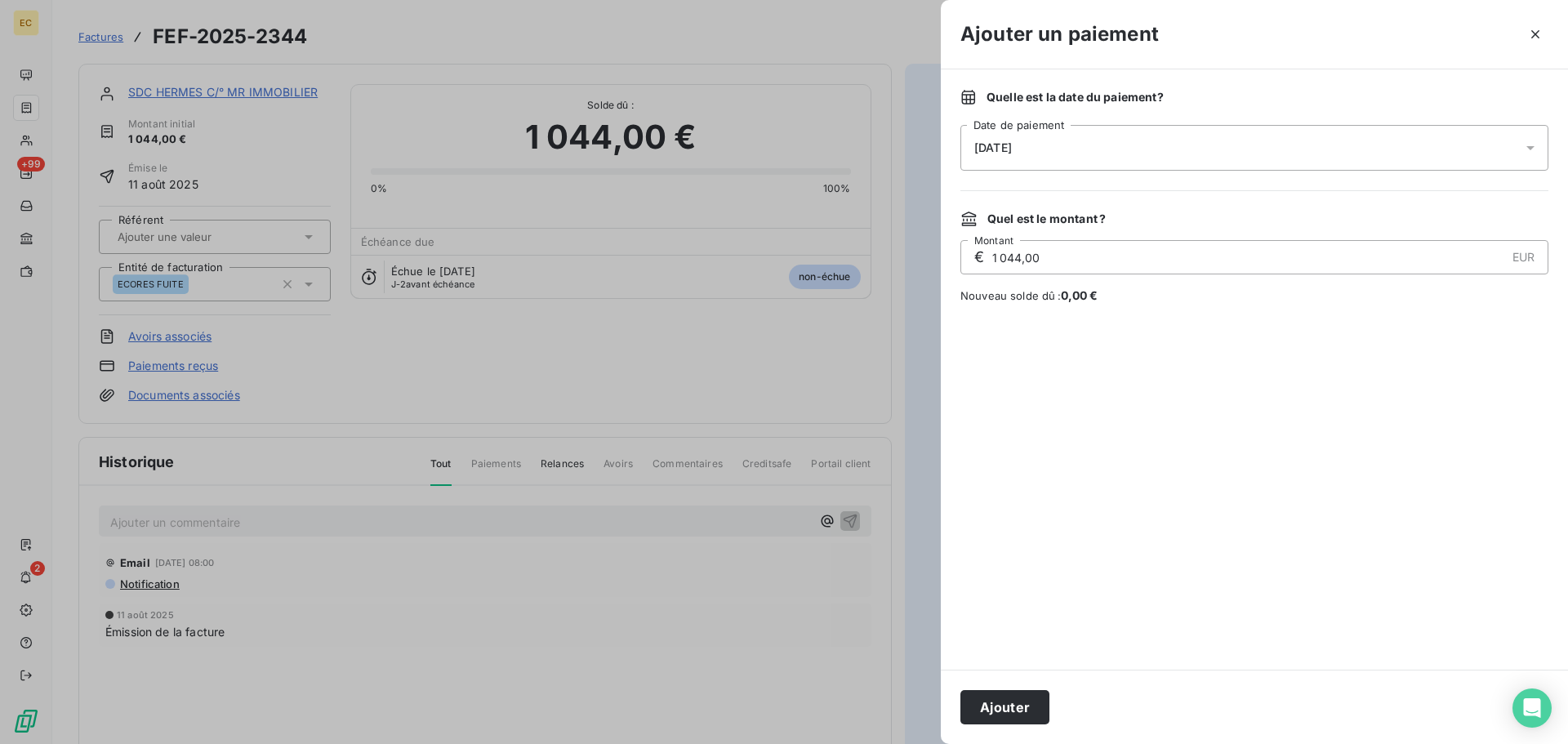
click at [1044, 151] on div "[DATE]" at bounding box center [1254, 148] width 588 height 46
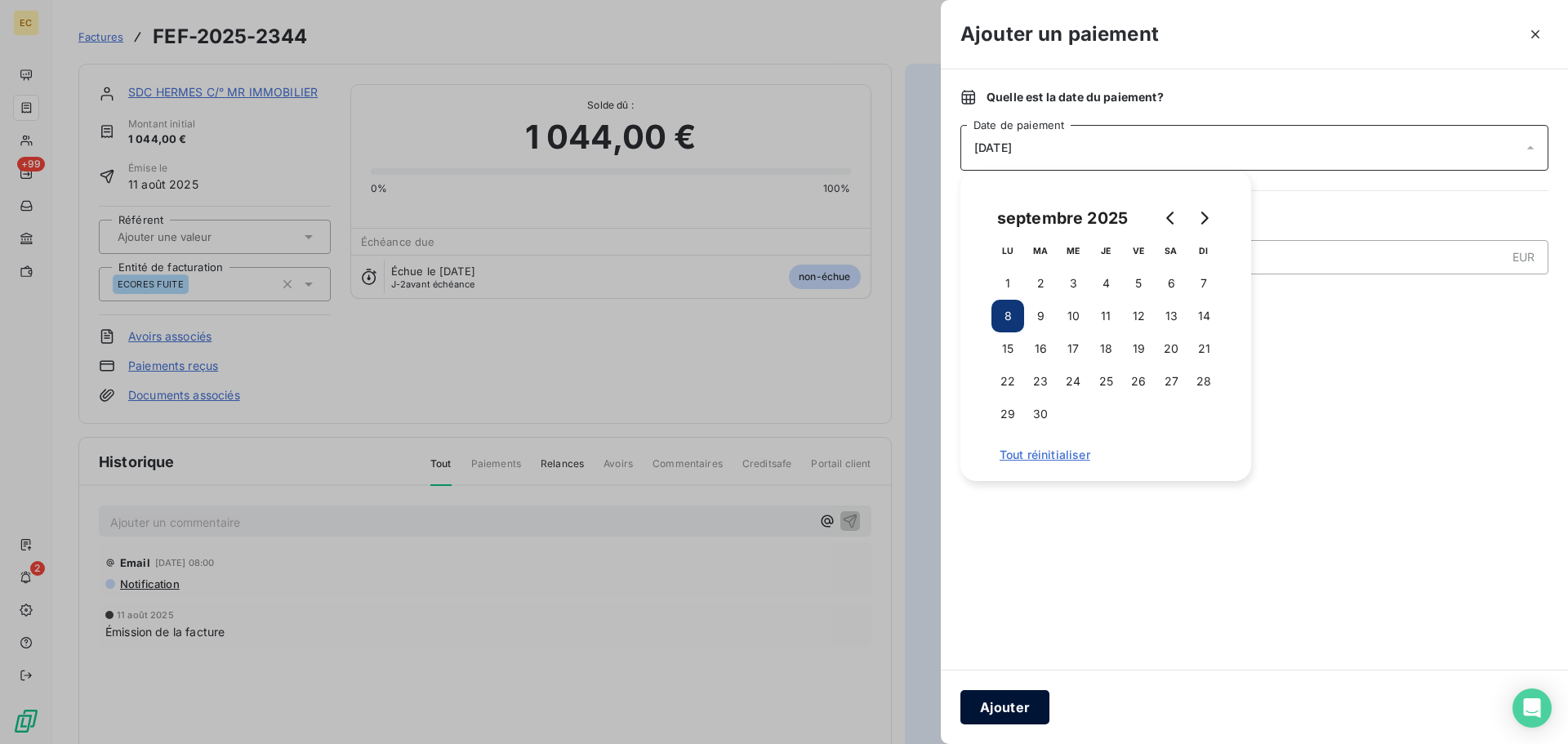
click at [1005, 703] on button "Ajouter" at bounding box center [1005, 707] width 89 height 35
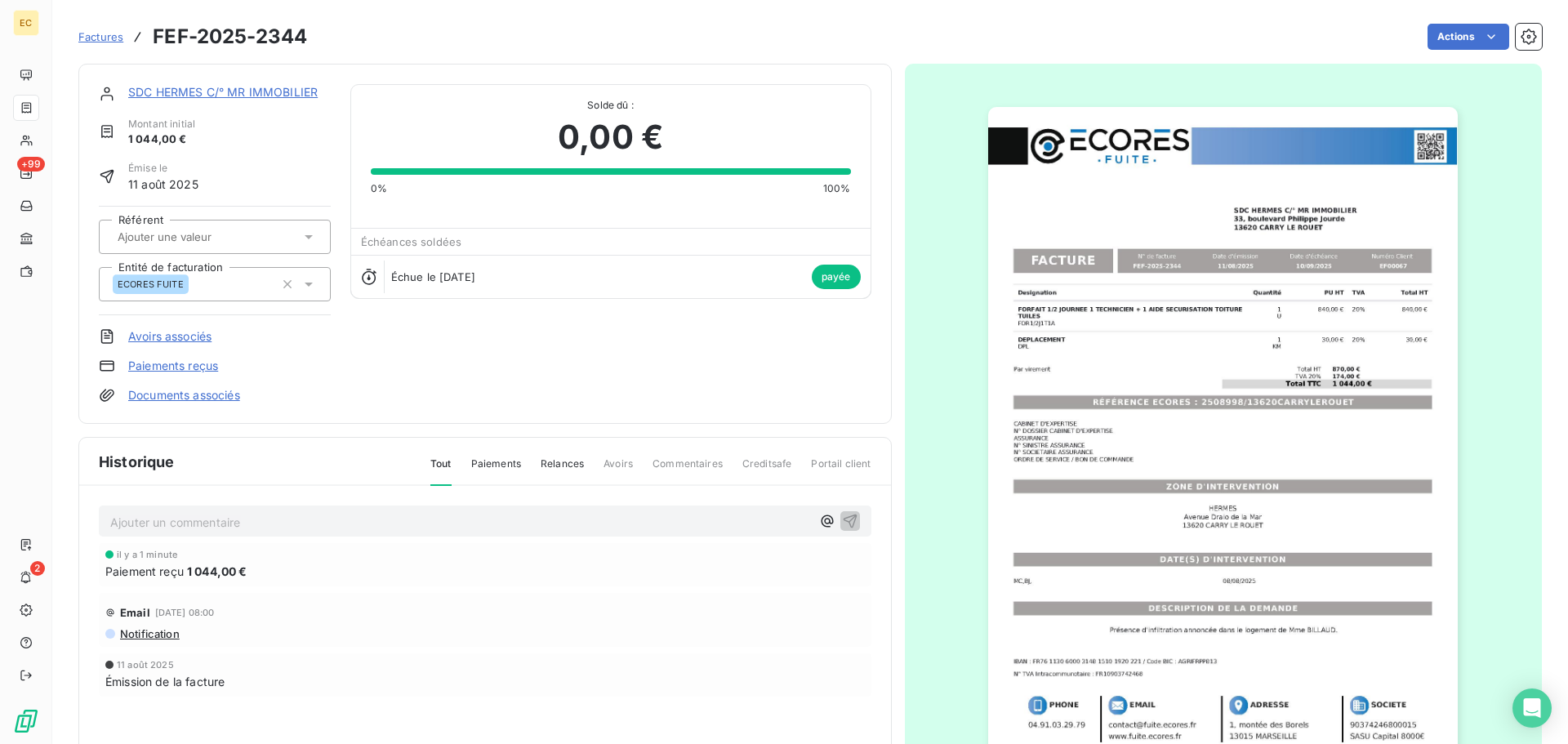
click at [102, 33] on span "Factures" at bounding box center [100, 37] width 45 height 13
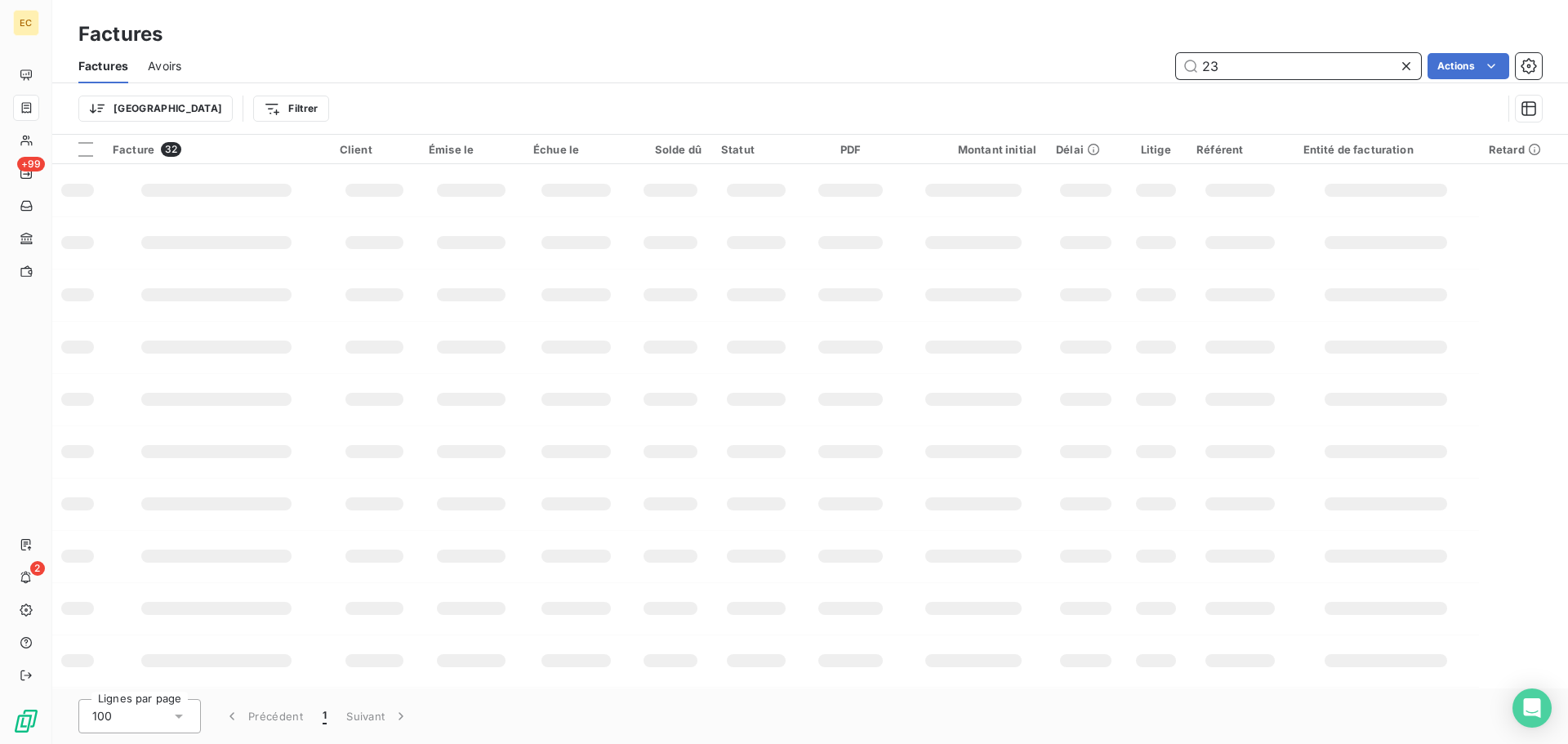
type input "2"
type input "629"
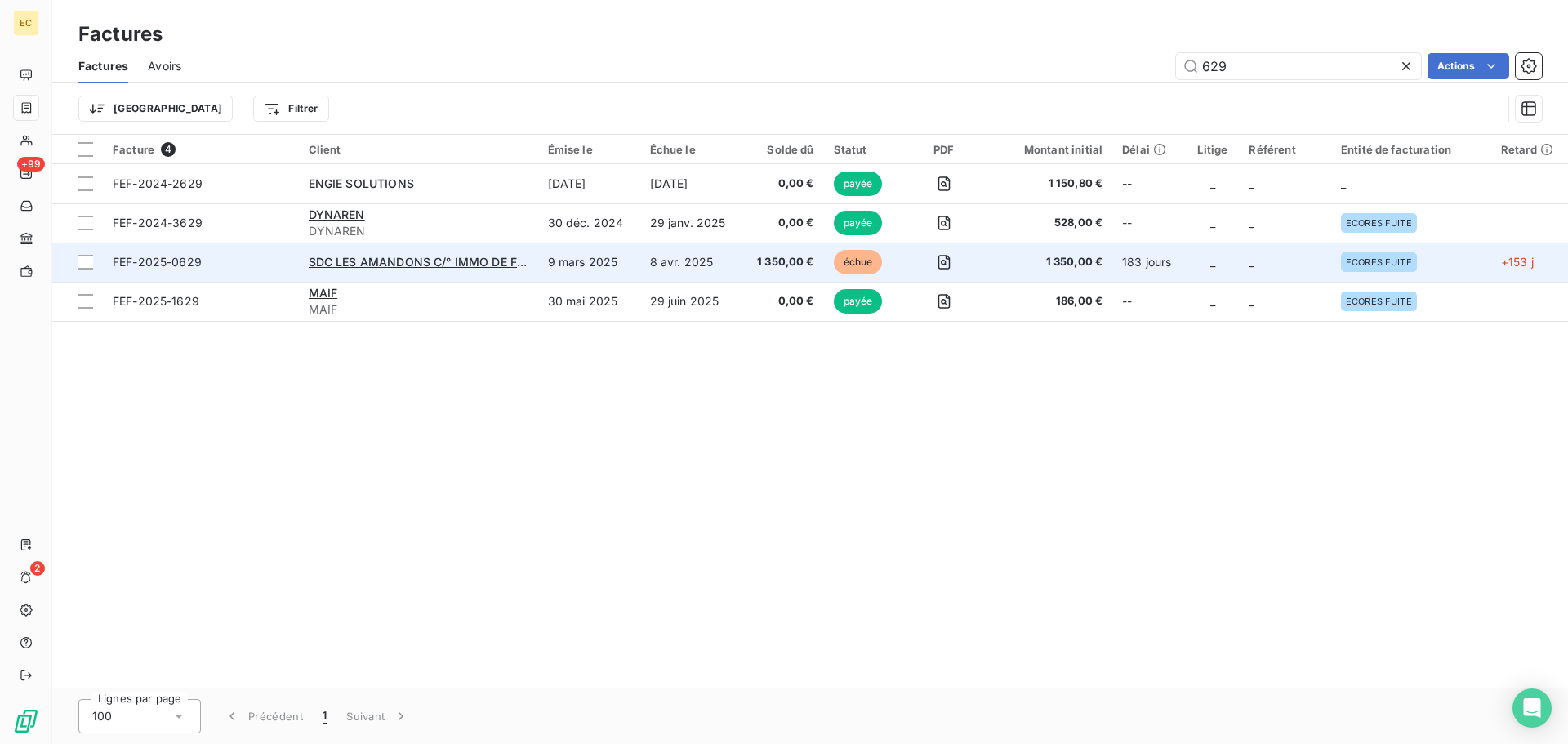
click at [273, 254] on span "FEF-2025-0629" at bounding box center [201, 262] width 177 height 16
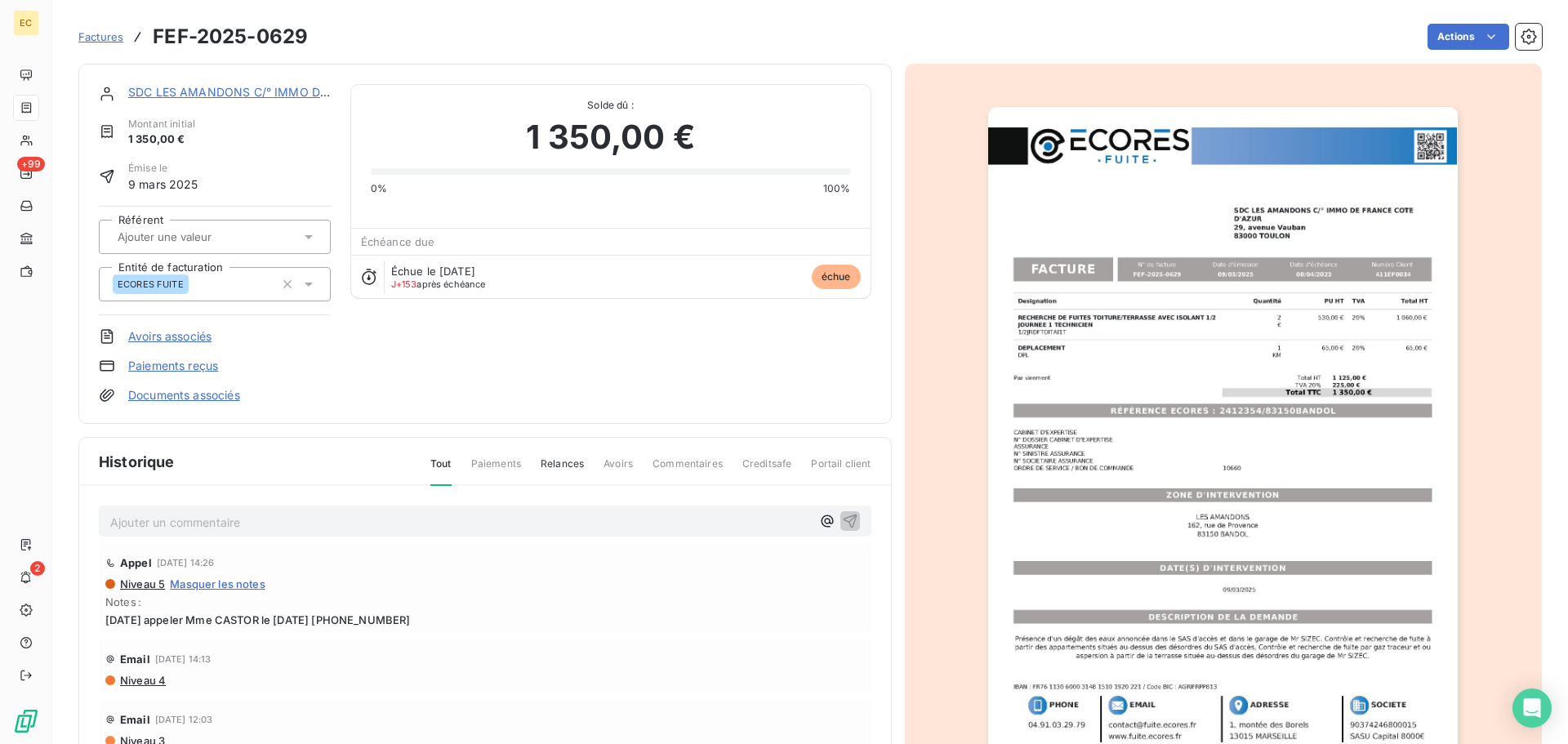
click at [183, 364] on link "Paiements reçus" at bounding box center [173, 366] width 90 height 16
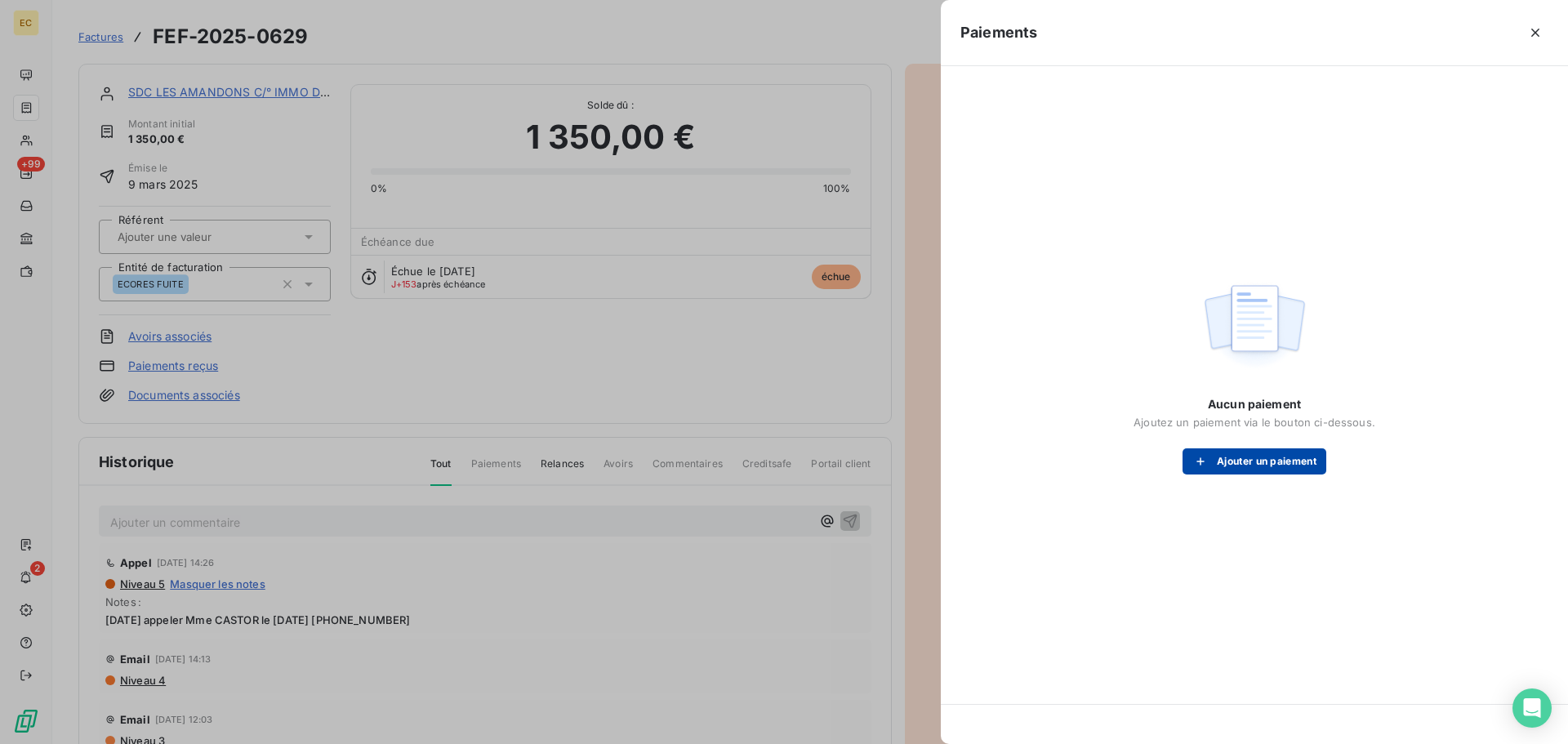
click at [1210, 452] on button "Ajouter un paiement" at bounding box center [1254, 461] width 144 height 26
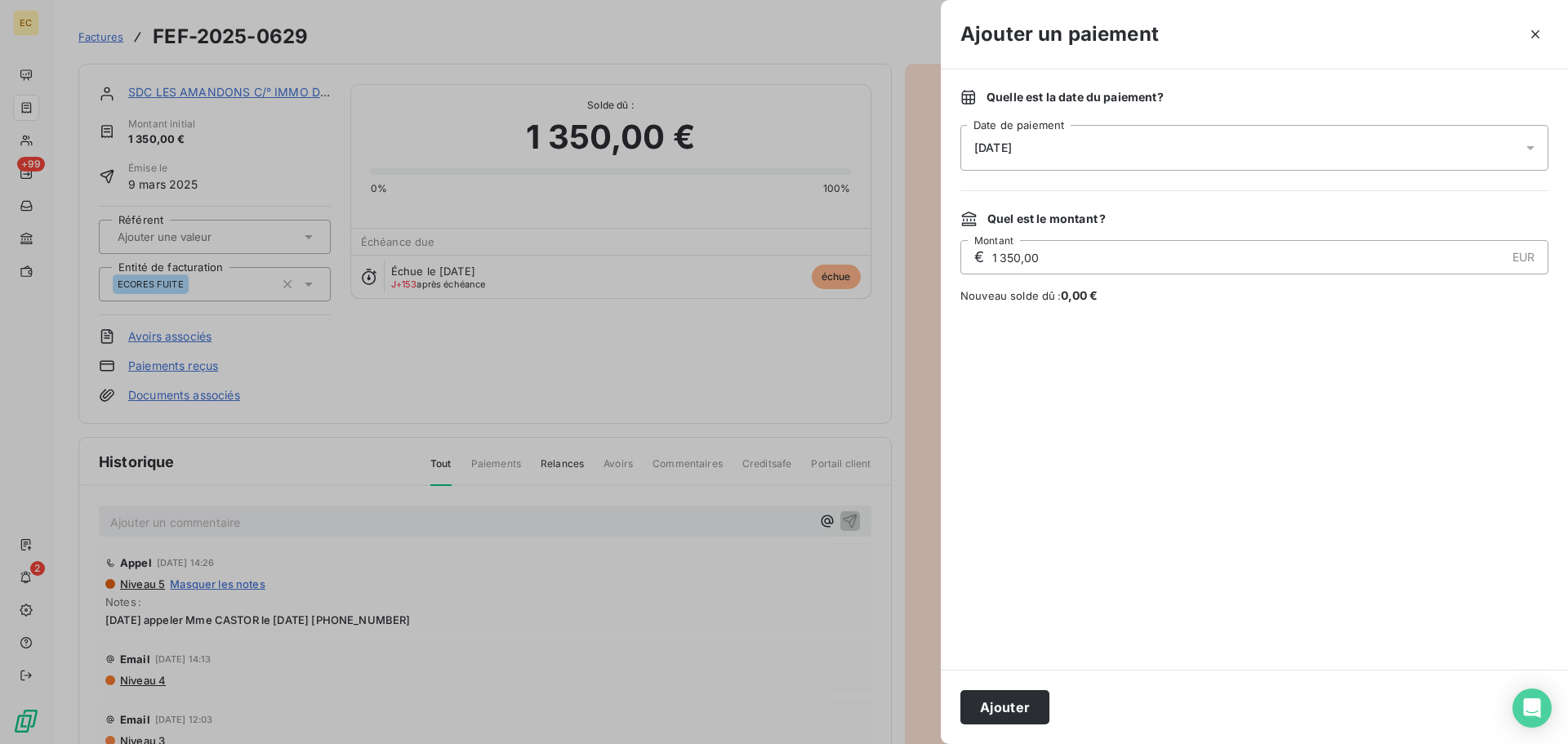
click at [1086, 156] on div "[DATE]" at bounding box center [1254, 148] width 588 height 46
click at [1001, 695] on button "Ajouter" at bounding box center [1005, 707] width 89 height 35
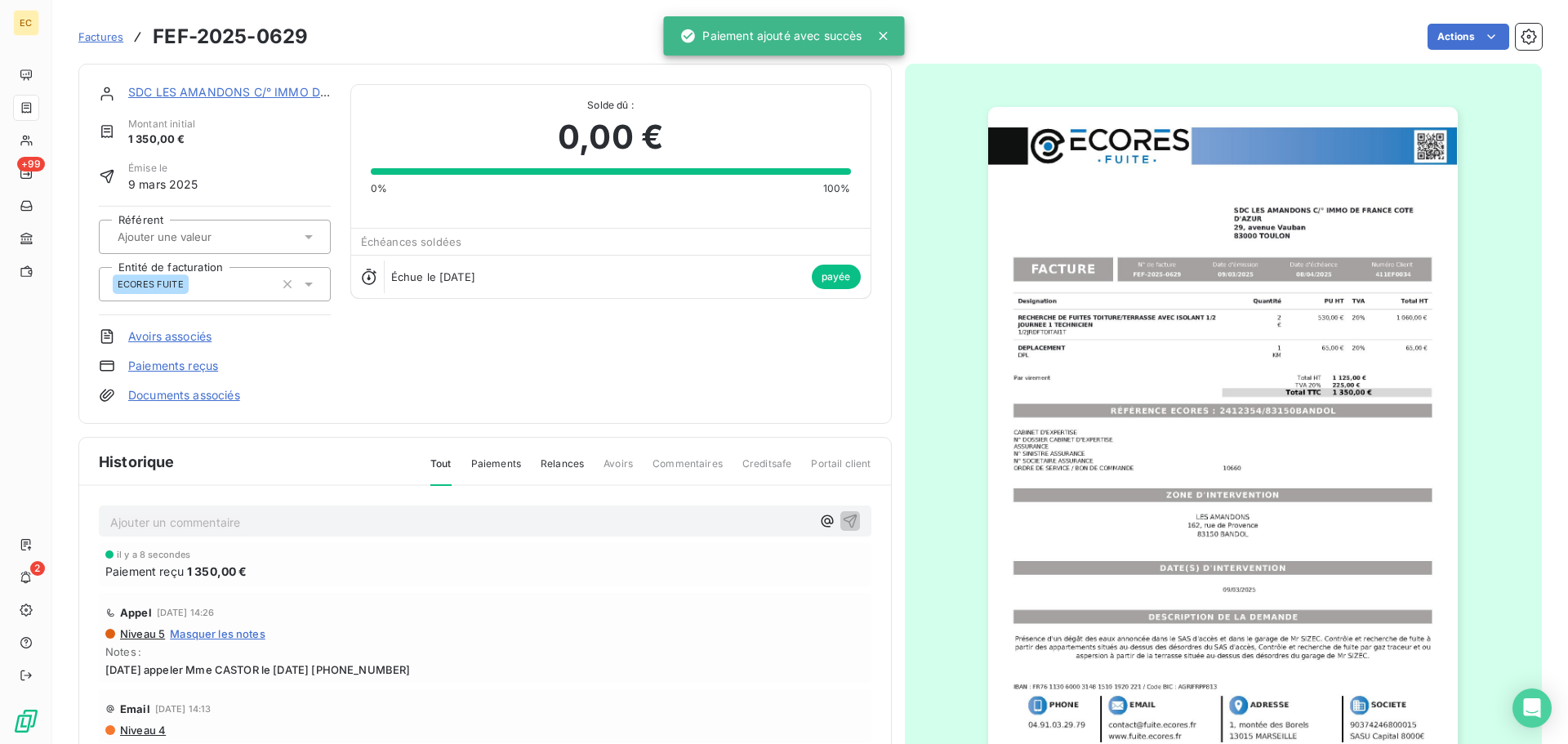
click at [107, 38] on span "Factures" at bounding box center [100, 37] width 45 height 13
